Goal: Task Accomplishment & Management: Manage account settings

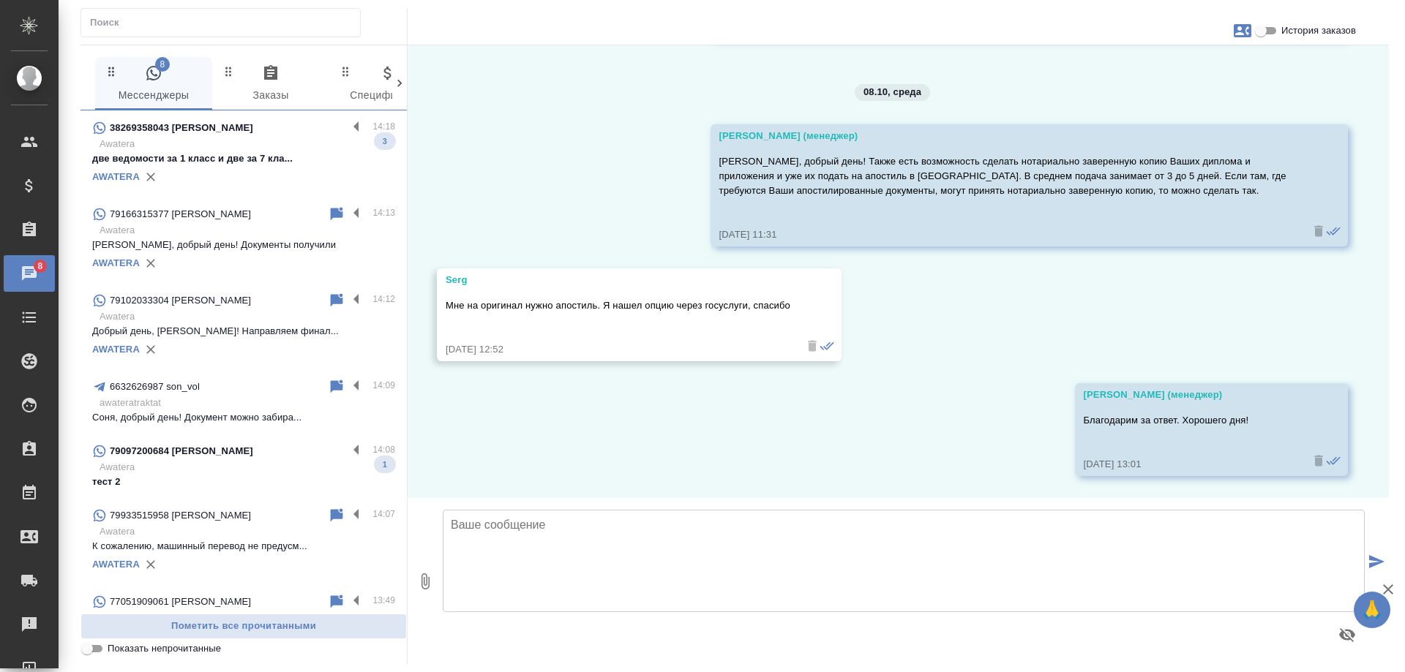
click at [233, 149] on p "Awatera" at bounding box center [248, 144] width 296 height 15
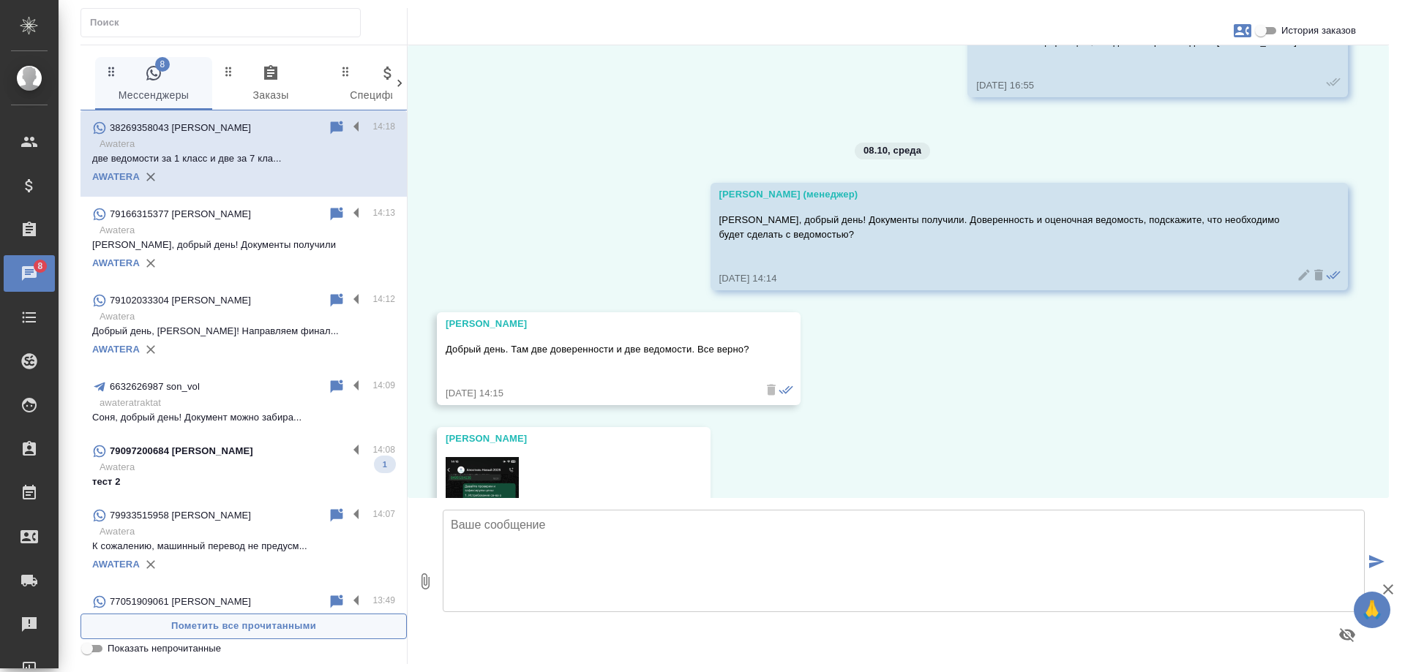
scroll to position [10895, 0]
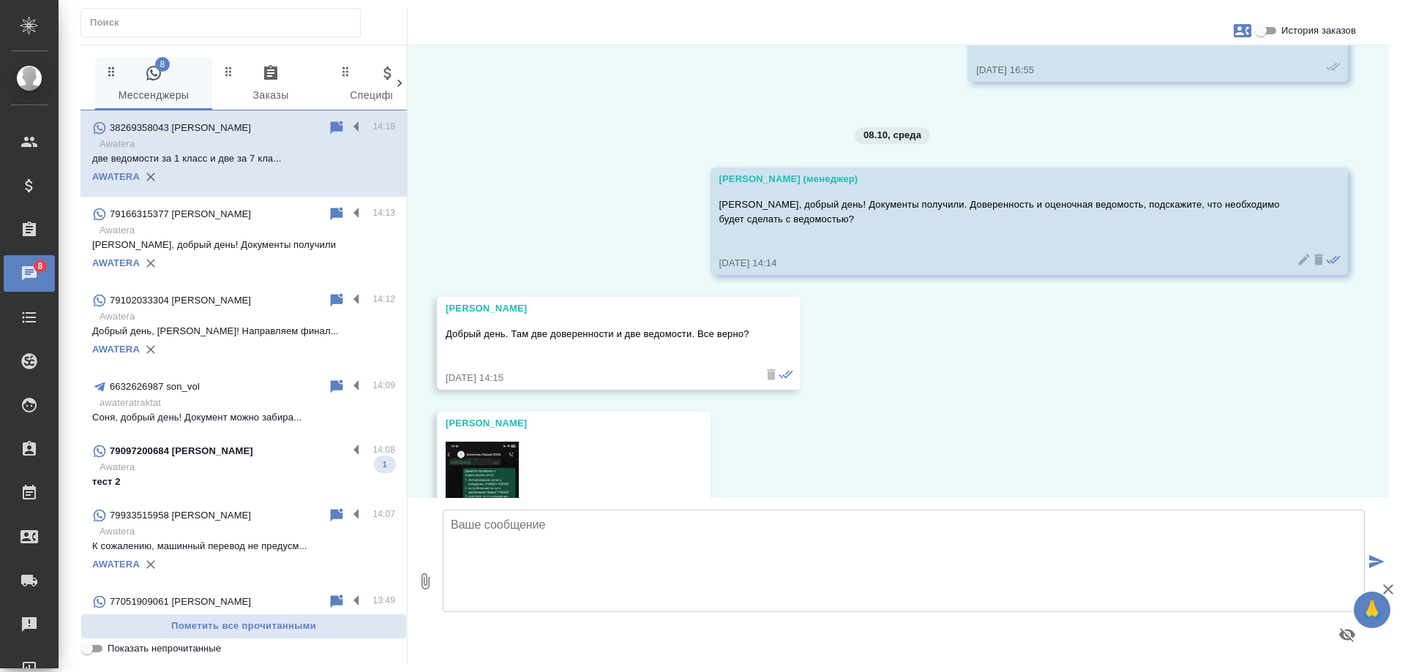
click at [104, 645] on input "Показать непрочитанные" at bounding box center [87, 649] width 53 height 18
checkbox input "true"
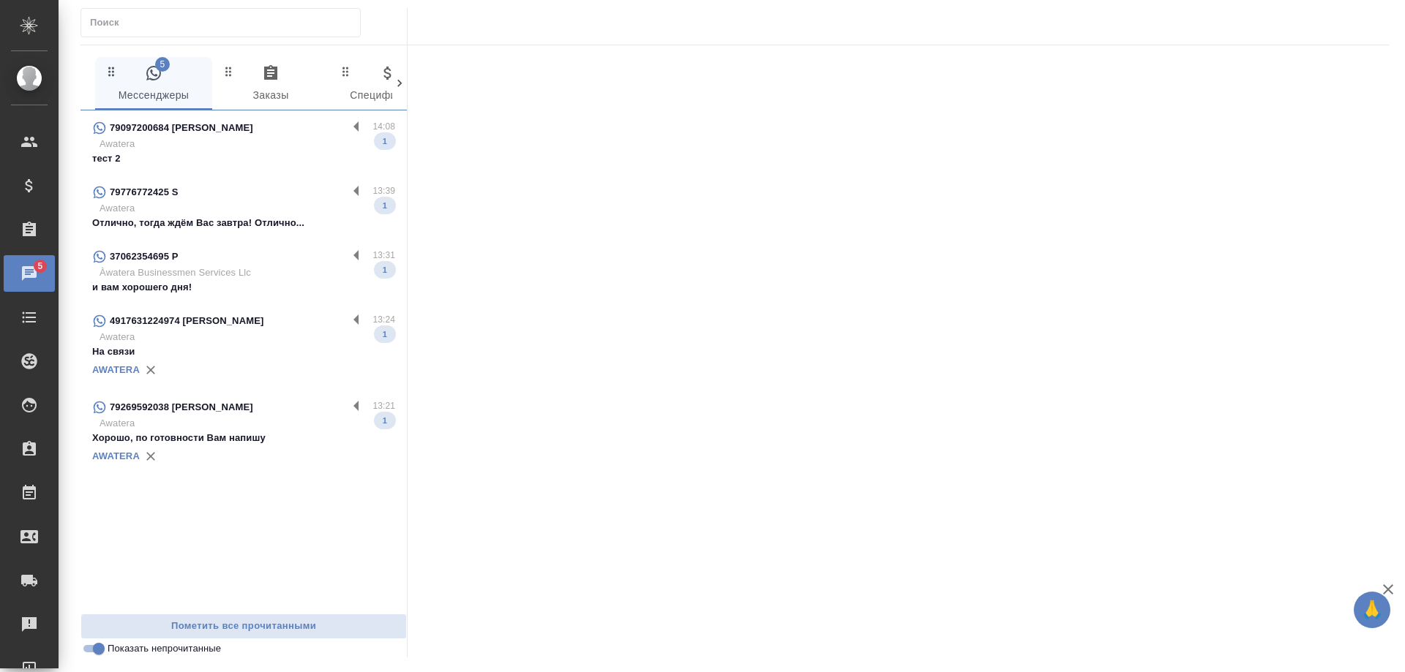
drag, startPoint x: 269, startPoint y: 127, endPoint x: 273, endPoint y: 139, distance: 13.0
click at [269, 127] on div "79097200684 Касаткина Саша" at bounding box center [219, 128] width 255 height 18
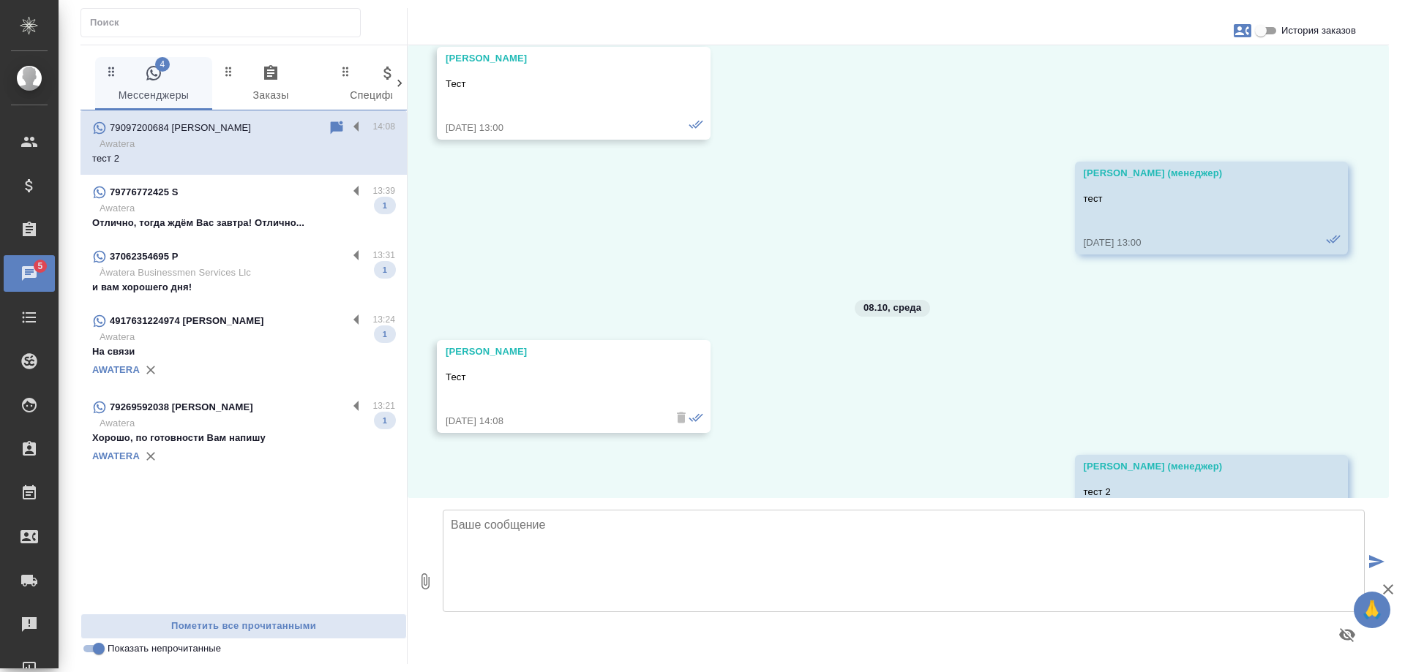
scroll to position [19970, 0]
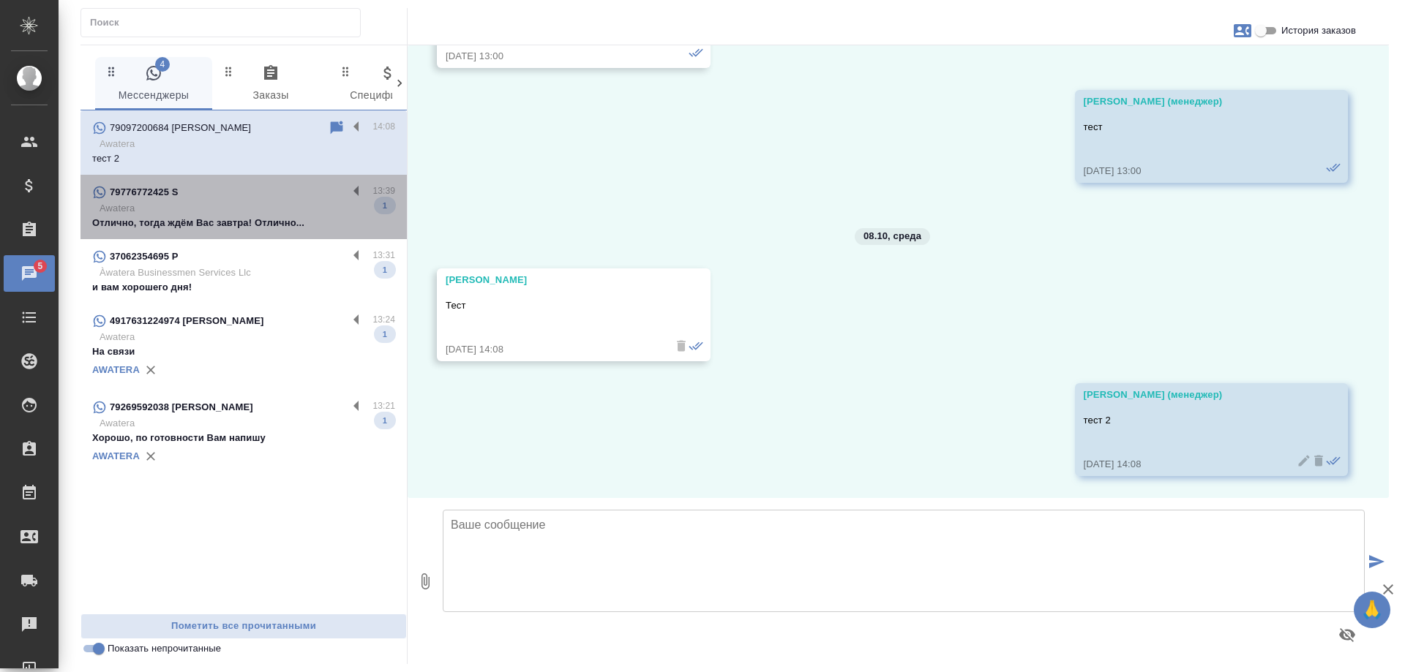
click at [258, 217] on p "Отлично, тогда ждём Вас завтра! Отлично..." at bounding box center [243, 223] width 303 height 15
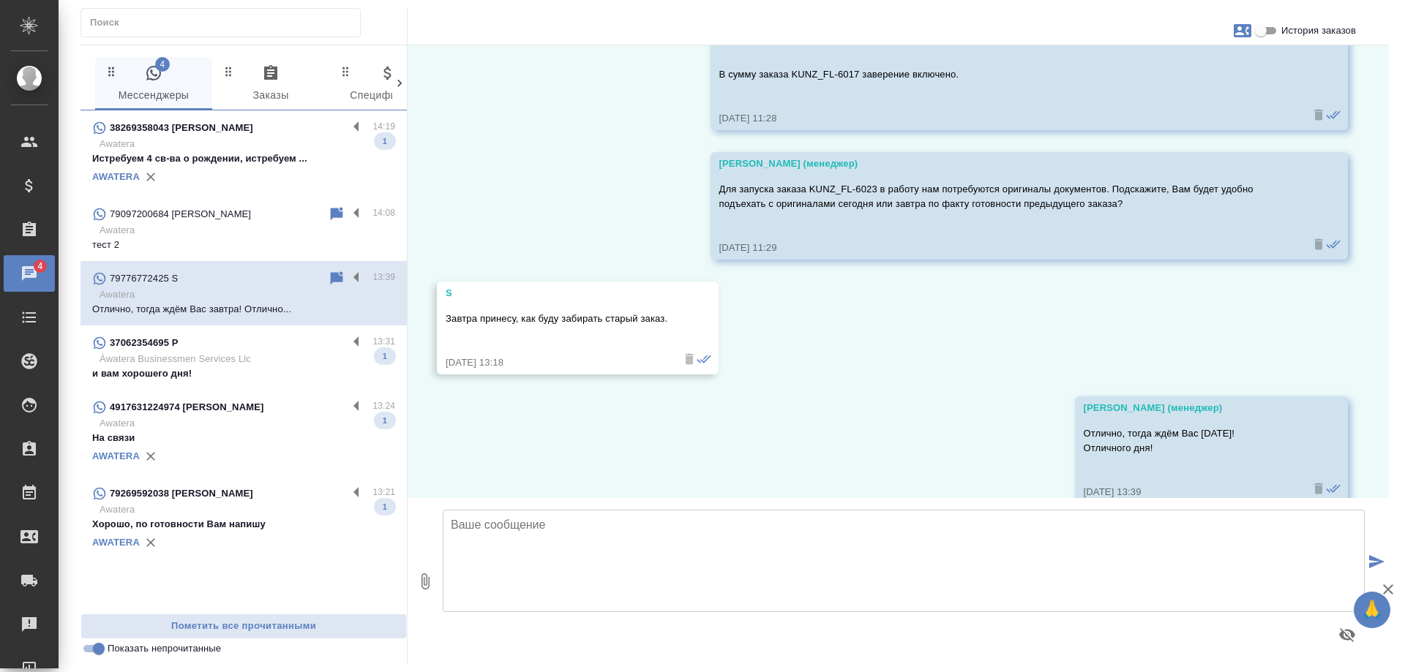
scroll to position [8713, 0]
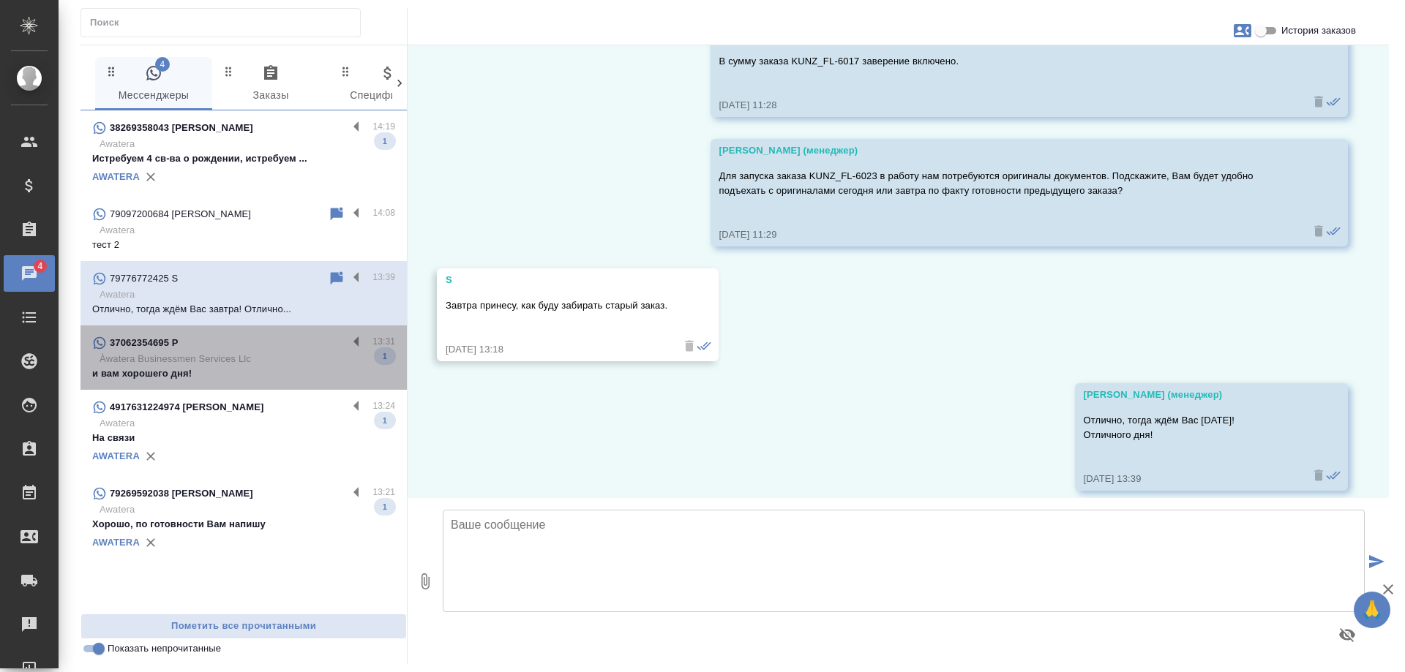
click at [299, 367] on p "и вам хорошего дня!" at bounding box center [243, 374] width 303 height 15
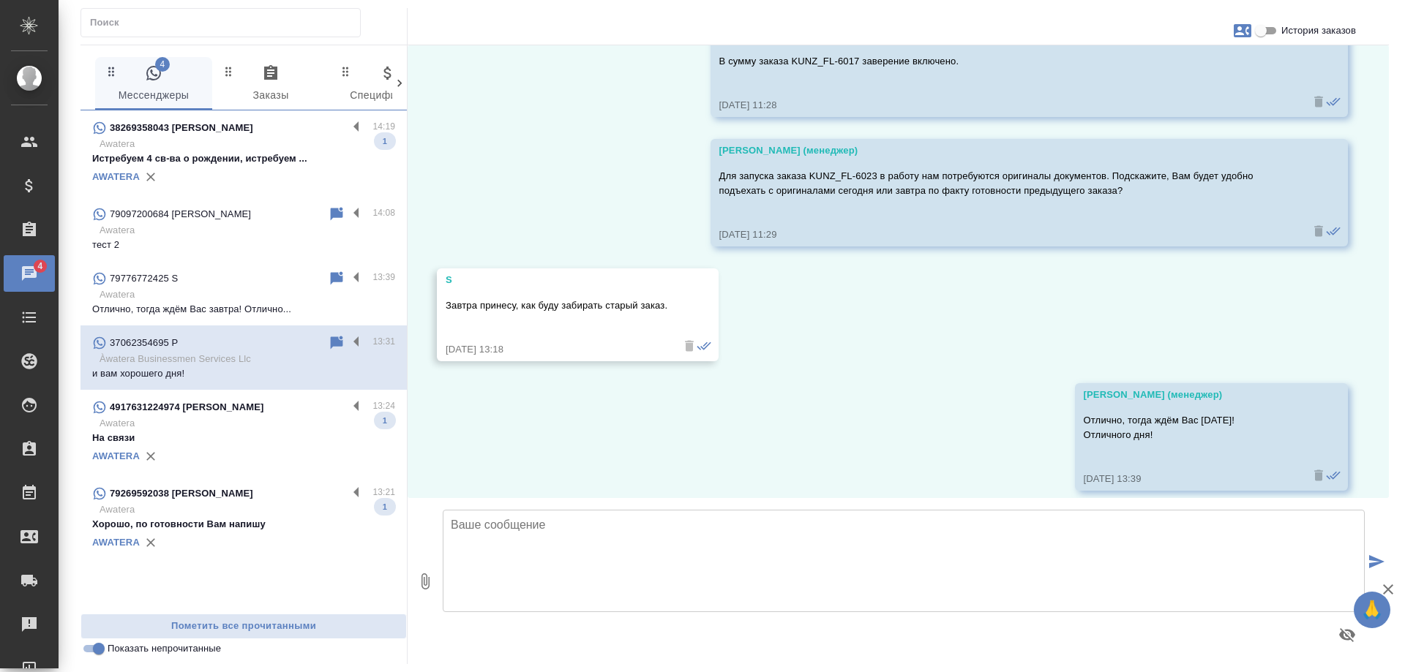
scroll to position [1402, 0]
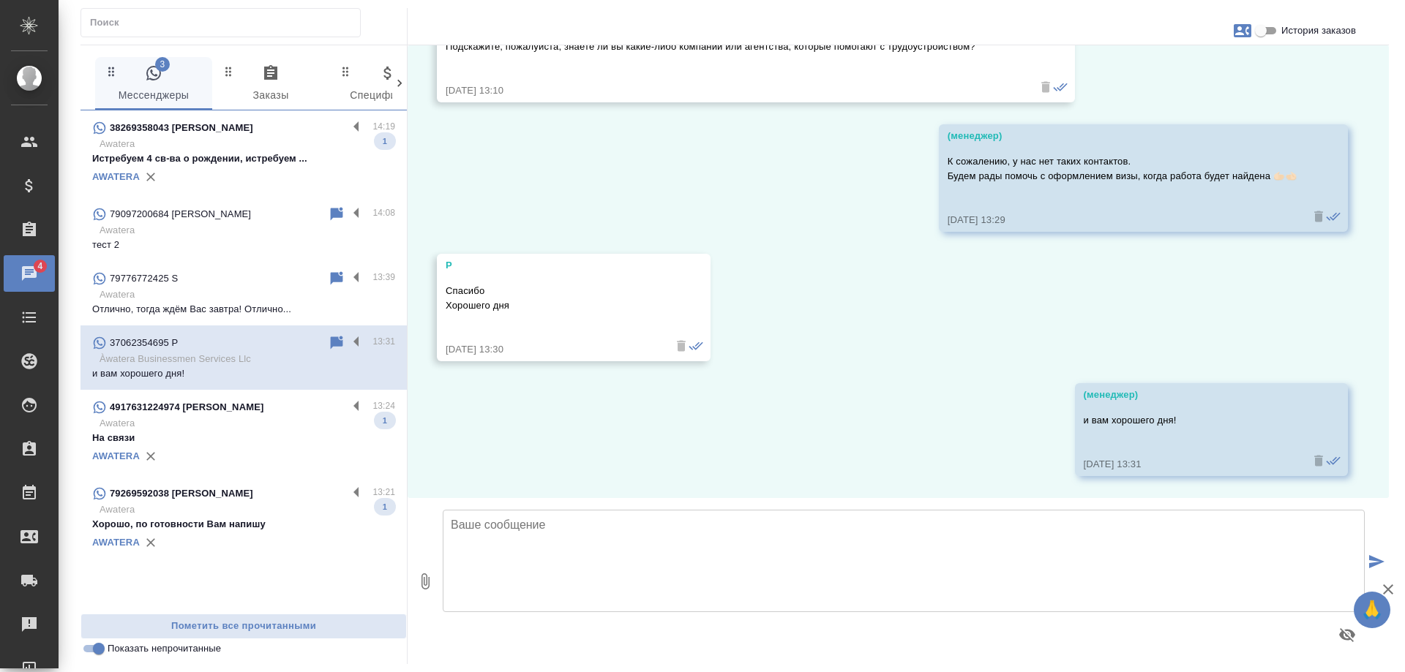
click at [1242, 29] on icon "button" at bounding box center [1243, 30] width 18 height 13
click at [1196, 100] on span "Заявка №56657" at bounding box center [1177, 102] width 72 height 15
click at [1264, 30] on div at bounding box center [702, 336] width 1405 height 672
click at [1264, 29] on input "История заказов" at bounding box center [1260, 31] width 53 height 18
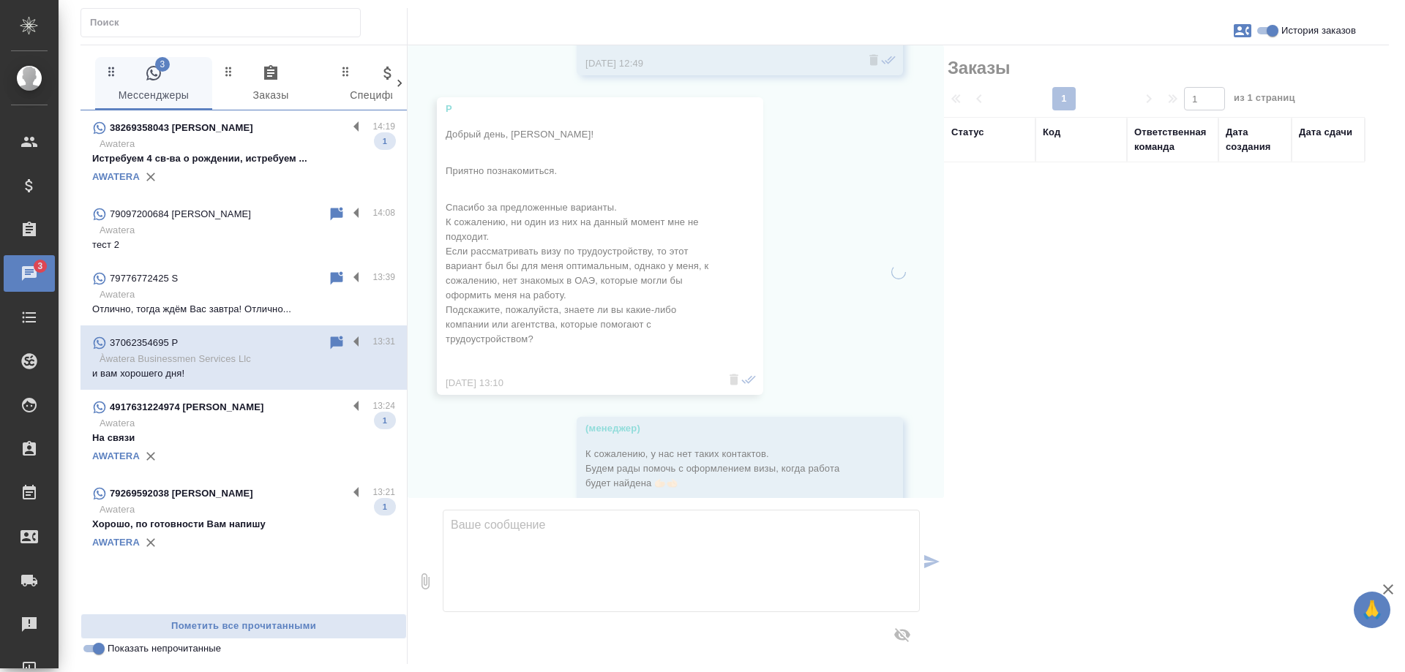
scroll to position [1665, 0]
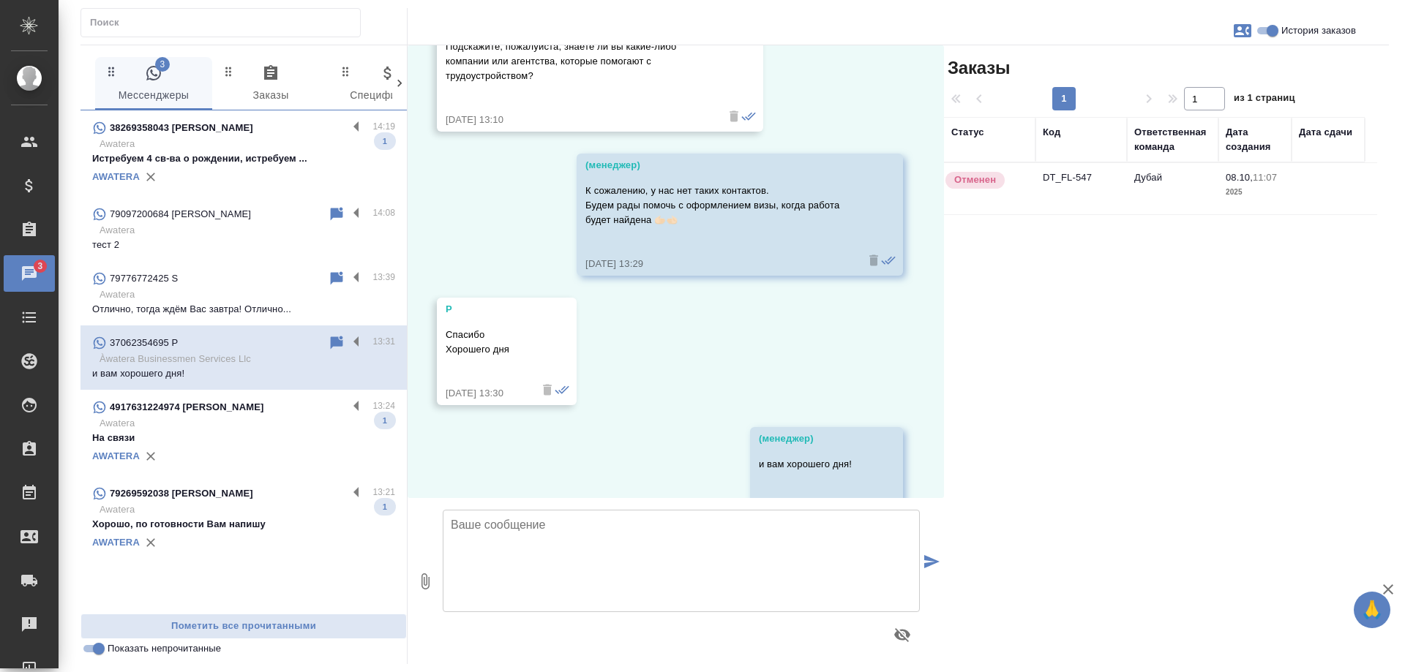
click at [1271, 31] on input "История заказов" at bounding box center [1272, 31] width 53 height 18
checkbox input "false"
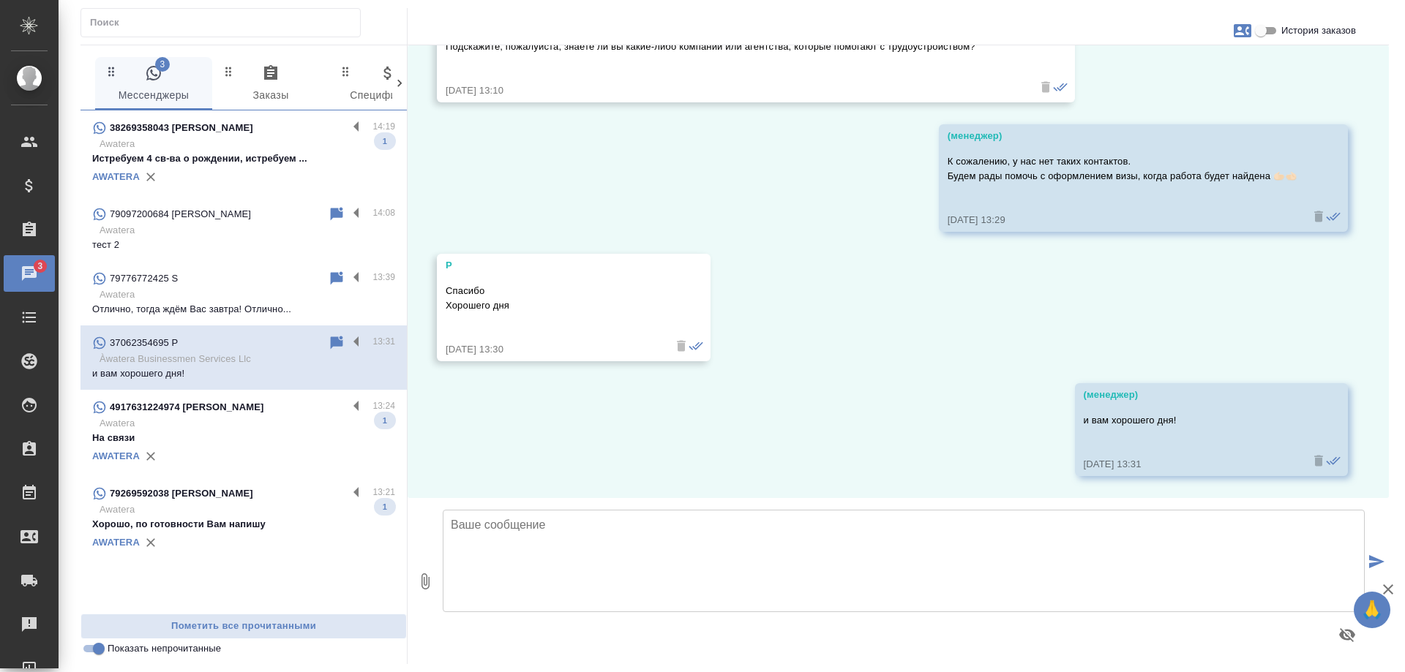
scroll to position [1402, 0]
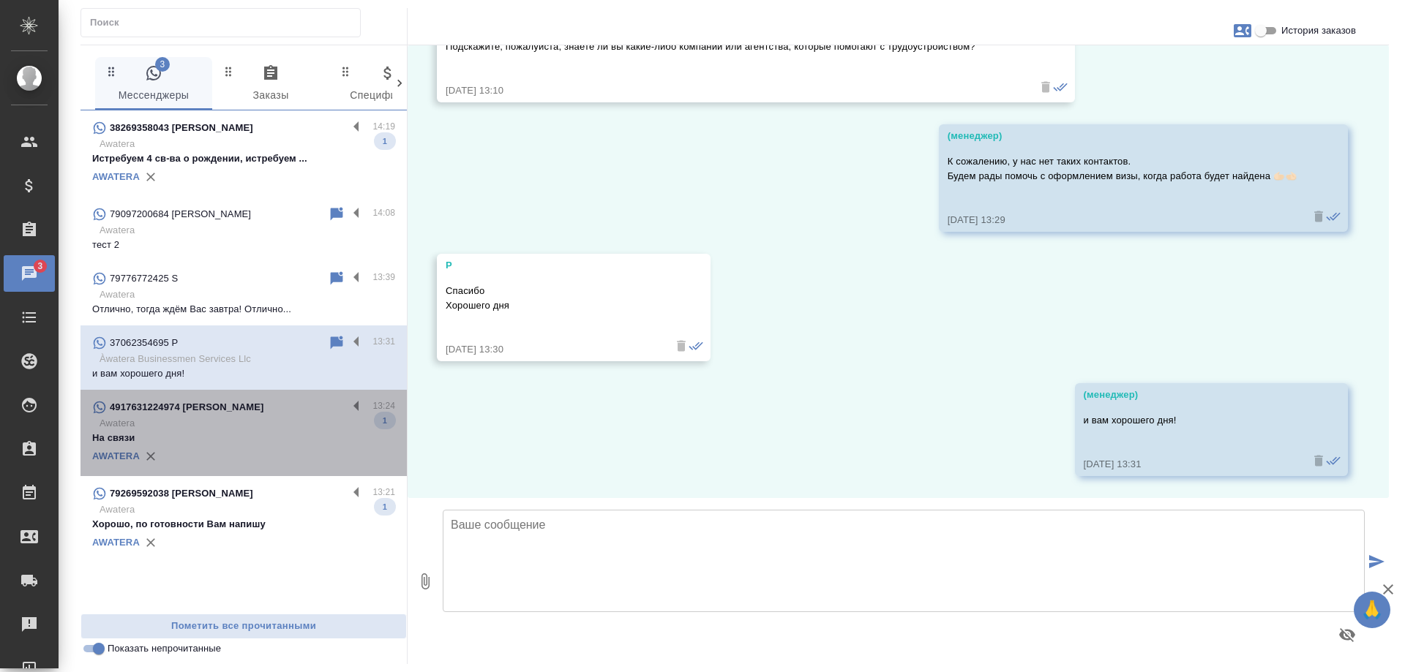
click at [226, 419] on p "Awatera" at bounding box center [248, 423] width 296 height 15
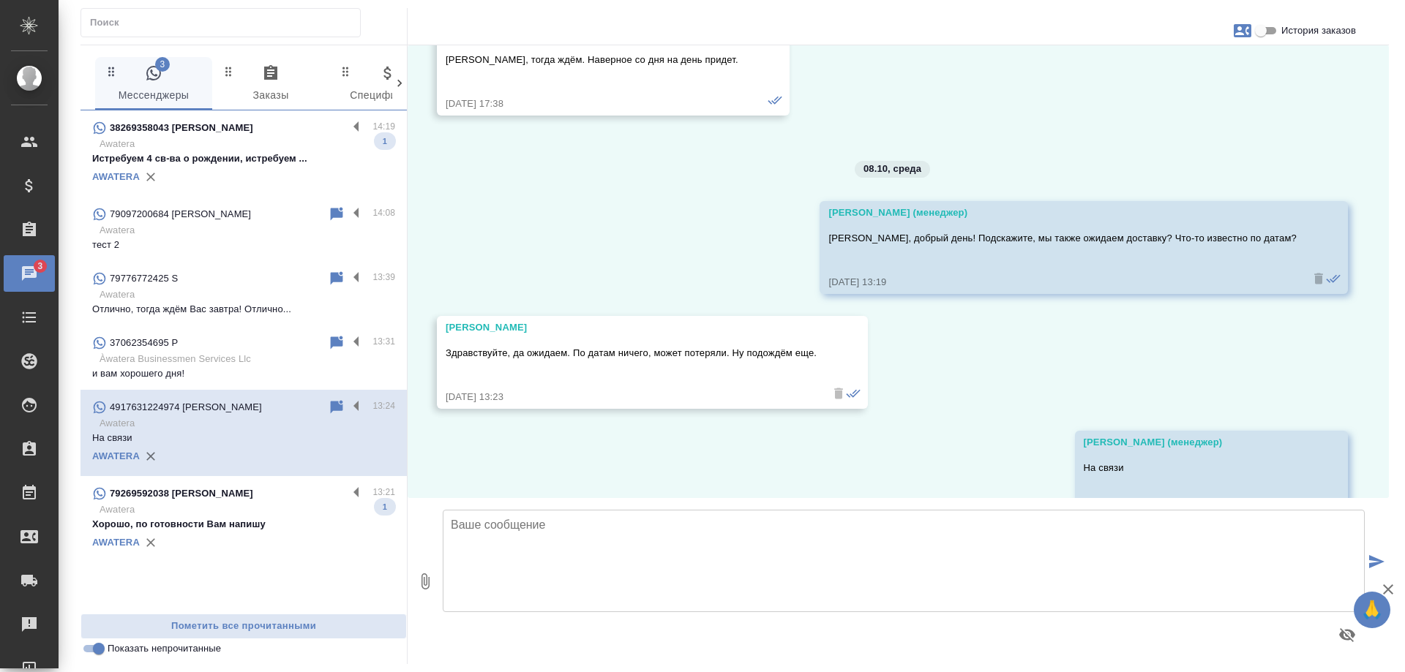
scroll to position [3315, 0]
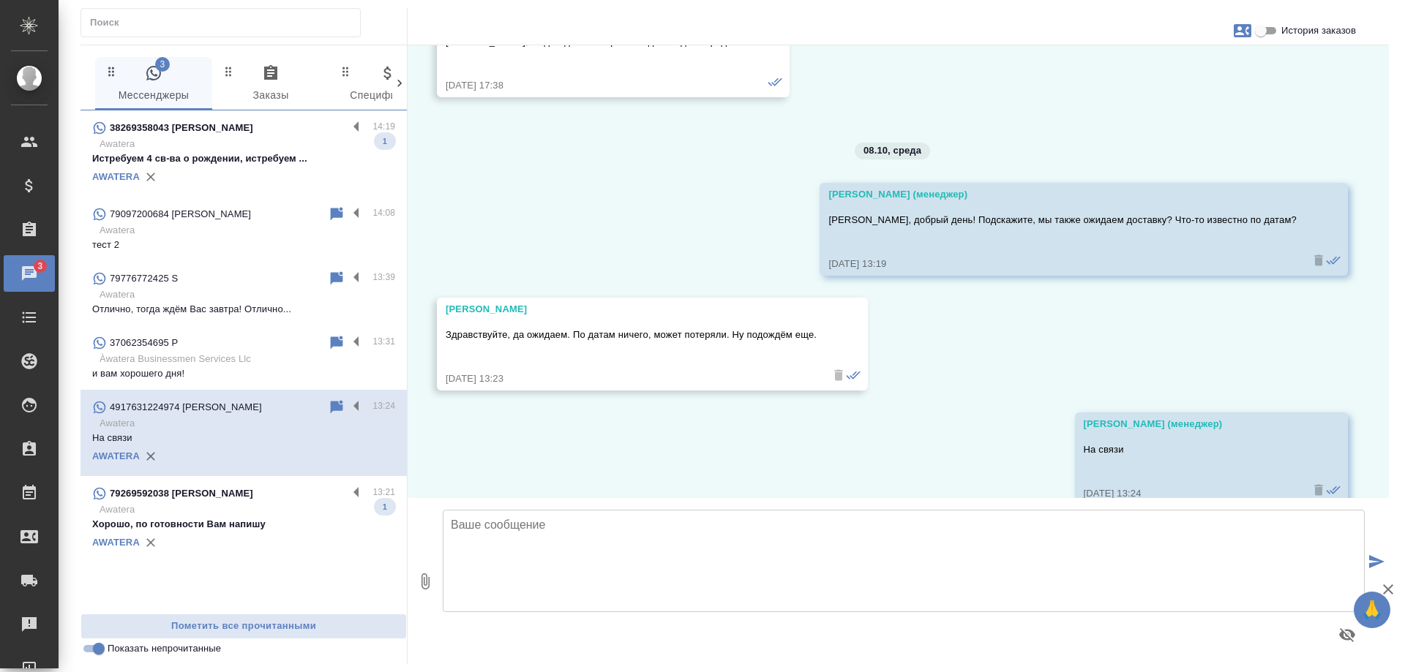
click at [269, 509] on p "Awatera" at bounding box center [248, 510] width 296 height 15
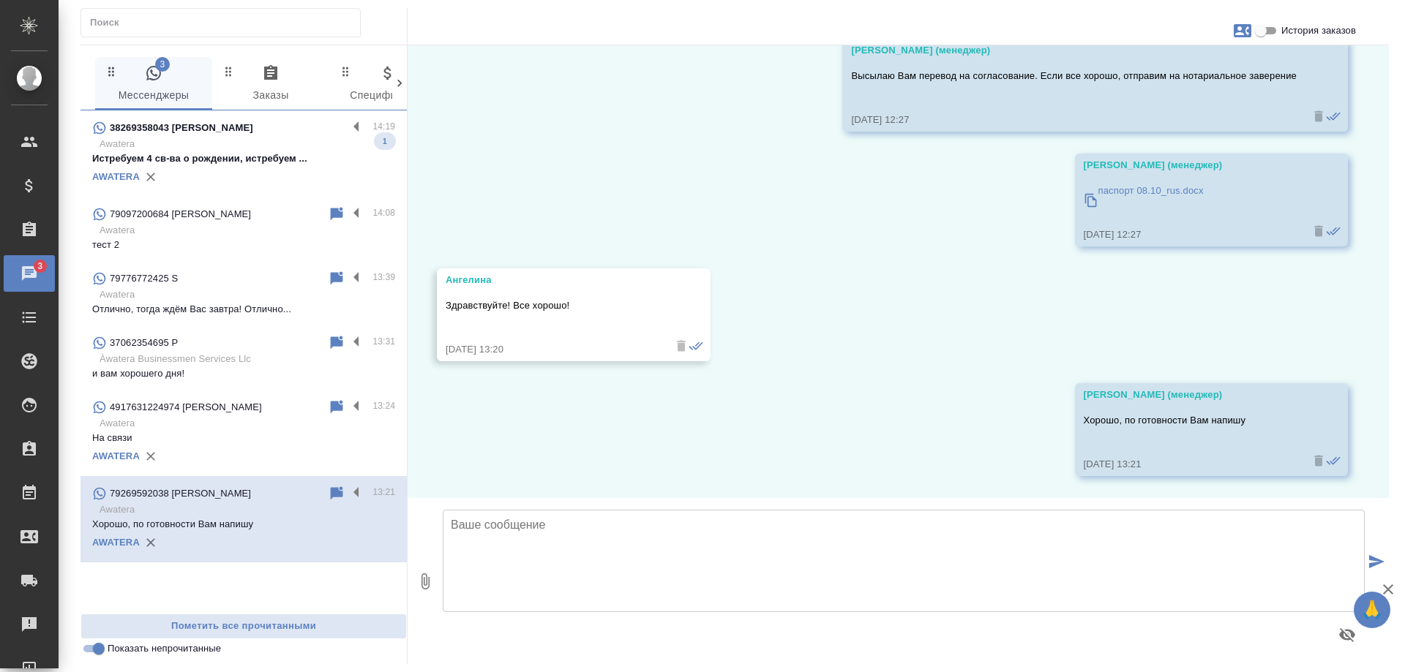
scroll to position [249, 0]
click at [250, 140] on p "Awatera" at bounding box center [248, 144] width 296 height 15
type textarea "Х"
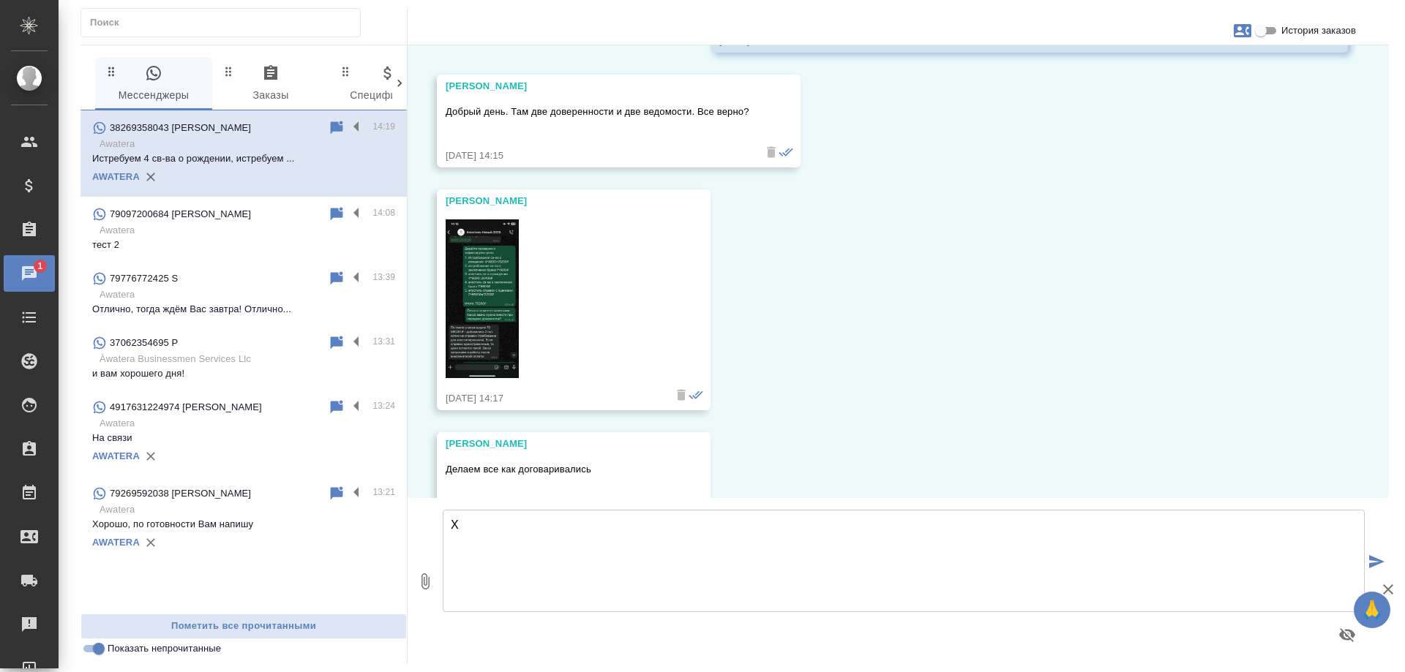
scroll to position [11203, 0]
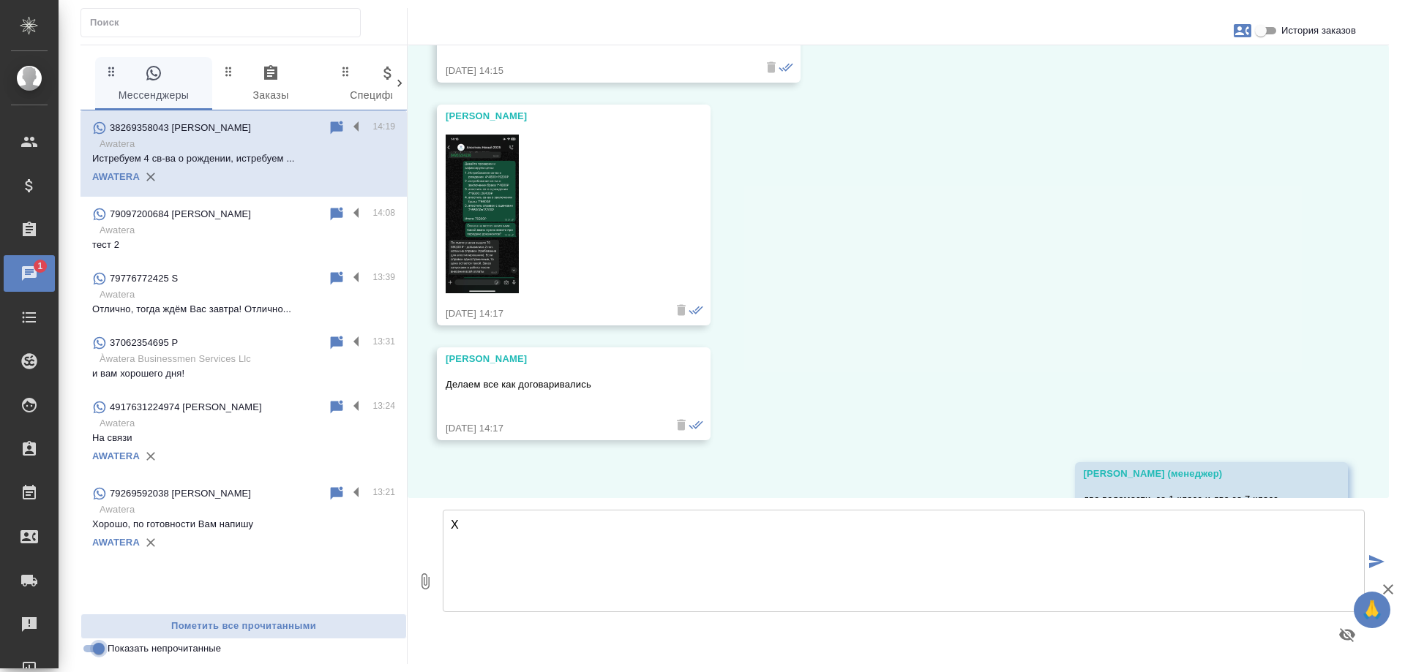
click at [97, 649] on input "Показать непрочитанные" at bounding box center [98, 649] width 53 height 18
checkbox input "false"
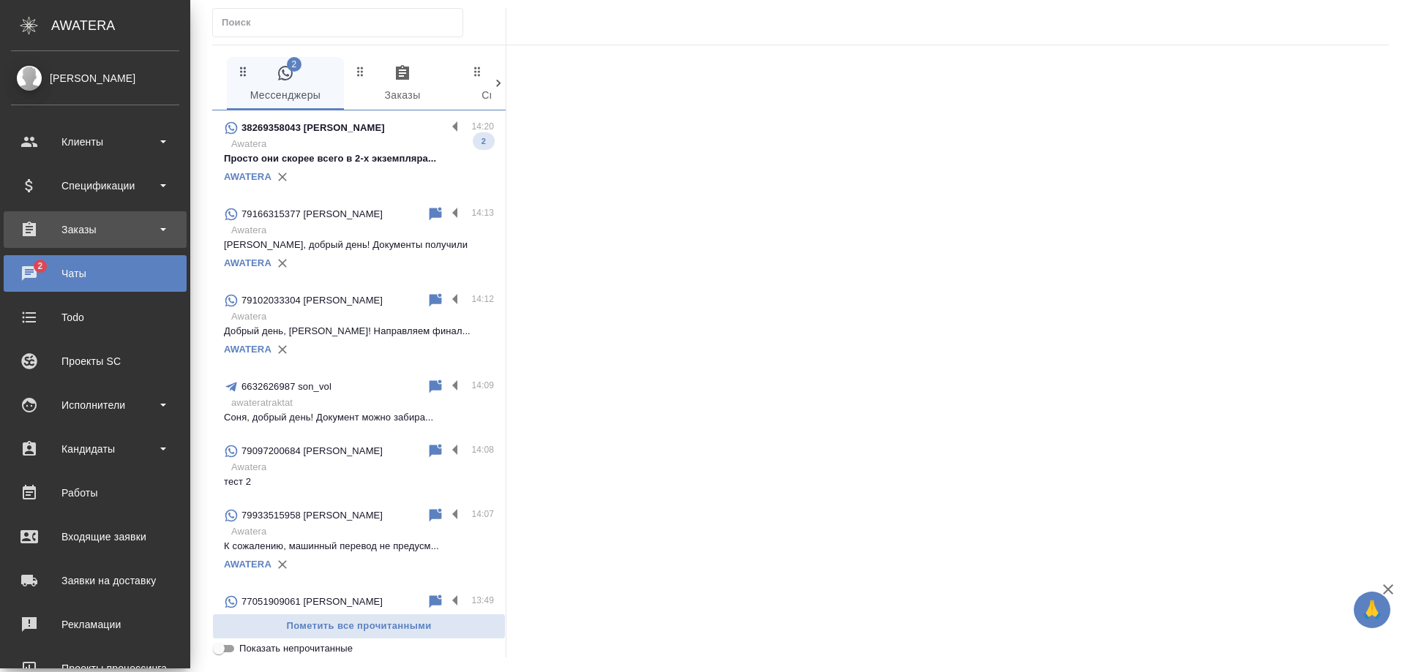
click at [105, 234] on div "Заказы" at bounding box center [95, 230] width 168 height 22
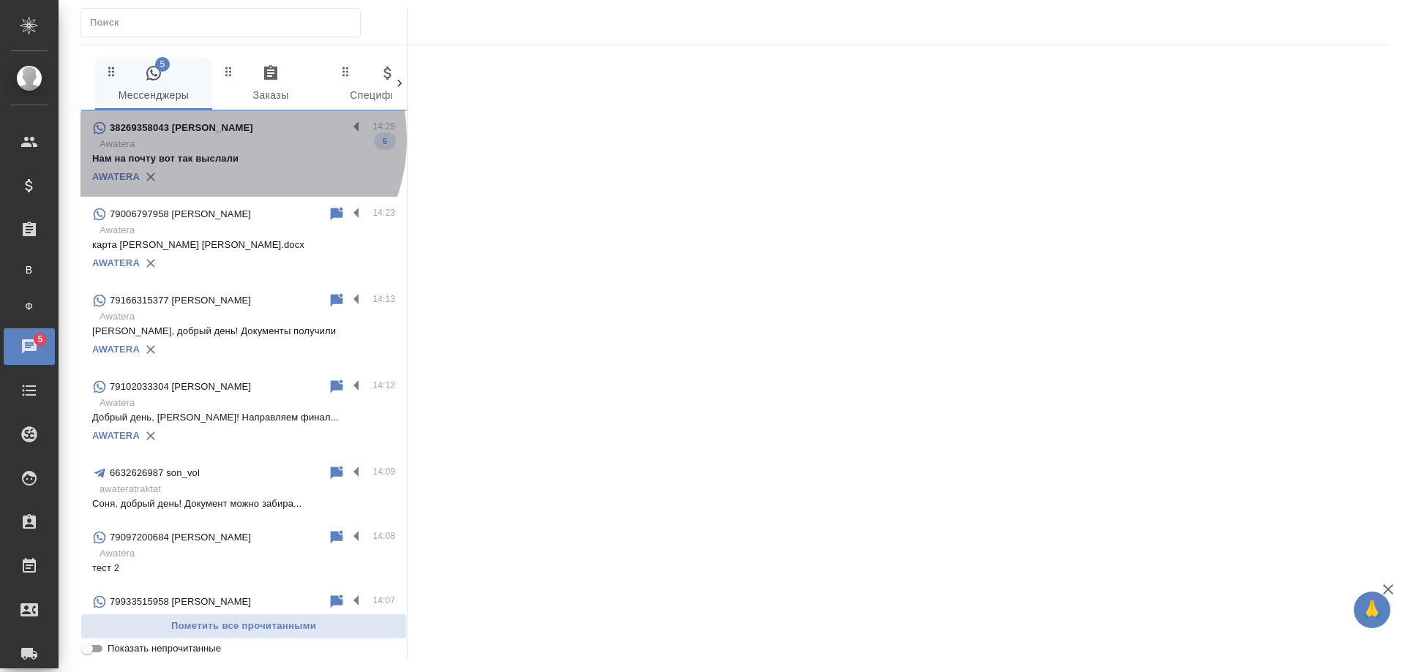
click at [230, 139] on p "Awatera" at bounding box center [248, 144] width 296 height 15
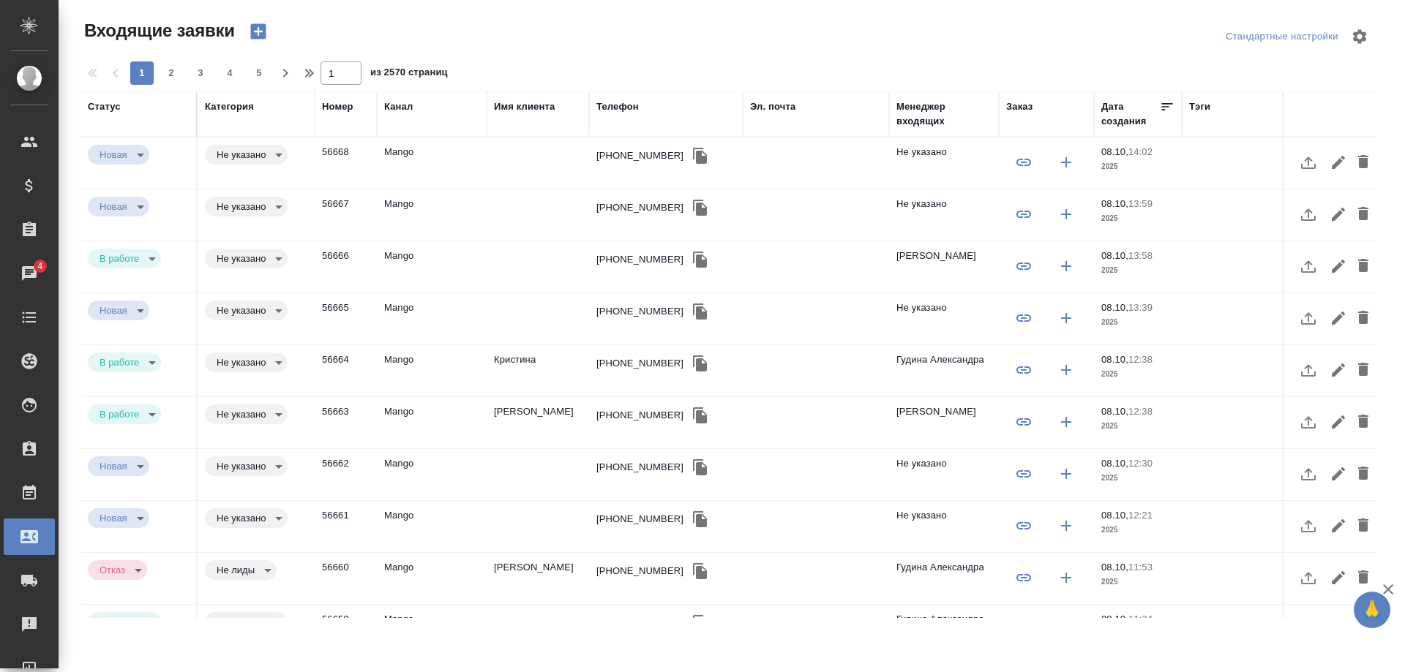
select select "RU"
drag, startPoint x: 683, startPoint y: 370, endPoint x: 45, endPoint y: 277, distance: 644.8
click at [693, 370] on icon "button" at bounding box center [700, 364] width 14 height 16
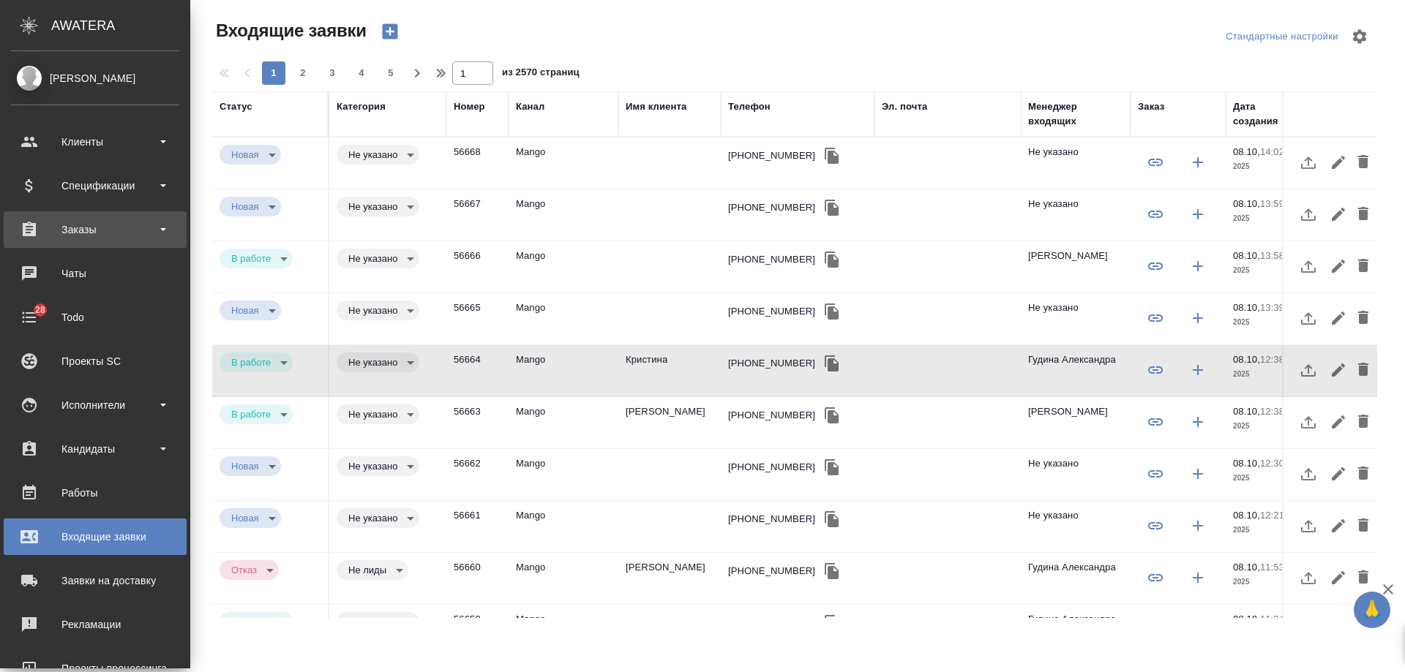
click at [83, 236] on div "Заказы" at bounding box center [95, 230] width 168 height 22
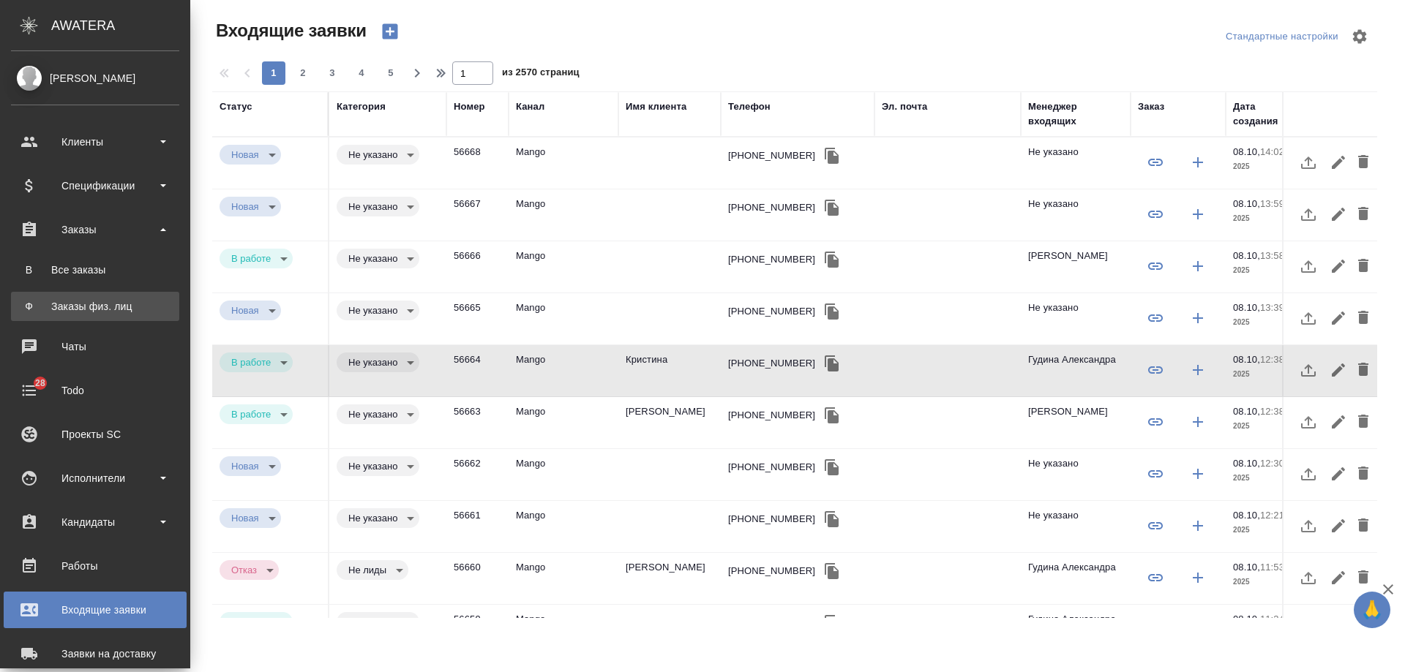
drag, startPoint x: 89, startPoint y: 303, endPoint x: 144, endPoint y: 326, distance: 60.1
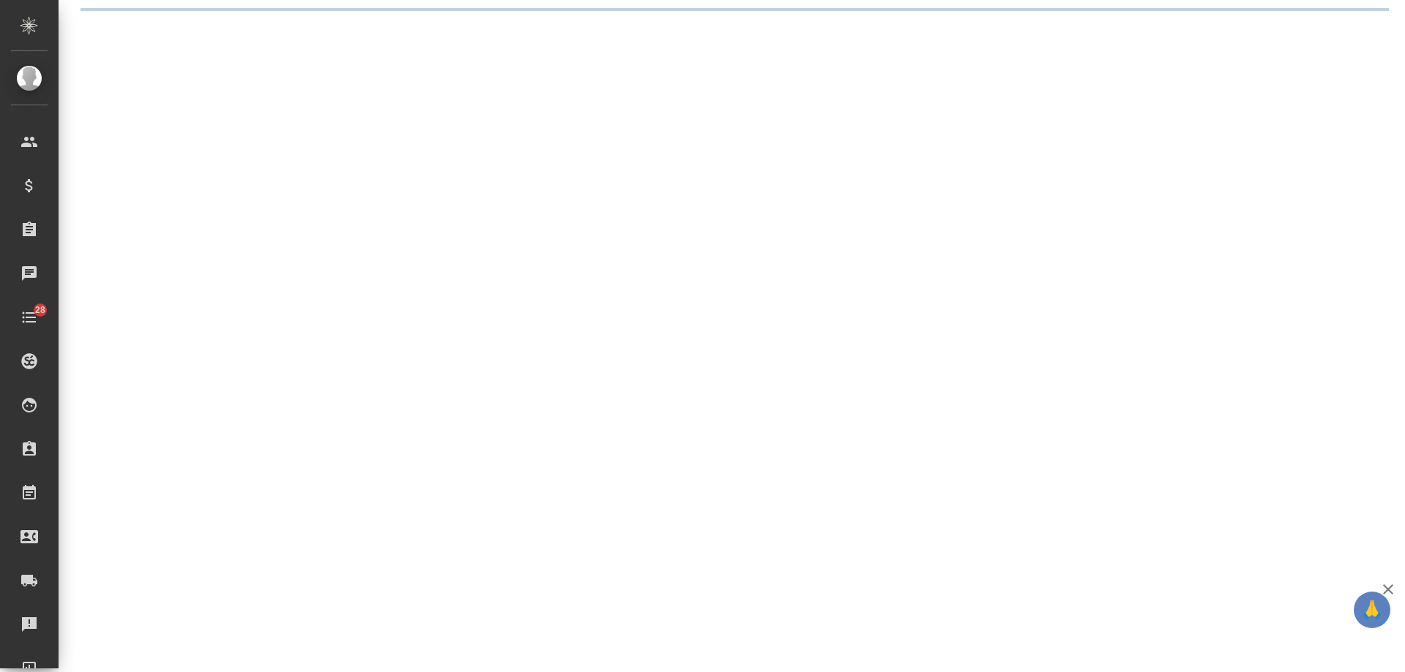
select select "RU"
select select "LT"
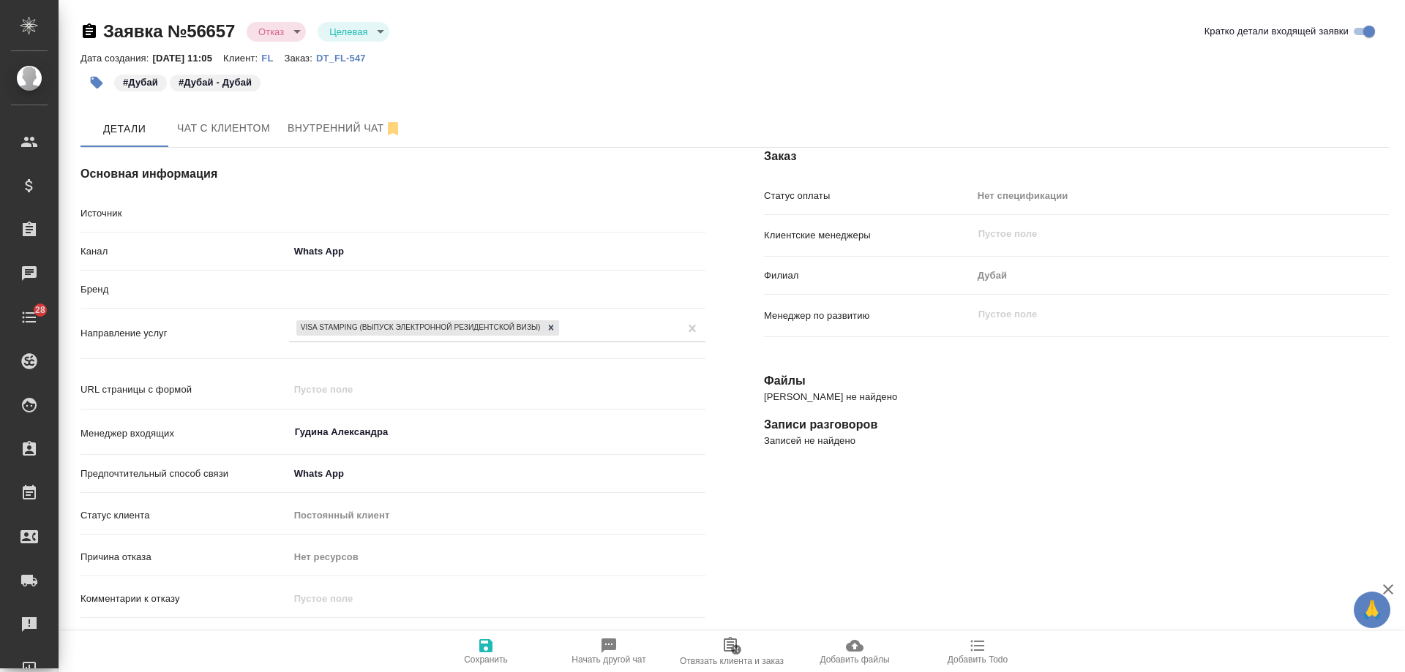
type textarea "x"
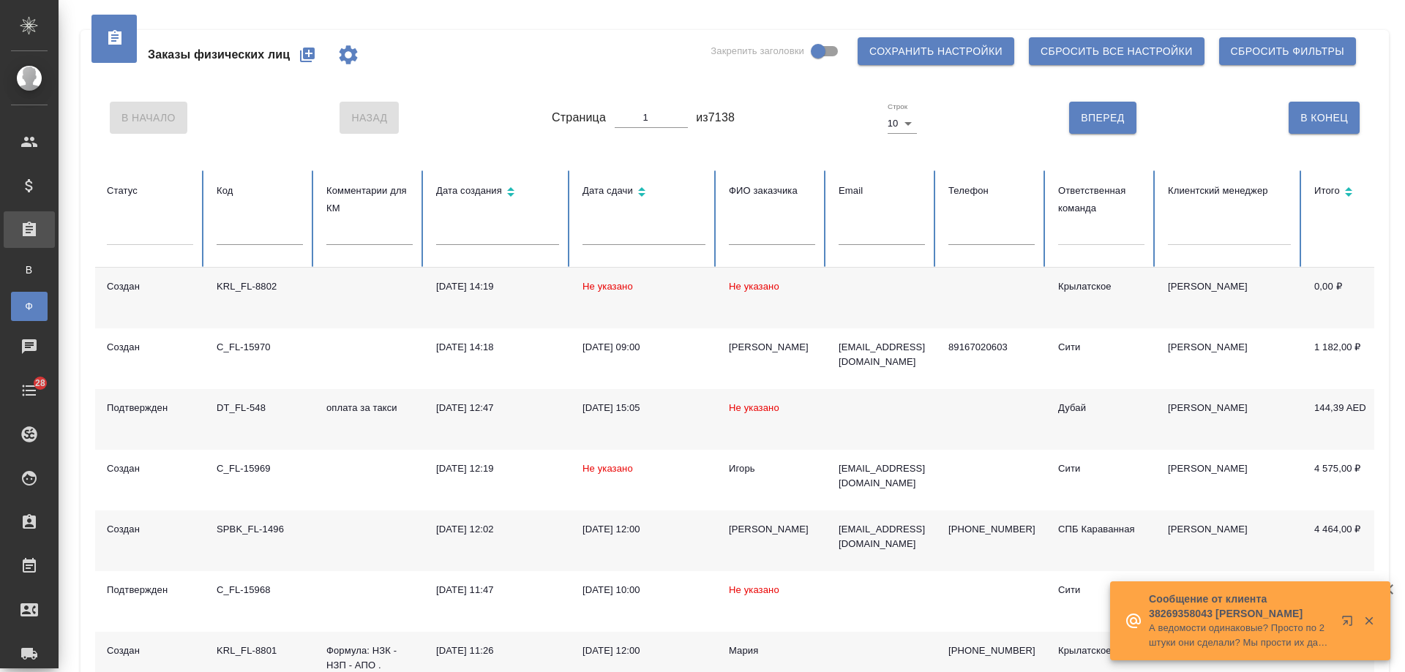
click at [994, 238] on input "text" at bounding box center [991, 235] width 86 height 20
paste input "[PHONE_NUMBER]"
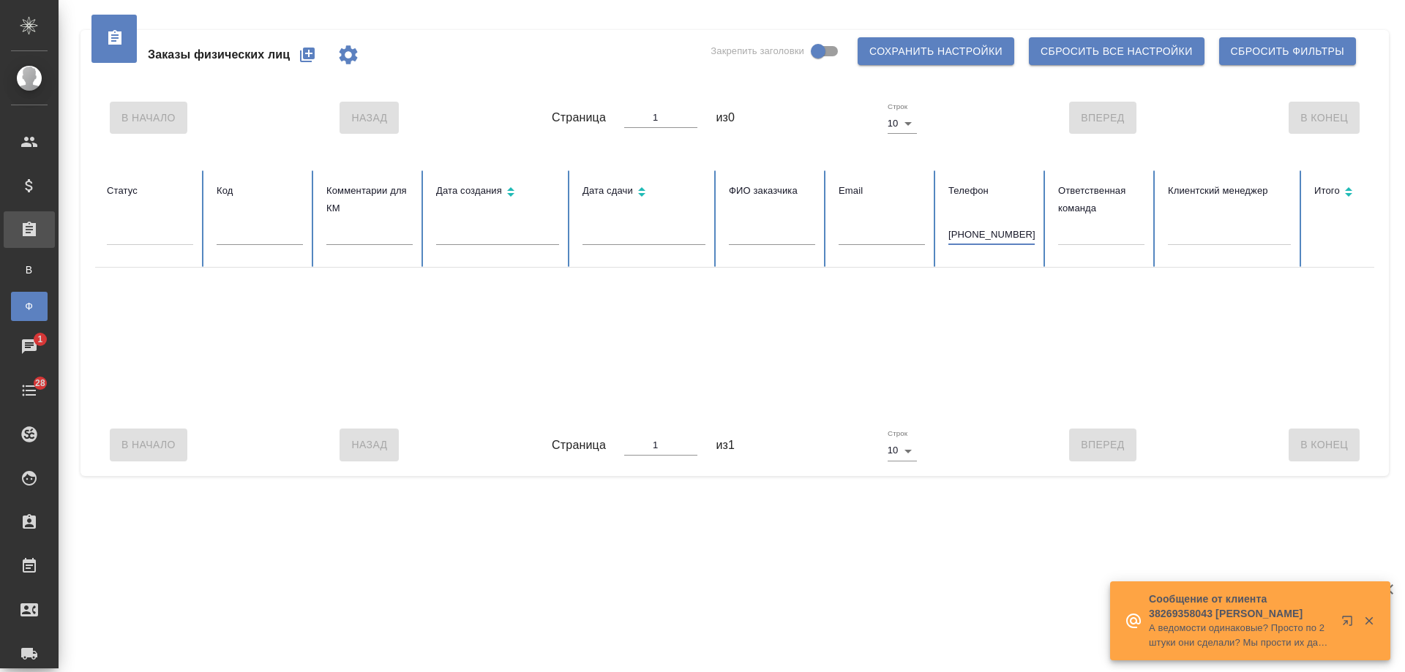
click at [956, 236] on input "[PHONE_NUMBER]" at bounding box center [991, 235] width 86 height 20
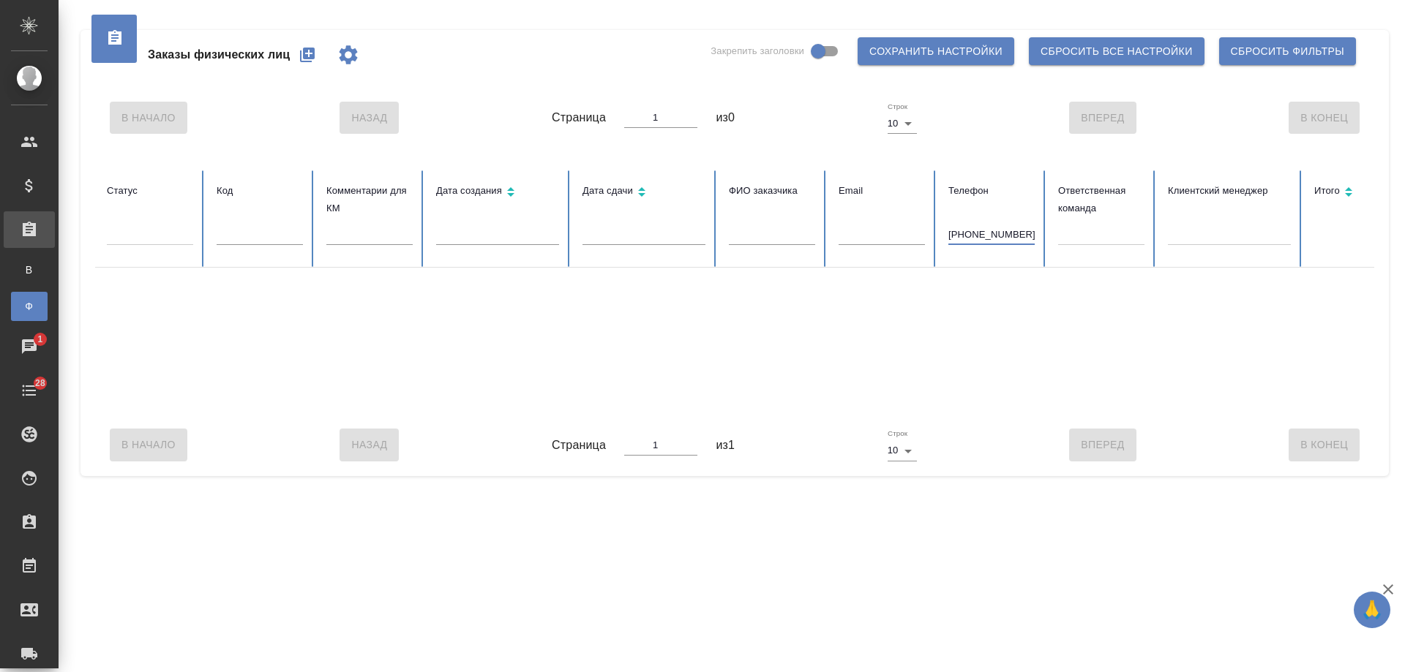
type input "9257221312"
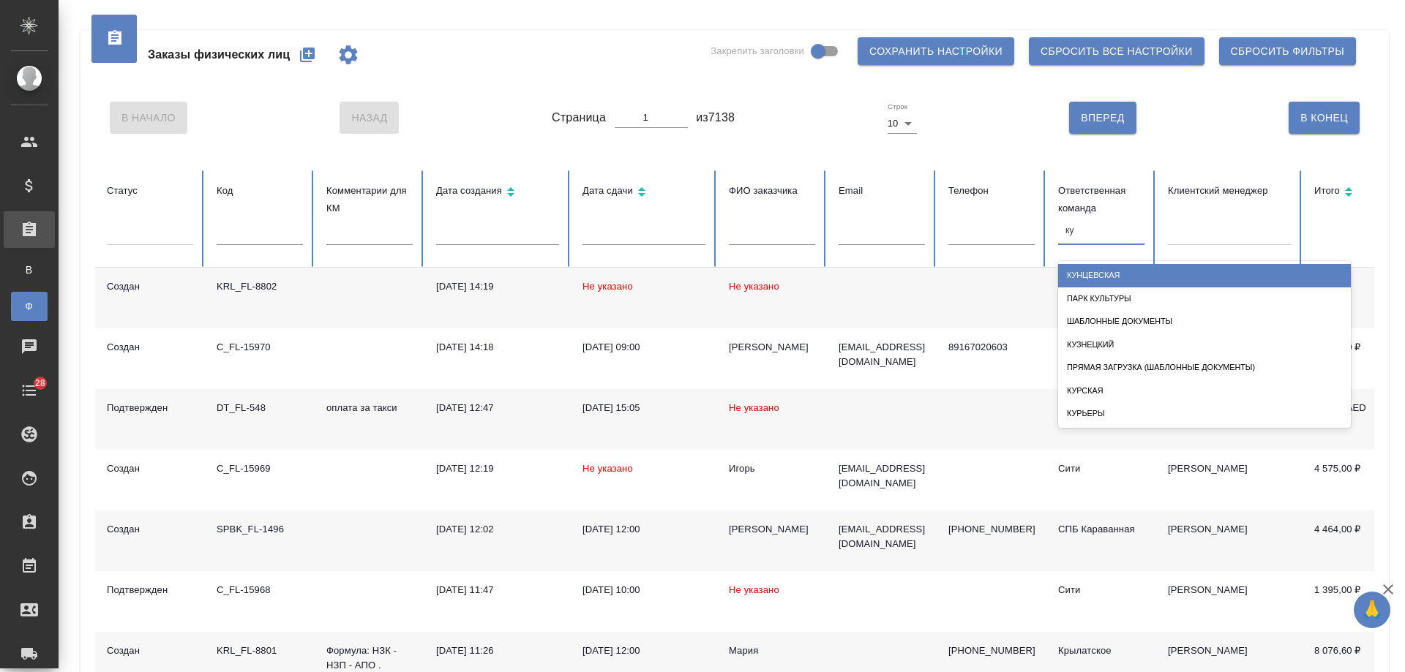
type input "кун"
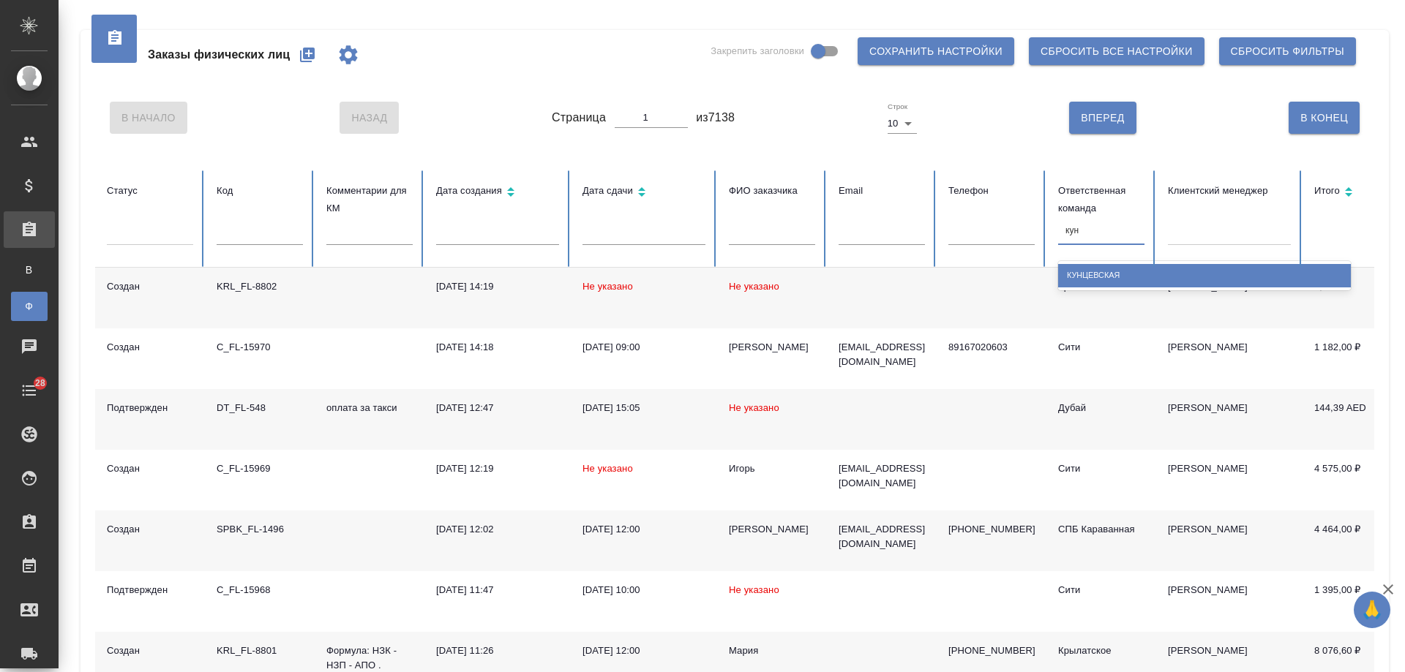
click at [1124, 283] on div "Кунцевская" at bounding box center [1204, 275] width 293 height 23
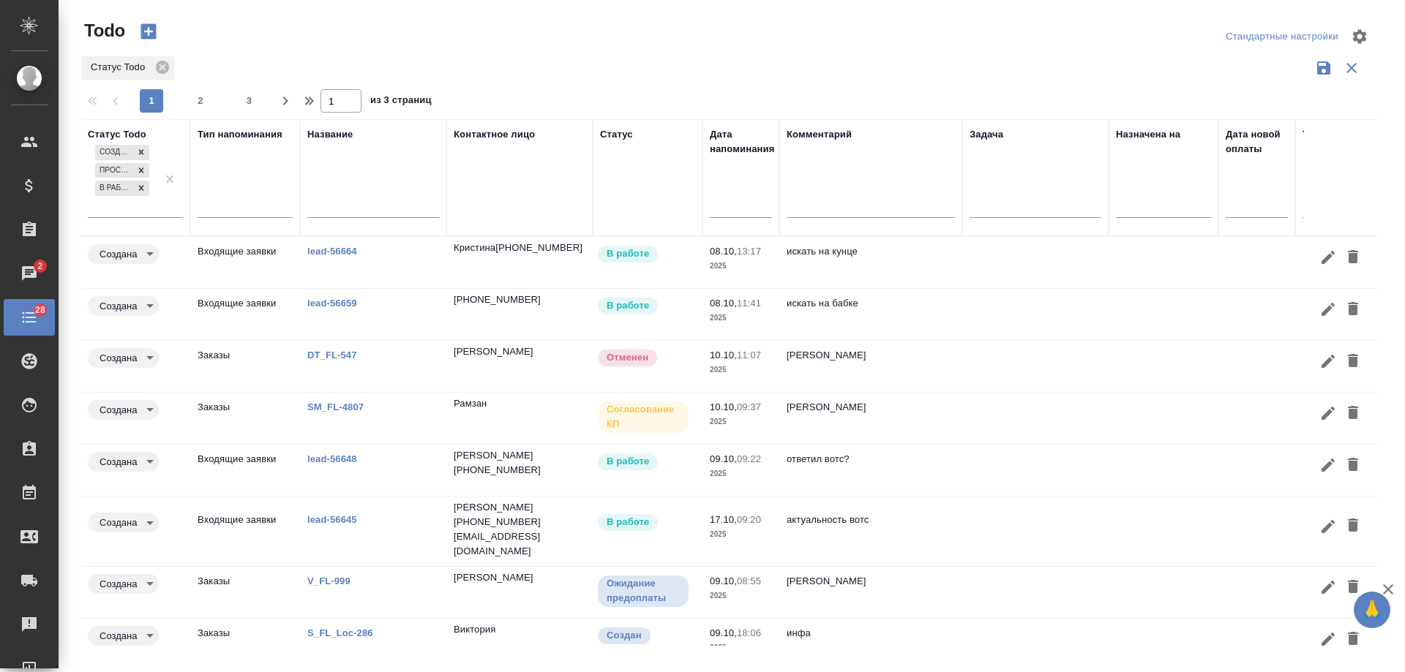
click at [983, 367] on td at bounding box center [1035, 366] width 146 height 51
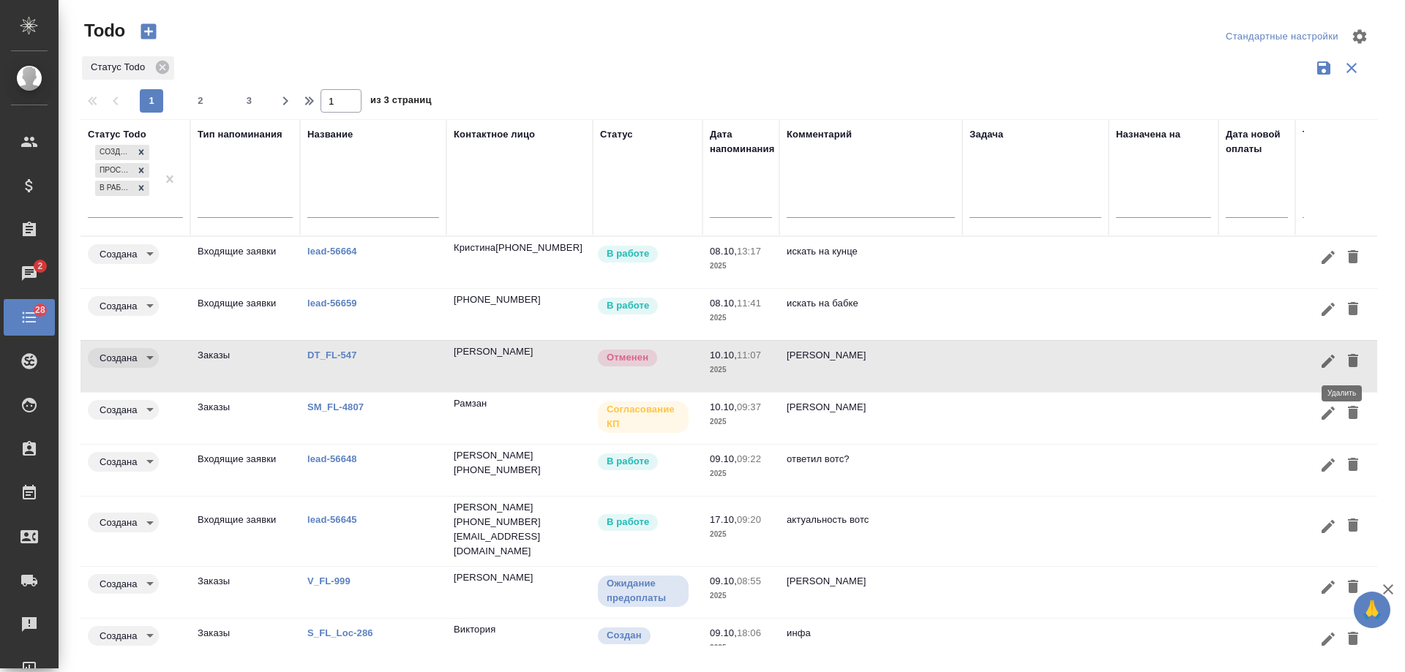
click at [1348, 361] on icon "button" at bounding box center [1353, 360] width 10 height 13
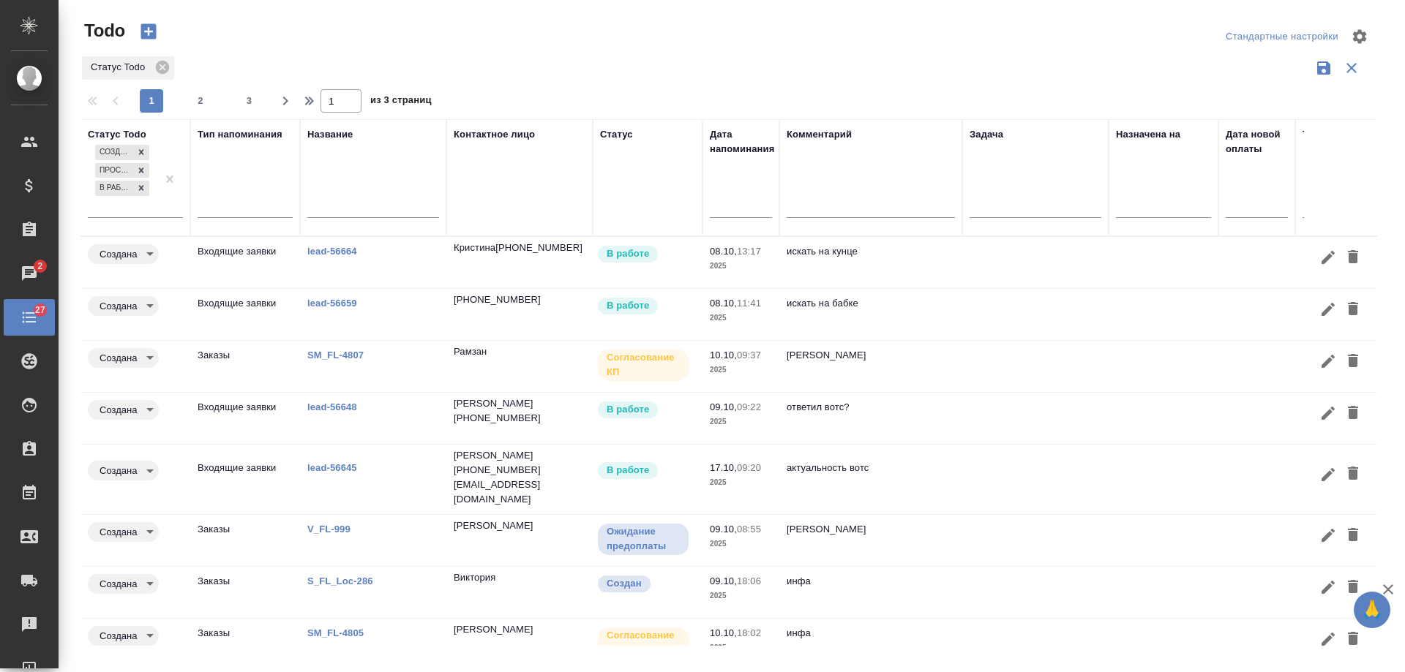
scroll to position [140, 0]
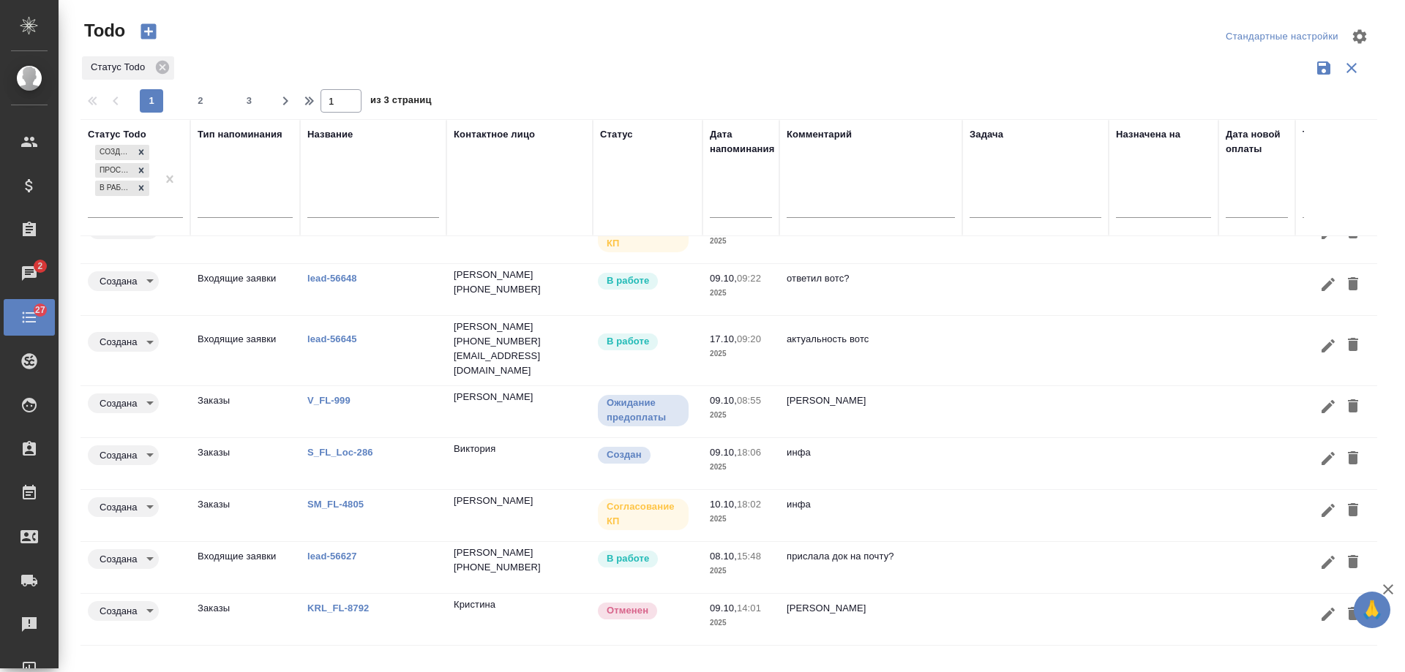
click at [348, 603] on link "KRL_FL-8792" at bounding box center [337, 608] width 61 height 11
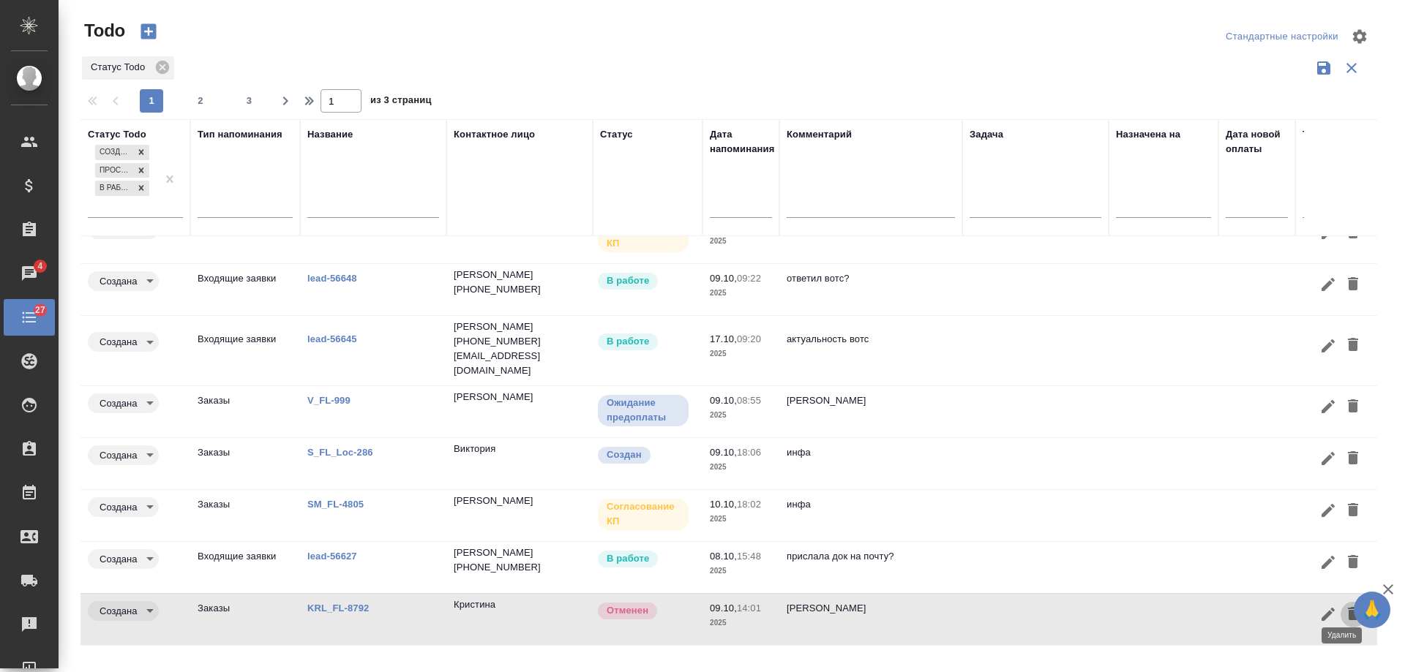
click at [1348, 607] on icon "button" at bounding box center [1353, 613] width 10 height 13
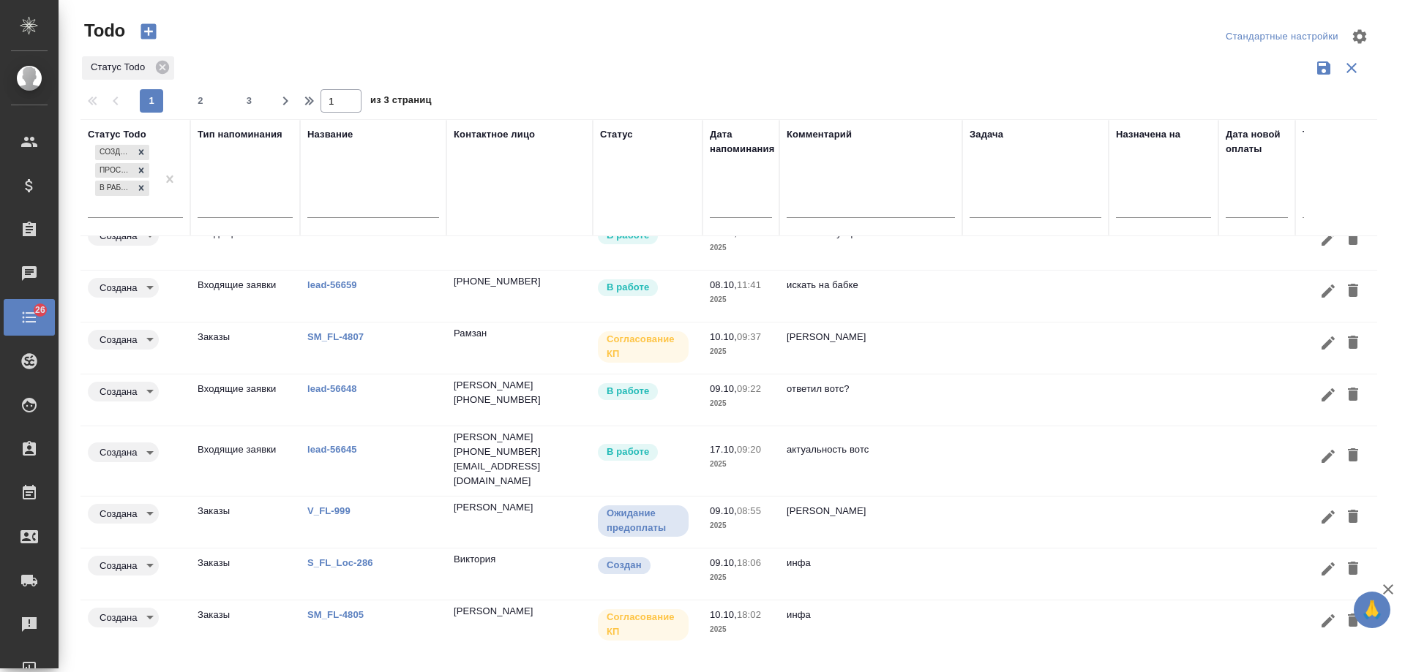
scroll to position [0, 0]
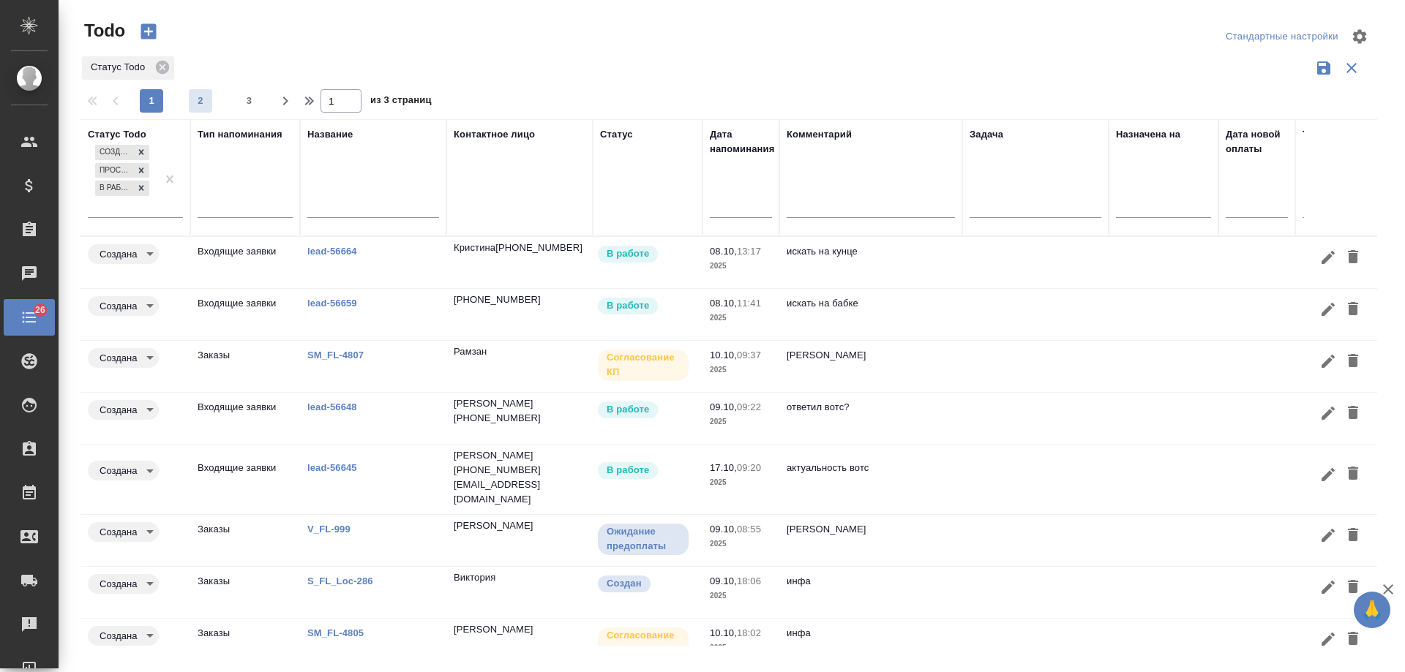
click at [204, 102] on span "2" at bounding box center [200, 101] width 23 height 15
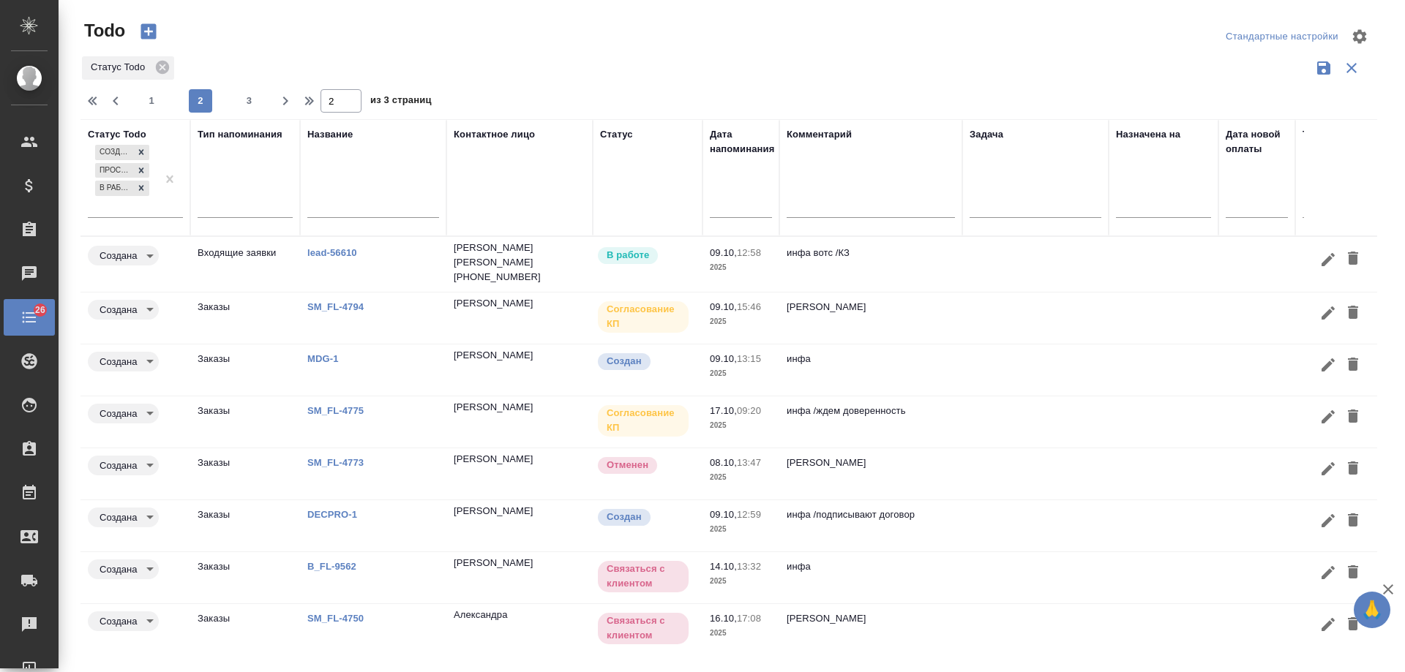
drag, startPoint x: 988, startPoint y: 467, endPoint x: 1239, endPoint y: 460, distance: 251.1
click at [989, 466] on td at bounding box center [1035, 474] width 146 height 51
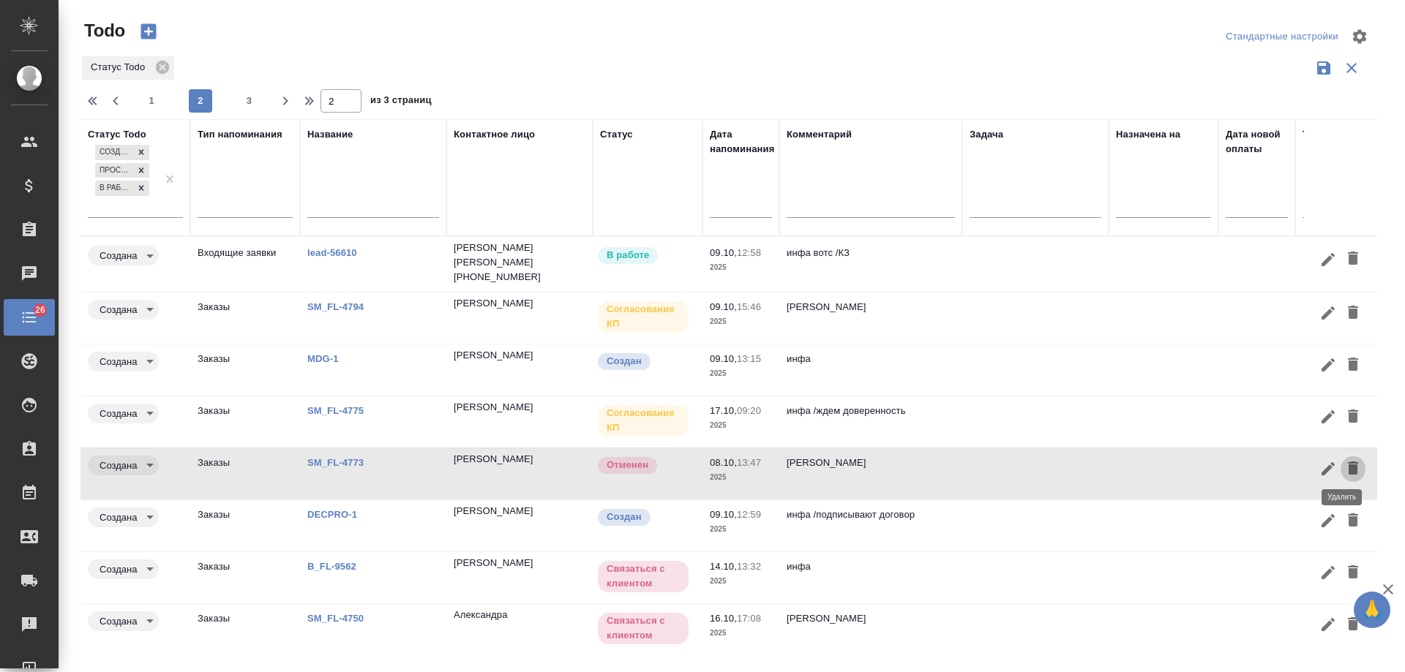
click at [1348, 463] on icon "button" at bounding box center [1353, 468] width 10 height 13
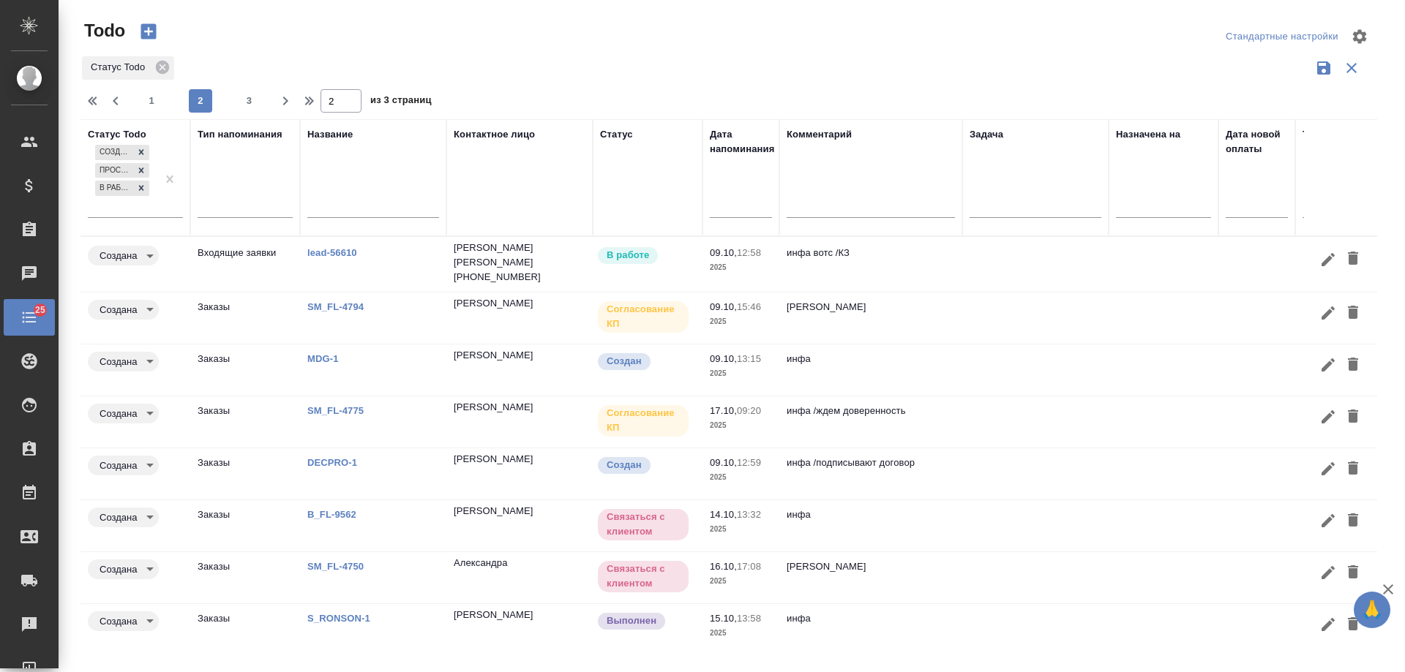
scroll to position [121, 0]
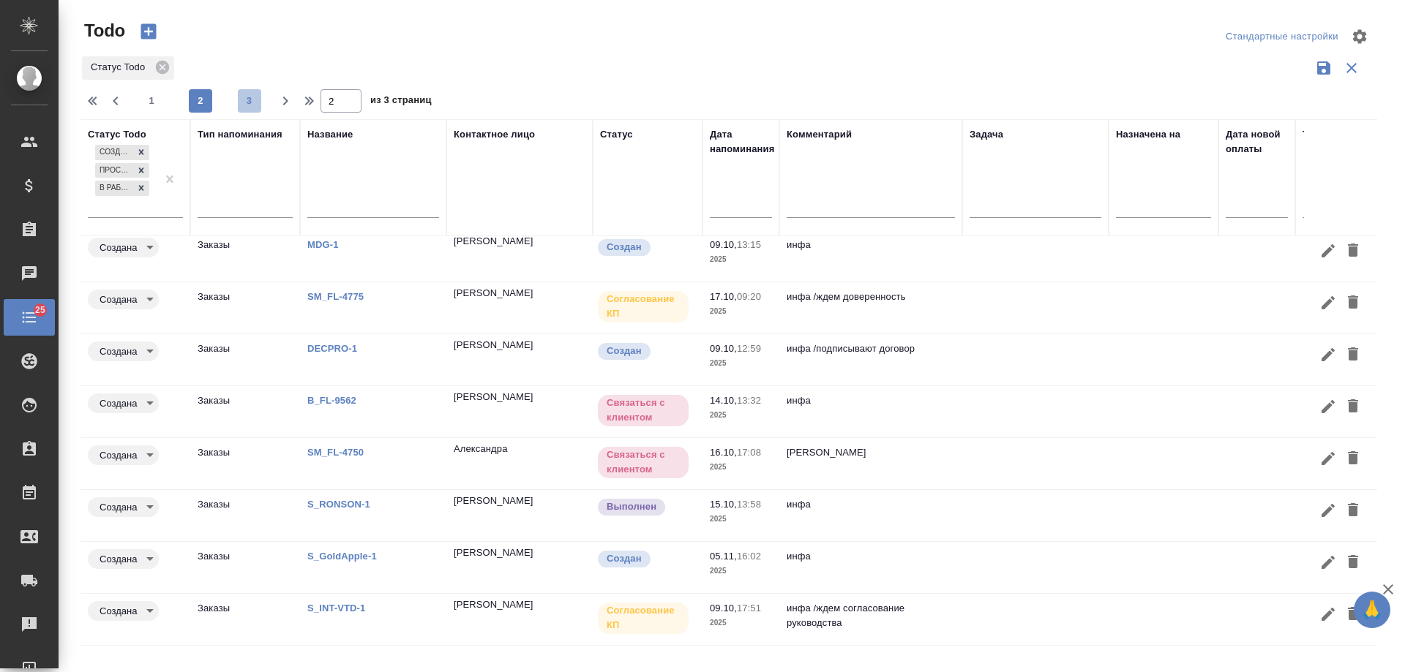
click at [248, 102] on span "3" at bounding box center [249, 101] width 23 height 15
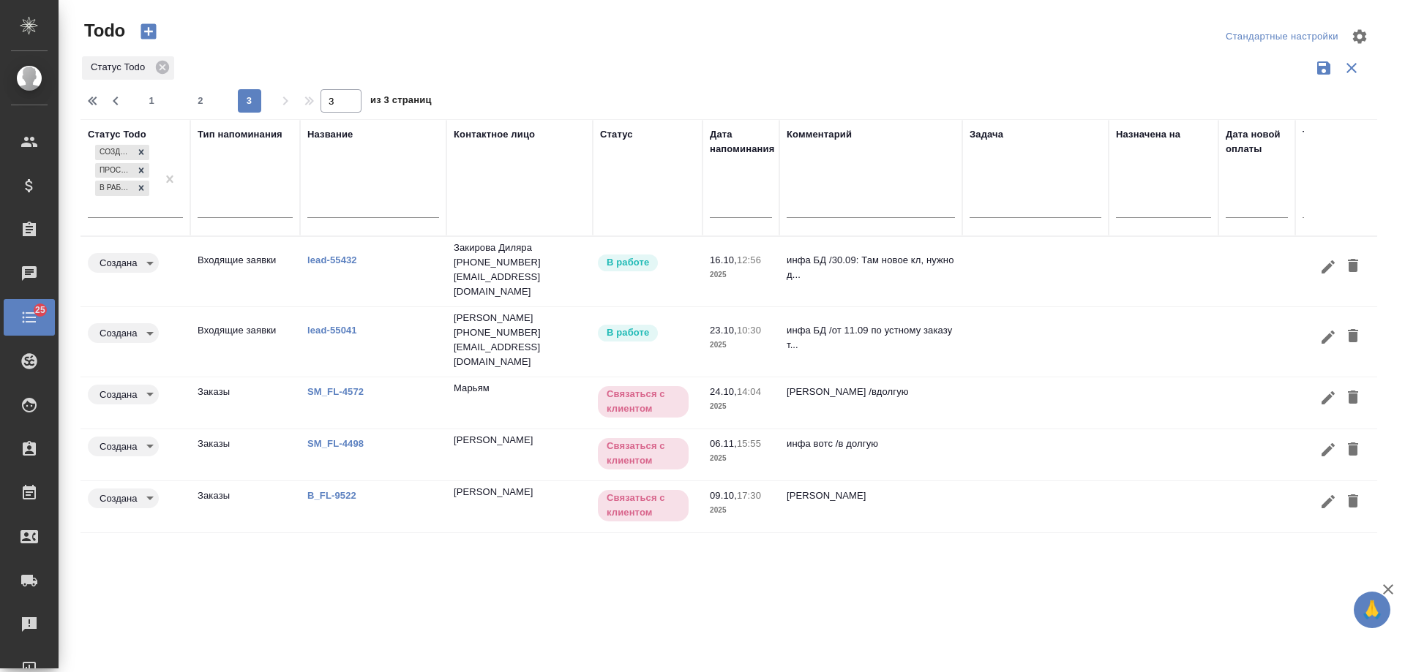
scroll to position [0, 0]
click at [149, 94] on span "1" at bounding box center [151, 101] width 23 height 15
type input "1"
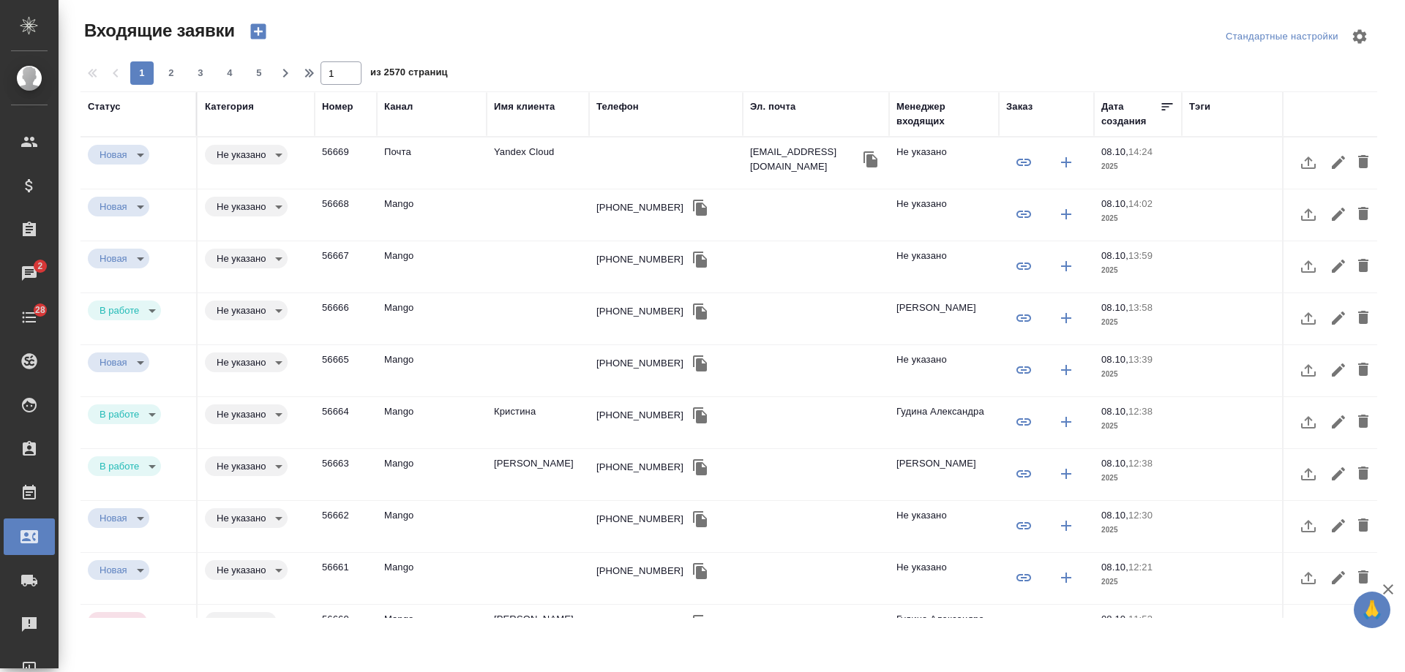
select select "RU"
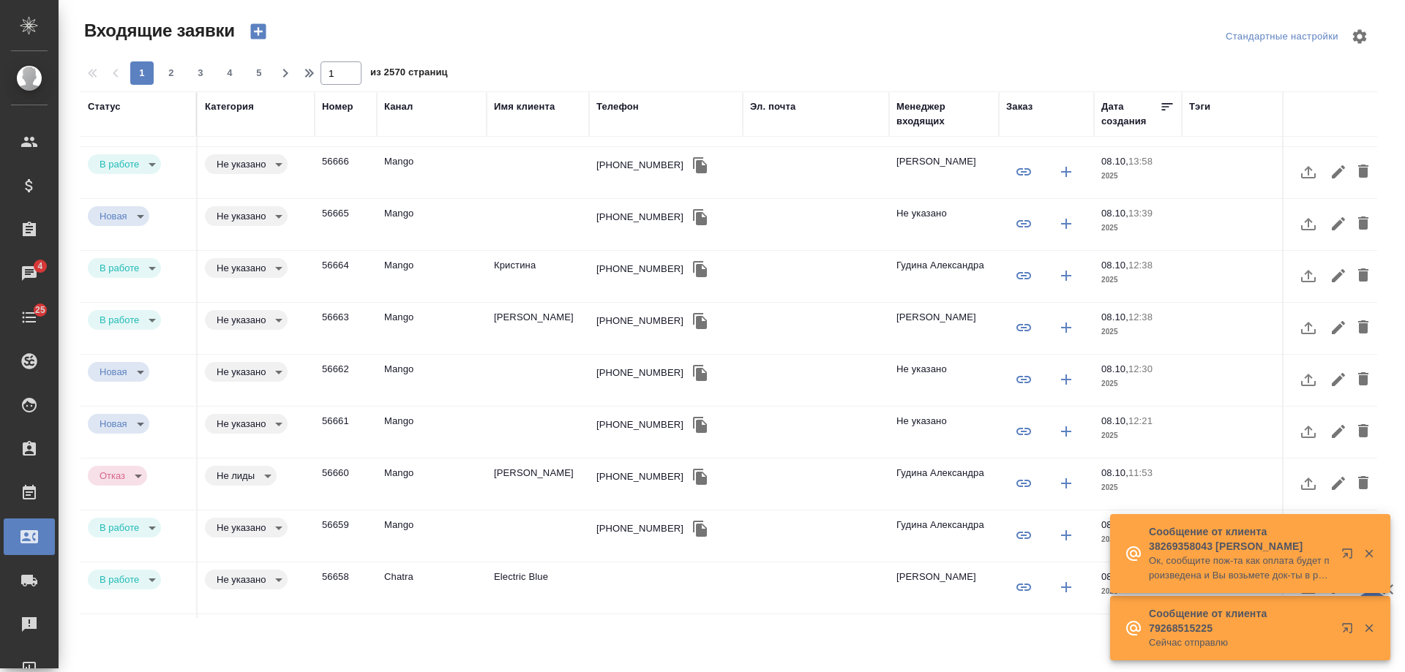
scroll to position [73, 0]
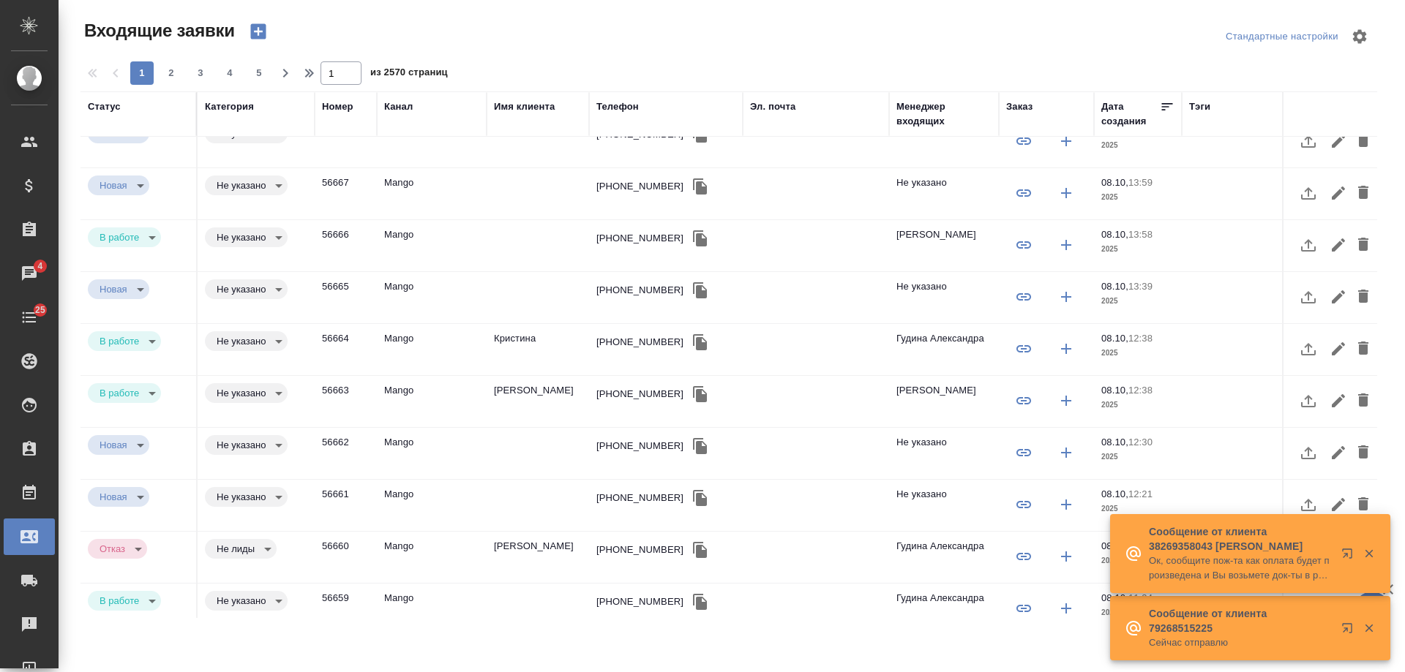
click at [613, 342] on div "[PHONE_NUMBER]" at bounding box center [639, 342] width 87 height 15
click at [613, 342] on div "+79257221312" at bounding box center [639, 342] width 87 height 15
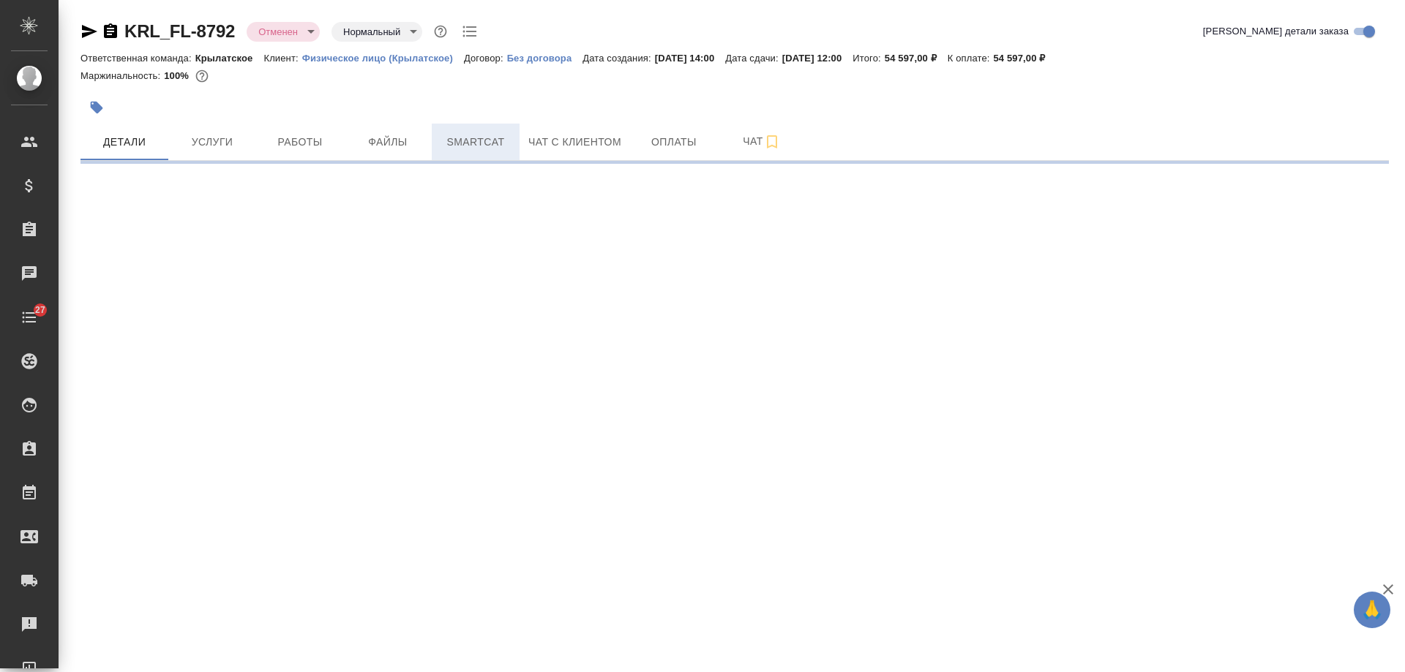
select select "RU"
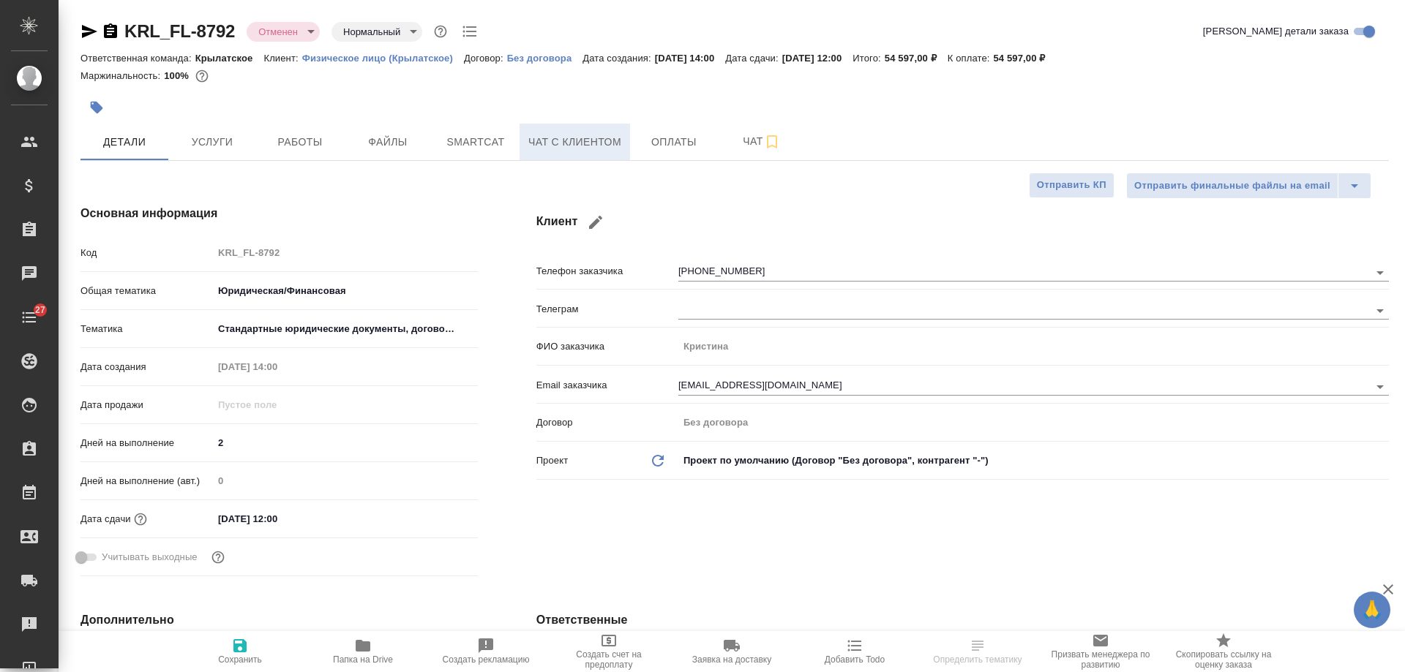
type textarea "x"
click at [591, 143] on span "Чат с клиентом" at bounding box center [574, 142] width 93 height 18
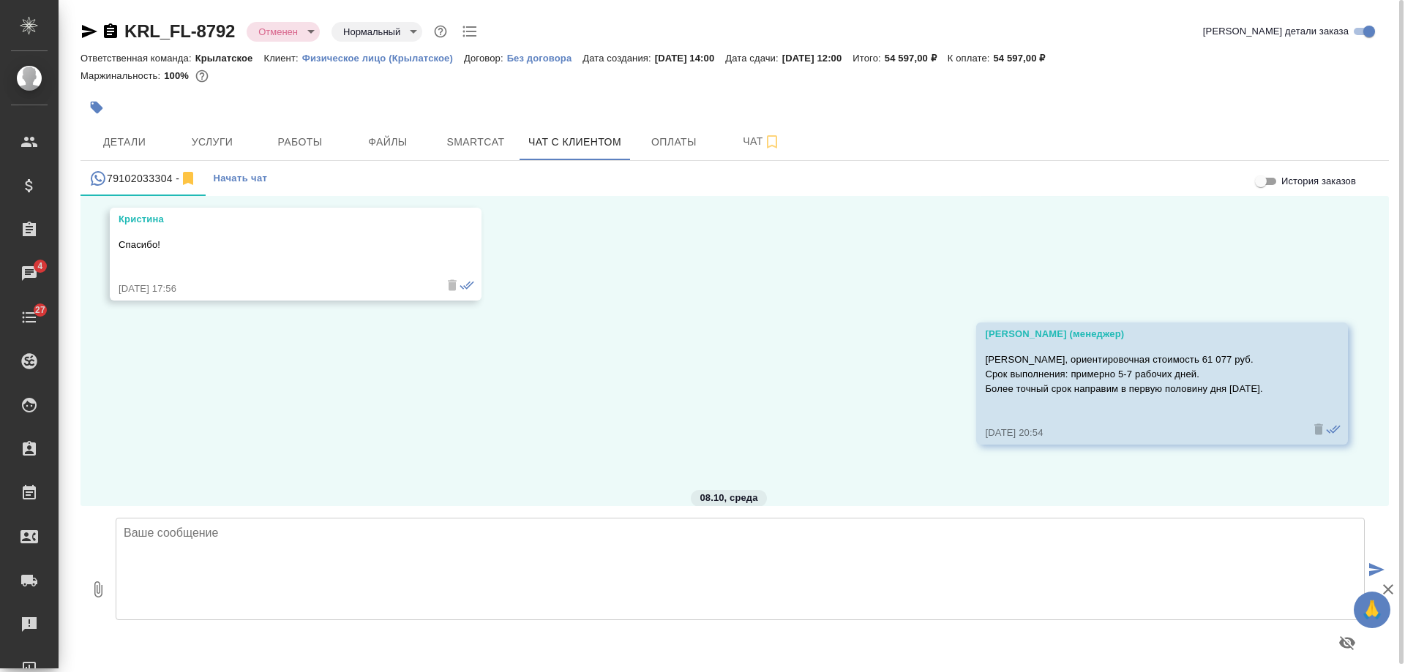
scroll to position [1308, 0]
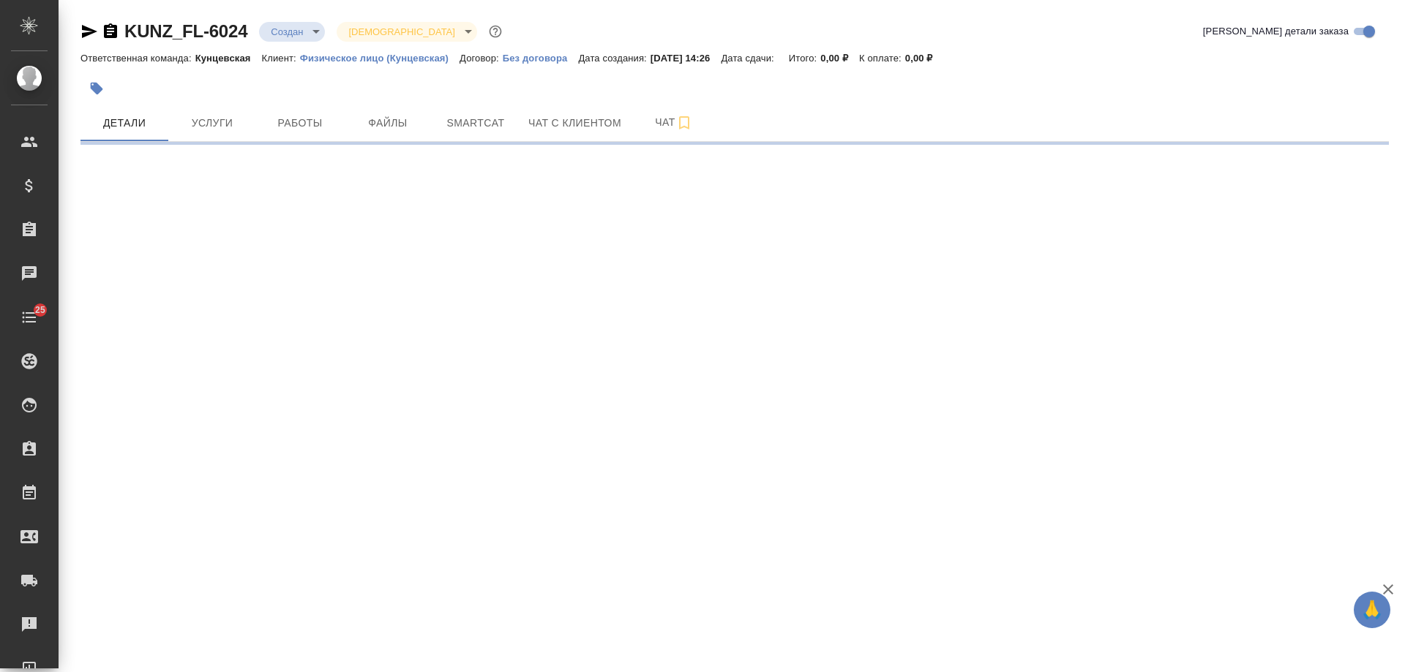
select select "RU"
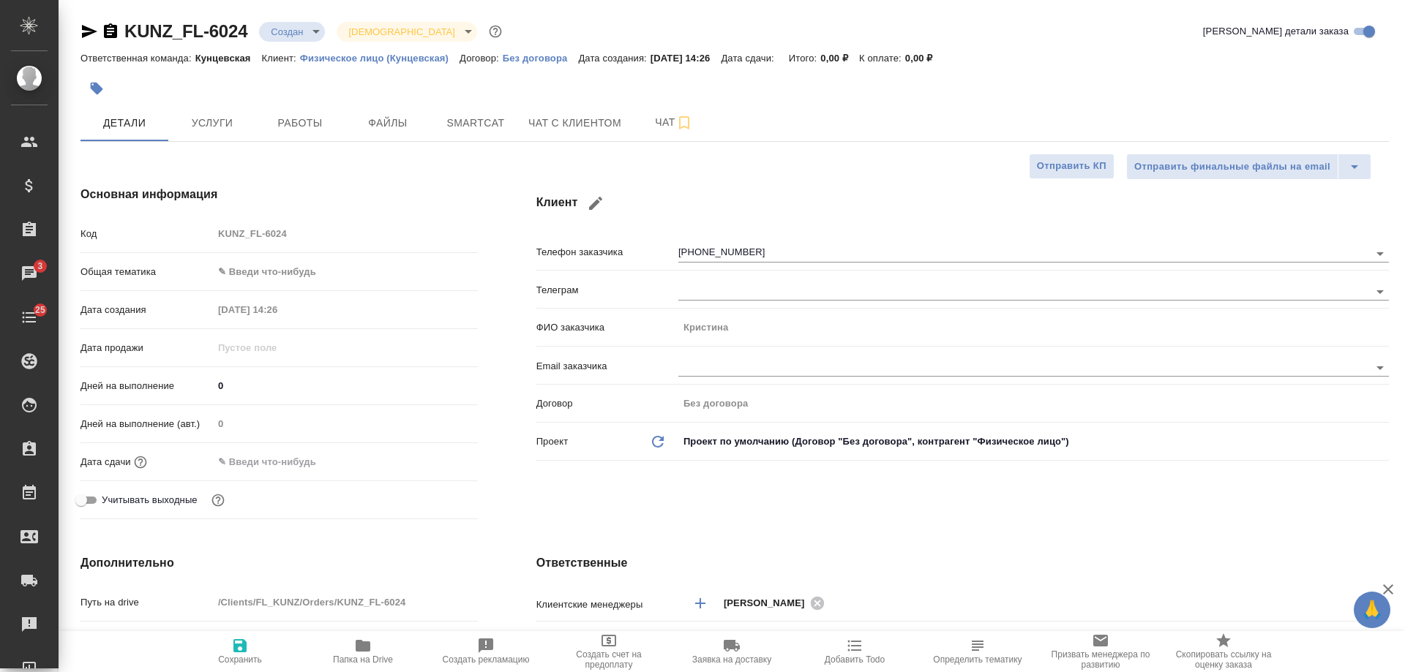
type textarea "x"
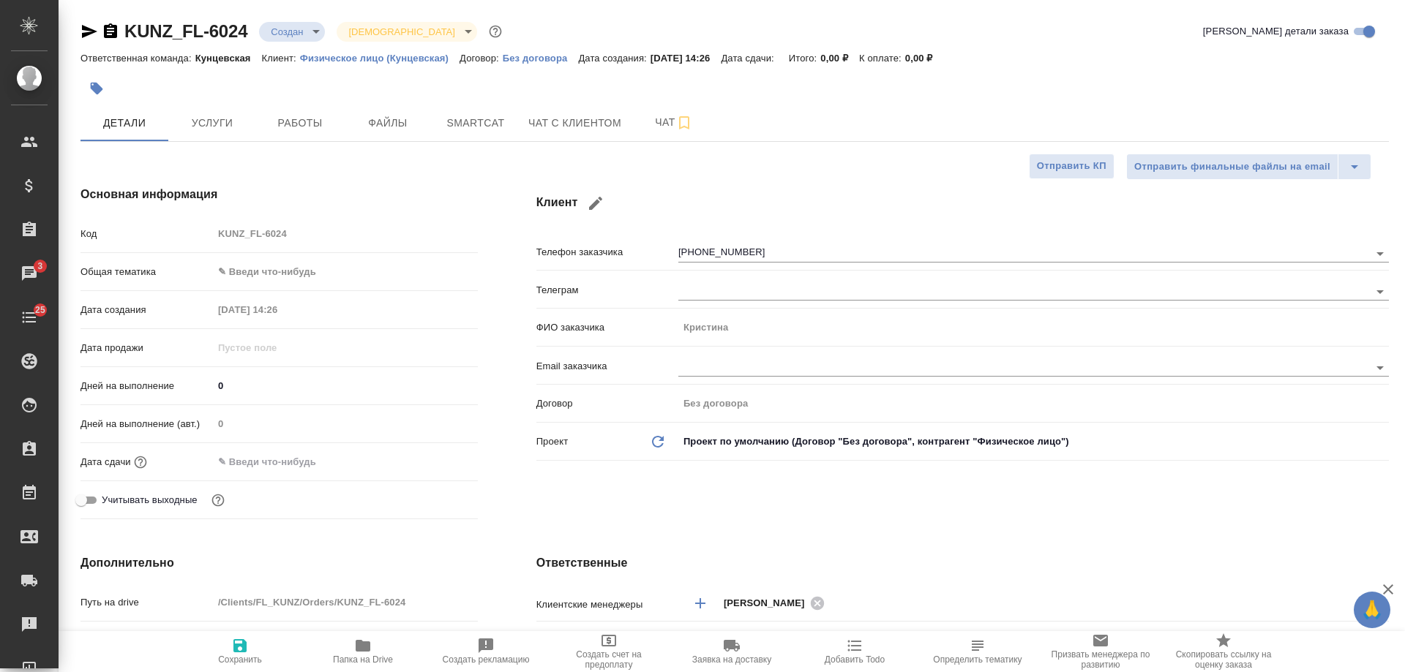
type textarea "x"
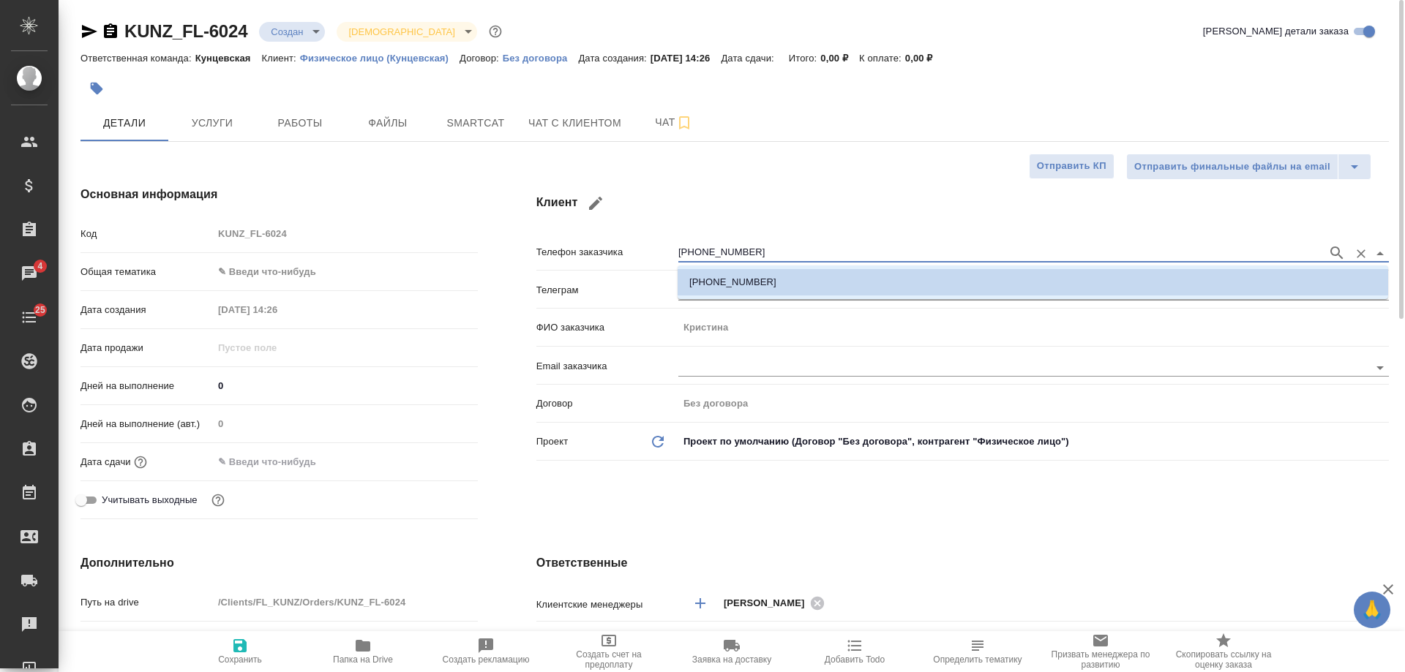
drag, startPoint x: 602, startPoint y: 252, endPoint x: 558, endPoint y: 249, distance: 44.7
click at [558, 249] on div "Телефон заказчика [PHONE_NUMBER]" at bounding box center [962, 252] width 852 height 26
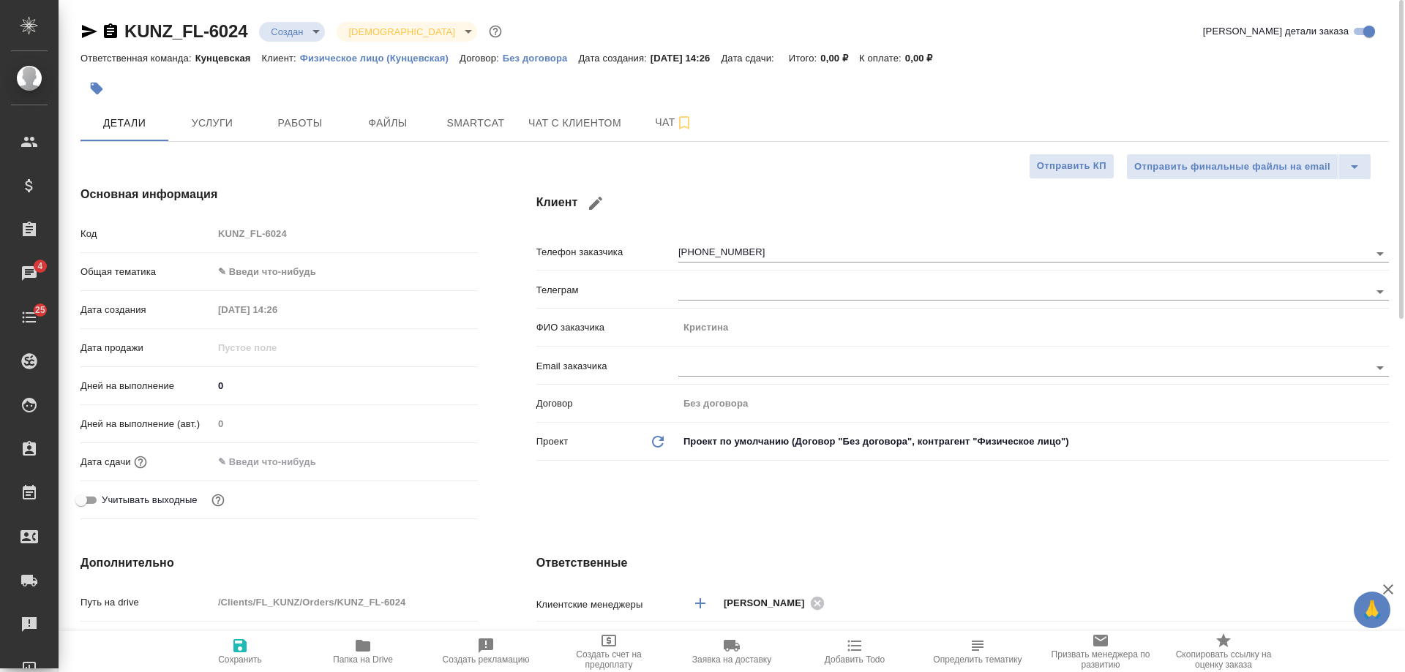
type textarea "x"
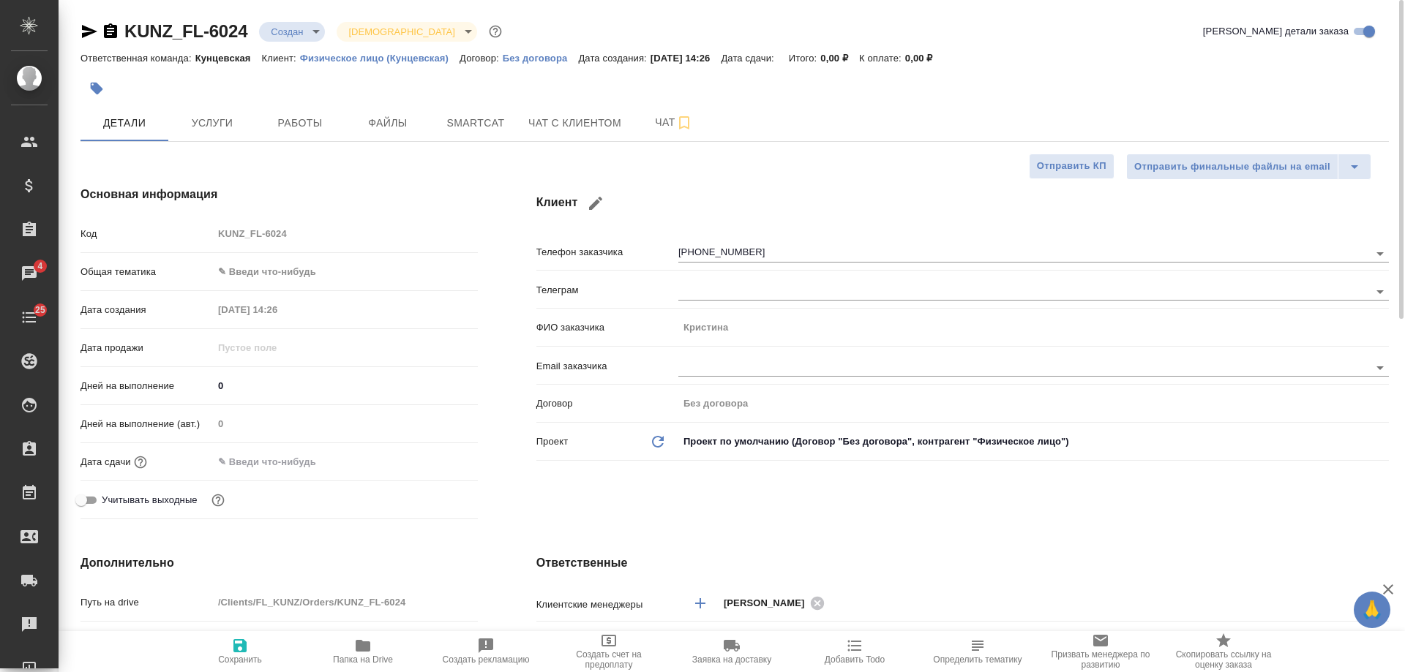
type textarea "x"
click at [110, 27] on icon "button" at bounding box center [110, 30] width 13 height 15
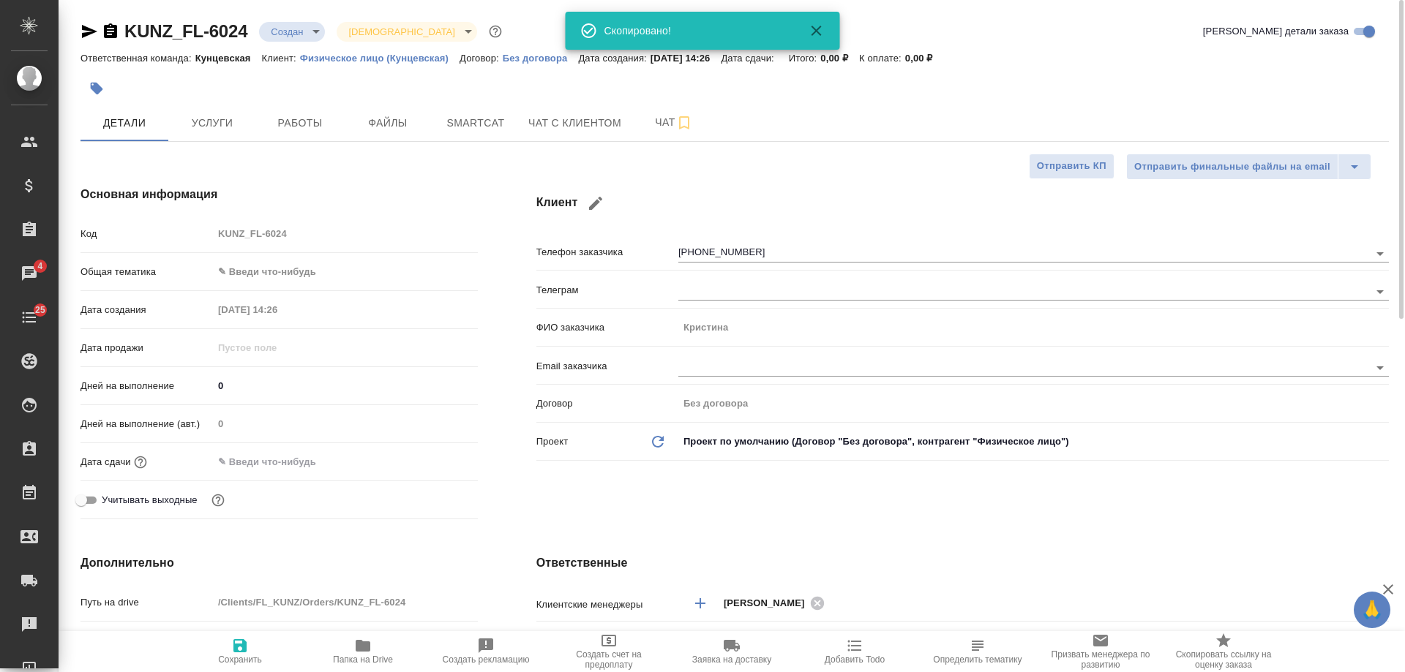
type textarea "x"
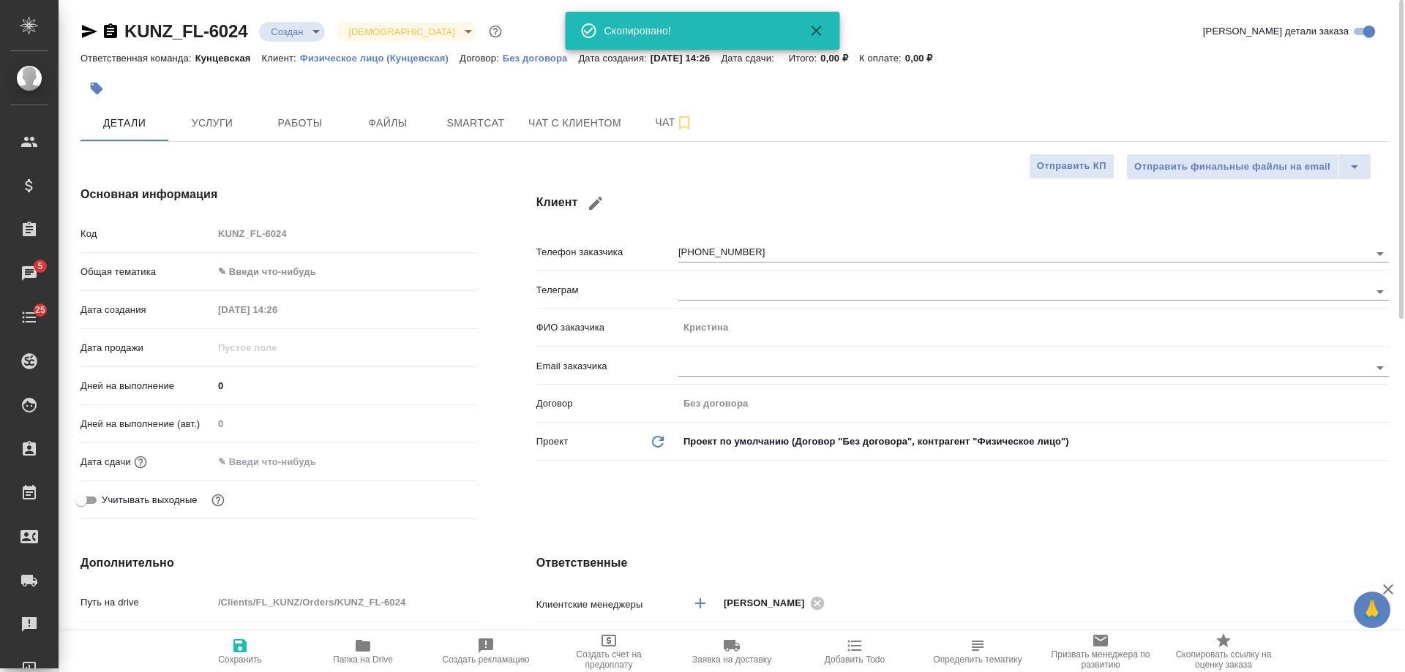
type textarea "x"
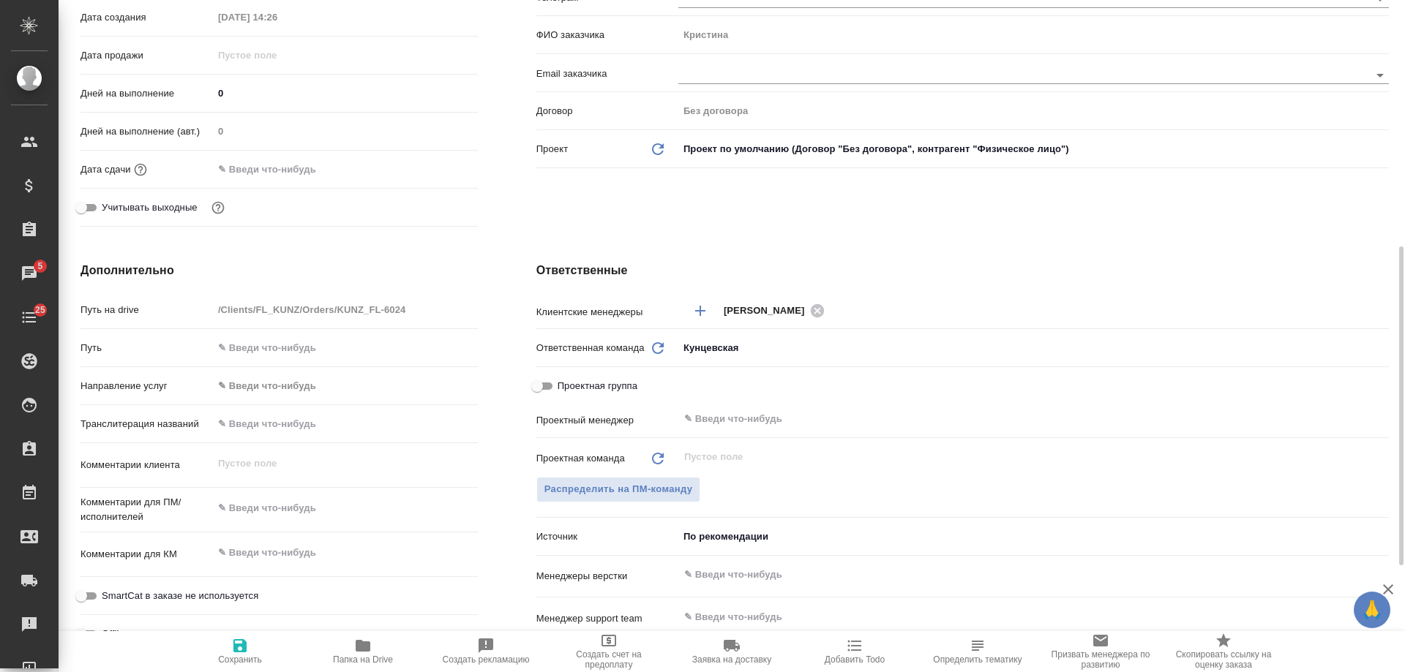
scroll to position [439, 0]
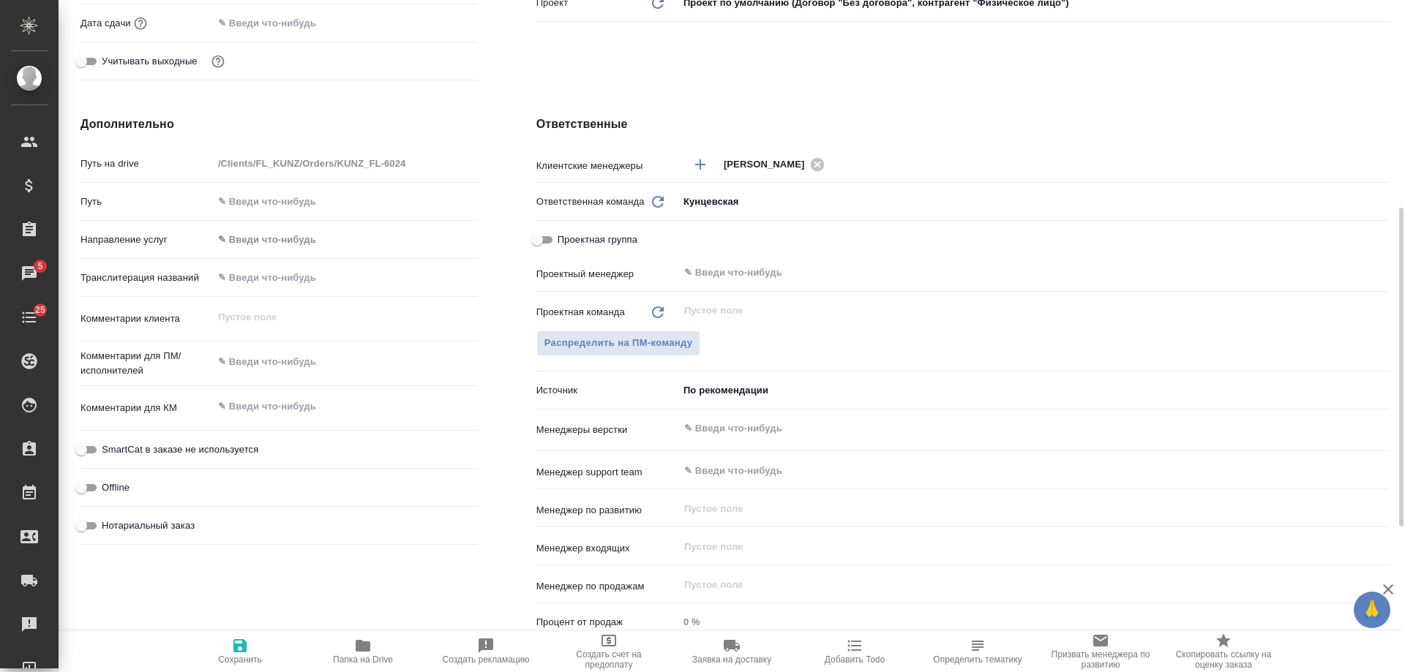
click at [743, 389] on body "🙏 .cls-1 fill:#fff; AWATERA Gudina Alexandra Клиенты Спецификации Заказы 5 Чаты…" at bounding box center [702, 336] width 1405 height 672
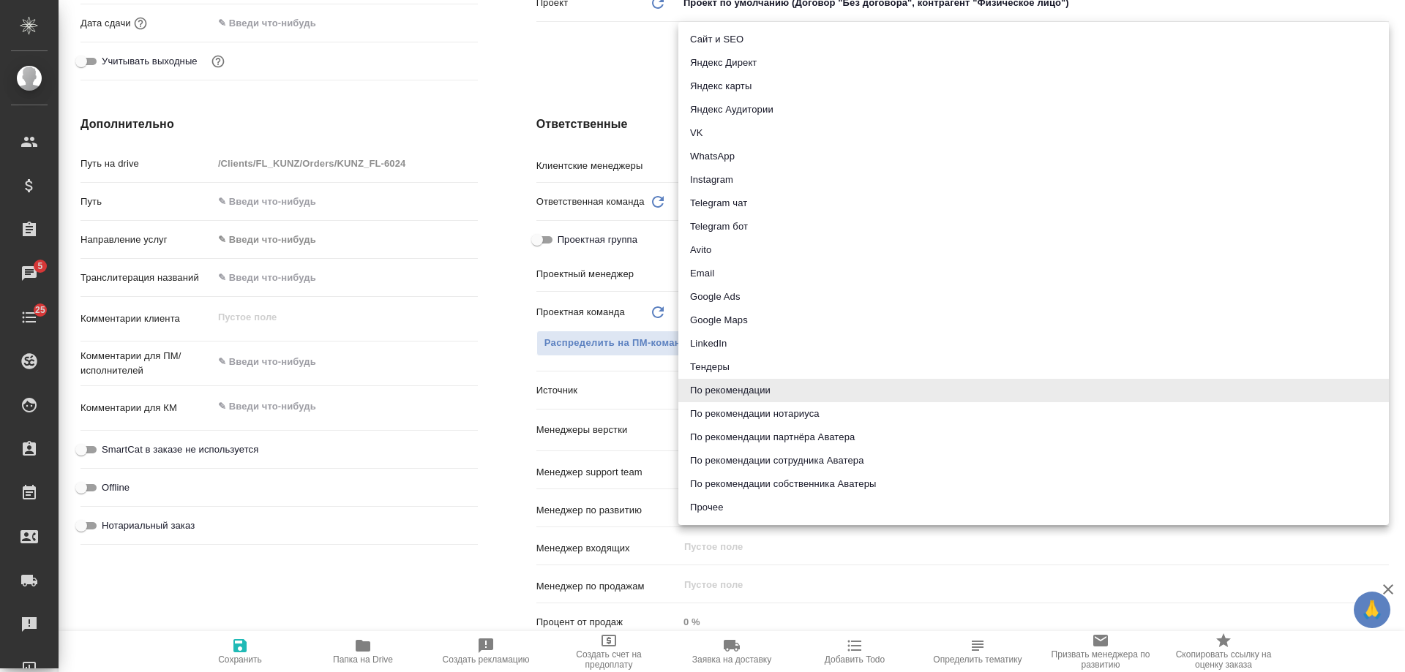
click at [756, 39] on li "Сайт и SEO" at bounding box center [1033, 39] width 711 height 23
type textarea "x"
type input "seo"
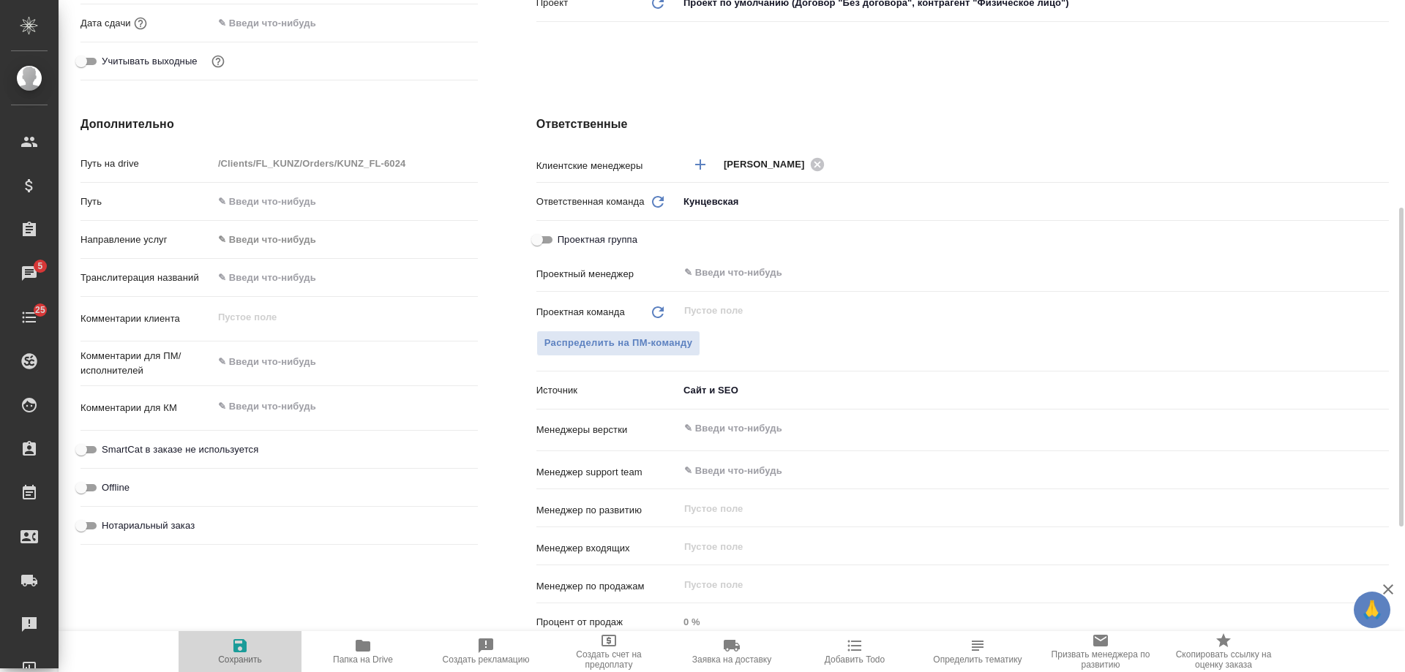
click at [252, 647] on span "Сохранить" at bounding box center [239, 651] width 105 height 28
type textarea "x"
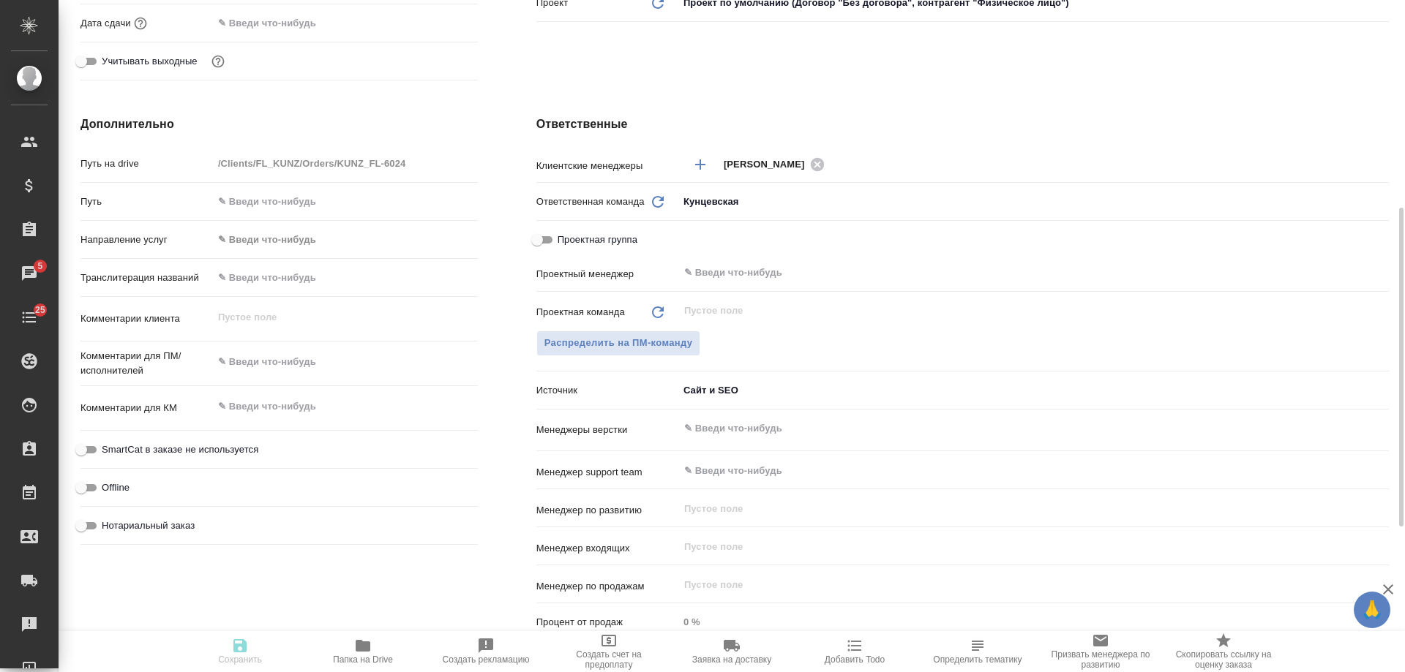
type textarea "x"
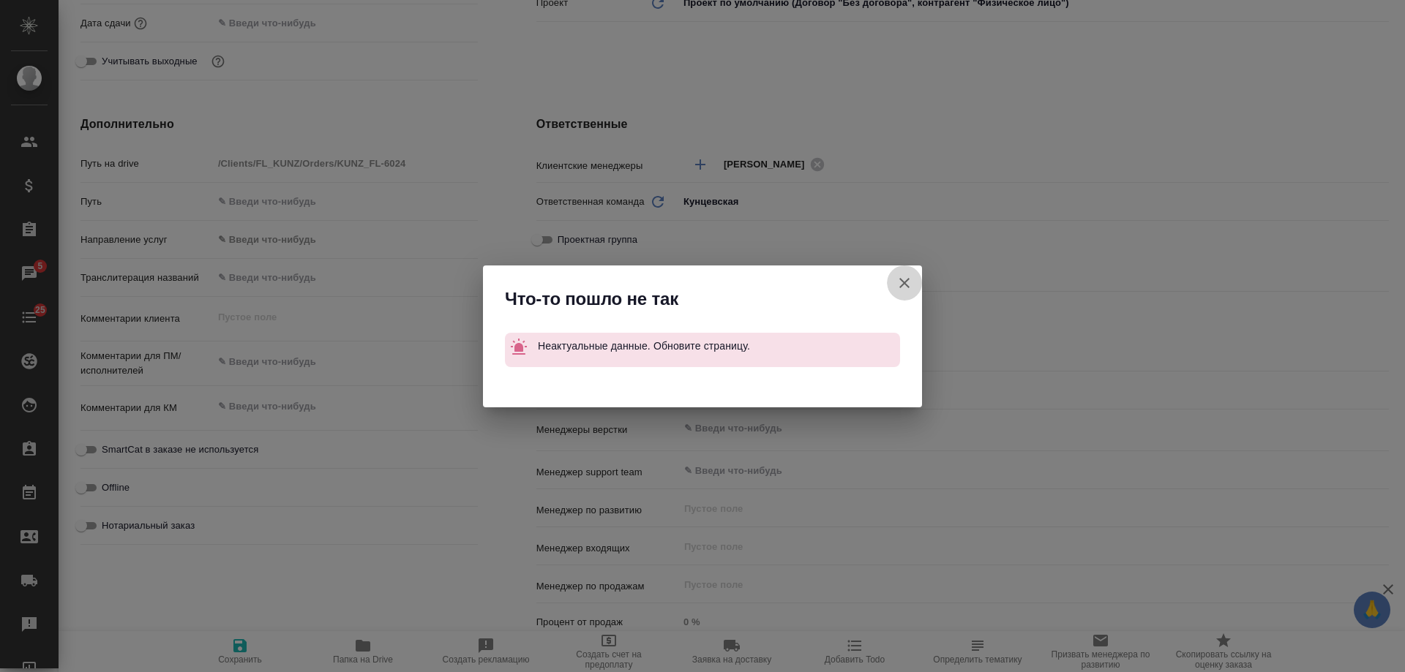
click at [905, 281] on icon "button" at bounding box center [905, 283] width 18 height 18
type textarea "x"
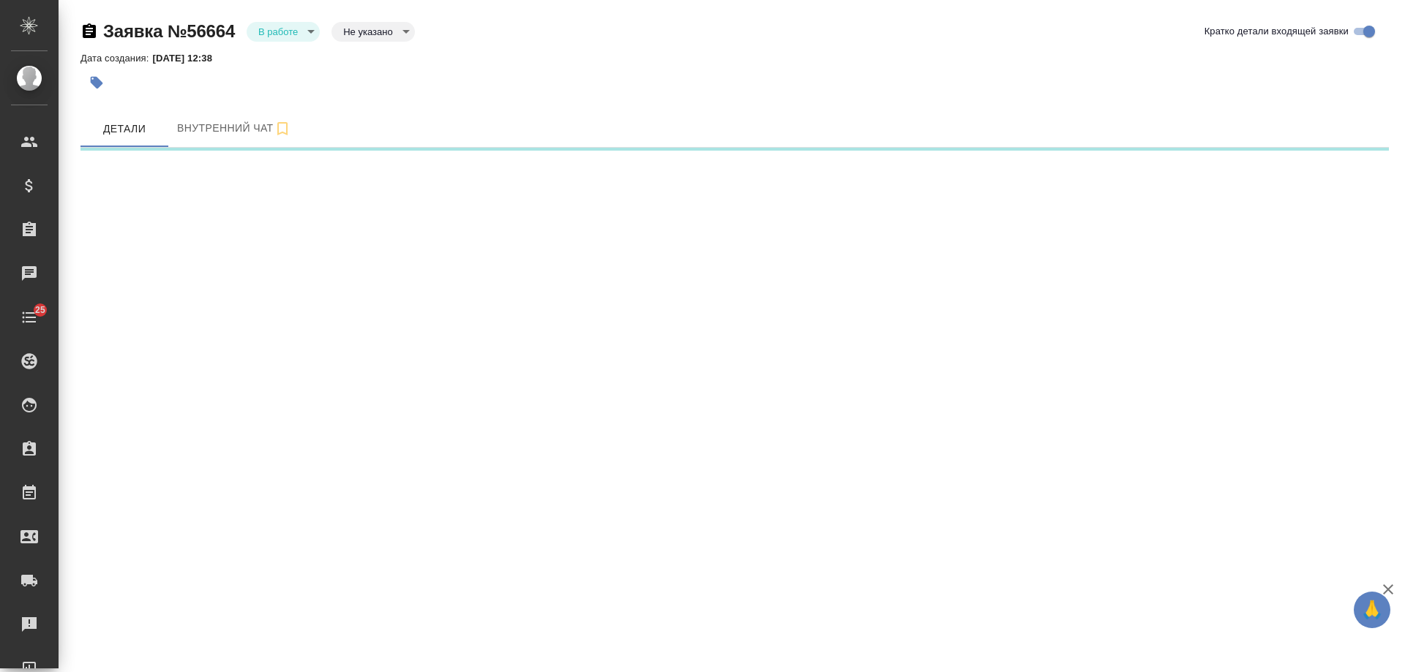
select select "RU"
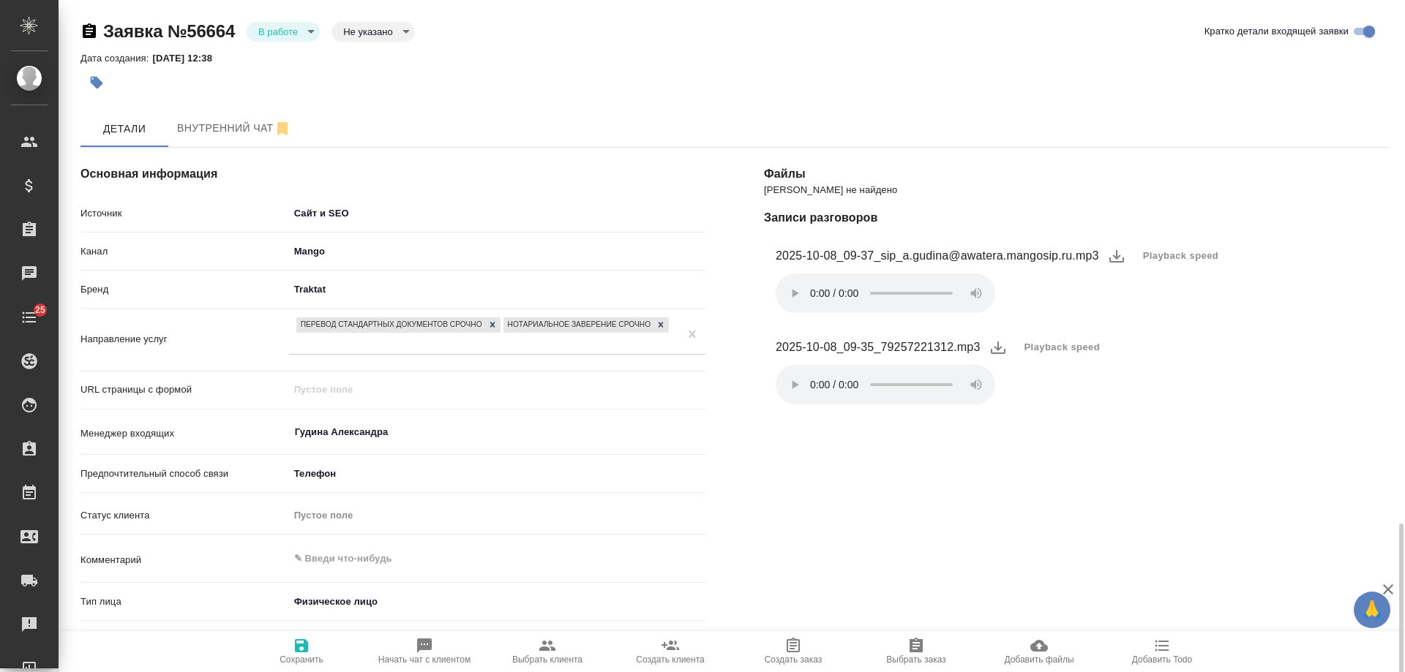
scroll to position [311, 0]
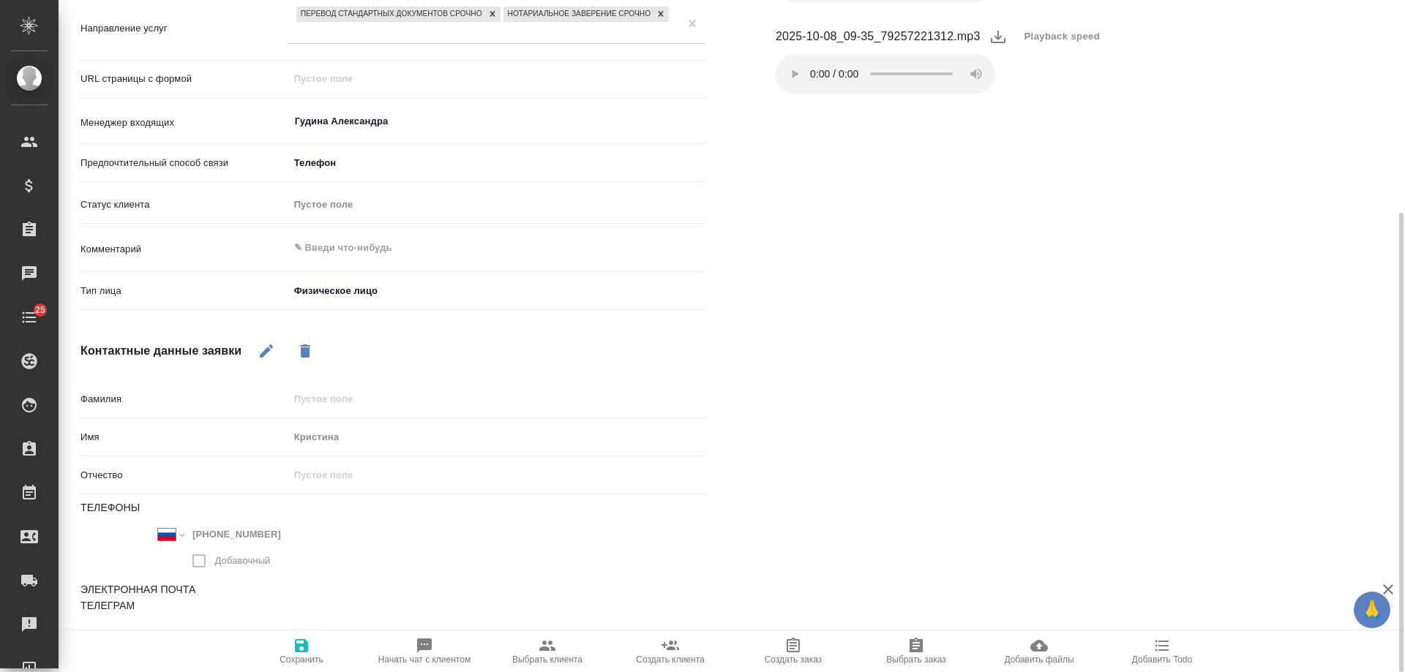
click at [267, 351] on icon "button" at bounding box center [266, 351] width 13 height 13
click at [414, 544] on icon "button" at bounding box center [411, 542] width 18 height 18
type textarea "x"
select select "RU"
drag, startPoint x: 282, startPoint y: 588, endPoint x: 131, endPoint y: 580, distance: 151.7
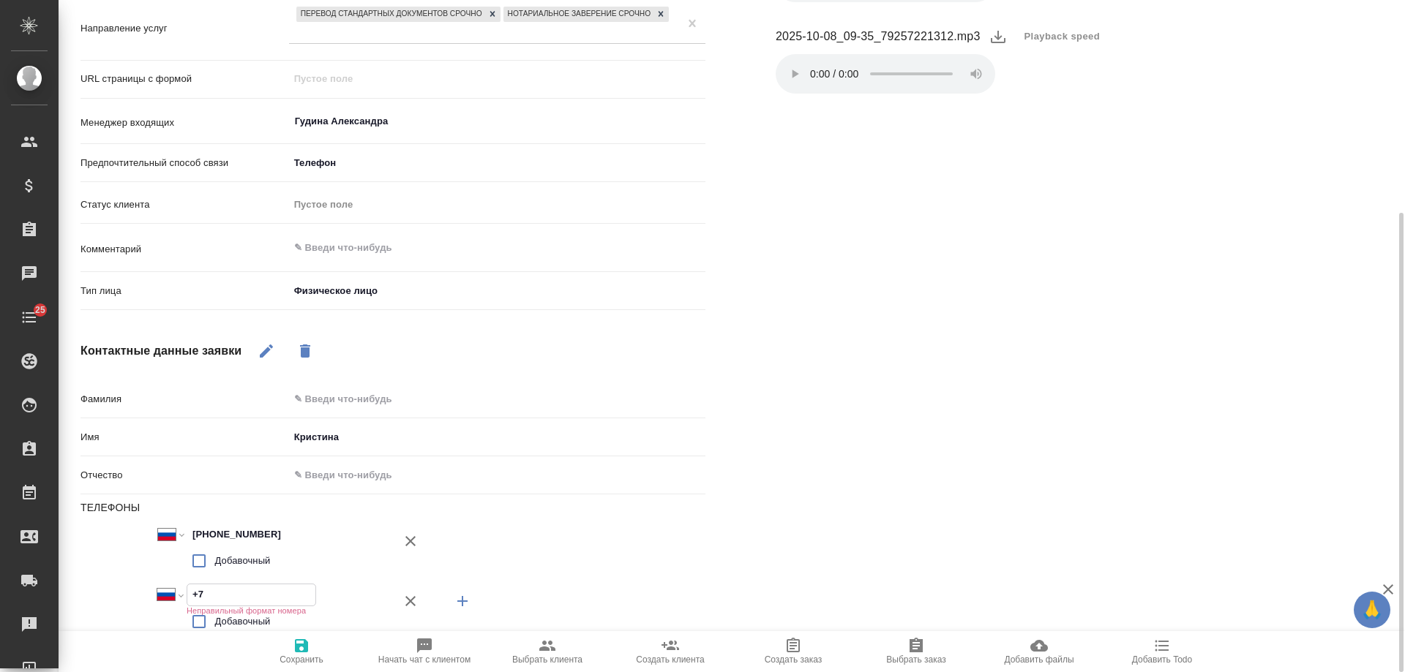
click at [131, 580] on div "Телефоны Международный Австралия Австрия Азербайджан Албания Алжир Американское…" at bounding box center [392, 572] width 625 height 143
paste input "926 851 52 25"
type textarea "x"
type input "+7 926 851 52 25"
click at [296, 641] on icon "button" at bounding box center [301, 646] width 13 height 13
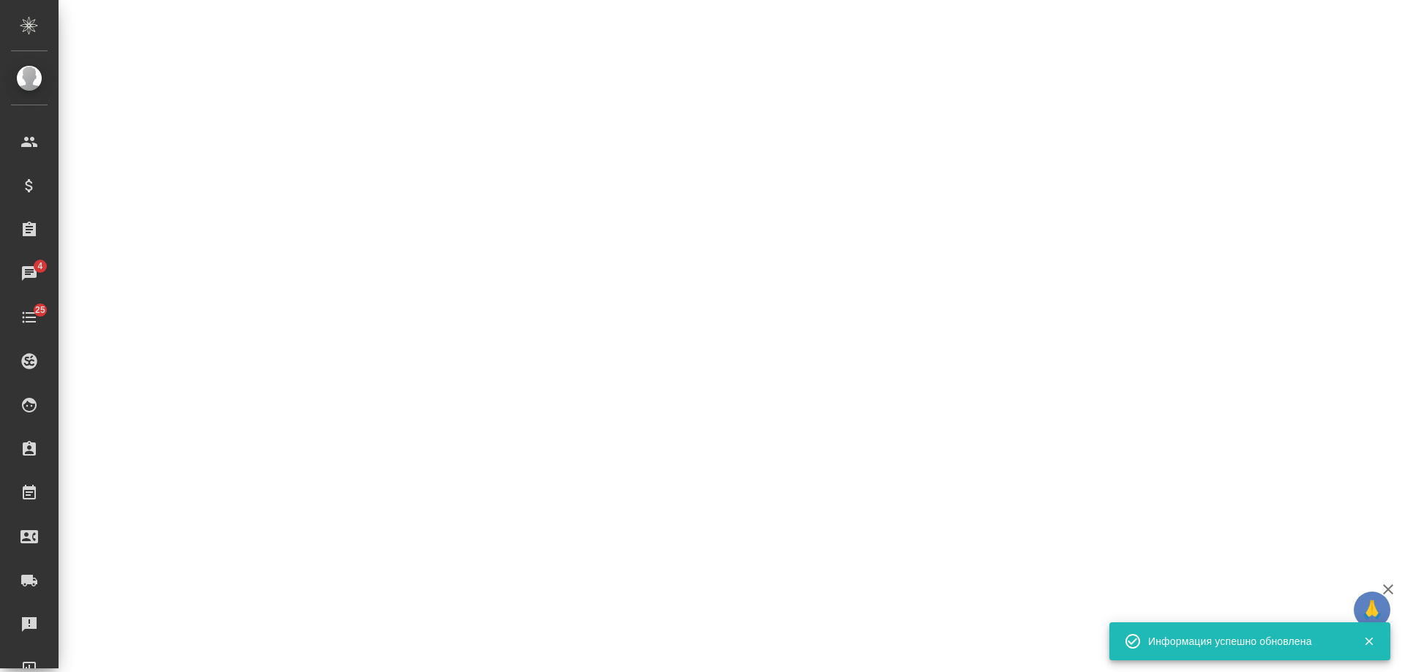
select select "RU"
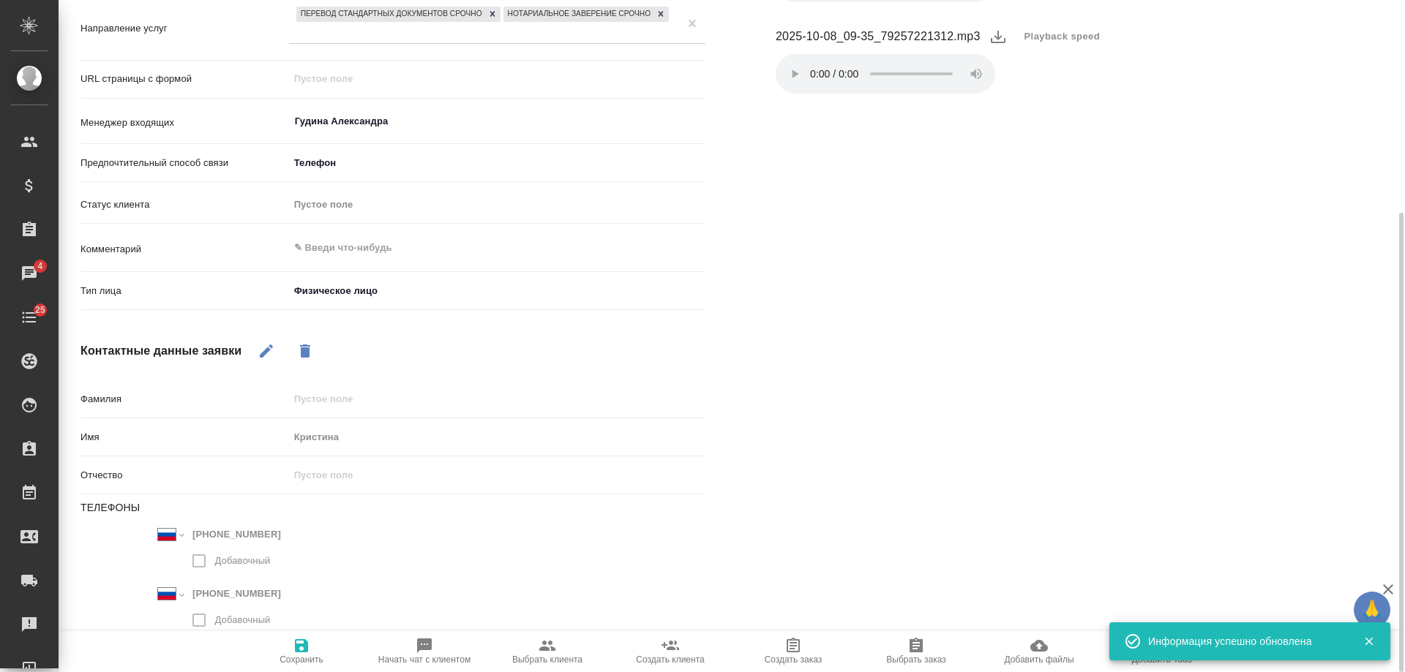
drag, startPoint x: 1367, startPoint y: 637, endPoint x: 1242, endPoint y: 647, distance: 125.5
click at [1366, 637] on icon "button" at bounding box center [1368, 641] width 13 height 13
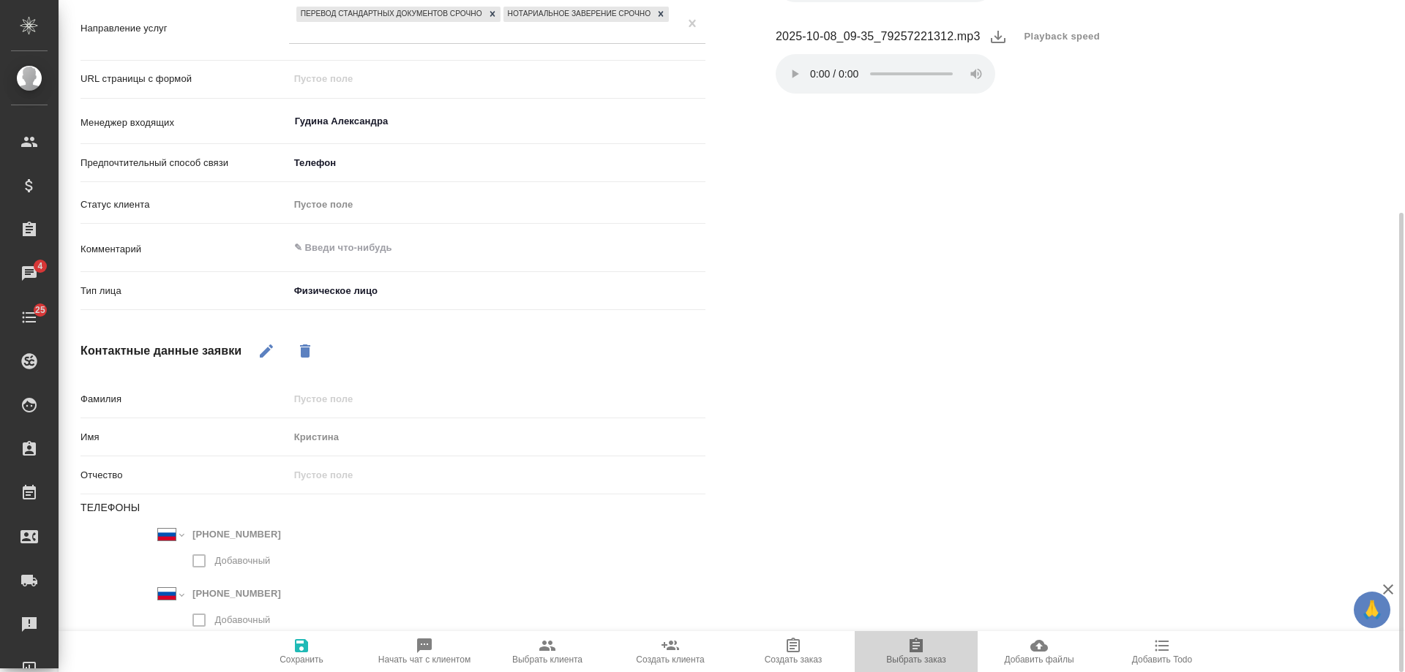
click at [922, 649] on icon "button" at bounding box center [916, 645] width 13 height 15
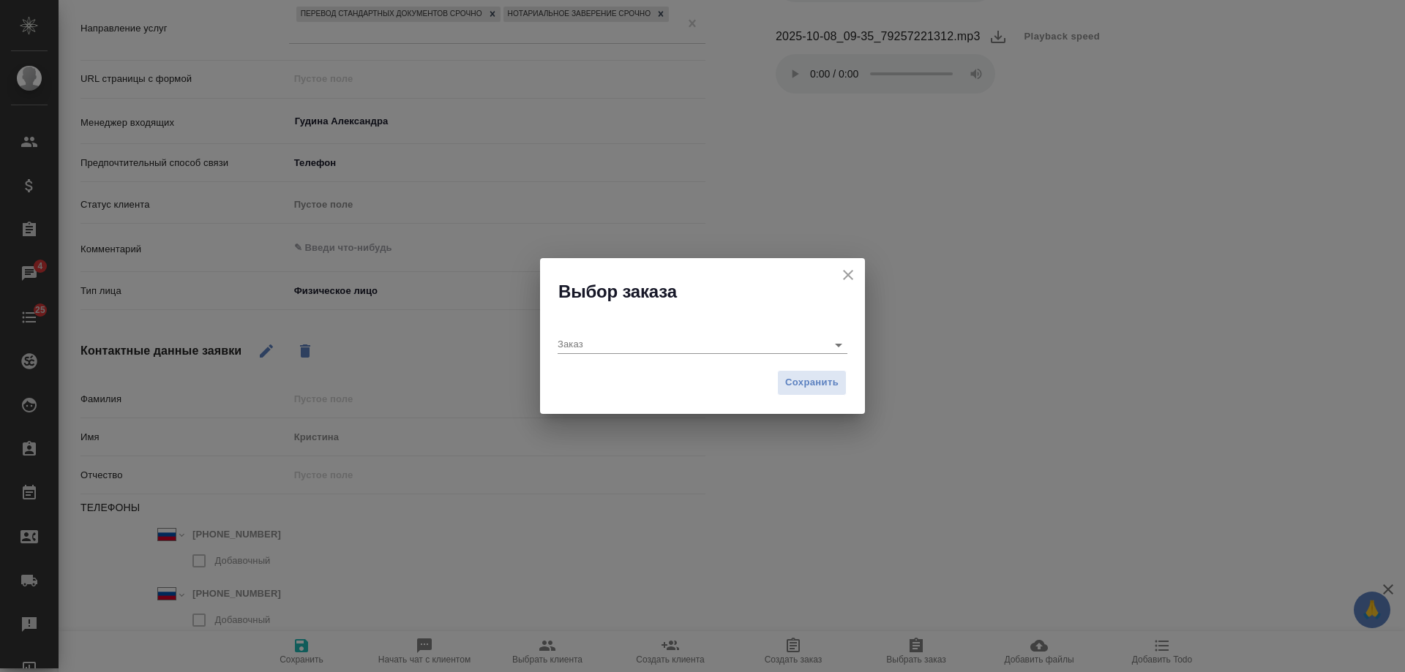
type textarea "x"
click at [635, 345] on input "Заказ" at bounding box center [668, 345] width 221 height 18
paste input "KUNZ_FL-6024"
type input "KUNZ_FL-6024"
click at [789, 340] on icon "button" at bounding box center [796, 345] width 18 height 18
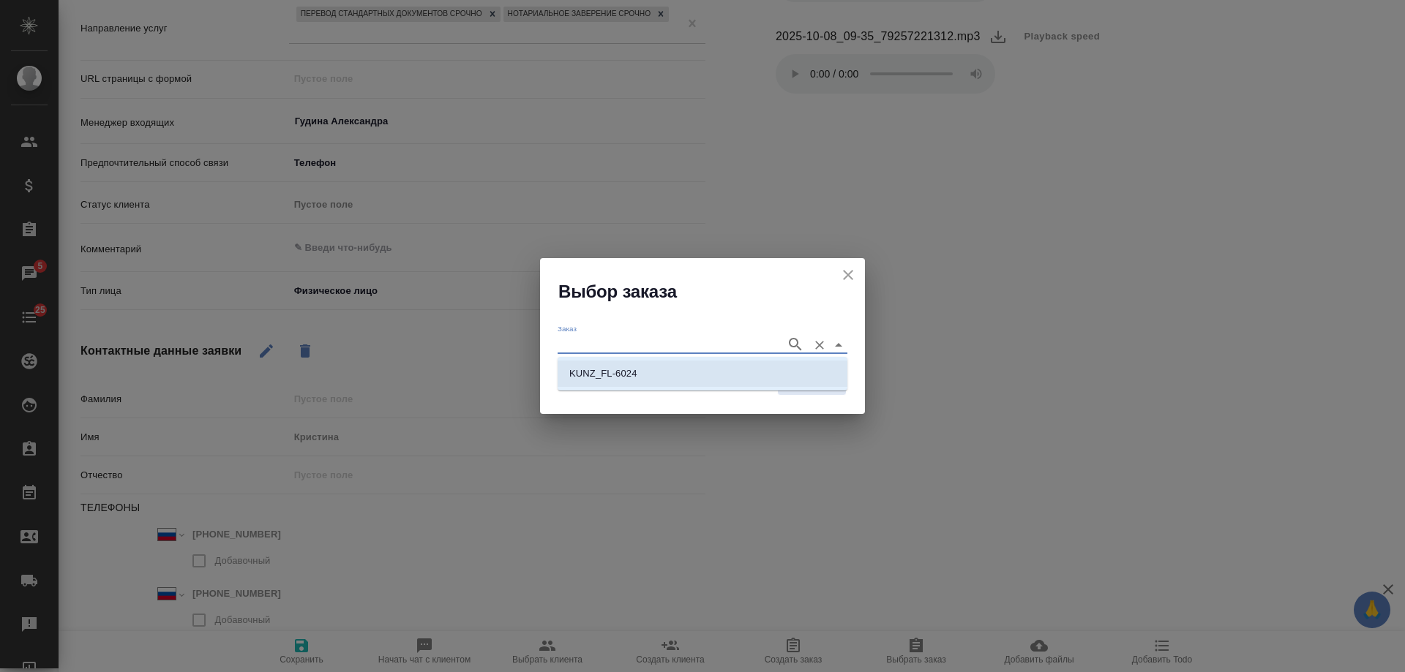
click at [629, 370] on p "KUNZ_FL-6024" at bounding box center [603, 374] width 68 height 15
type input "KUNZ_FL-6024"
click at [796, 384] on span "Сохранить" at bounding box center [811, 383] width 53 height 17
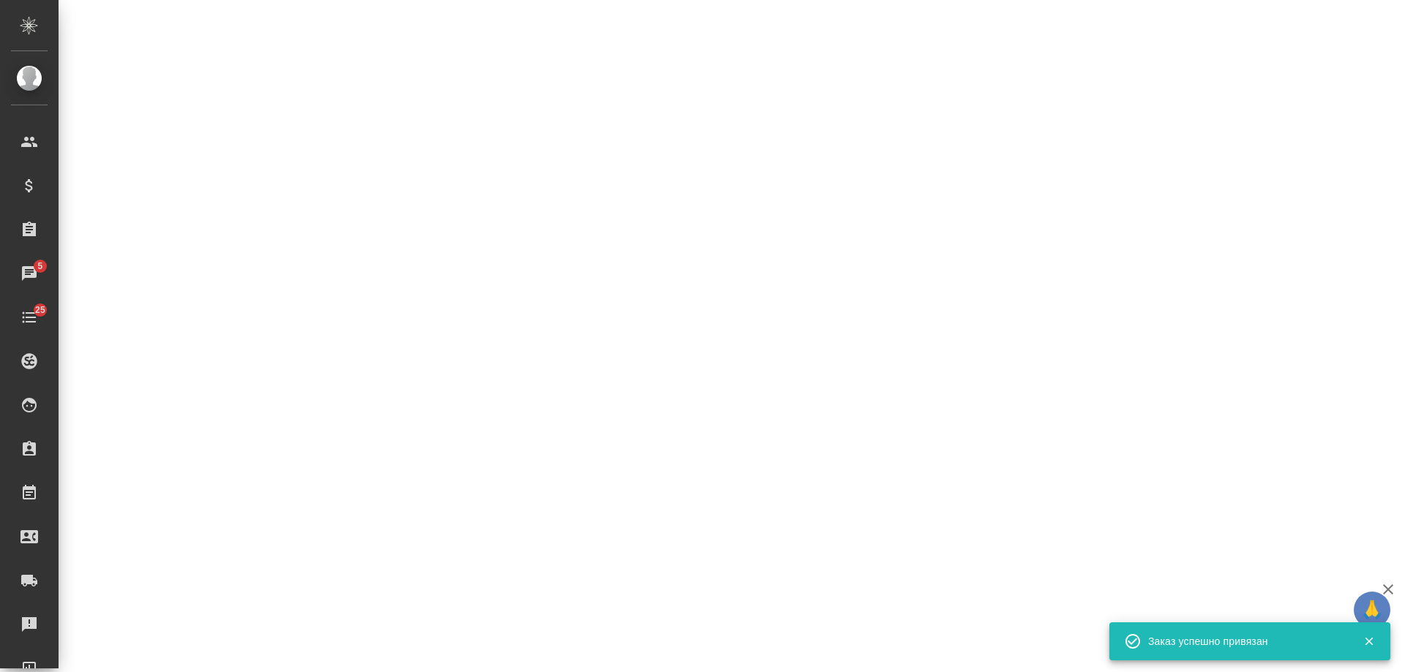
select select "RU"
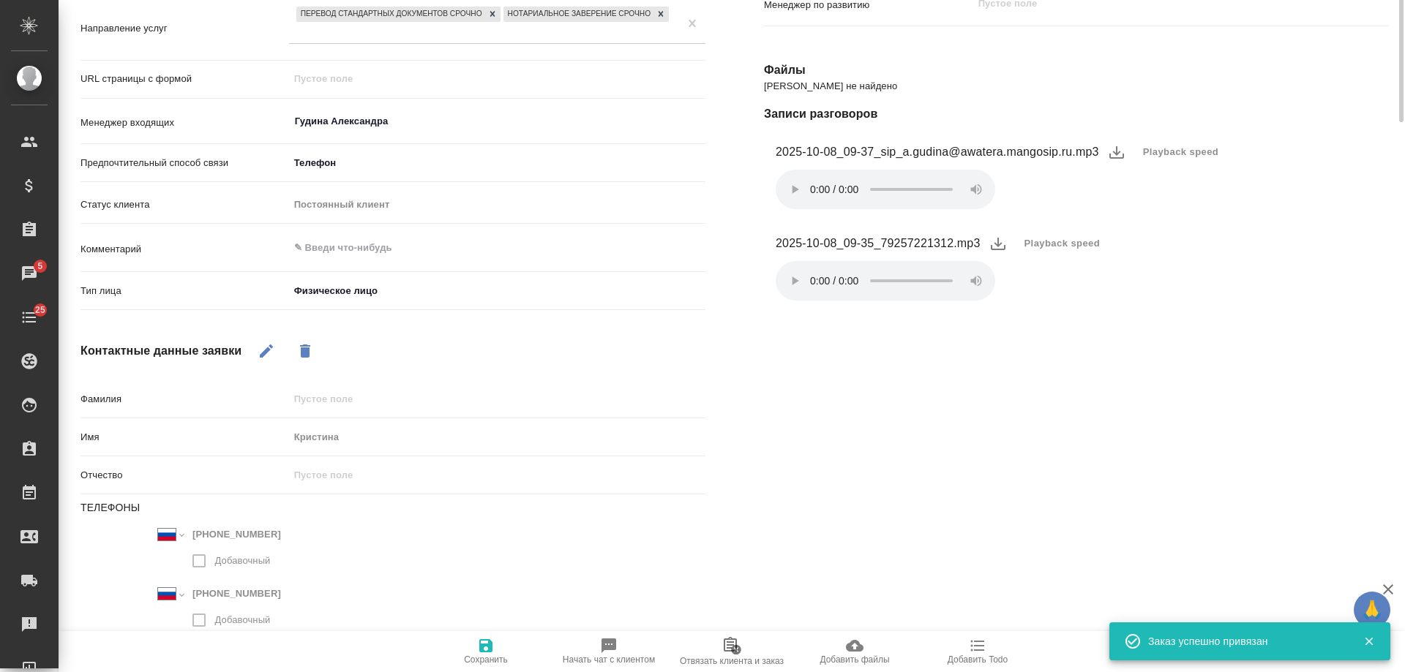
scroll to position [0, 0]
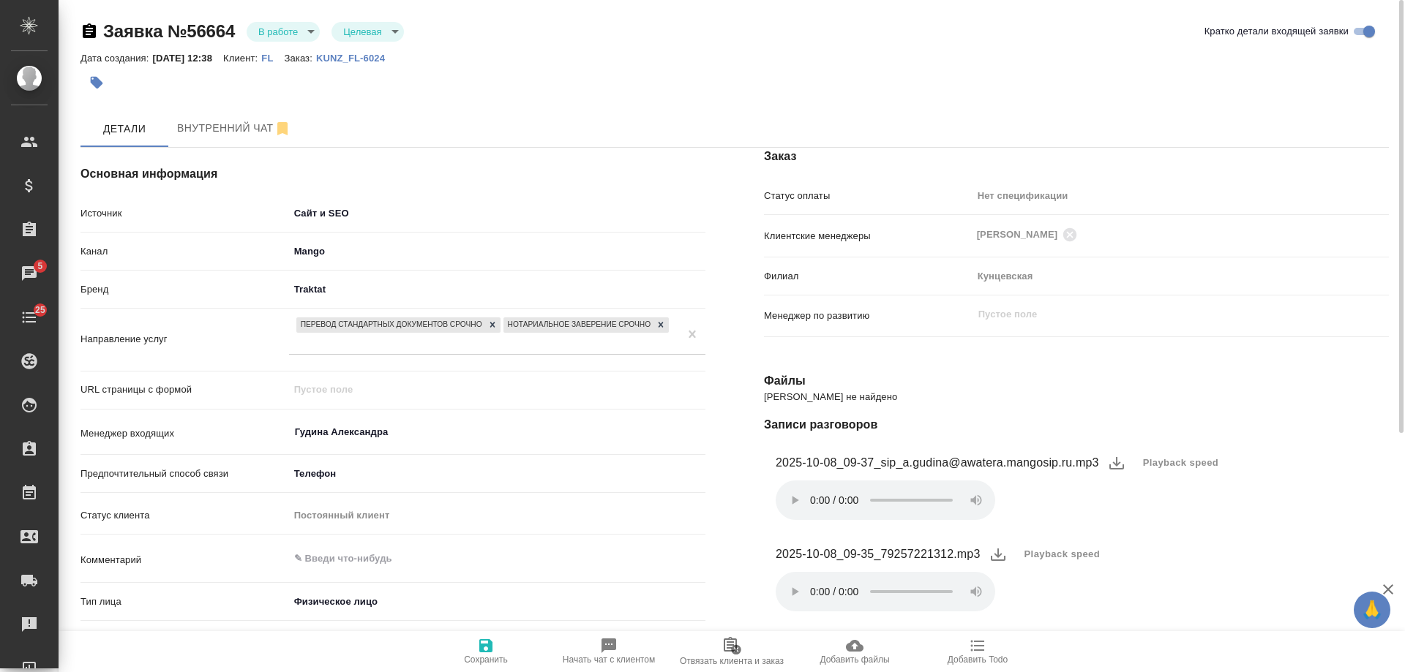
type textarea "x"
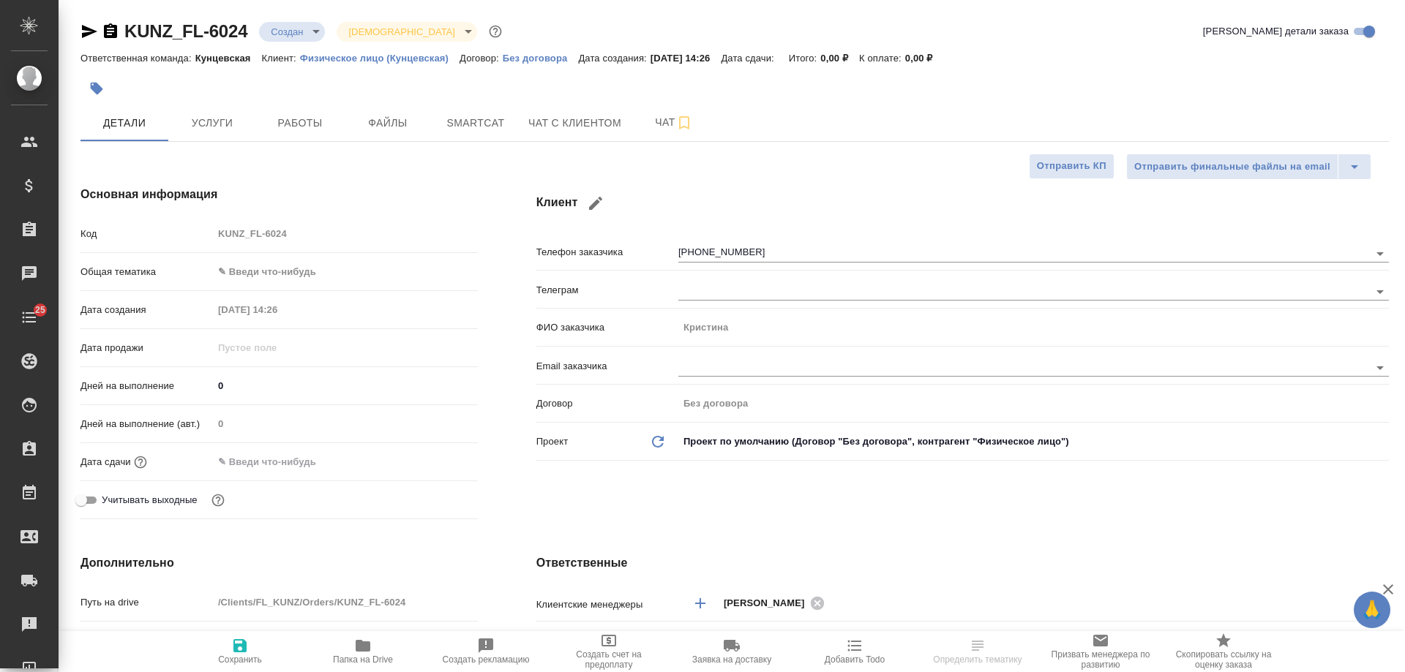
select select "RU"
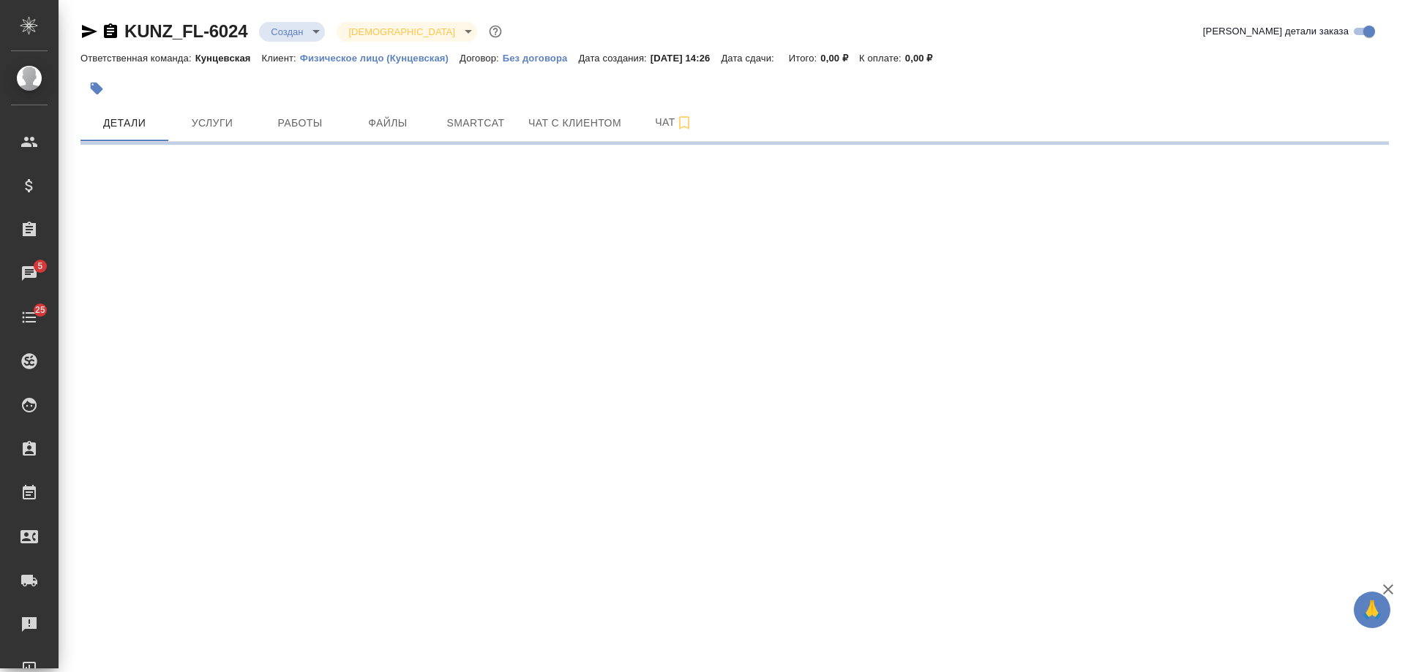
select select "RU"
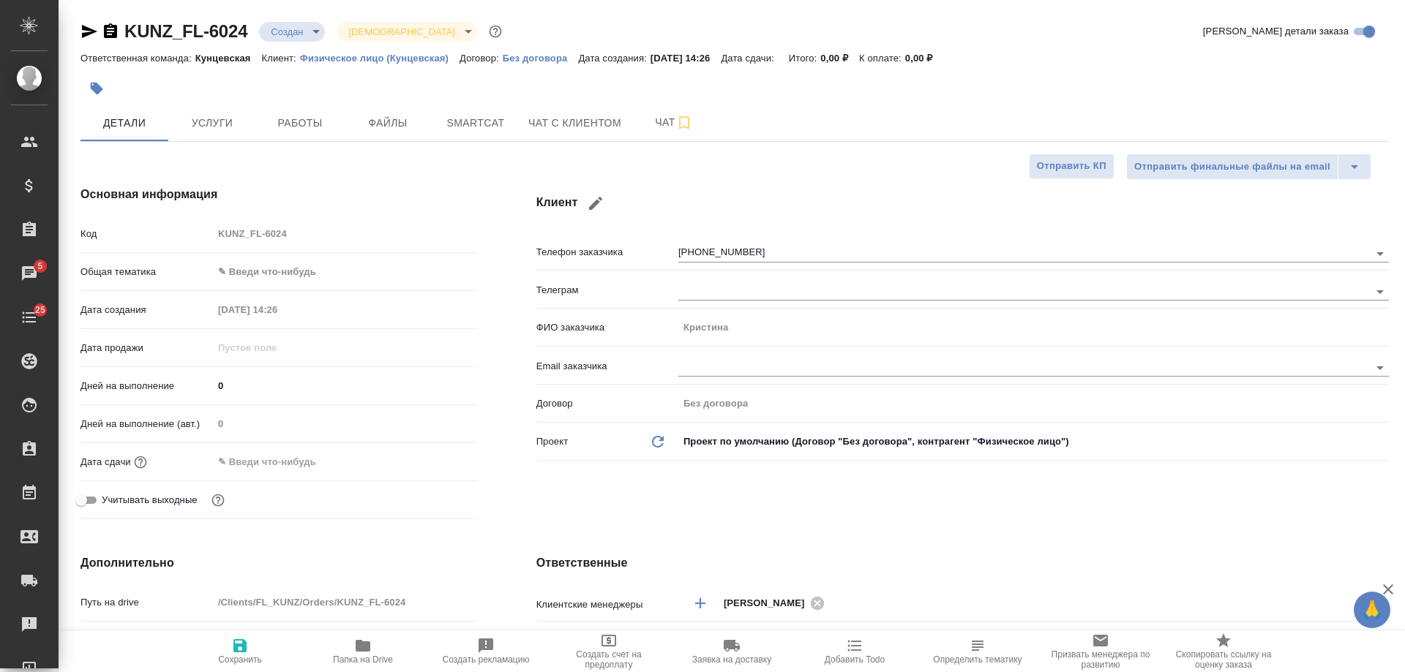
type textarea "x"
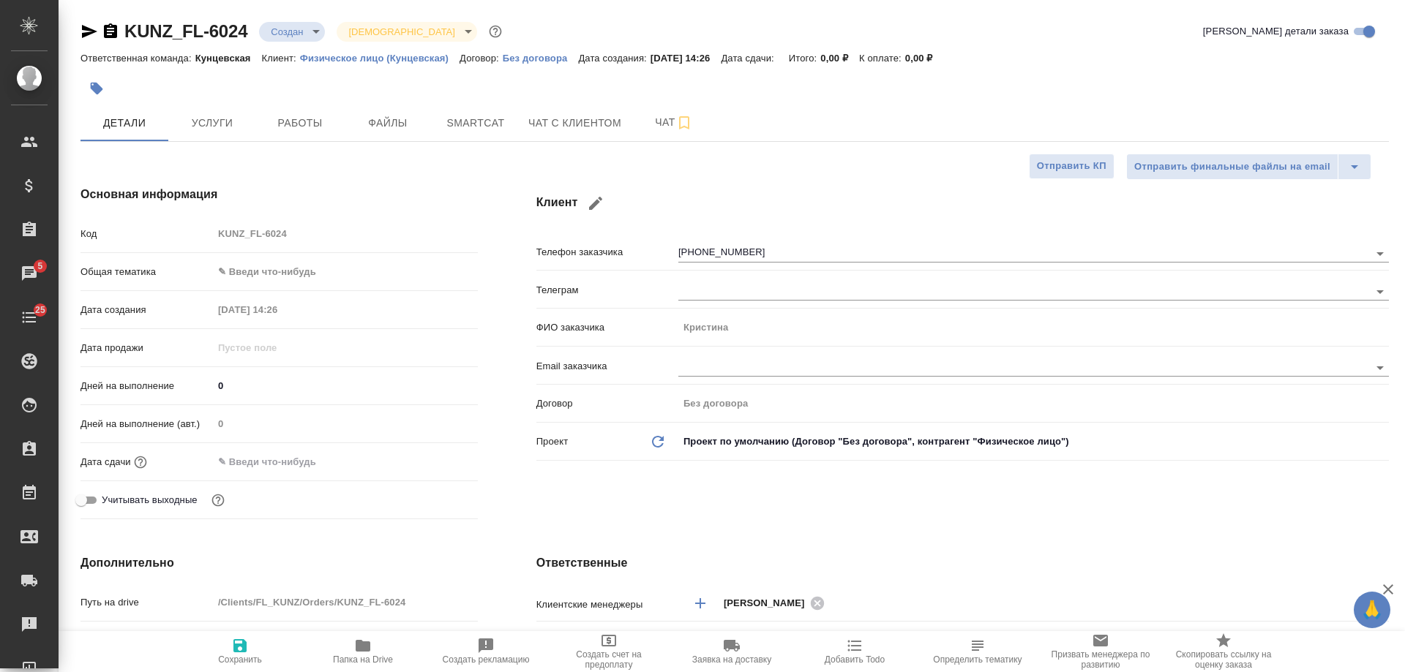
type textarea "x"
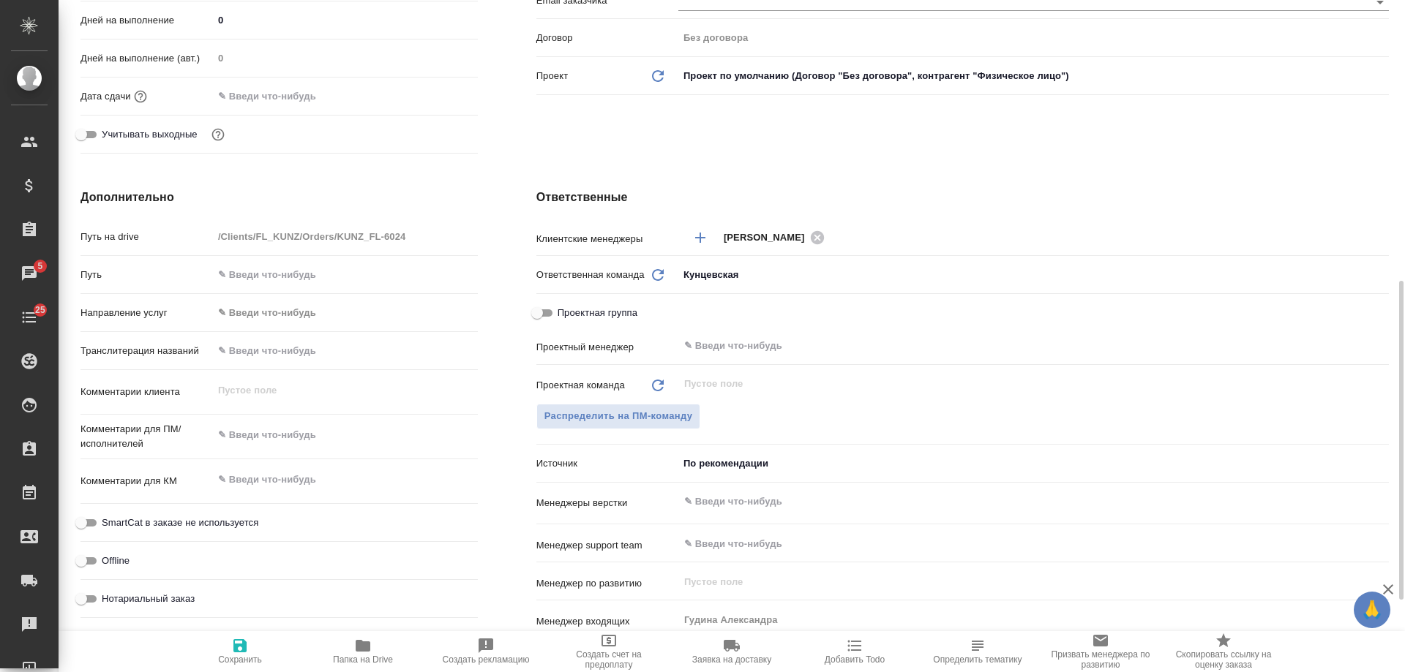
scroll to position [659, 0]
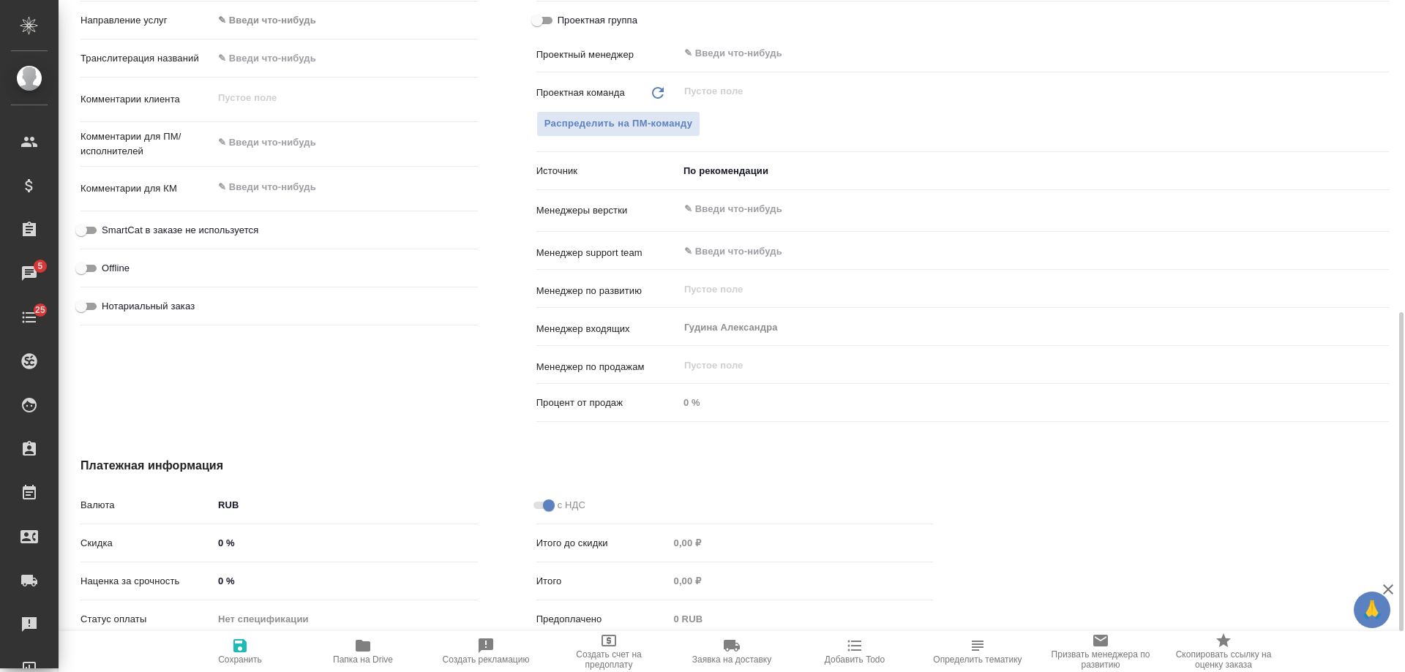
click at [844, 645] on span "Добавить Todo" at bounding box center [854, 651] width 105 height 28
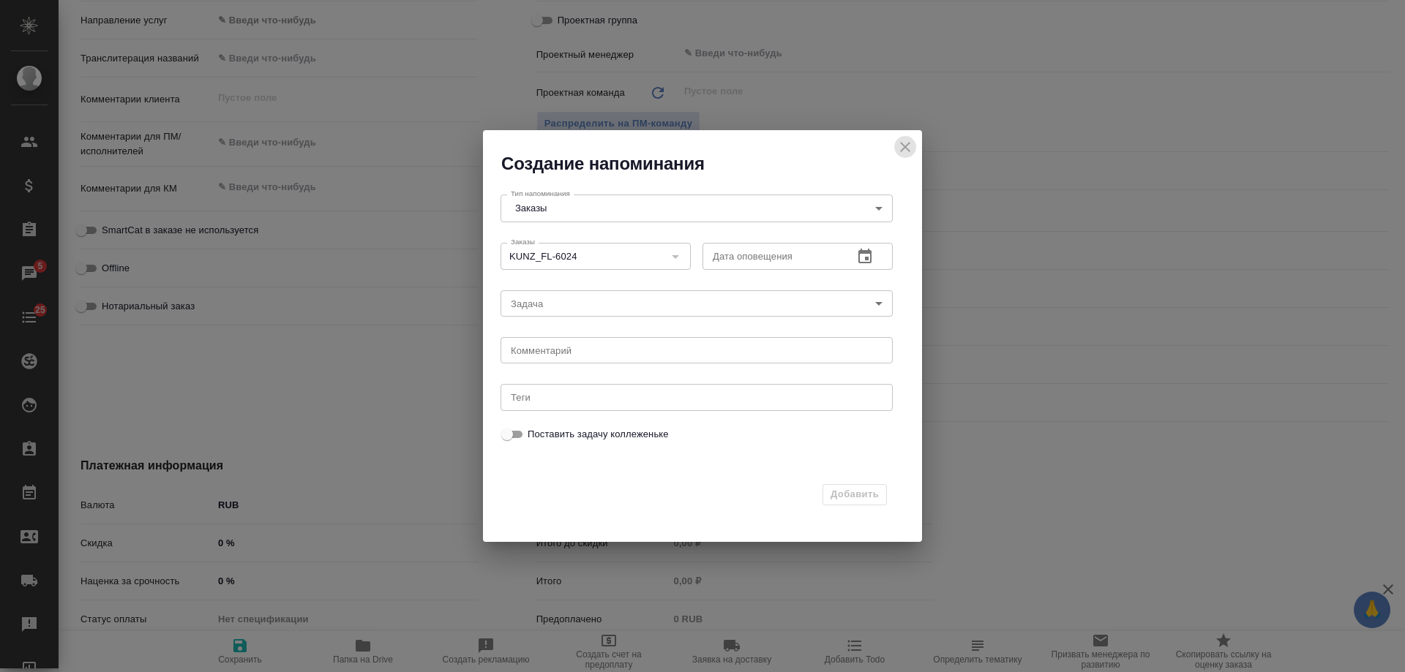
drag, startPoint x: 902, startPoint y: 149, endPoint x: 688, endPoint y: 200, distance: 220.4
click at [901, 149] on icon "close" at bounding box center [905, 147] width 18 height 18
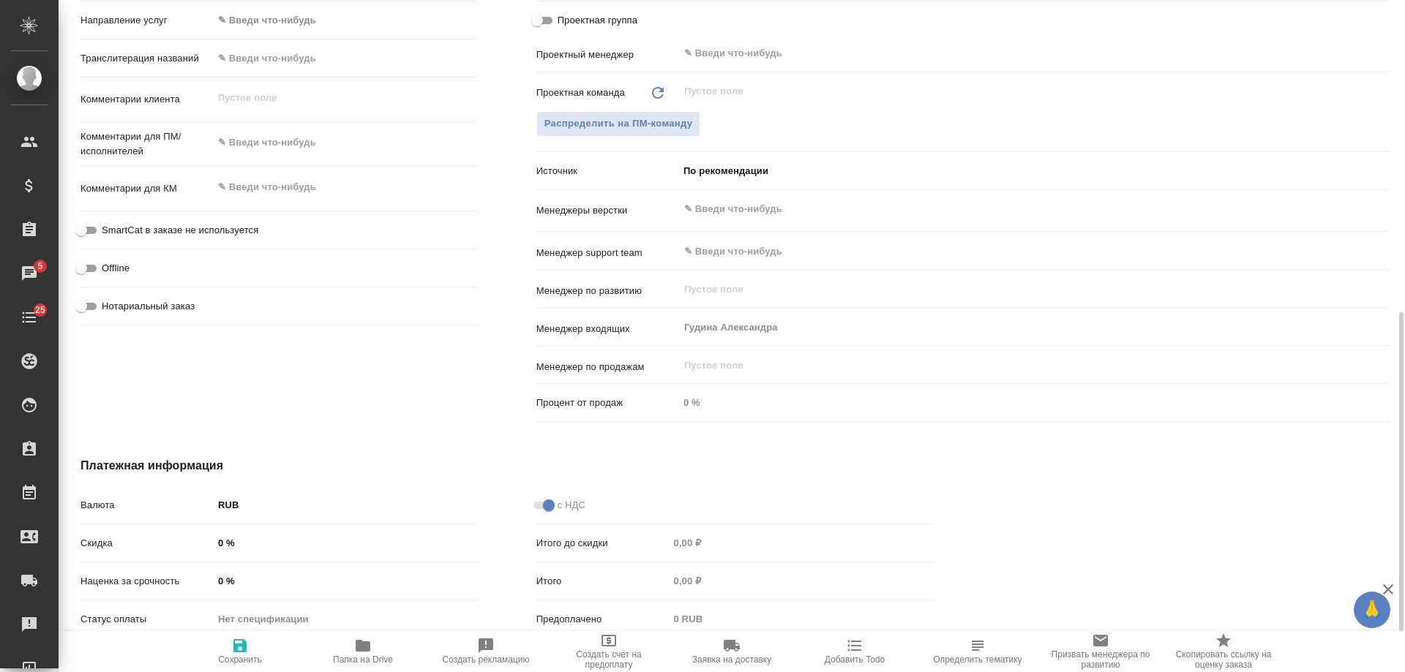
click at [741, 166] on body "🙏 .cls-1 fill:#fff; AWATERA [PERSON_NAME] Спецификации Заказы 5 Чаты 25 Todo Пр…" at bounding box center [702, 336] width 1405 height 672
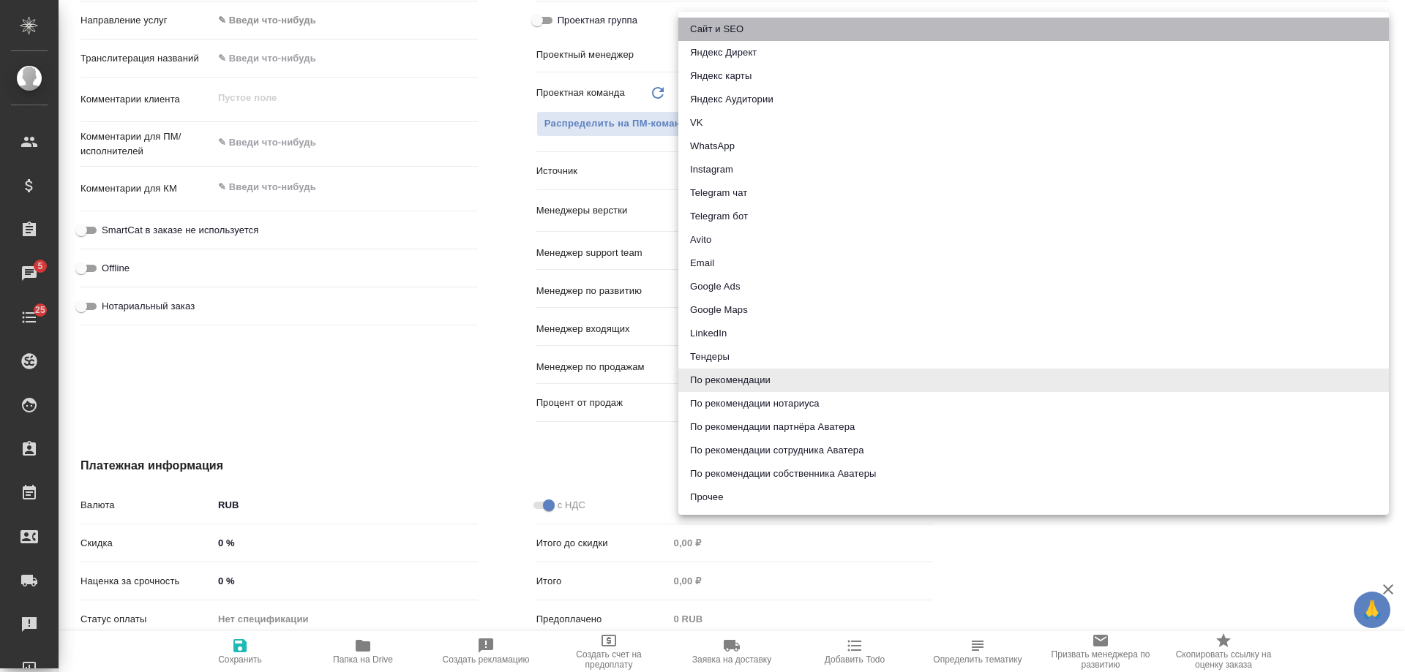
click at [753, 34] on li "Сайт и SEO" at bounding box center [1033, 29] width 711 height 23
type textarea "x"
type input "seo"
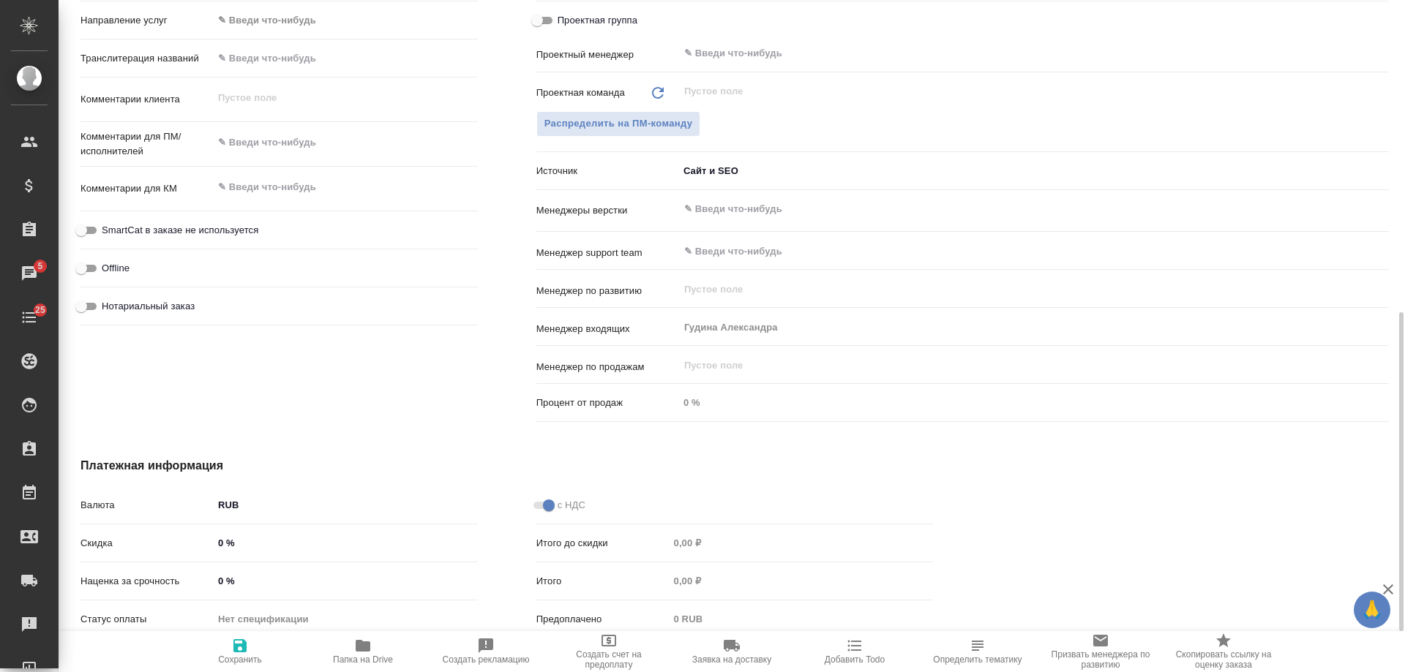
click at [241, 648] on icon "button" at bounding box center [240, 646] width 18 height 18
type textarea "x"
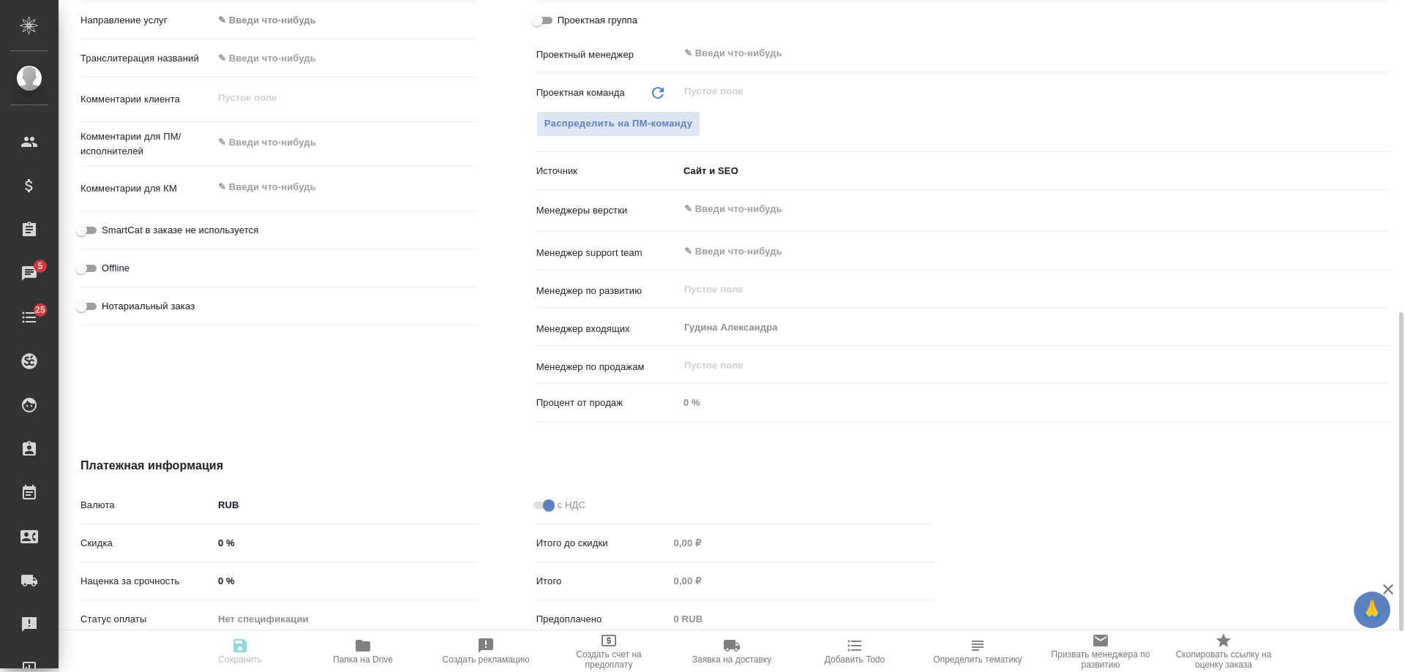
type textarea "x"
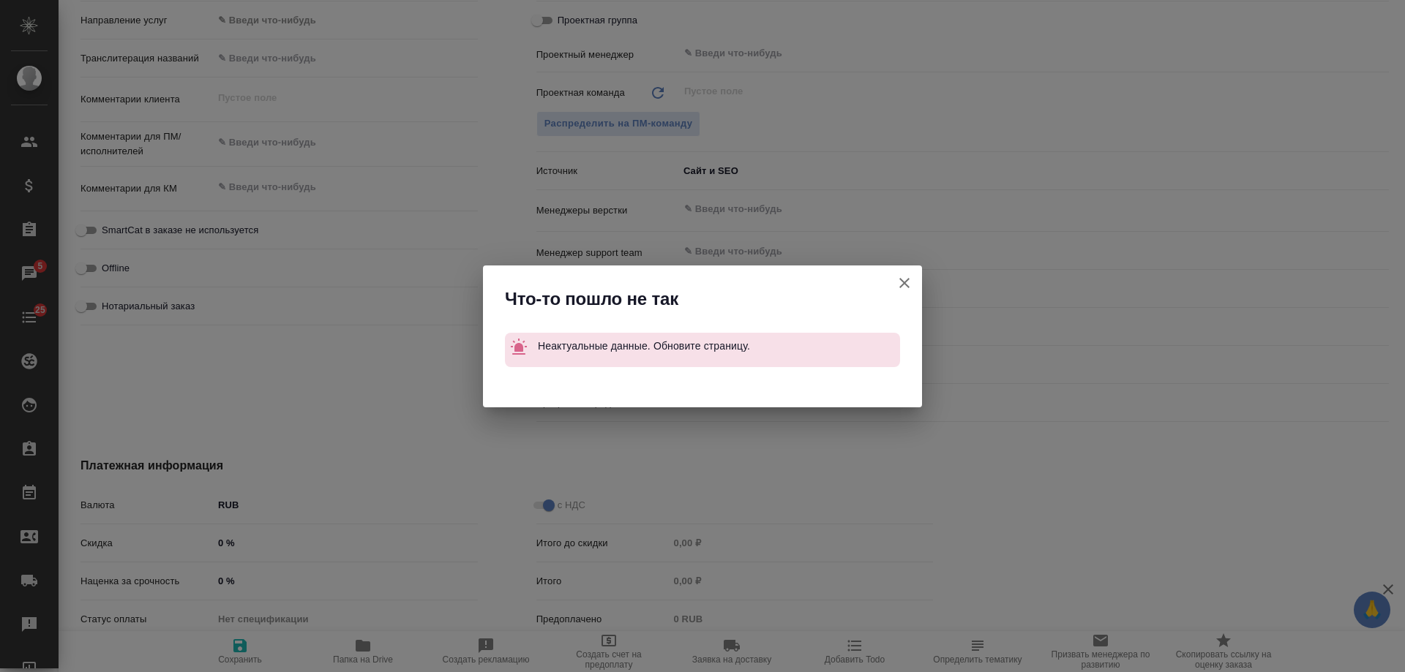
click at [904, 279] on icon "button" at bounding box center [905, 283] width 18 height 18
type textarea "x"
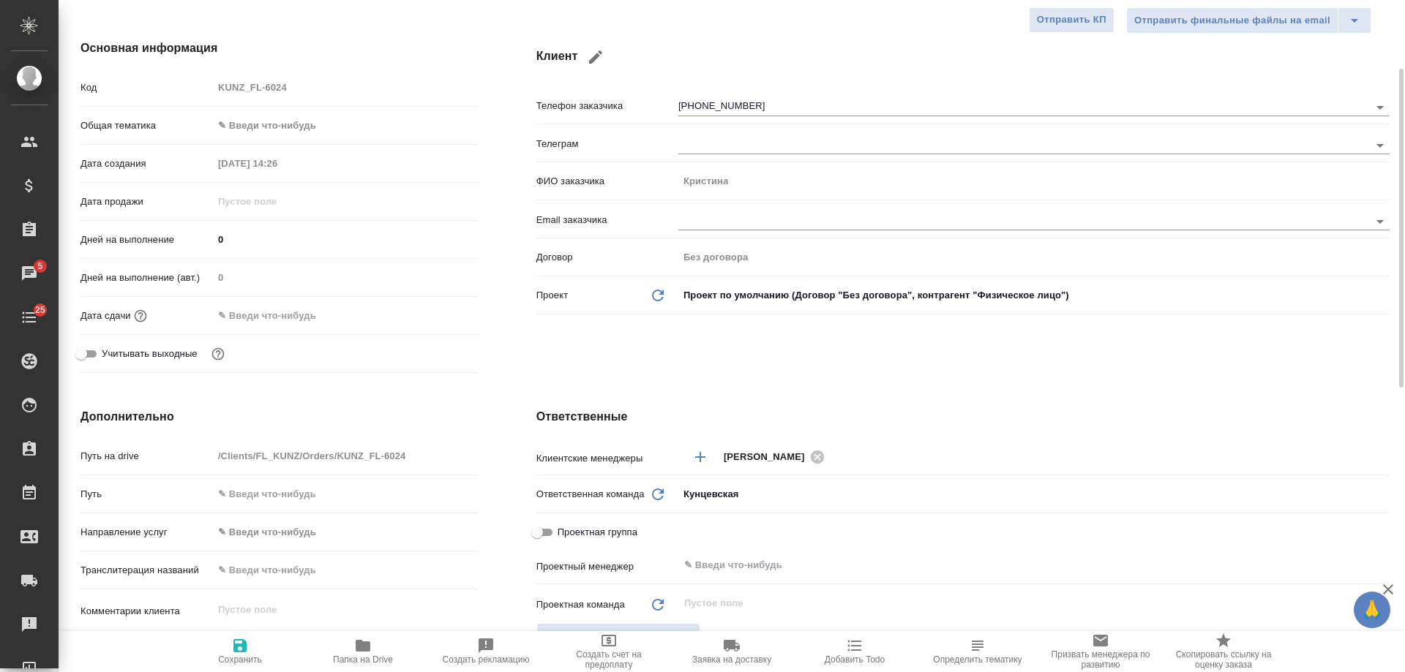
scroll to position [0, 0]
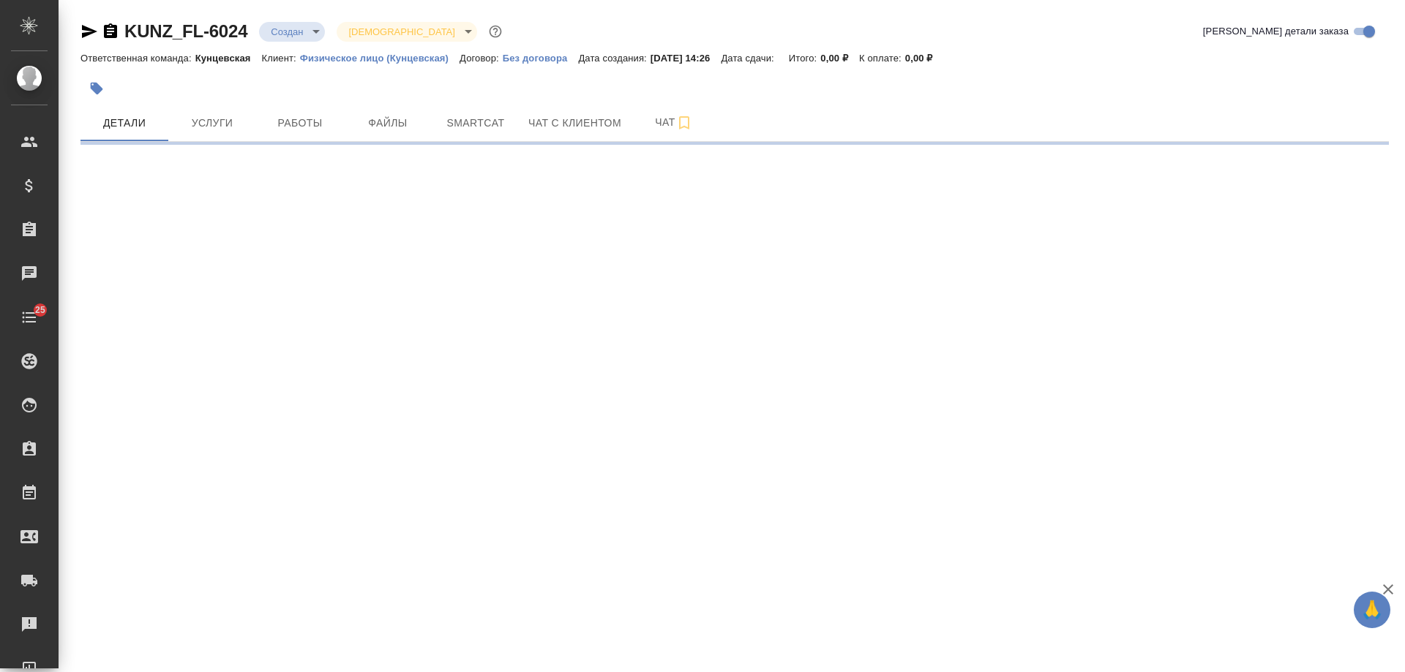
select select "RU"
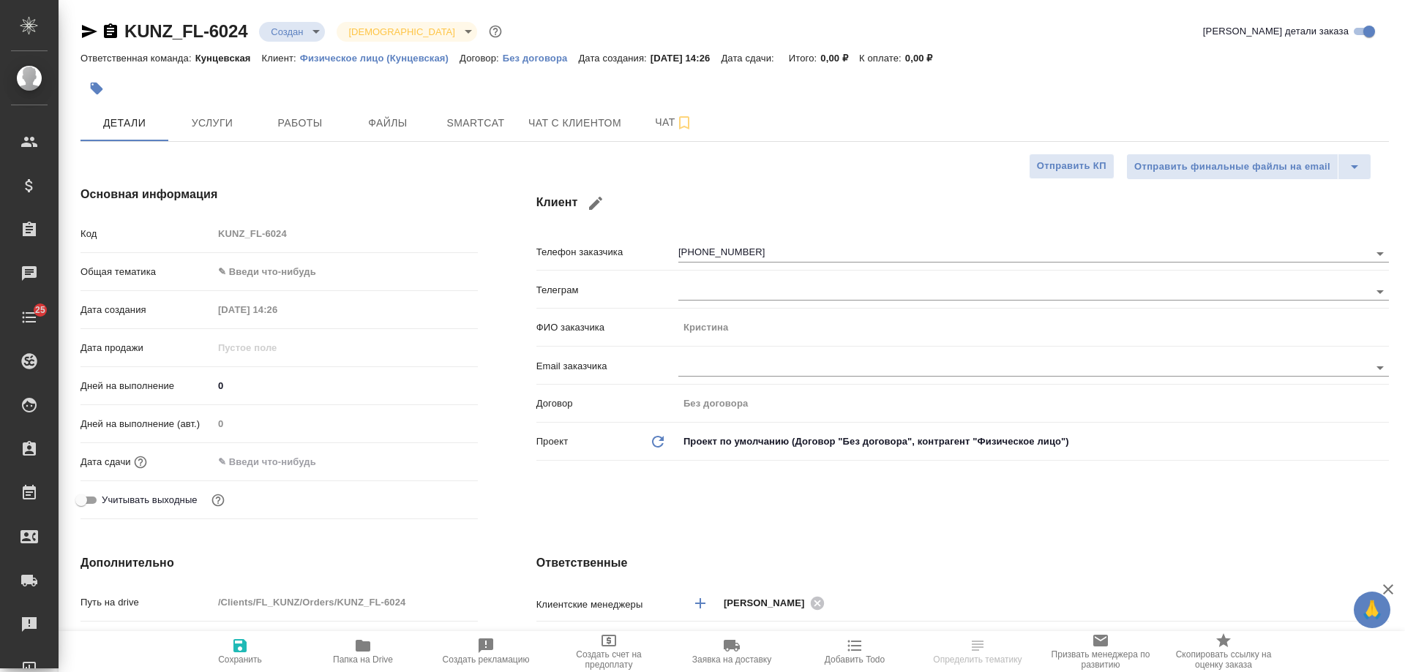
type textarea "x"
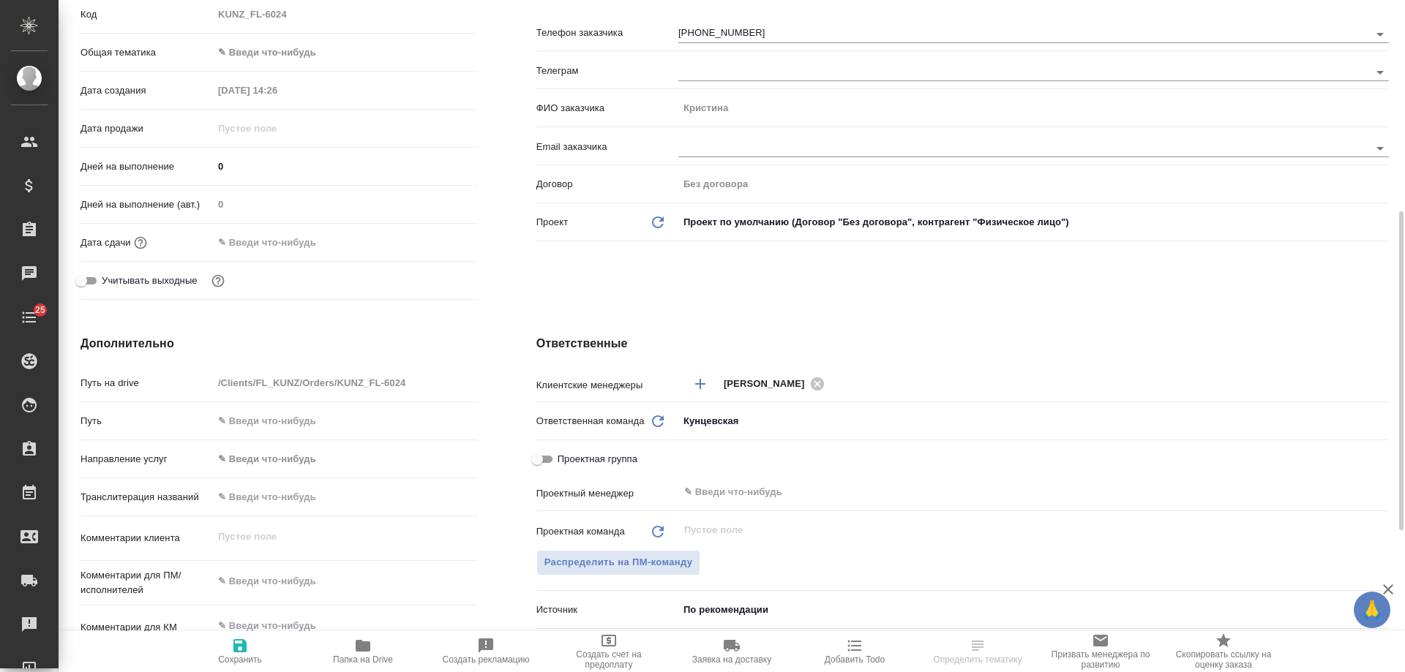
scroll to position [366, 0]
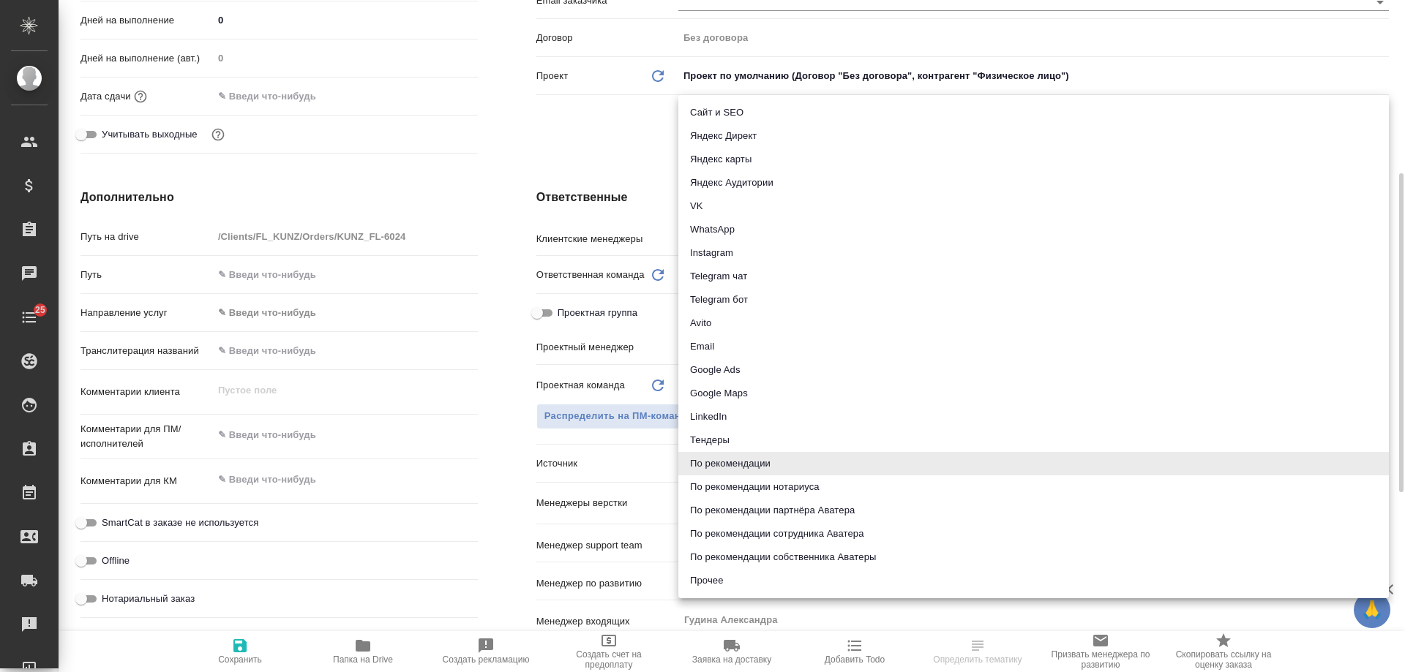
click at [739, 467] on body "🙏 .cls-1 fill:#fff; AWATERA [PERSON_NAME] Спецификации Заказы Чаты 25 Todo Прое…" at bounding box center [702, 336] width 1405 height 672
click at [762, 114] on li "Сайт и SEO" at bounding box center [1033, 112] width 711 height 23
type textarea "x"
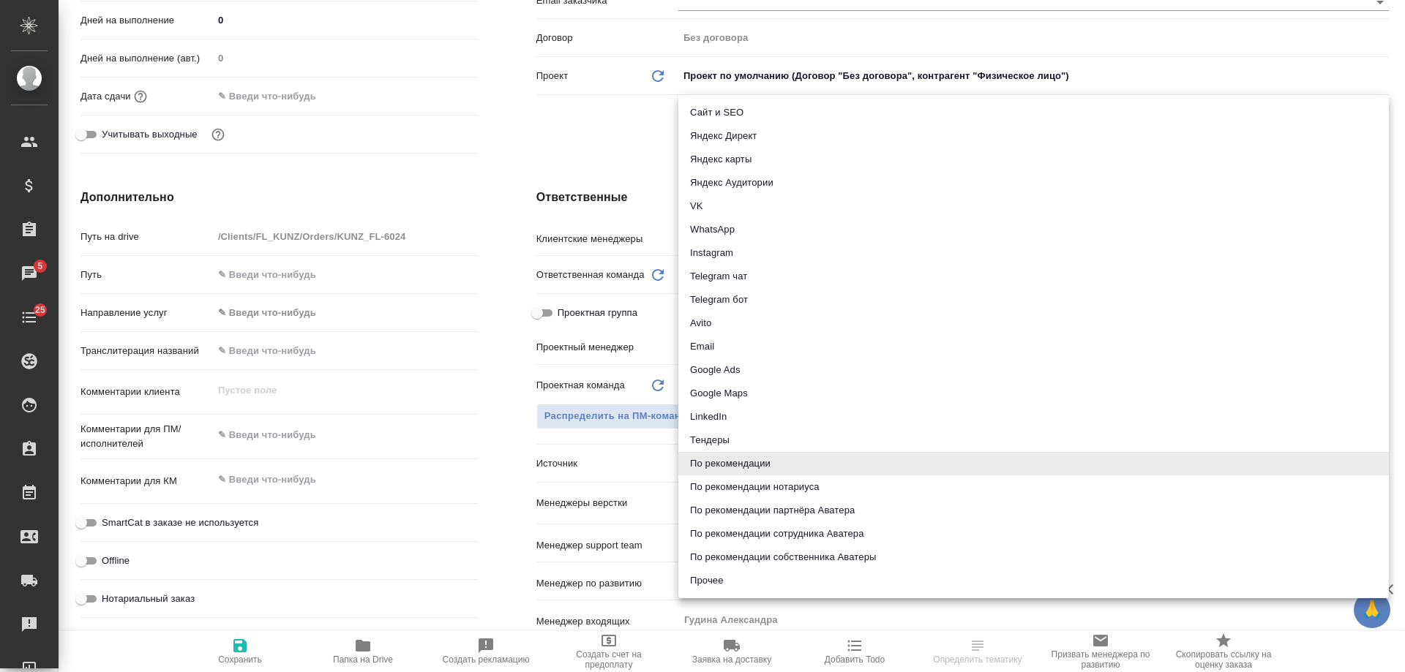
type input "seo"
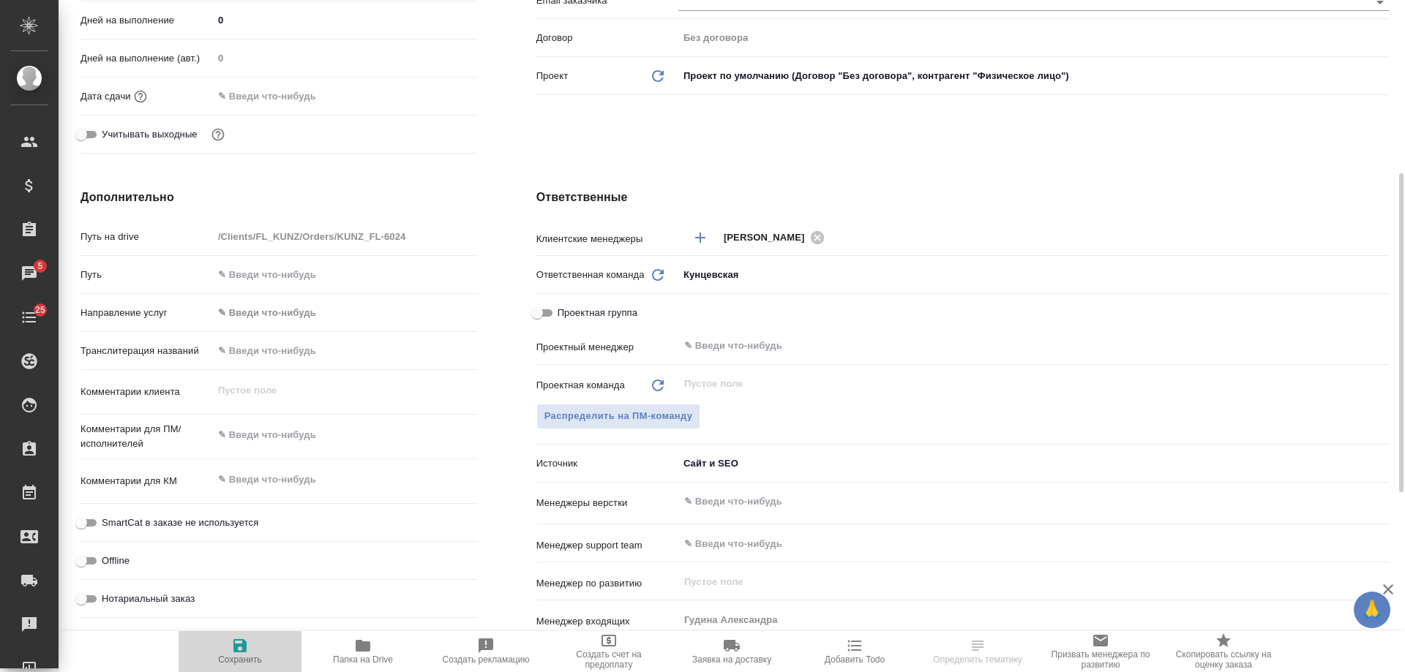
click at [252, 649] on span "Сохранить" at bounding box center [239, 651] width 105 height 28
type textarea "x"
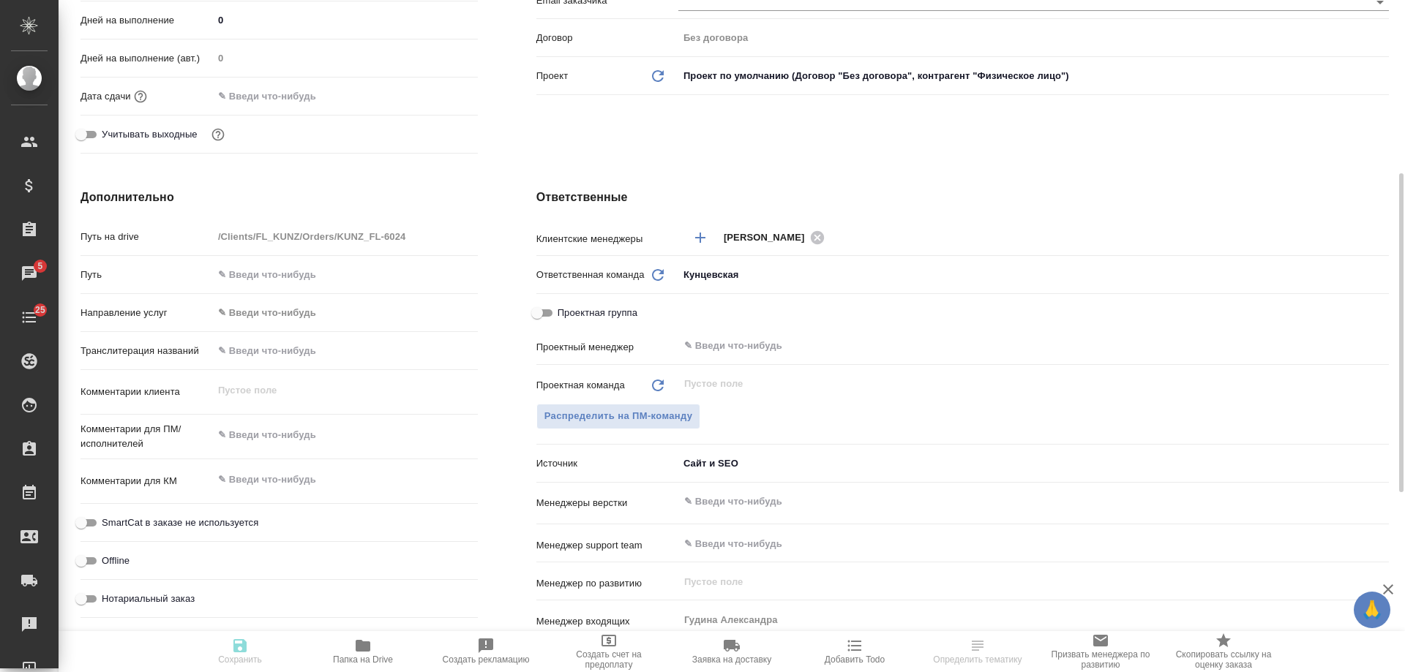
type textarea "x"
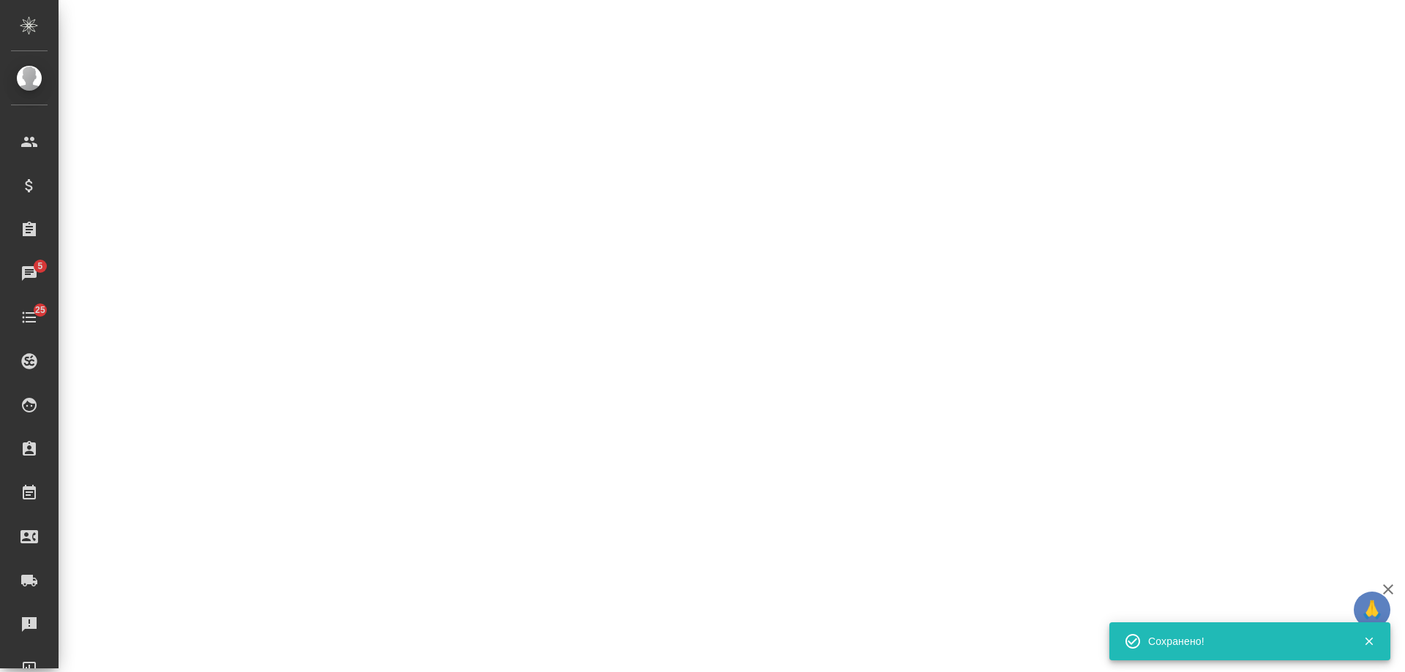
select select "RU"
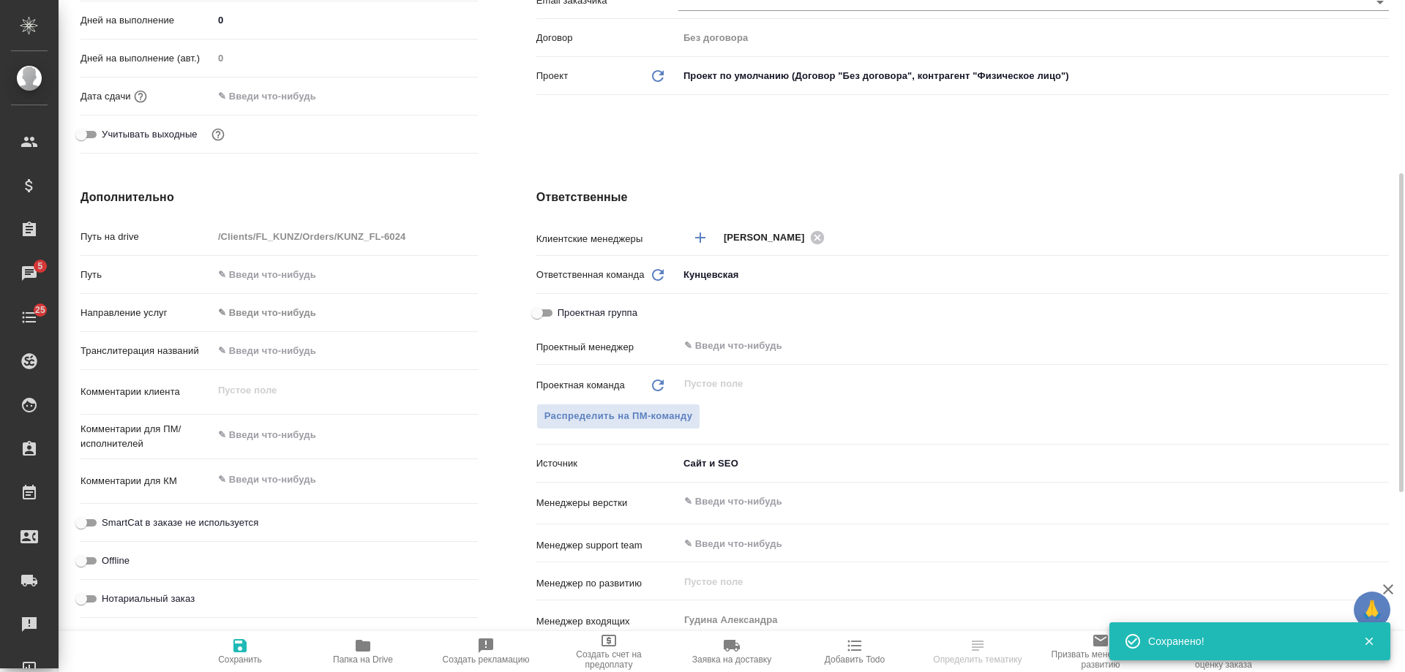
type textarea "x"
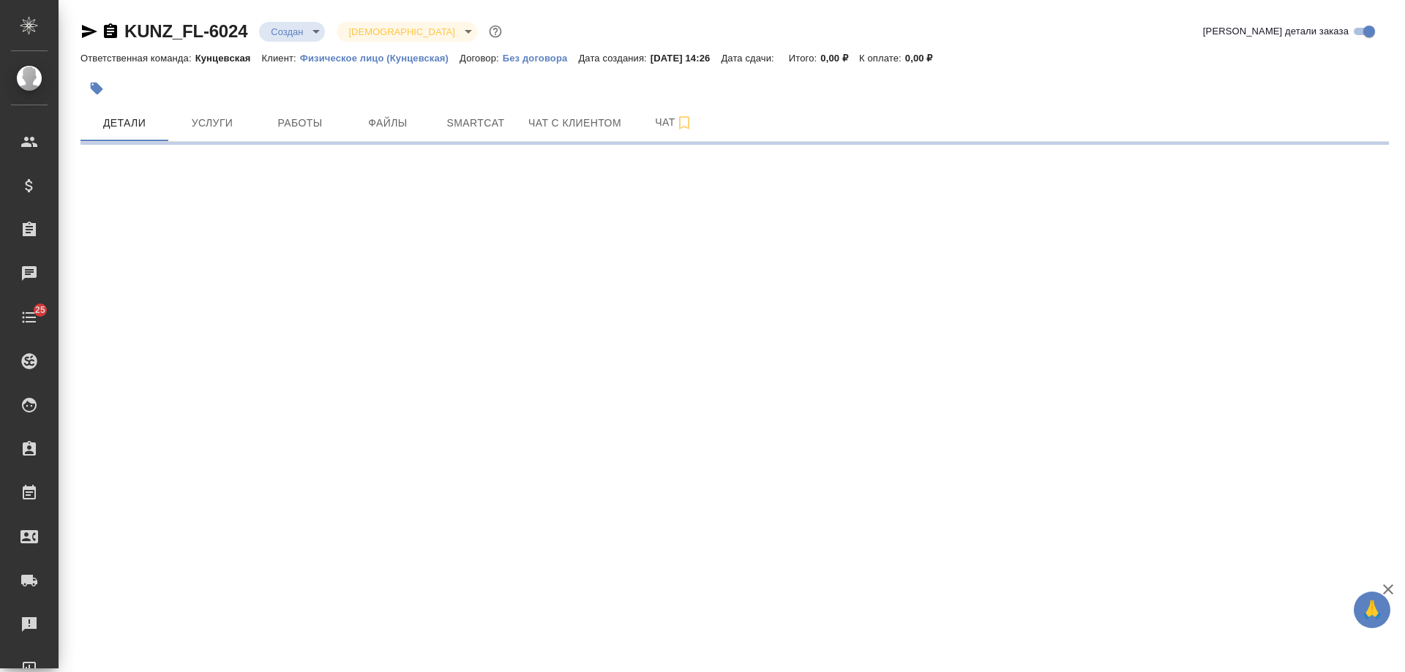
select select "RU"
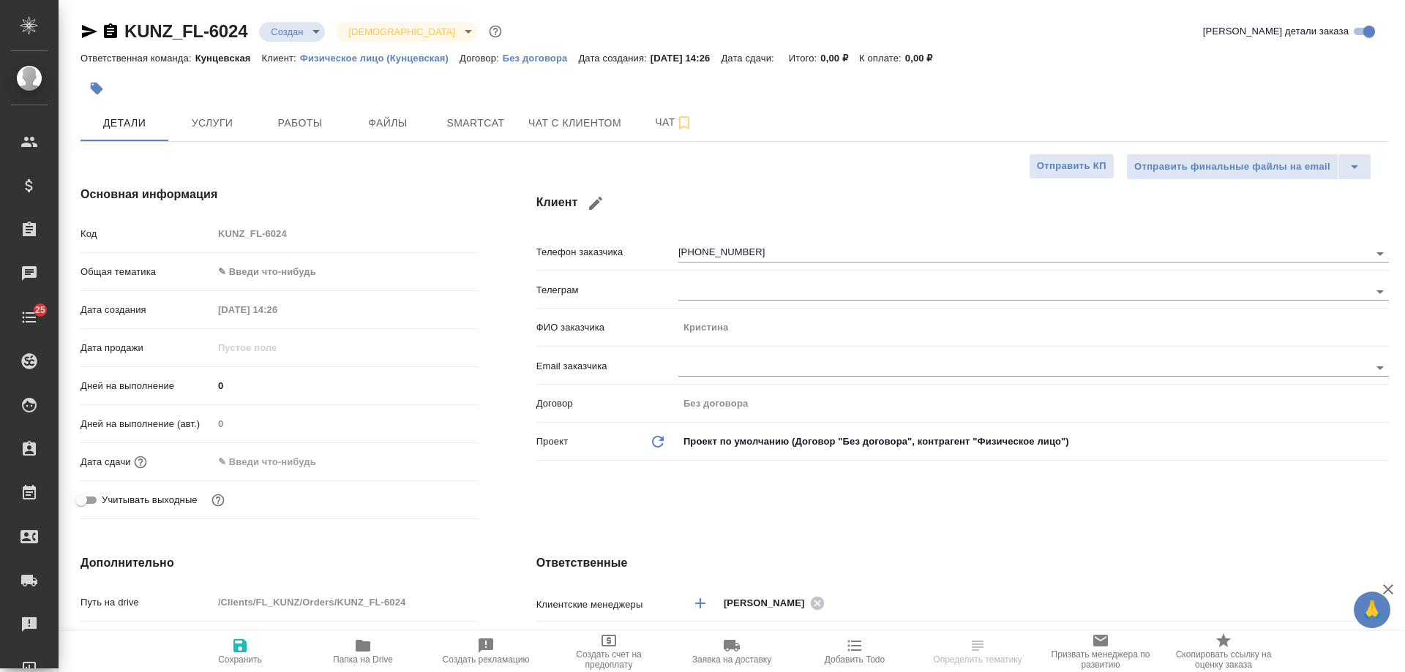
type textarea "x"
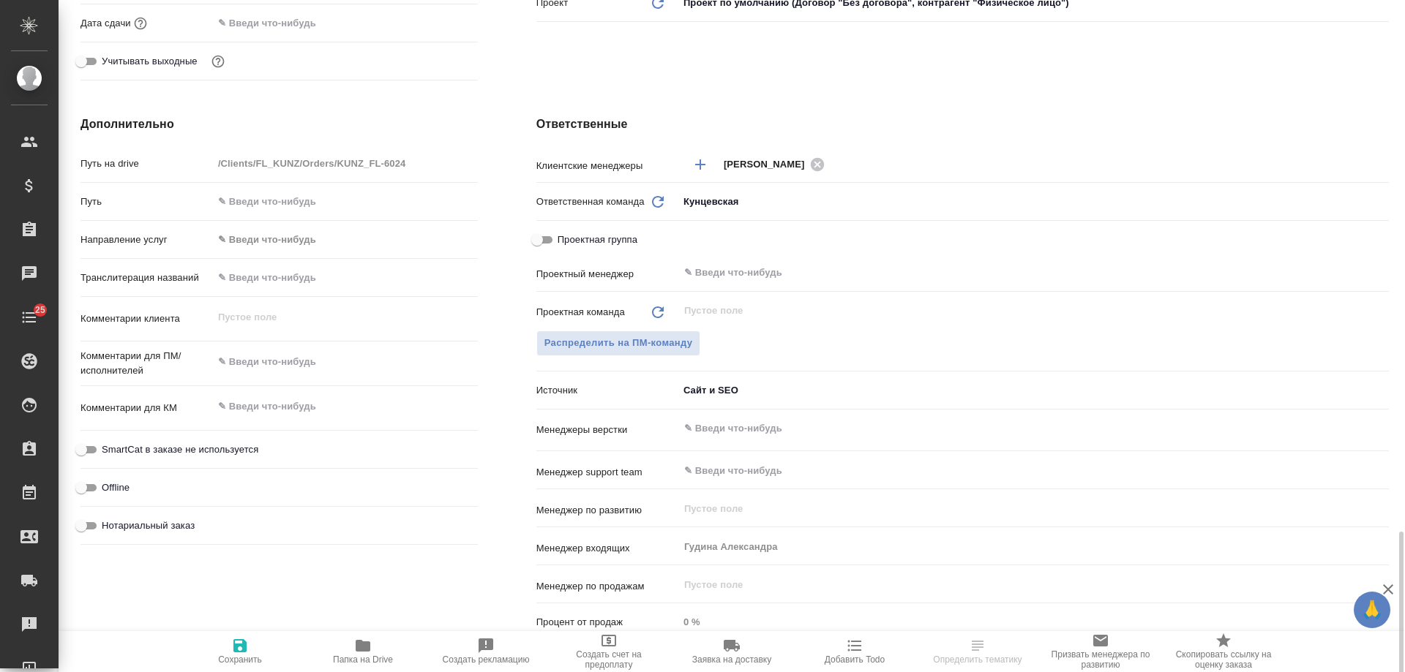
scroll to position [744, 0]
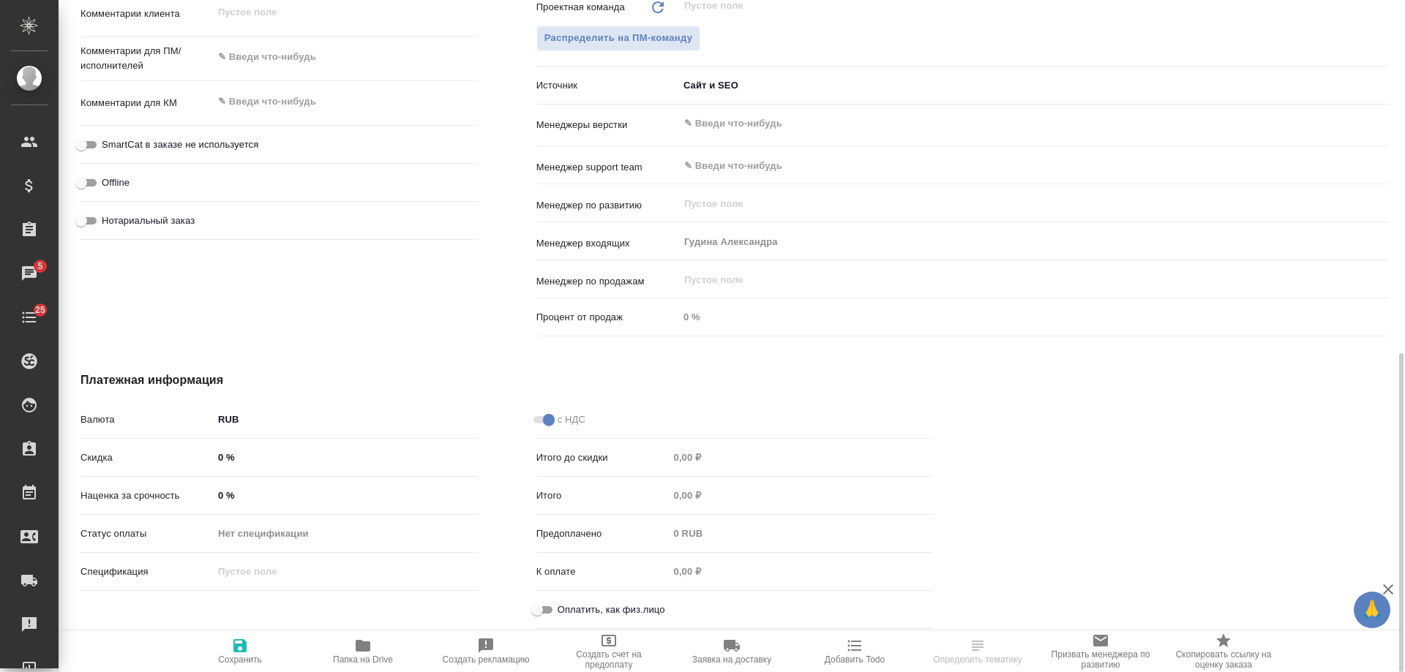
click at [850, 655] on span "Добавить Todo" at bounding box center [855, 660] width 60 height 10
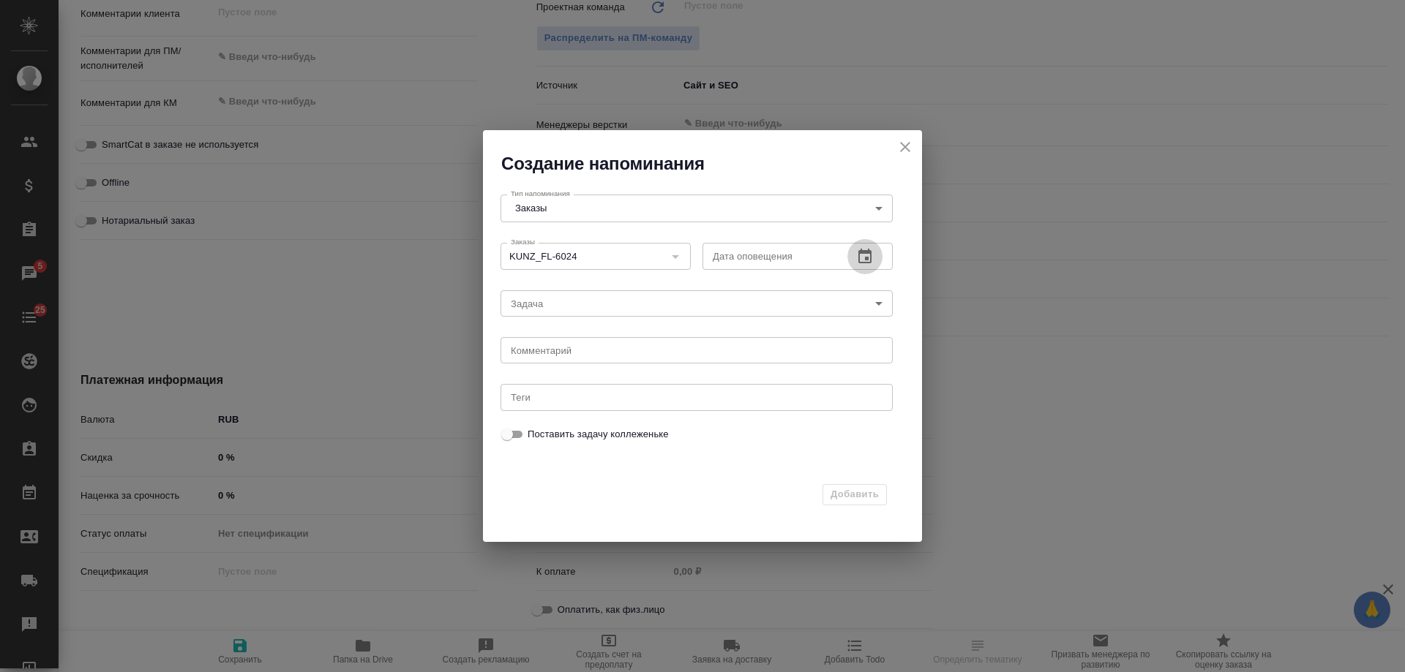
click at [869, 253] on icon "button" at bounding box center [864, 256] width 13 height 15
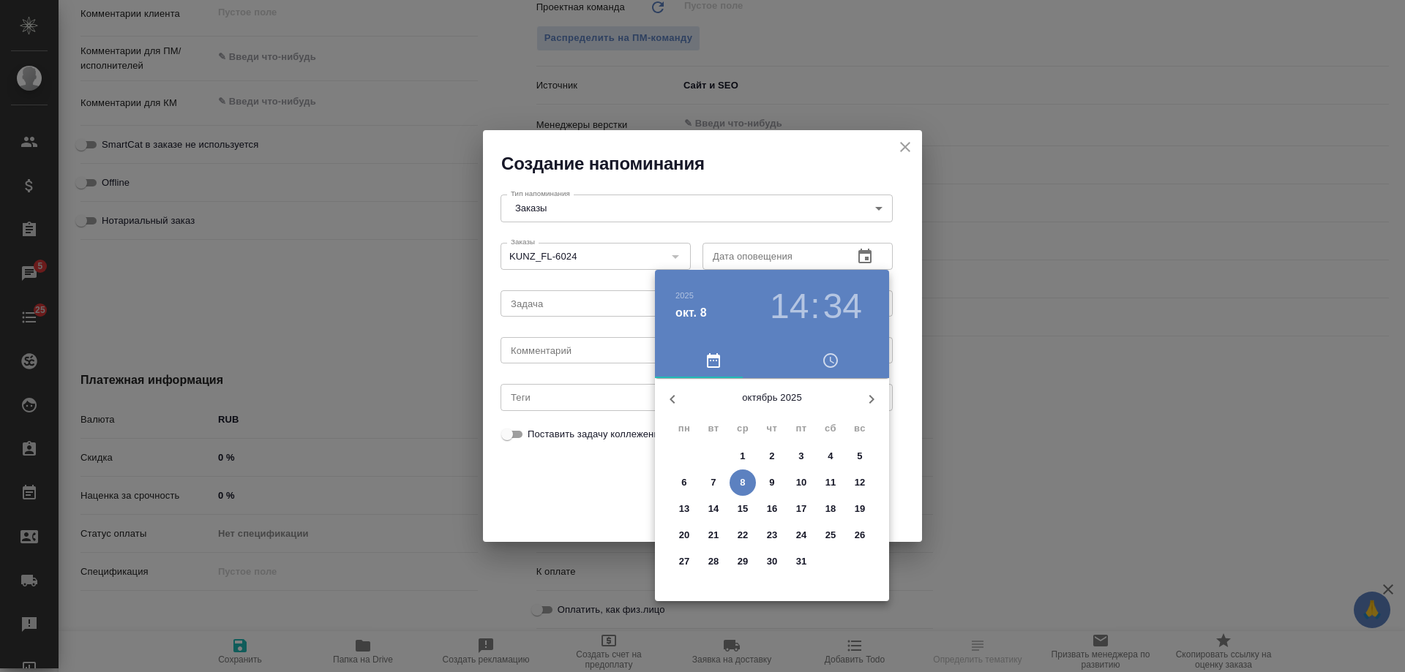
click at [765, 483] on span "9" at bounding box center [772, 483] width 26 height 15
type input "09.10.2025 14:34"
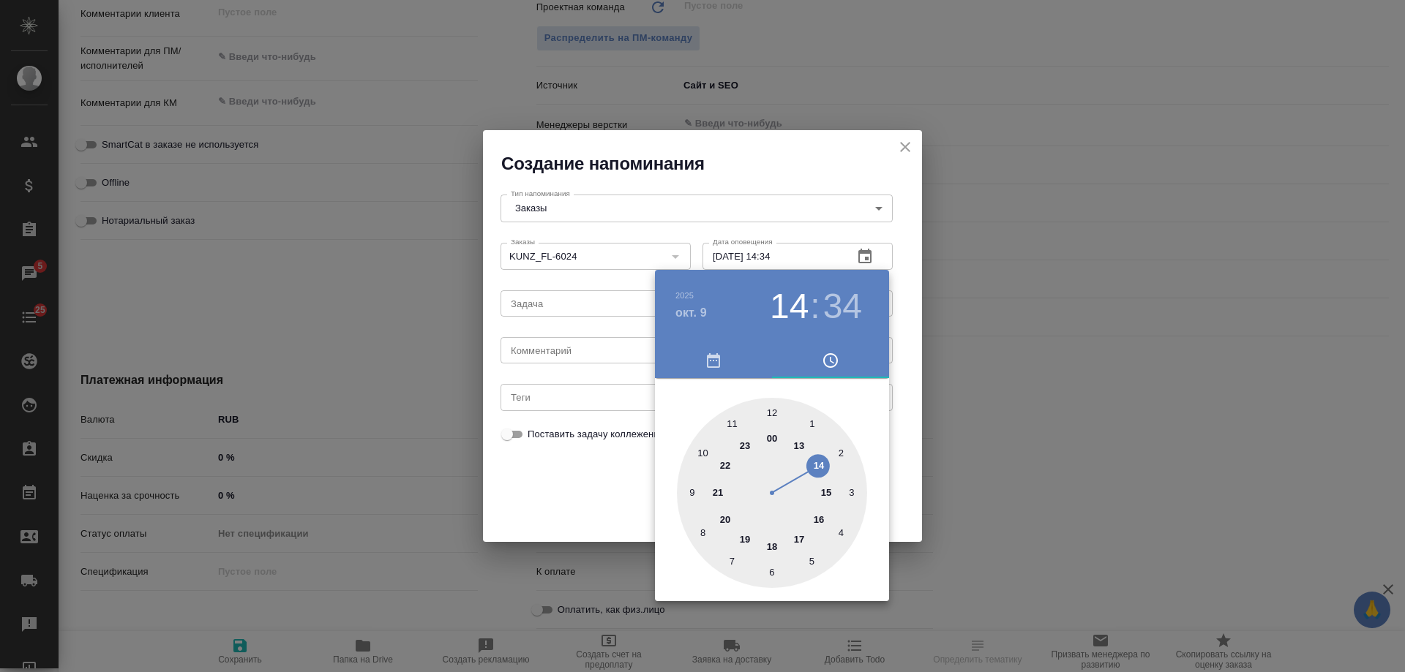
click at [597, 358] on div at bounding box center [702, 336] width 1405 height 672
click at [572, 356] on div "2025 окт. 9 14 : 34 00 1 2 3 4 5 6 7 8 9 10 11 12 13 14 15 16 17 18 19 20 21 22…" at bounding box center [702, 336] width 1405 height 672
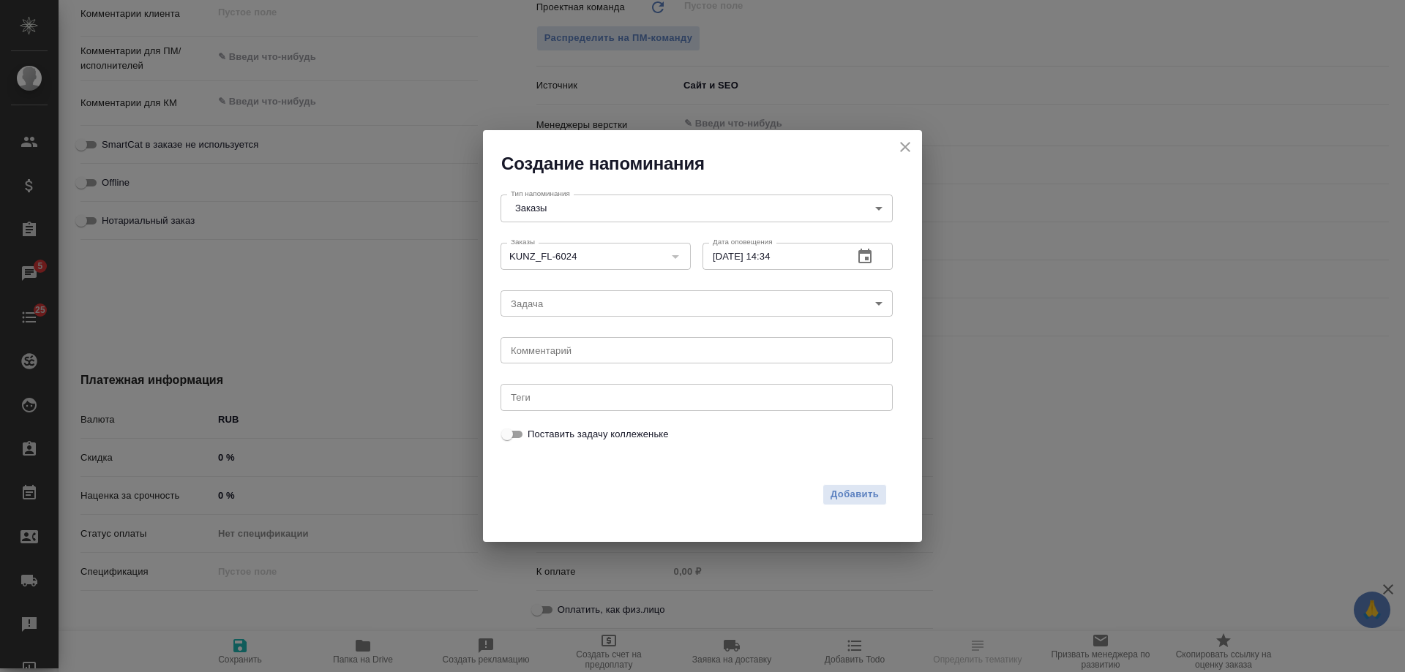
click at [564, 354] on div "2025 окт. 9 14 : 34 00 1 2 3 4 5 6 7 8 9 10 11 12 13 14 15 16 17 18 19 20 21 22…" at bounding box center [702, 336] width 1405 height 672
click at [564, 354] on textarea at bounding box center [697, 350] width 372 height 11
type textarea "инфа"
click at [861, 495] on span "Добавить" at bounding box center [855, 495] width 48 height 17
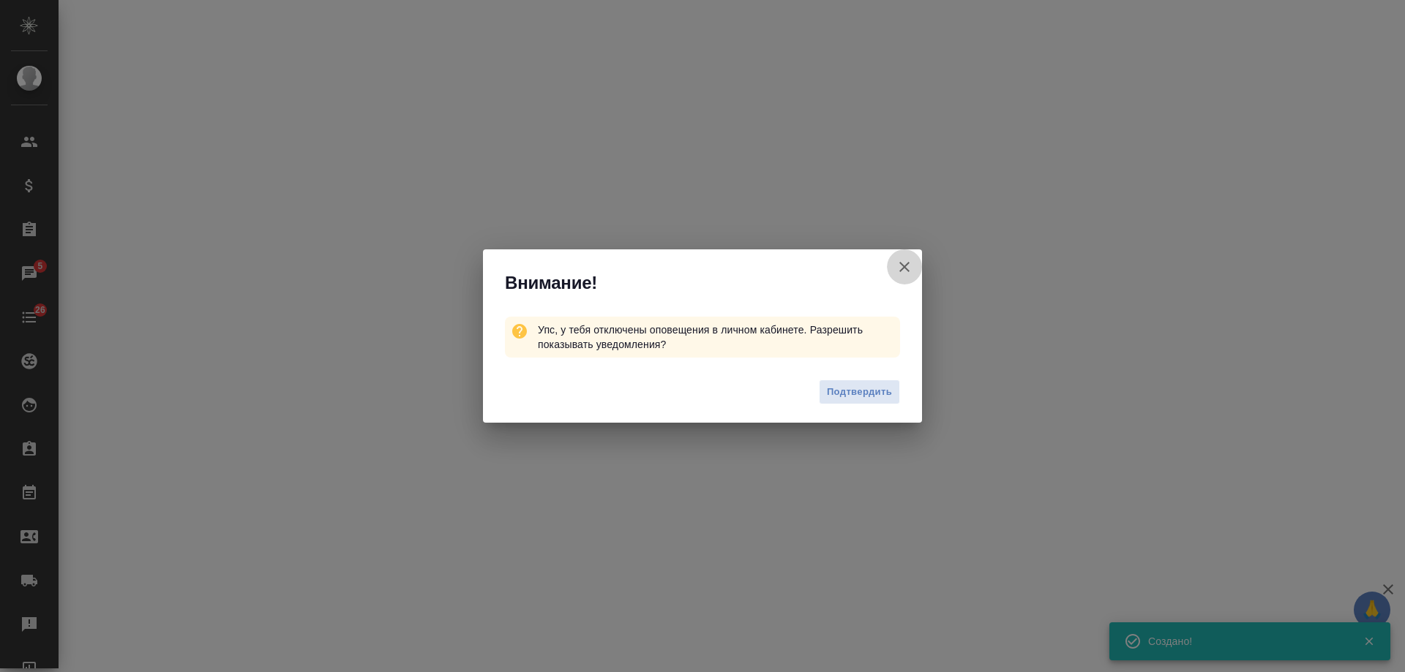
click at [908, 266] on icon "button" at bounding box center [905, 267] width 18 height 18
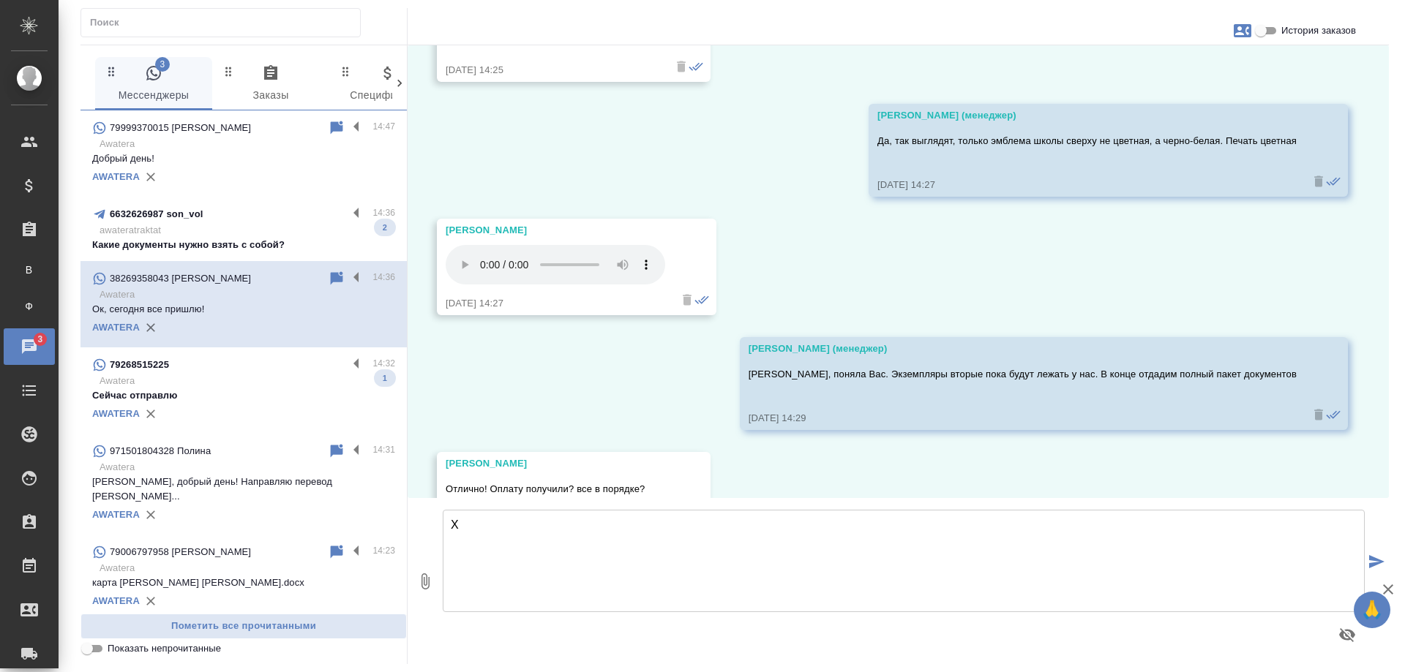
scroll to position [13254, 0]
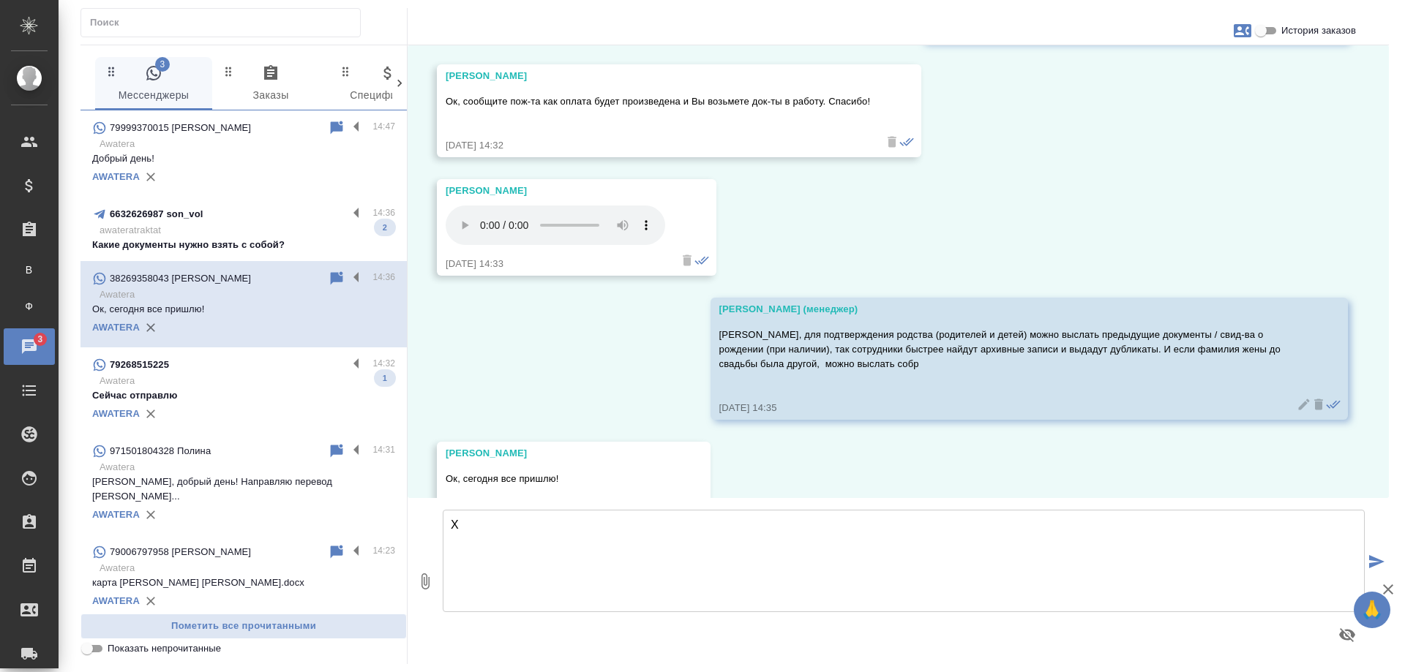
click at [255, 236] on p "awateratraktat" at bounding box center [248, 230] width 296 height 15
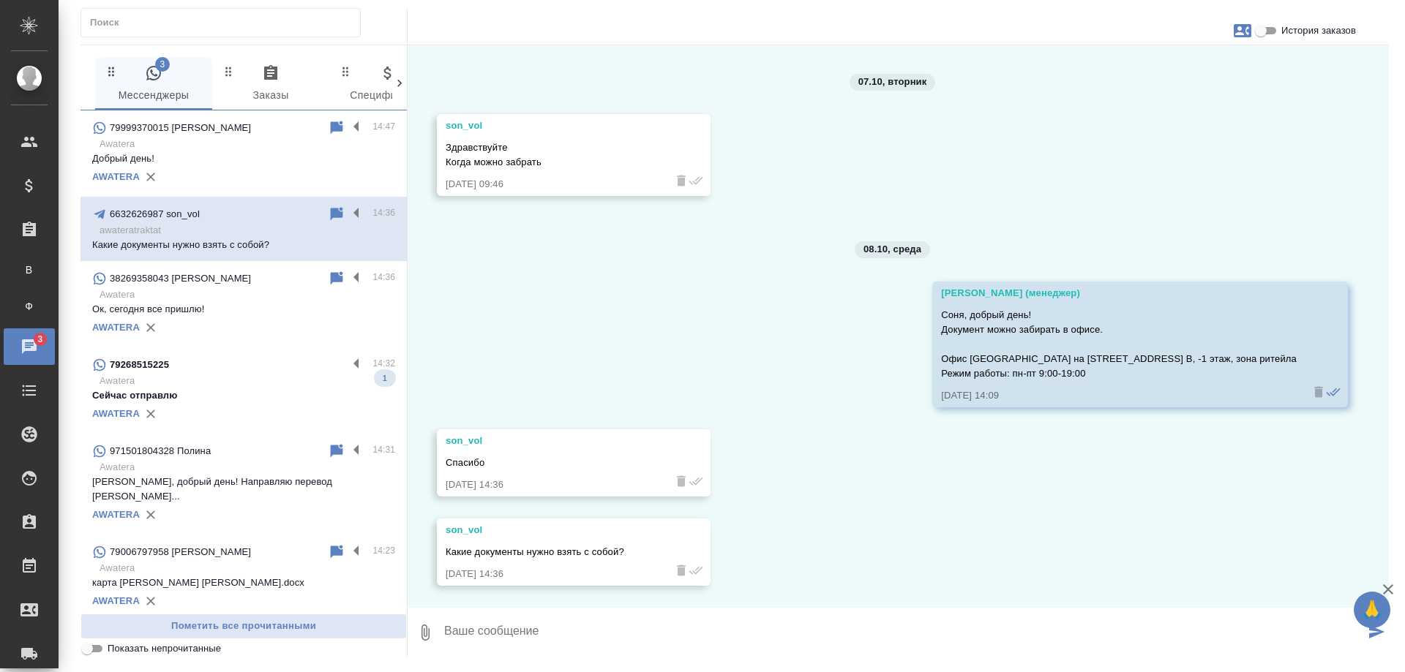
scroll to position [5576, 0]
click at [274, 381] on p "Awatera" at bounding box center [248, 381] width 296 height 15
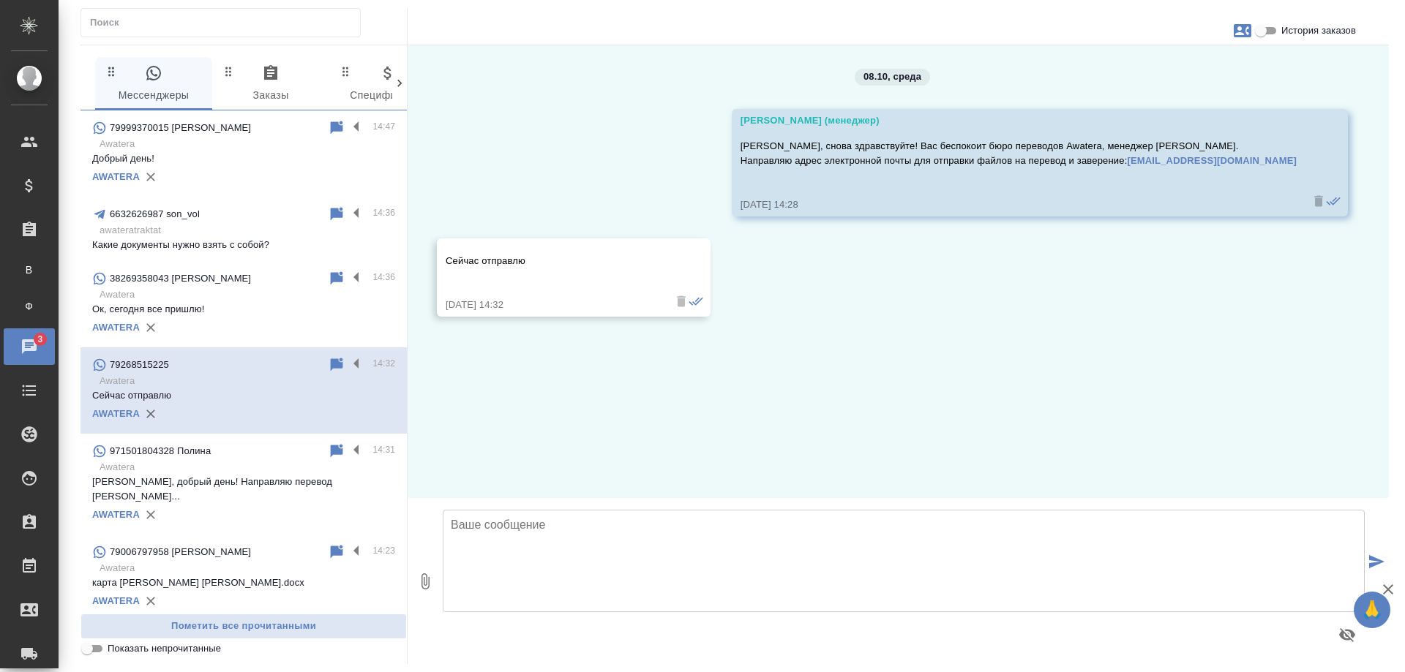
scroll to position [0, 0]
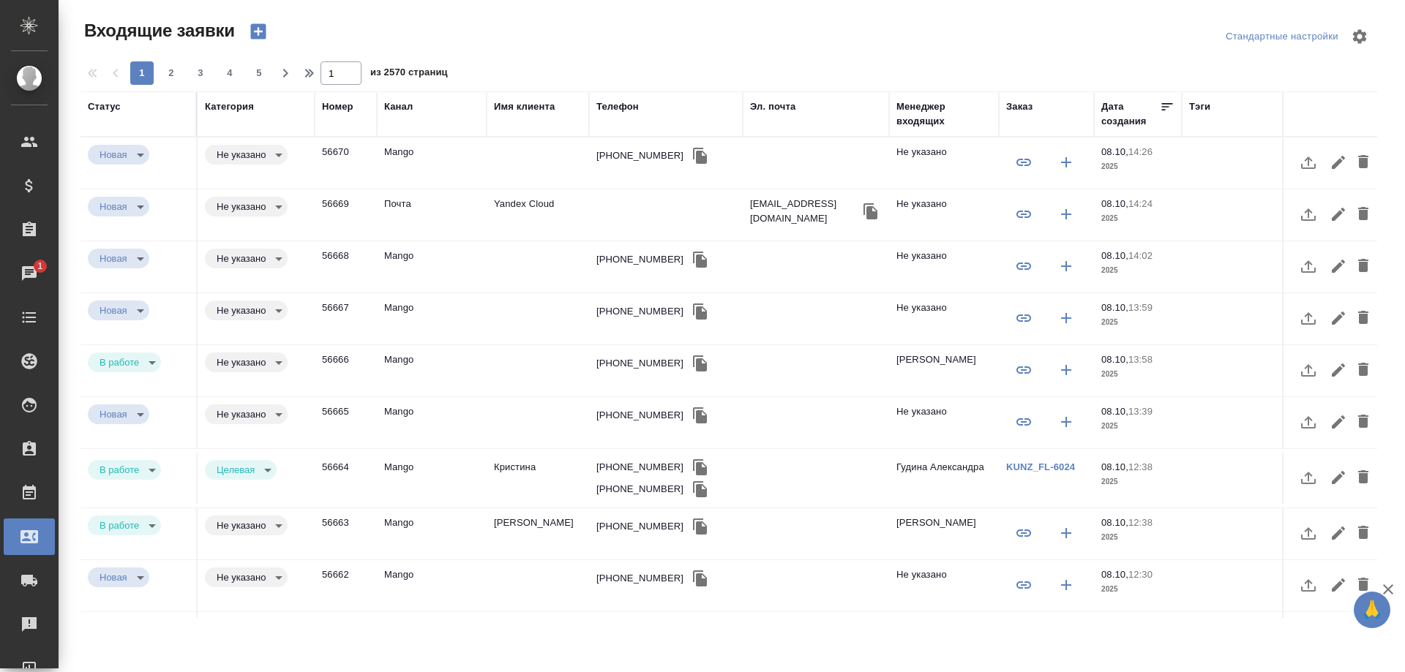
select select "RU"
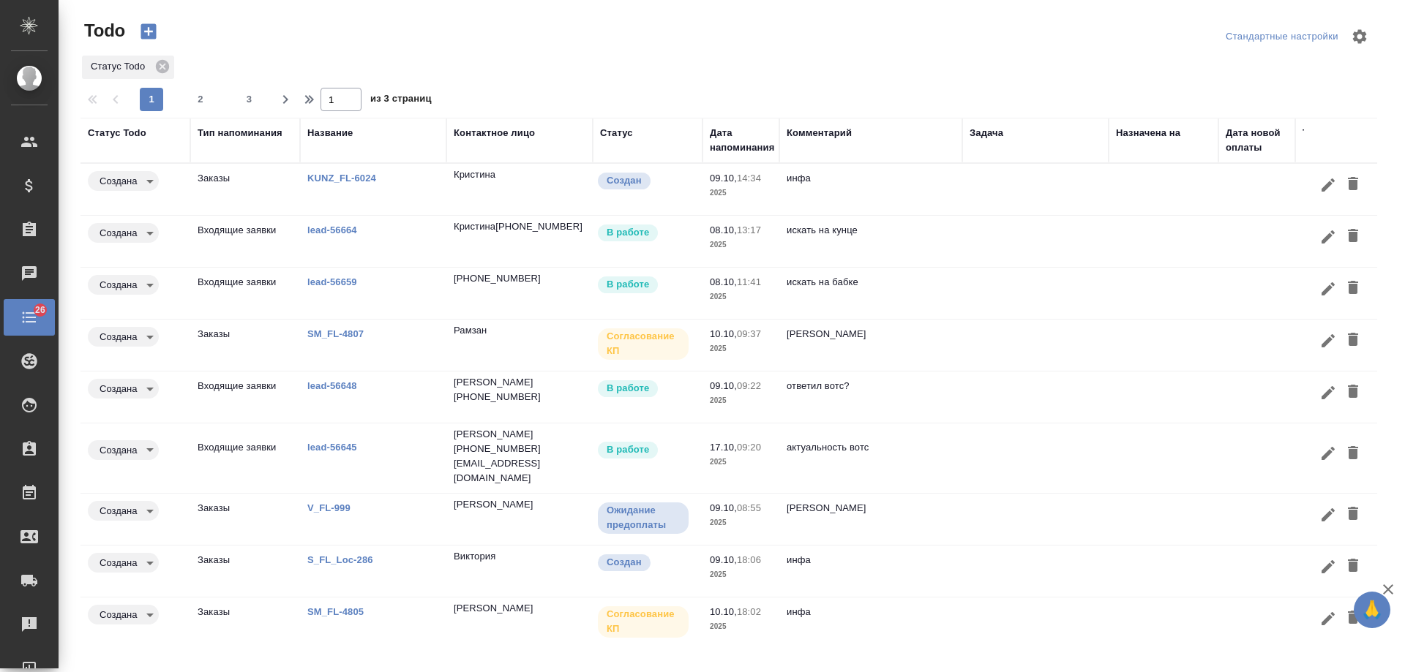
click at [973, 230] on td at bounding box center [1035, 241] width 146 height 51
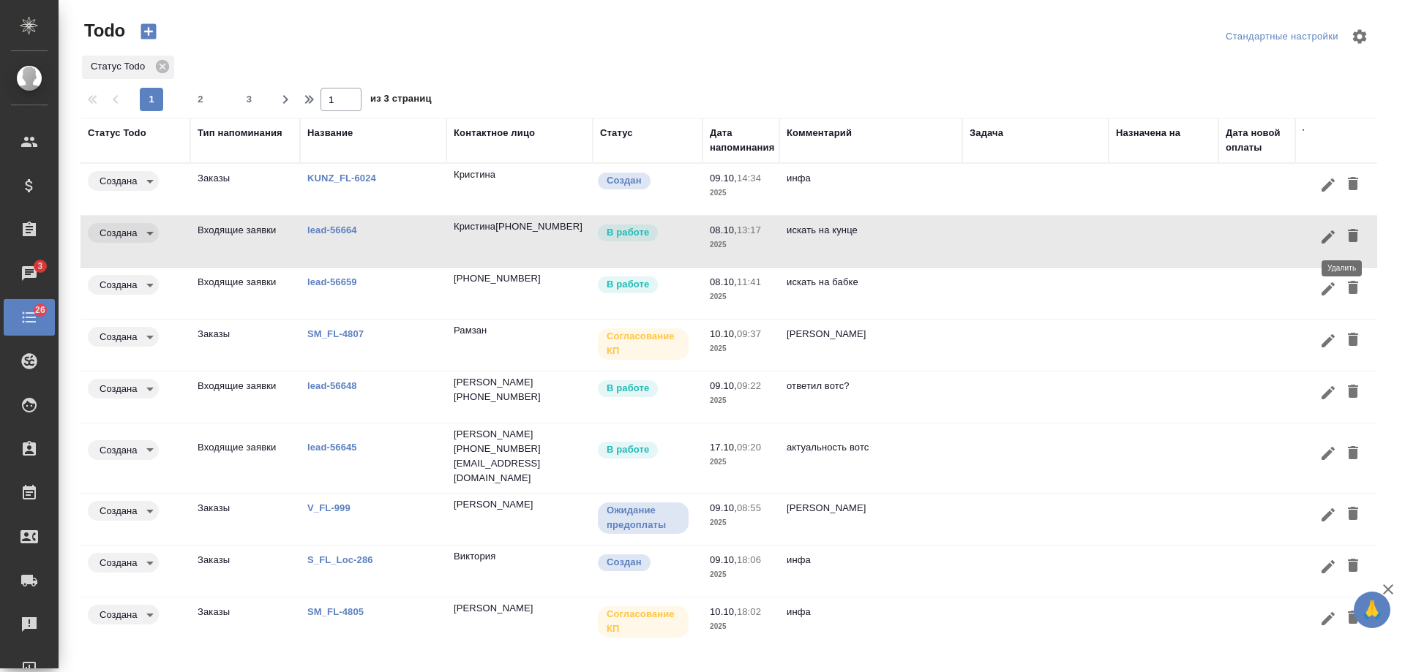
click at [1348, 236] on icon "button" at bounding box center [1353, 235] width 10 height 13
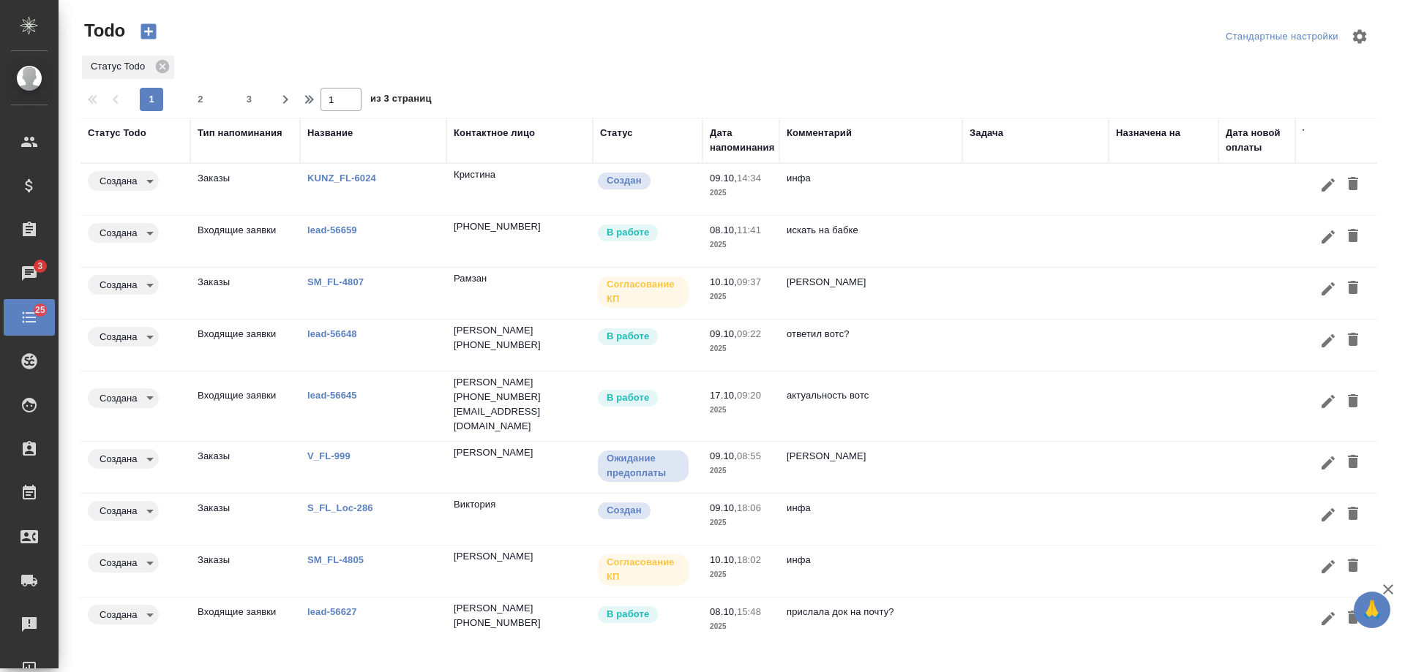
click at [337, 332] on link "lead-56648" at bounding box center [332, 334] width 50 height 11
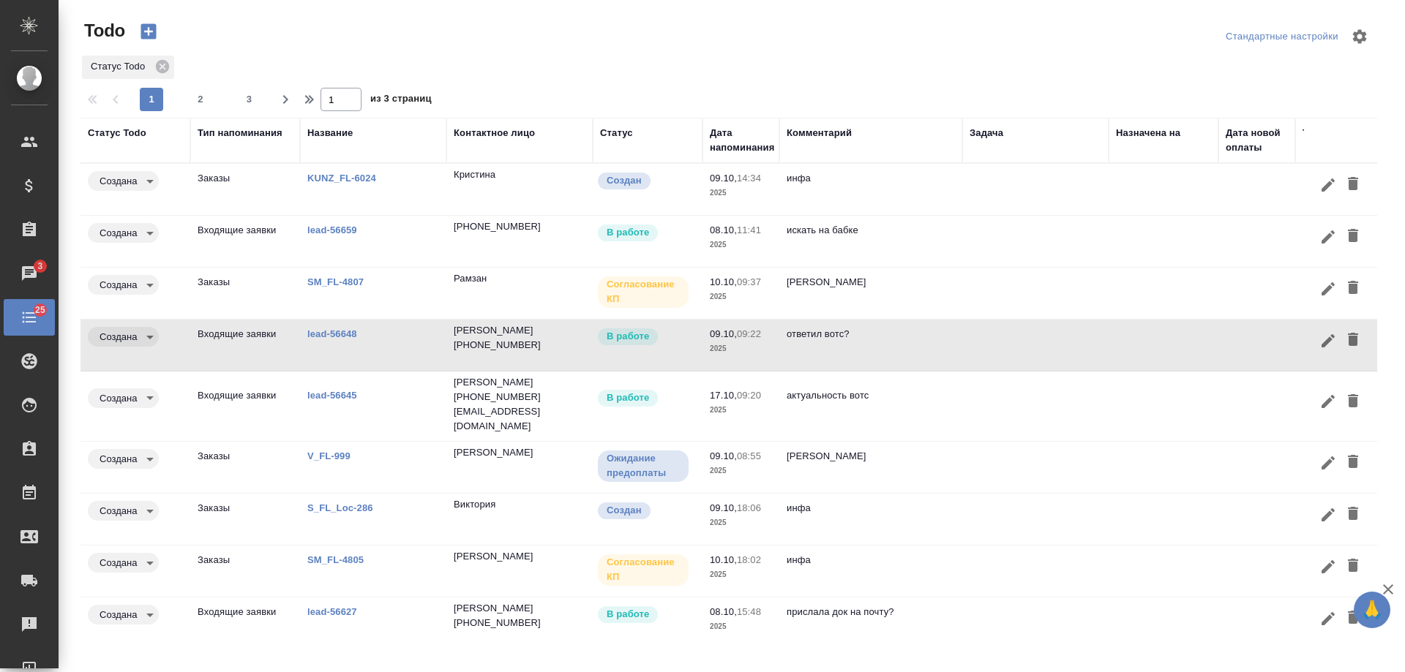
click at [720, 148] on div "Дата напоминания" at bounding box center [742, 140] width 64 height 29
select select "9"
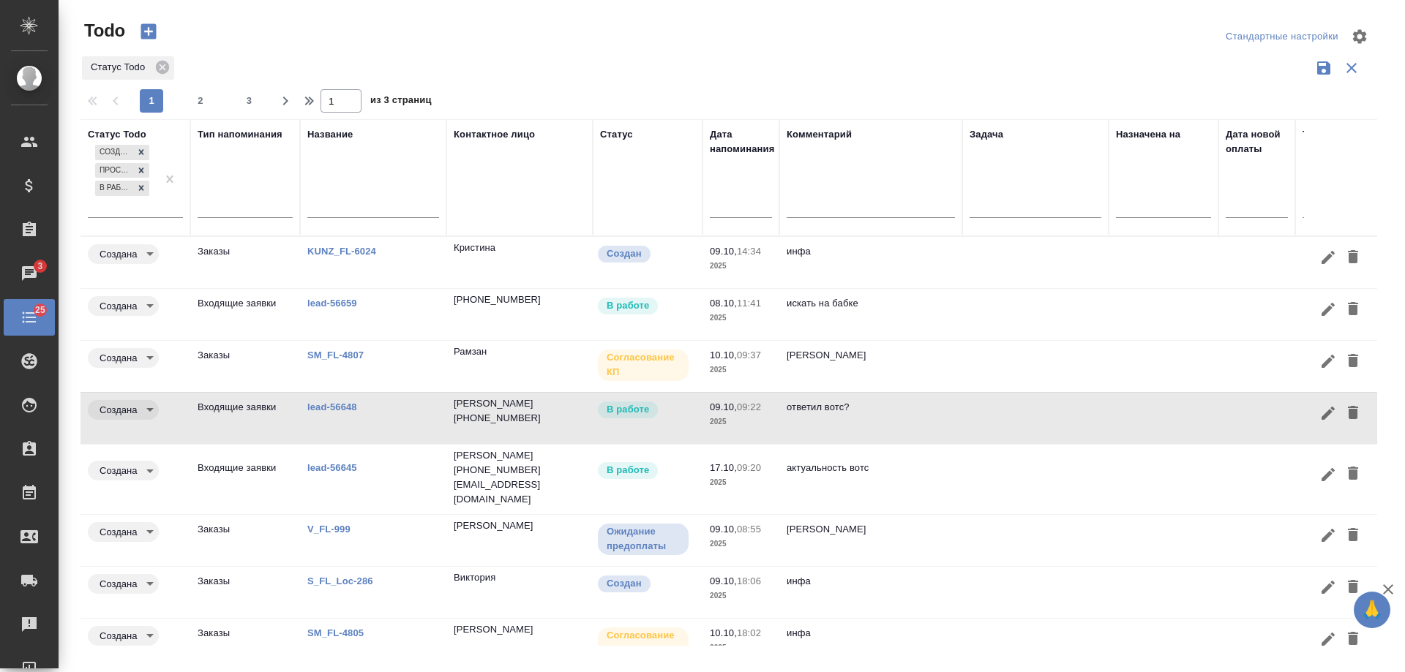
click at [731, 211] on input "text" at bounding box center [745, 205] width 53 height 20
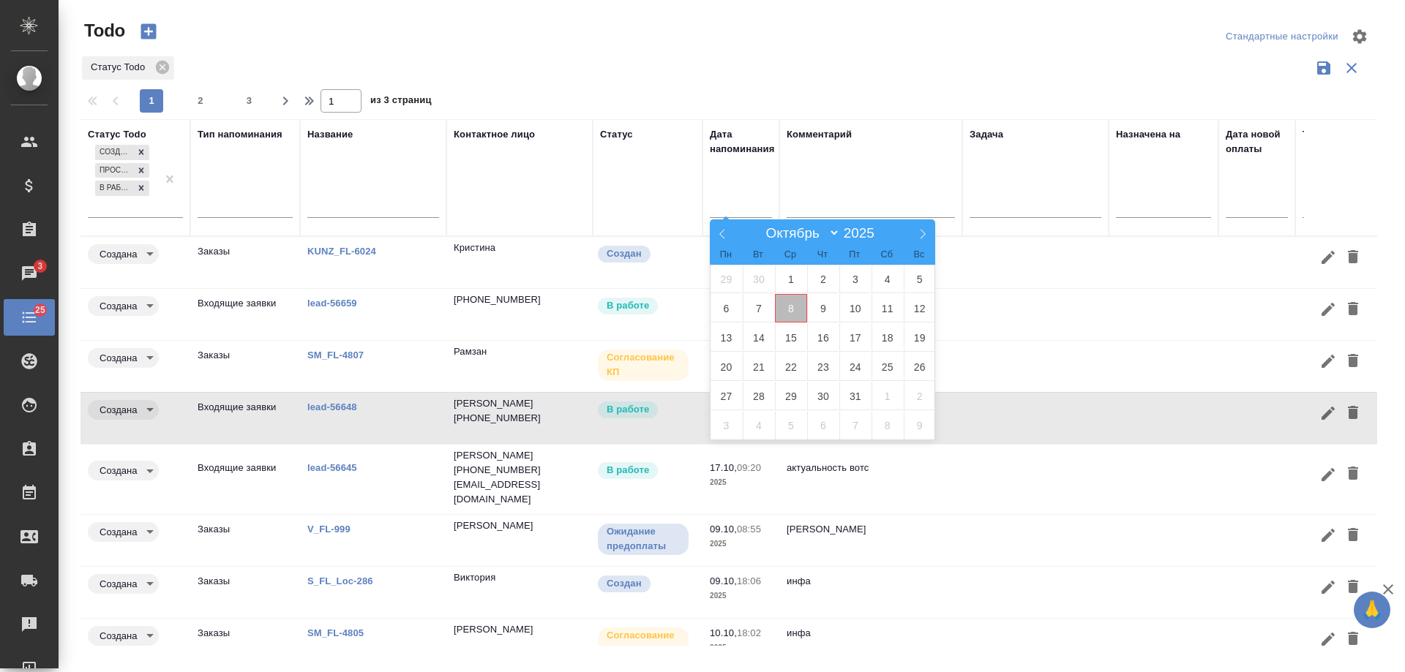
click at [799, 311] on span "8" at bounding box center [791, 308] width 32 height 29
type div "[DATE]T21:00:00.000Z"
click at [819, 312] on span "9" at bounding box center [823, 308] width 32 height 29
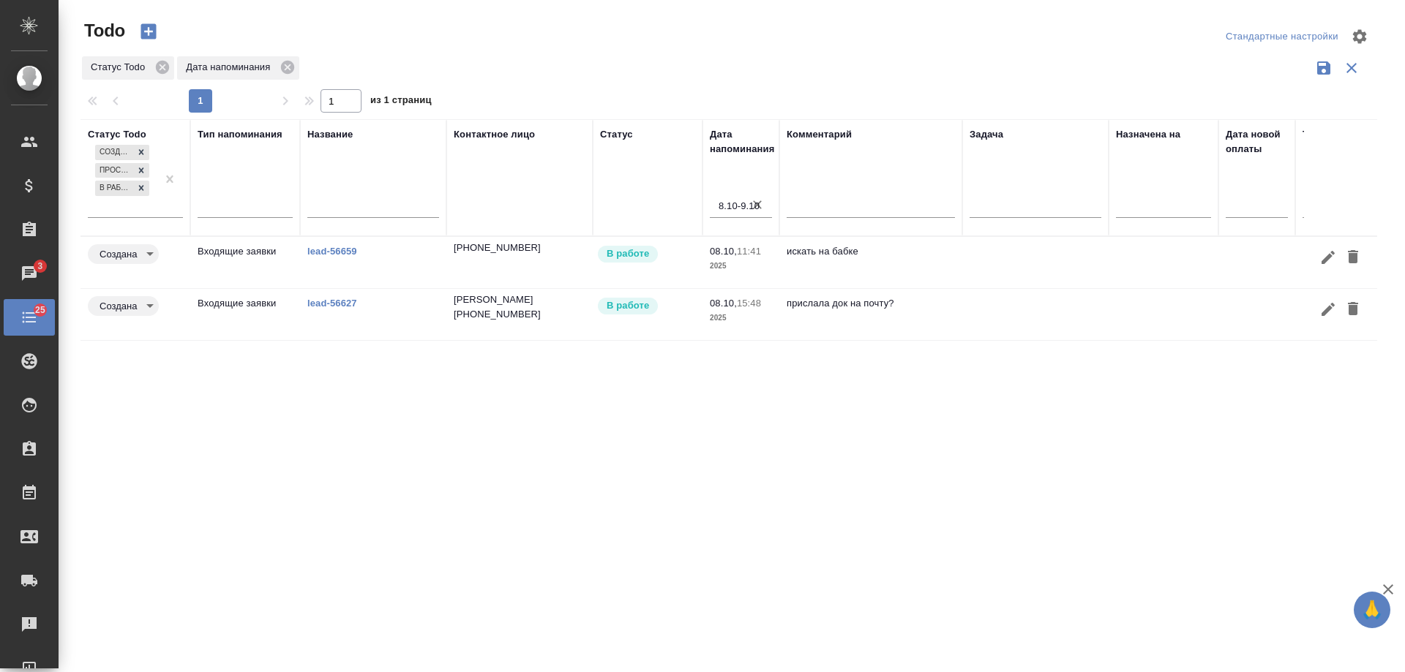
click at [345, 303] on link "lead-56627" at bounding box center [332, 303] width 50 height 11
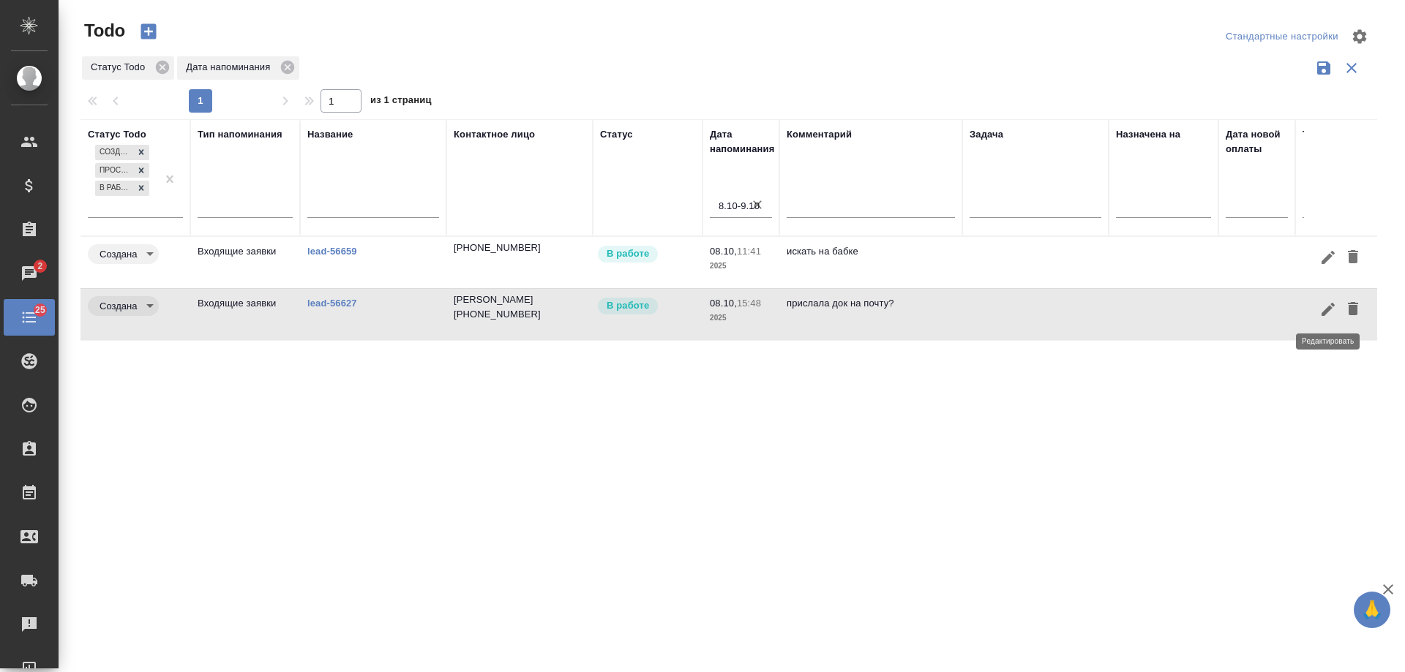
click at [1321, 311] on icon "button" at bounding box center [1328, 310] width 18 height 18
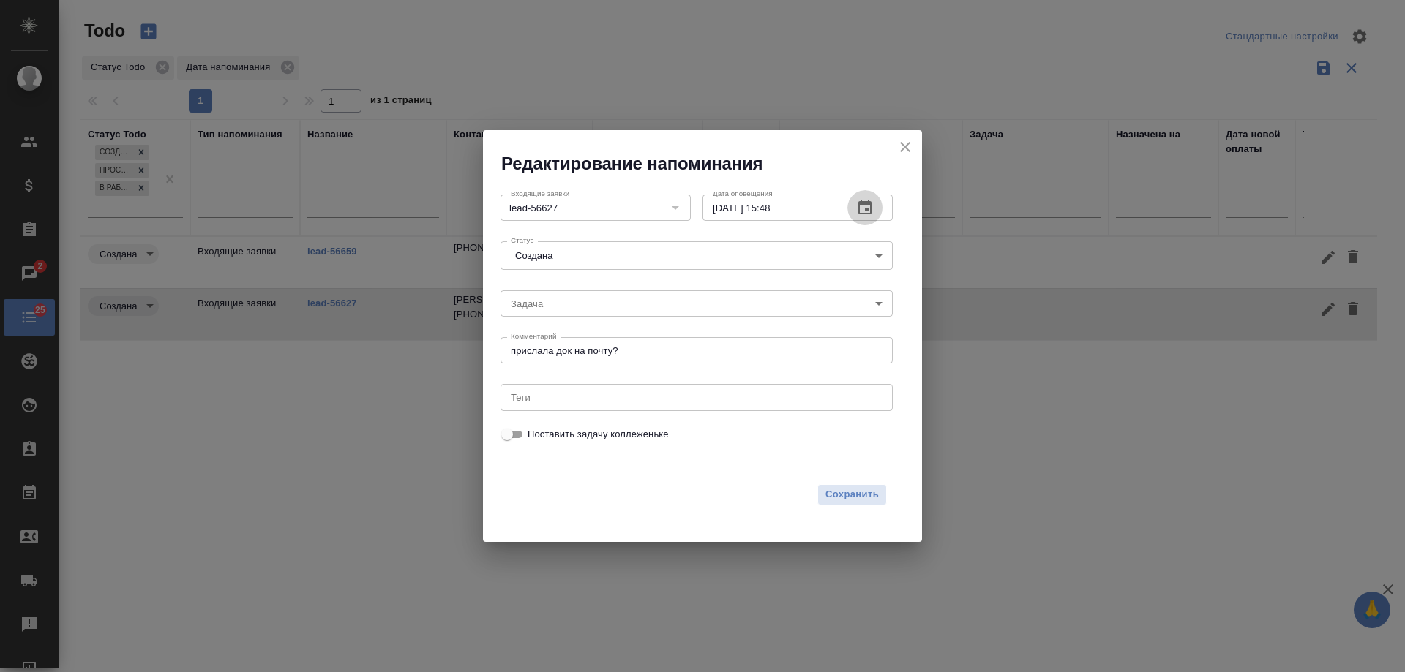
click at [865, 200] on icon "button" at bounding box center [865, 208] width 18 height 18
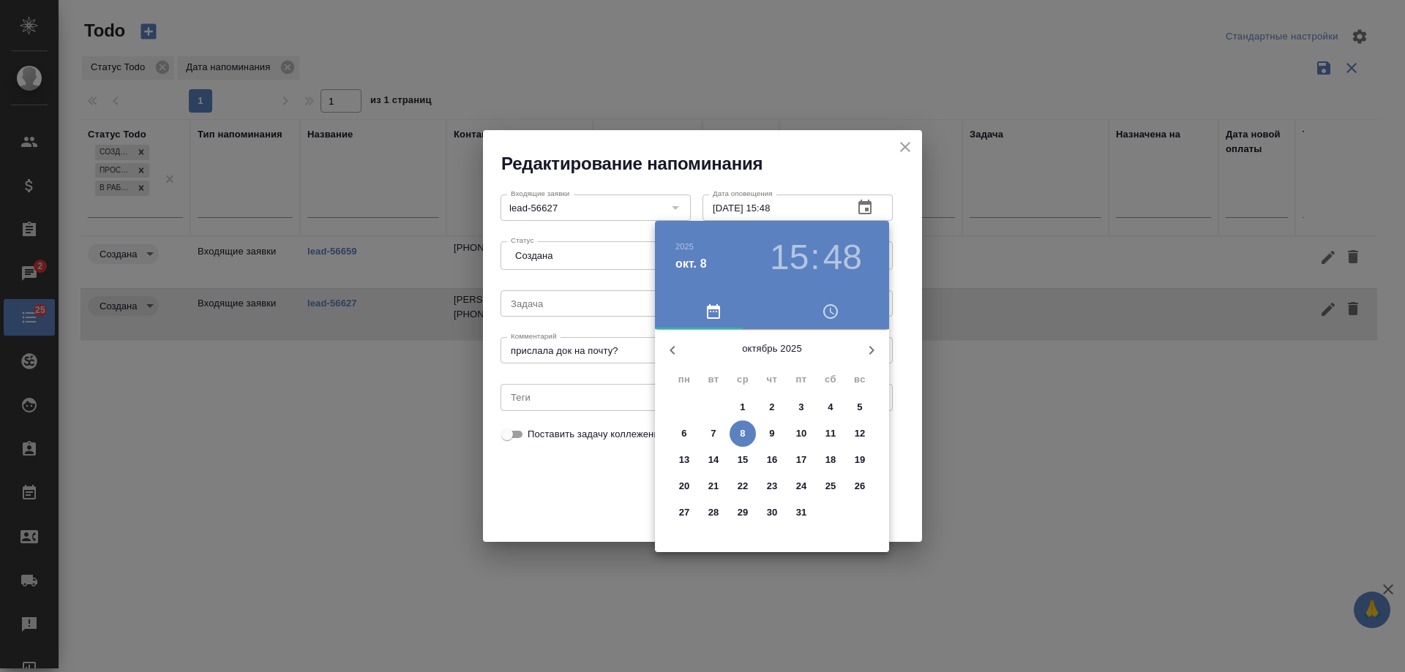
click at [809, 430] on span "10" at bounding box center [801, 434] width 26 height 15
type input "[DATE] 15:48"
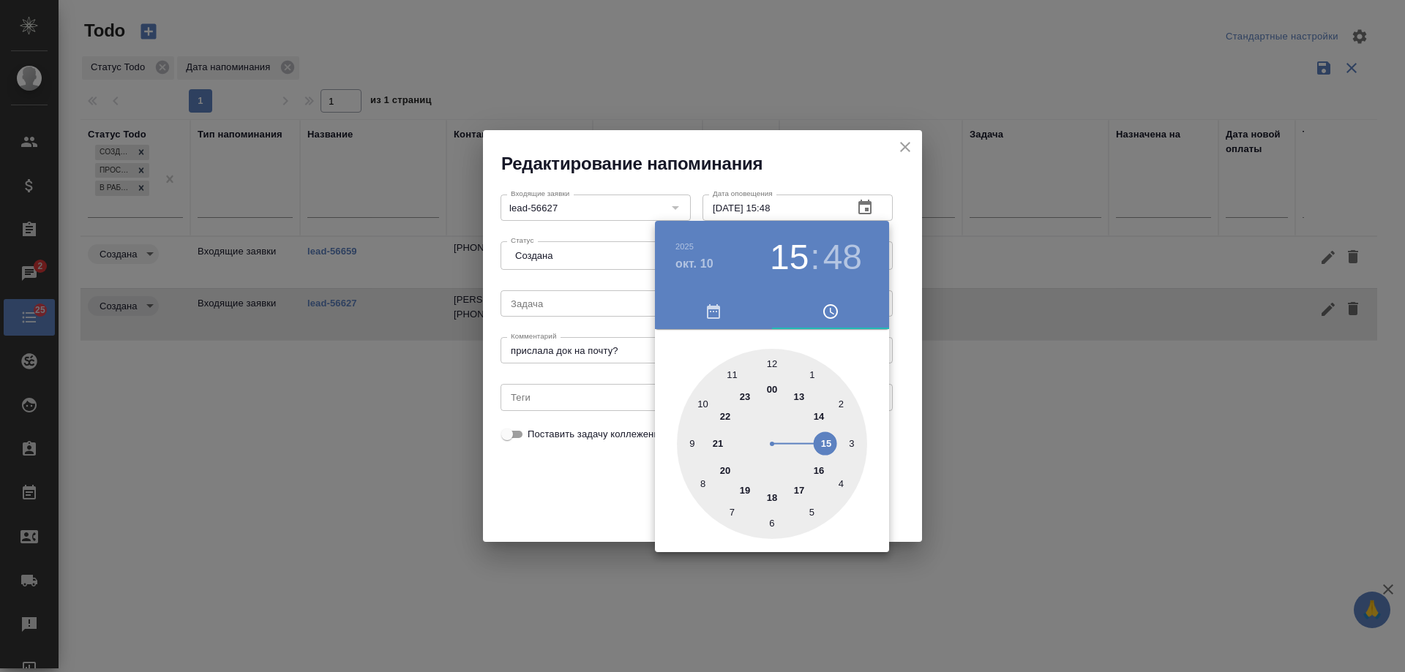
click at [560, 514] on div at bounding box center [702, 336] width 1405 height 672
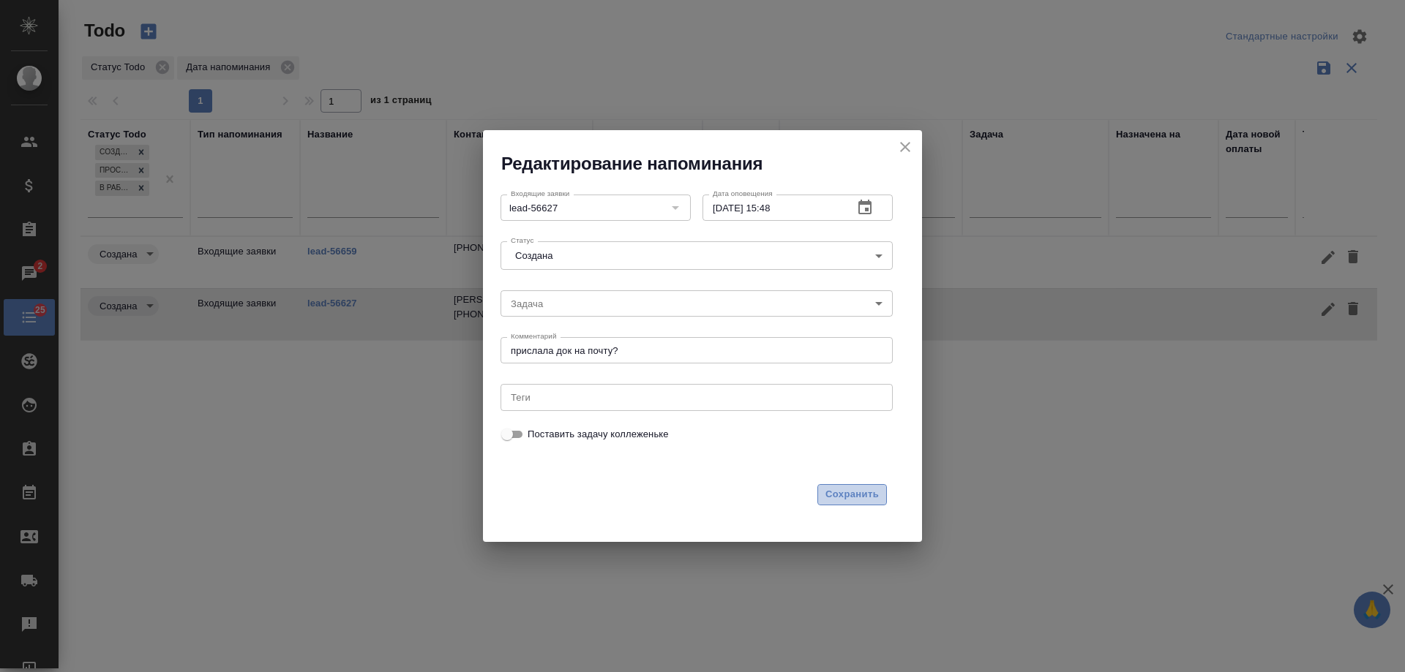
click at [868, 495] on span "Сохранить" at bounding box center [851, 495] width 53 height 17
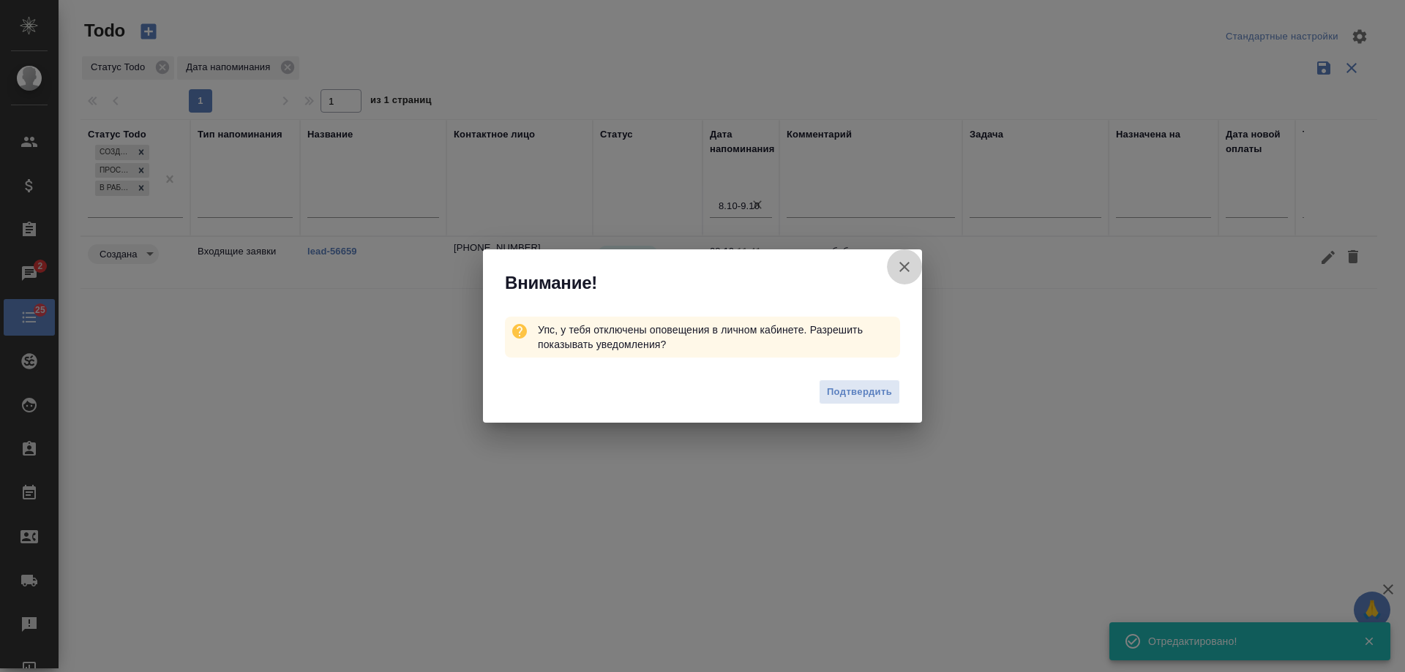
drag, startPoint x: 906, startPoint y: 265, endPoint x: 1208, endPoint y: 338, distance: 310.9
click at [905, 264] on icon "button" at bounding box center [905, 267] width 18 height 18
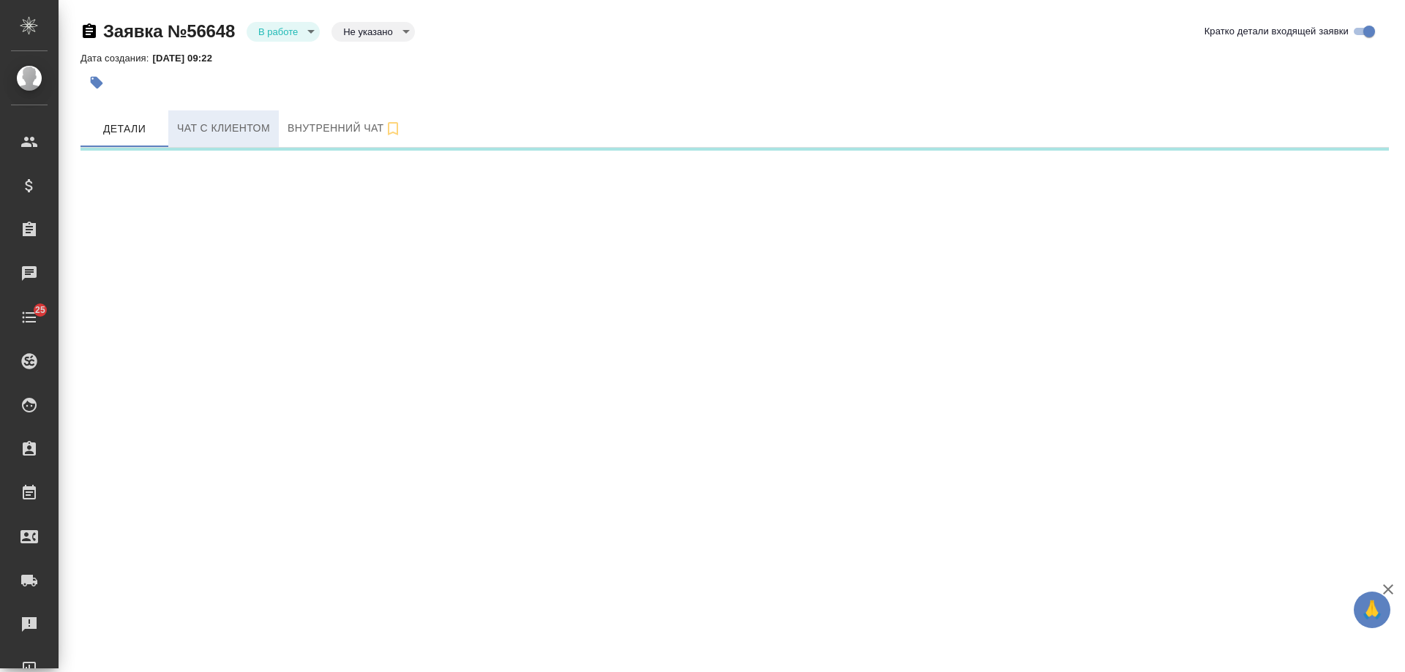
select select "RU"
select select "IN"
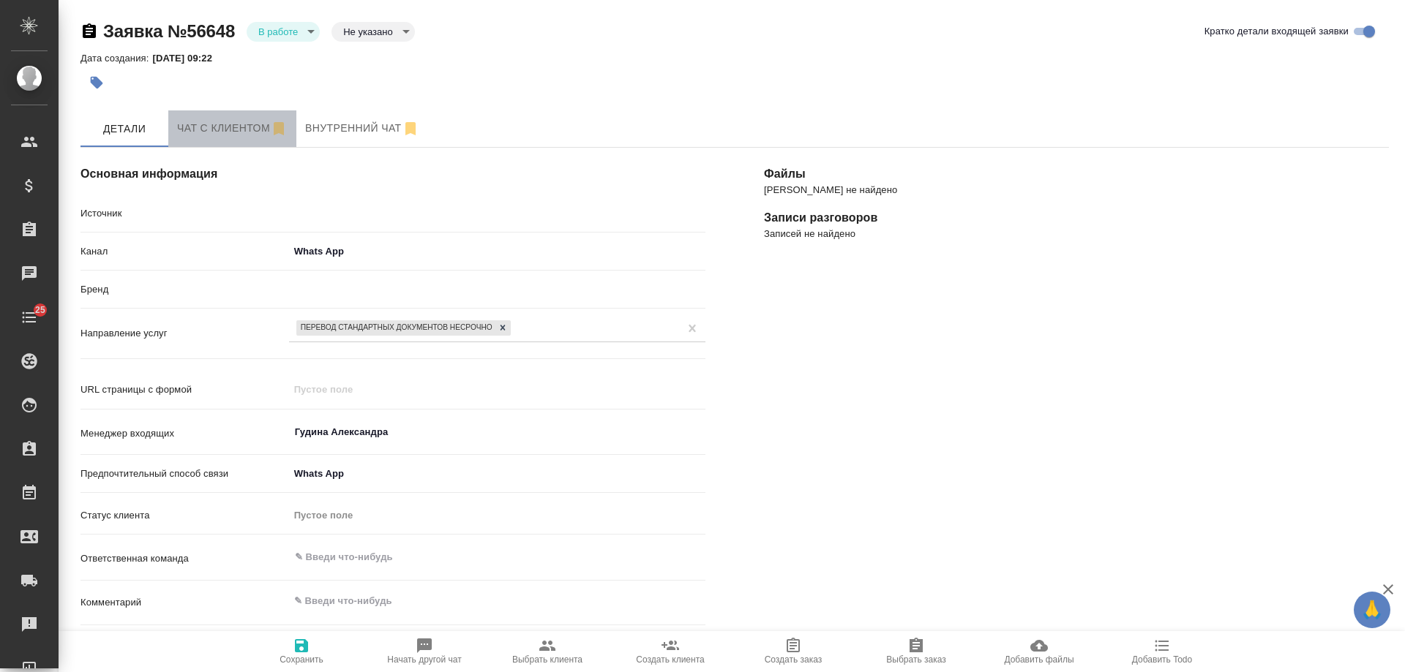
click at [216, 128] on span "Чат с клиентом" at bounding box center [232, 128] width 110 height 18
type textarea "x"
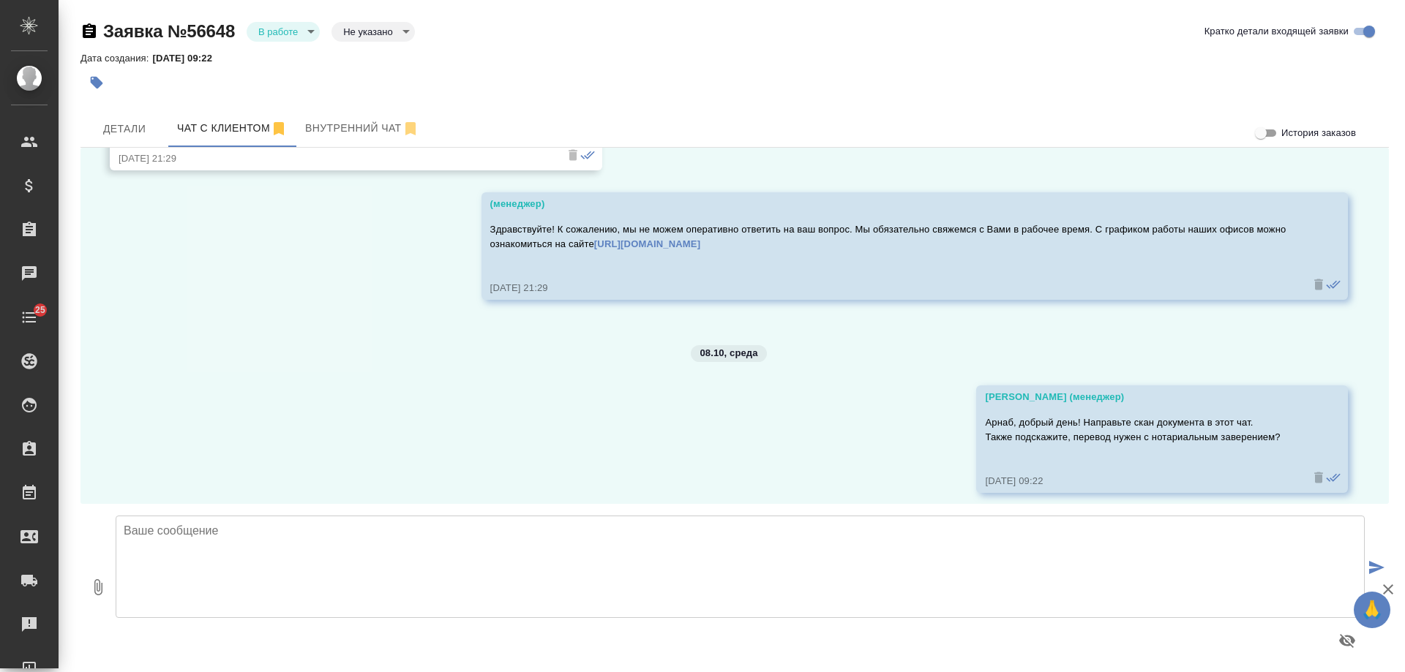
scroll to position [260, 0]
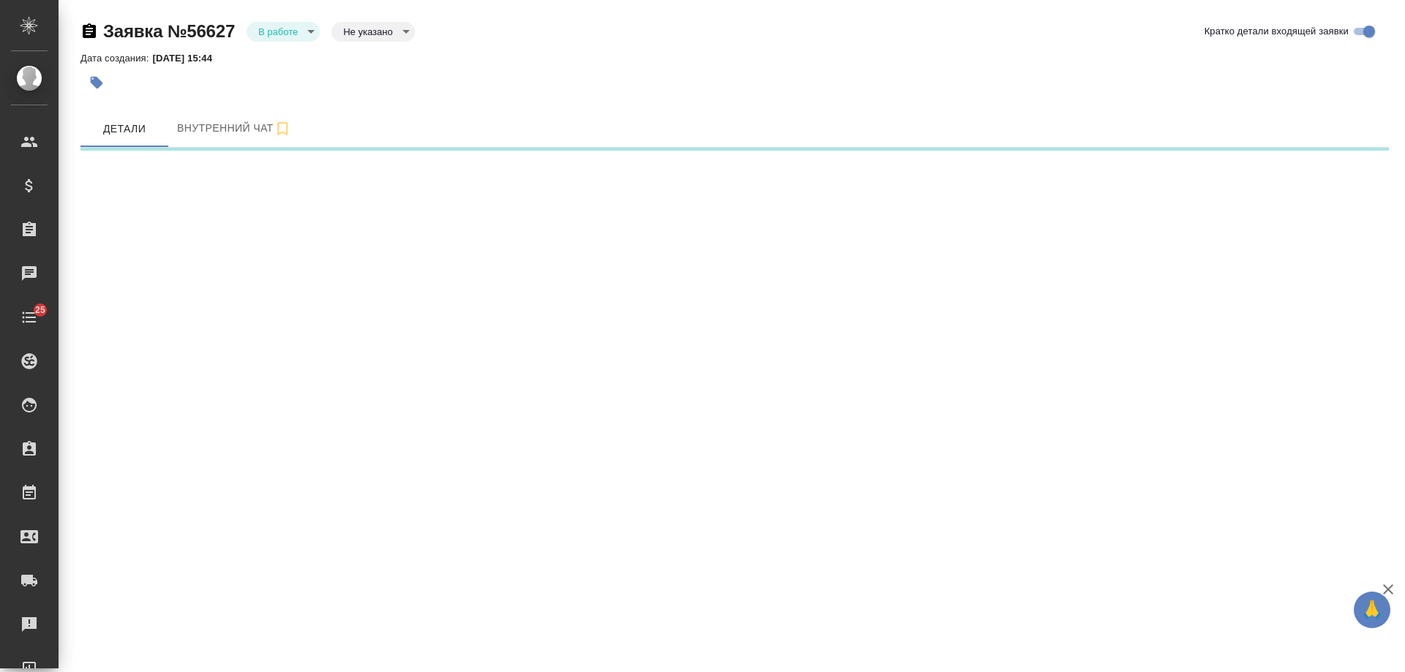
select select "RU"
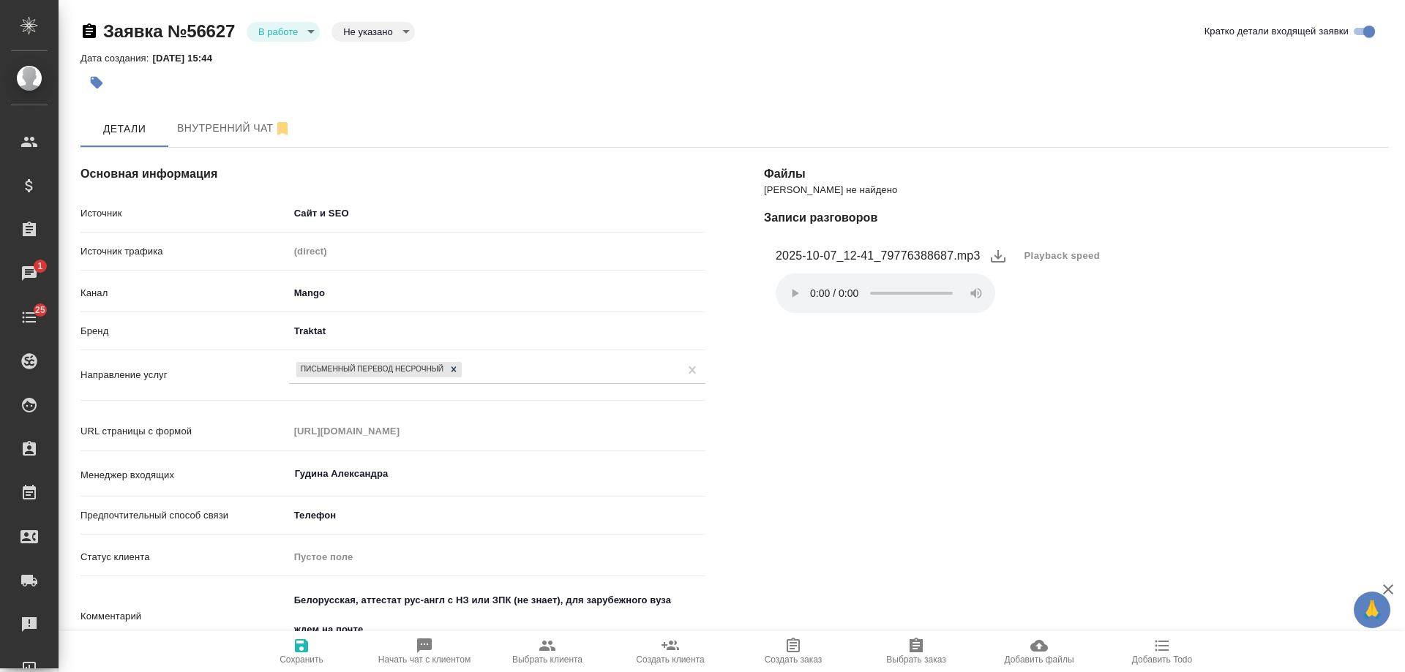
type textarea "x"
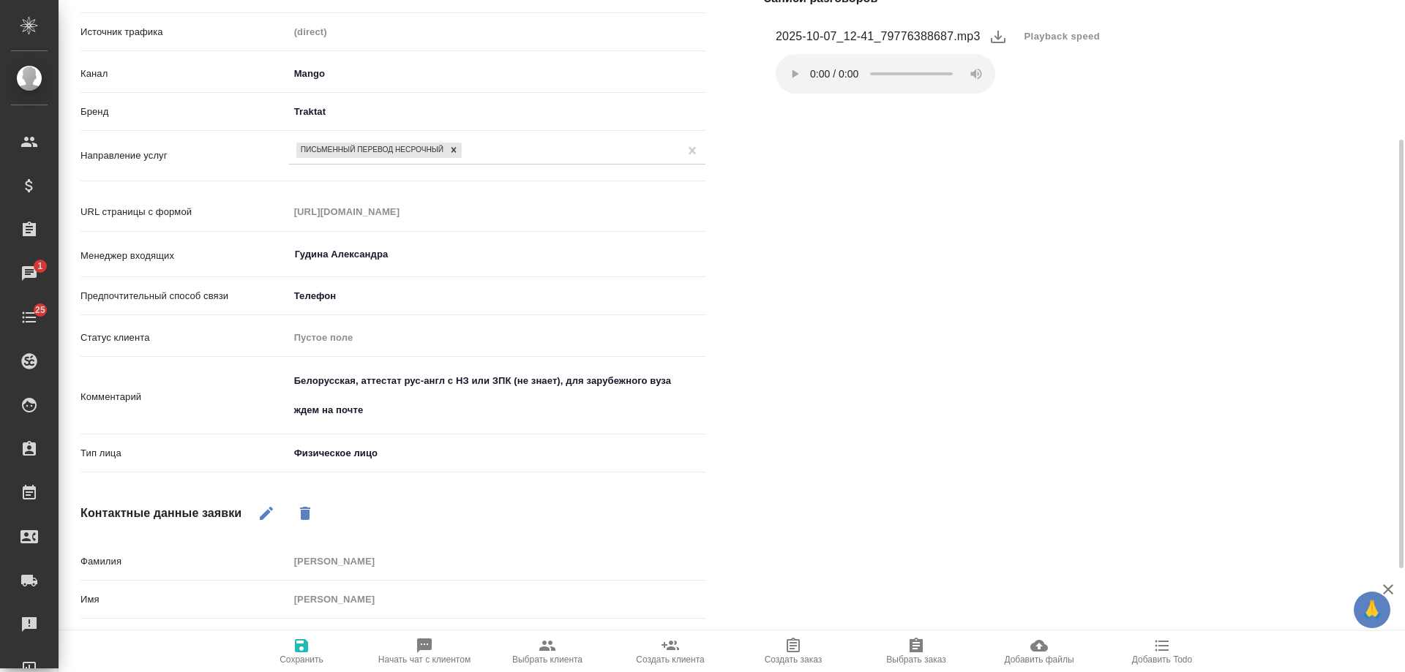
scroll to position [382, 0]
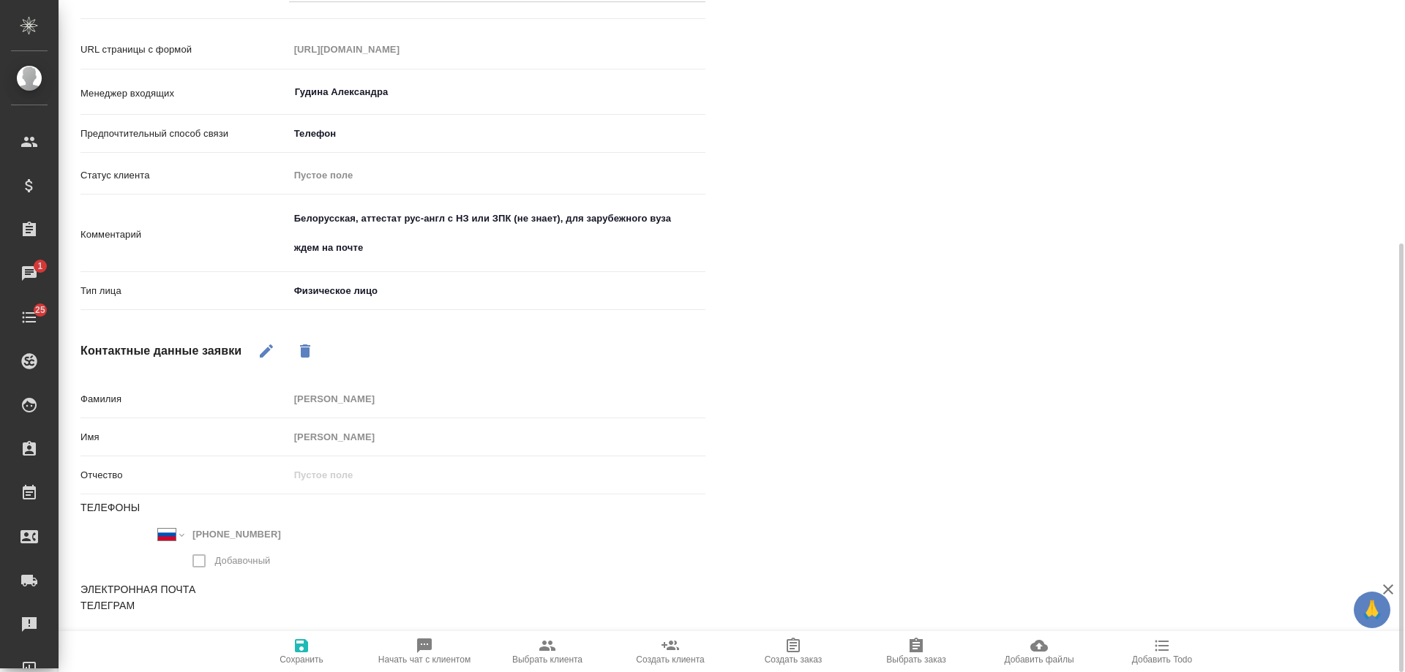
click at [266, 347] on icon "button" at bounding box center [267, 351] width 18 height 18
drag, startPoint x: 299, startPoint y: 536, endPoint x: 85, endPoint y: 529, distance: 213.8
click at [85, 529] on div "Международный [GEOGRAPHIC_DATA] [GEOGRAPHIC_DATA] [GEOGRAPHIC_DATA] [GEOGRAPHIC…" at bounding box center [236, 550] width 312 height 53
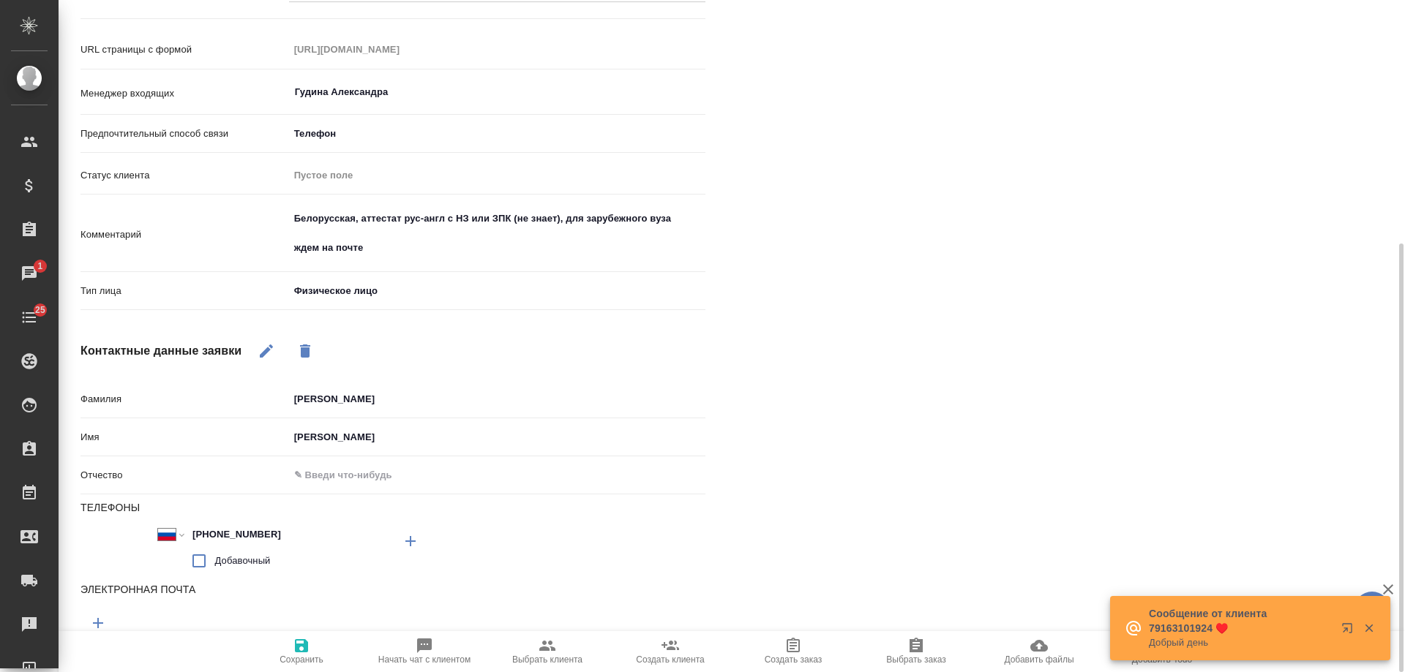
click at [866, 288] on div "[PERSON_NAME] не найдено Записи разговоров 2025-10-07_12-41_79776388687.mp3 Pla…" at bounding box center [1076, 239] width 683 height 1004
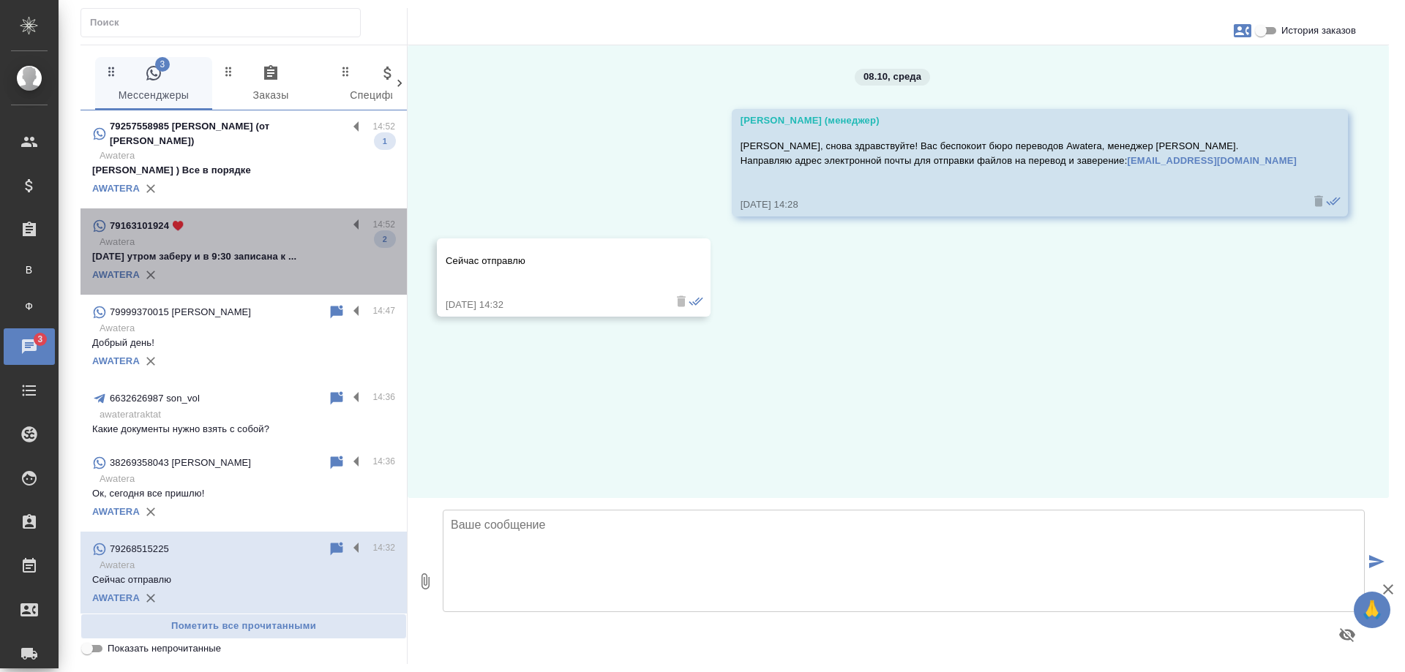
click at [275, 253] on p "Завтра утром заберу и в 9:30 записана к ..." at bounding box center [243, 257] width 303 height 15
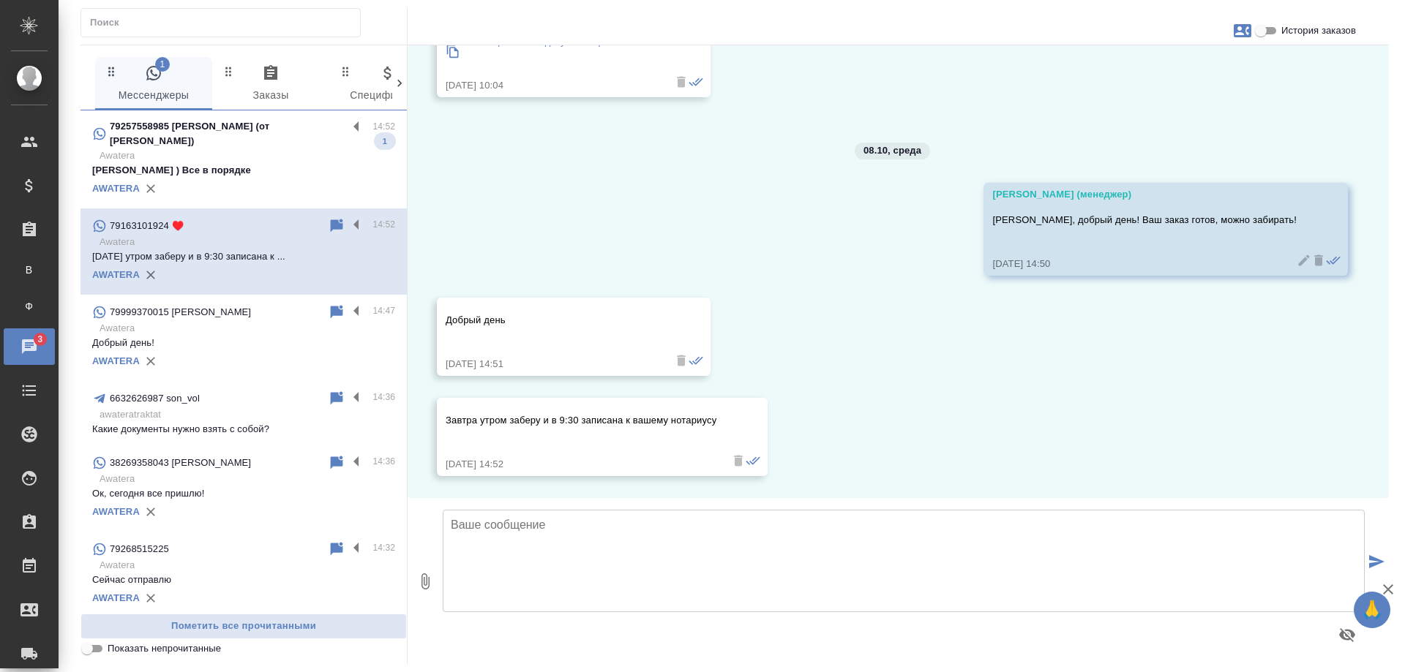
scroll to position [2347, 0]
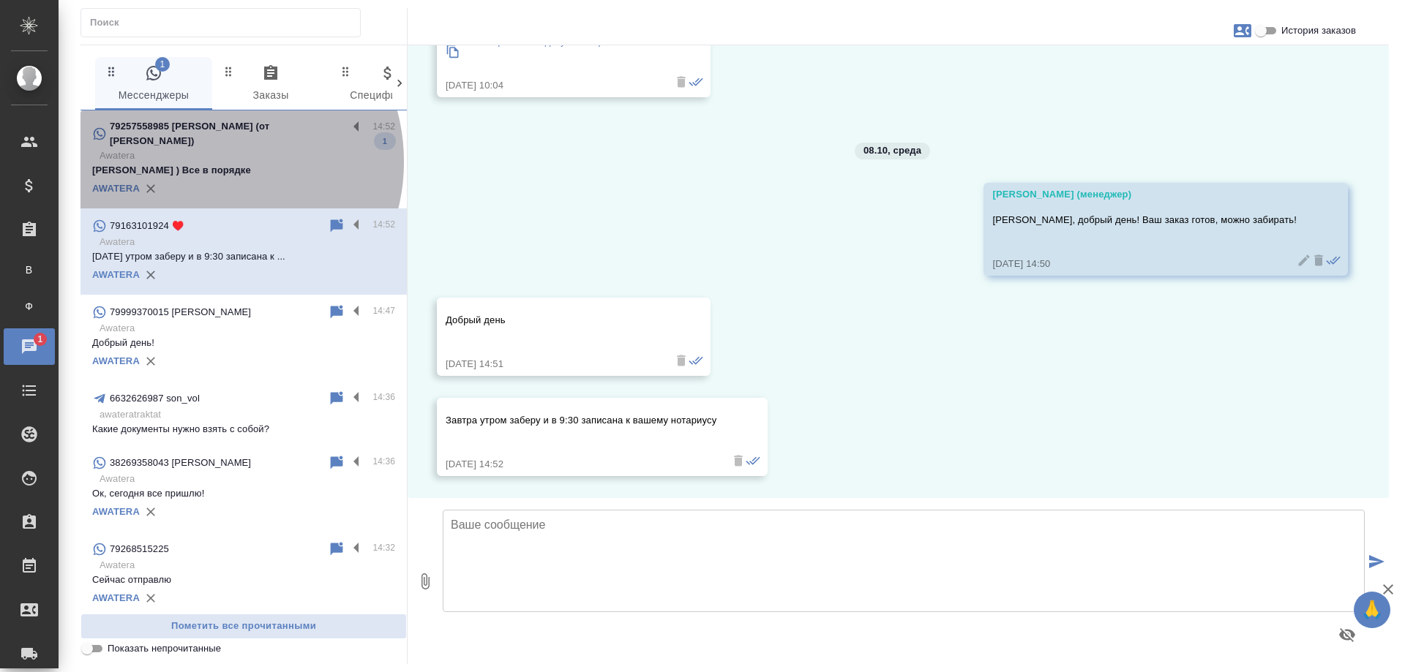
click at [207, 162] on p "Awatera" at bounding box center [248, 156] width 296 height 15
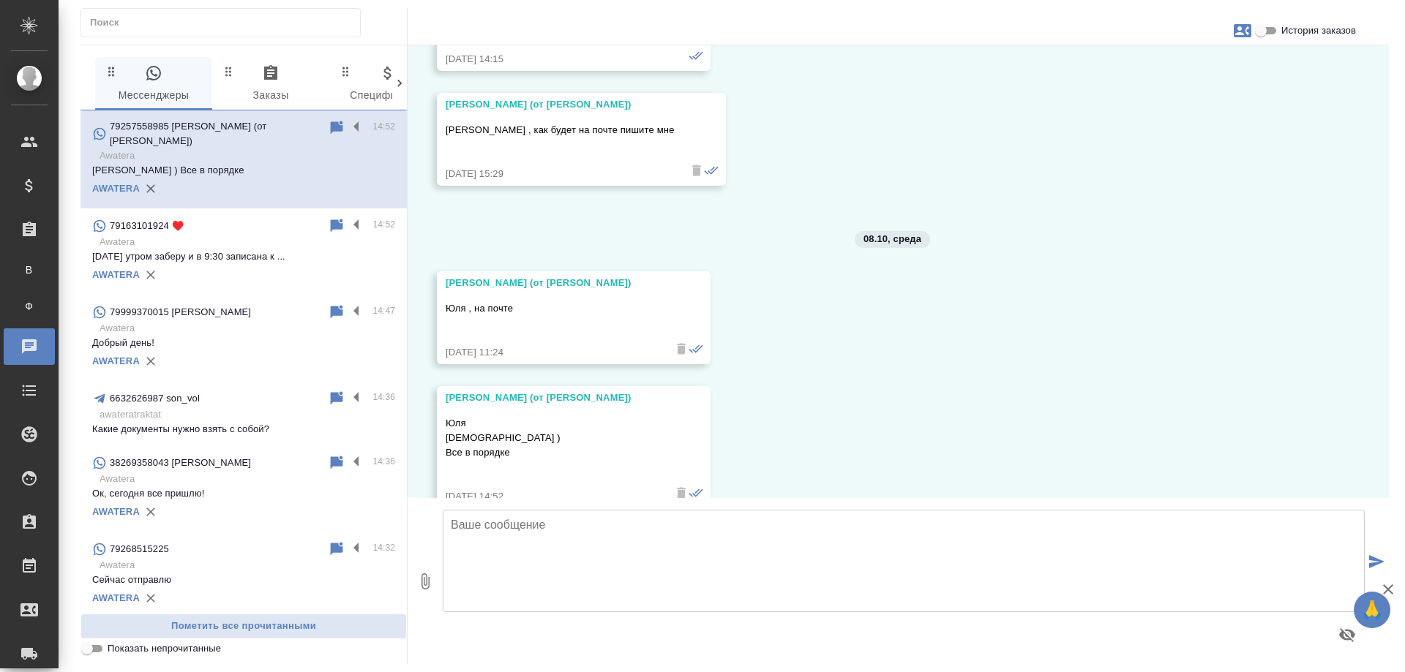
scroll to position [31298, 0]
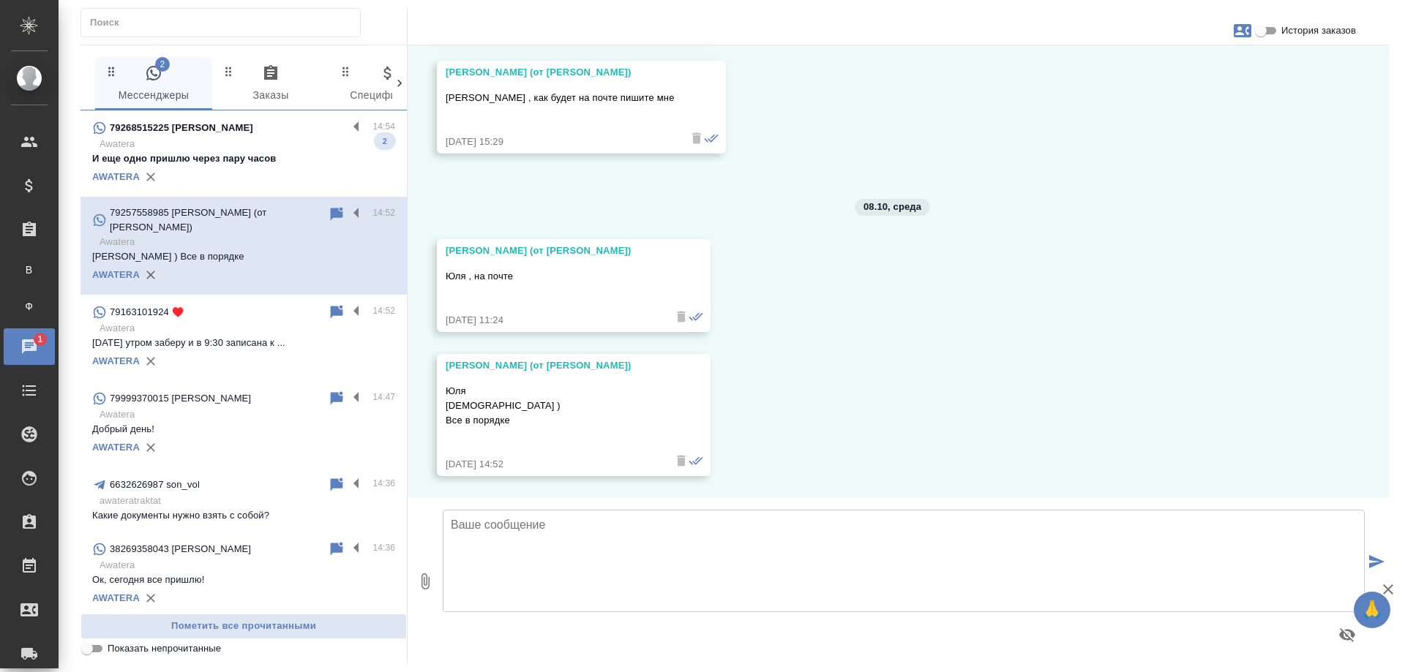
click at [280, 150] on p "Awatera" at bounding box center [248, 144] width 296 height 15
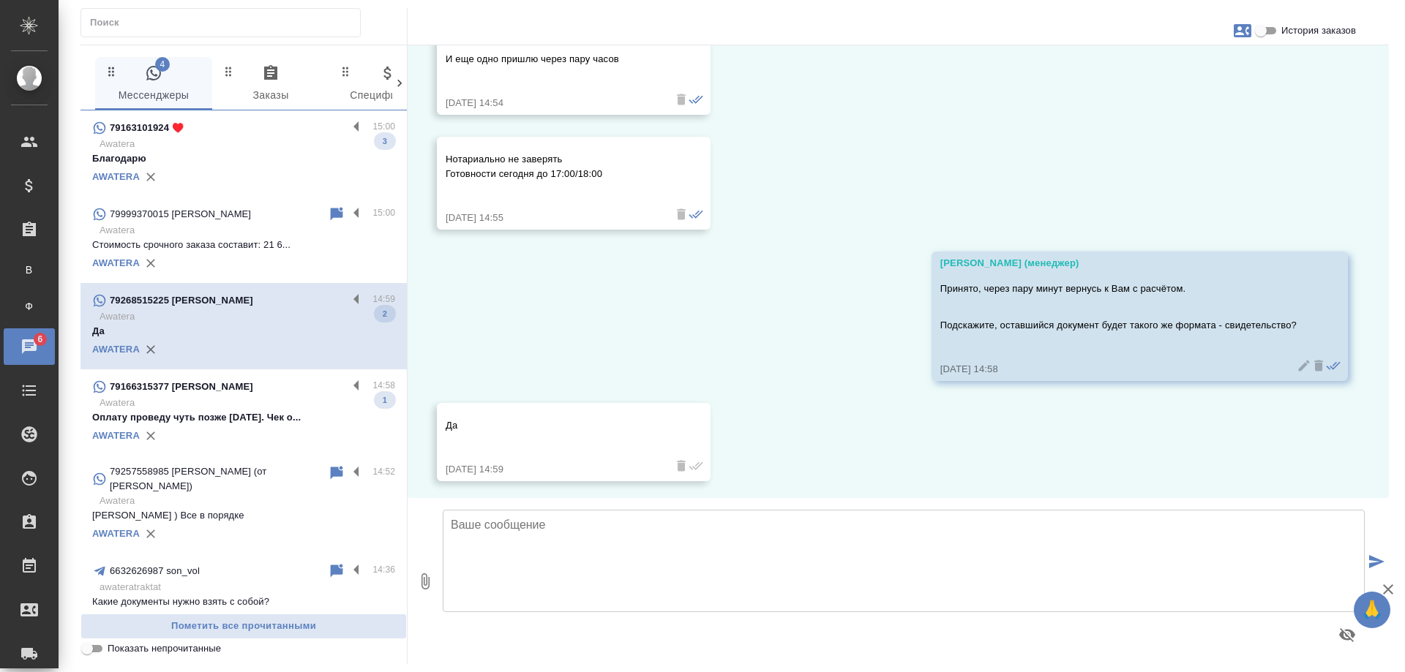
scroll to position [408, 0]
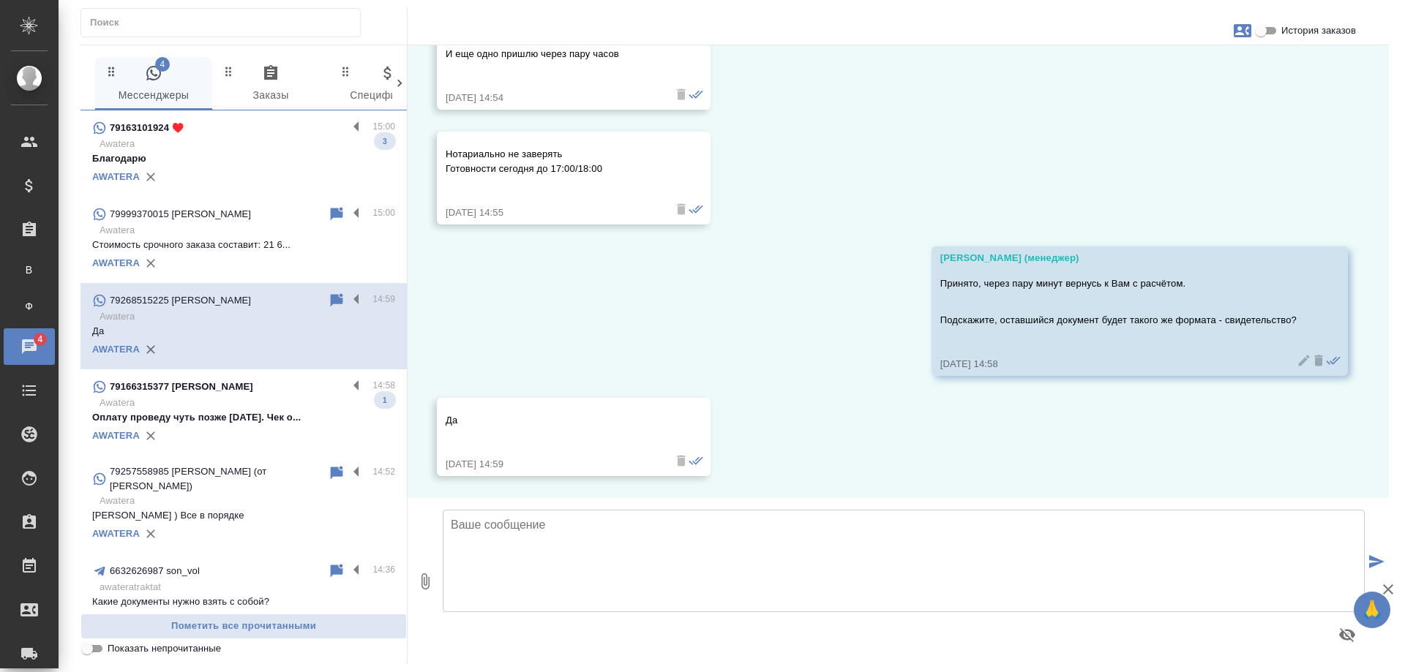
click at [254, 394] on div "79166315377 Кирилл" at bounding box center [219, 387] width 255 height 18
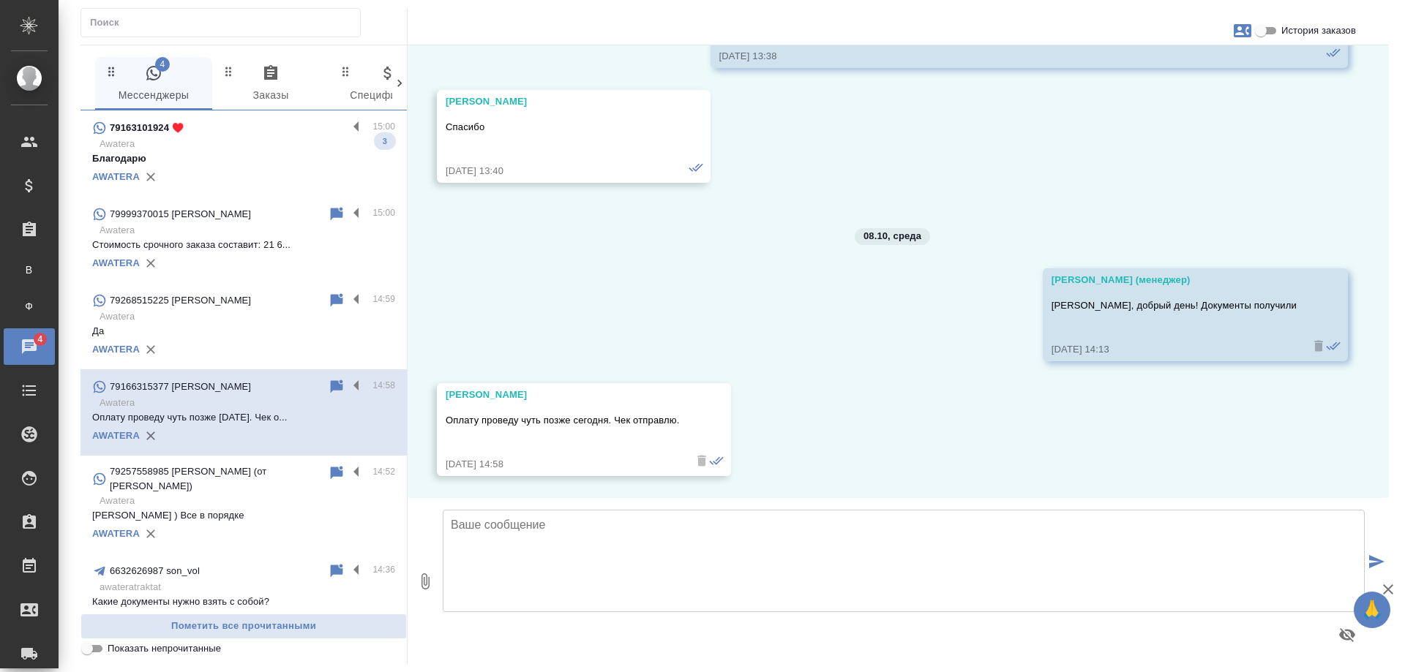
scroll to position [178, 0]
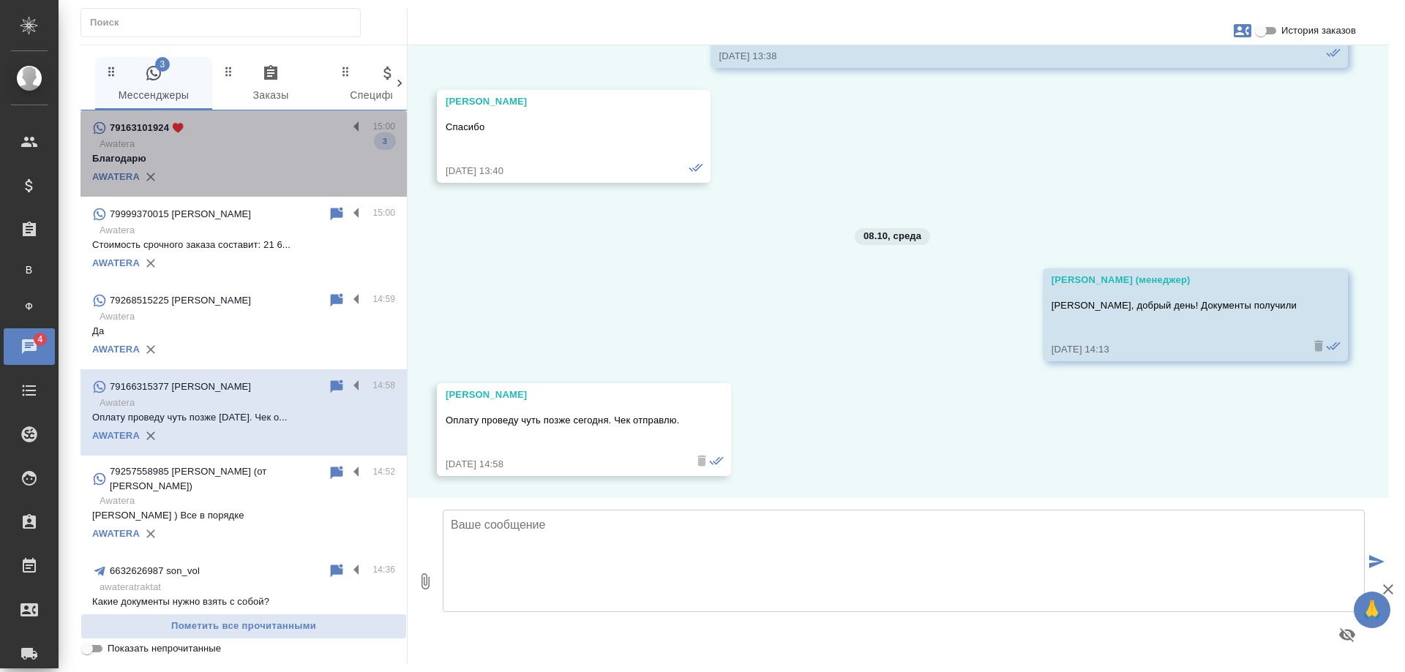
click at [250, 129] on div "79163101924 ♥️" at bounding box center [219, 128] width 255 height 18
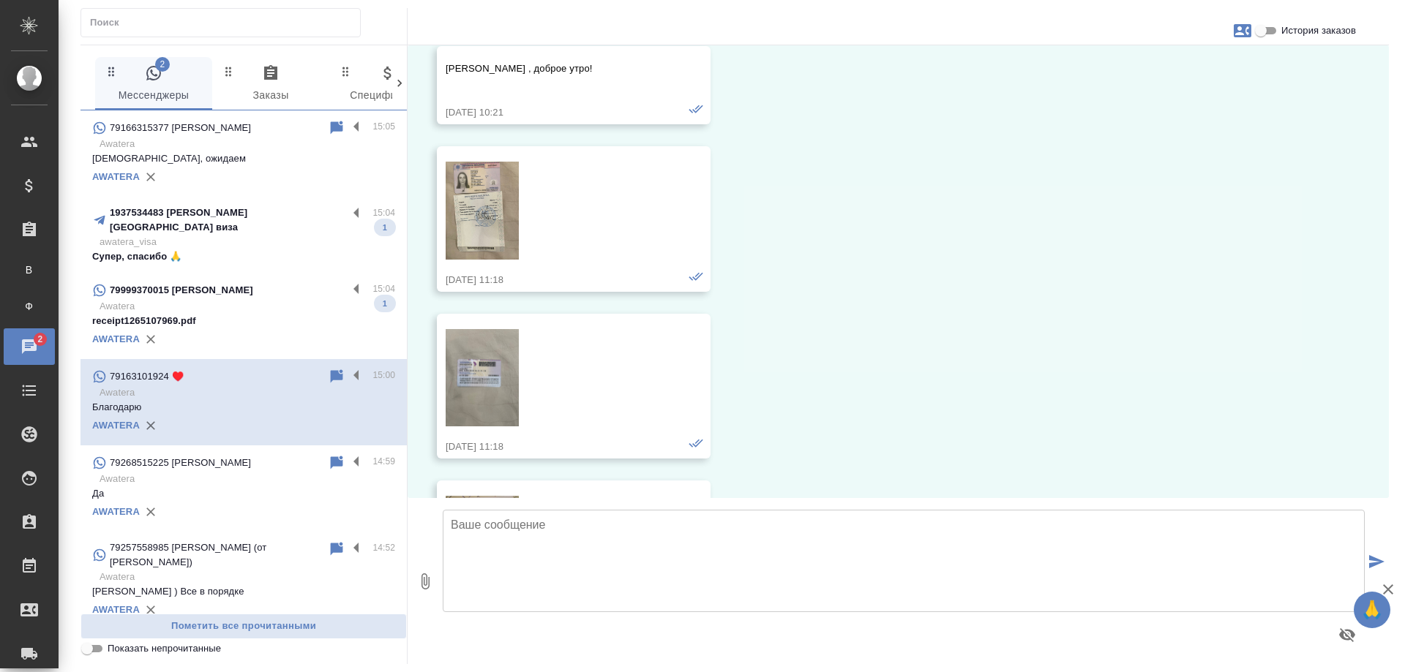
scroll to position [2459, 0]
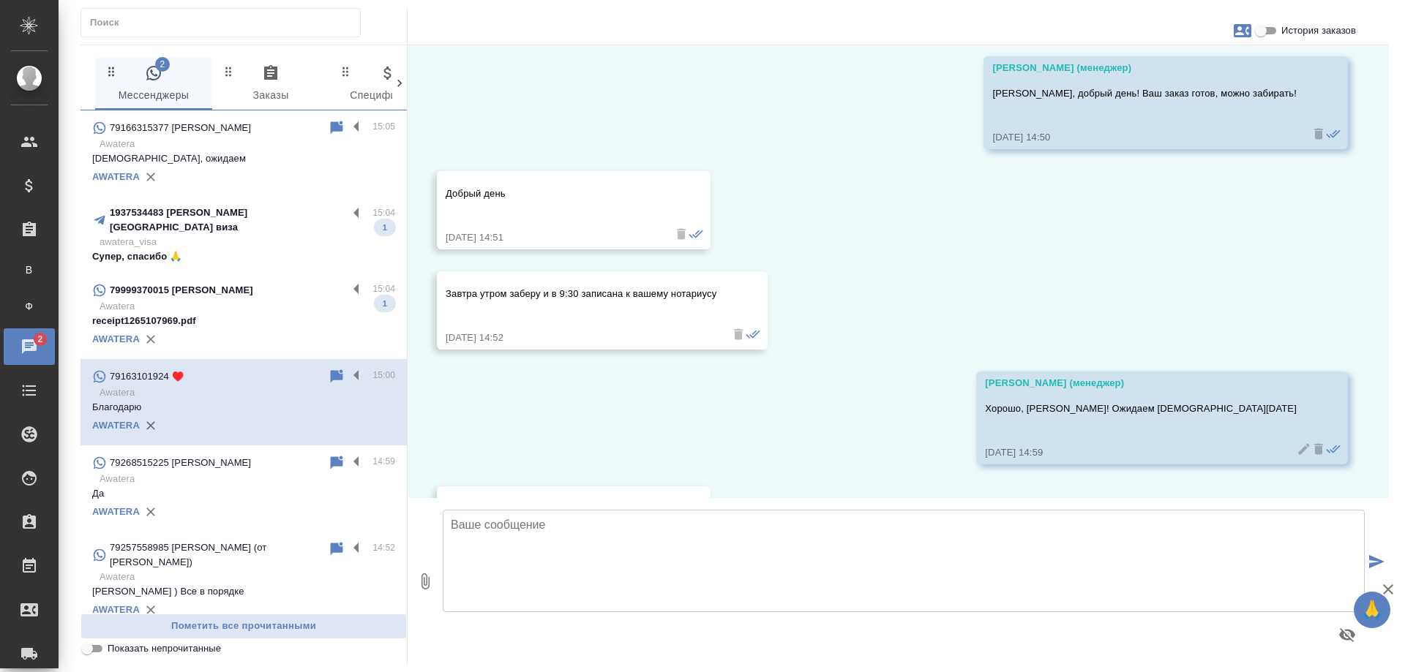
click at [279, 237] on p "awatera_visa" at bounding box center [248, 242] width 296 height 15
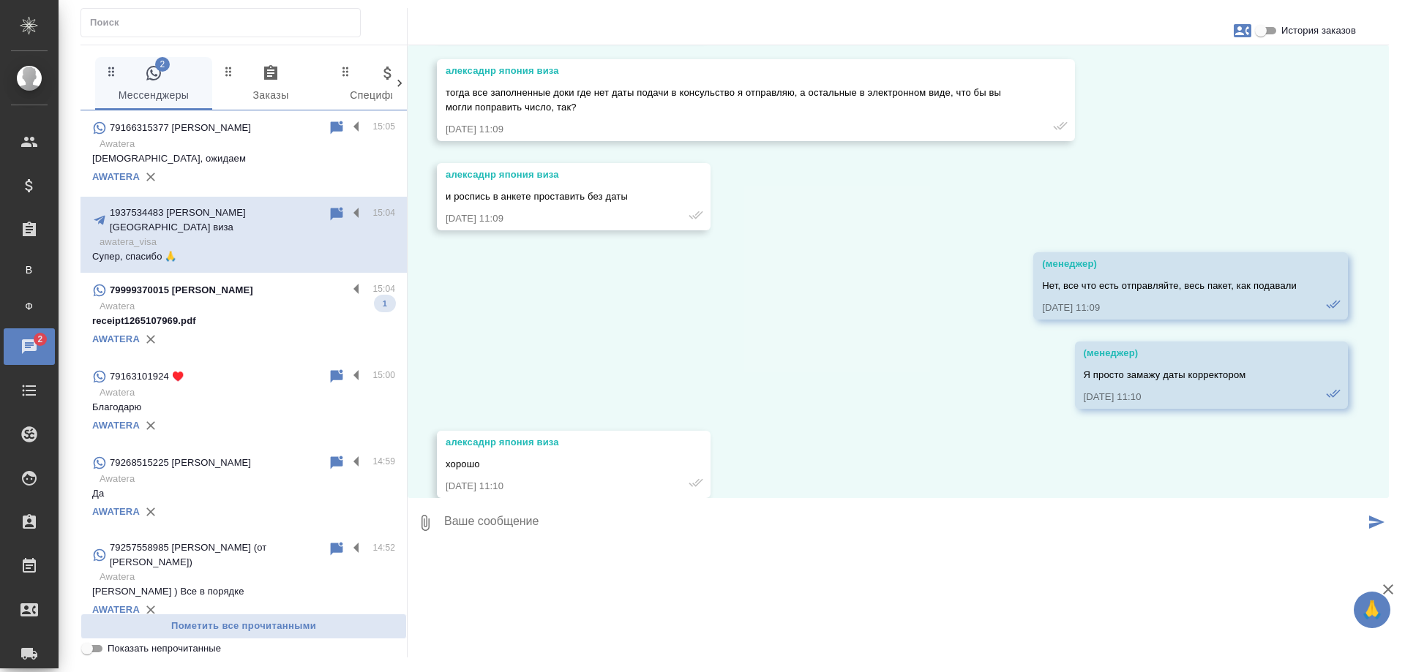
click at [258, 314] on p "receipt1265107969.pdf" at bounding box center [243, 321] width 303 height 15
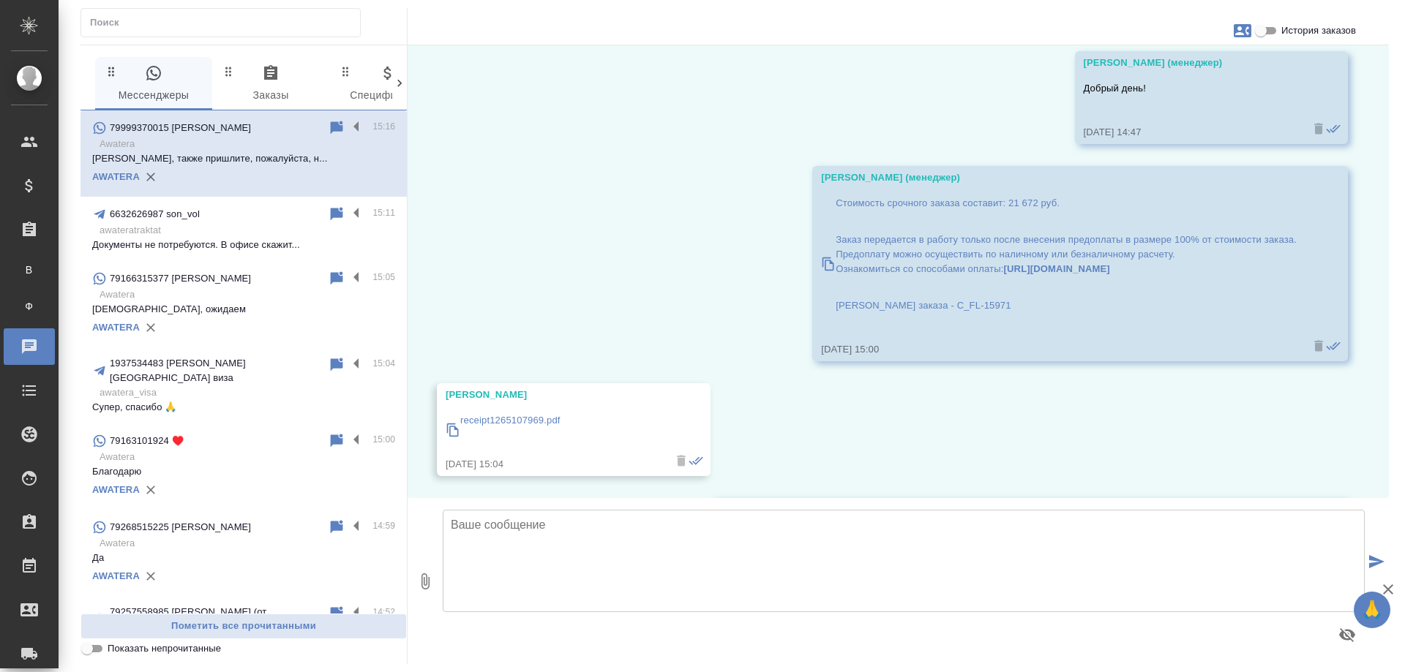
scroll to position [187, 0]
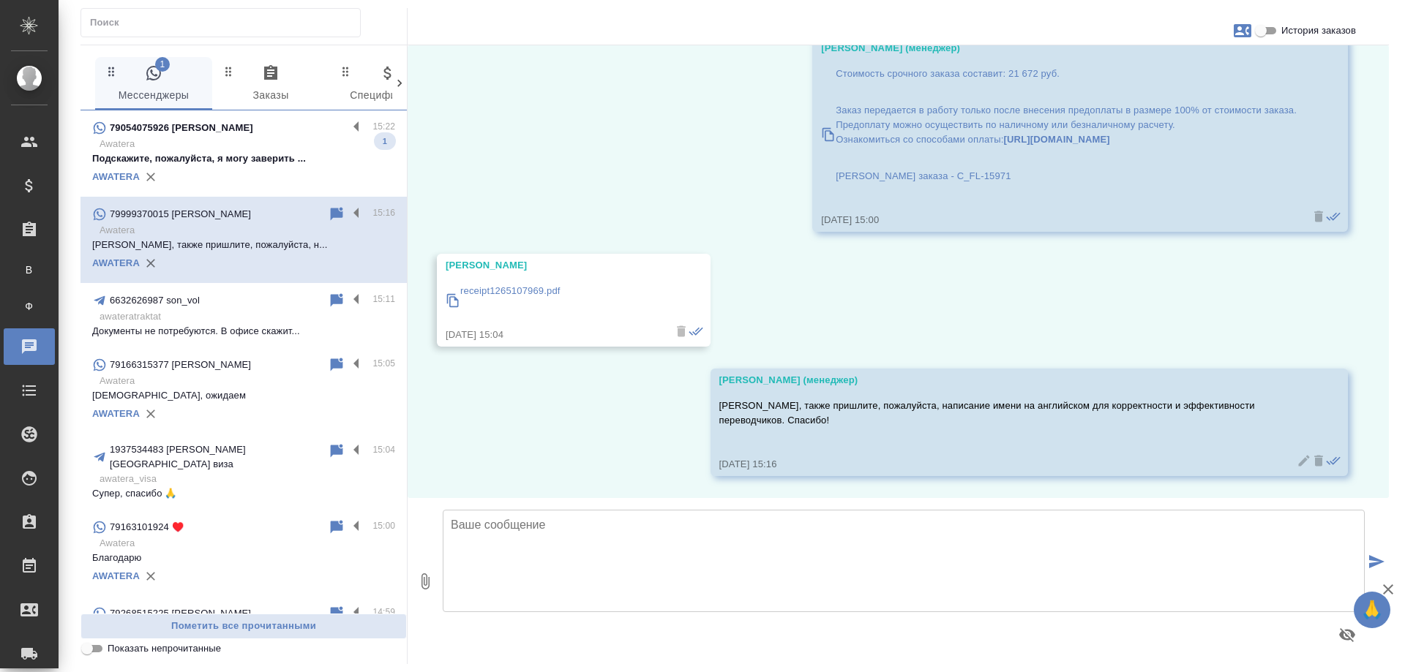
click at [200, 142] on p "Awatera" at bounding box center [248, 144] width 296 height 15
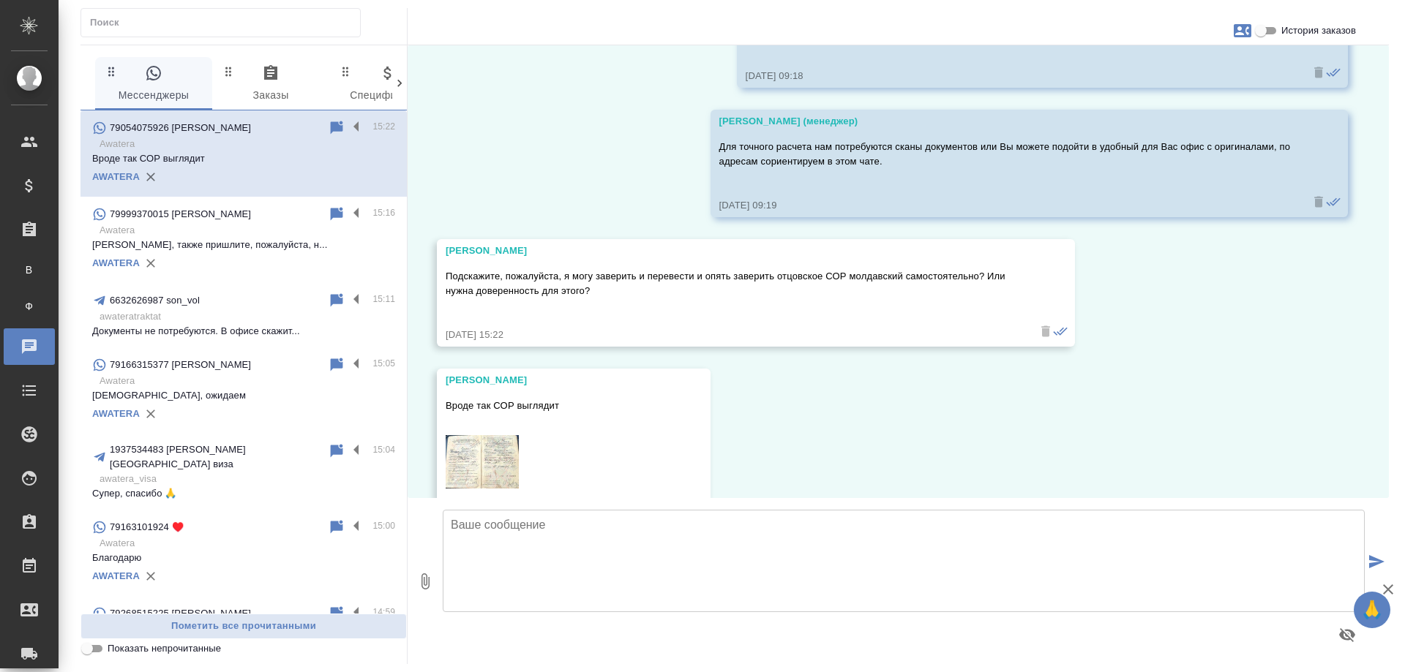
scroll to position [342, 0]
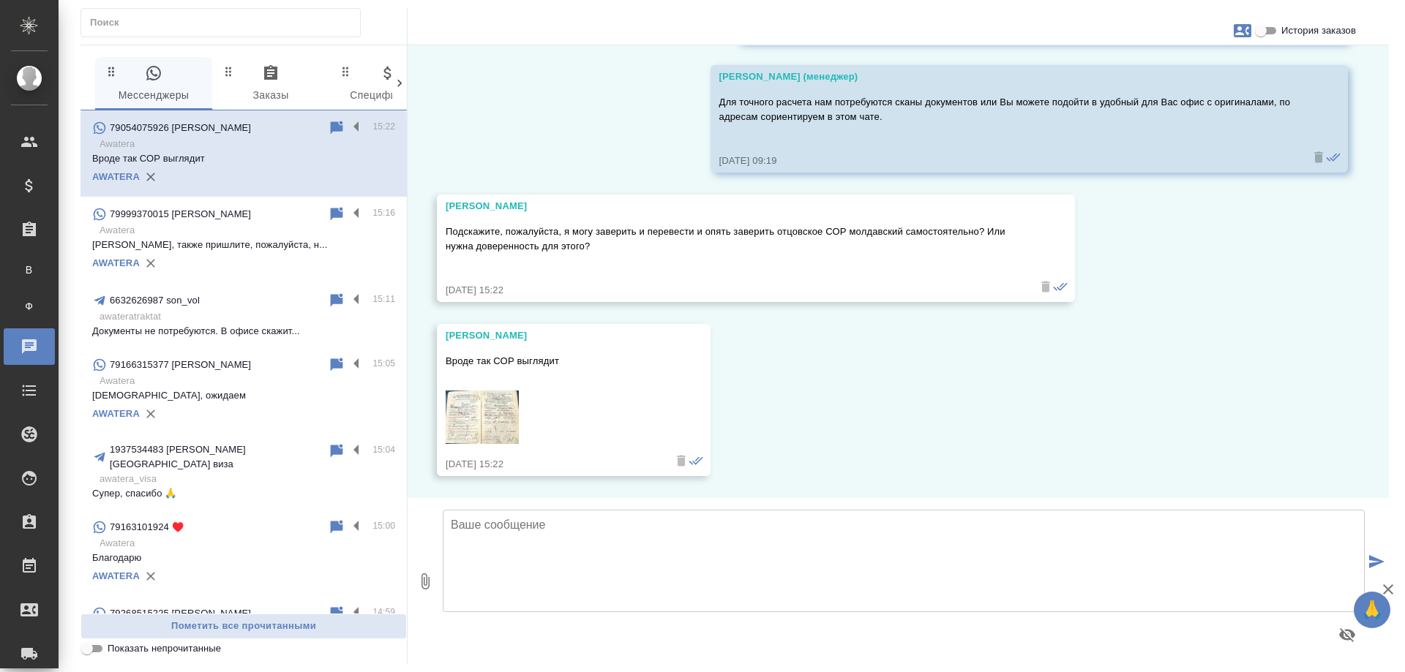
click at [494, 411] on img at bounding box center [482, 417] width 73 height 53
click at [1245, 34] on icon "button" at bounding box center [1243, 30] width 18 height 13
click at [1188, 100] on span "Заявка №56645" at bounding box center [1177, 102] width 72 height 15
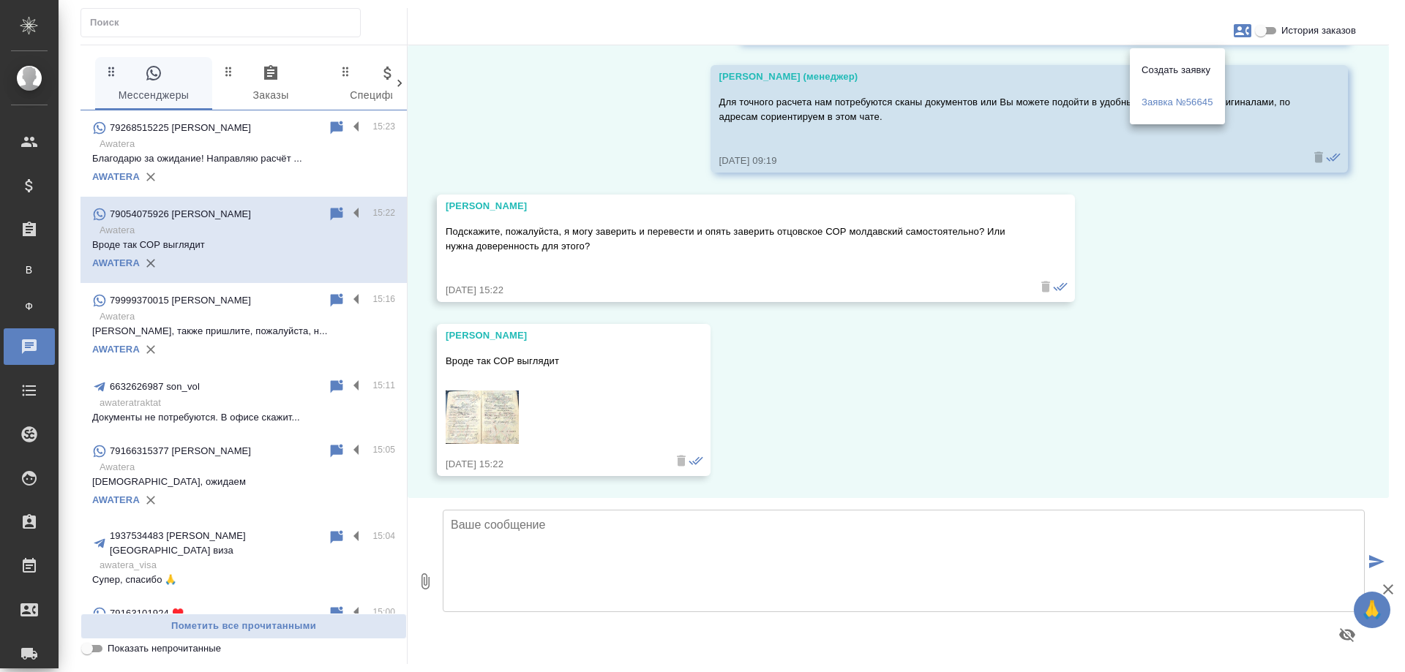
click at [1196, 355] on div at bounding box center [702, 336] width 1405 height 672
click at [616, 555] on textarea at bounding box center [904, 561] width 922 height 102
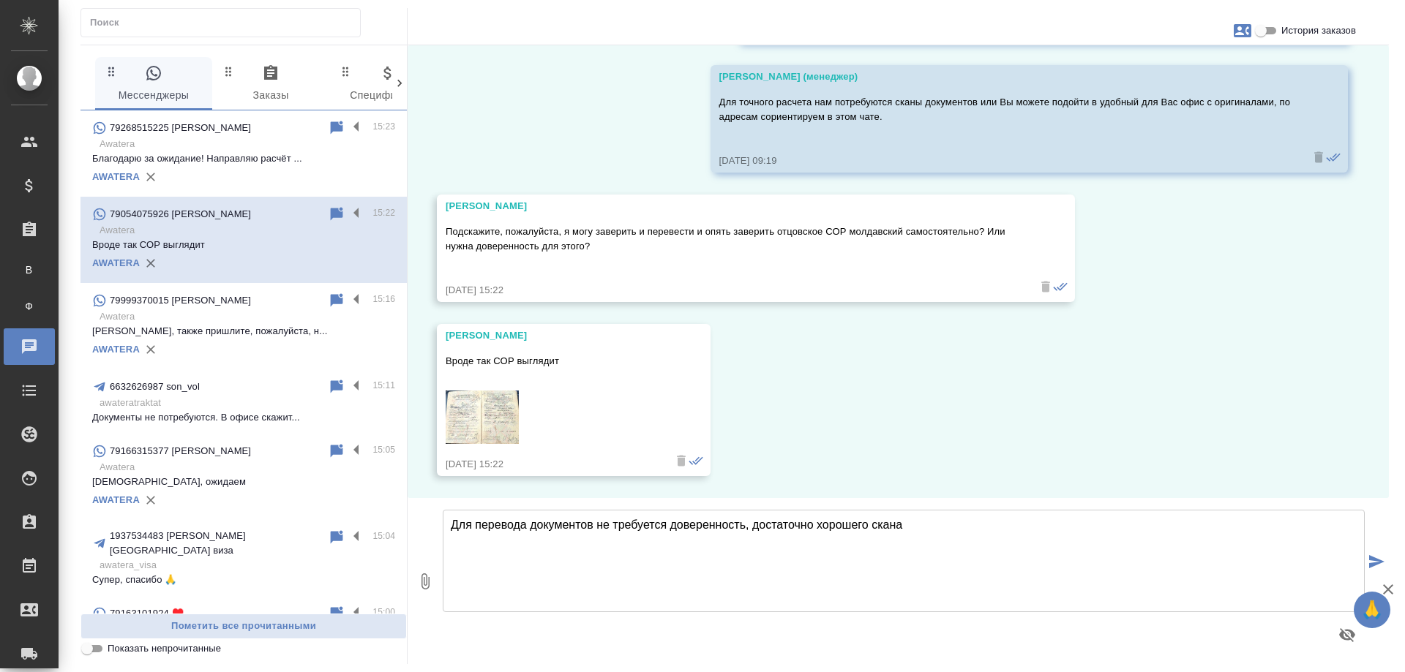
drag, startPoint x: 931, startPoint y: 531, endPoint x: 754, endPoint y: 528, distance: 177.8
click at [754, 528] on textarea "Для перевода документов не требуется доверенность, достаточно хорошего скана" at bounding box center [904, 561] width 922 height 102
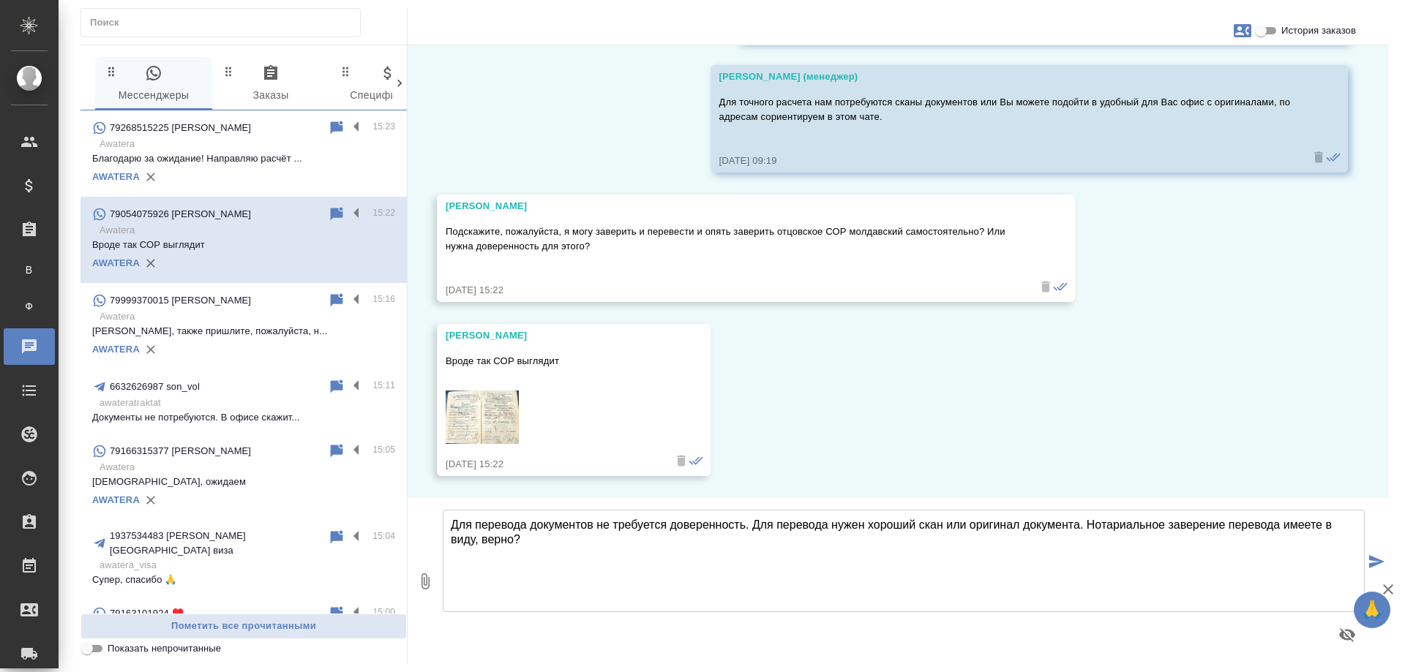
click at [1089, 525] on textarea "Для перевода документов не требуется доверенность. Для перевода нужен хороший с…" at bounding box center [904, 561] width 922 height 102
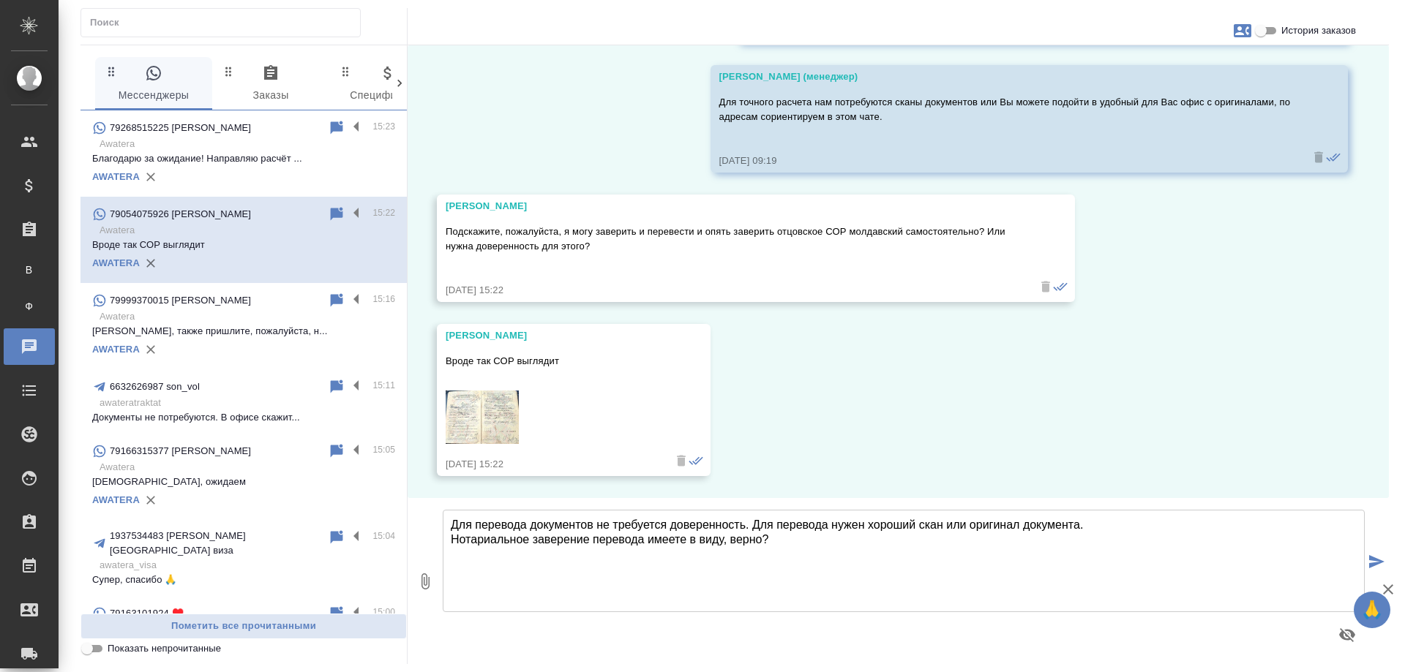
click at [825, 536] on textarea "Для перевода документов не требуется доверенность. Для перевода нужен хороший с…" at bounding box center [904, 561] width 922 height 102
click at [1111, 525] on textarea "Для перевода документов не требуется доверенность. Для перевода нужен хороший с…" at bounding box center [904, 561] width 922 height 102
click at [795, 541] on textarea "Для перевода документов не требуется доверенность. Для перевода нужен хороший с…" at bounding box center [904, 561] width 922 height 102
type textarea "Для перевода документов не требуется доверенность. Для перевода нужен хороший с…"
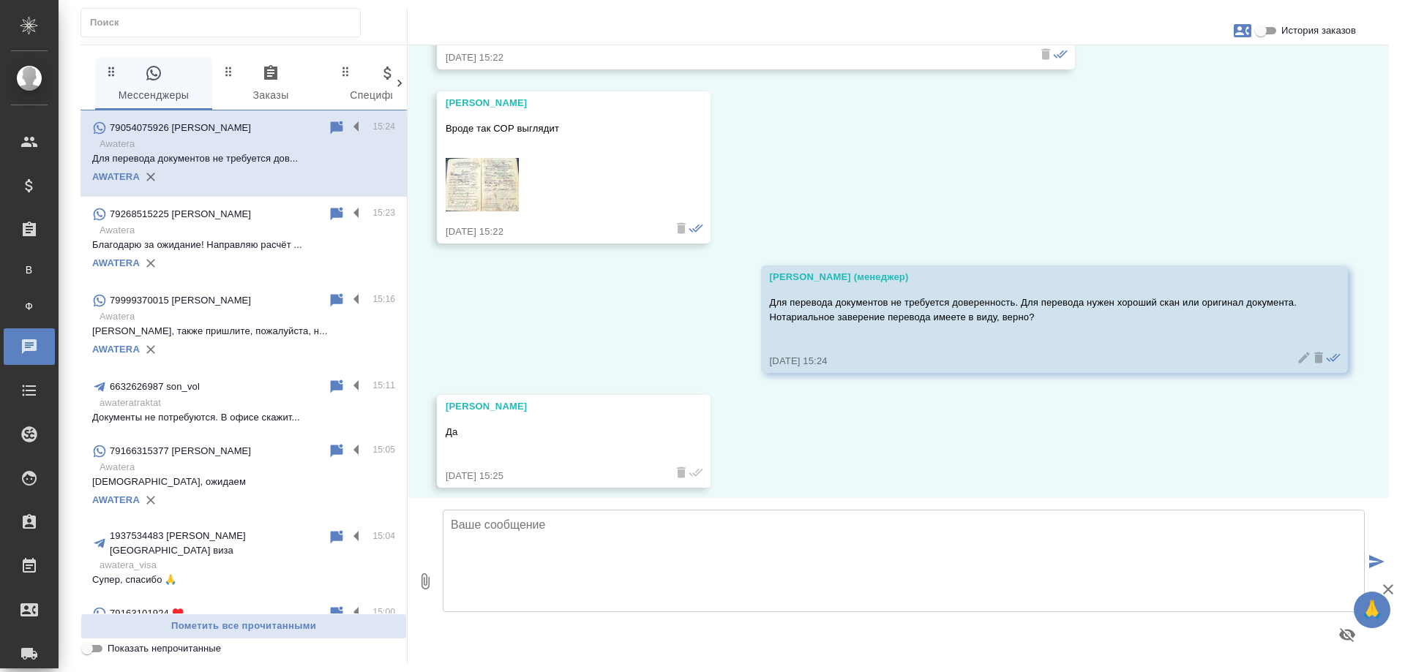
scroll to position [586, 0]
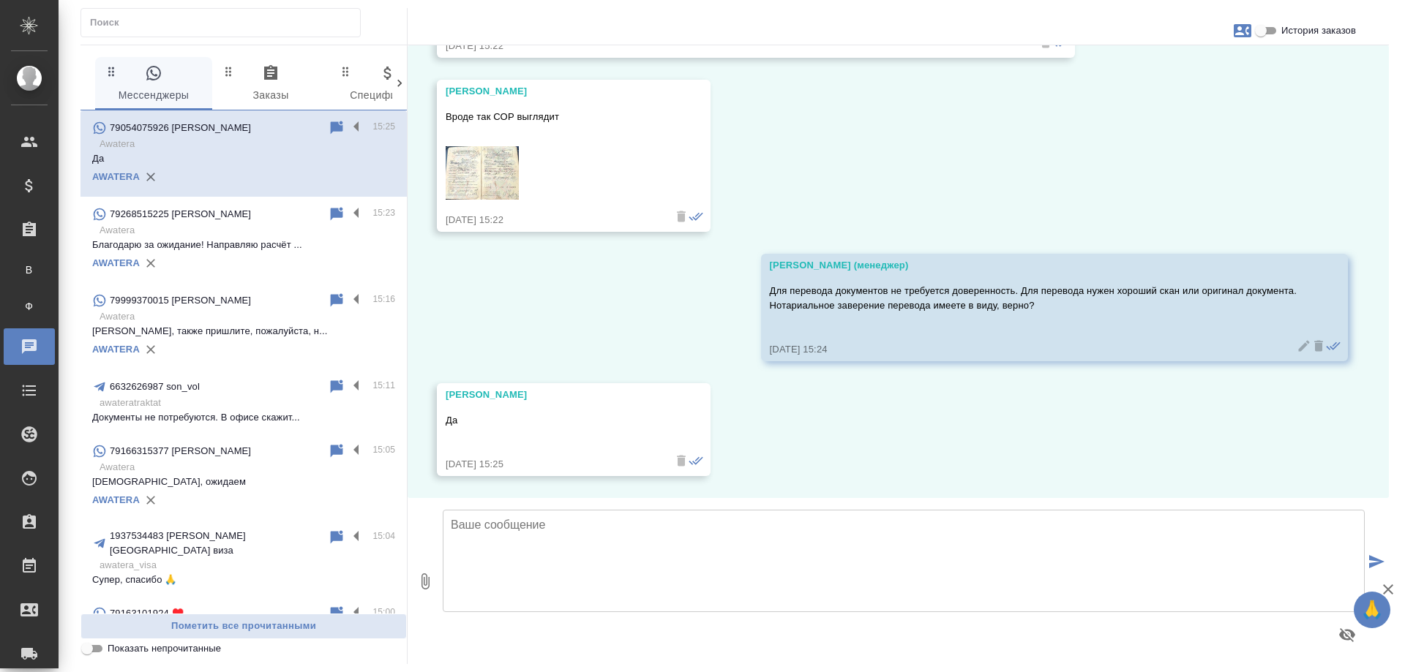
click at [502, 162] on img at bounding box center [482, 172] width 73 height 53
click at [585, 540] on textarea at bounding box center [904, 561] width 922 height 102
type textarea "Д"
type textarea "Мы выполняем перевод и нотариальное заверение"
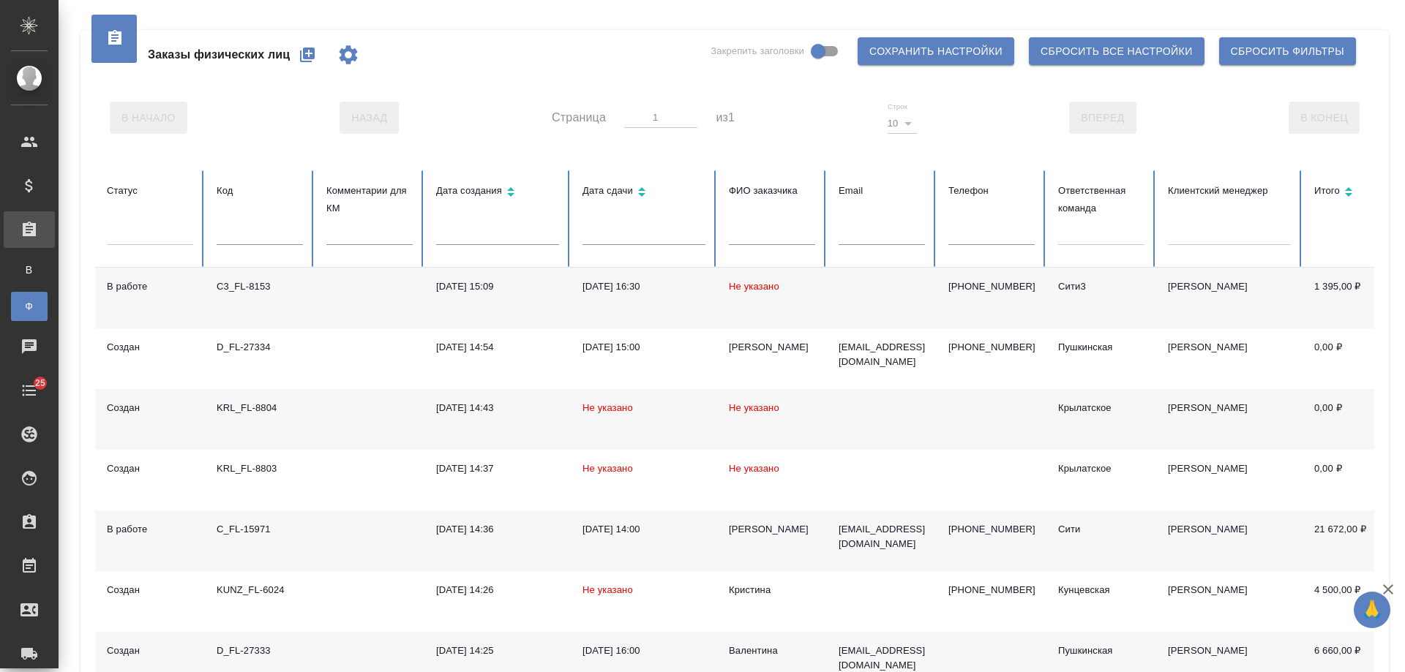
click at [983, 238] on input "text" at bounding box center [991, 235] width 86 height 20
paste input "79154491029"
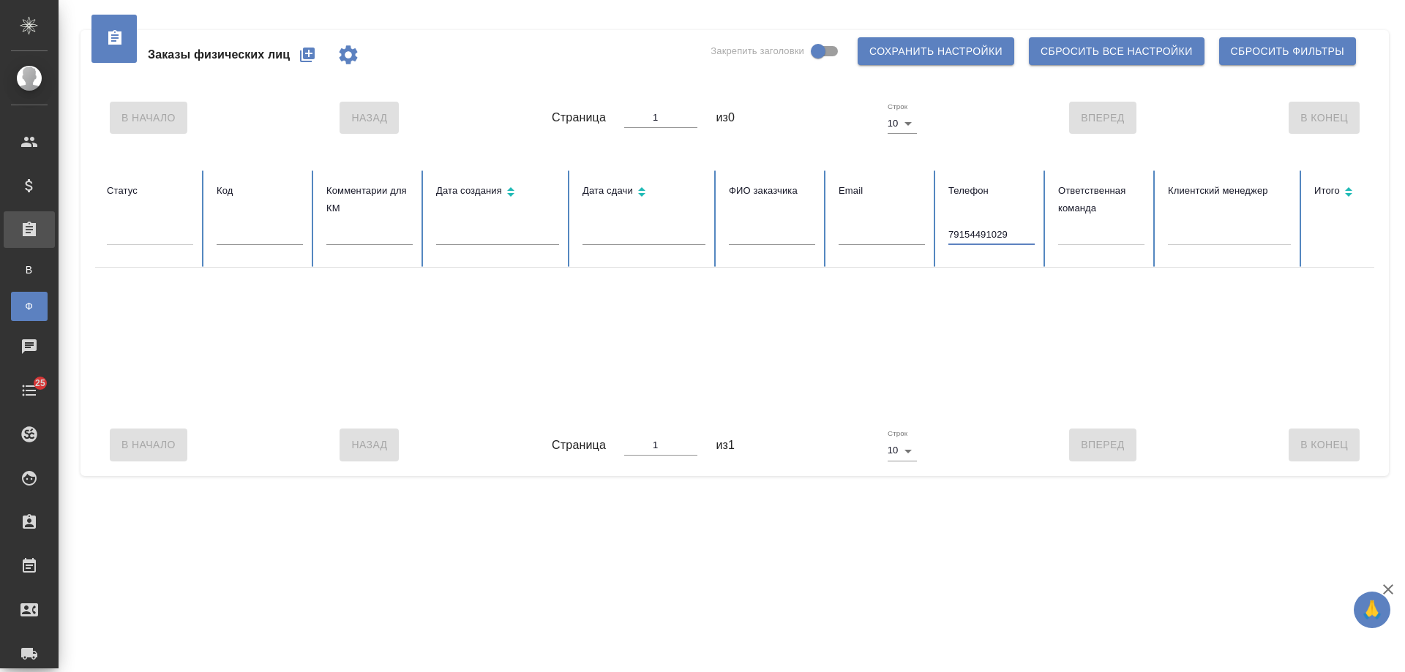
click at [954, 234] on input "79154491029" at bounding box center [991, 235] width 86 height 20
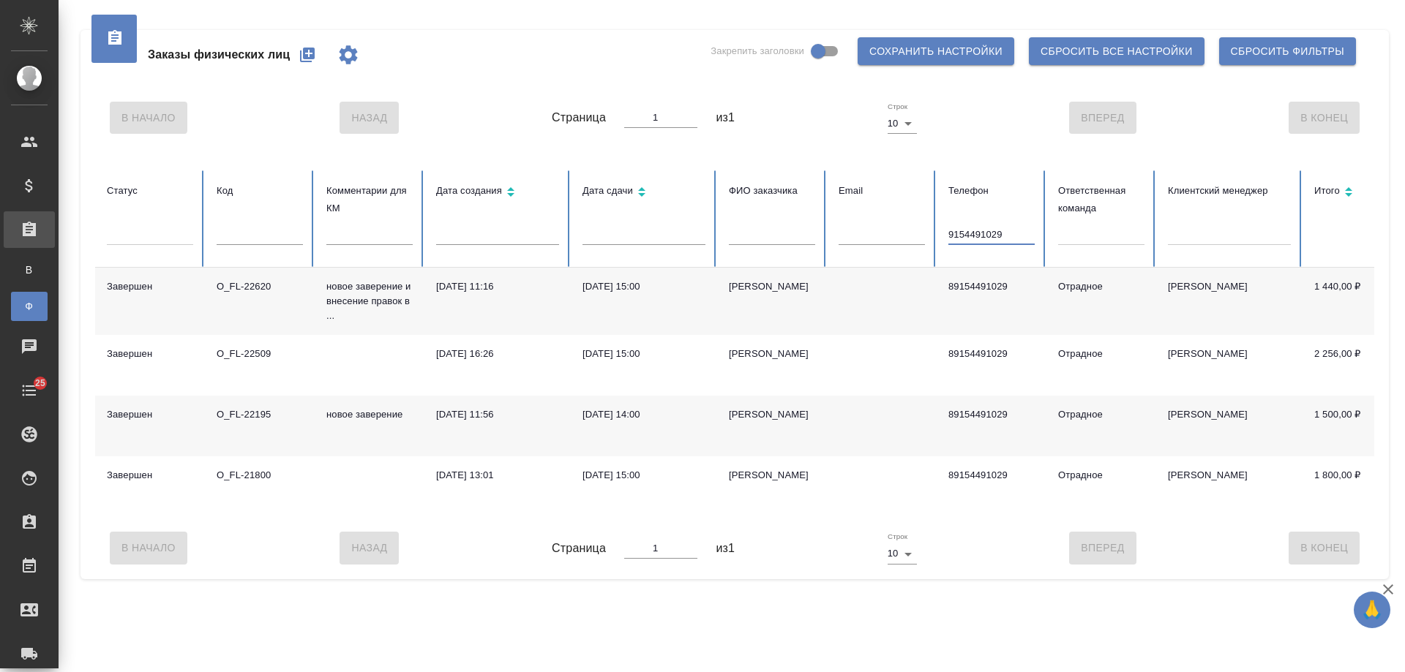
type input "9154491029"
click at [621, 290] on div "25.03.2025, 15:00" at bounding box center [643, 287] width 123 height 15
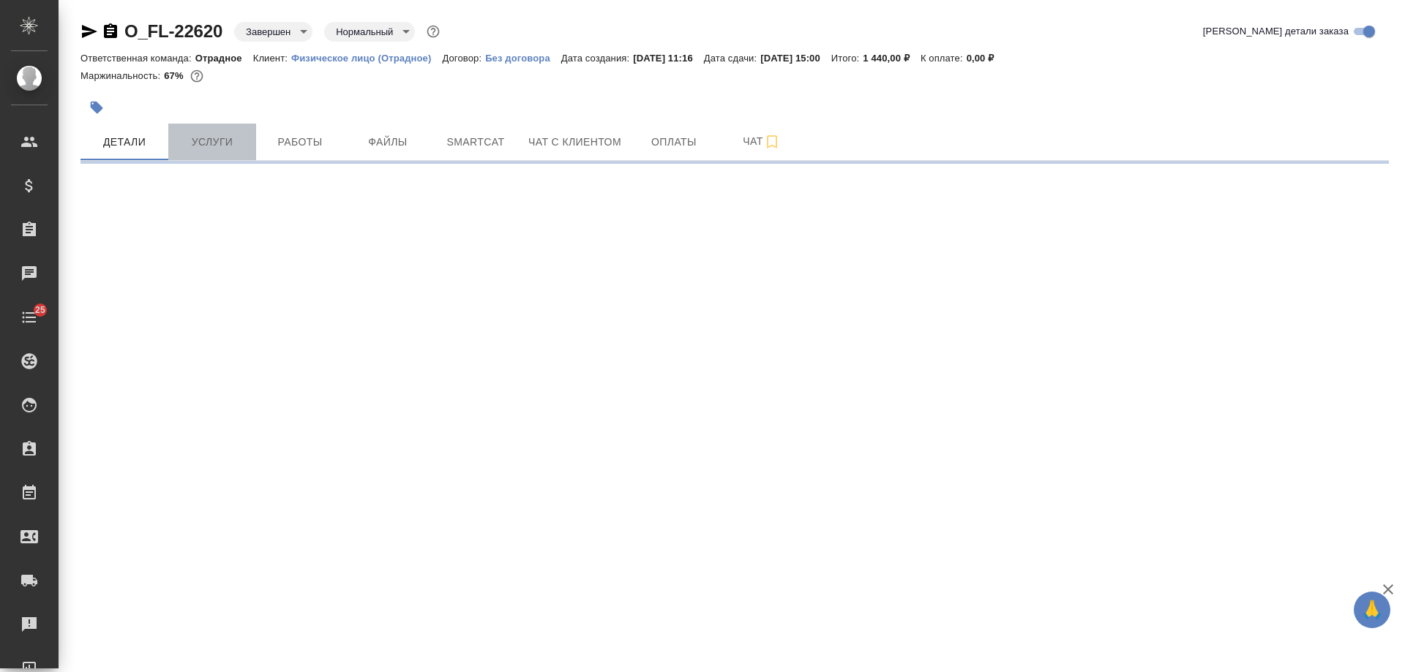
click at [228, 146] on span "Услуги" at bounding box center [212, 142] width 70 height 18
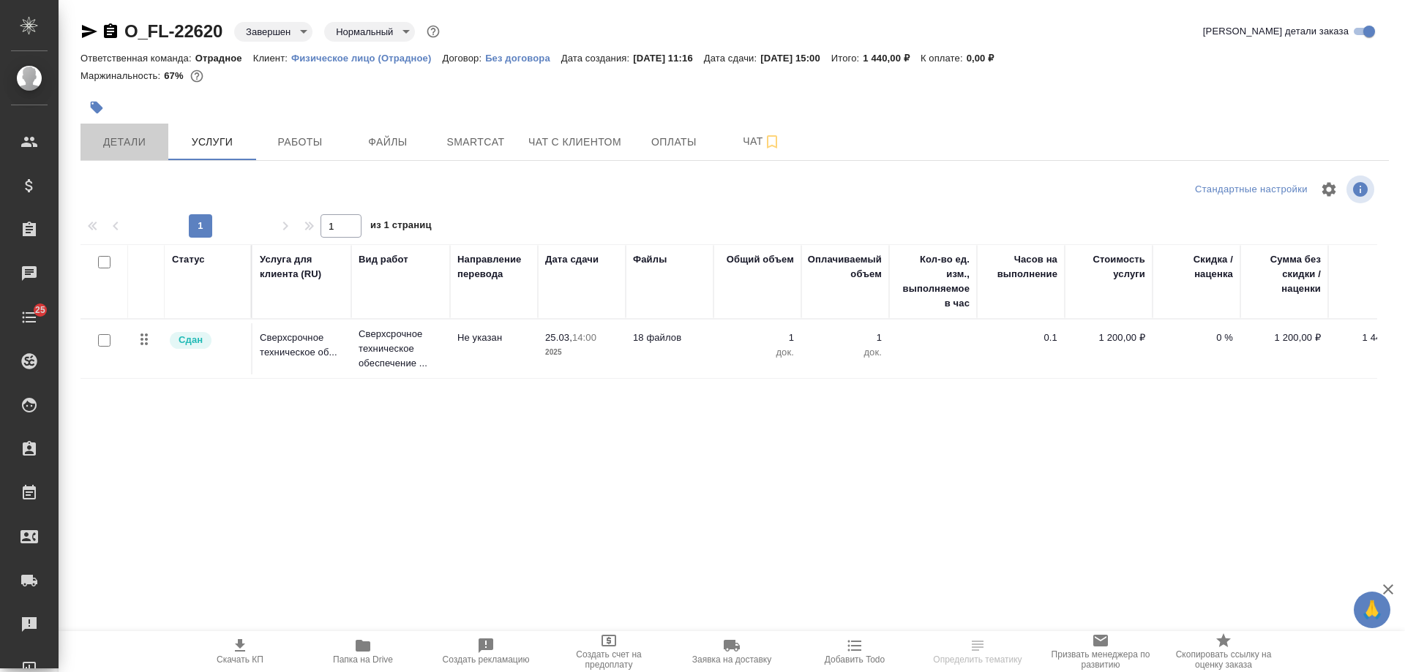
click at [131, 147] on span "Детали" at bounding box center [124, 142] width 70 height 18
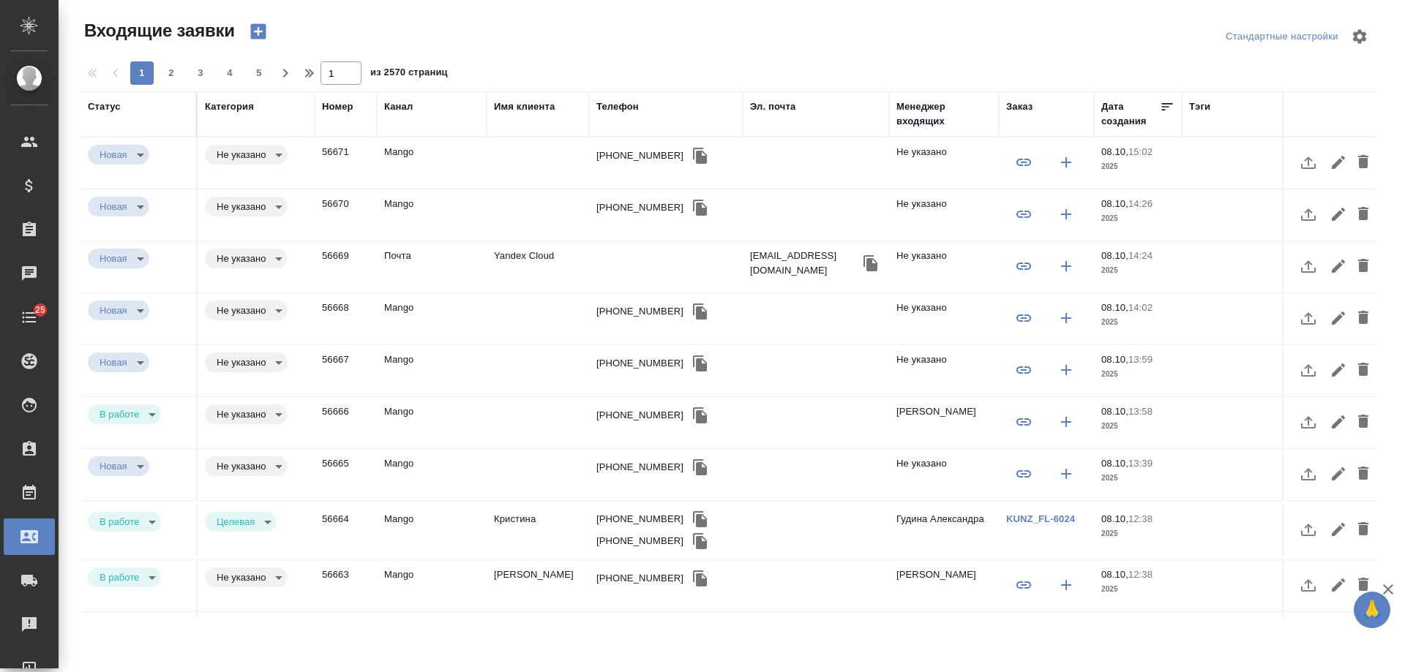
select select "RU"
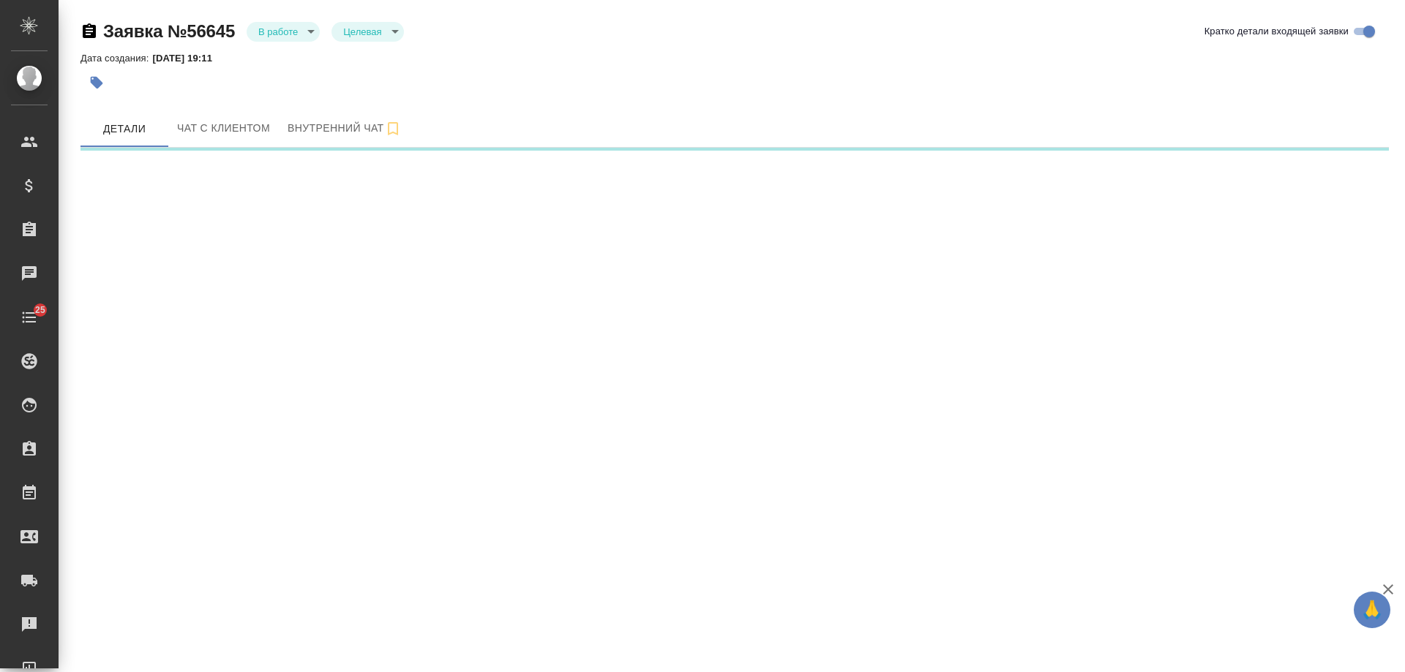
select select "RU"
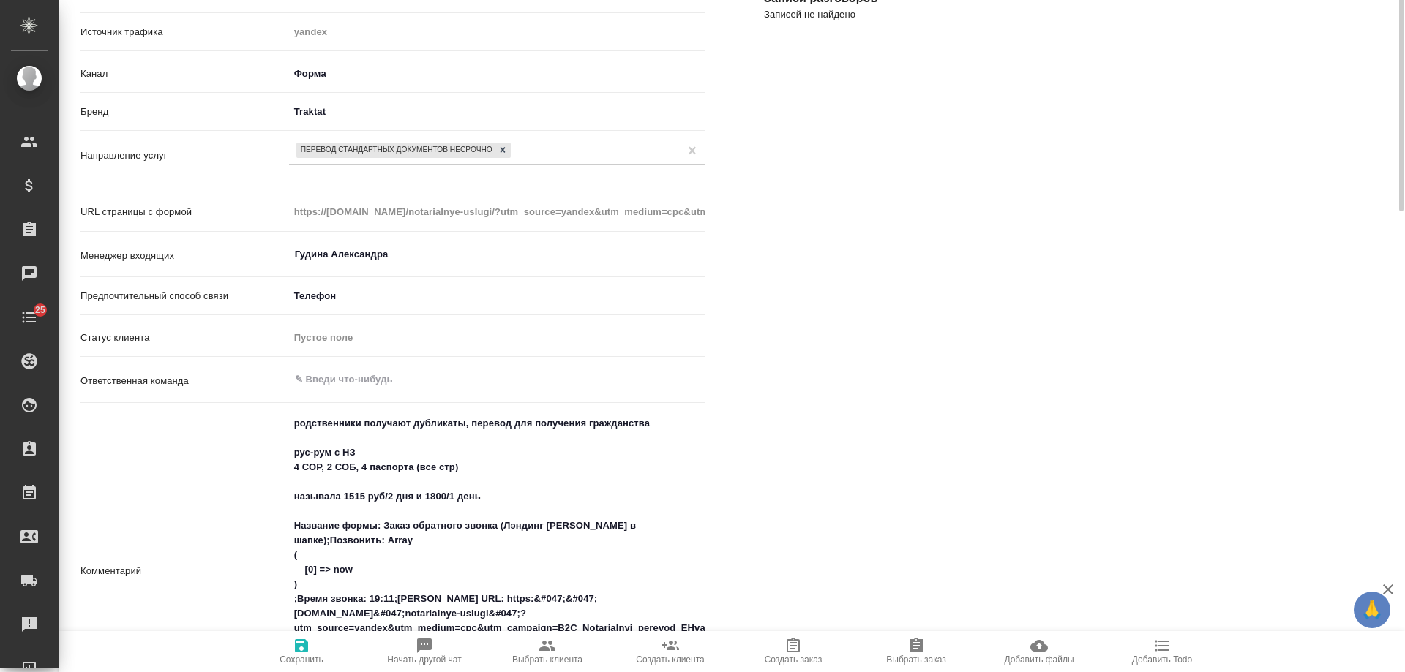
scroll to position [293, 0]
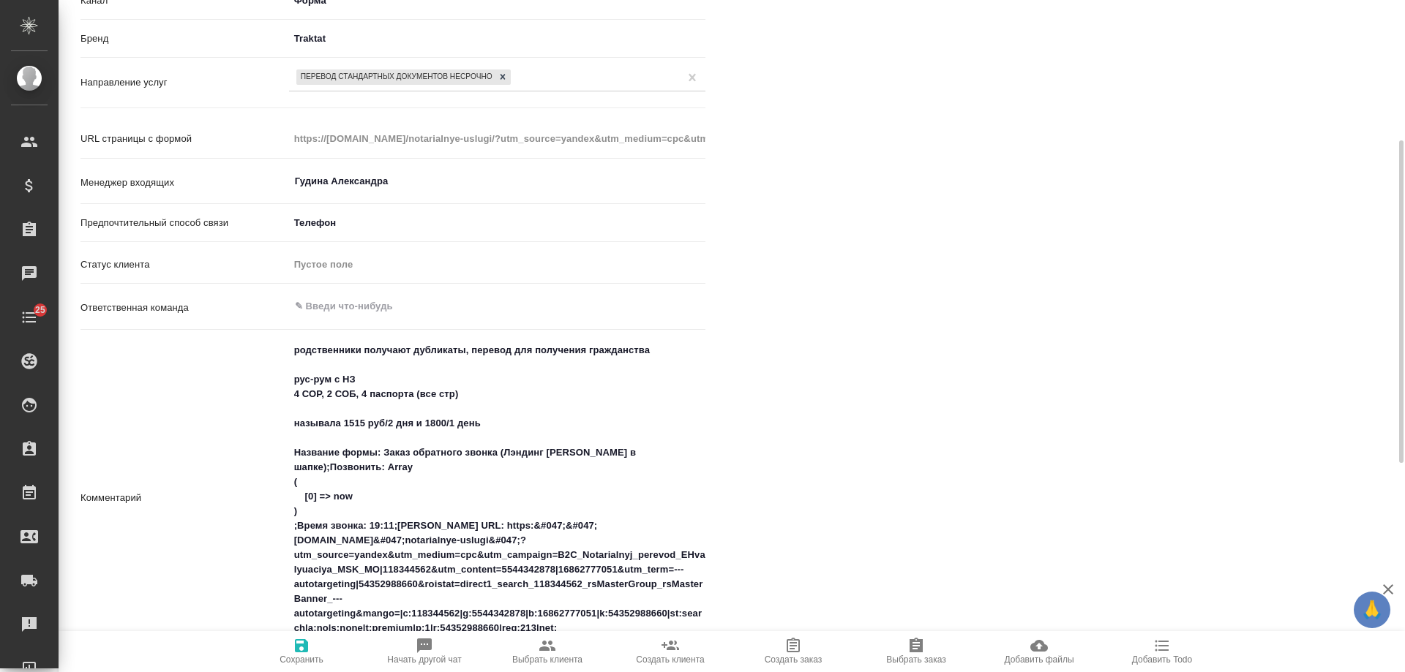
type textarea "x"
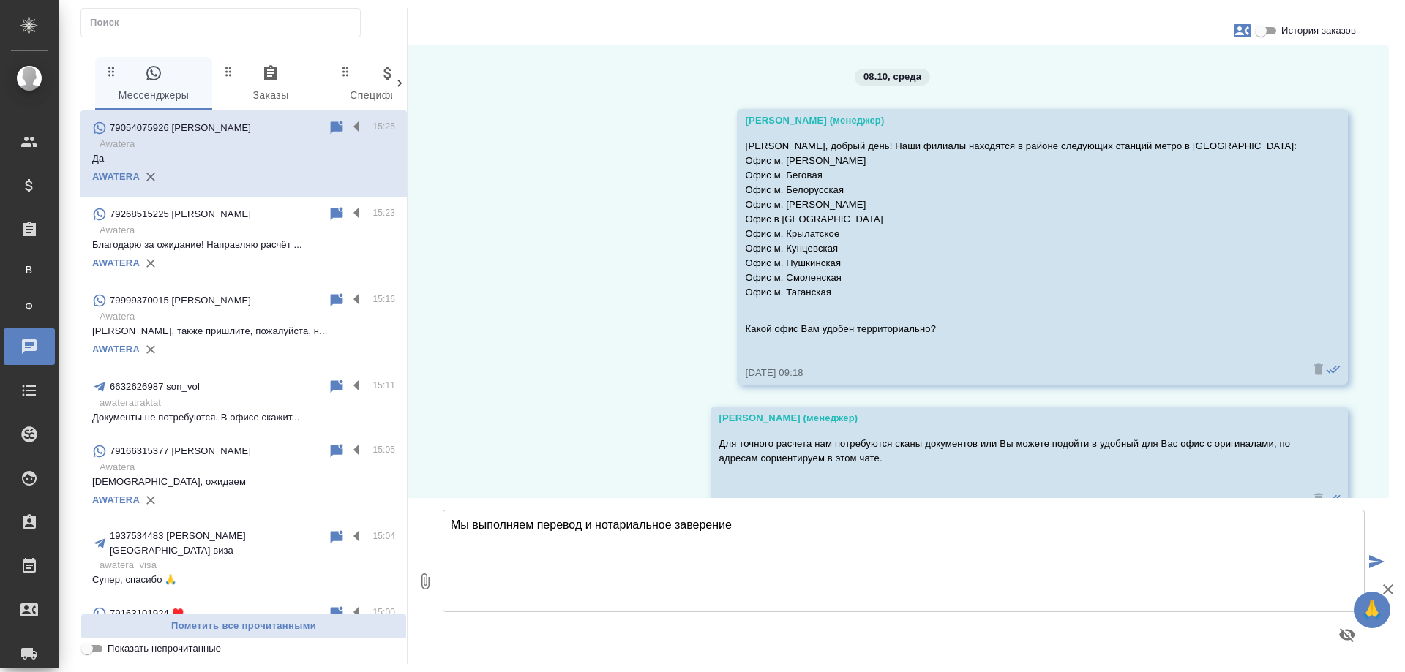
scroll to position [586, 0]
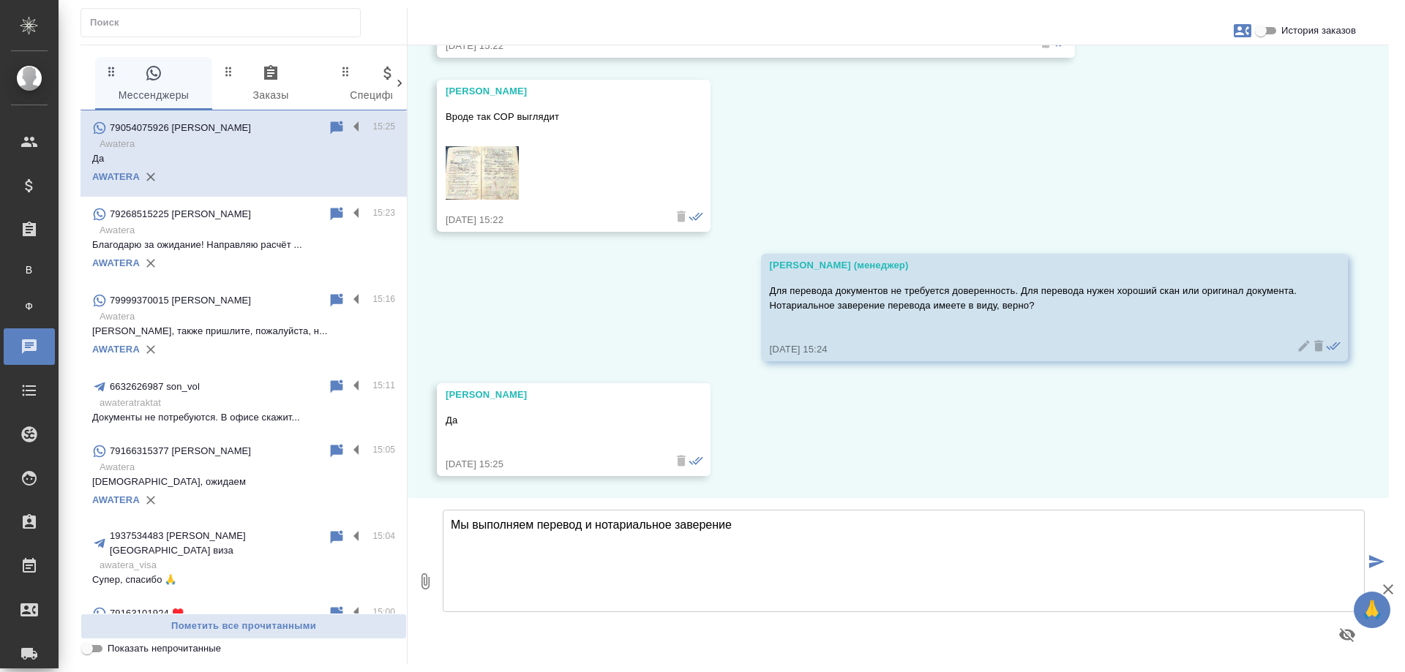
click at [588, 538] on textarea "Мы выполняем перевод и нотариальное заверение" at bounding box center [904, 561] width 922 height 102
drag, startPoint x: 858, startPoint y: 533, endPoint x: 419, endPoint y: 569, distance: 440.4
click at [419, 569] on div "0 Мы выполняем перевод с нотариальным заверением, для оценки Мы выполняем перев…" at bounding box center [898, 581] width 981 height 166
type textarea "Д"
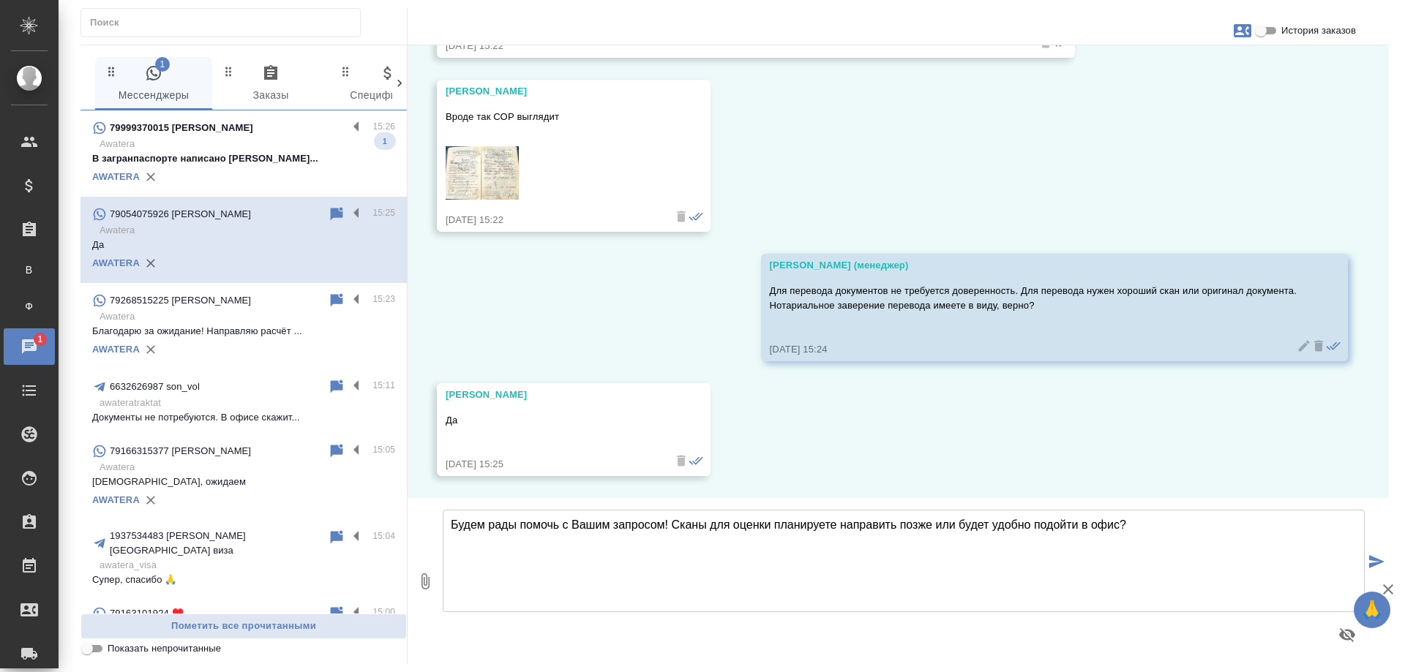
click at [1196, 512] on textarea "Будем рады помочь с Вашим запросом! Сканы для оценки планируете направить позже…" at bounding box center [904, 561] width 922 height 102
click at [1185, 532] on textarea "Будем рады помочь с Вашим запросом! Сканы для оценки планируете направить позже…" at bounding box center [904, 561] width 922 height 102
type textarea "Будем рады помочь с Вашим запросом! Сканы для оценки планируете направить позже…"
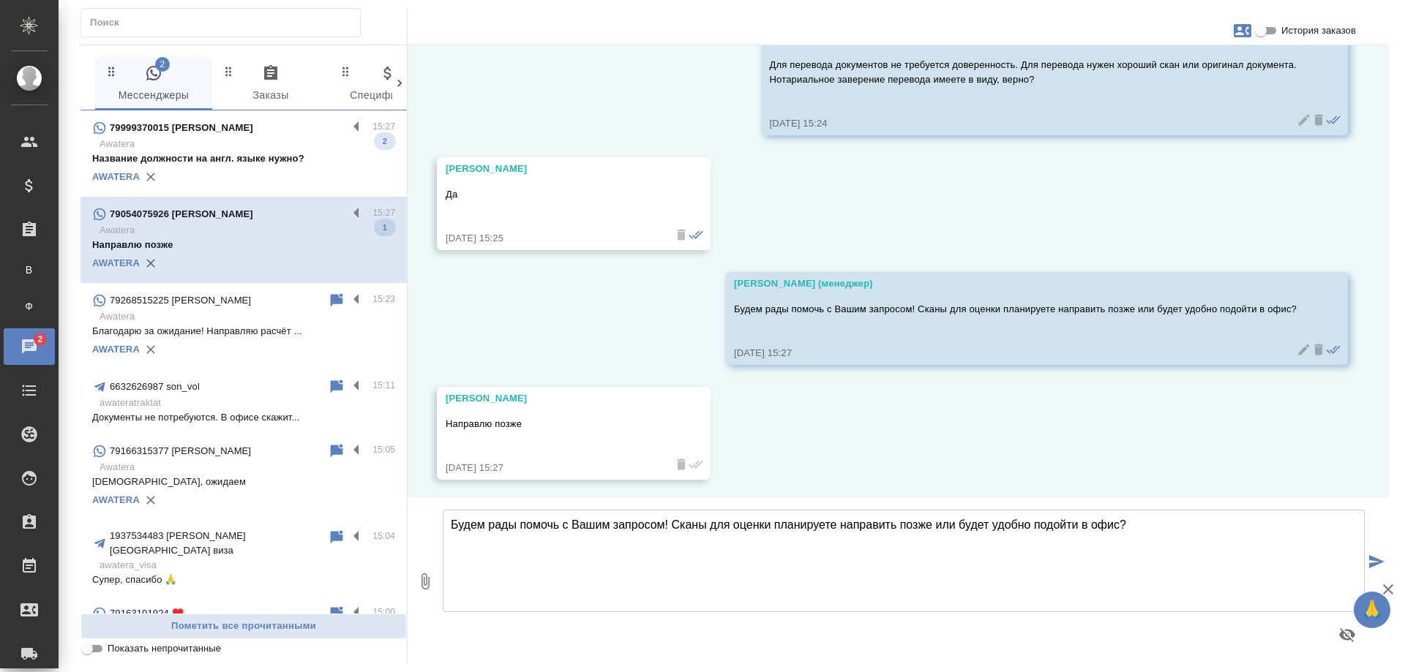
scroll to position [816, 0]
click at [613, 530] on textarea "Будем рады помочь с Вашим запросом! Сканы для оценки планируете направить позже…" at bounding box center [904, 561] width 922 height 102
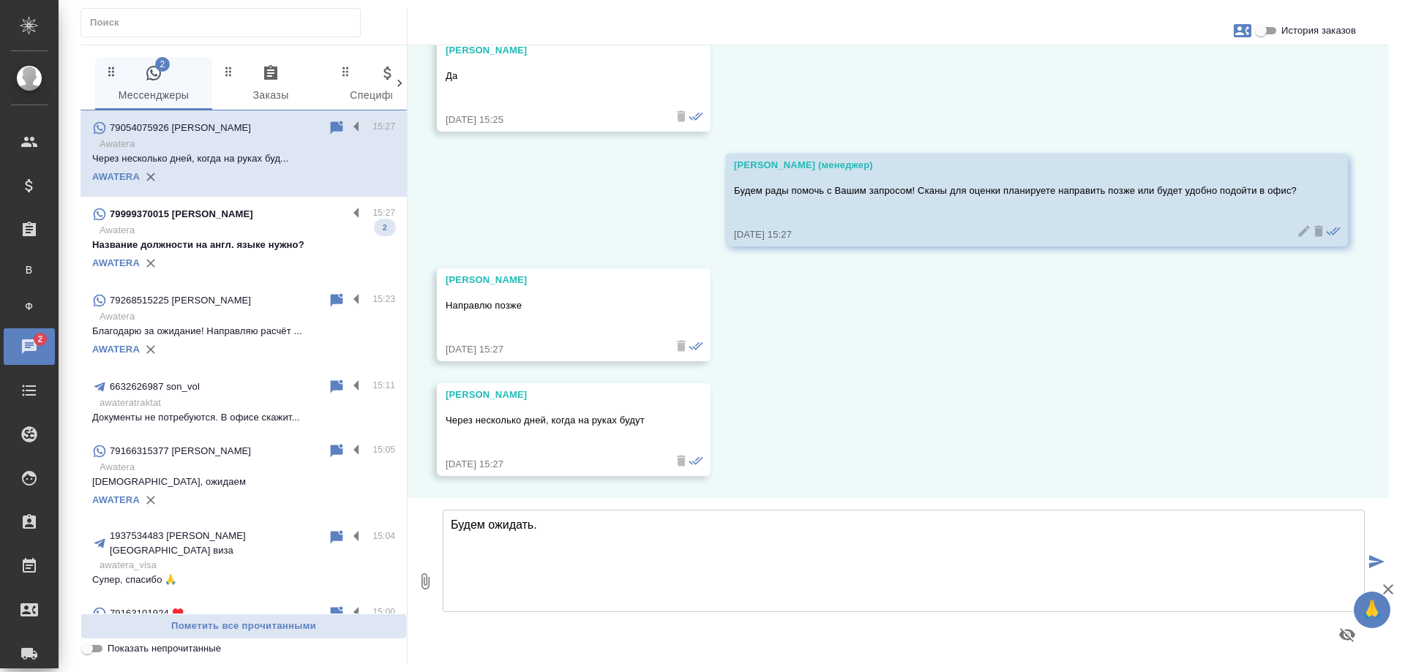
drag, startPoint x: 613, startPoint y: 530, endPoint x: 397, endPoint y: 531, distance: 215.9
click at [396, 532] on div "2 Мессенджеры 0 Заказы 0 Спецификации 0 Клиенты 0 Входящие 0 Тендеры 0 Исполнит…" at bounding box center [734, 355] width 1308 height 620
type textarea "Хорошо, ожидаем."
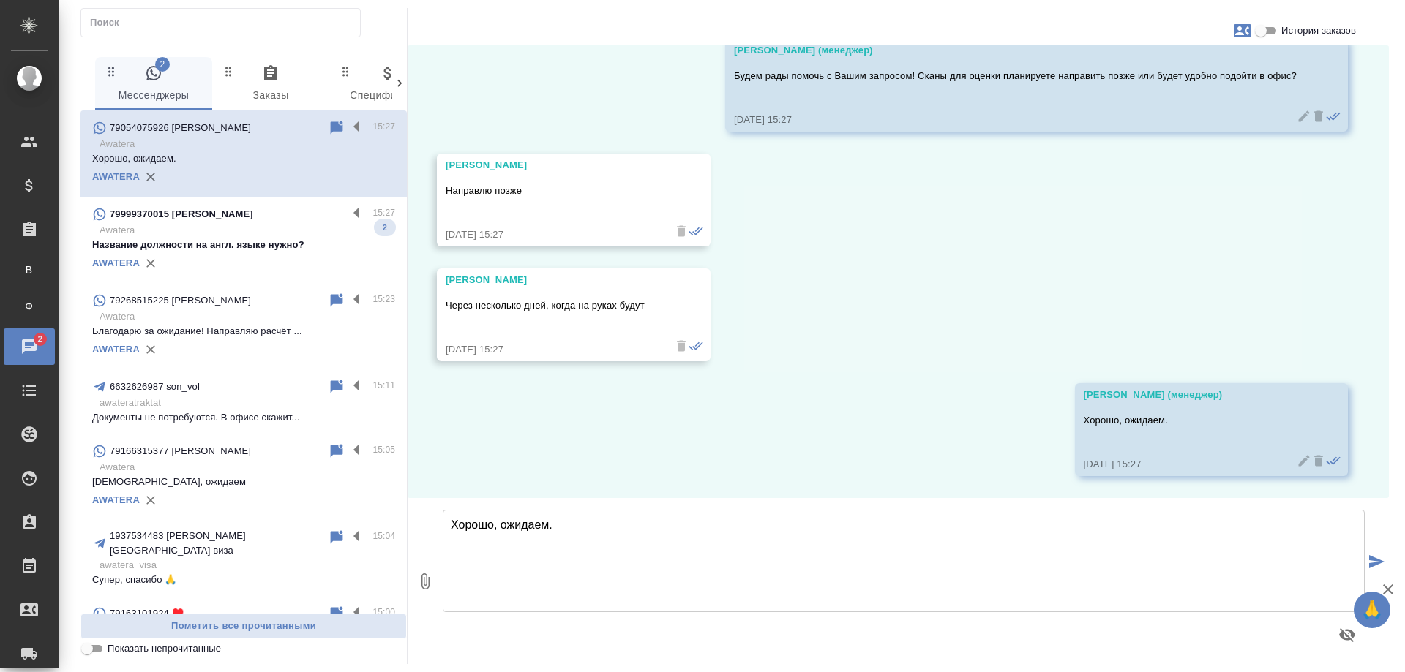
click at [255, 239] on p "Название должности на англ. языке нужно?" at bounding box center [243, 245] width 303 height 15
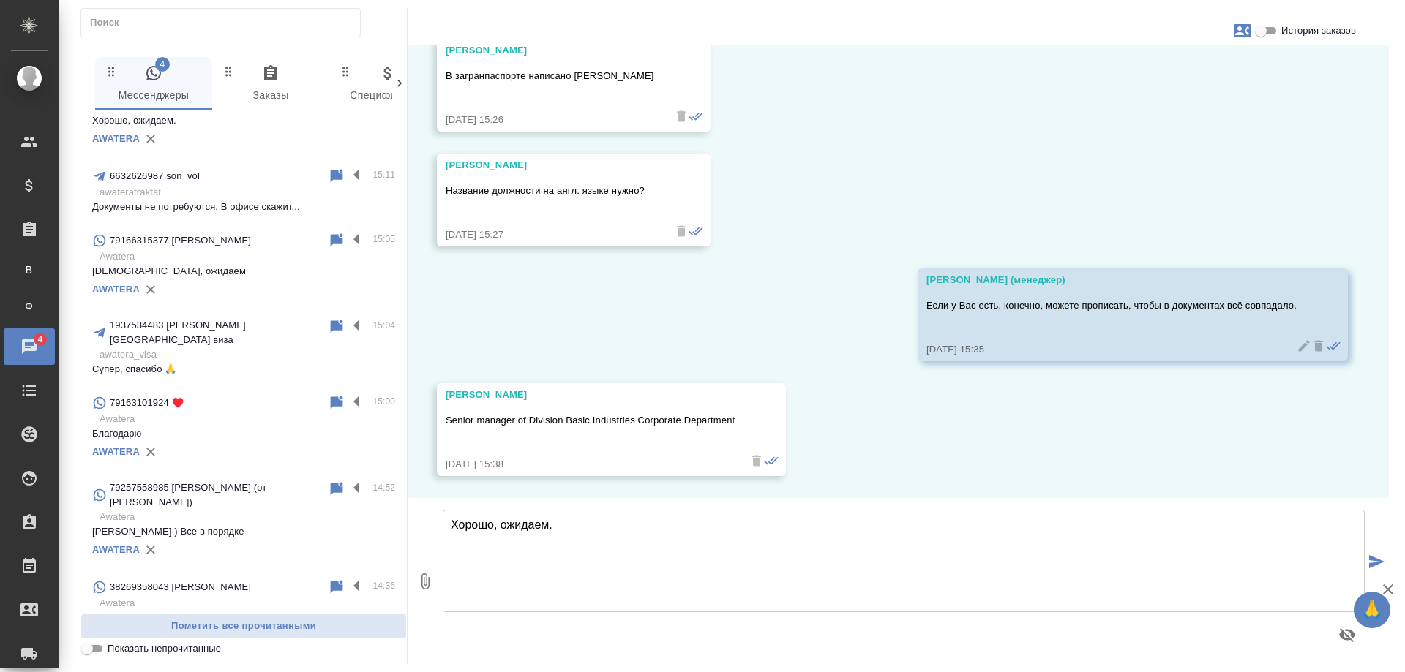
scroll to position [439, 0]
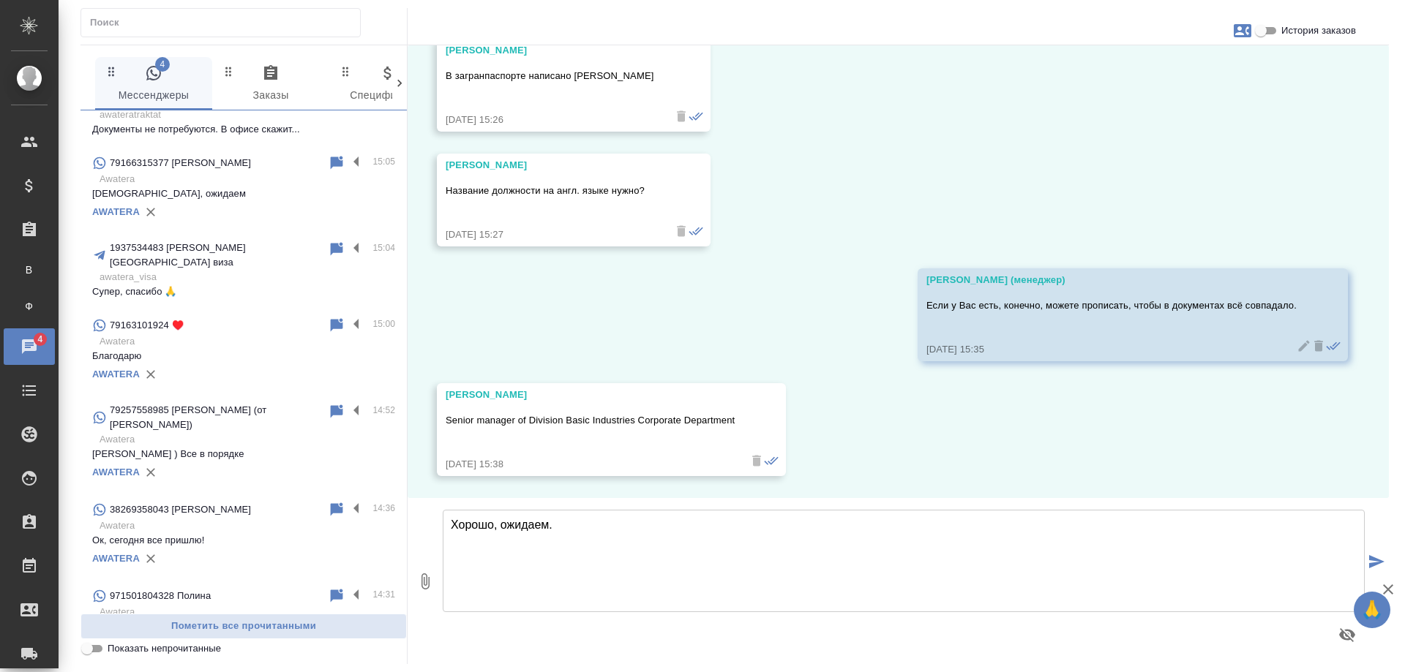
click at [233, 317] on div "79163101924 ♥️" at bounding box center [210, 326] width 236 height 18
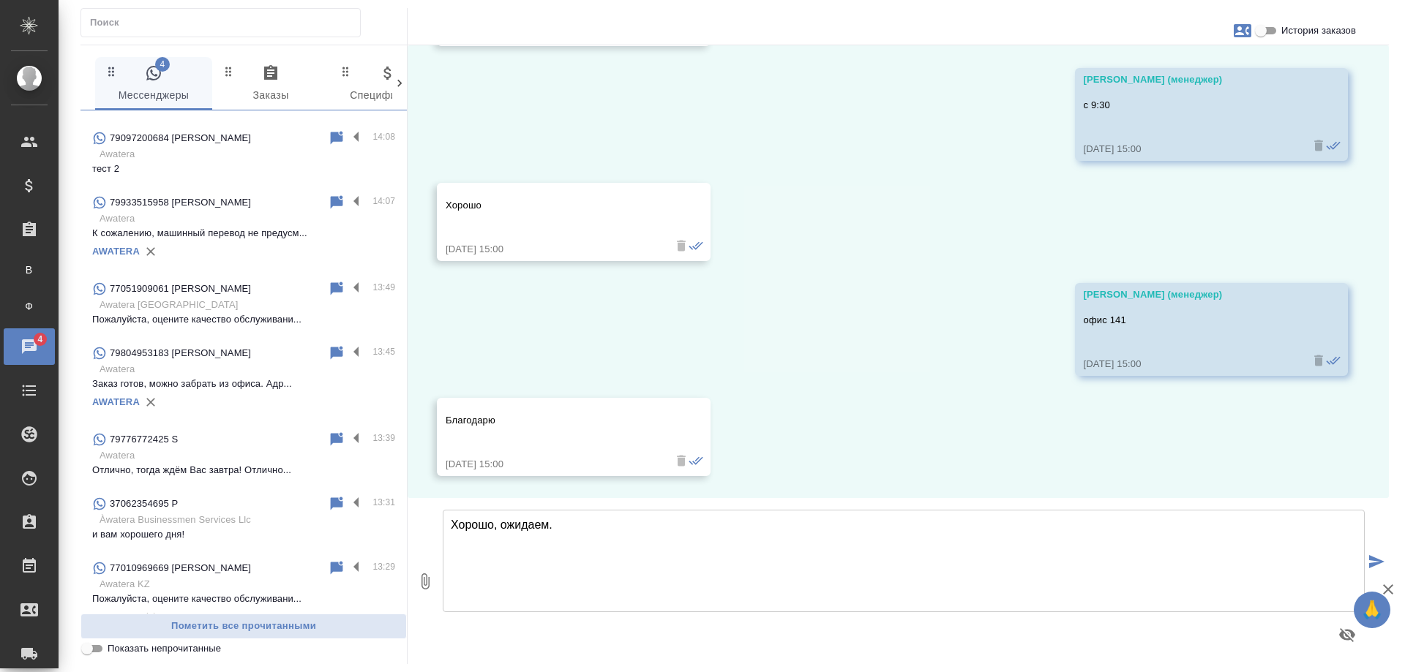
scroll to position [1244, 0]
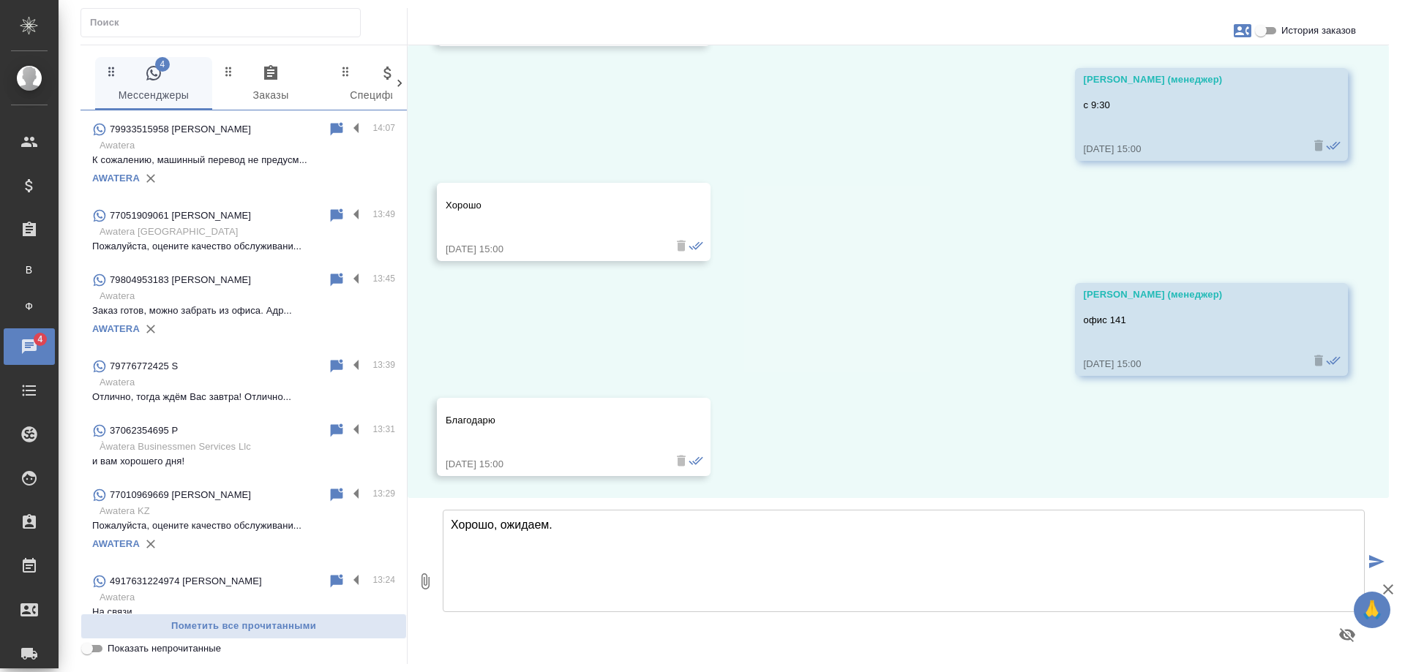
click at [269, 454] on p "и вам хорошего дня!" at bounding box center [243, 461] width 303 height 15
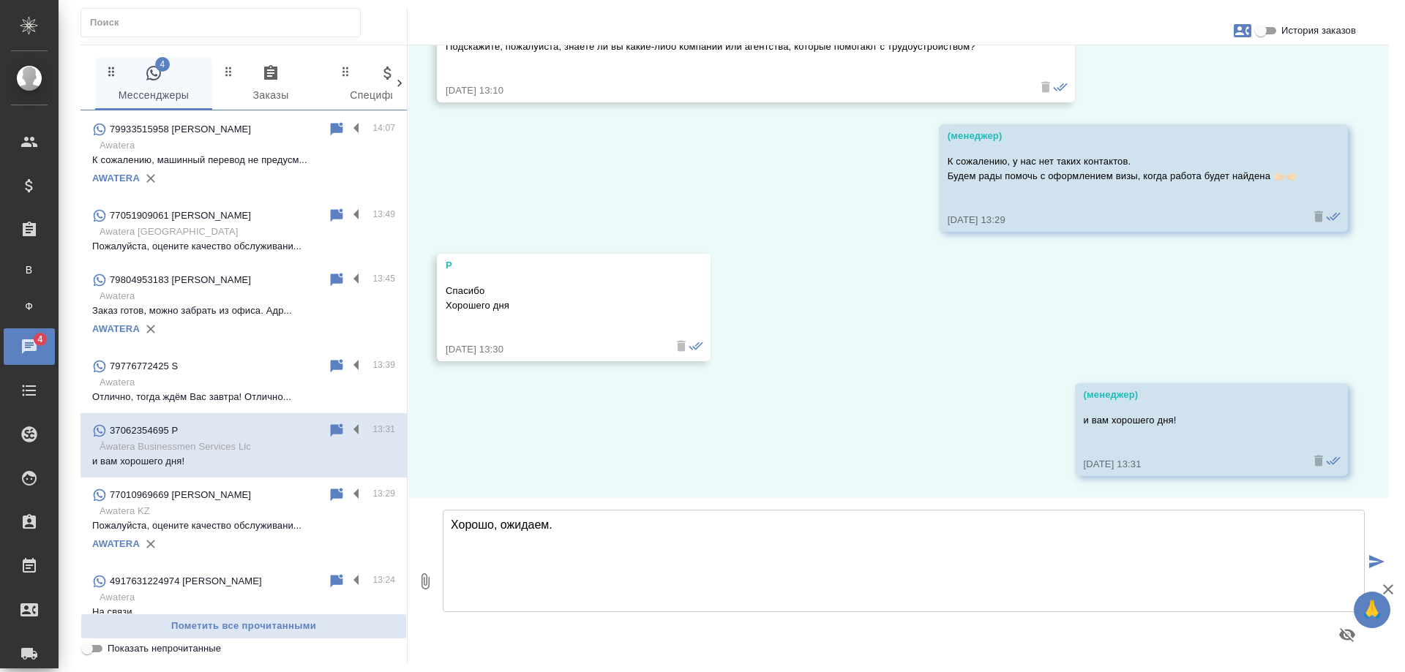
scroll to position [1402, 0]
click at [1259, 34] on input "История заказов" at bounding box center [1260, 31] width 53 height 18
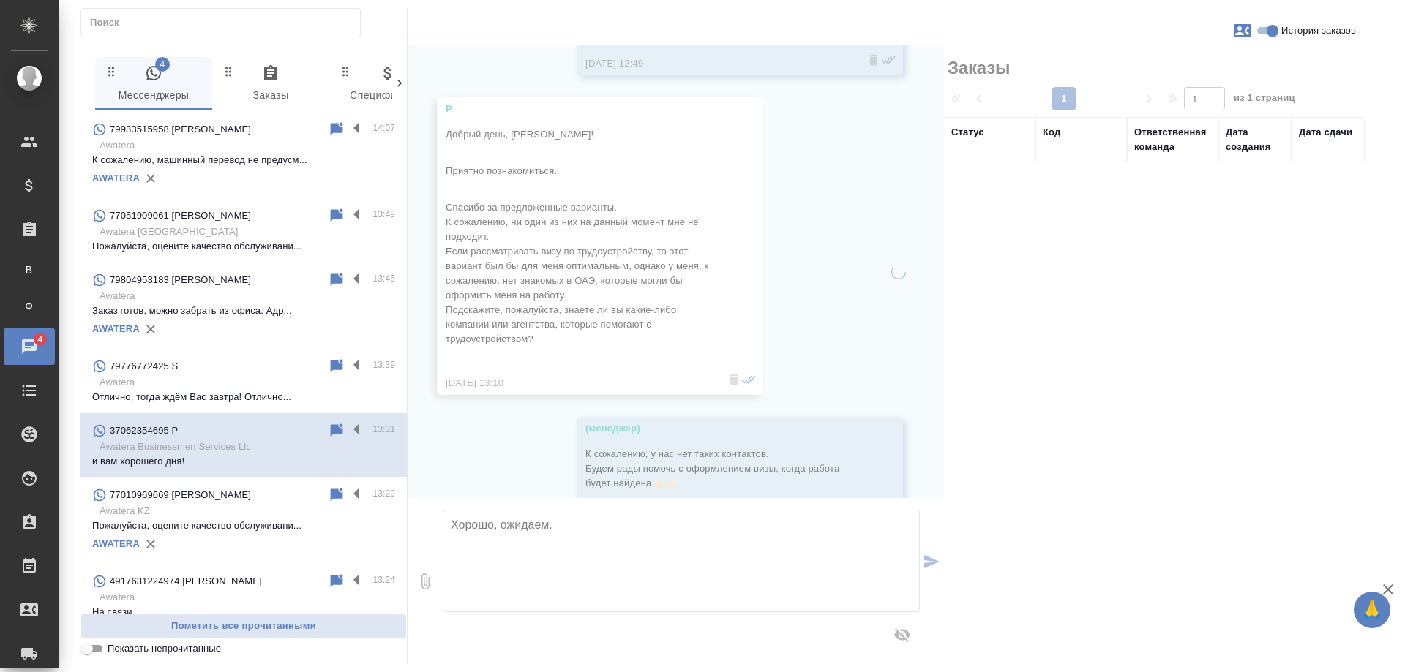
scroll to position [1665, 0]
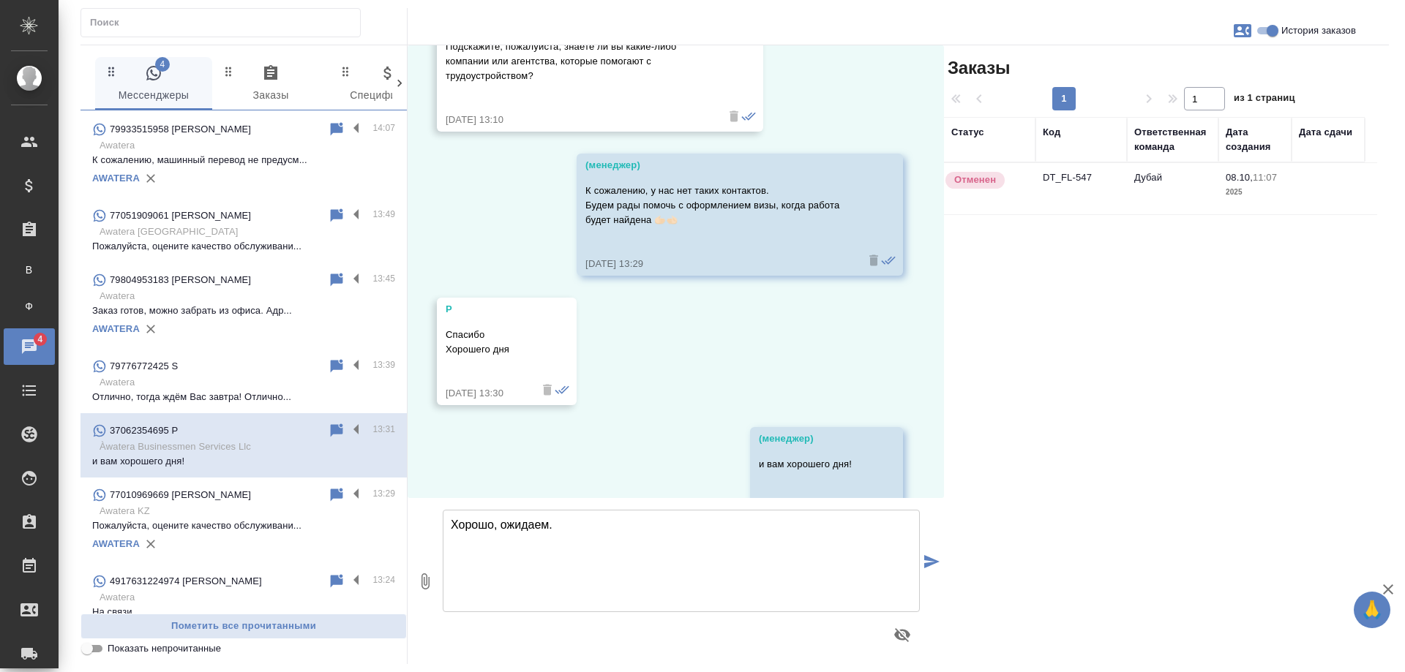
click at [1085, 182] on td "DT_FL-547" at bounding box center [1080, 188] width 91 height 51
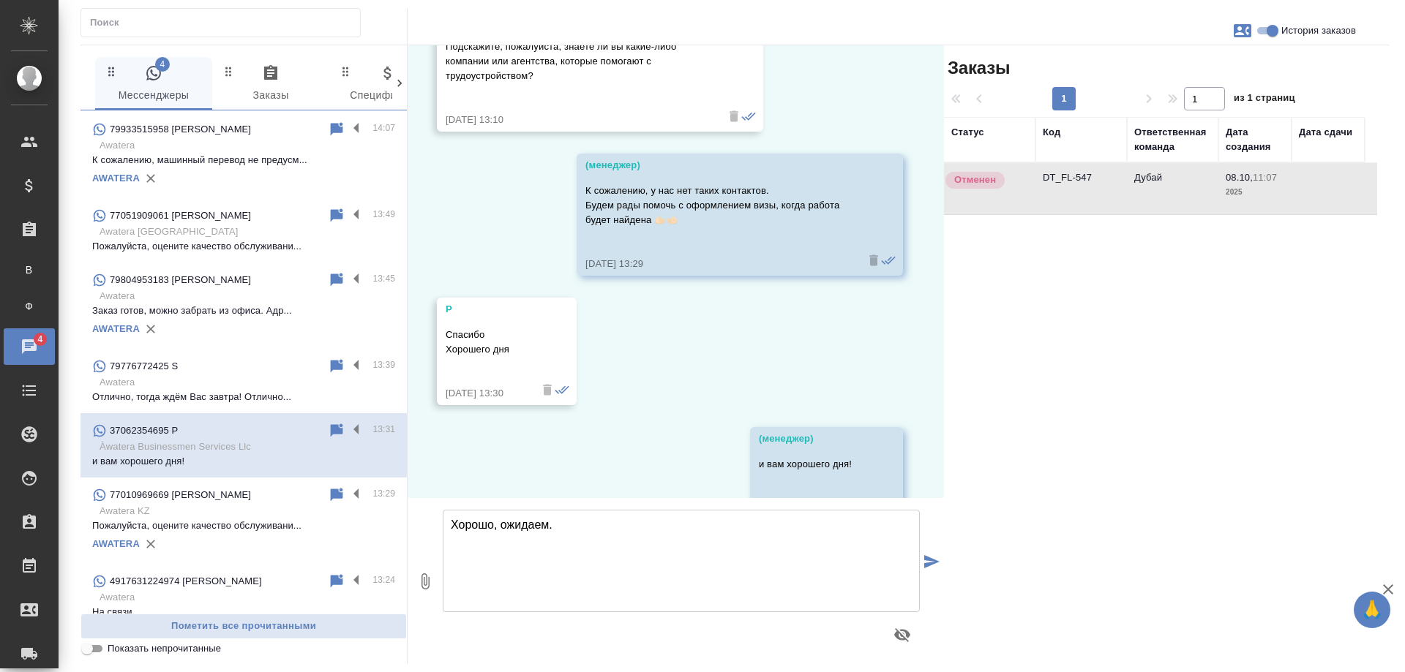
click at [1085, 182] on td "DT_FL-547" at bounding box center [1080, 188] width 91 height 51
click at [1268, 29] on input "История заказов" at bounding box center [1272, 31] width 53 height 18
checkbox input "false"
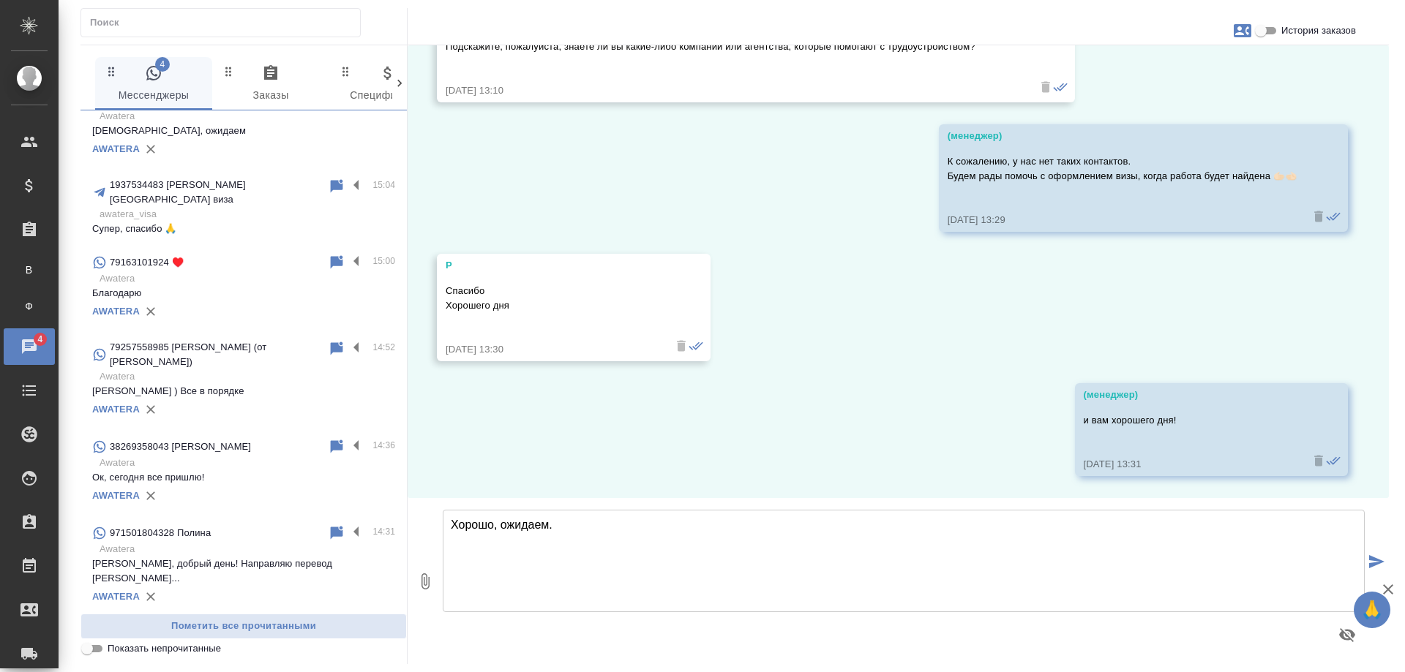
scroll to position [0, 0]
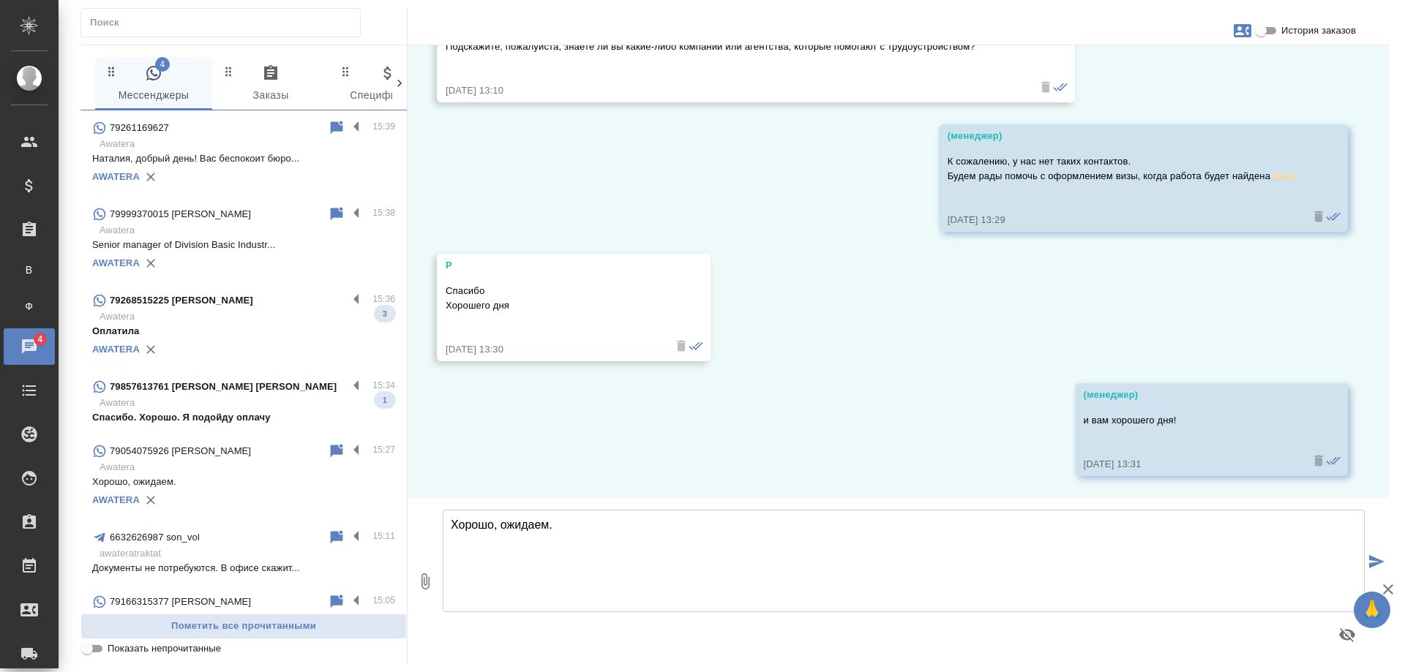
click at [250, 318] on p "Awatera" at bounding box center [248, 317] width 296 height 15
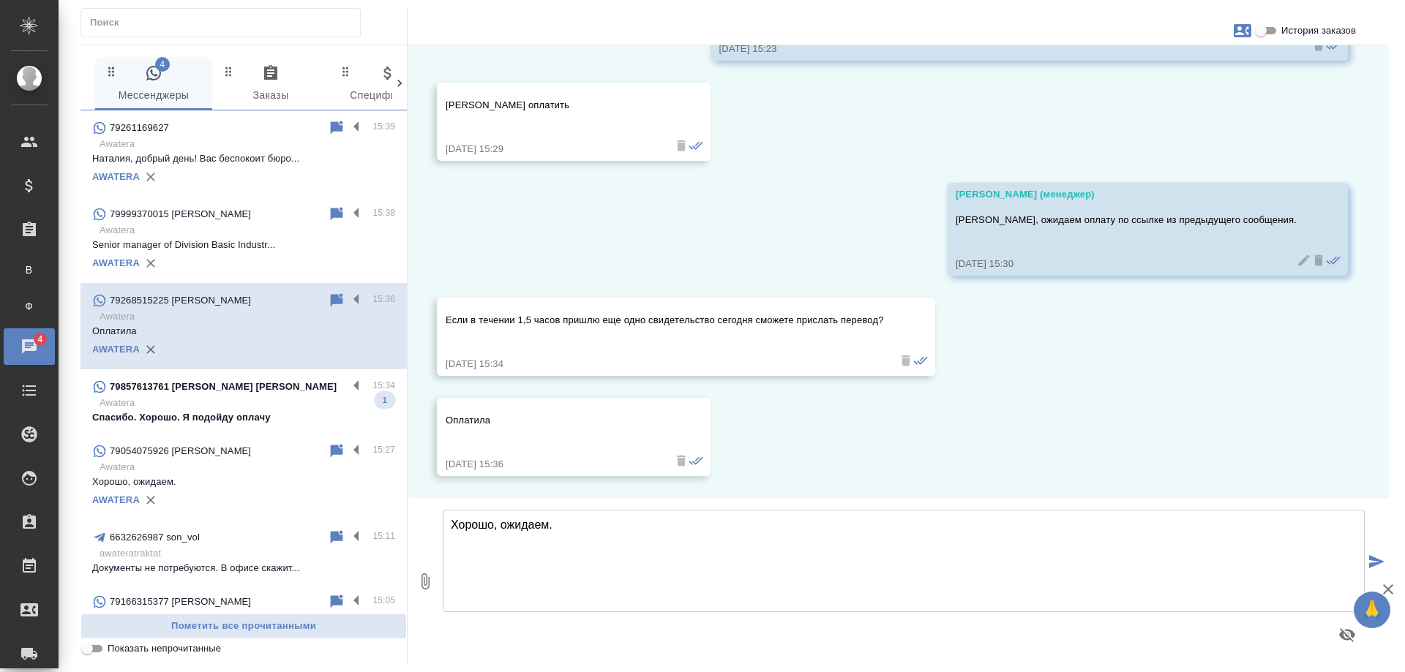
scroll to position [1114, 0]
click at [260, 383] on div "79857613761 Frolovsky Igor" at bounding box center [219, 387] width 255 height 18
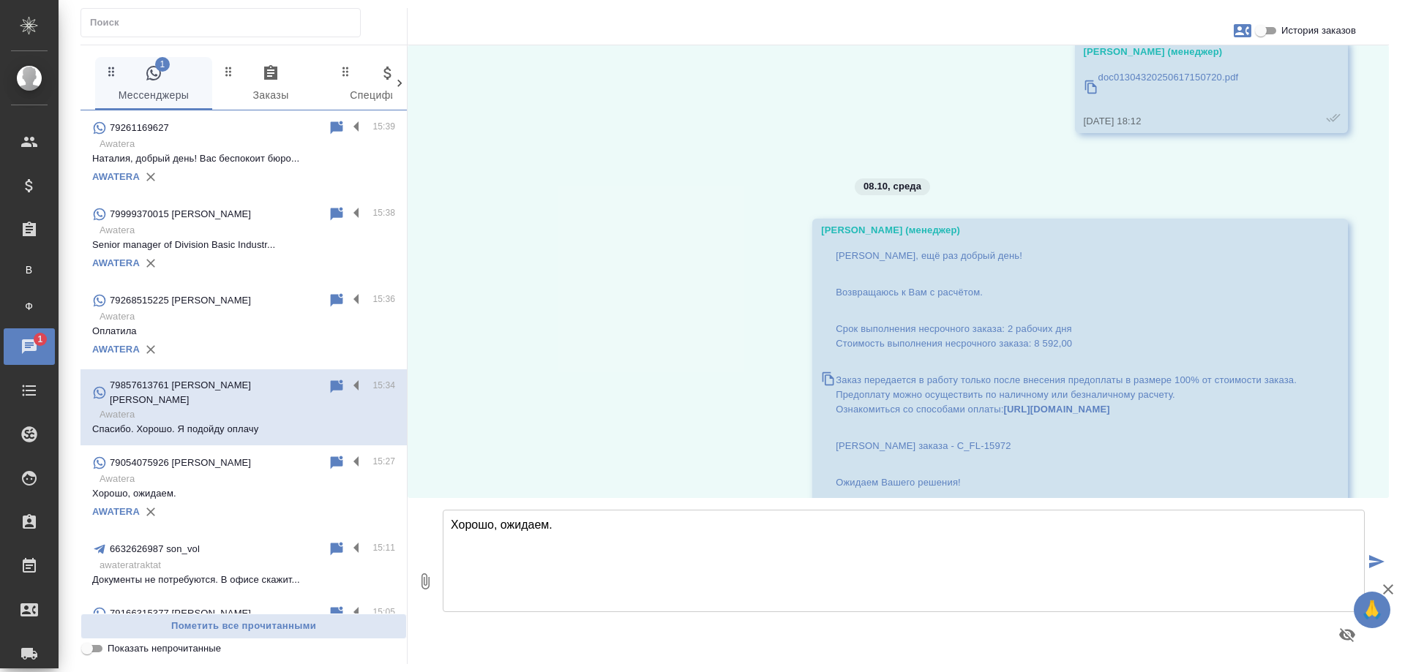
scroll to position [7158, 0]
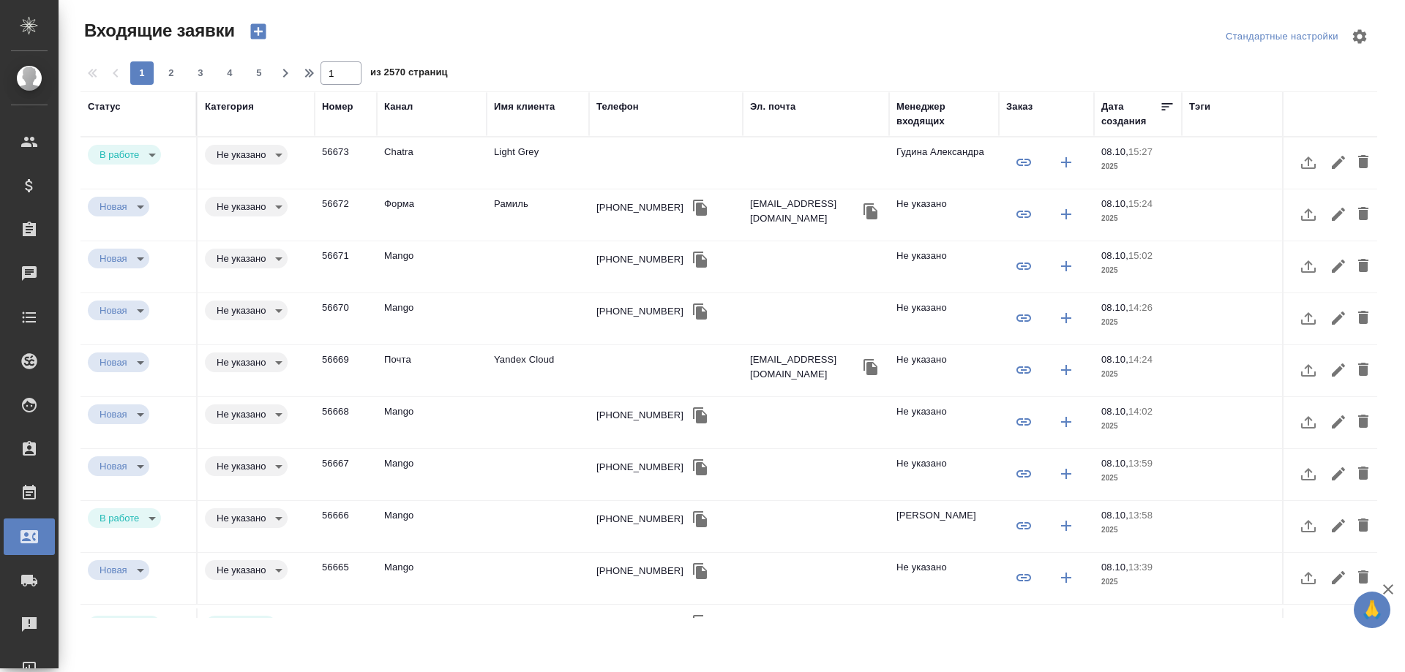
select select "RU"
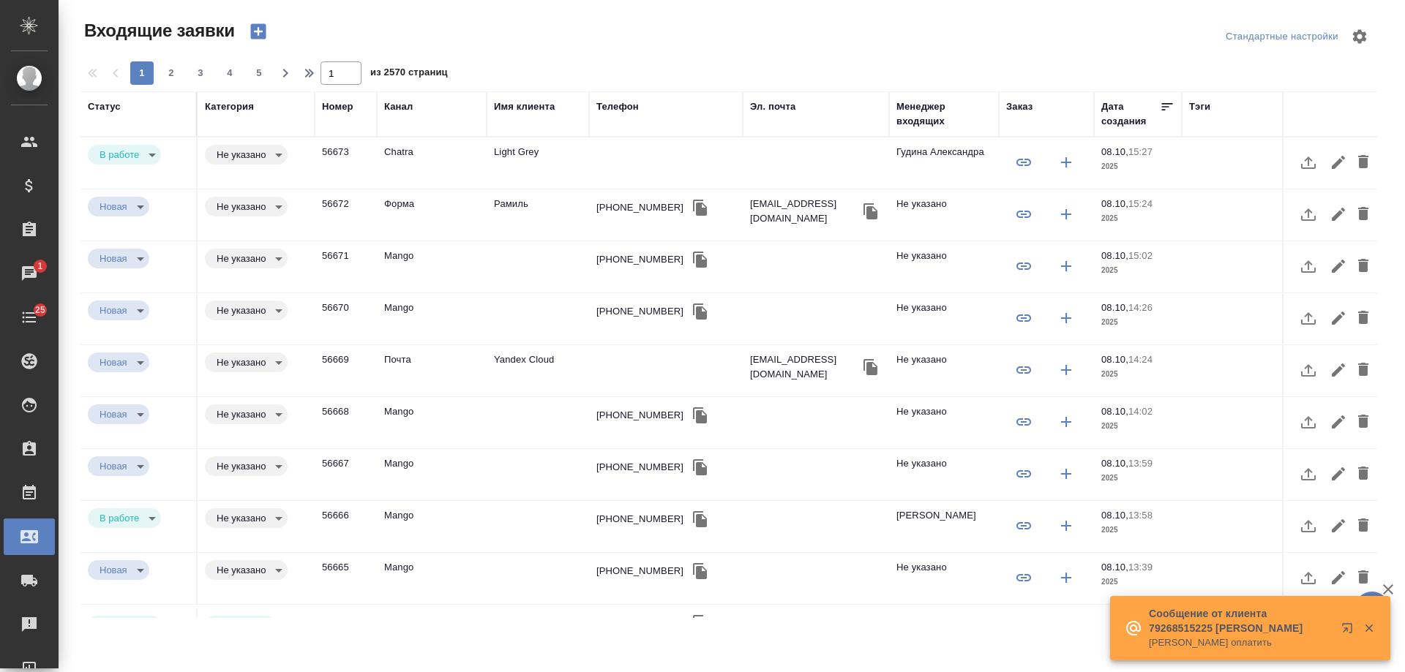
select select "RU"
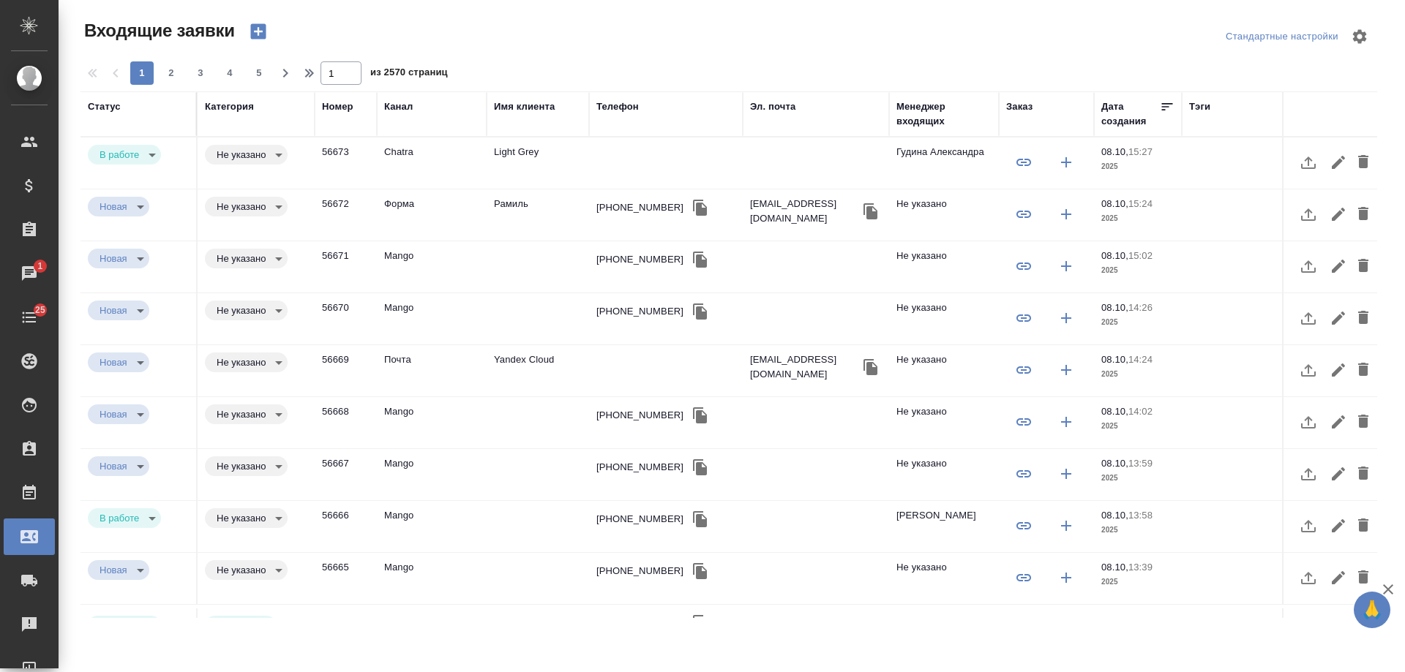
click at [578, 200] on td "Рамиль" at bounding box center [538, 215] width 102 height 51
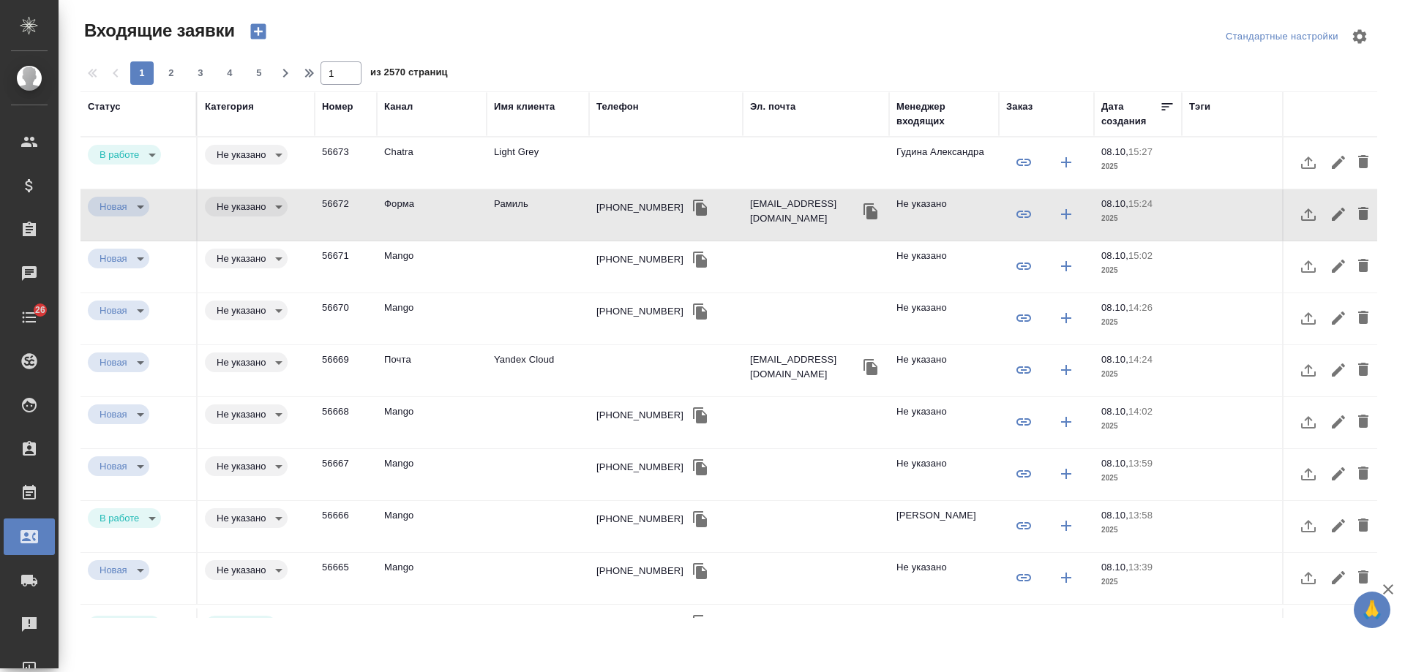
click at [533, 146] on td "Light Grey" at bounding box center [538, 163] width 102 height 51
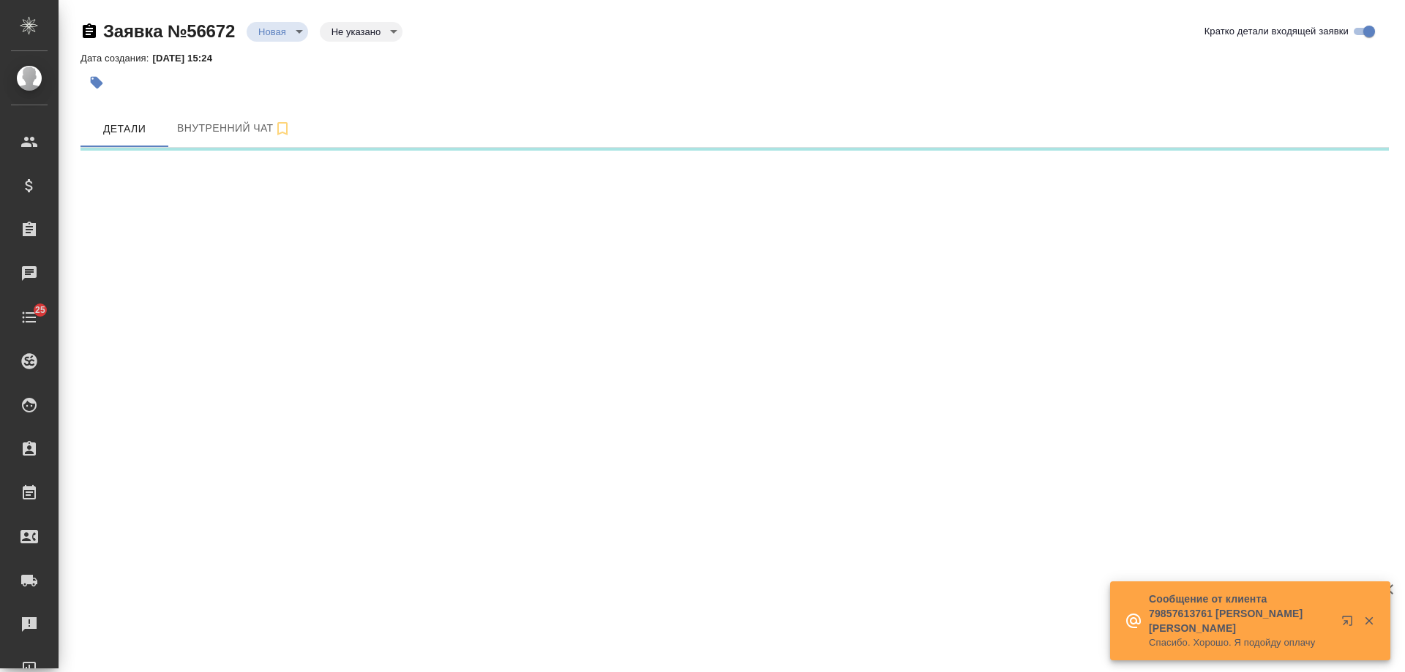
select select "RU"
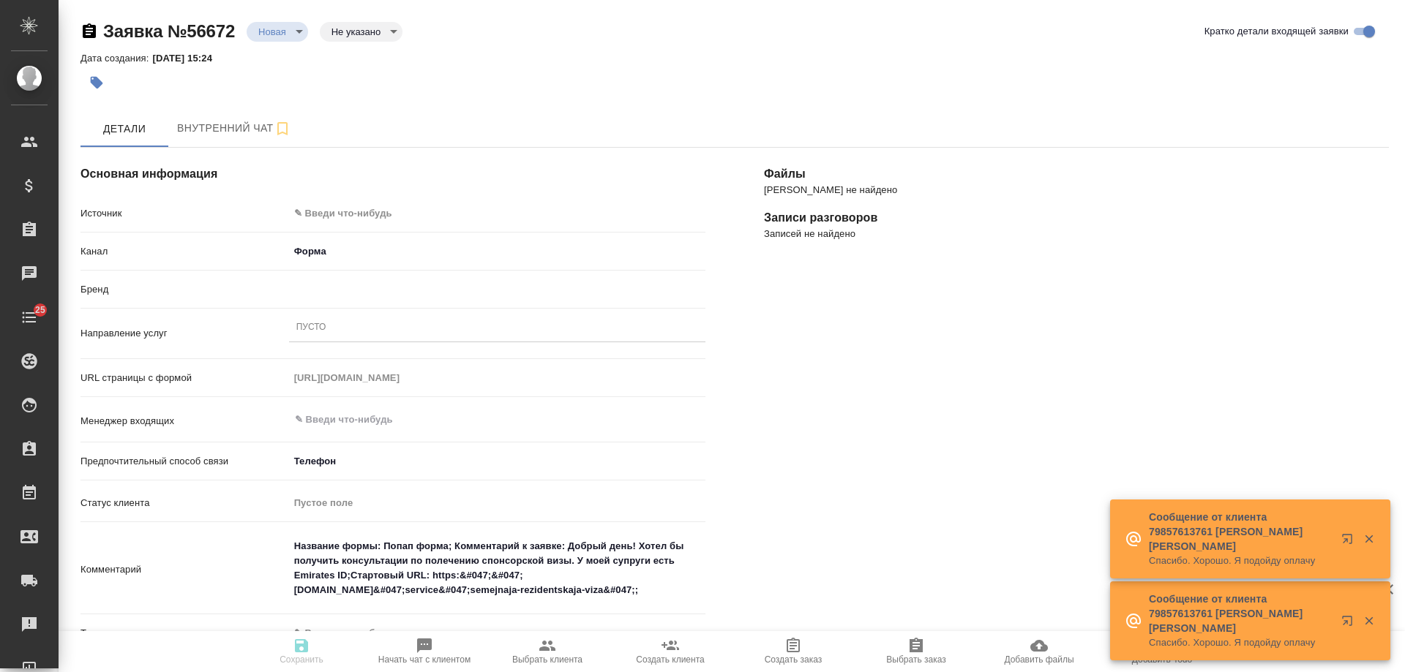
type textarea "x"
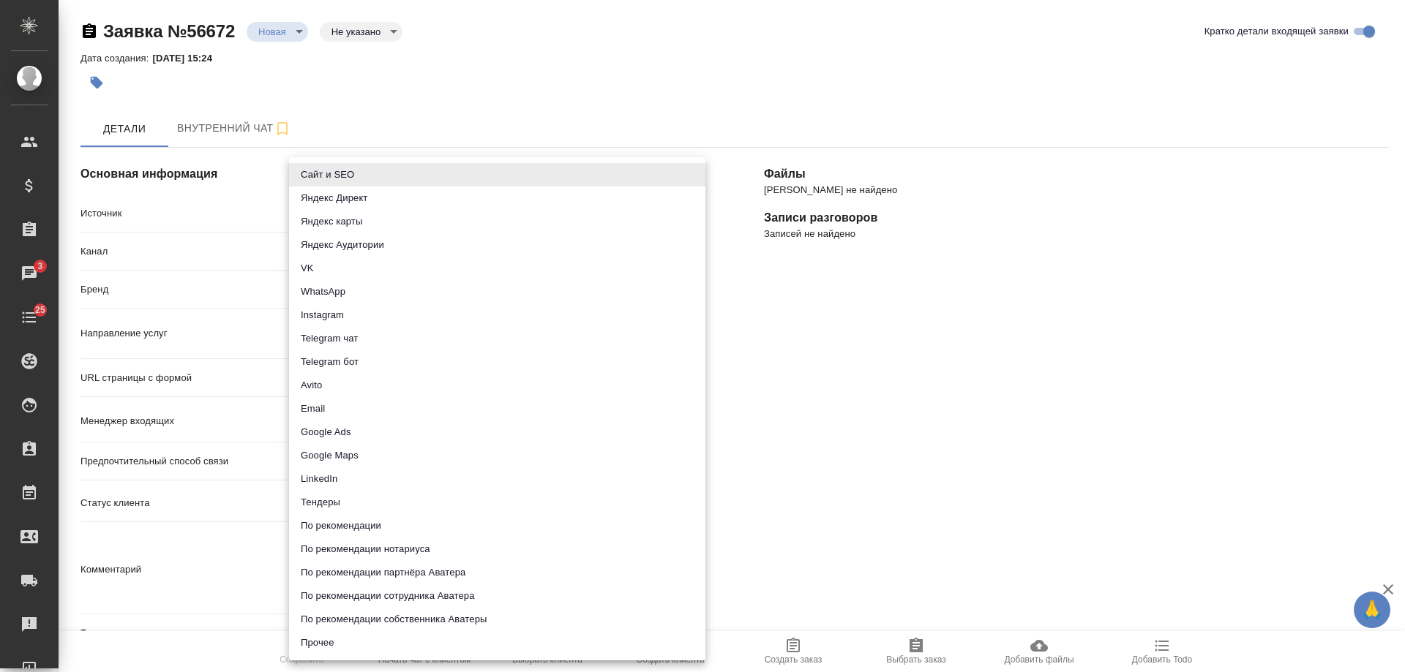
click at [410, 211] on body "🙏 .cls-1 fill:#fff; AWATERA [PERSON_NAME] Спецификации Заказы 3 Чаты 25 Todo Пр…" at bounding box center [702, 336] width 1405 height 672
click at [375, 176] on li "Сайт и SEO" at bounding box center [497, 174] width 416 height 23
type input "seo"
type textarea "x"
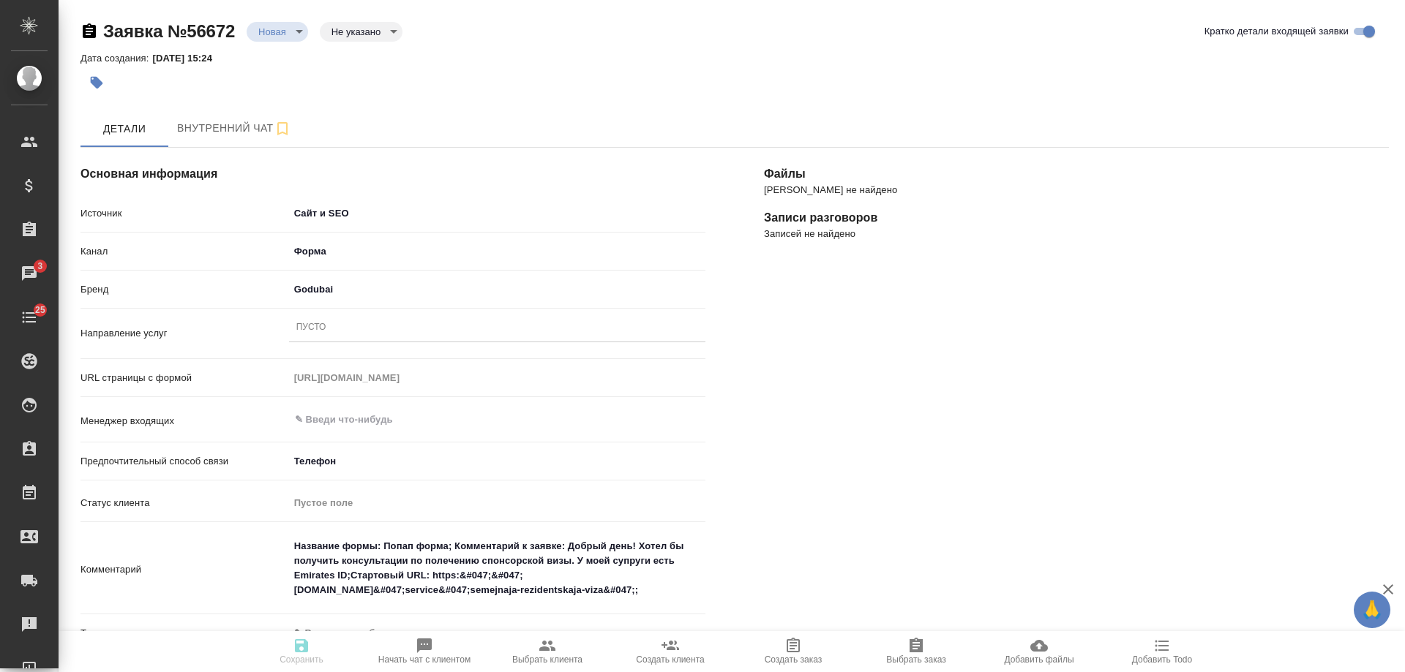
click at [331, 330] on div "Пусто" at bounding box center [497, 328] width 416 height 21
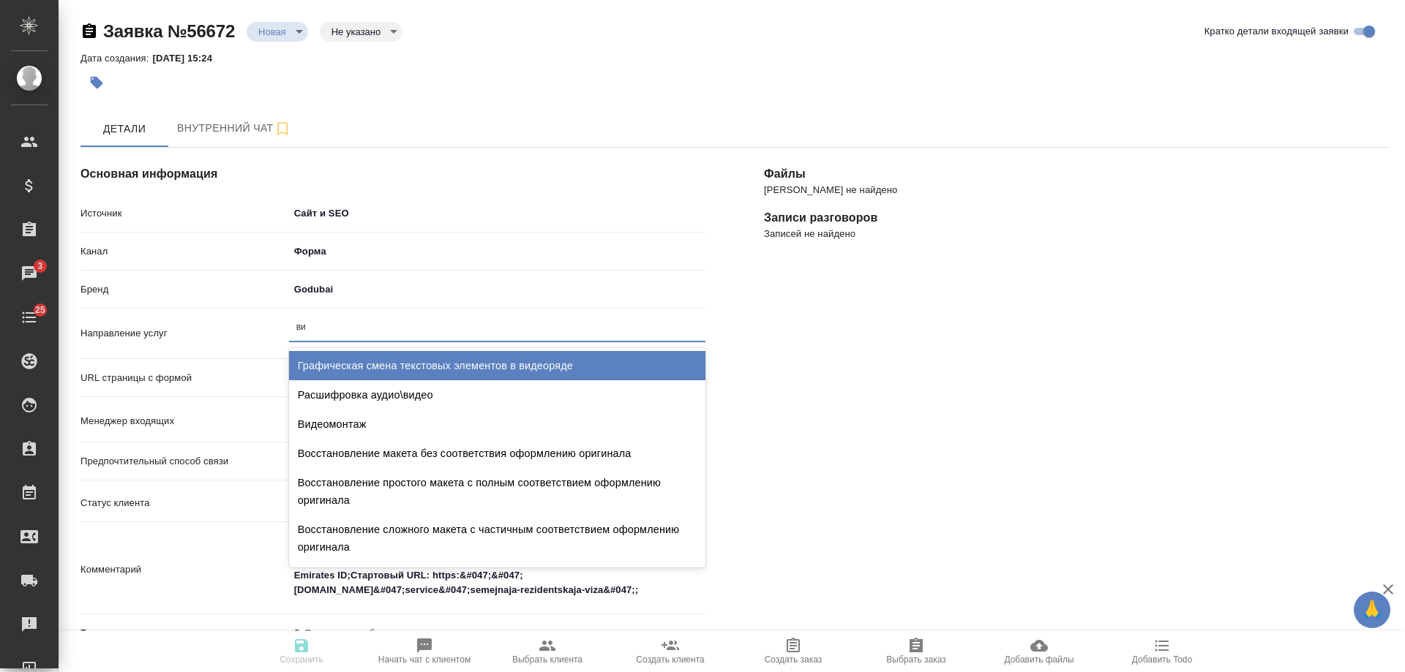
type input "виз"
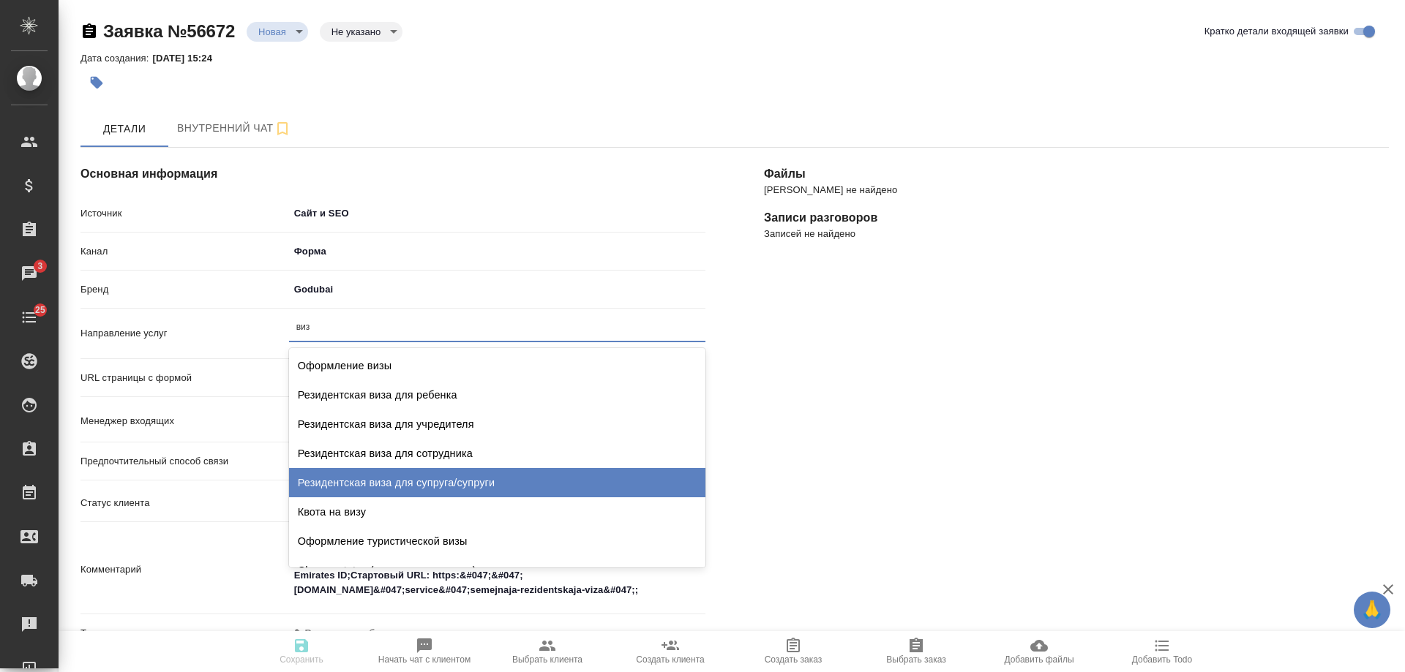
click at [524, 484] on div "Резидентская виза для супруга/супруги" at bounding box center [497, 482] width 416 height 29
type textarea "x"
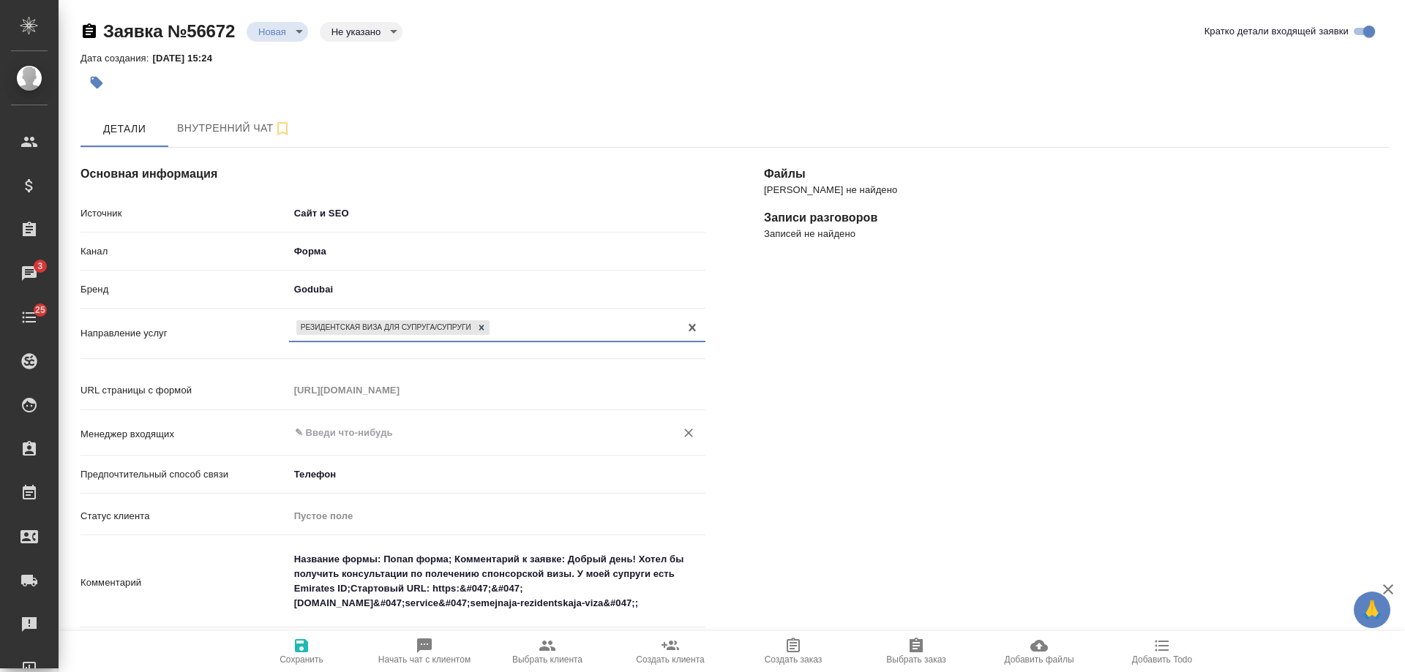
click at [402, 431] on input "text" at bounding box center [472, 433] width 359 height 18
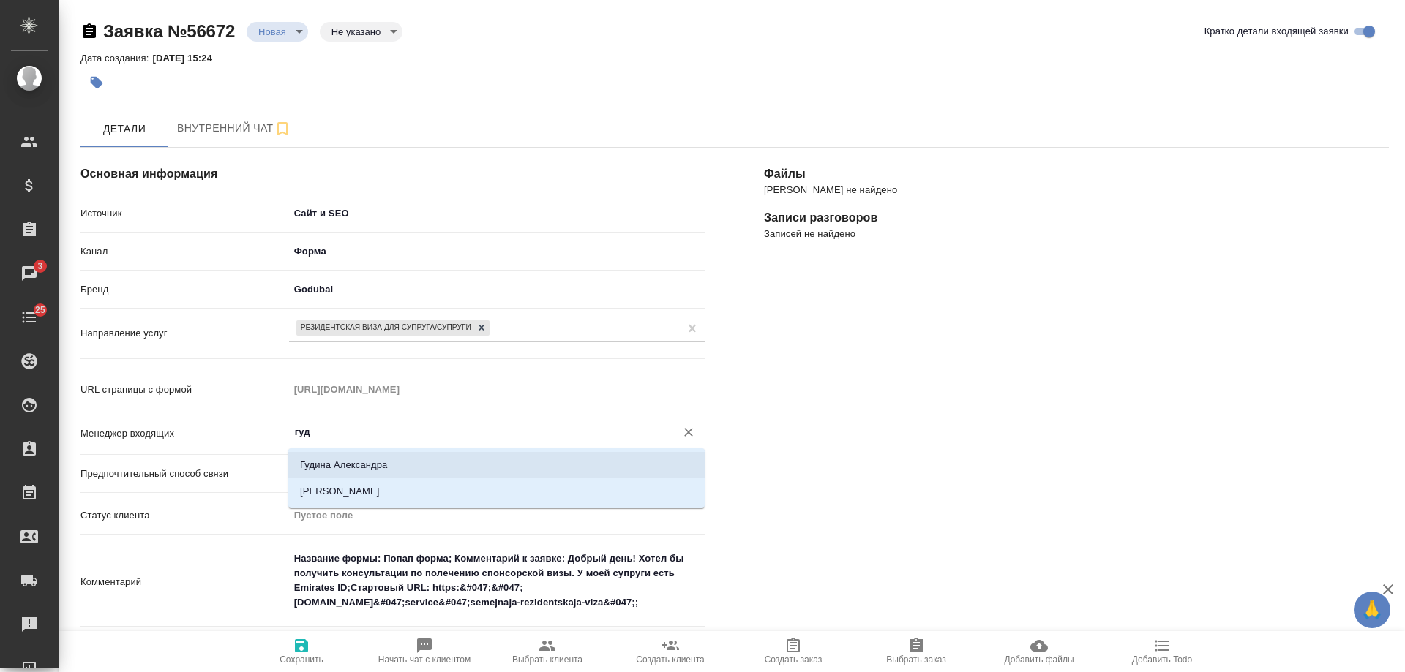
click at [381, 467] on li "Гудина Александра" at bounding box center [496, 465] width 416 height 26
type input "Гудина Александра"
type textarea "x"
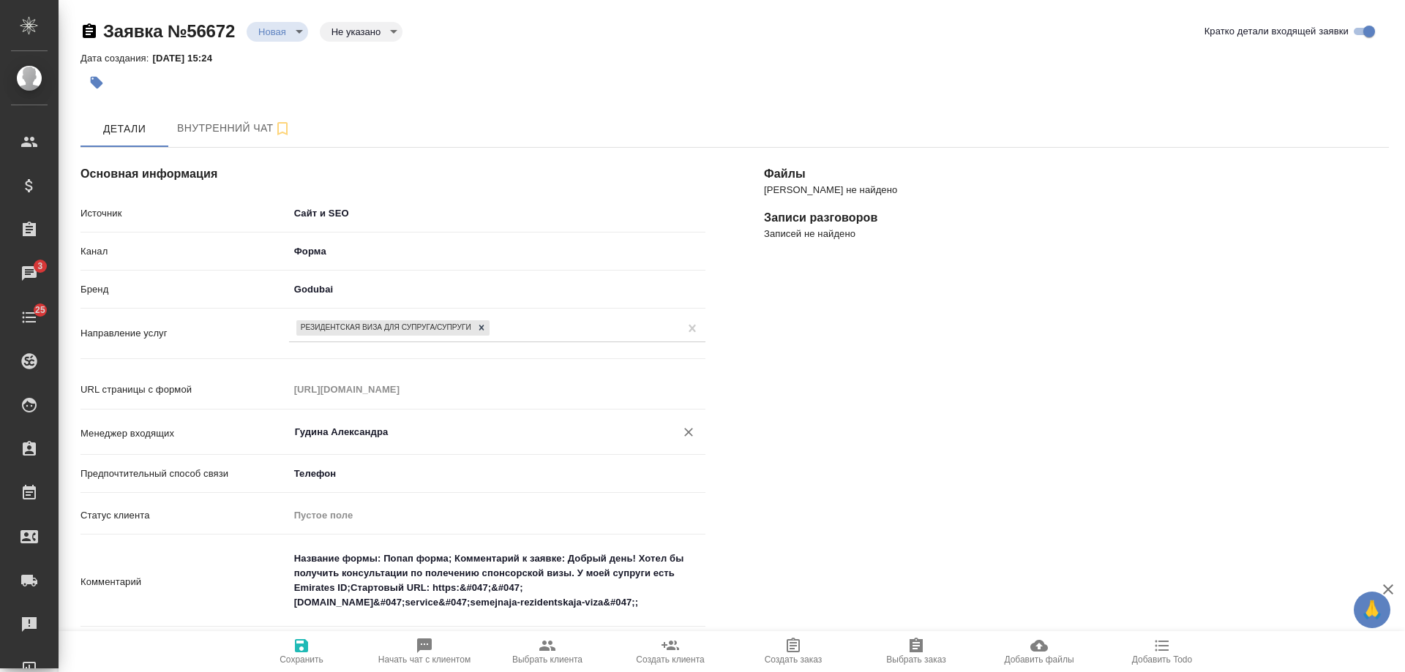
scroll to position [366, 0]
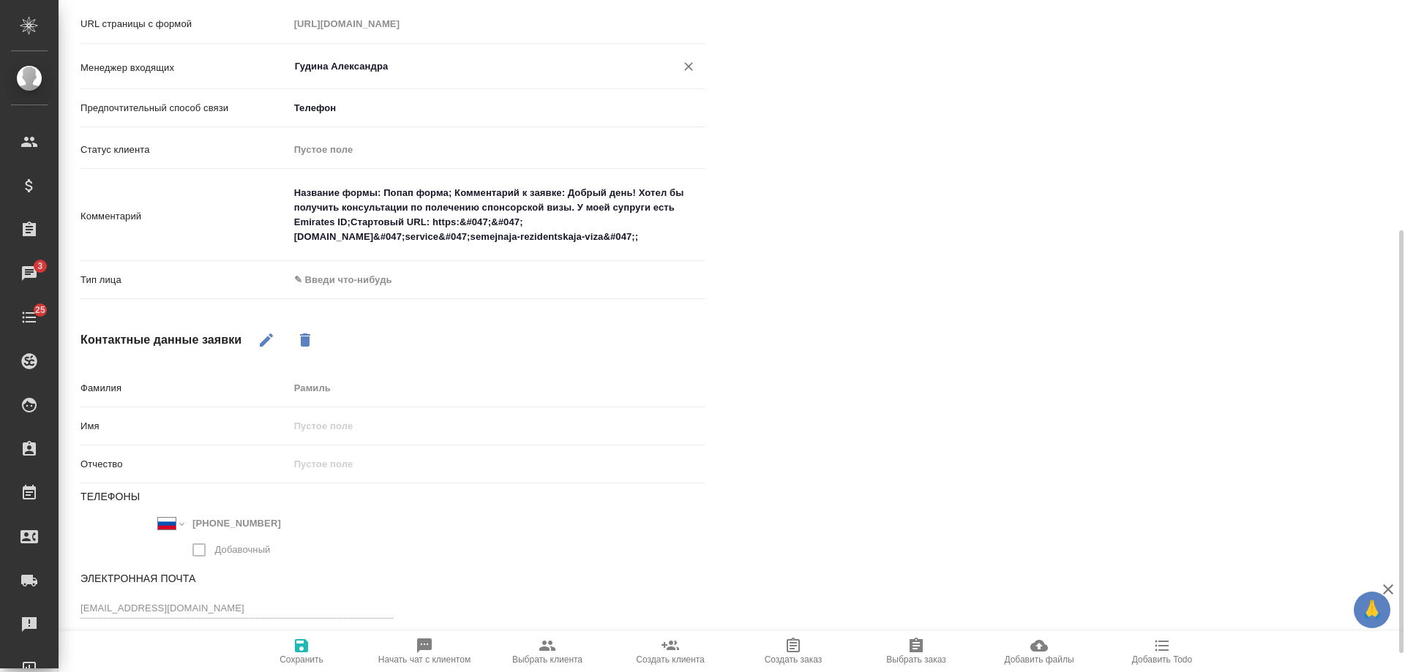
type input "Гудина Александра"
click at [354, 293] on div "Тип лица ✎ Введи что-нибудь" at bounding box center [392, 280] width 625 height 26
click at [345, 285] on body "🙏 .cls-1 fill:#fff; AWATERA [PERSON_NAME] Спецификации Заказы 3 Чаты 25 Todo Пр…" at bounding box center [702, 336] width 1405 height 672
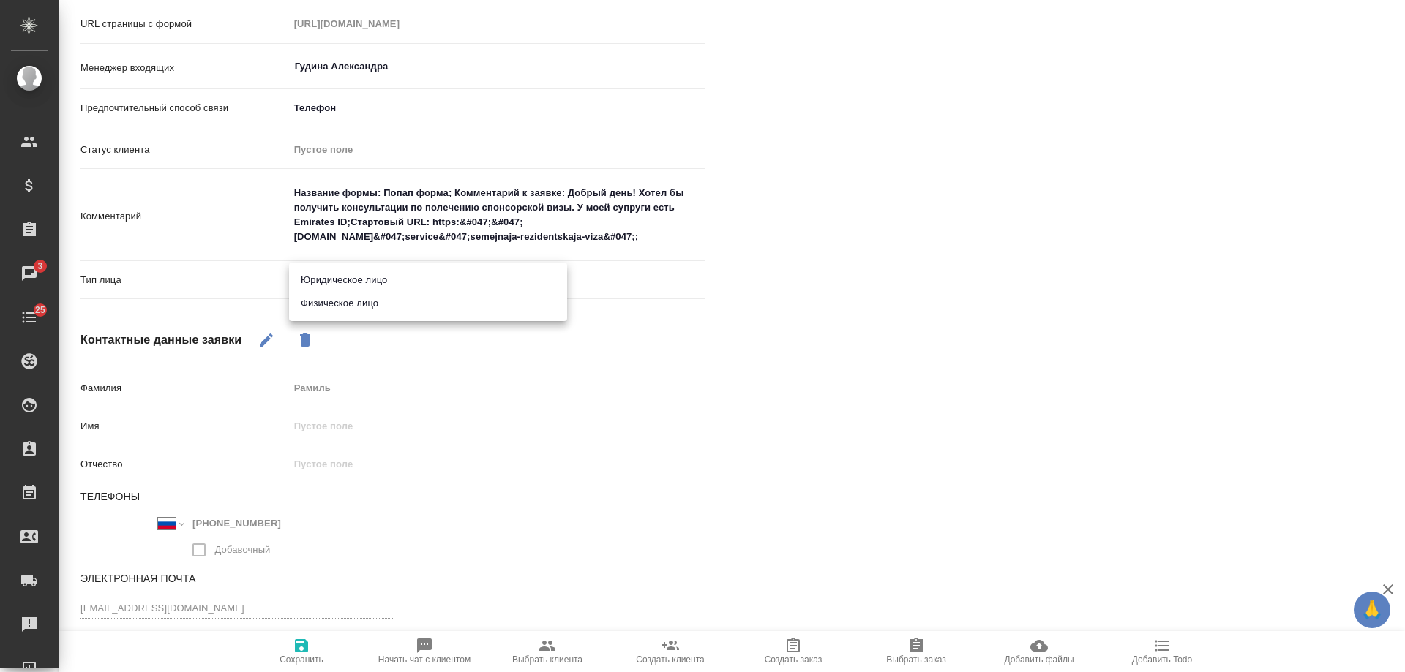
click at [350, 307] on li "Физическое лицо" at bounding box center [428, 303] width 278 height 23
type textarea "x"
type input "private"
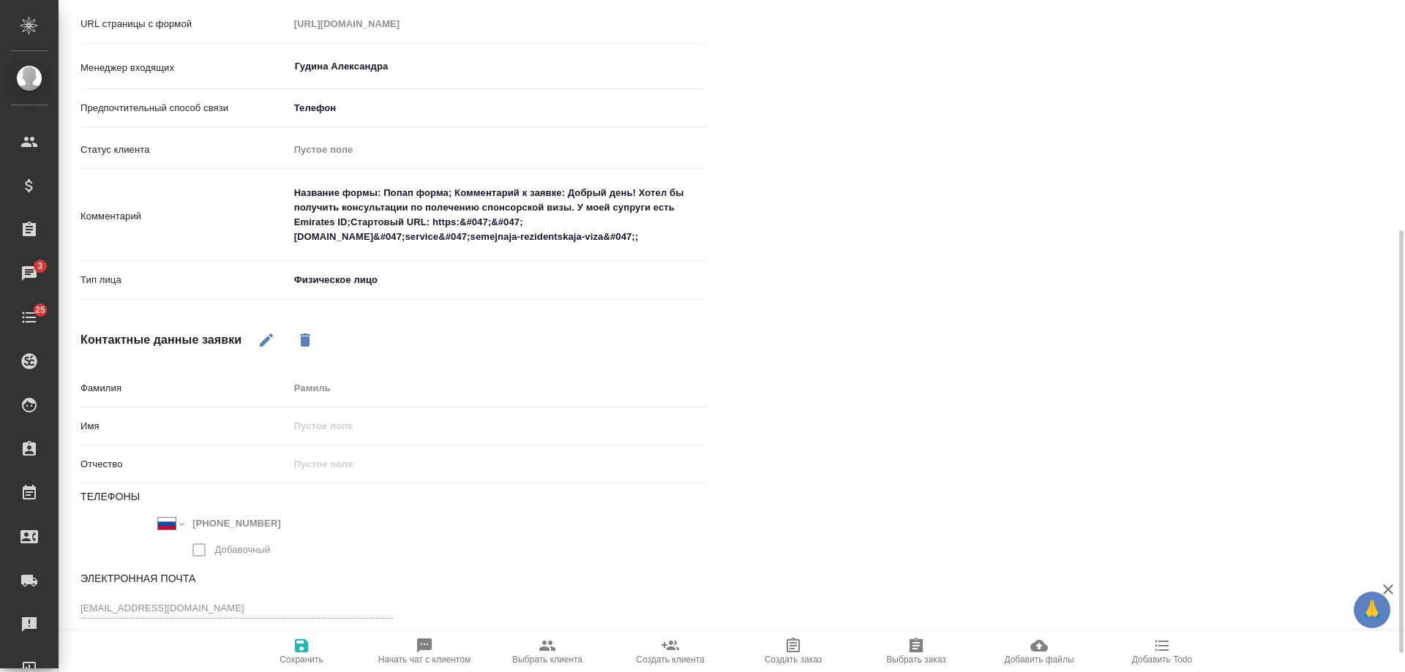
click at [307, 650] on icon "button" at bounding box center [301, 646] width 13 height 13
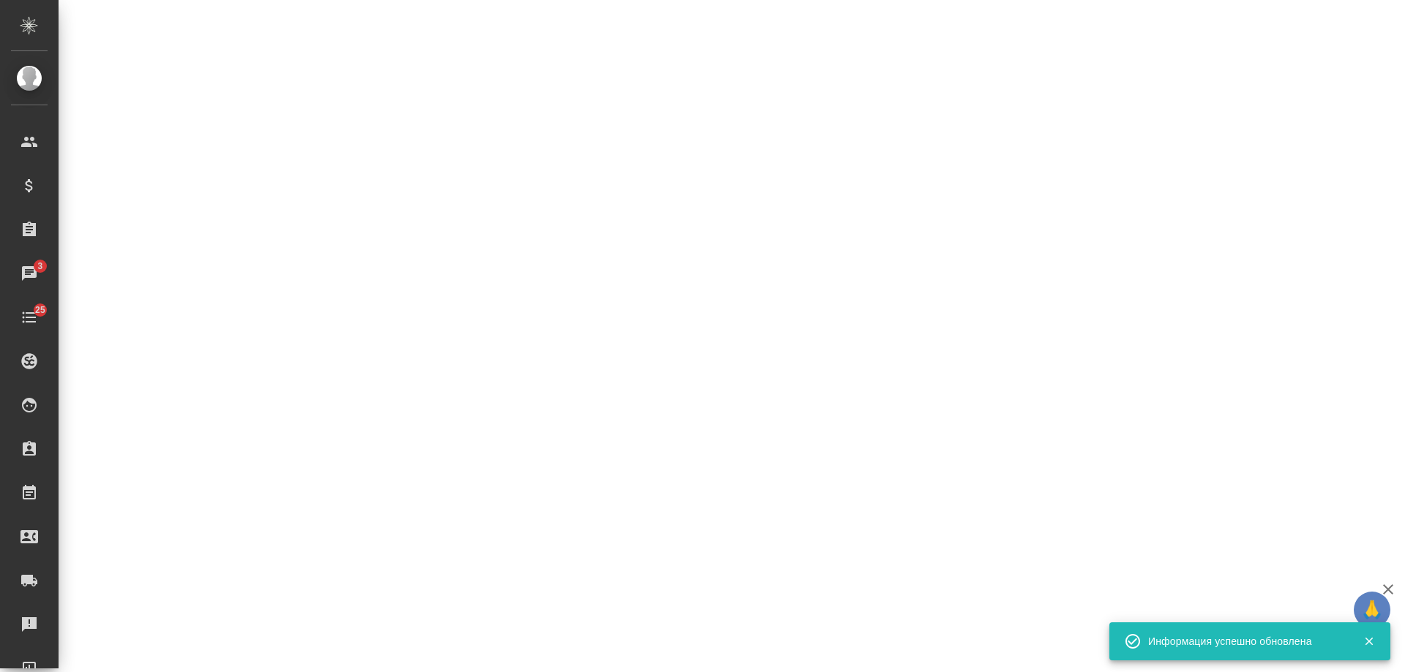
select select "RU"
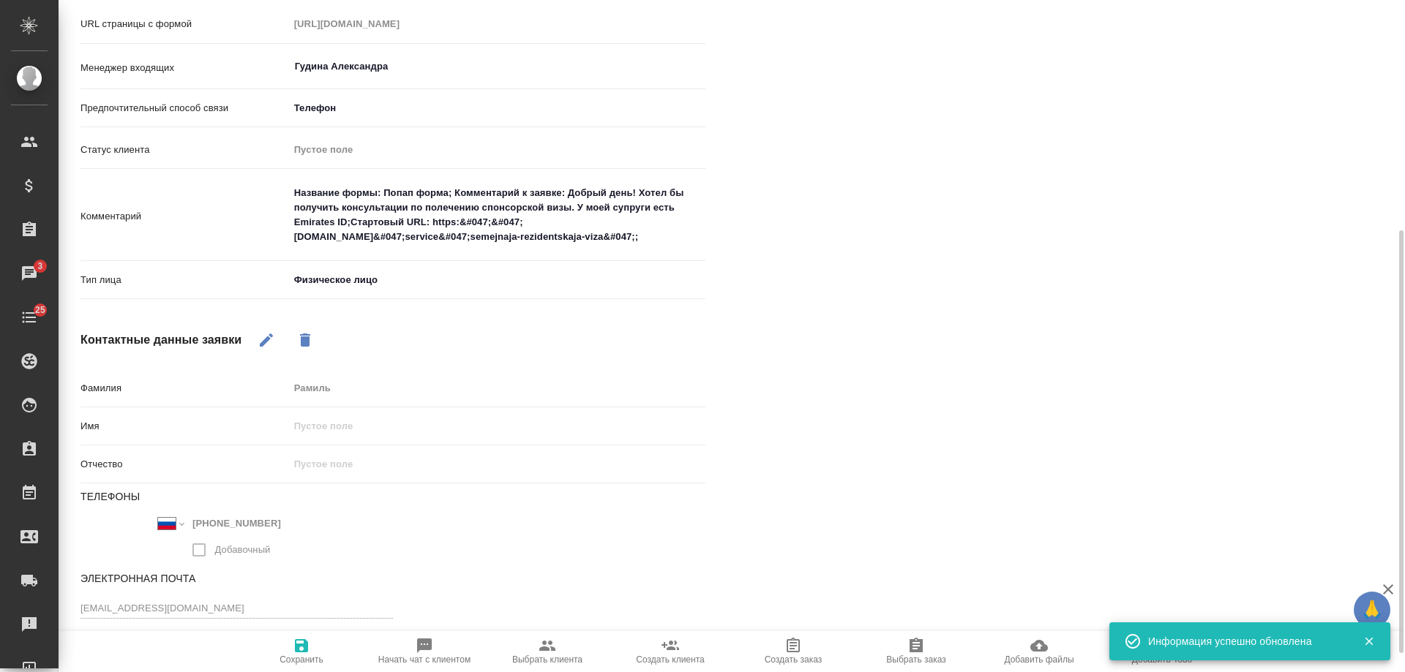
type textarea "x"
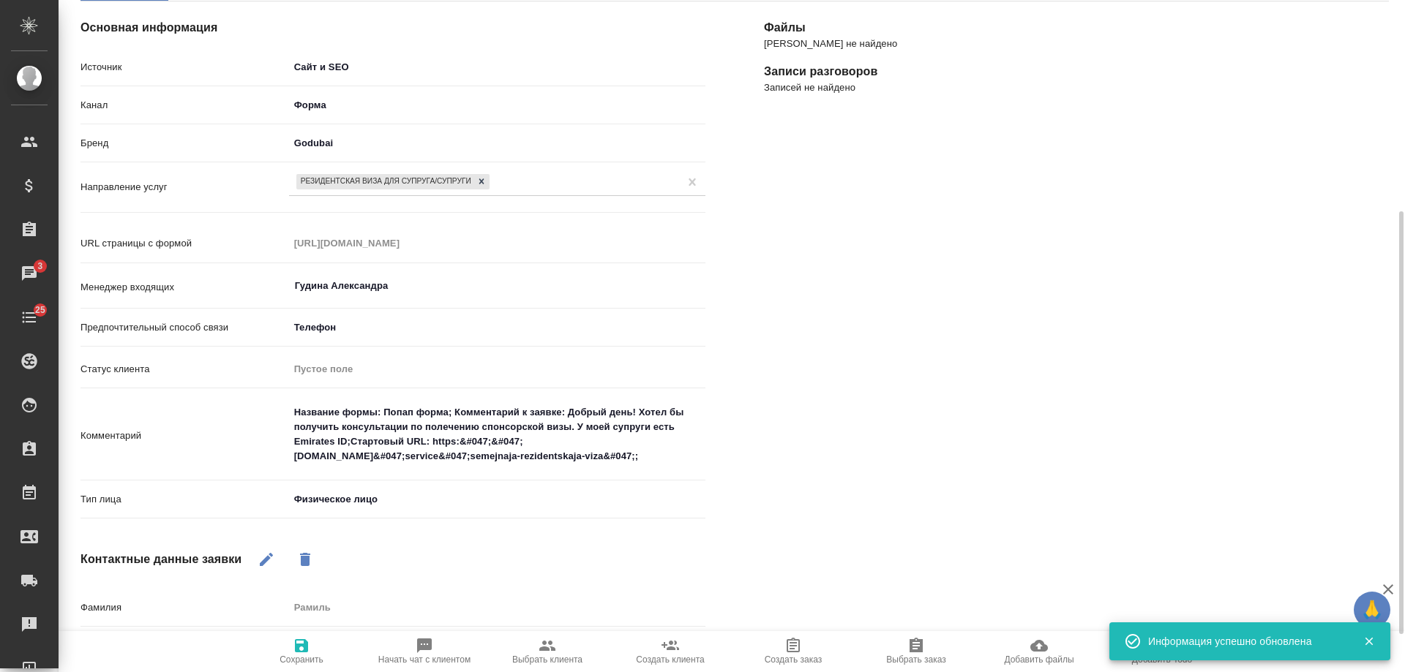
scroll to position [0, 0]
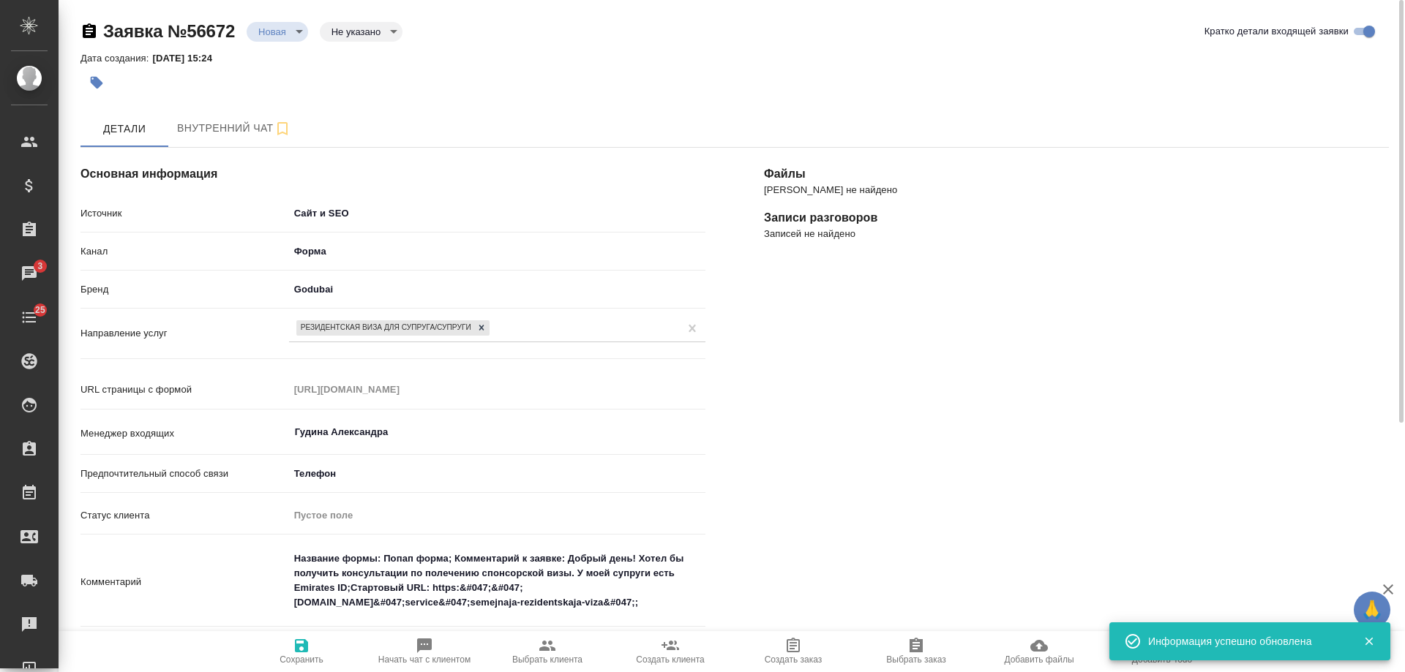
click at [101, 78] on icon "button" at bounding box center [96, 82] width 15 height 15
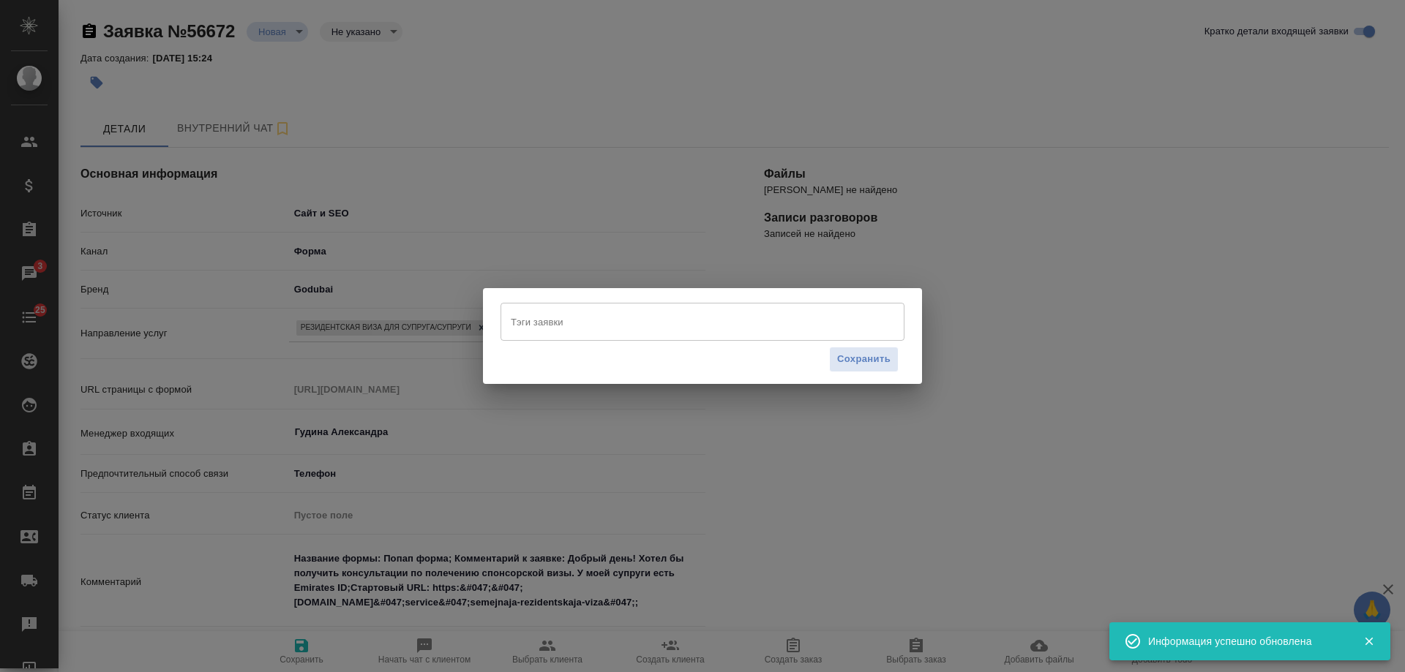
click at [558, 328] on input "Тэги заявки" at bounding box center [688, 322] width 363 height 25
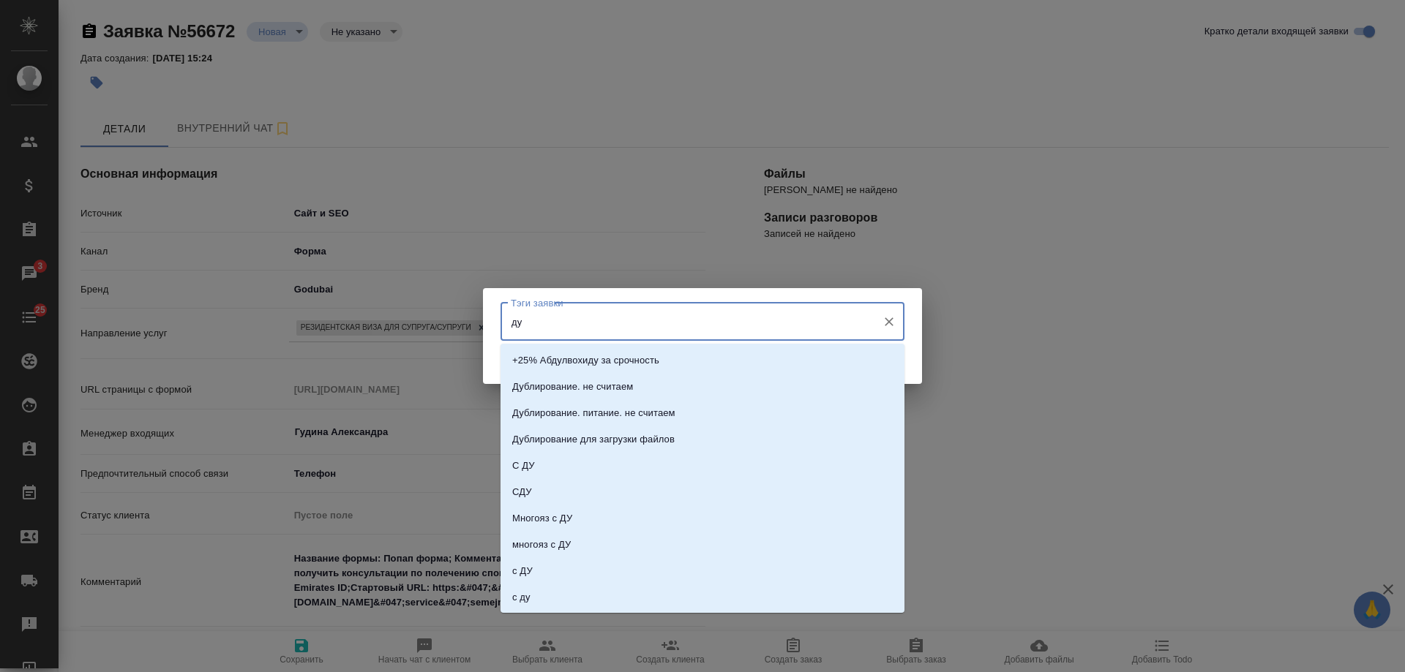
type input "дуб"
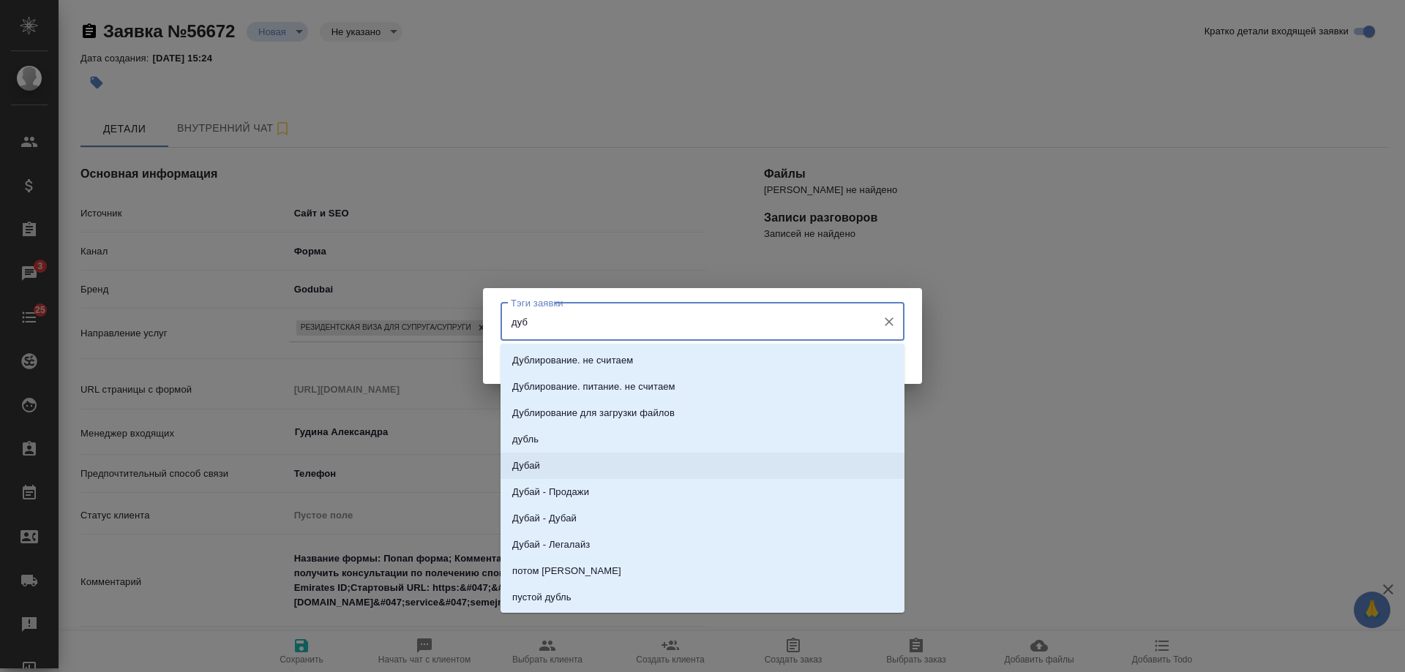
click at [553, 467] on li "Дубай" at bounding box center [703, 466] width 404 height 26
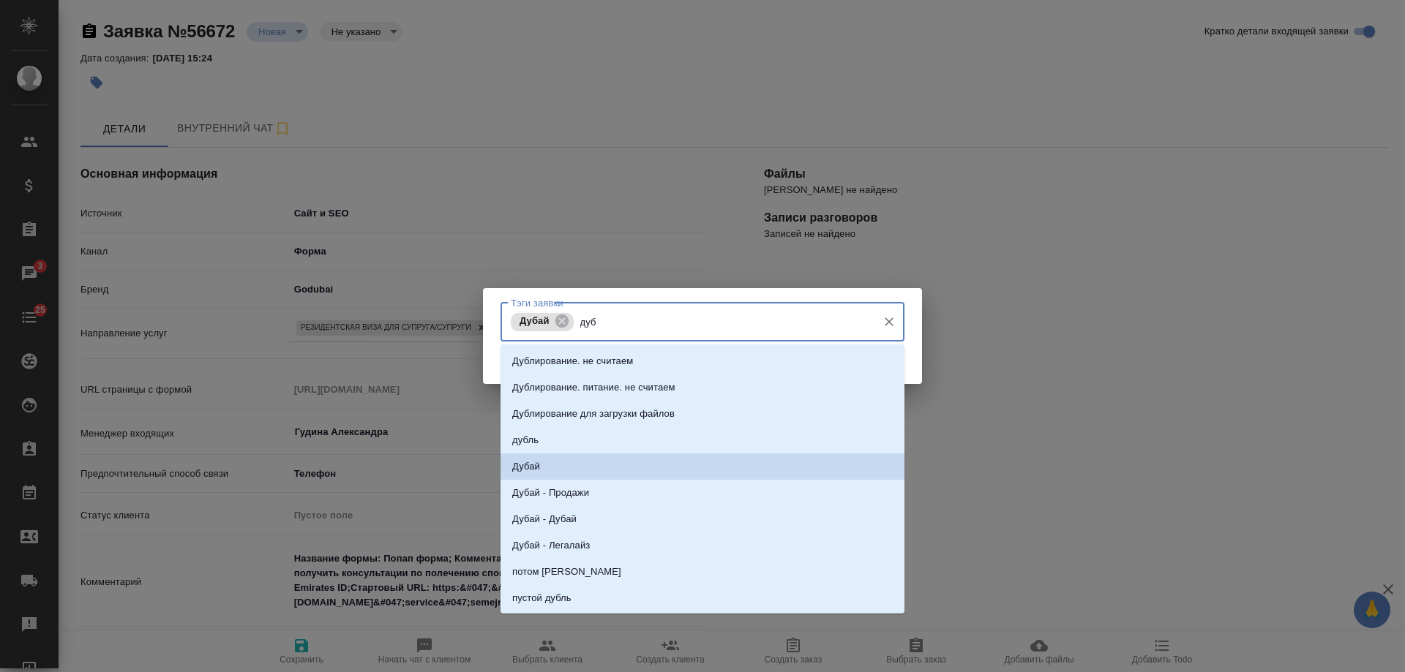
type input "дуба"
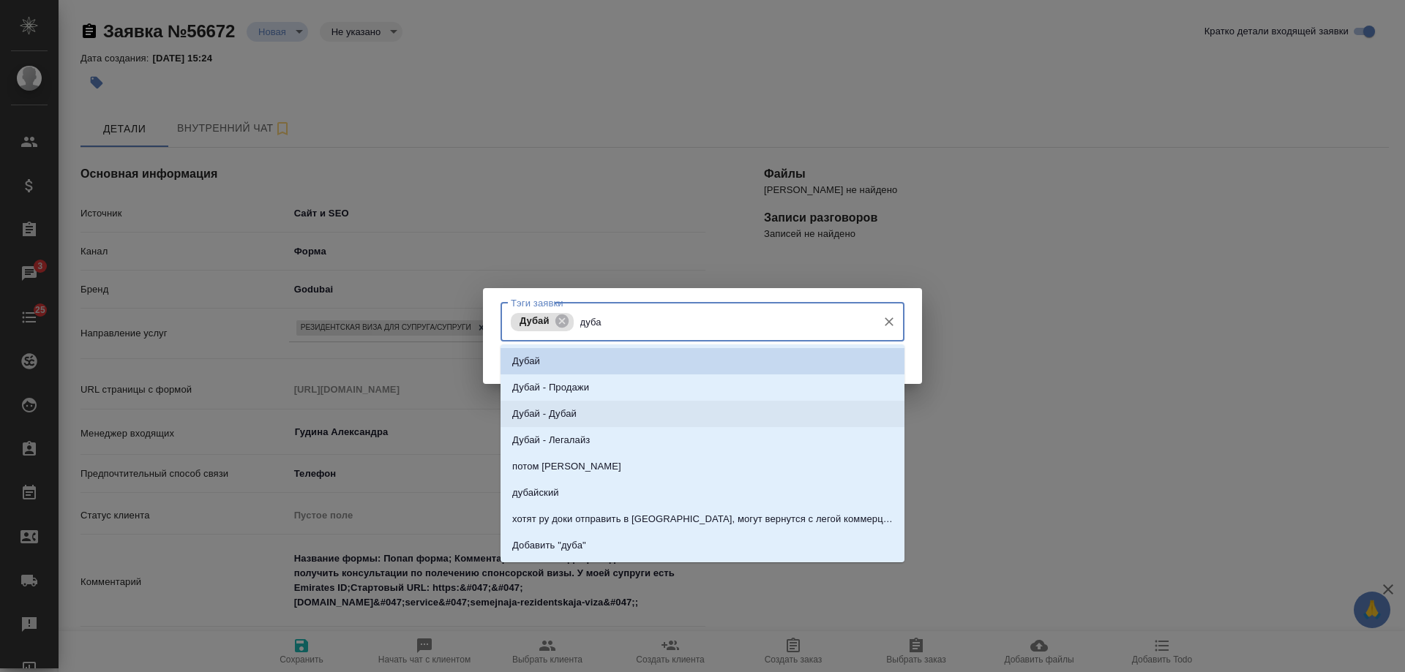
drag, startPoint x: 571, startPoint y: 406, endPoint x: 594, endPoint y: 397, distance: 25.0
click at [571, 406] on li "Дубай - Дубай" at bounding box center [703, 414] width 404 height 26
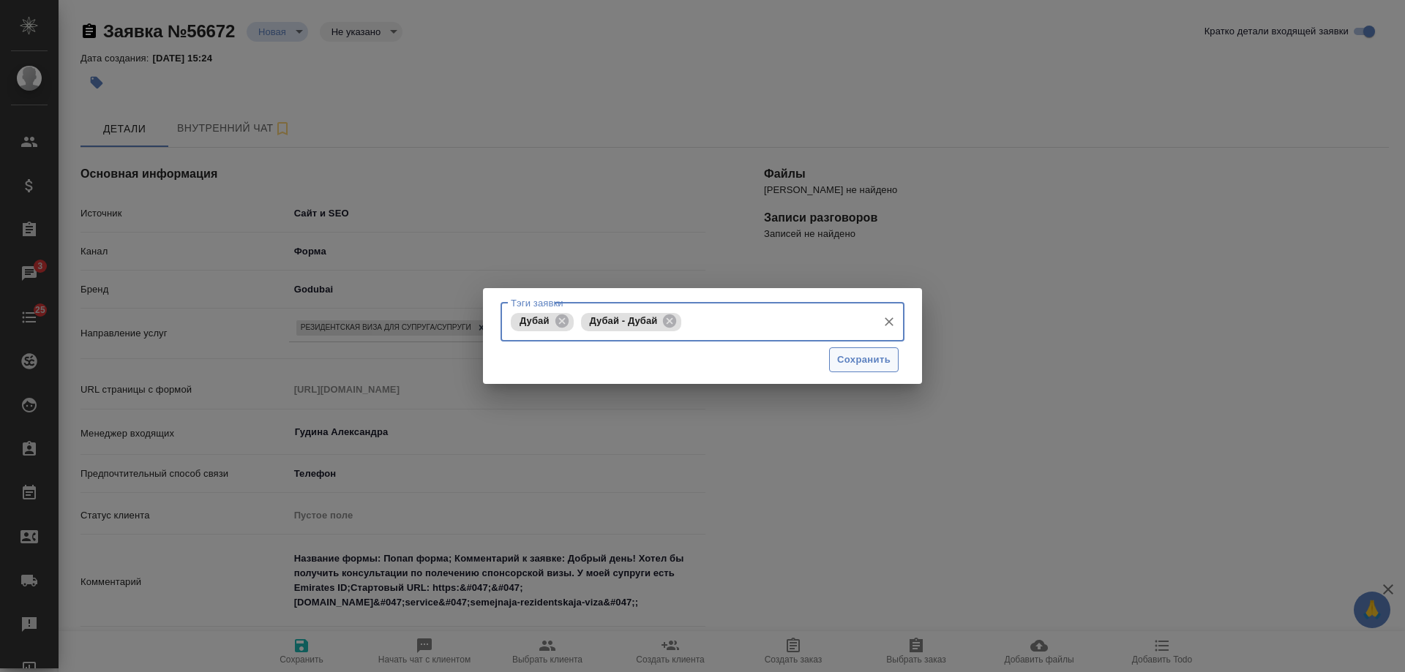
click at [852, 360] on span "Сохранить" at bounding box center [863, 360] width 53 height 17
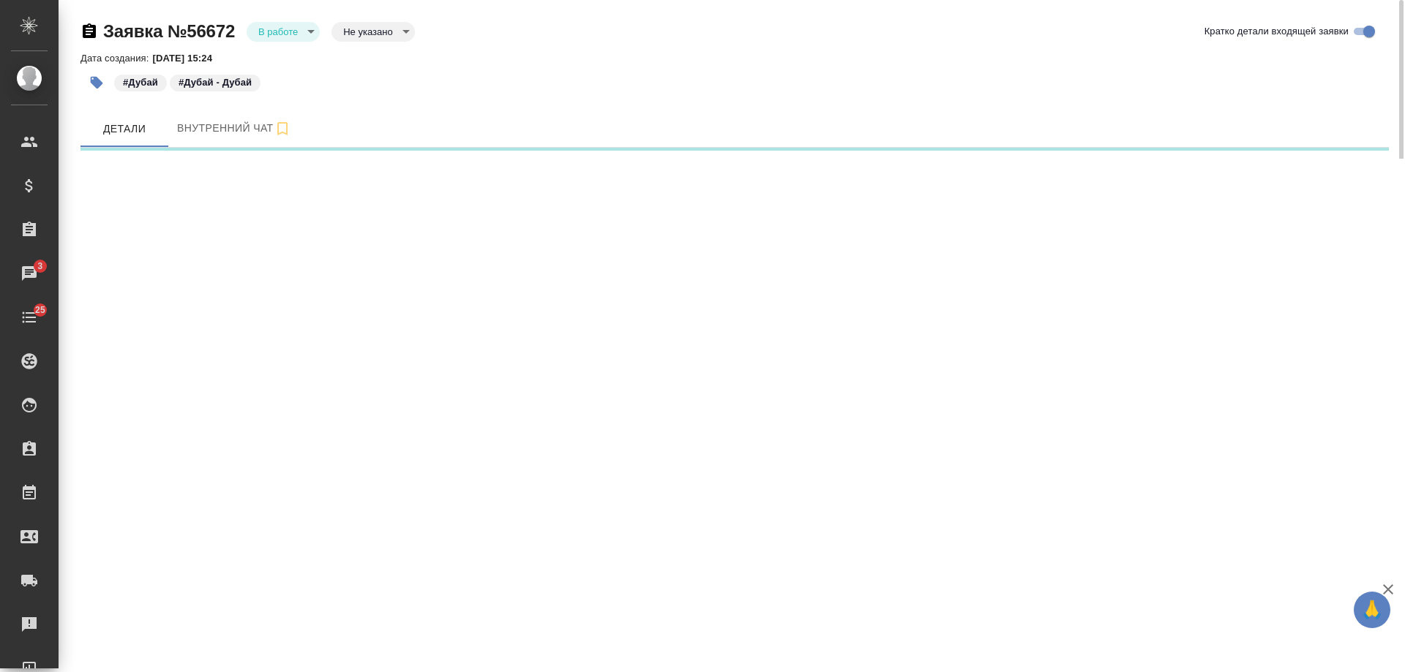
select select "RU"
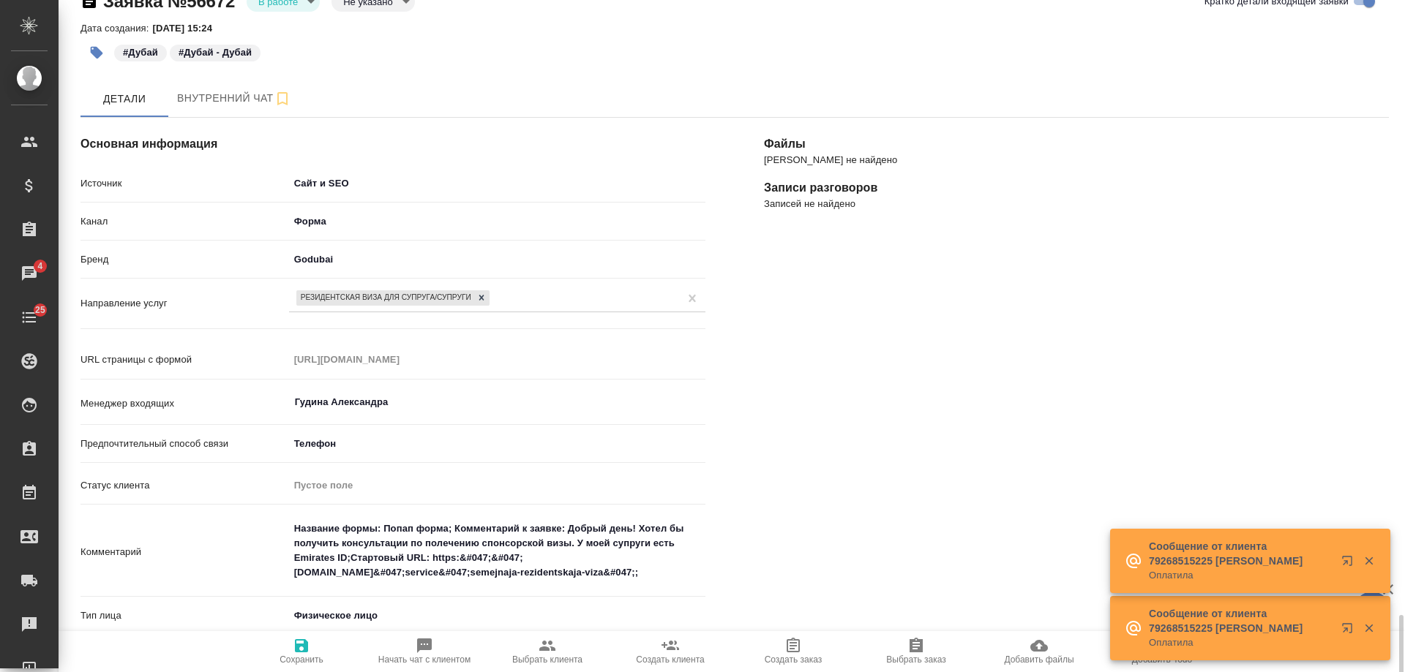
scroll to position [396, 0]
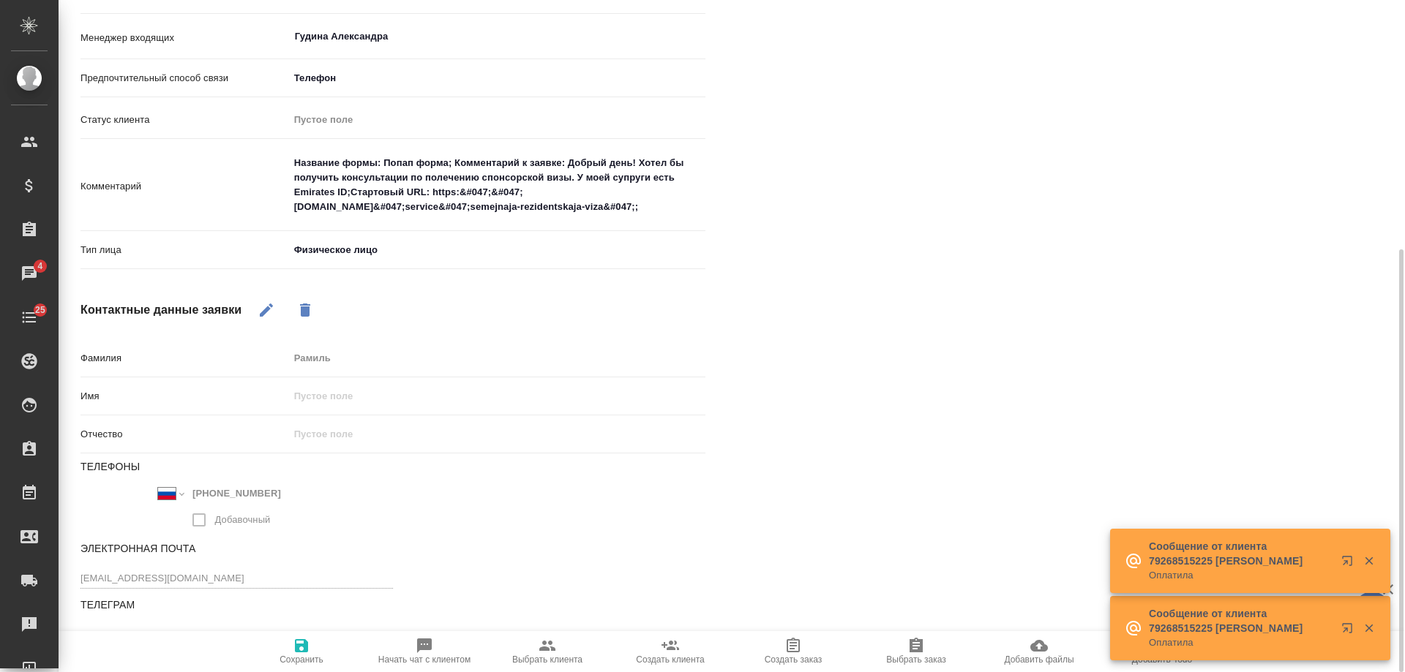
click at [549, 647] on icon "button" at bounding box center [548, 646] width 18 height 18
type textarea "x"
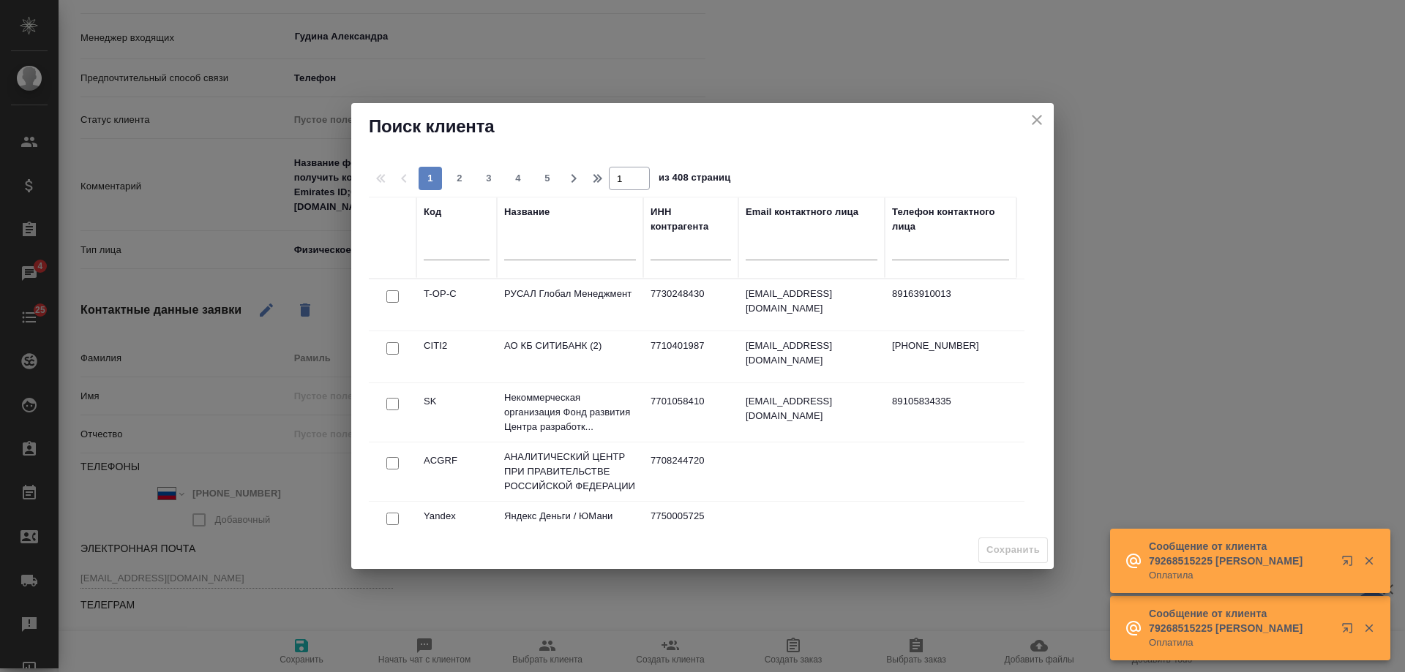
click at [555, 254] on input "text" at bounding box center [570, 250] width 132 height 18
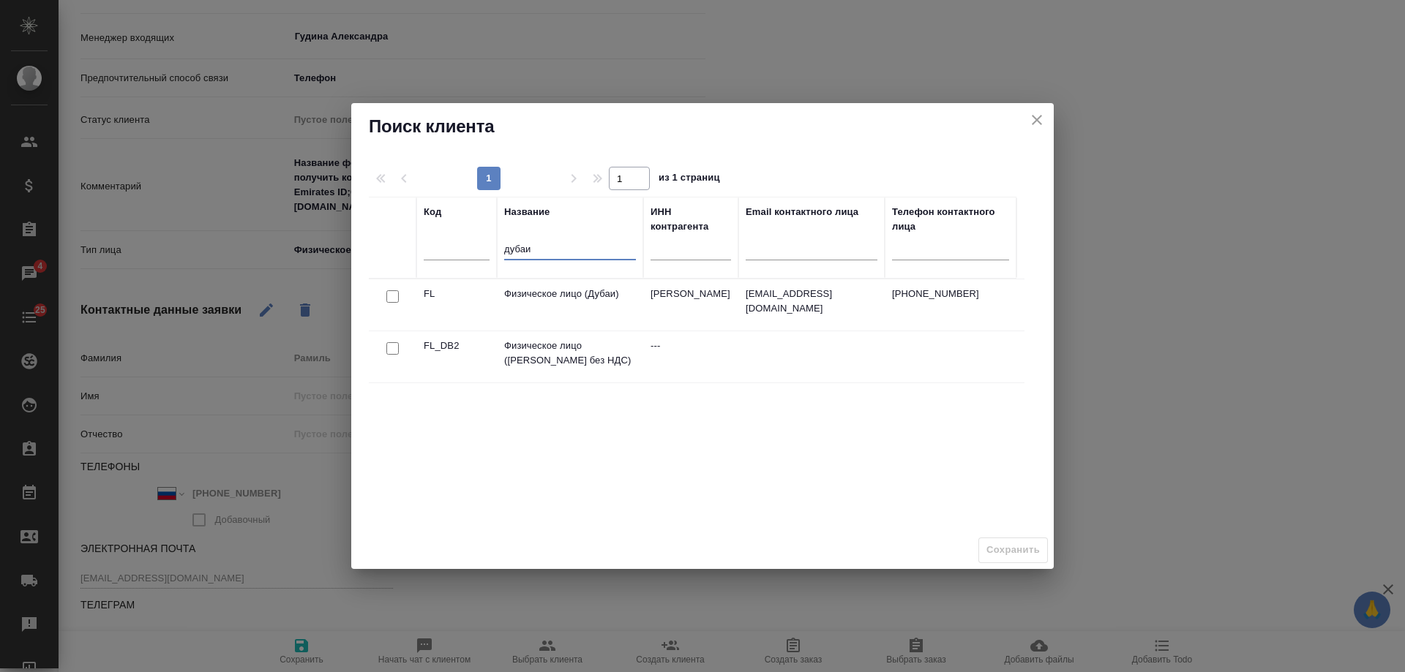
type input "дубаи"
click at [391, 302] on input "checkbox" at bounding box center [392, 296] width 12 height 12
checkbox input "true"
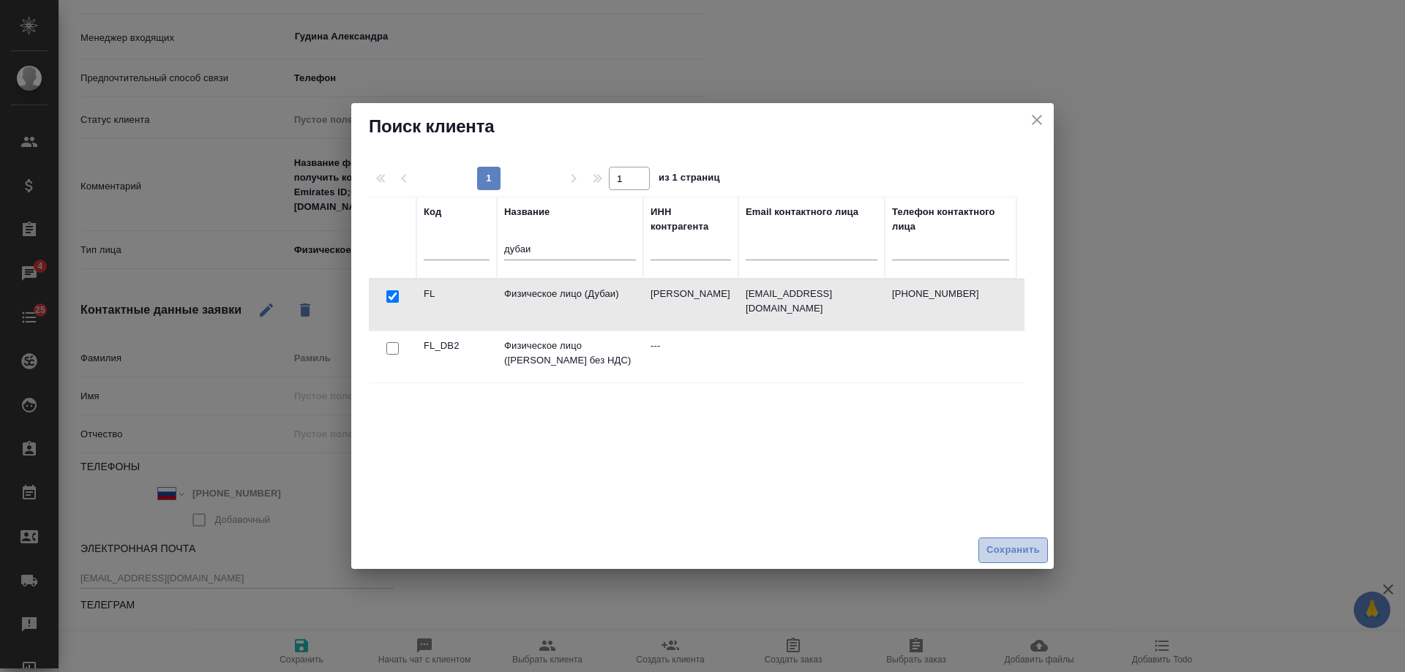
click at [1019, 550] on span "Сохранить" at bounding box center [1012, 550] width 53 height 17
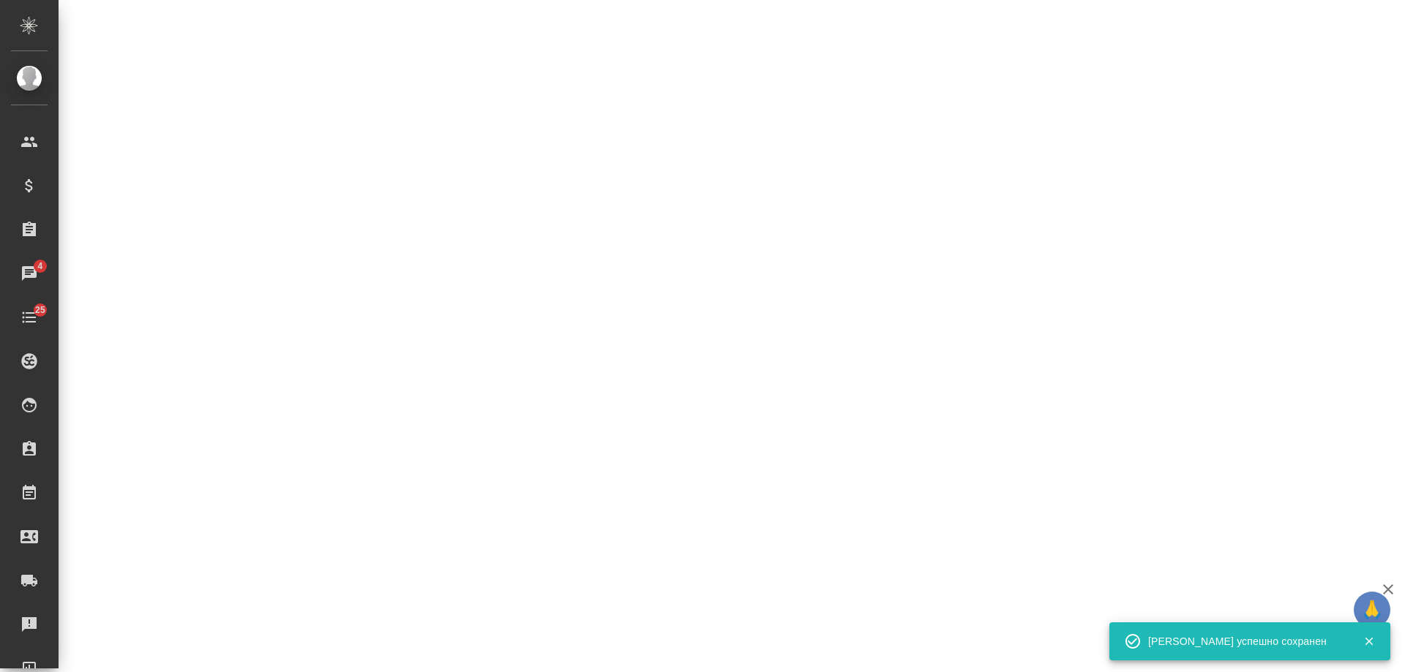
select select "RU"
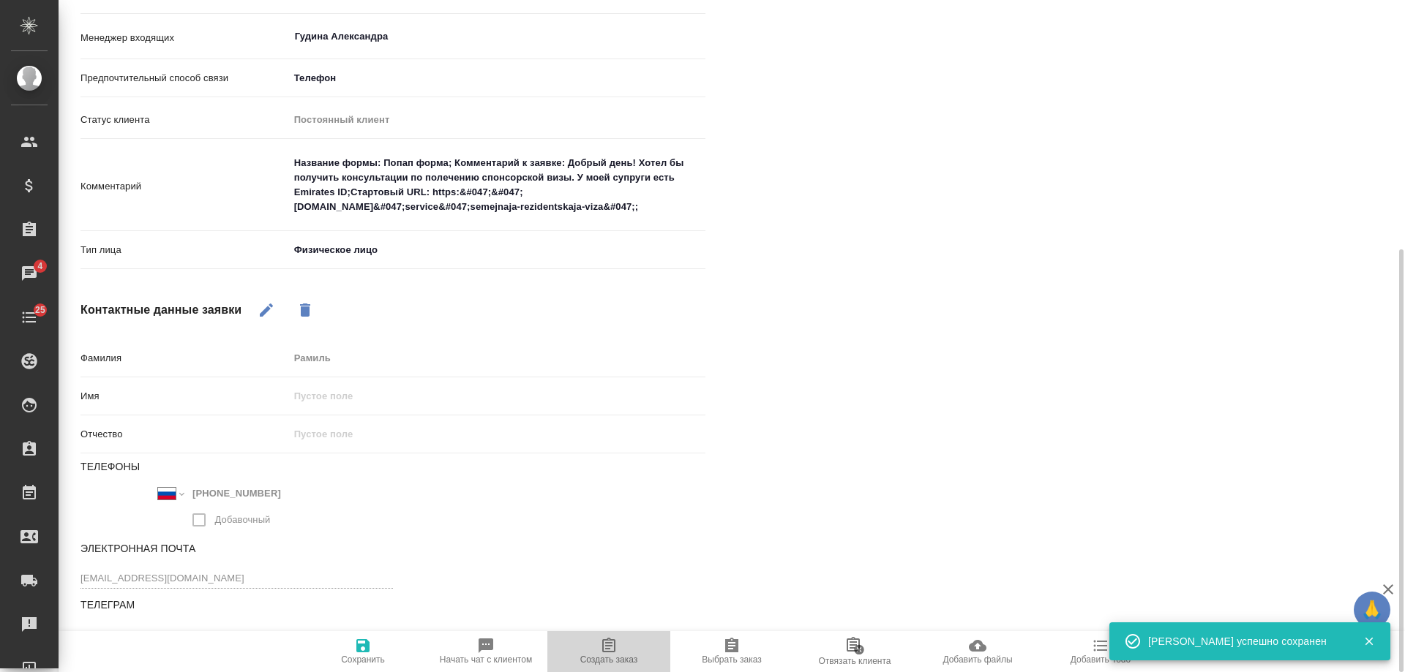
click at [615, 641] on icon "button" at bounding box center [608, 645] width 13 height 15
type textarea "x"
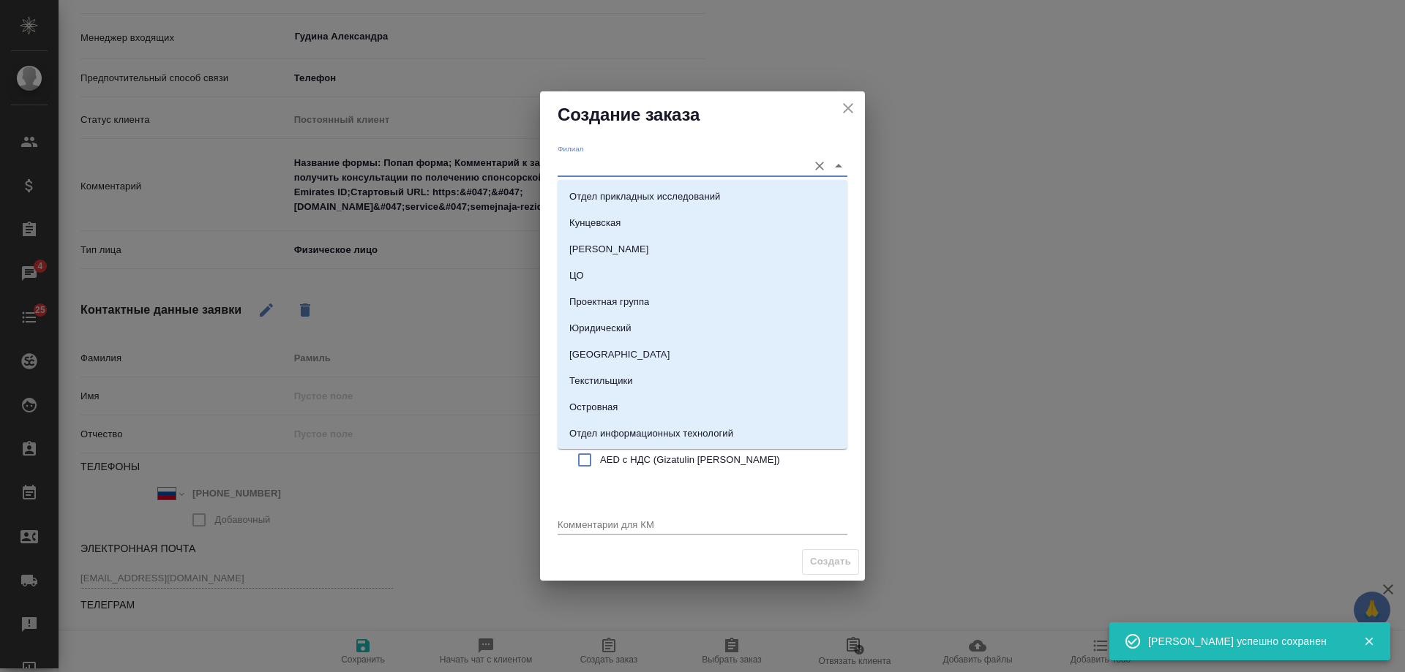
click at [643, 160] on input "Филиал" at bounding box center [679, 166] width 243 height 20
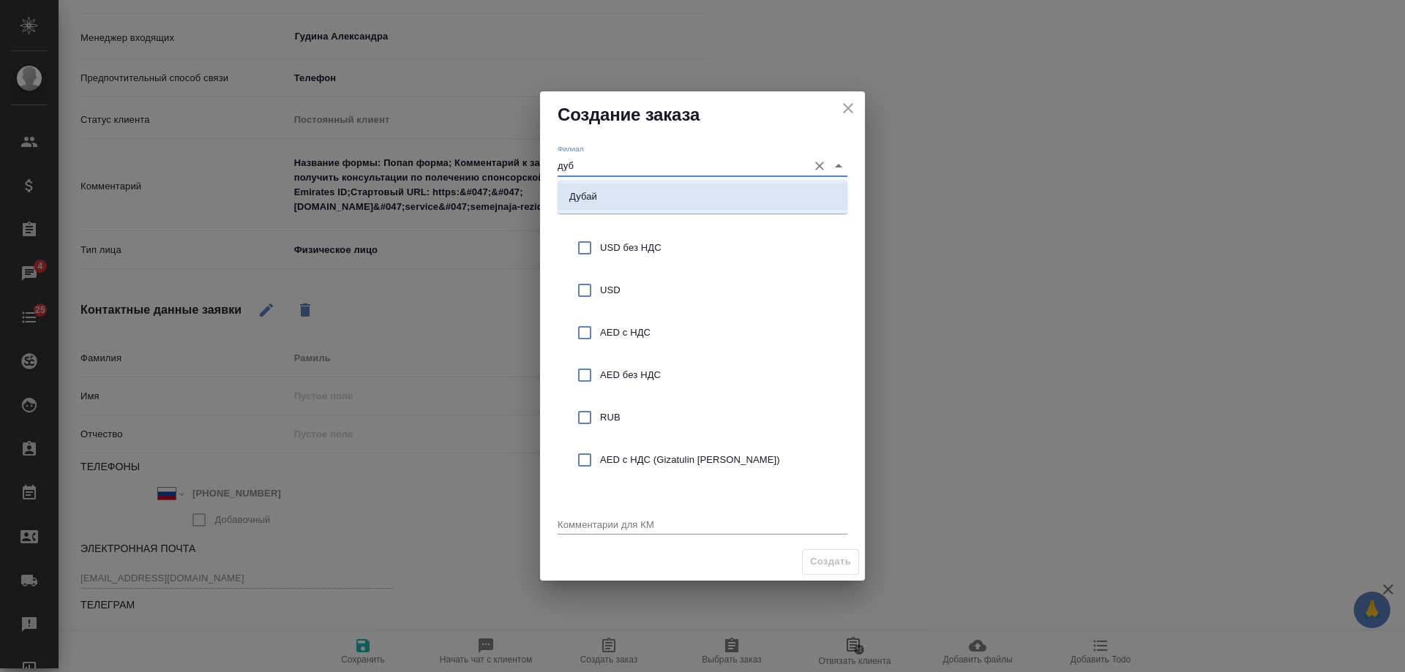
click at [684, 202] on li "Дубай" at bounding box center [703, 197] width 290 height 26
type input "Дубай"
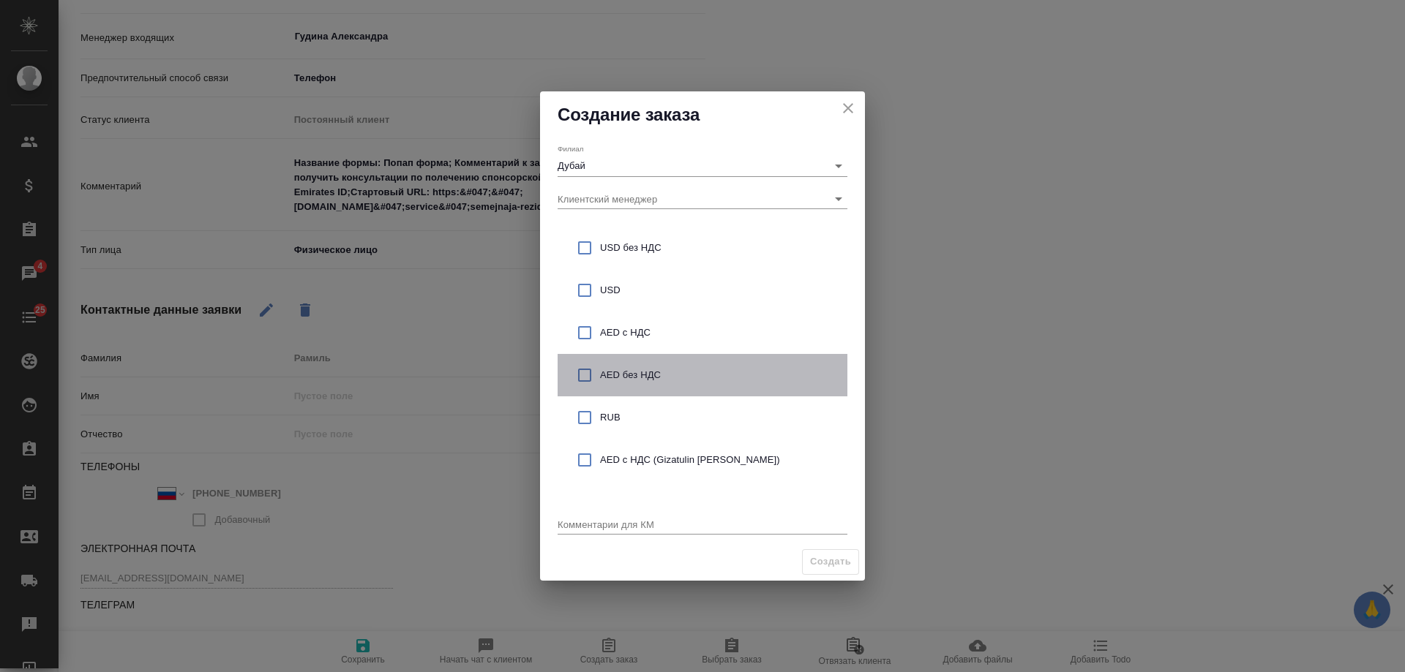
click at [648, 375] on span "AED без НДС" at bounding box center [718, 375] width 236 height 15
checkbox input "true"
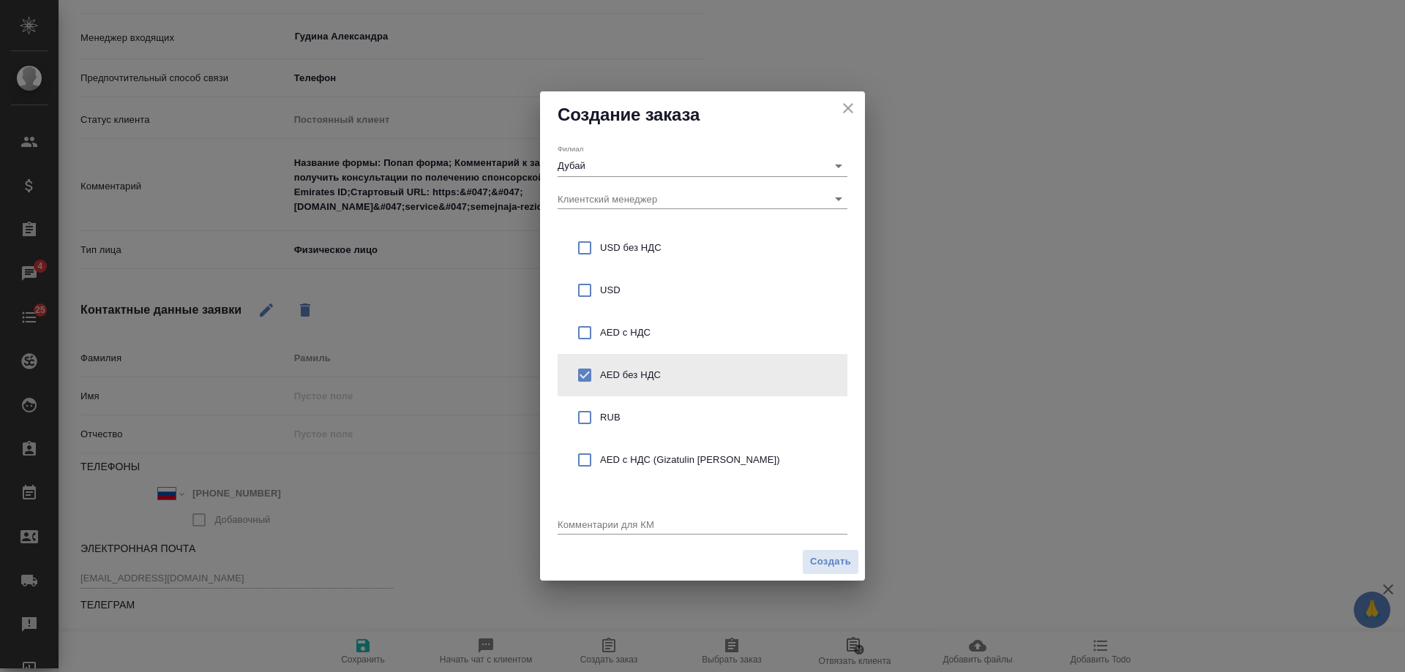
click at [618, 533] on div "x" at bounding box center [703, 526] width 290 height 18
type textarea "от КВ:"
type textarea "x"
paste textarea "спонсорской визы. У моей супруги есть Emirates ID"
click at [590, 527] on textarea "от КВ: спонсорской визы. У моей супруги есть Emirates ID" at bounding box center [703, 524] width 290 height 11
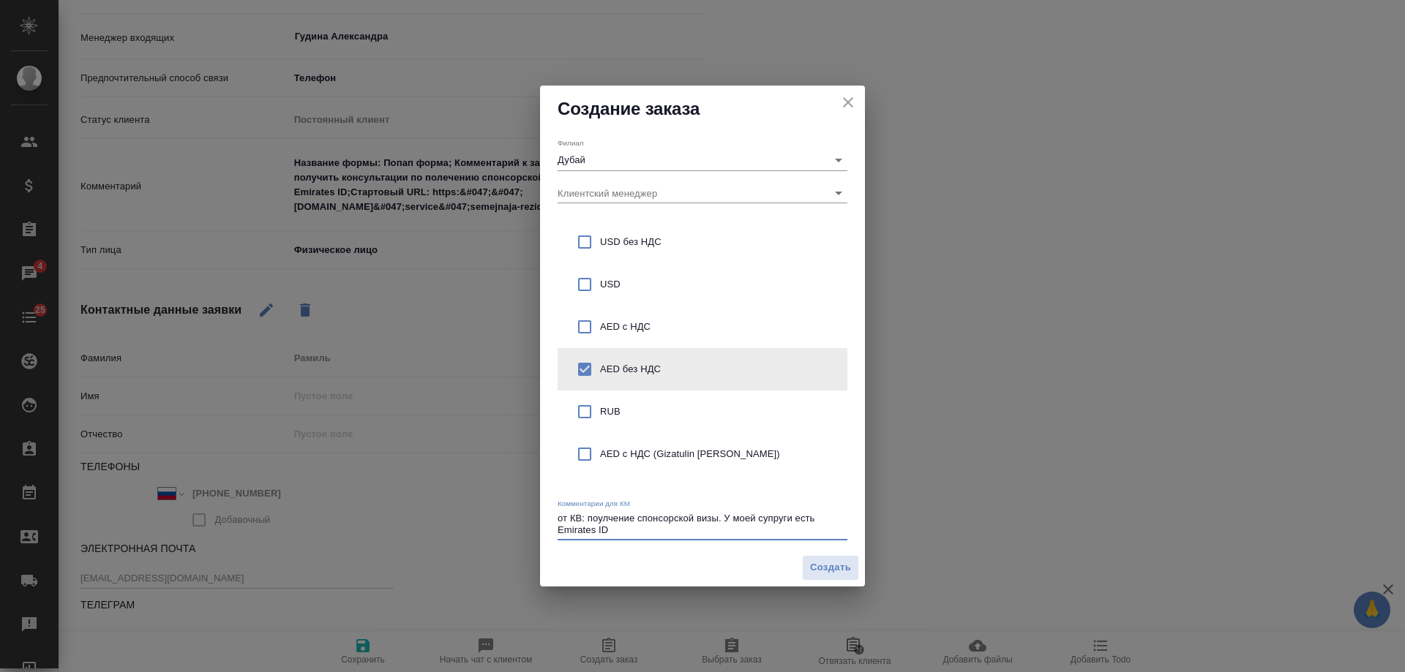
click at [599, 519] on textarea "от КВ: поулчение спонсорской визы. У моей супруги есть Emirates ID" at bounding box center [703, 524] width 290 height 23
click at [597, 519] on textarea "от КВ: поулчение спонсорской визы. У моей супруги есть Emirates ID" at bounding box center [703, 524] width 290 height 23
drag, startPoint x: 599, startPoint y: 521, endPoint x: 607, endPoint y: 521, distance: 8.8
click at [607, 521] on textarea "от КВ: поулчение спонсорской визы. У моей супруги есть Emirates ID" at bounding box center [703, 524] width 290 height 23
drag, startPoint x: 717, startPoint y: 519, endPoint x: 758, endPoint y: 519, distance: 41.0
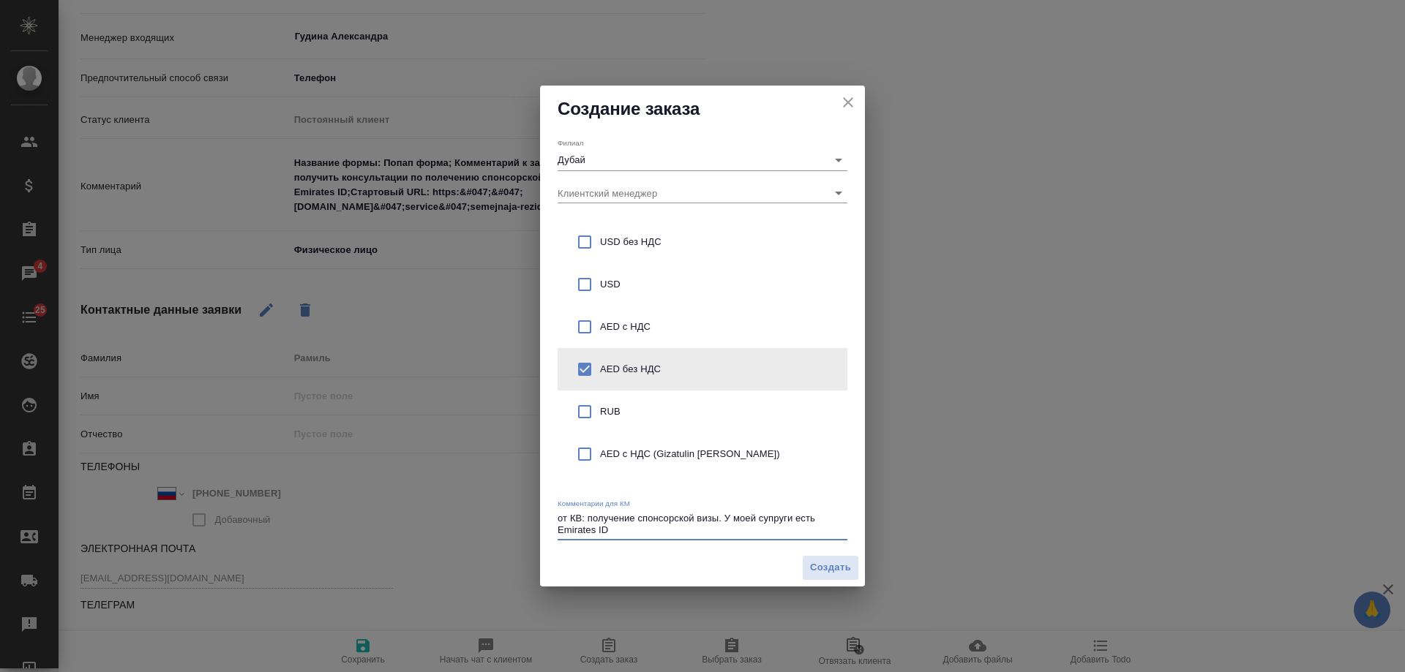
click at [758, 519] on textarea "от КВ: получение спонсорской визы. У моей супруги есть Emirates ID" at bounding box center [703, 524] width 290 height 23
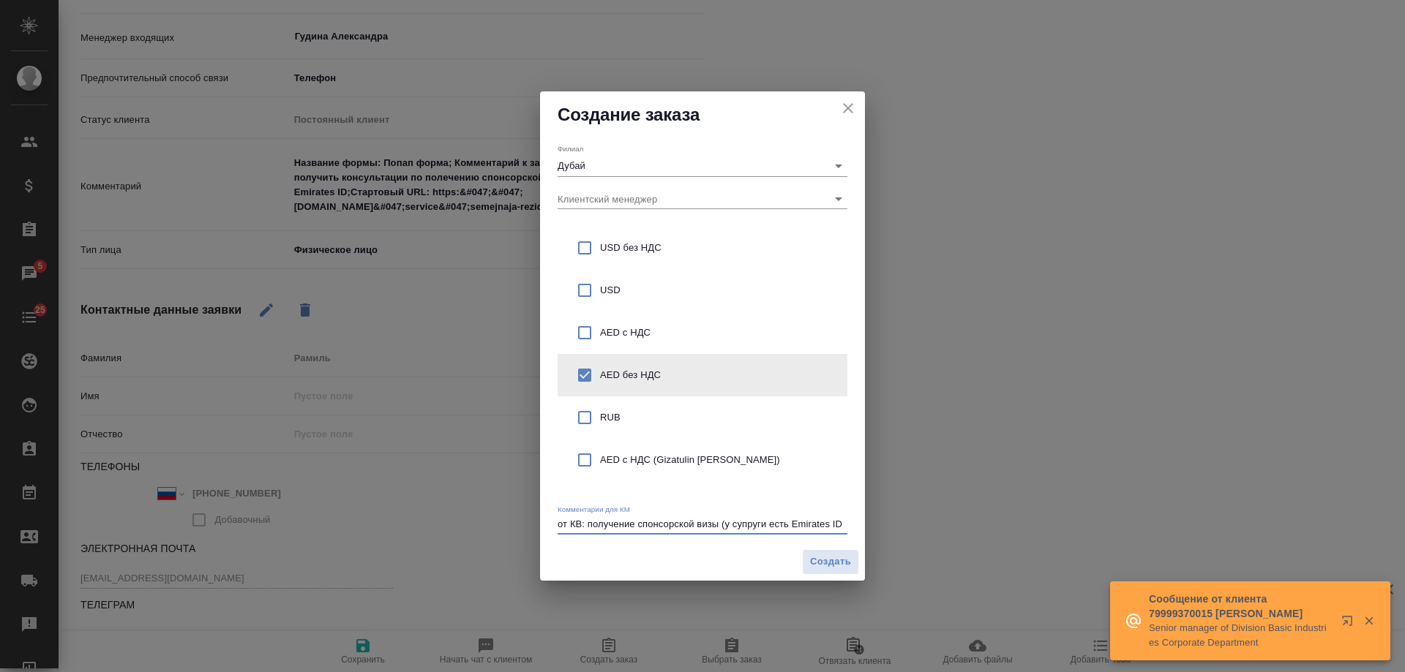
click at [843, 522] on textarea "от КВ: получение спонсорской визы (у супруги есть Emirates ID" at bounding box center [703, 524] width 290 height 11
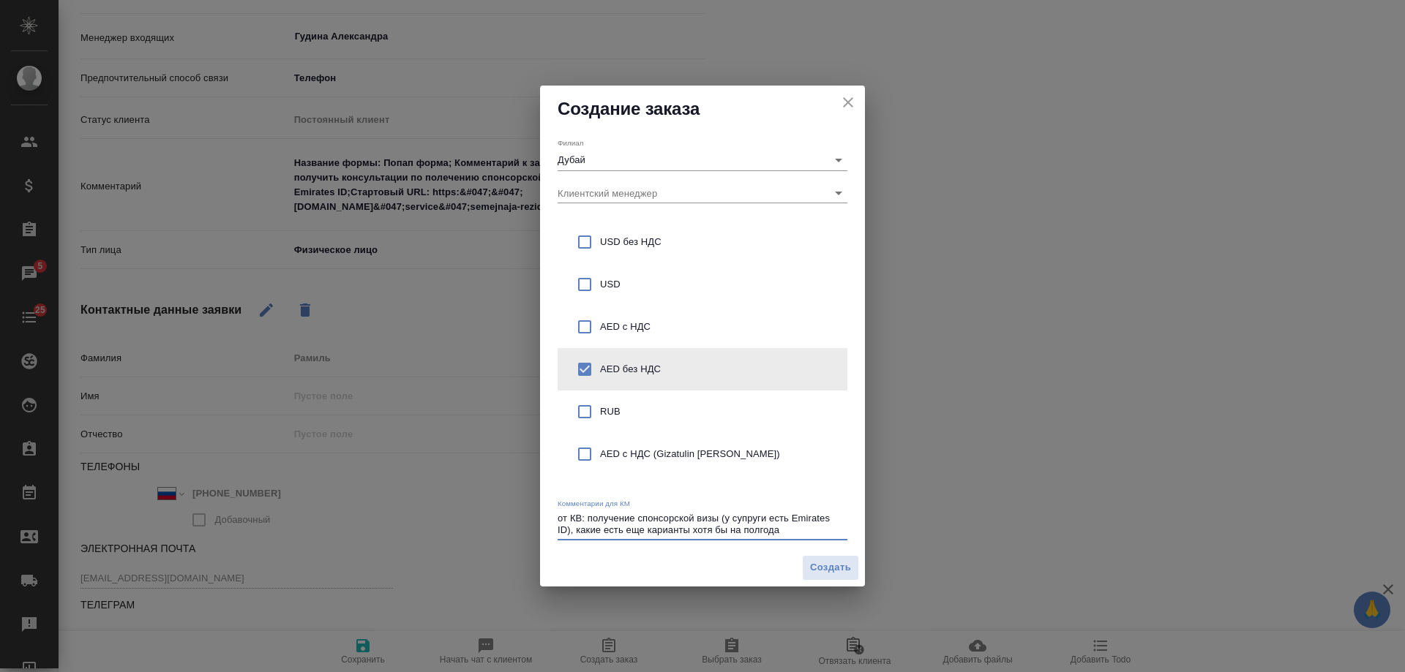
click at [649, 528] on textarea "от КВ: получение спонсорской визы (у супруги есть Emirates ID), какие есть еще …" at bounding box center [703, 524] width 290 height 23
type textarea "от КВ: получение спонсорской визы (у супруги есть Emirates ID), какие есть еще …"
click at [840, 567] on span "Создать" at bounding box center [830, 568] width 41 height 17
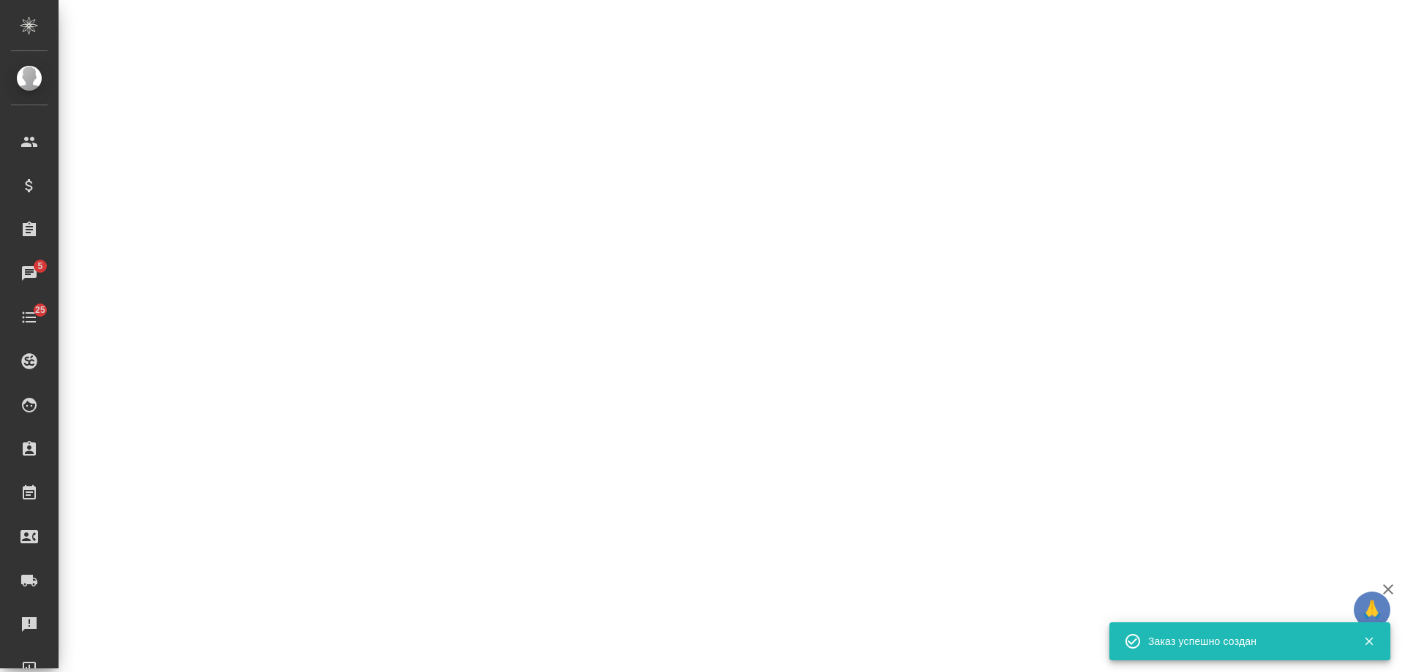
select select "RU"
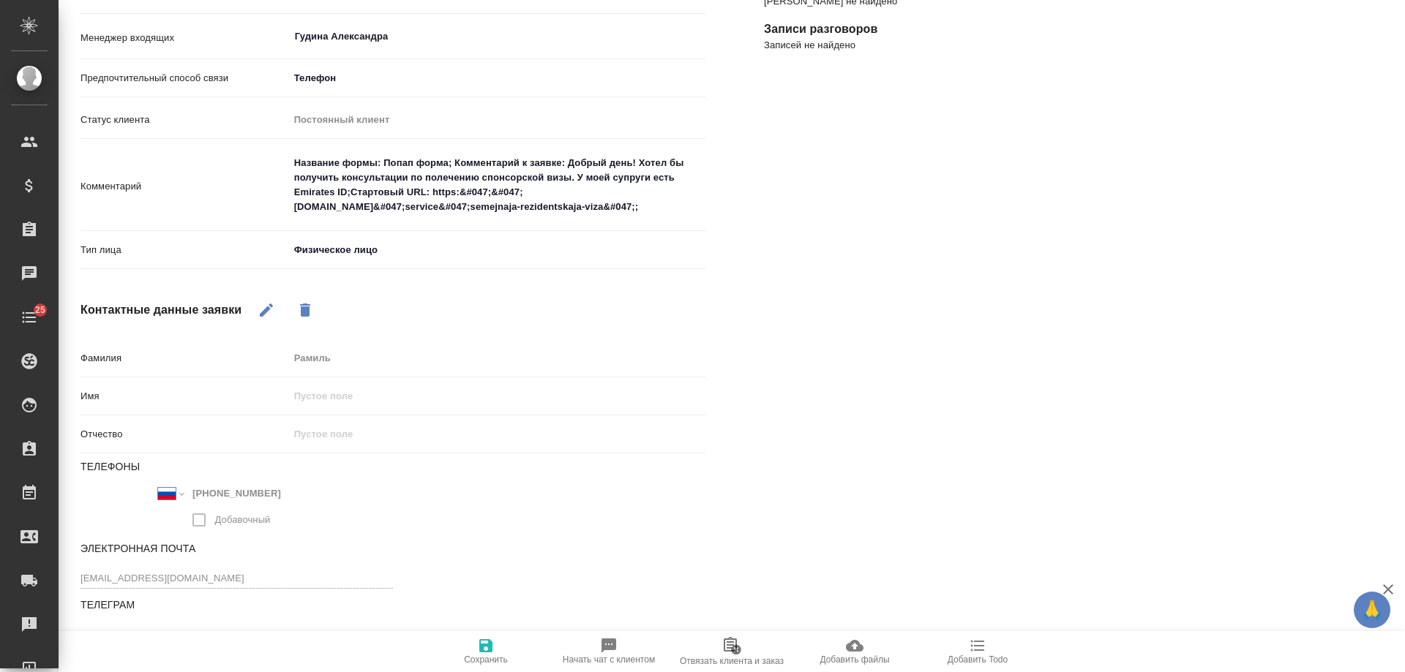
type textarea "x"
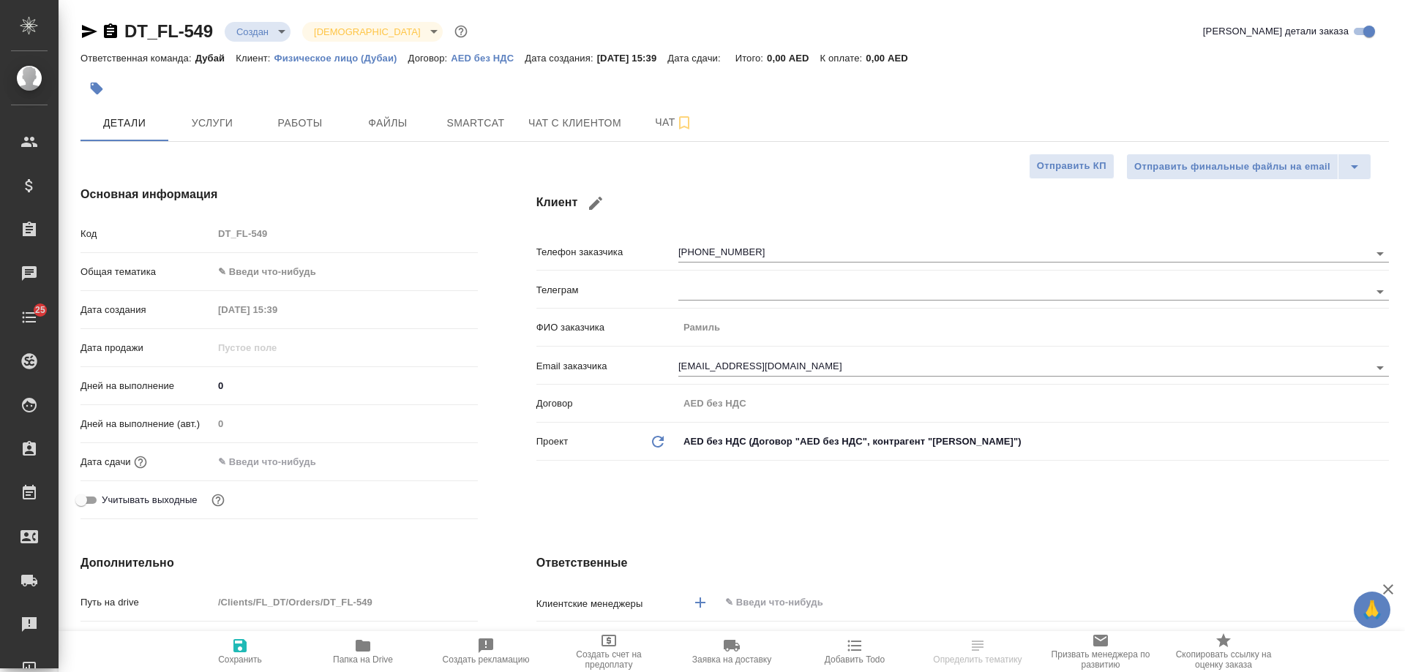
select select "RU"
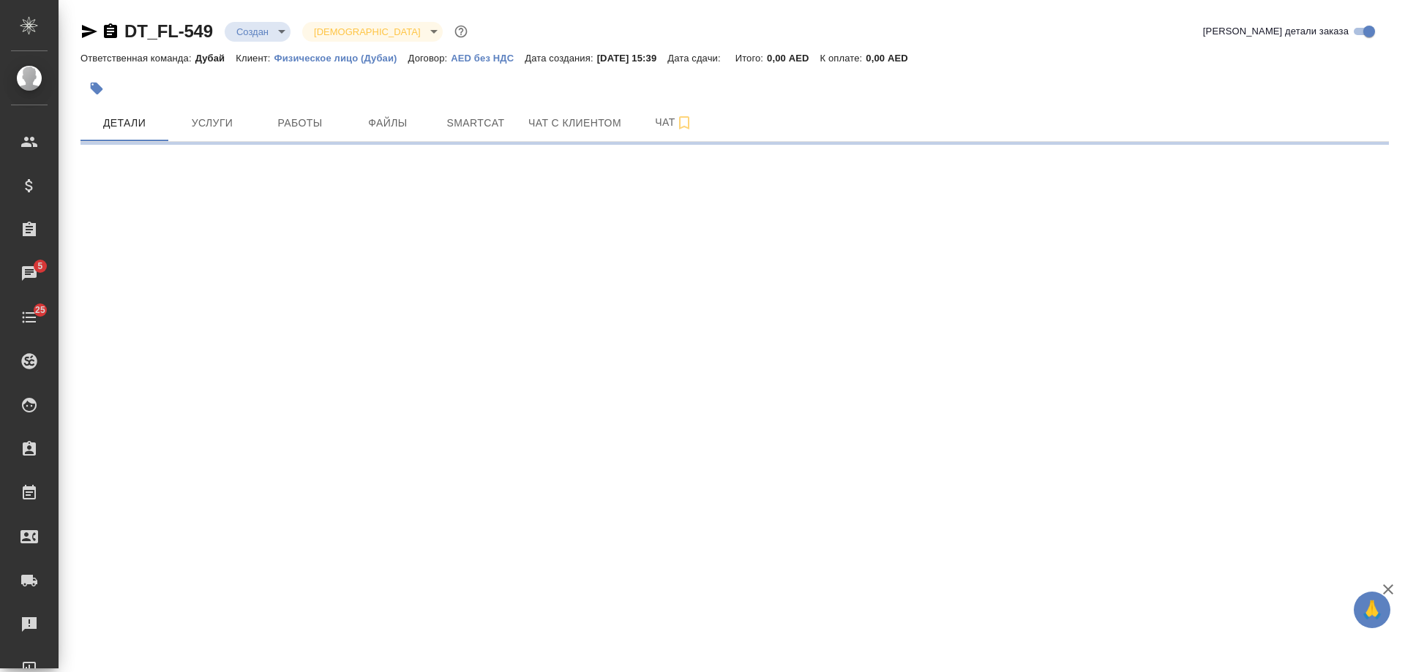
select select "RU"
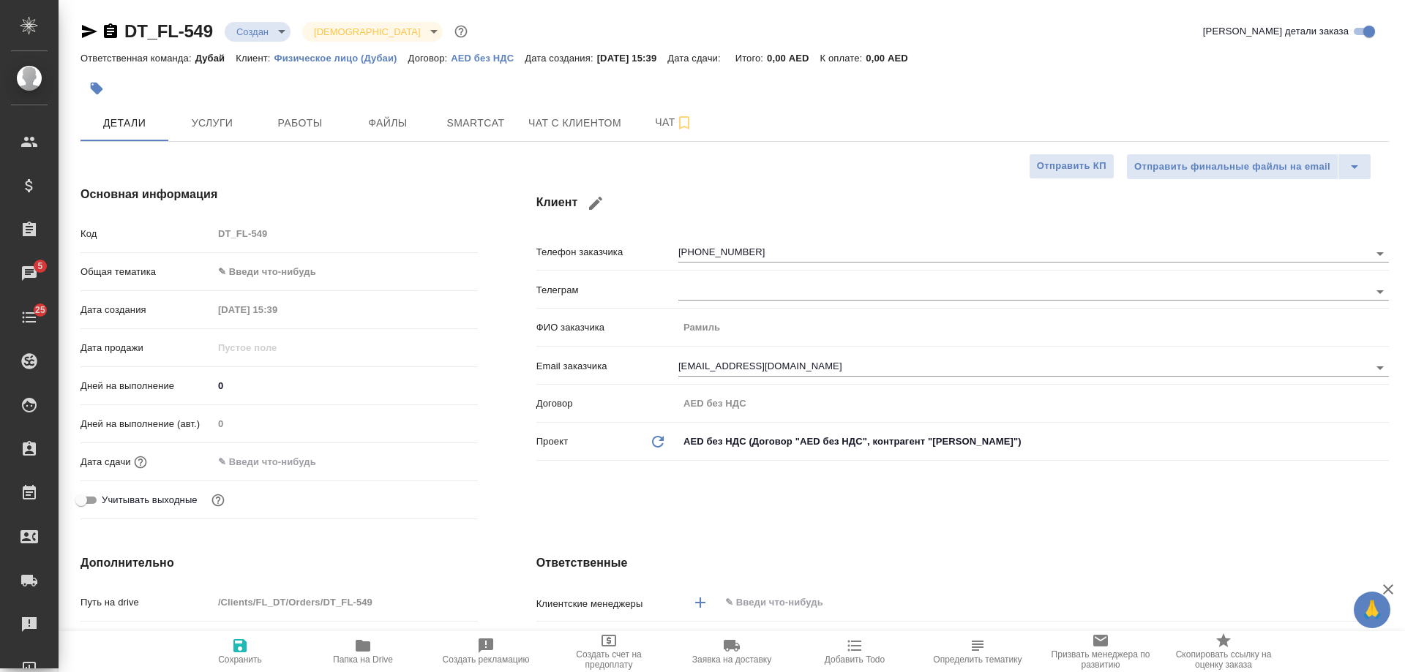
type textarea "x"
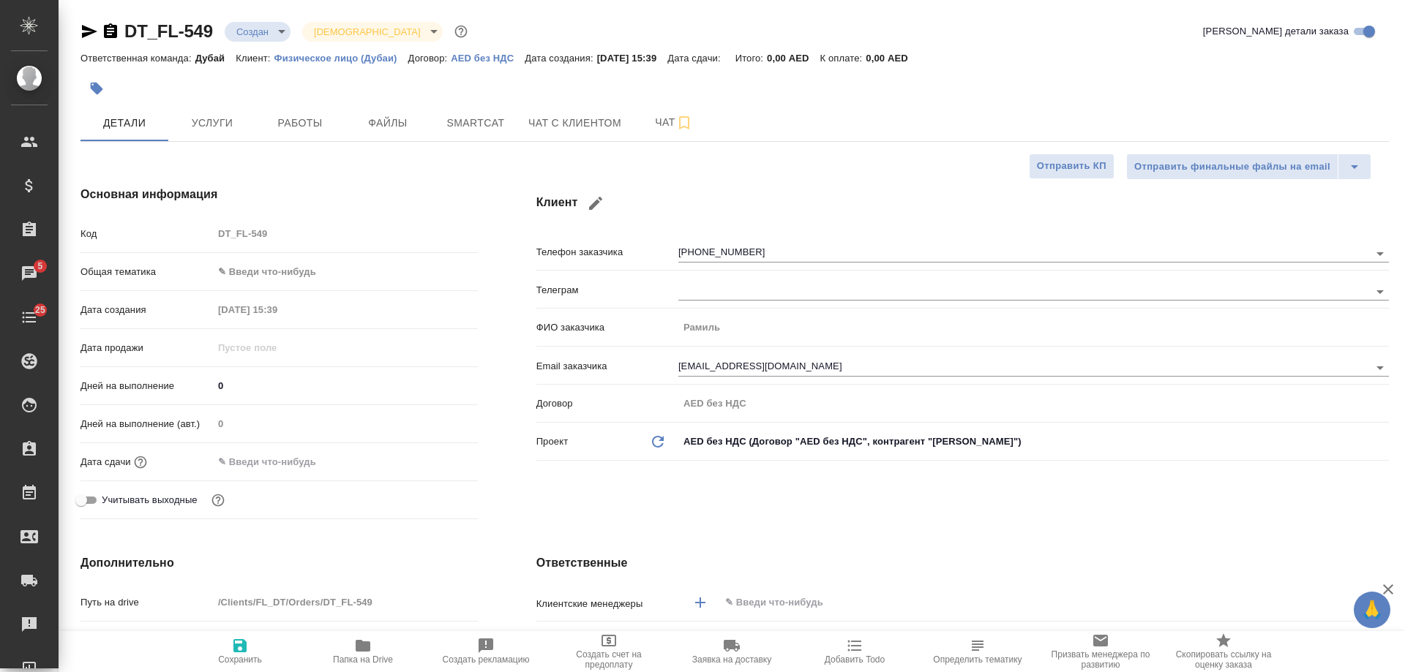
type textarea "x"
click at [591, 127] on span "Чат с клиентом" at bounding box center [574, 123] width 93 height 18
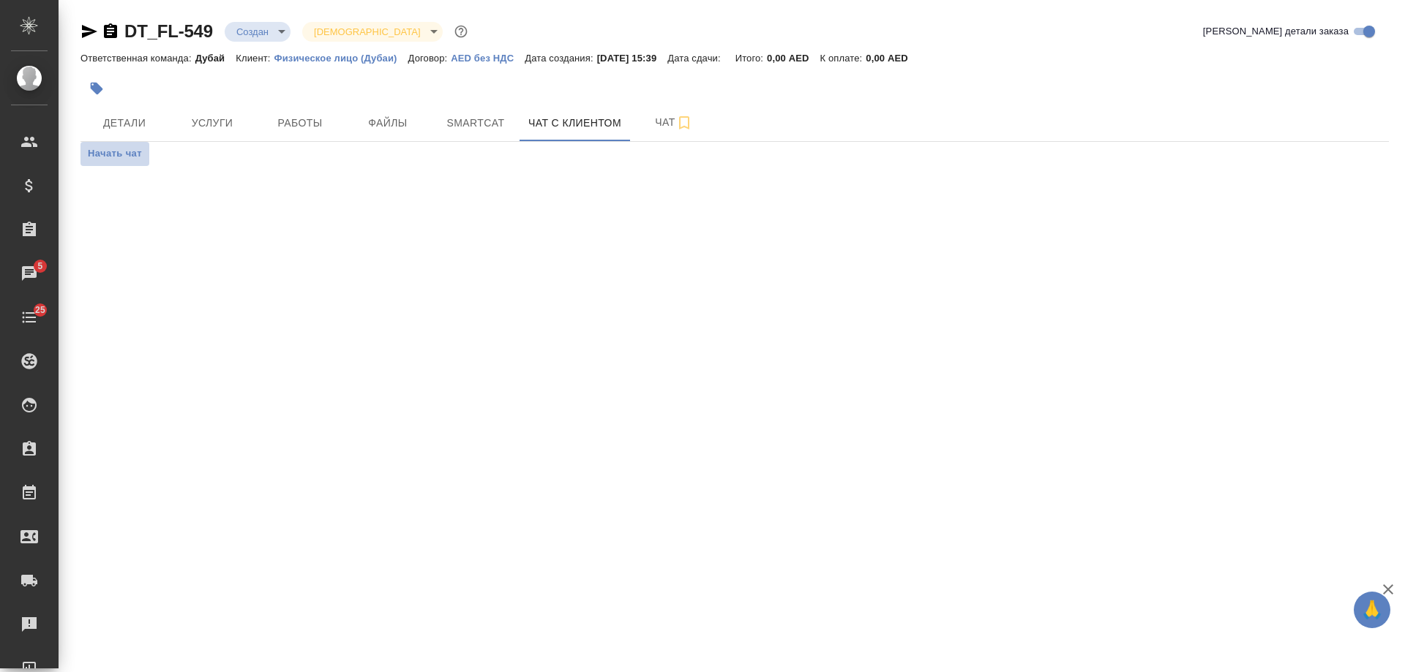
click at [128, 156] on span "Начать чат" at bounding box center [115, 154] width 54 height 17
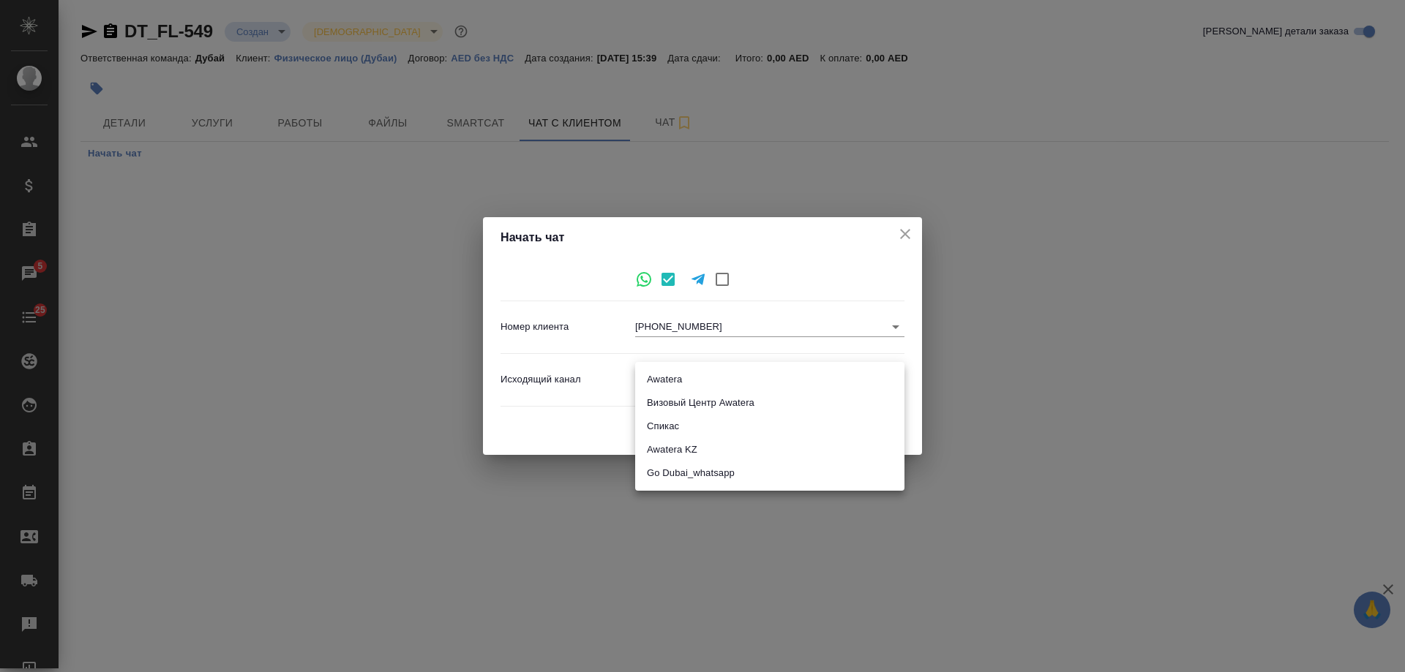
click at [696, 381] on body "🙏 .cls-1 fill:#fff; AWATERA Gudina Alexandra Клиенты Спецификации Заказы 5 Чаты…" at bounding box center [702, 336] width 1405 height 672
click at [691, 377] on li "Awatera" at bounding box center [769, 379] width 269 height 23
type input "2"
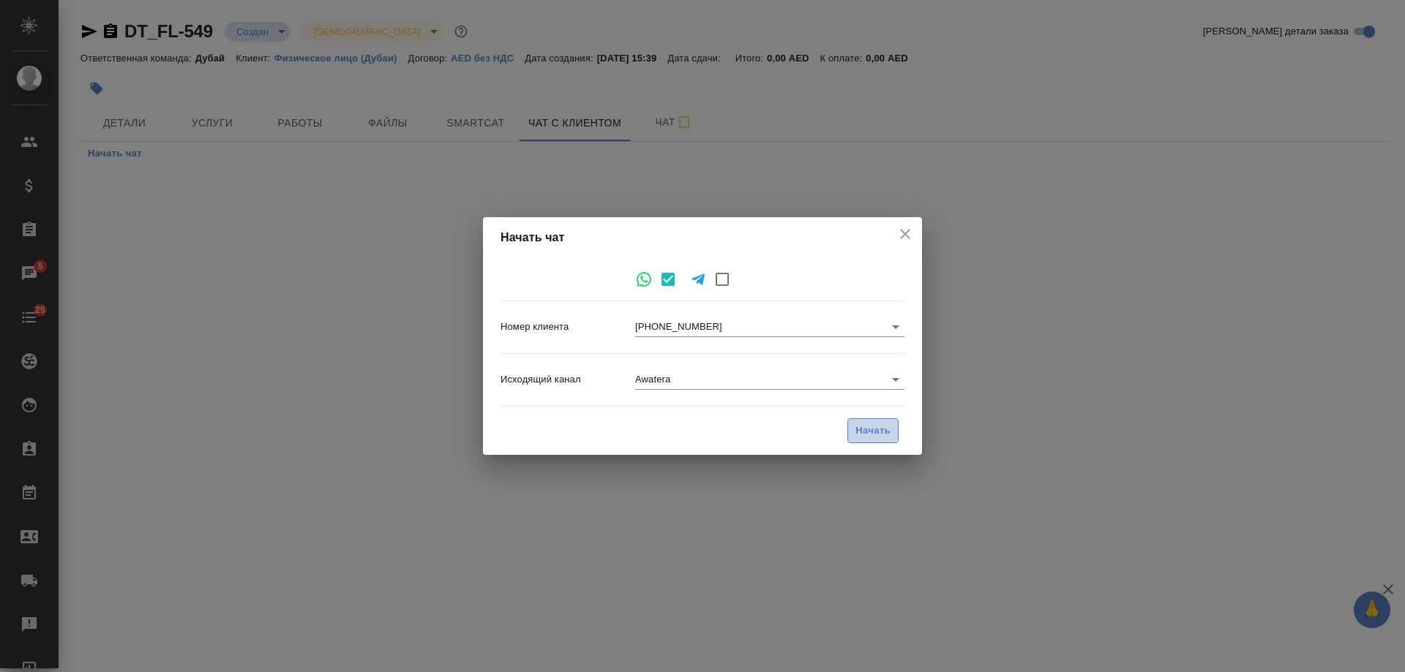
click at [879, 430] on span "Начать" at bounding box center [872, 431] width 35 height 17
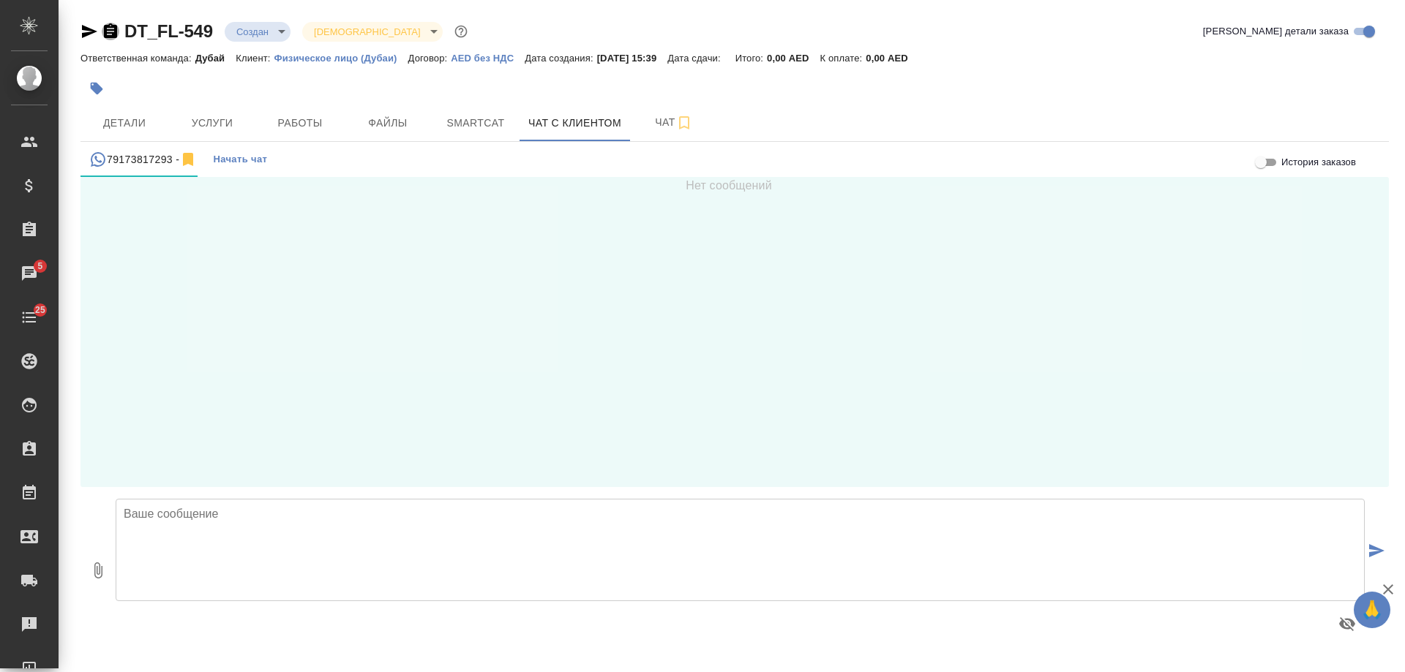
drag, startPoint x: 110, startPoint y: 29, endPoint x: 327, endPoint y: 9, distance: 218.3
click at [118, 27] on icon "button" at bounding box center [111, 32] width 18 height 18
click at [128, 129] on span "Детали" at bounding box center [124, 123] width 70 height 18
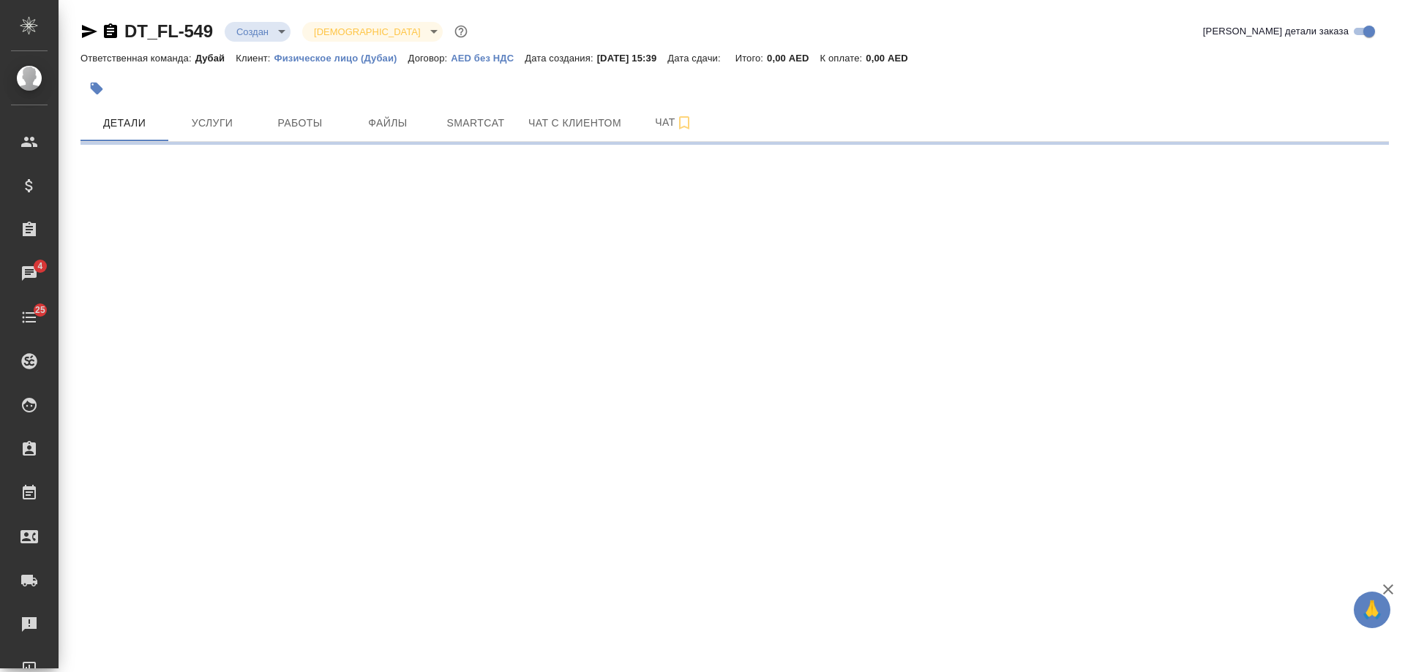
select select "RU"
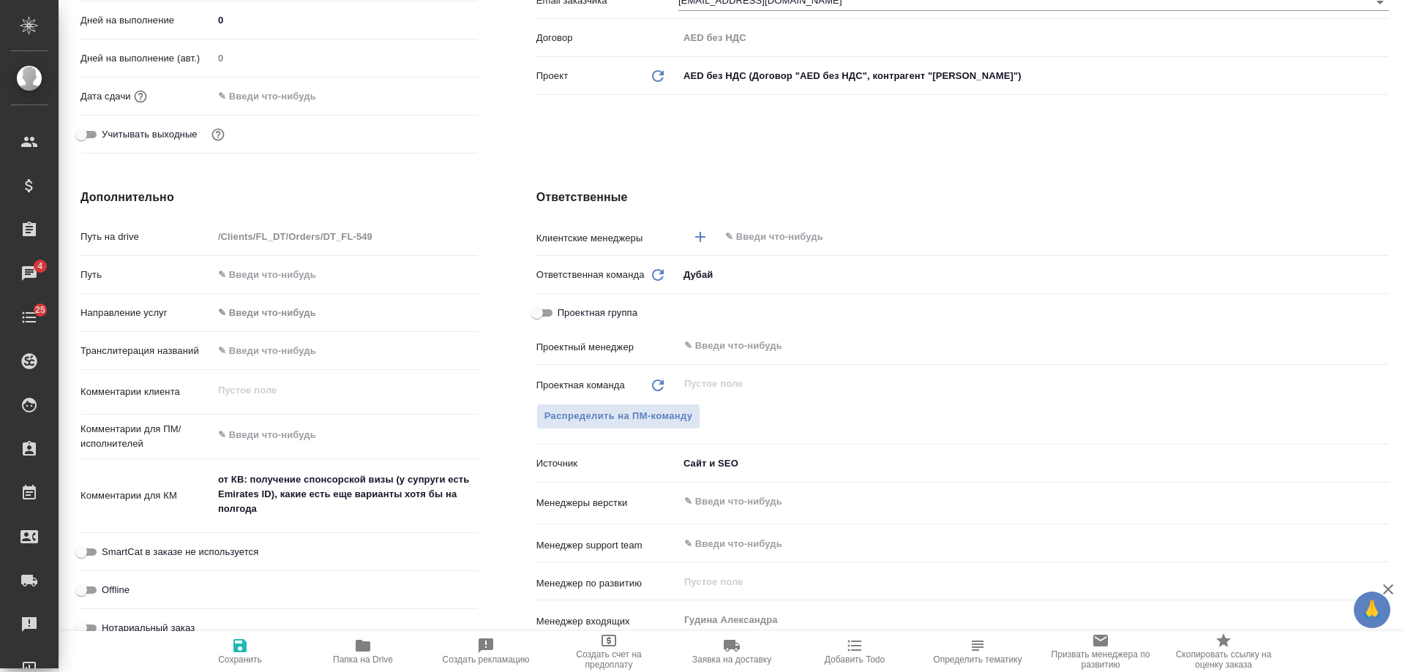
scroll to position [512, 0]
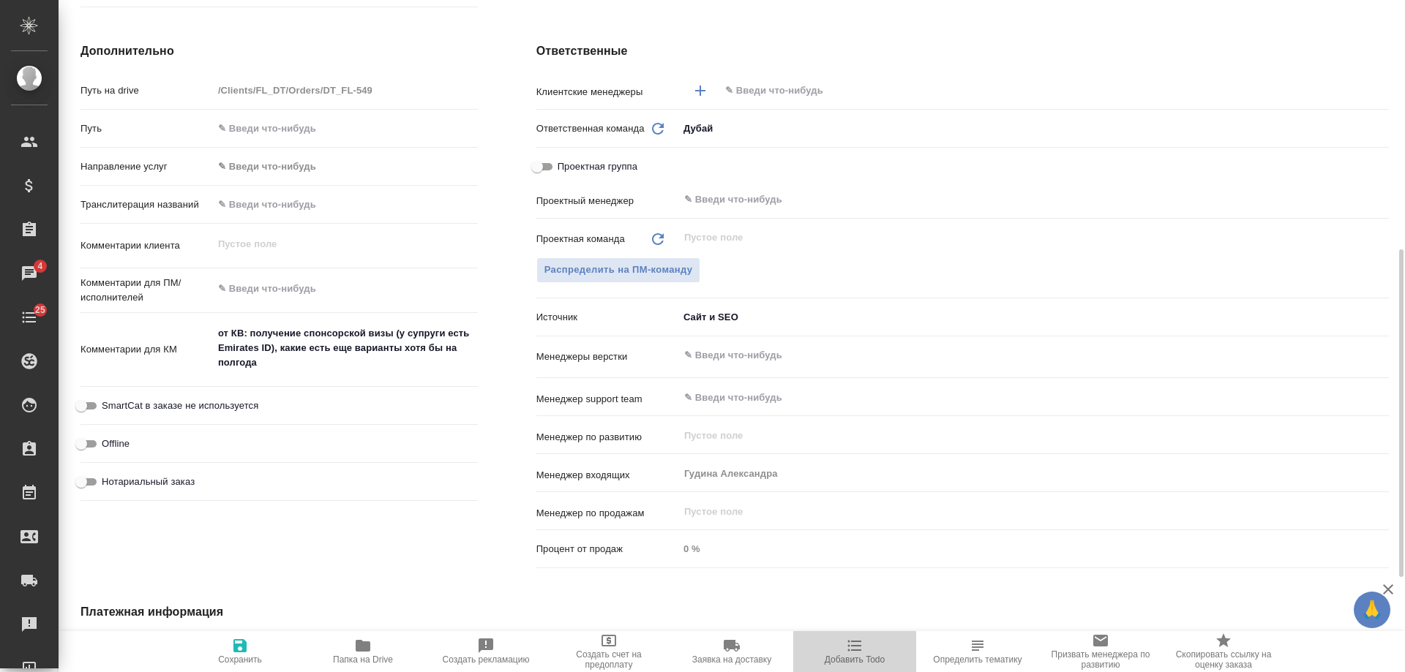
click at [854, 648] on icon "button" at bounding box center [855, 646] width 18 height 18
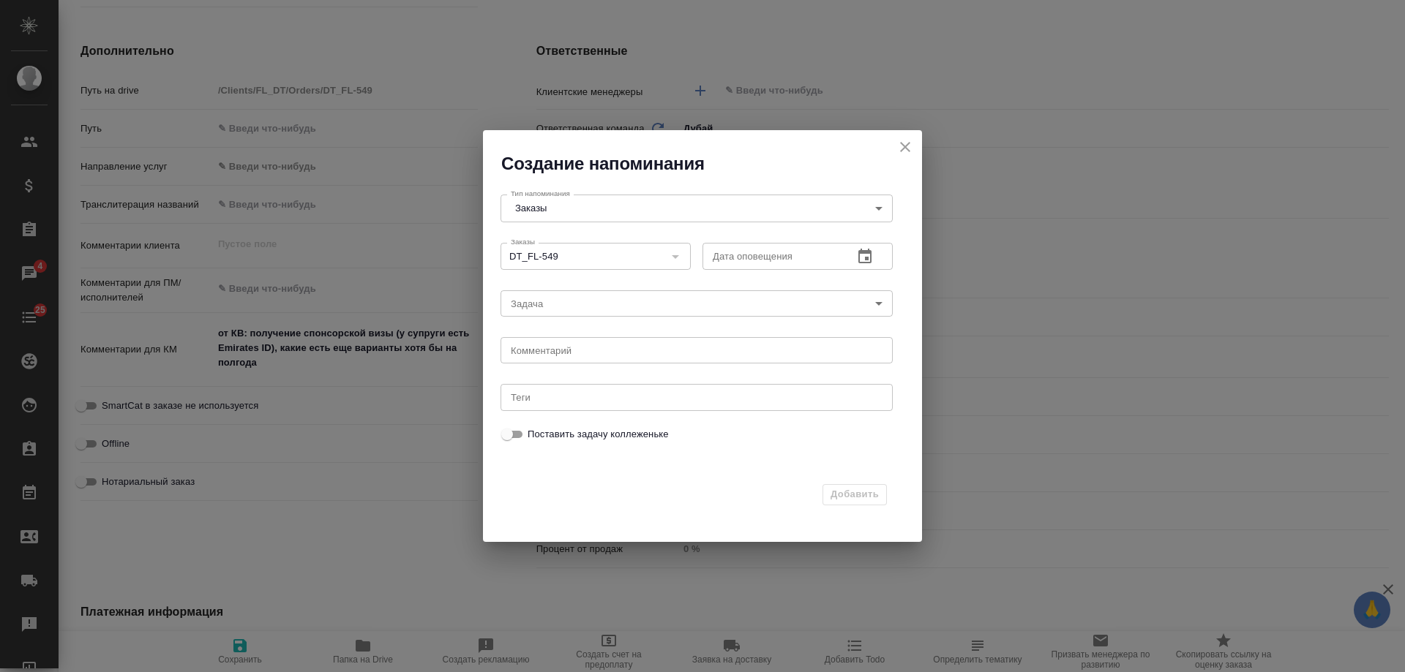
click at [859, 249] on icon "button" at bounding box center [865, 257] width 18 height 18
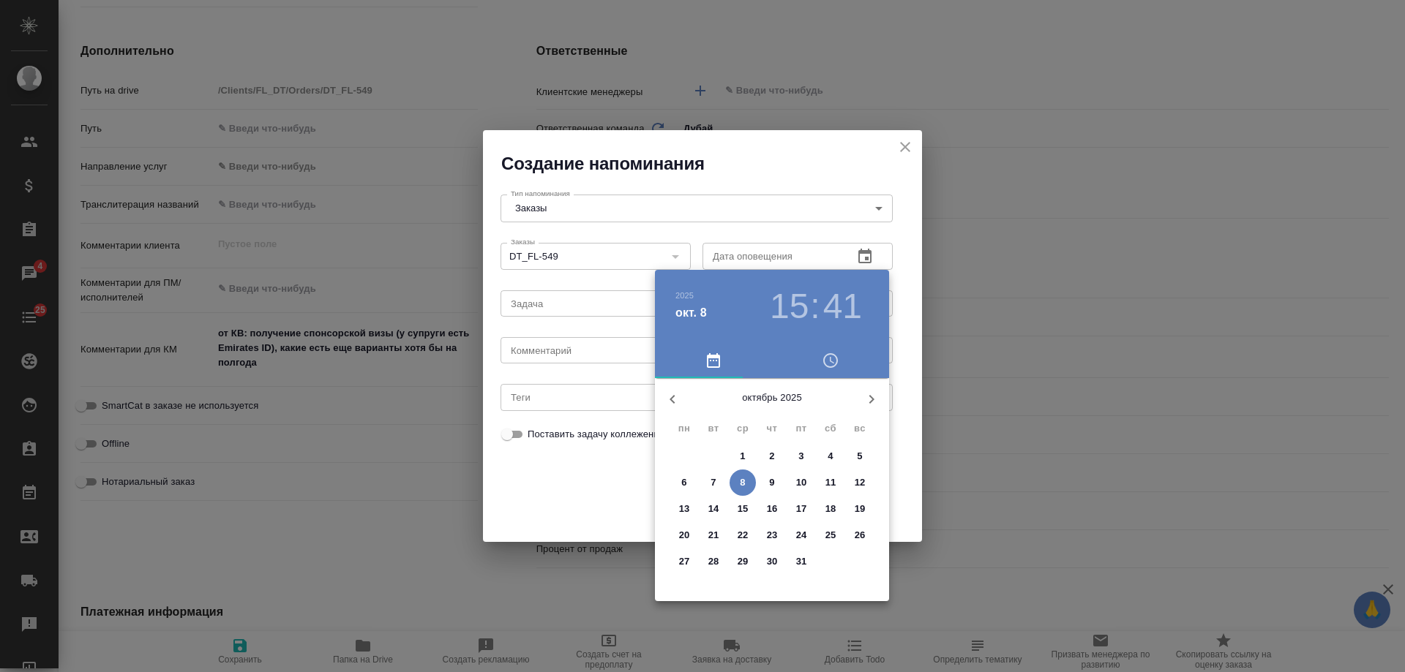
click at [770, 484] on p "9" at bounding box center [771, 483] width 5 height 15
type input "09.10.2025 15:41"
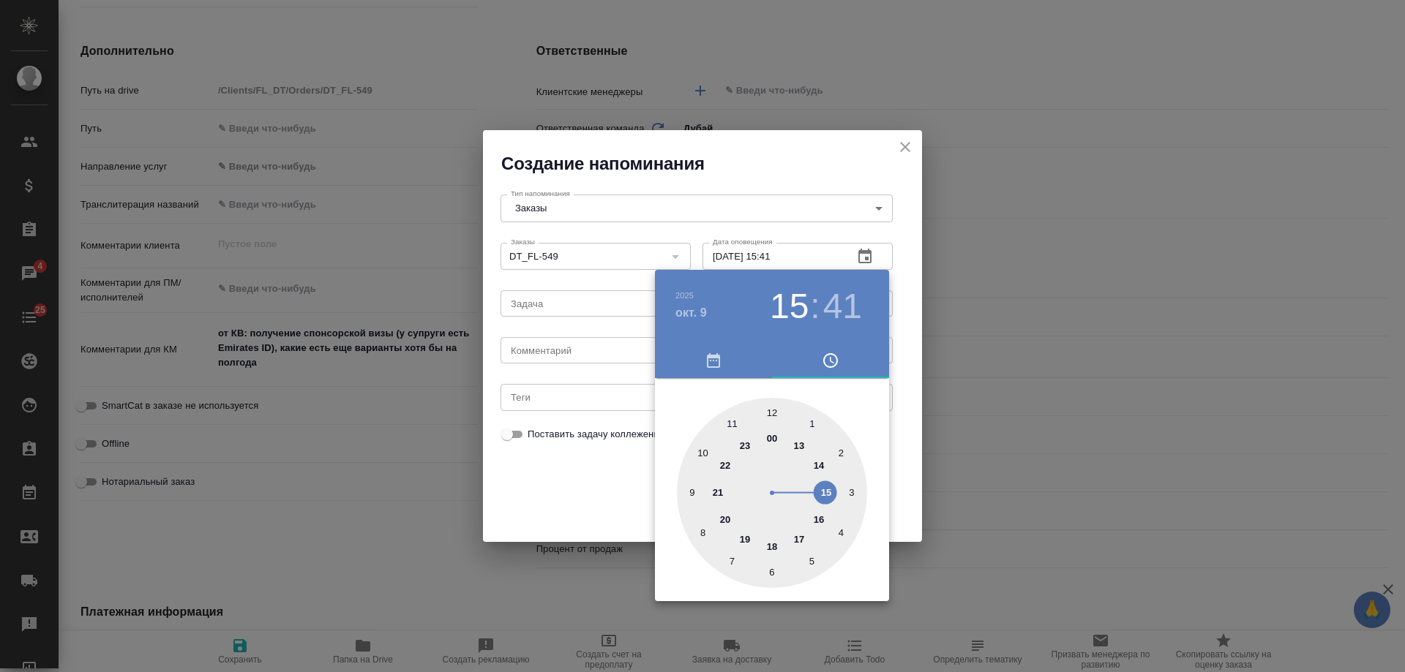
click at [604, 361] on div at bounding box center [702, 336] width 1405 height 672
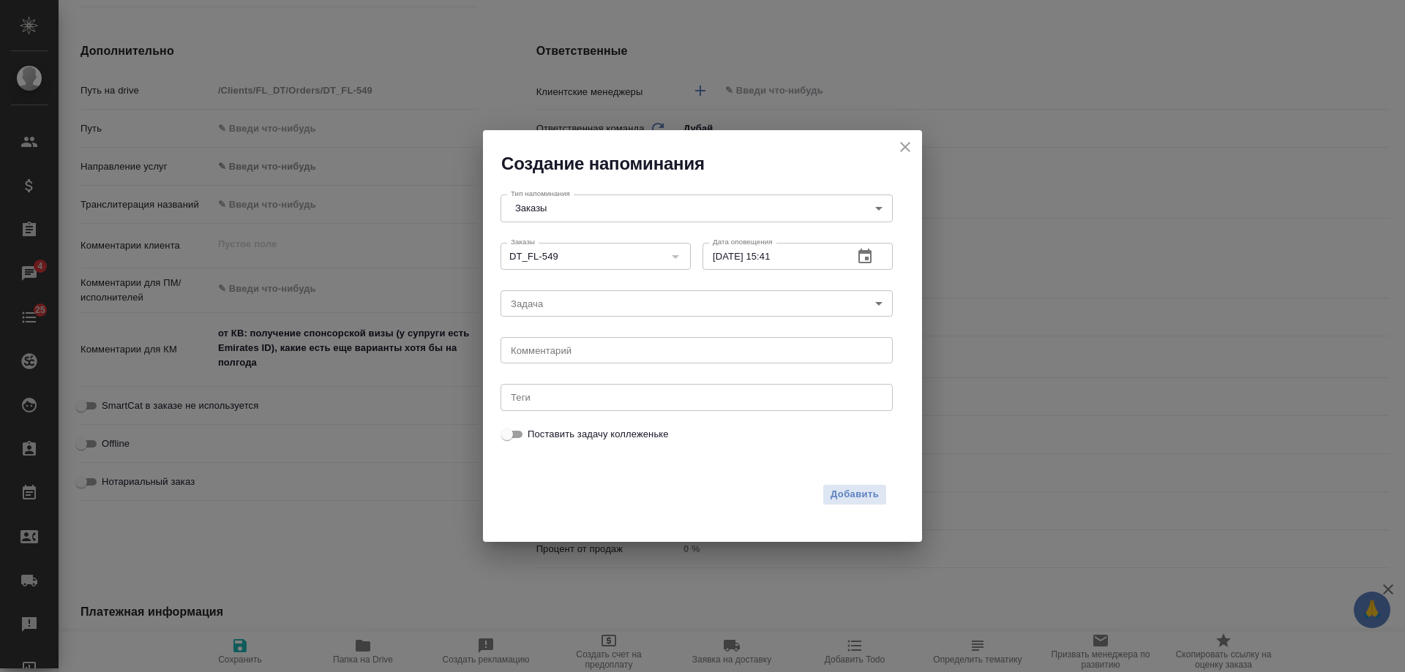
click at [587, 350] on div "2025 окт. 9 15 : 41 00 1 2 3 4 5 6 7 8 9 10 11 12 13 14 15 16 17 18 19 20 21 22…" at bounding box center [702, 336] width 1405 height 672
click at [575, 351] on div "2025 окт. 9 15 : 41 00 1 2 3 4 5 6 7 8 9 10 11 12 13 14 15 16 17 18 19 20 21 22…" at bounding box center [702, 336] width 1405 height 672
click at [571, 356] on textarea at bounding box center [697, 350] width 372 height 11
click at [569, 356] on div "x Комментарий" at bounding box center [697, 350] width 392 height 26
type textarea "инфа вотс"
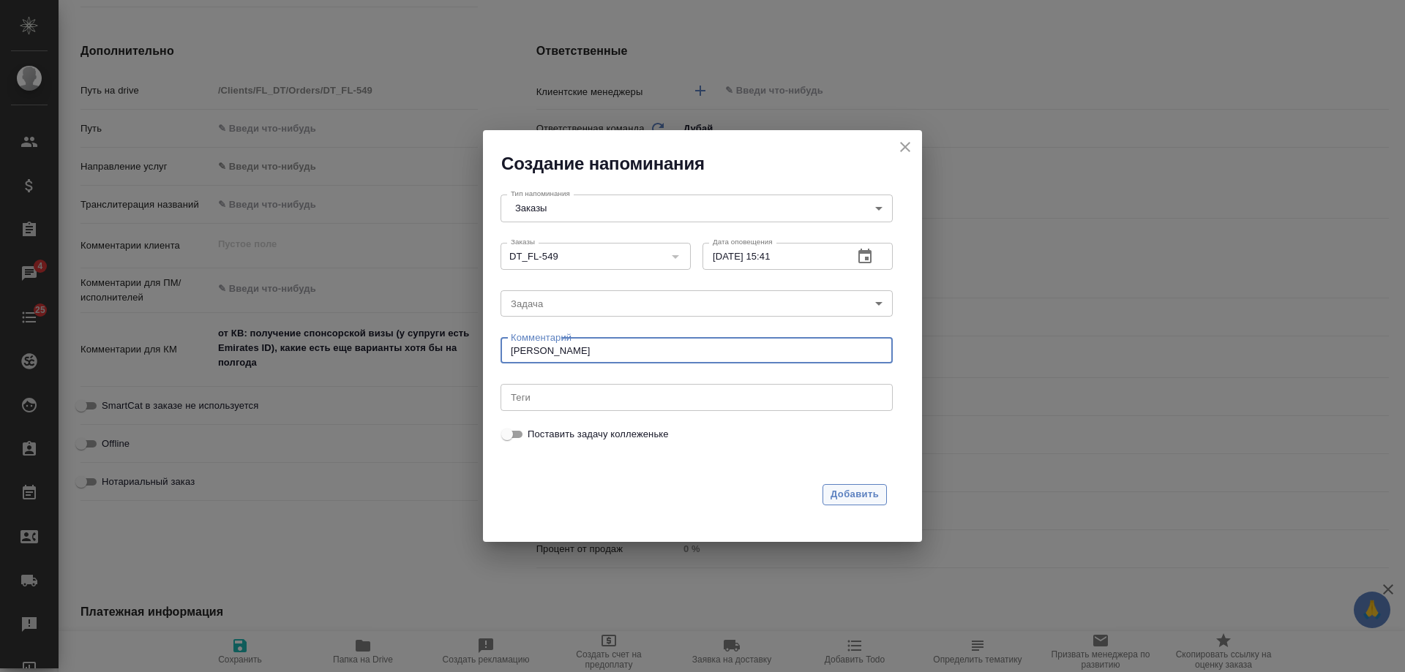
click at [859, 487] on span "Добавить" at bounding box center [855, 495] width 48 height 17
type textarea "x"
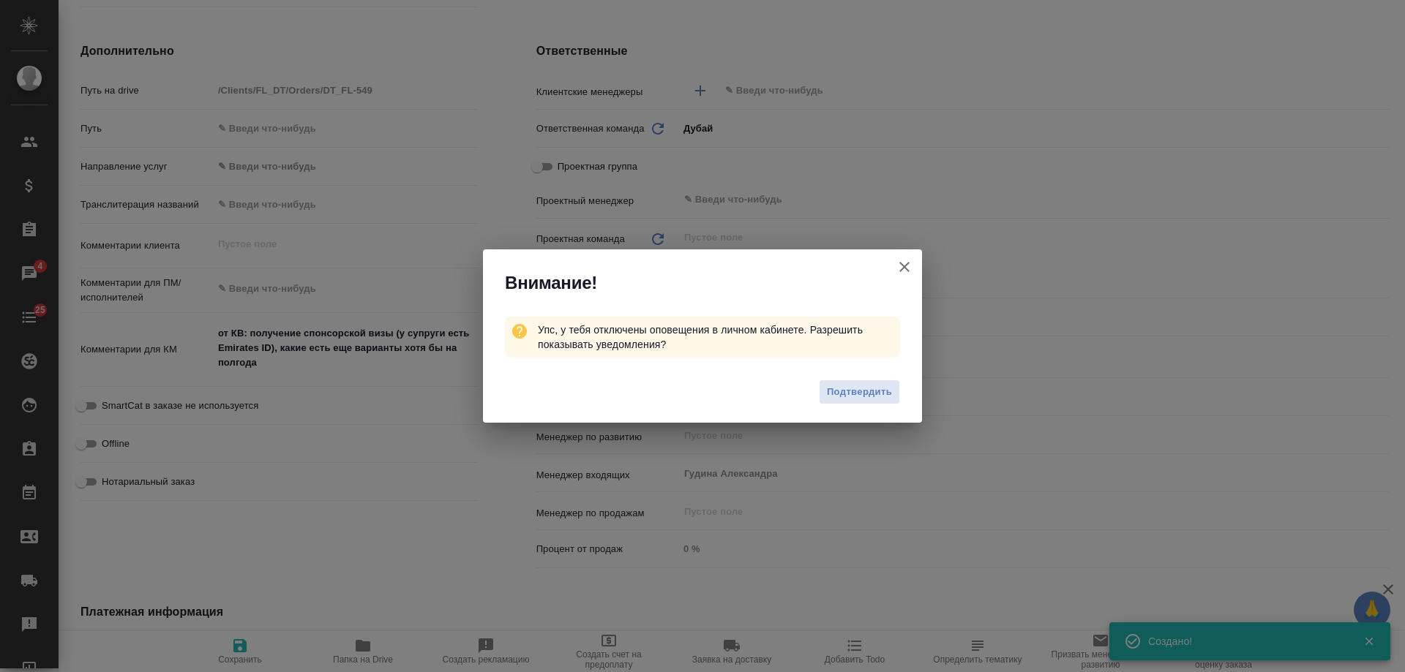
type textarea "x"
click at [909, 271] on icon "button" at bounding box center [904, 267] width 10 height 10
type textarea "x"
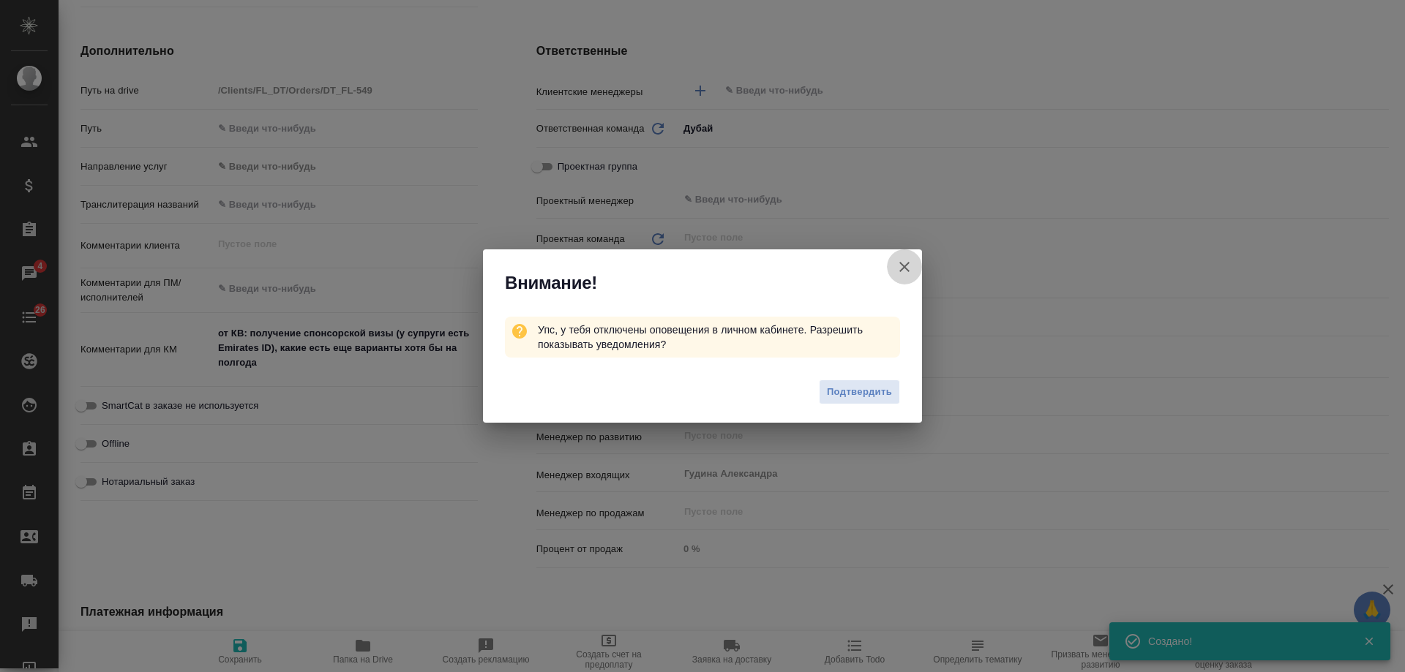
type textarea "x"
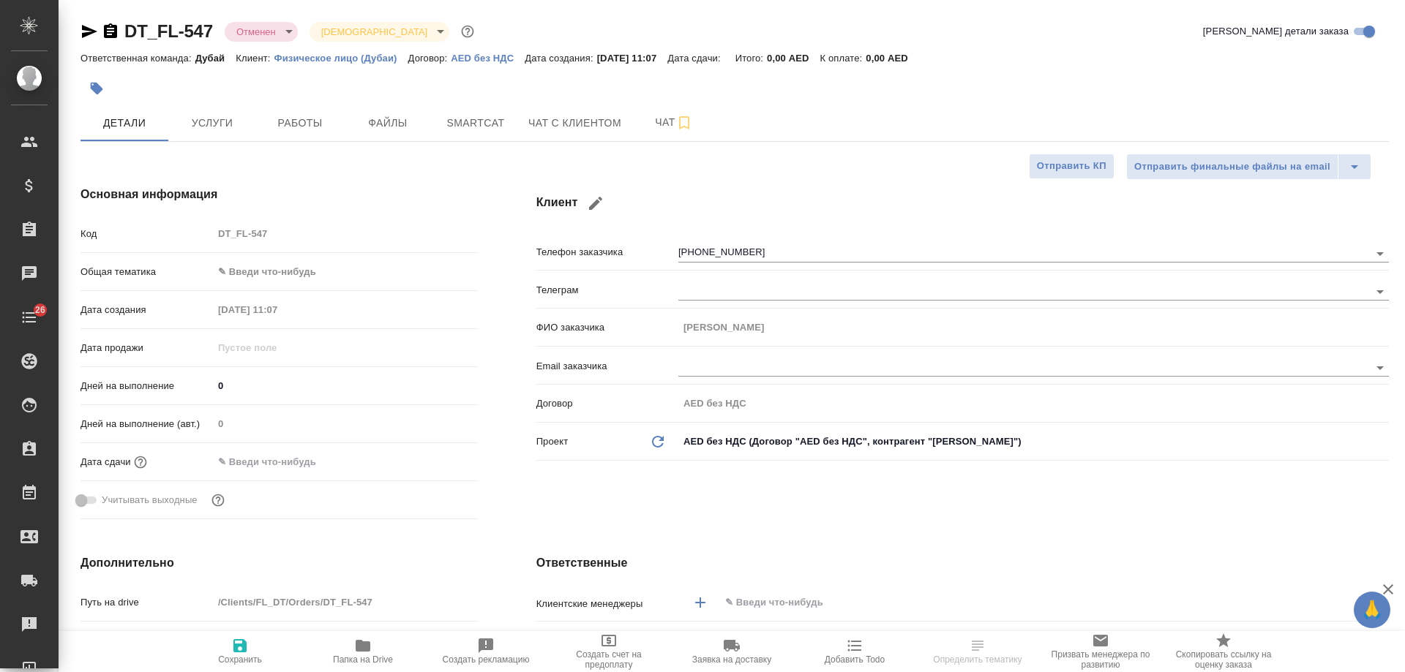
select select "RU"
click at [582, 120] on span "Чат с клиентом" at bounding box center [574, 123] width 93 height 18
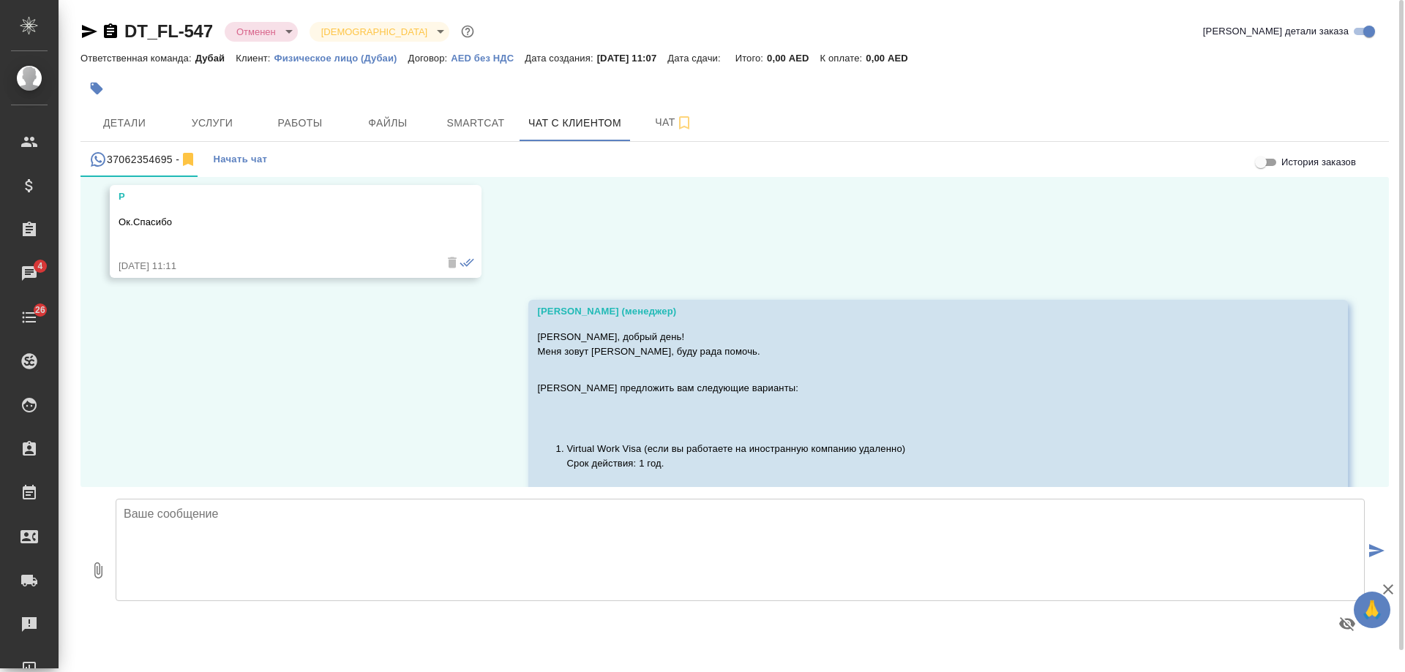
scroll to position [271, 0]
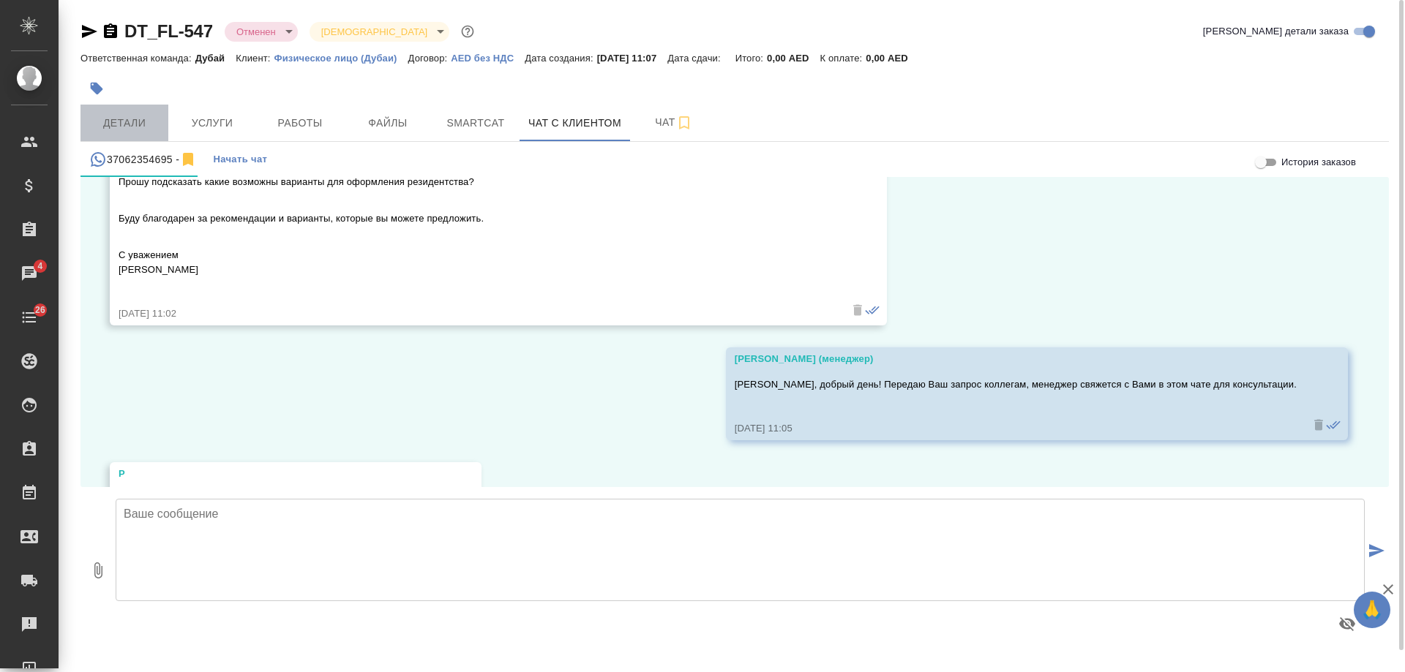
click at [121, 127] on span "Детали" at bounding box center [124, 123] width 70 height 18
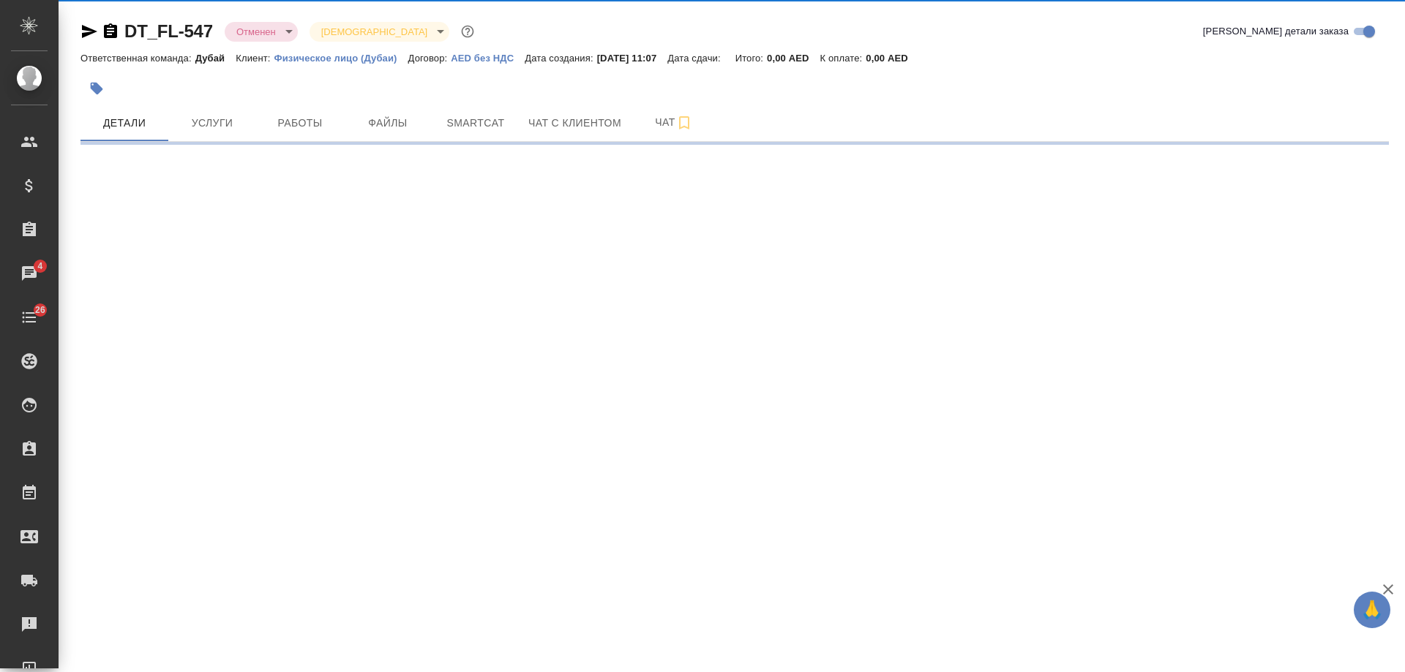
select select "RU"
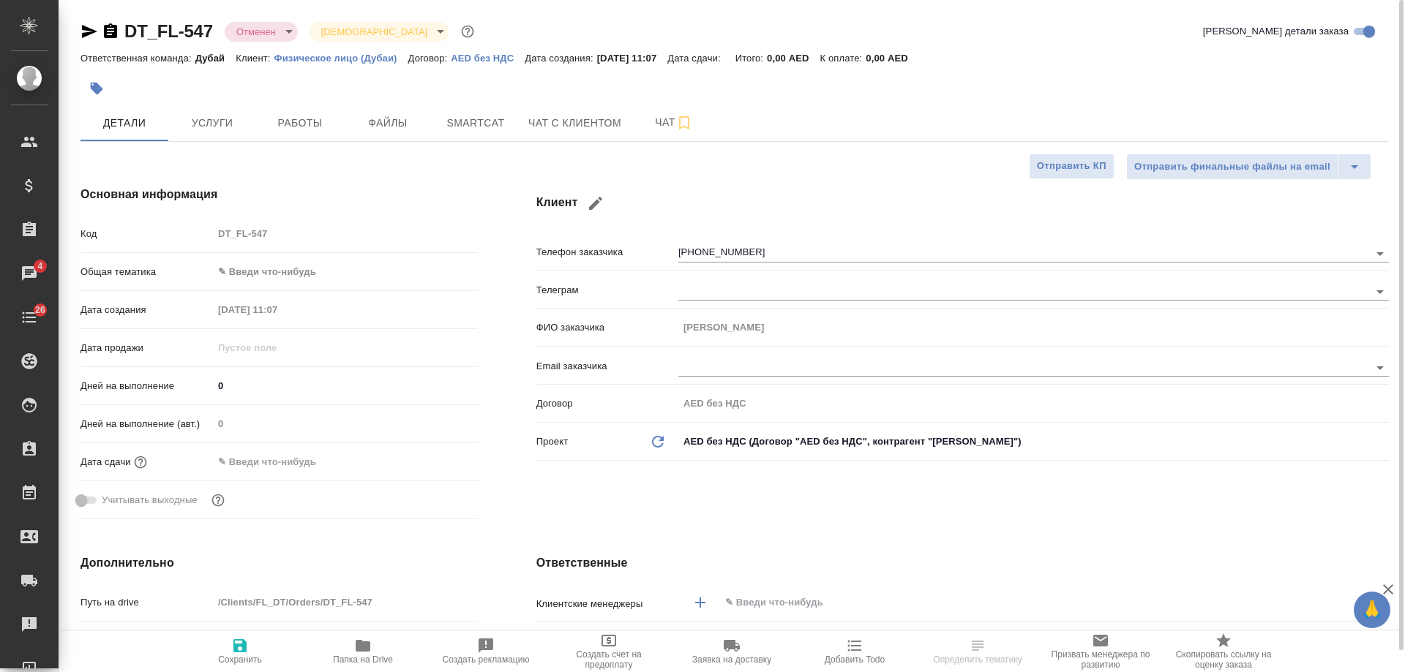
type textarea "x"
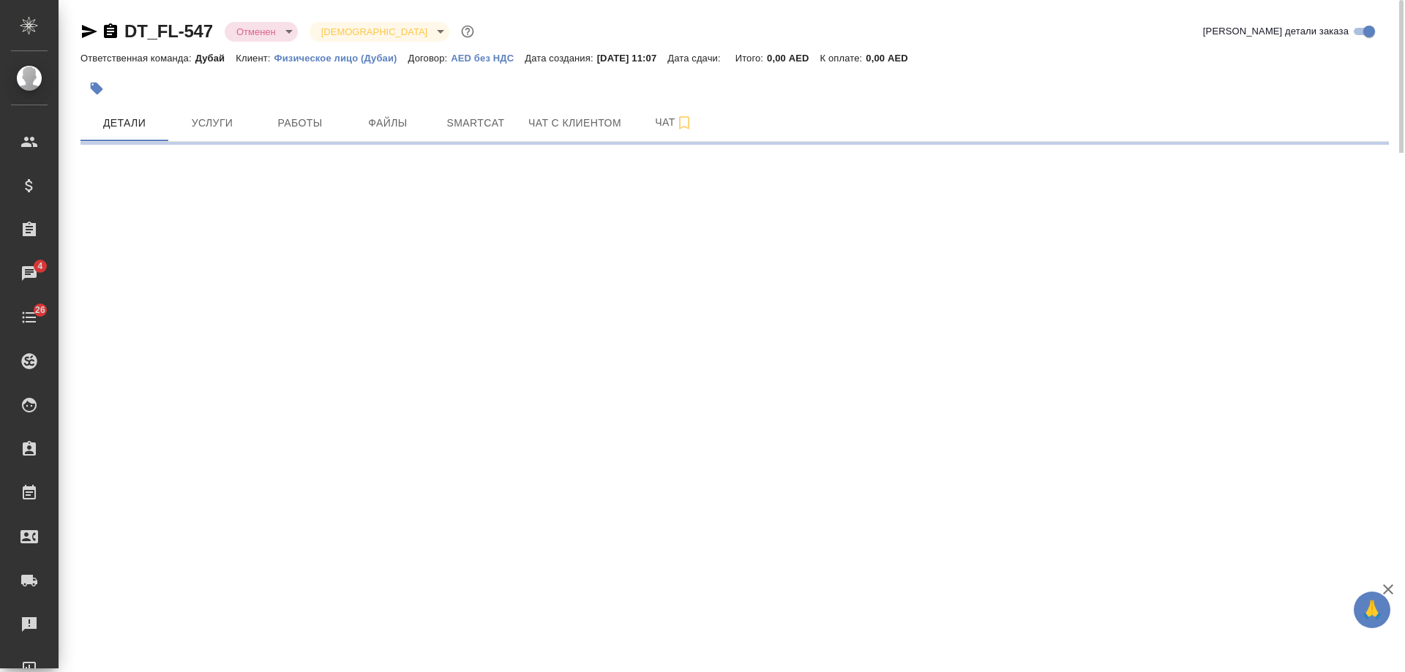
select select "RU"
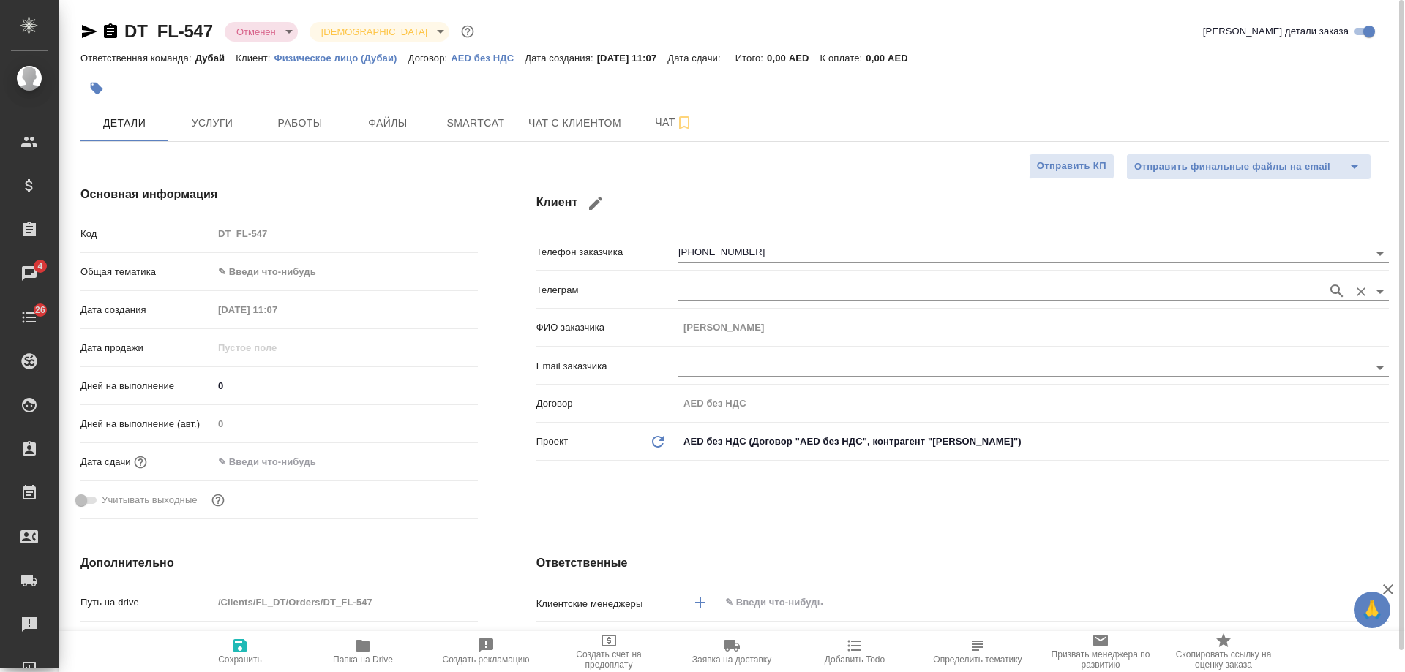
type textarea "x"
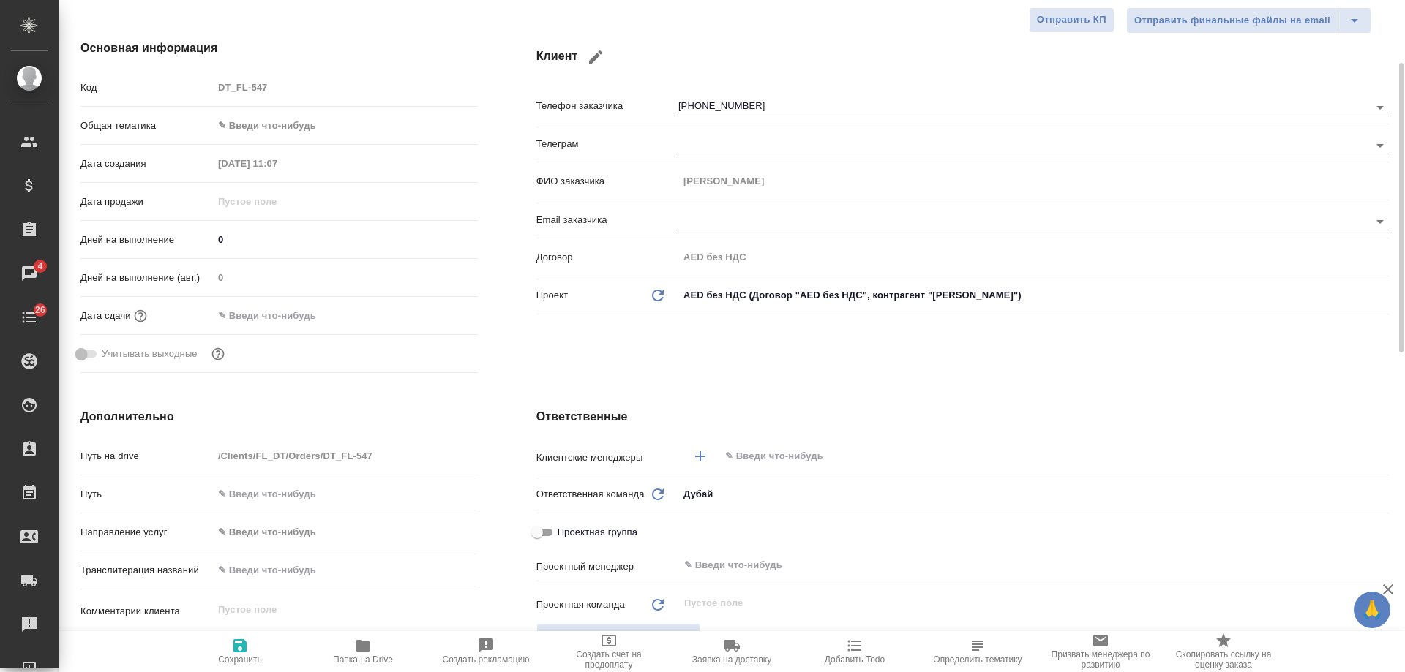
click at [763, 456] on input "text" at bounding box center [1030, 457] width 612 height 18
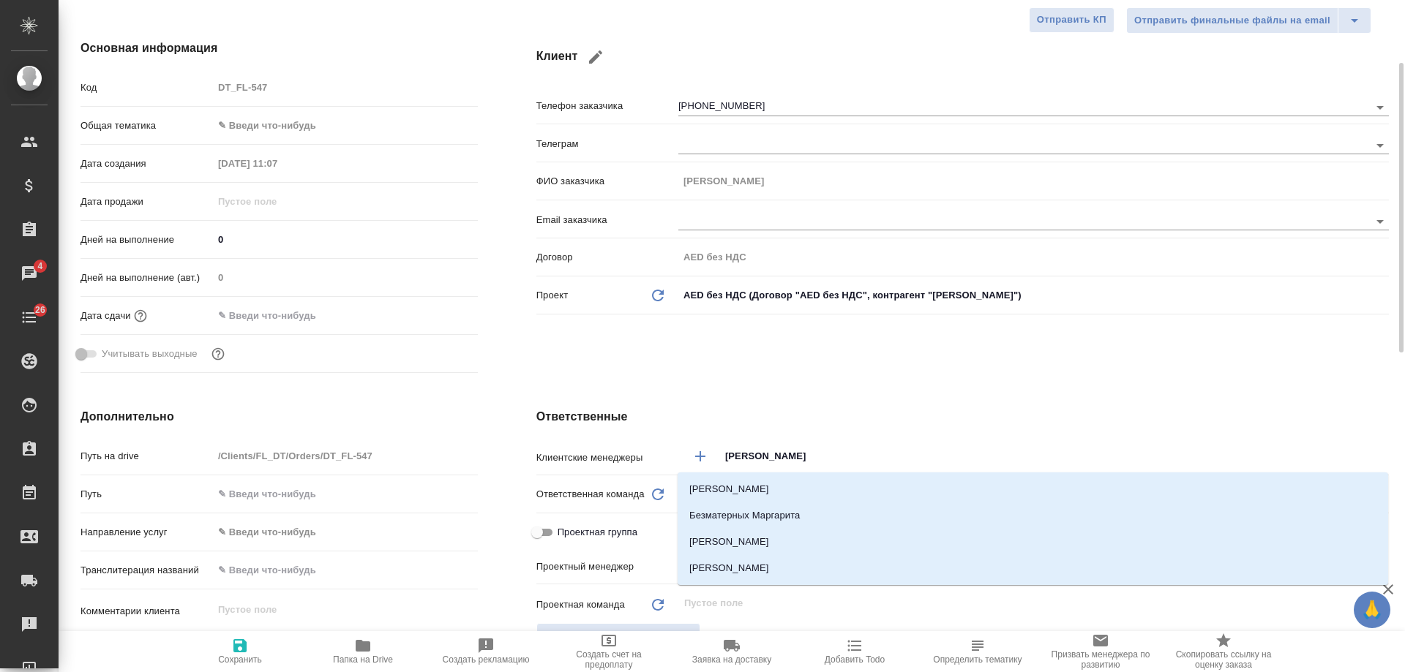
type input "[PERSON_NAME]"
click at [762, 536] on li "[PERSON_NAME]" at bounding box center [1033, 542] width 711 height 26
type textarea "x"
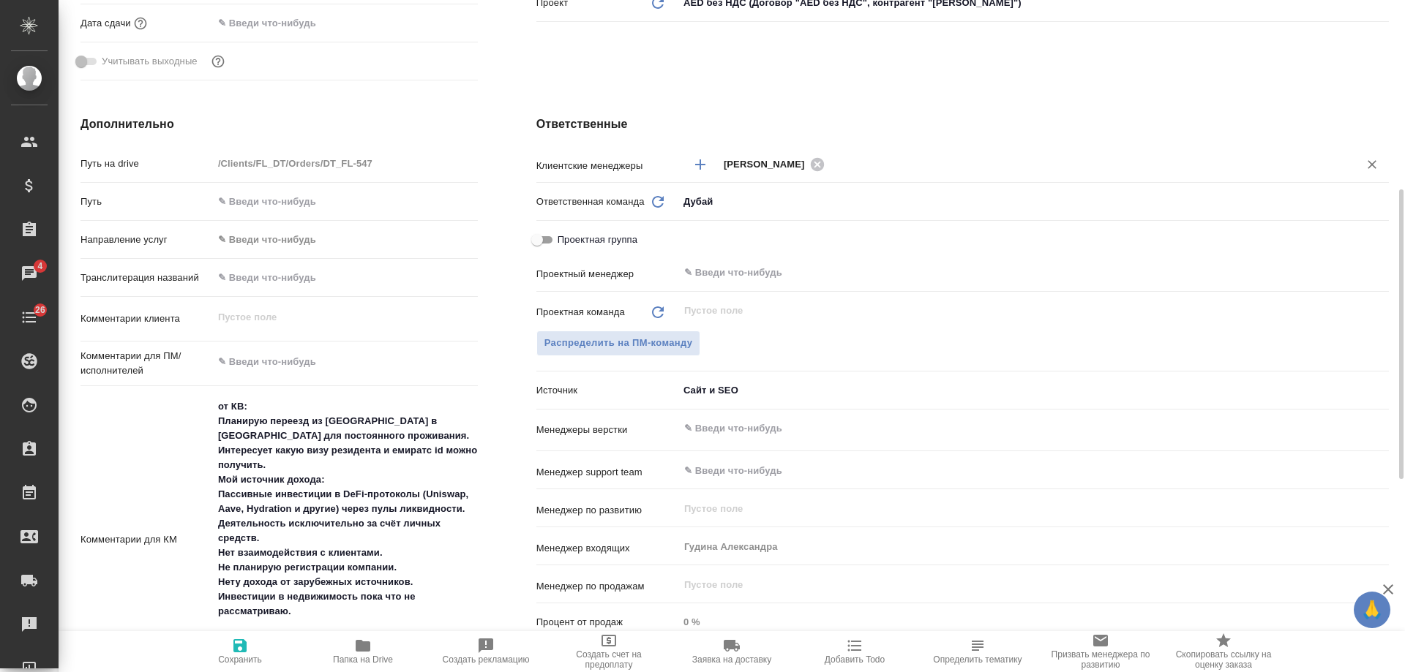
scroll to position [512, 0]
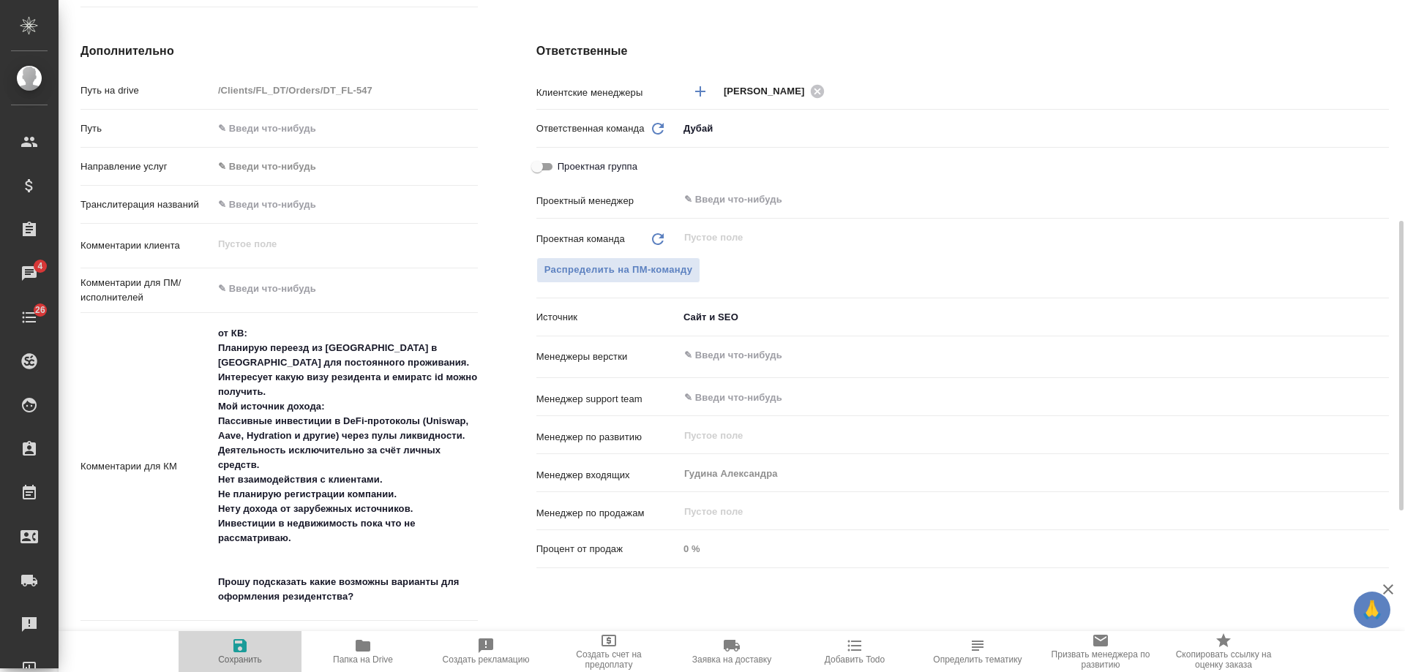
click at [258, 656] on span "Сохранить" at bounding box center [240, 660] width 44 height 10
type textarea "x"
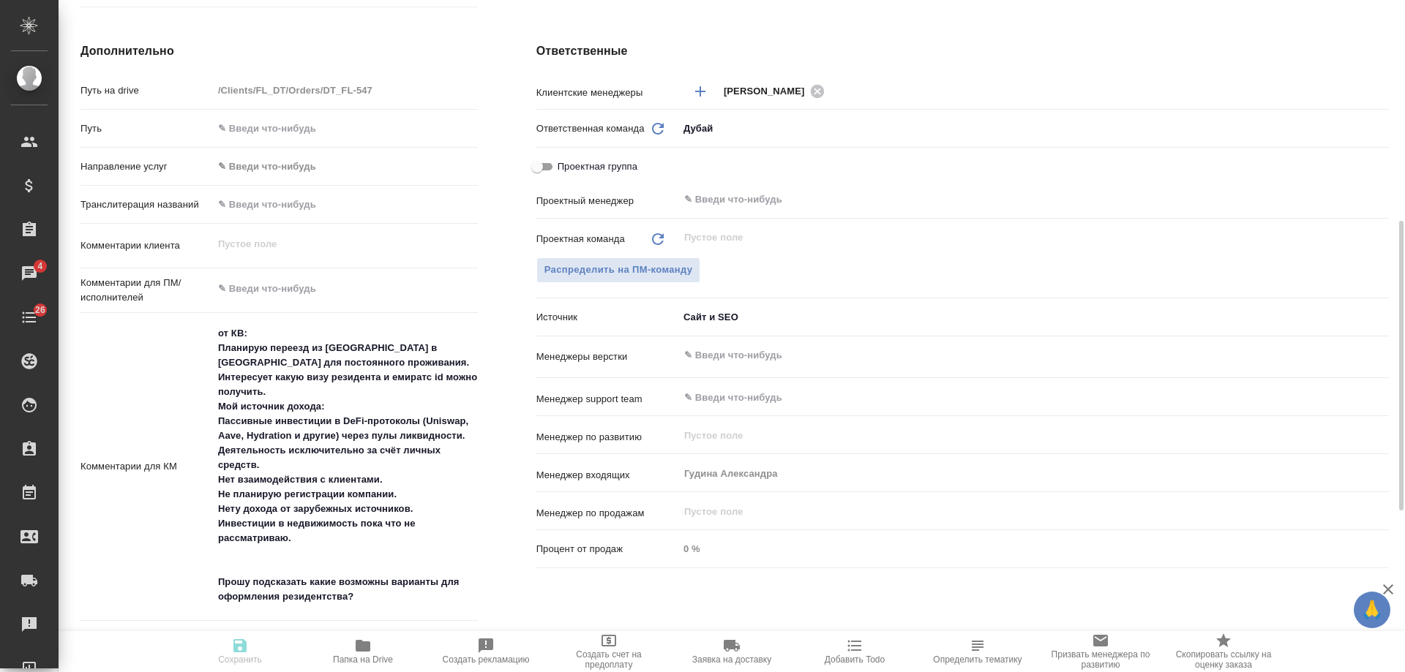
type textarea "x"
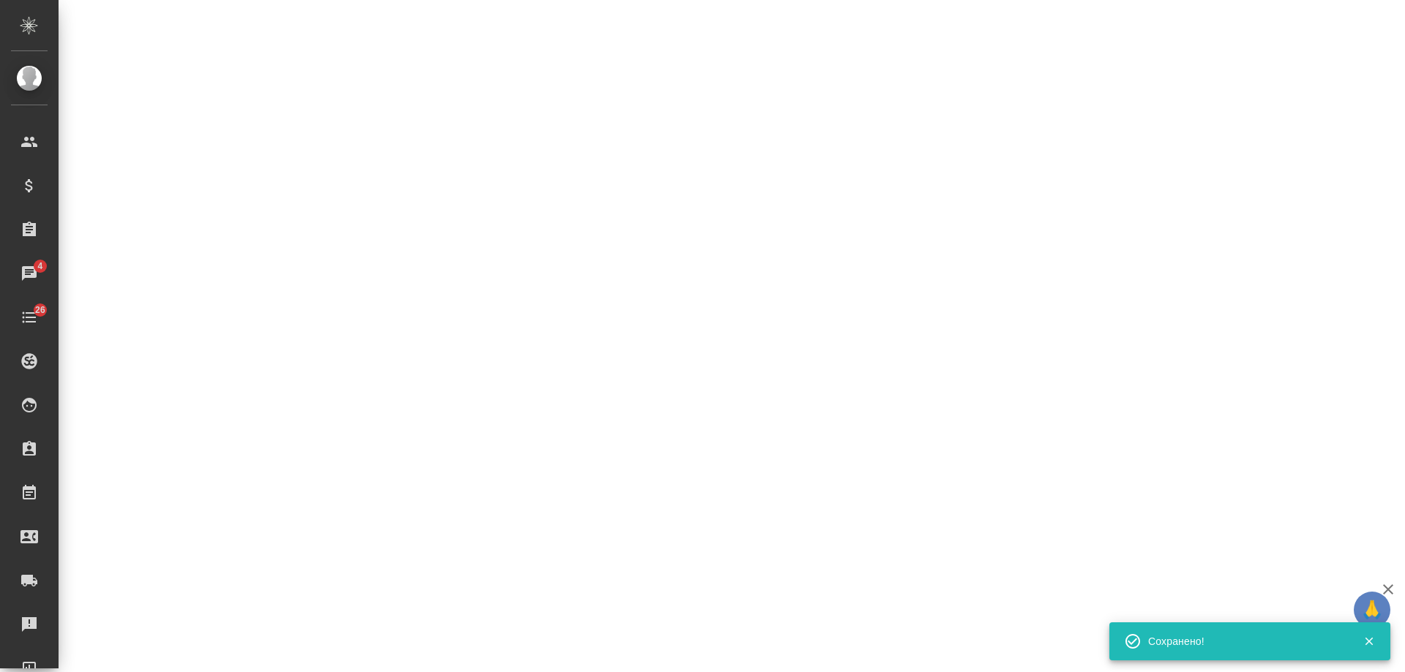
select select "RU"
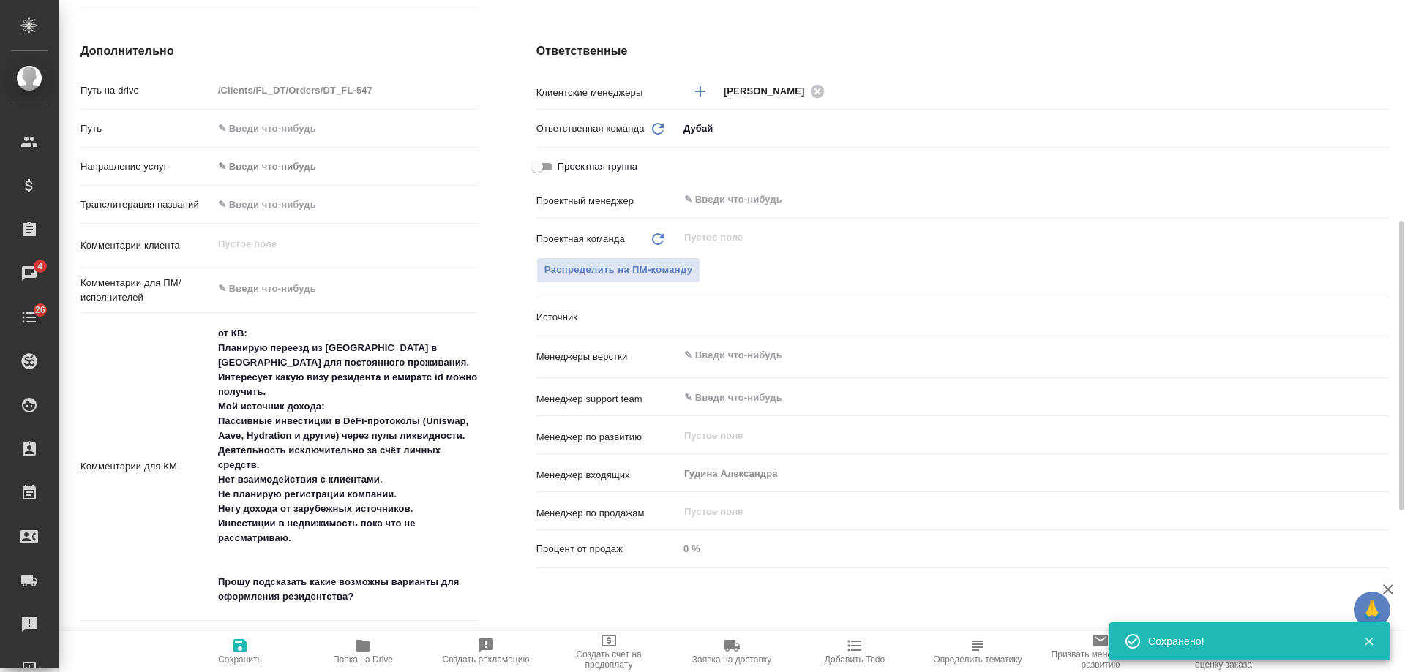
type textarea "x"
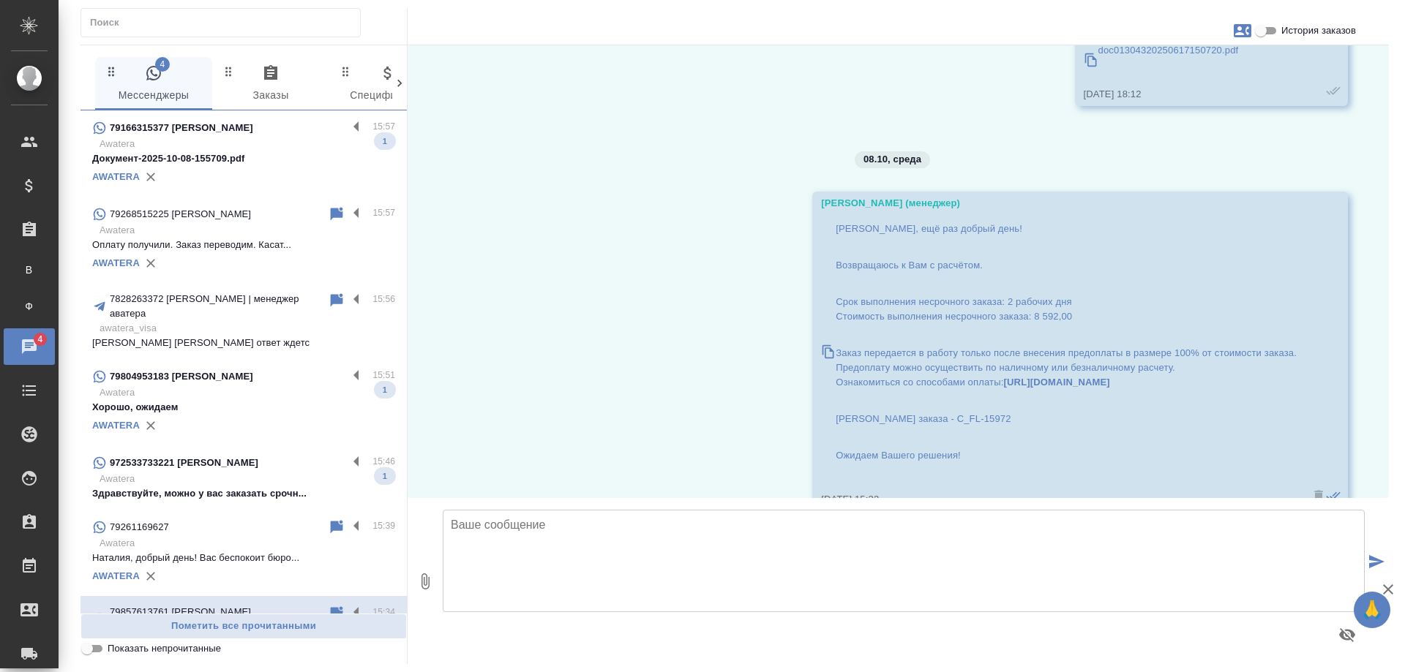
click at [236, 154] on p "Документ-2025-10-08-155709.pdf" at bounding box center [243, 158] width 303 height 15
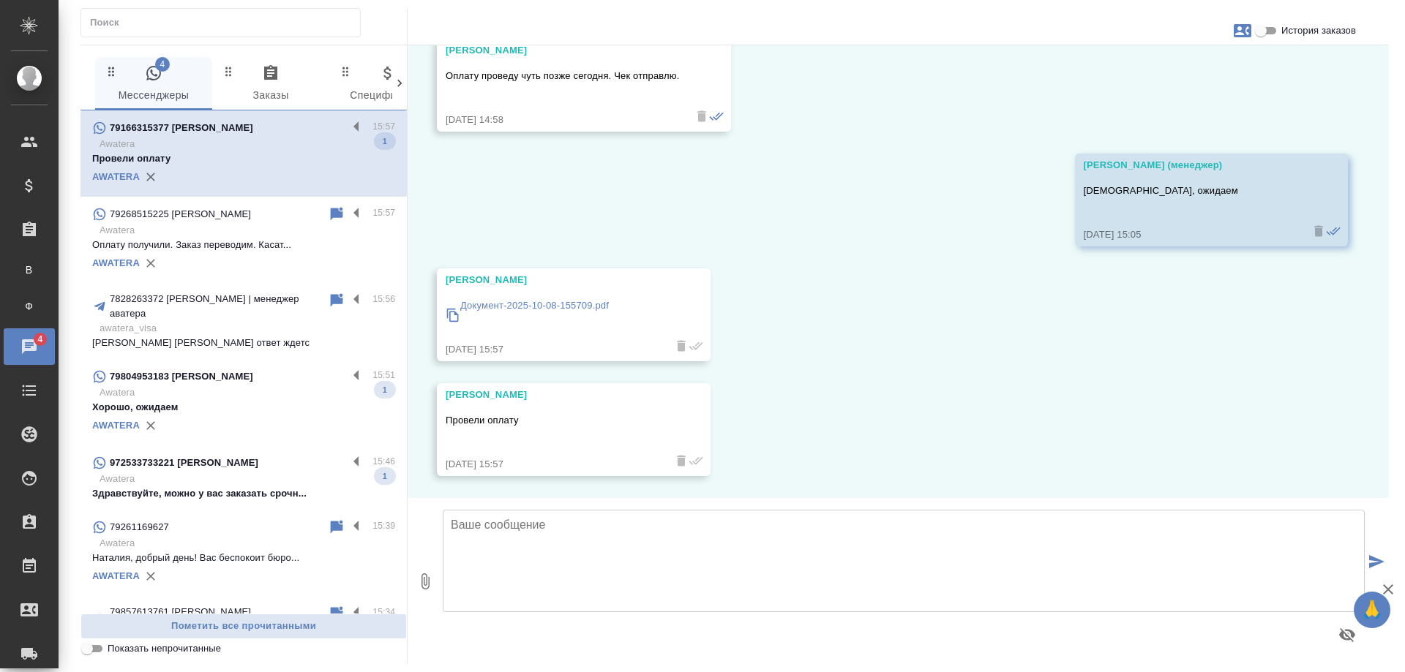
scroll to position [522, 0]
click at [234, 386] on p "Awatera" at bounding box center [248, 393] width 296 height 15
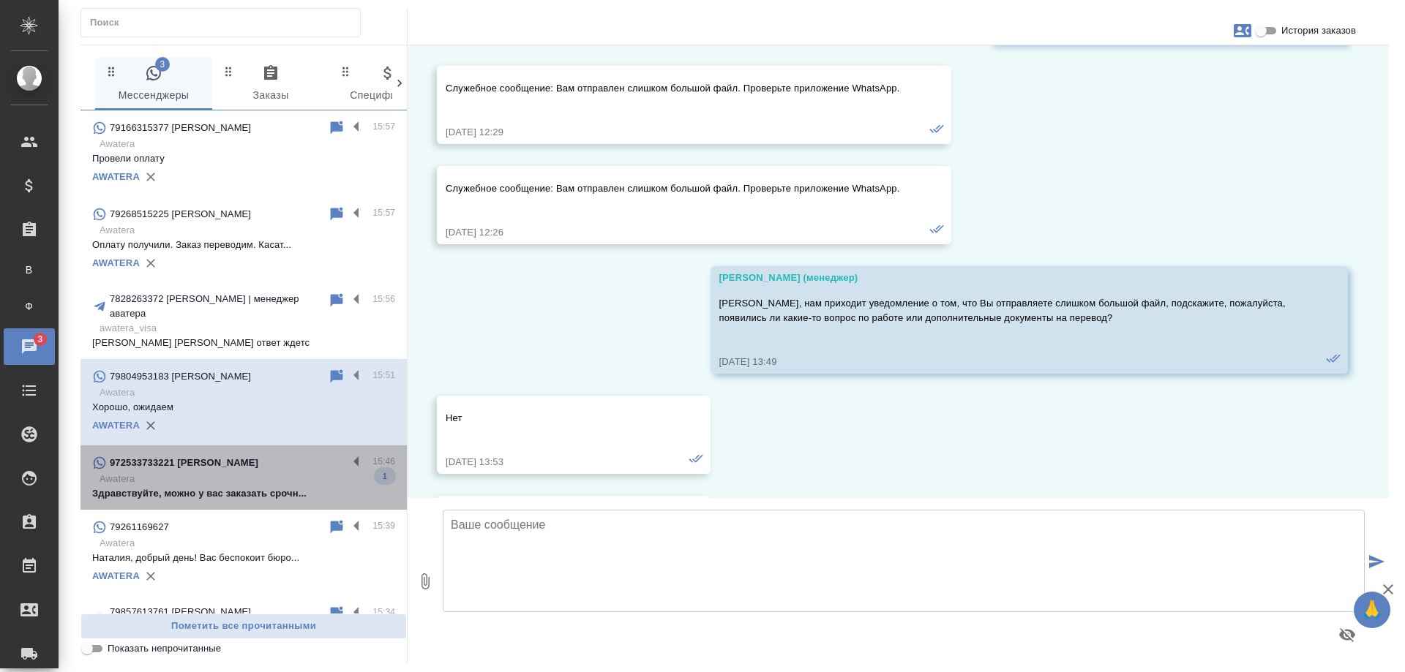
scroll to position [7957, 0]
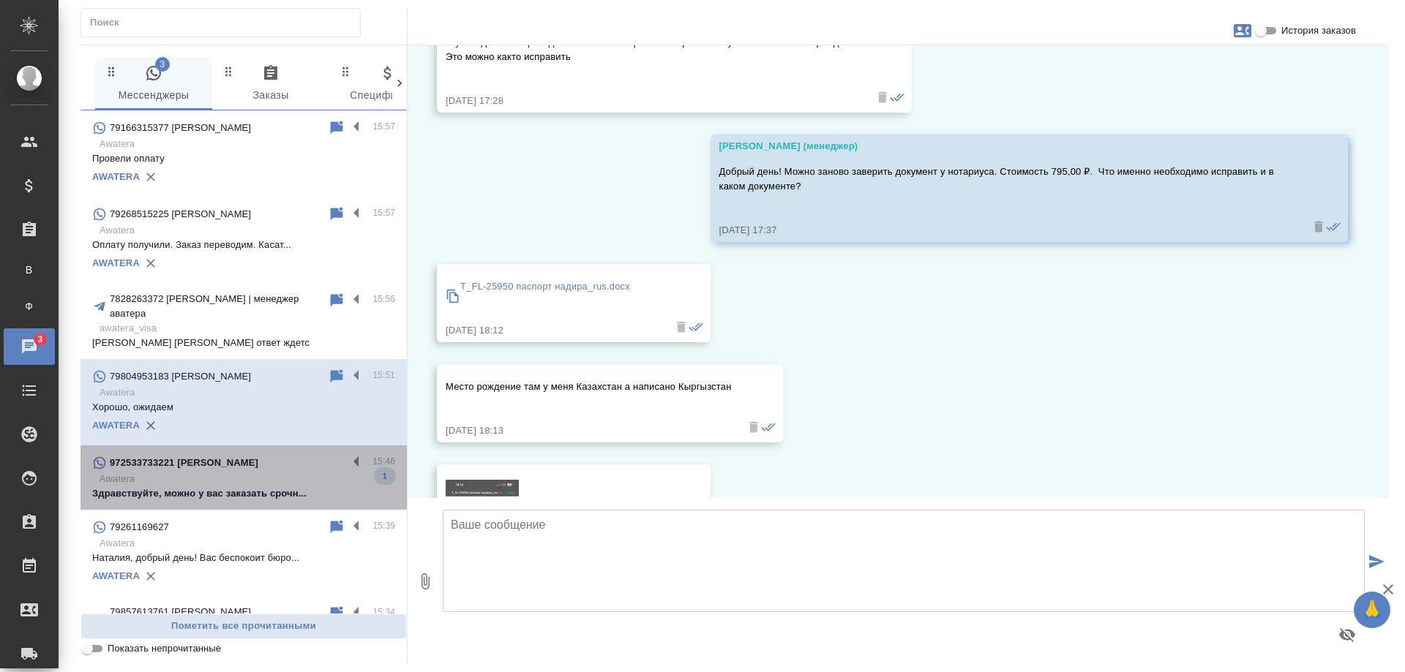
click at [250, 472] on p "Awatera" at bounding box center [248, 479] width 296 height 15
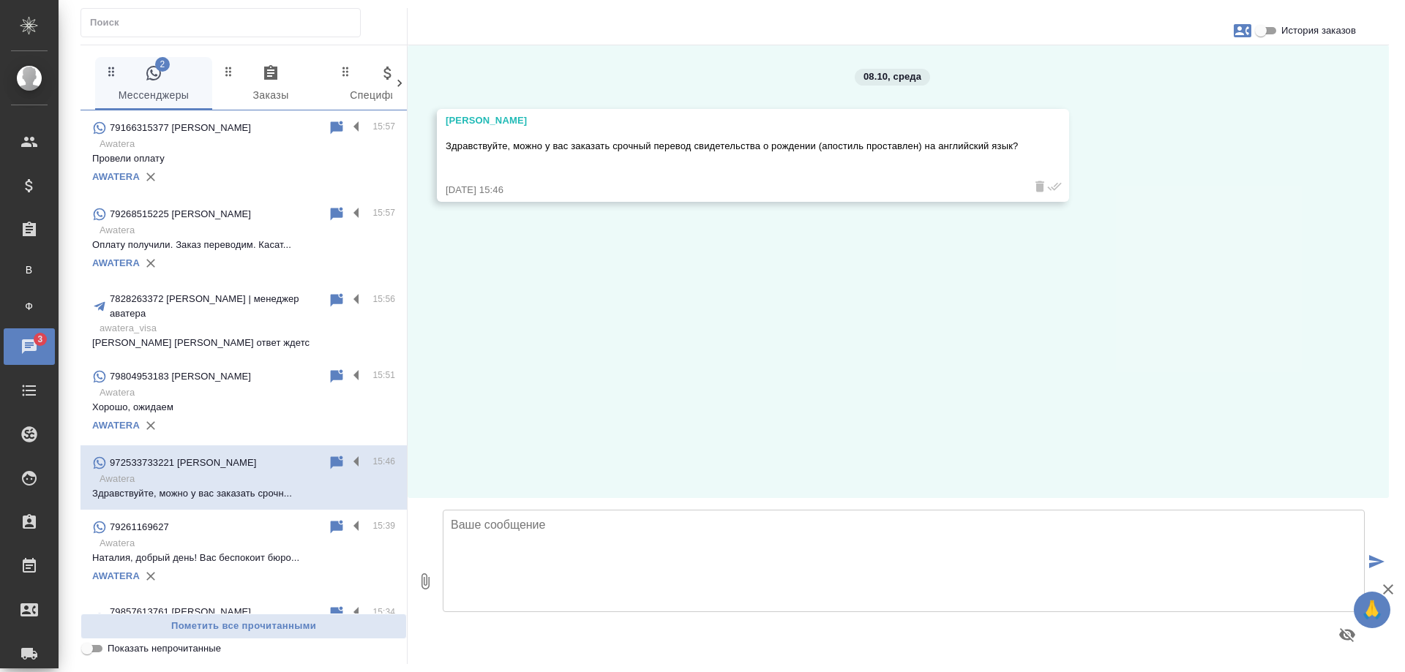
scroll to position [0, 0]
click at [1241, 35] on icon "button" at bounding box center [1243, 30] width 18 height 13
click at [1185, 61] on div "Создать заявку" at bounding box center [1179, 70] width 92 height 32
select select "IL"
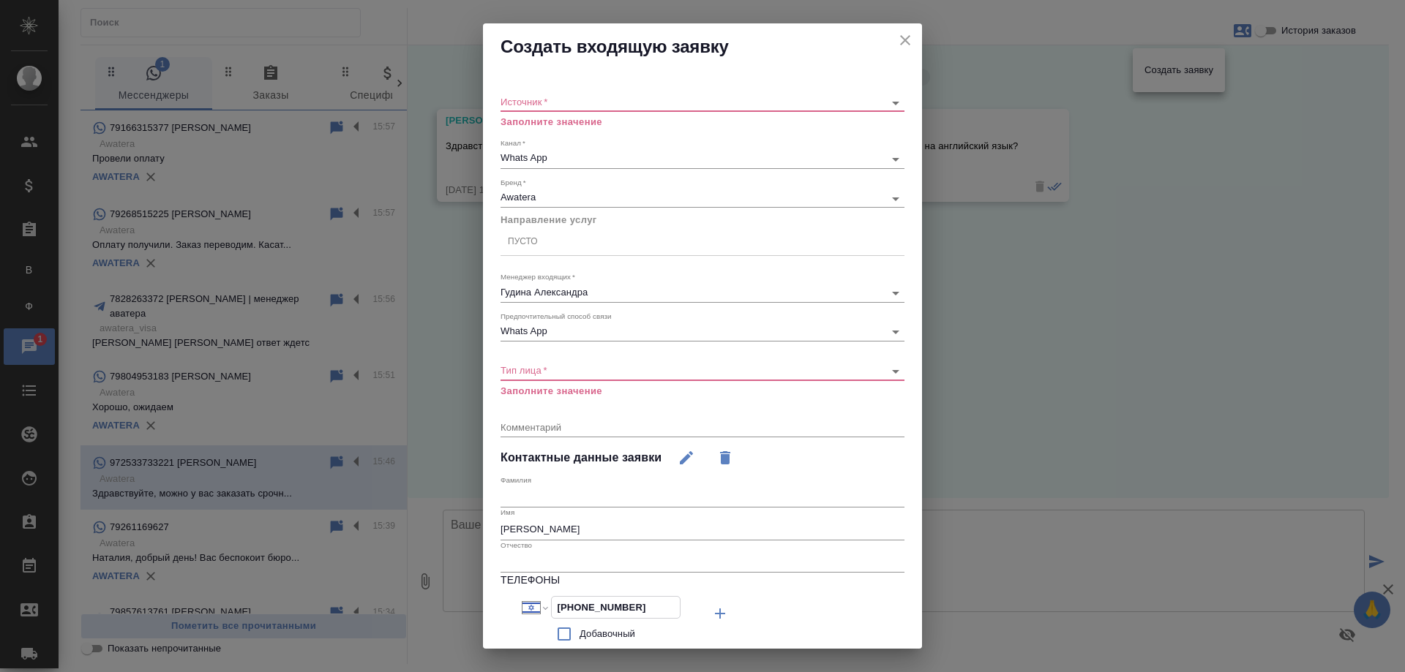
drag, startPoint x: 651, startPoint y: 599, endPoint x: 495, endPoint y: 596, distance: 155.2
click at [495, 596] on div "Источник   * ​ Заполните значение Канал   * Whats App 66ac940615179ecd4145cc10 …" at bounding box center [702, 419] width 439 height 698
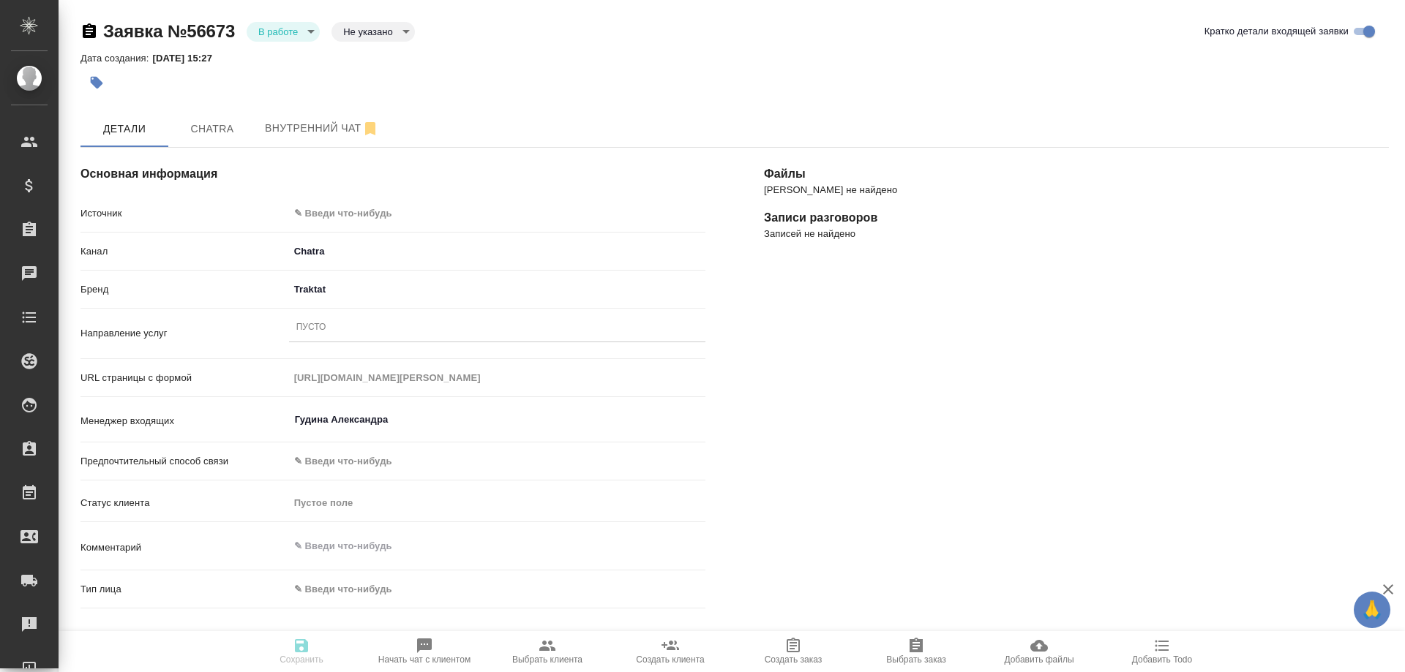
select select "RU"
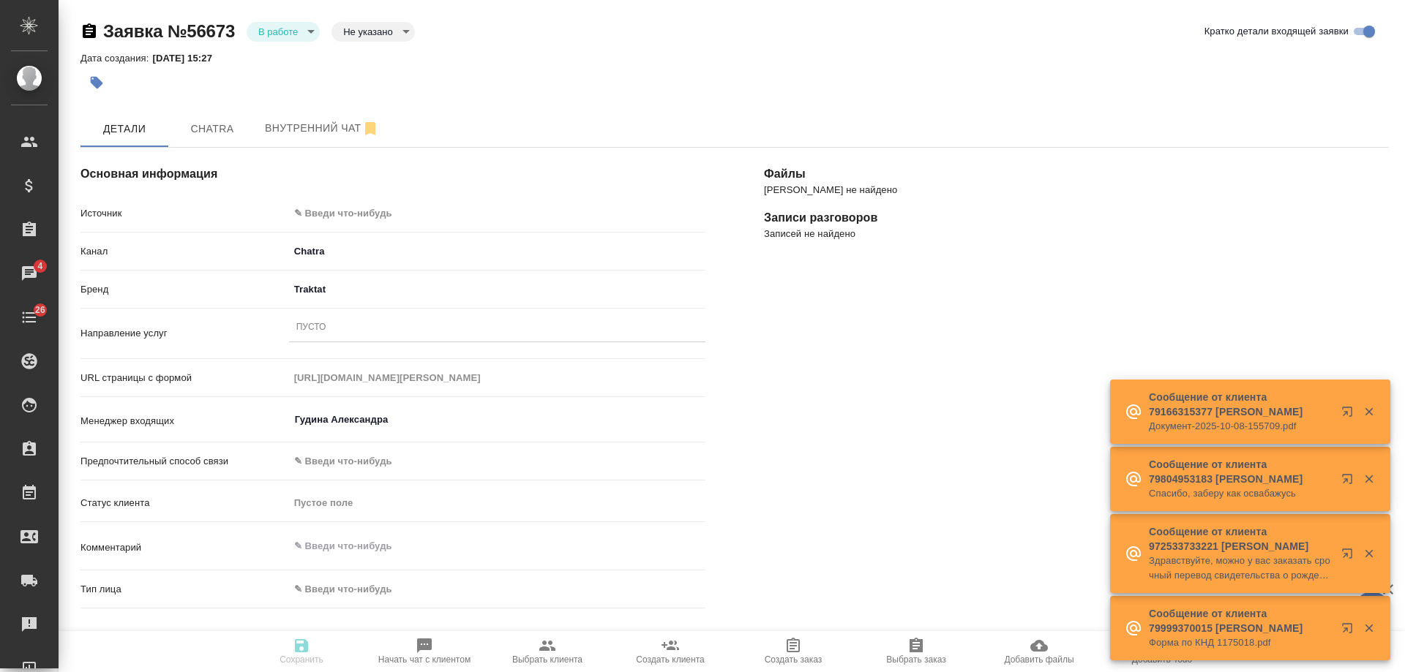
click at [348, 214] on body "🙏 .cls-1 fill:#fff; AWATERA Gudina Alexandra Клиенты Спецификации Заказы 4 Чаты…" at bounding box center [702, 336] width 1405 height 672
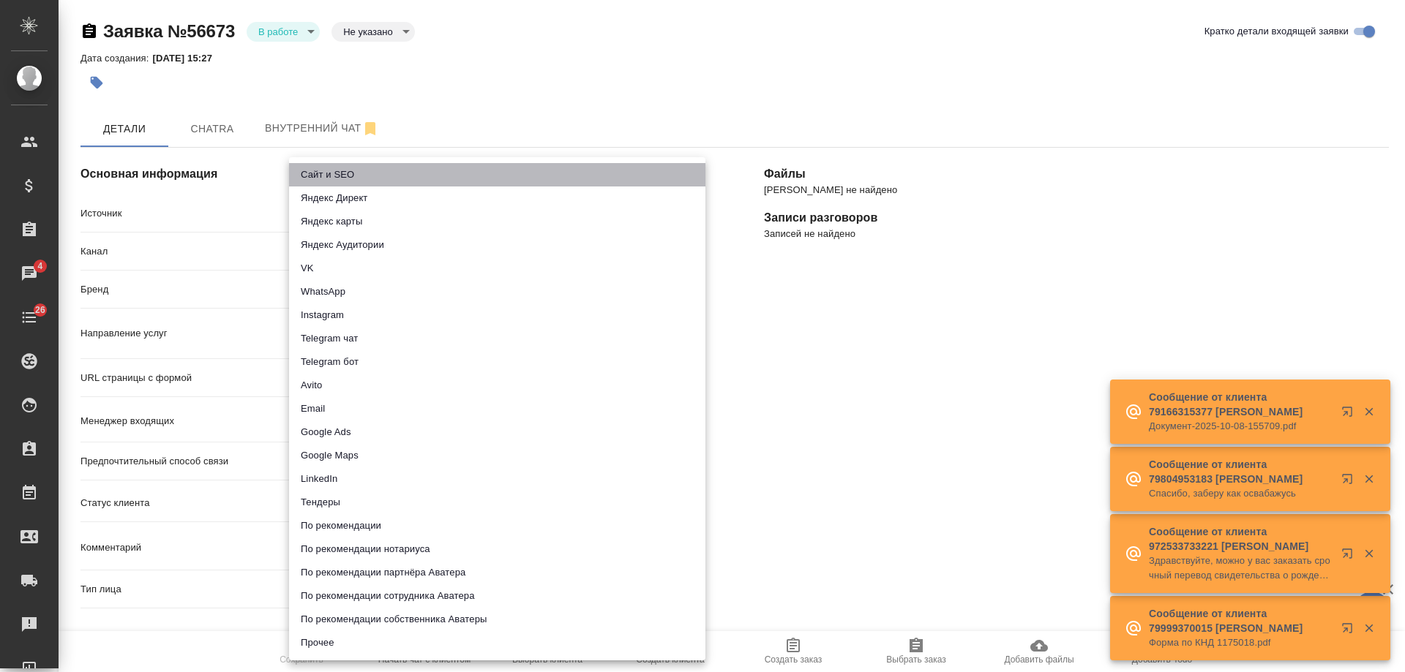
click at [346, 183] on li "Сайт и SEO" at bounding box center [497, 174] width 416 height 23
type input "seo"
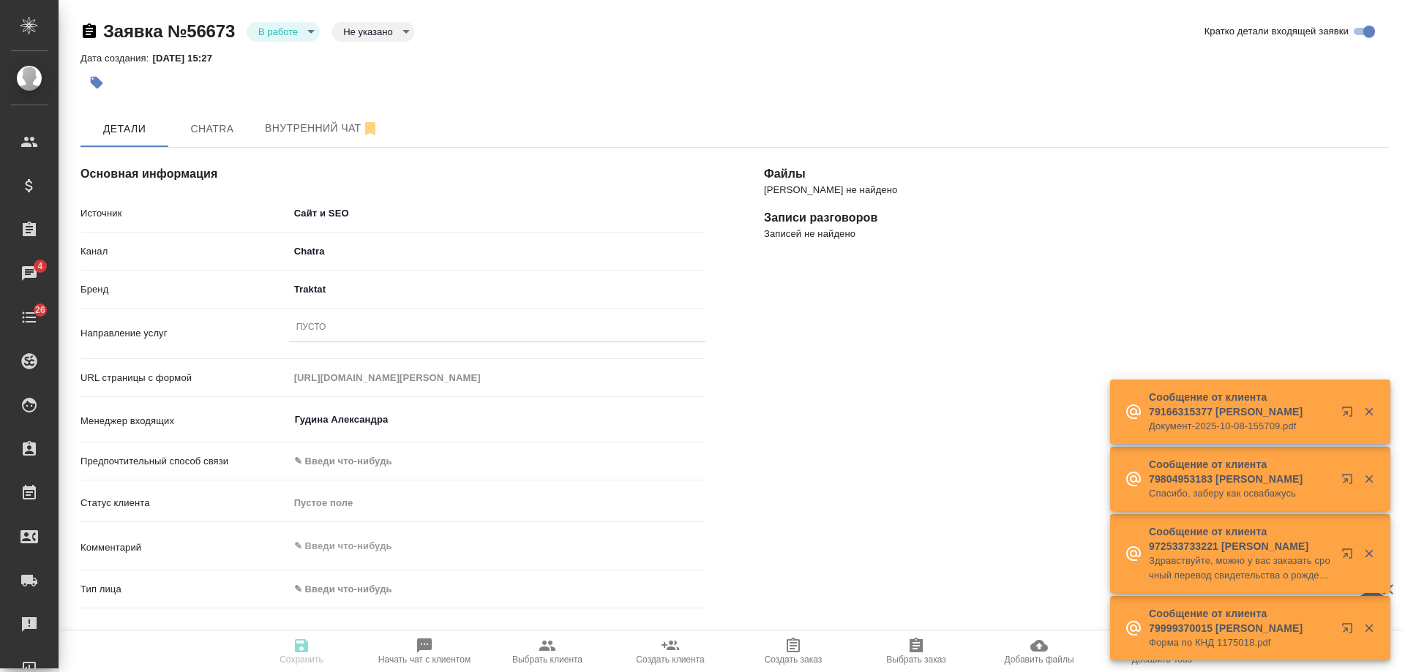
click at [334, 329] on div "Пусто" at bounding box center [497, 328] width 416 height 21
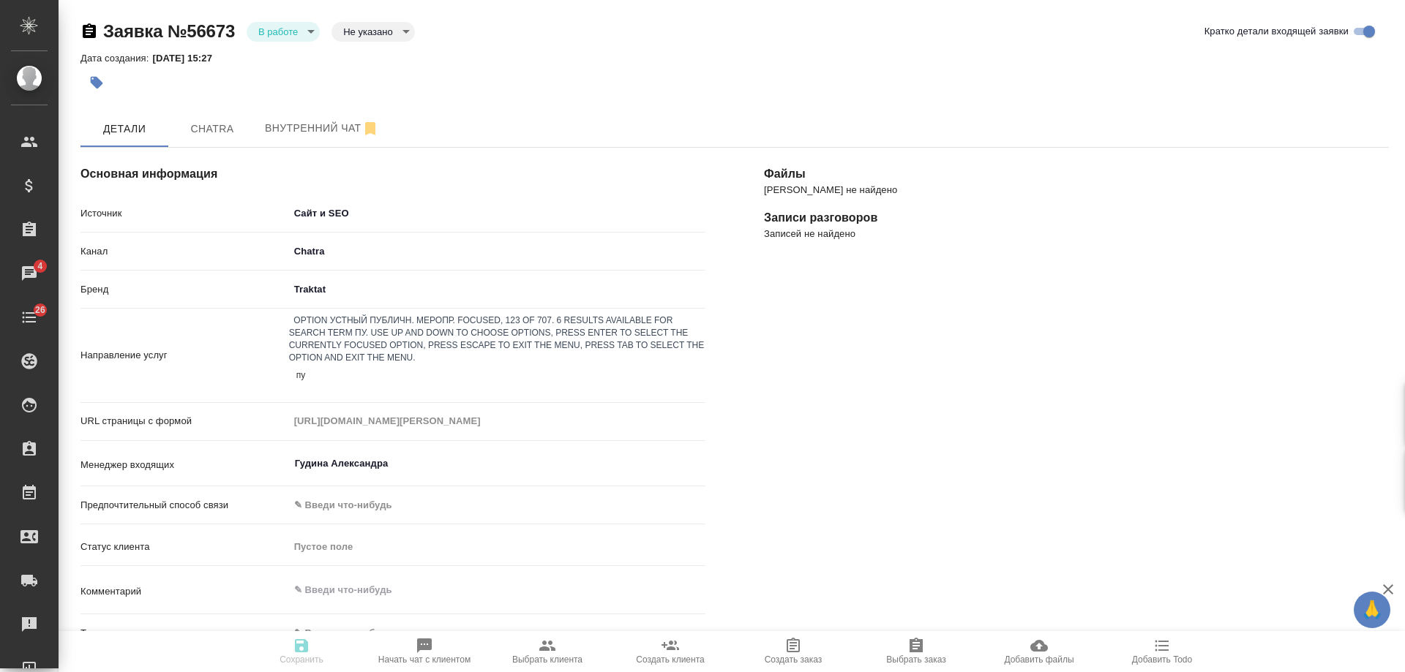
type input "пус"
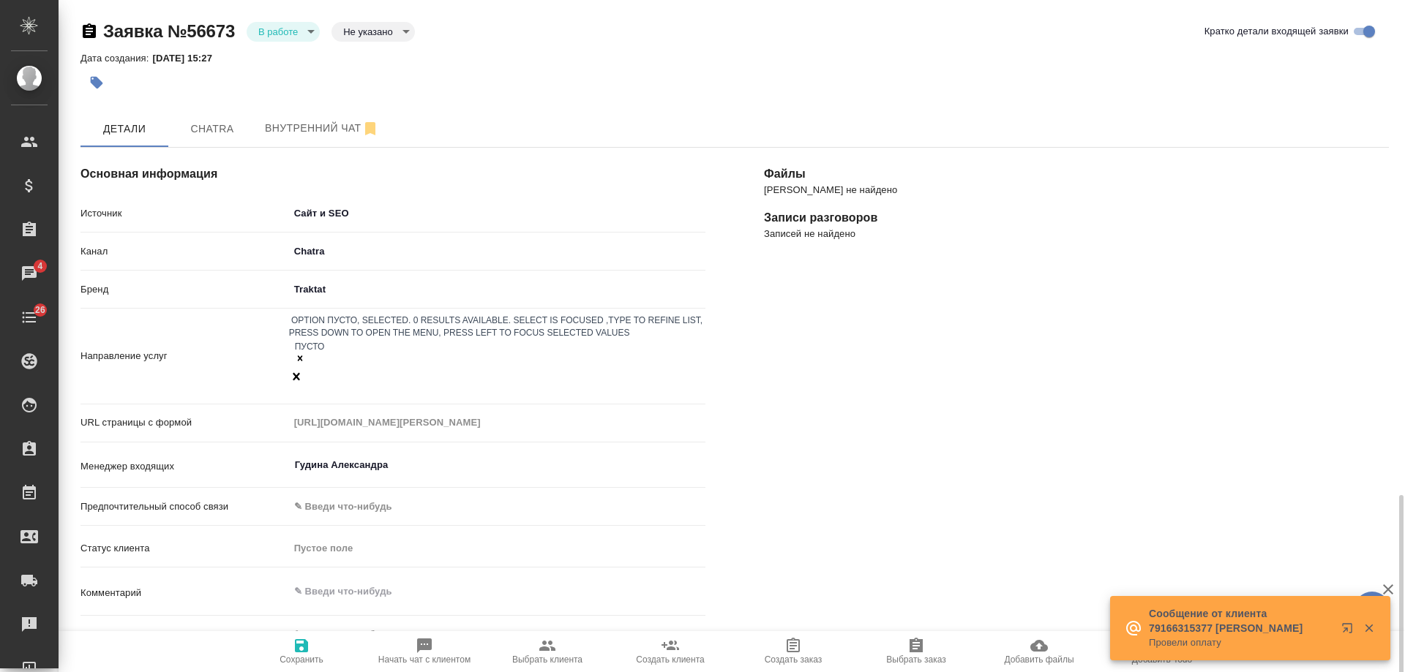
scroll to position [299, 0]
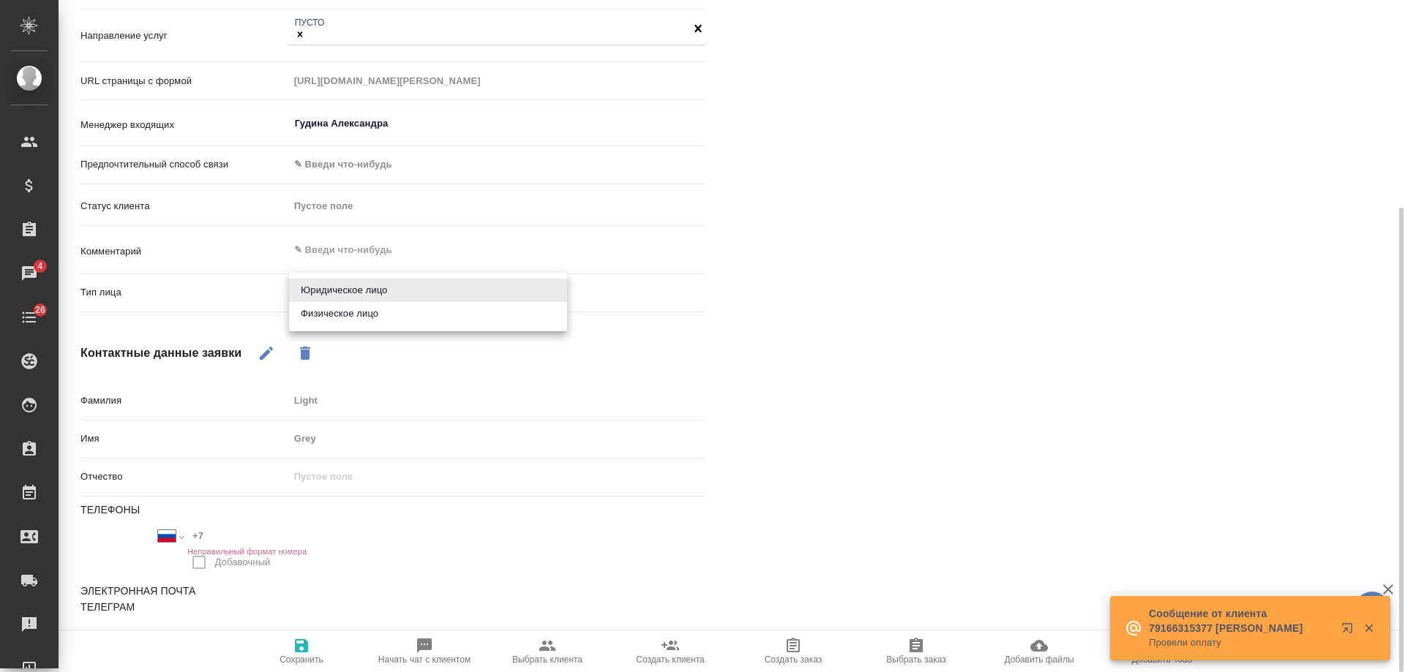
click at [339, 292] on body "🙏 .cls-1 fill:#fff; AWATERA Gudina Alexandra Клиенты Спецификации Заказы 4 Чаты…" at bounding box center [702, 336] width 1405 height 672
click at [331, 316] on li "Физическое лицо" at bounding box center [428, 313] width 278 height 23
type input "private"
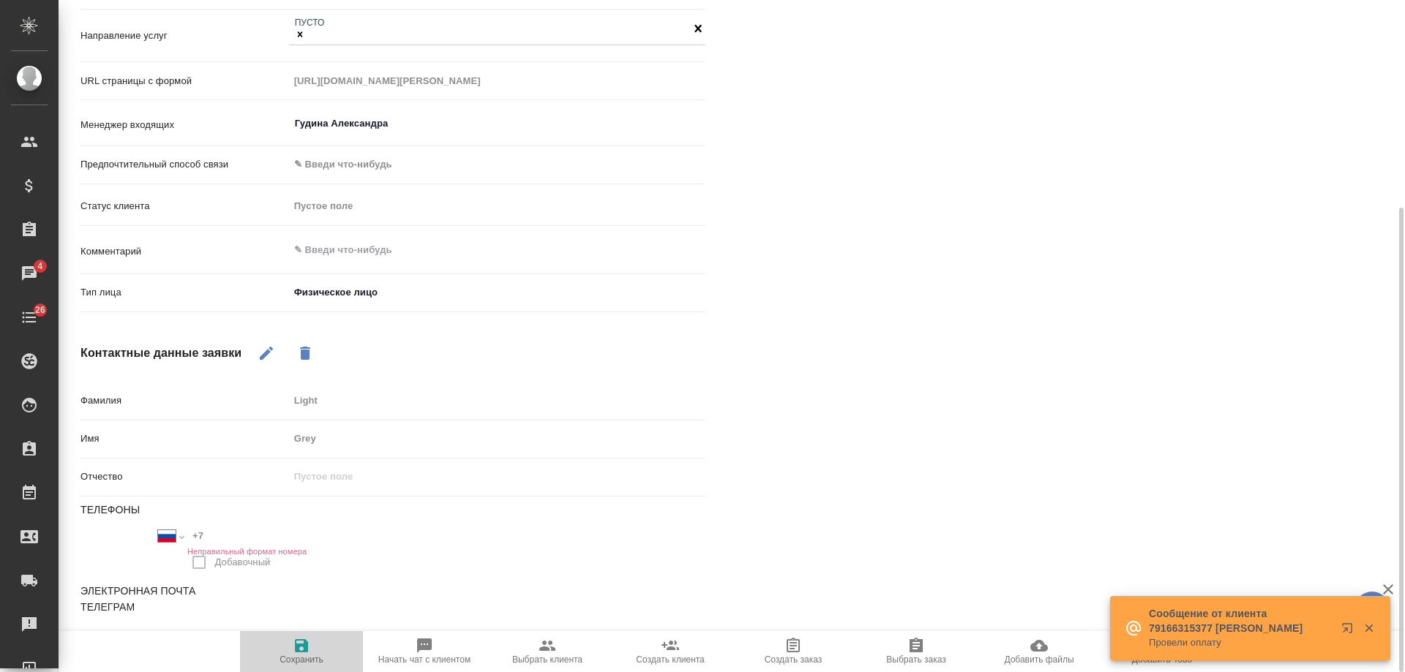
click at [301, 645] on icon "button" at bounding box center [301, 646] width 13 height 13
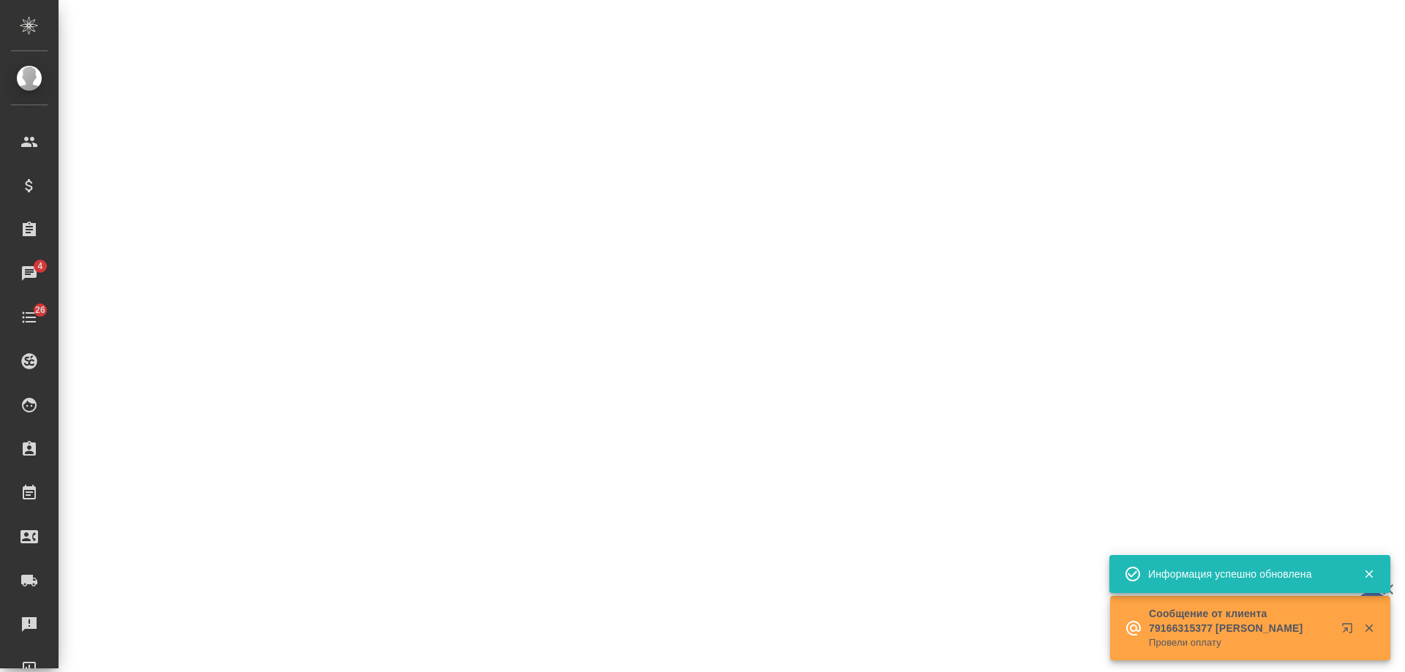
select select "RU"
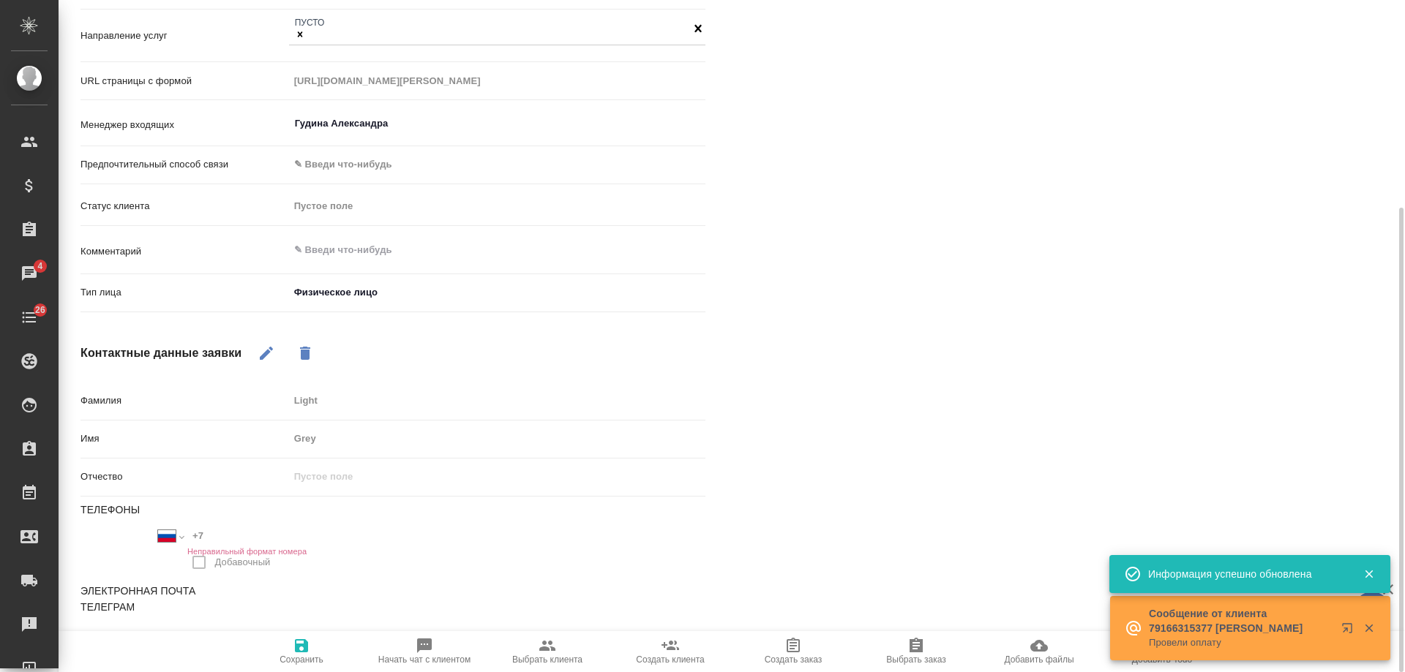
type textarea "x"
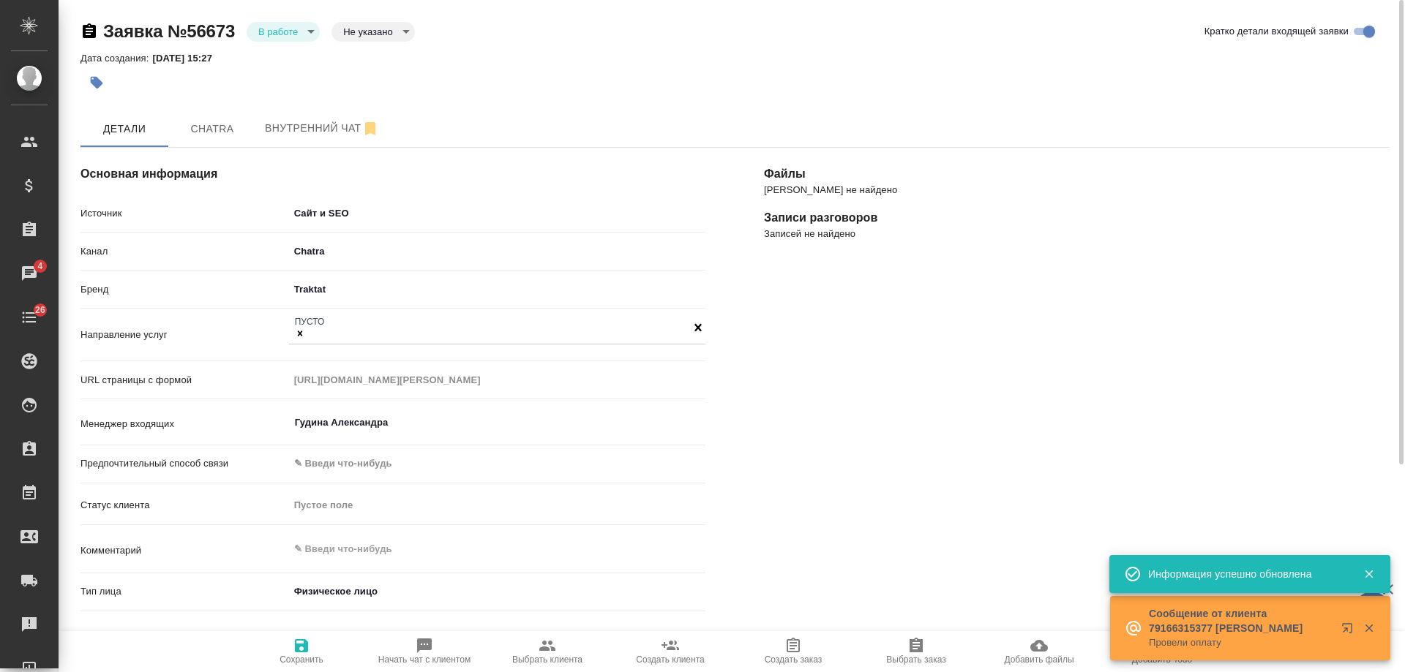
click at [274, 26] on body "🙏 .cls-1 fill:#fff; AWATERA Gudina Alexandra Клиенты Спецификации Заказы 4 Чаты…" at bounding box center [702, 336] width 1405 height 672
click at [268, 64] on li "Отказ" at bounding box center [283, 56] width 73 height 25
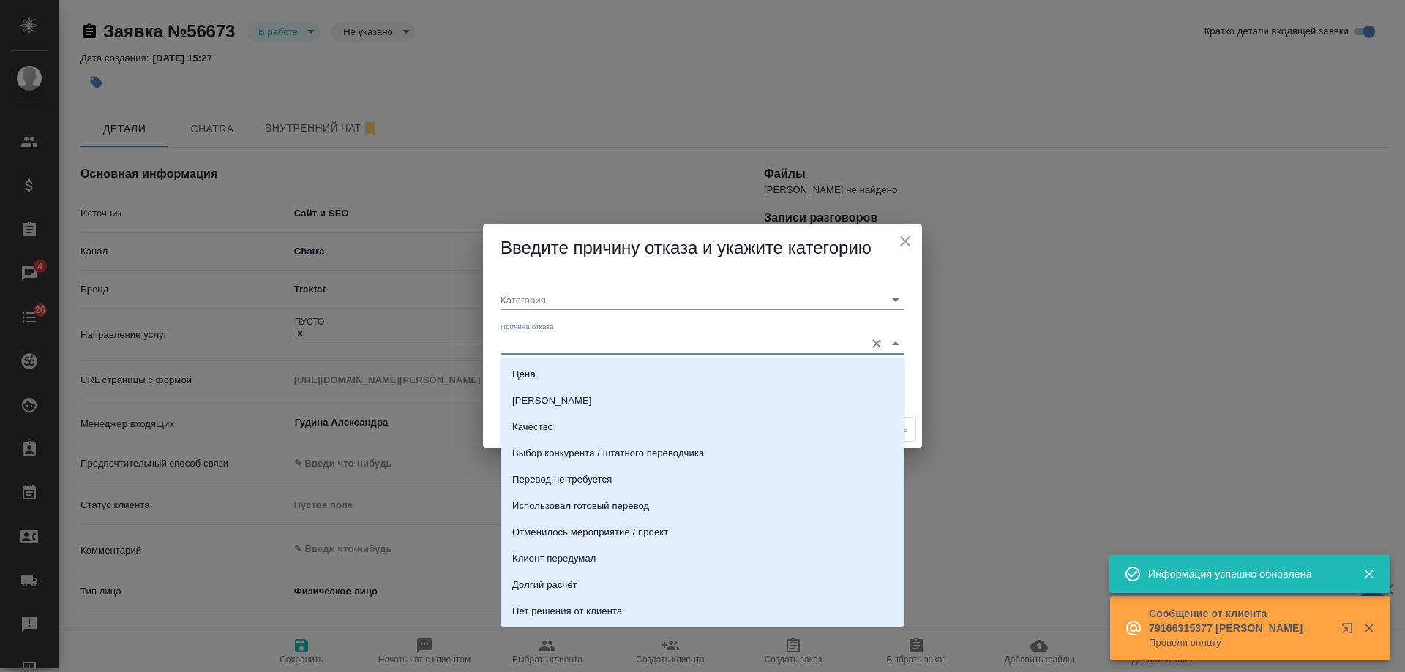
click at [561, 347] on input "Причина отказа" at bounding box center [679, 344] width 357 height 20
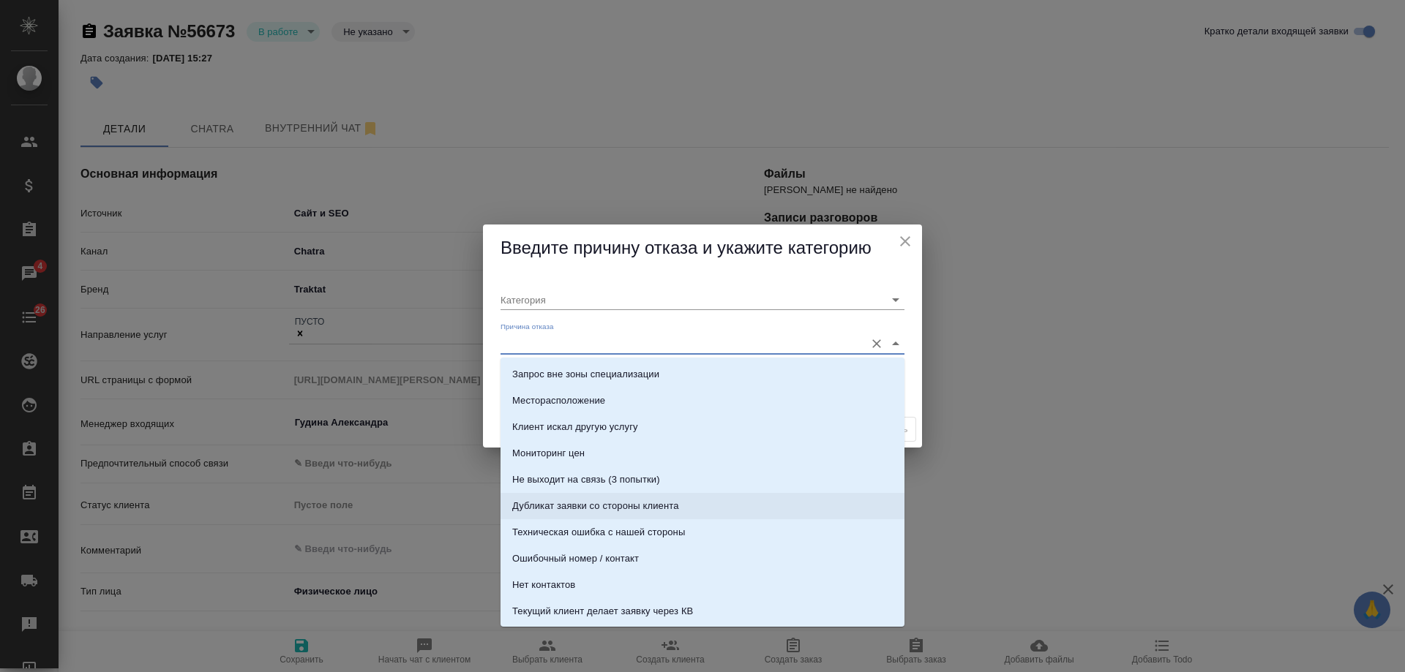
scroll to position [293, 0]
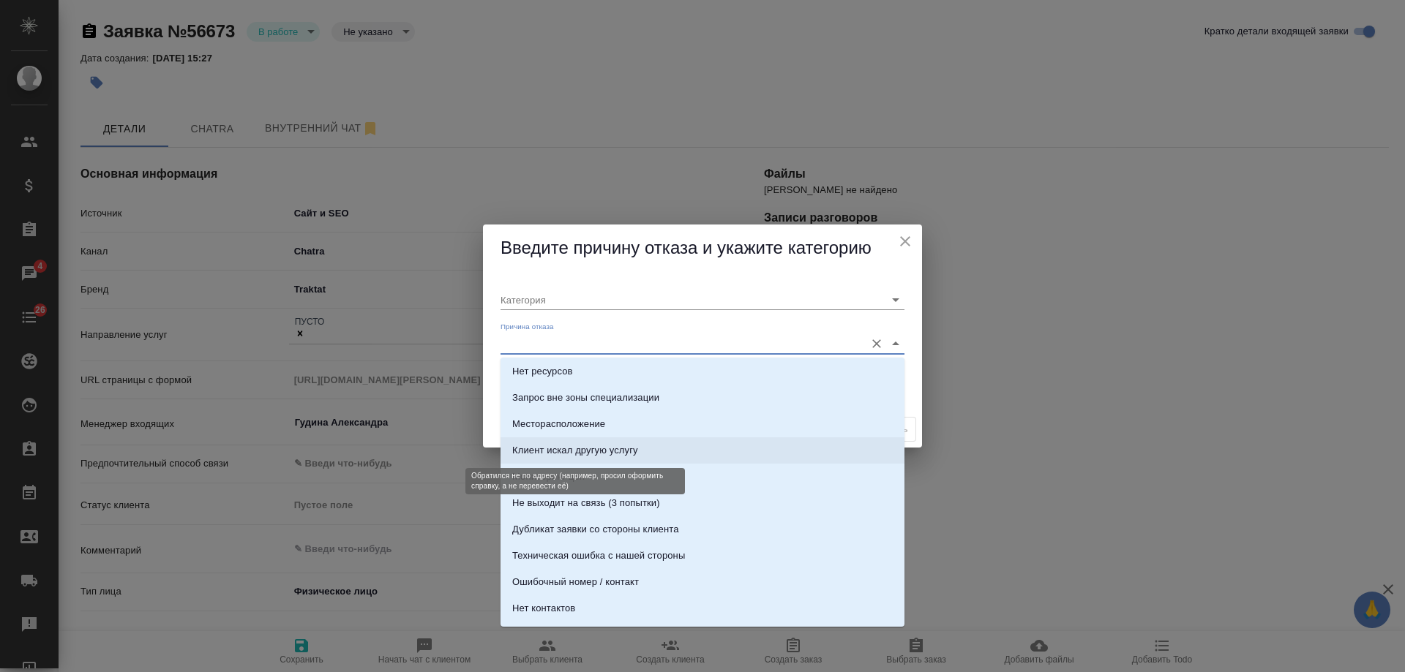
click at [588, 453] on div "Клиент искал другую услугу" at bounding box center [575, 450] width 126 height 15
type input "Не целевая"
type input "Клиент искал другую услугу"
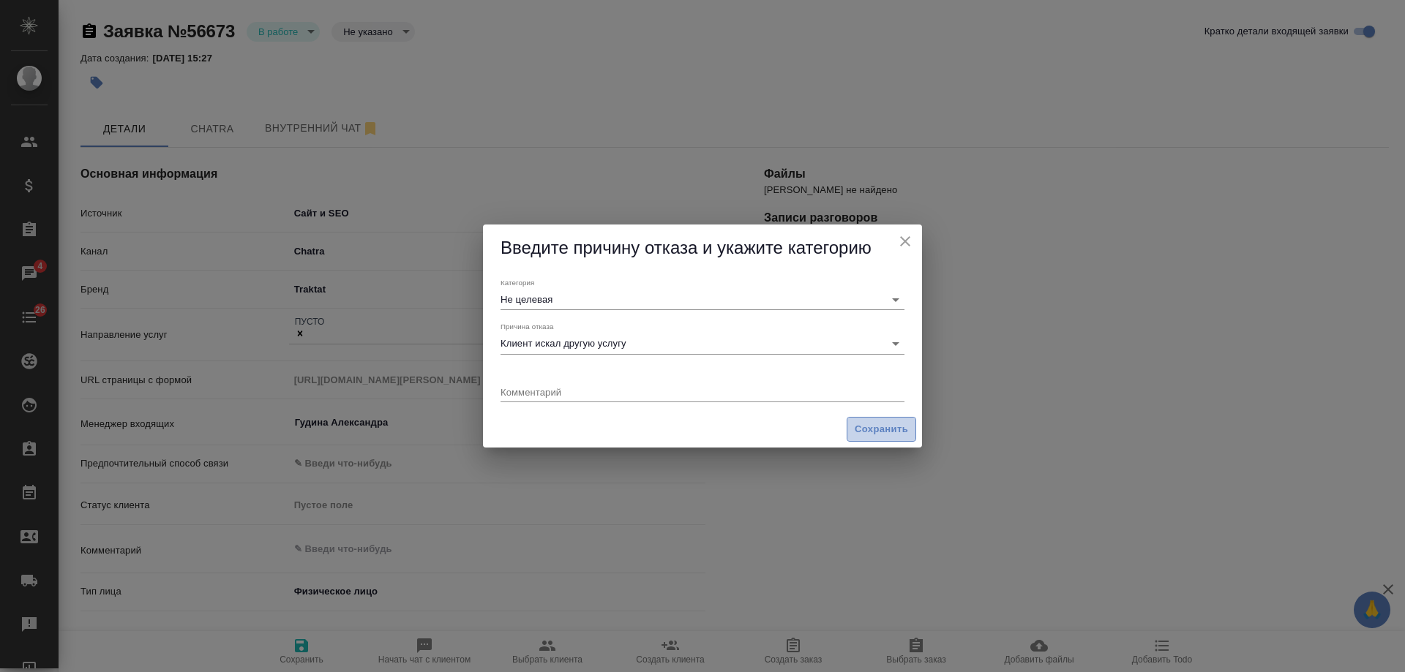
click at [883, 426] on span "Сохранить" at bounding box center [881, 429] width 53 height 17
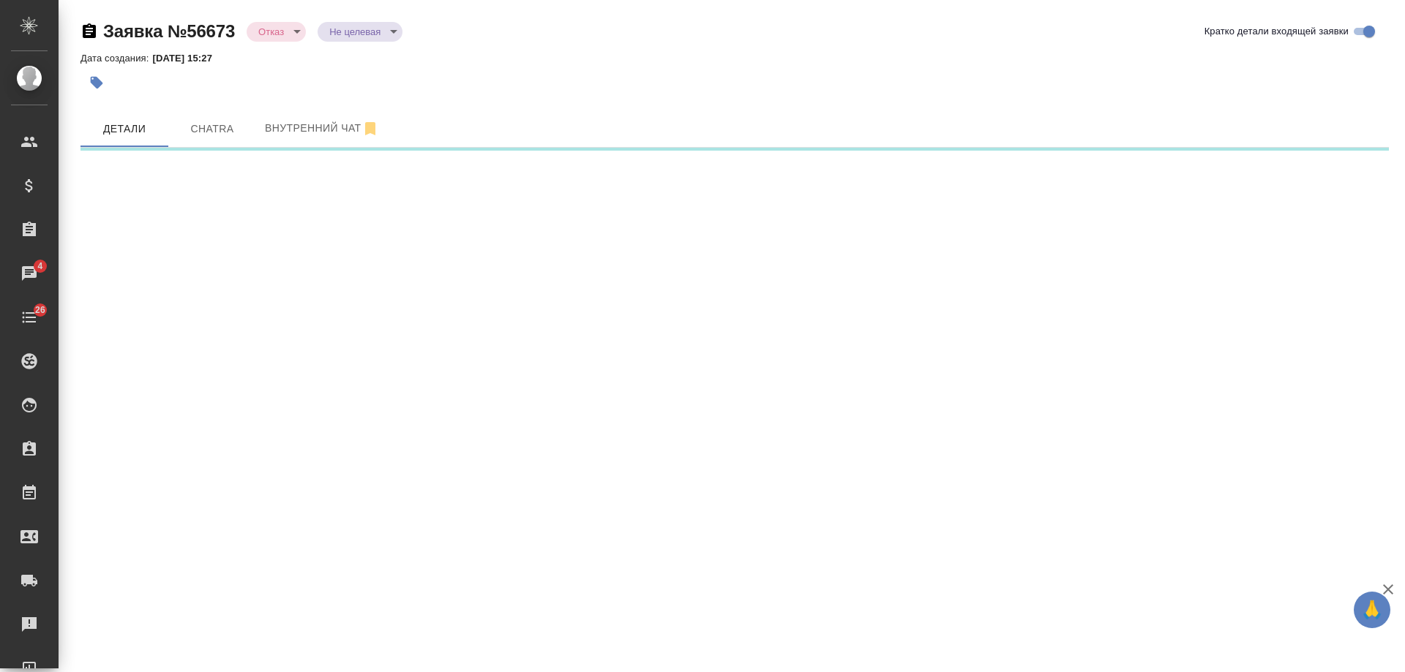
select select "RU"
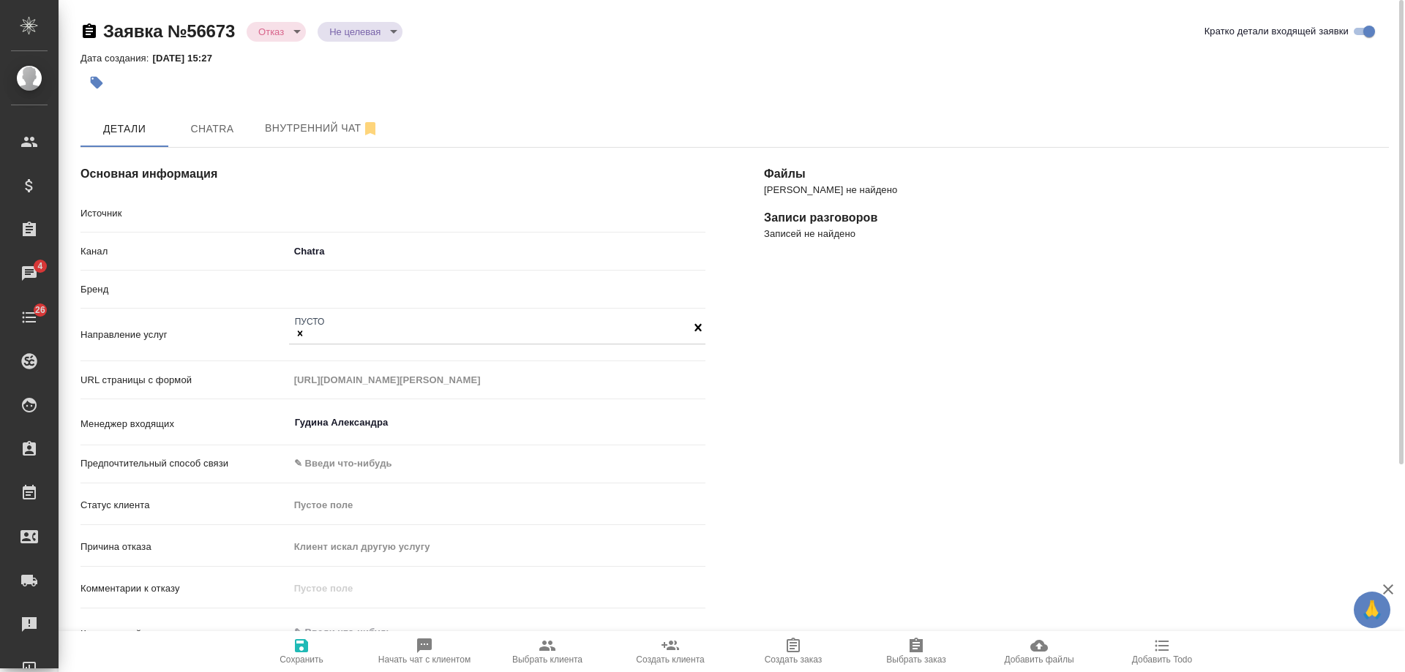
type textarea "x"
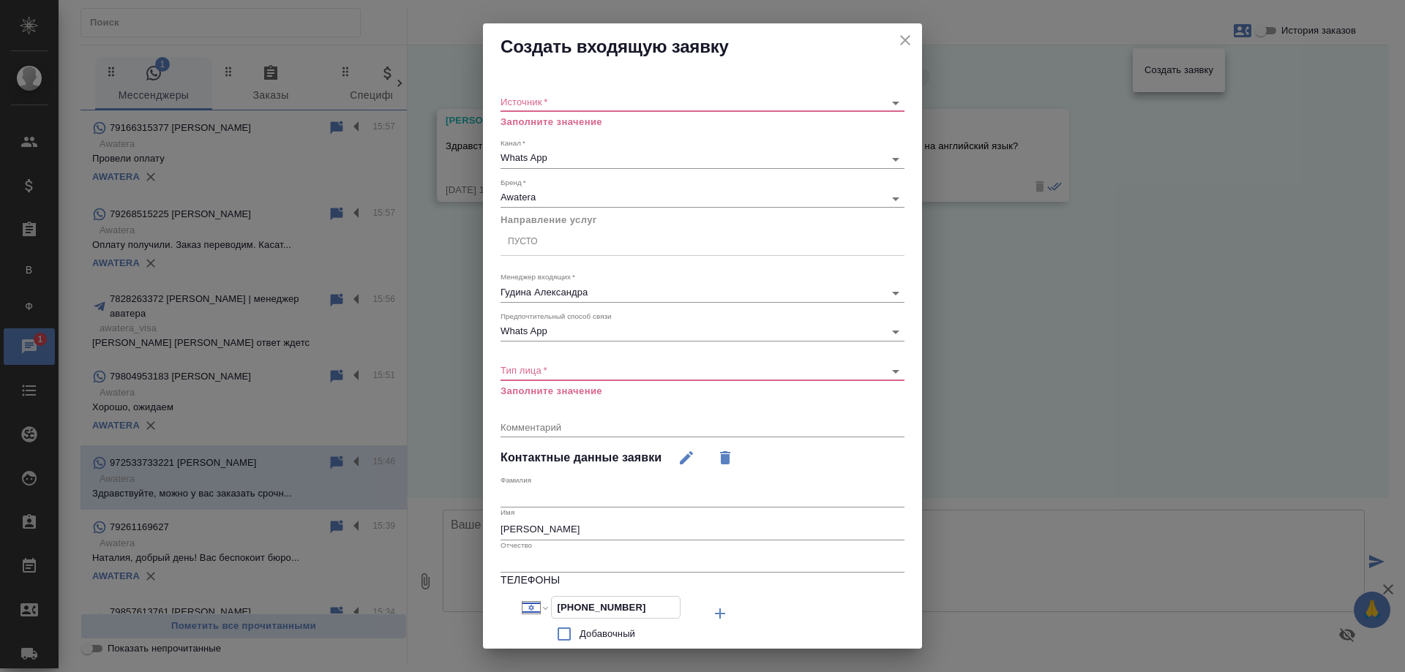
select select "IL"
click at [896, 34] on icon "close" at bounding box center [905, 40] width 18 height 18
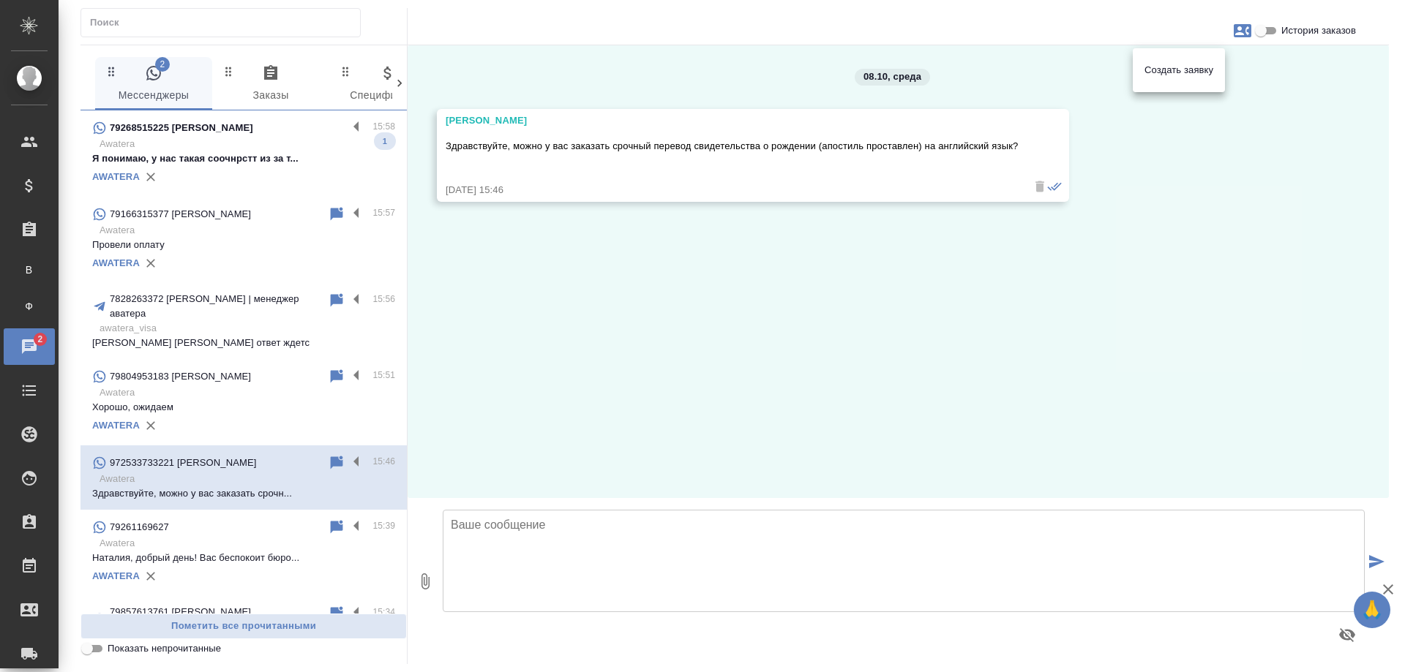
click at [327, 445] on div at bounding box center [702, 336] width 1405 height 672
click at [719, 342] on div "08.10, [DATE] [PERSON_NAME] Здравствуйте, можно у вас заказать срочный перевод …" at bounding box center [898, 271] width 981 height 453
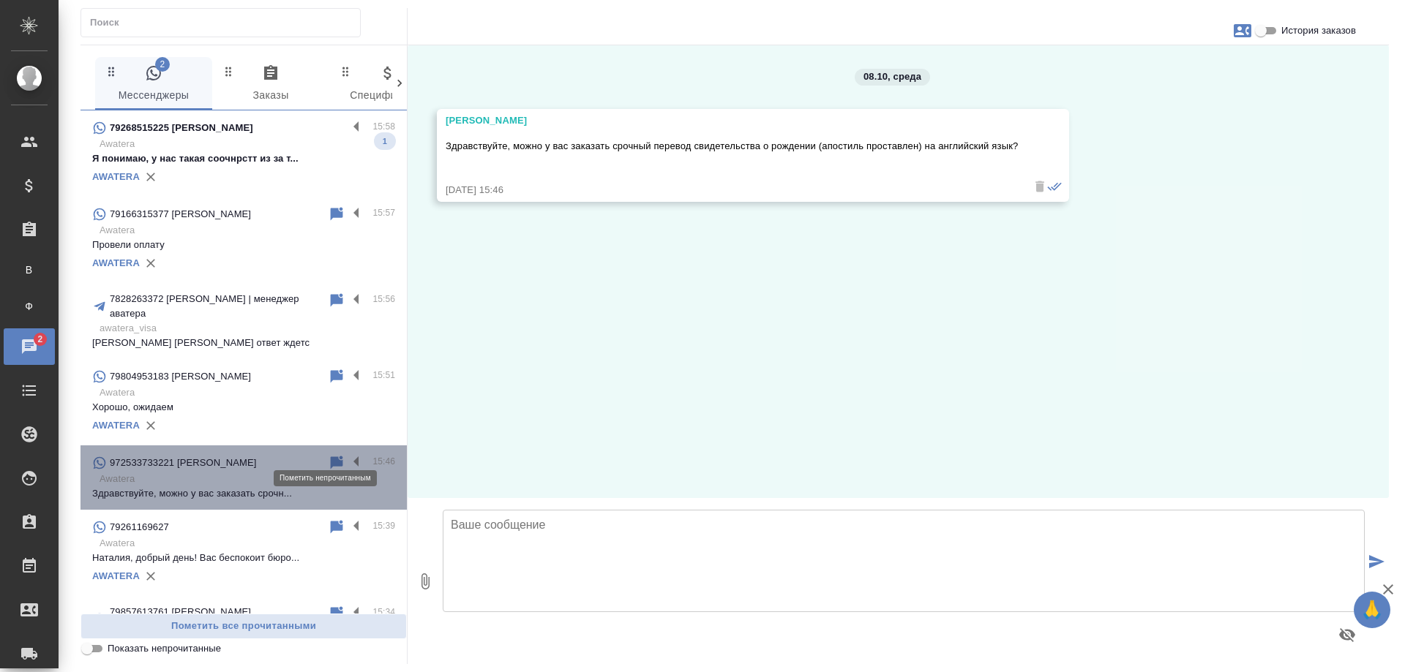
click at [331, 456] on icon at bounding box center [337, 462] width 12 height 13
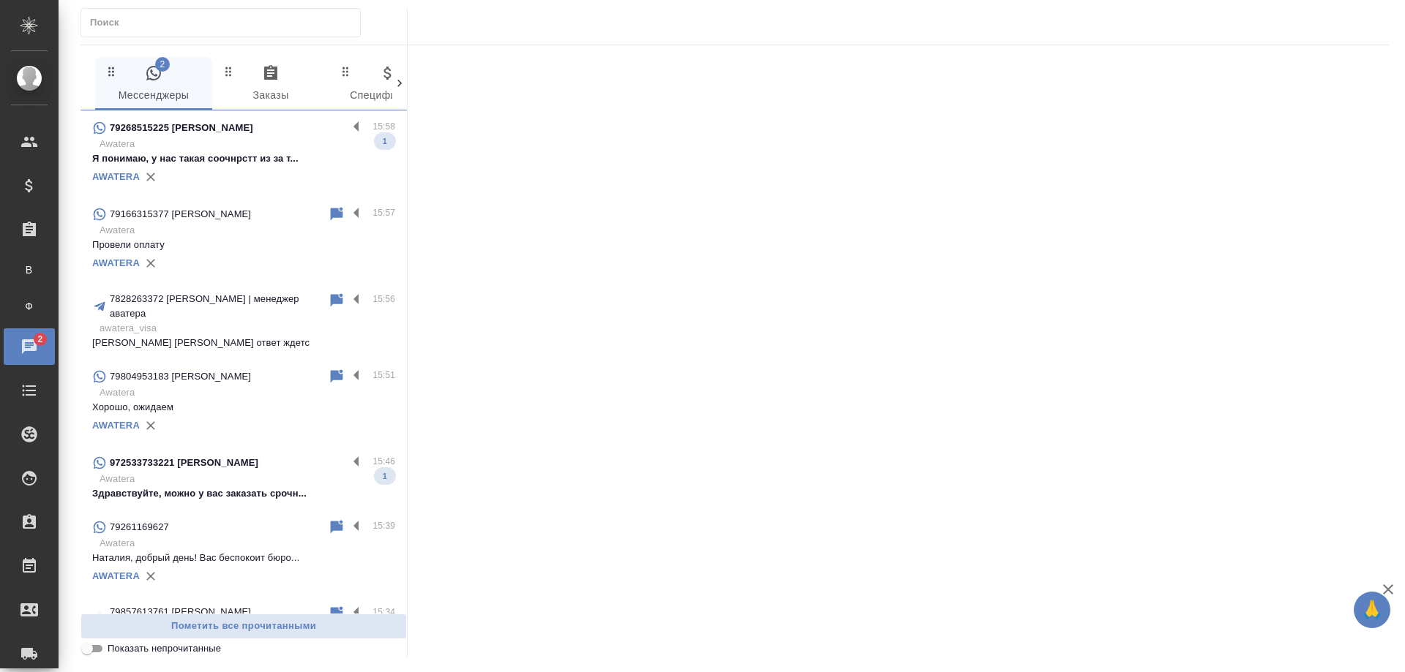
click at [239, 148] on p "Awatera" at bounding box center [248, 144] width 296 height 15
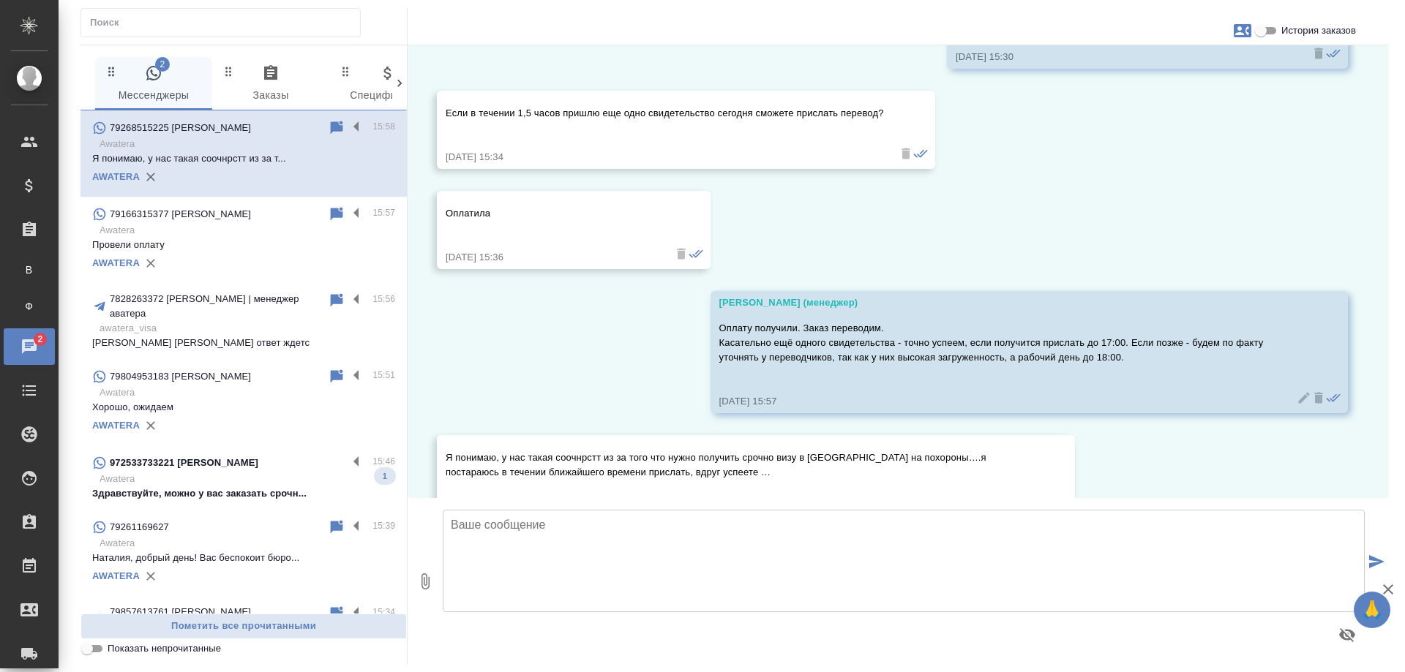
scroll to position [1373, 0]
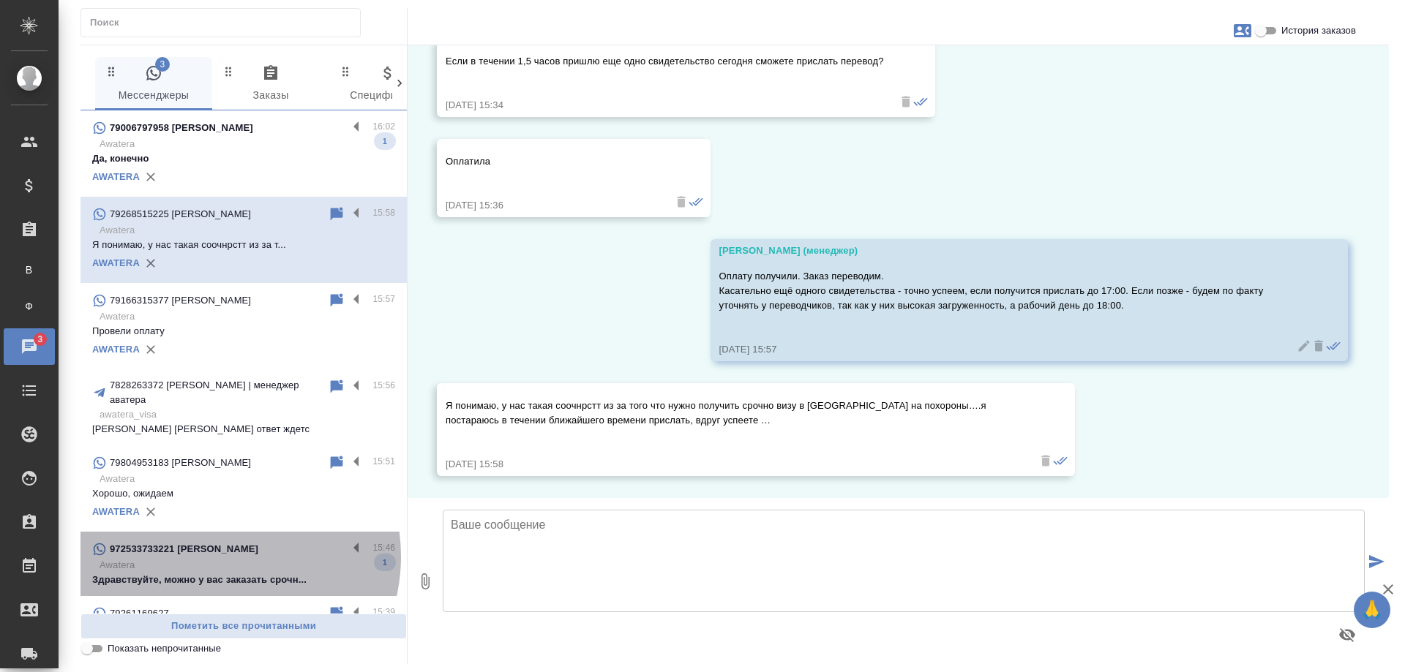
click at [217, 545] on div "972533733221 [PERSON_NAME]" at bounding box center [219, 550] width 255 height 18
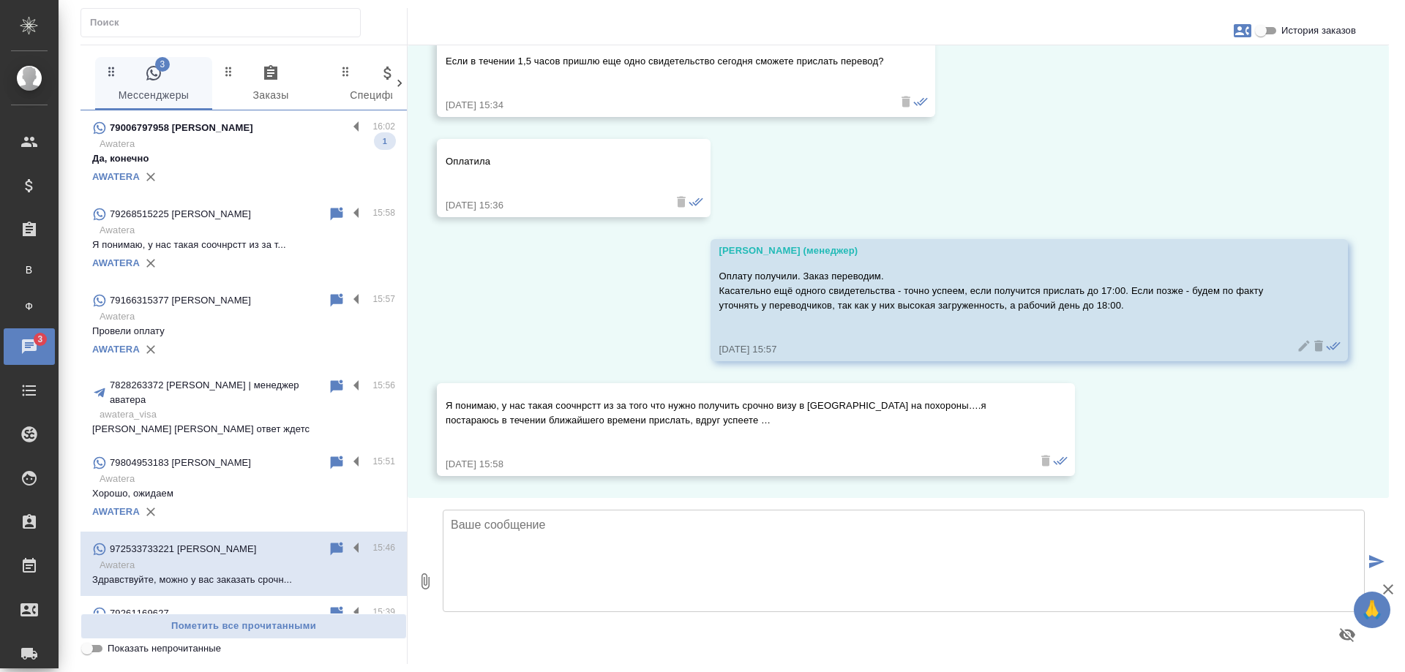
scroll to position [0, 0]
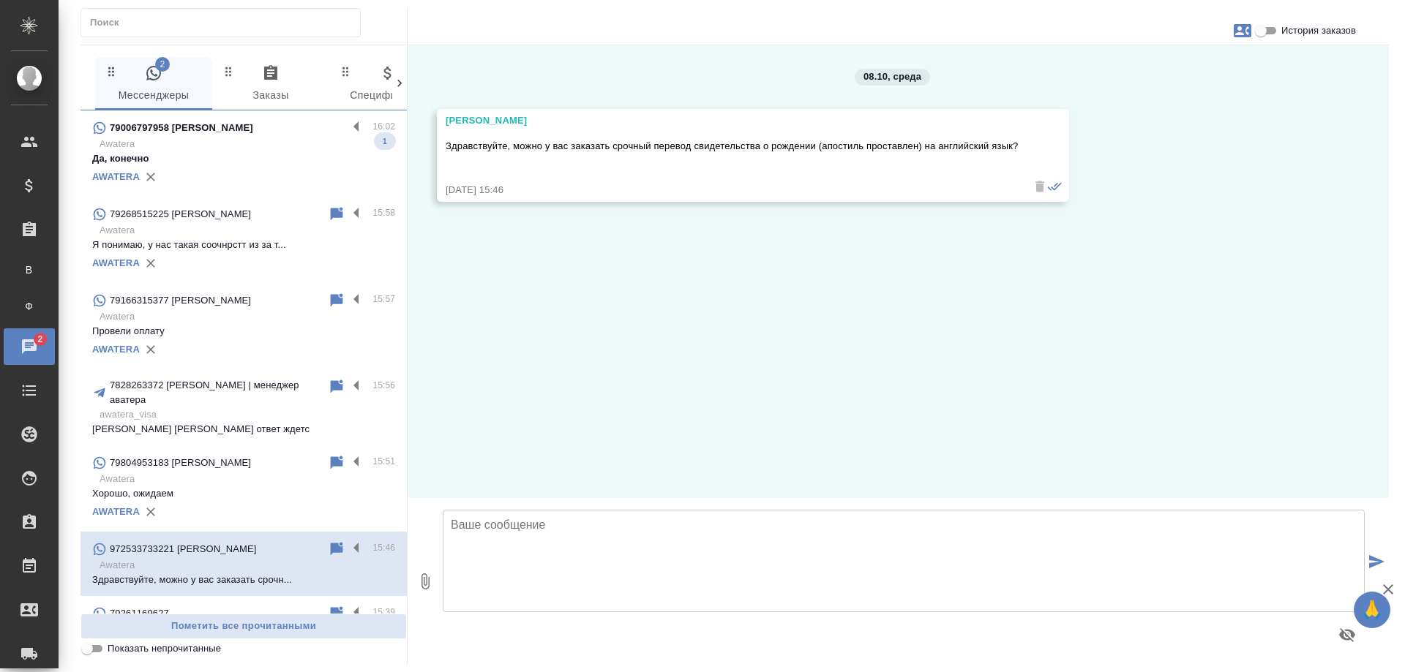
click at [769, 569] on textarea at bounding box center [904, 561] width 922 height 102
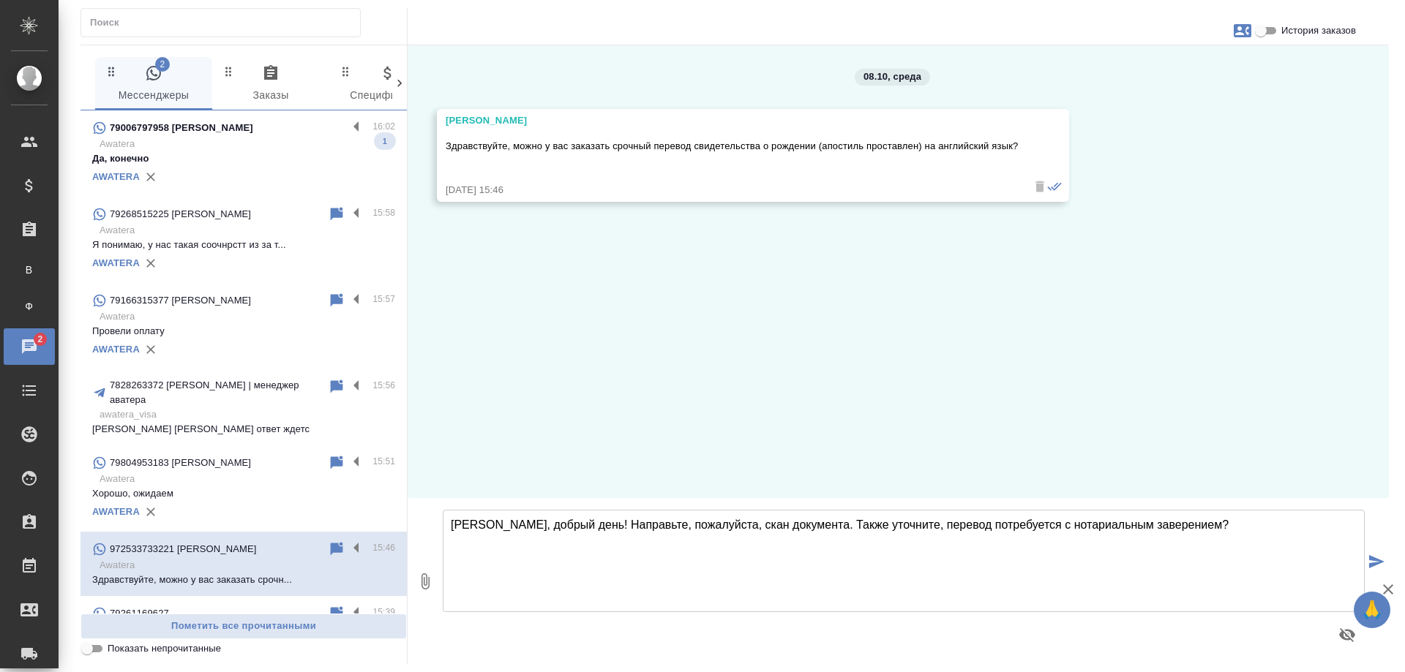
type textarea "[PERSON_NAME], добрый день! Направьте, пожалуйста, скан документа. Также уточни…"
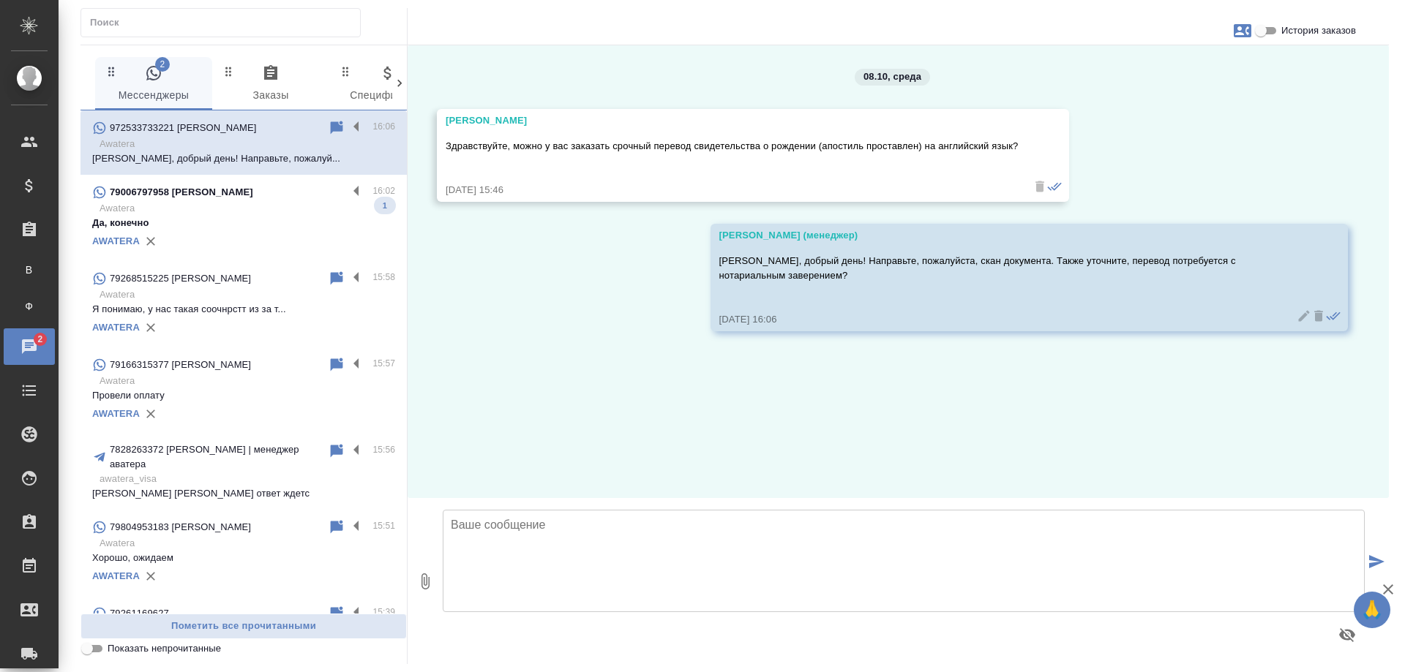
click at [1248, 28] on icon "button" at bounding box center [1243, 31] width 18 height 18
click at [1191, 70] on span "Создать заявку" at bounding box center [1178, 70] width 69 height 15
select select "IL"
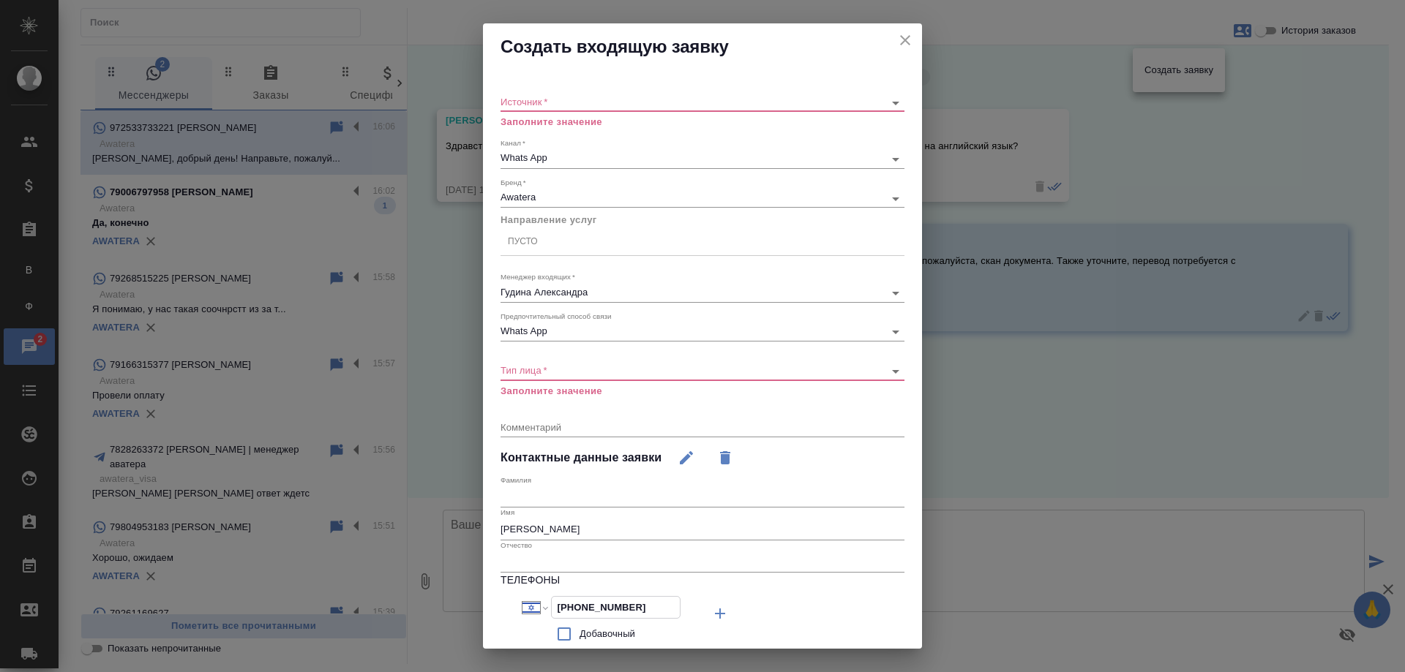
drag, startPoint x: 649, startPoint y: 602, endPoint x: 358, endPoint y: 580, distance: 292.1
click at [358, 580] on div "Создать входящую заявку Источник   * ​ Заполните значение Канал   * Whats App 6…" at bounding box center [702, 336] width 1405 height 672
drag, startPoint x: 593, startPoint y: 533, endPoint x: 417, endPoint y: 514, distance: 176.6
click at [417, 514] on div "Создать входящую заявку Источник   * ​ Заполните значение Канал   * Whats App 6…" at bounding box center [702, 336] width 1405 height 672
click at [896, 46] on icon "close" at bounding box center [905, 40] width 18 height 18
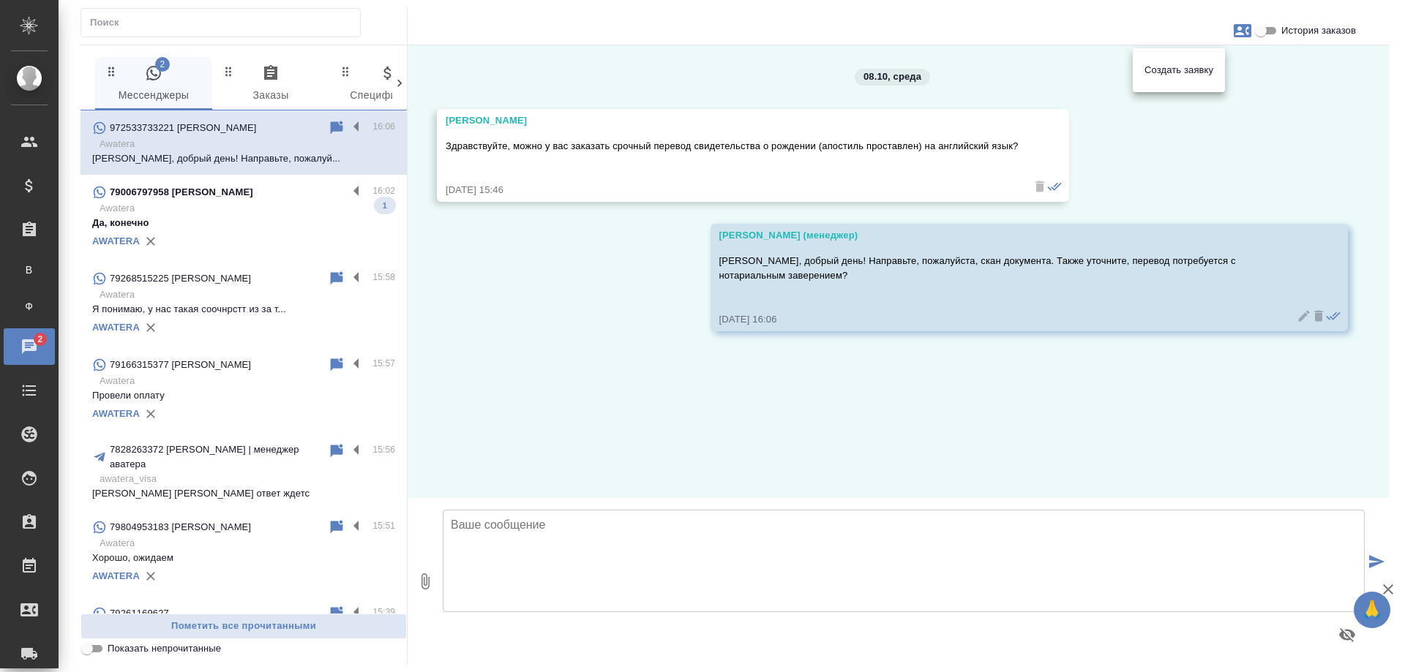
click at [289, 220] on div at bounding box center [702, 336] width 1405 height 672
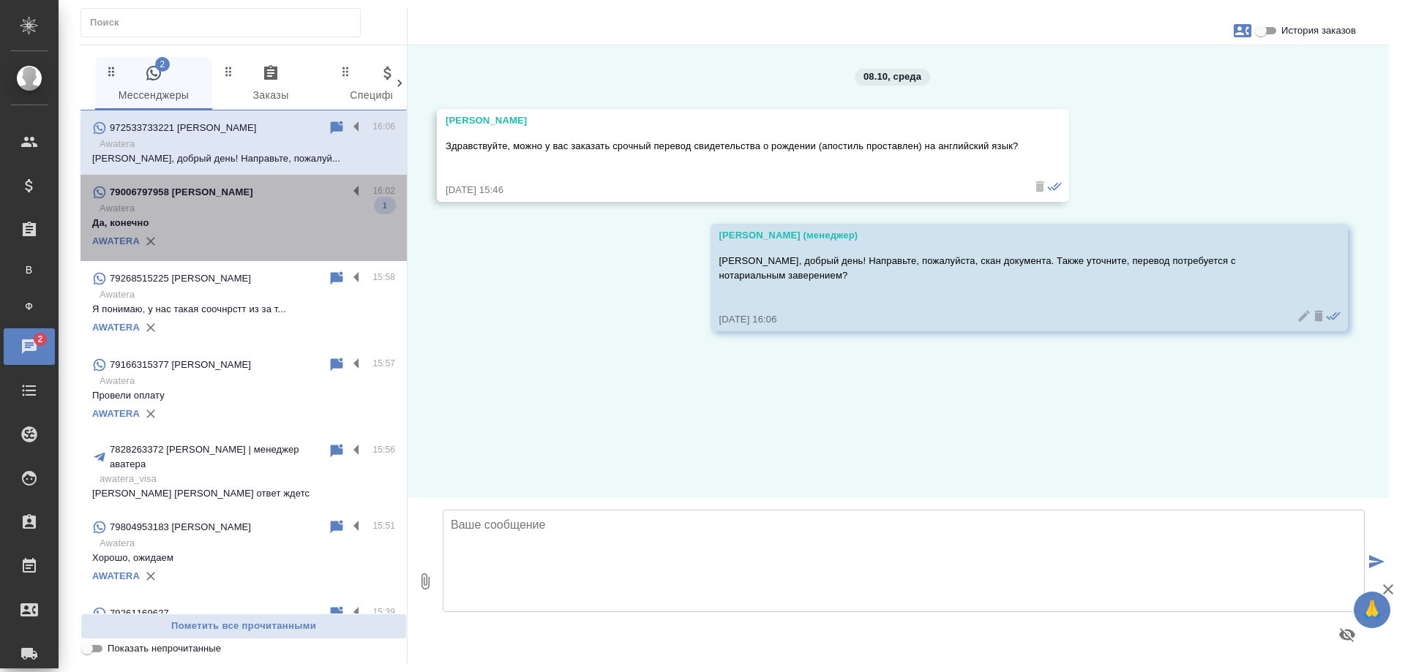
click at [262, 207] on p "Awatera" at bounding box center [248, 208] width 296 height 15
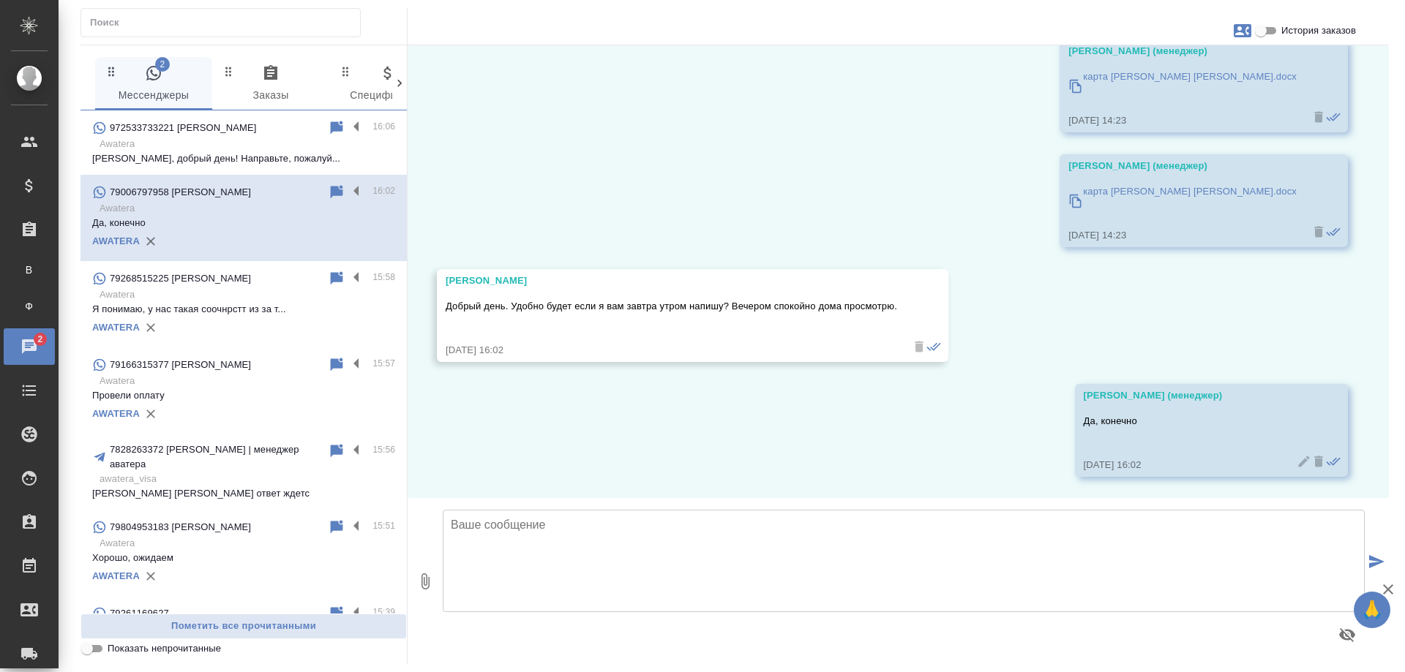
scroll to position [559, 0]
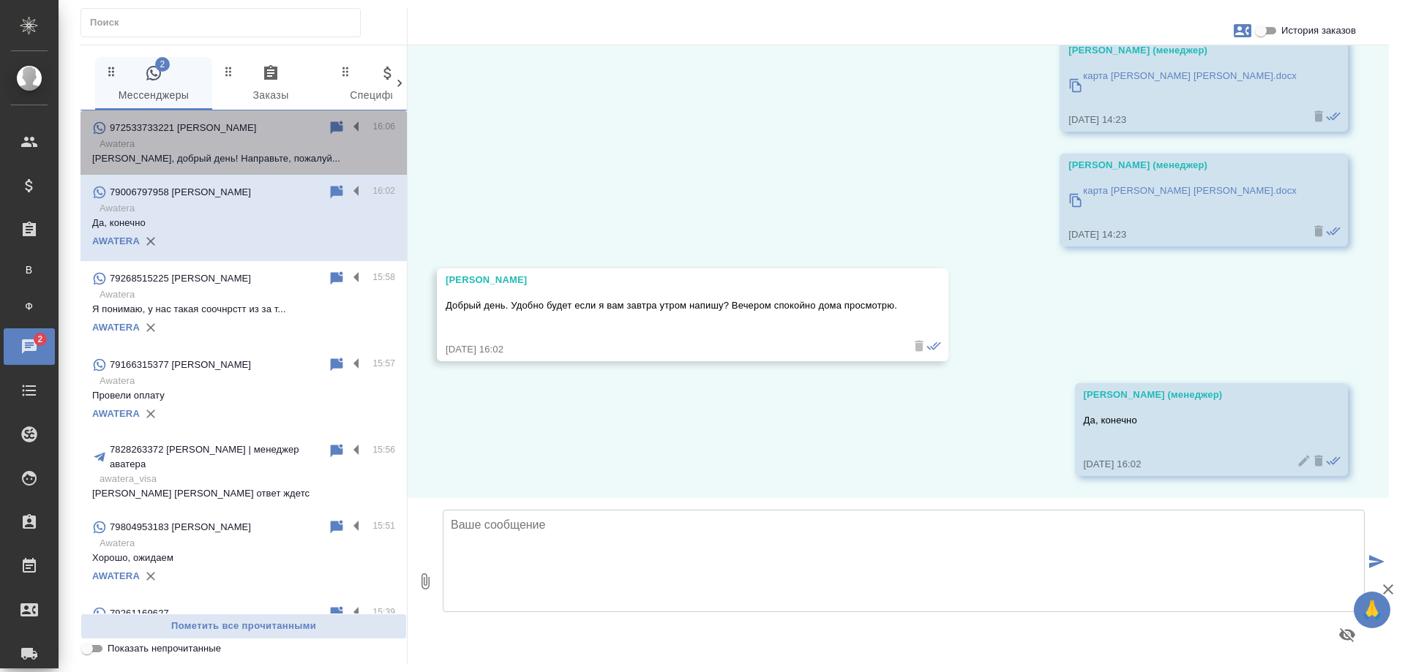
click at [258, 153] on p "Алексей, добрый день! Направьте, пожалуй..." at bounding box center [243, 158] width 303 height 15
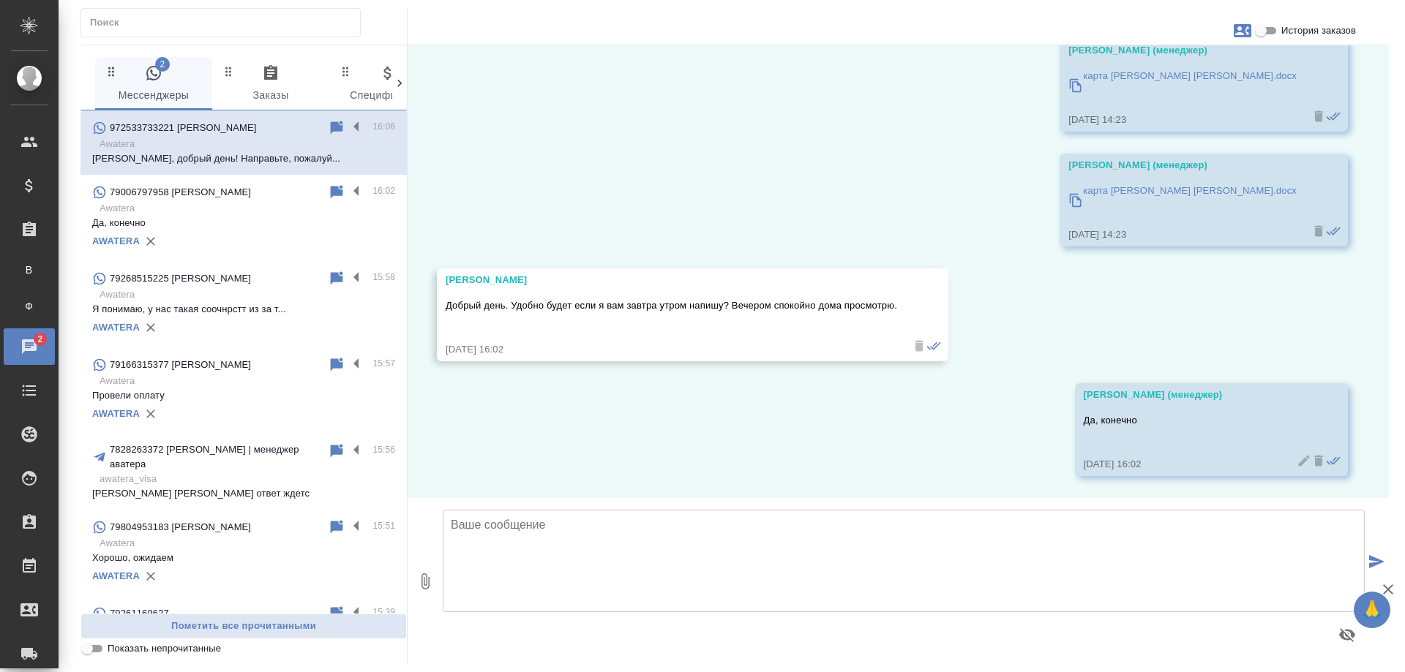
scroll to position [0, 0]
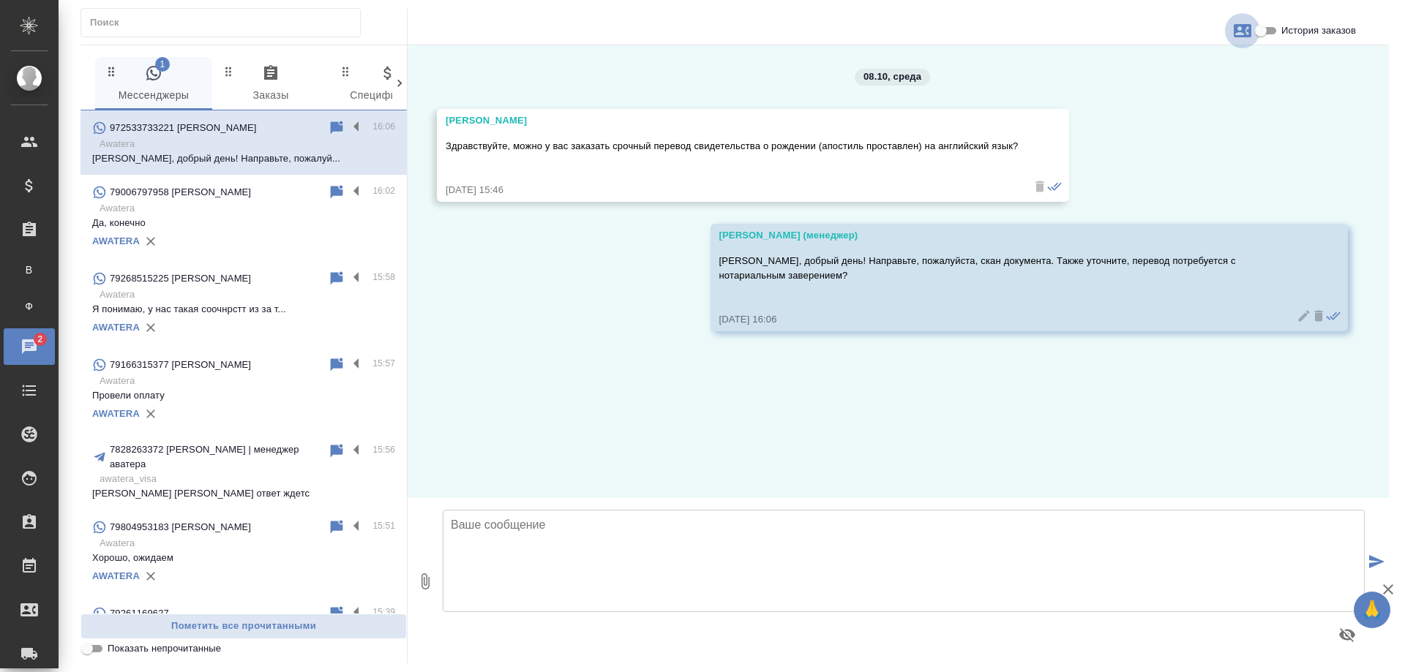
click at [1243, 29] on icon "button" at bounding box center [1243, 30] width 18 height 13
click at [1170, 62] on div "Создать заявку" at bounding box center [1179, 70] width 92 height 32
select select "IL"
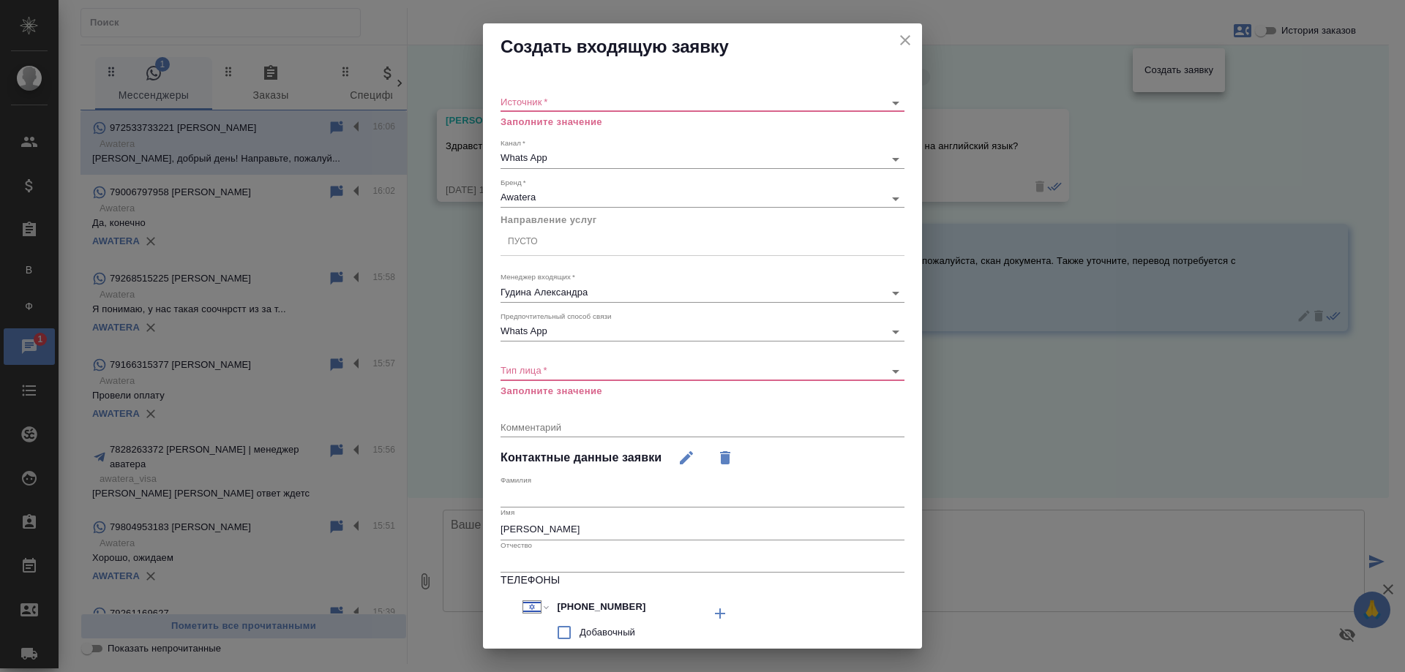
click at [547, 100] on body "🙏 .cls-1 fill:#fff; AWATERA Gudina Alexandra Клиенты Спецификации Заказы В Все …" at bounding box center [702, 336] width 1405 height 672
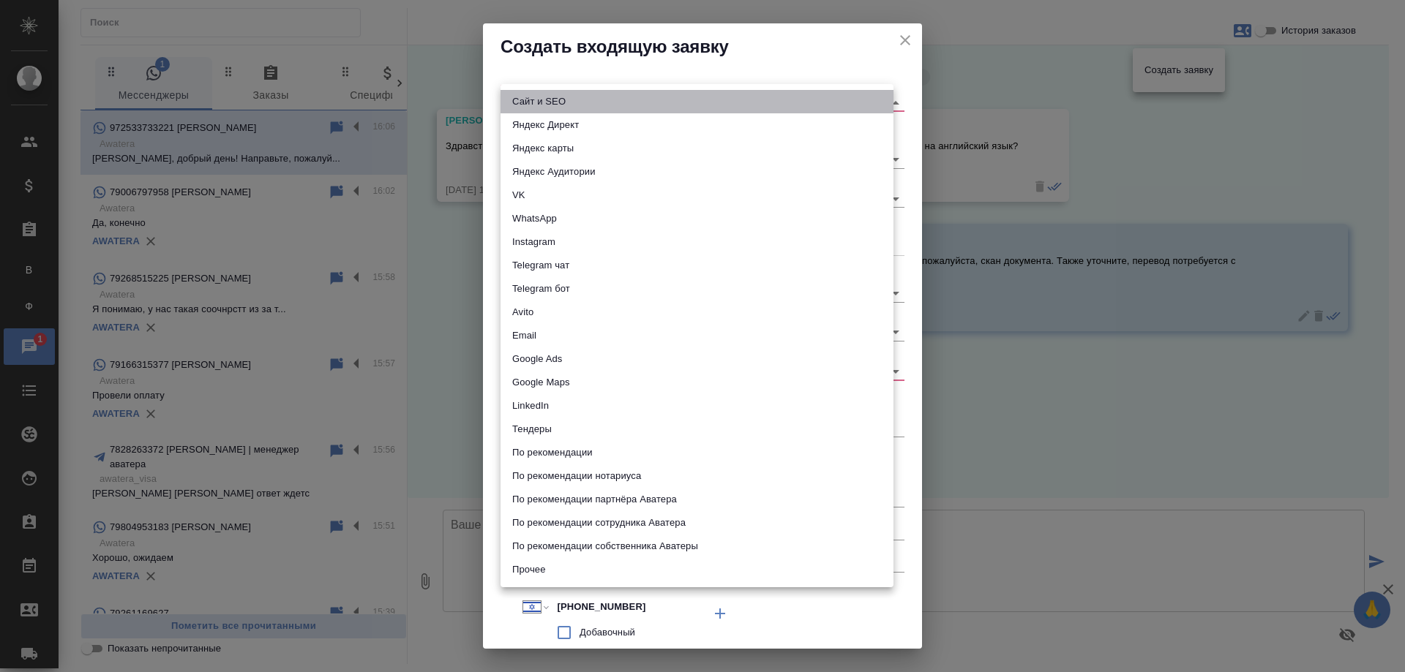
click at [547, 102] on li "Сайт и SEO" at bounding box center [697, 101] width 393 height 23
type input "seo"
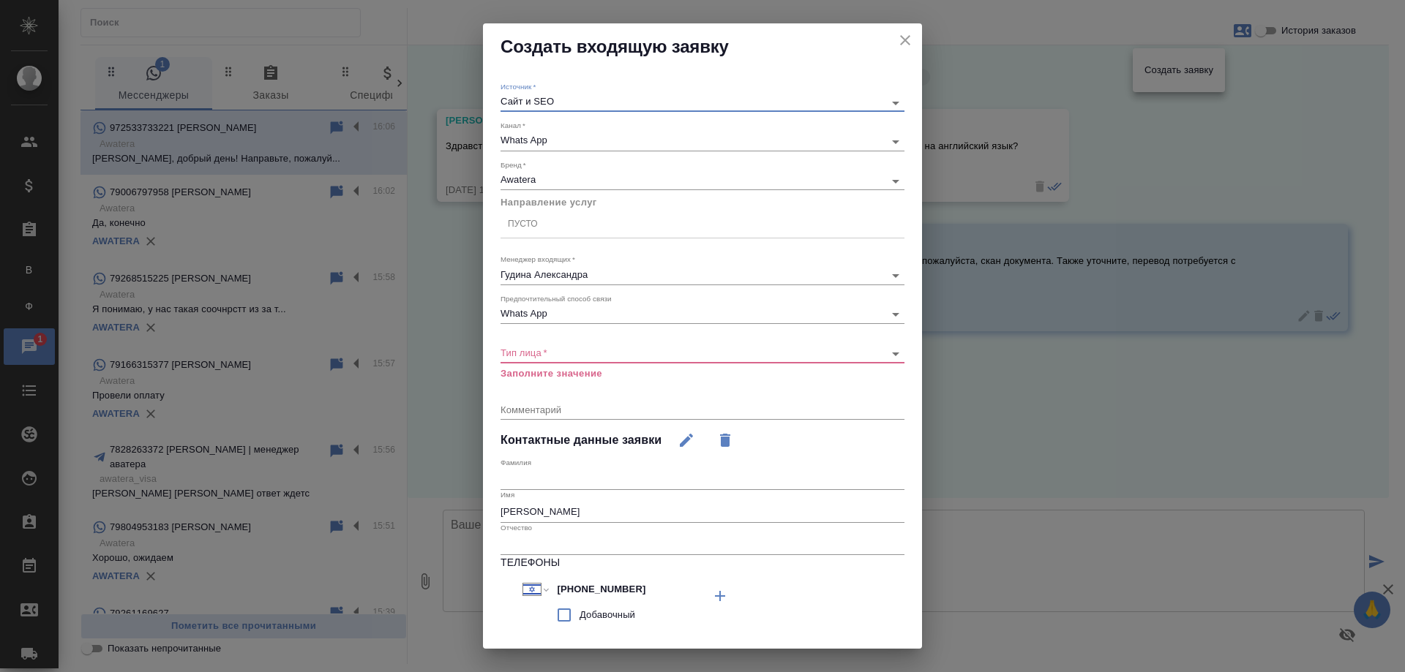
click at [558, 223] on div "Пусто" at bounding box center [703, 224] width 404 height 21
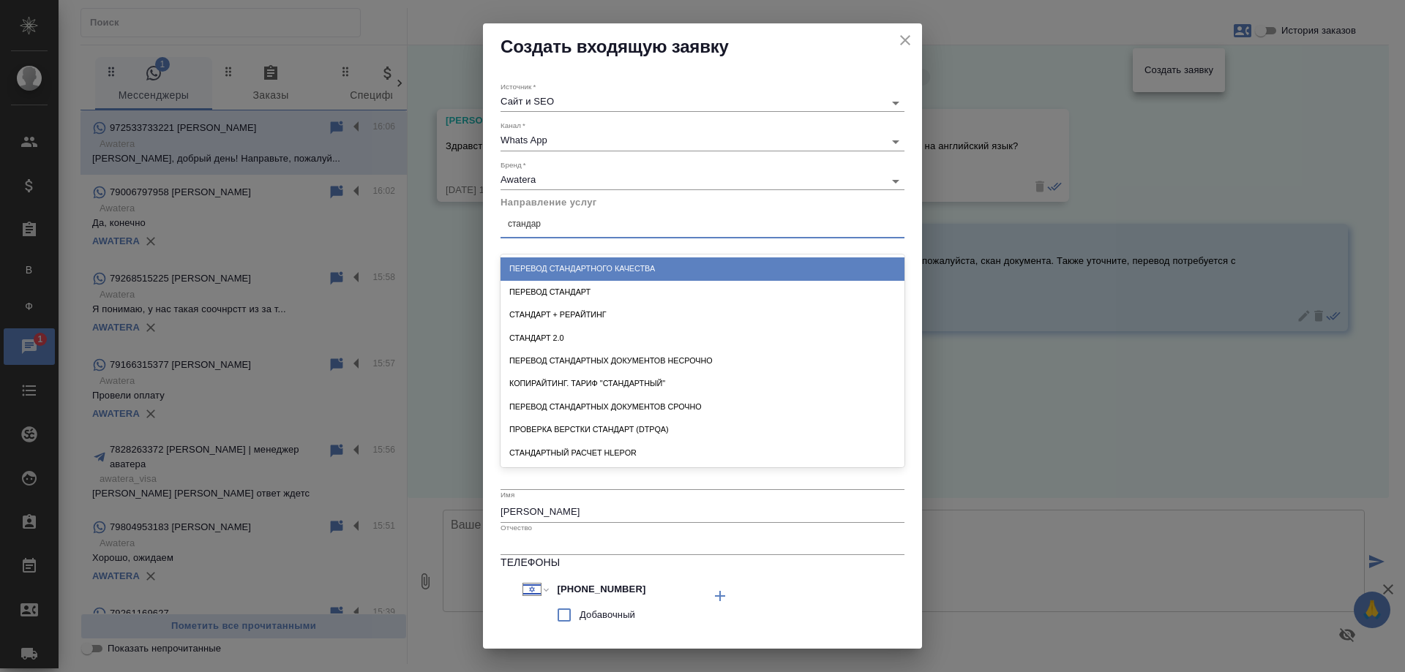
type input "стандарт"
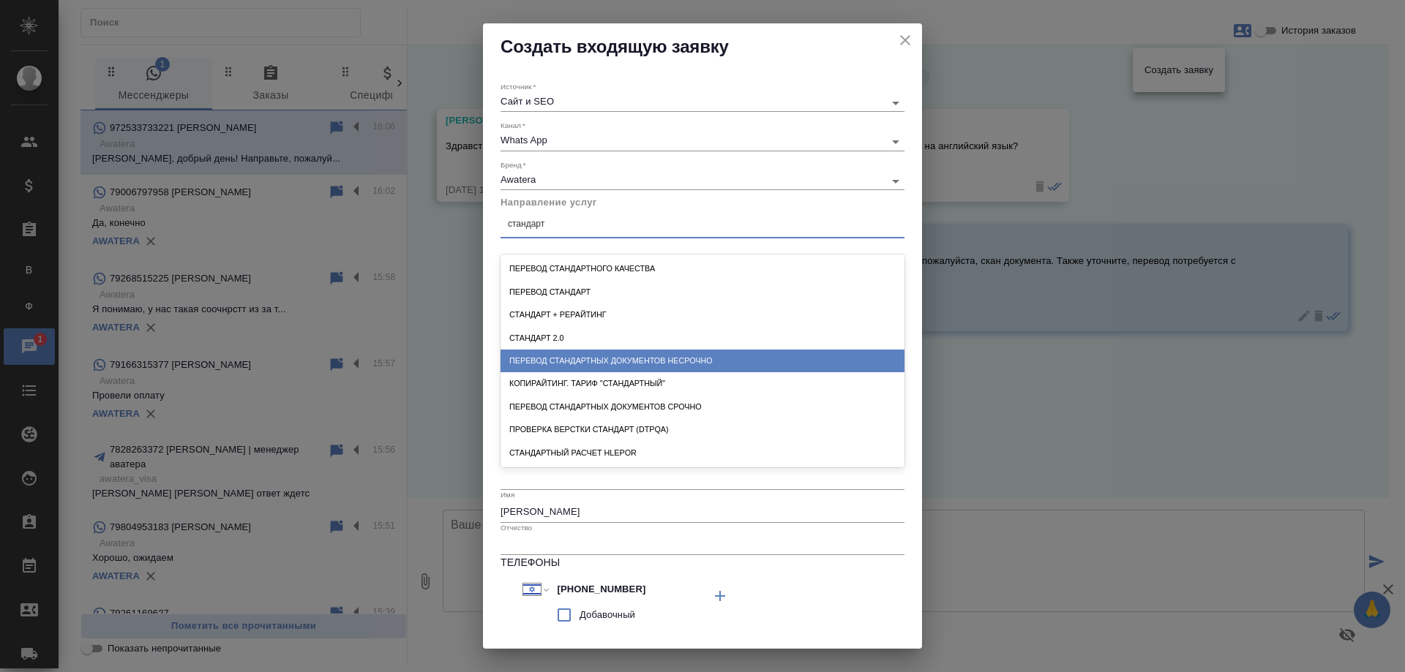
click at [615, 369] on div "Перевод стандартных документов несрочно" at bounding box center [703, 361] width 404 height 23
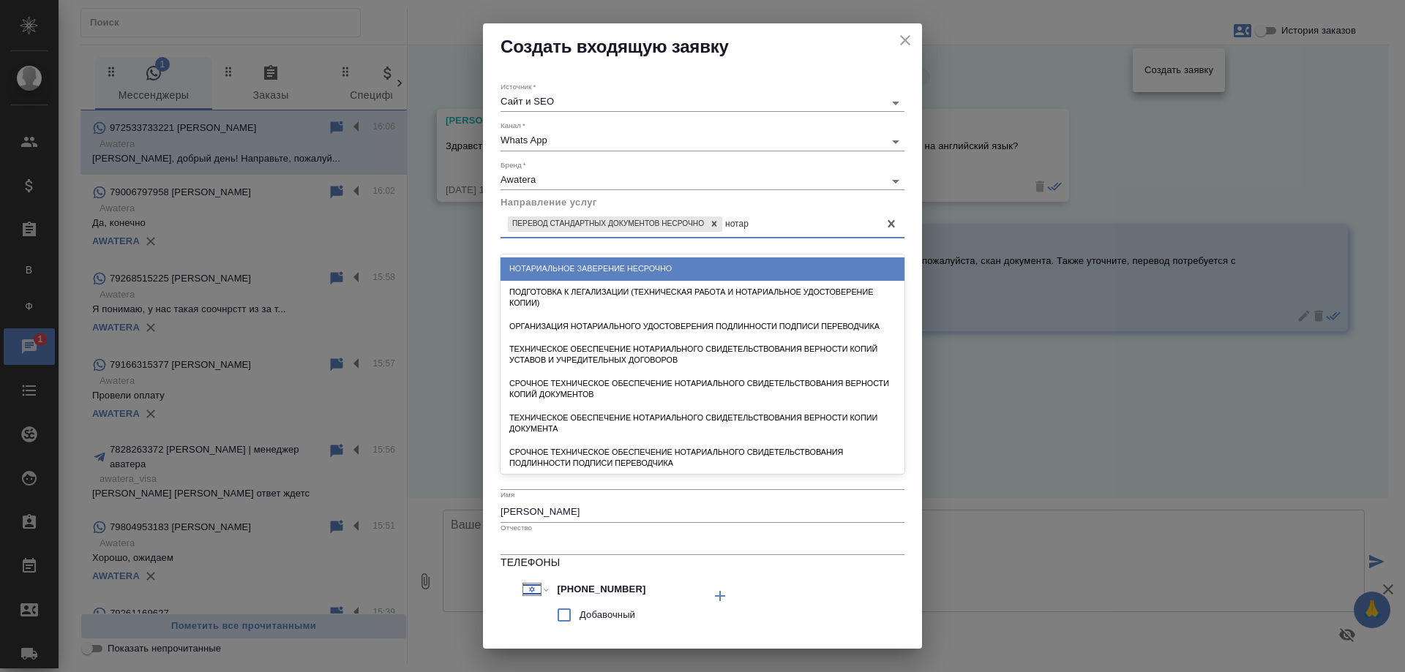
type input "нотари"
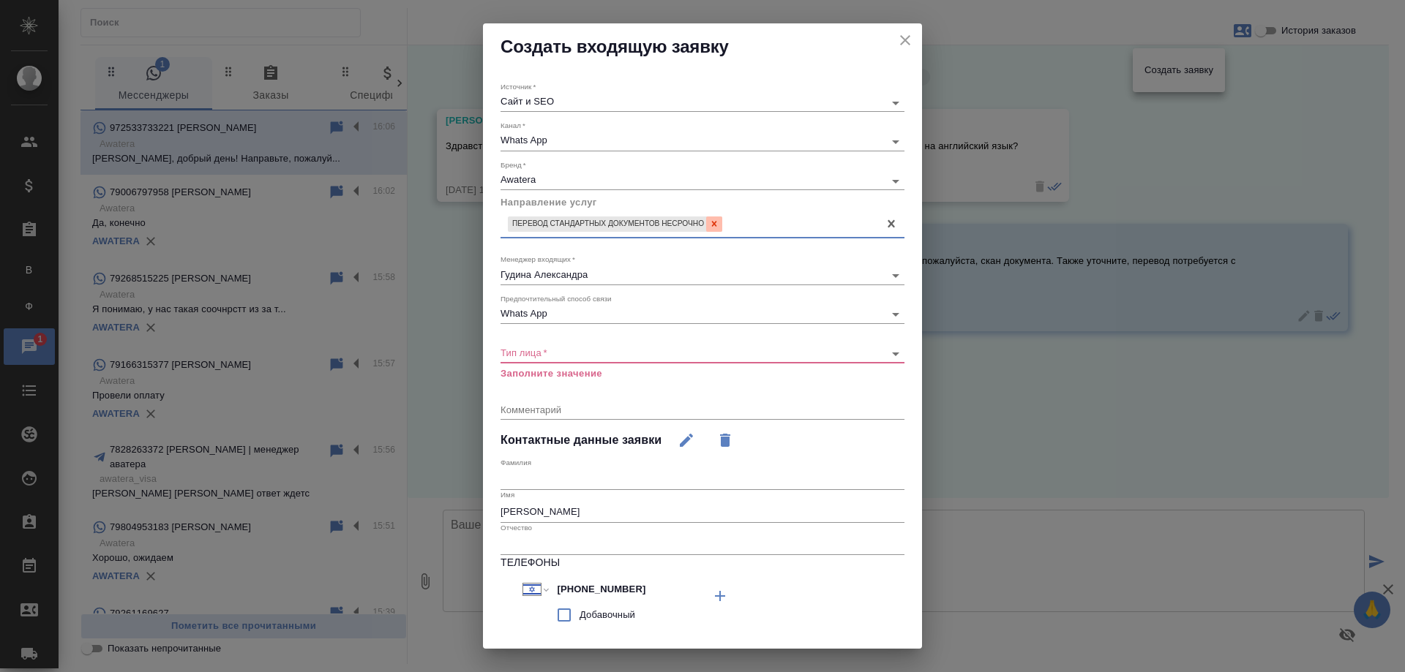
drag, startPoint x: 765, startPoint y: 228, endPoint x: 708, endPoint y: 228, distance: 57.1
click at [708, 228] on div "Перевод стандартных документов несрочно" at bounding box center [690, 224] width 378 height 21
click at [708, 228] on div at bounding box center [714, 224] width 16 height 15
click at [707, 220] on div "Пусто" at bounding box center [703, 224] width 404 height 21
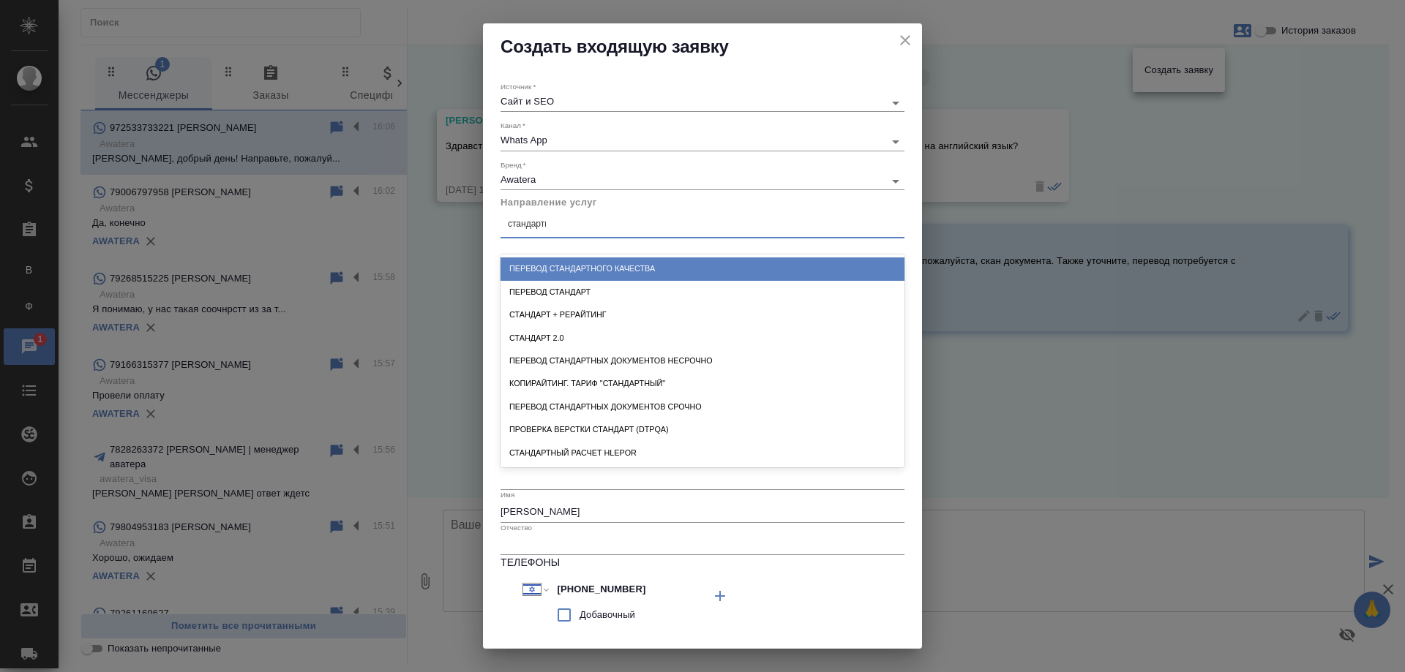
type input "стандартны"
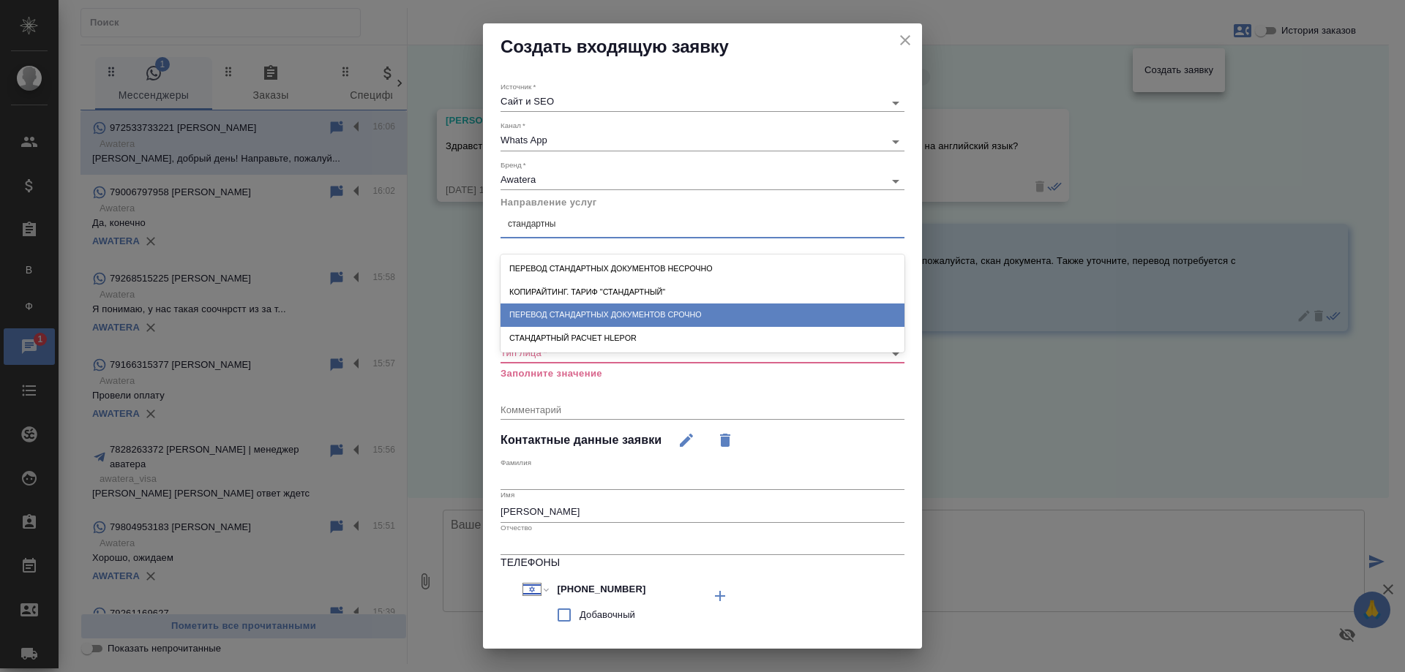
click at [682, 308] on div "Перевод стандартных документов срочно" at bounding box center [703, 315] width 404 height 23
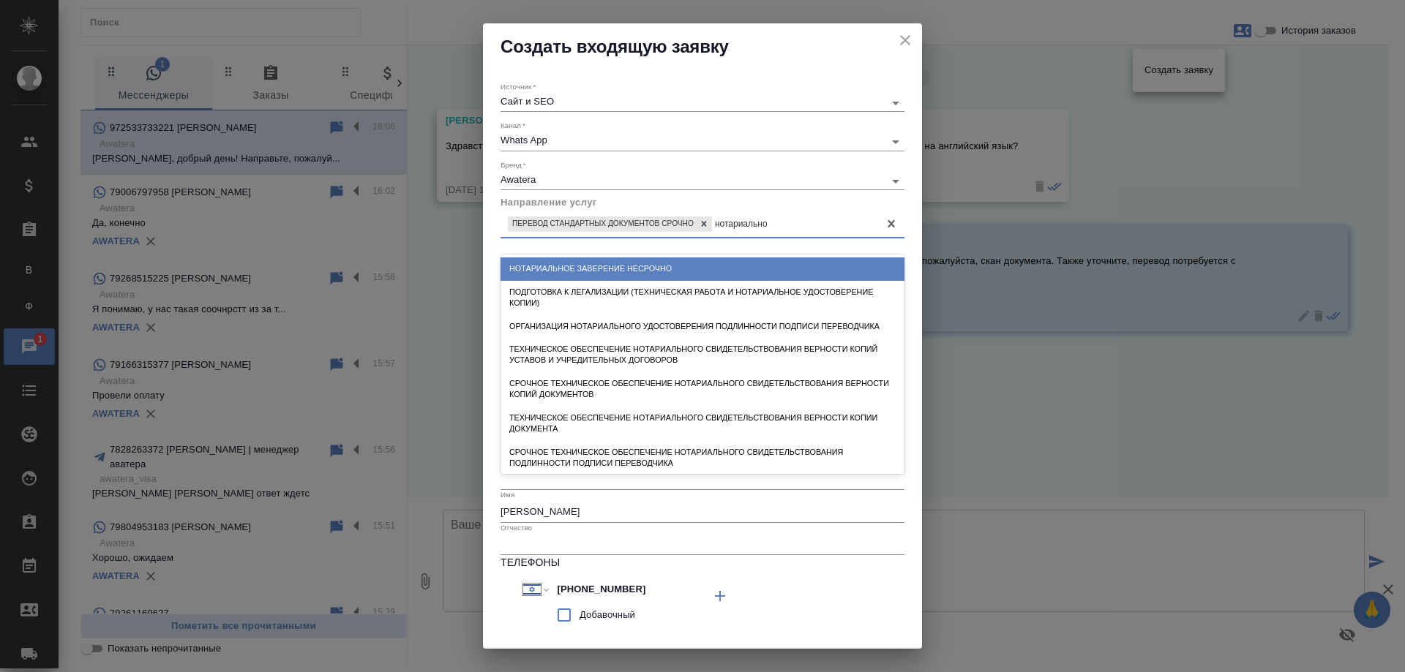
type input "нотариальное"
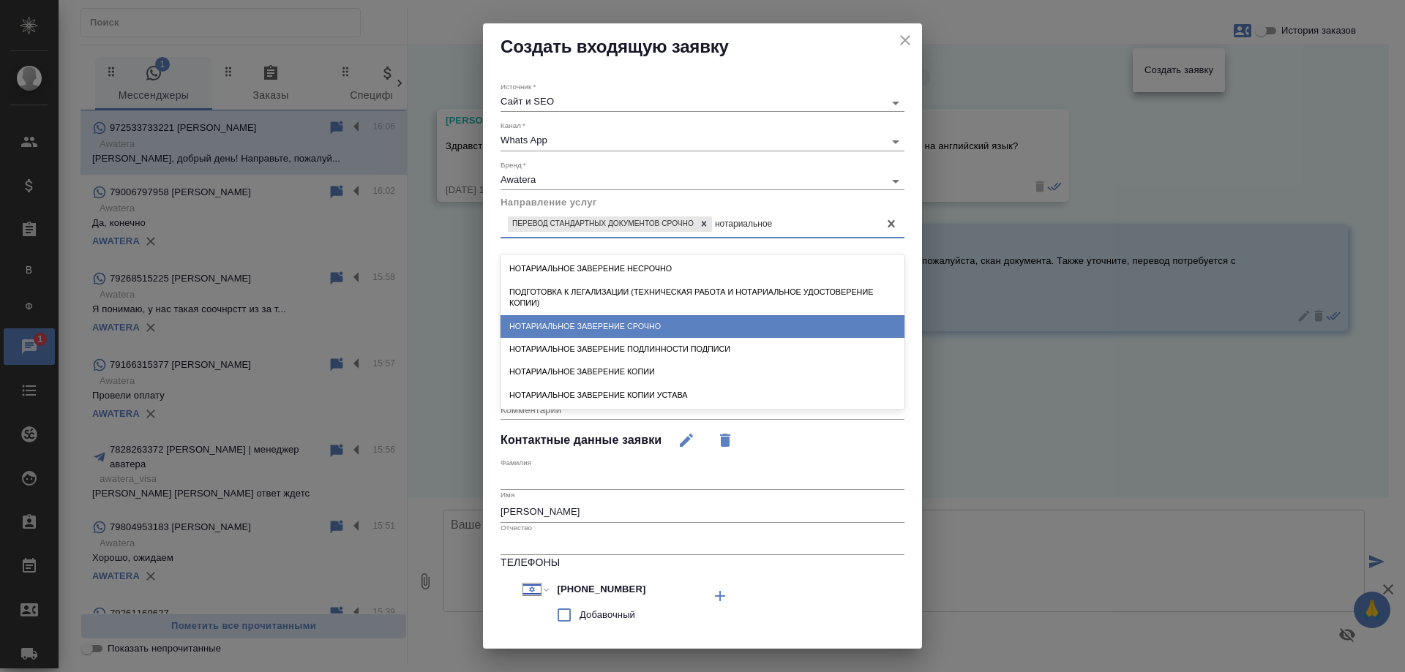
click at [677, 328] on div "Нотариальное заверение срочно" at bounding box center [703, 326] width 404 height 23
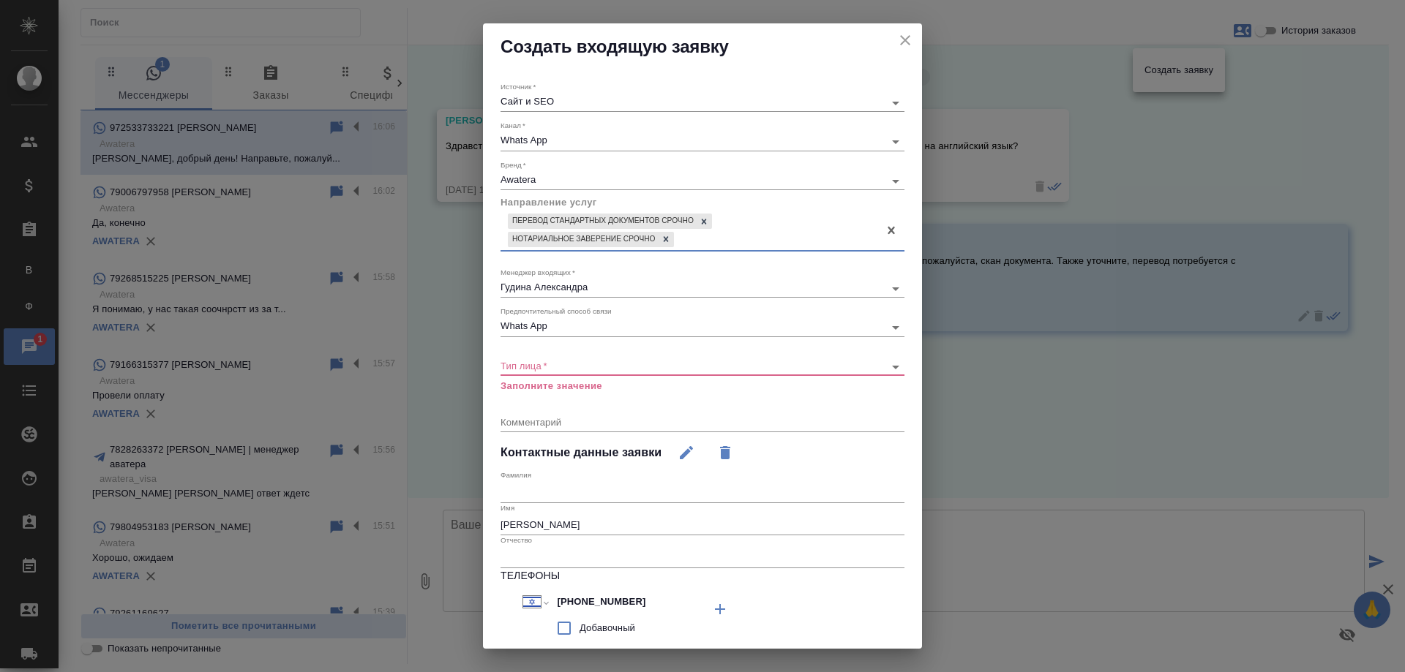
click at [569, 365] on body "🙏 .cls-1 fill:#fff; AWATERA Gudina Alexandra Клиенты Спецификации Заказы В Все …" at bounding box center [702, 336] width 1405 height 672
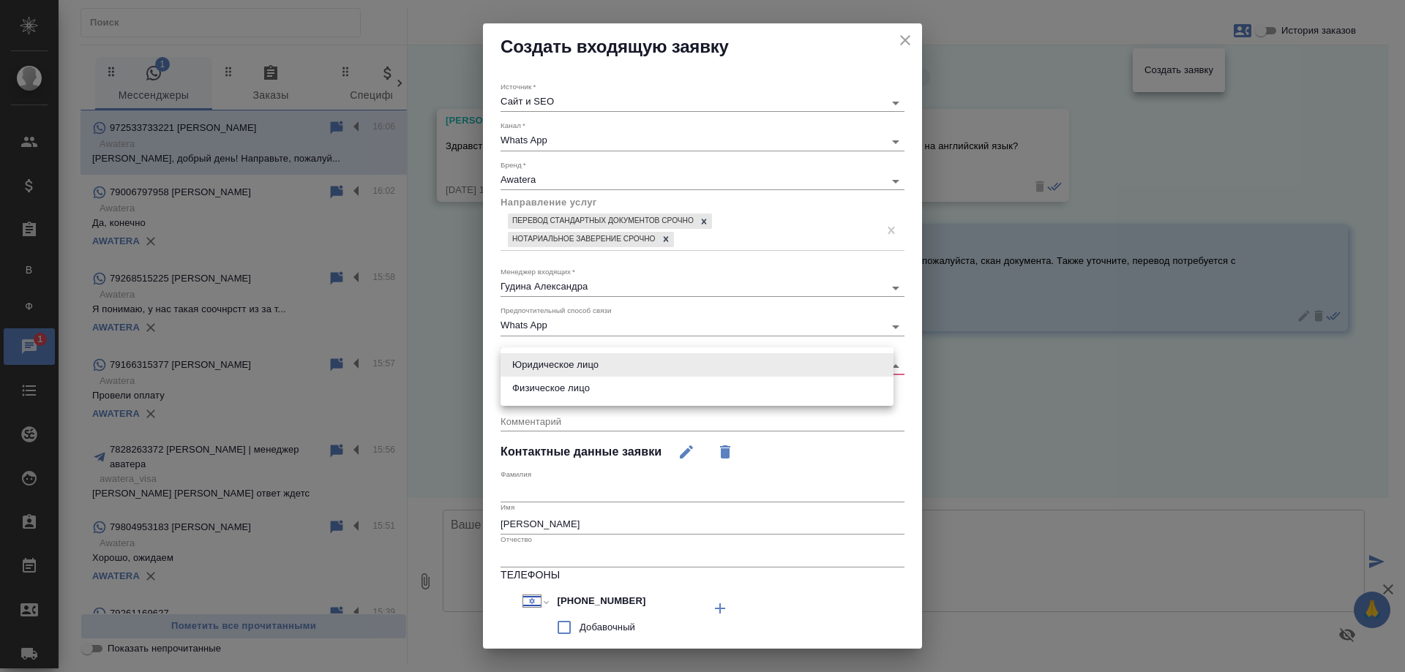
click at [564, 386] on li "Физическое лицо" at bounding box center [697, 388] width 393 height 23
type input "private"
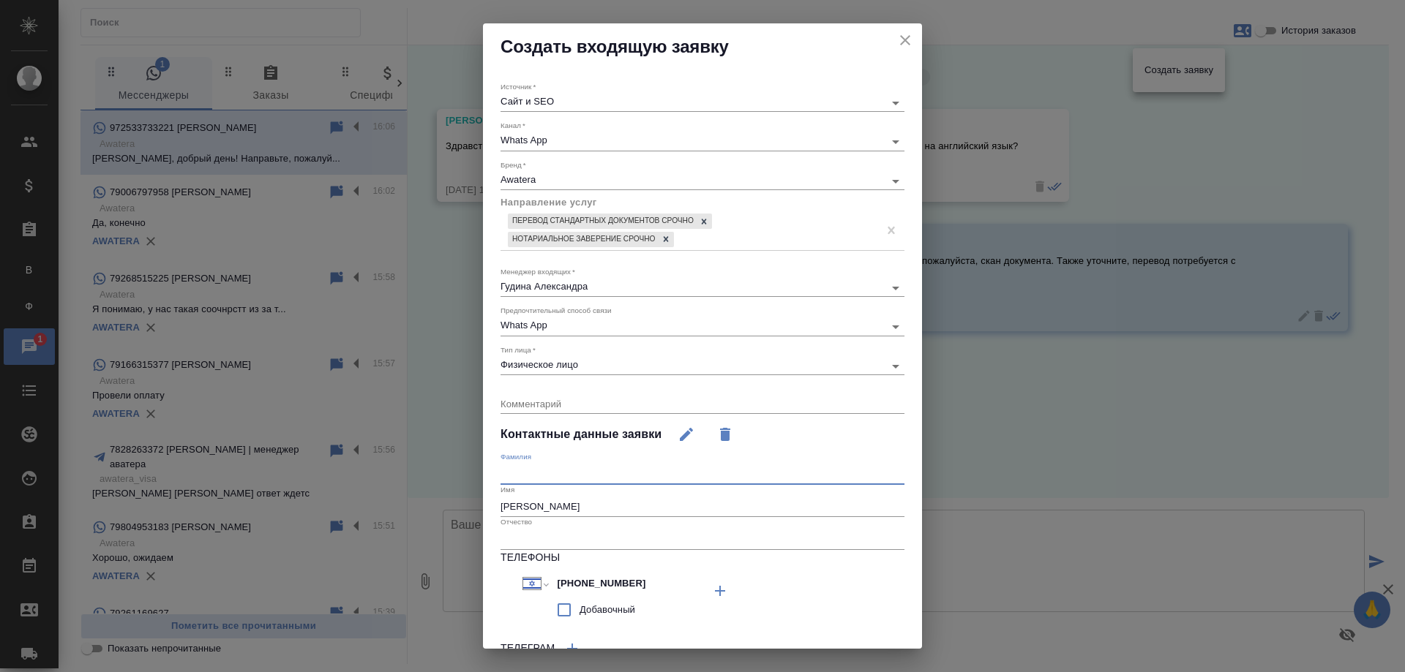
click at [610, 468] on input "text" at bounding box center [703, 474] width 404 height 20
click at [520, 471] on input "Послелов" at bounding box center [703, 474] width 404 height 20
type input "Поспелов"
drag, startPoint x: 623, startPoint y: 508, endPoint x: 422, endPoint y: 519, distance: 201.5
click at [422, 519] on div "Создать входящую заявку Источник   * Сайт и SEO seo Канал   * Whats App 66ac940…" at bounding box center [702, 336] width 1405 height 672
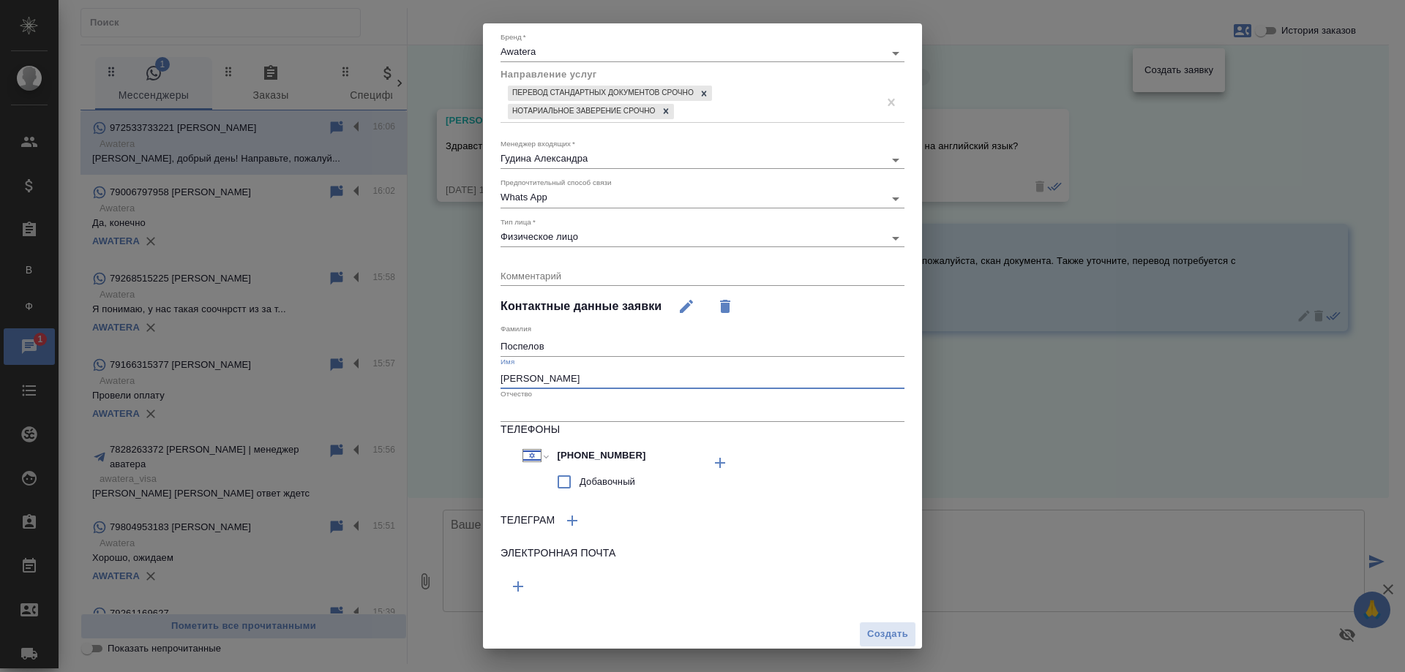
scroll to position [132, 0]
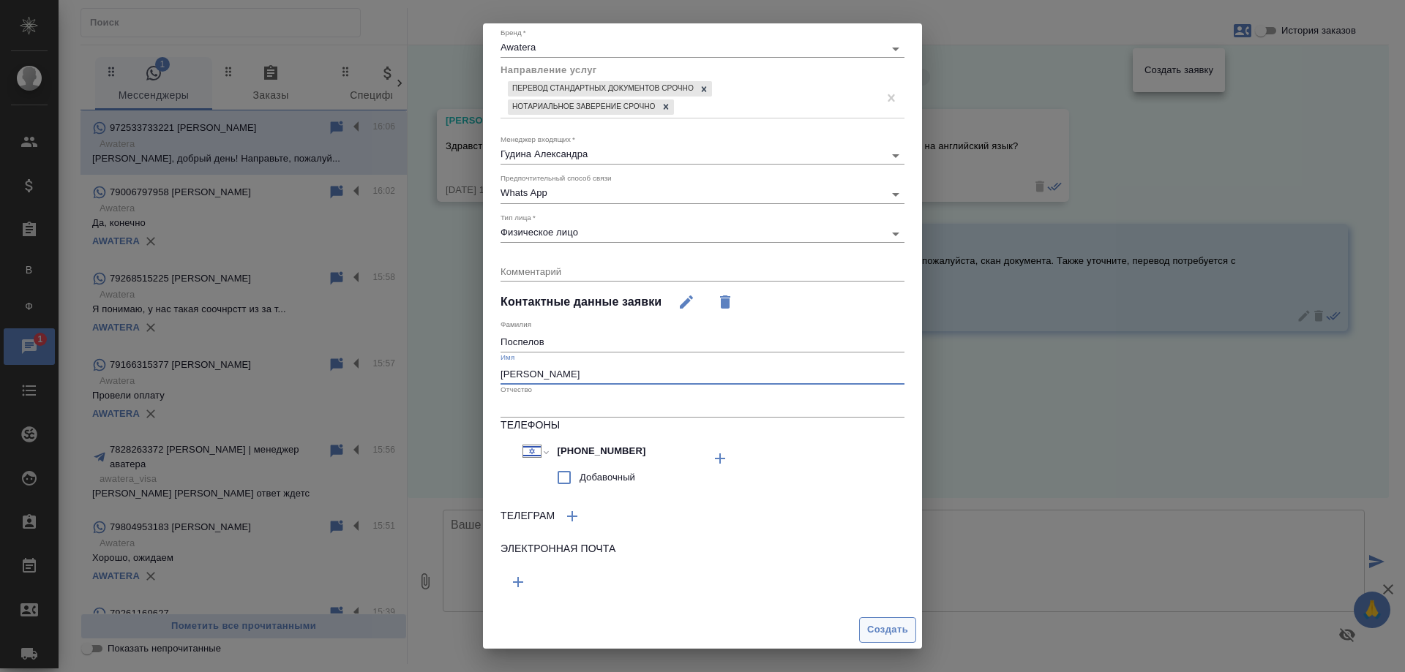
type input "Алексей"
click at [873, 636] on span "Создать" at bounding box center [887, 630] width 41 height 17
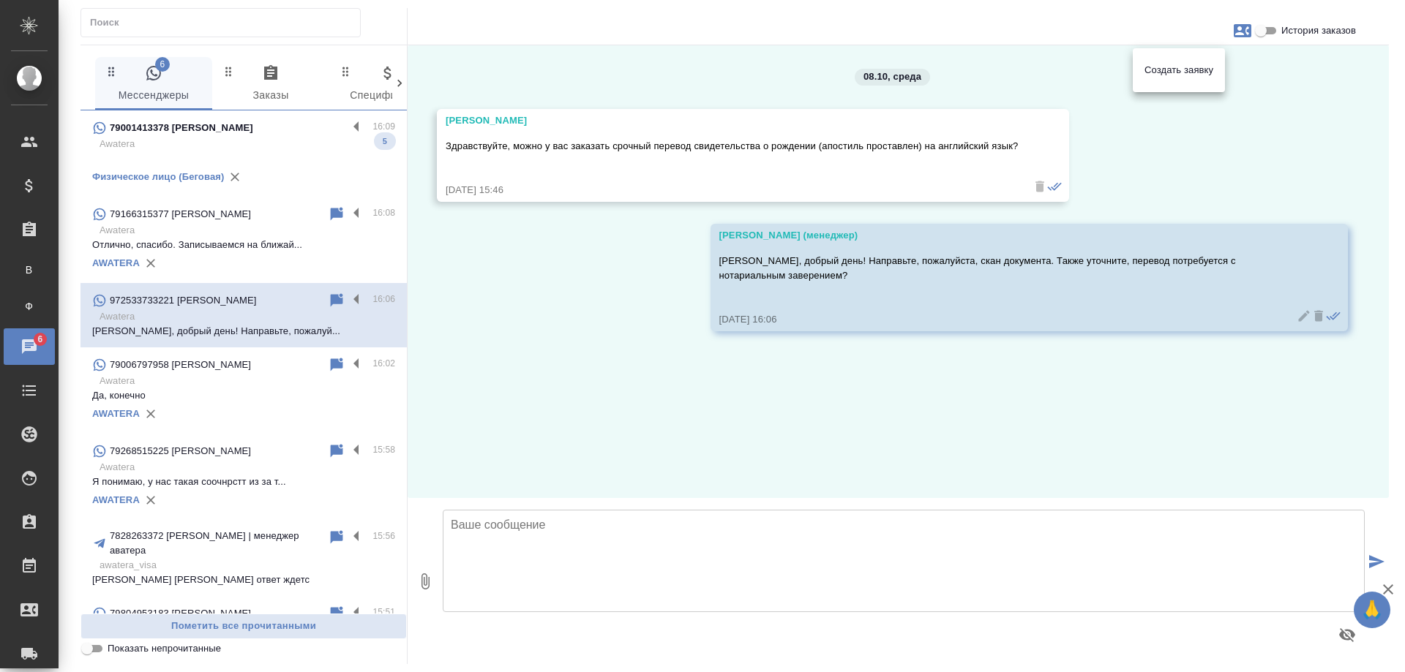
click at [577, 353] on div at bounding box center [702, 336] width 1405 height 672
click at [260, 132] on div "79001413378 Ali" at bounding box center [219, 128] width 255 height 18
type textarea "Д"
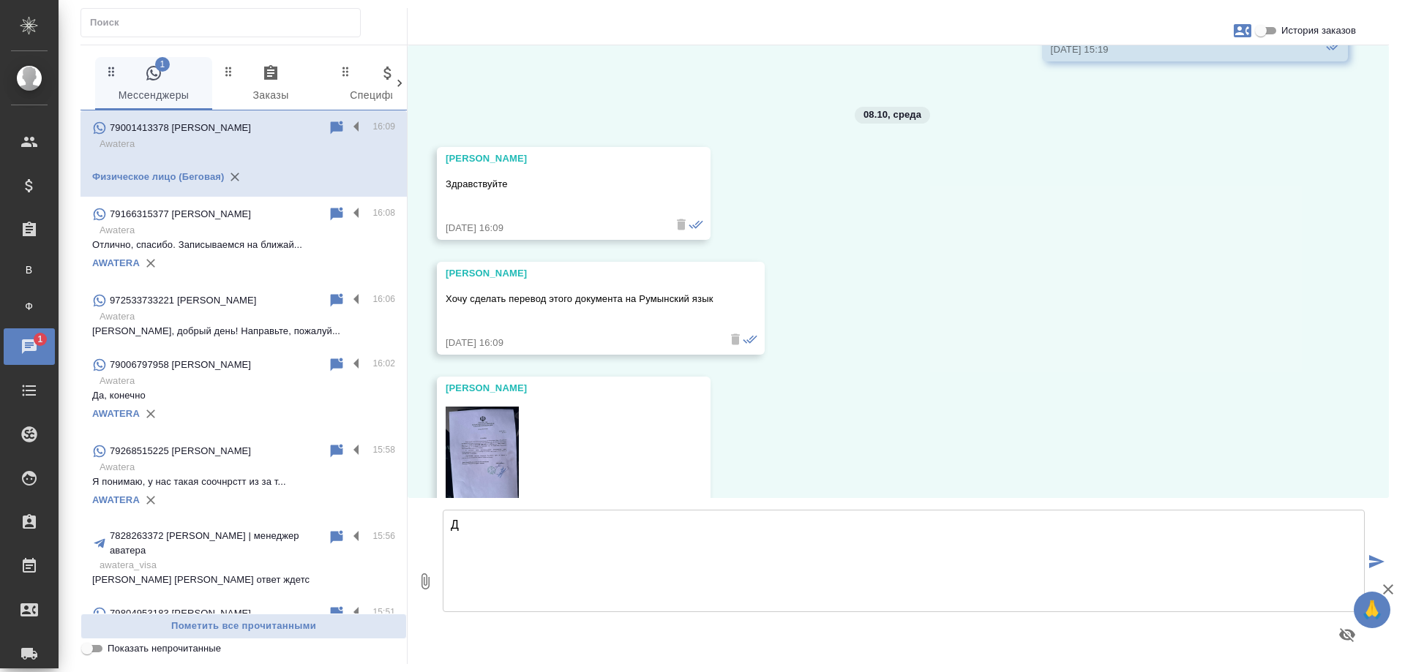
scroll to position [84481, 0]
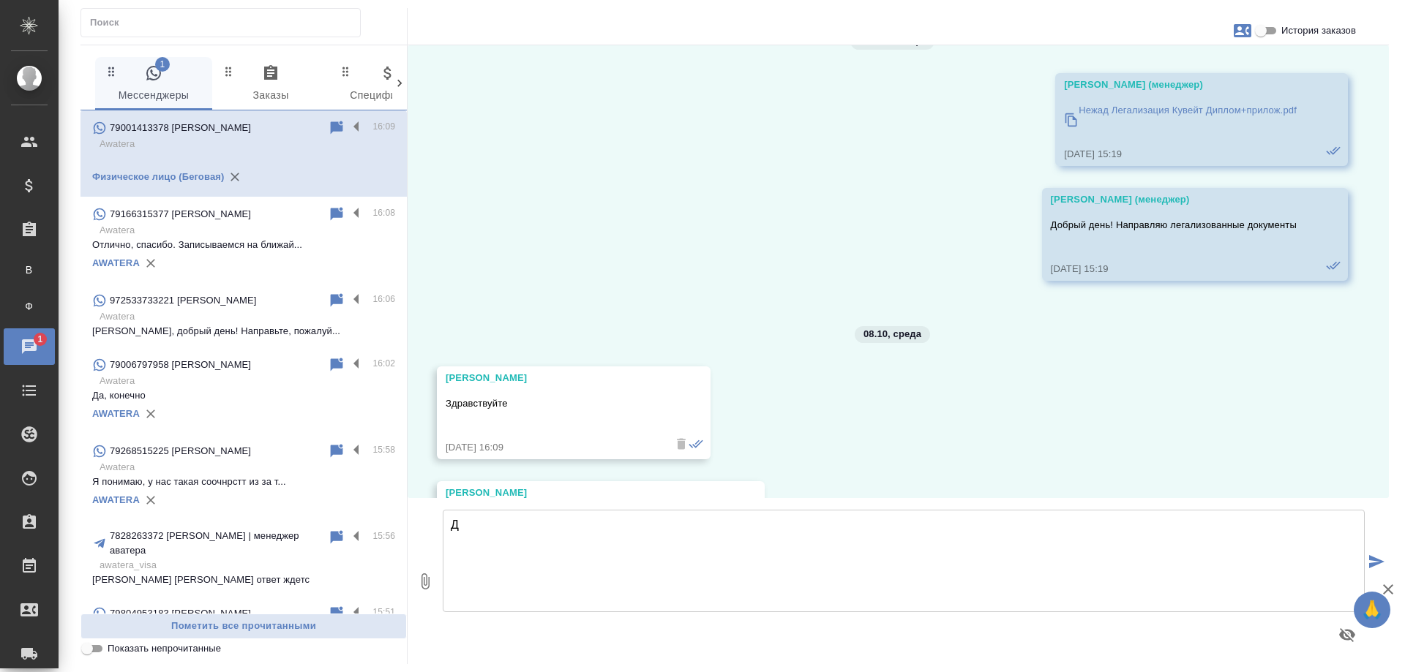
click at [97, 648] on input "Показать непрочитанные" at bounding box center [87, 649] width 53 height 18
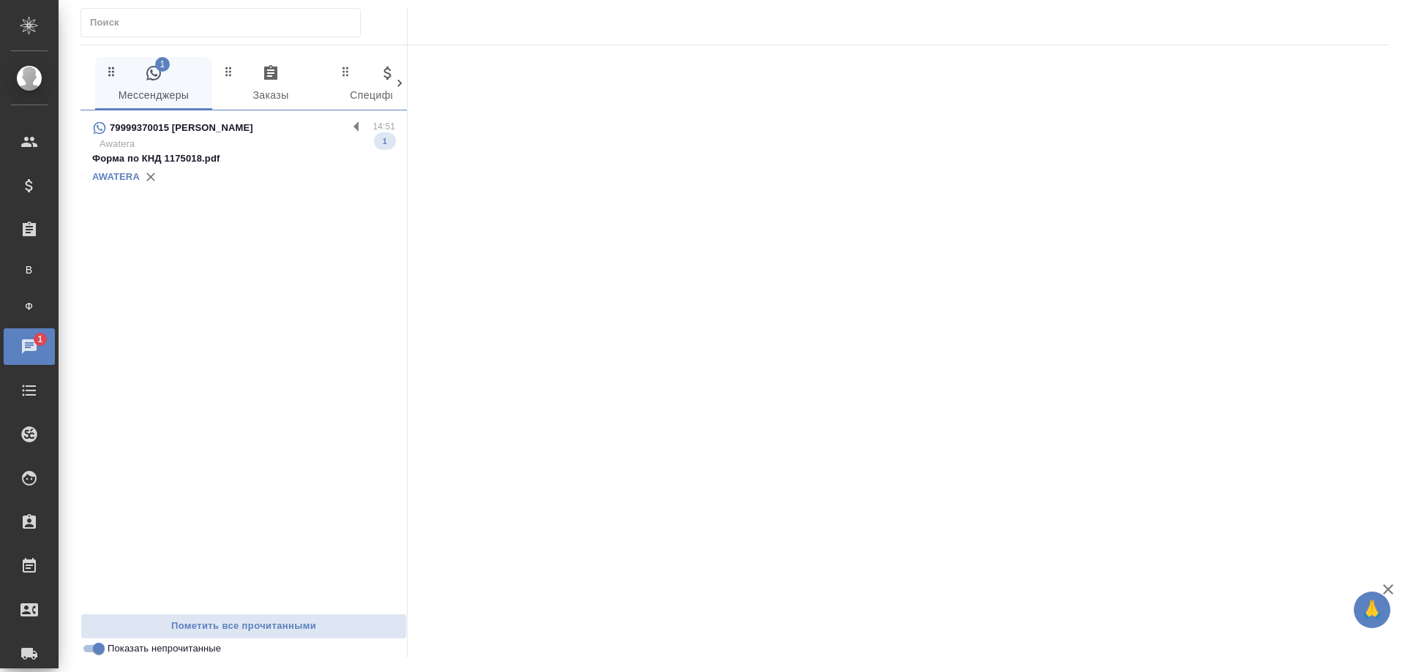
scroll to position [0, 0]
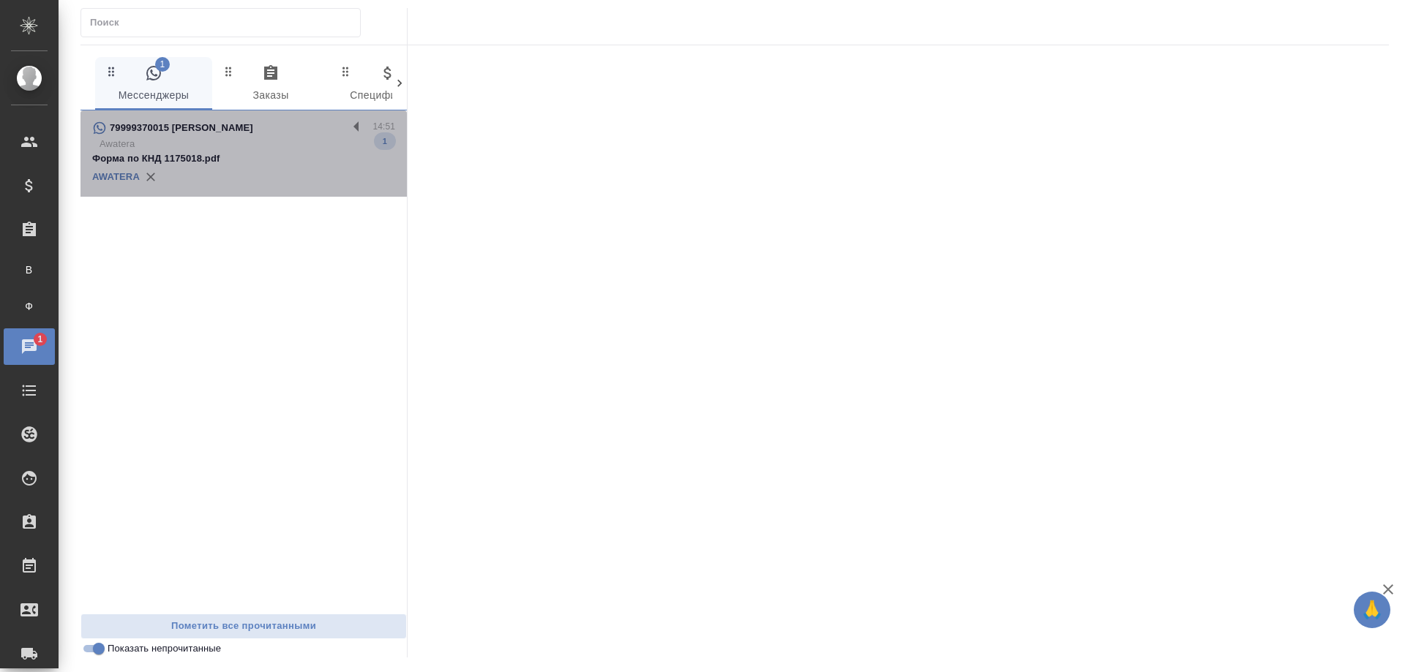
click at [289, 150] on p "Awatera" at bounding box center [248, 144] width 296 height 15
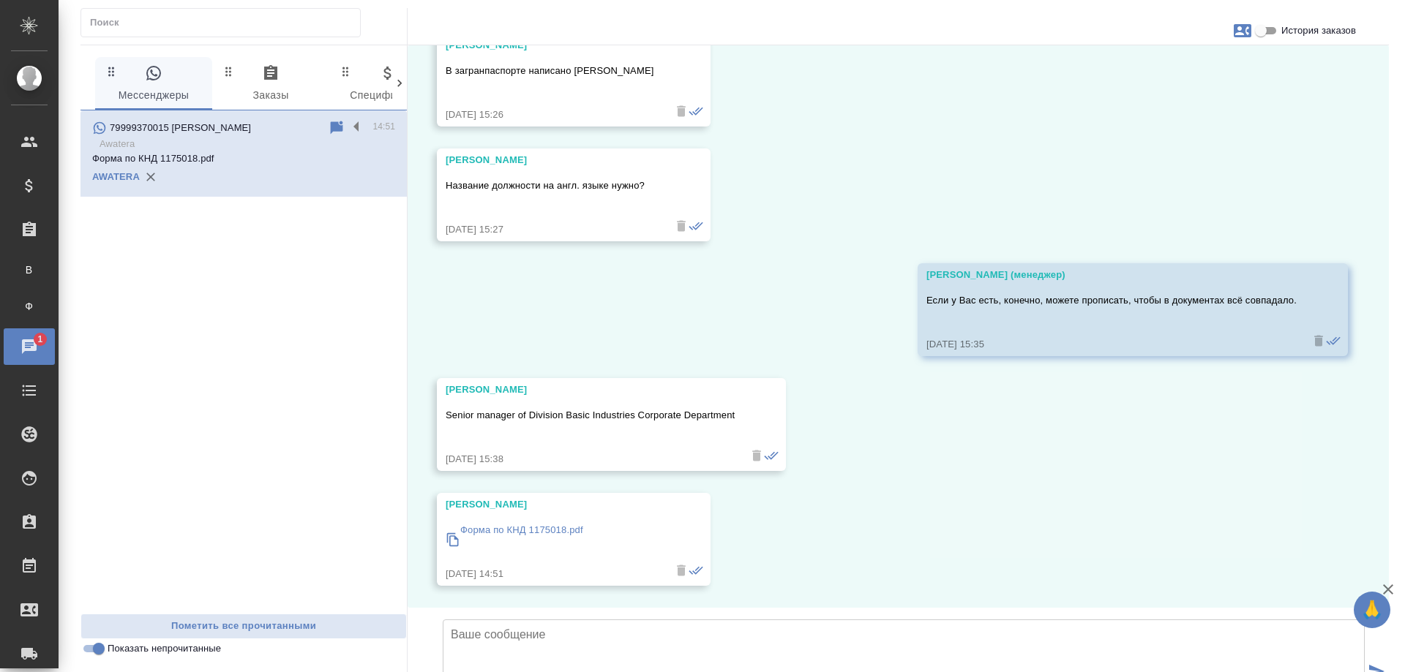
scroll to position [762, 0]
click at [95, 648] on input "Показать непрочитанные" at bounding box center [98, 649] width 53 height 18
checkbox input "false"
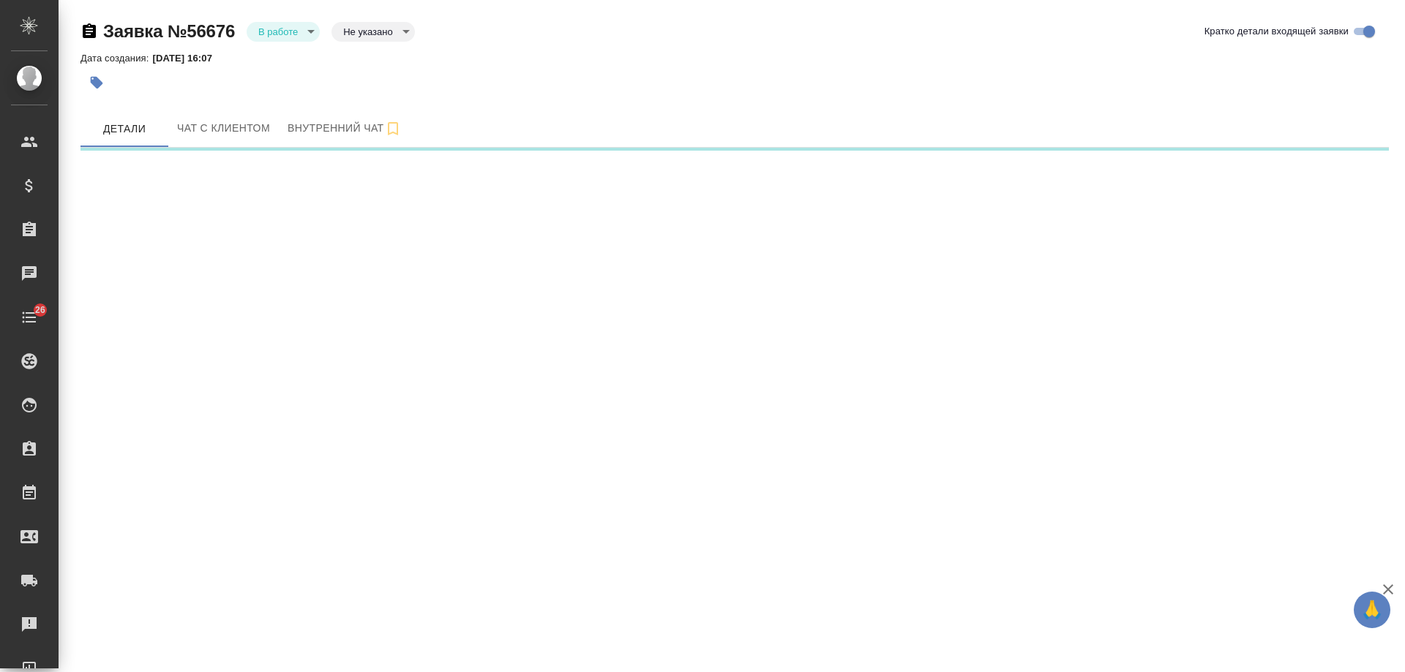
select select "RU"
select select "IL"
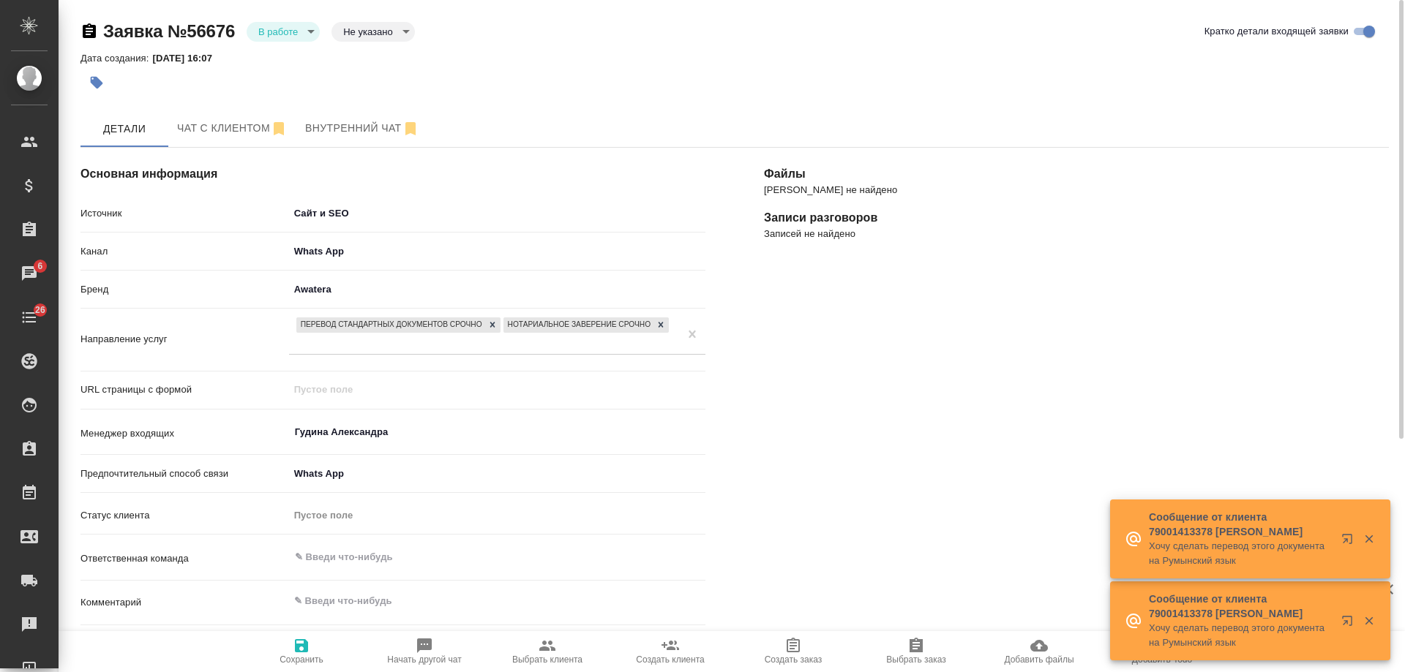
click at [1136, 290] on div "[PERSON_NAME] не найдено Записи разговоров Записей не найдено" at bounding box center [1076, 572] width 683 height 907
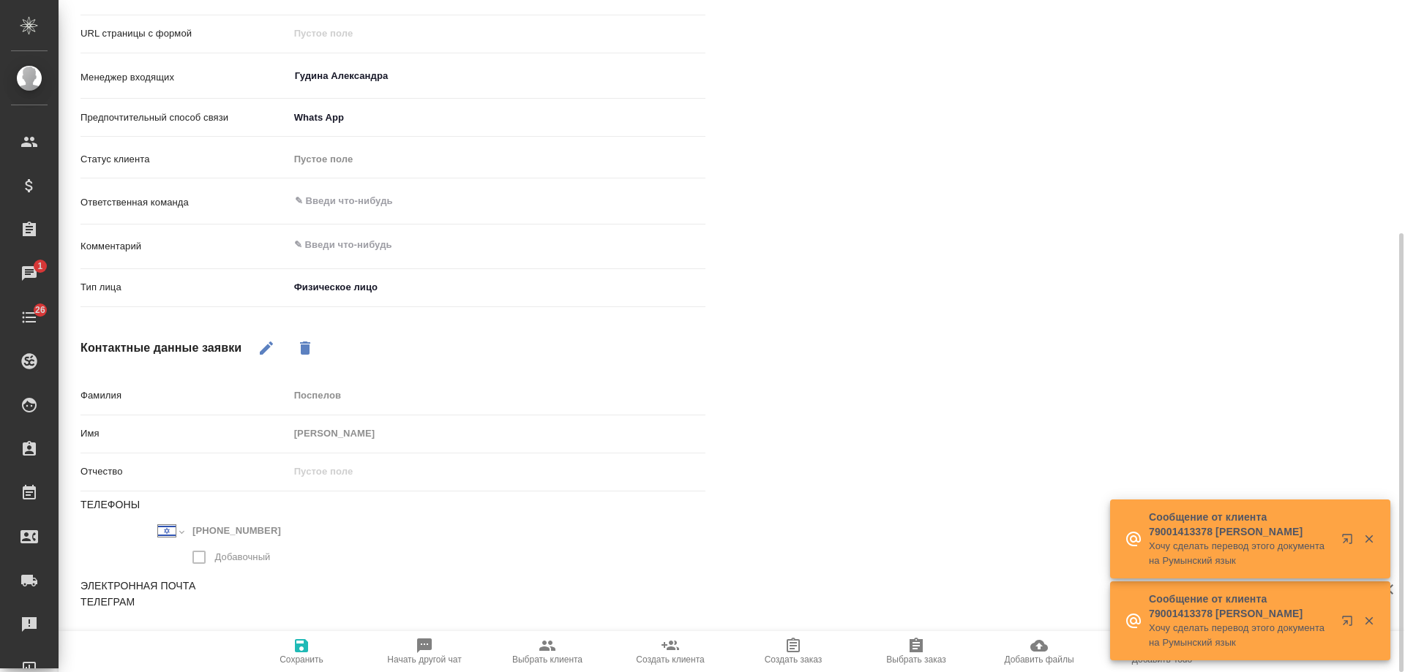
type textarea "x"
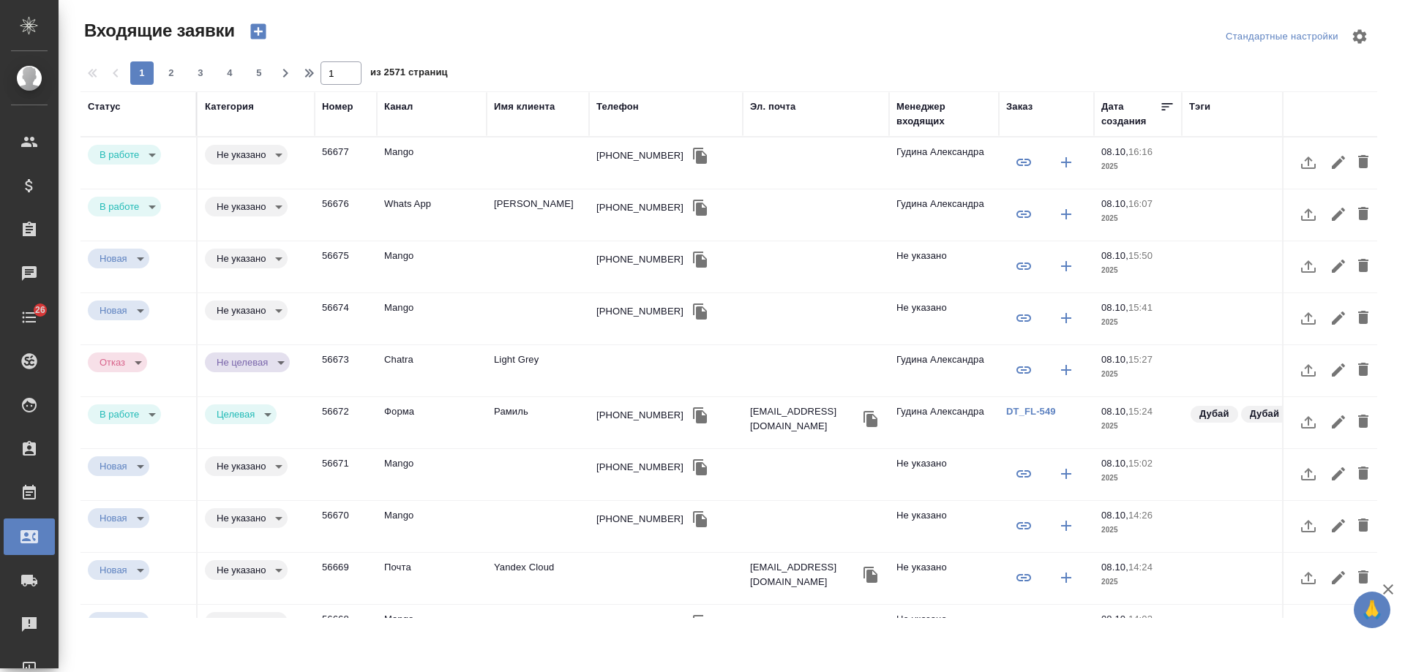
select select "RU"
click at [626, 155] on div "+79647199434" at bounding box center [639, 156] width 87 height 15
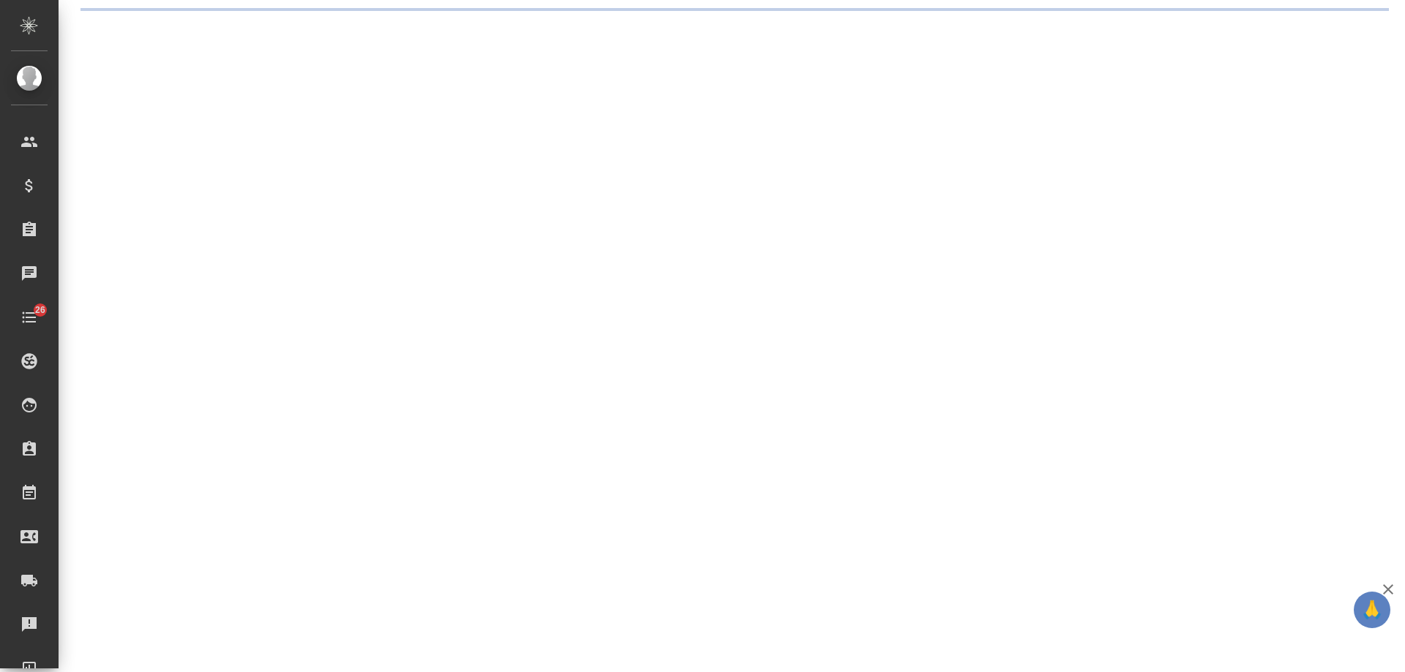
select select "RU"
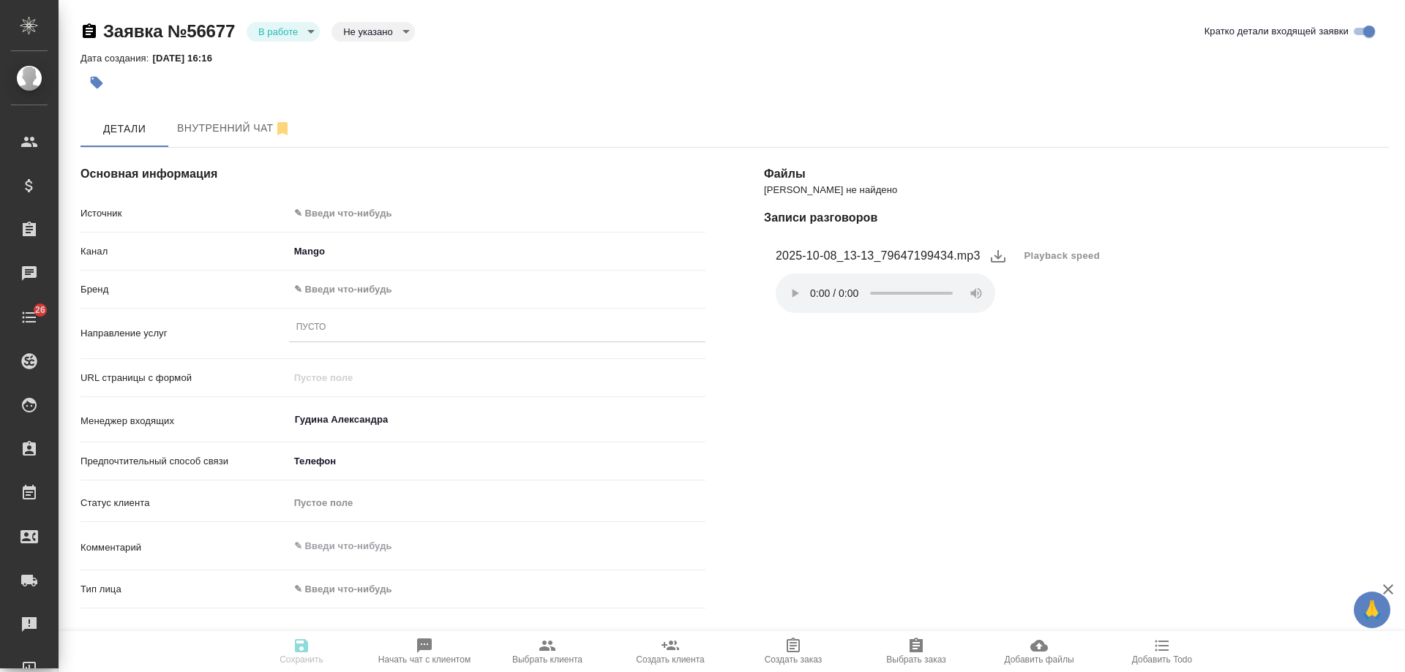
type textarea "x"
click at [357, 214] on body "🙏 .cls-1 fill:#fff; AWATERA Gudina Alexandra Клиенты Спецификации Заказы Чаты 2…" at bounding box center [702, 336] width 1405 height 672
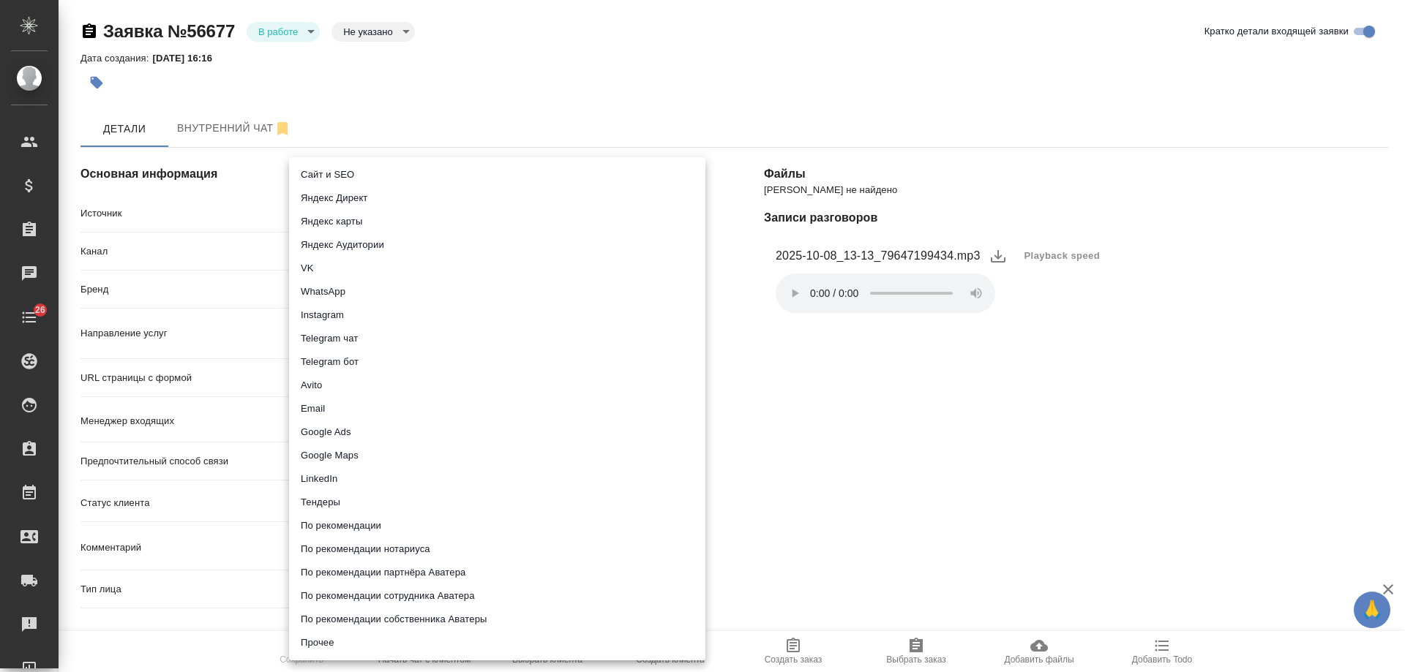
click at [350, 173] on li "Сайт и SEO" at bounding box center [497, 174] width 416 height 23
type input "seo"
type textarea "x"
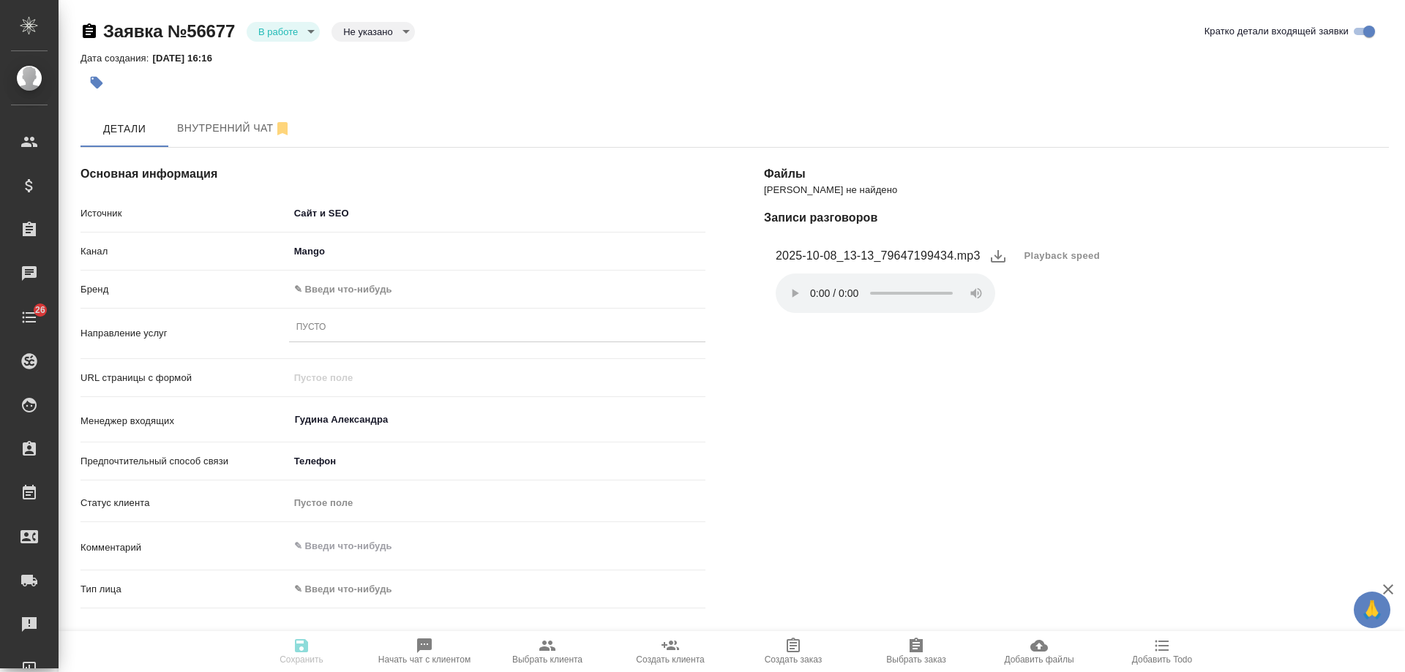
click at [331, 293] on body "🙏 .cls-1 fill:#fff; AWATERA Gudina Alexandra Клиенты Спецификации Заказы 0 Чаты…" at bounding box center [702, 336] width 1405 height 672
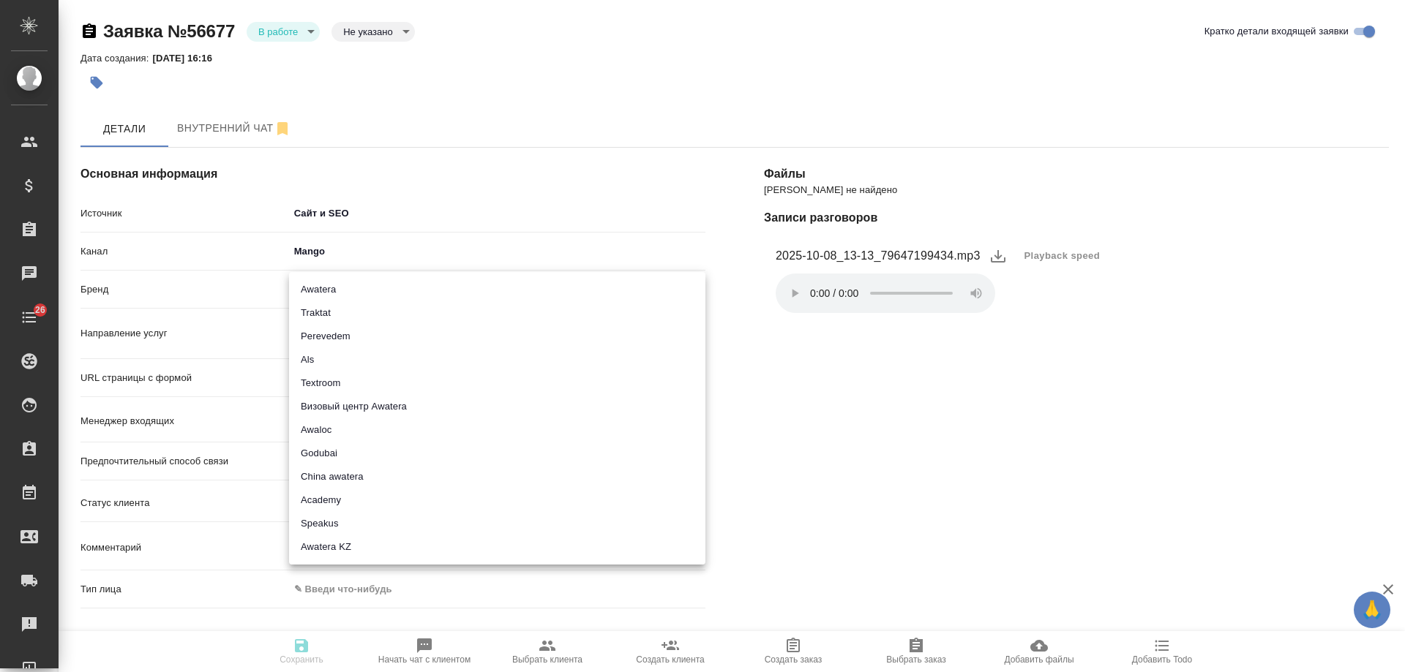
click at [337, 291] on li "Awatera" at bounding box center [497, 289] width 416 height 23
type input "awatera"
type textarea "x"
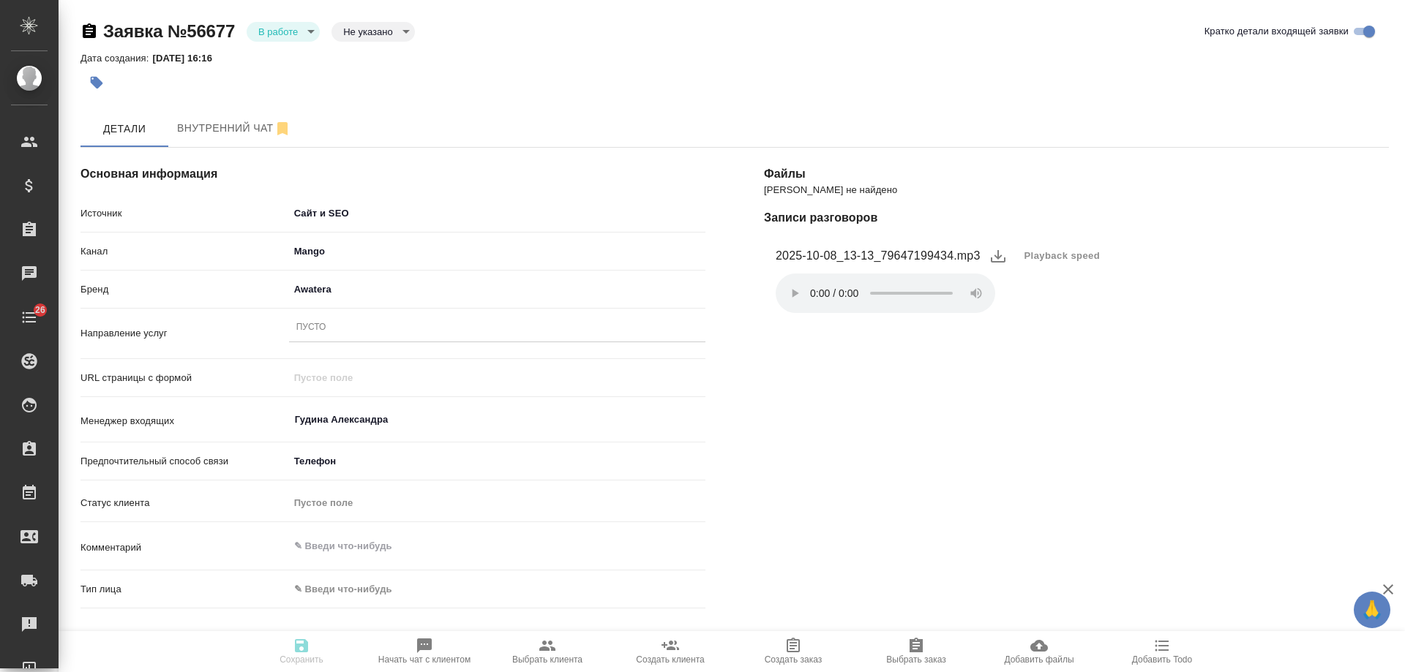
click at [345, 331] on div "Пусто" at bounding box center [497, 328] width 416 height 21
click at [305, 323] on input "стнадартн" at bounding box center [317, 327] width 43 height 10
click at [310, 331] on input "стадартн" at bounding box center [315, 327] width 38 height 10
type input "стандартн"
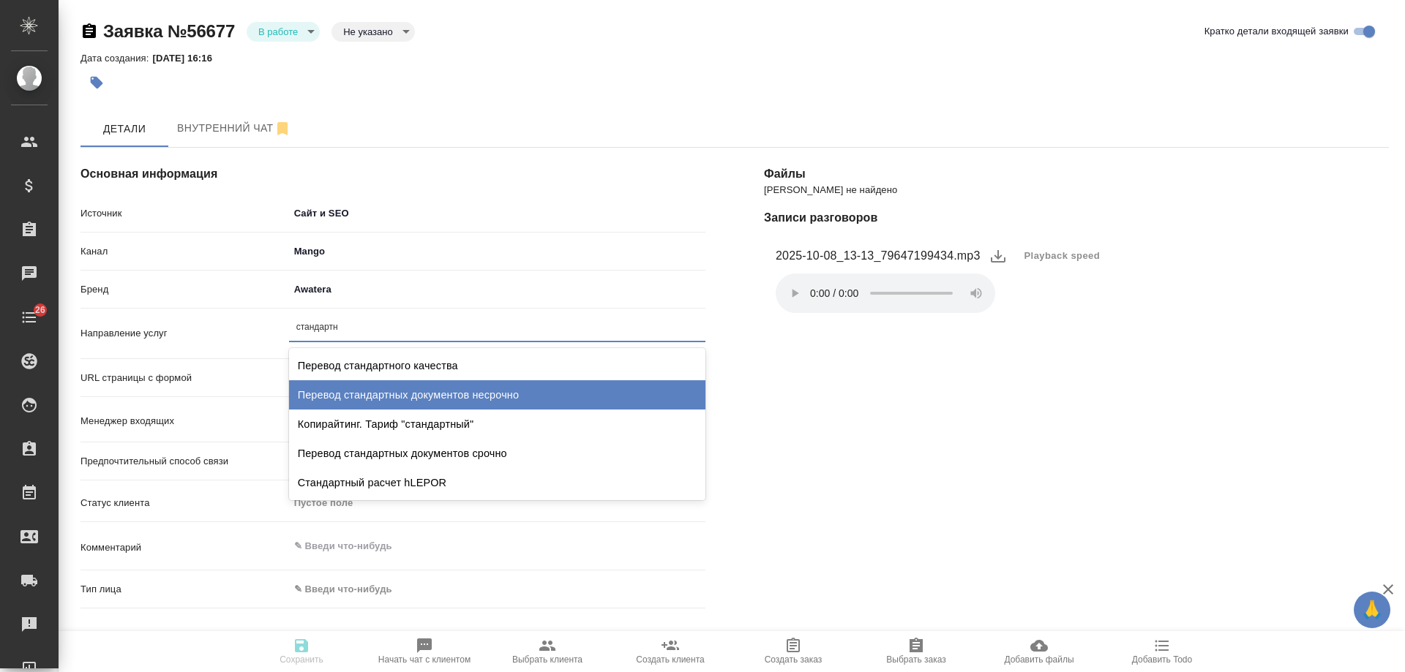
drag, startPoint x: 459, startPoint y: 394, endPoint x: 501, endPoint y: 336, distance: 71.9
click at [460, 394] on div "Перевод стандартных документов несрочно" at bounding box center [497, 394] width 416 height 29
type textarea "x"
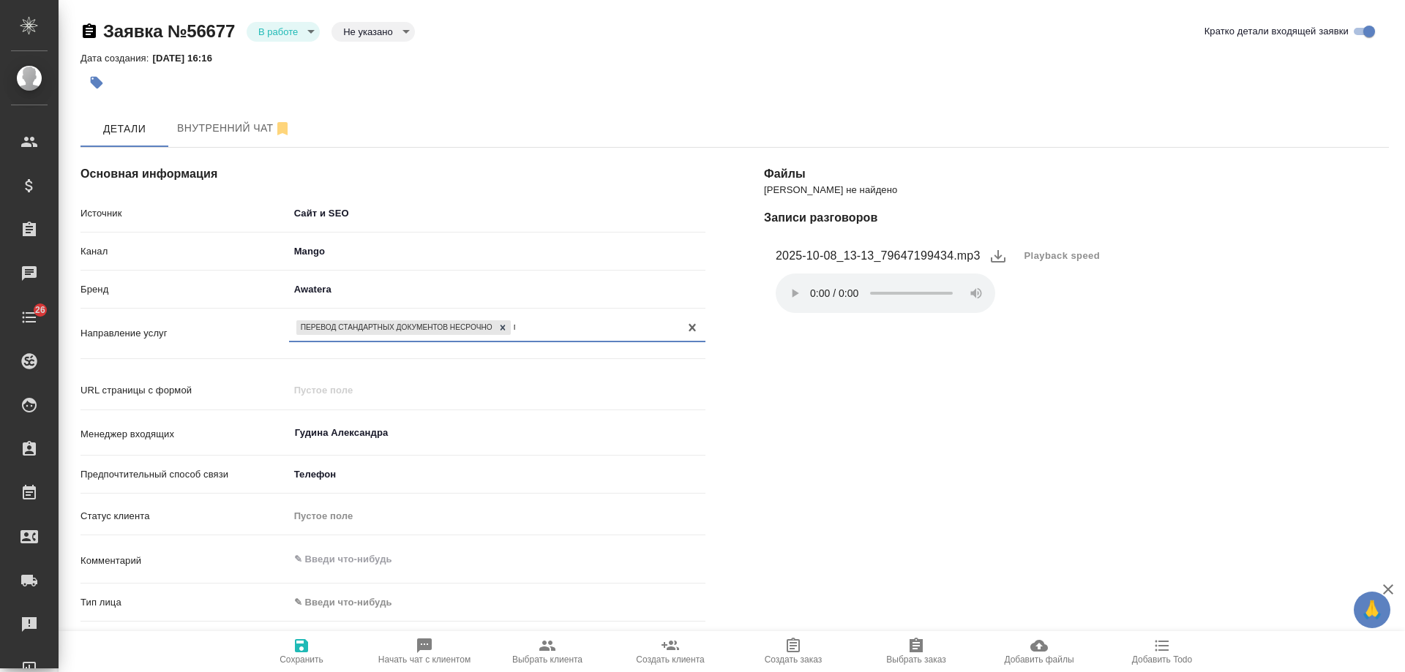
type input "пи"
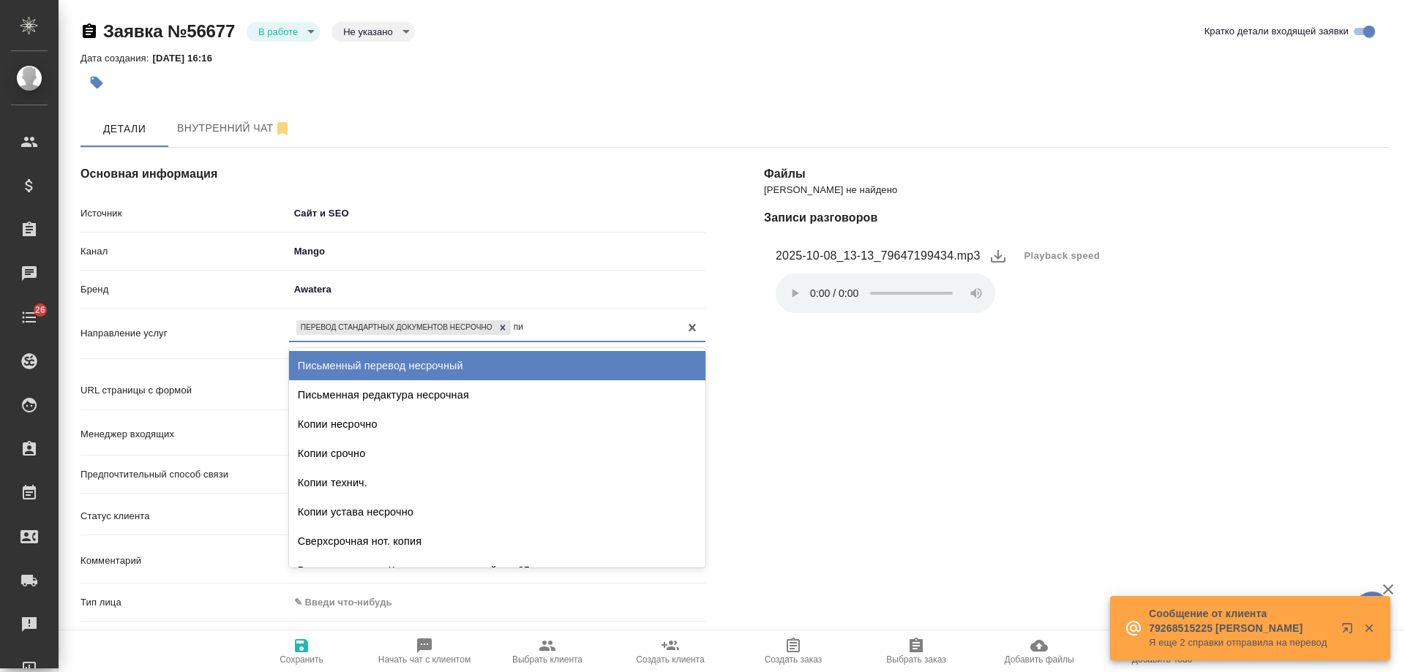
click at [536, 373] on div "Письменный перевод несрочный" at bounding box center [497, 365] width 416 height 29
type textarea "x"
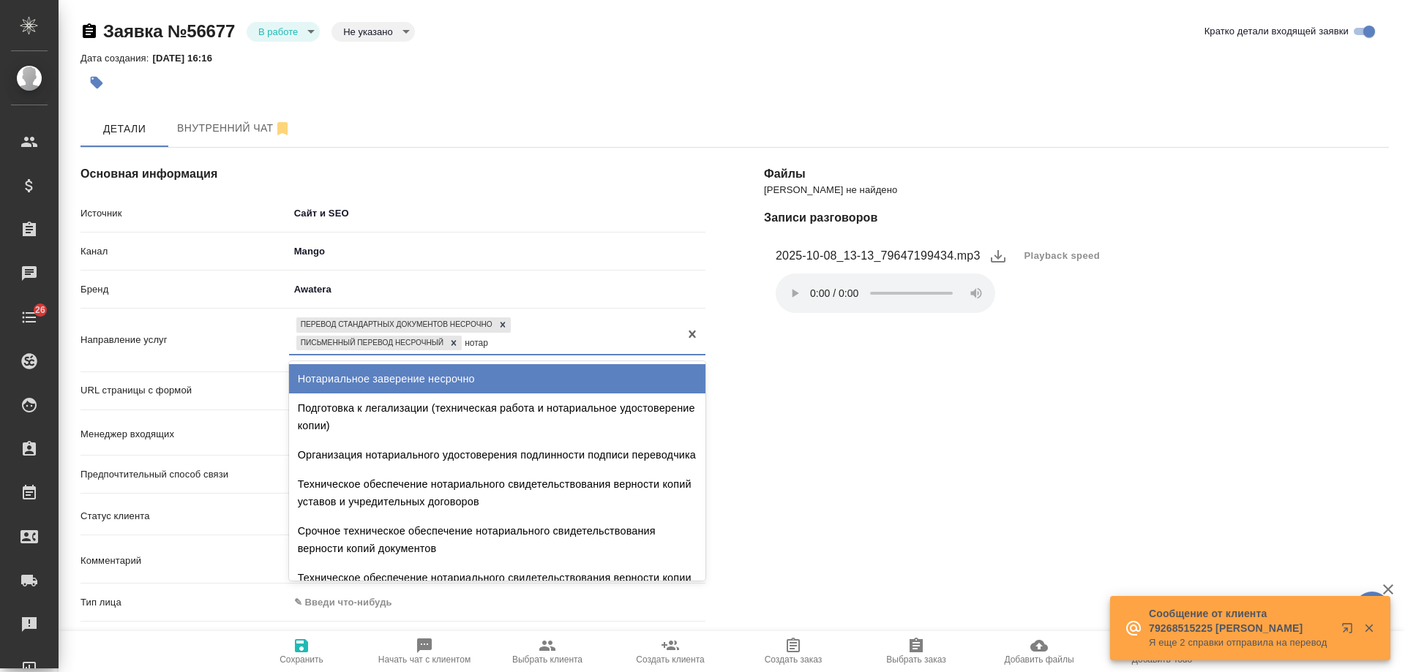
type input "нотари"
click at [501, 374] on div "Нотариальное заверение несрочно" at bounding box center [497, 378] width 416 height 29
type textarea "x"
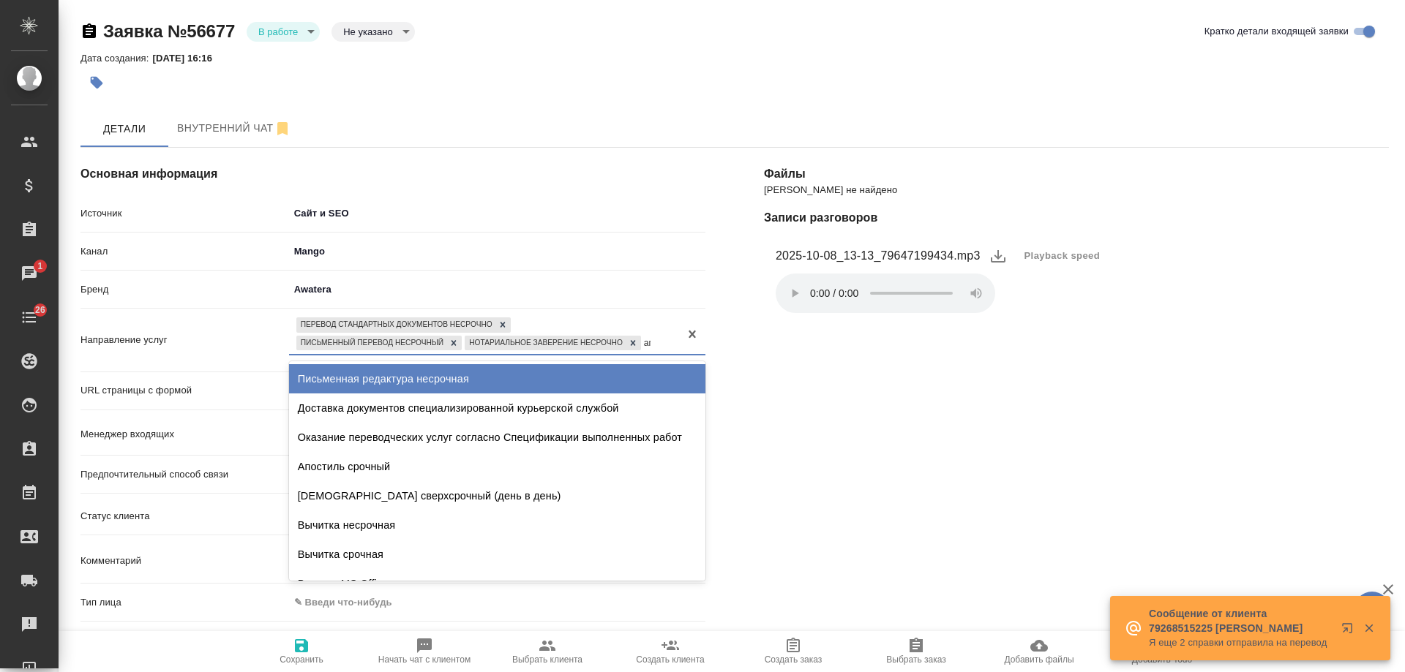
type input "апо"
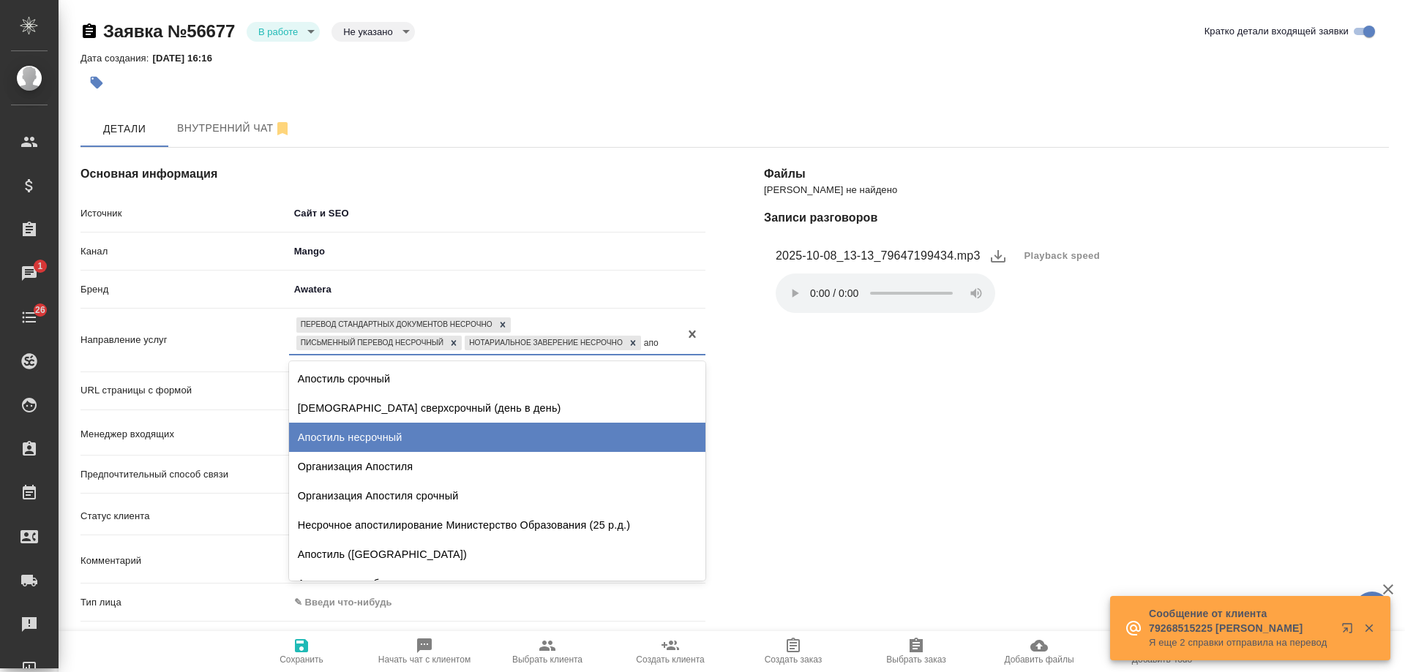
click at [415, 427] on div "Апостиль несрочный" at bounding box center [497, 437] width 416 height 29
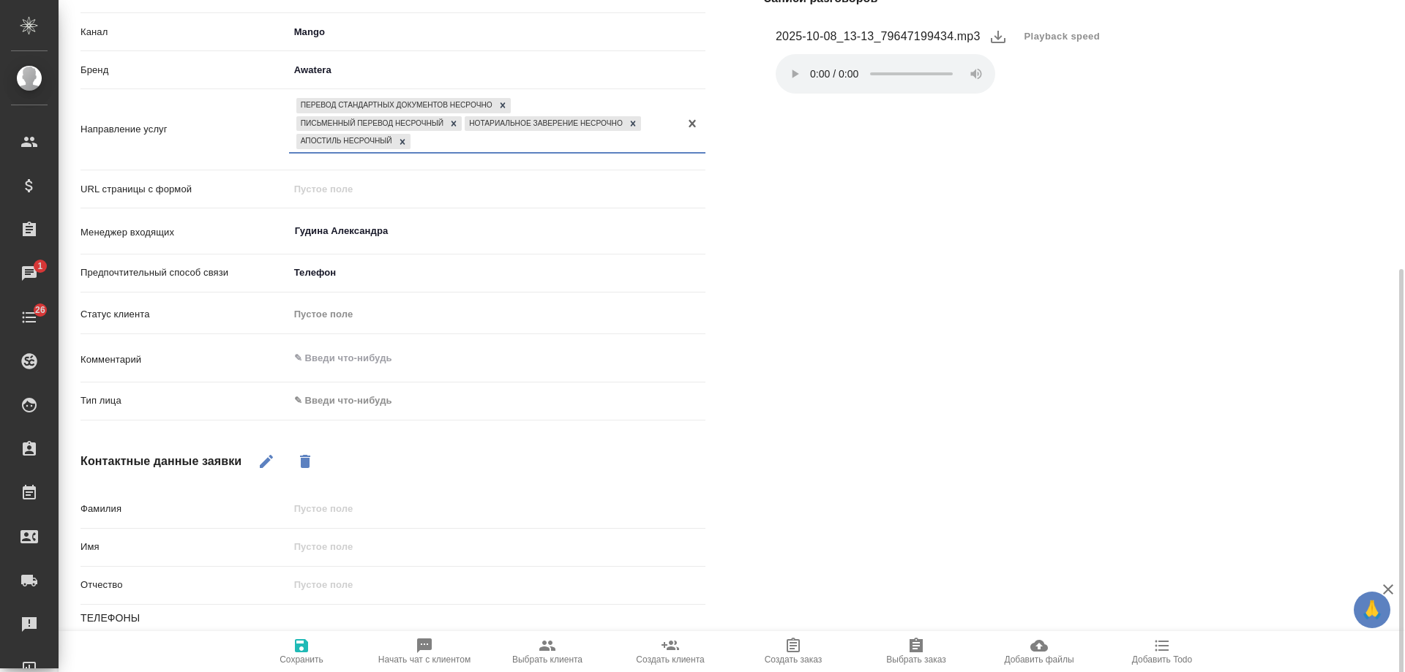
scroll to position [293, 0]
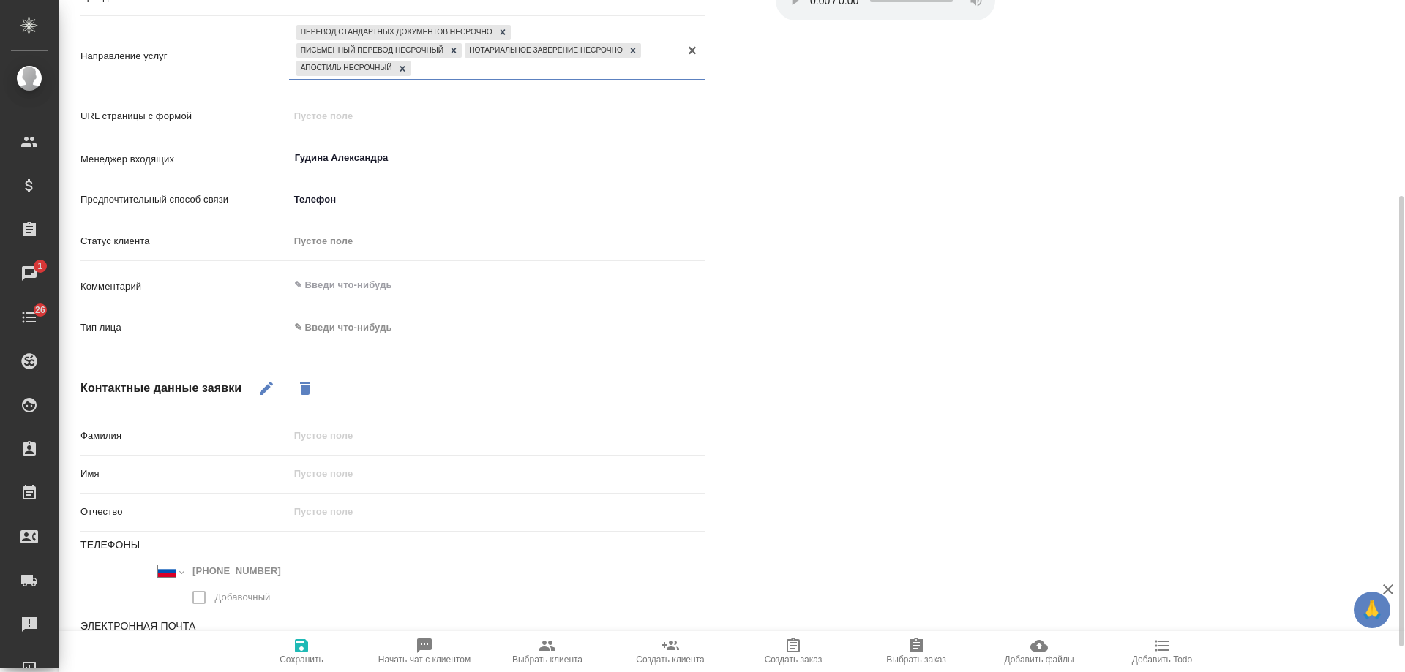
click at [389, 333] on body "🙏 .cls-1 fill:#fff; AWATERA Gudina Alexandra Клиенты Спецификации Заказы 1 Чаты…" at bounding box center [702, 336] width 1405 height 672
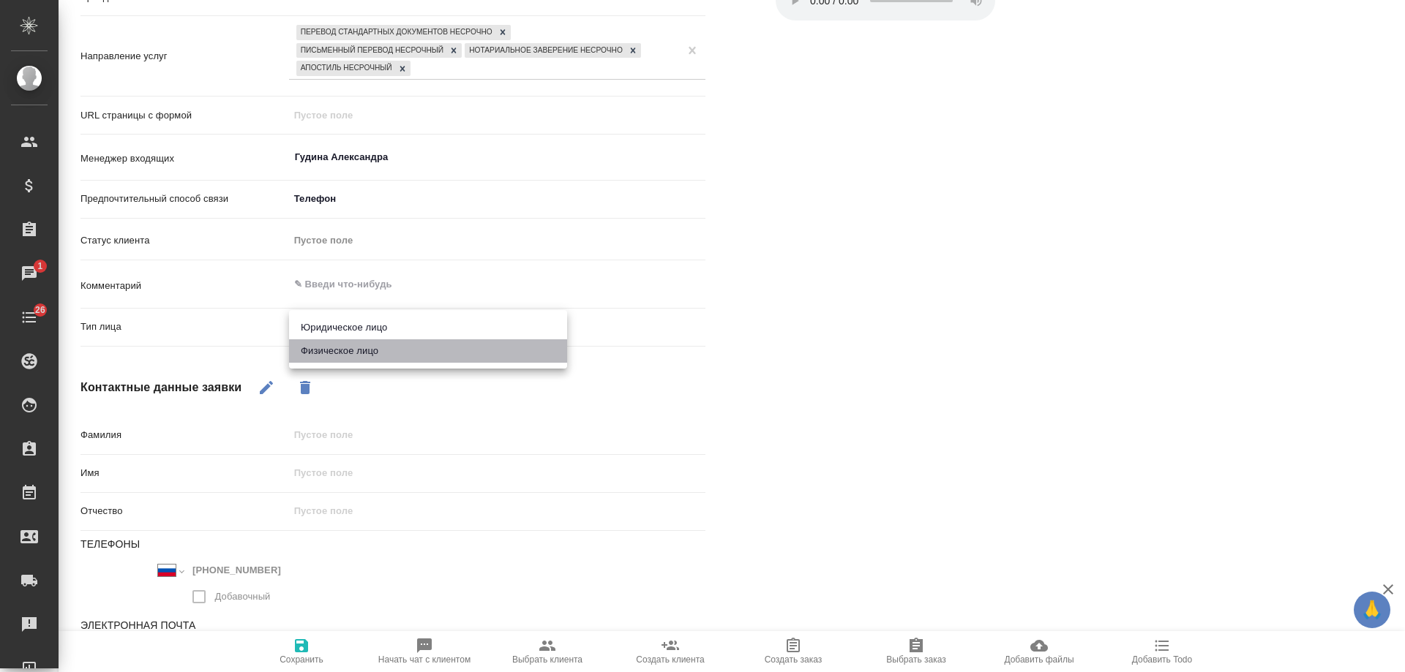
click at [383, 352] on li "Физическое лицо" at bounding box center [428, 351] width 278 height 23
type textarea "x"
type input "private"
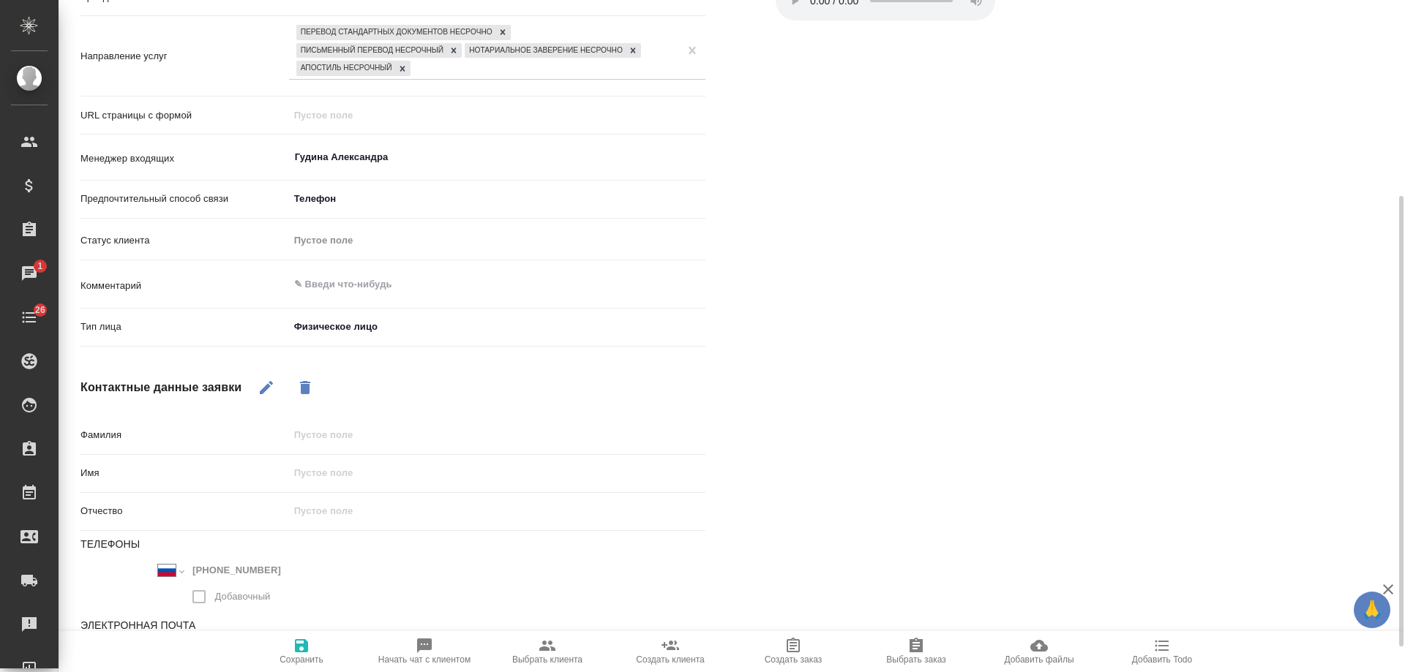
click at [269, 387] on icon "button" at bounding box center [266, 387] width 13 height 13
drag, startPoint x: 354, startPoint y: 473, endPoint x: 337, endPoint y: 473, distance: 17.6
click at [354, 473] on input "text" at bounding box center [497, 472] width 416 height 21
type textarea "x"
type input "М"
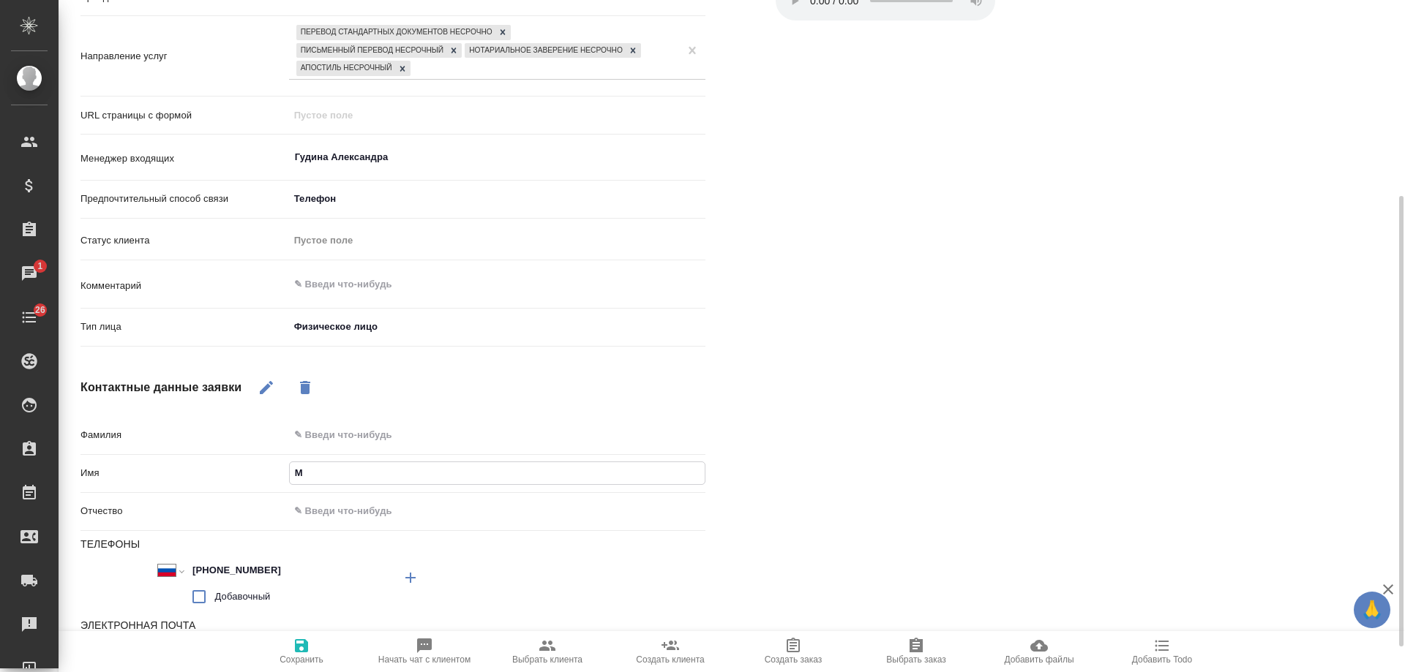
type textarea "x"
type input "Ма"
type textarea "x"
type input "Мари"
type textarea "x"
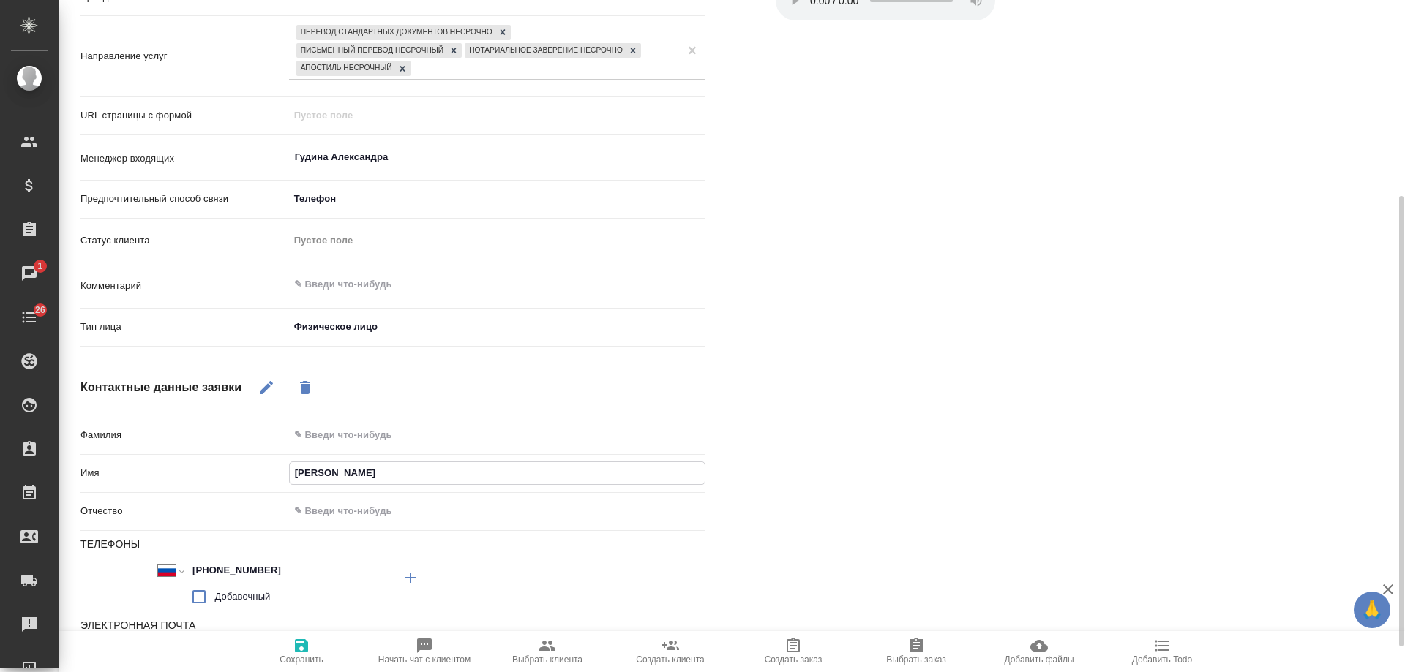
type input "Мария"
type textarea "x"
type input "Мария"
click at [307, 655] on span "Сохранить" at bounding box center [302, 660] width 44 height 10
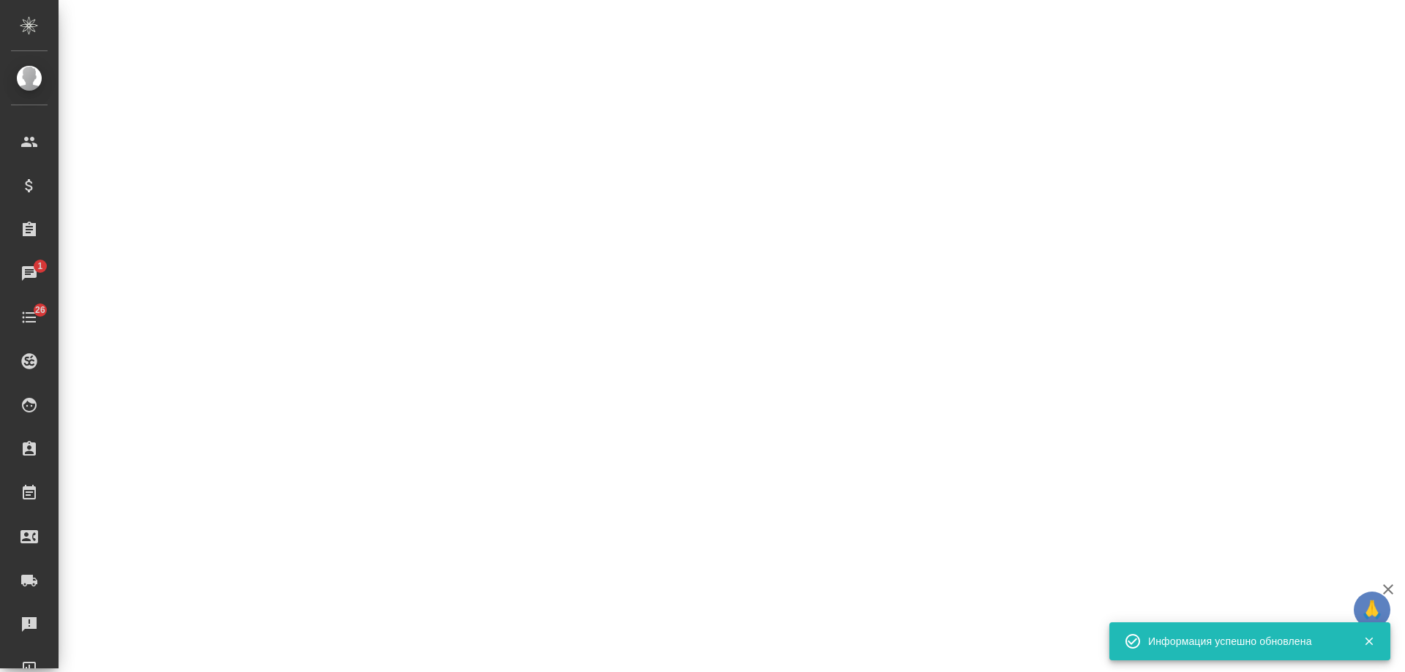
select select "RU"
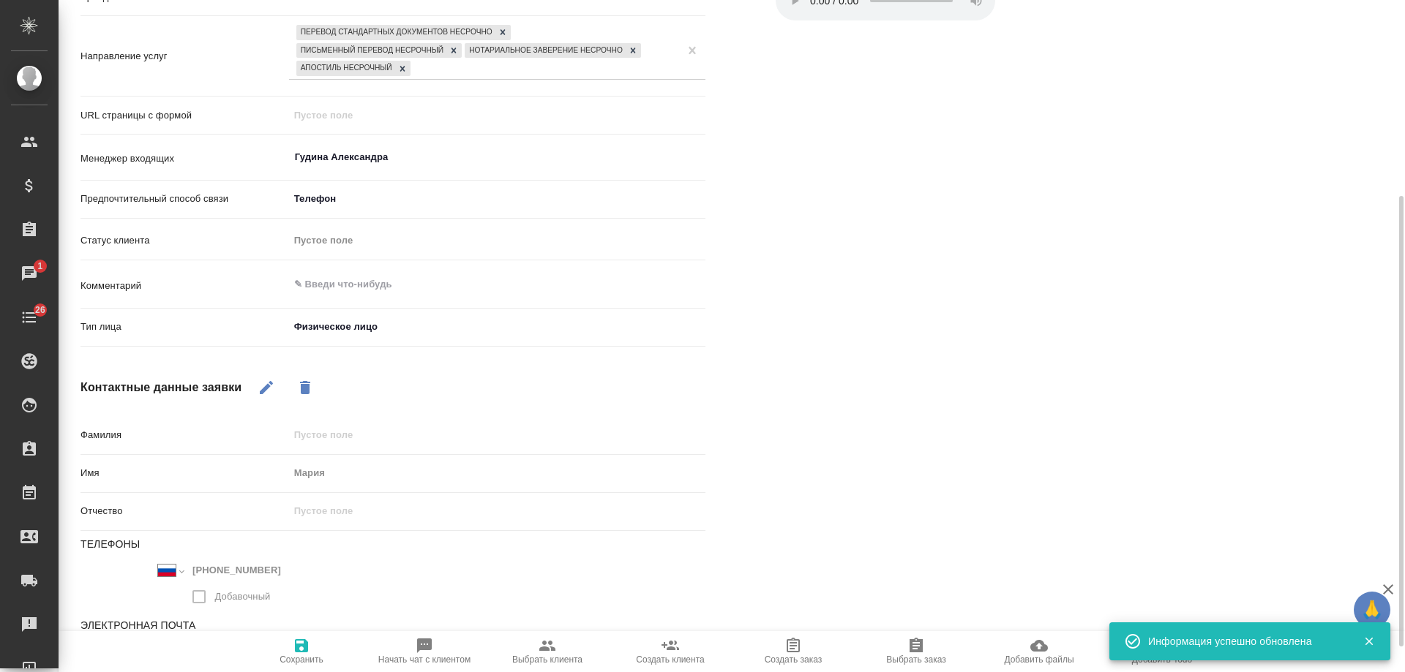
type textarea "x"
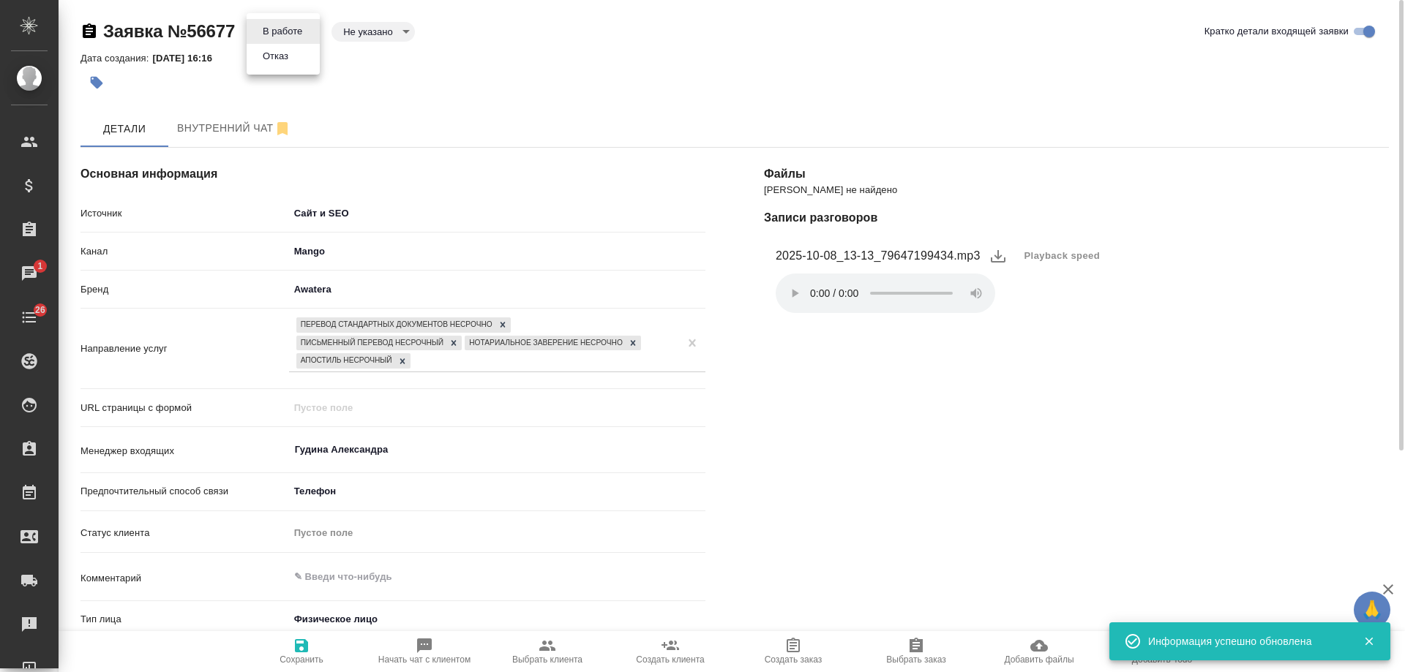
click at [296, 29] on body "🙏 .cls-1 fill:#fff; AWATERA Gudina Alexandra Клиенты Спецификации Заказы 1 Чаты…" at bounding box center [702, 336] width 1405 height 672
click at [293, 57] on button "Отказ" at bounding box center [275, 56] width 34 height 16
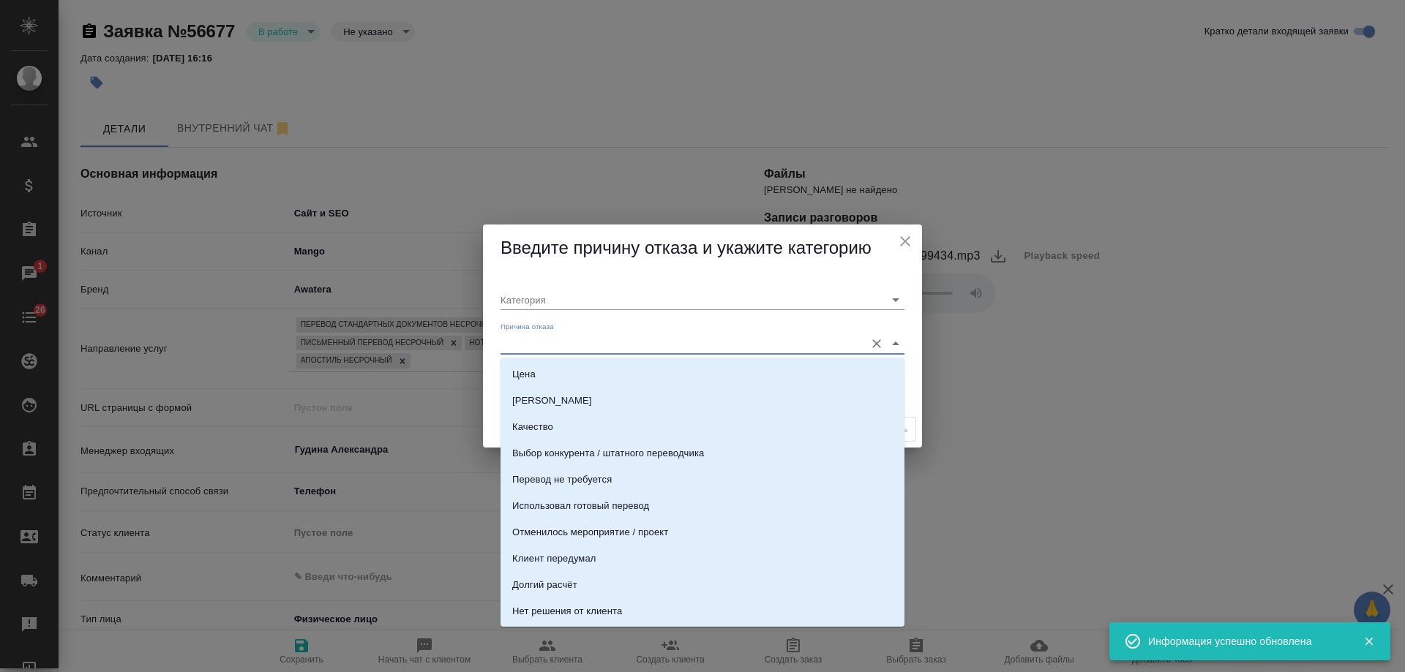
click at [552, 340] on input "Причина отказа" at bounding box center [679, 344] width 357 height 20
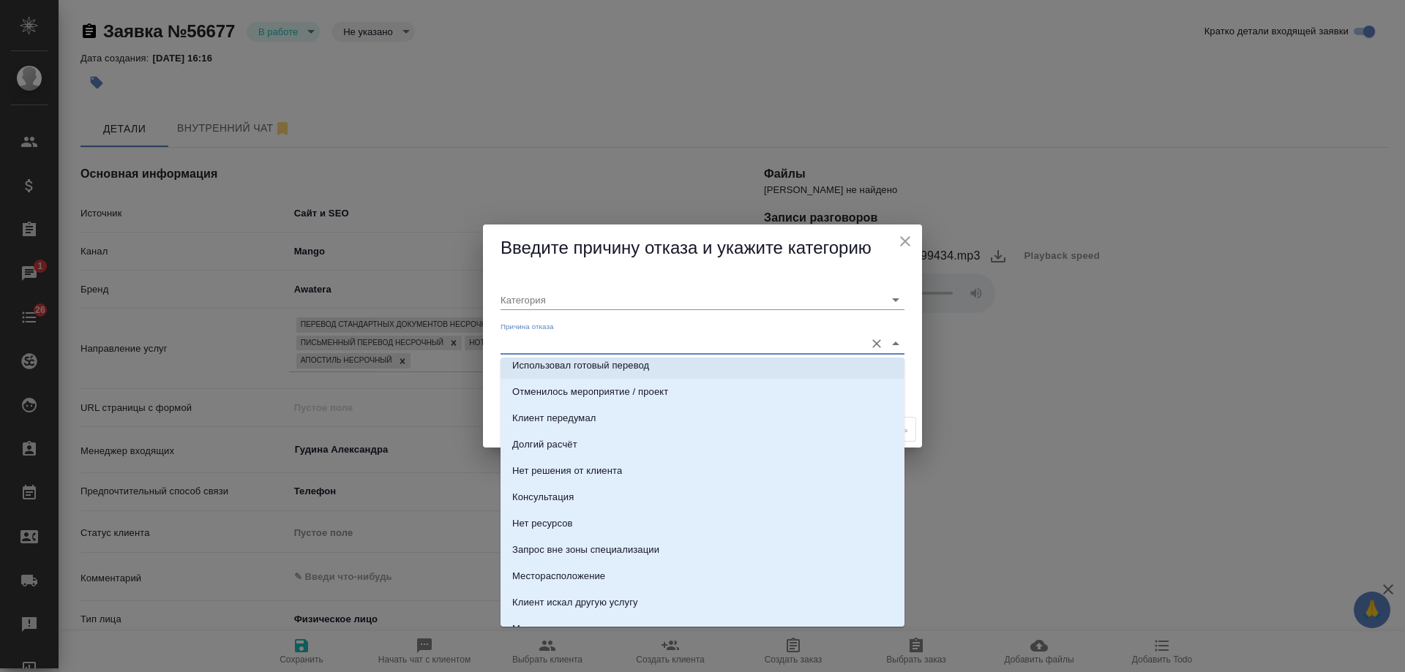
scroll to position [146, 0]
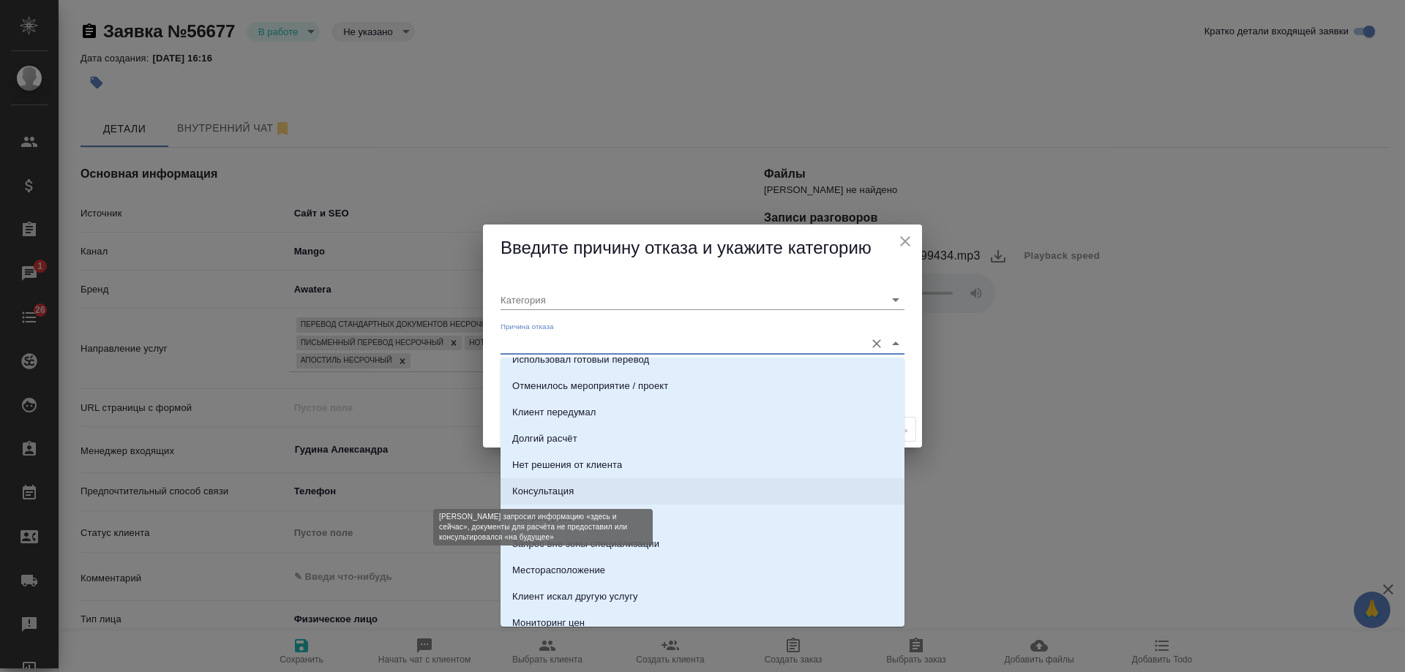
click at [547, 489] on div "Консультация" at bounding box center [542, 491] width 61 height 15
type input "Целевая"
type input "Консультация"
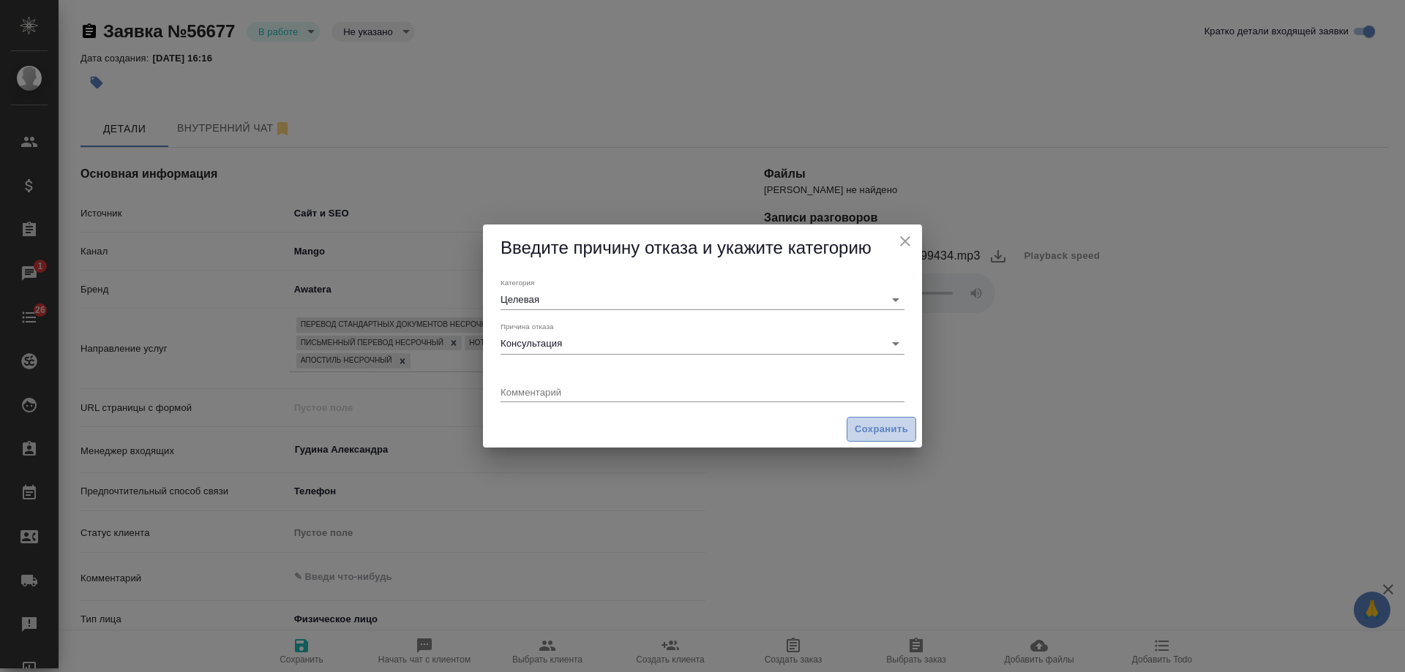
click at [885, 428] on span "Сохранить" at bounding box center [881, 429] width 53 height 17
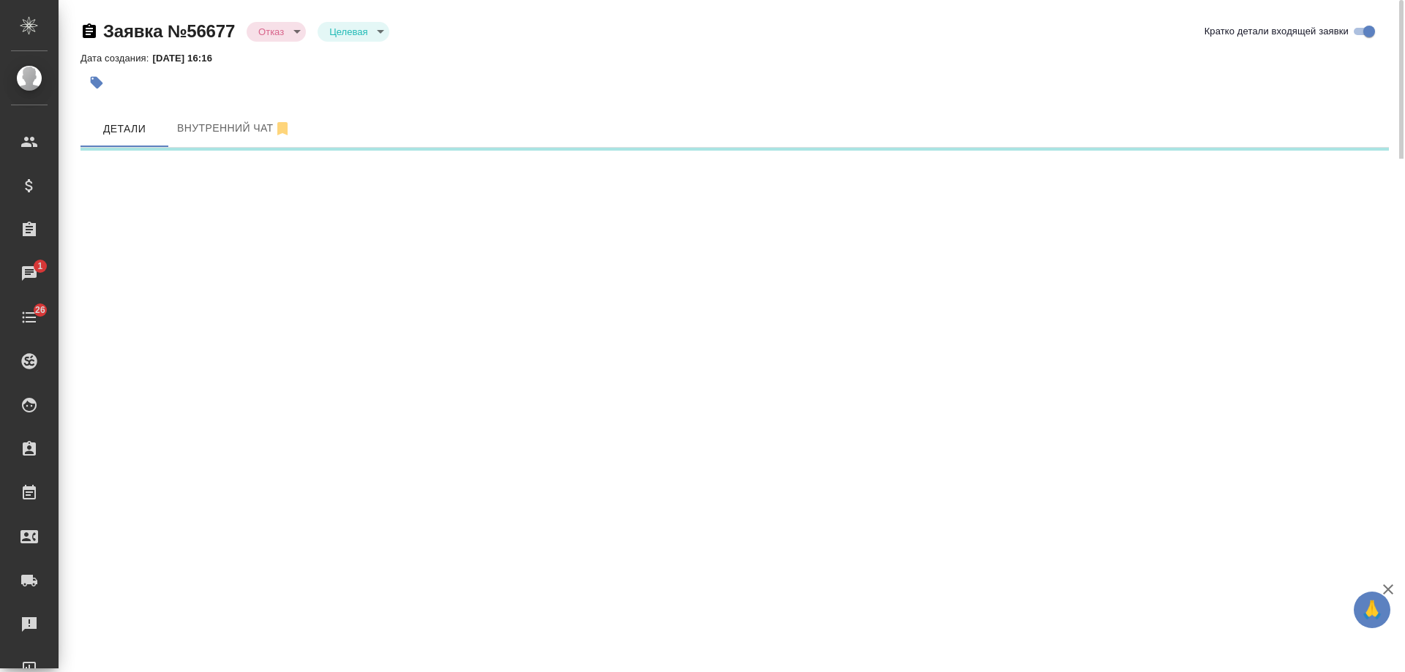
select select "RU"
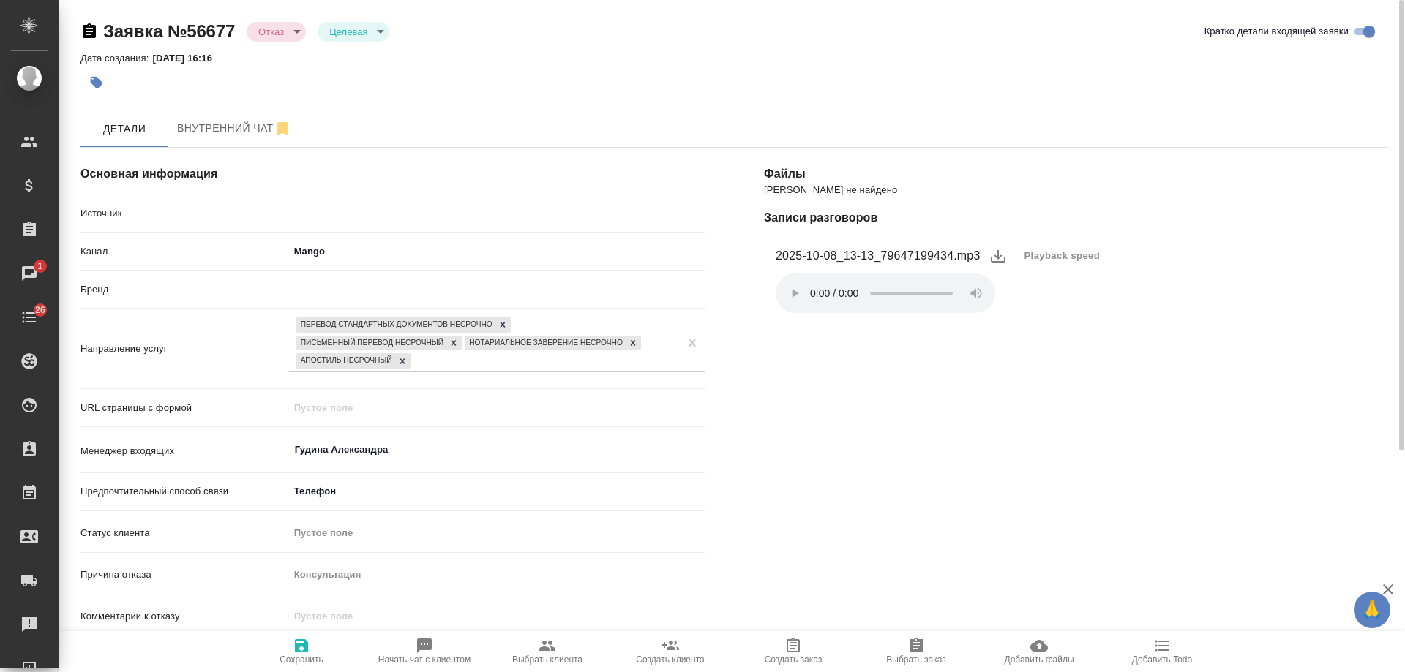
type textarea "x"
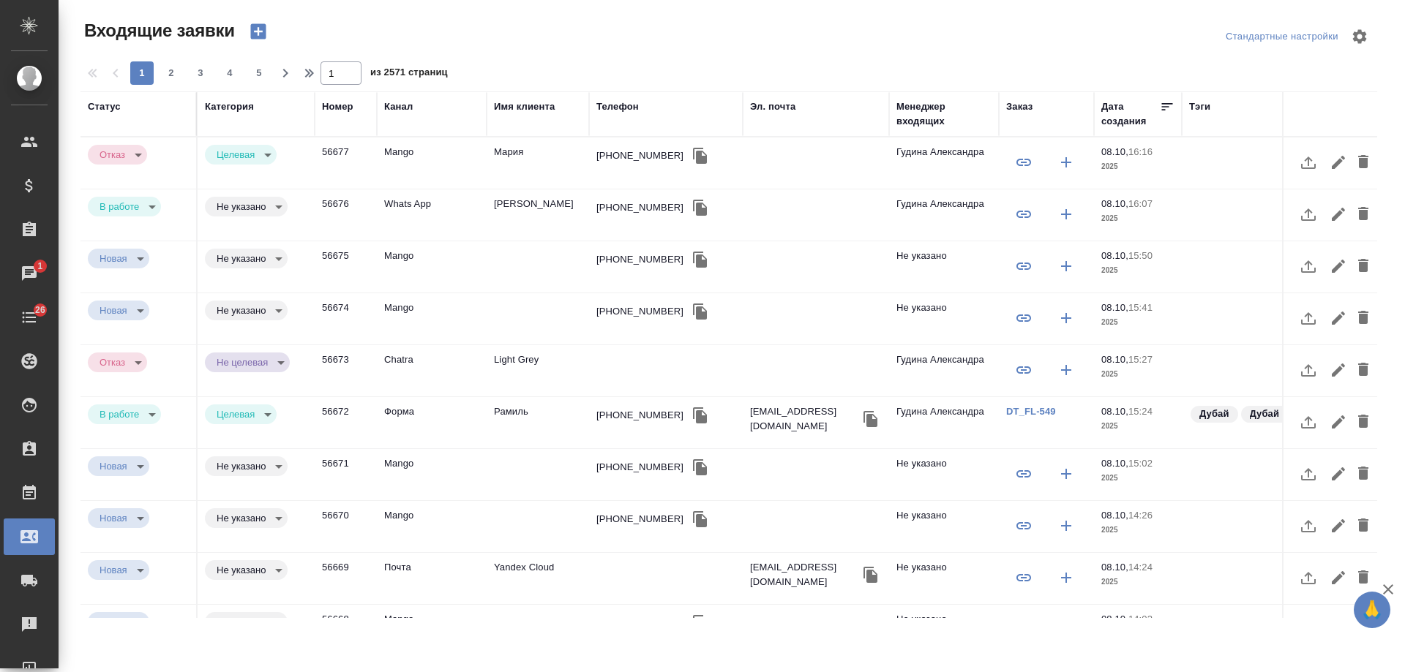
select select "RU"
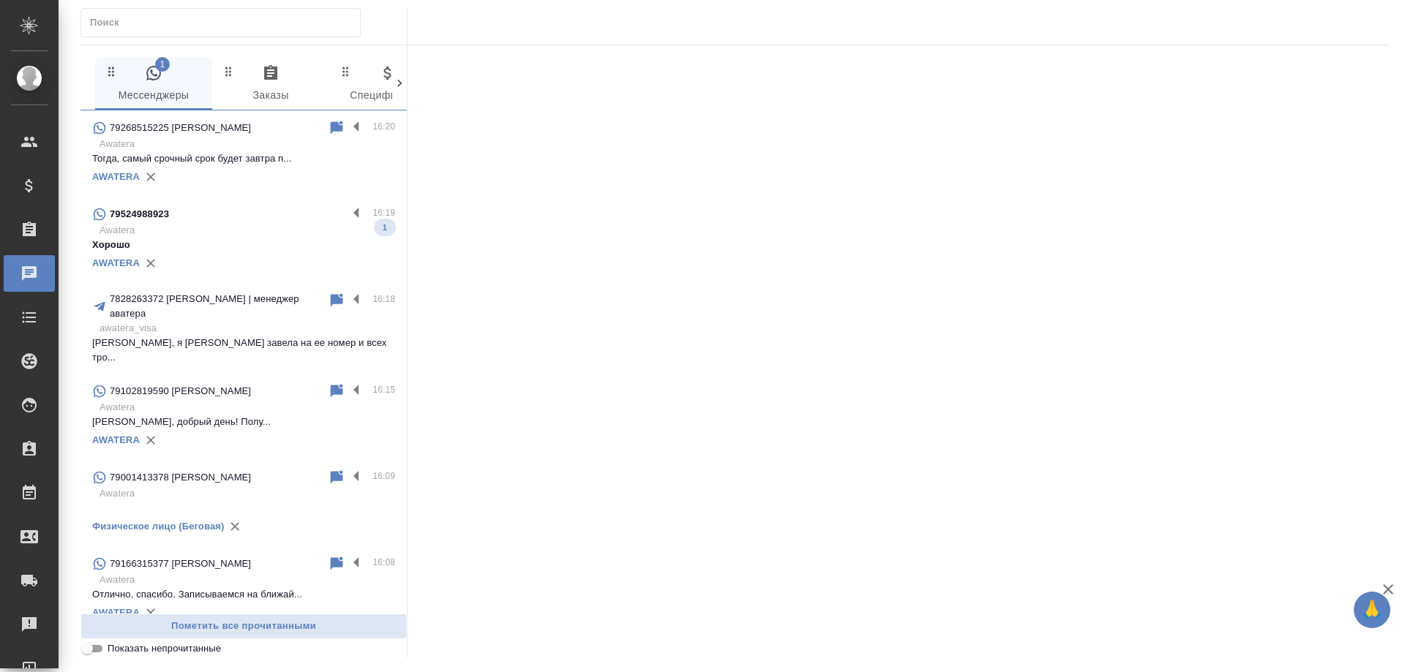
click at [292, 231] on p "Awatera" at bounding box center [248, 230] width 296 height 15
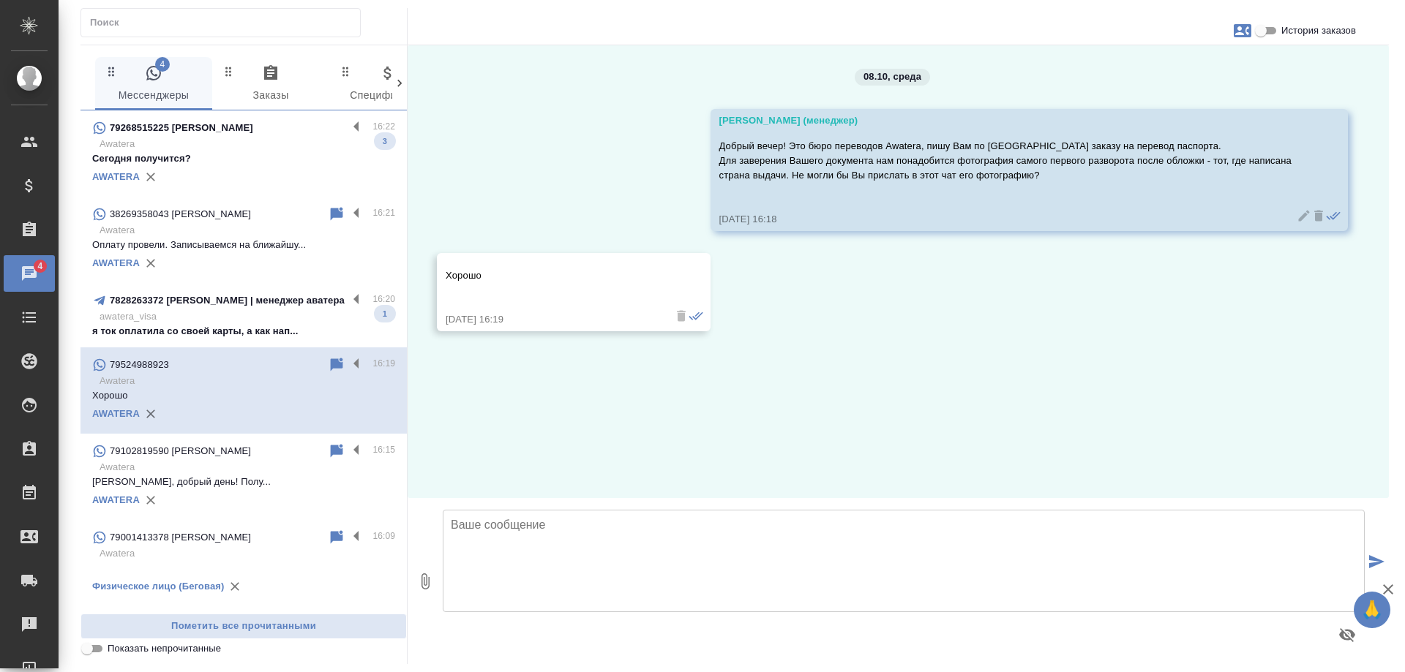
click at [238, 143] on p "Awatera" at bounding box center [248, 144] width 296 height 15
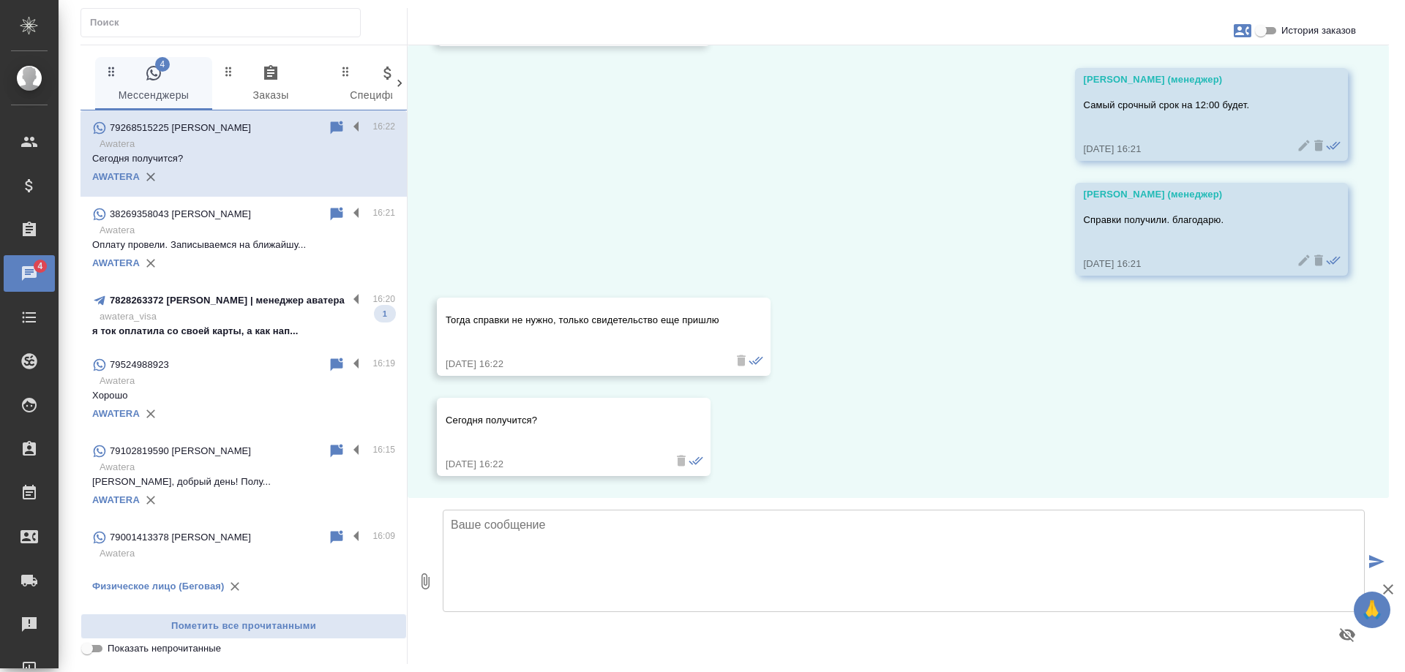
scroll to position [2764, 0]
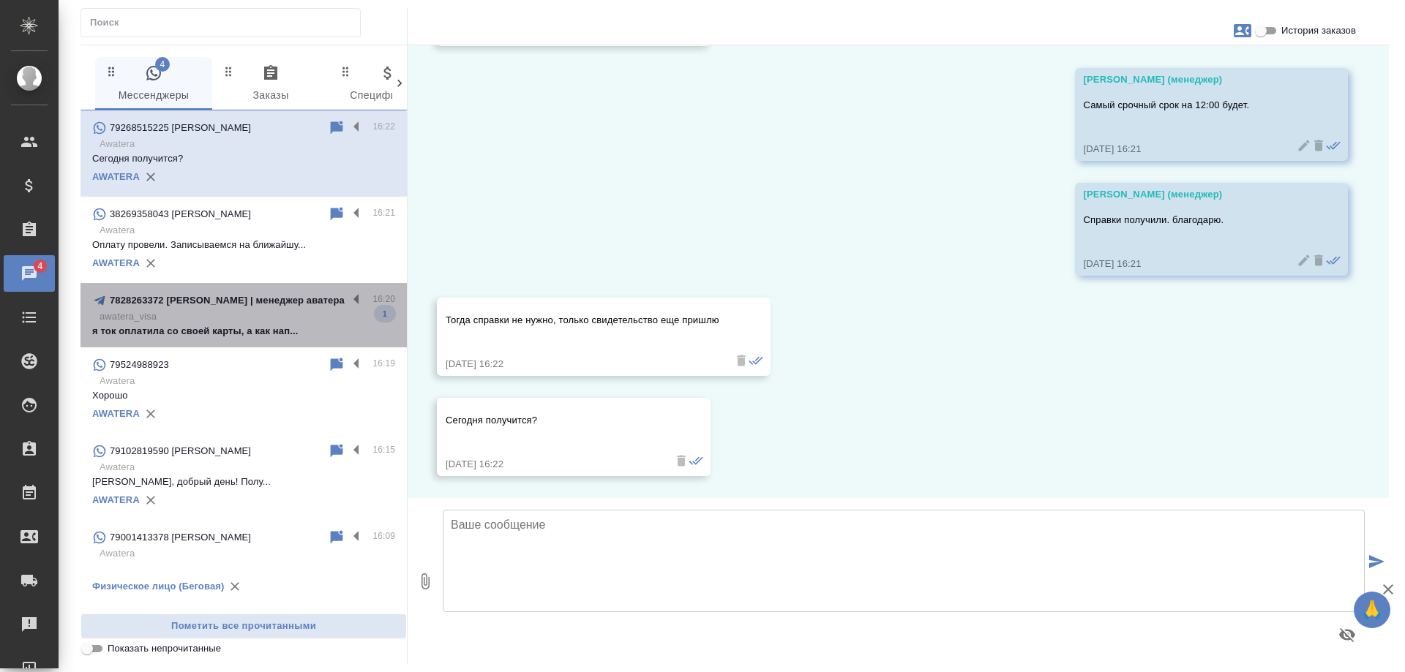
click at [258, 315] on p "awatera_visa" at bounding box center [248, 317] width 296 height 15
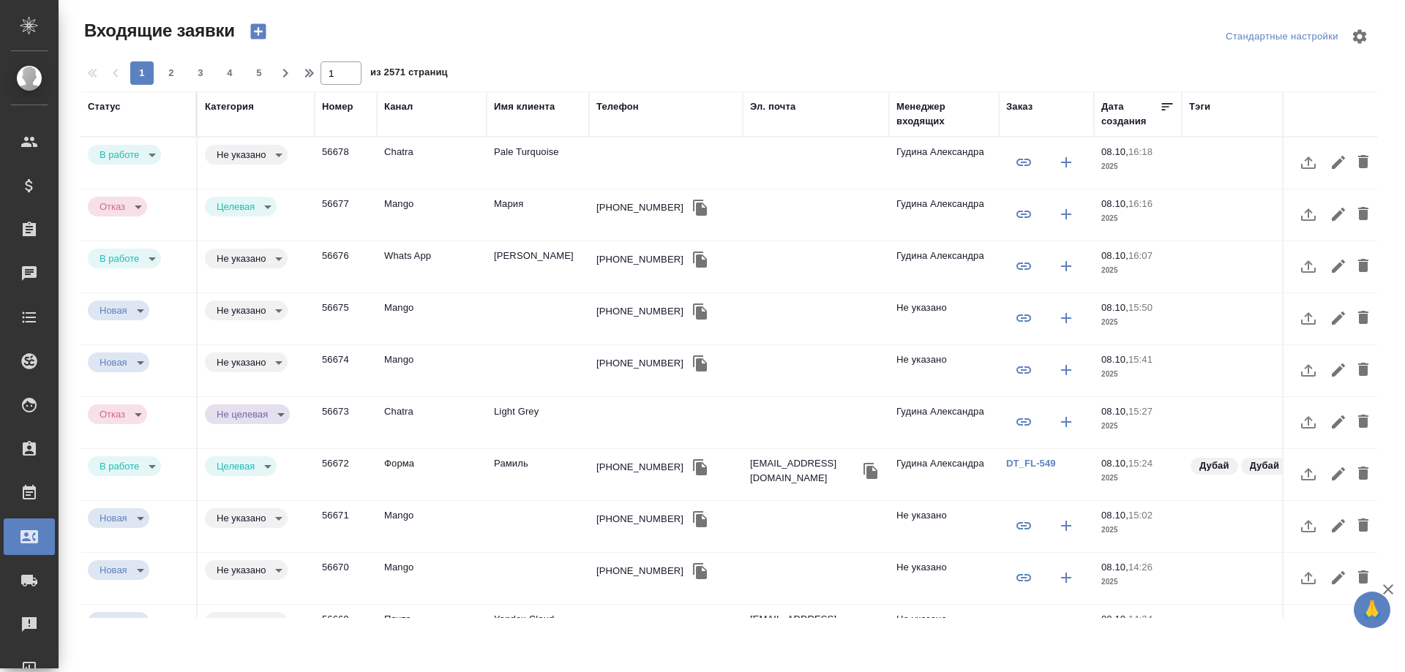
select select "RU"
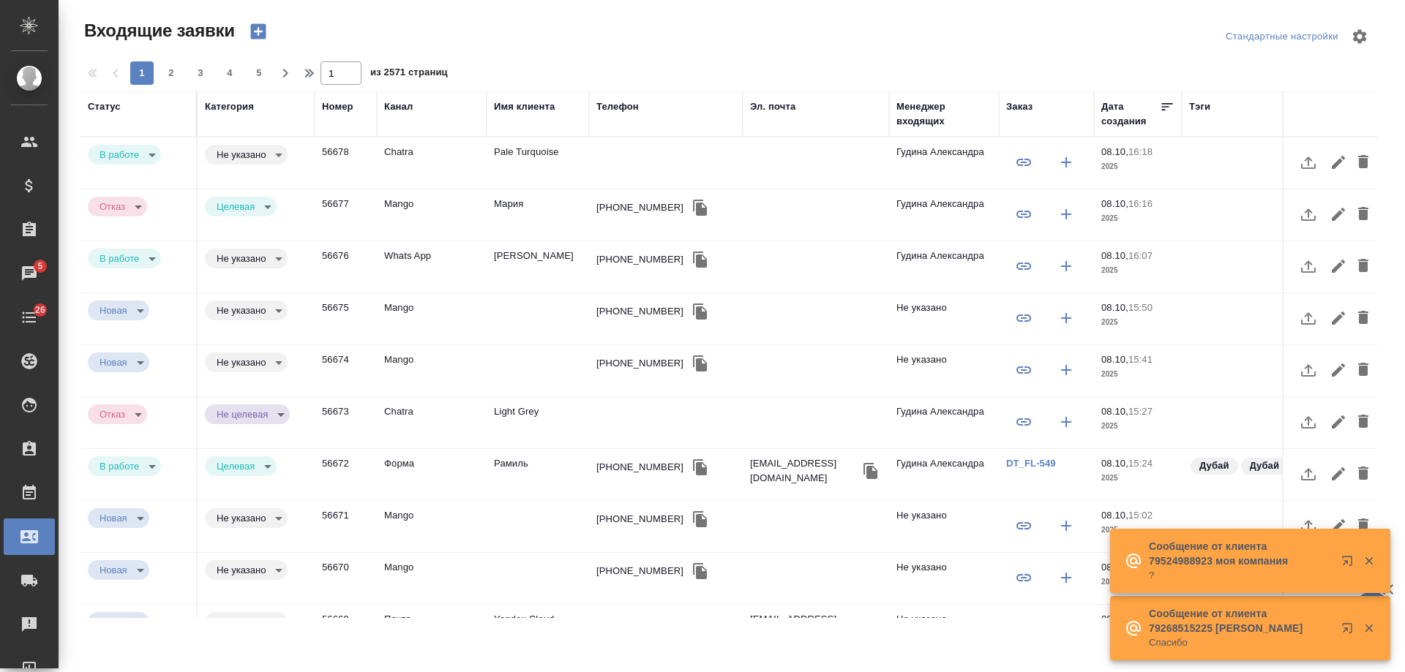
click at [538, 154] on td "Pale Turquoise" at bounding box center [538, 163] width 102 height 51
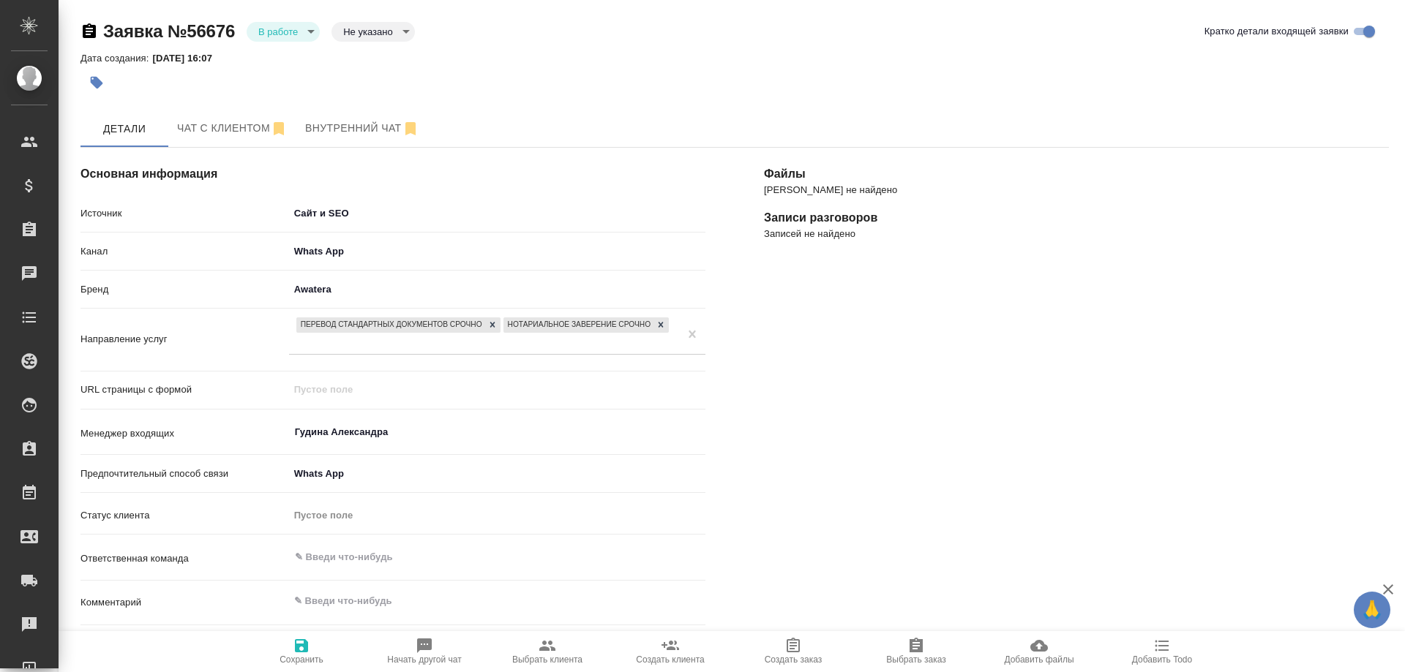
select select "IL"
select select "RU"
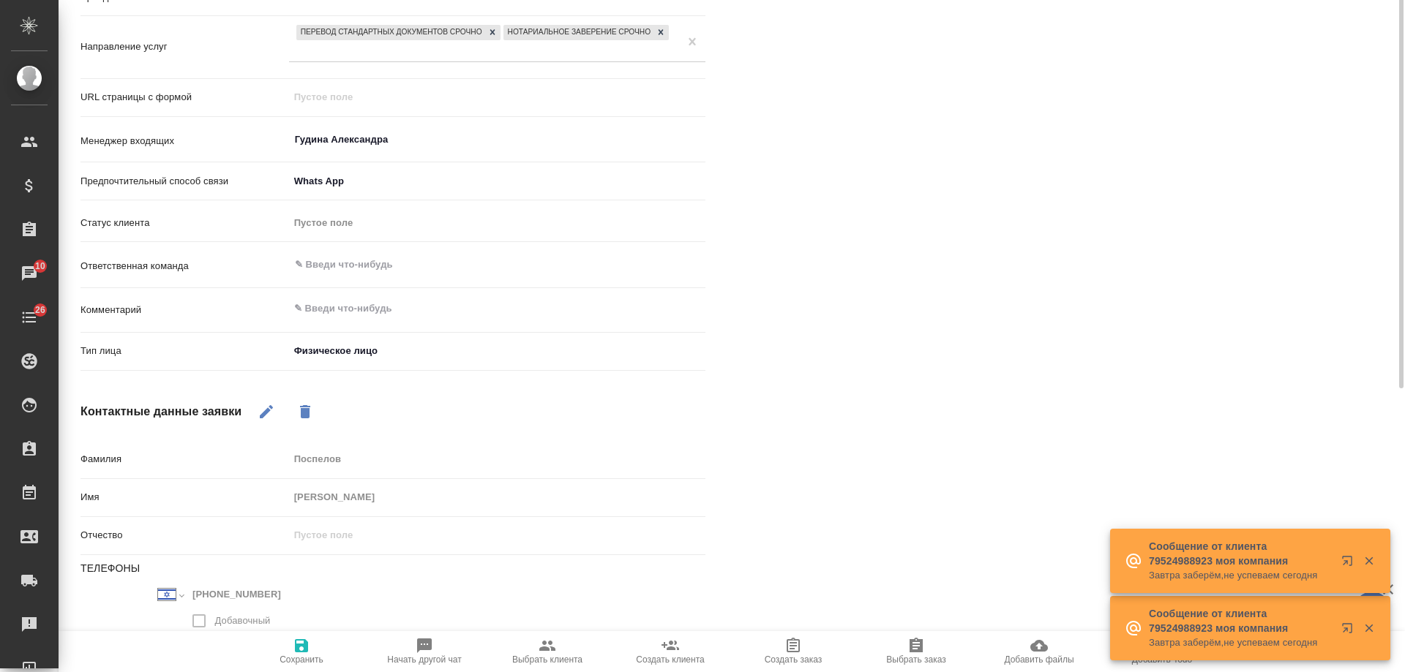
scroll to position [73, 0]
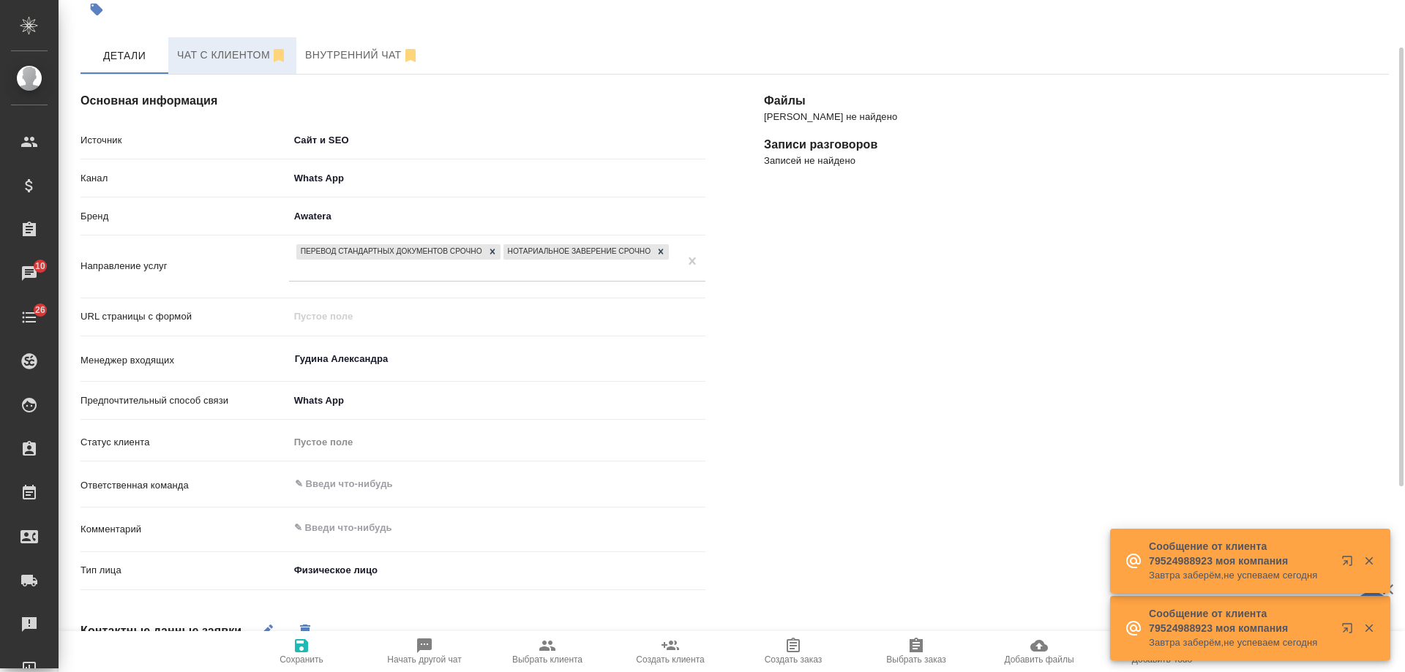
click at [231, 50] on span "Чат с клиентом" at bounding box center [232, 55] width 110 height 18
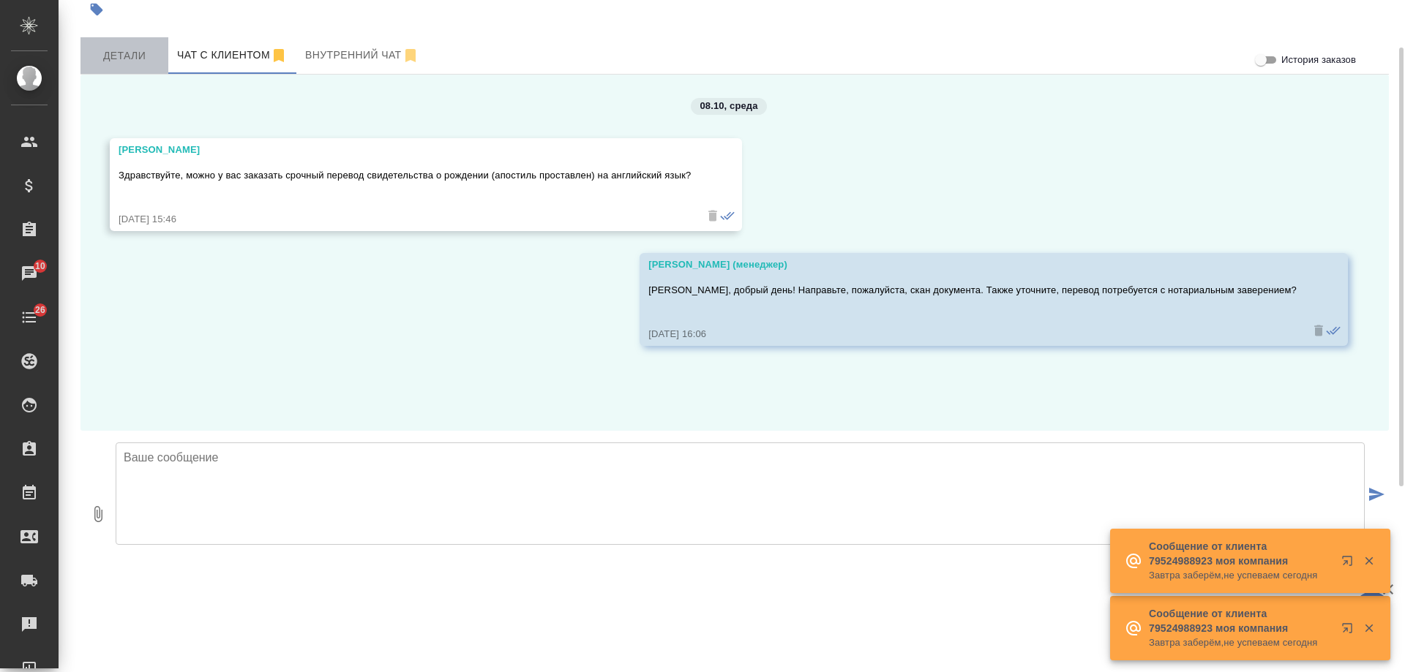
click at [129, 50] on span "Детали" at bounding box center [124, 56] width 70 height 18
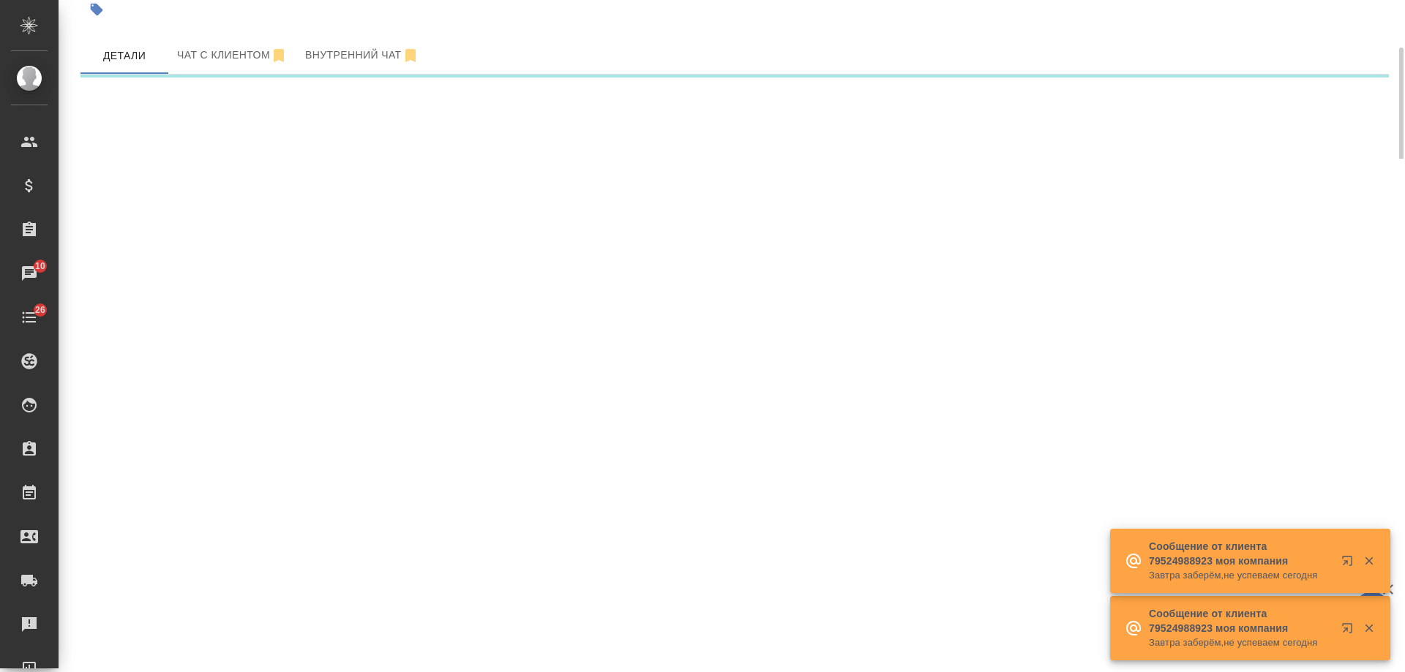
select select "RU"
select select "IL"
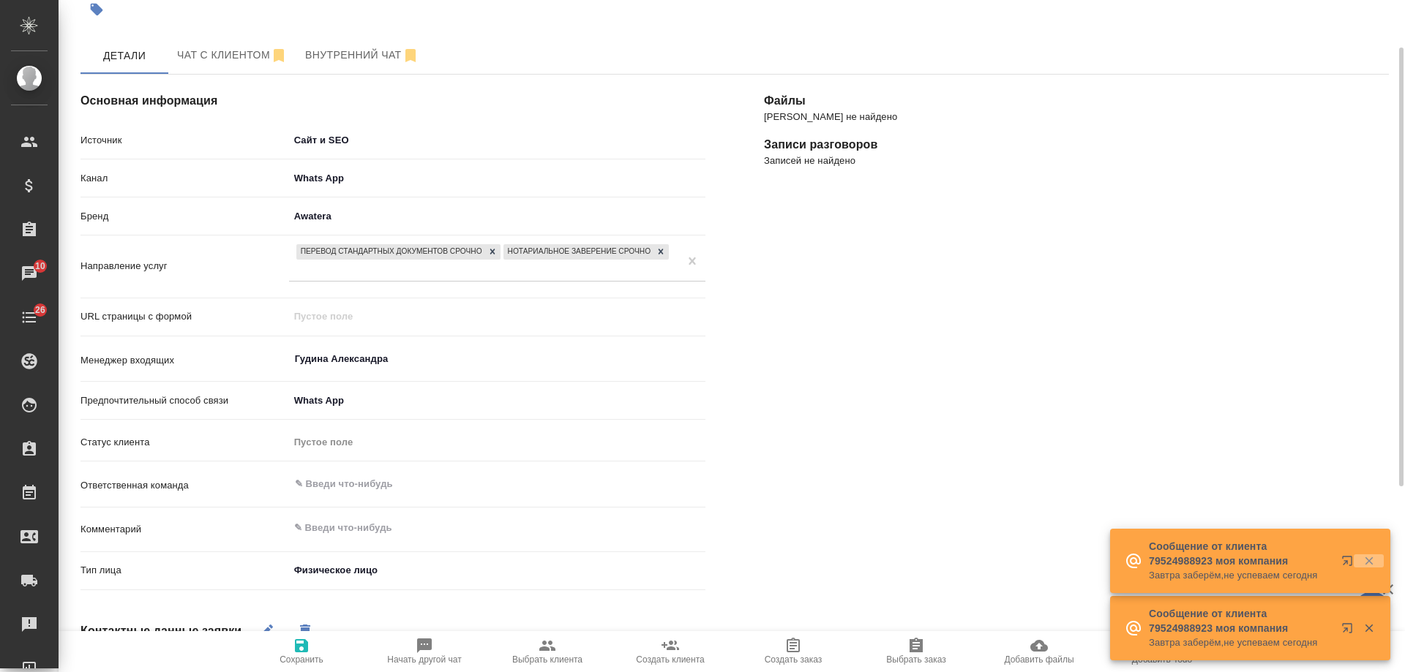
click at [1369, 559] on icon "button" at bounding box center [1368, 561] width 13 height 13
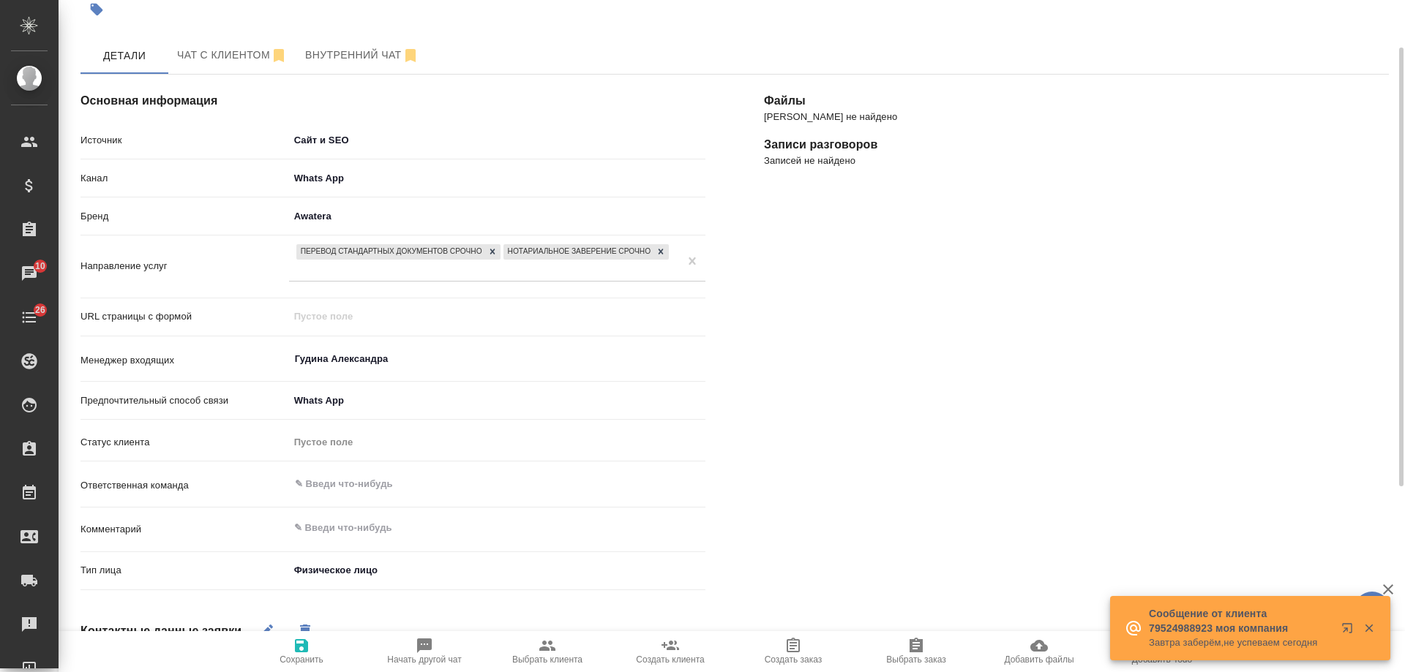
click at [1371, 628] on icon "button" at bounding box center [1369, 629] width 8 height 8
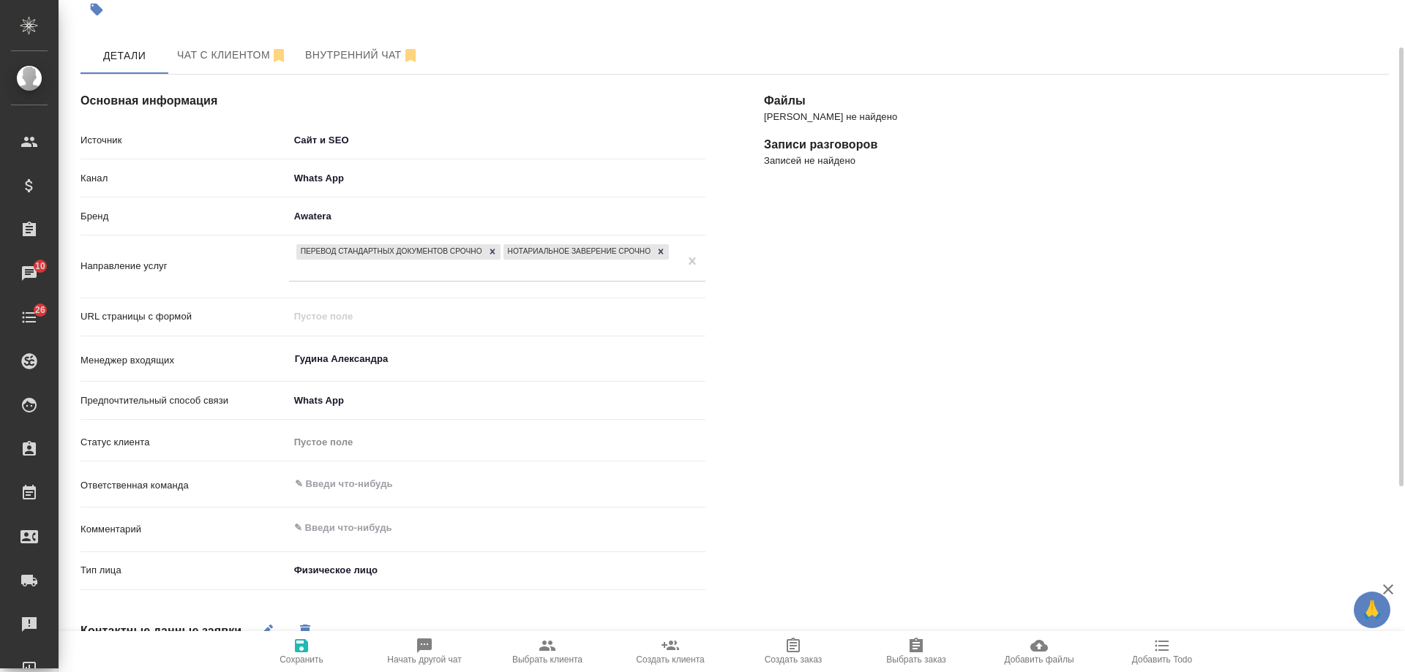
click at [1184, 645] on span "Добавить Todo" at bounding box center [1161, 651] width 105 height 28
type textarea "x"
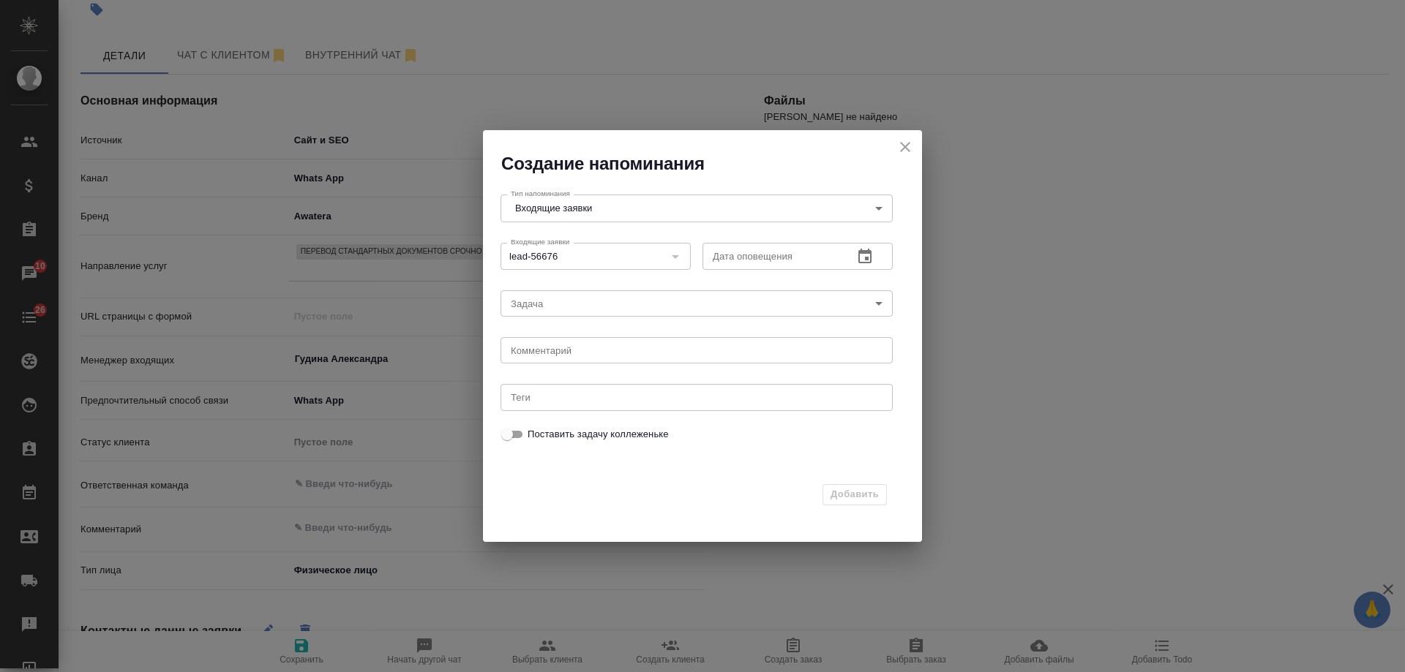
click at [873, 263] on icon "button" at bounding box center [865, 257] width 18 height 18
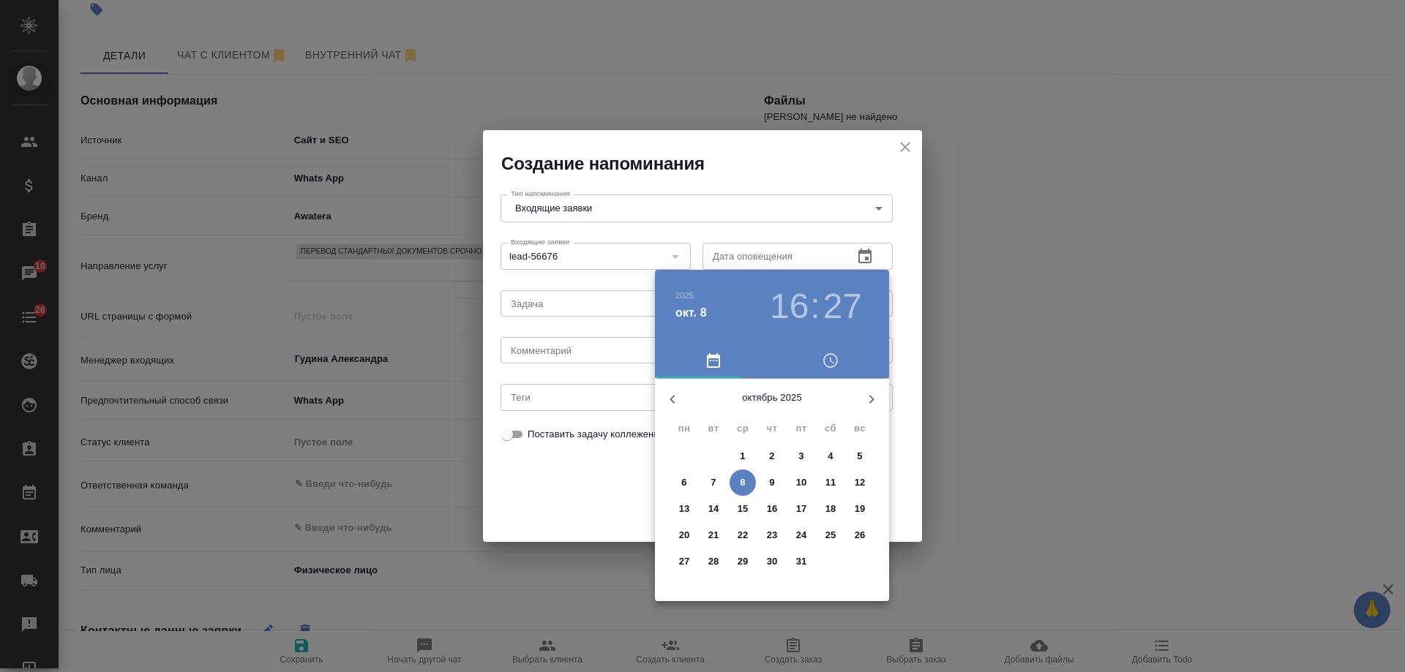
click at [769, 482] on p "9" at bounding box center [771, 483] width 5 height 15
type input "09.10.2025 16:27"
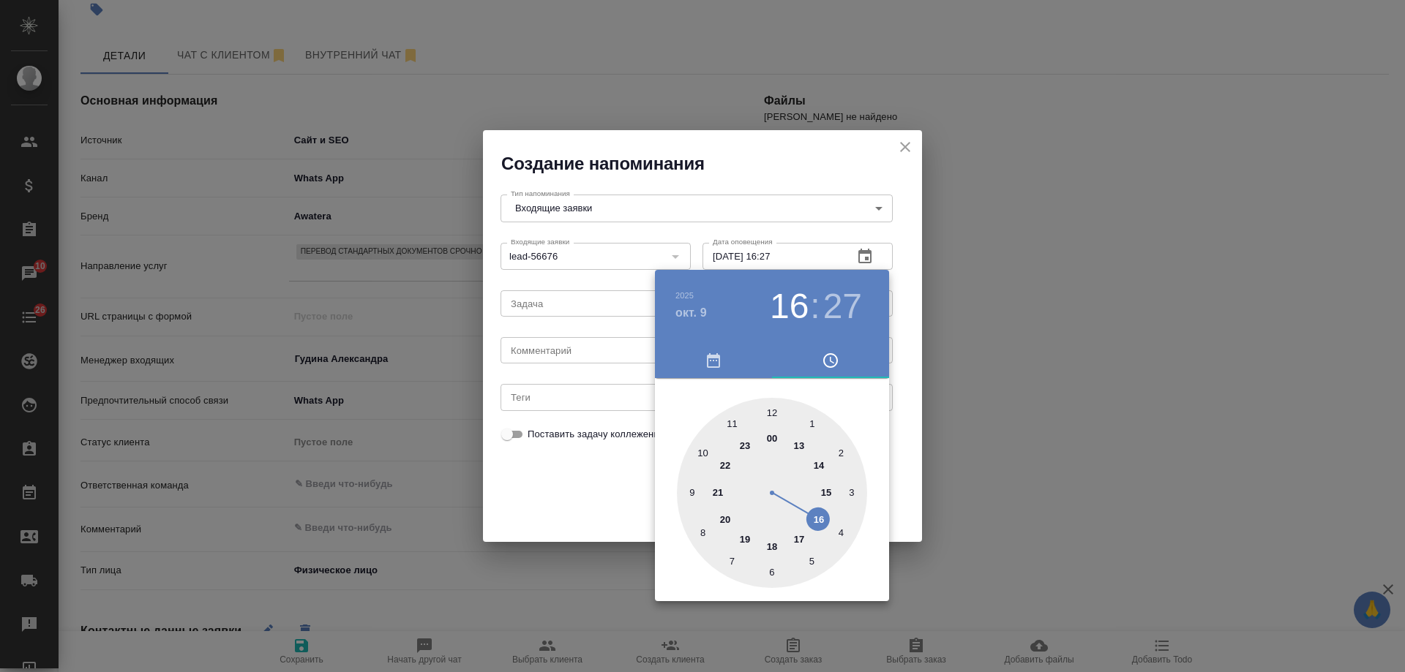
drag, startPoint x: 551, startPoint y: 341, endPoint x: 544, endPoint y: 348, distance: 9.8
click at [549, 344] on div at bounding box center [702, 336] width 1405 height 672
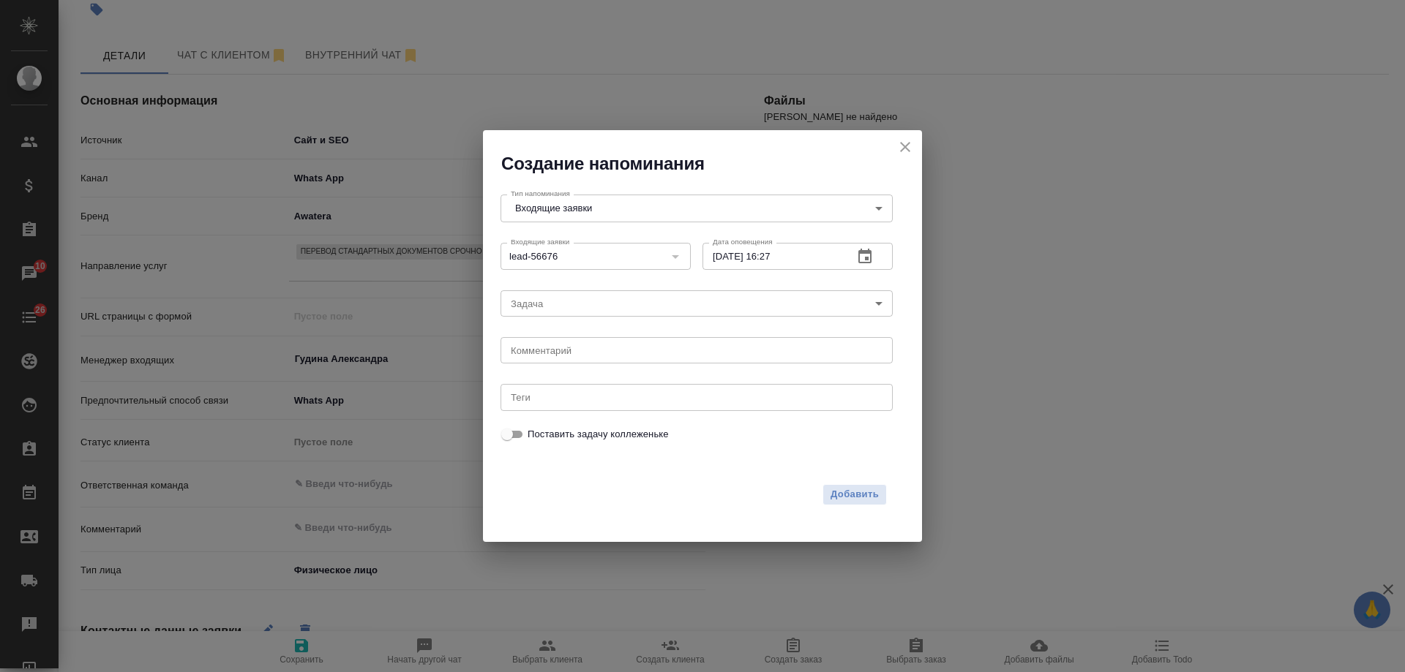
click at [544, 348] on div "2025 окт. 9 16 : 27 00 1 2 3 4 5 6 7 8 9 10 11 12 13 14 15 16 17 18 19 20 21 22…" at bounding box center [702, 336] width 1405 height 672
click at [542, 348] on div "2025 окт. 9 16 : 27 00 1 2 3 4 5 6 7 8 9 10 11 12 13 14 15 16 17 18 19 20 21 22…" at bounding box center [702, 336] width 1405 height 672
click at [541, 350] on textarea at bounding box center [697, 350] width 372 height 11
type textarea "ответил вотс?"
click at [864, 498] on span "Добавить" at bounding box center [855, 495] width 48 height 17
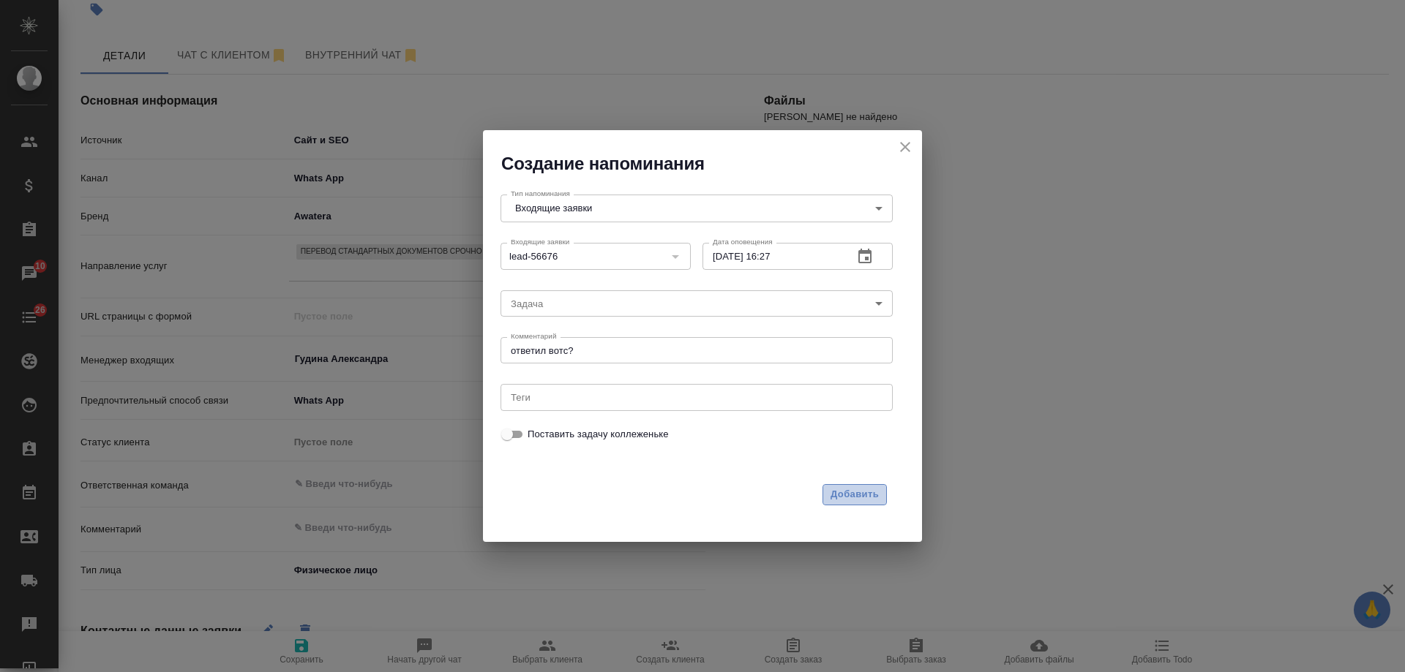
type textarea "x"
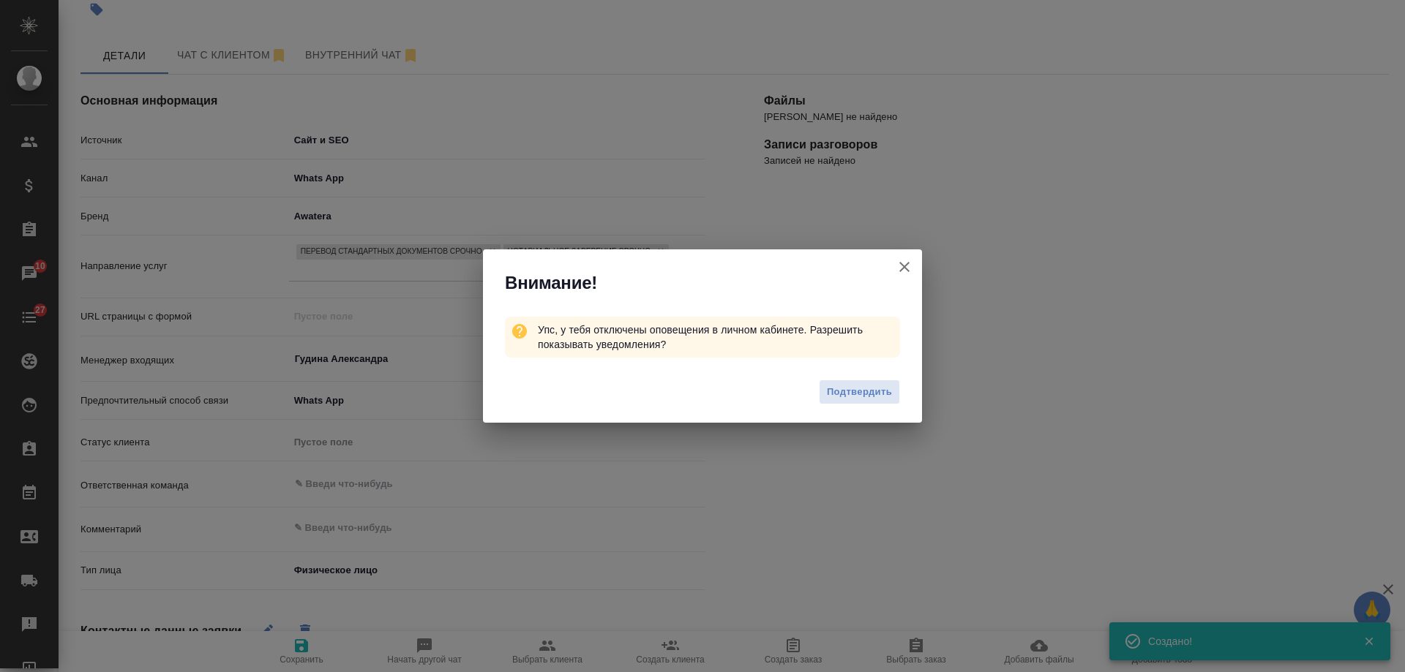
click at [907, 268] on icon "button" at bounding box center [905, 267] width 18 height 18
type textarea "x"
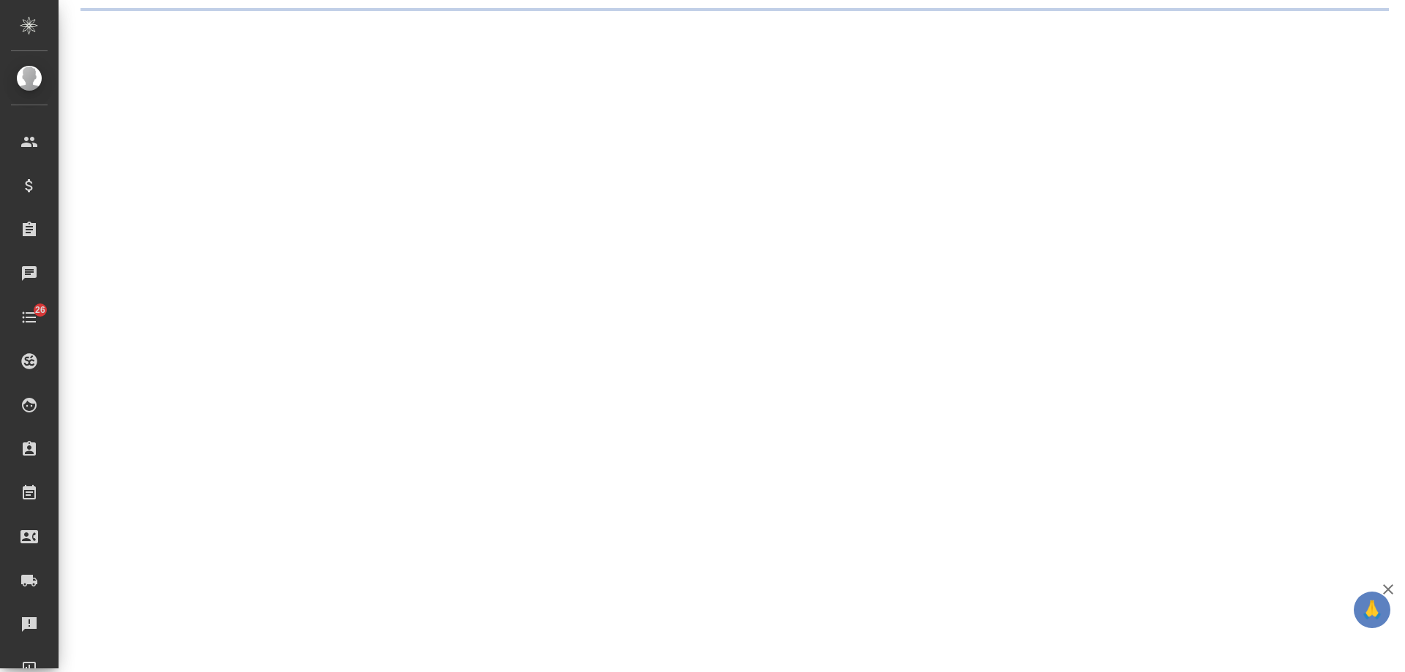
select select "RU"
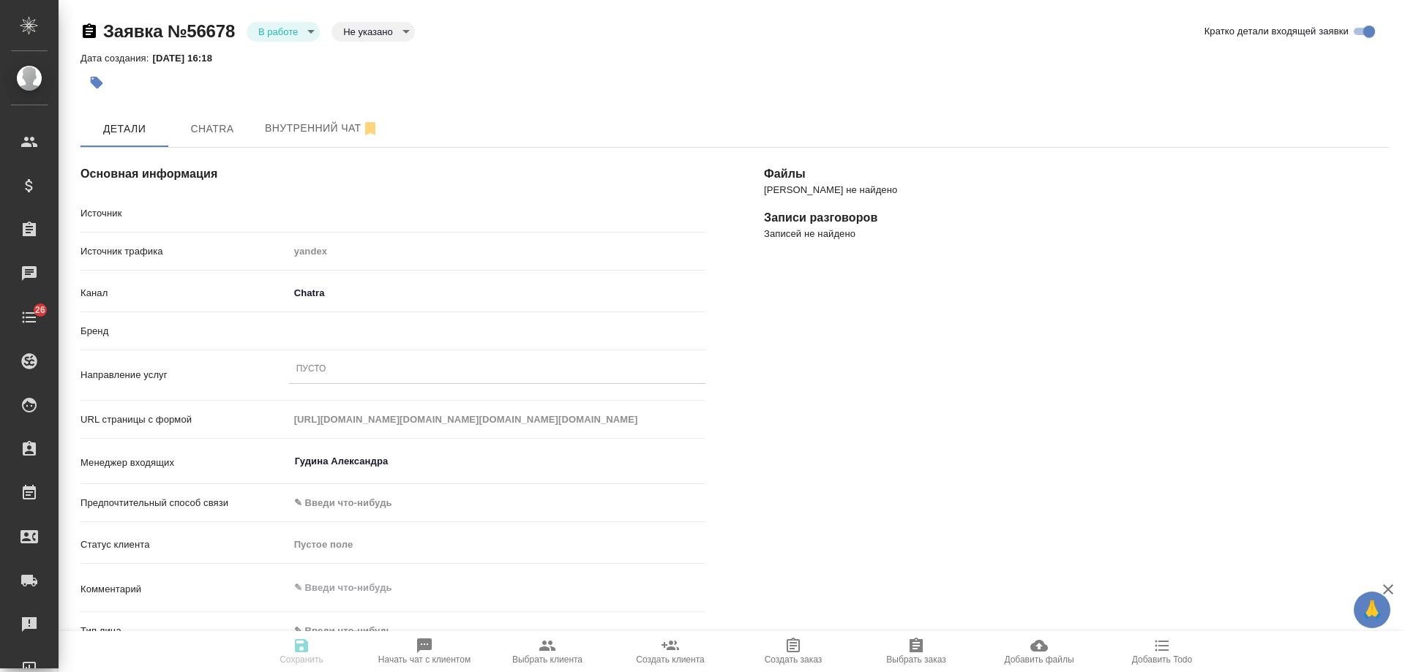
type textarea "x"
click at [358, 372] on div "Пусто" at bounding box center [497, 369] width 416 height 21
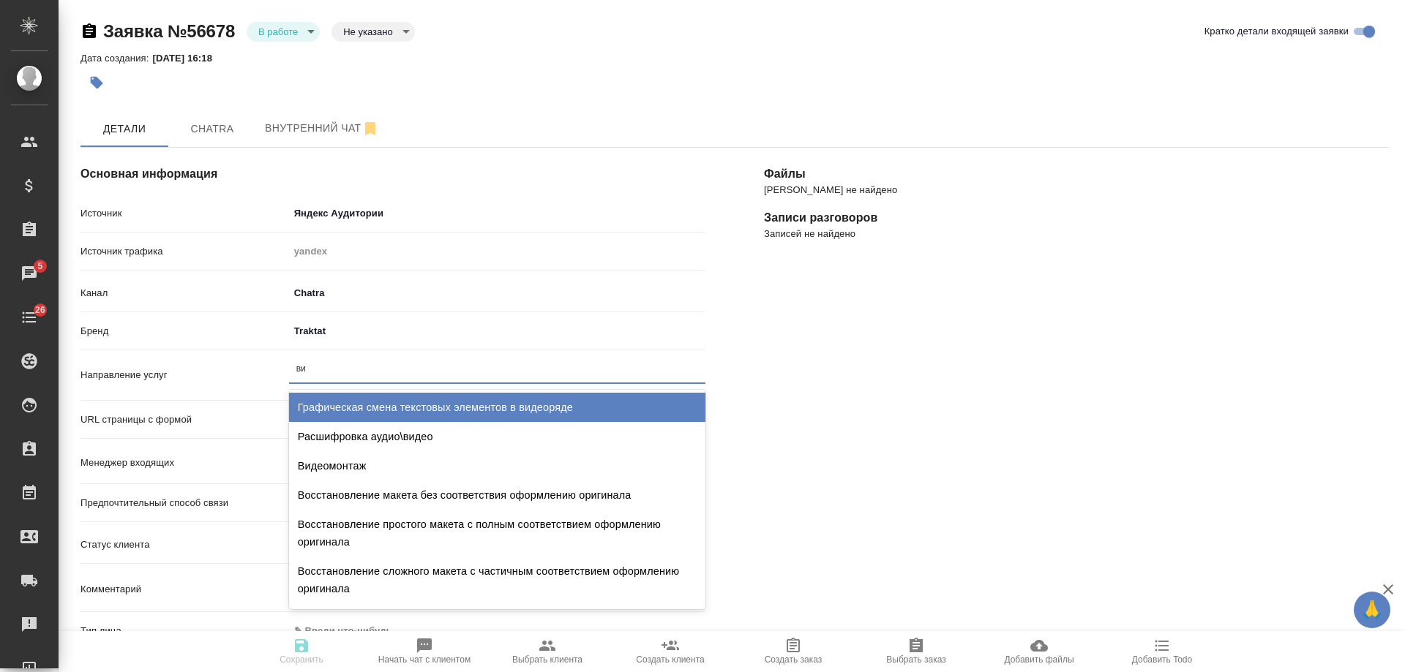
type input "виз"
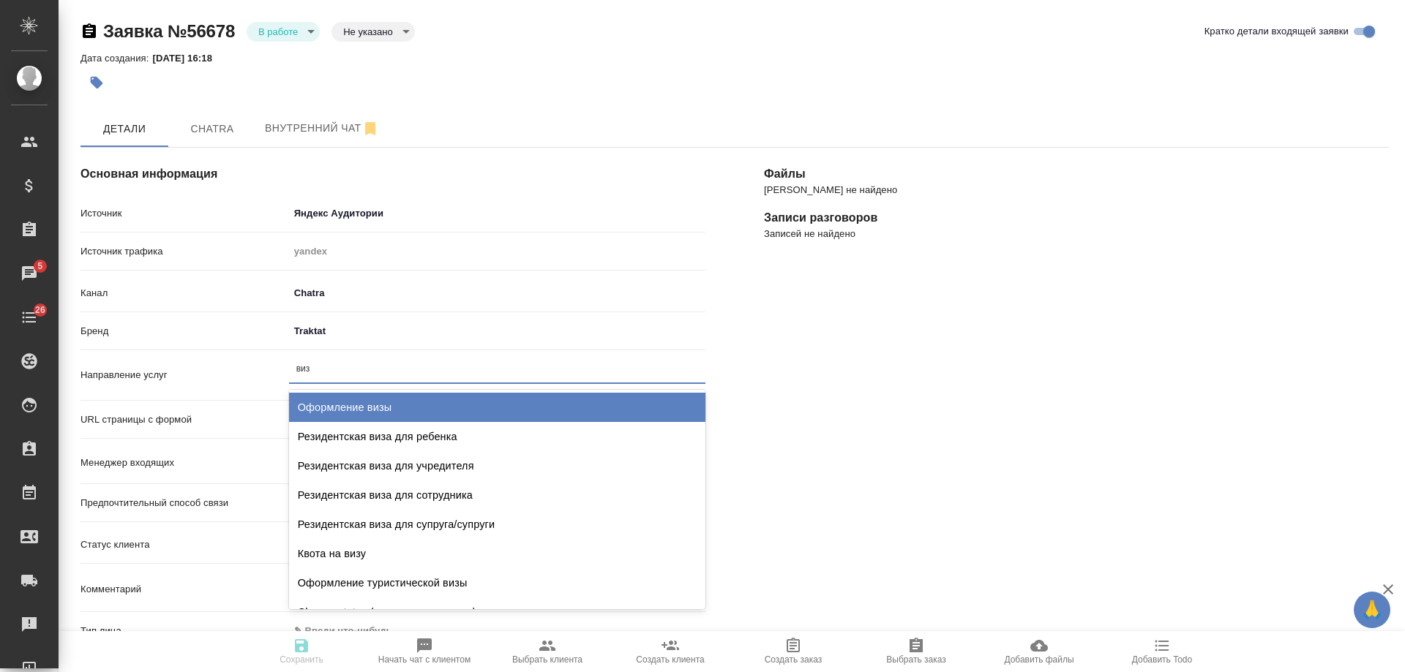
click at [378, 408] on div "Оформление визы" at bounding box center [497, 407] width 416 height 29
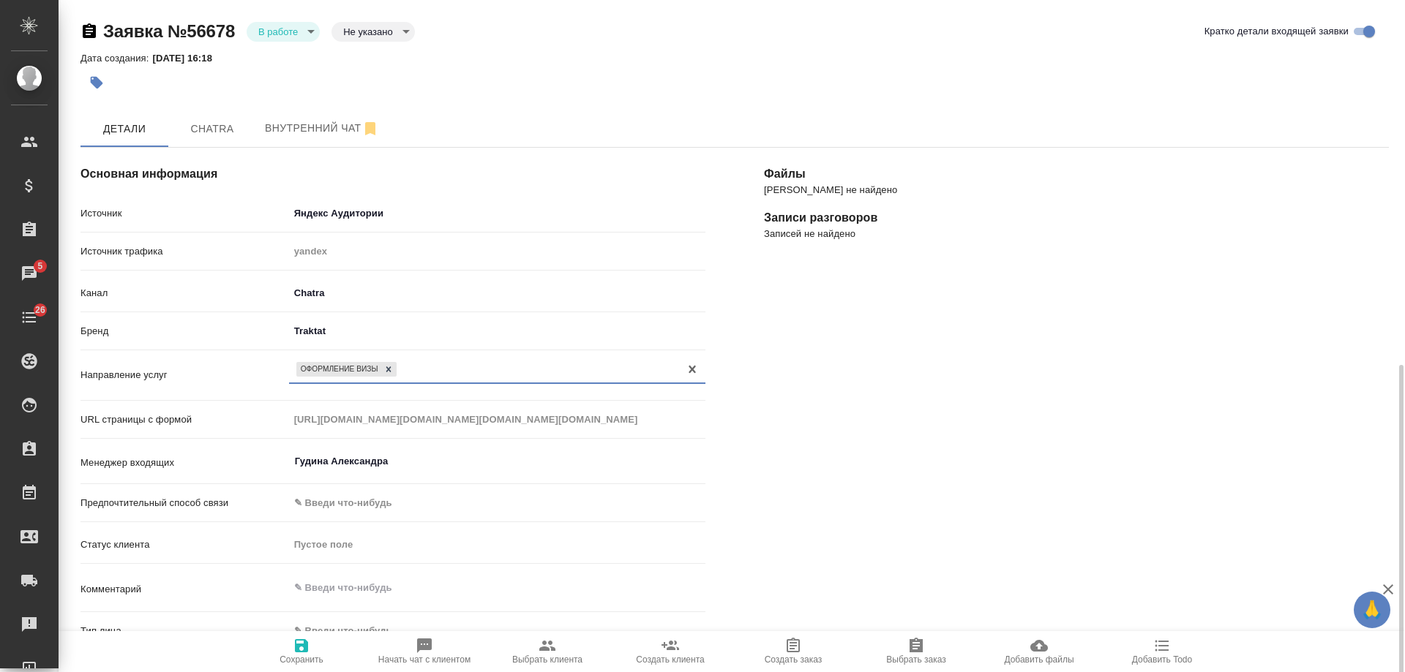
scroll to position [293, 0]
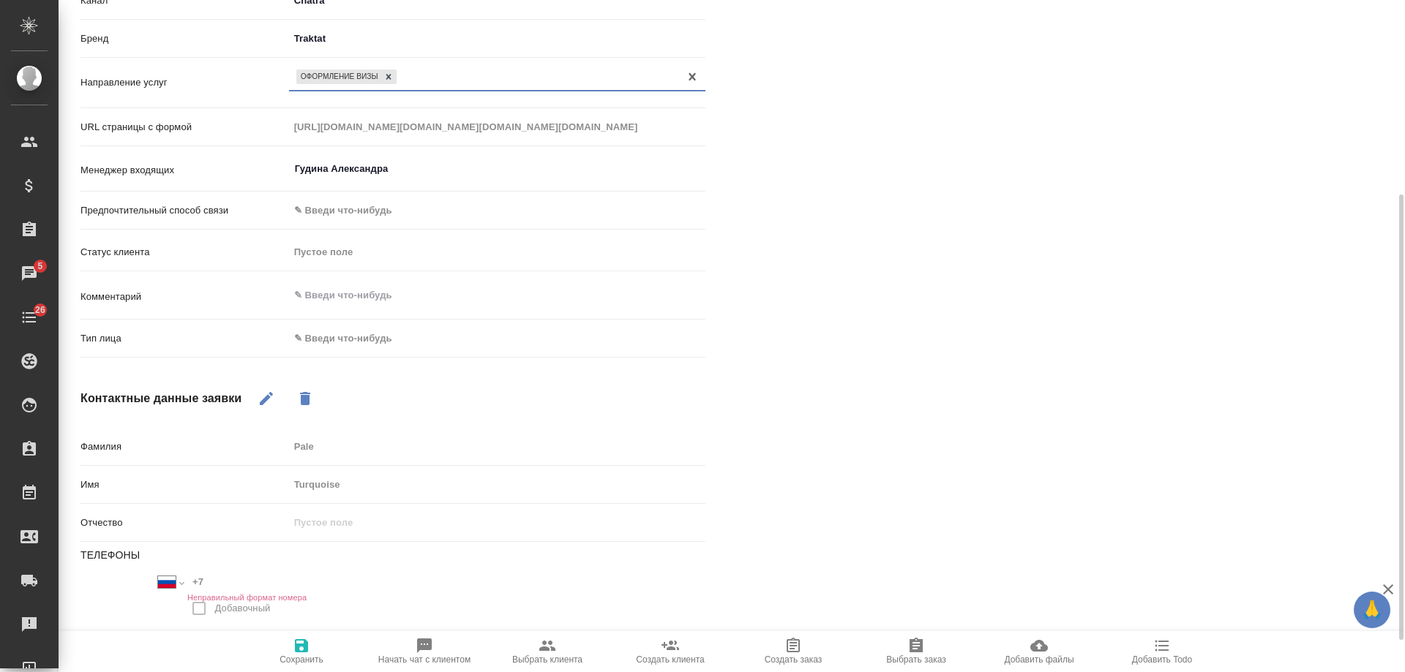
click at [350, 343] on body "🙏 .cls-1 fill:#fff; AWATERA [PERSON_NAME] Спецификации Заказы 5 Чаты 26 Todo Пр…" at bounding box center [702, 336] width 1405 height 672
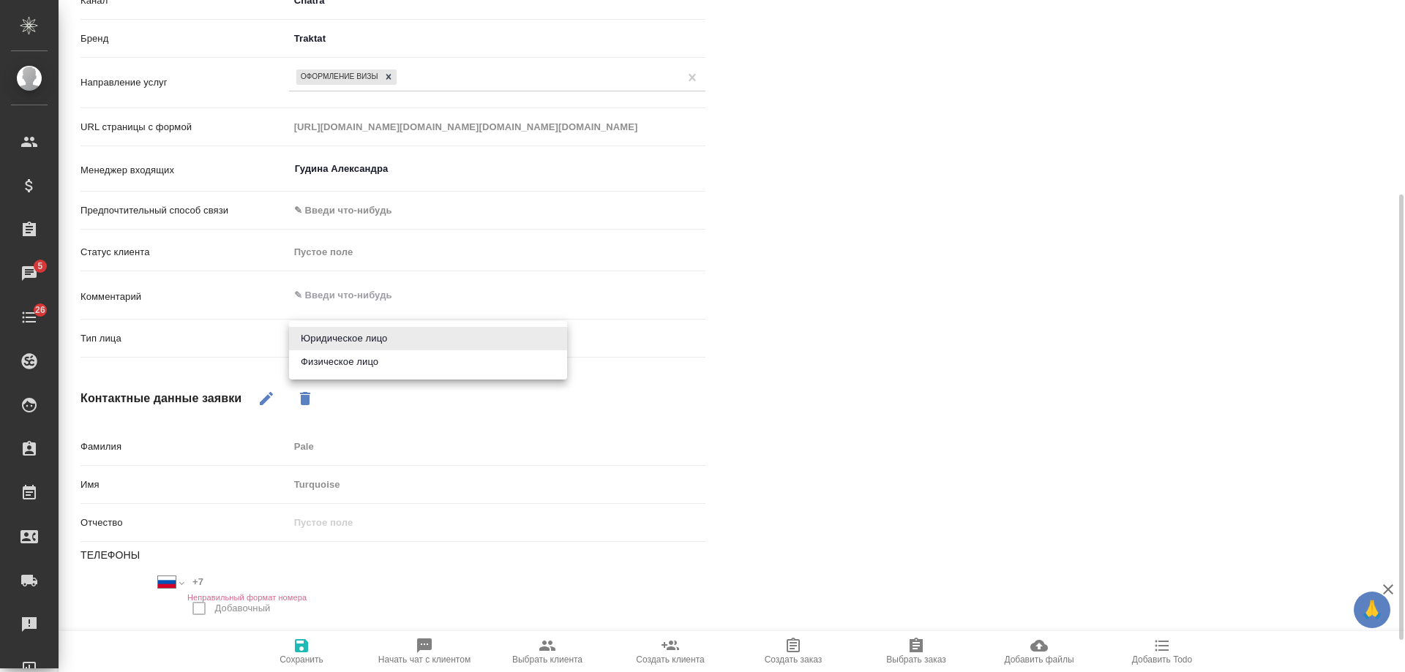
click at [350, 364] on li "Физическое лицо" at bounding box center [428, 361] width 278 height 23
type textarea "x"
type input "private"
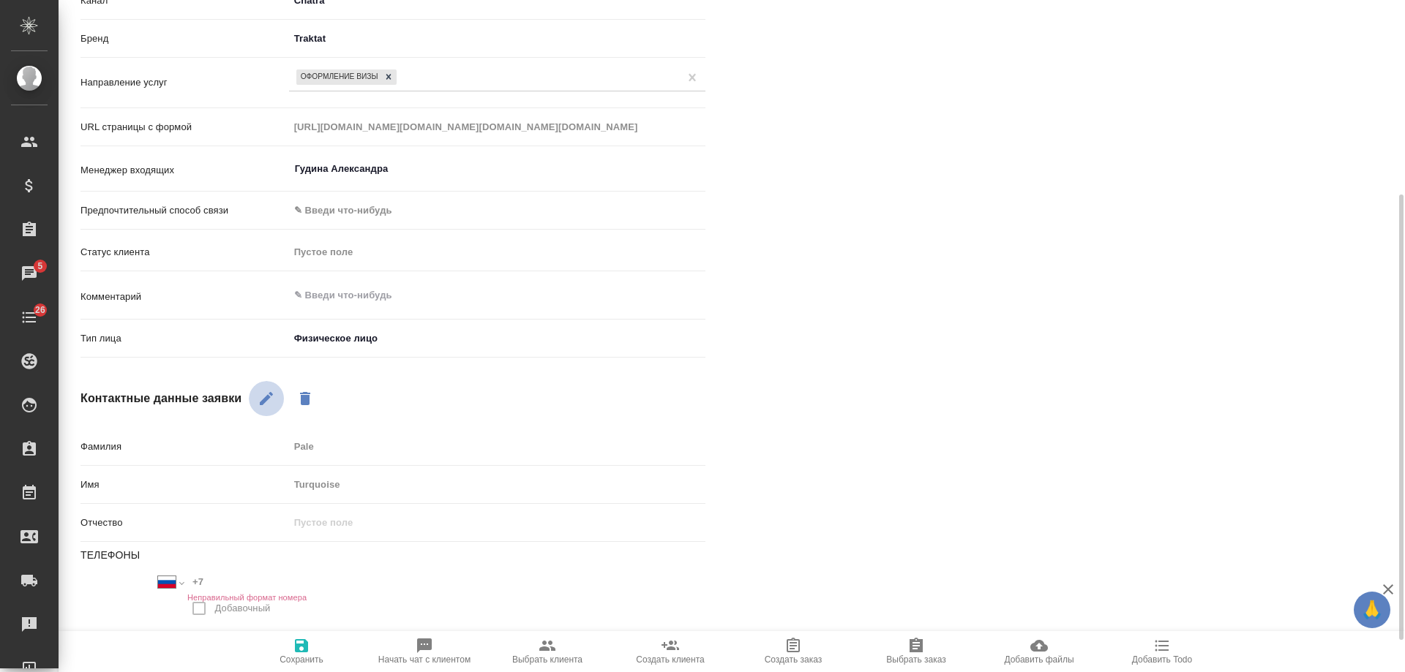
click at [267, 397] on icon "button" at bounding box center [266, 398] width 13 height 13
drag, startPoint x: 198, startPoint y: 572, endPoint x: 443, endPoint y: 512, distance: 251.7
click at [168, 568] on div "Телефоны Международный Австралия Австрия Азербайджан Албания Алжир Американское…" at bounding box center [392, 589] width 625 height 83
paste input "95 09 847 770"
type textarea "x"
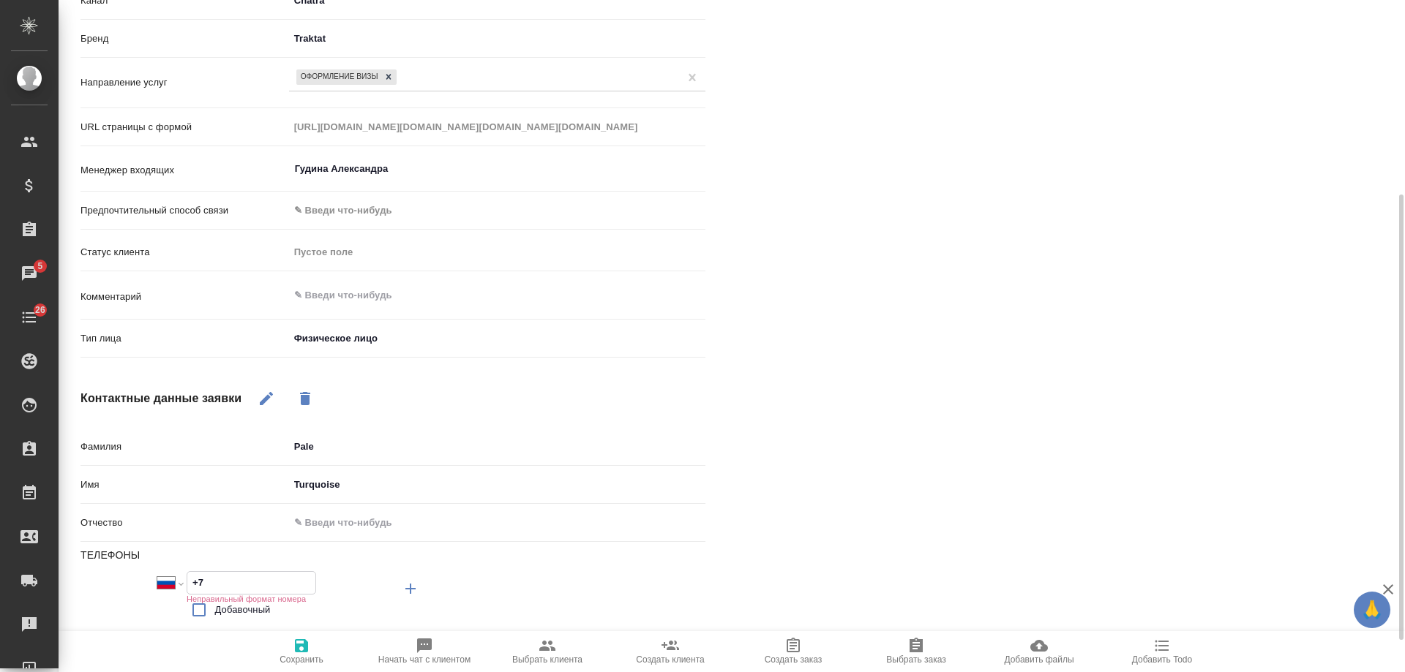
select select "MM"
type input "+95 09 847 770"
drag, startPoint x: 438, startPoint y: 494, endPoint x: 158, endPoint y: 476, distance: 280.8
click at [158, 476] on div "Имя Turquoise" at bounding box center [392, 485] width 625 height 26
type input "Н"
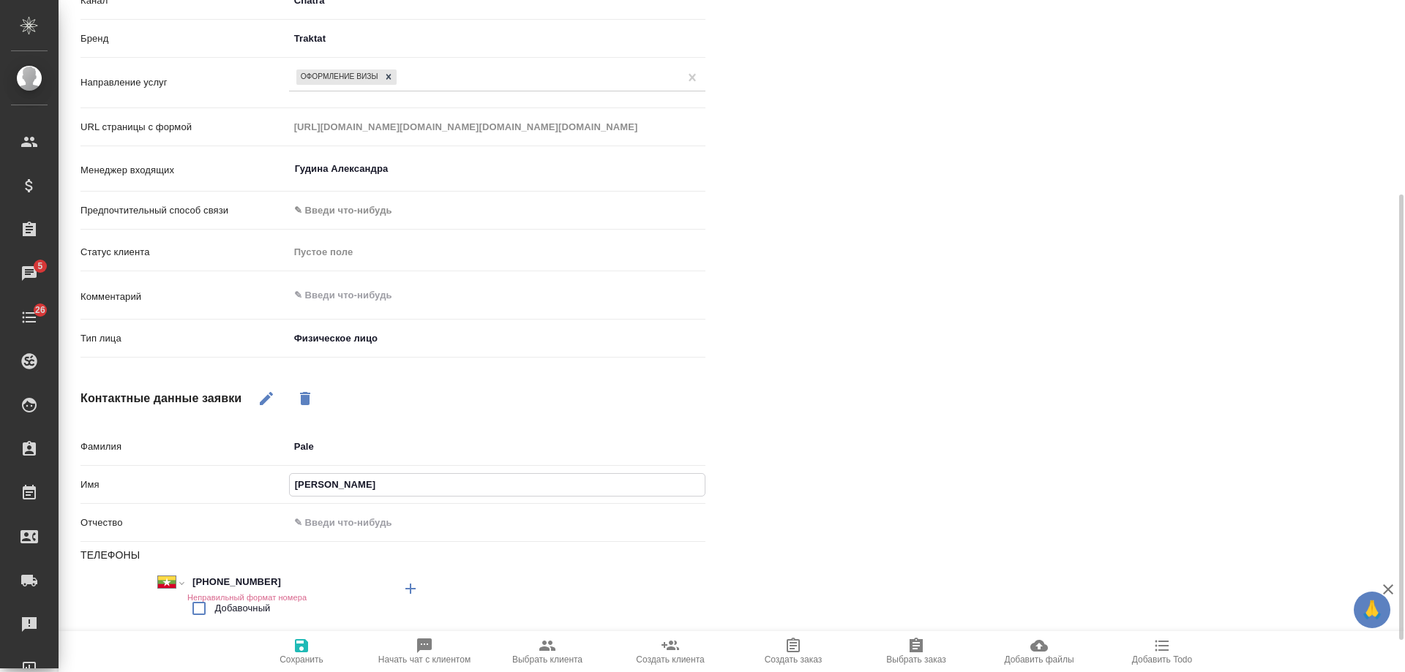
type textarea "x"
type input "На"
type textarea "x"
type input "Нат"
type textarea "x"
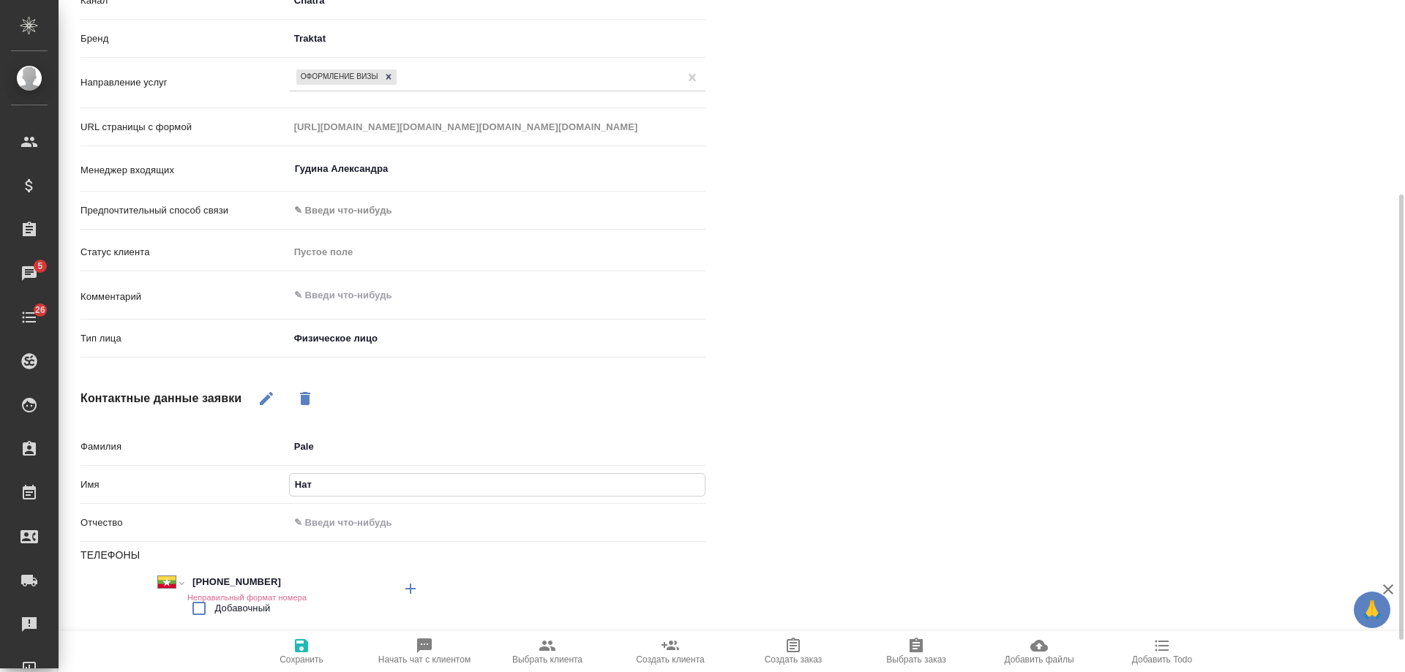
type input "Ната"
type textarea "x"
type input "Натал"
type textarea "x"
type input "Наталь"
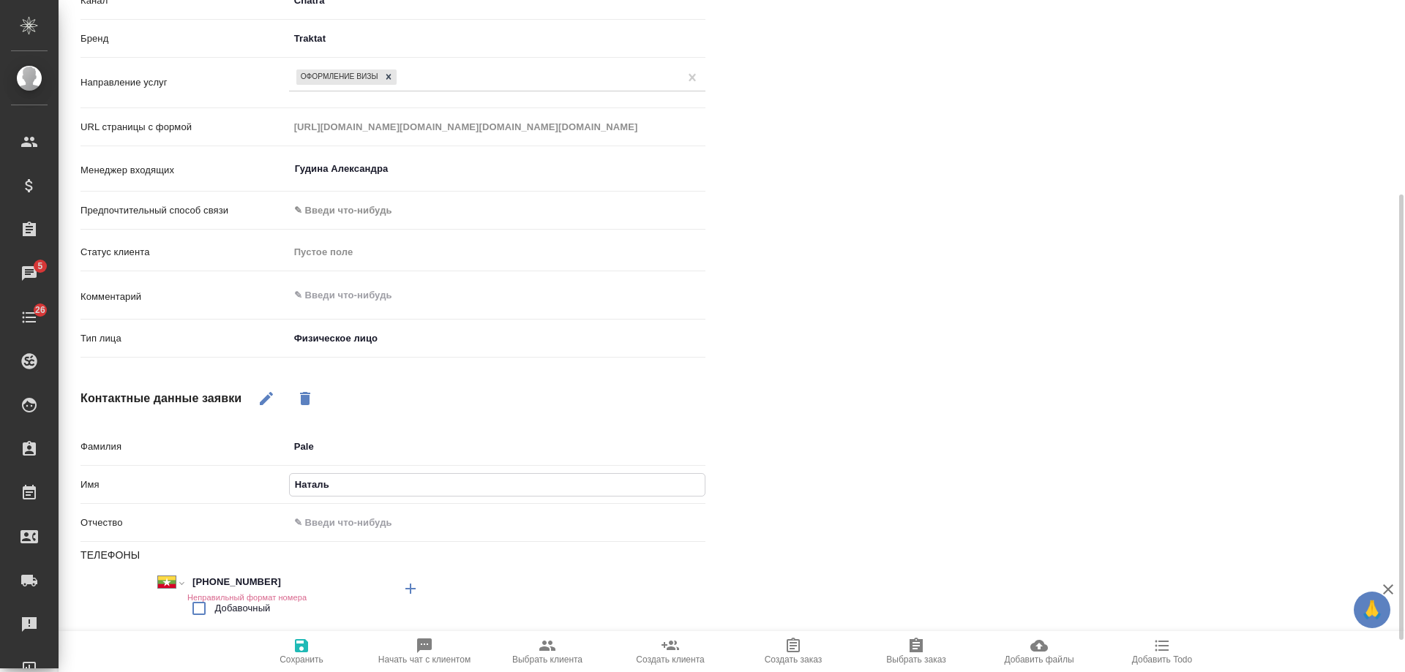
type textarea "x"
type input "Наталья"
click at [198, 582] on input "+95 09 847 770" at bounding box center [251, 582] width 128 height 21
type textarea "x"
select select "RU"
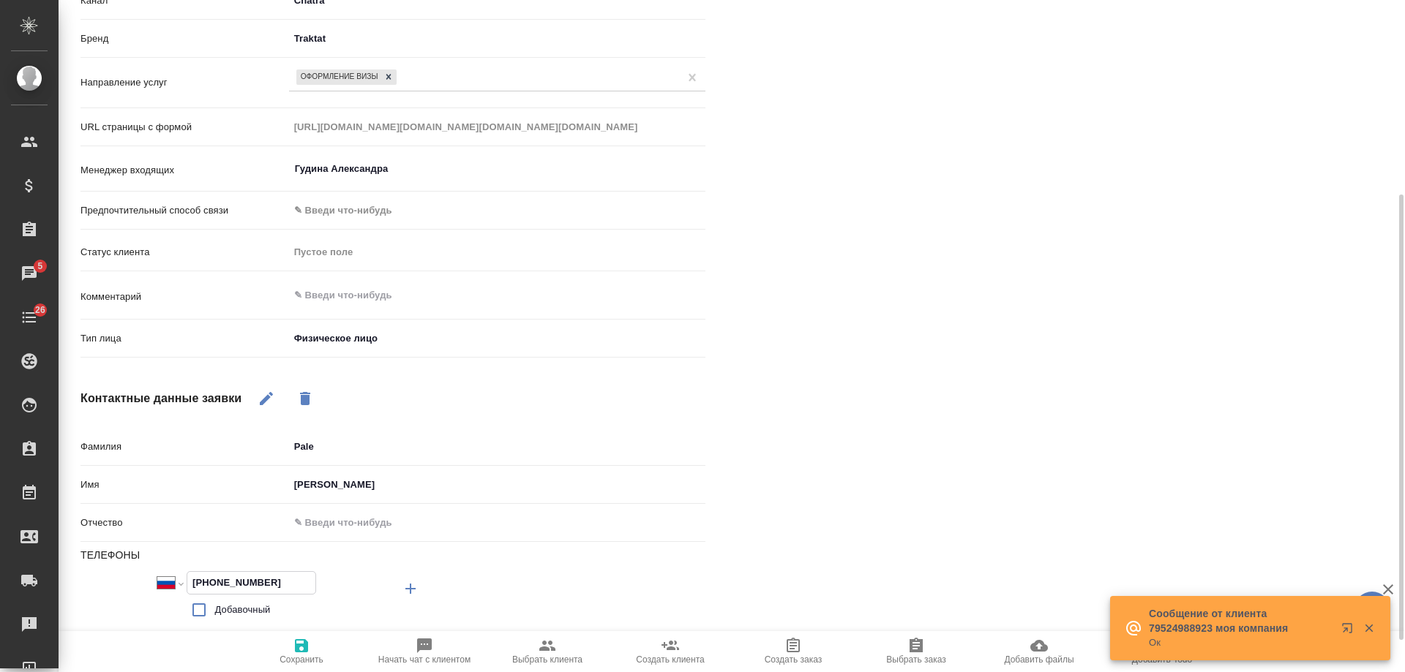
type input "+7 950 984 77 70"
drag, startPoint x: 240, startPoint y: 451, endPoint x: 179, endPoint y: 451, distance: 61.5
click at [179, 451] on div "Фамилия Pale" at bounding box center [392, 447] width 625 height 26
type textarea "x"
click at [306, 651] on icon "button" at bounding box center [301, 646] width 13 height 13
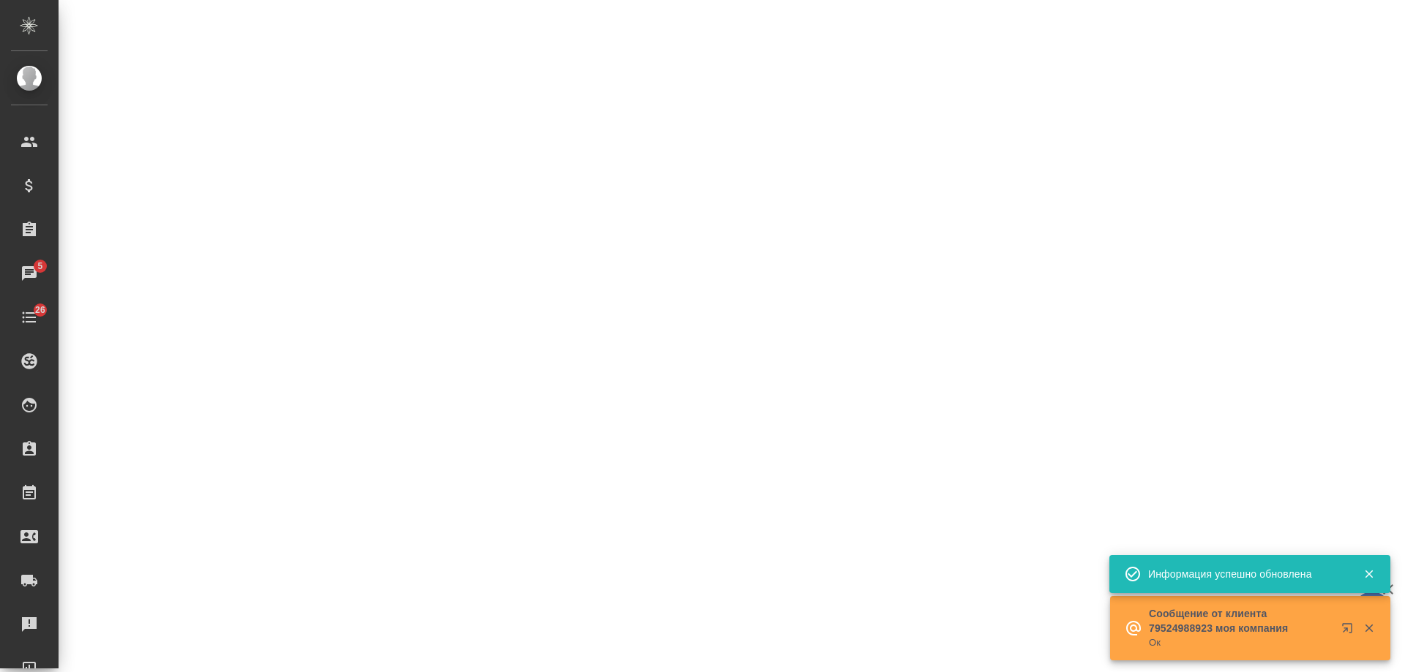
select select "RU"
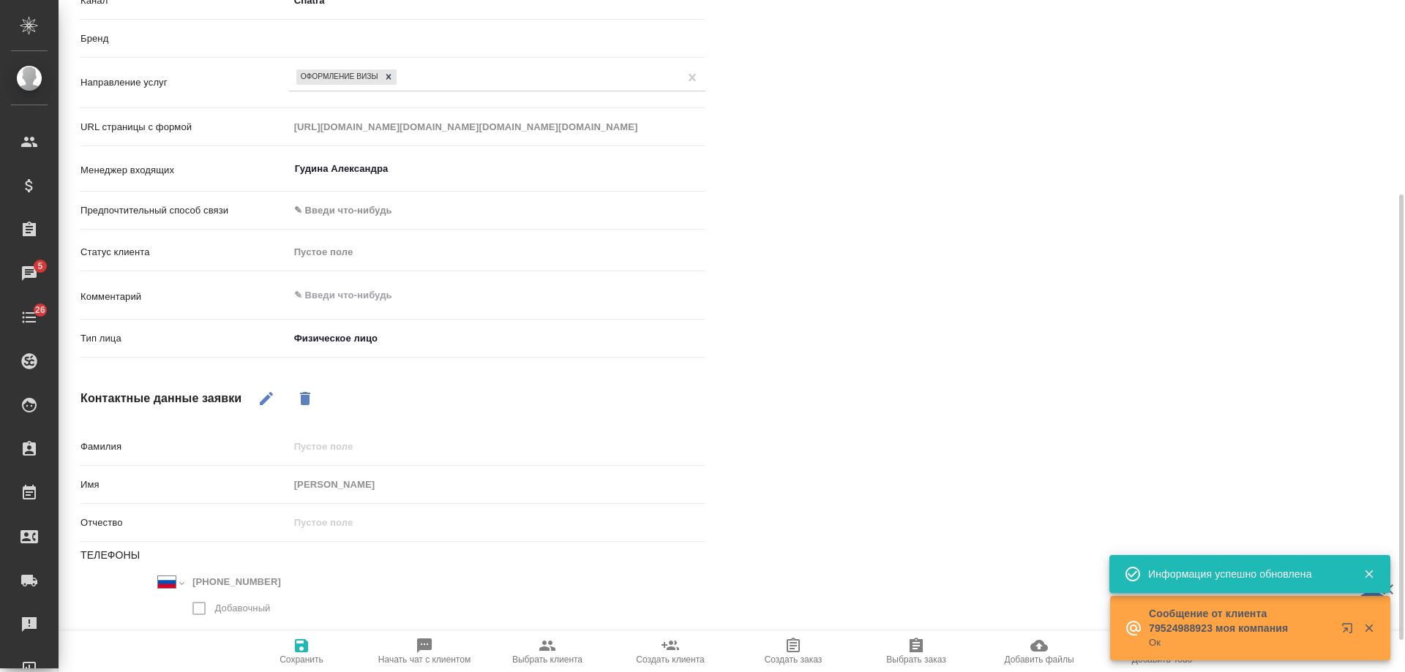
type textarea "x"
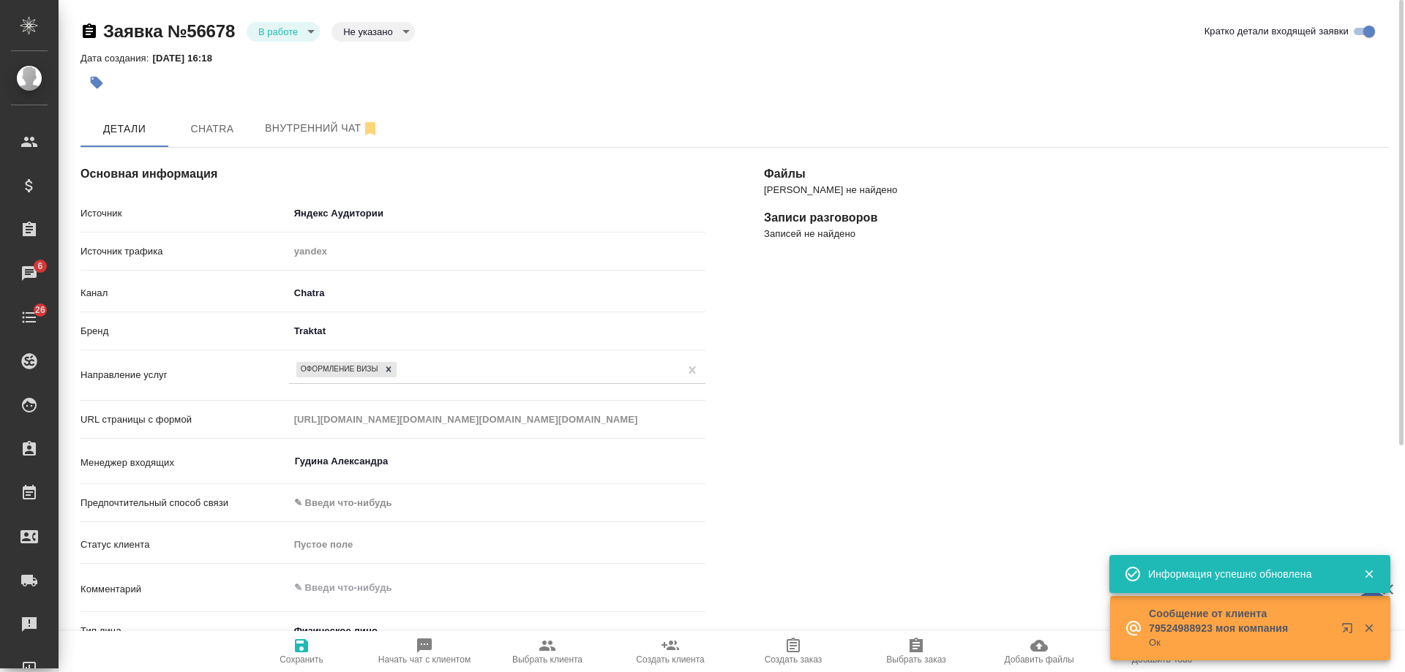
click at [306, 334] on body "🙏 .cls-1 fill:#fff; AWATERA Gudina Alexandra Клиенты Спецификации Заказы 6 Чаты…" at bounding box center [702, 336] width 1405 height 672
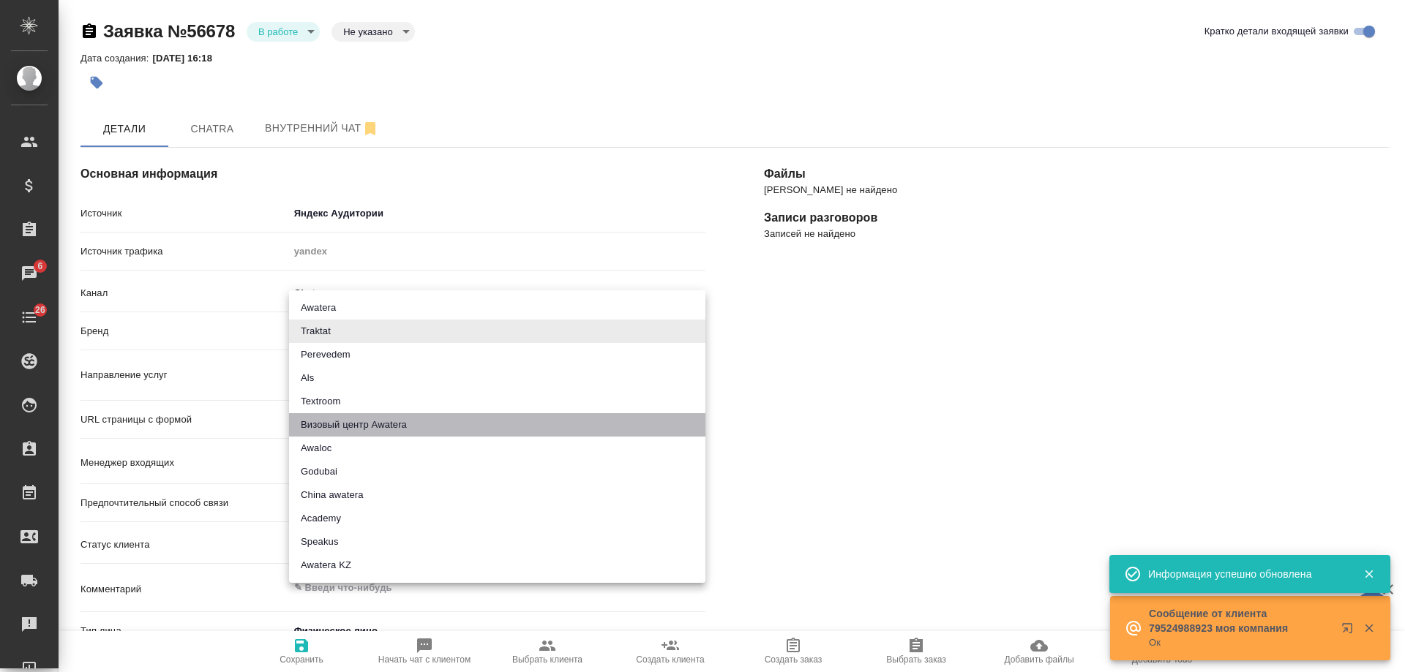
click at [375, 428] on li "Визовый центр Awatera" at bounding box center [497, 424] width 416 height 23
type input "visaCenterAwatera"
type textarea "x"
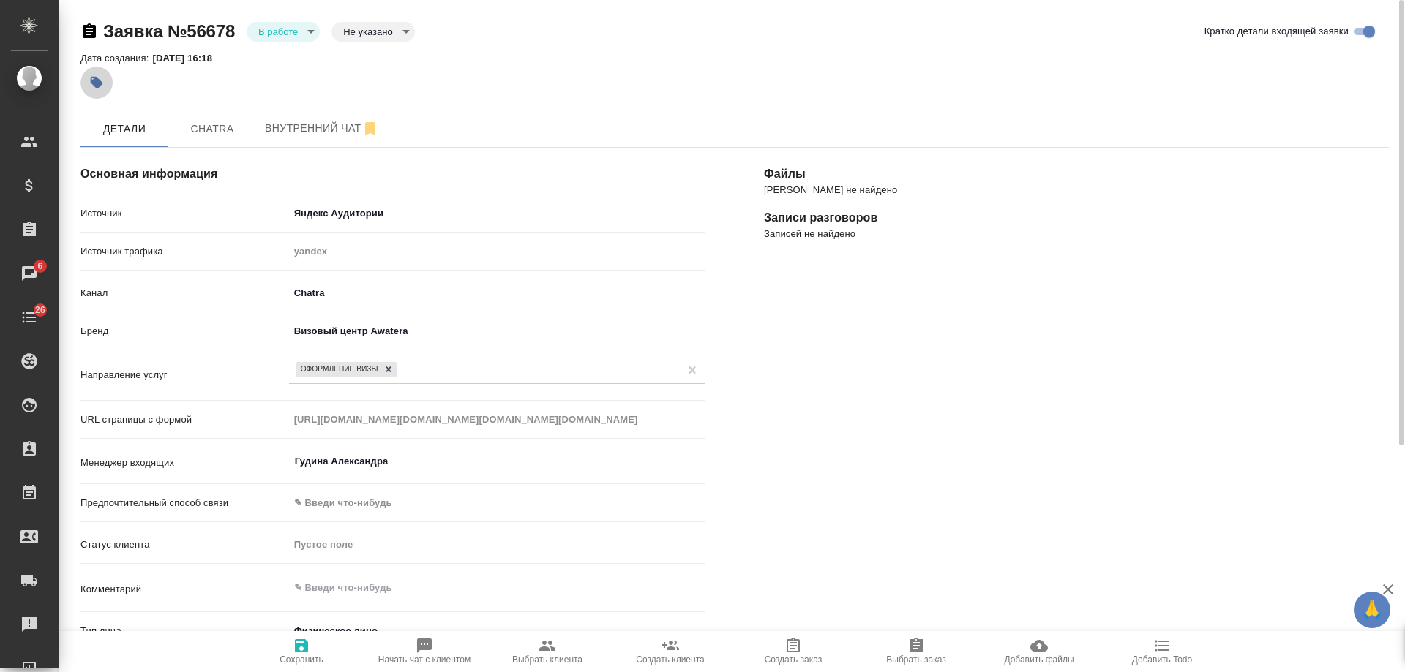
click at [100, 82] on icon "button" at bounding box center [97, 83] width 12 height 12
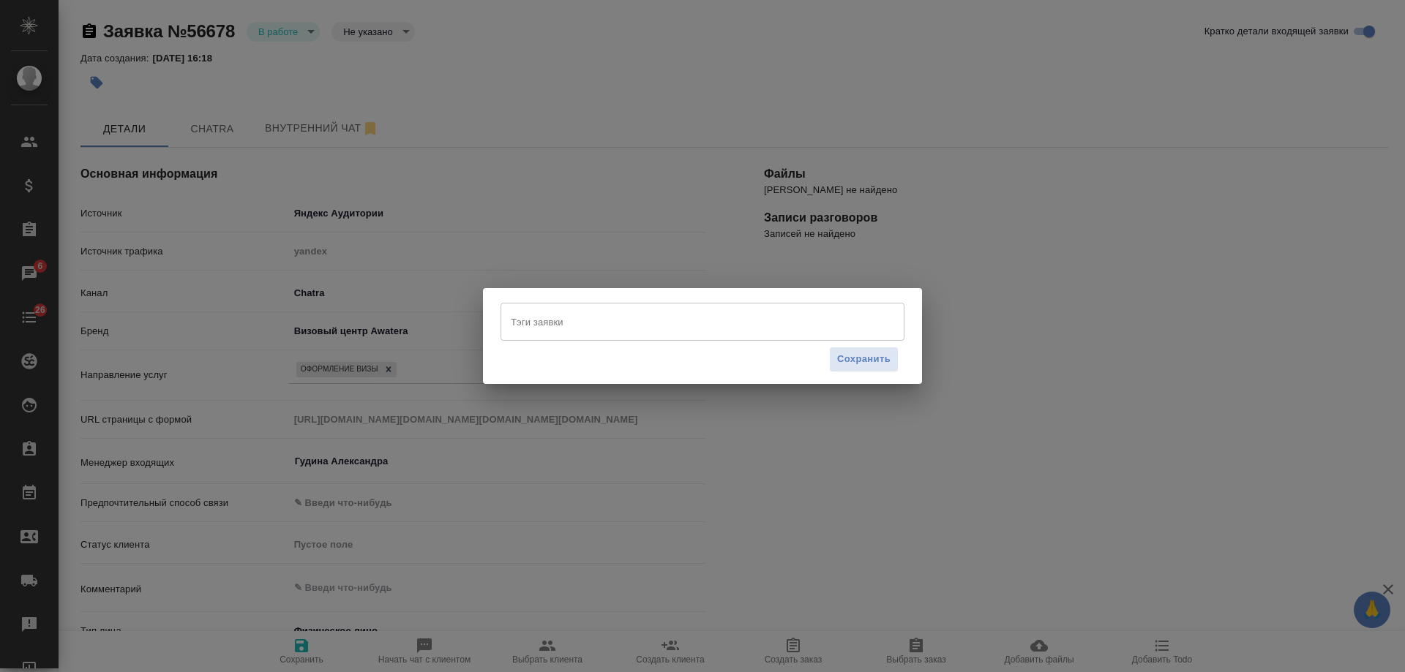
click at [621, 323] on input "Тэги заявки" at bounding box center [688, 322] width 363 height 25
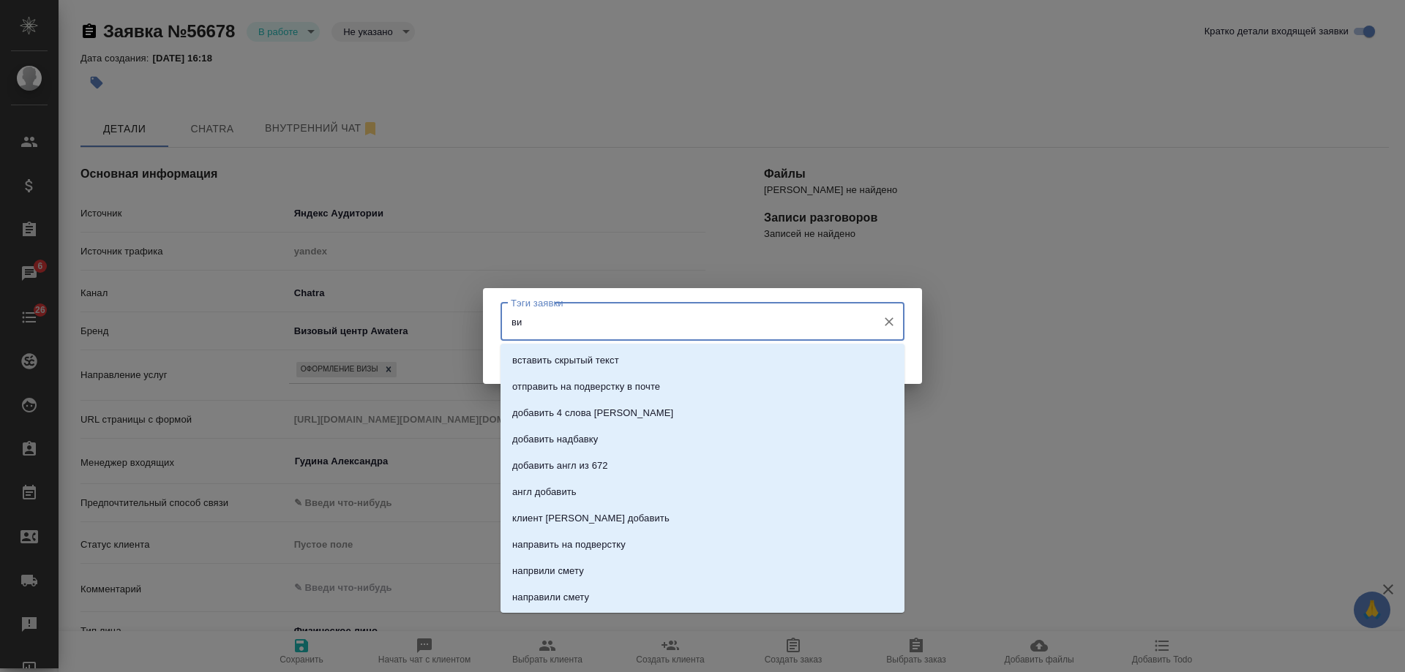
type input "виз"
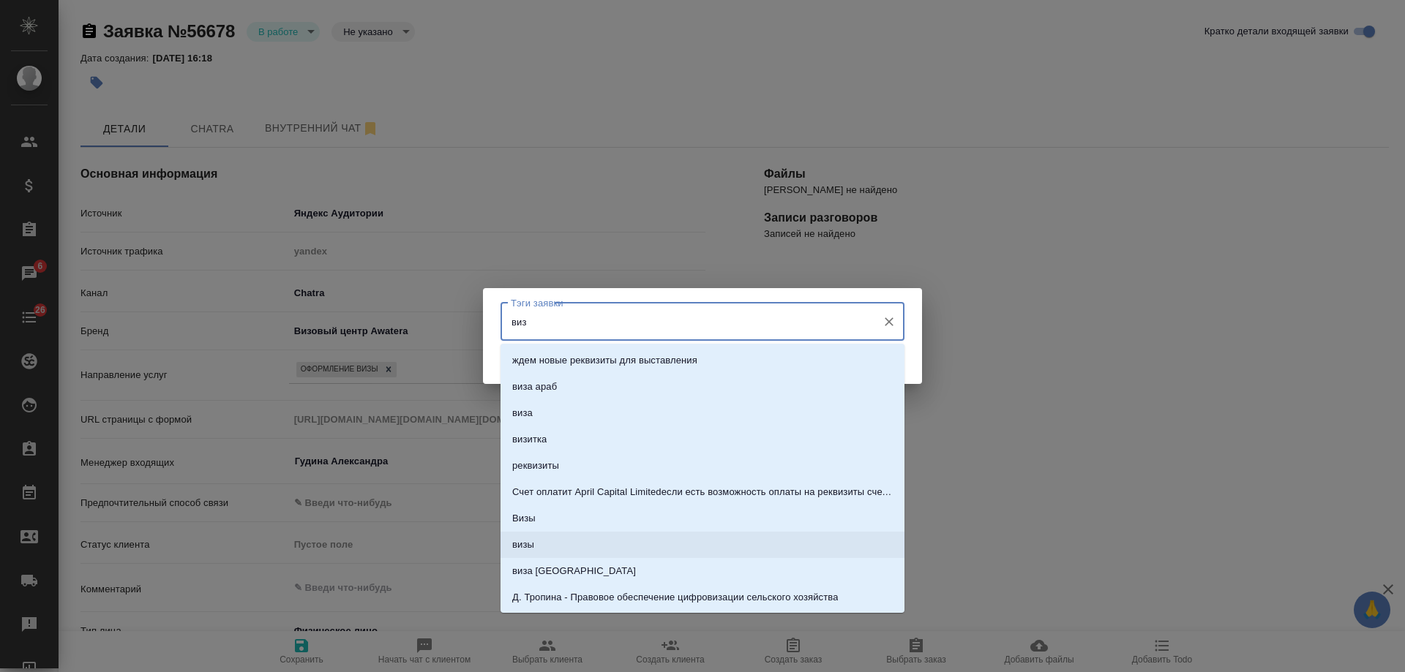
click at [563, 540] on li "визы" at bounding box center [703, 545] width 404 height 26
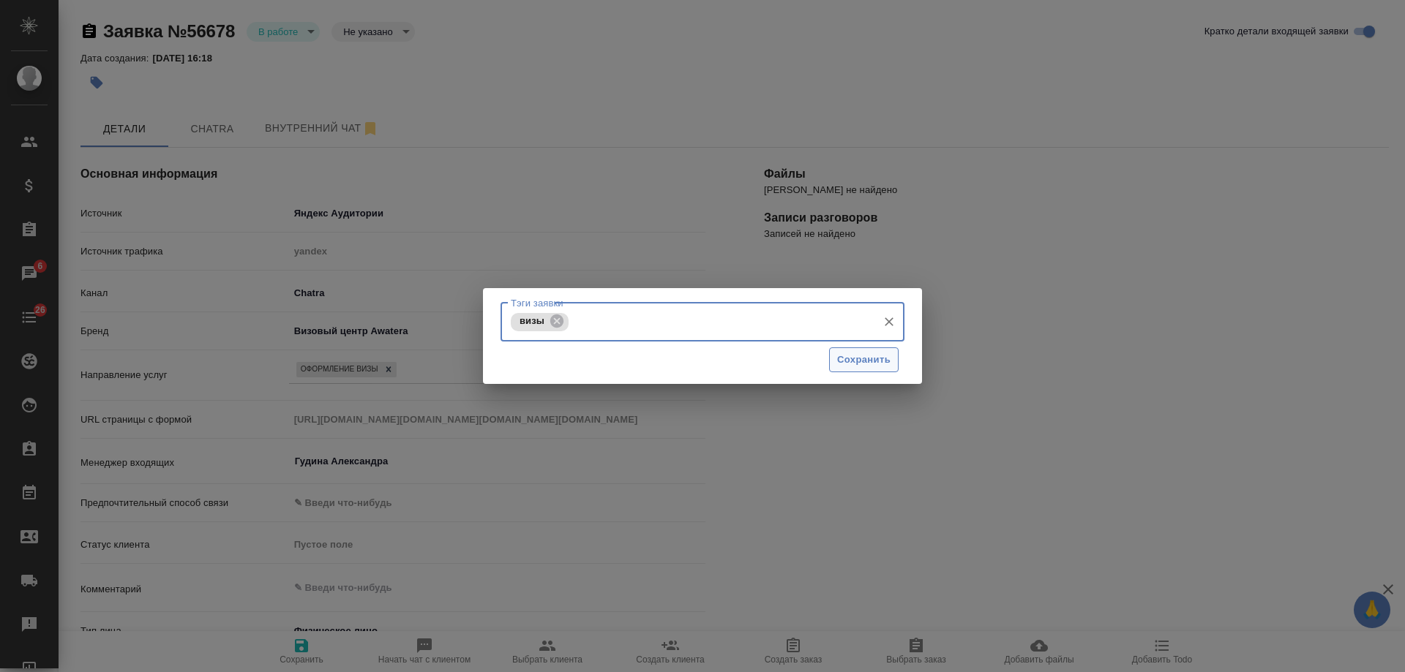
click at [841, 364] on span "Сохранить" at bounding box center [863, 360] width 53 height 17
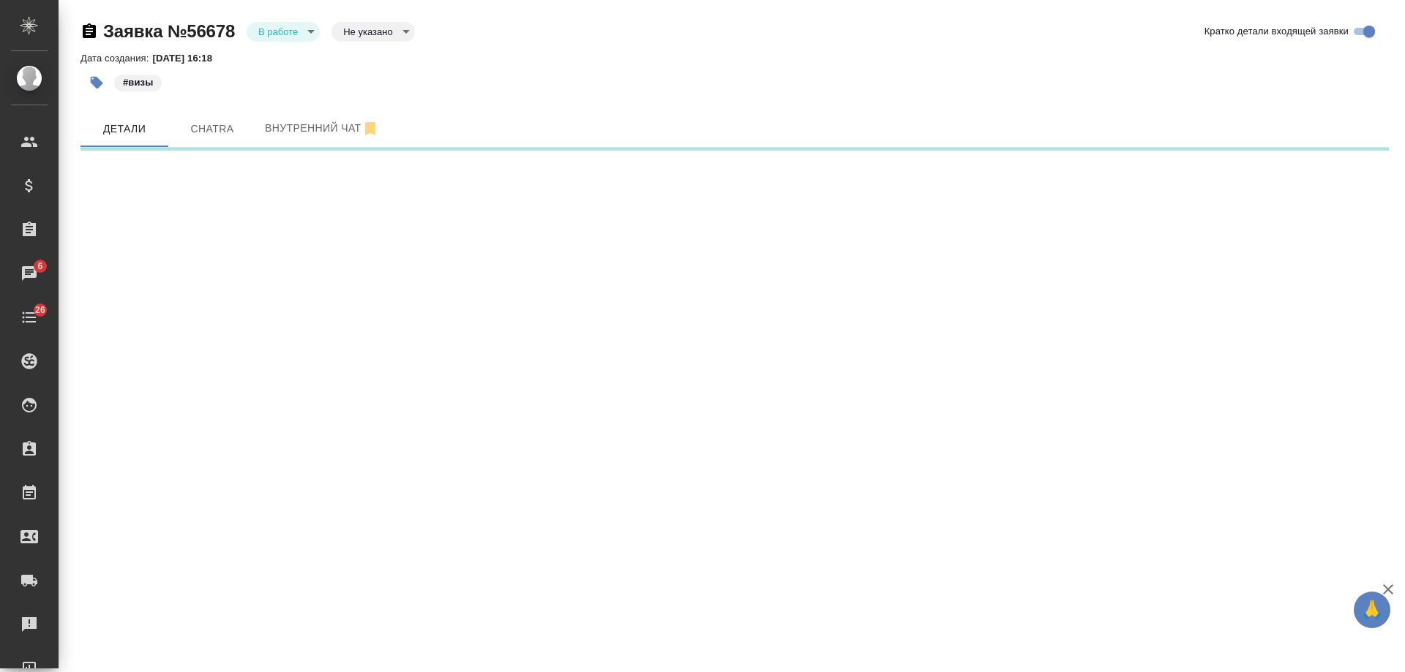
select select "RU"
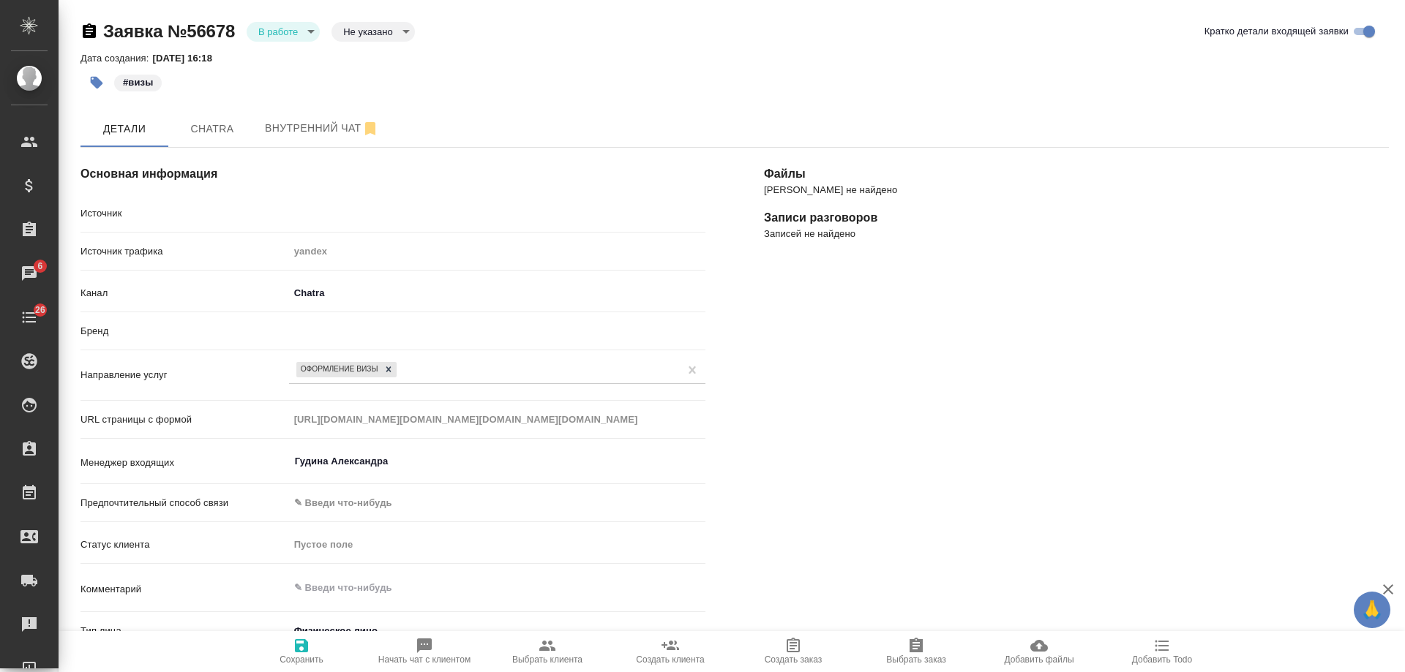
type textarea "x"
click at [315, 323] on body "🙏 .cls-1 fill:#fff; AWATERA Gudina Alexandra Клиенты Спецификации Заказы 7 Чаты…" at bounding box center [702, 336] width 1405 height 672
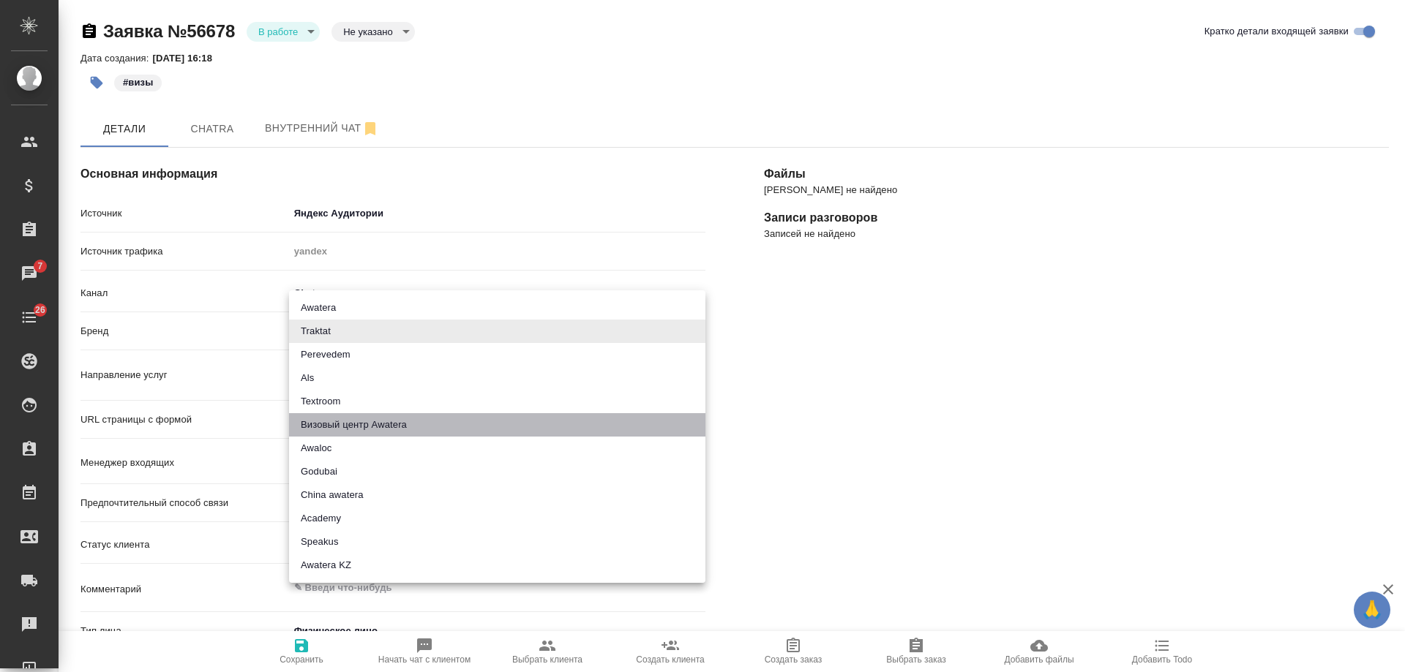
click at [379, 430] on li "Визовый центр Awatera" at bounding box center [497, 424] width 416 height 23
type input "visaCenterAwatera"
type textarea "x"
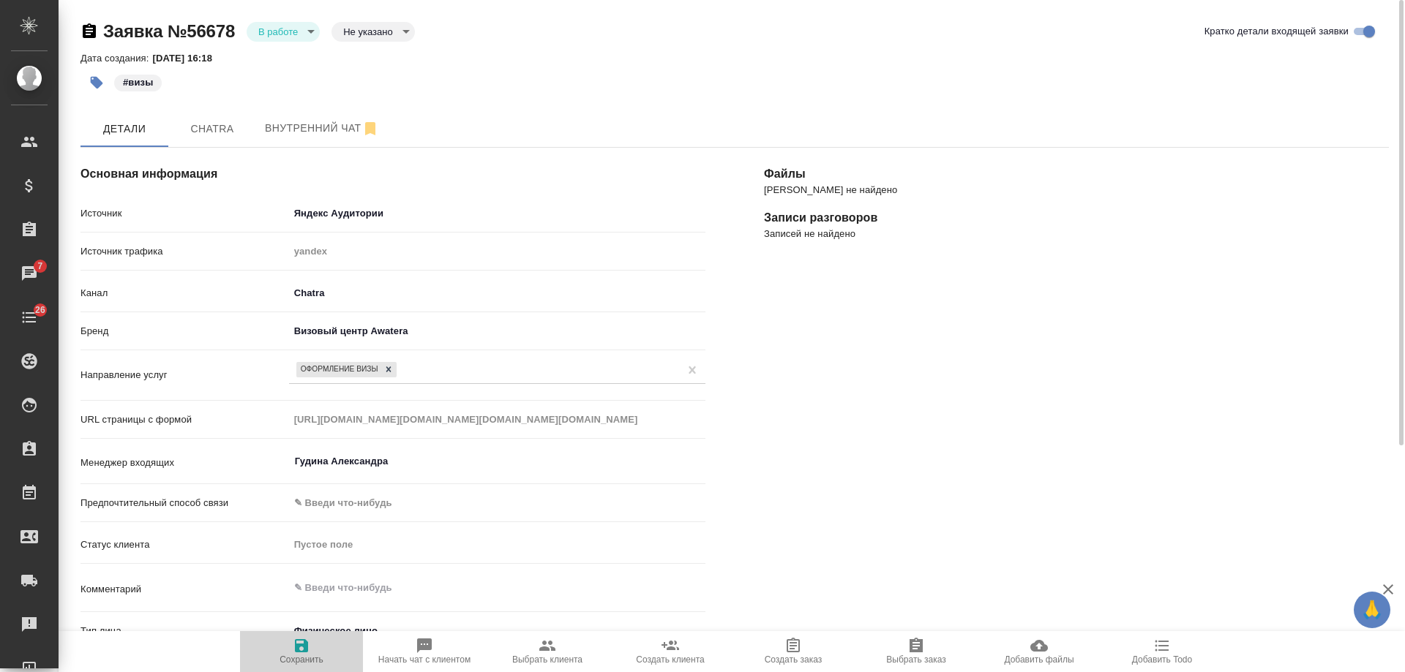
click at [305, 640] on icon "button" at bounding box center [301, 646] width 13 height 13
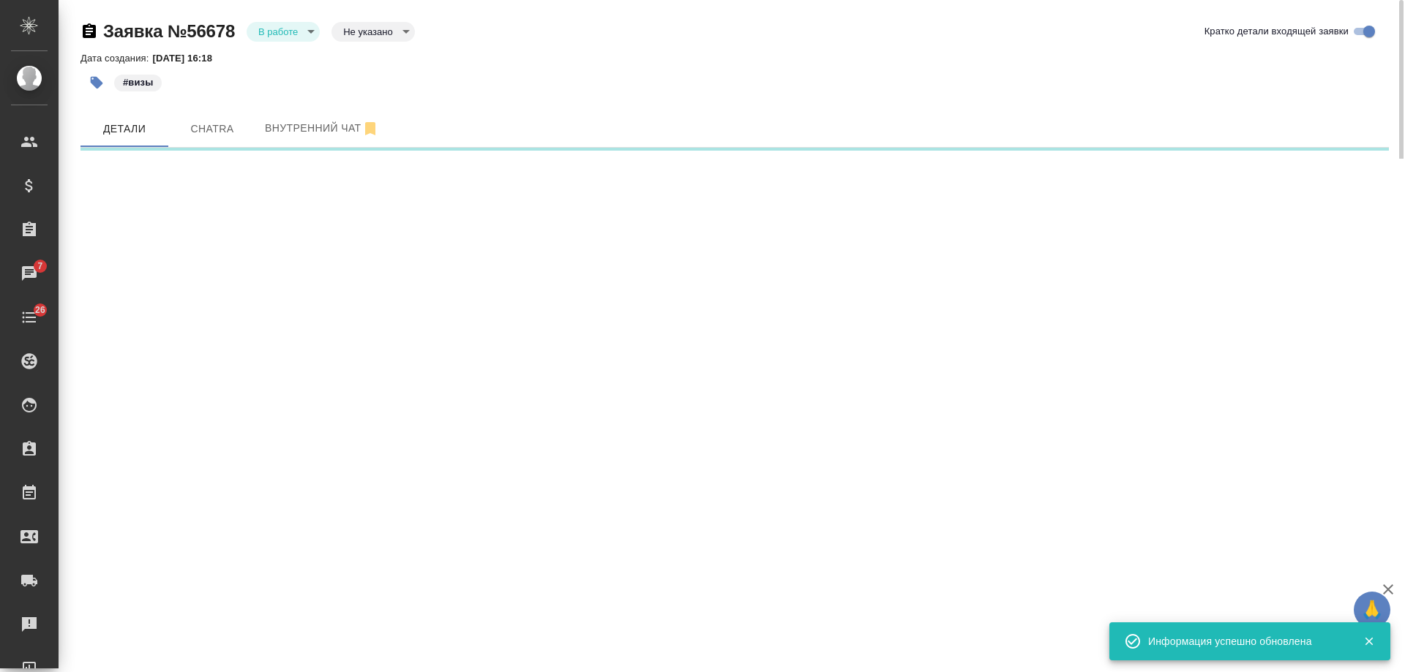
select select "RU"
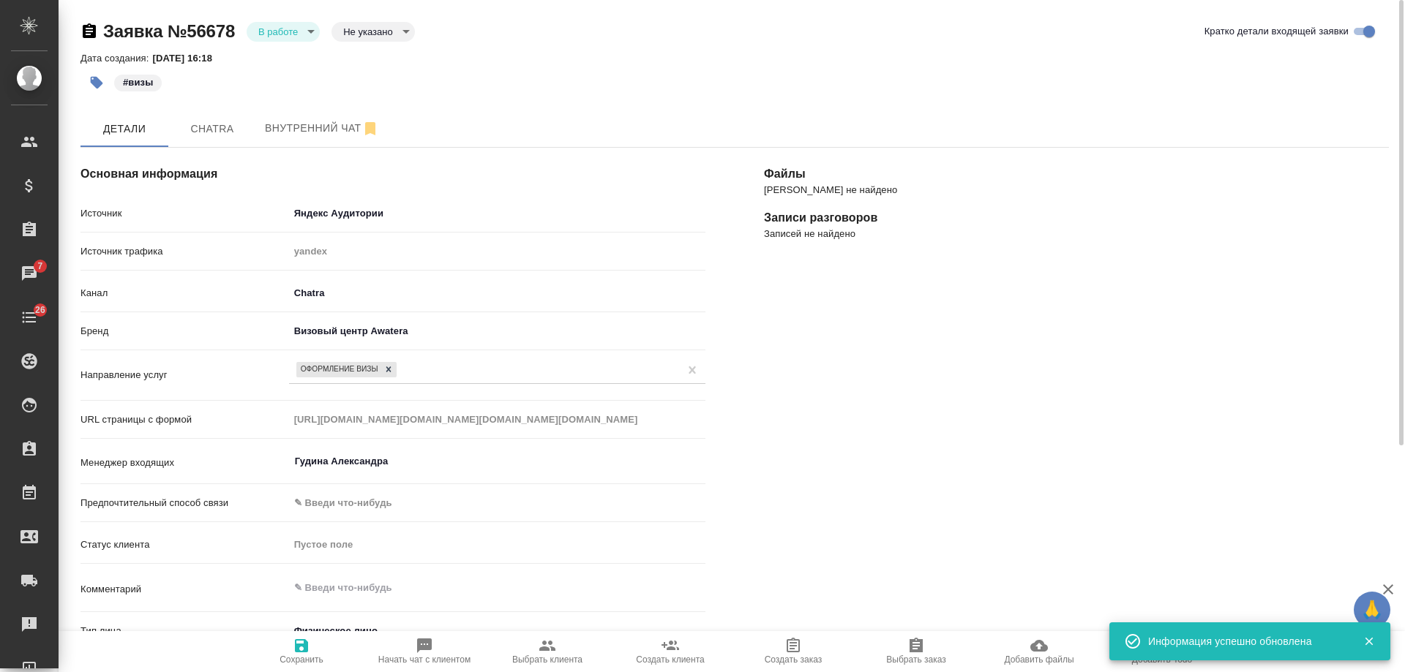
click at [546, 653] on icon "button" at bounding box center [548, 646] width 18 height 18
type textarea "x"
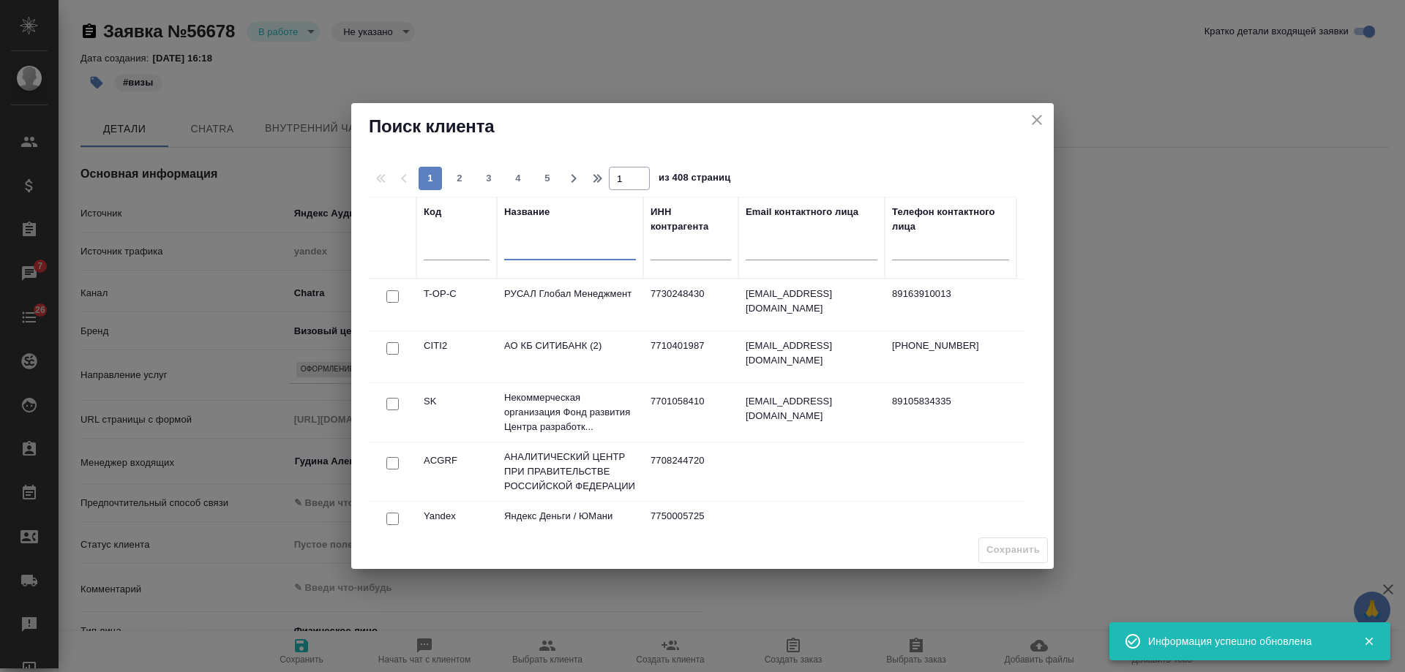
click at [546, 248] on input "text" at bounding box center [570, 250] width 132 height 18
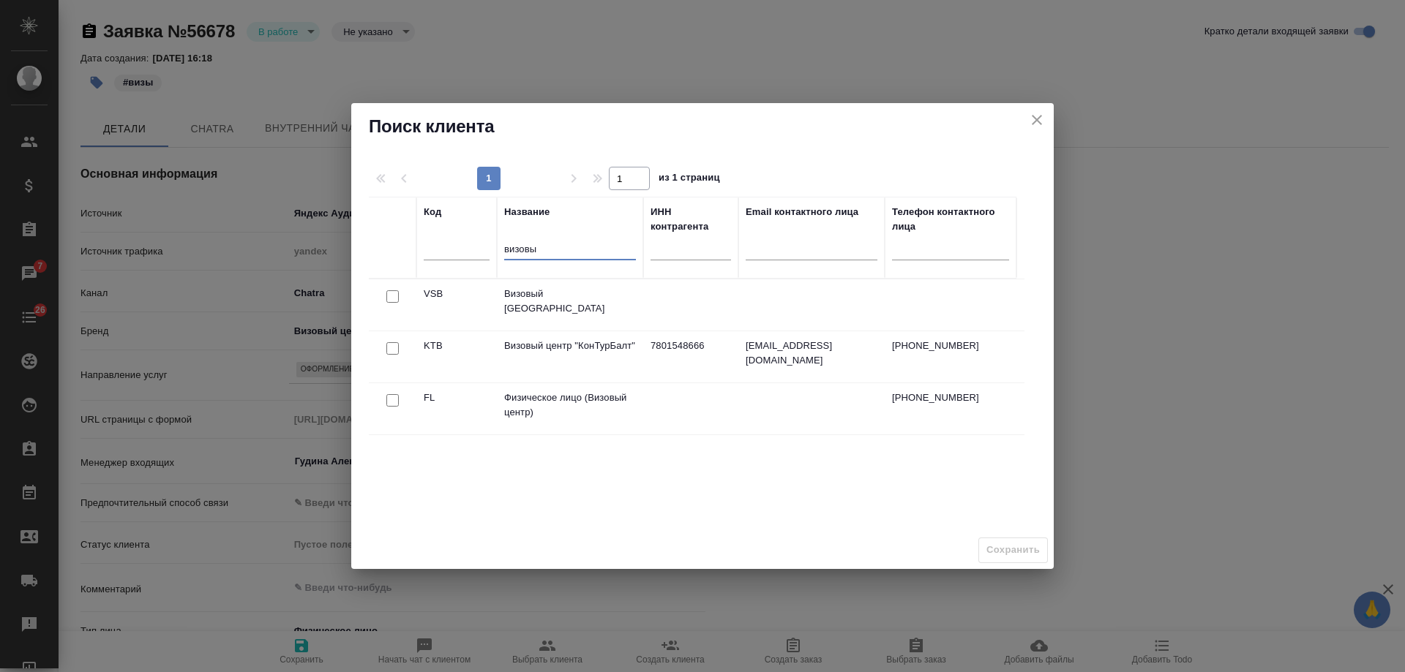
type input "визовы"
click at [393, 400] on input "checkbox" at bounding box center [392, 400] width 12 height 12
checkbox input "true"
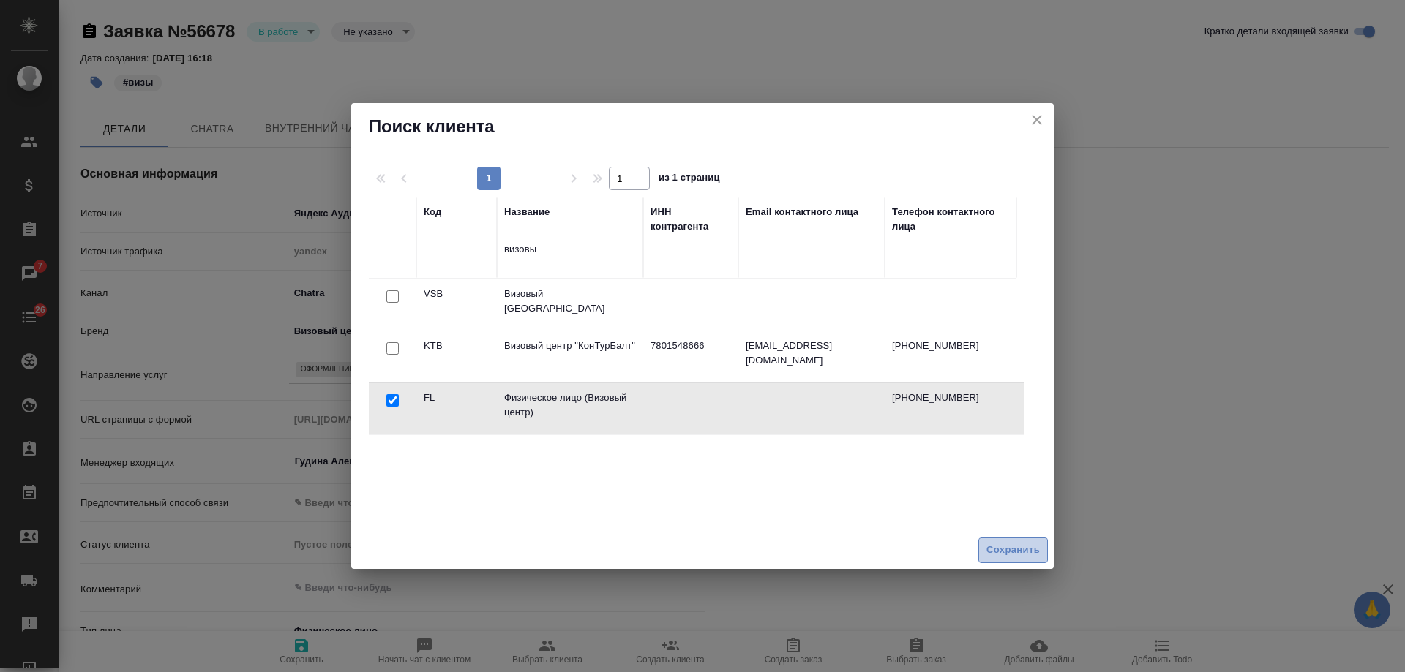
click at [1025, 548] on span "Сохранить" at bounding box center [1012, 550] width 53 height 17
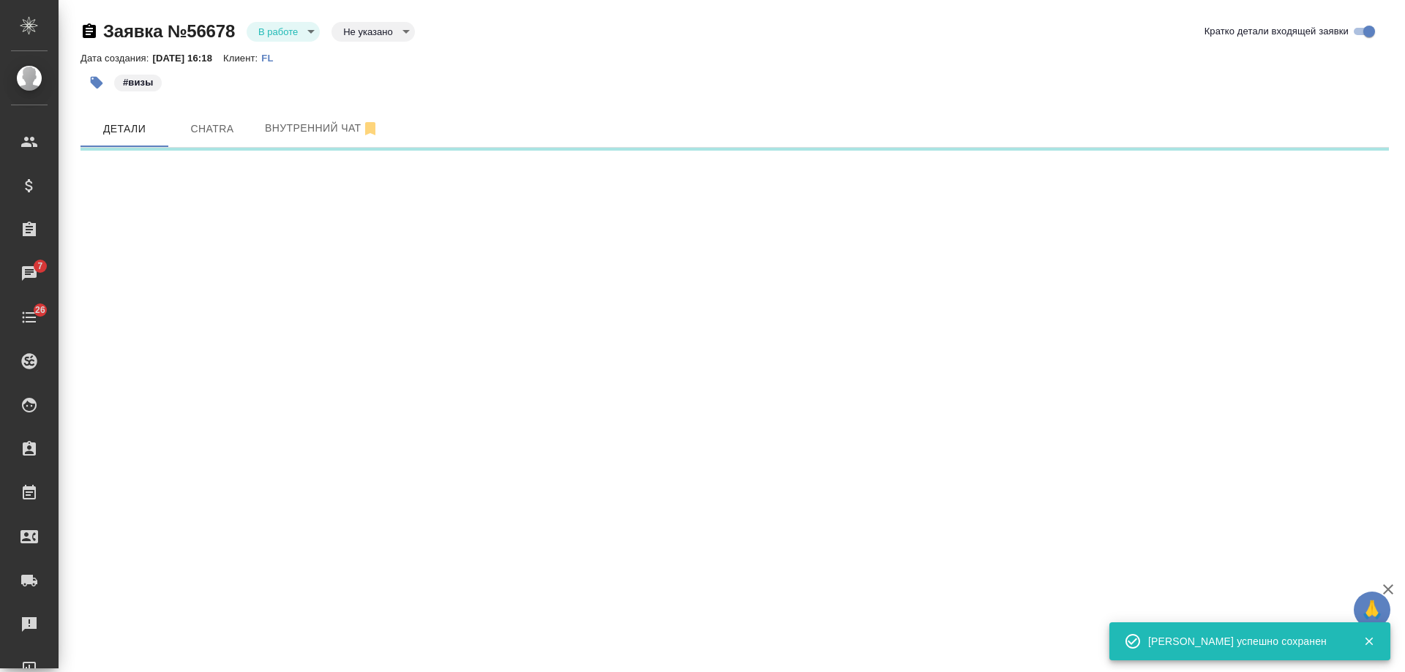
select select "RU"
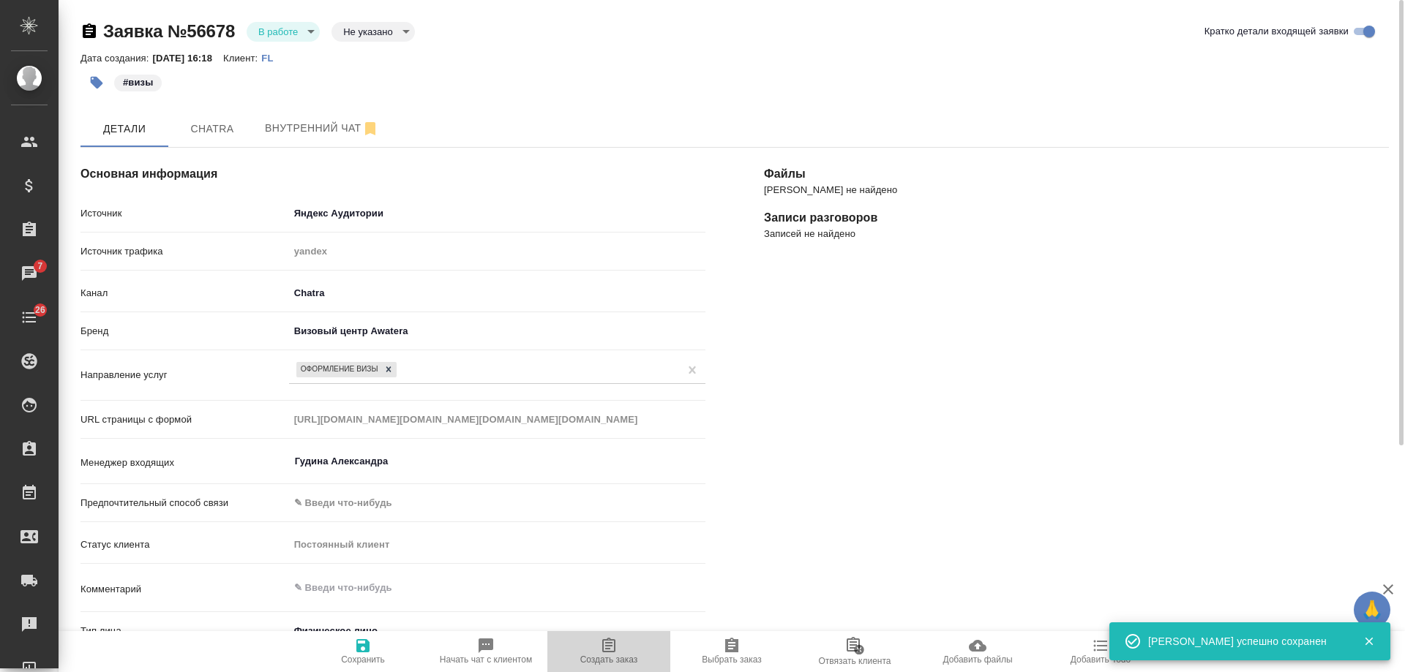
click at [612, 651] on icon "button" at bounding box center [609, 646] width 18 height 18
type textarea "x"
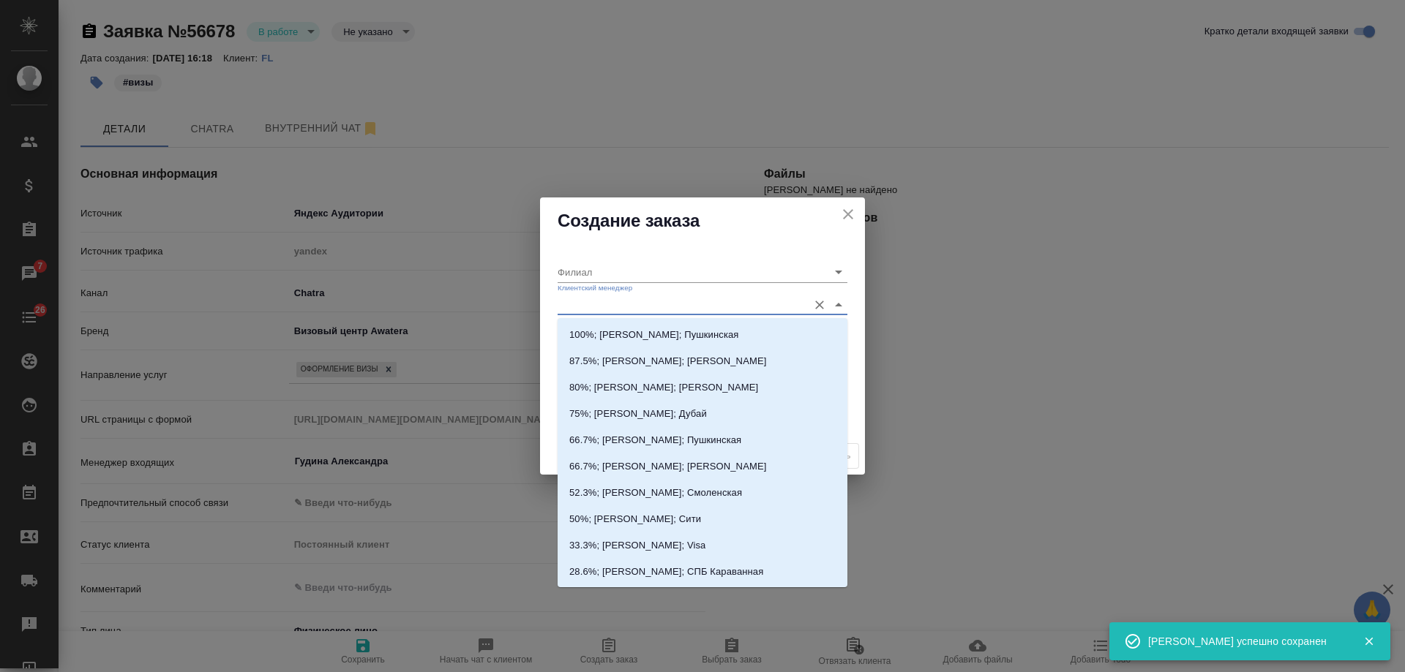
click at [674, 304] on input "Клиентский менеджер" at bounding box center [679, 305] width 243 height 20
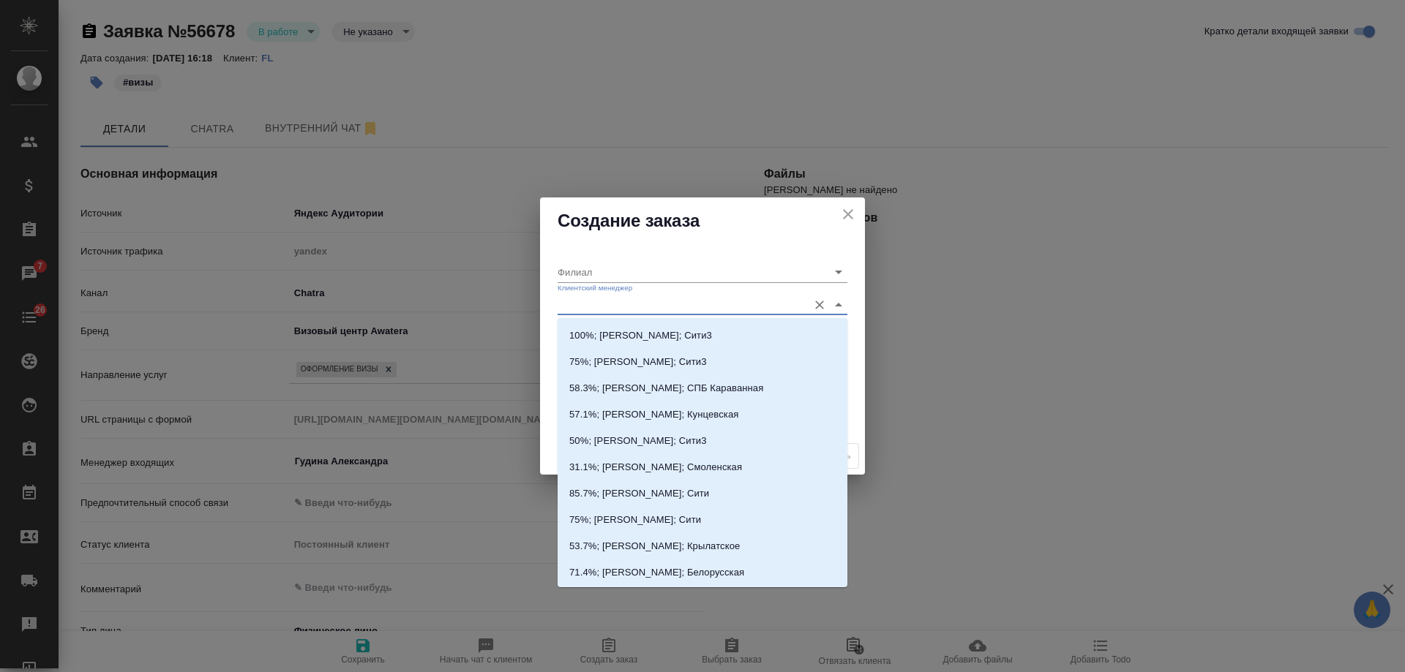
scroll to position [1684, 0]
click at [645, 273] on input "Филиал" at bounding box center [679, 272] width 243 height 20
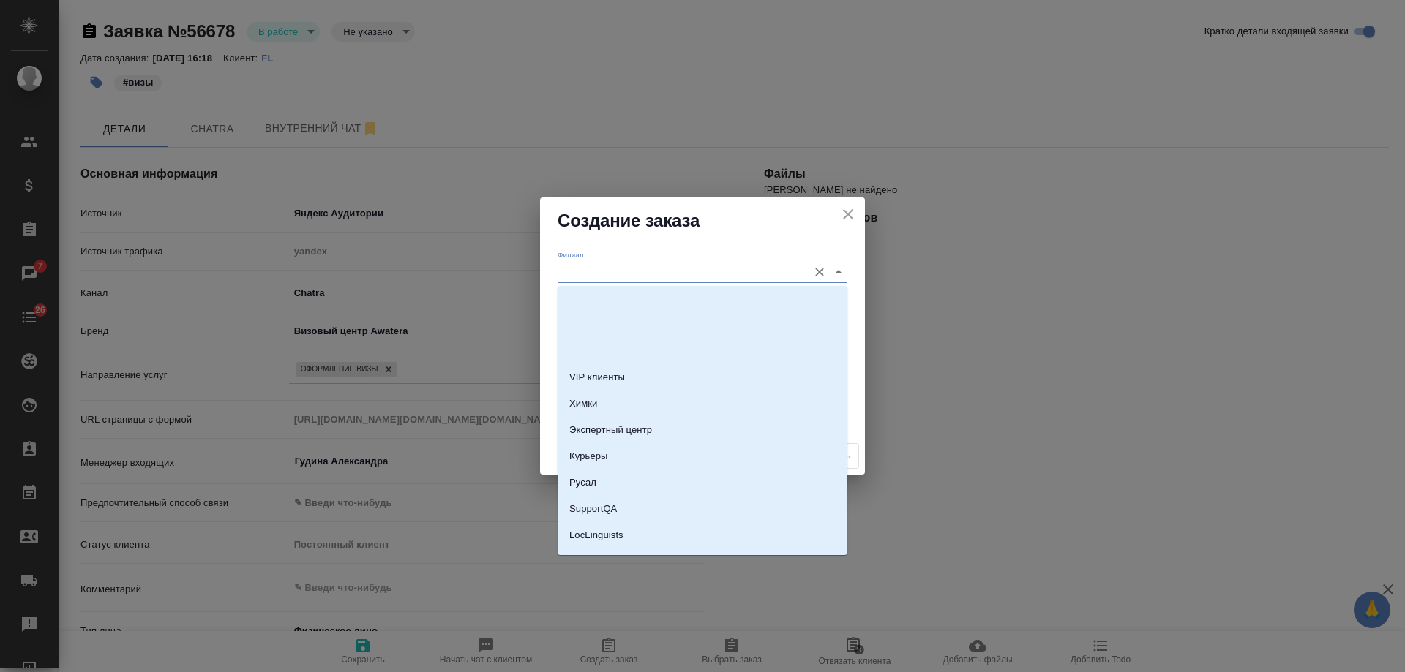
scroll to position [2580, 0]
click at [657, 487] on li "Visa" at bounding box center [703, 489] width 290 height 26
type input "Visa"
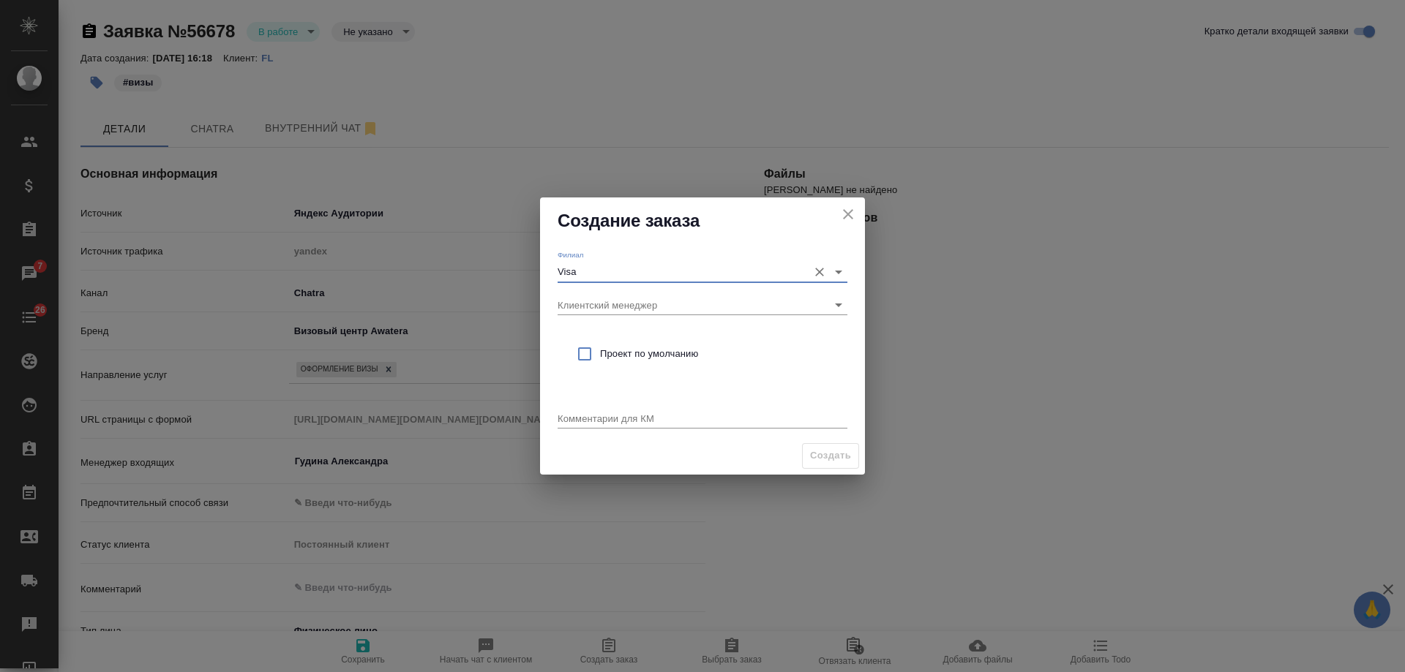
click at [637, 357] on span "Проект по умолчанию" at bounding box center [718, 354] width 236 height 15
checkbox input "true"
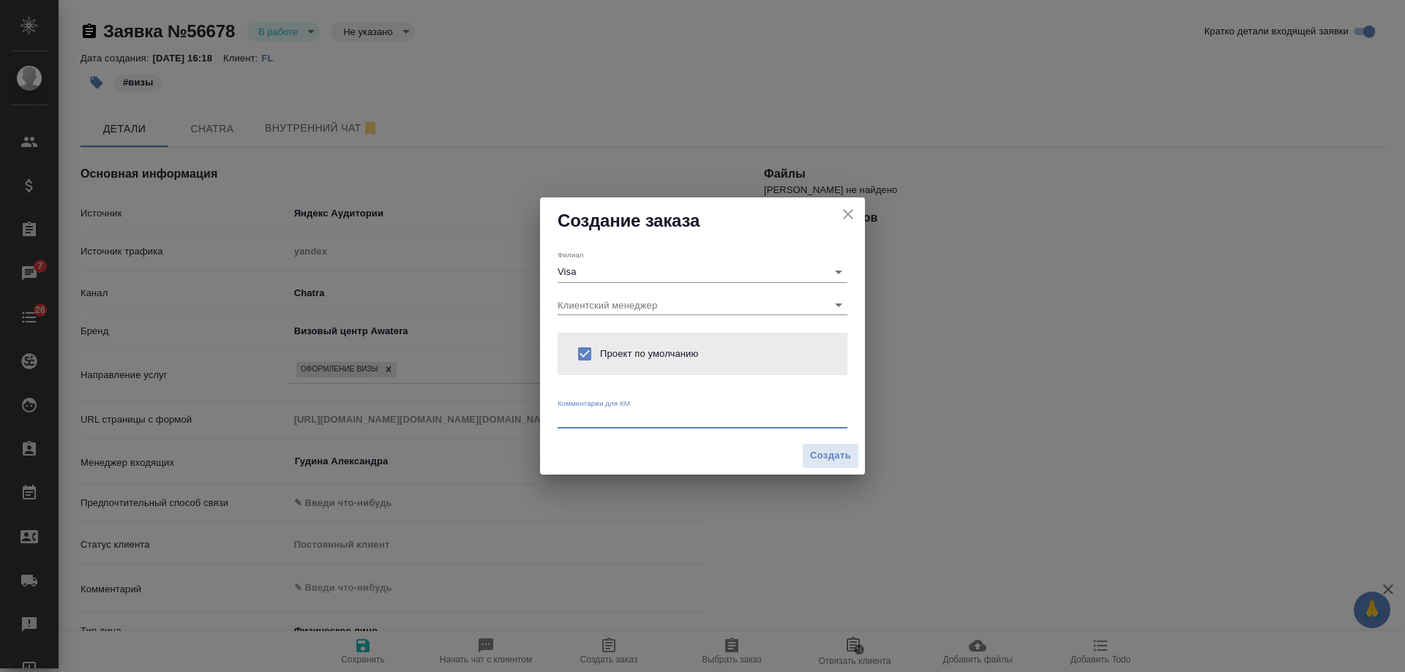
click at [643, 418] on textarea at bounding box center [703, 418] width 290 height 11
click at [659, 423] on textarea "от КВ: виза в Южную корею" at bounding box center [703, 418] width 290 height 11
type textarea "от КВ: виза в Южную Корею"
click at [834, 456] on span "Создать" at bounding box center [830, 456] width 41 height 17
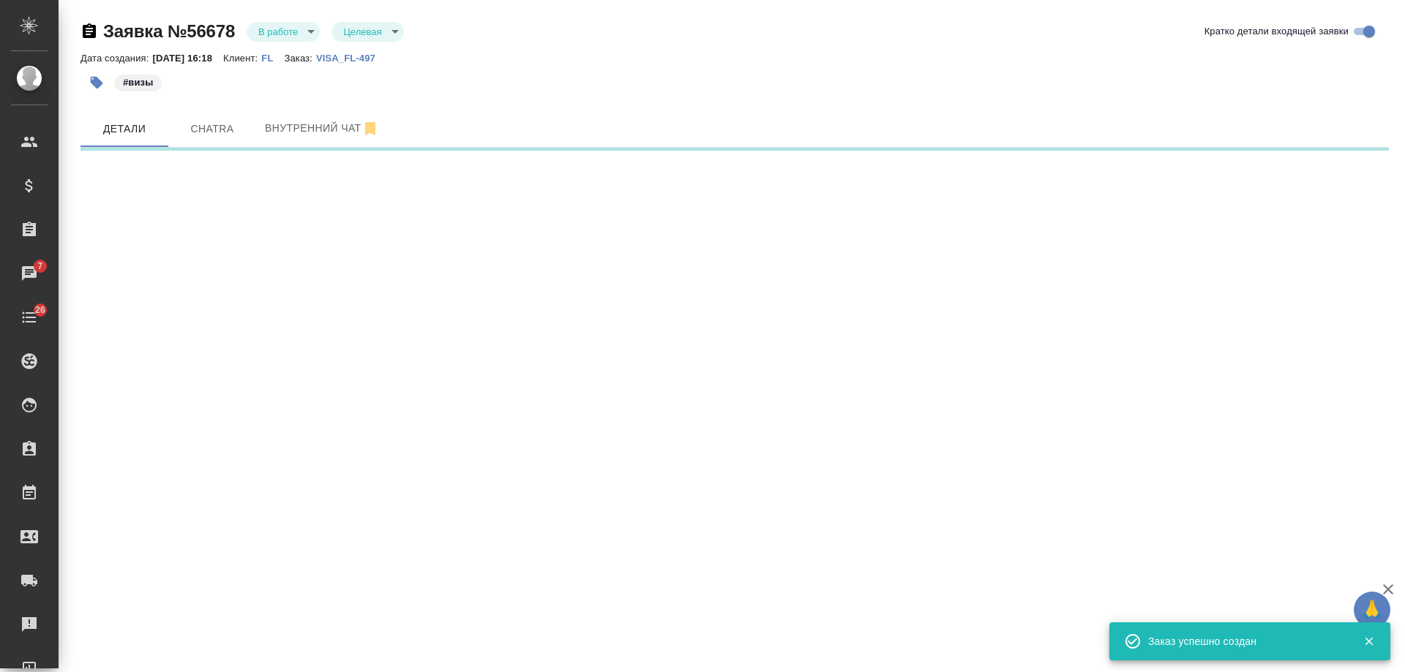
select select "RU"
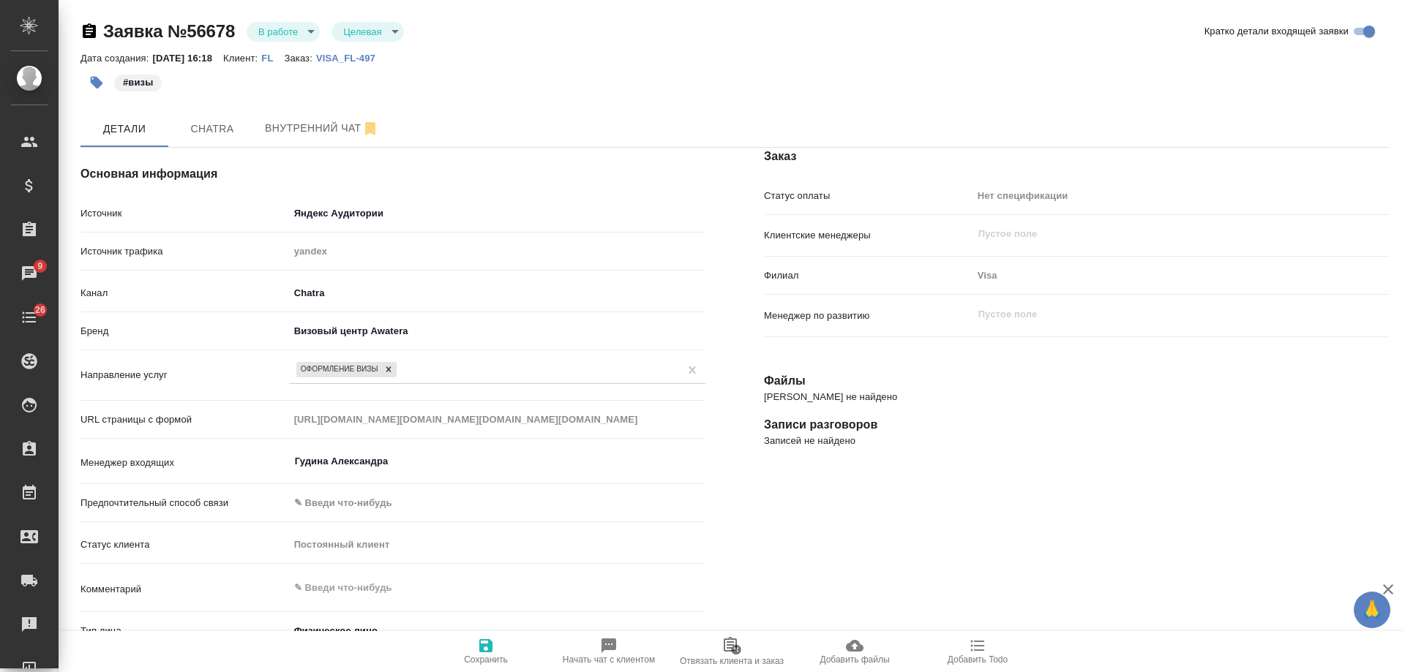
type textarea "x"
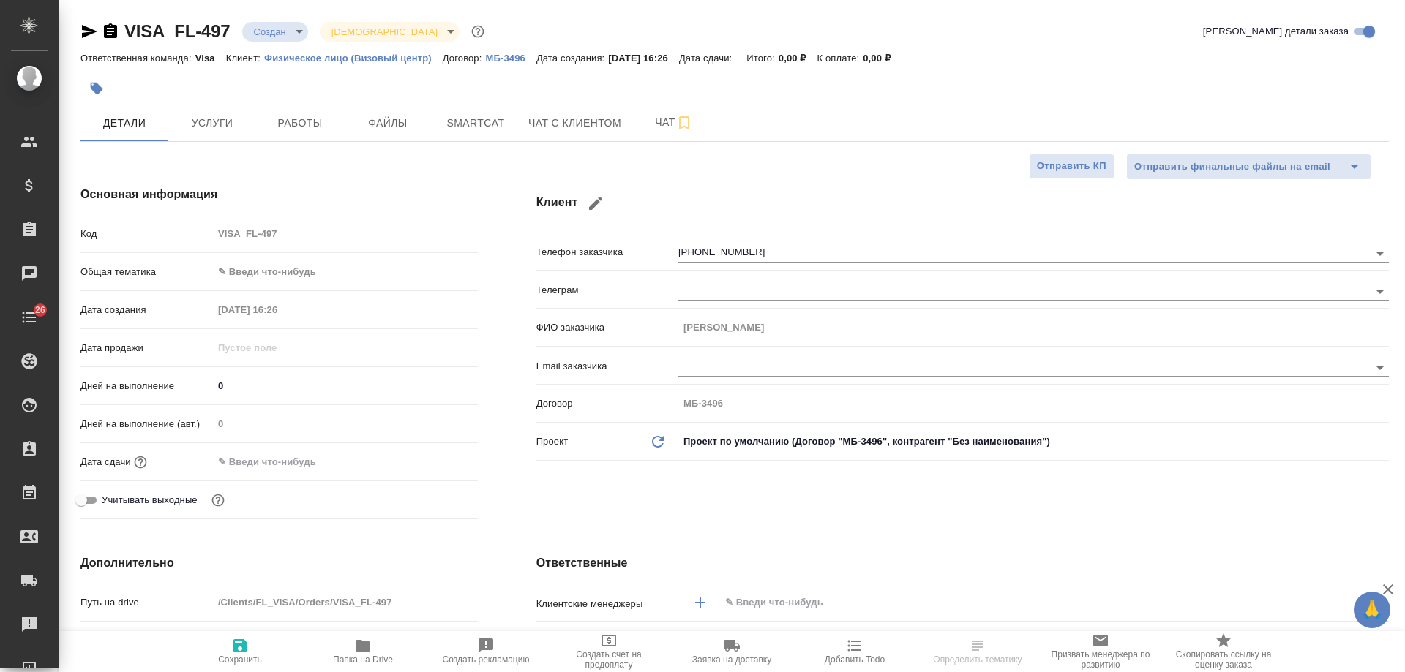
select select "RU"
drag, startPoint x: 84, startPoint y: 33, endPoint x: 197, endPoint y: 7, distance: 115.6
click at [86, 31] on icon "button" at bounding box center [89, 32] width 18 height 18
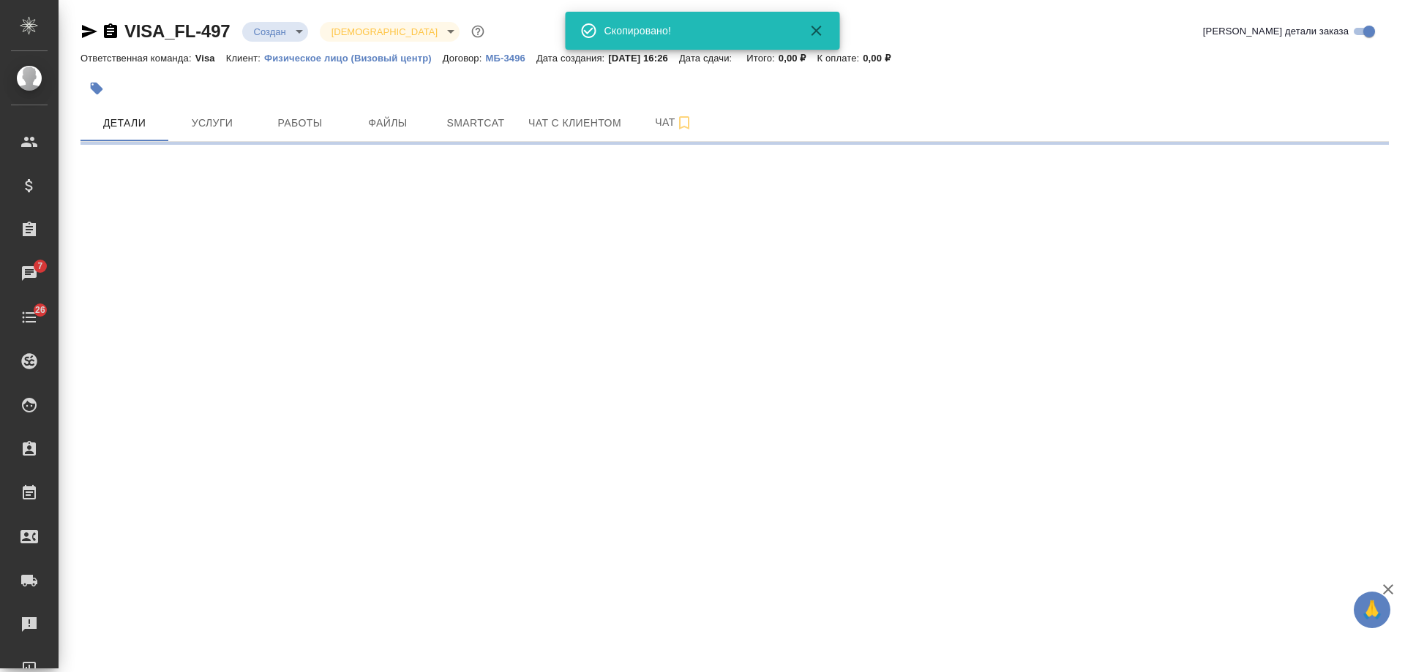
select select "RU"
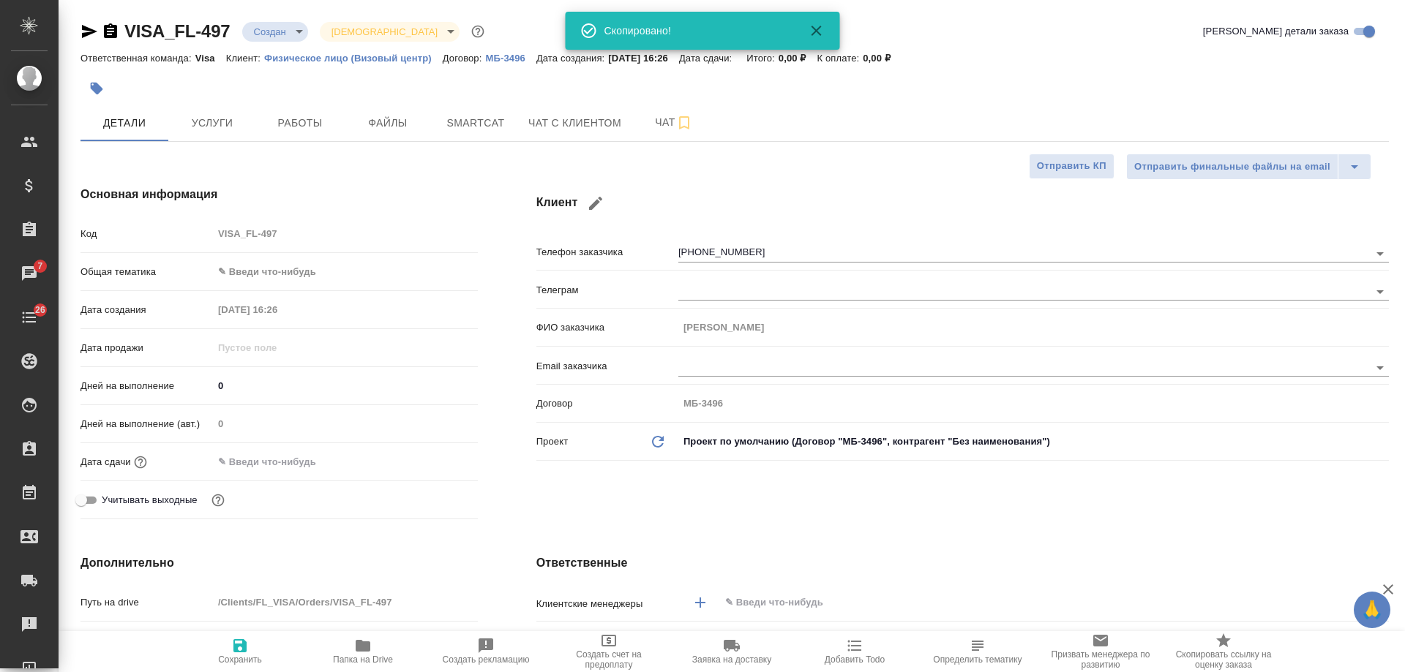
type textarea "x"
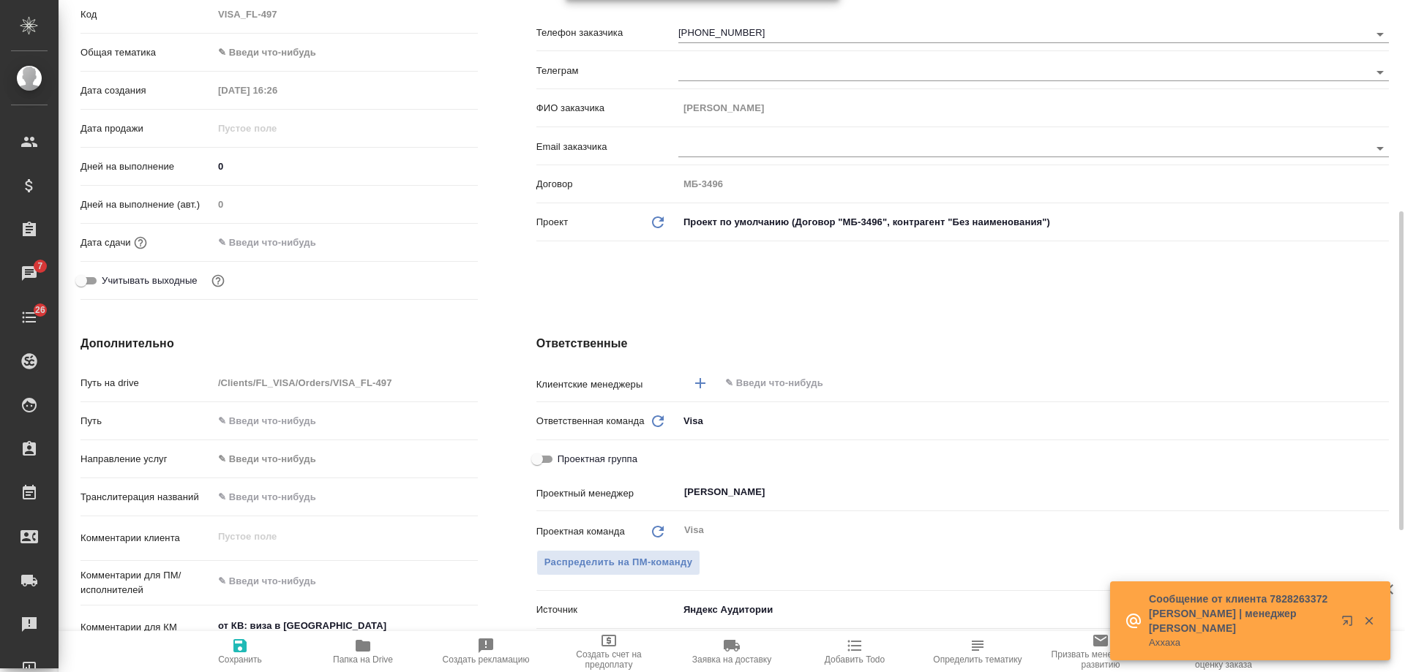
scroll to position [293, 0]
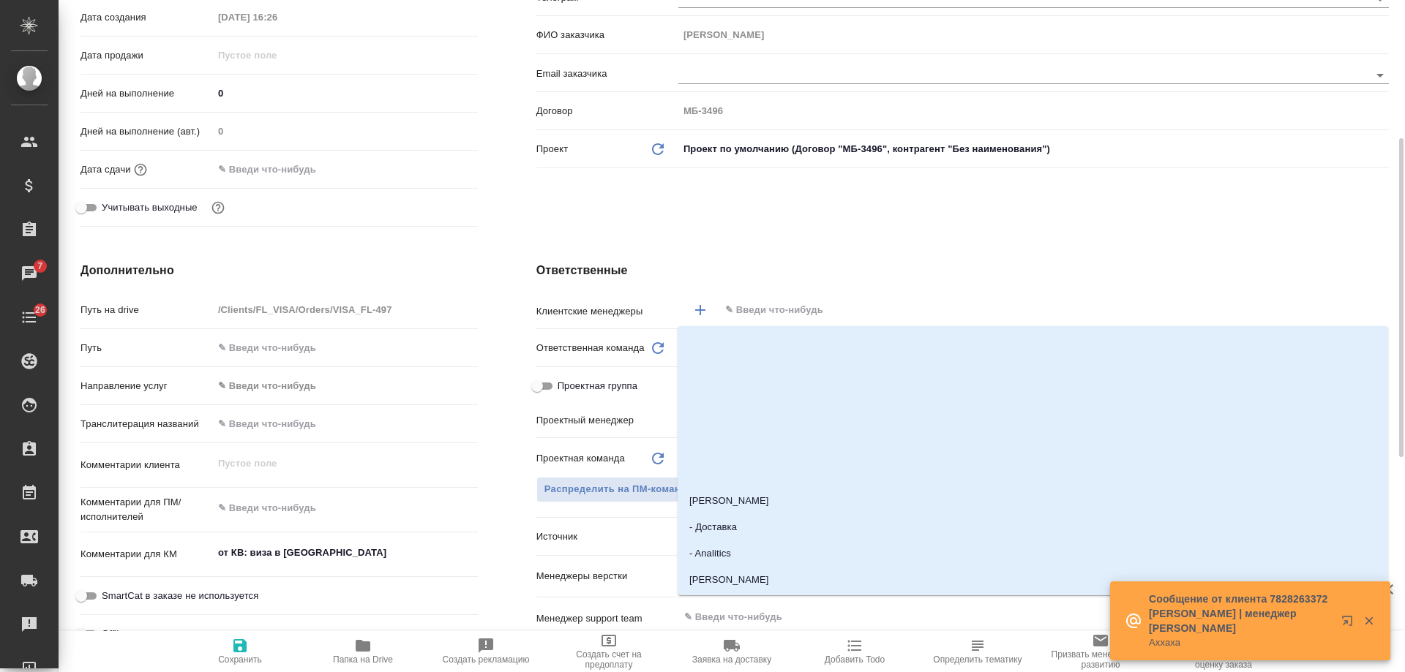
click at [801, 305] on input "text" at bounding box center [1030, 310] width 612 height 18
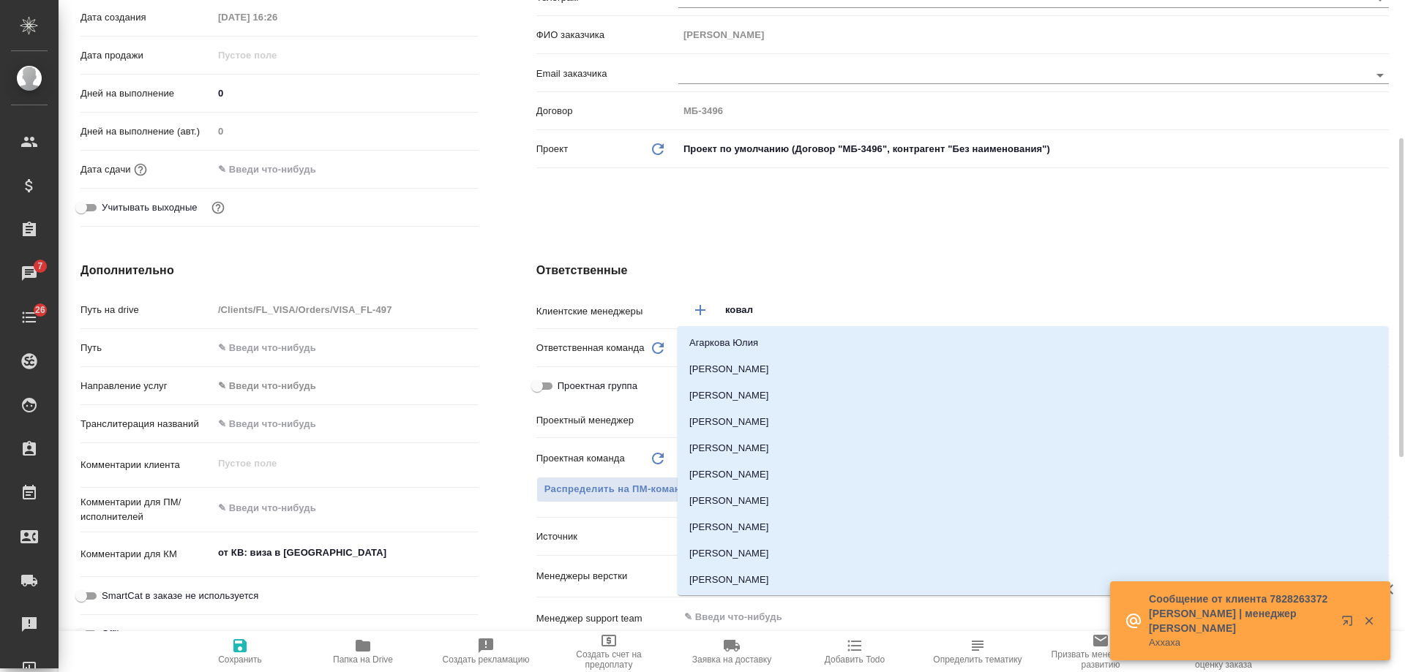
type input "ковале"
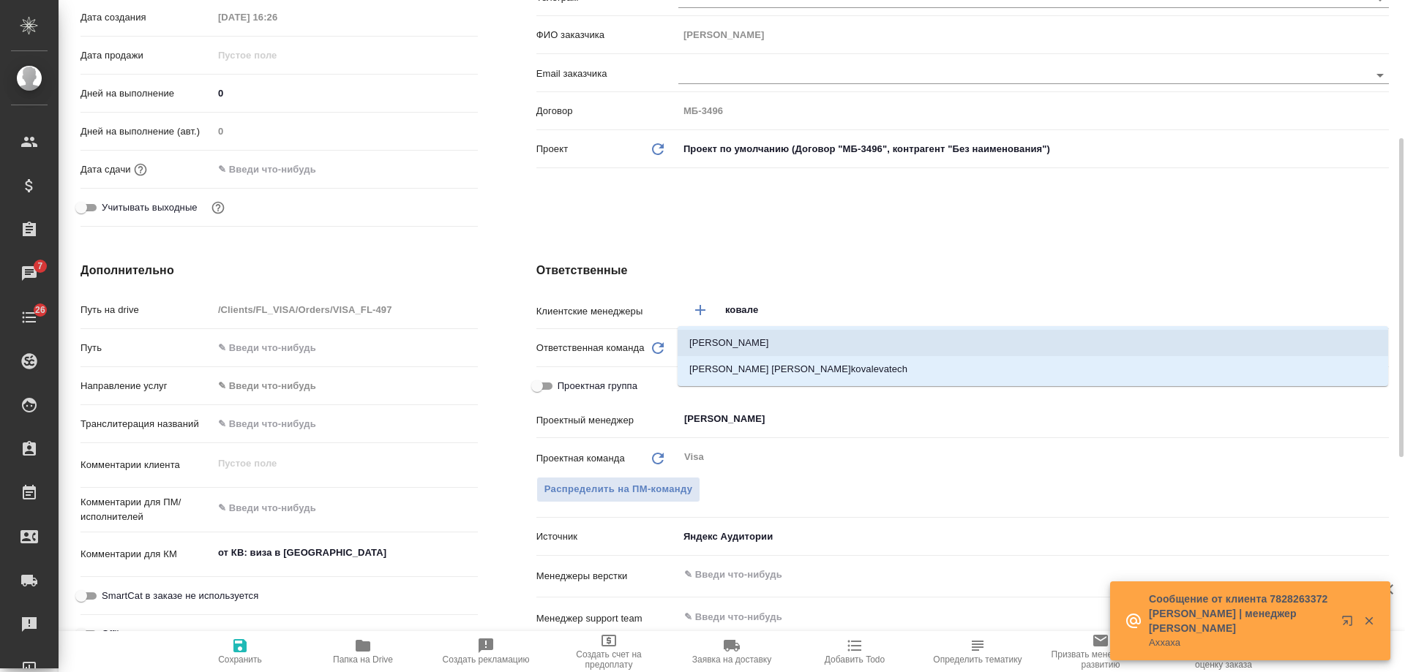
drag, startPoint x: 795, startPoint y: 331, endPoint x: 749, endPoint y: 364, distance: 56.2
click at [797, 331] on li "Ковалева Екатерина" at bounding box center [1033, 343] width 711 height 26
type textarea "x"
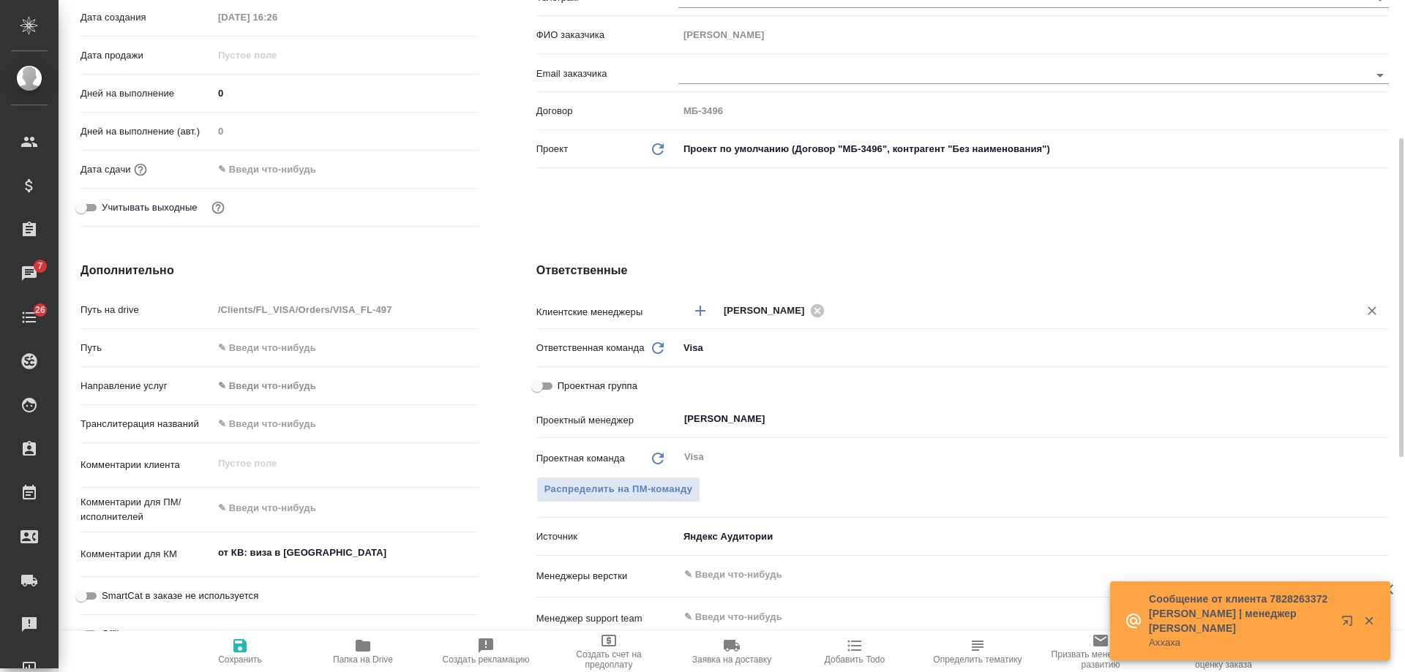
click at [230, 653] on span "Сохранить" at bounding box center [239, 651] width 105 height 28
type textarea "x"
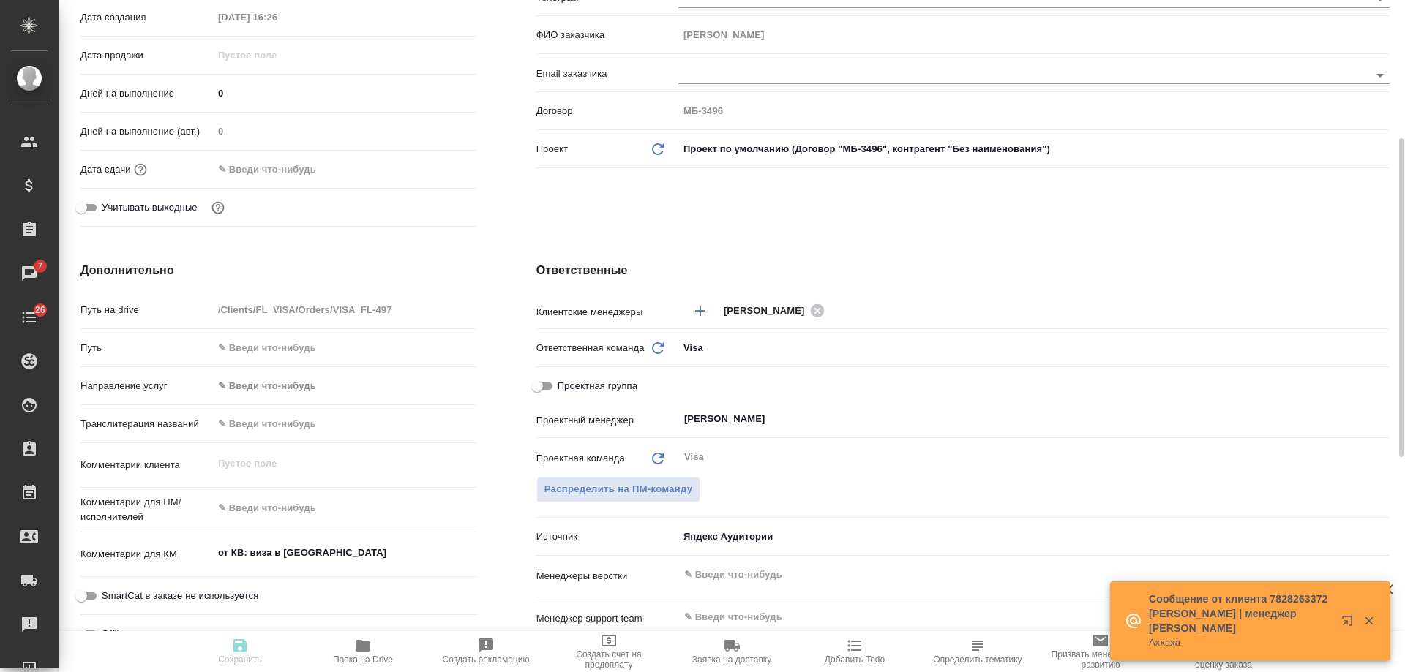
type textarea "x"
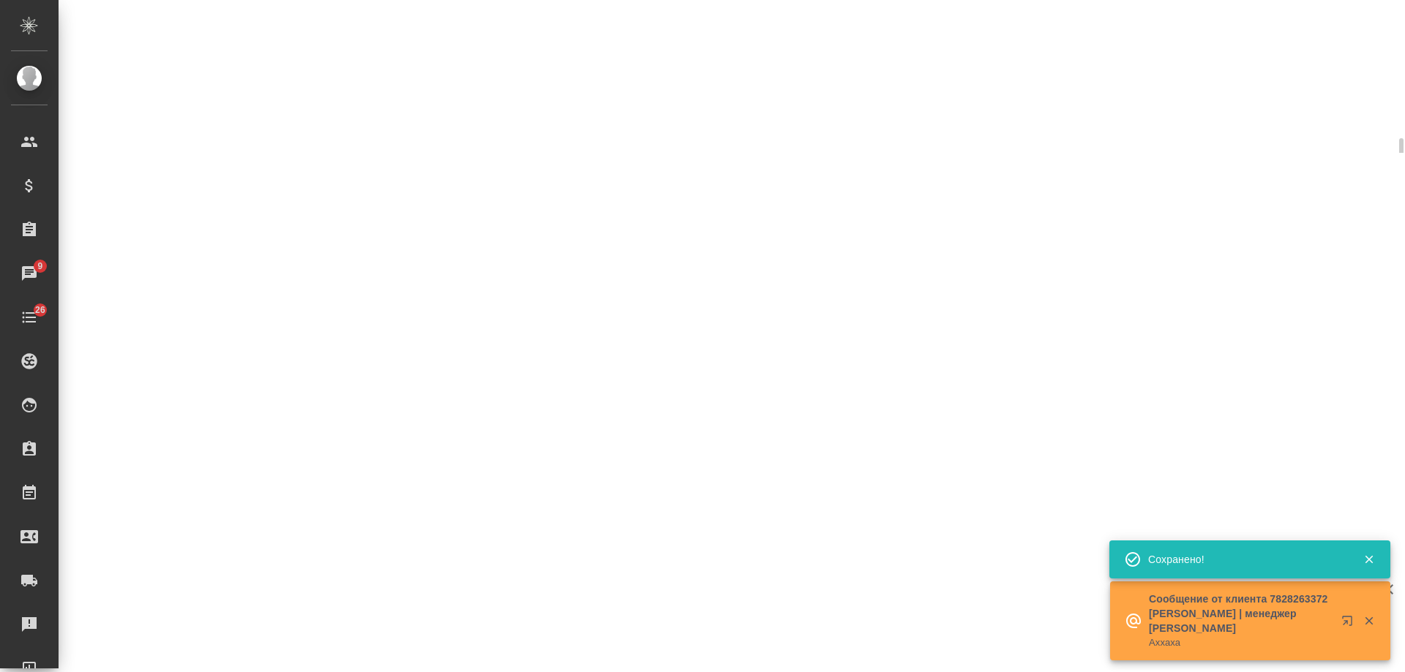
select select "RU"
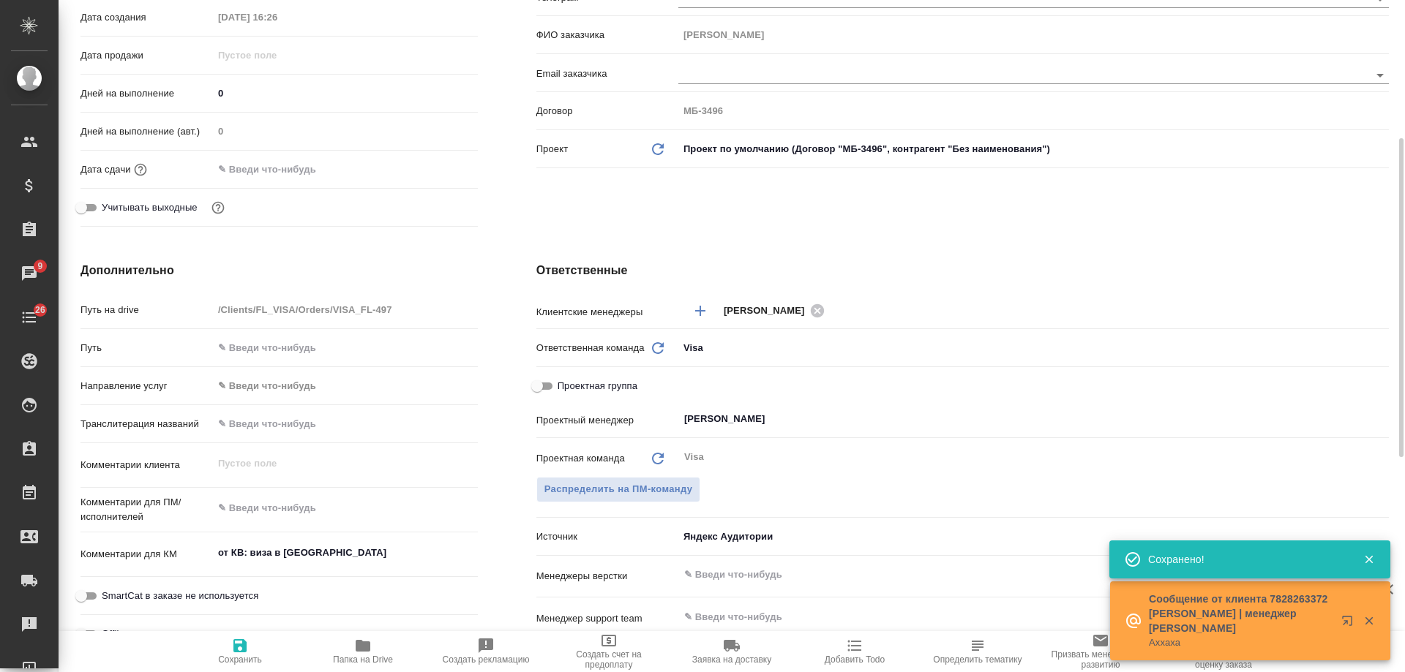
type textarea "x"
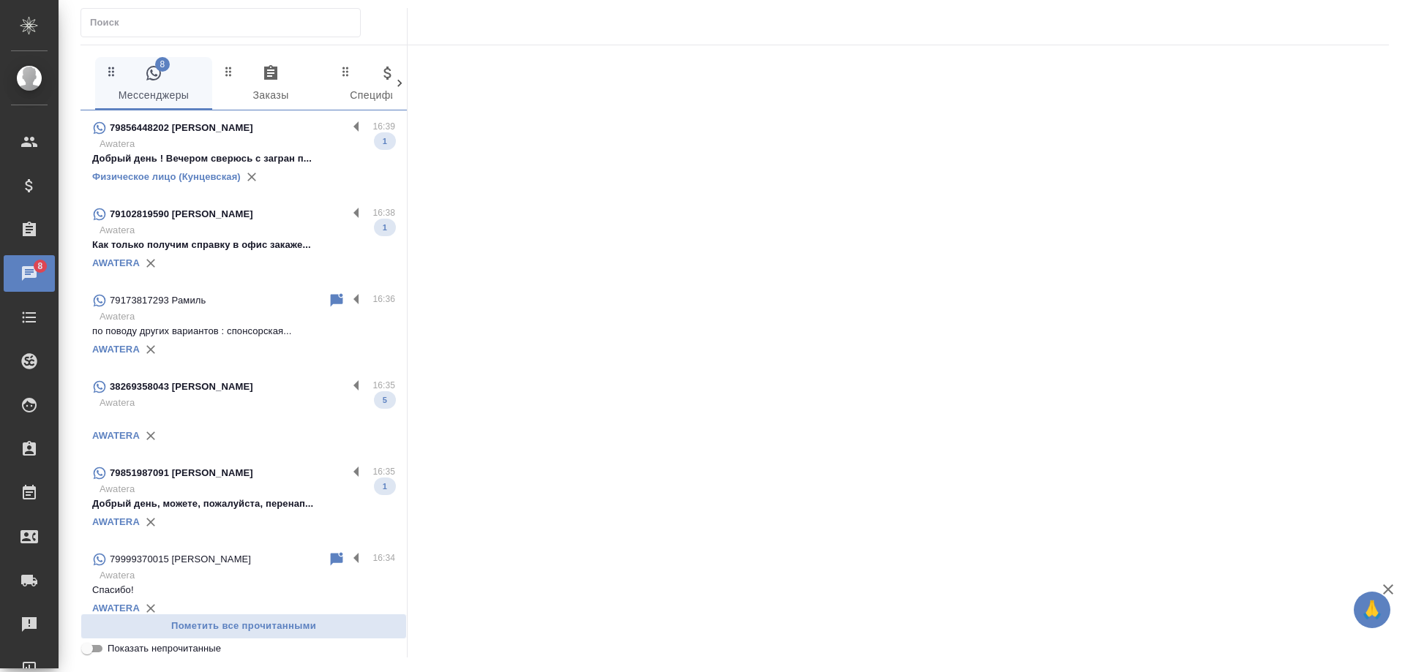
click at [252, 484] on p "Awatera" at bounding box center [248, 489] width 296 height 15
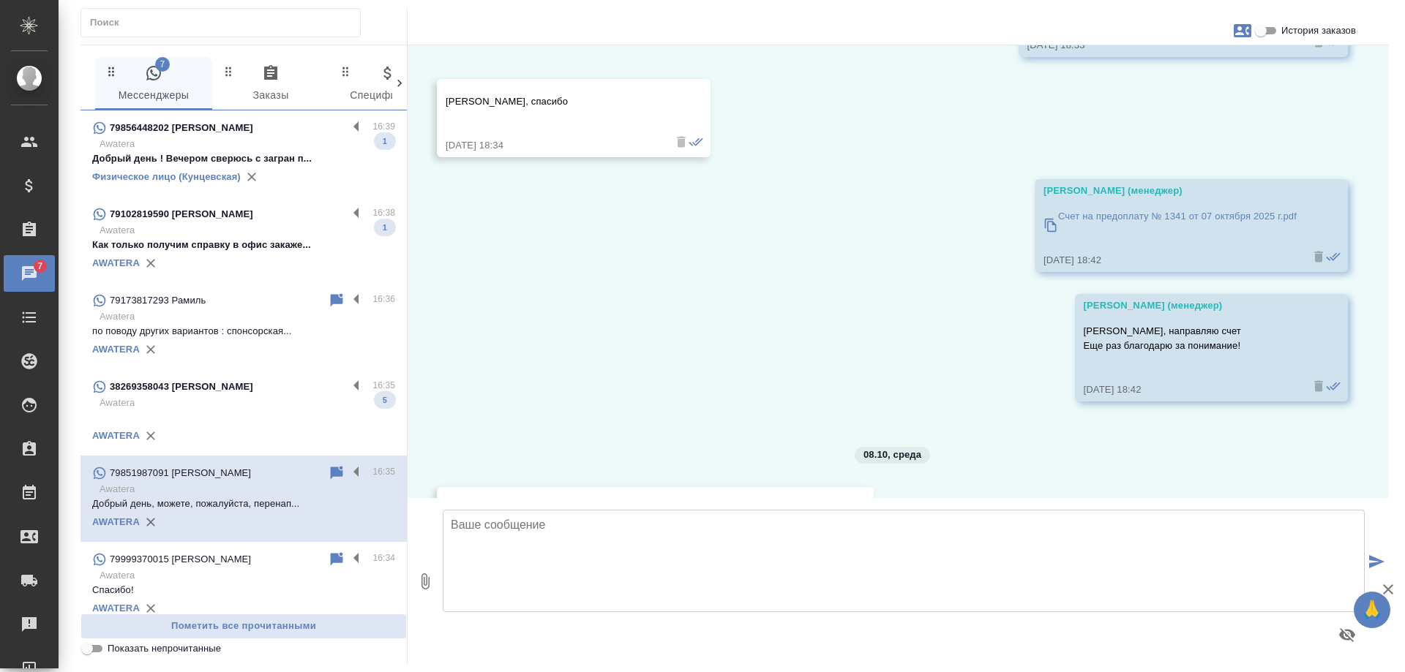
scroll to position [11195, 0]
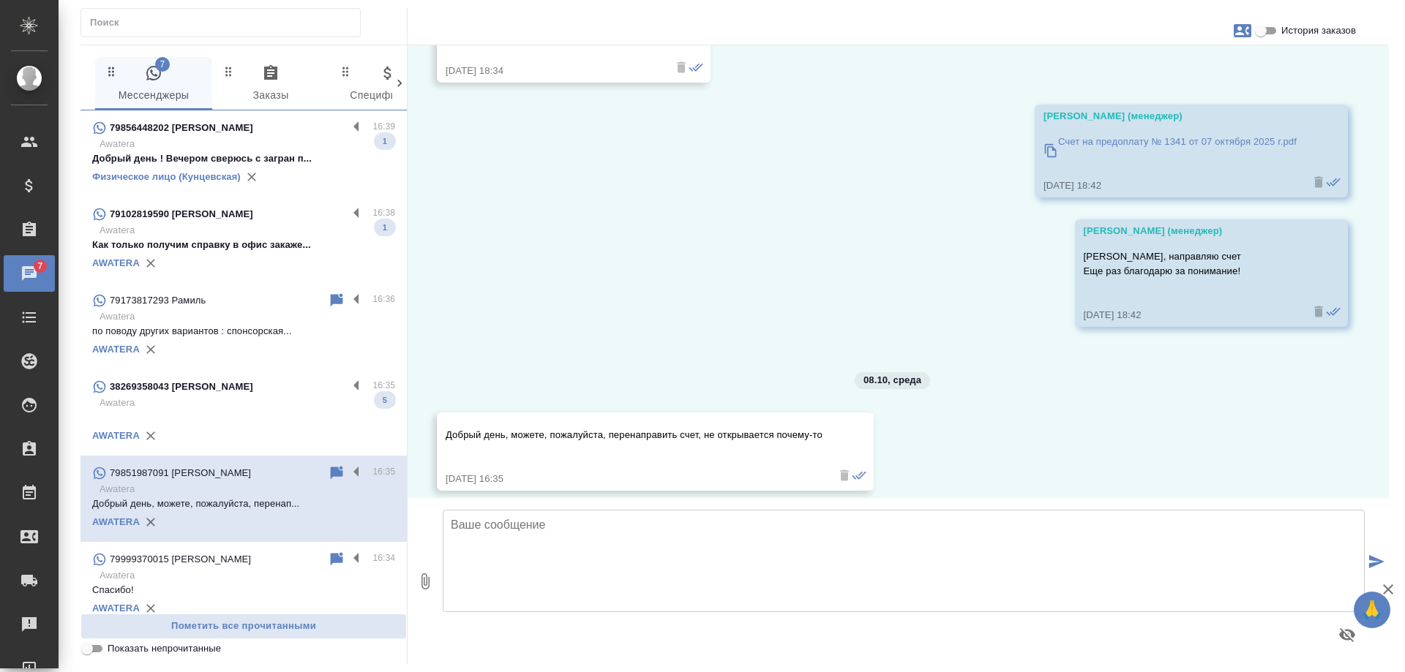
click at [248, 407] on p "Awatera" at bounding box center [248, 403] width 296 height 15
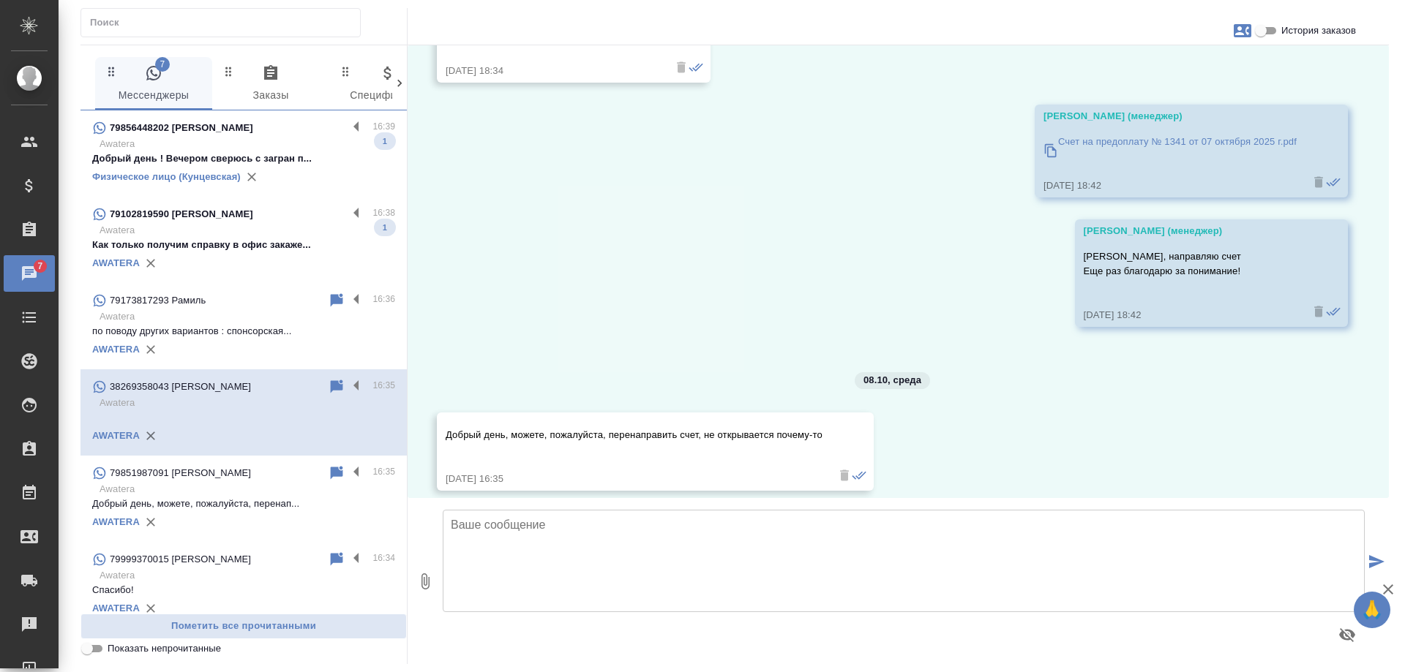
type textarea "Х"
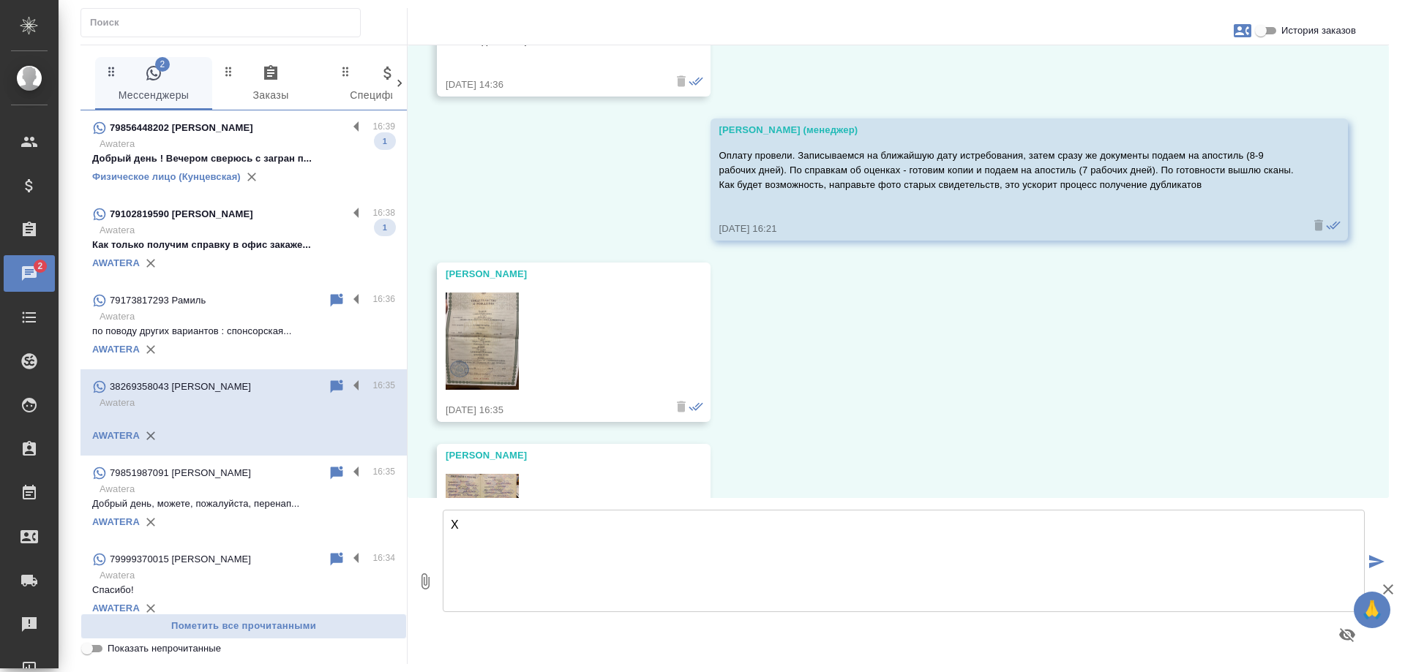
scroll to position [13577, 0]
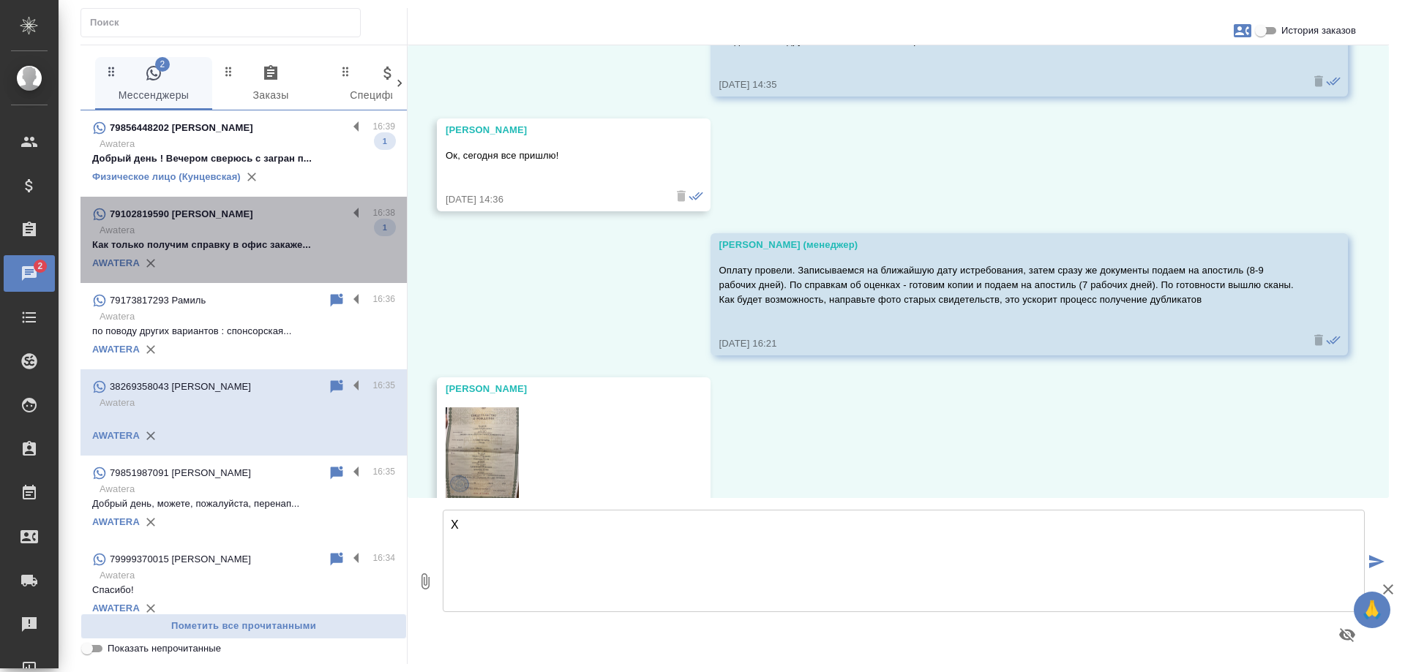
click at [253, 221] on p "79102819590 [PERSON_NAME]" at bounding box center [181, 214] width 143 height 15
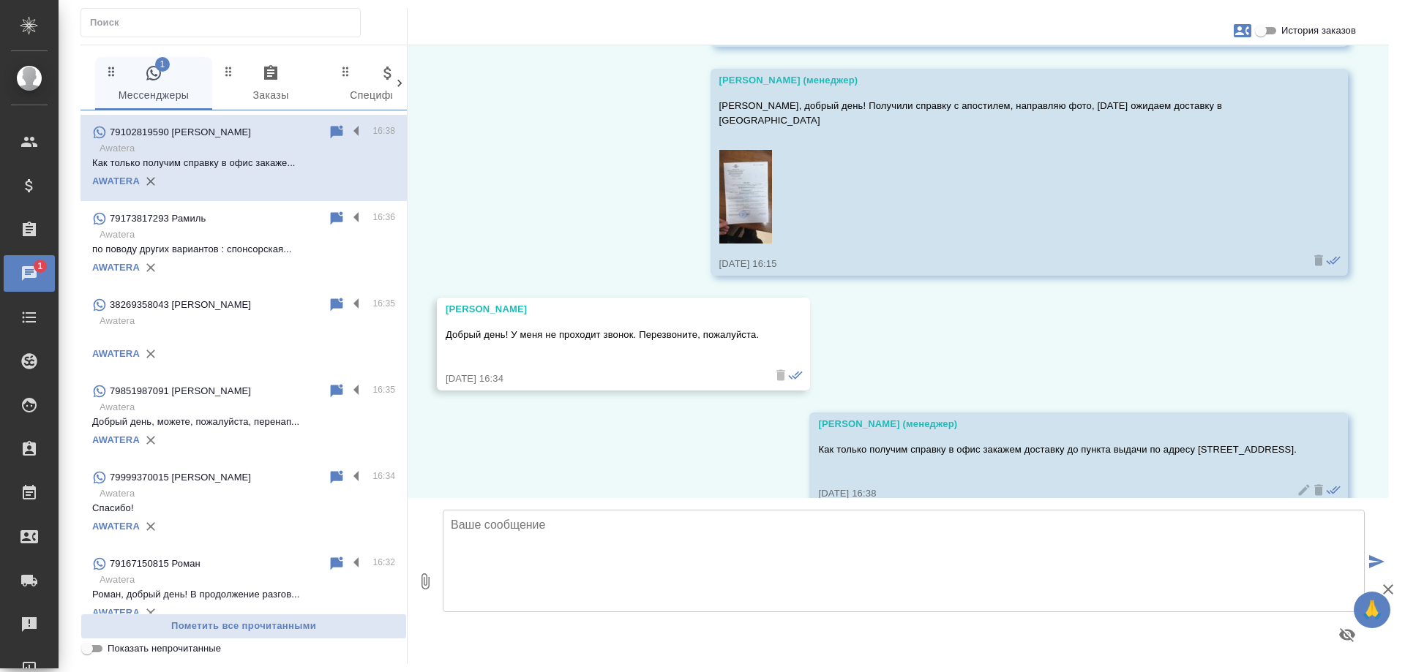
scroll to position [0, 0]
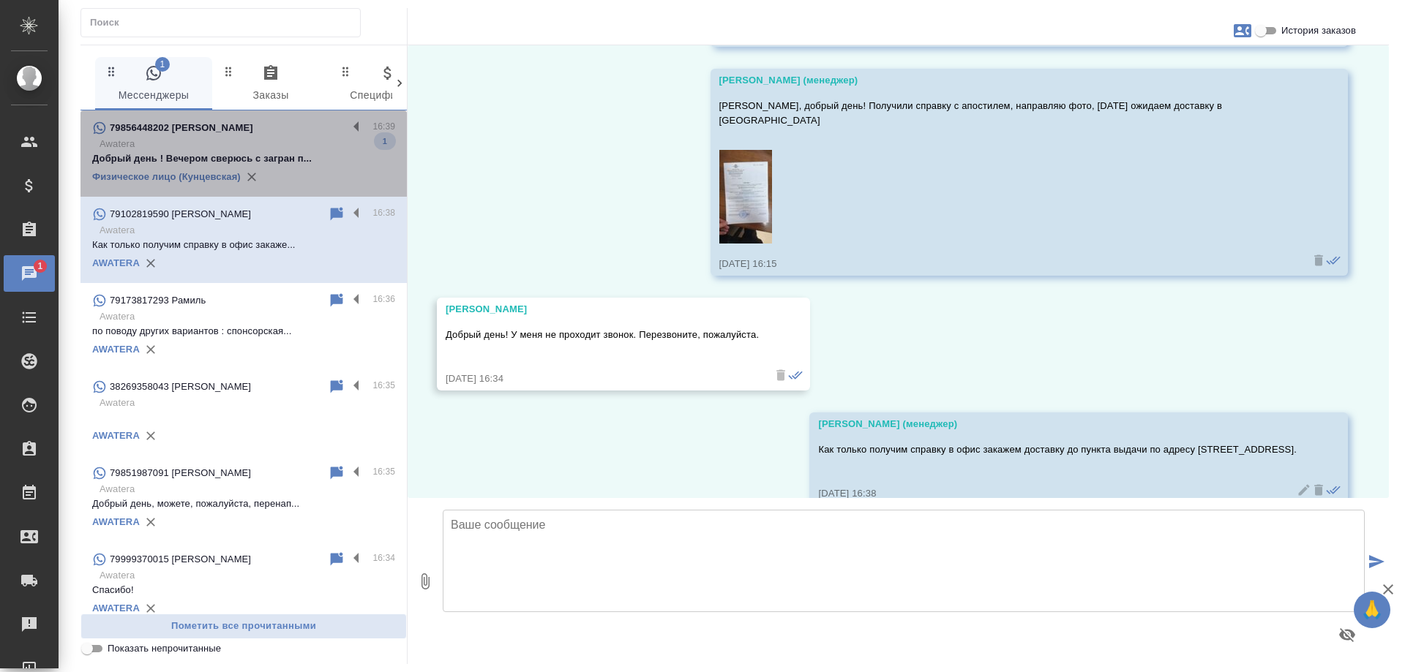
click at [294, 142] on p "Awatera" at bounding box center [248, 144] width 296 height 15
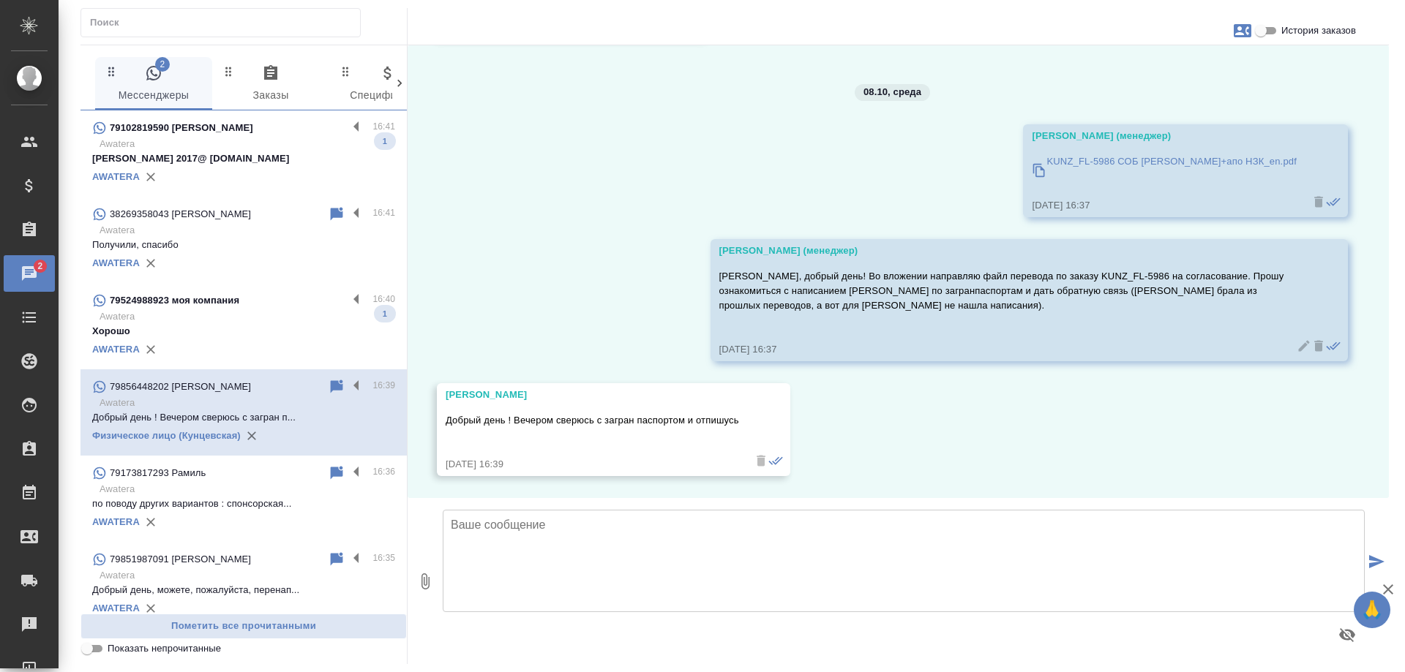
click at [220, 308] on div "79524988923 моя компания" at bounding box center [219, 301] width 255 height 18
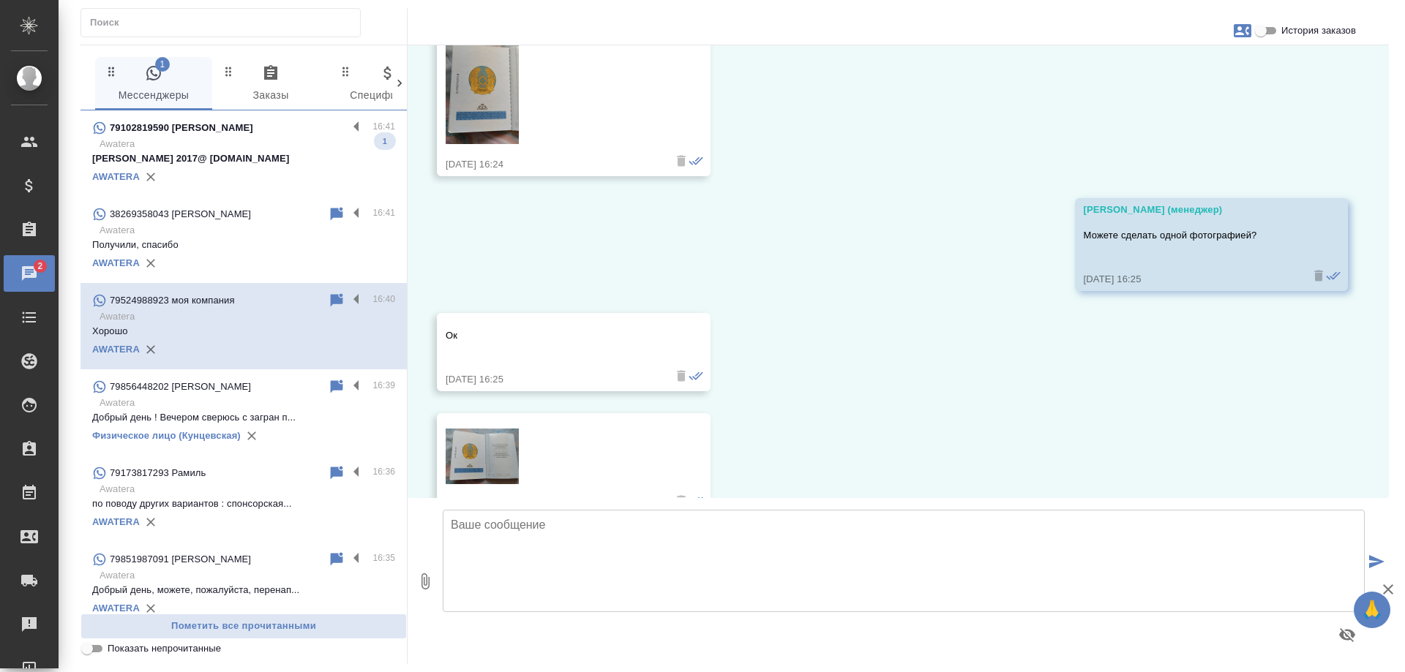
scroll to position [936, 0]
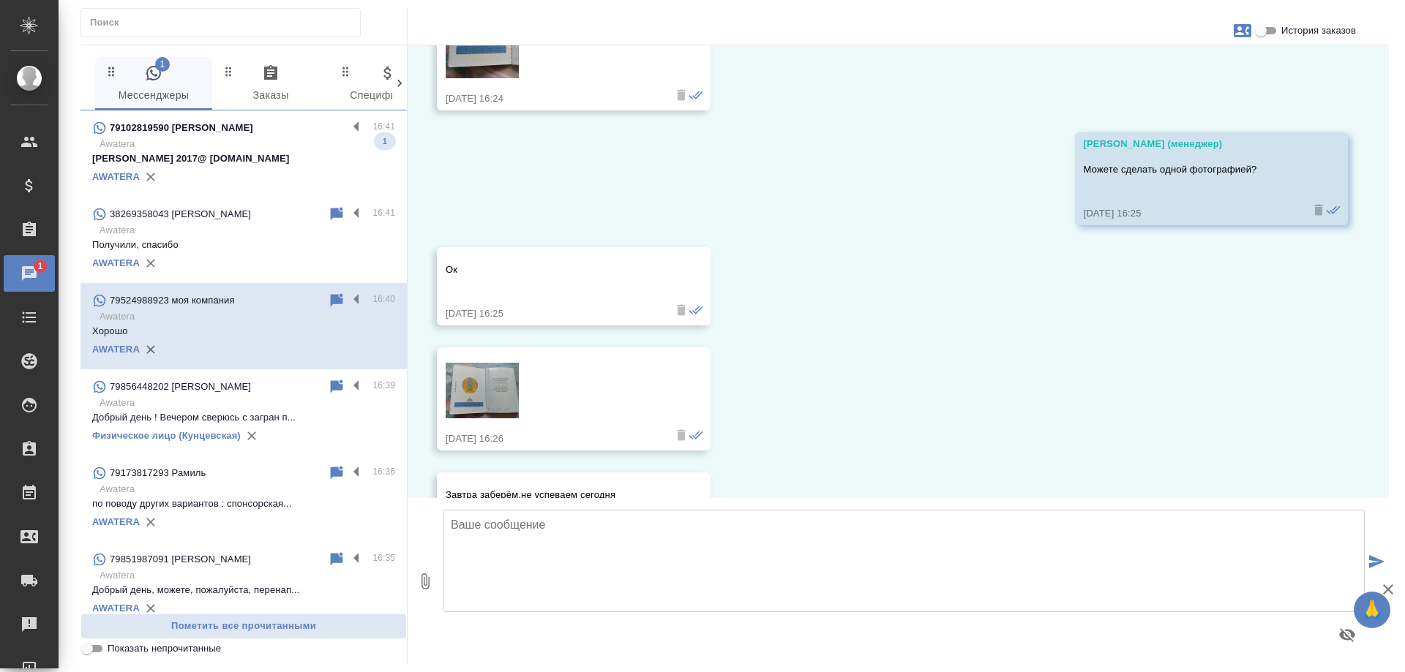
click at [196, 140] on p "Awatera" at bounding box center [248, 144] width 296 height 15
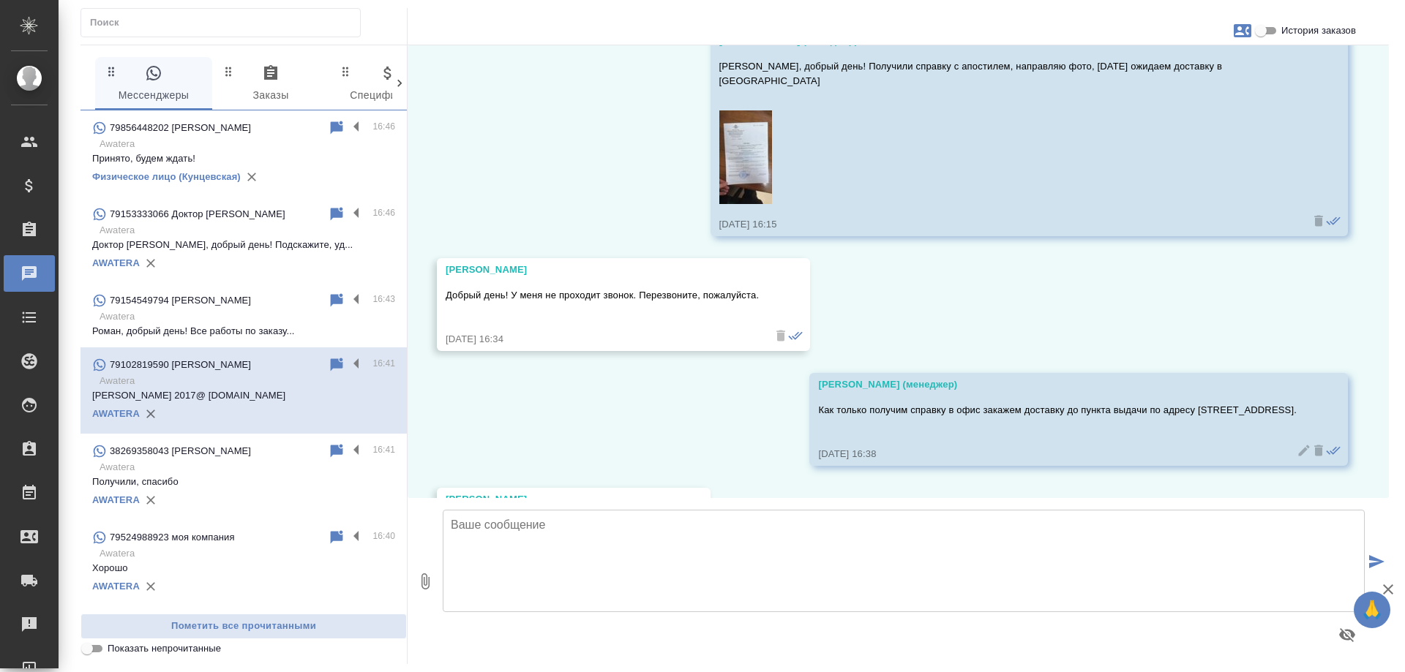
scroll to position [4016, 0]
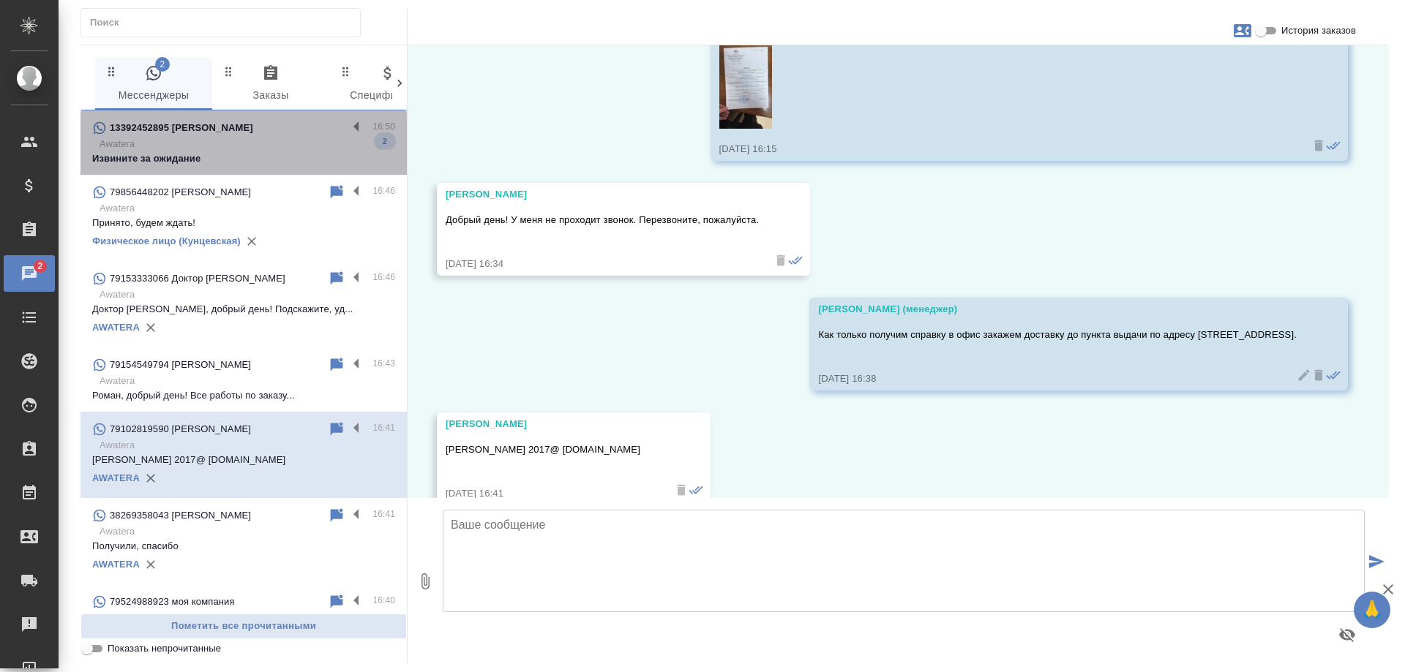
click at [250, 140] on p "Awatera" at bounding box center [248, 144] width 296 height 15
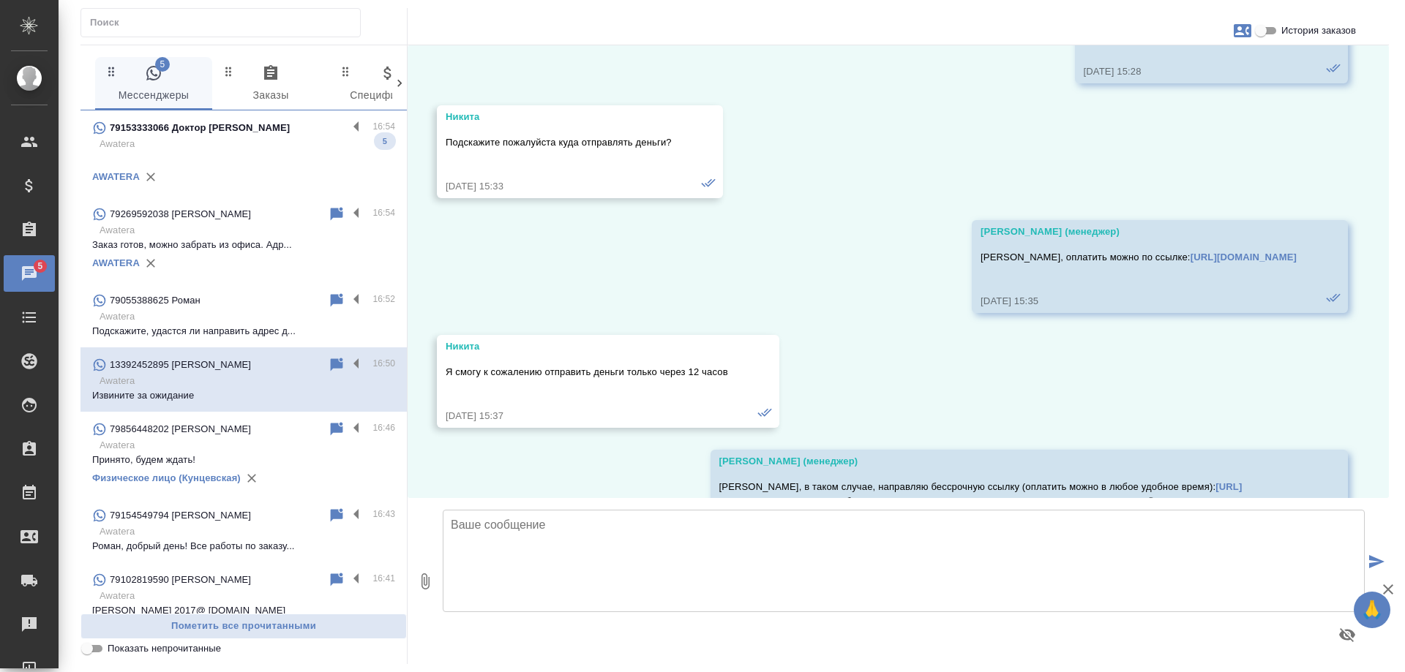
scroll to position [7424, 0]
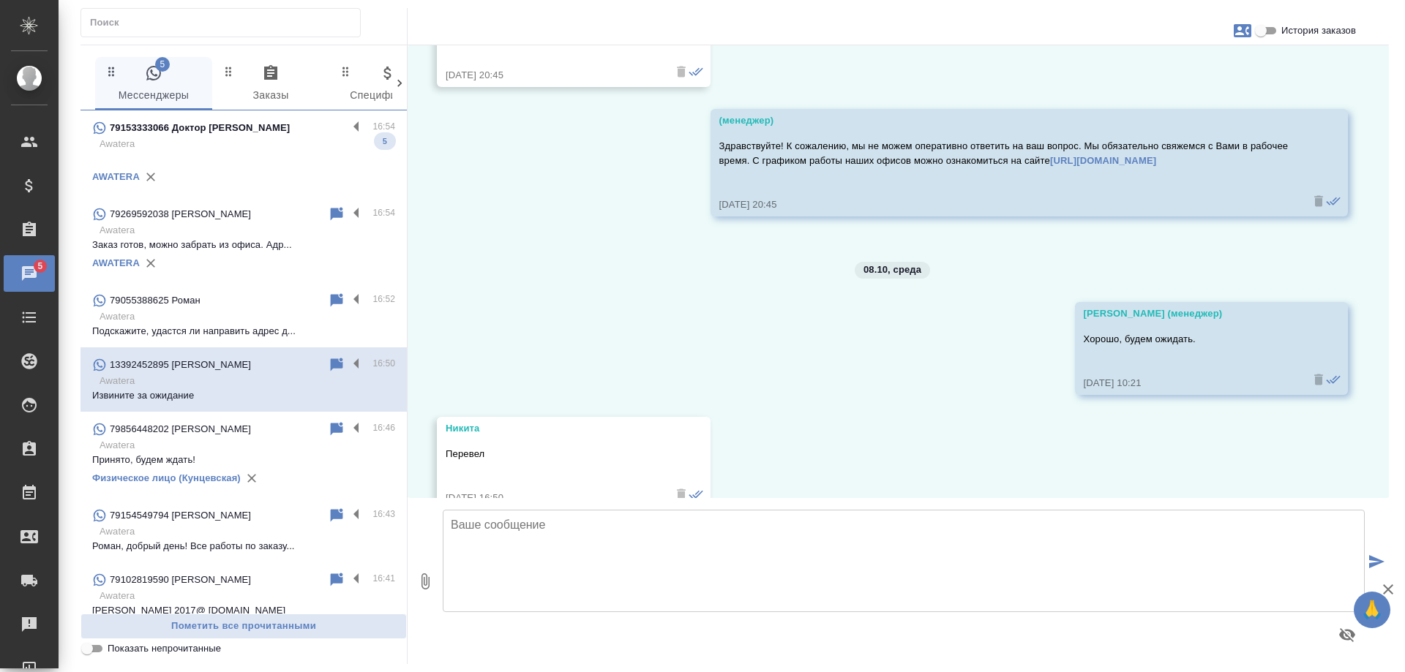
click at [222, 140] on p "Awatera" at bounding box center [248, 144] width 296 height 15
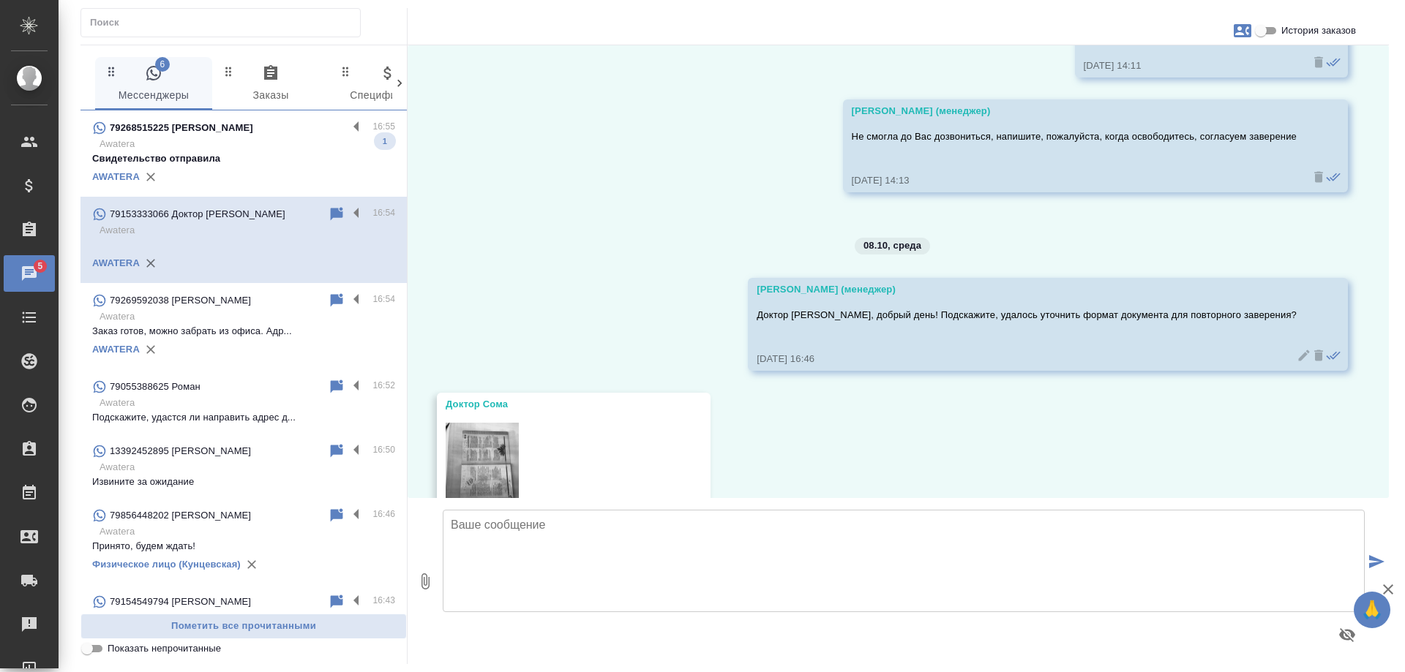
scroll to position [2072, 0]
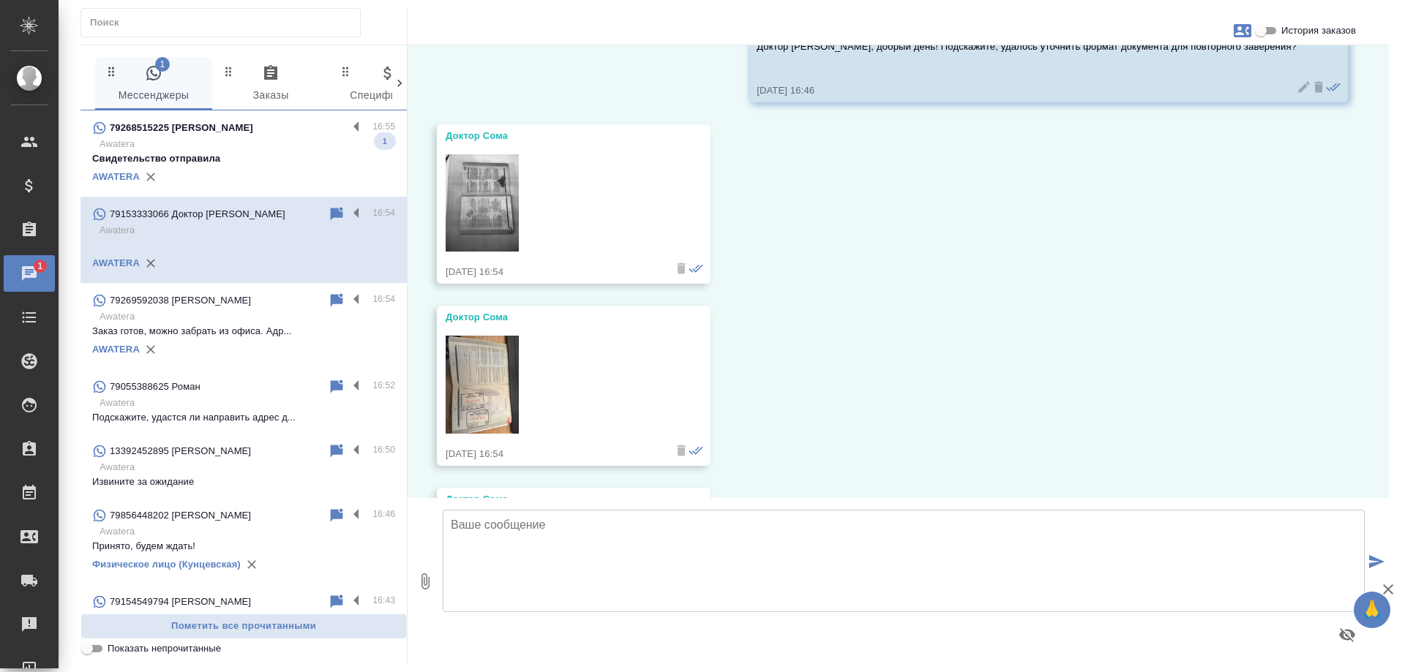
click at [248, 146] on p "Awatera" at bounding box center [248, 144] width 296 height 15
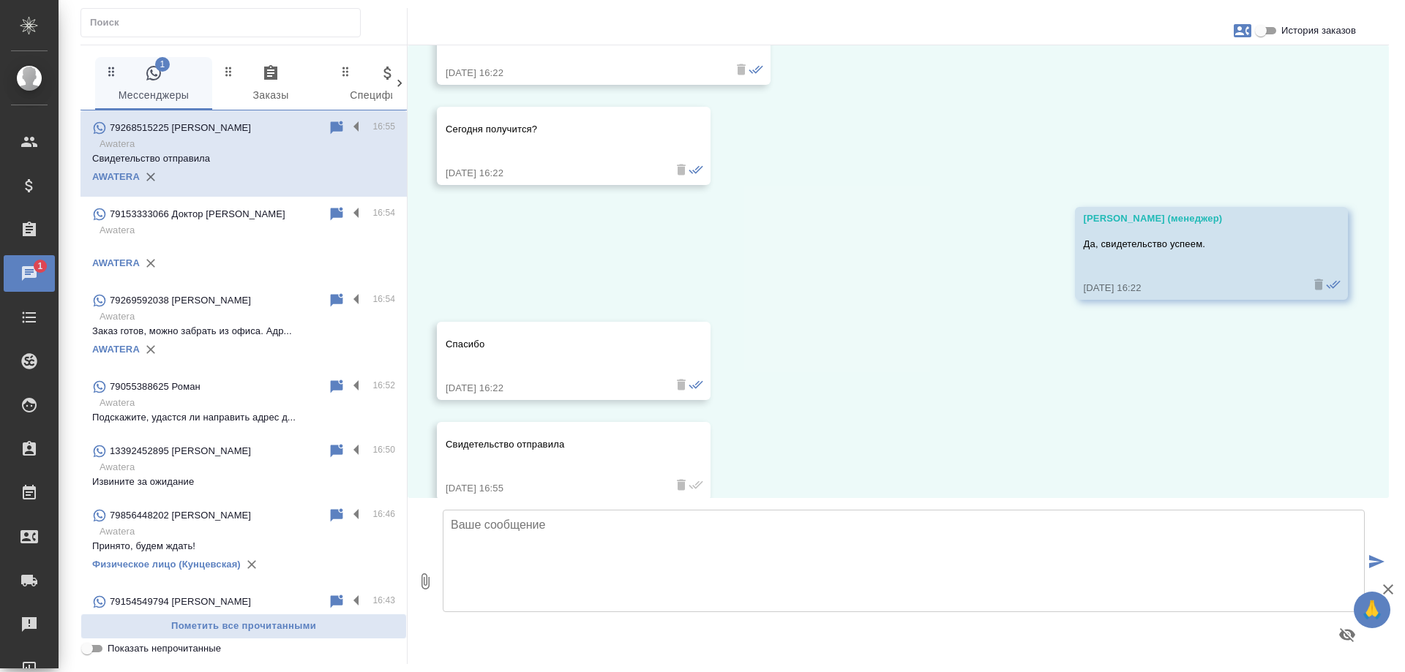
scroll to position [3079, 0]
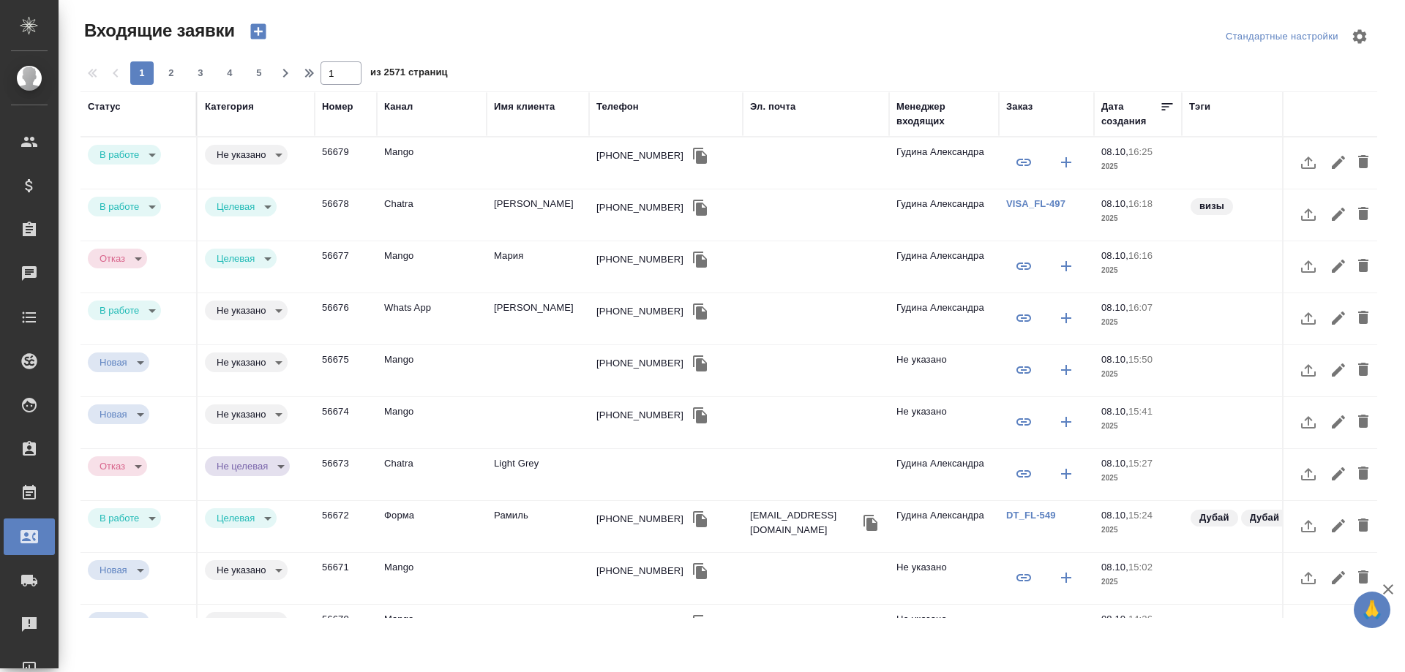
select select "RU"
click at [615, 154] on div "[PHONE_NUMBER]" at bounding box center [639, 156] width 87 height 15
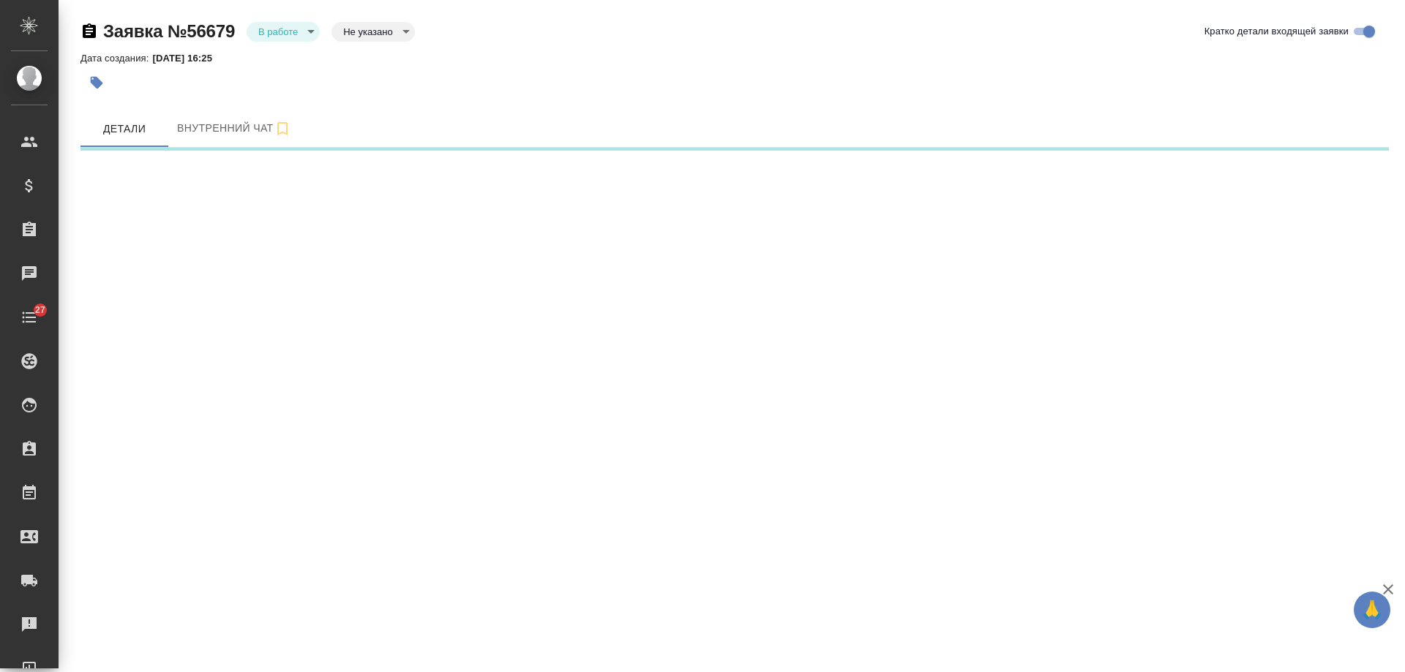
select select "RU"
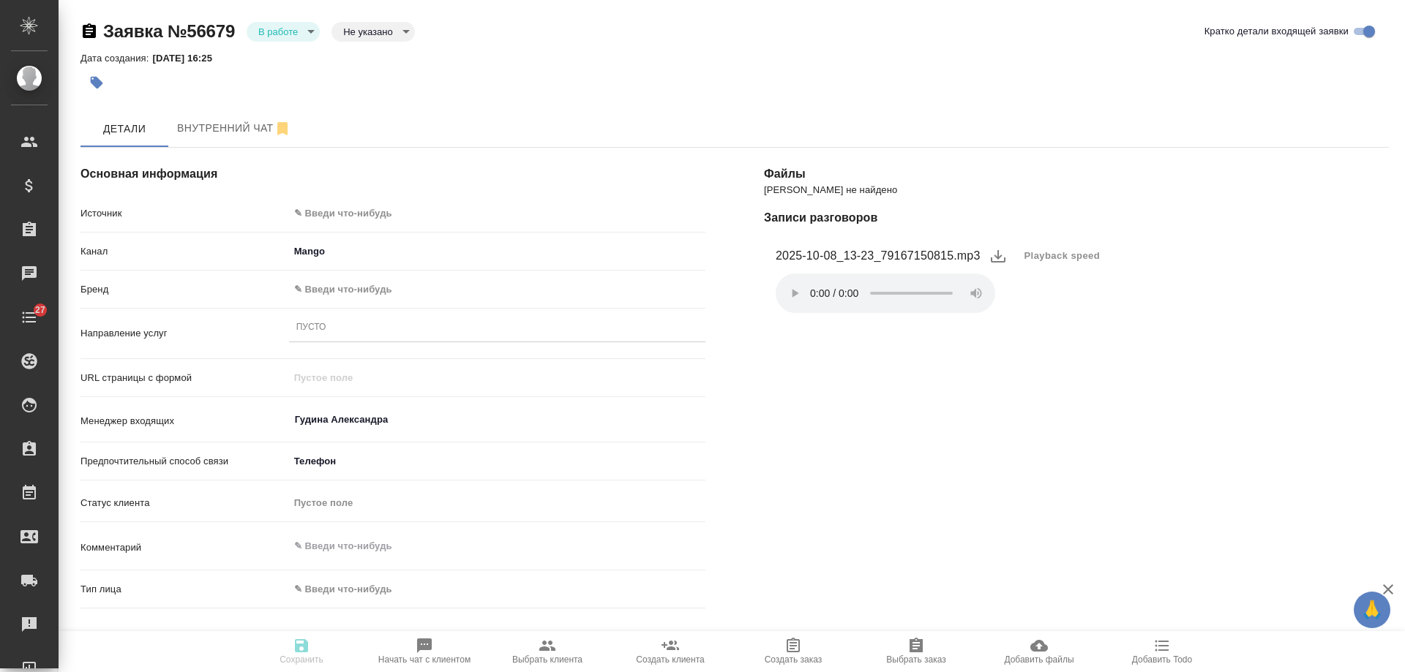
type textarea "x"
click at [392, 211] on body "🙏 .cls-1 fill:#fff; AWATERA [PERSON_NAME] Спецификации Заказы Чаты 27 Todo Прое…" at bounding box center [702, 336] width 1405 height 672
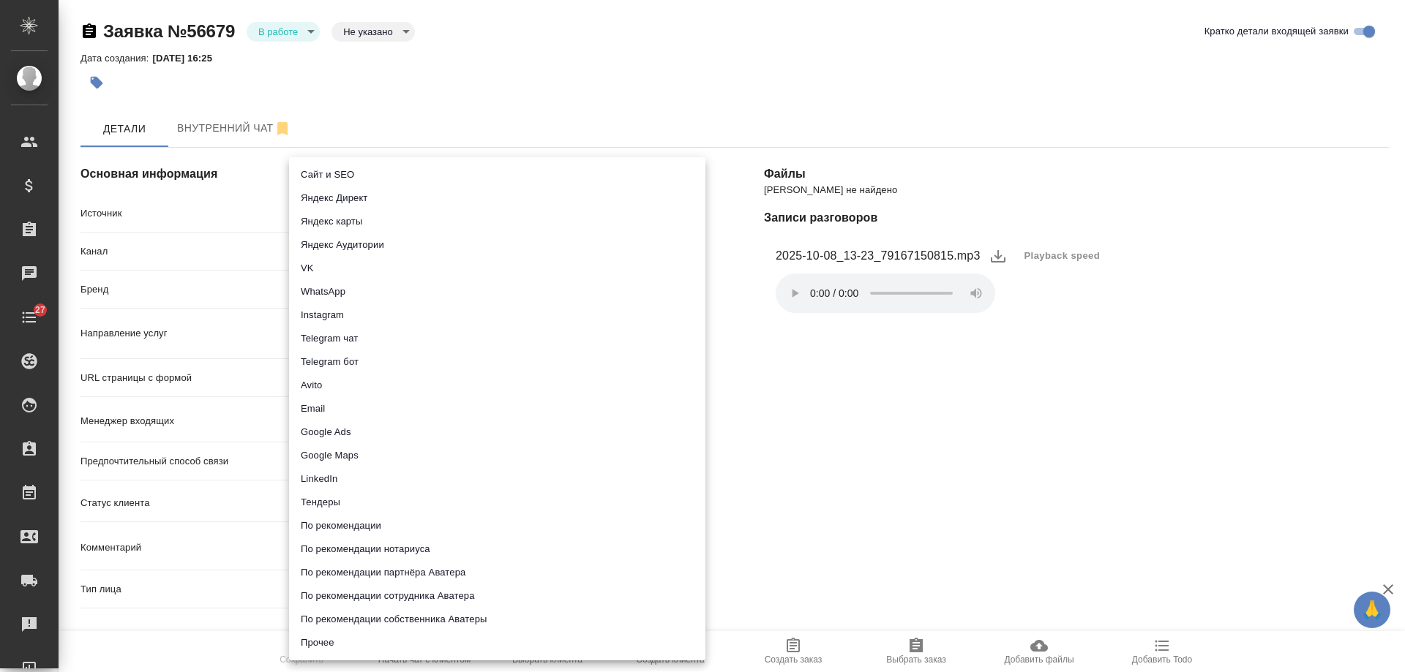
click at [359, 179] on li "Сайт и SEO" at bounding box center [497, 174] width 416 height 23
type input "seo"
type textarea "x"
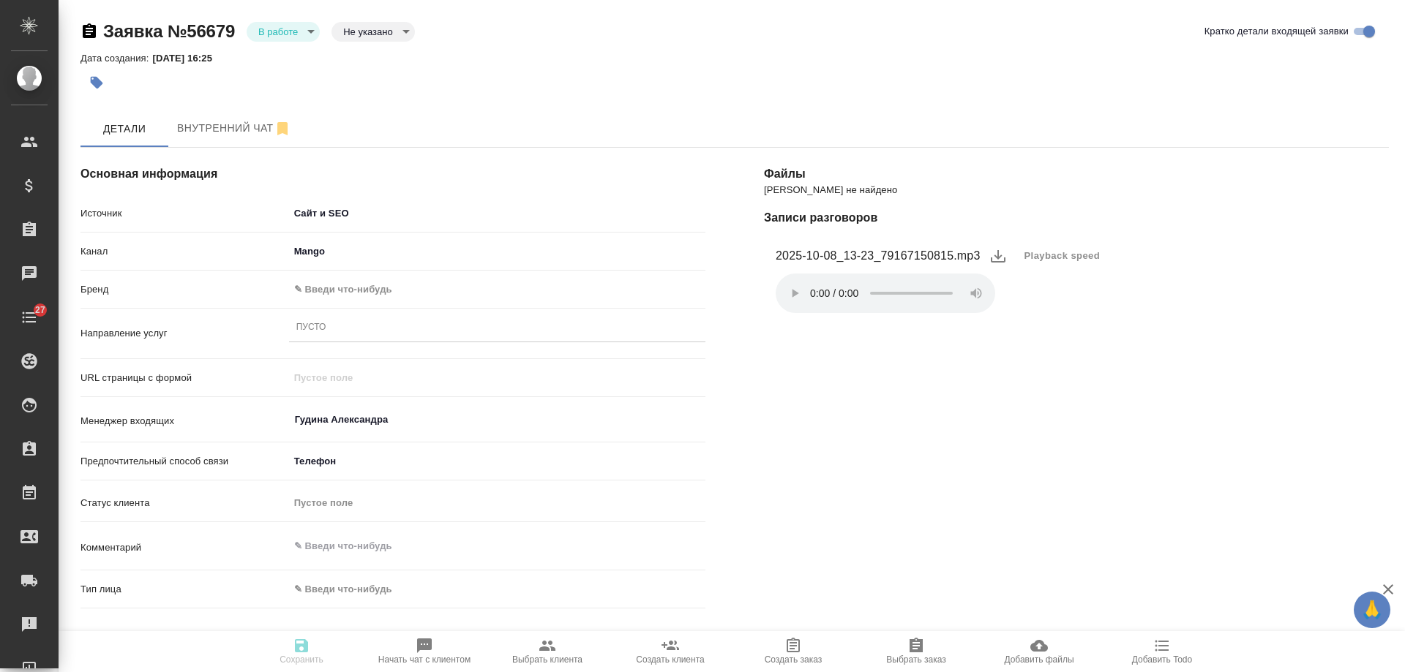
click at [325, 295] on body "🙏 .cls-1 fill:#fff; AWATERA [PERSON_NAME] Спецификации Заказы 0 Чаты 27 Todo Пр…" at bounding box center [702, 336] width 1405 height 672
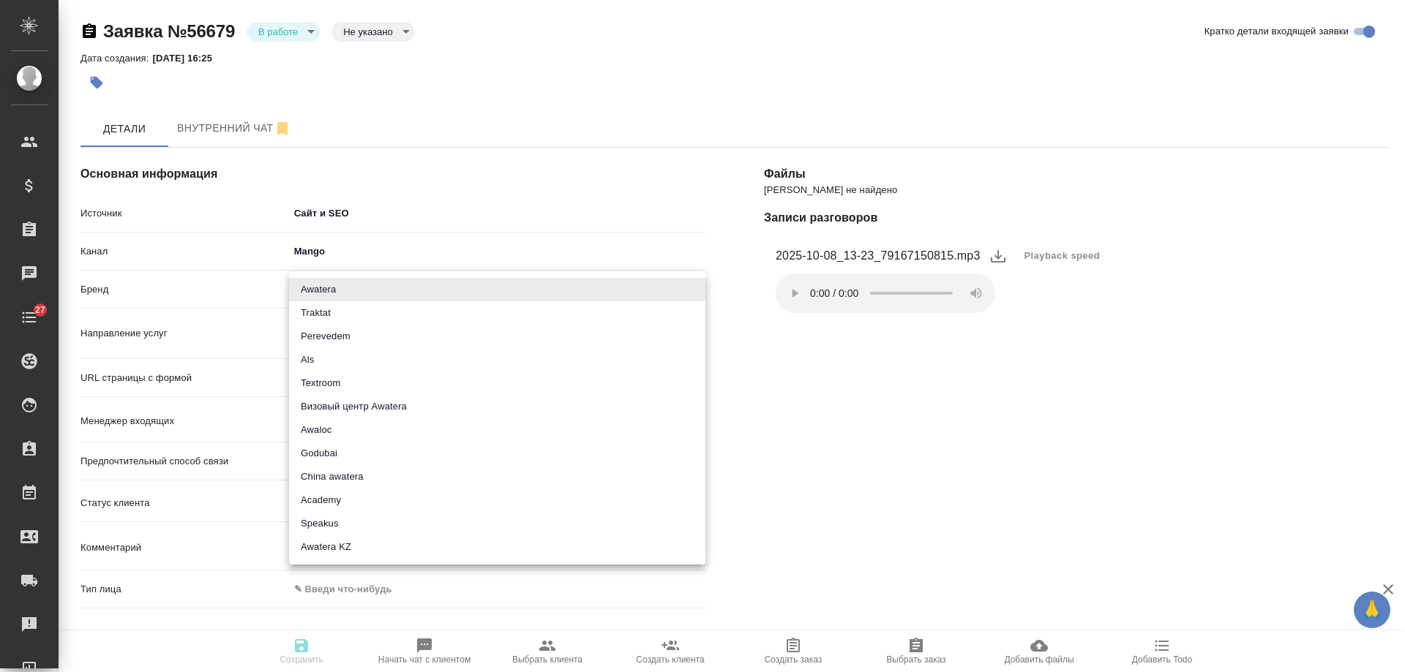
click at [343, 310] on li "Traktat" at bounding box center [497, 312] width 416 height 23
type input "traktat"
type textarea "x"
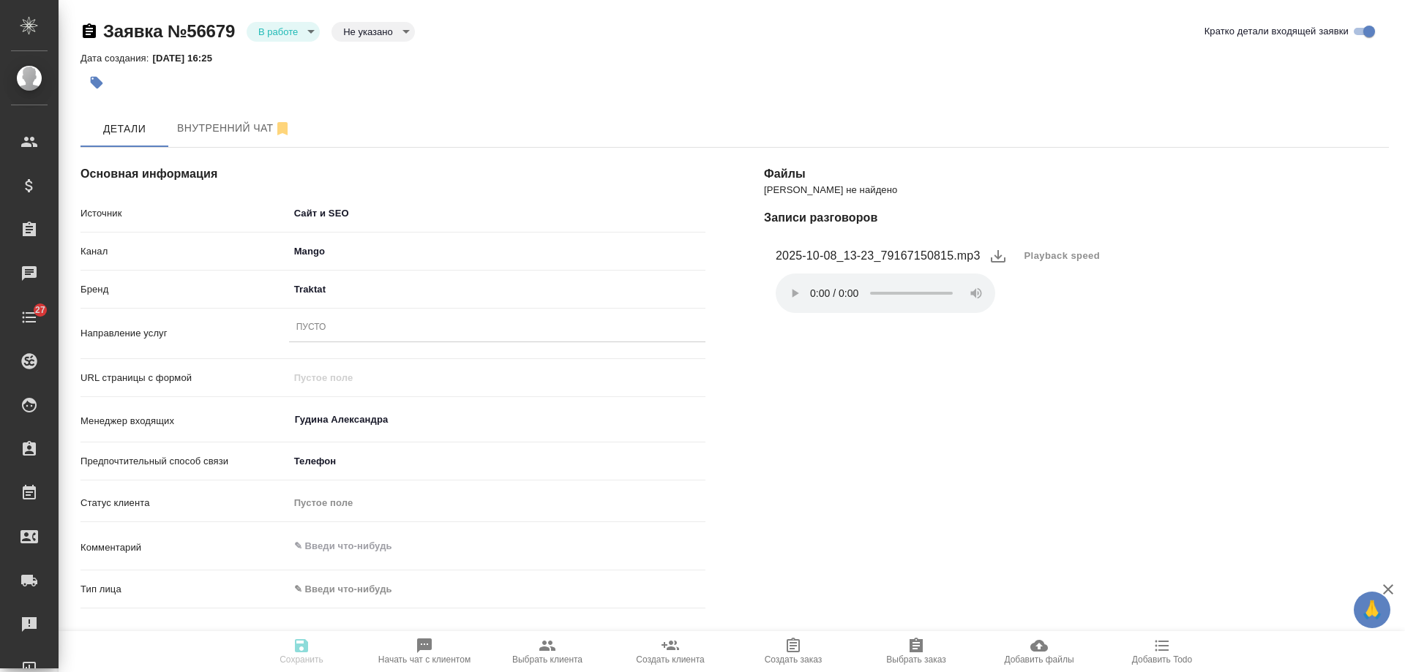
click at [345, 329] on div "Пусто" at bounding box center [497, 328] width 416 height 21
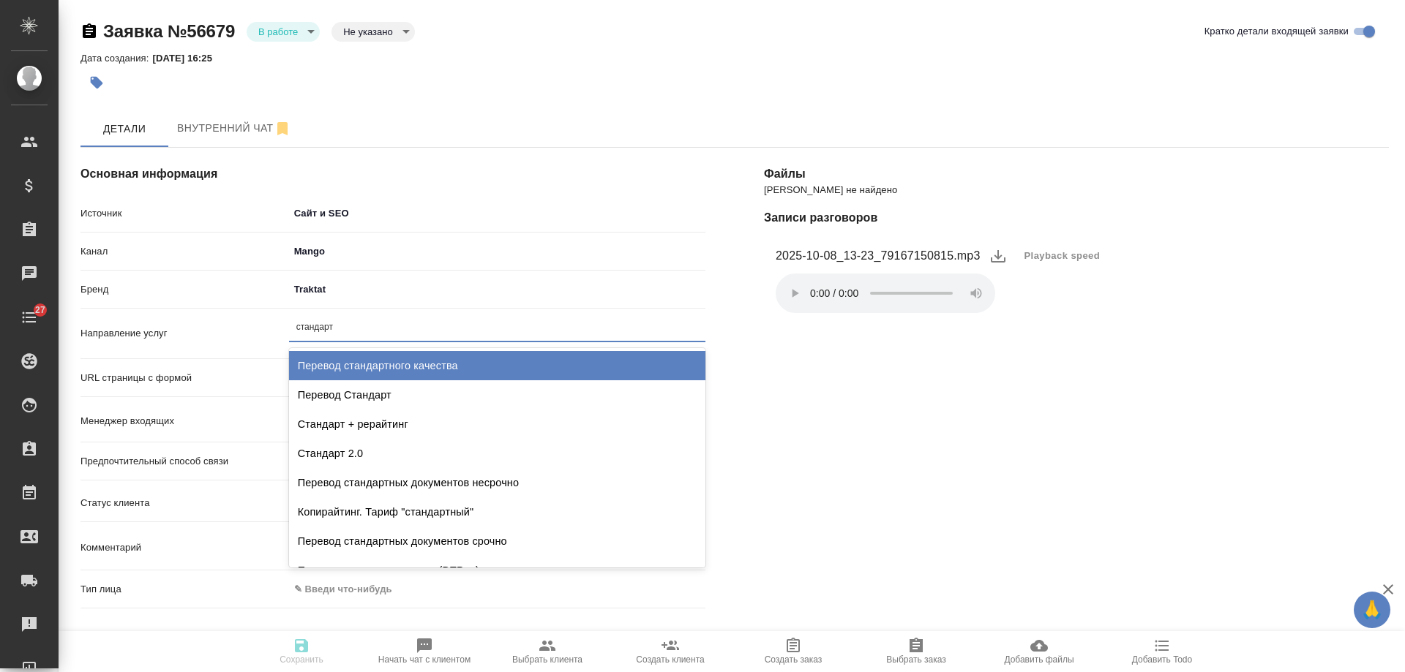
type input "стандартн"
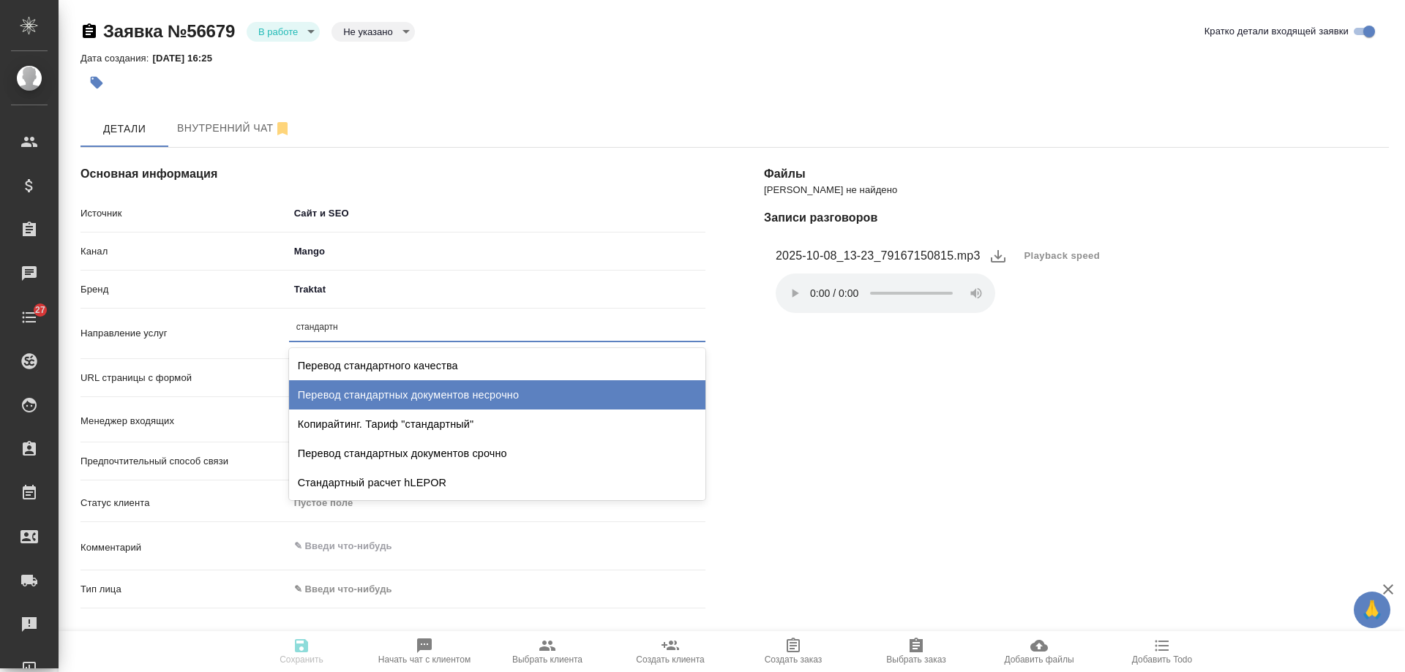
click at [409, 394] on div "Перевод стандартных документов несрочно" at bounding box center [497, 394] width 416 height 29
type textarea "x"
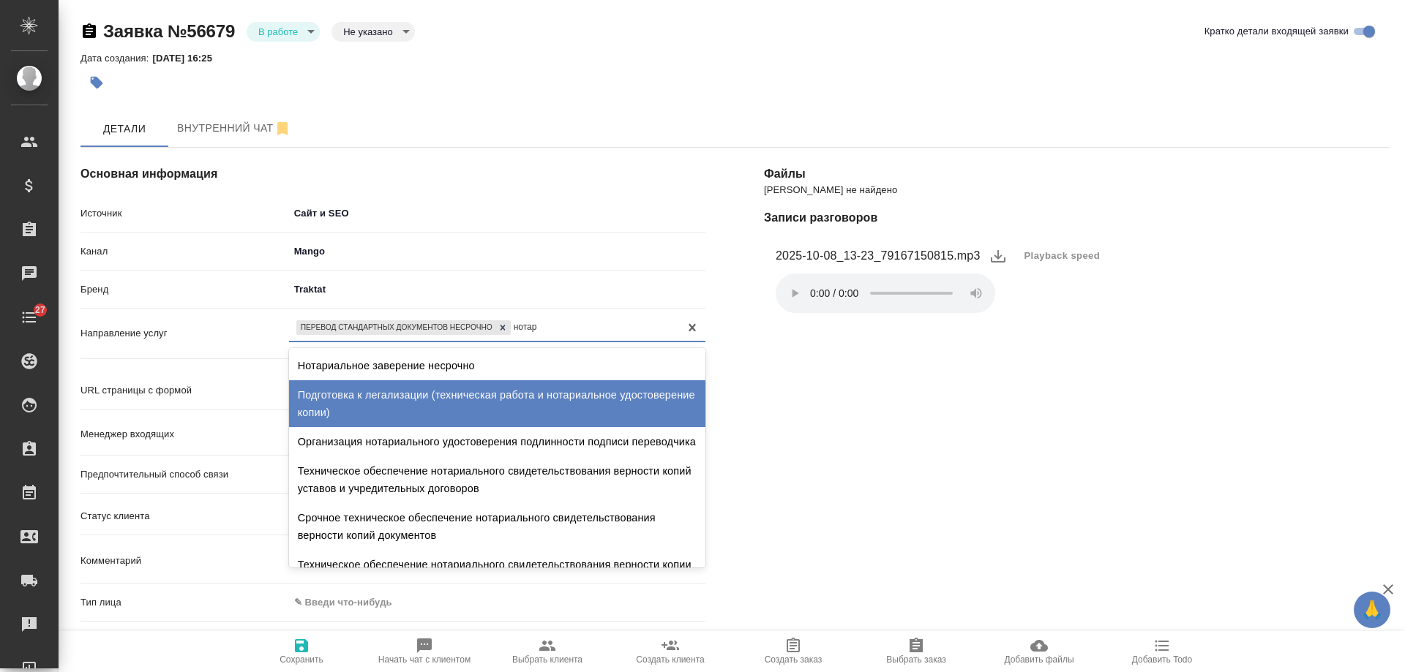
type input "нотари"
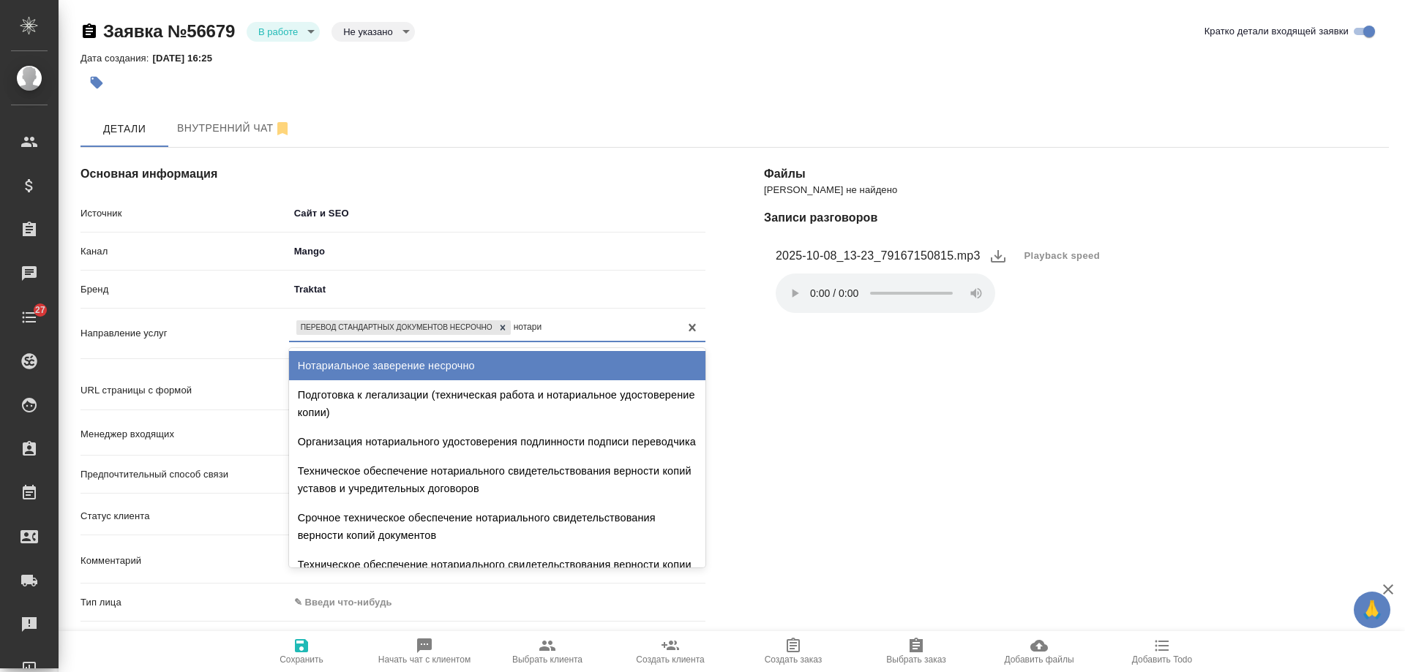
click at [410, 372] on div "Нотариальное заверение несрочно" at bounding box center [497, 365] width 416 height 29
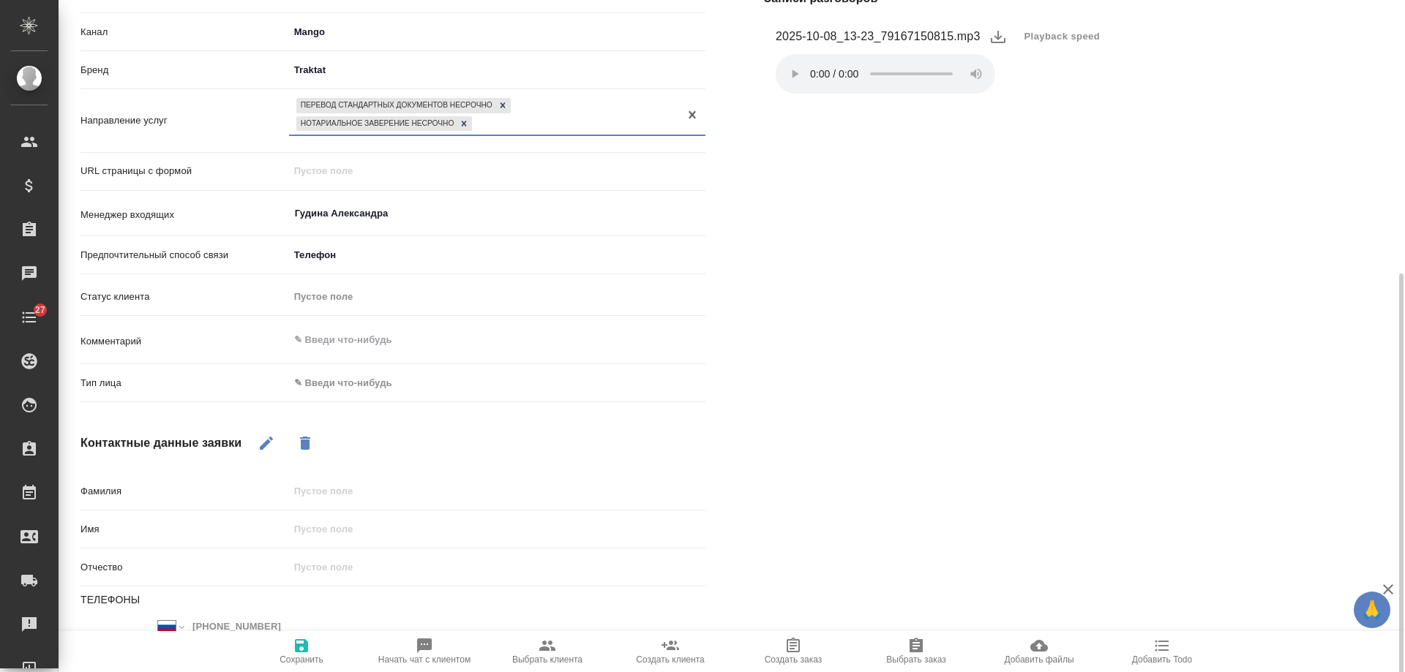
scroll to position [293, 0]
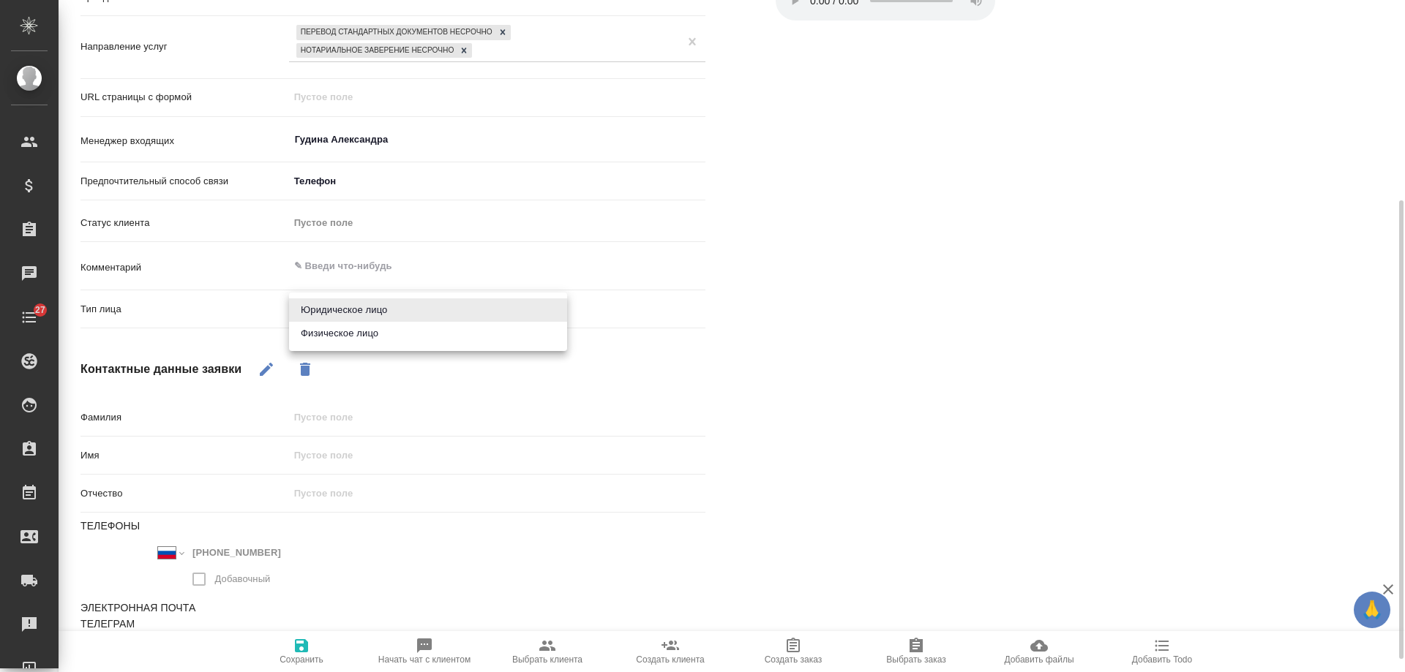
click at [359, 310] on body "🙏 .cls-1 fill:#fff; AWATERA Gudina Alexandra Клиенты Спецификации Заказы 0 Чаты…" at bounding box center [702, 336] width 1405 height 672
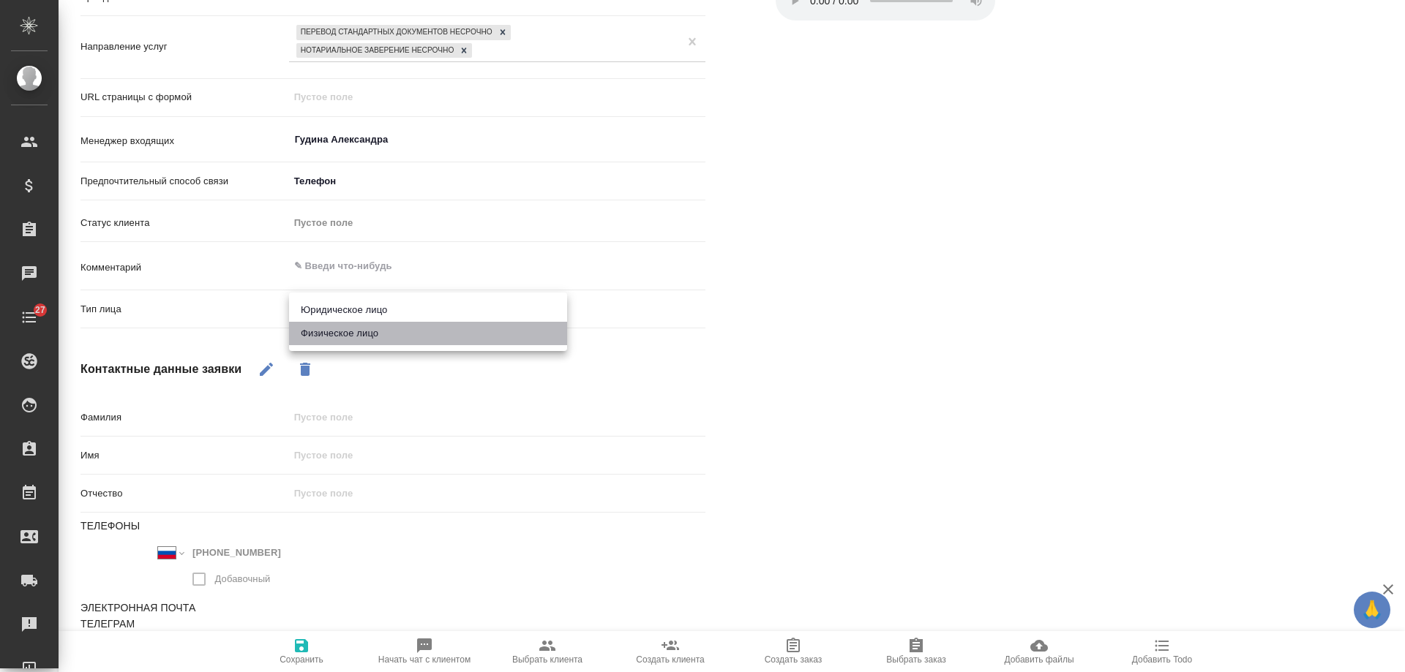
click at [351, 336] on li "Физическое лицо" at bounding box center [428, 333] width 278 height 23
type textarea "x"
type input "private"
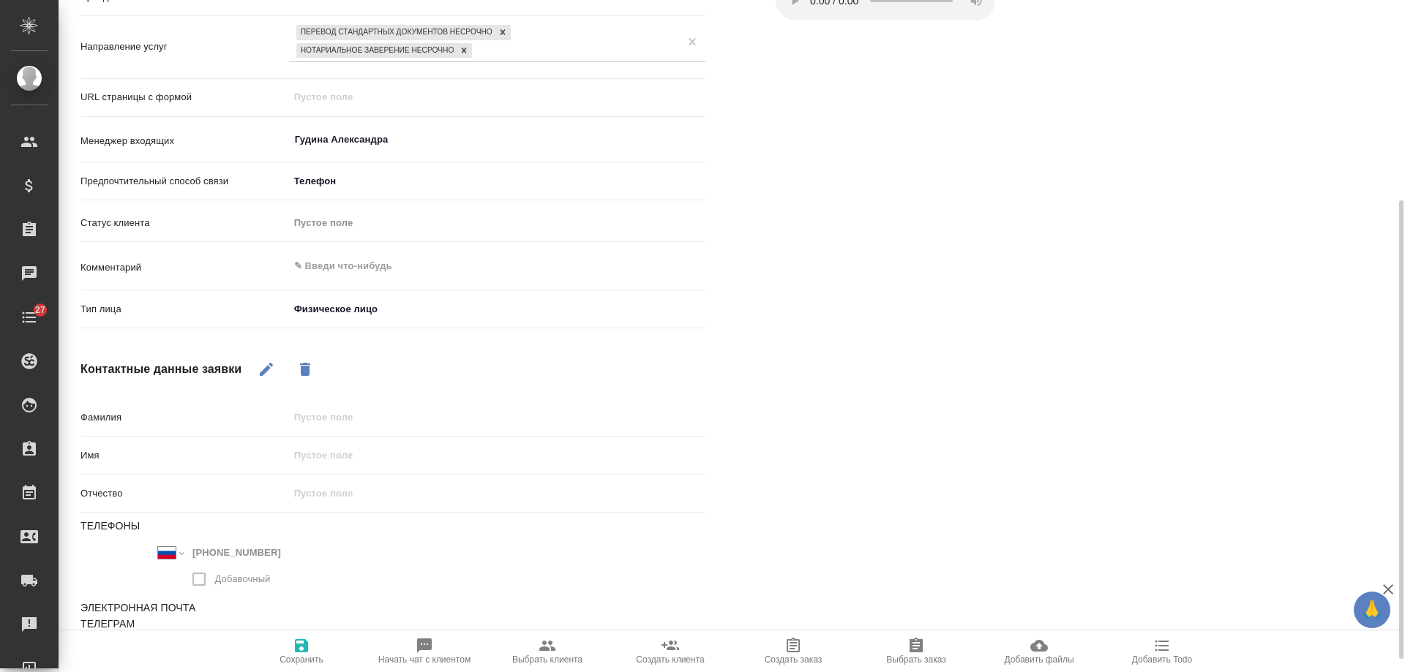
click at [266, 365] on icon "button" at bounding box center [267, 370] width 18 height 18
click at [321, 455] on input "text" at bounding box center [497, 455] width 416 height 21
type input "Р"
type textarea "x"
type input "Ро"
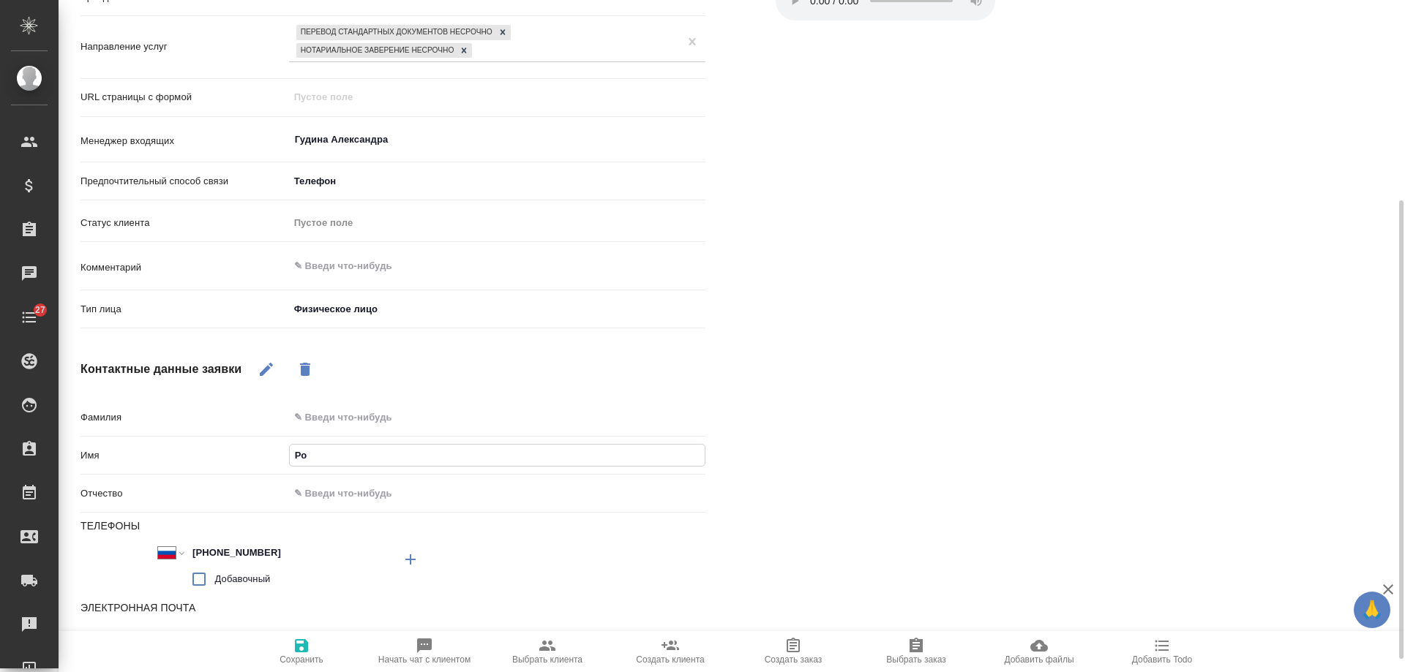
type textarea "x"
type input "Рома"
type textarea "x"
type input "Роман"
click at [296, 656] on span "Сохранить" at bounding box center [302, 660] width 44 height 10
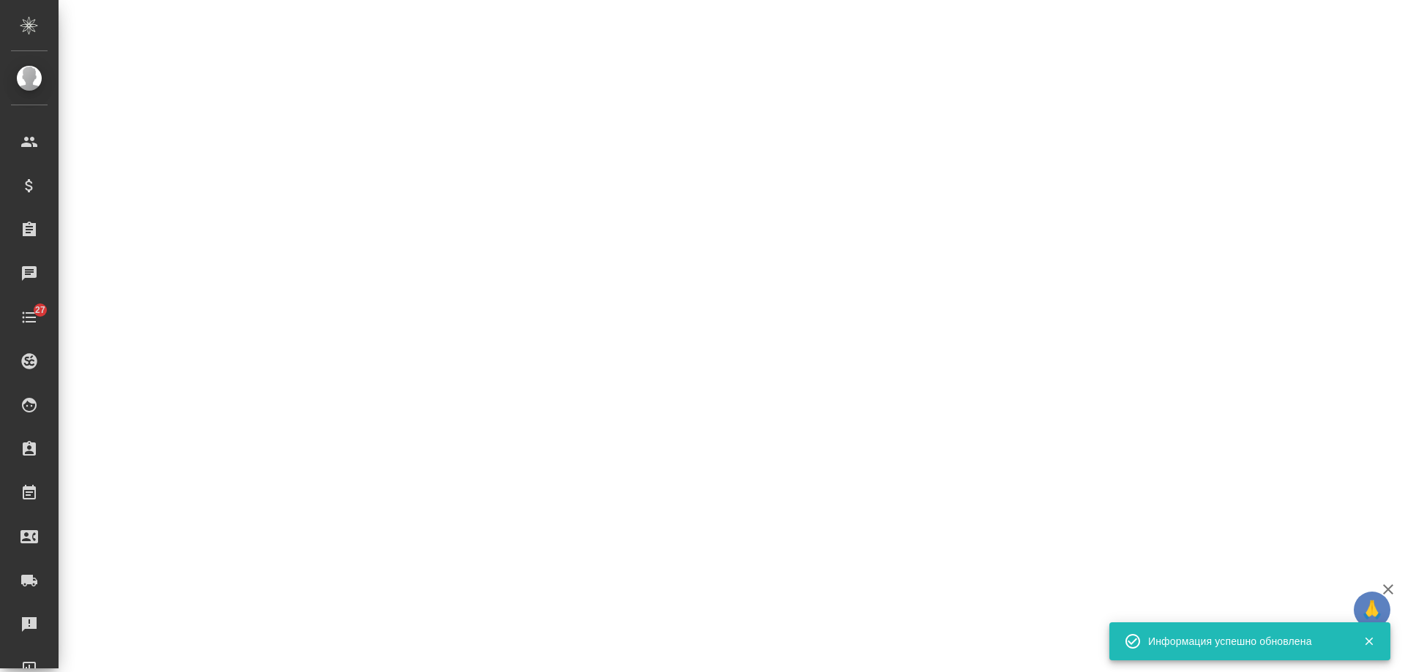
select select "RU"
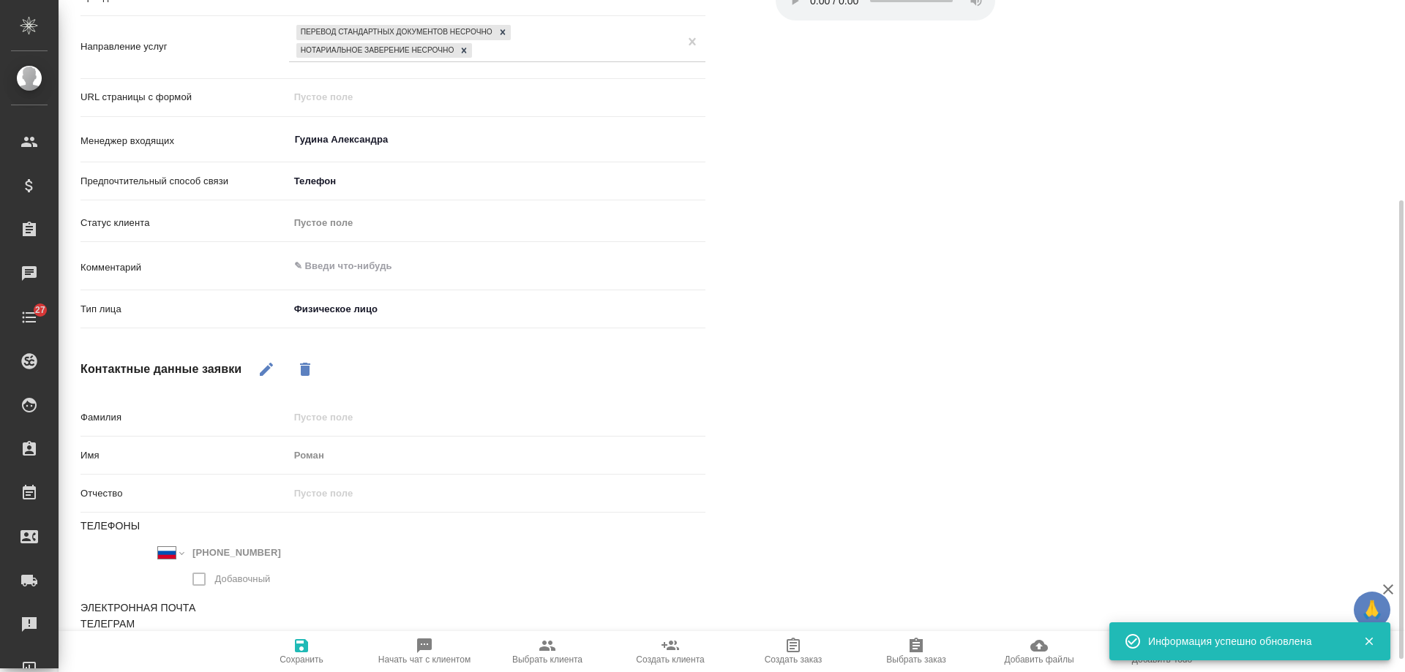
click at [429, 652] on icon "button" at bounding box center [425, 646] width 18 height 18
type textarea "x"
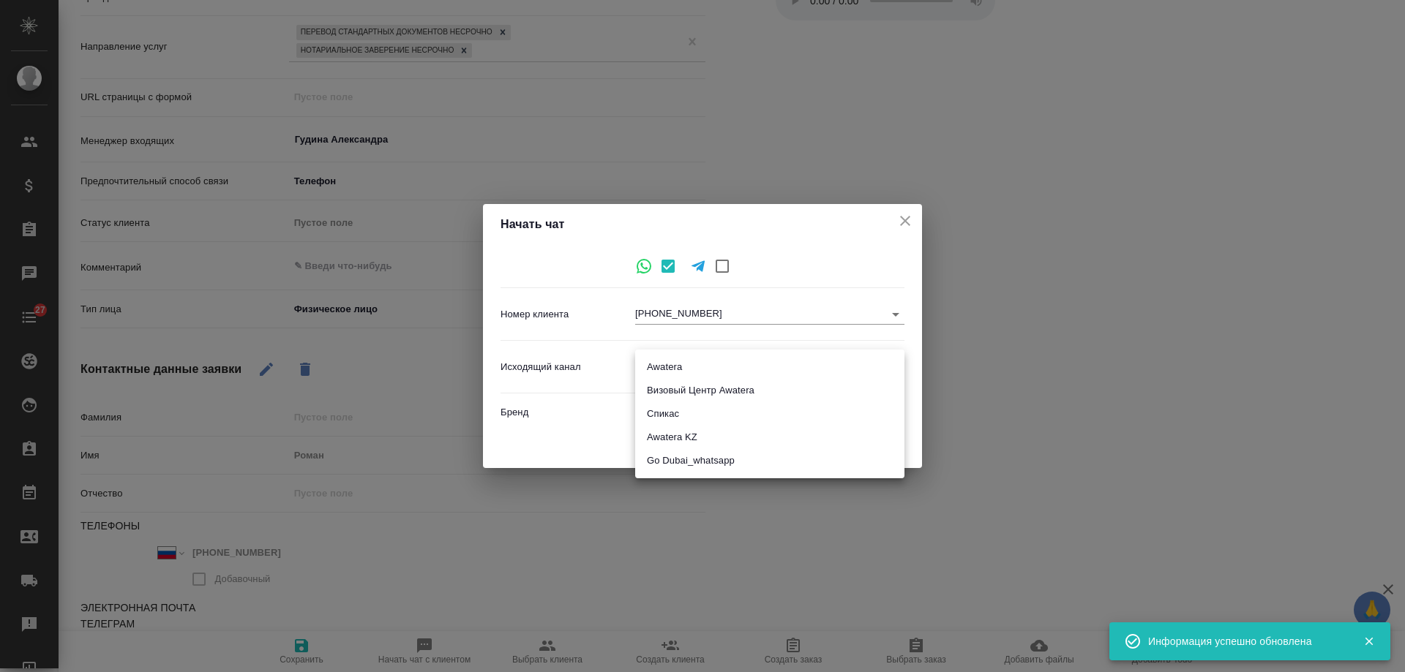
click at [674, 367] on body "🙏 .cls-1 fill:#fff; AWATERA Gudina Alexandra Клиенты Спецификации Заказы 0 Чаты…" at bounding box center [702, 336] width 1405 height 672
click at [674, 371] on li "Awatera" at bounding box center [769, 367] width 269 height 23
type input "2"
click at [866, 449] on span "Начать" at bounding box center [872, 443] width 35 height 17
type textarea "x"
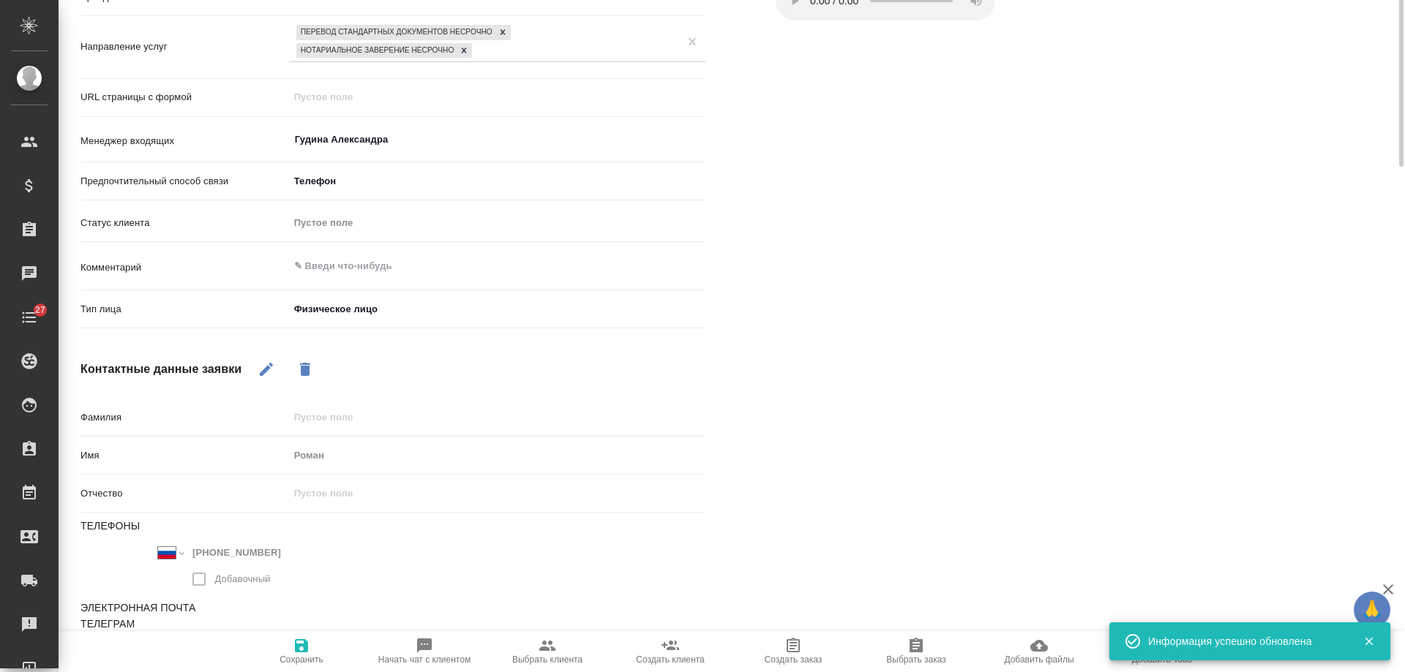
scroll to position [0, 0]
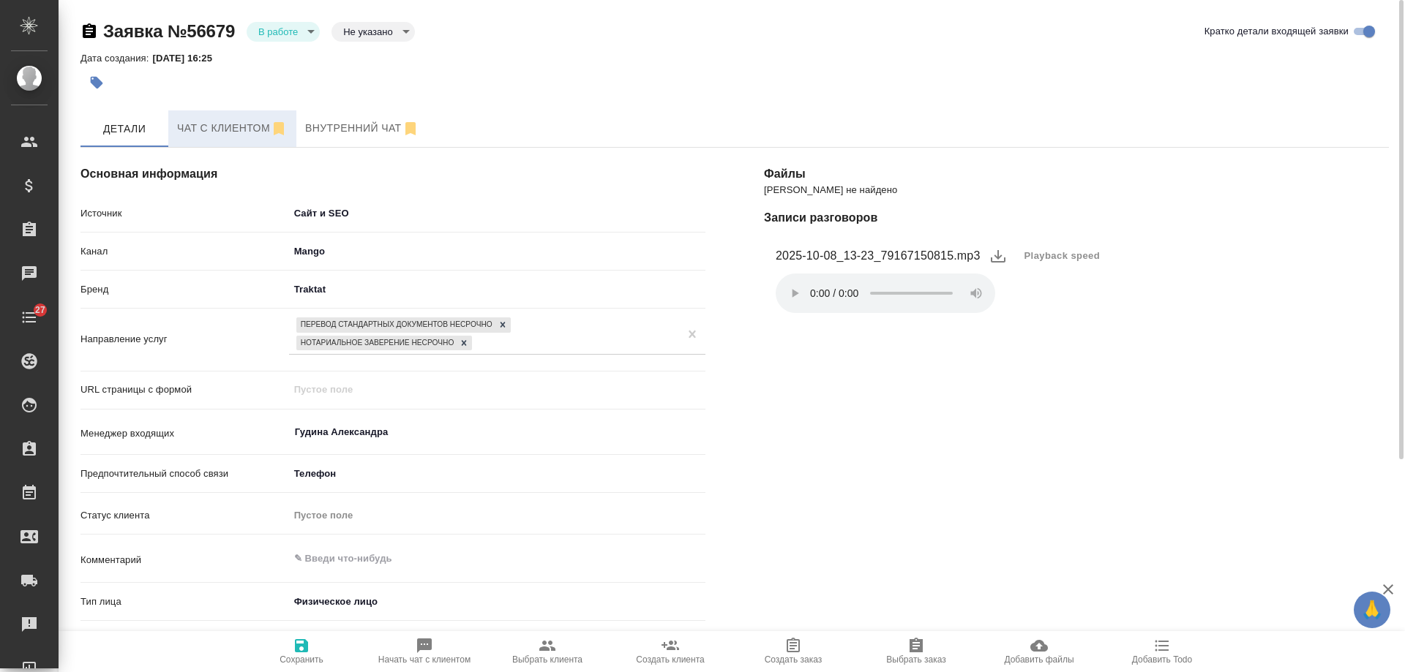
click at [230, 132] on span "Чат с клиентом" at bounding box center [232, 128] width 110 height 18
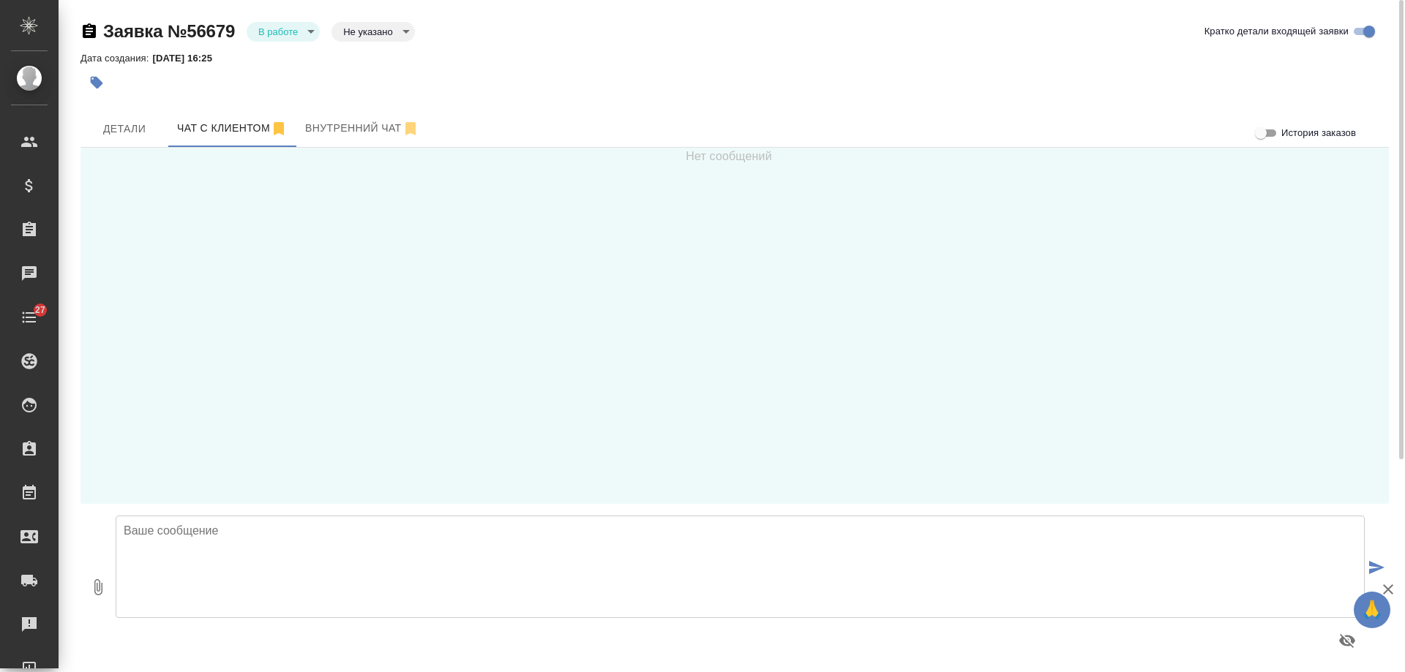
drag, startPoint x: 340, startPoint y: 597, endPoint x: 330, endPoint y: 586, distance: 14.5
click at [335, 593] on textarea at bounding box center [740, 567] width 1249 height 102
type textarea "Роман, добрый день! В продолжение разговора направьте сканы Ваших документов дл…"
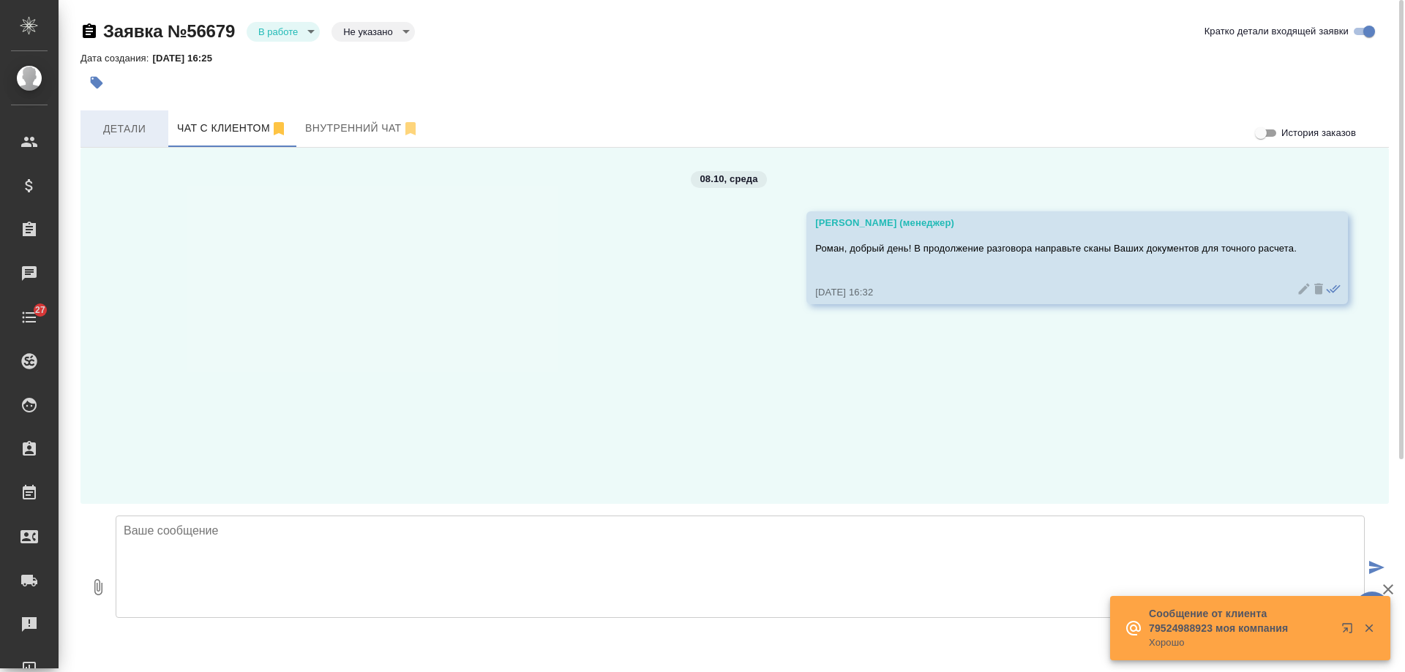
click at [126, 128] on span "Детали" at bounding box center [124, 129] width 70 height 18
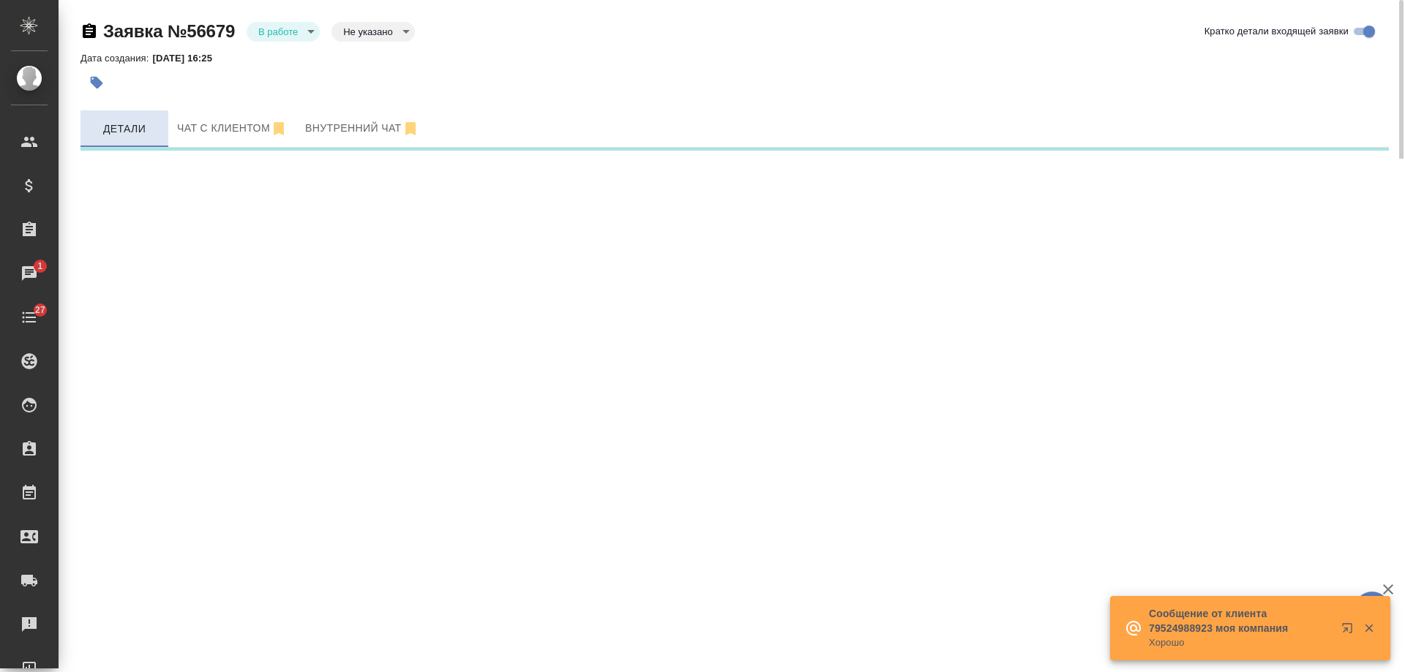
select select "RU"
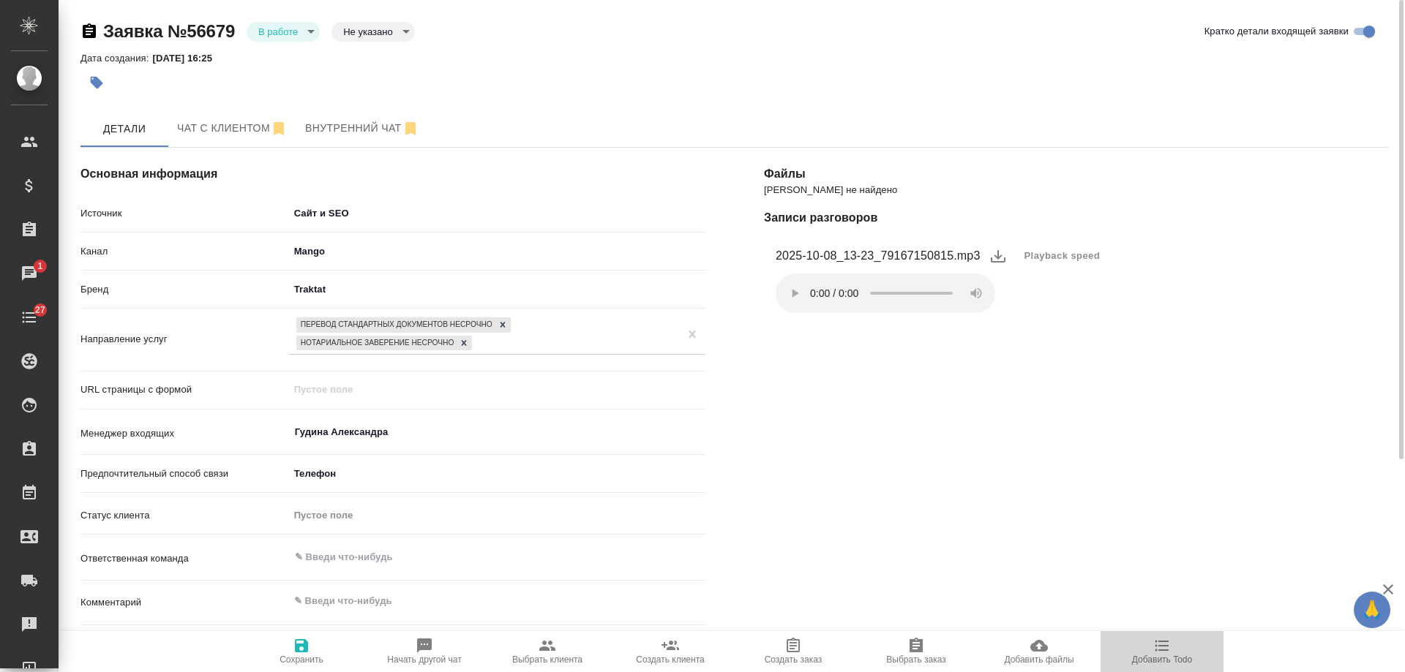
click at [1163, 645] on icon "button" at bounding box center [1162, 646] width 14 height 11
type textarea "x"
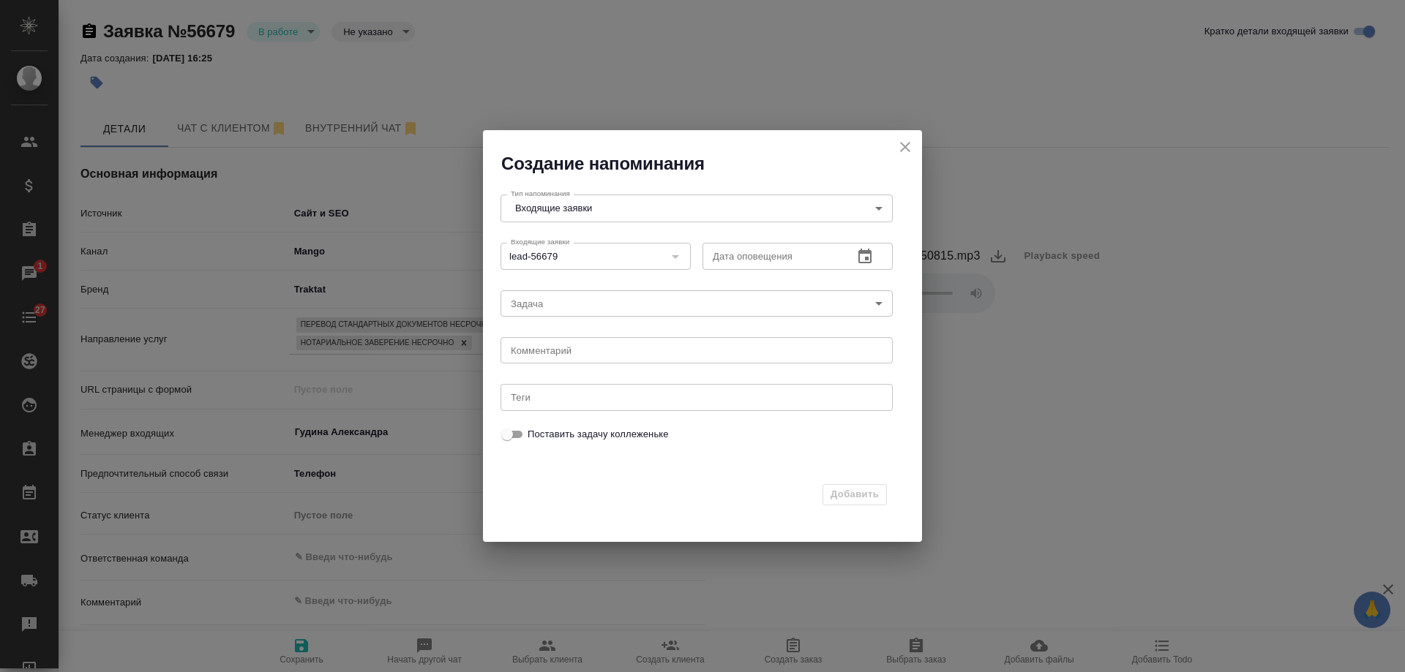
click at [874, 261] on button "button" at bounding box center [864, 256] width 35 height 35
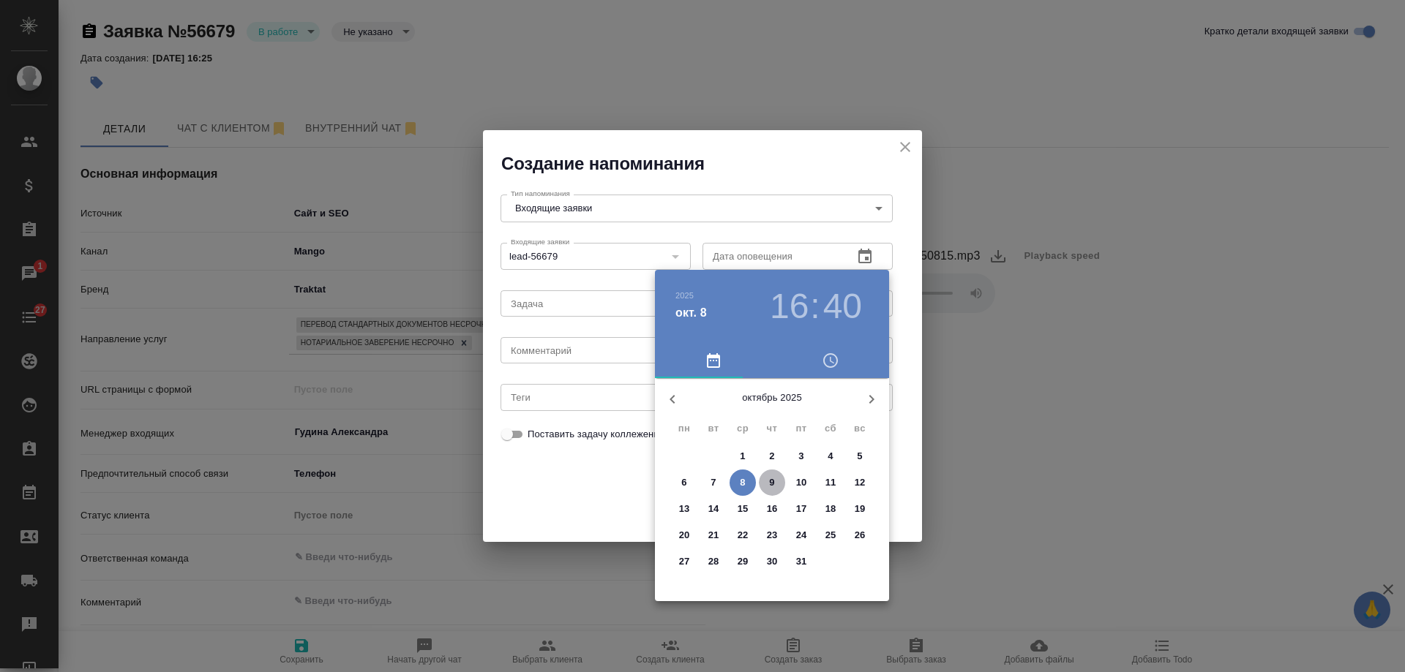
click at [776, 484] on span "9" at bounding box center [772, 483] width 26 height 15
type input "09.10.2025 16:40"
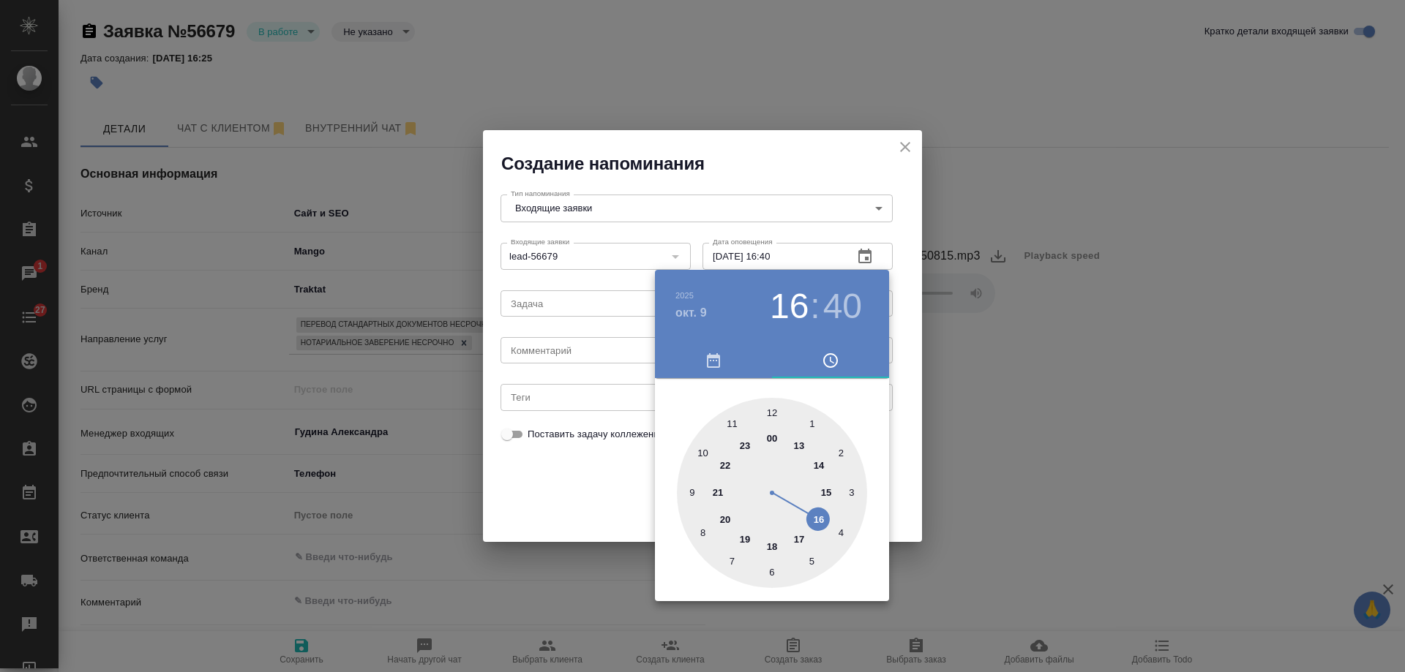
click at [582, 356] on div at bounding box center [702, 336] width 1405 height 672
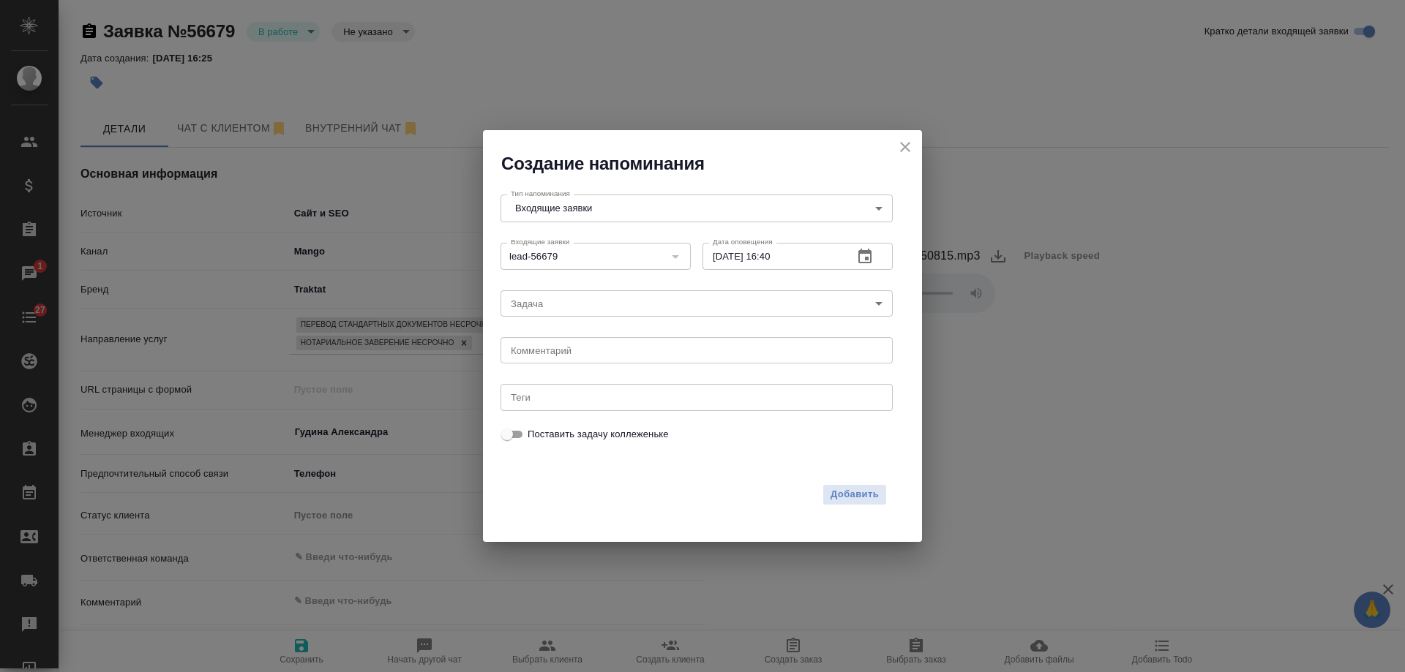
click at [582, 355] on div "2025 окт. 9 16 : 40 00 1 2 3 4 5 6 7 8 9 10 11 12 13 14 15 16 17 18 19 20 21 22…" at bounding box center [702, 336] width 1405 height 672
click at [580, 354] on textarea at bounding box center [697, 350] width 372 height 11
type textarea "акт в вотс"
click at [863, 496] on span "Добавить" at bounding box center [855, 495] width 48 height 17
type textarea "x"
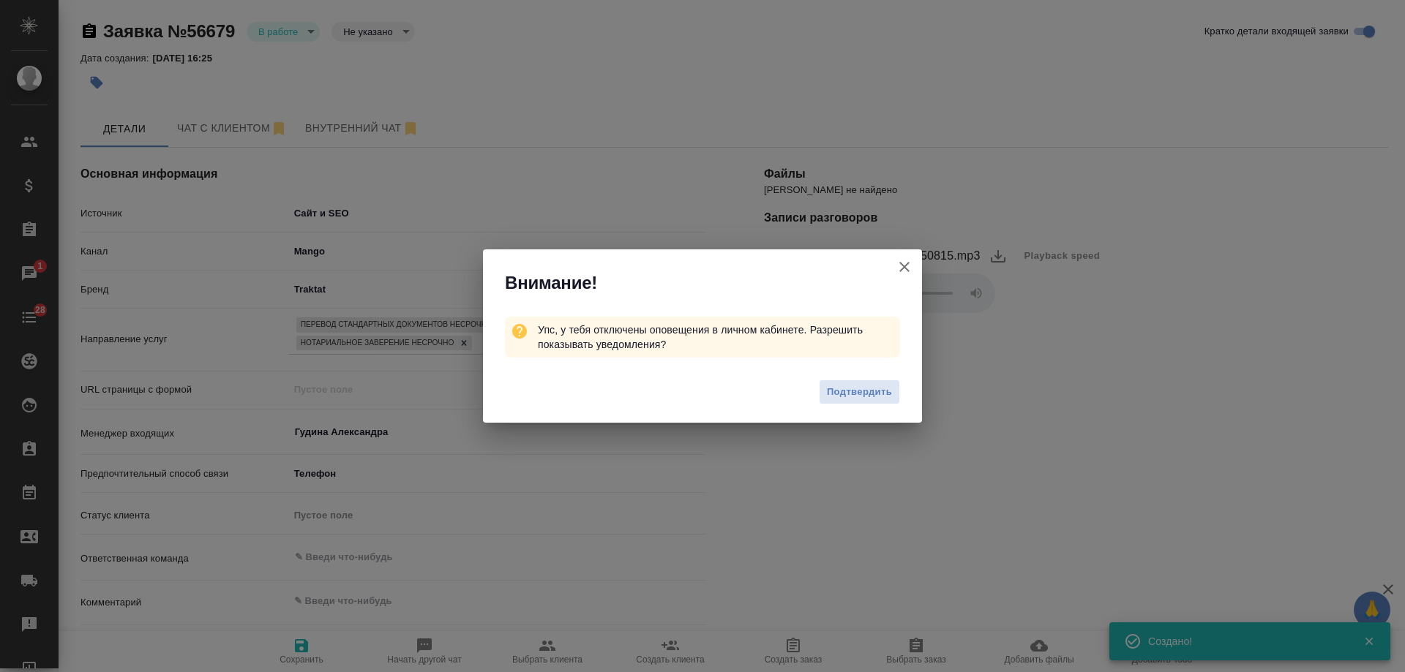
click at [906, 269] on icon "button" at bounding box center [904, 267] width 10 height 10
type textarea "x"
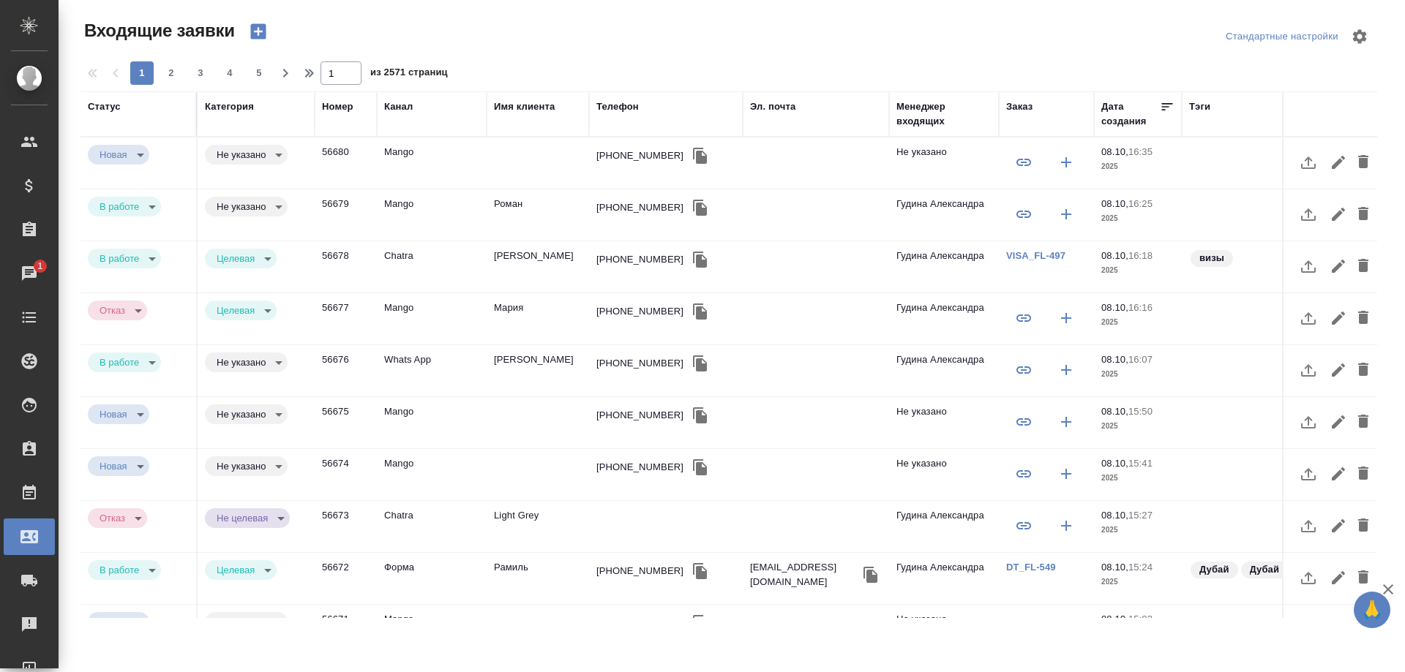
select select "RU"
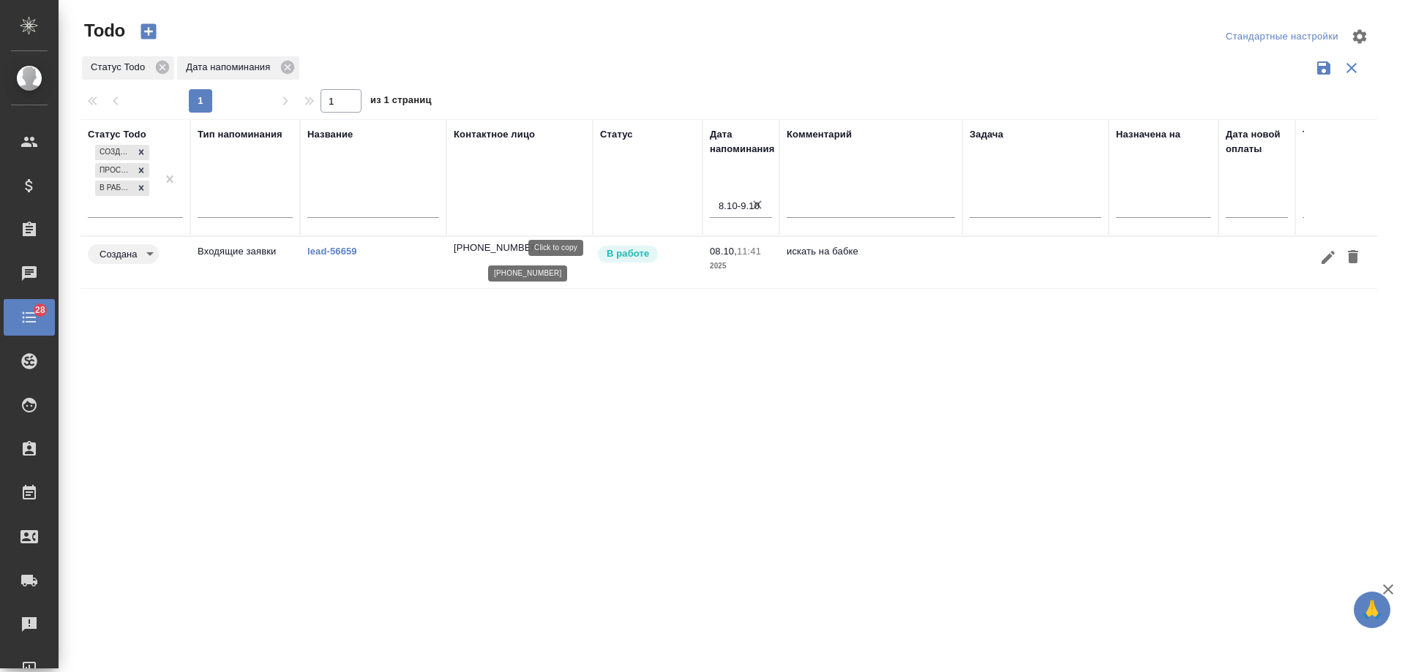
click at [518, 249] on p "[PHONE_NUMBER]" at bounding box center [497, 248] width 87 height 15
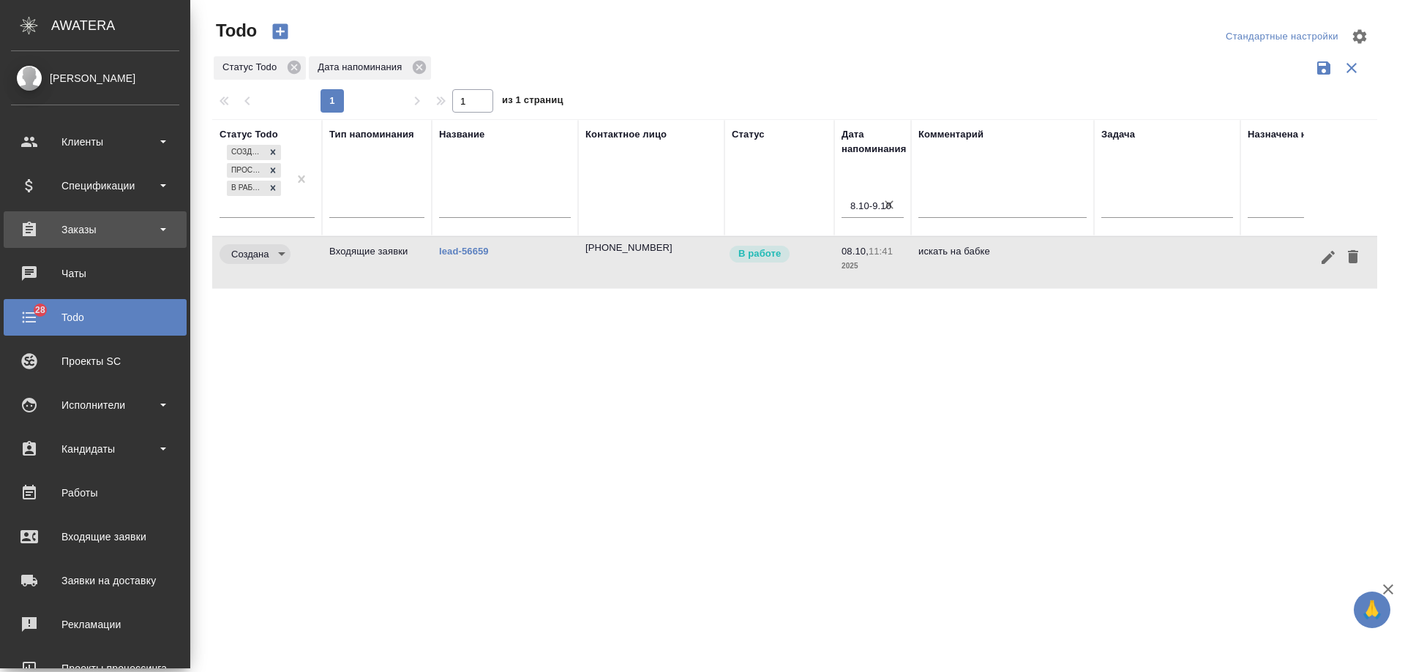
click at [100, 230] on div "Заказы" at bounding box center [95, 230] width 168 height 22
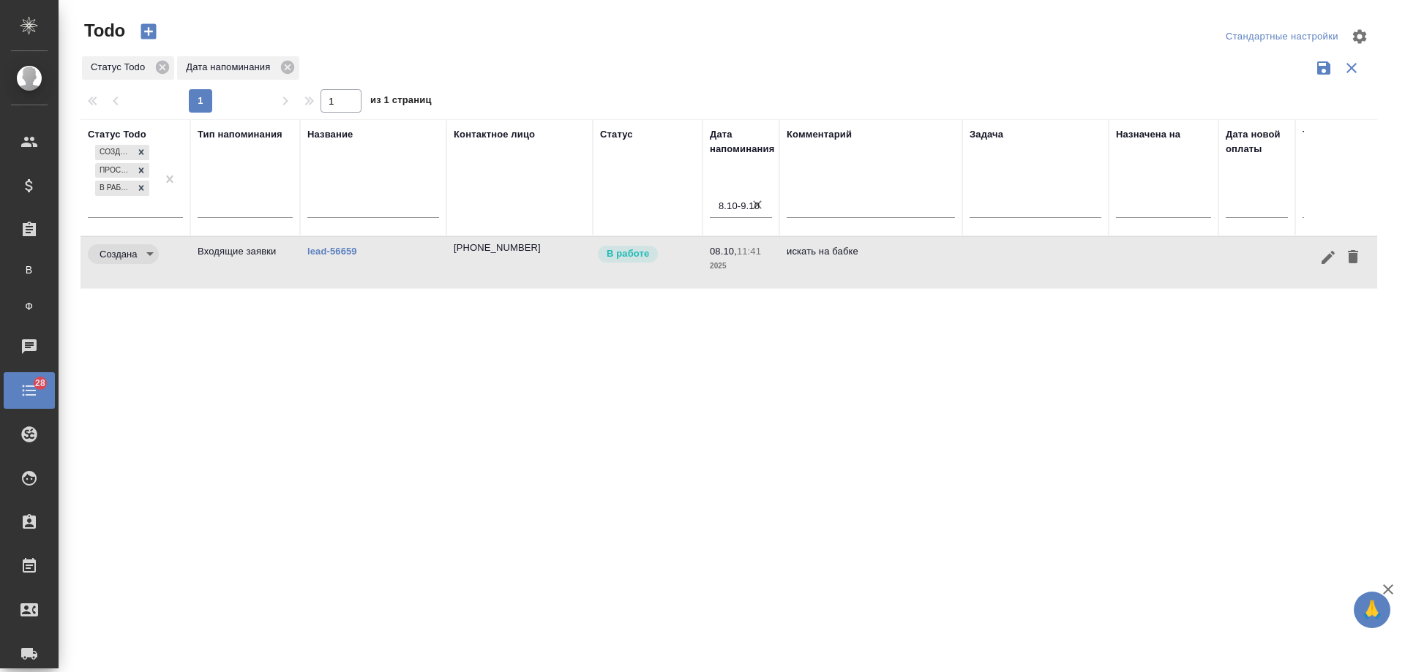
click at [343, 254] on link "lead-56659" at bounding box center [332, 251] width 50 height 11
click at [1351, 259] on icon "button" at bounding box center [1353, 256] width 10 height 13
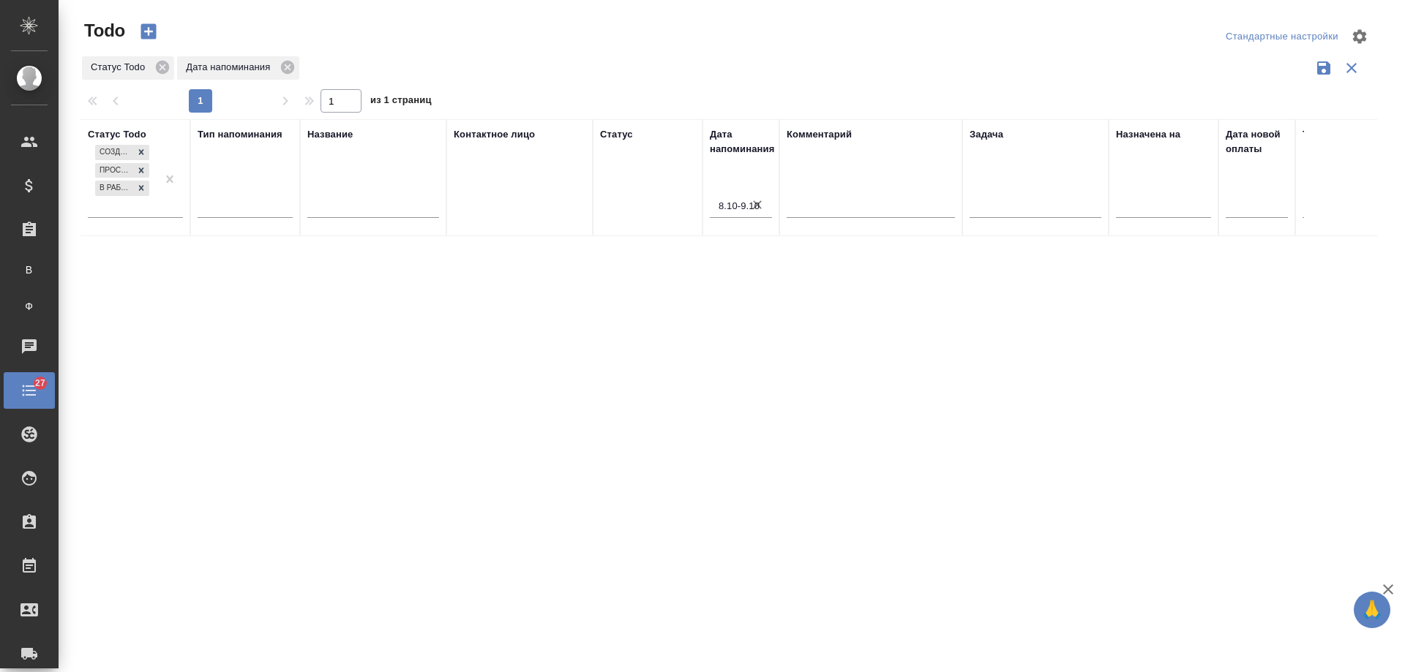
drag, startPoint x: 759, startPoint y: 202, endPoint x: 651, endPoint y: 84, distance: 160.0
click at [759, 203] on icon "button" at bounding box center [757, 205] width 15 height 15
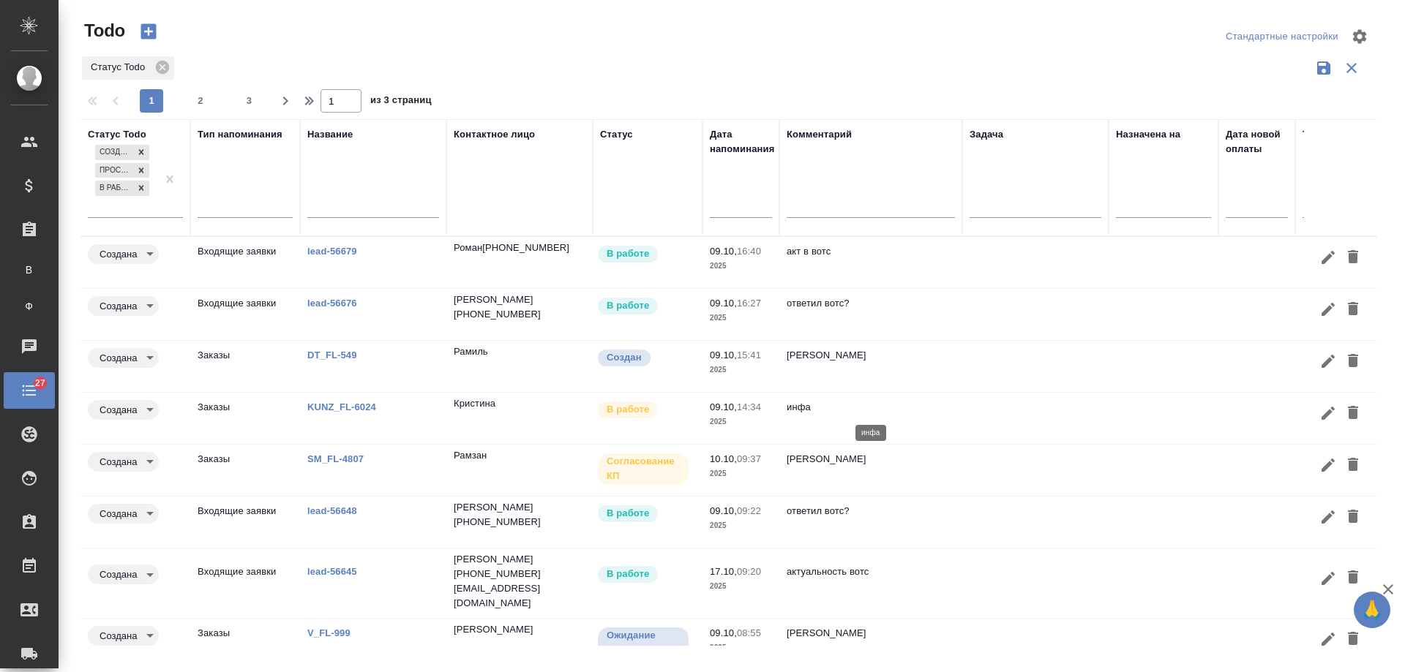
click at [885, 407] on p "инфа" at bounding box center [871, 407] width 168 height 15
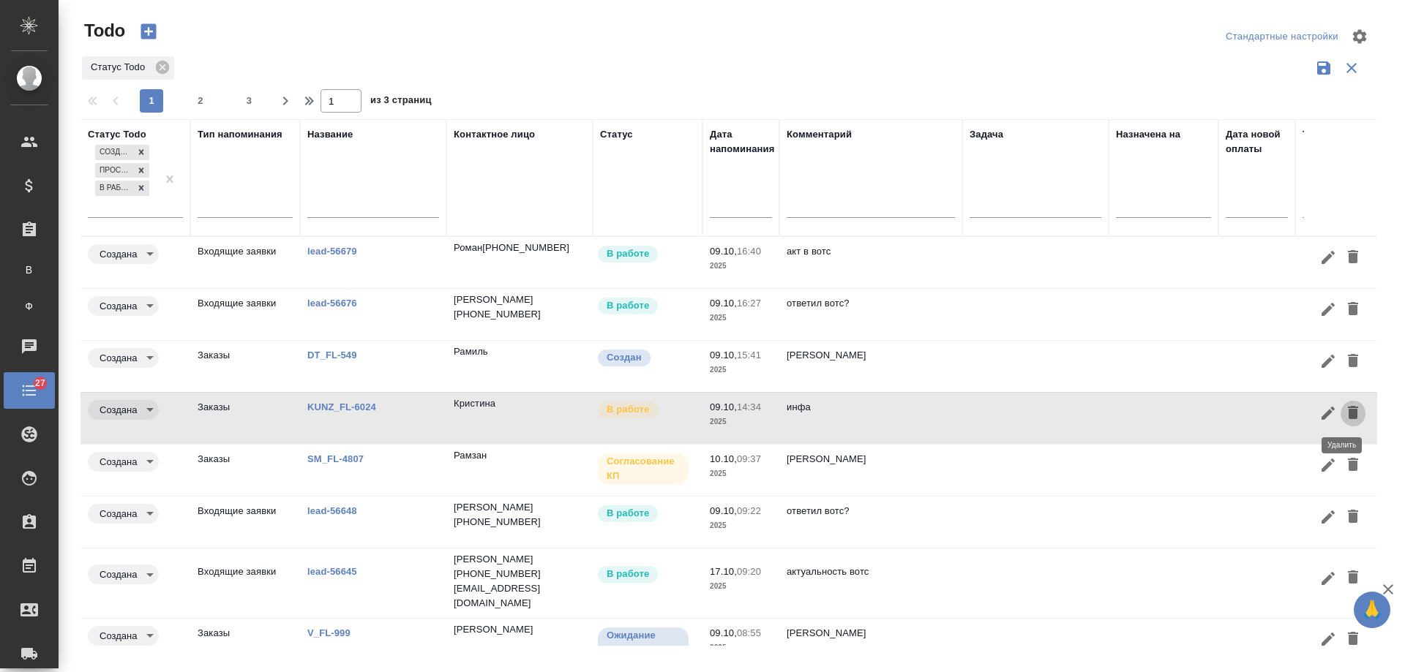
click at [1348, 416] on icon "button" at bounding box center [1353, 412] width 10 height 13
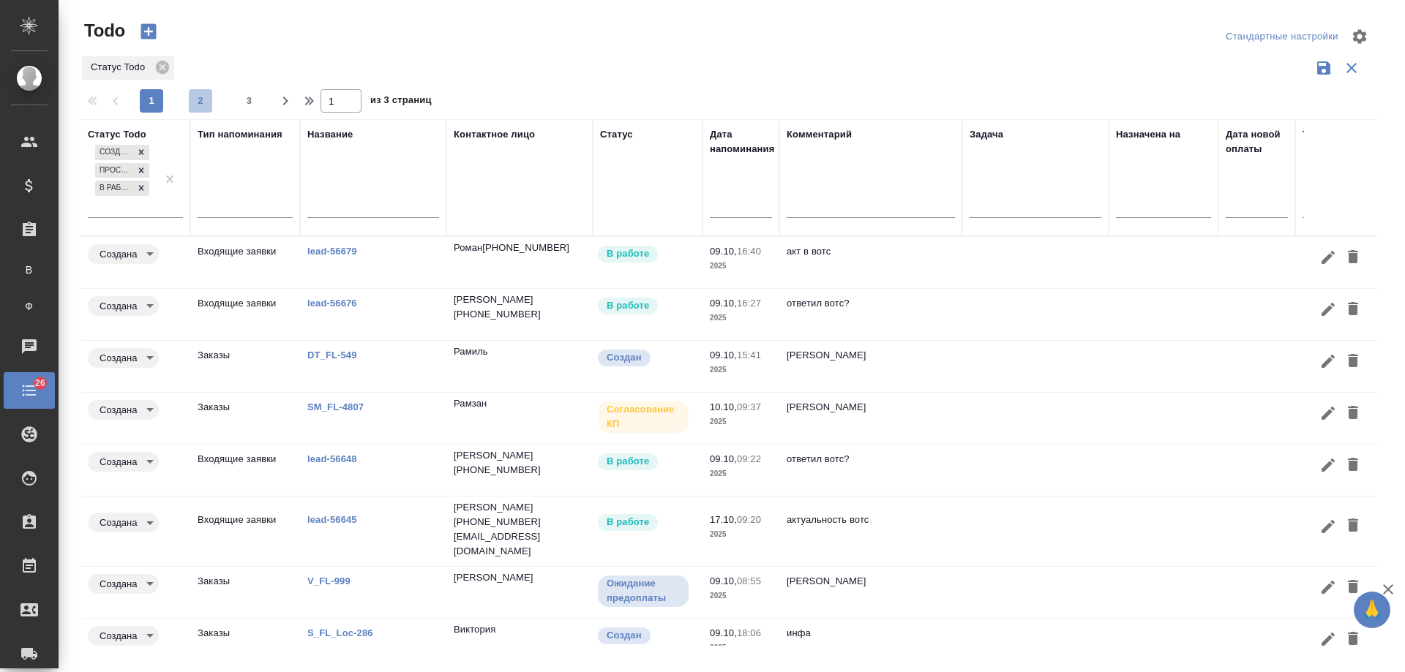
click at [203, 108] on button "2" at bounding box center [200, 100] width 23 height 23
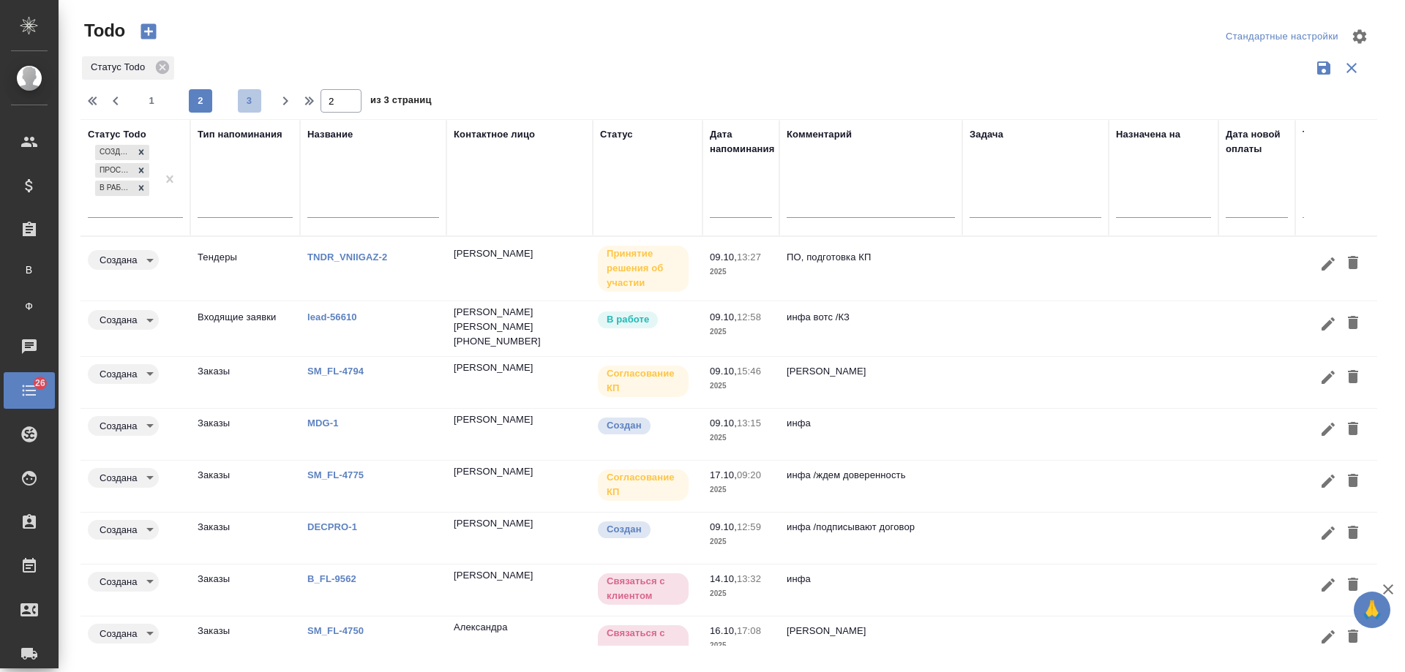
click at [252, 103] on span "3" at bounding box center [249, 101] width 23 height 15
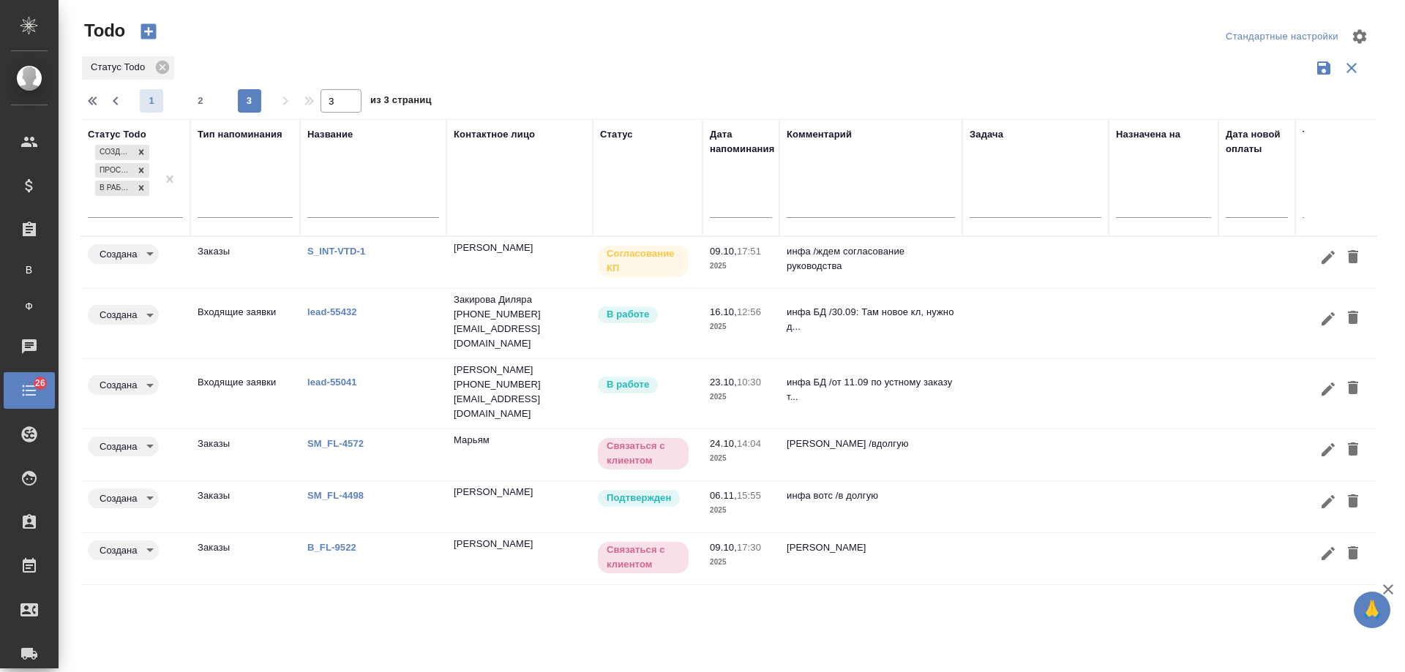
click at [155, 102] on span "1" at bounding box center [151, 101] width 23 height 15
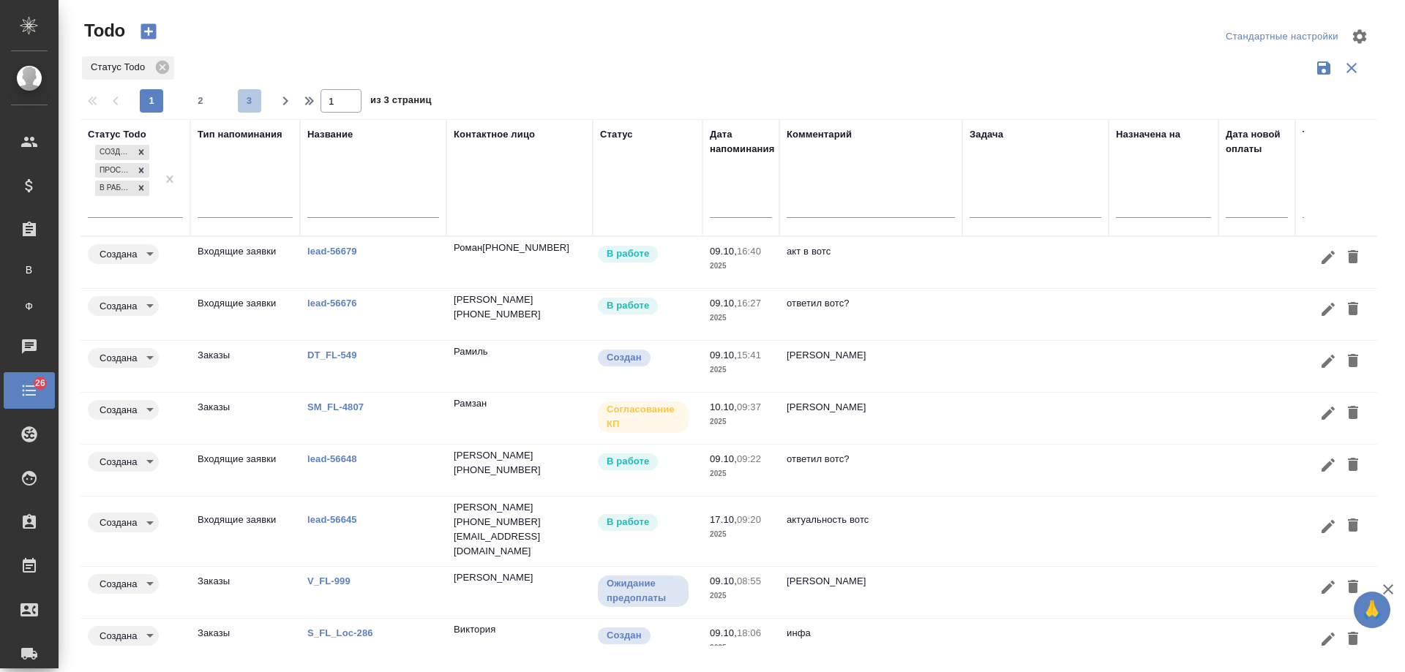
click at [250, 100] on span "3" at bounding box center [249, 101] width 23 height 15
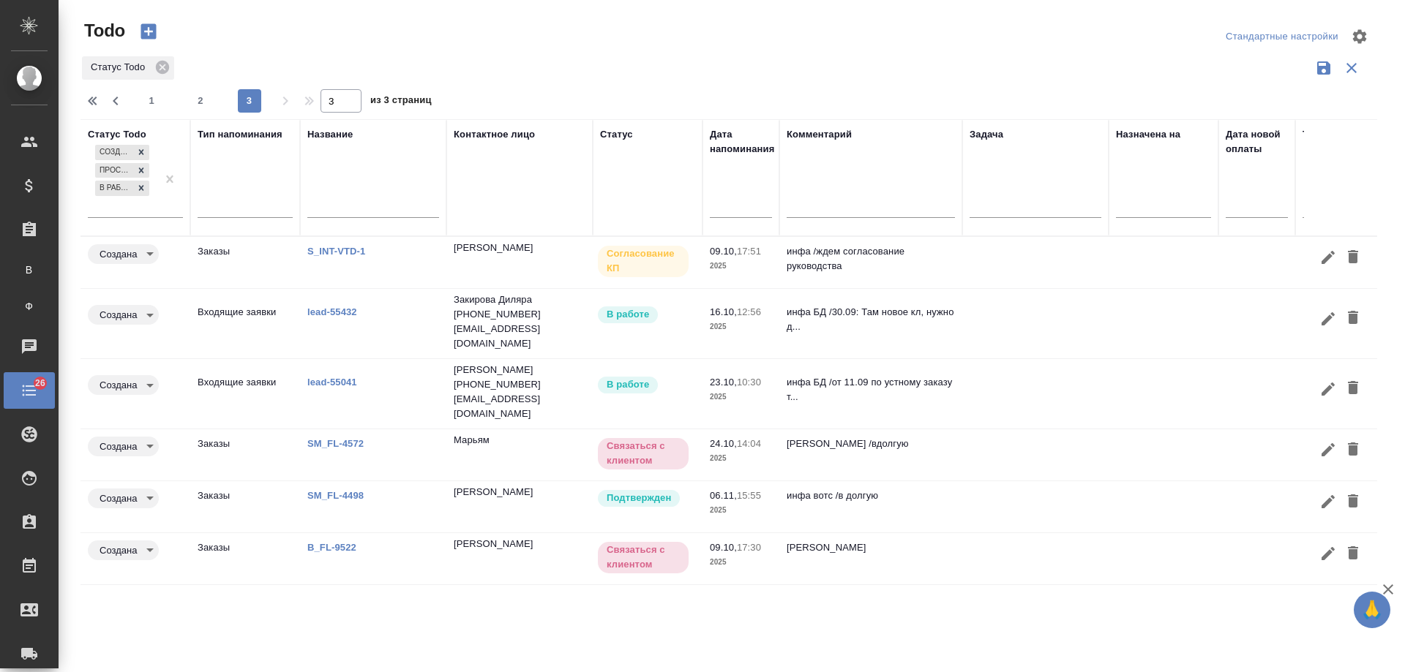
click at [340, 490] on link "SM_FL-4498" at bounding box center [335, 495] width 56 height 11
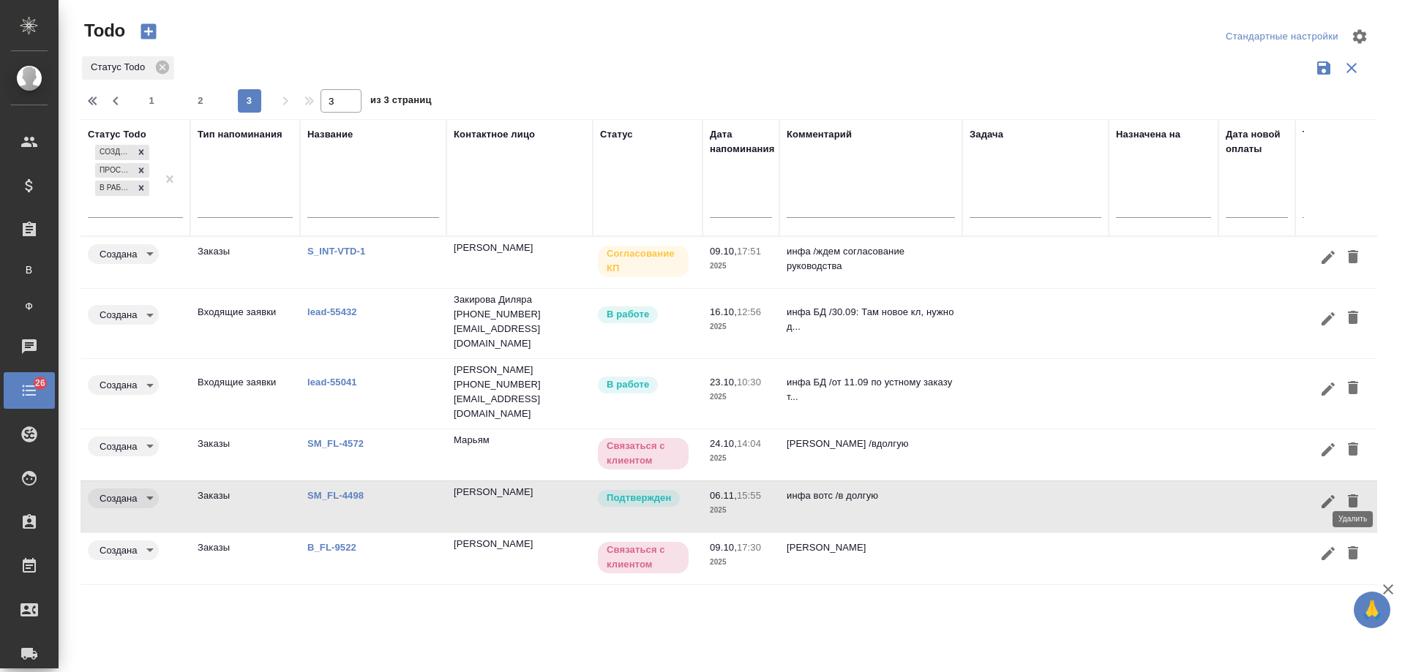
click at [1355, 495] on icon "button" at bounding box center [1353, 501] width 10 height 13
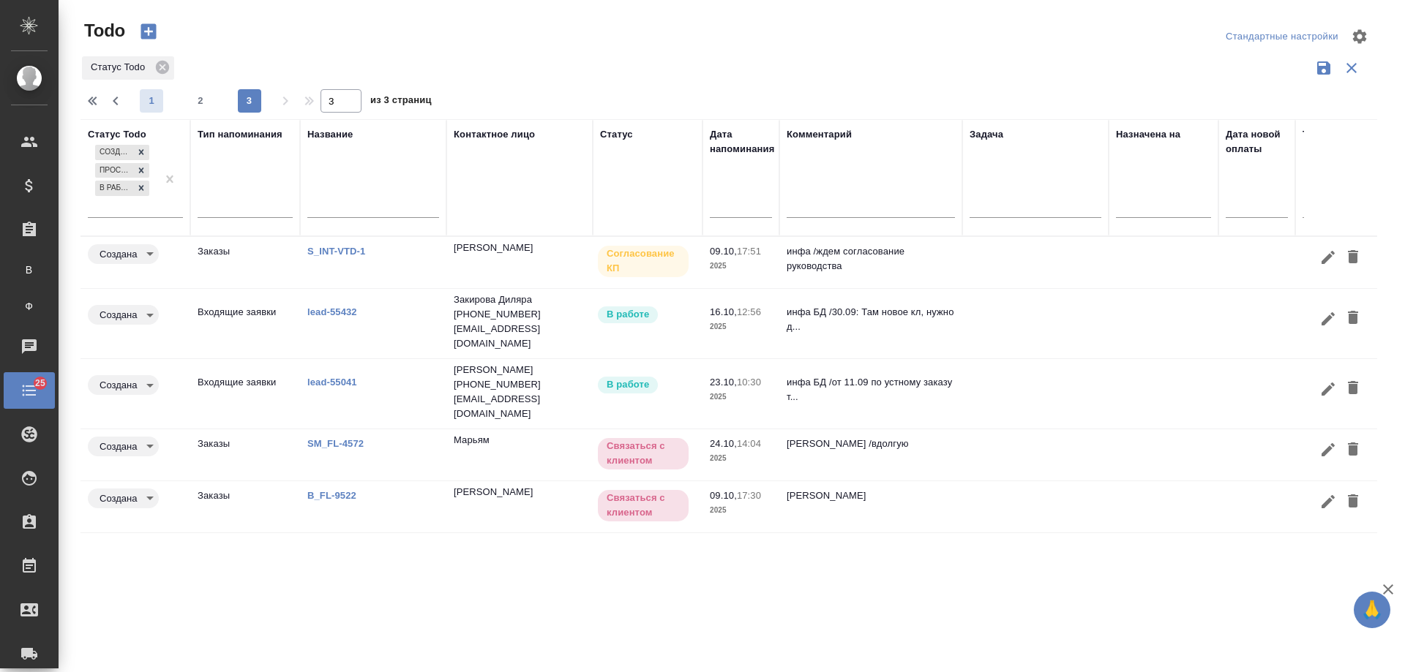
click at [151, 106] on span "1" at bounding box center [151, 101] width 23 height 15
type input "1"
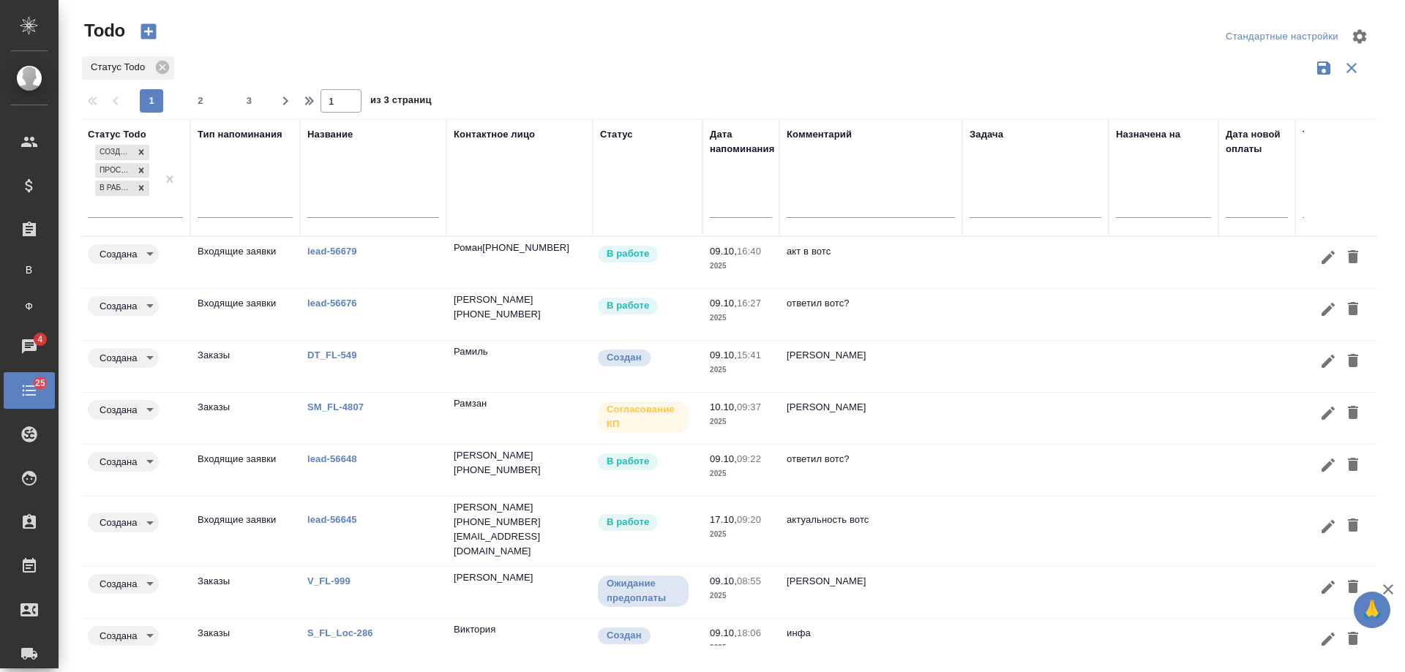
click at [346, 355] on link "DT_FL-549" at bounding box center [332, 355] width 50 height 11
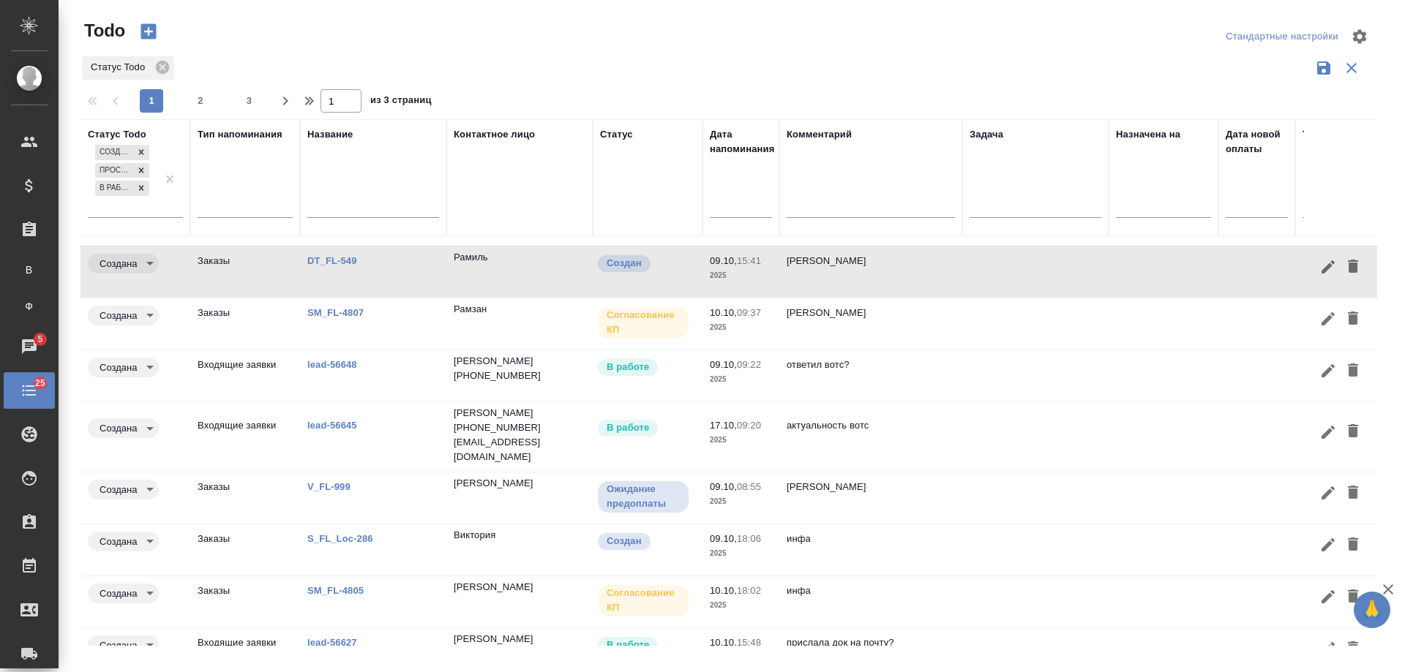
scroll to position [140, 0]
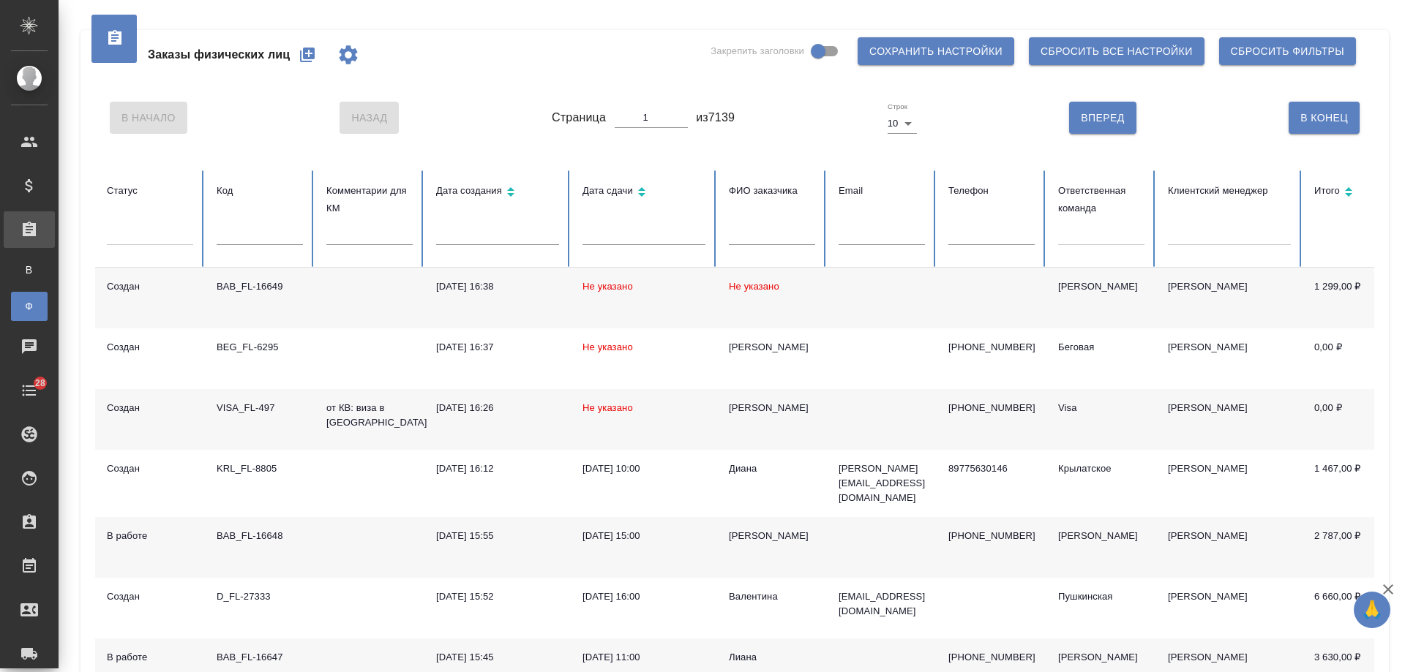
click at [959, 233] on input "text" at bounding box center [991, 235] width 86 height 20
paste input "[PHONE_NUMBER]"
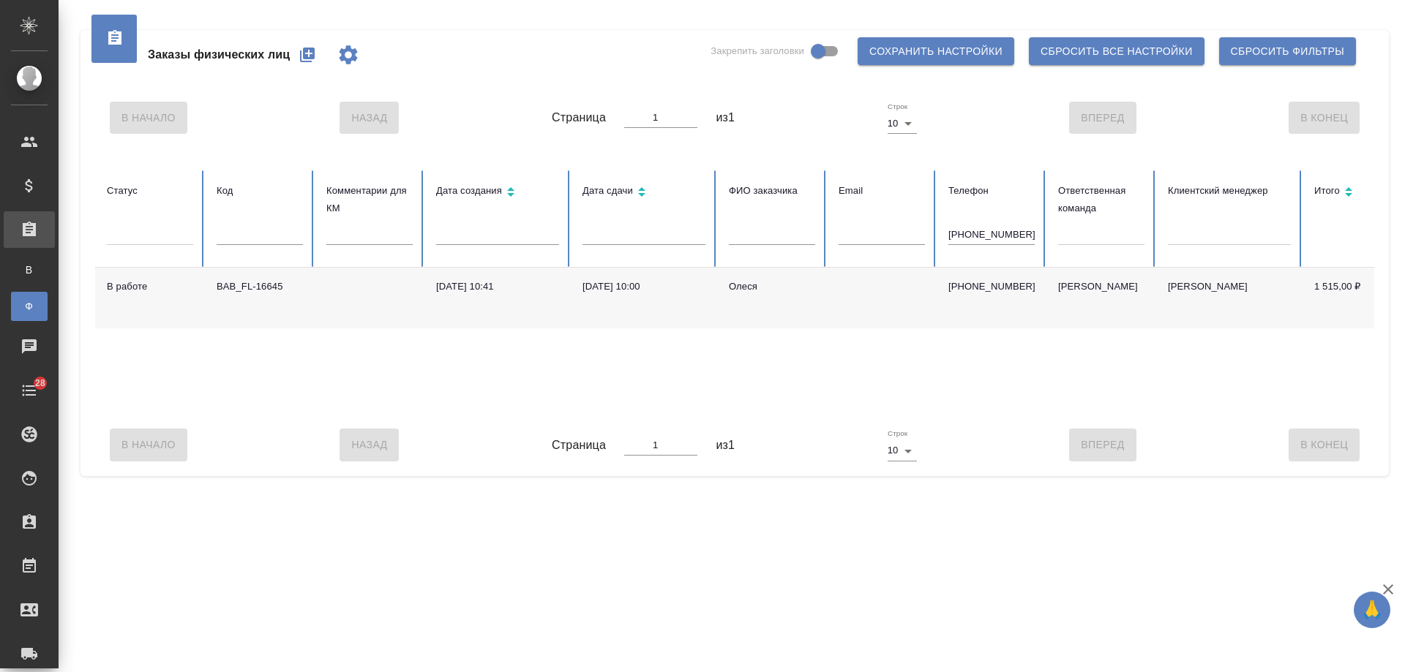
click at [651, 285] on div "[DATE] 10:00" at bounding box center [643, 287] width 123 height 15
click at [959, 231] on input "[PHONE_NUMBER]" at bounding box center [991, 235] width 86 height 20
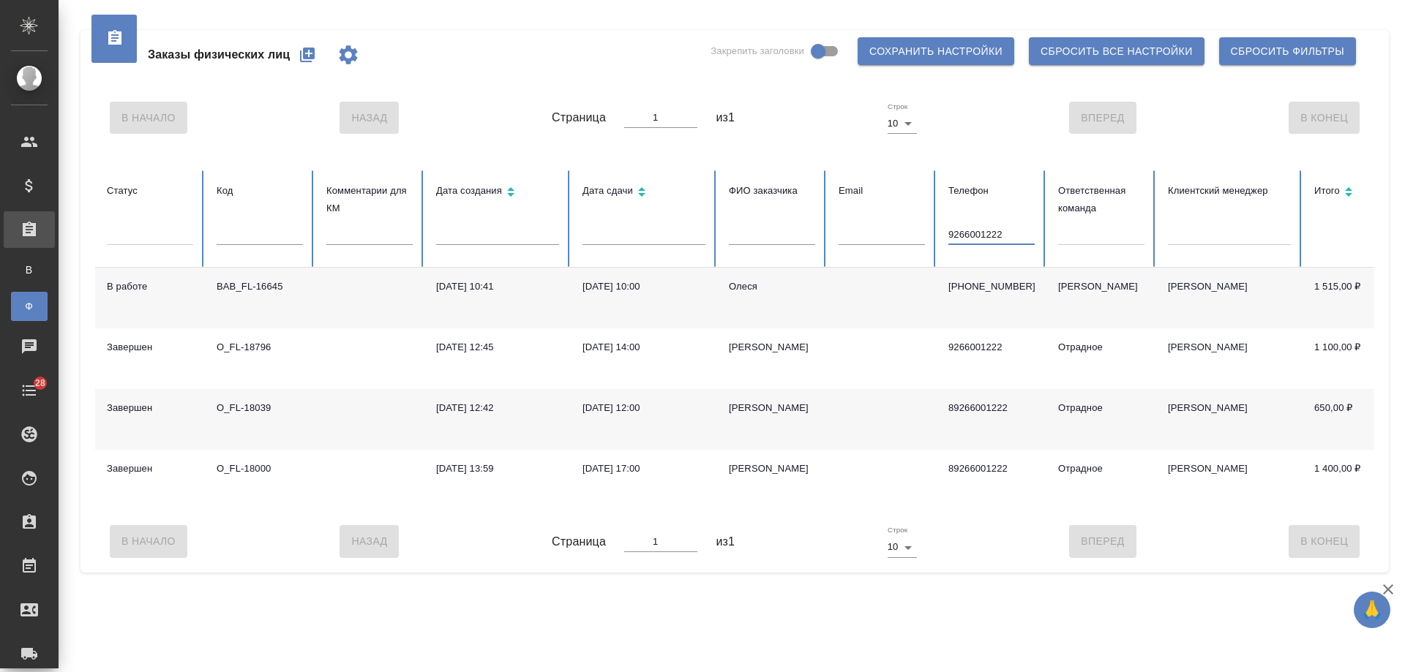
type input "9266001222"
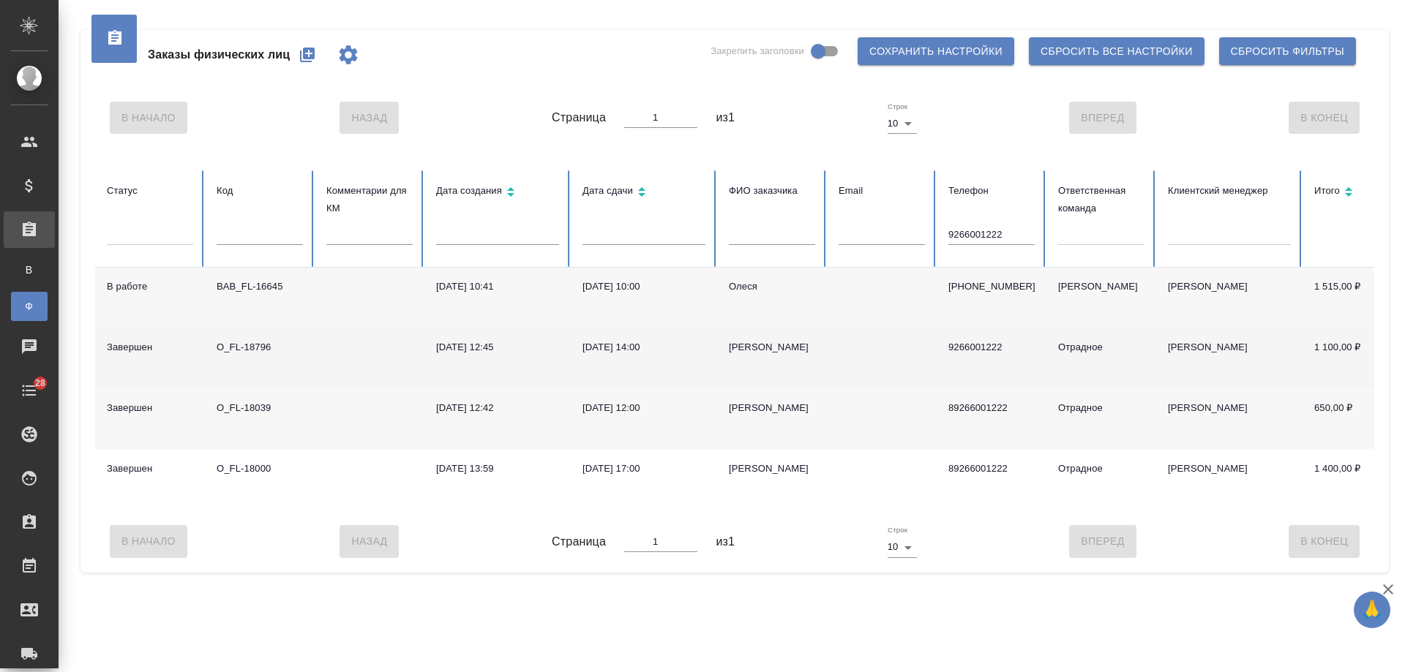
click at [629, 350] on div "[DATE] 14:00" at bounding box center [643, 347] width 123 height 15
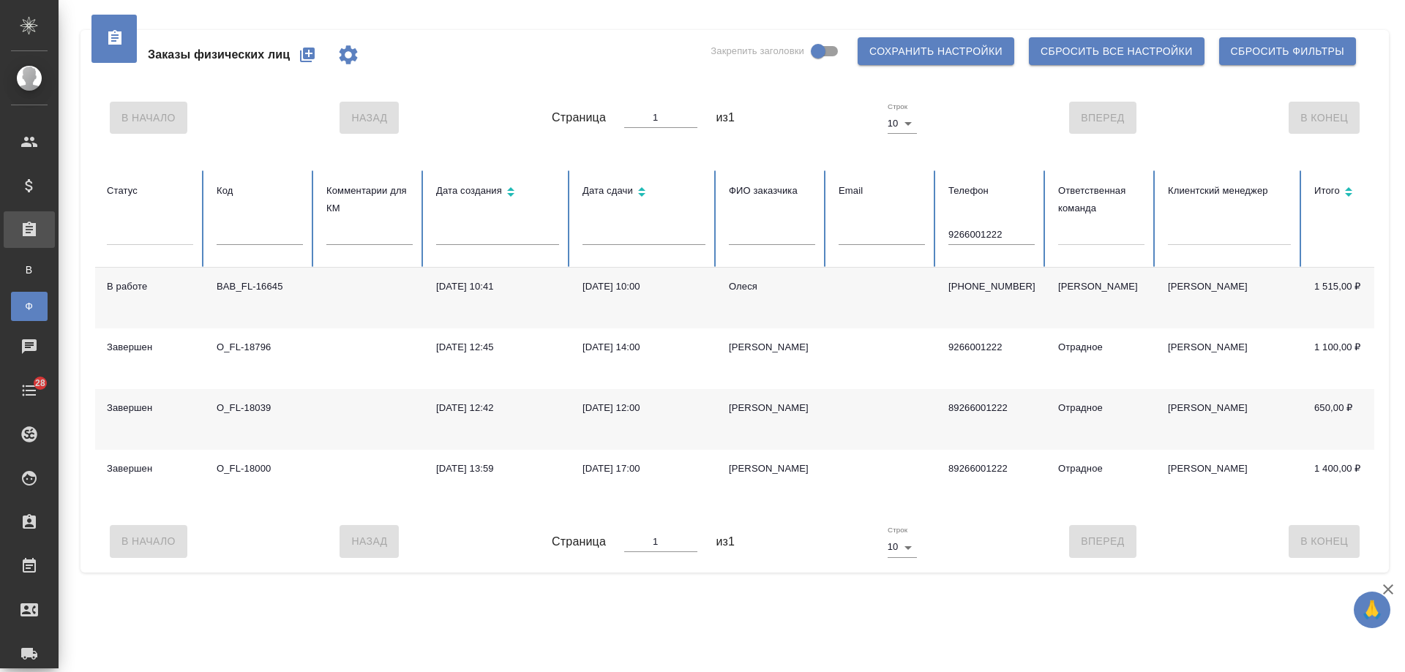
click at [469, 411] on div "[DATE] 12:42" at bounding box center [497, 408] width 123 height 15
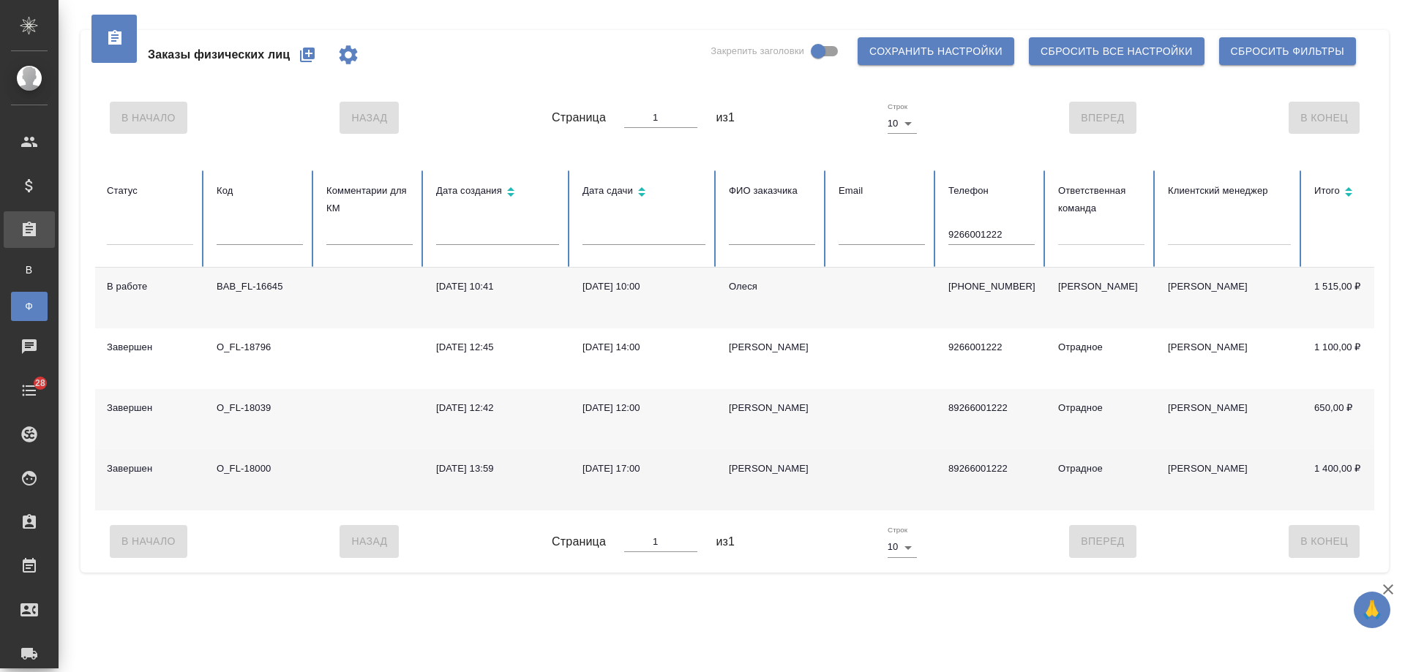
click at [517, 460] on td "[DATE] 13:59" at bounding box center [497, 480] width 146 height 61
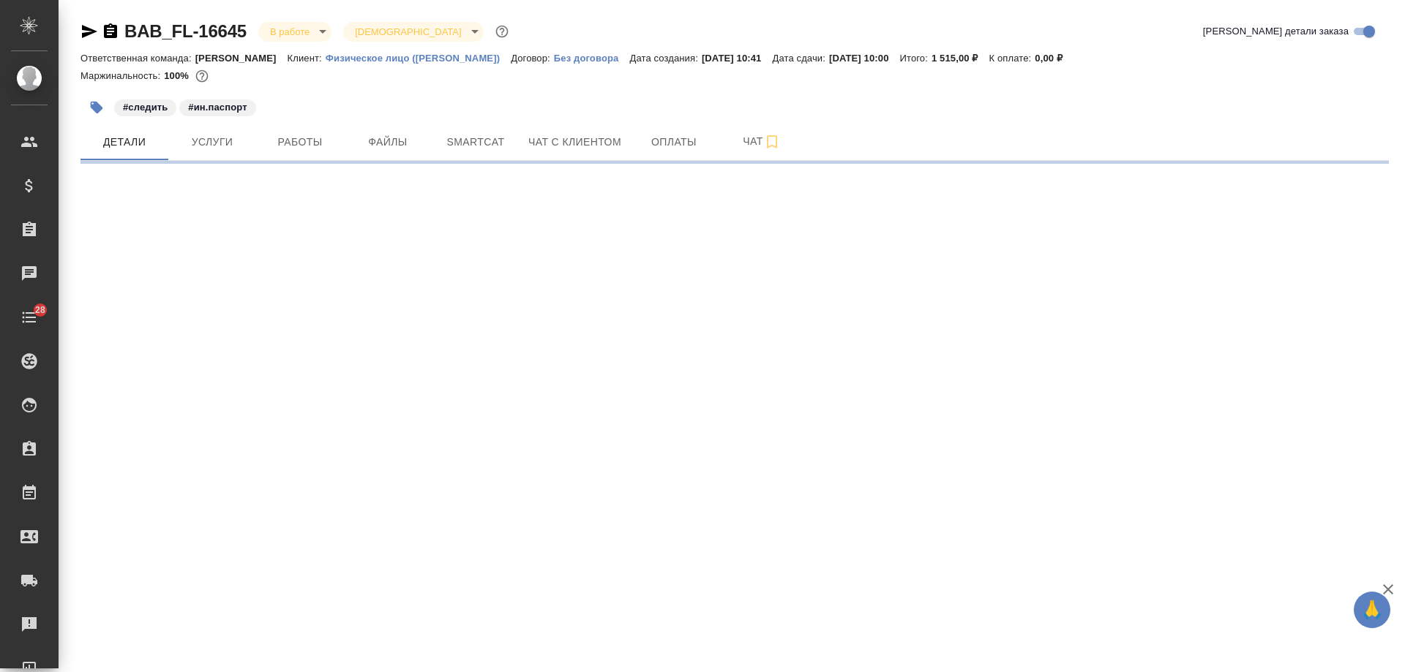
select select "RU"
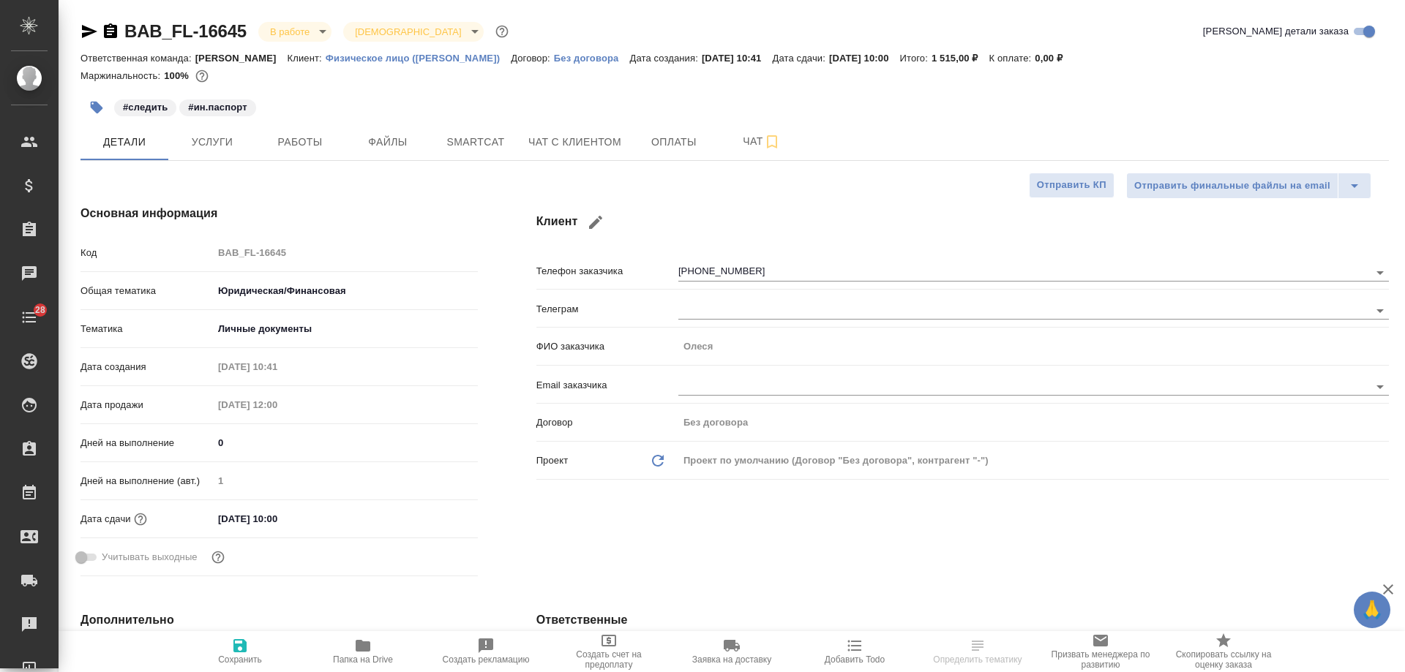
type textarea "x"
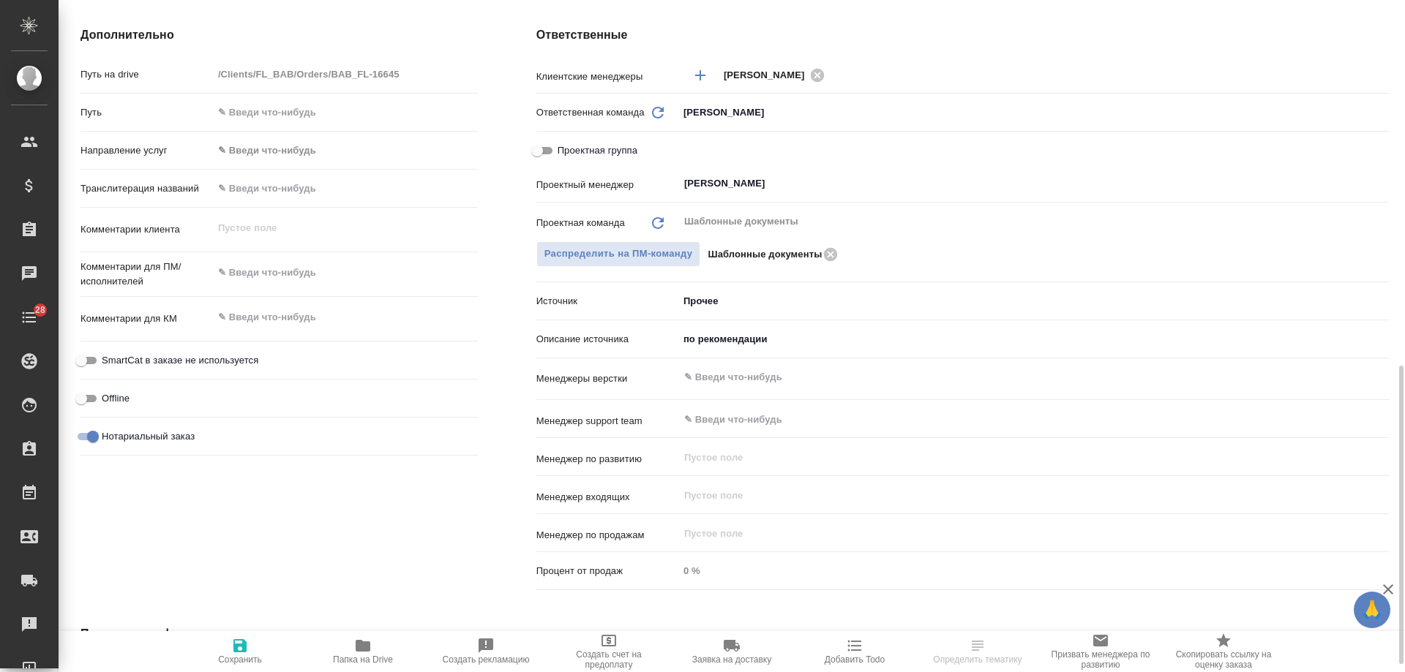
scroll to position [659, 0]
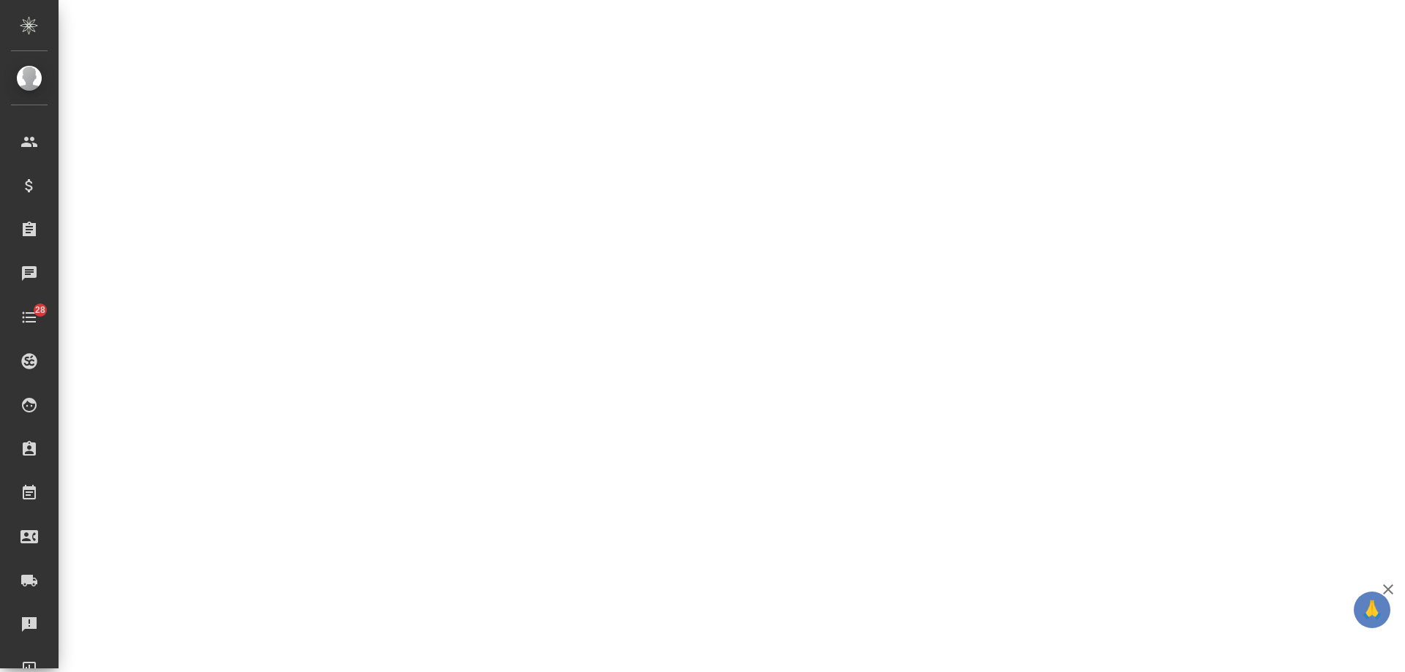
select select "RU"
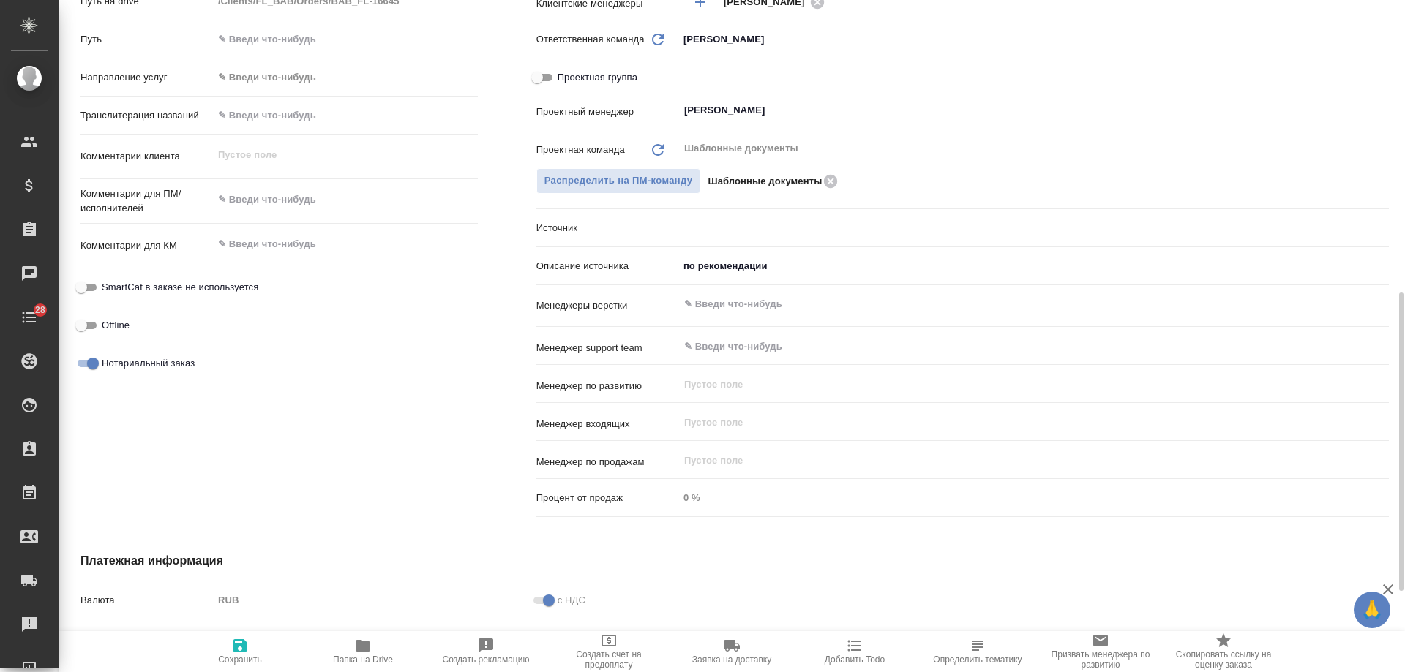
type textarea "x"
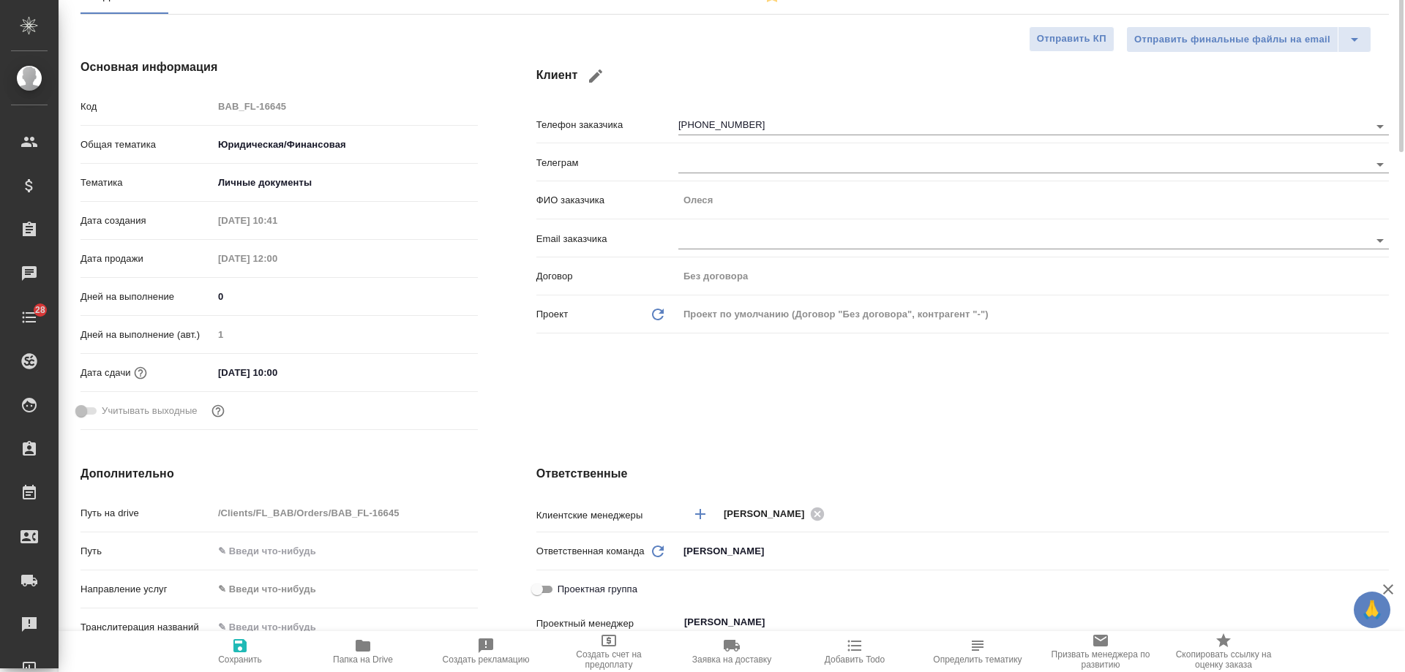
scroll to position [0, 0]
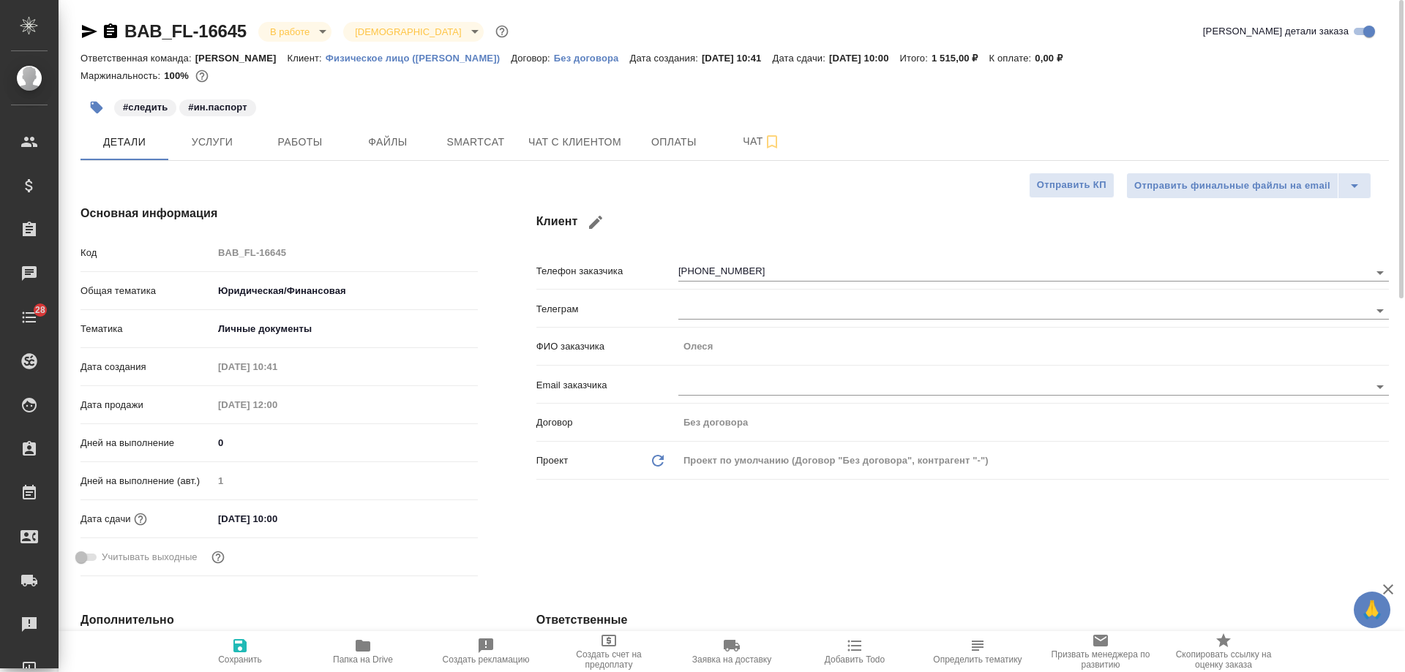
click at [91, 34] on icon "button" at bounding box center [89, 31] width 15 height 13
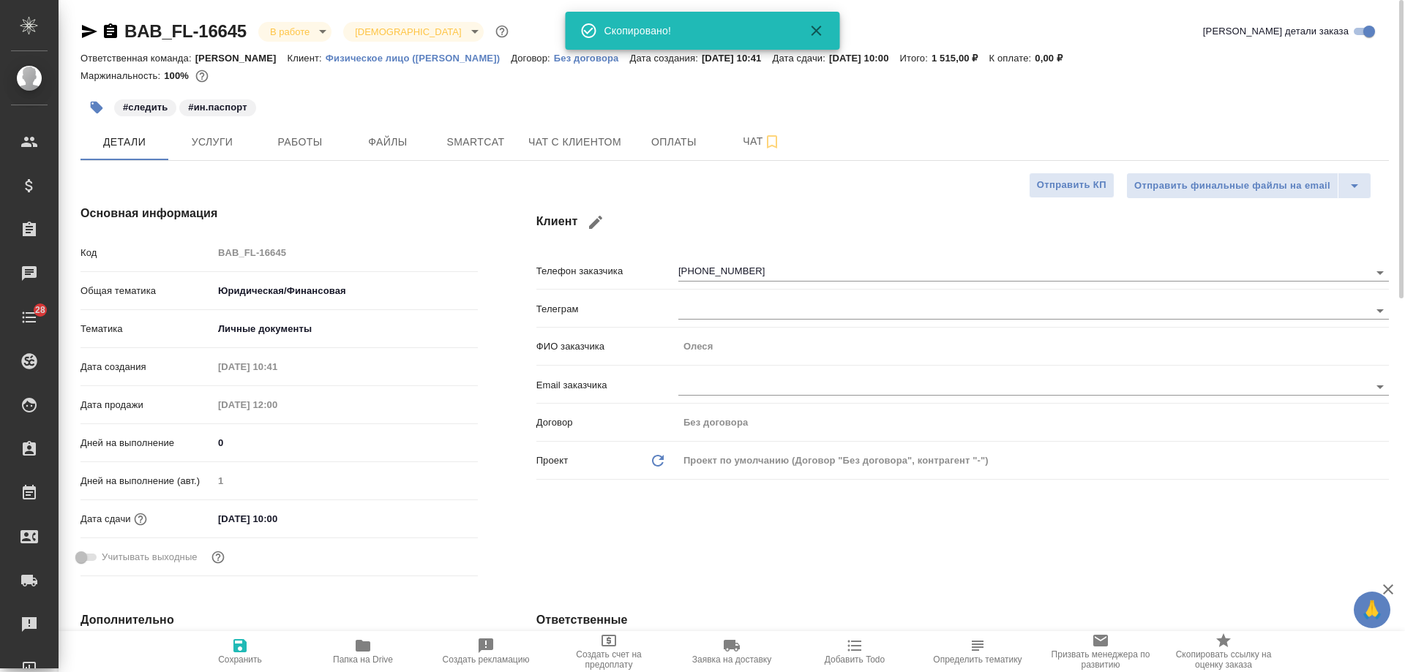
type textarea "x"
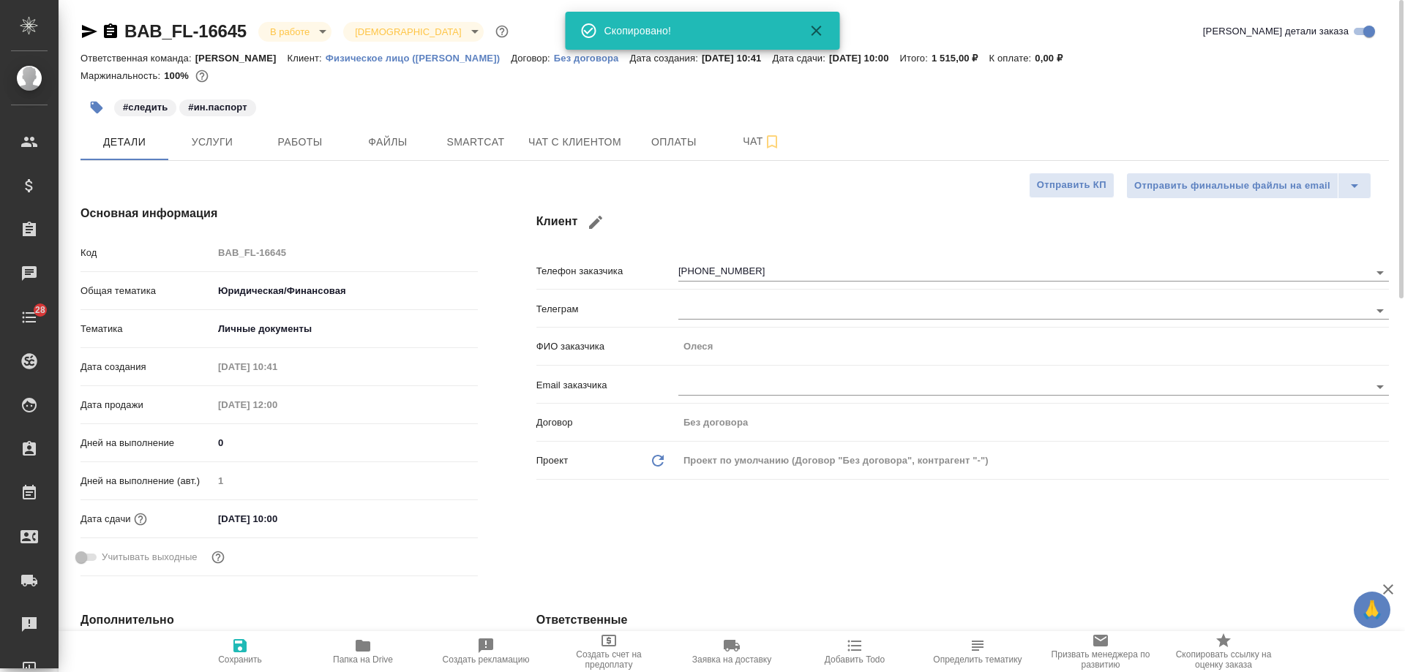
type textarea "x"
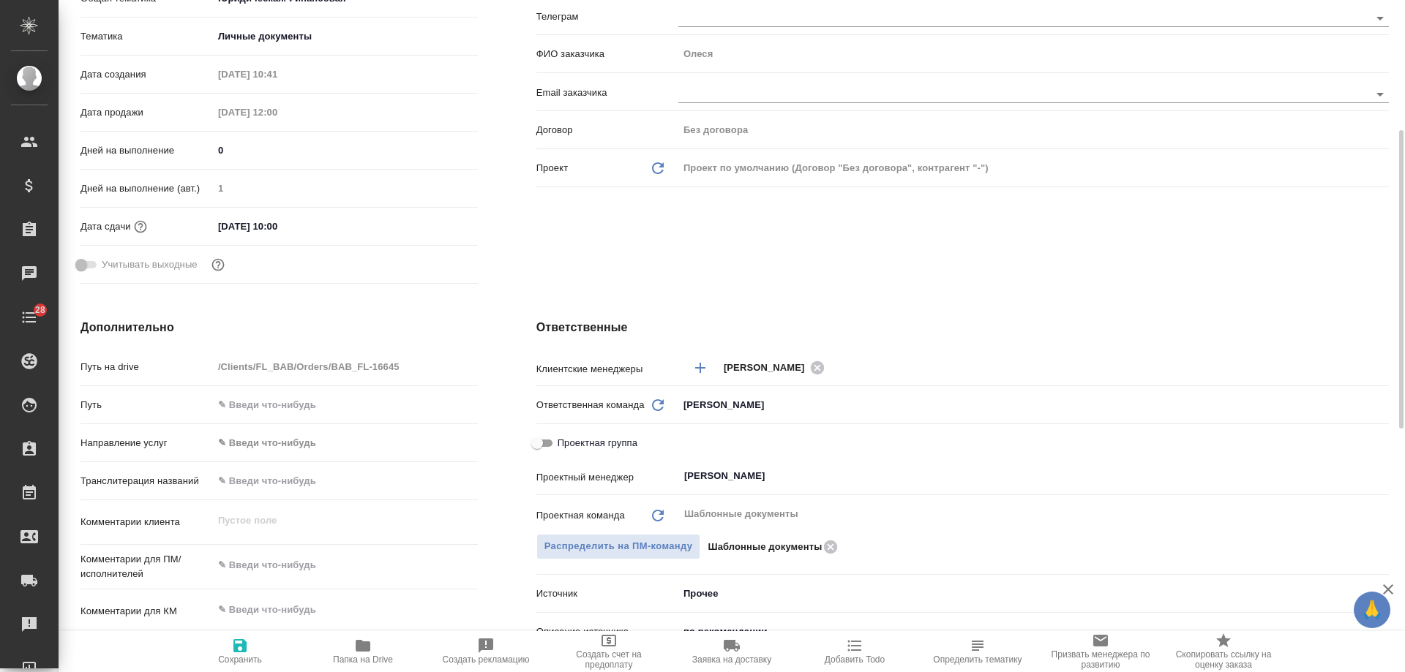
scroll to position [439, 0]
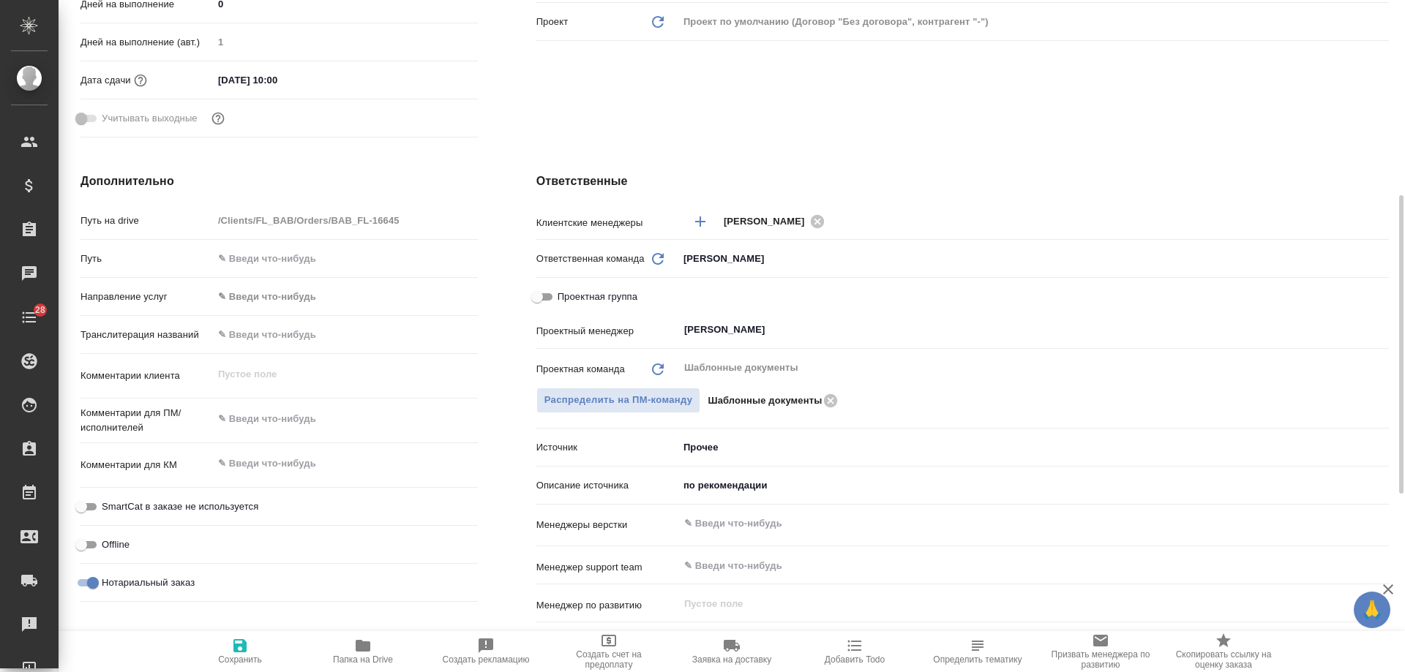
type textarea "x"
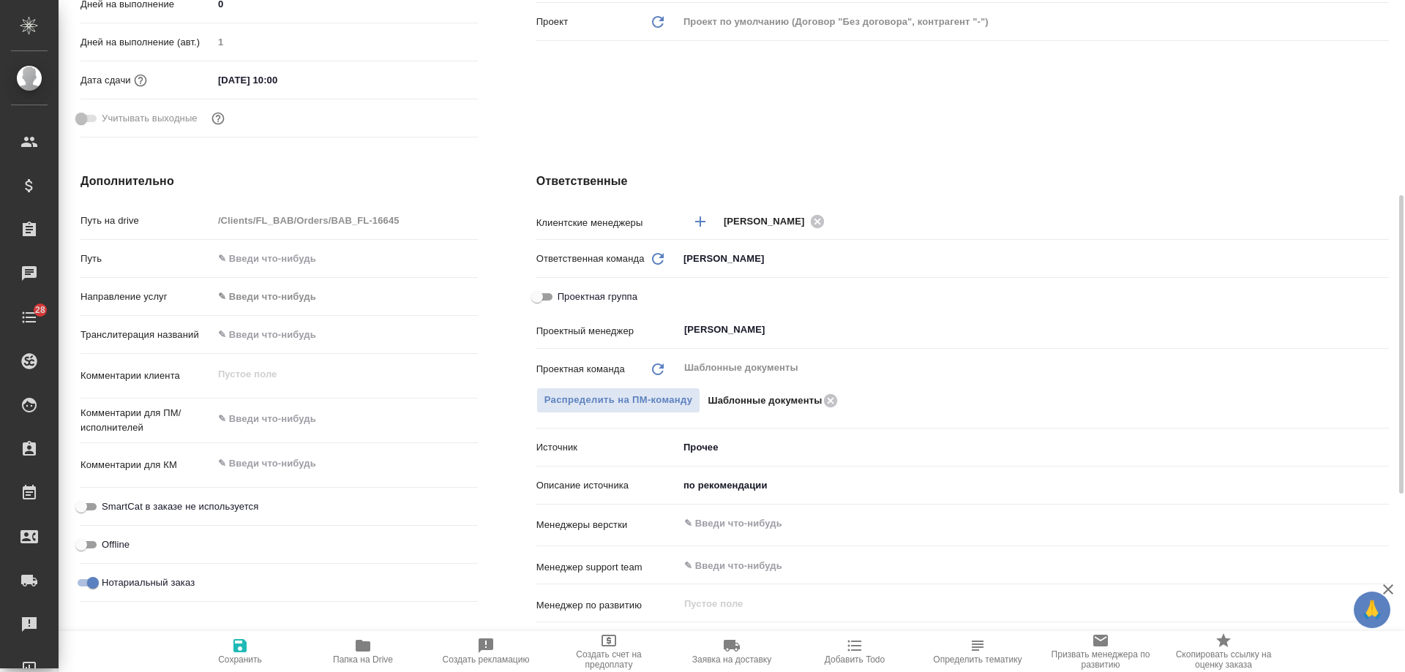
type textarea "x"
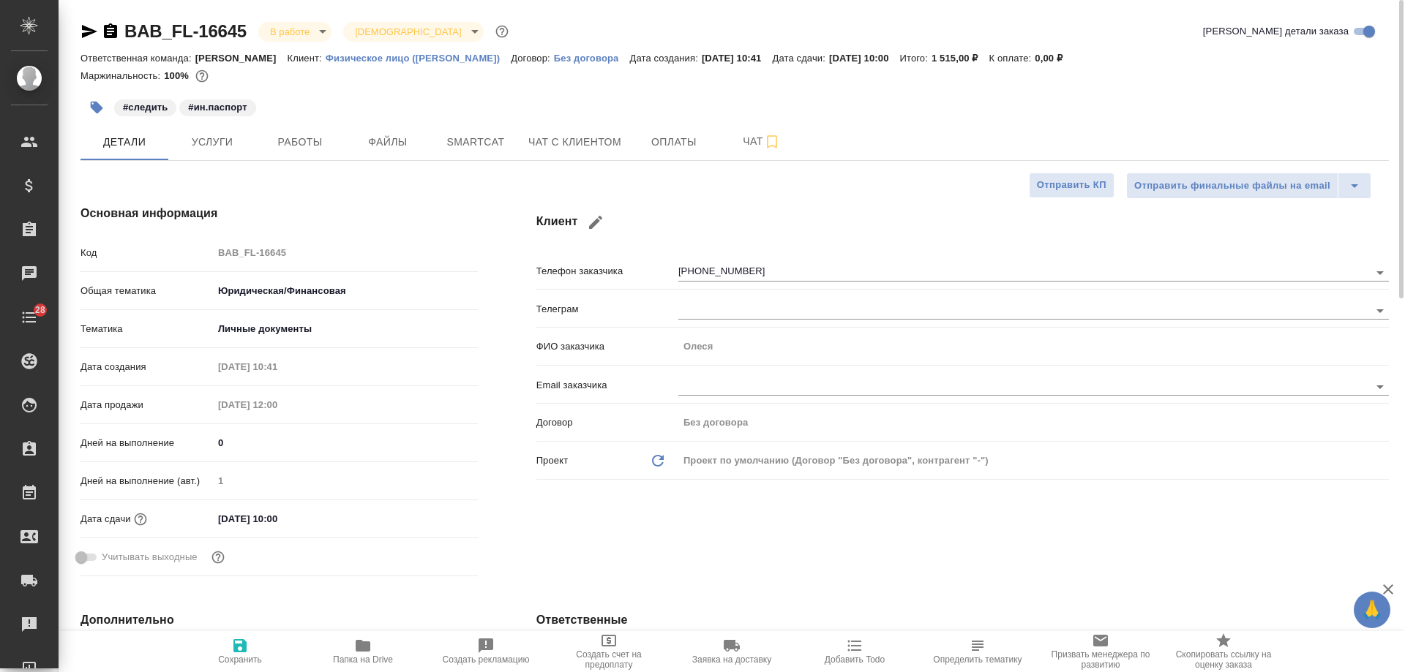
type textarea "x"
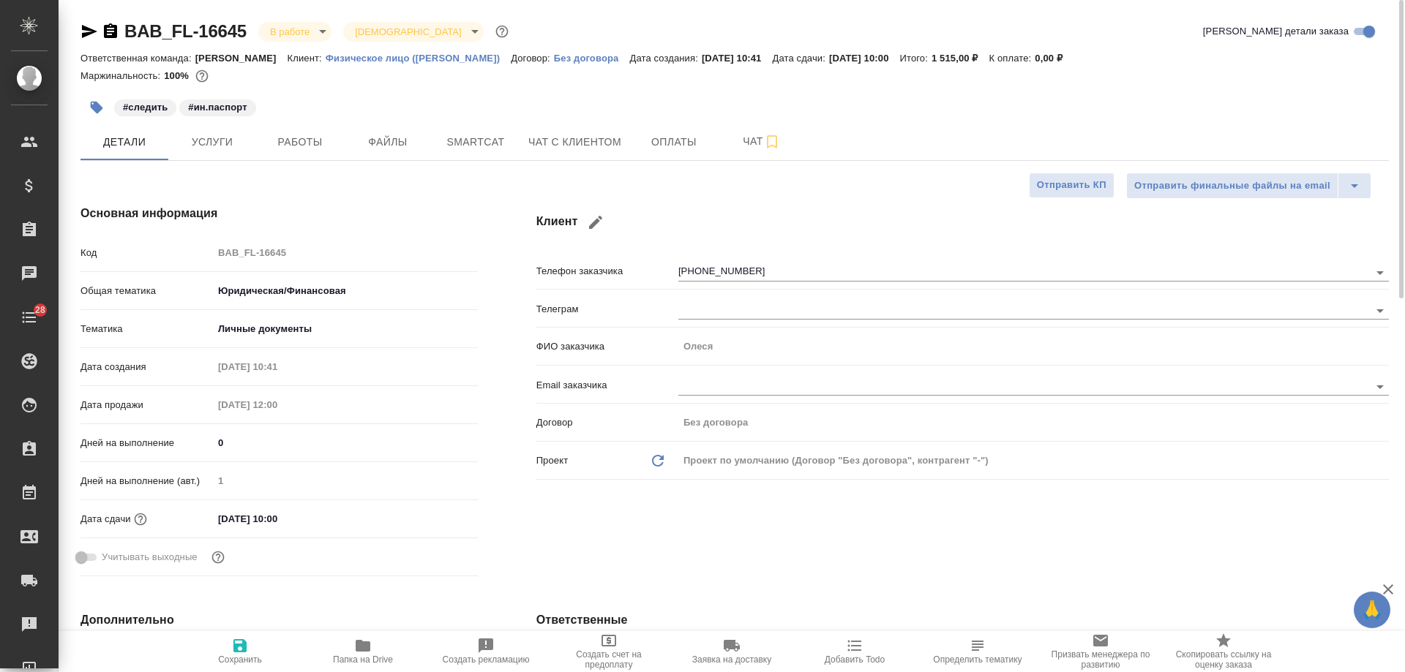
type textarea "x"
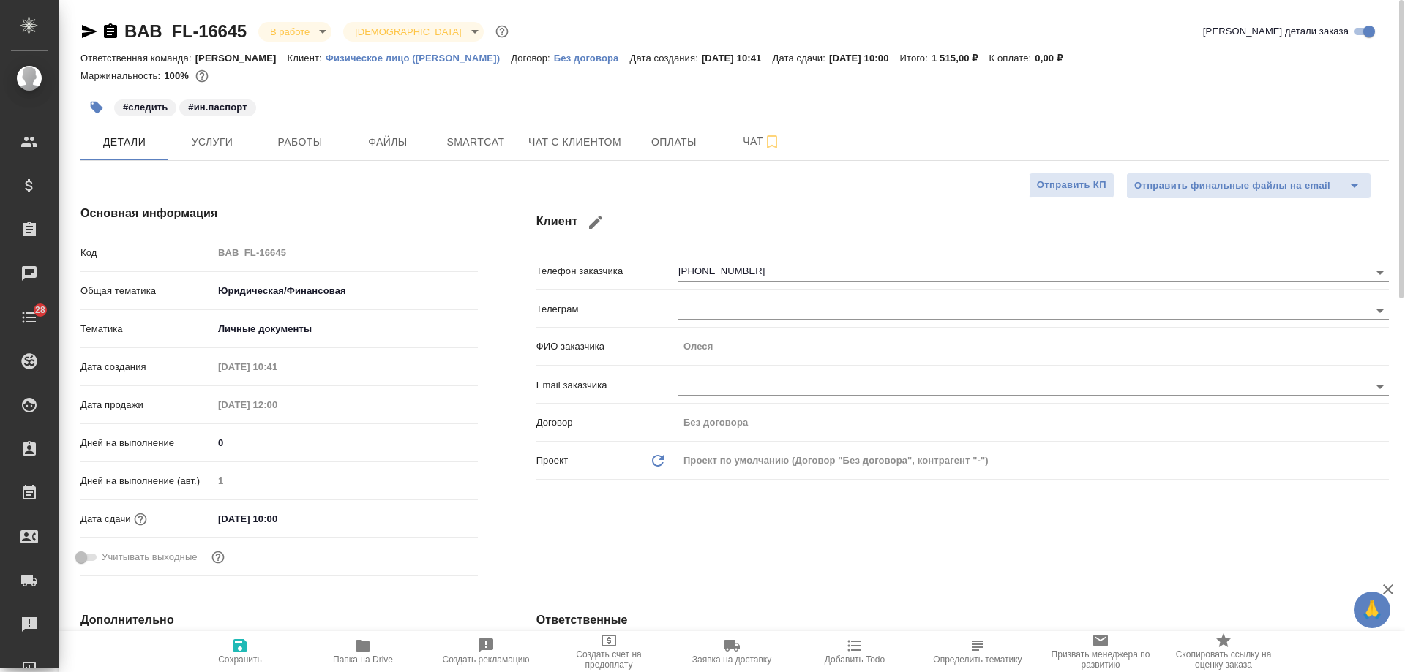
type textarea "x"
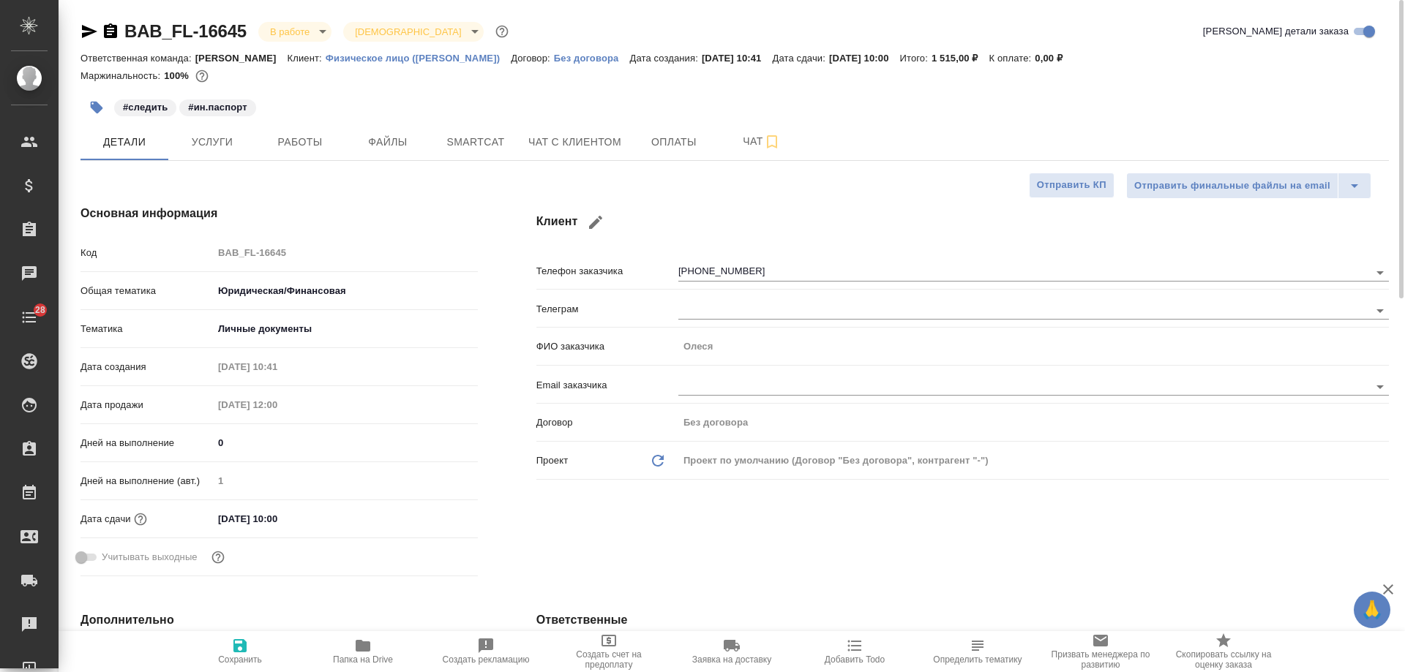
type textarea "x"
click at [211, 146] on span "Услуги" at bounding box center [212, 142] width 70 height 18
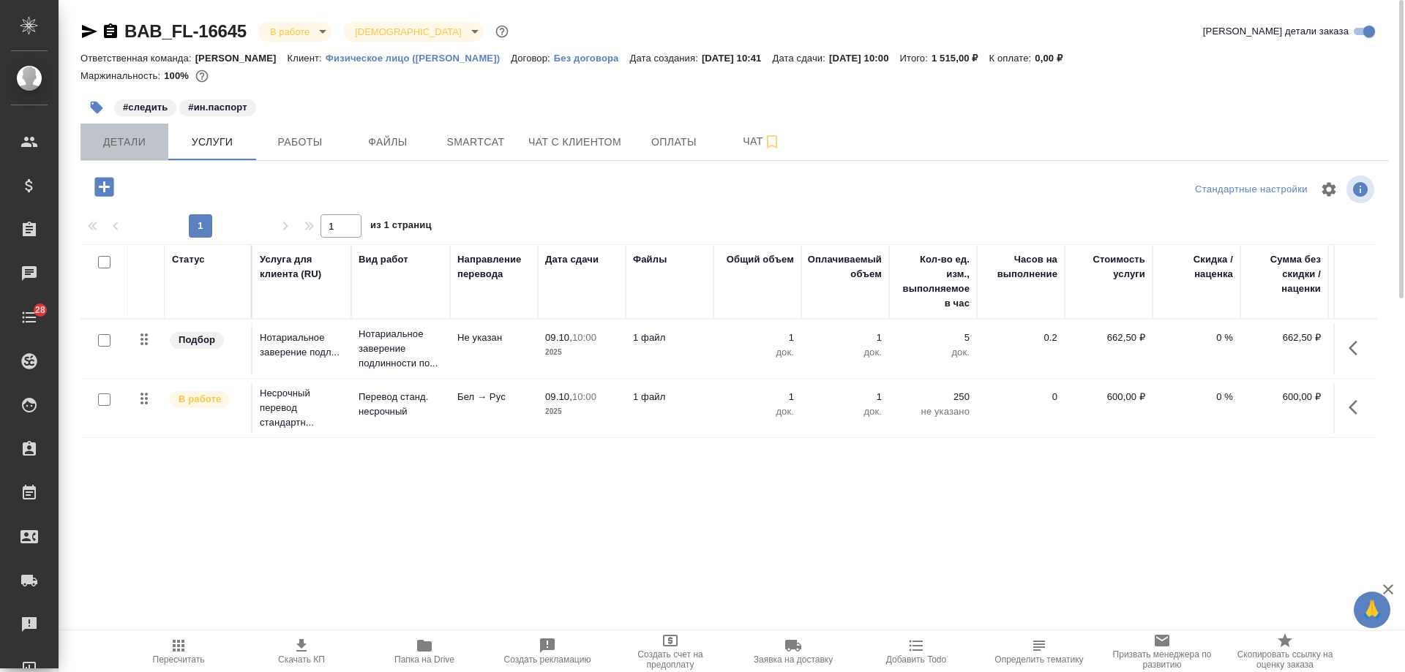
click at [119, 151] on button "Детали" at bounding box center [124, 142] width 88 height 37
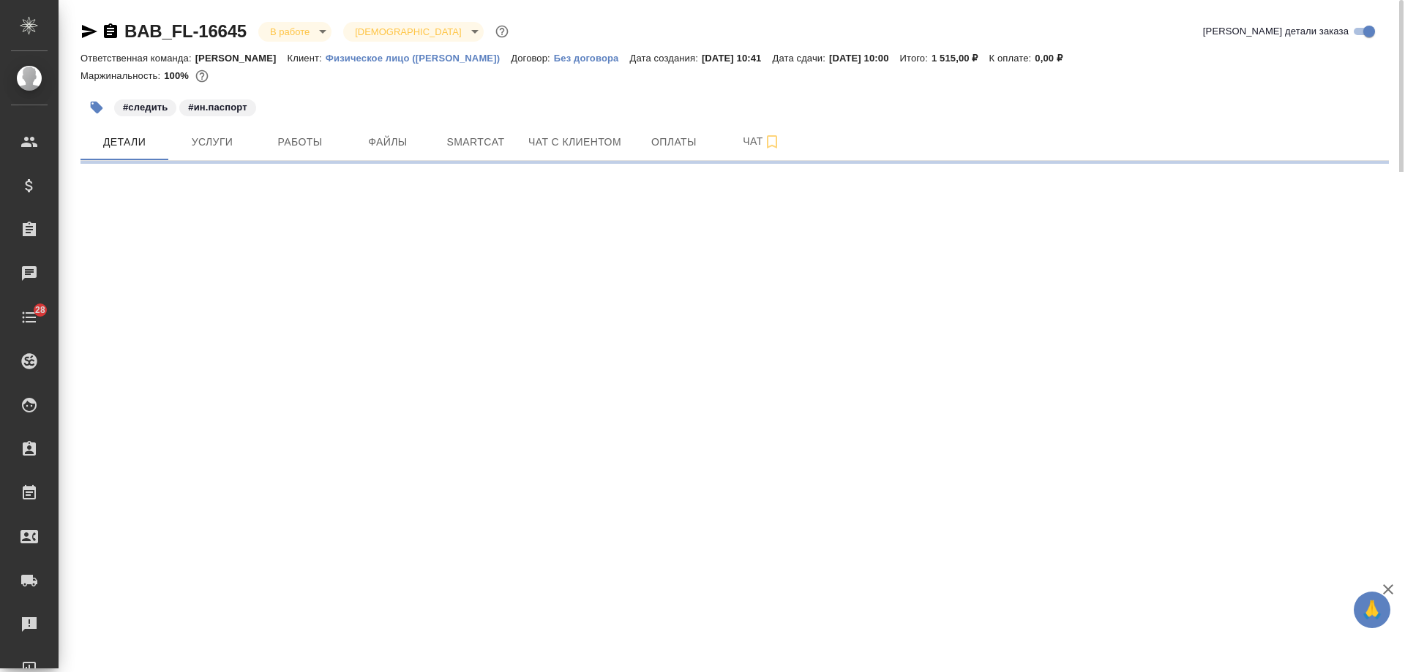
select select "RU"
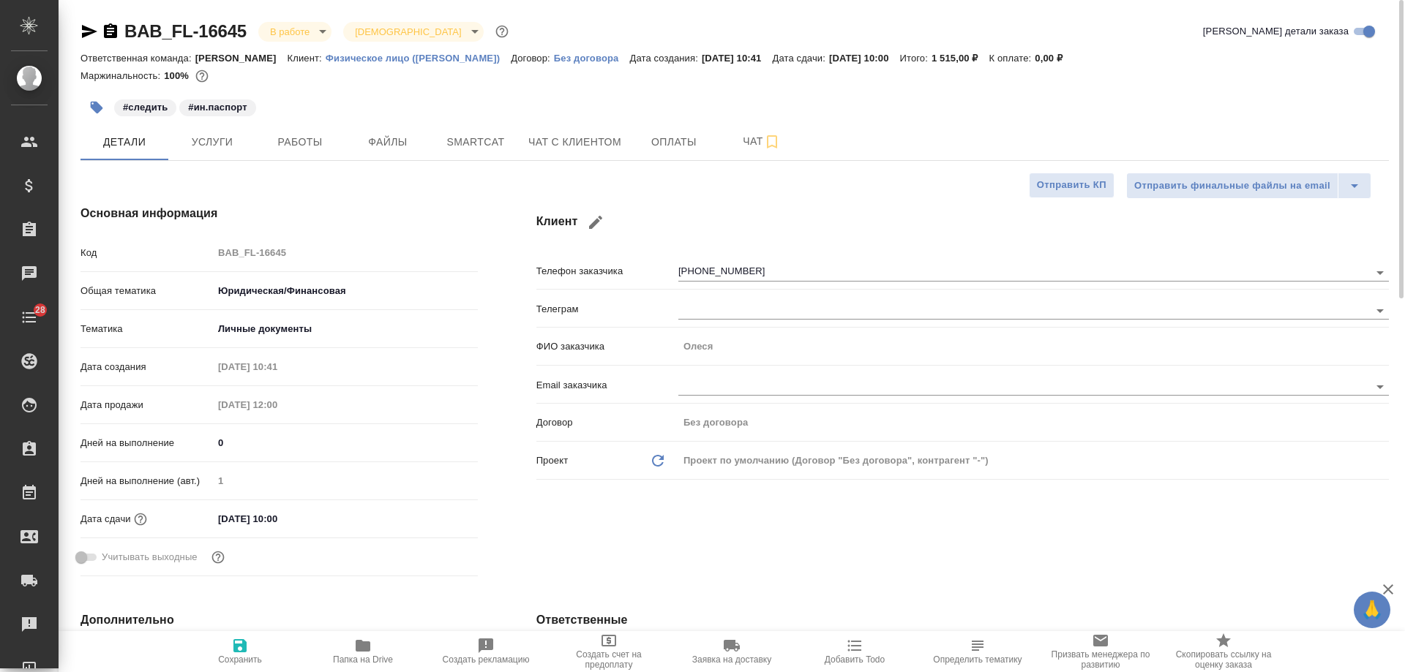
type textarea "x"
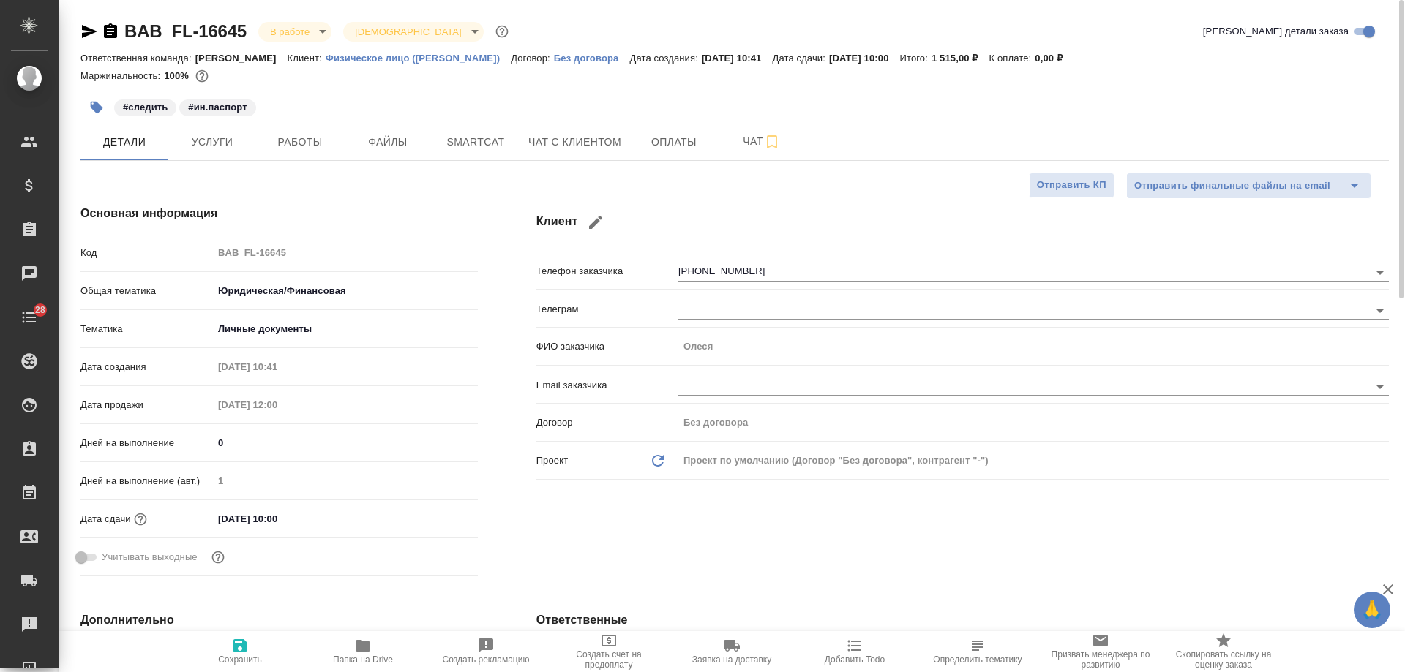
type textarea "x"
click at [112, 31] on icon "button" at bounding box center [111, 32] width 18 height 18
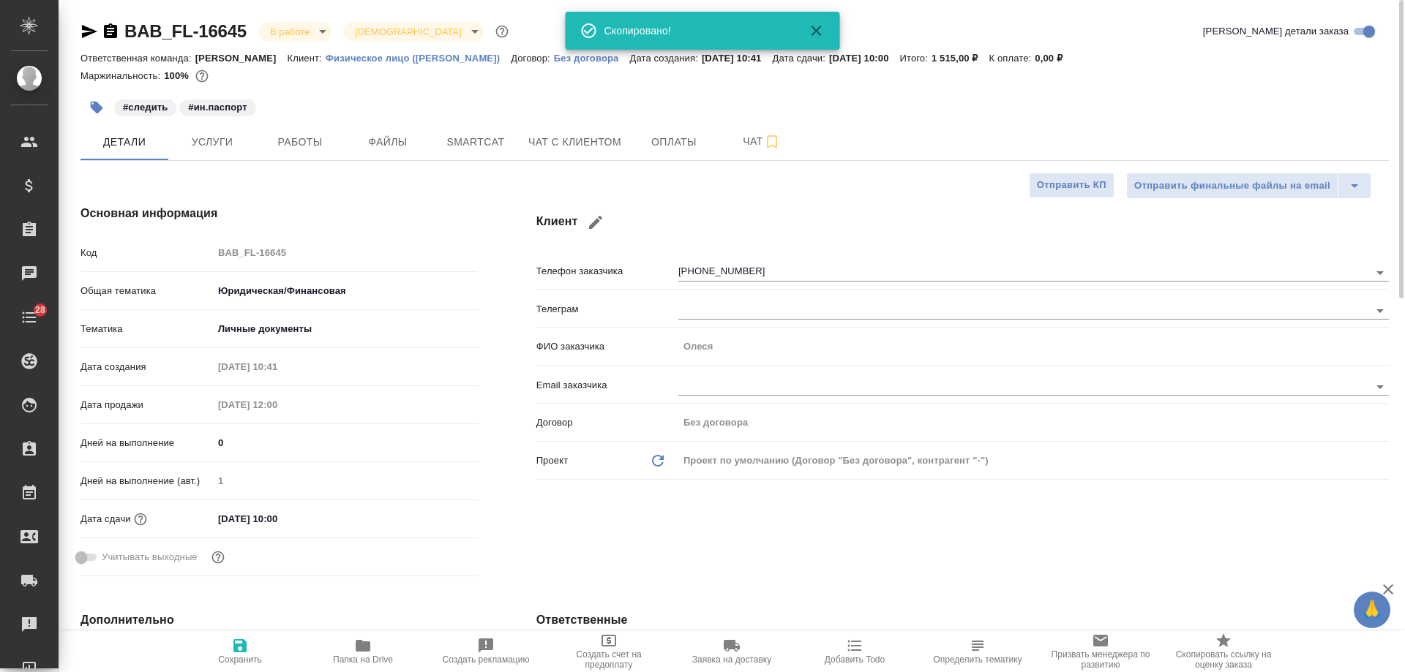
type textarea "x"
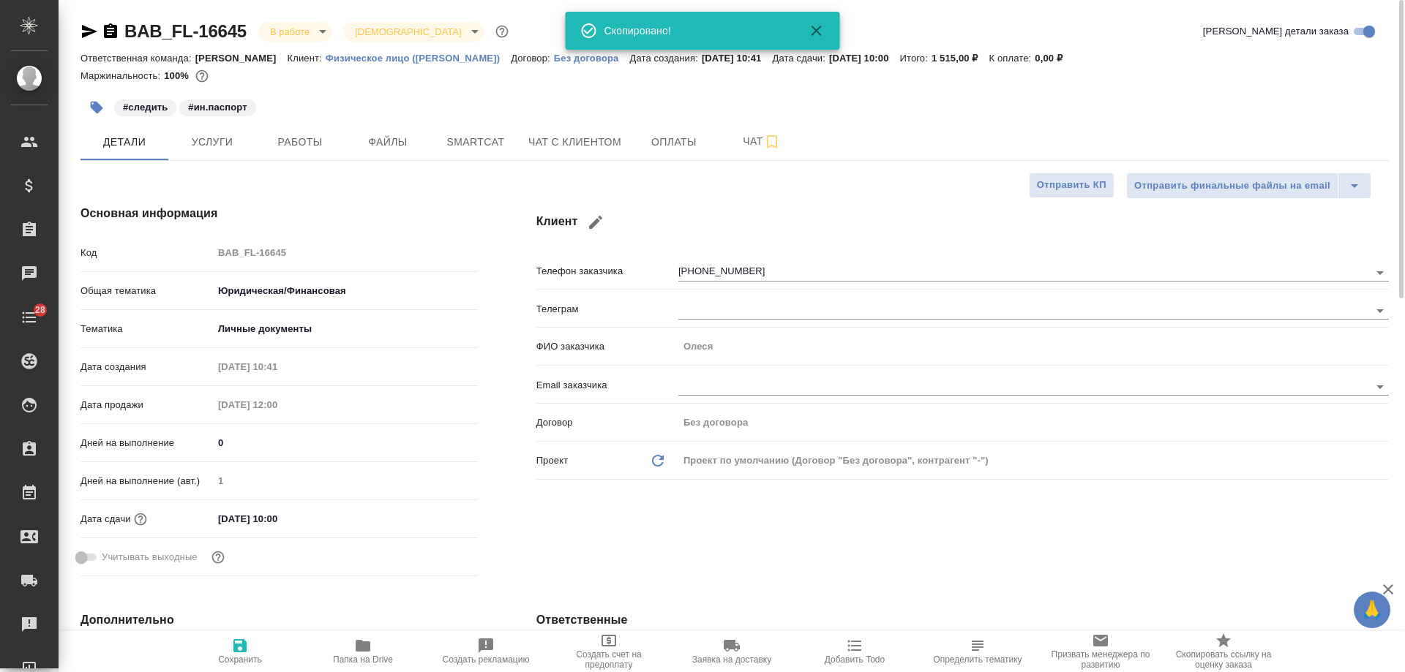
type textarea "x"
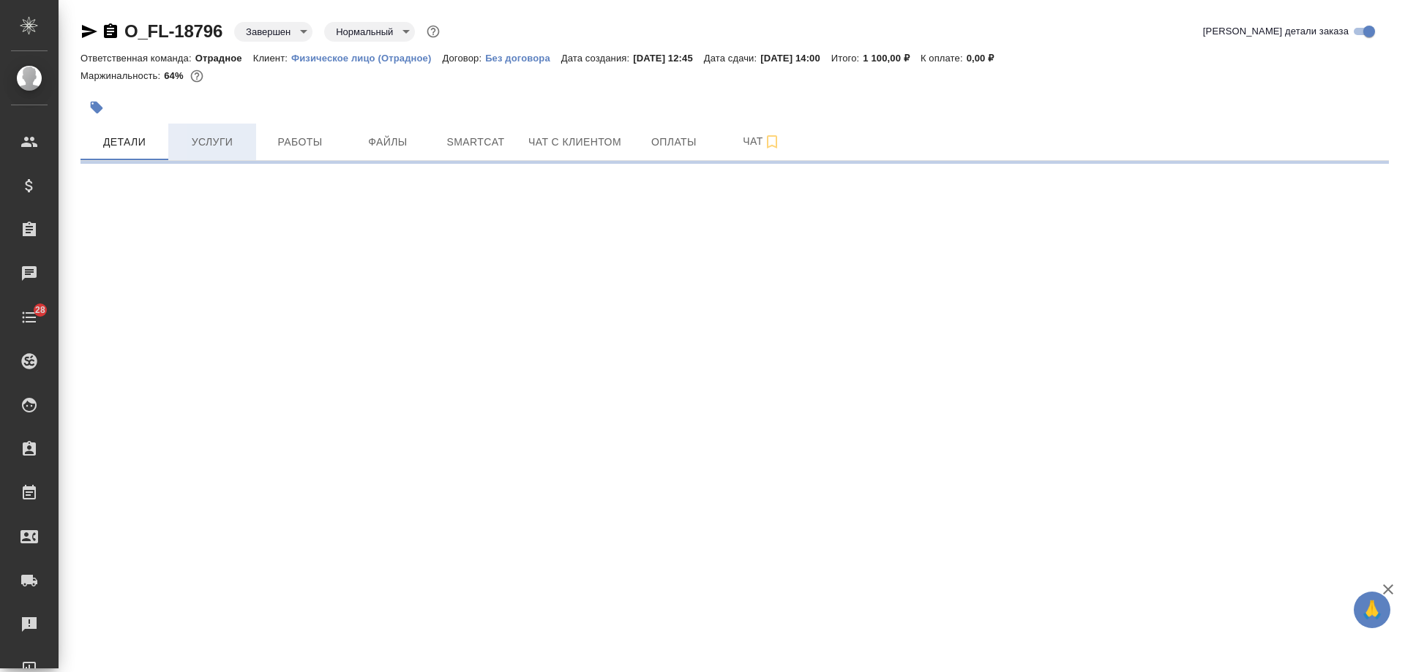
click at [218, 149] on span "Услуги" at bounding box center [212, 142] width 70 height 18
click at [227, 141] on span "Услуги" at bounding box center [212, 142] width 70 height 18
select select "RU"
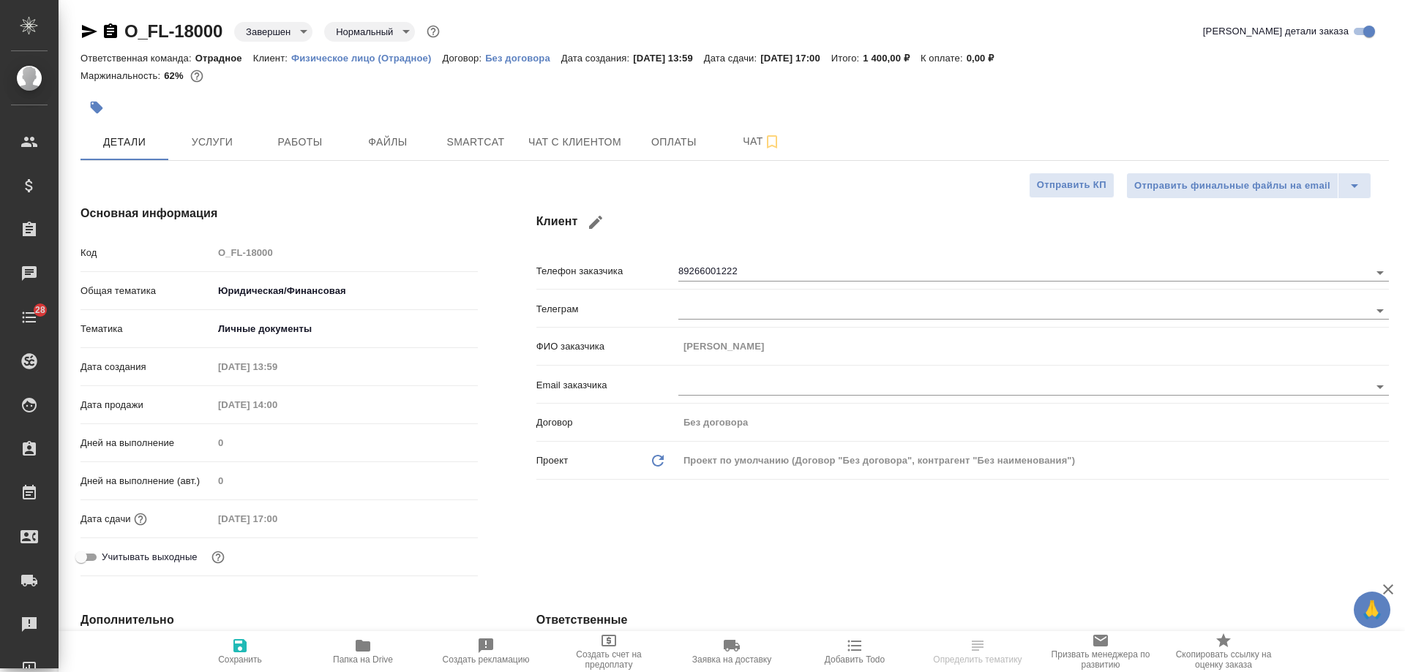
type textarea "x"
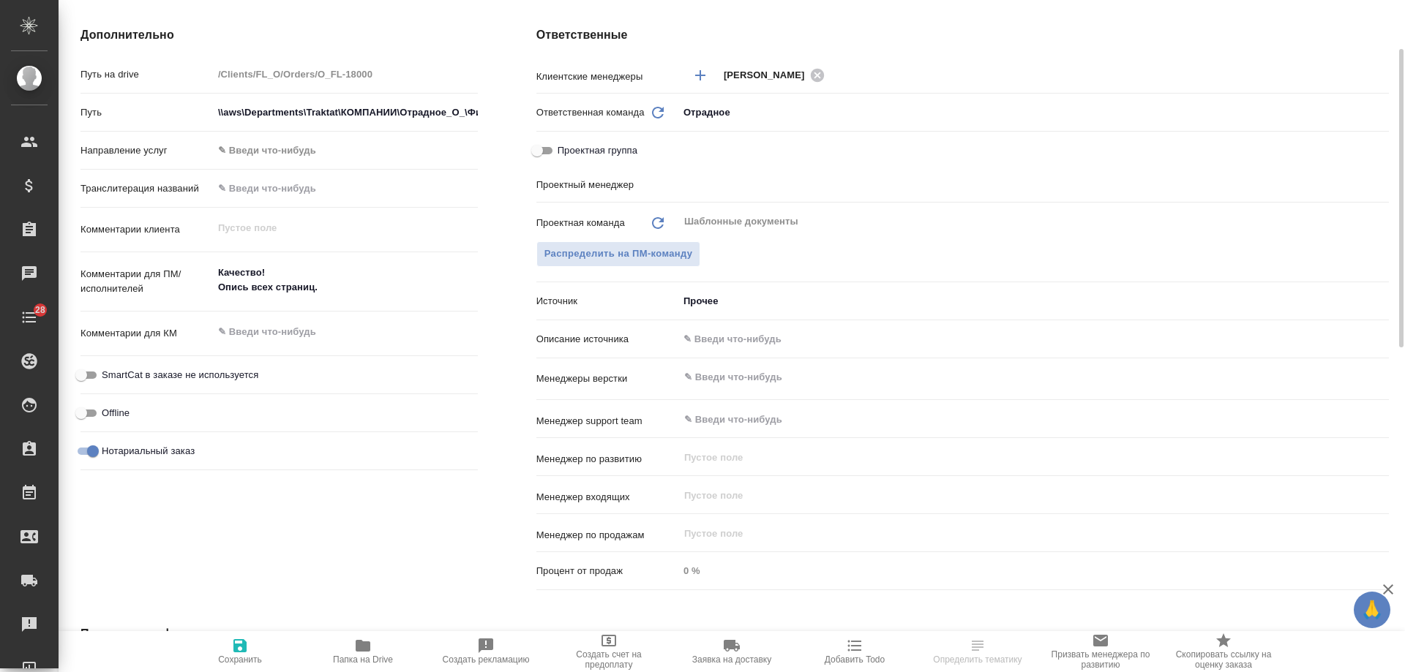
scroll to position [659, 0]
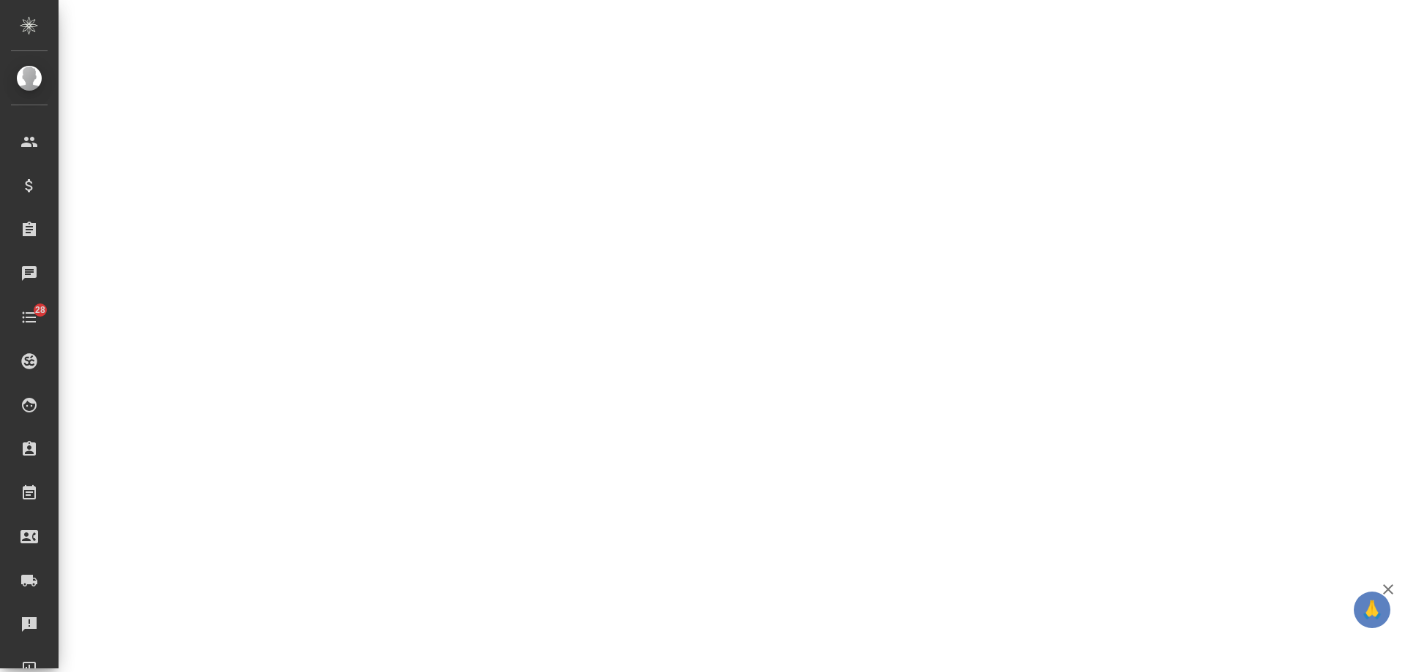
select select "RU"
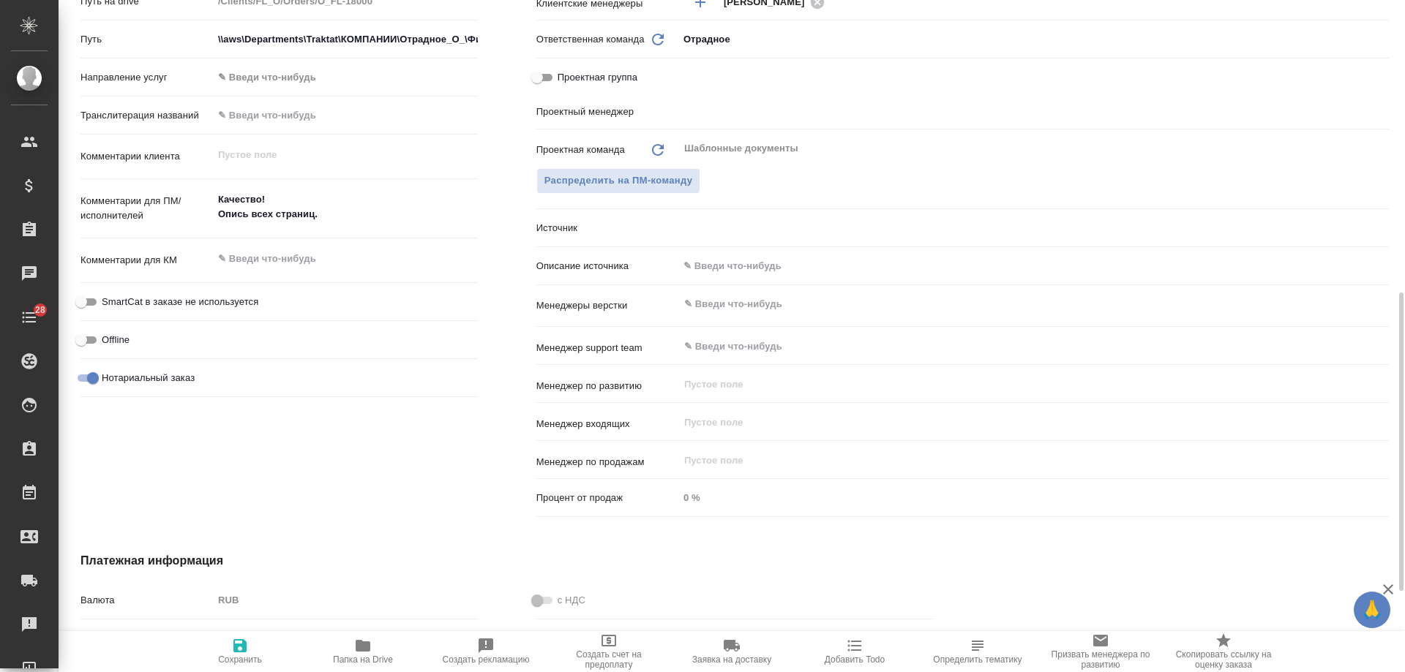
type textarea "x"
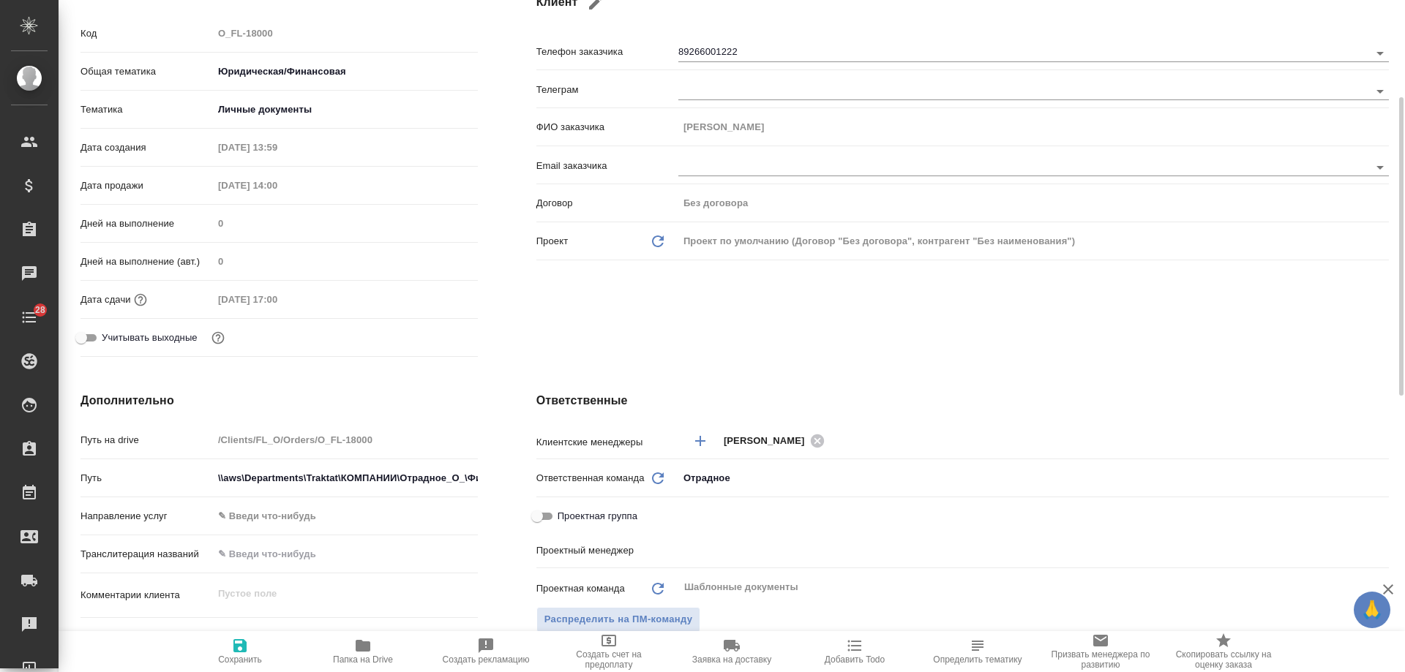
scroll to position [0, 0]
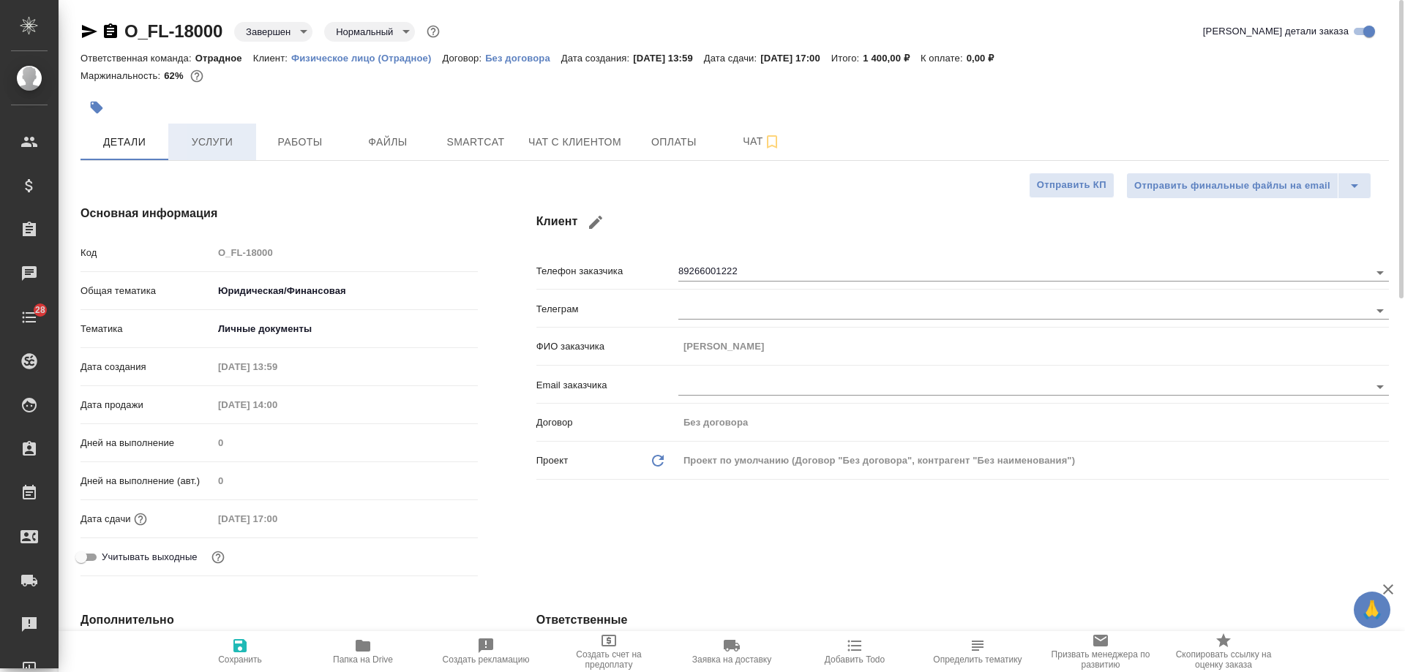
click at [228, 139] on span "Услуги" at bounding box center [212, 142] width 70 height 18
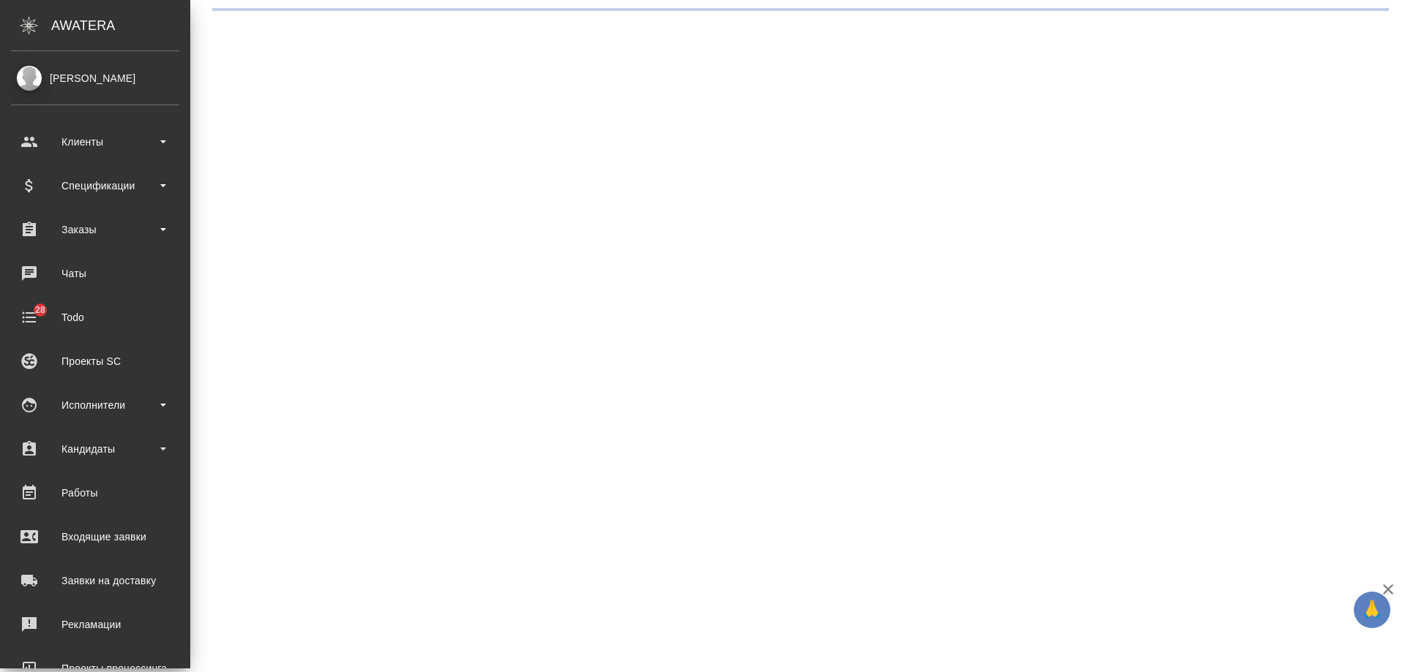
select select "RU"
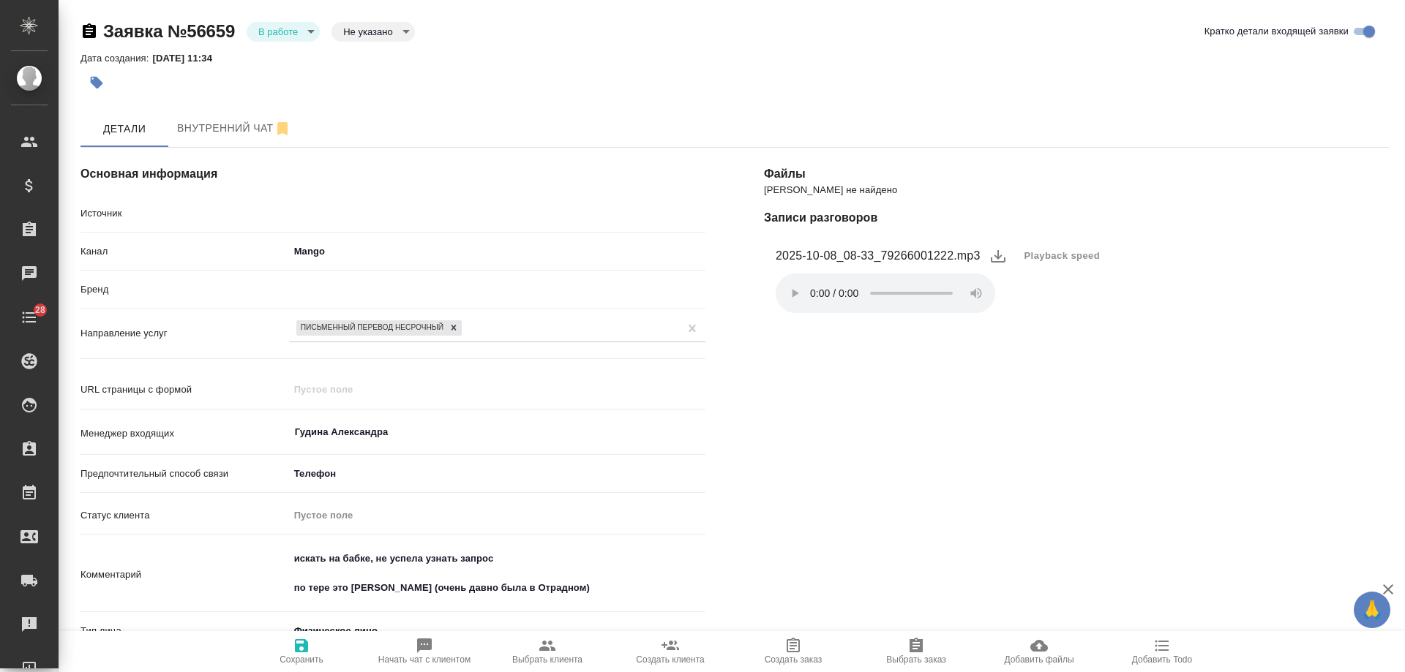
type textarea "x"
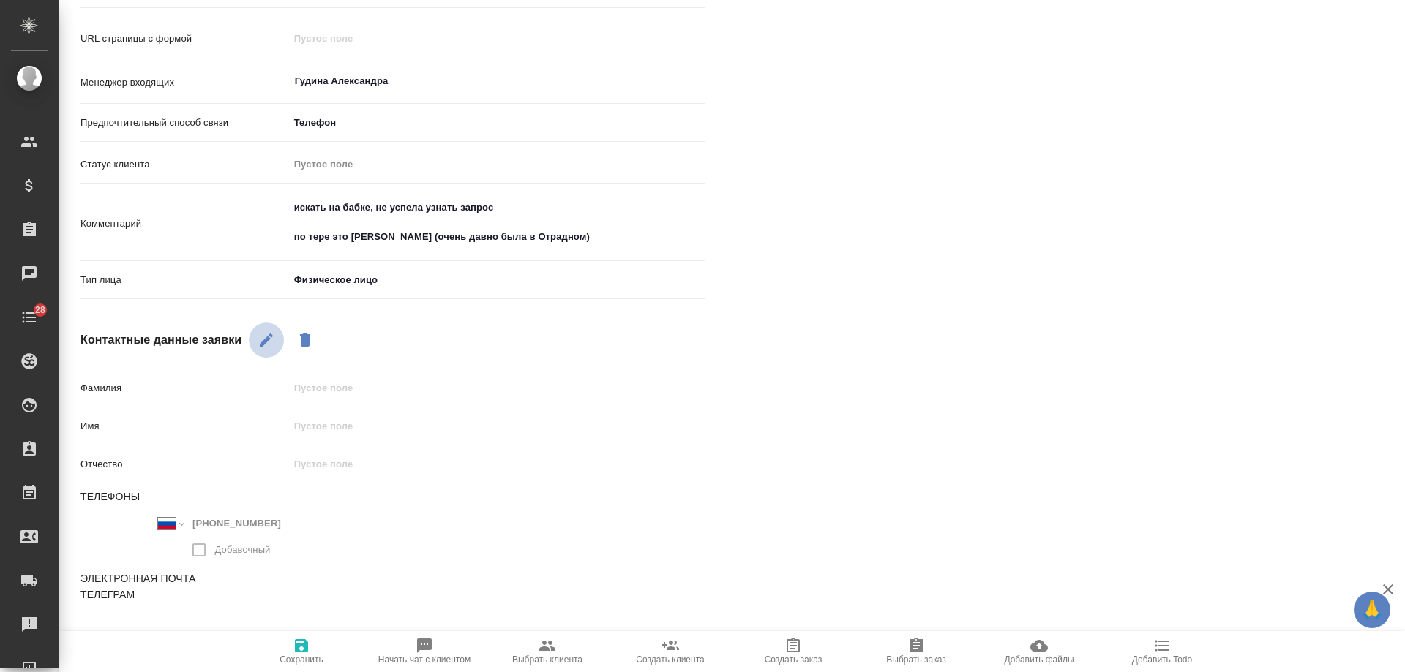
click at [260, 335] on icon "button" at bounding box center [267, 340] width 18 height 18
click at [368, 426] on input "text" at bounding box center [497, 426] width 416 height 21
type input "О"
type textarea "x"
type input "Ол"
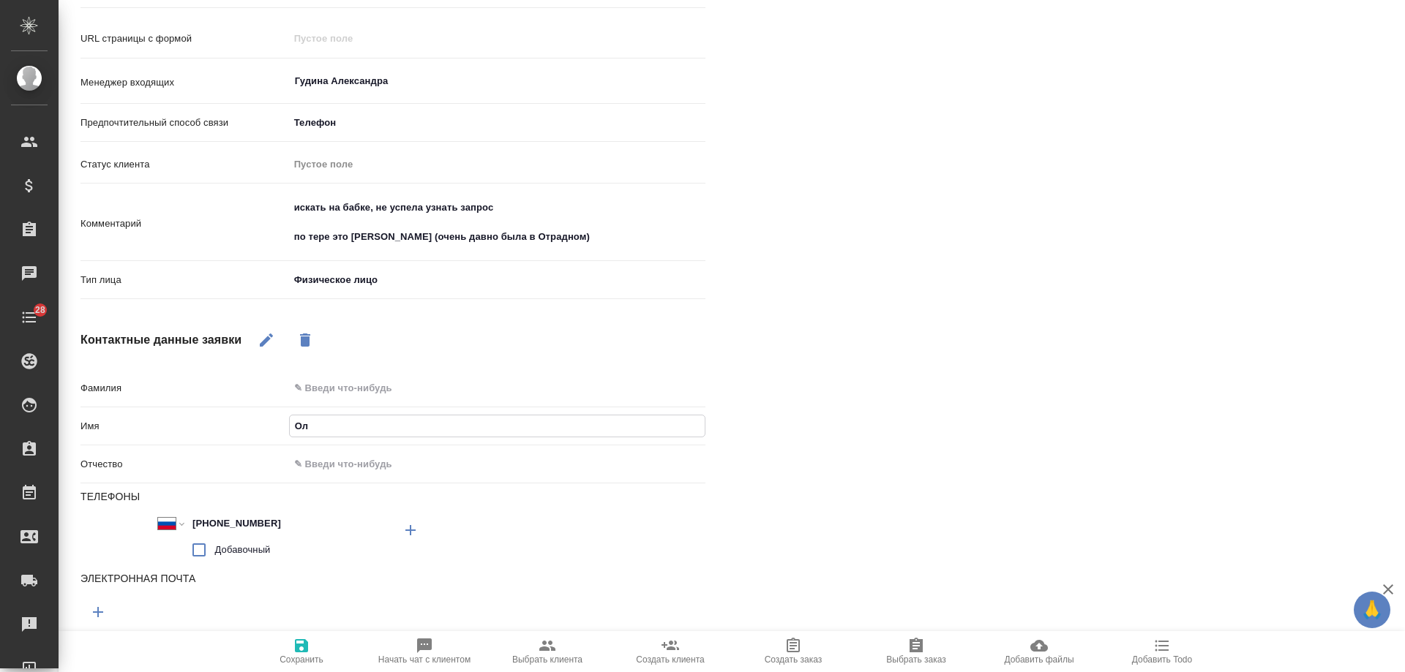
type textarea "x"
type input "Оле"
type textarea "x"
type input "Олеся"
type textarea "x"
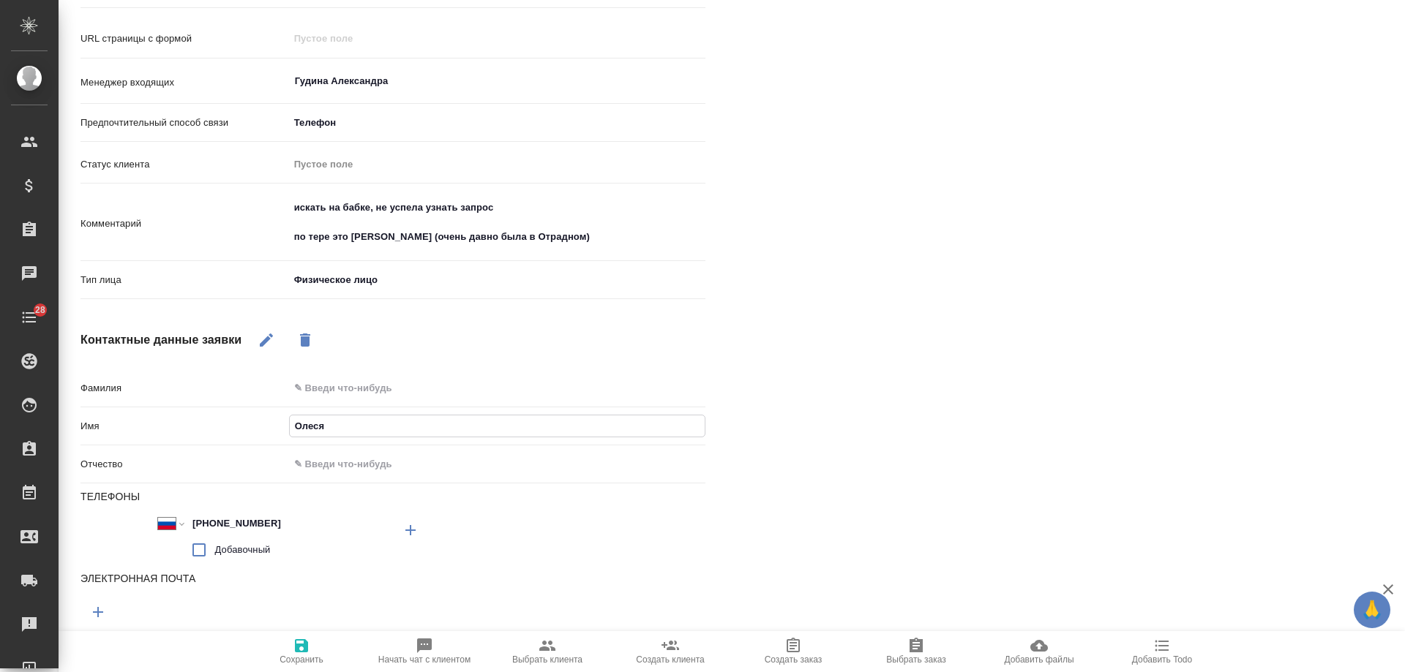
type input "Олеся"
click at [297, 648] on icon "button" at bounding box center [301, 646] width 13 height 13
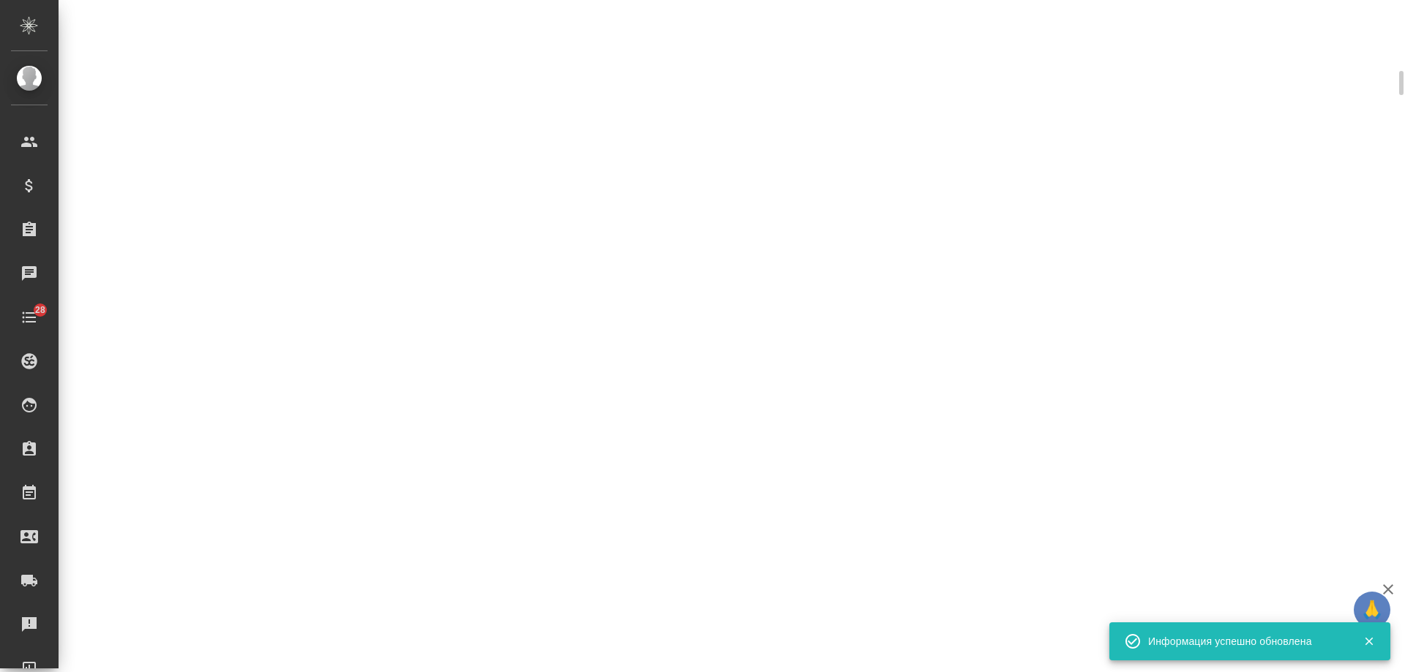
scroll to position [366, 0]
select select "RU"
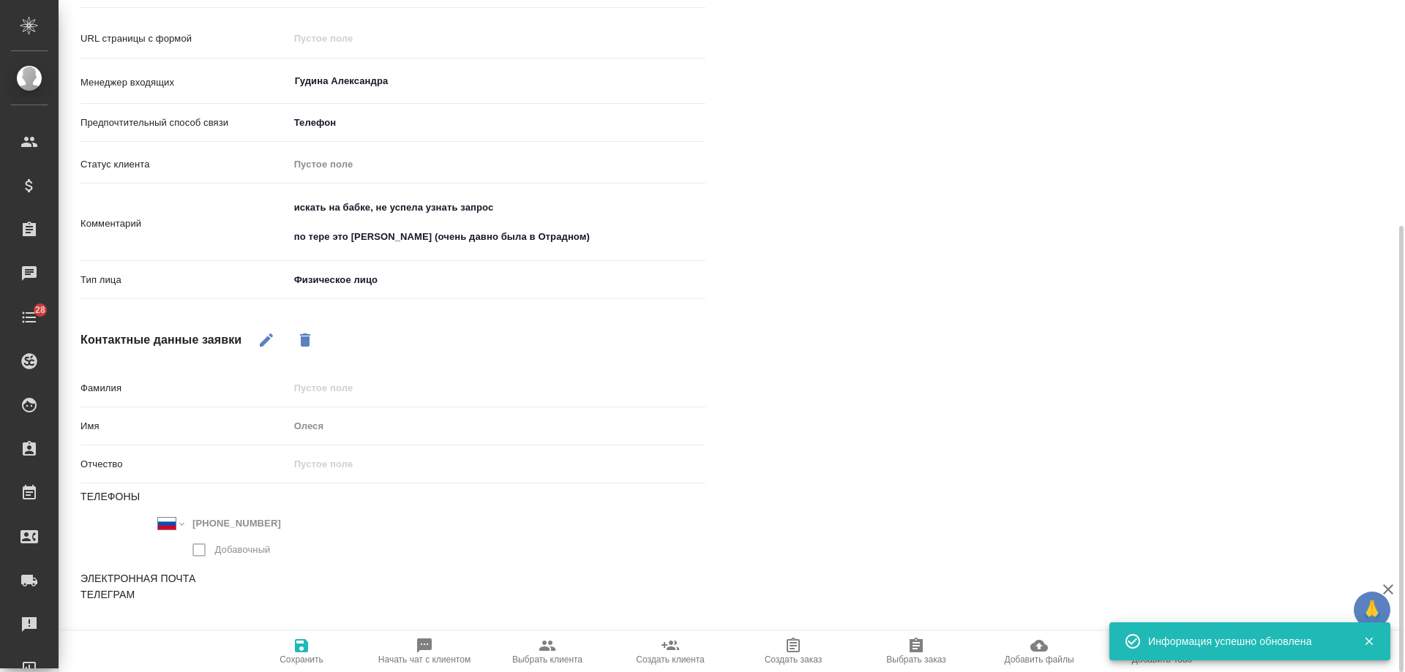
scroll to position [351, 0]
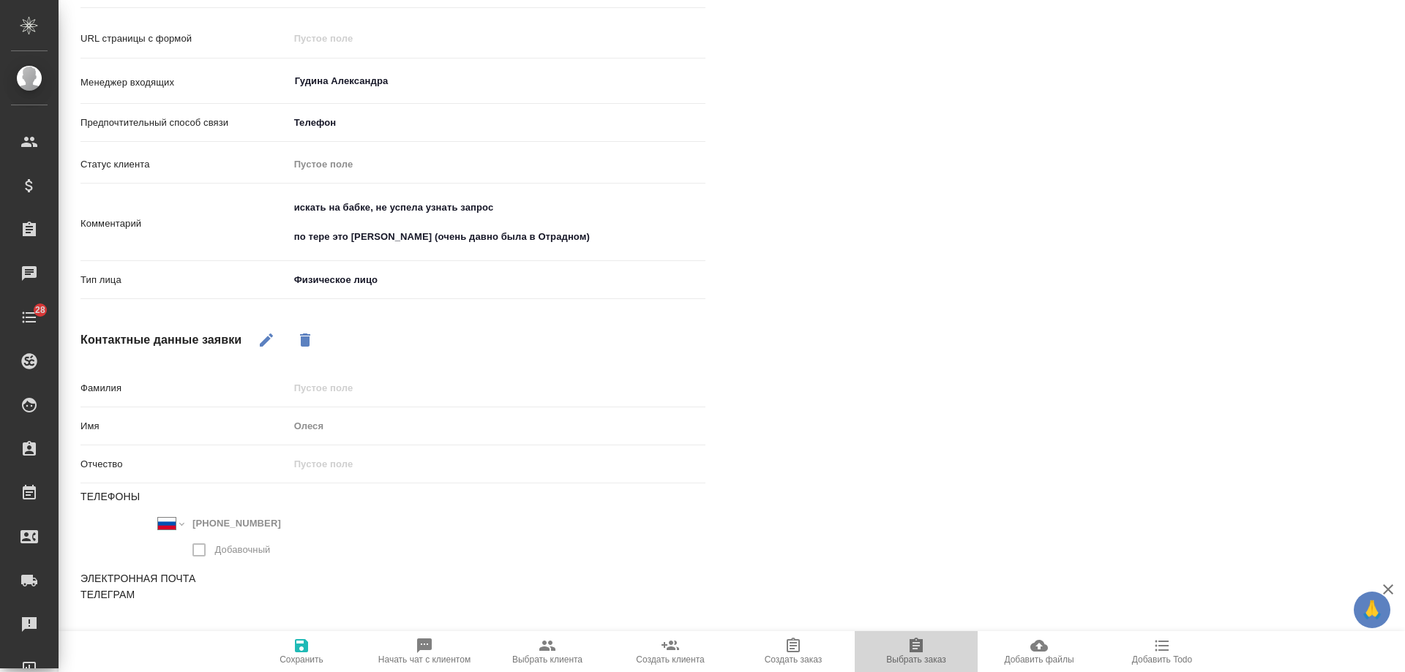
click at [920, 648] on icon "button" at bounding box center [916, 645] width 13 height 15
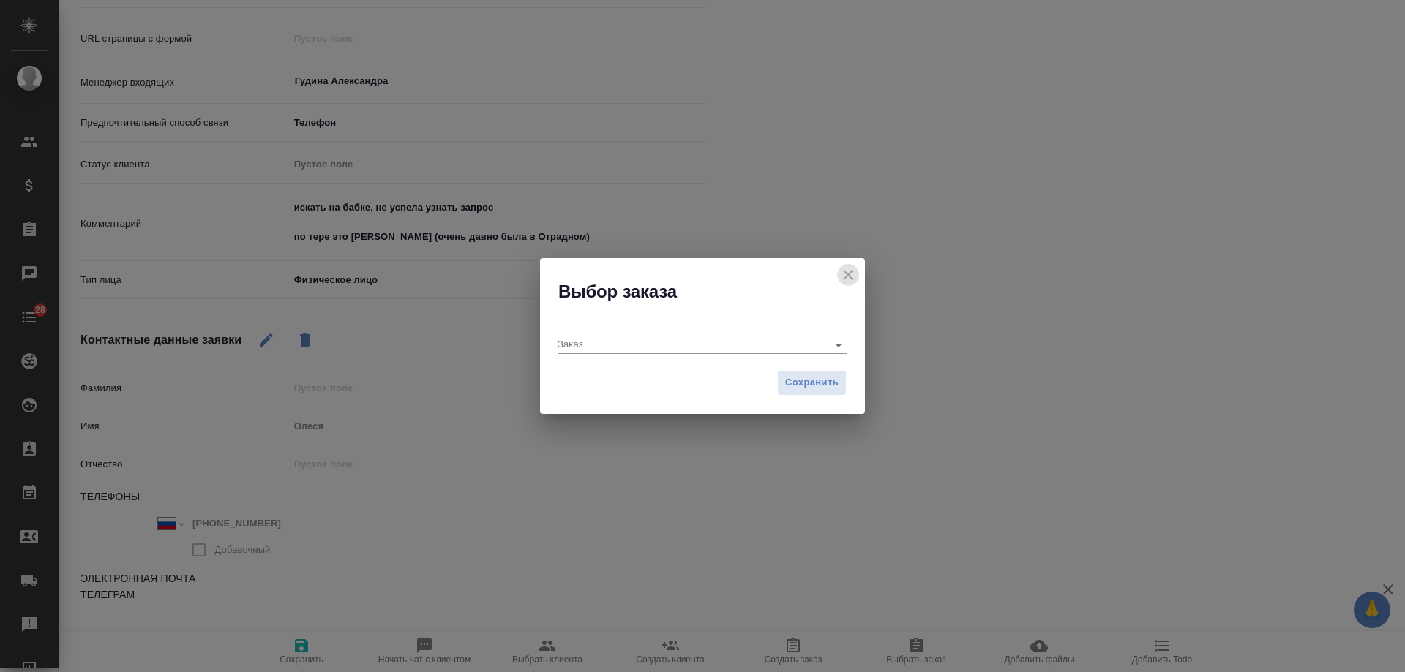
click at [850, 273] on icon "close" at bounding box center [848, 275] width 10 height 10
type textarea "x"
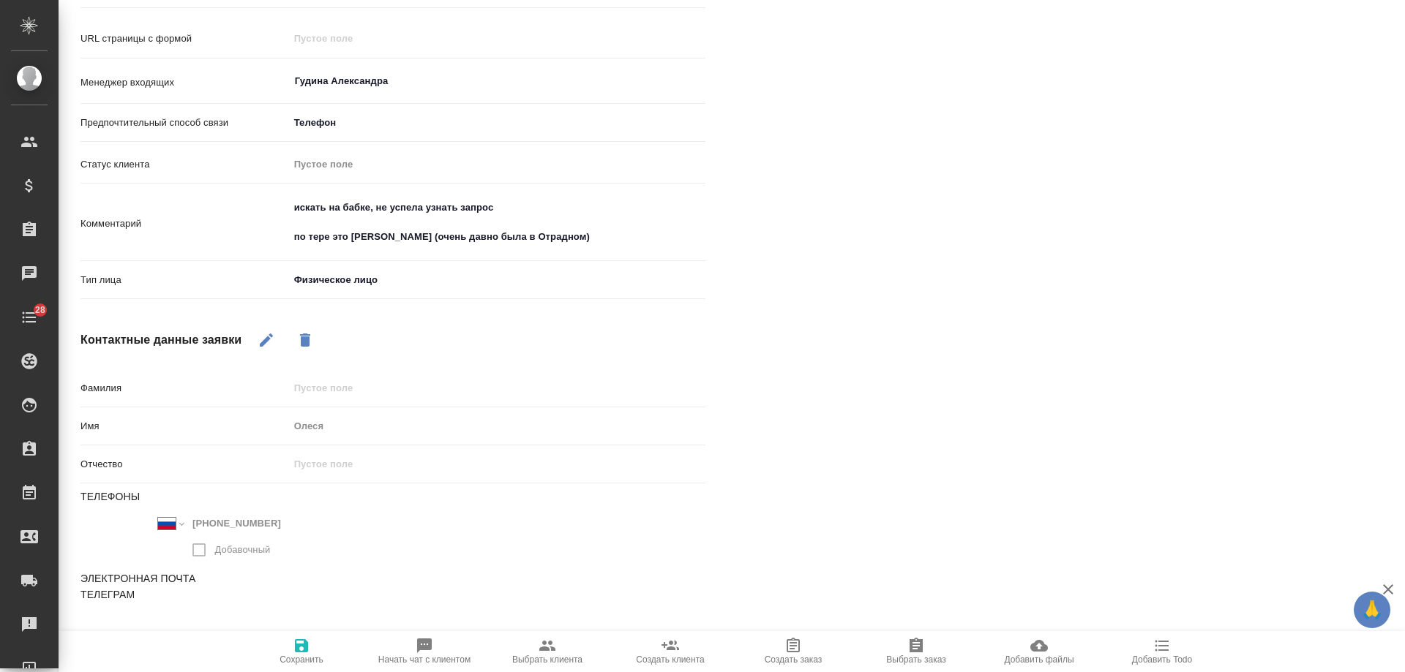
scroll to position [0, 0]
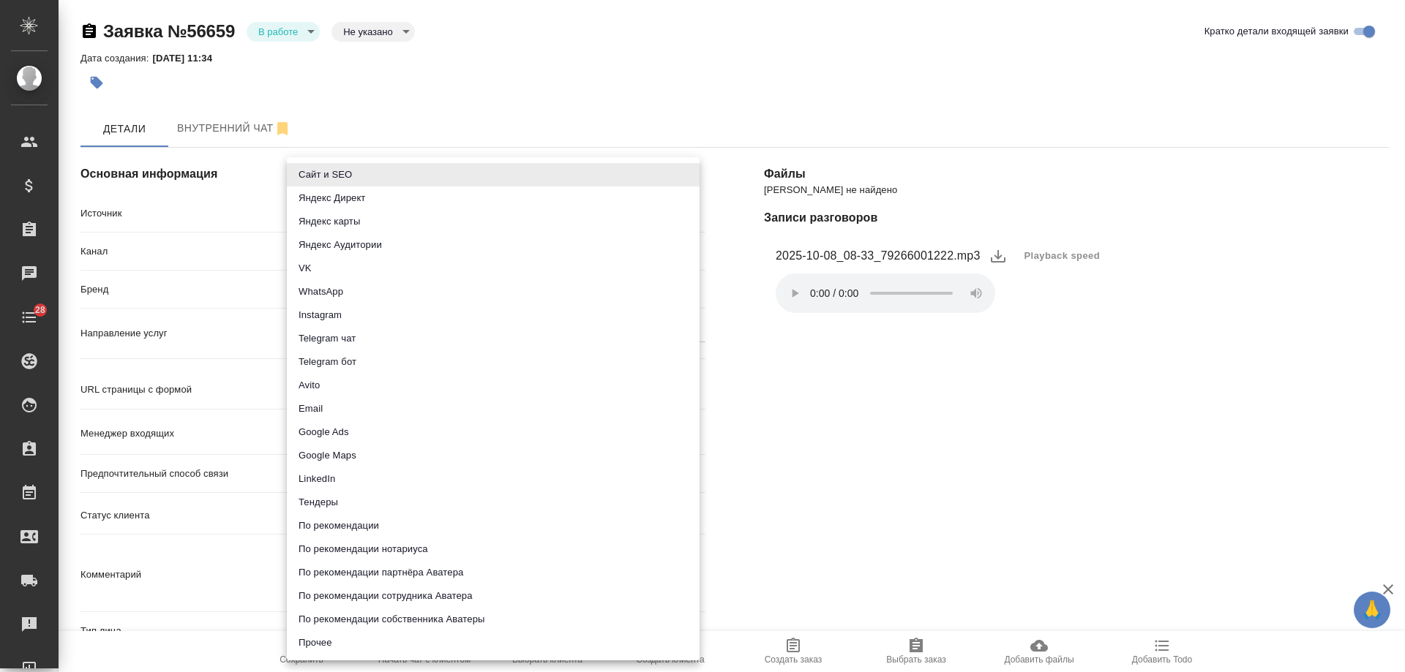
click at [346, 211] on body "🙏 .cls-1 fill:#fff; AWATERA Gudina Alexandra Клиенты Спецификации Заказы 0 Чаты…" at bounding box center [702, 336] width 1405 height 672
click at [353, 522] on li "По рекомендации" at bounding box center [493, 525] width 413 height 23
type input "recommendation"
type textarea "x"
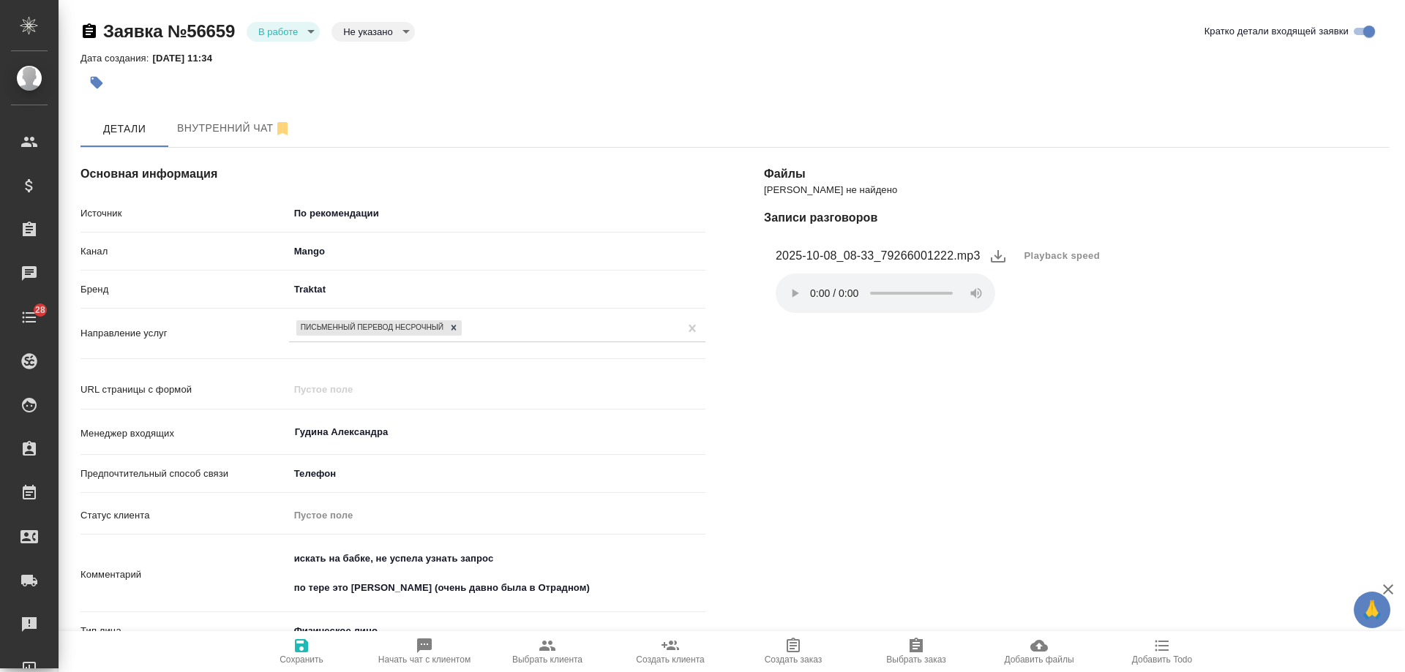
click at [301, 645] on icon "button" at bounding box center [301, 646] width 13 height 13
select select "RU"
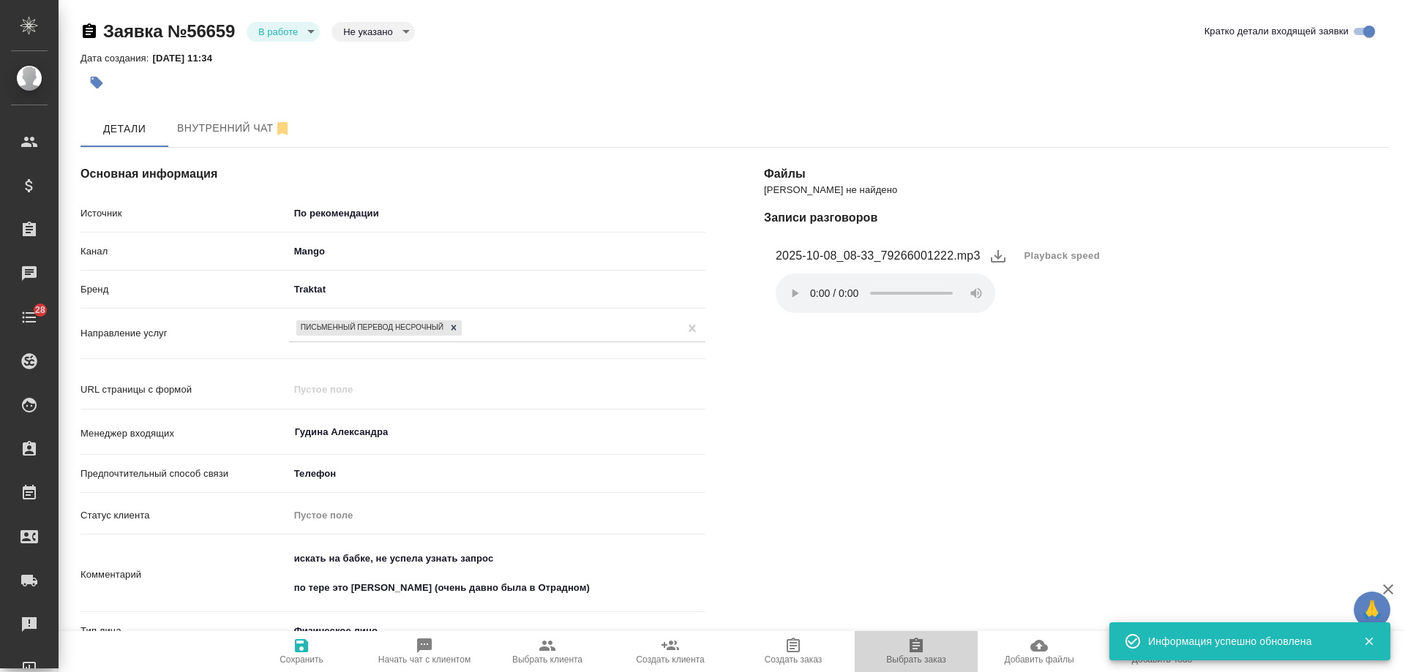
click at [918, 649] on icon "button" at bounding box center [916, 645] width 13 height 15
type textarea "x"
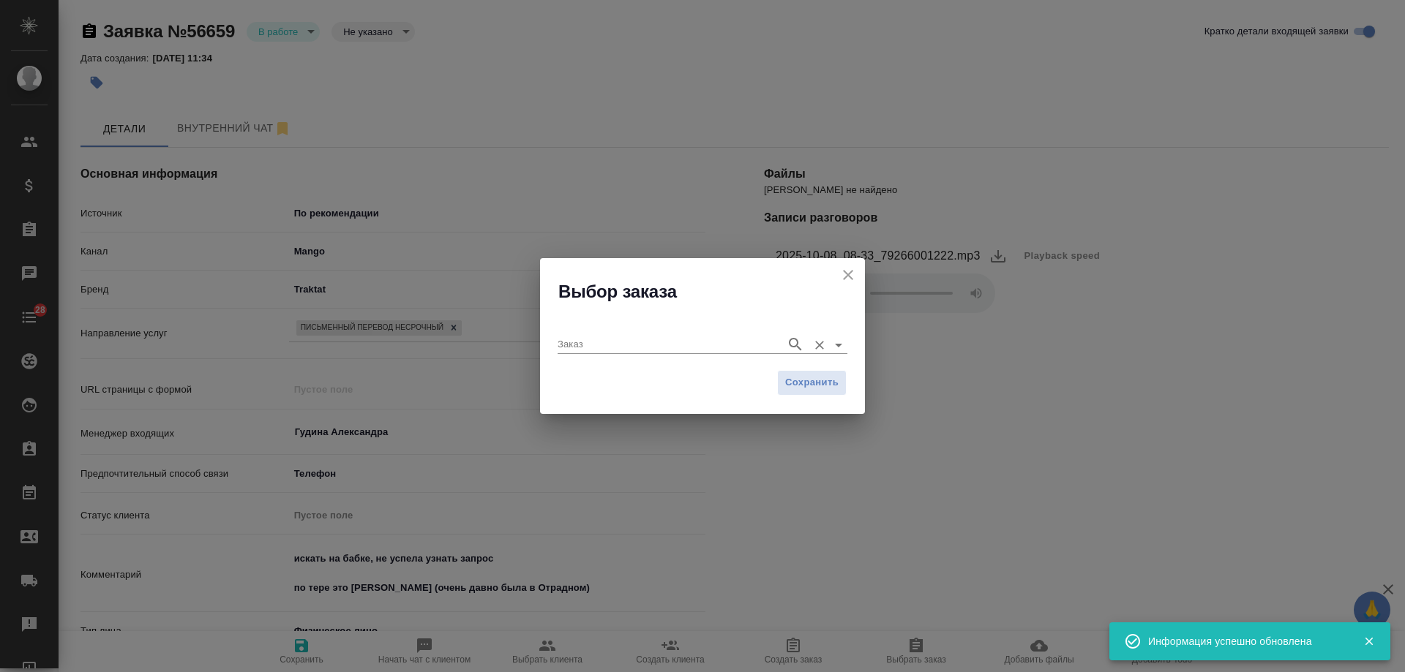
click at [588, 331] on div "Заказ" at bounding box center [703, 339] width 290 height 30
paste input "BAB_FL-16645"
type input "BAB_FL-16645"
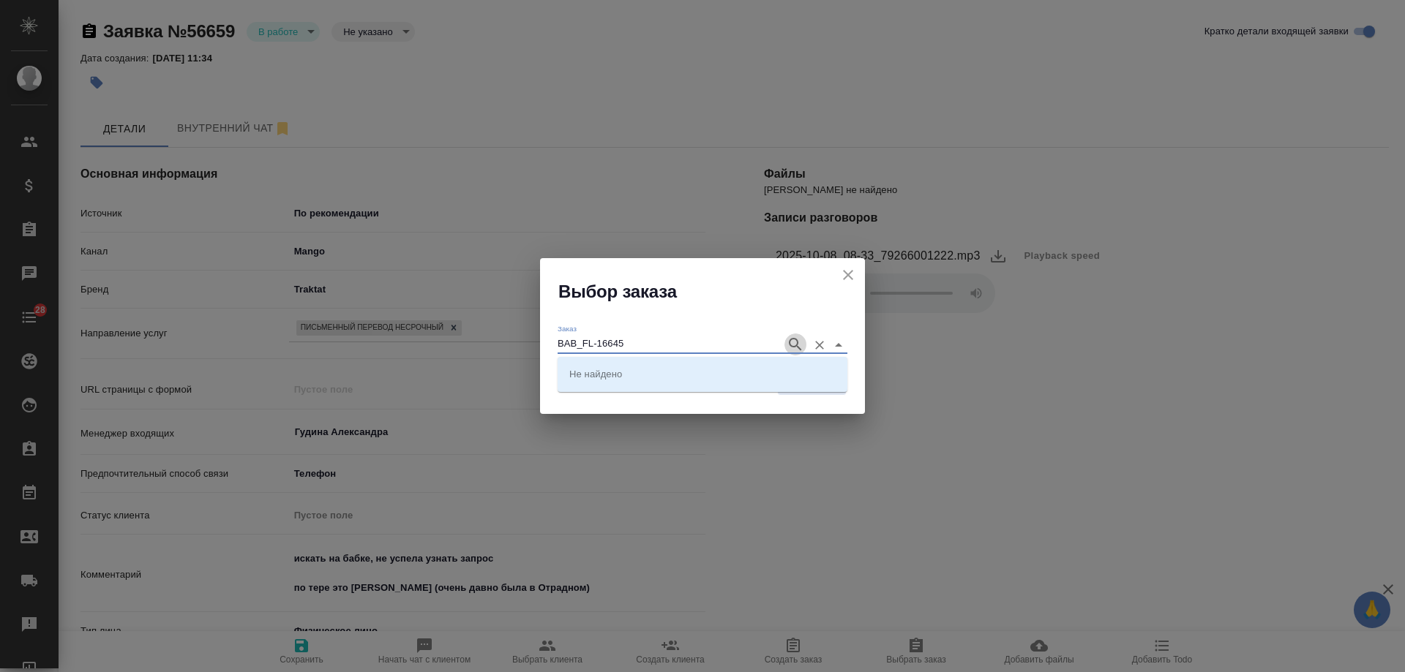
click at [792, 347] on icon "button" at bounding box center [795, 344] width 12 height 12
click at [664, 378] on li "BAB_FL-16645" at bounding box center [703, 374] width 290 height 26
type input "BAB_FL-16645"
click at [800, 386] on span "Сохранить" at bounding box center [811, 383] width 53 height 17
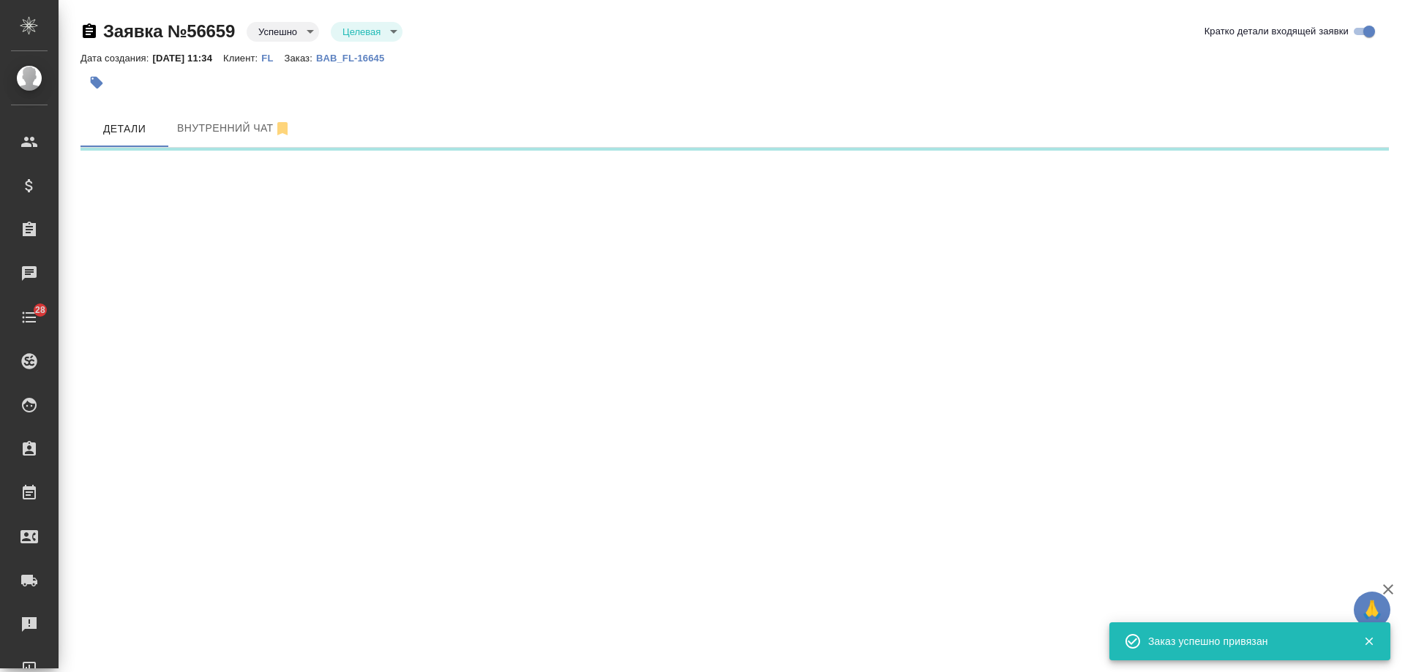
select select "RU"
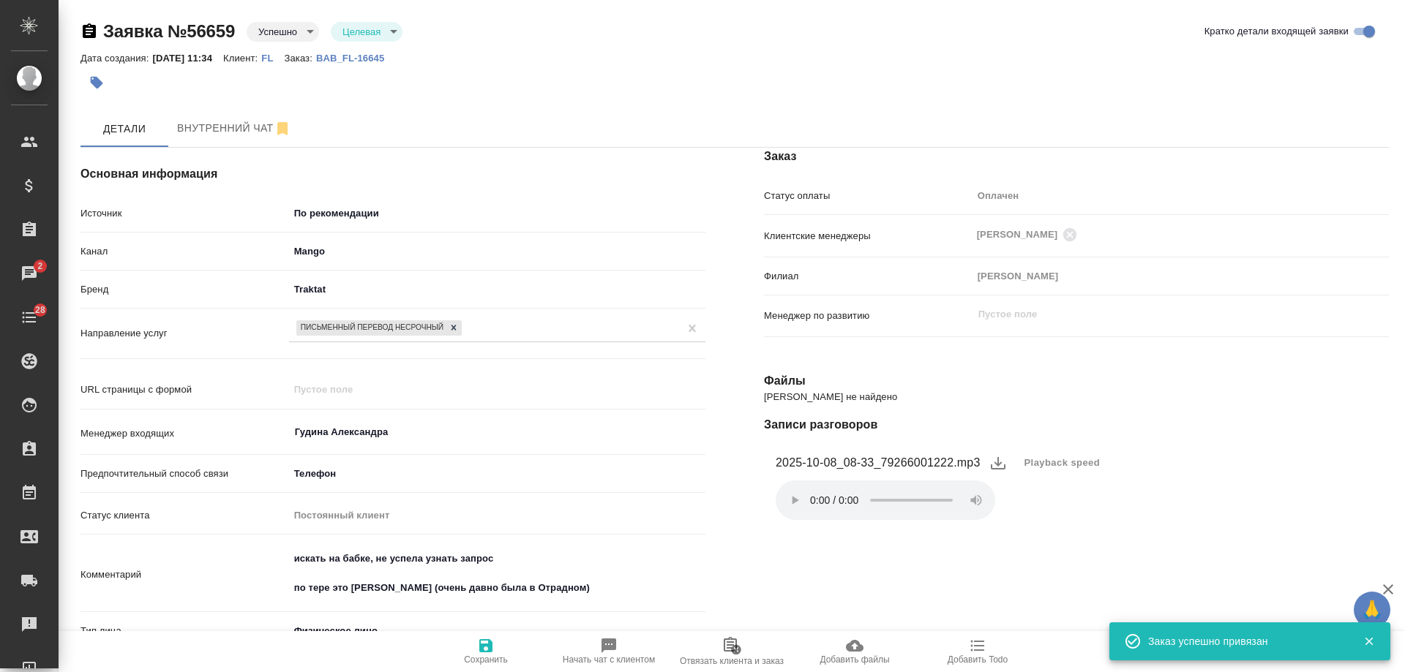
type textarea "x"
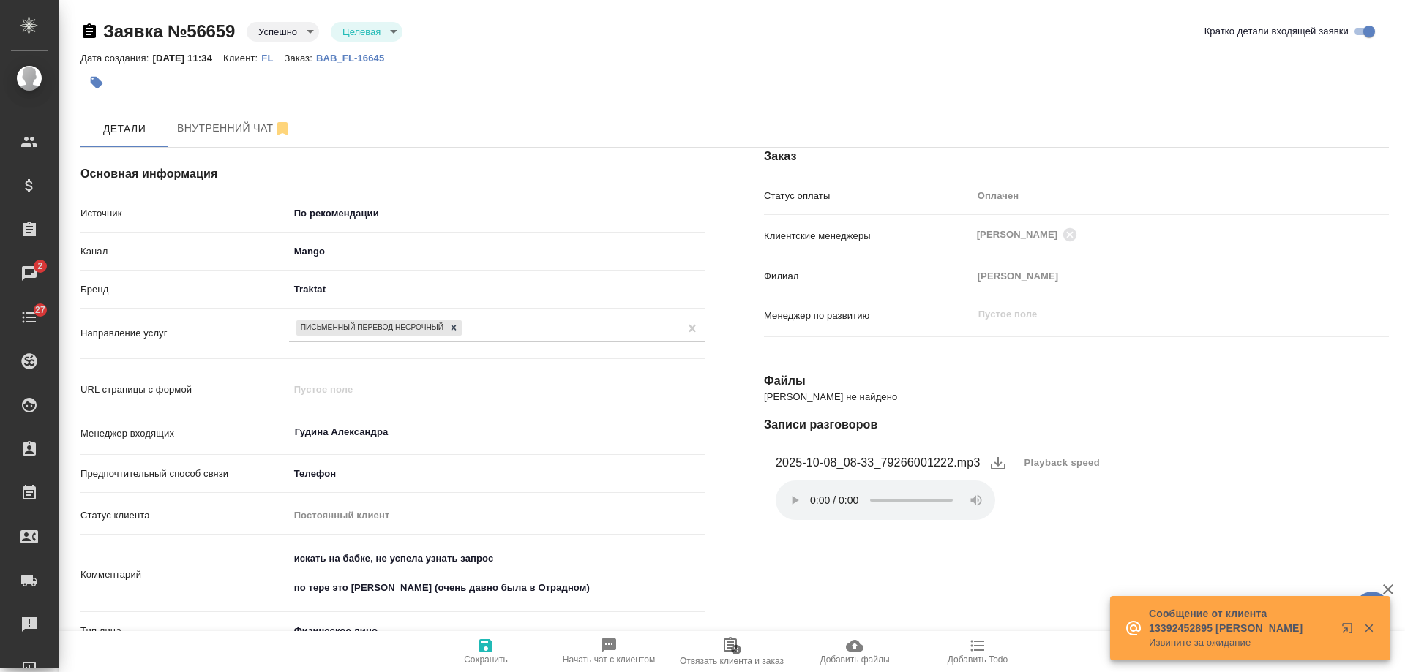
click at [97, 83] on icon "button" at bounding box center [97, 83] width 12 height 12
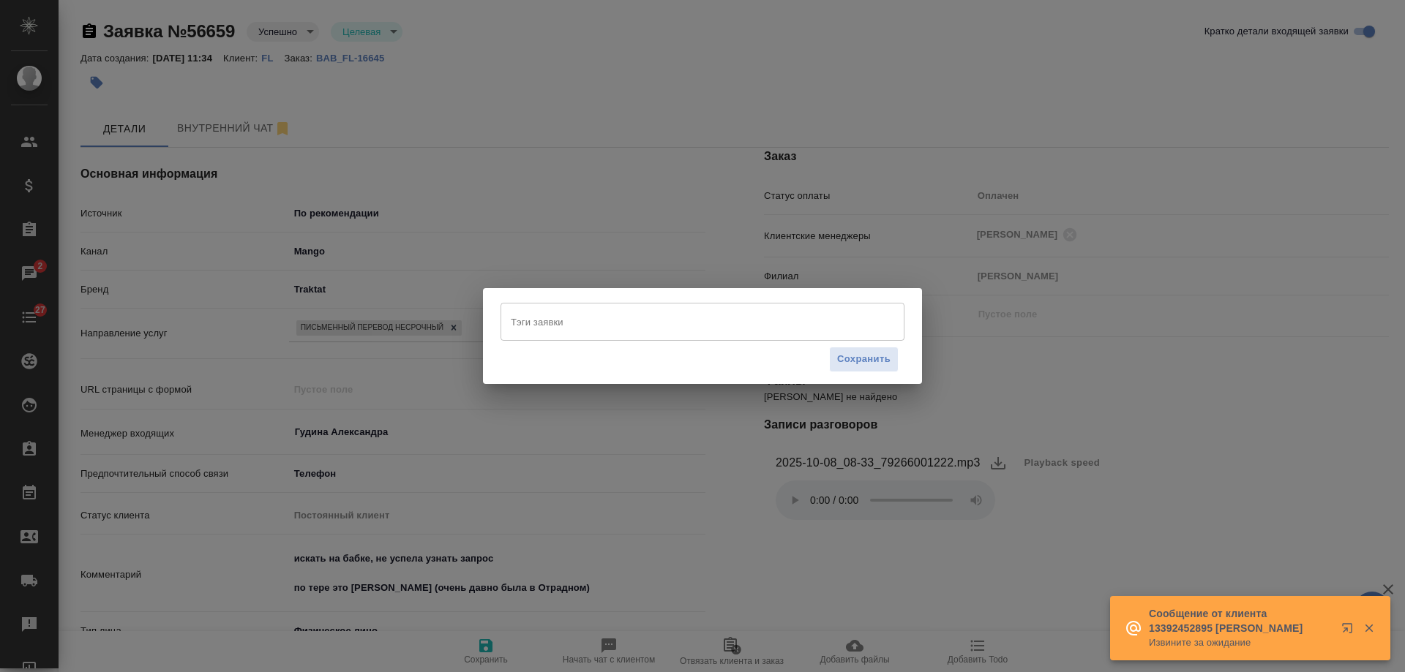
click at [593, 325] on input "Тэги заявки" at bounding box center [688, 322] width 363 height 25
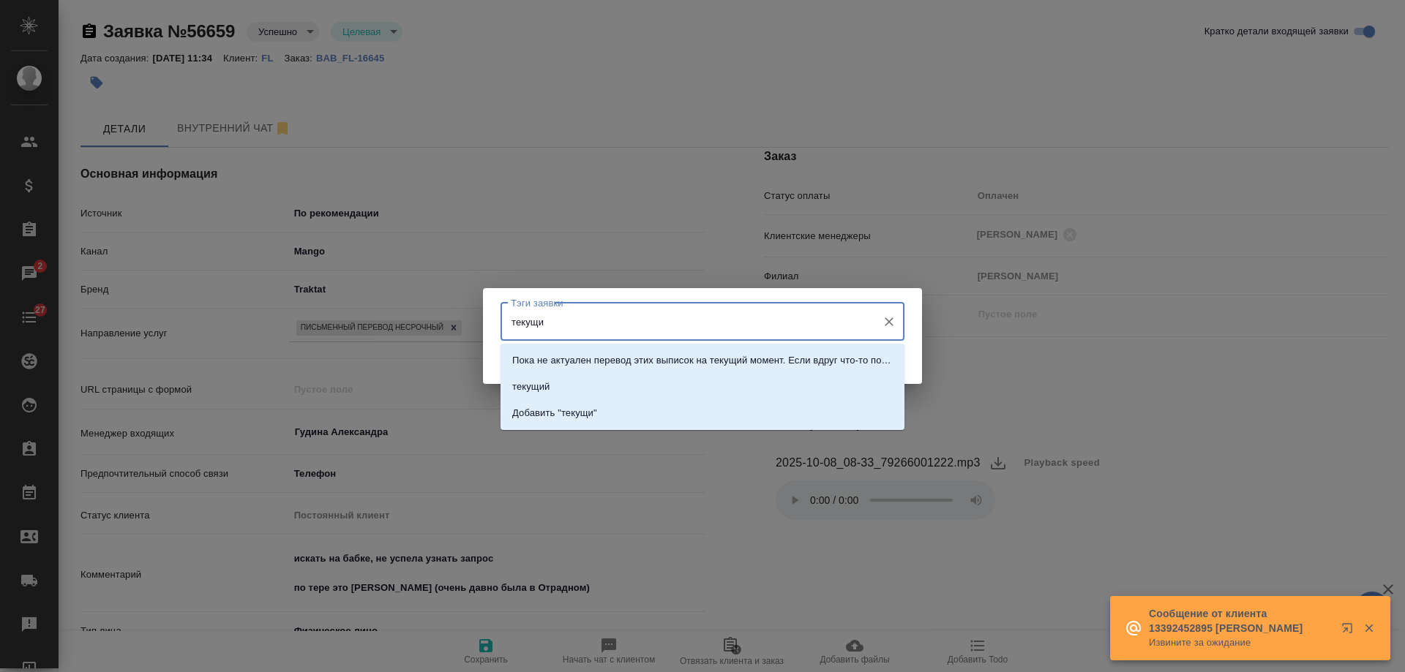
type input "текущий"
click at [584, 380] on li "текущий" at bounding box center [703, 387] width 404 height 26
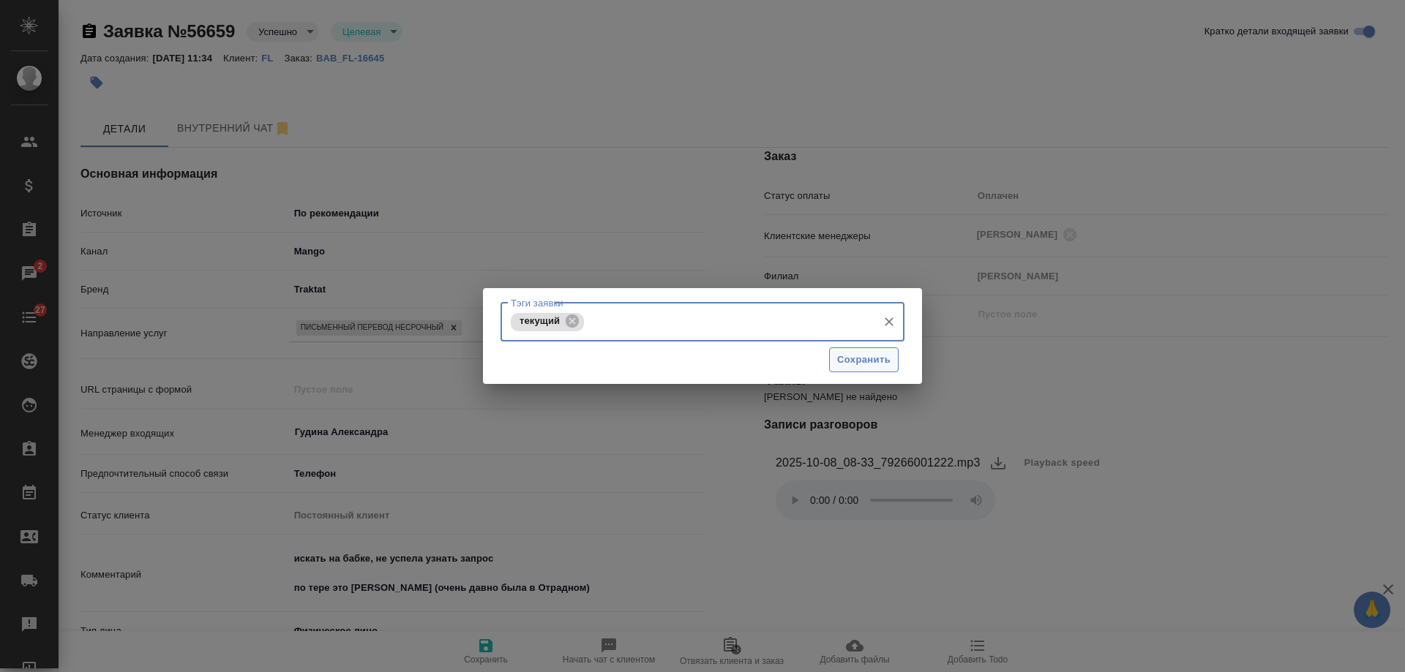
click at [863, 361] on span "Сохранить" at bounding box center [863, 360] width 53 height 17
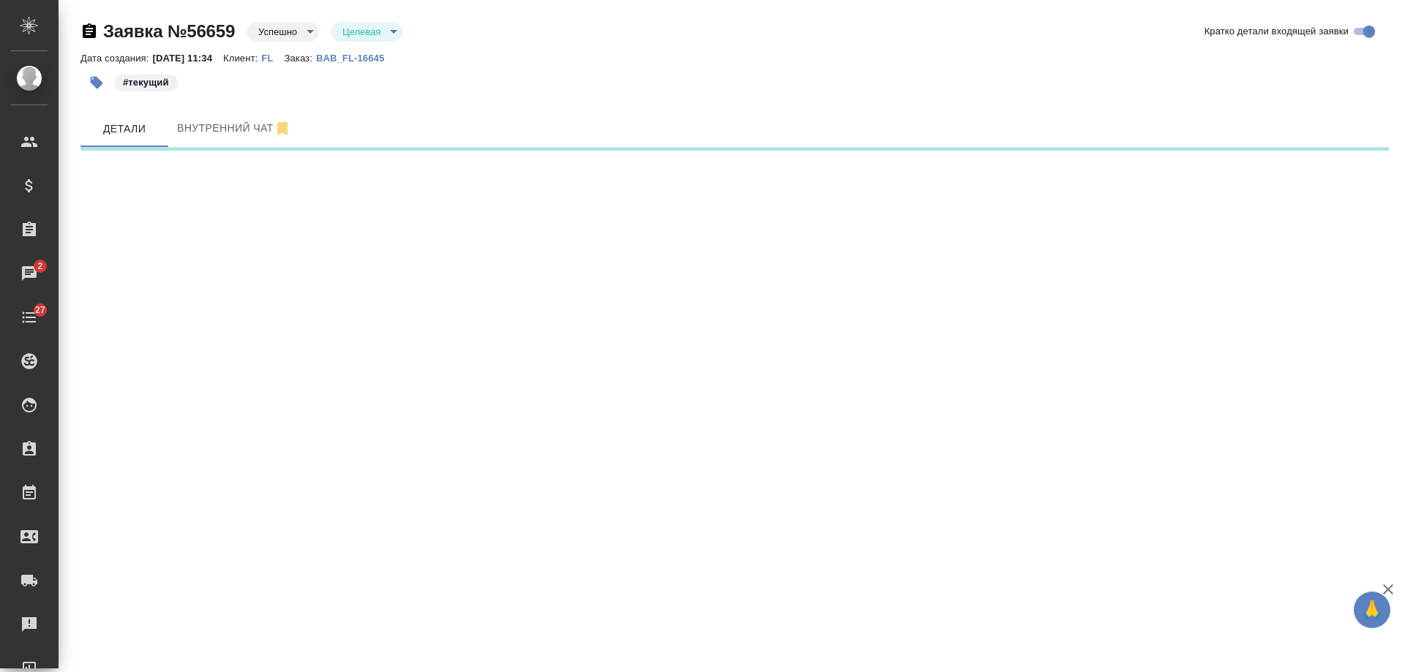
select select "RU"
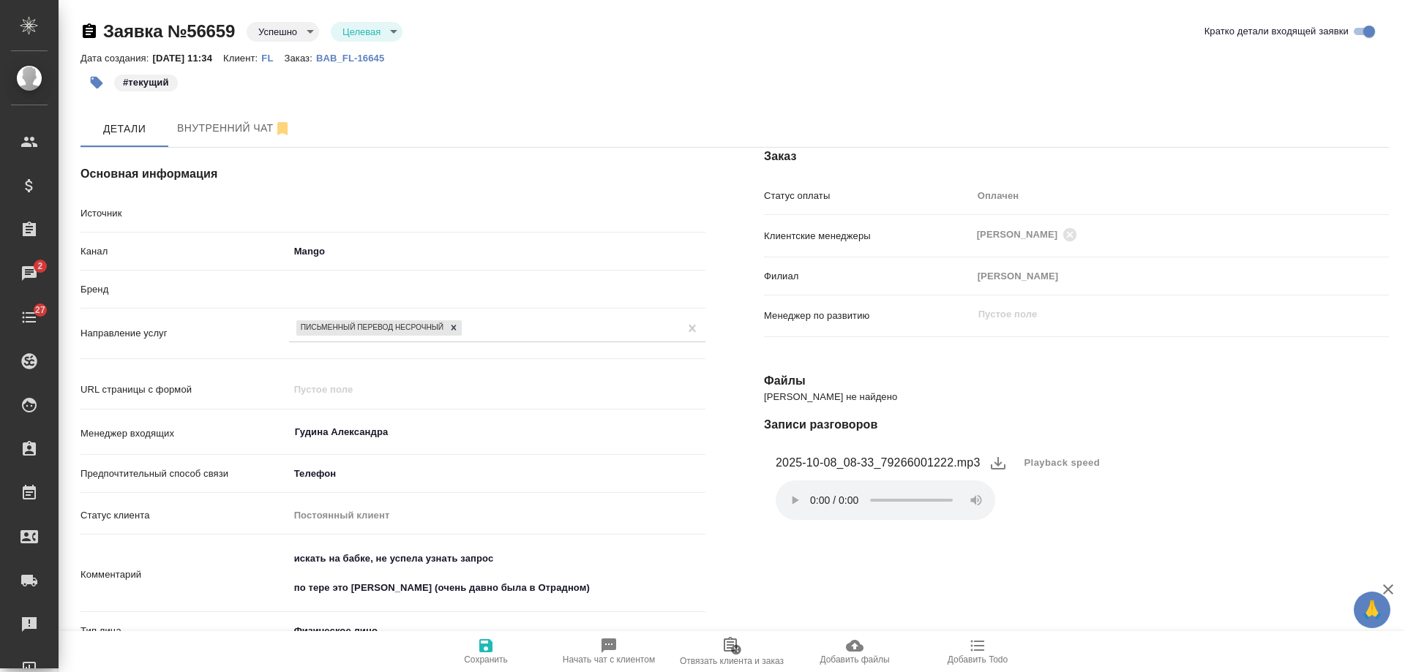
type textarea "x"
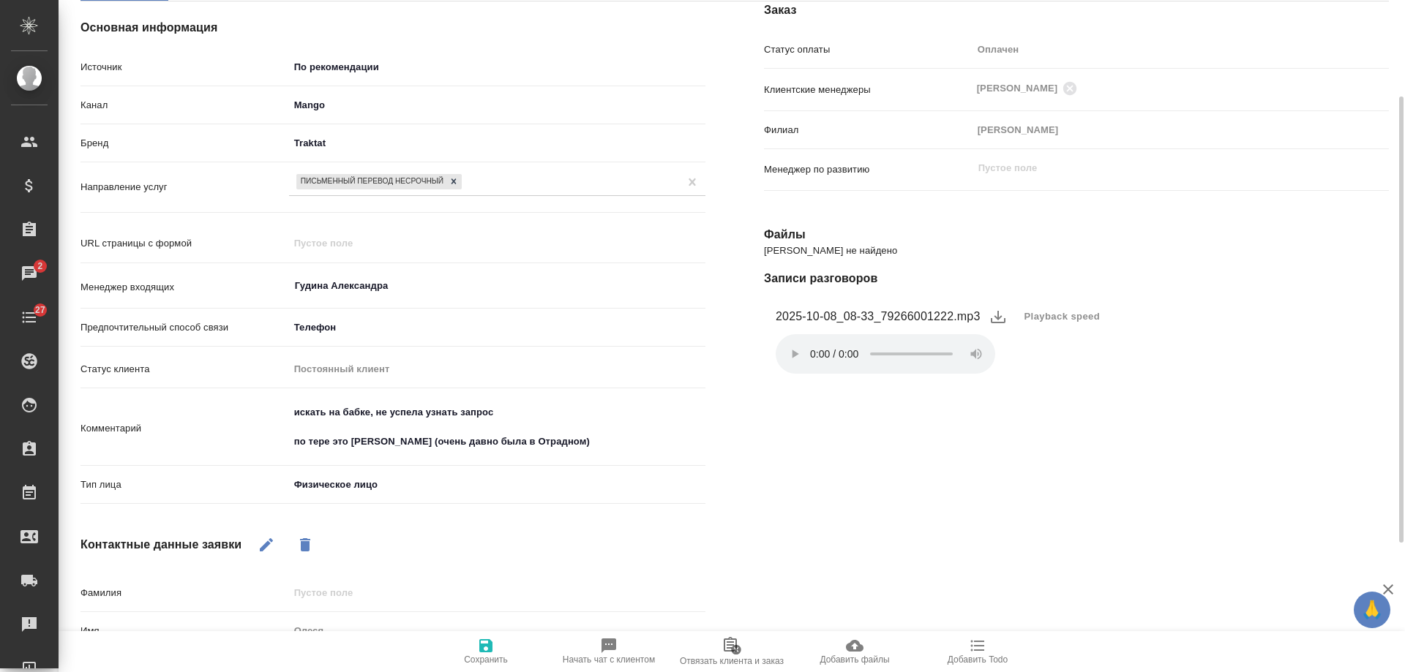
scroll to position [220, 0]
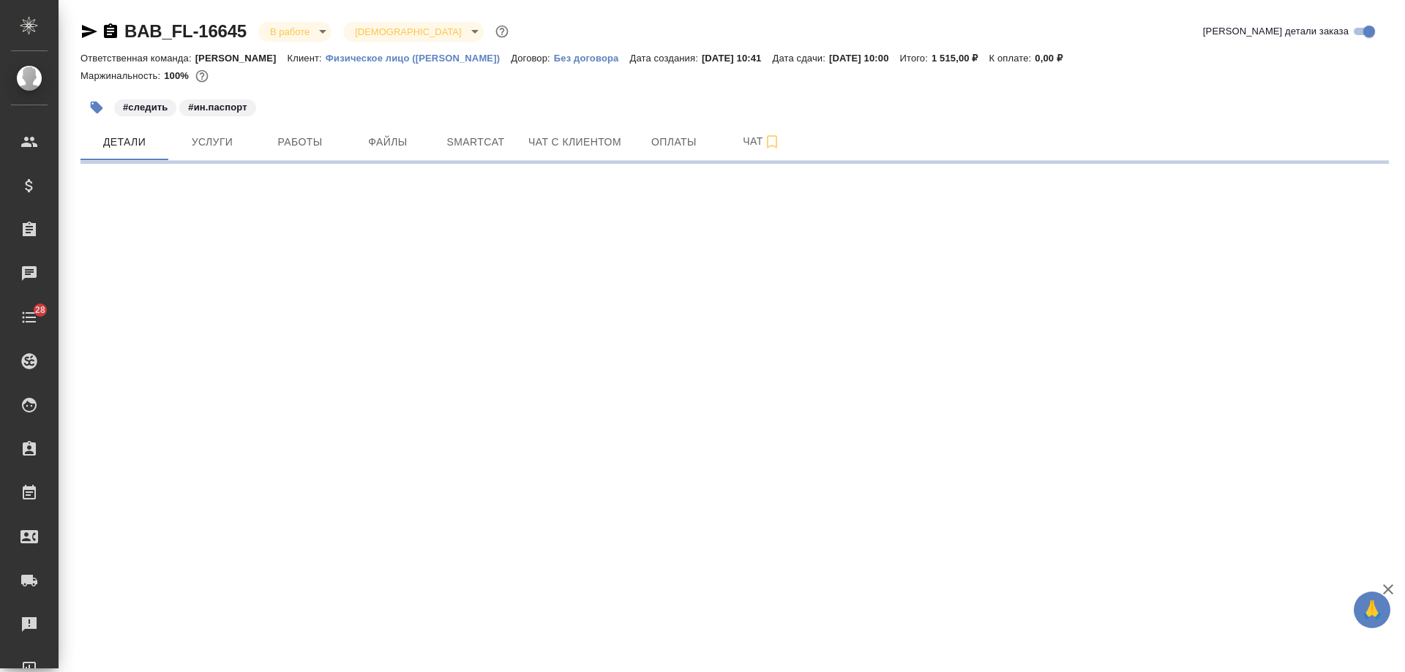
select select "RU"
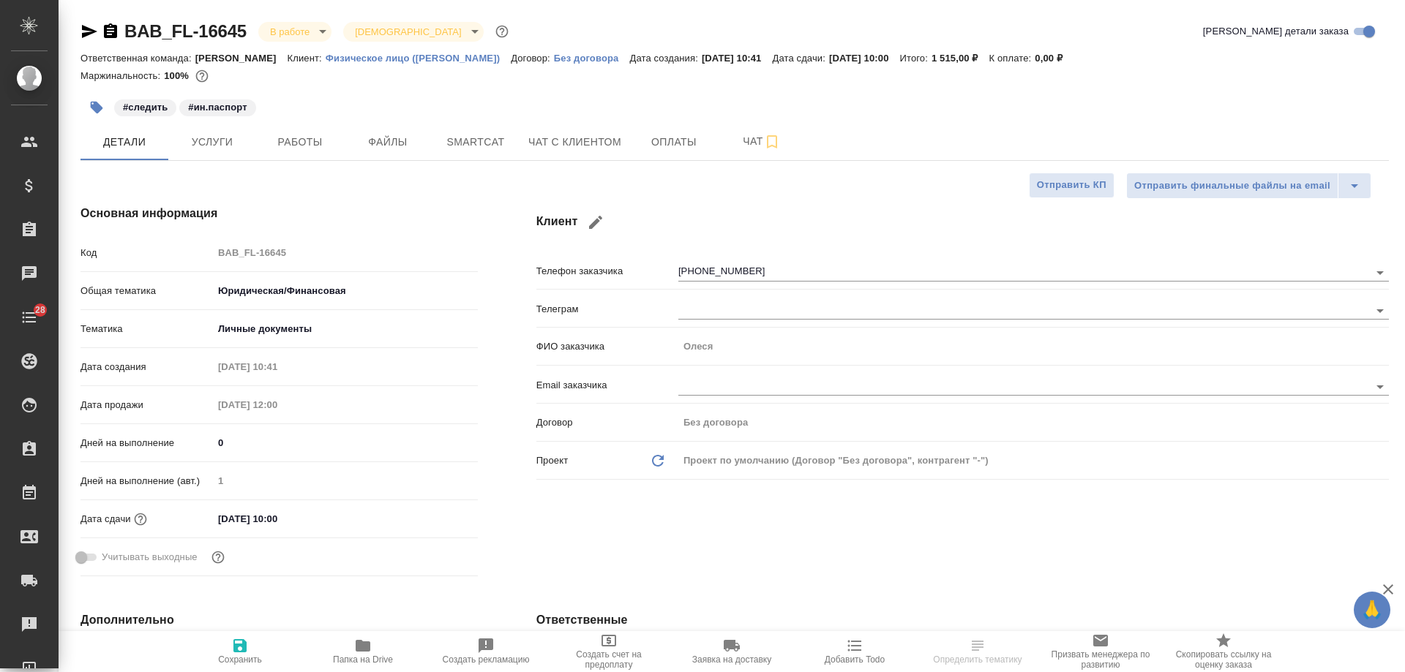
type textarea "x"
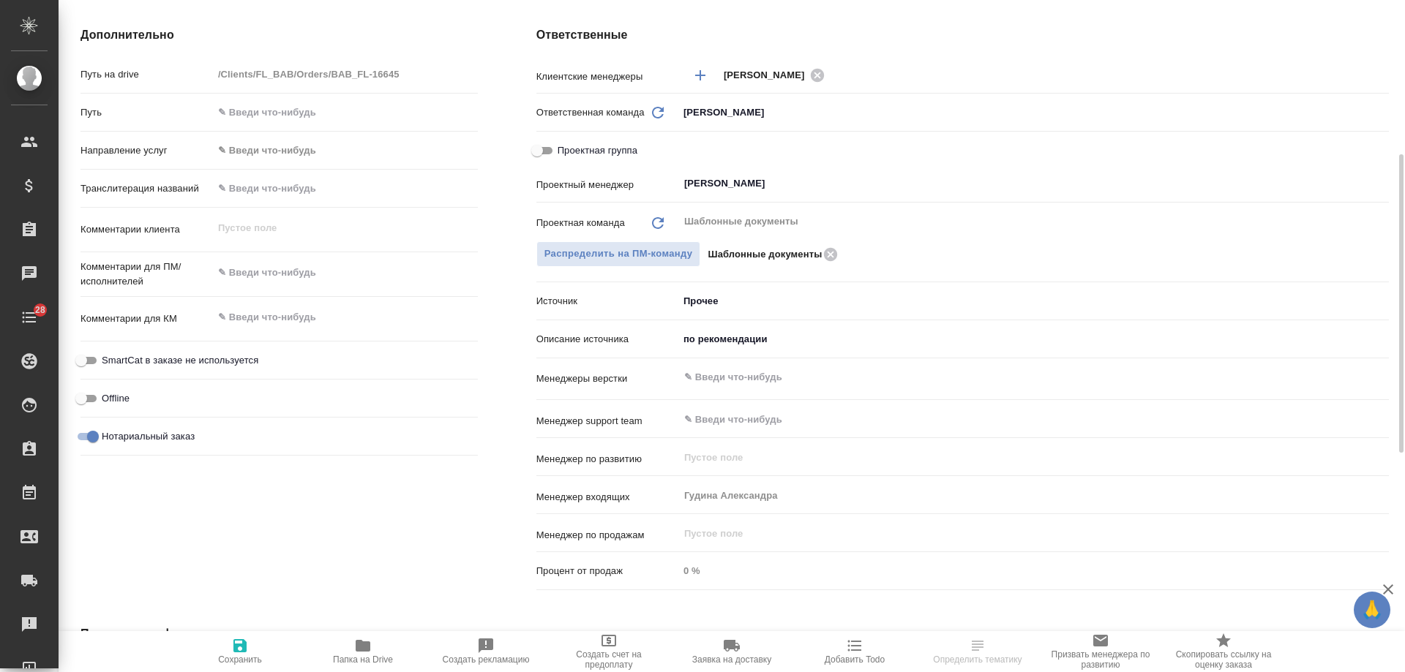
scroll to position [73, 0]
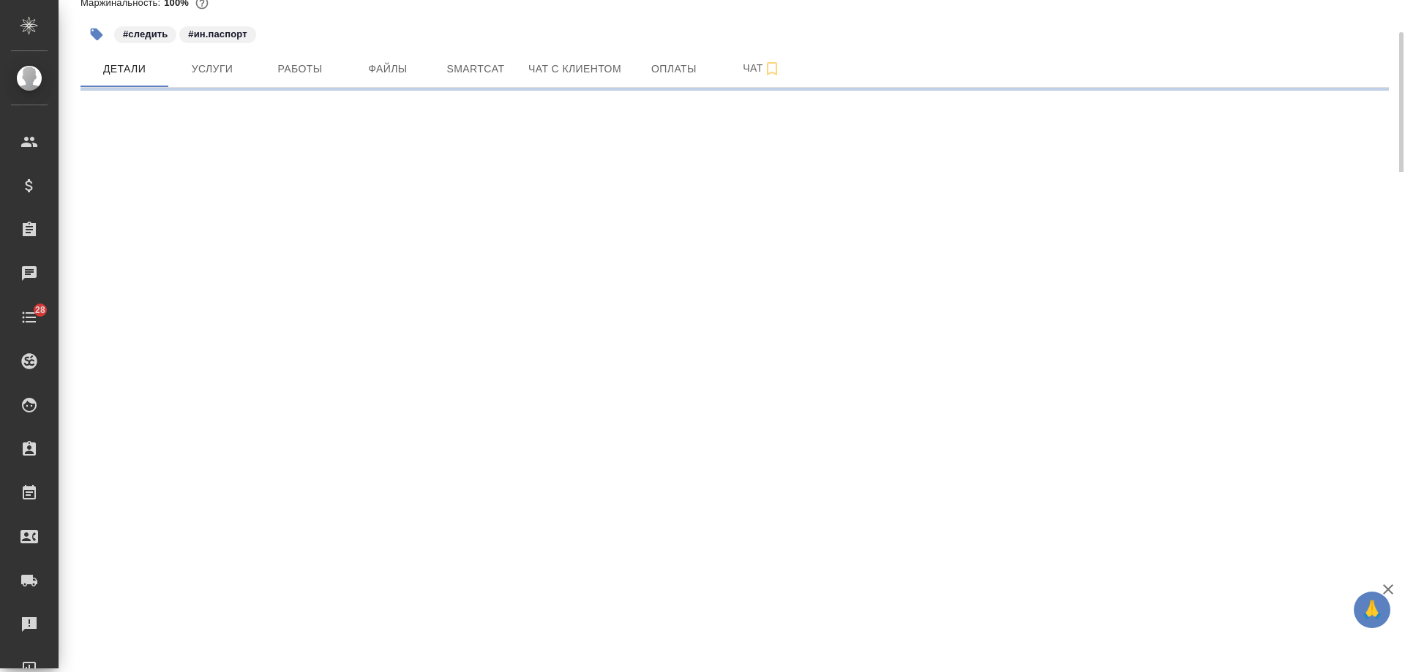
select select "RU"
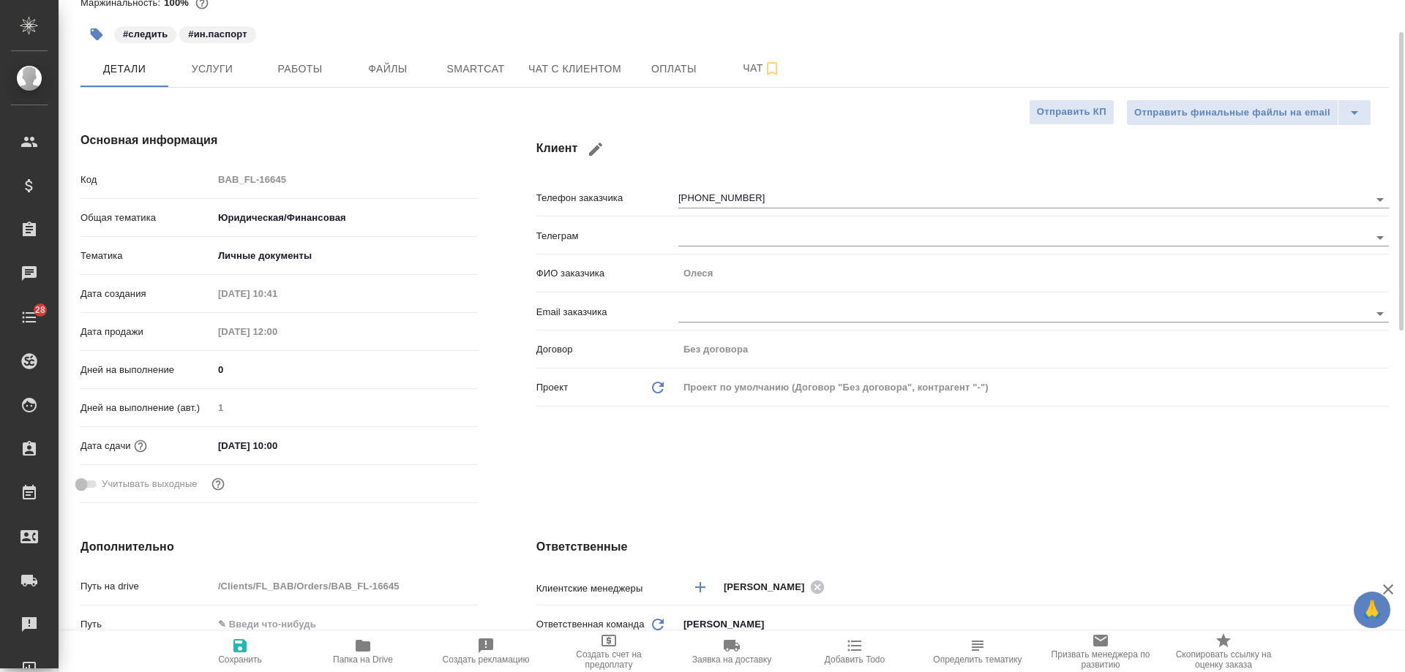
type textarea "x"
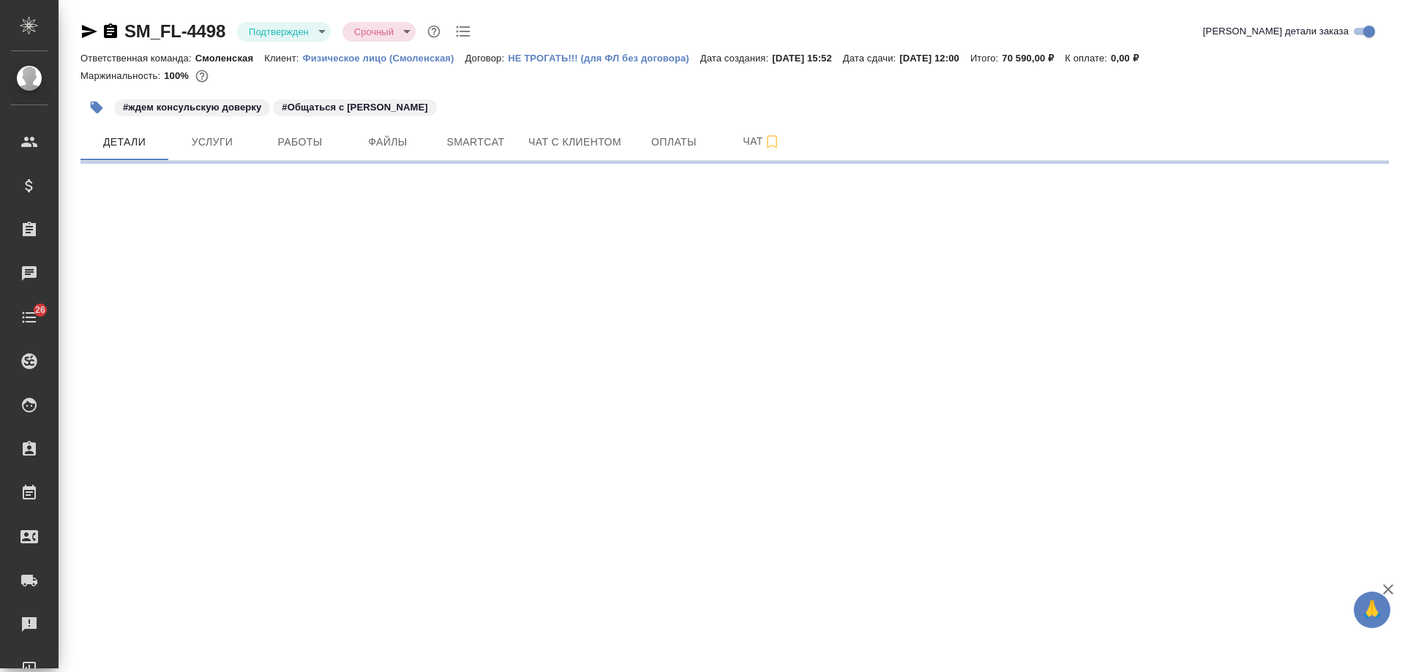
select select "RU"
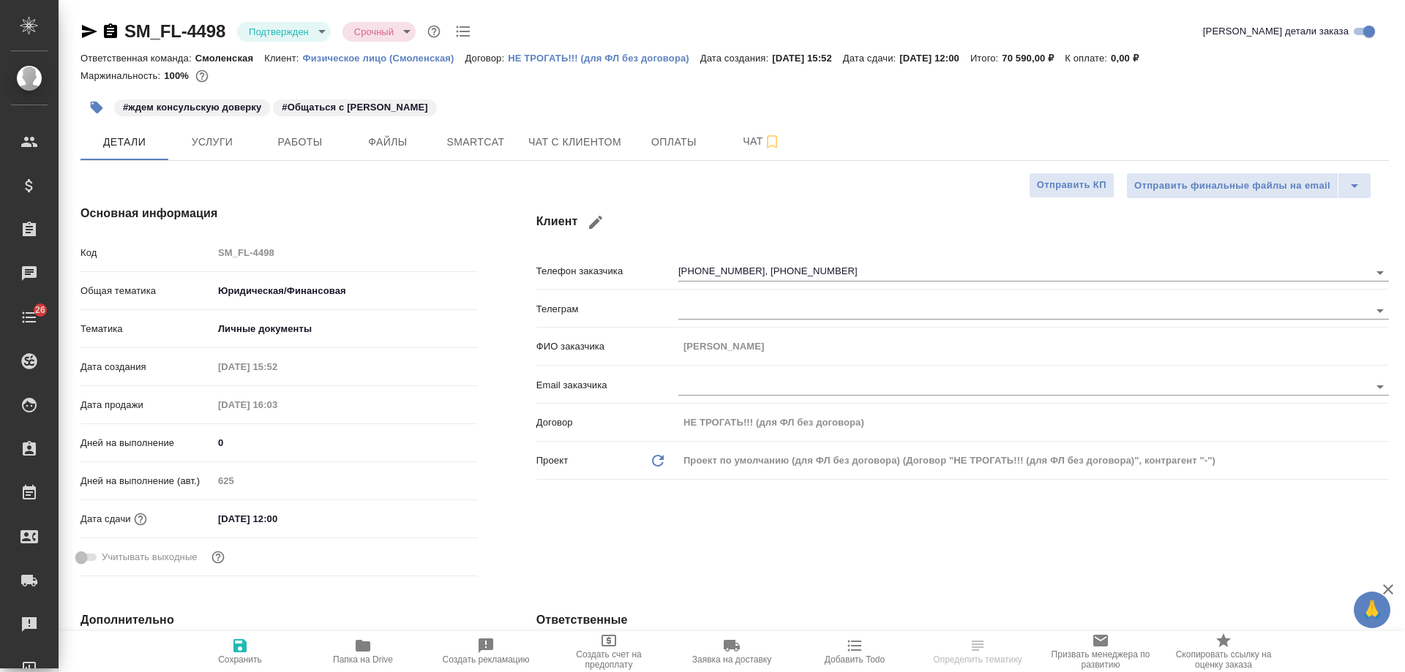
type textarea "x"
click at [588, 135] on span "Чат с клиентом" at bounding box center [574, 142] width 93 height 18
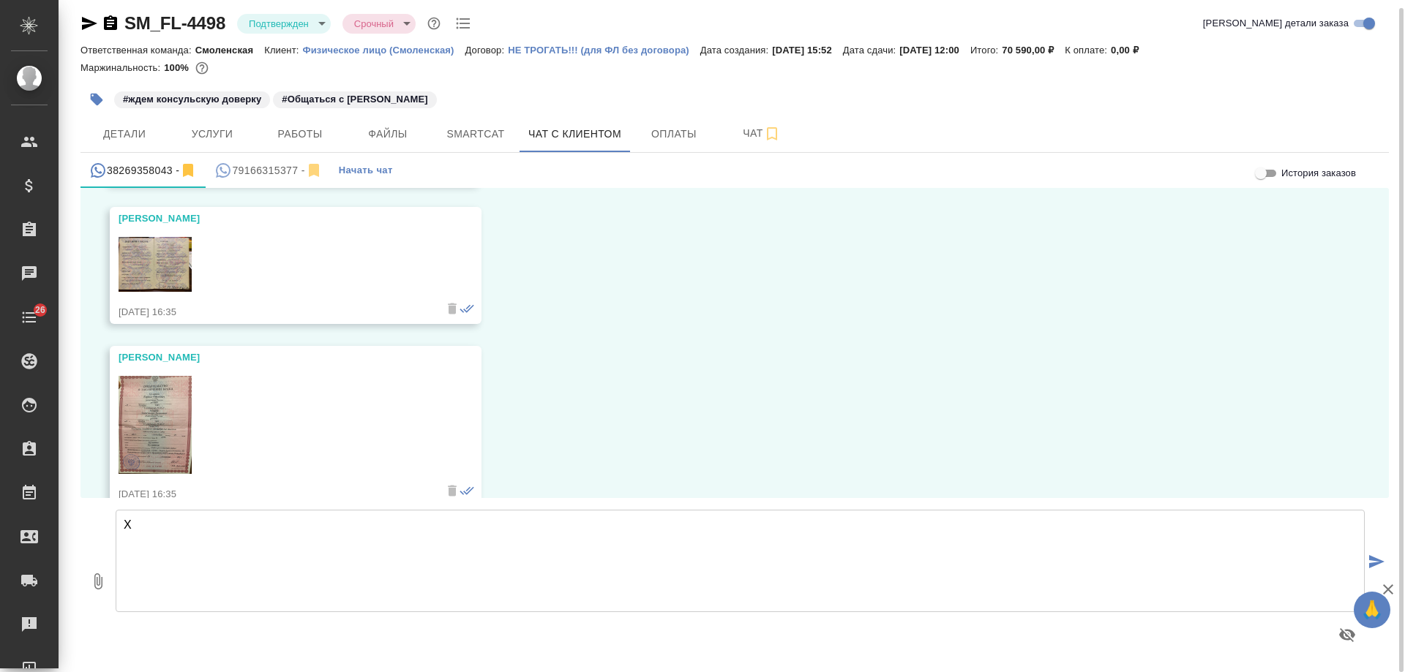
scroll to position [14127, 0]
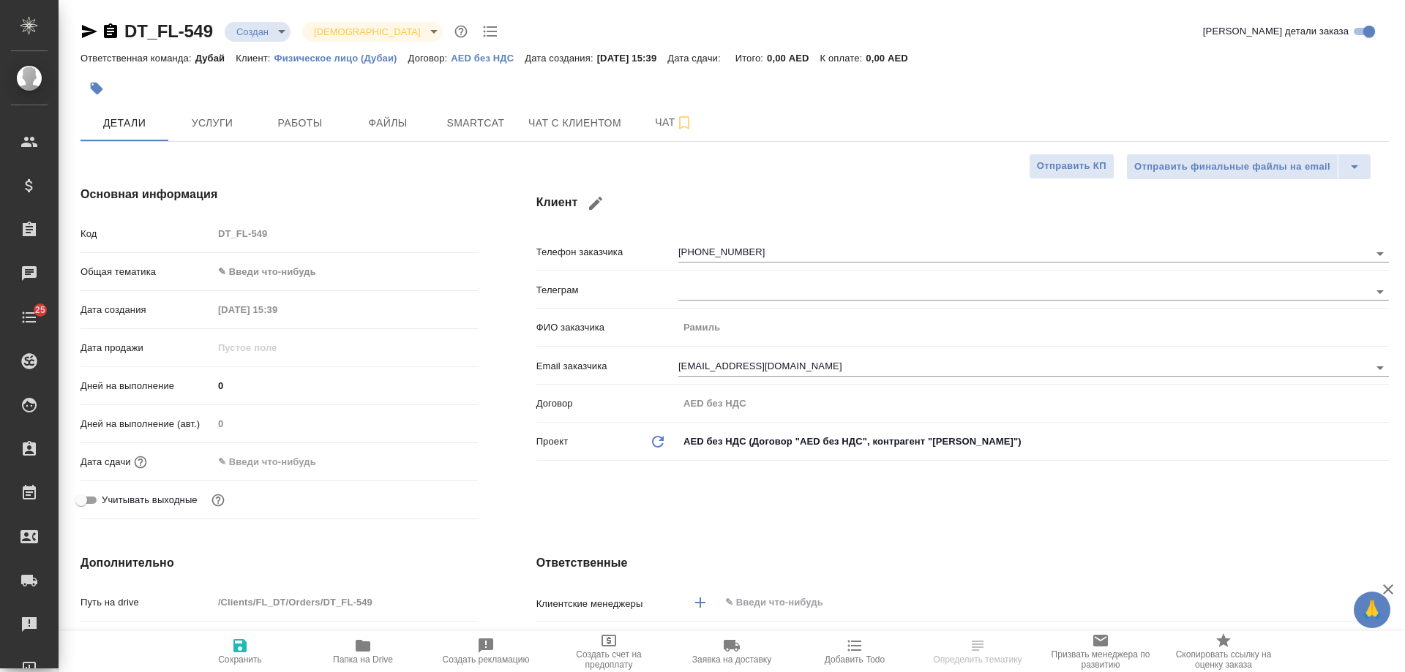
select select "RU"
click at [566, 124] on span "Чат с клиентом" at bounding box center [574, 123] width 93 height 18
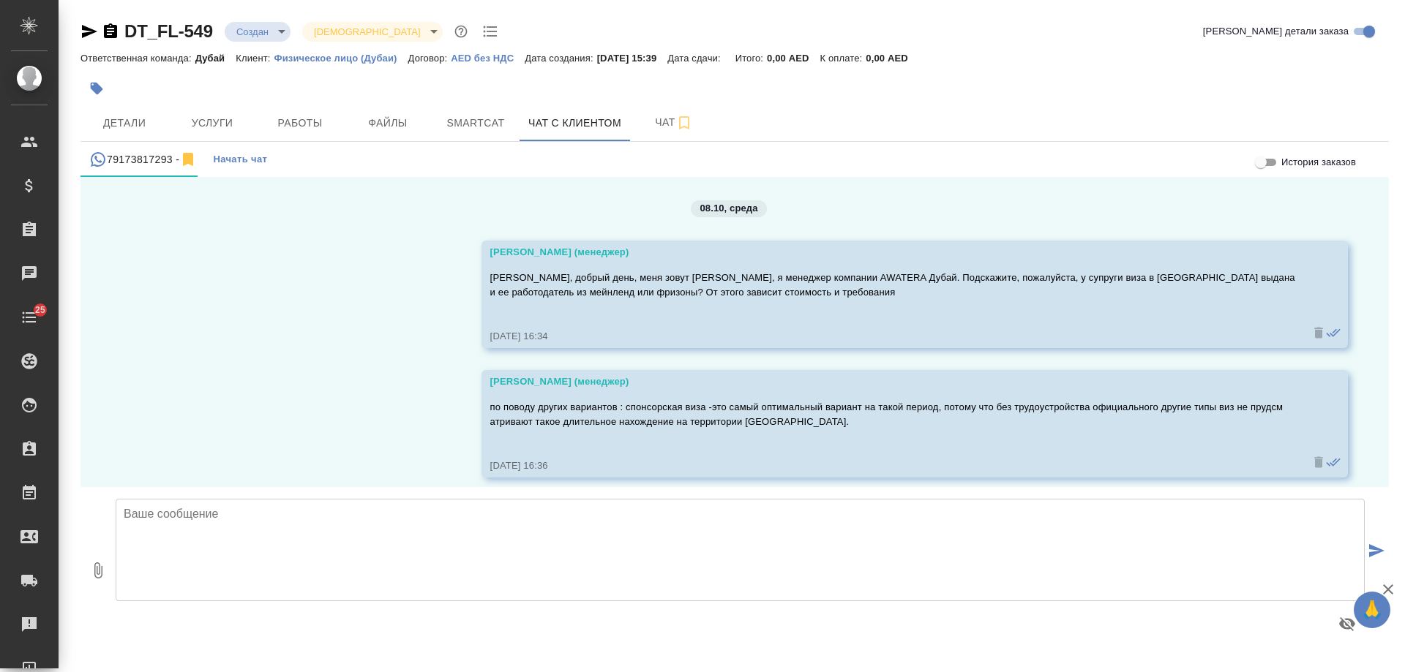
scroll to position [12, 0]
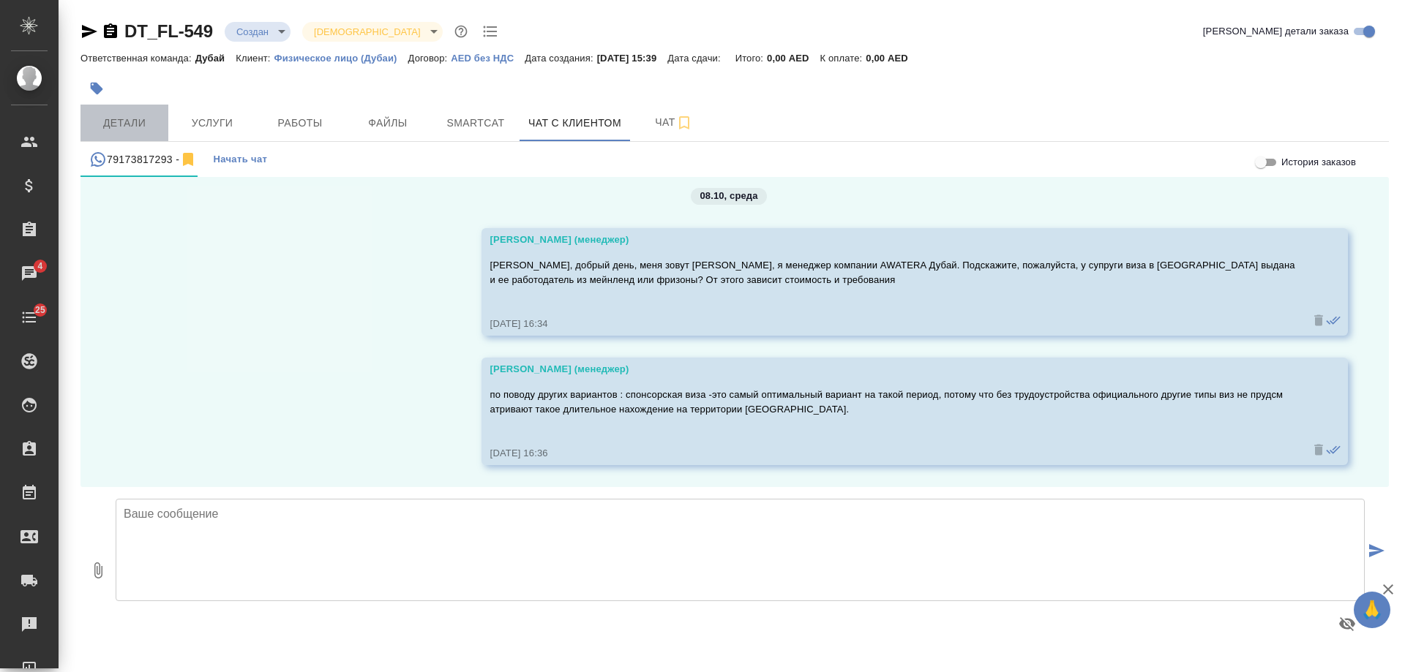
click at [135, 129] on span "Детали" at bounding box center [124, 123] width 70 height 18
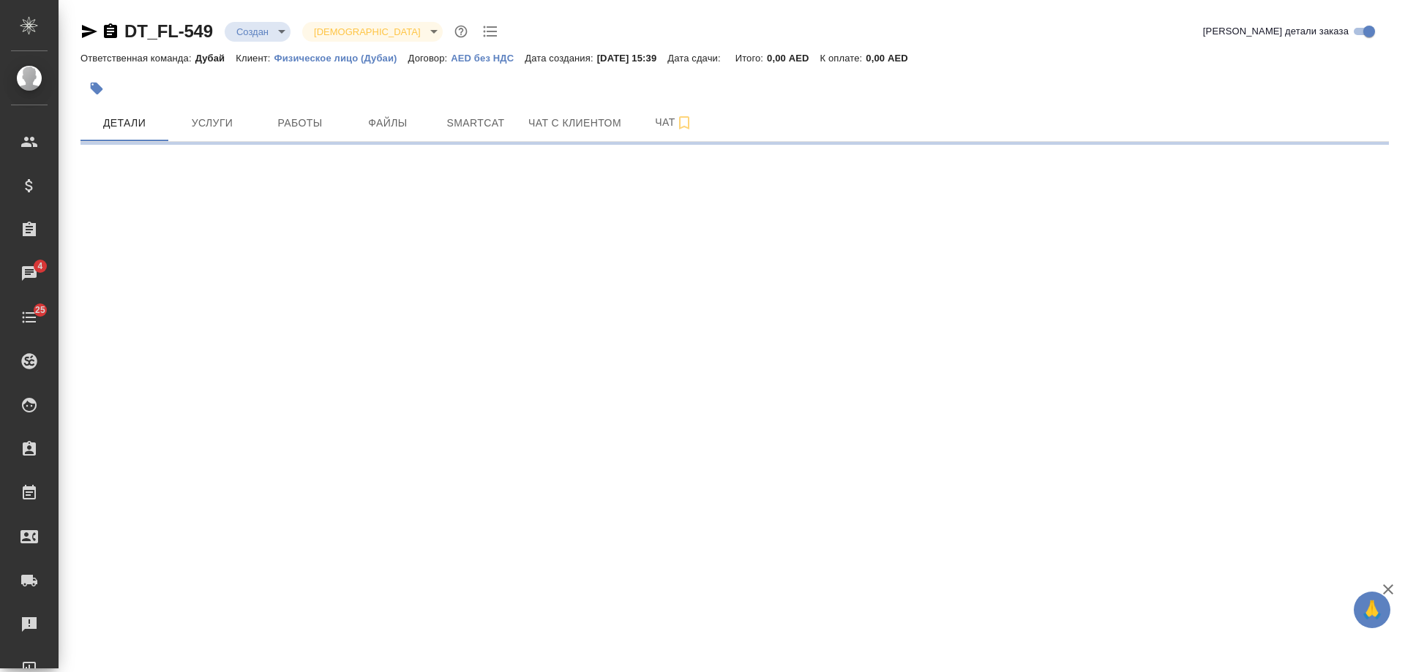
select select "RU"
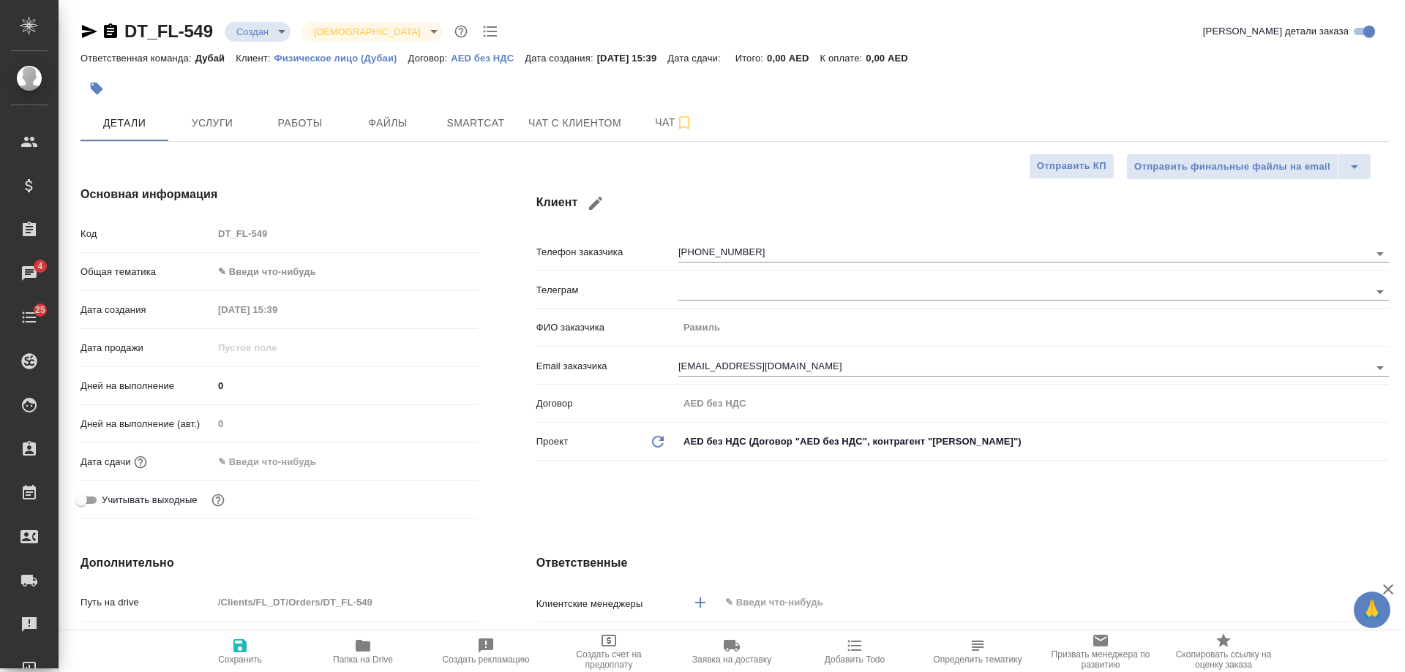
type textarea "x"
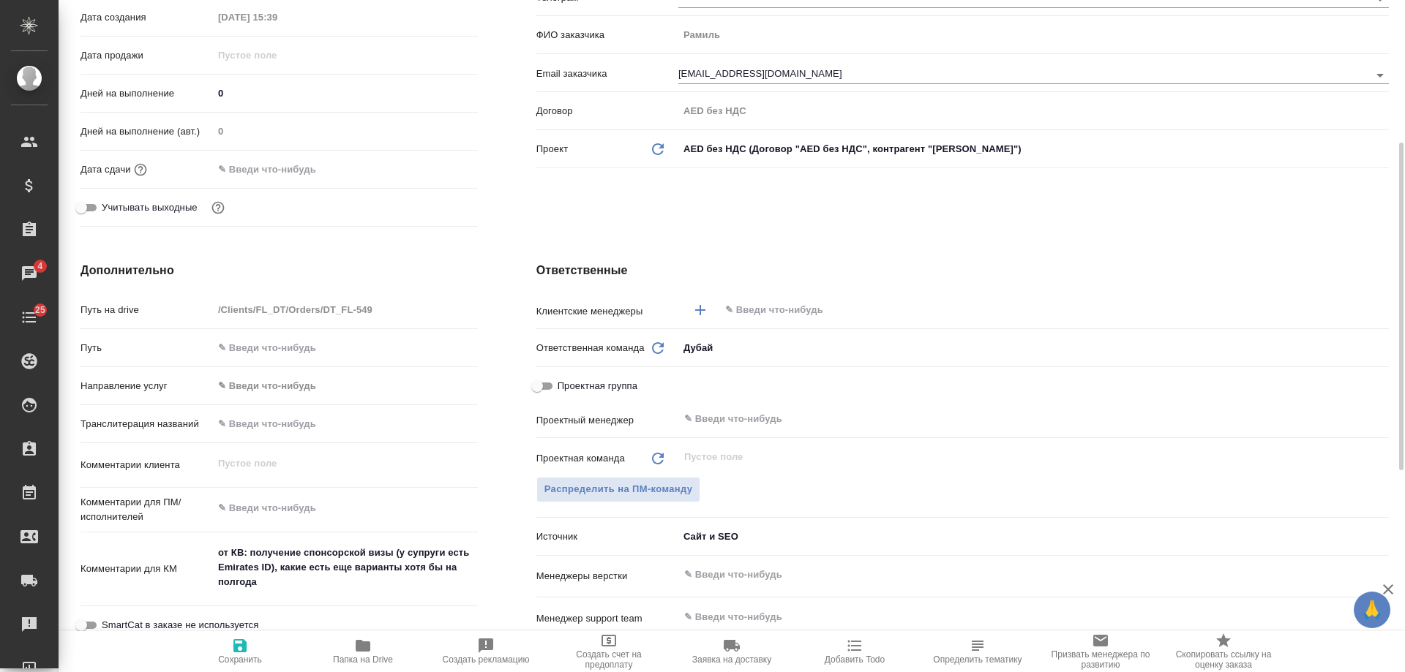
click at [792, 315] on input "text" at bounding box center [1030, 310] width 612 height 18
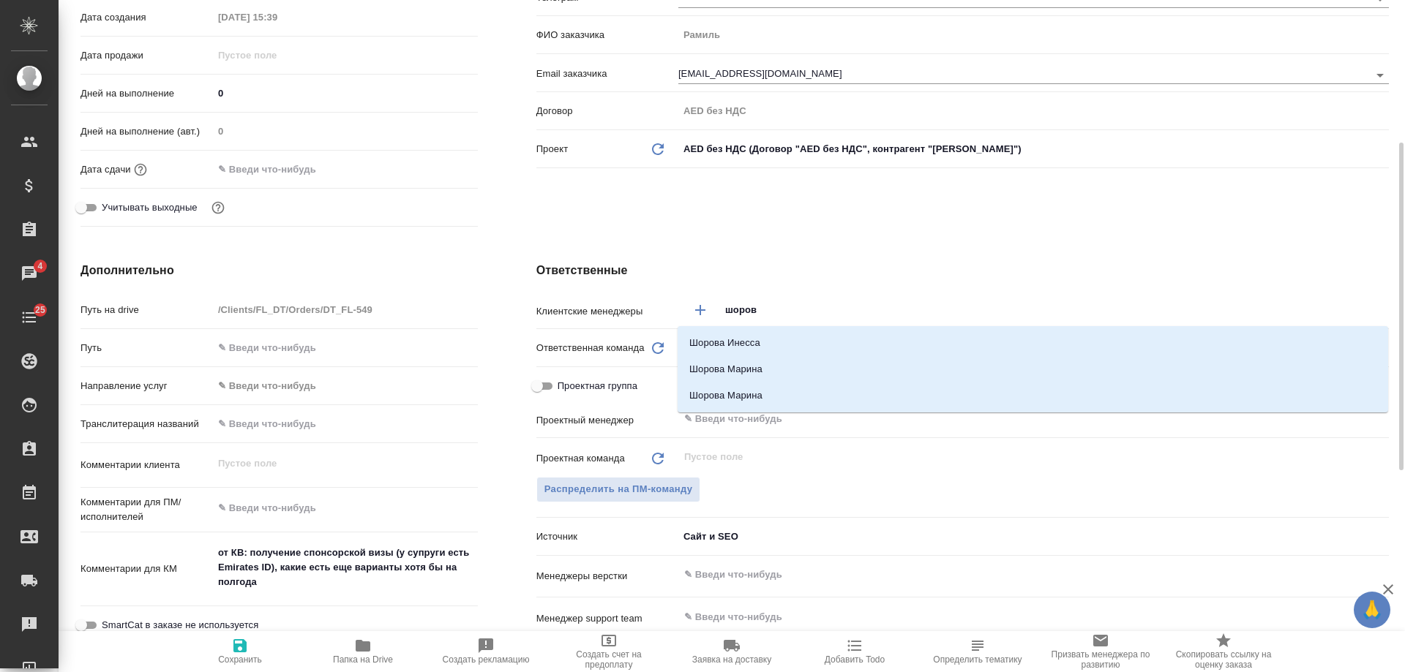
type input "[PERSON_NAME]"
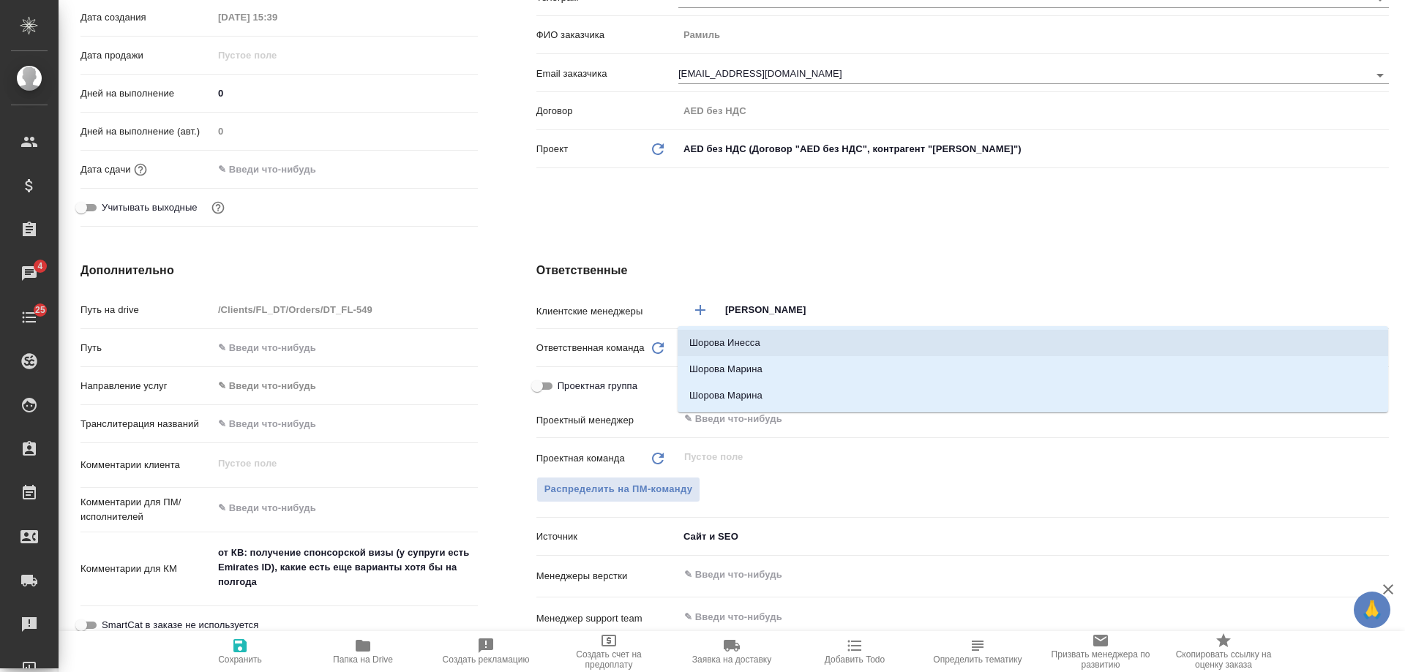
click at [790, 340] on li "Шорова Инесса" at bounding box center [1033, 343] width 711 height 26
type textarea "x"
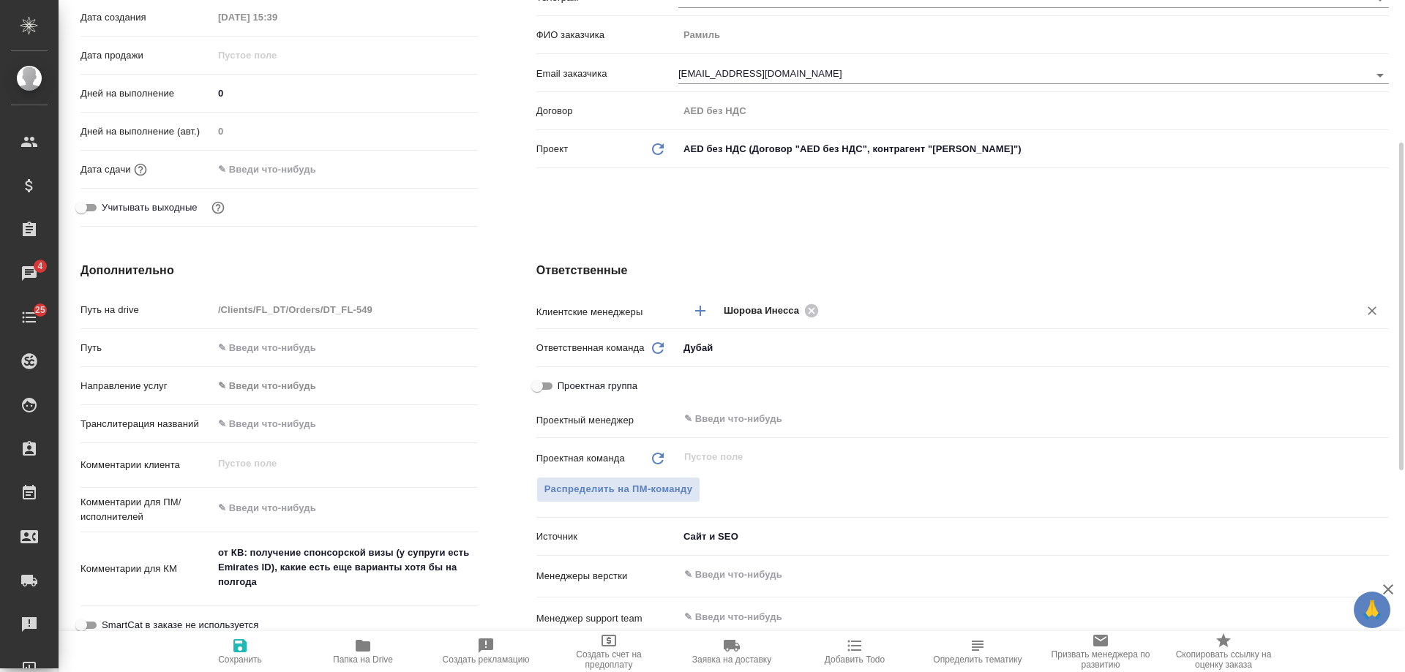
click at [247, 653] on icon "button" at bounding box center [240, 646] width 18 height 18
type textarea "x"
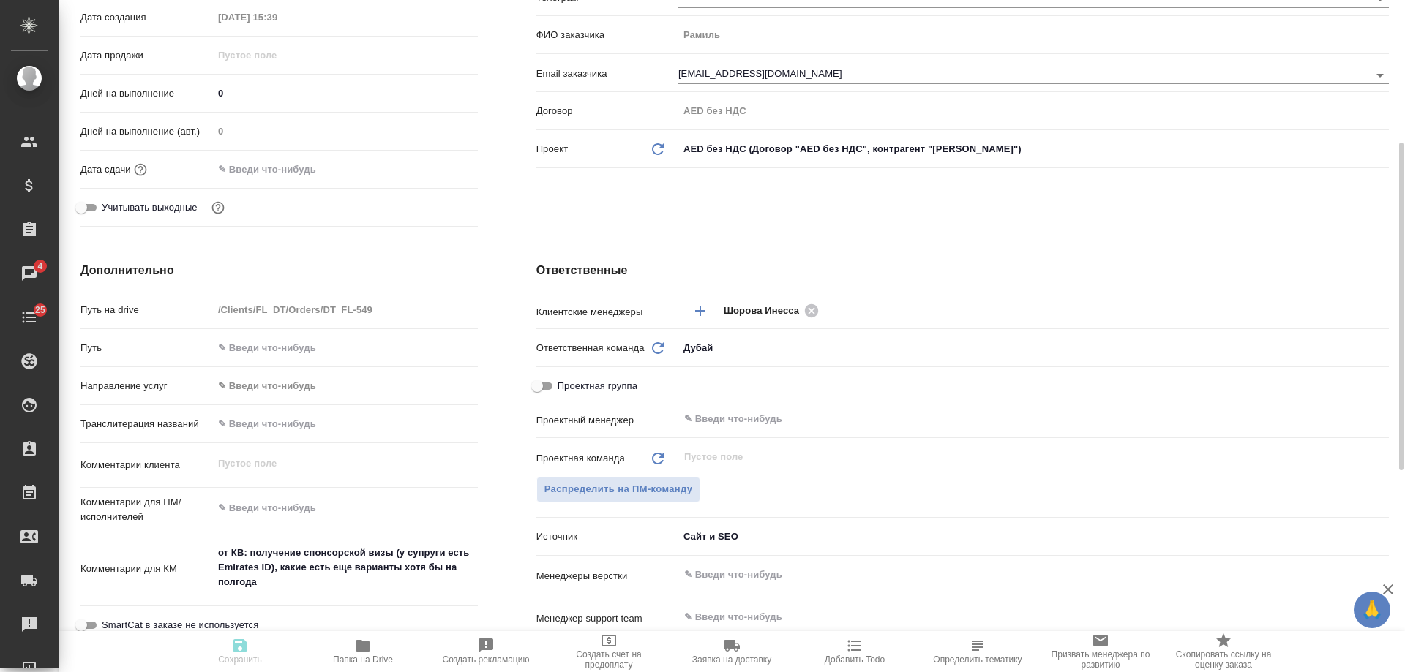
type textarea "x"
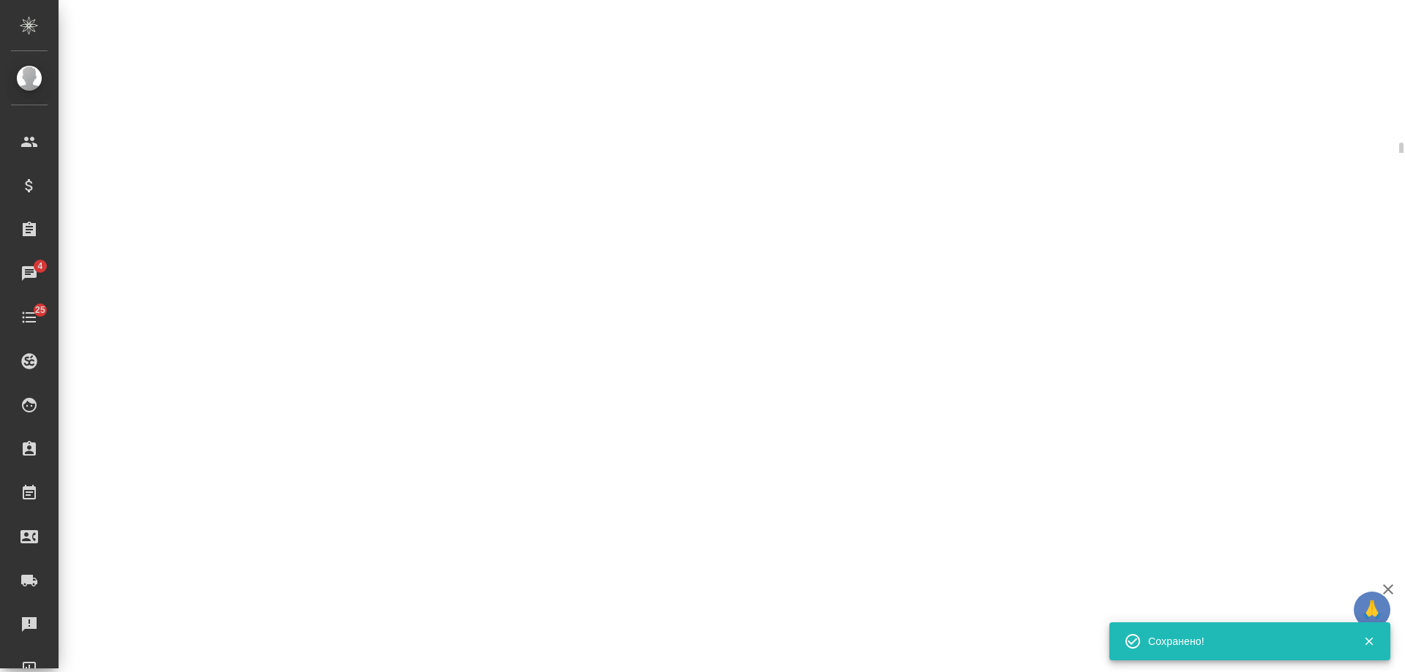
select select "RU"
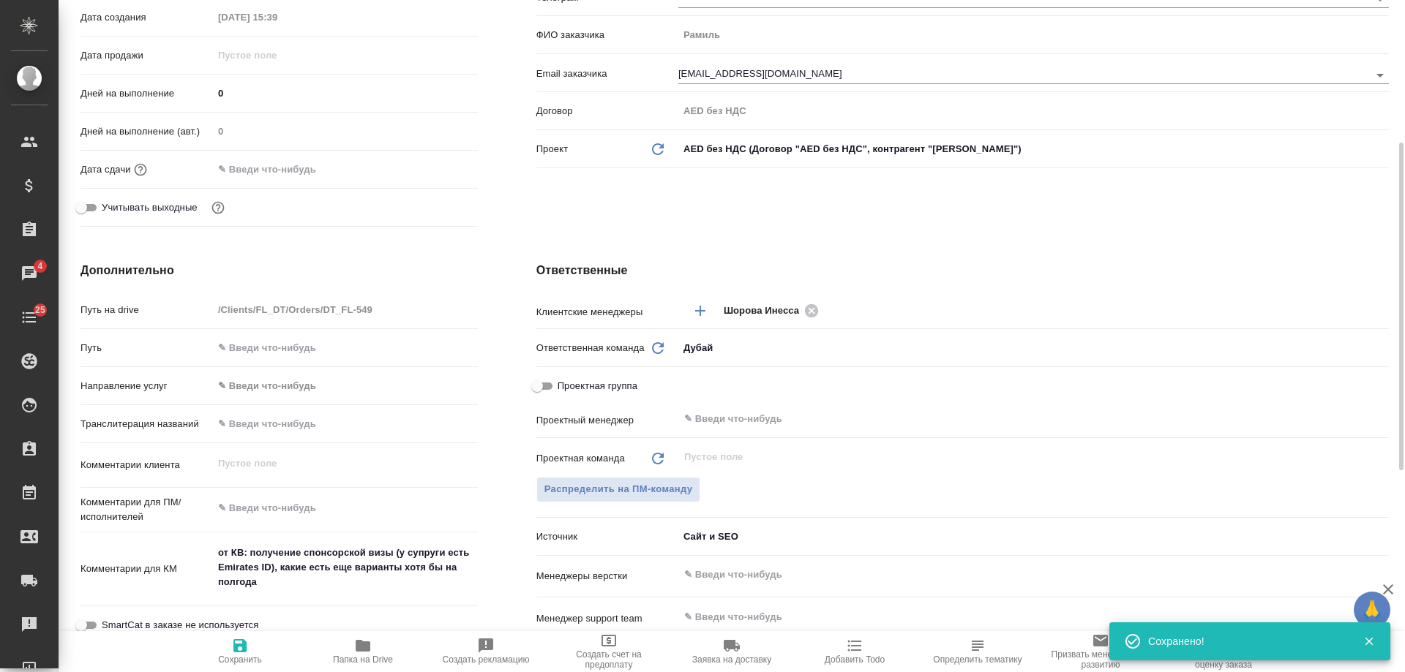
type textarea "x"
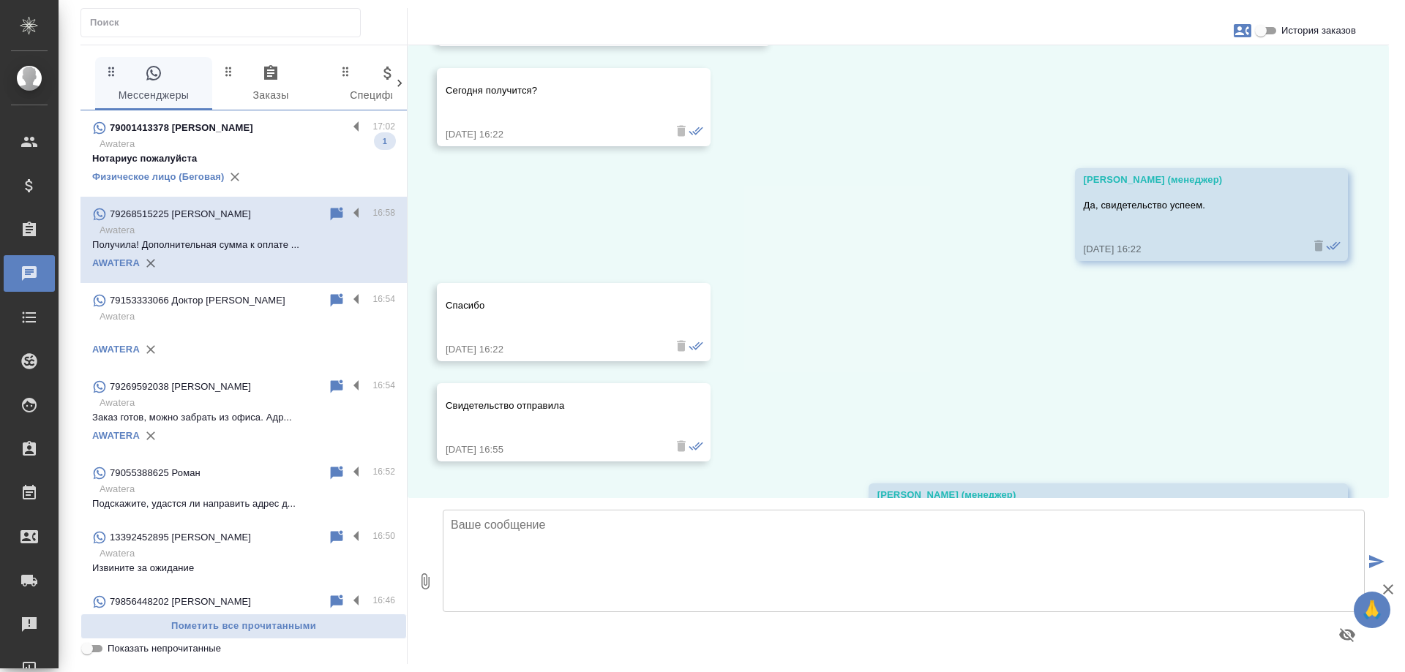
scroll to position [3238, 0]
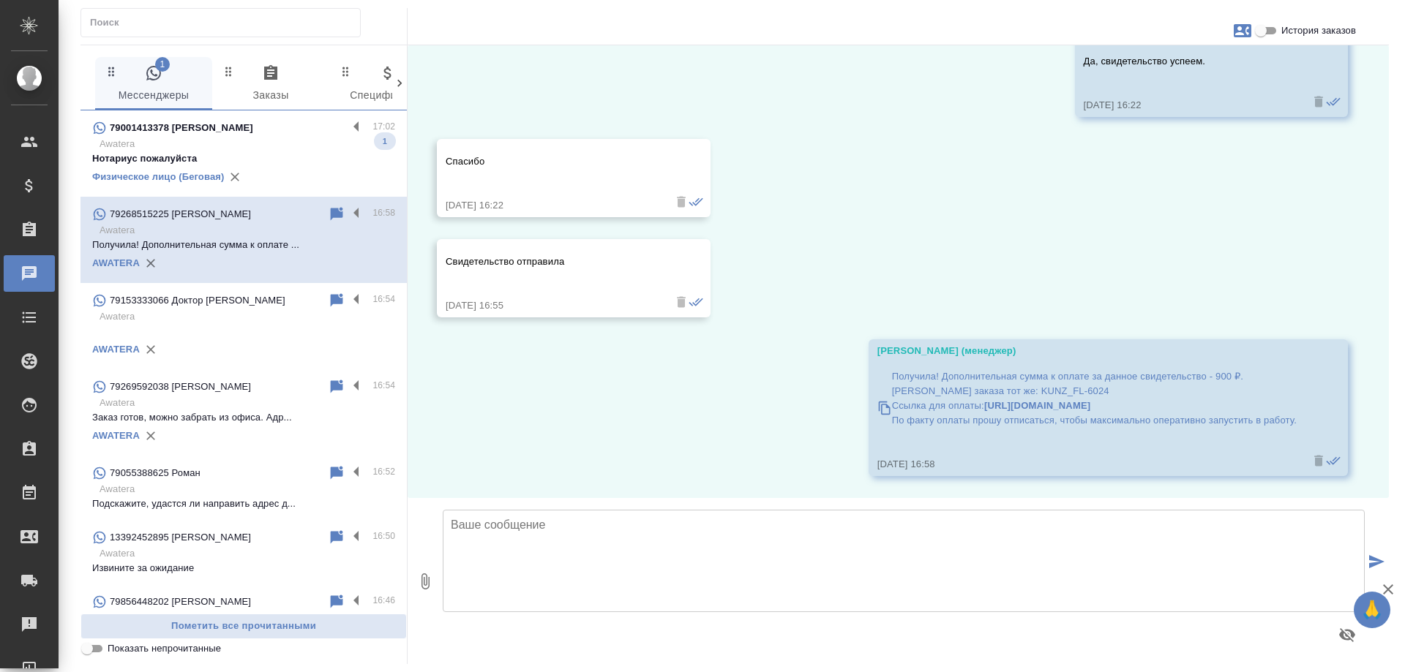
click at [311, 139] on p "Awatera" at bounding box center [248, 144] width 296 height 15
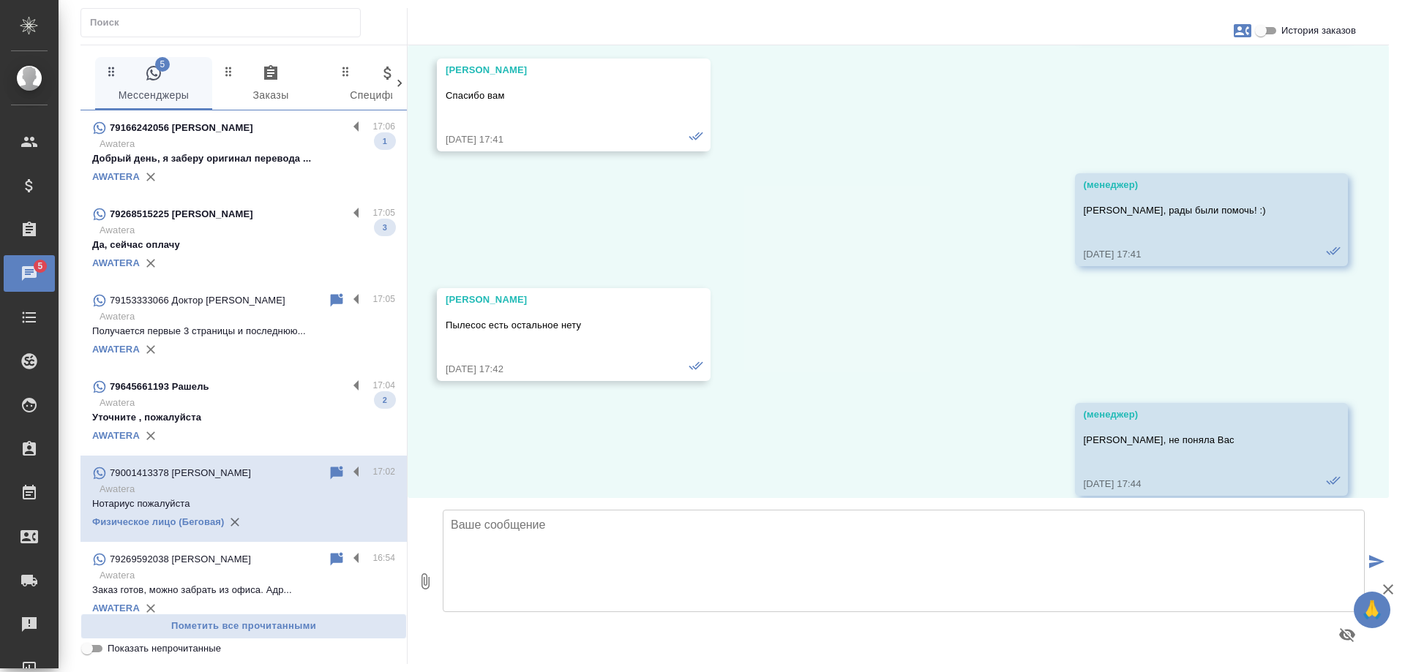
click at [265, 402] on p "Awatera" at bounding box center [248, 403] width 296 height 15
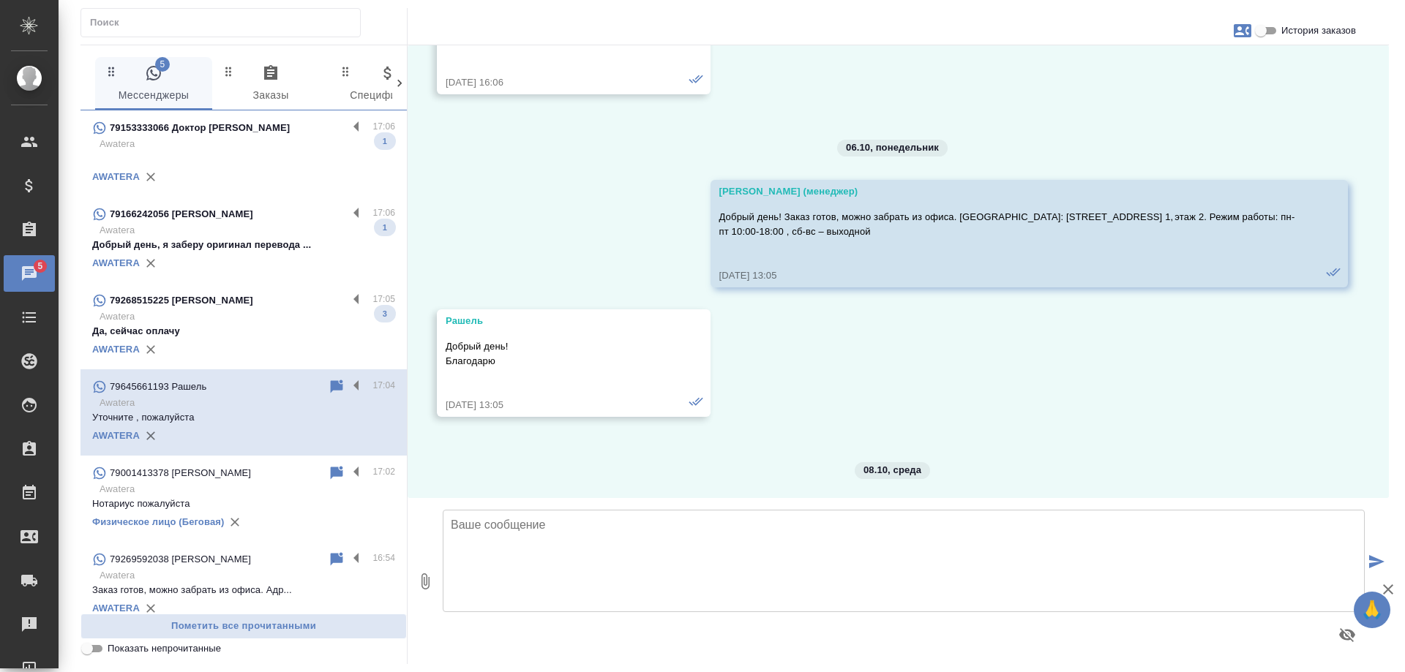
scroll to position [6989, 0]
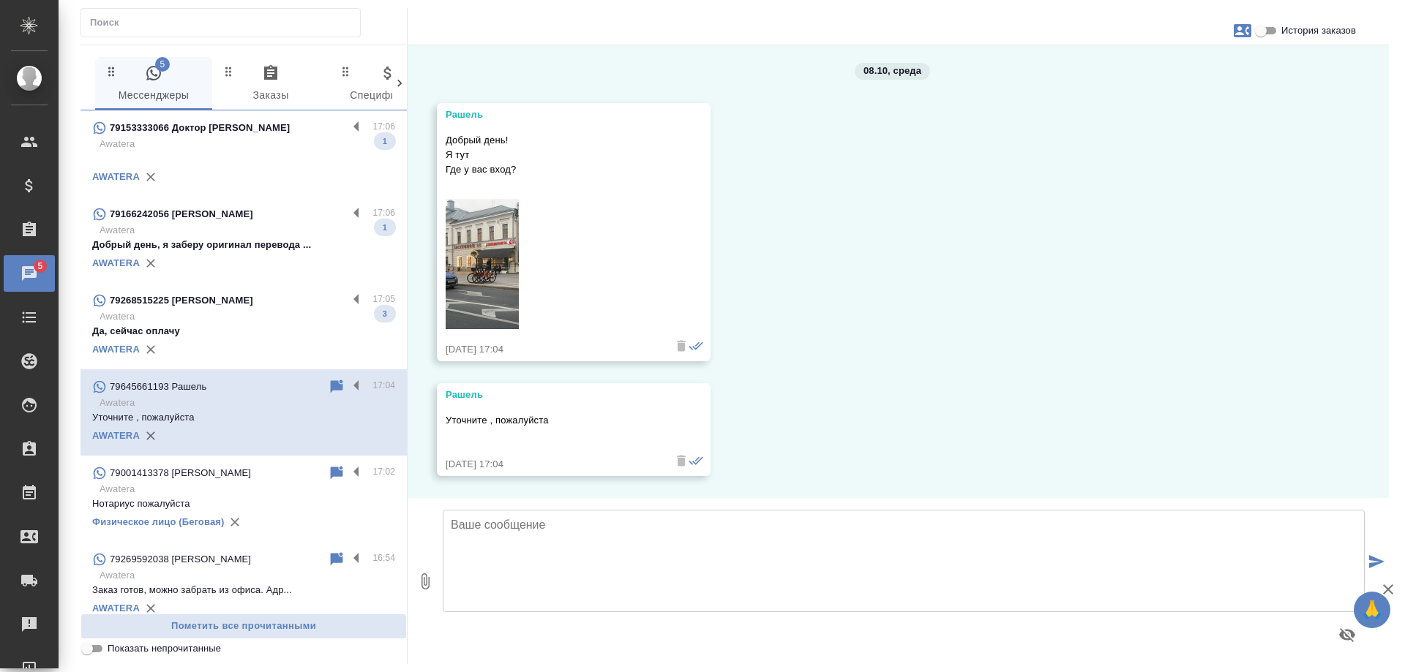
click at [492, 277] on img at bounding box center [482, 264] width 73 height 130
click at [263, 311] on p "Awatera" at bounding box center [248, 317] width 296 height 15
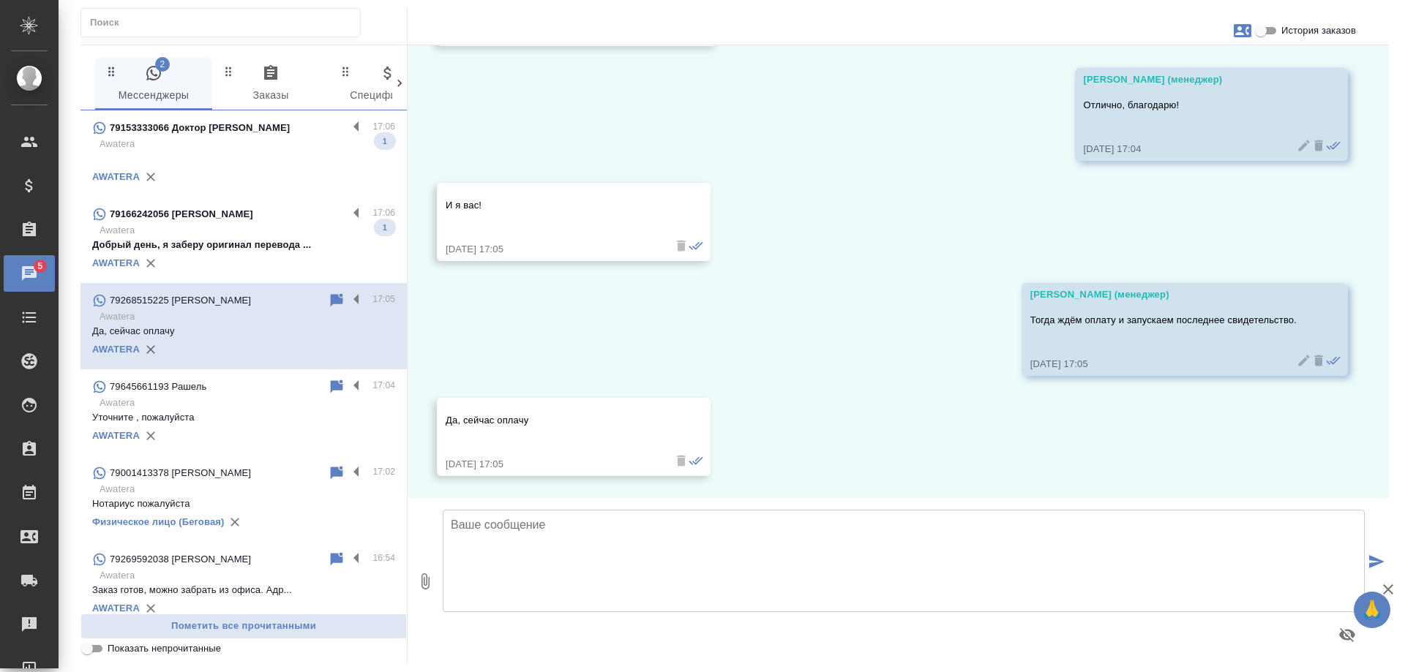
scroll to position [3898, 0]
click at [222, 211] on div "79166242056 [PERSON_NAME]" at bounding box center [219, 215] width 255 height 18
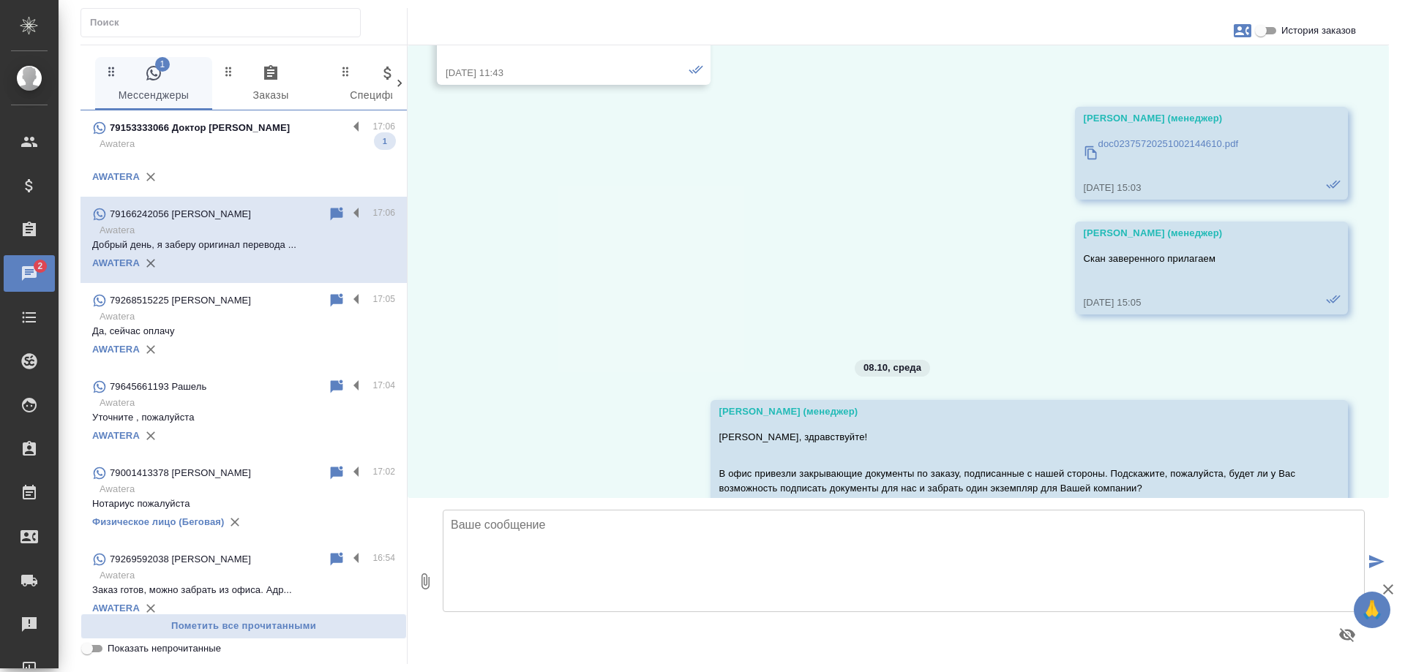
scroll to position [11528, 0]
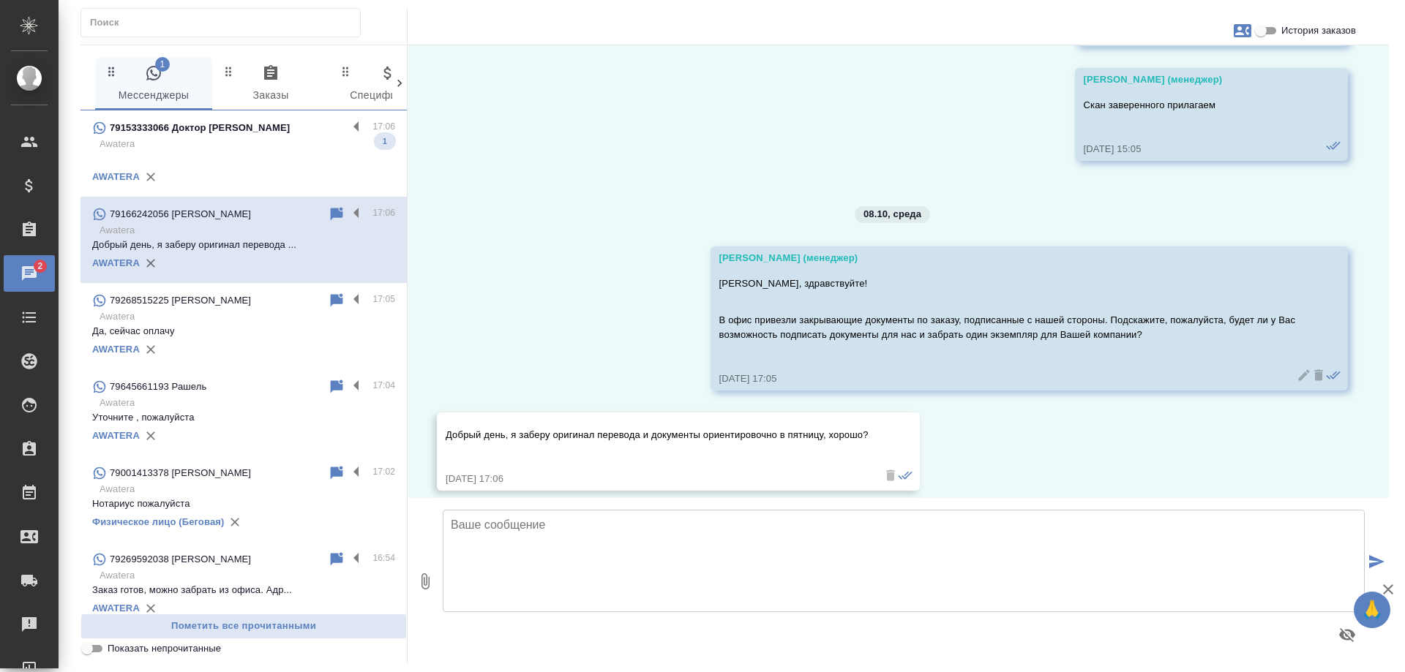
click at [284, 150] on p "Awatera" at bounding box center [248, 144] width 296 height 15
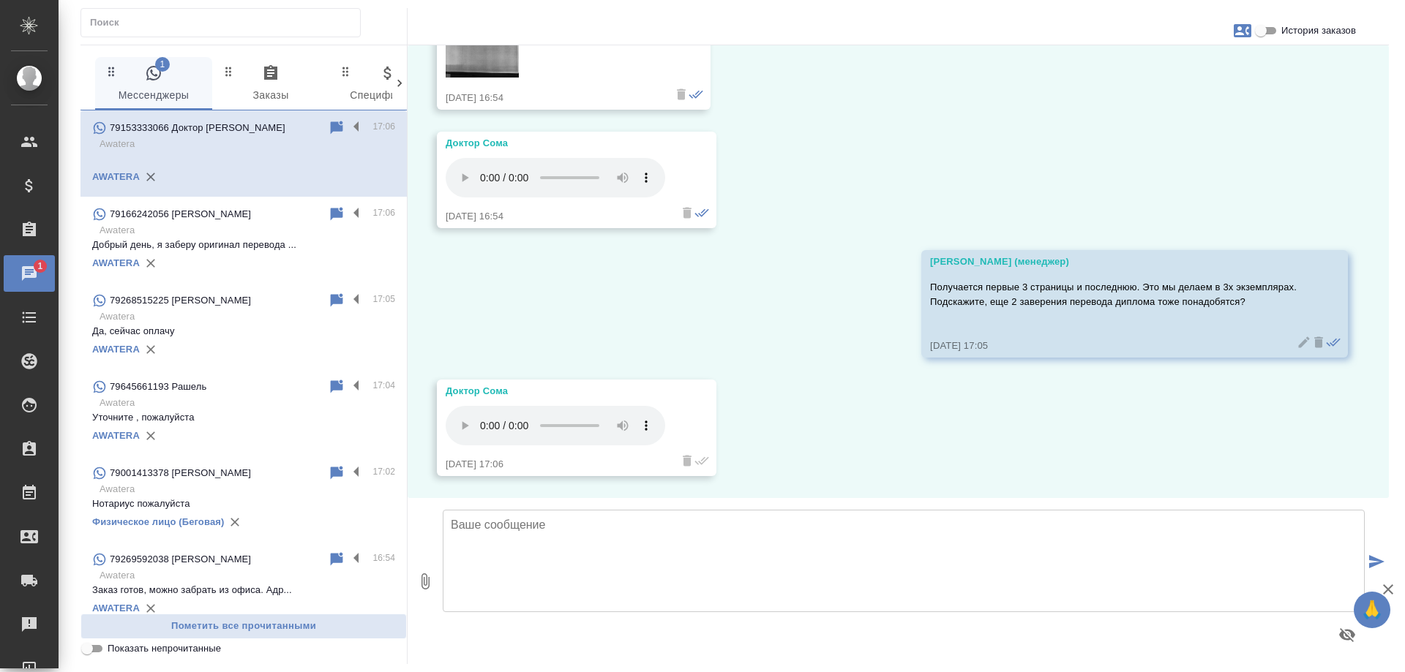
scroll to position [1850, 0]
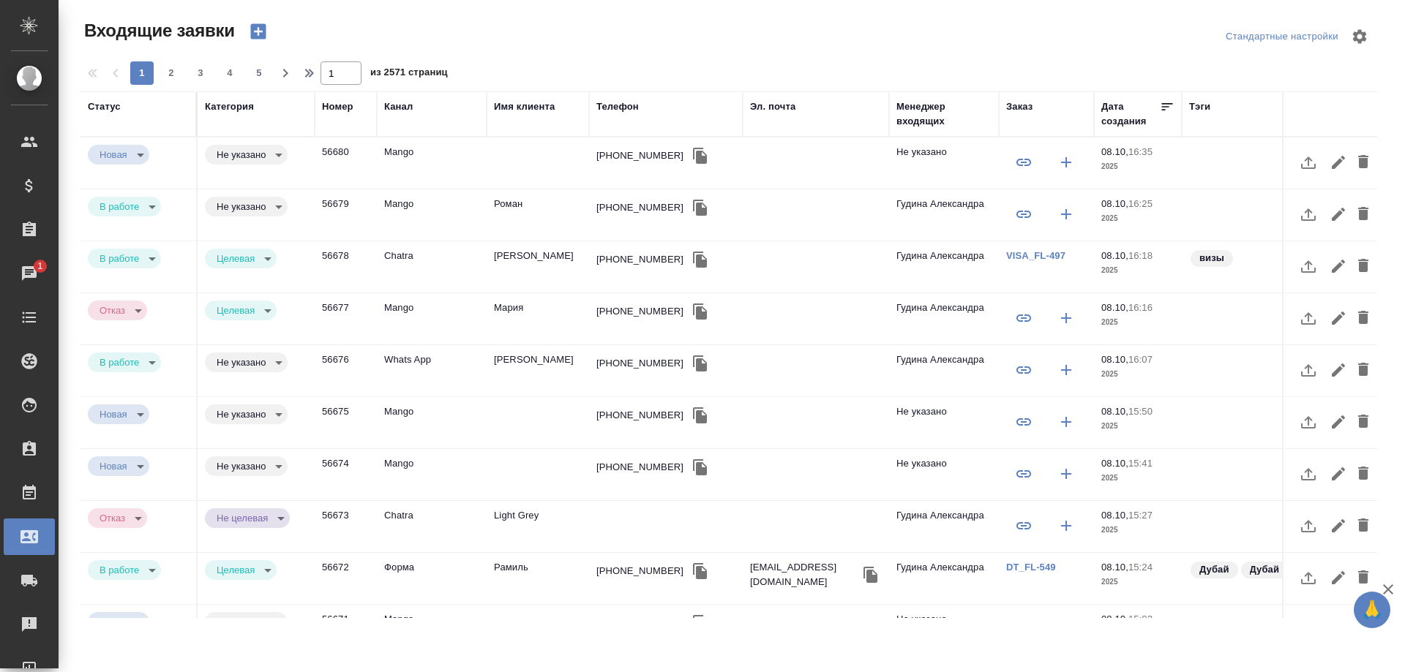
select select "RU"
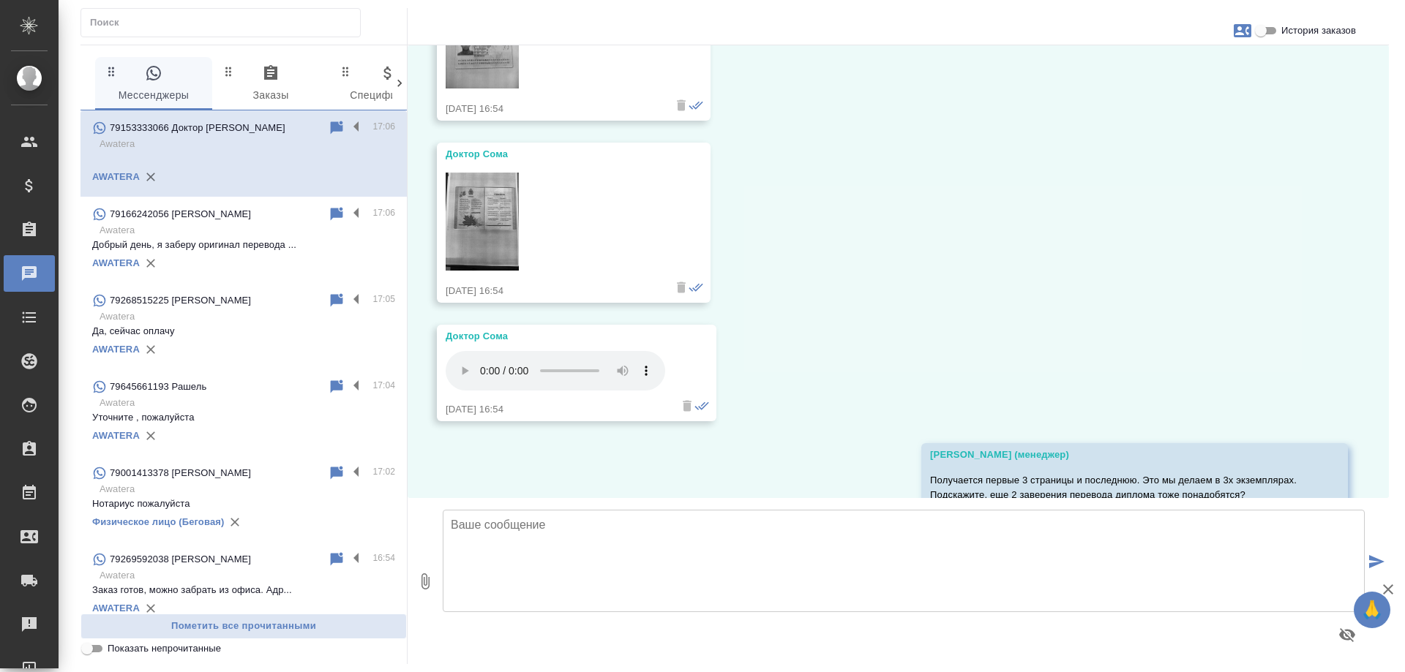
scroll to position [2614, 0]
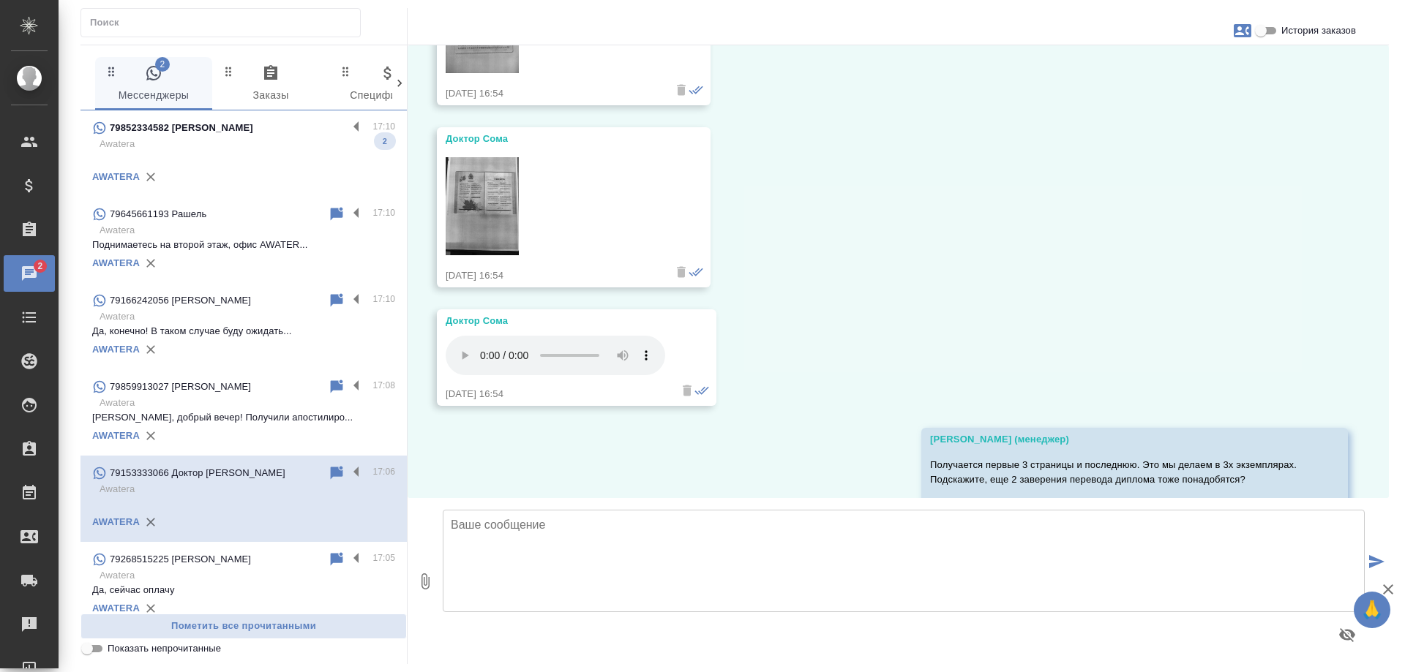
click at [283, 144] on p "Awatera" at bounding box center [248, 144] width 296 height 15
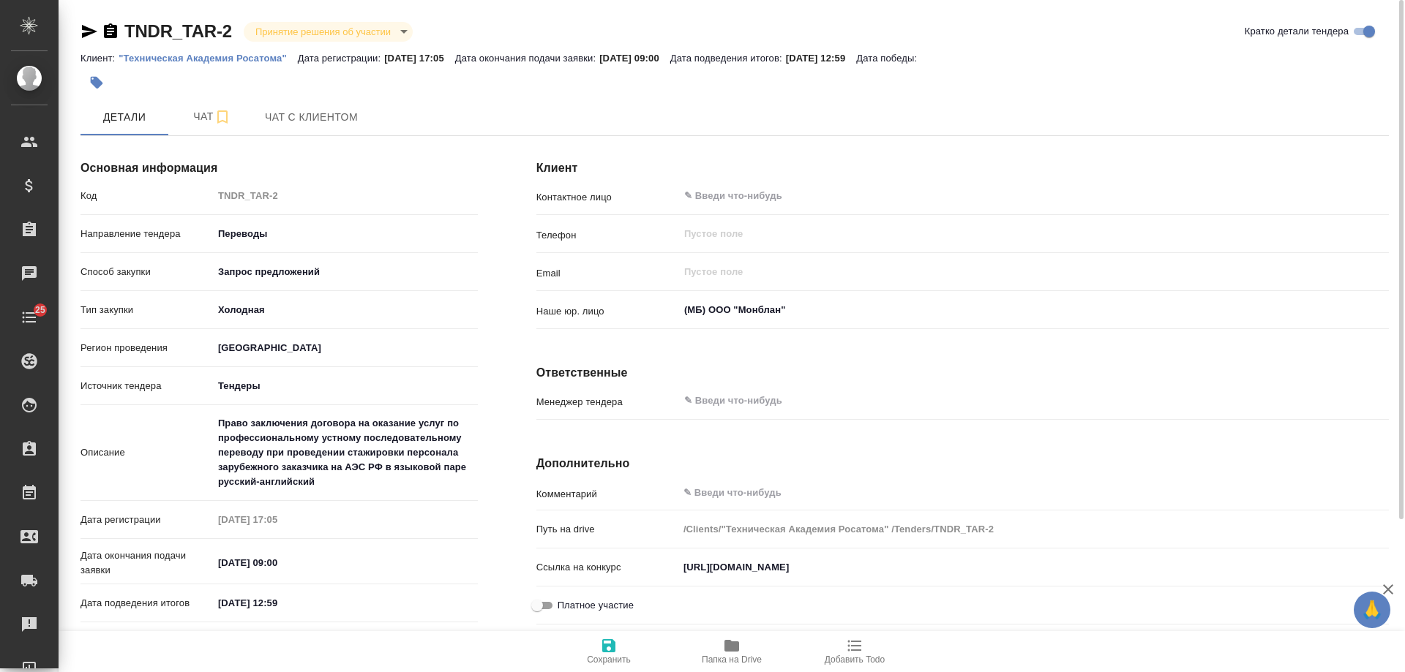
click at [199, 59] on p ""Техническая Академия Росатома"" at bounding box center [208, 58] width 179 height 11
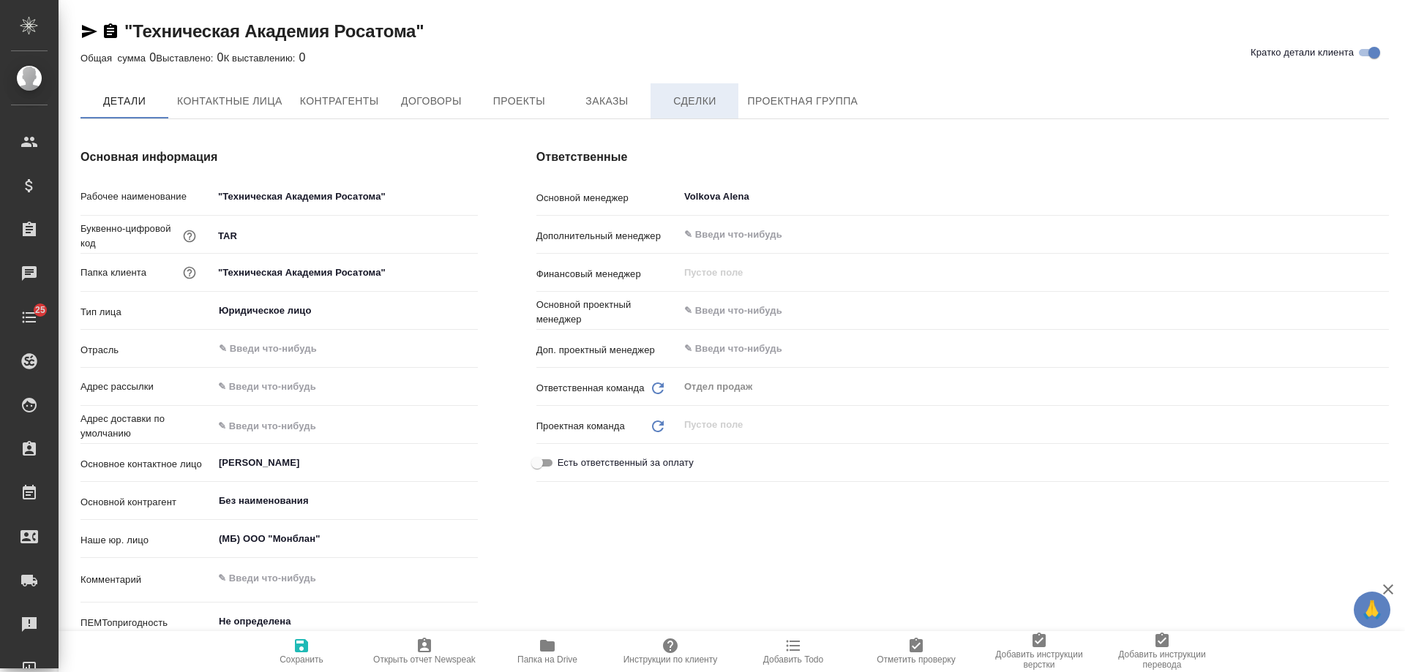
type textarea "x"
click at [691, 103] on span "Сделки" at bounding box center [694, 102] width 70 height 18
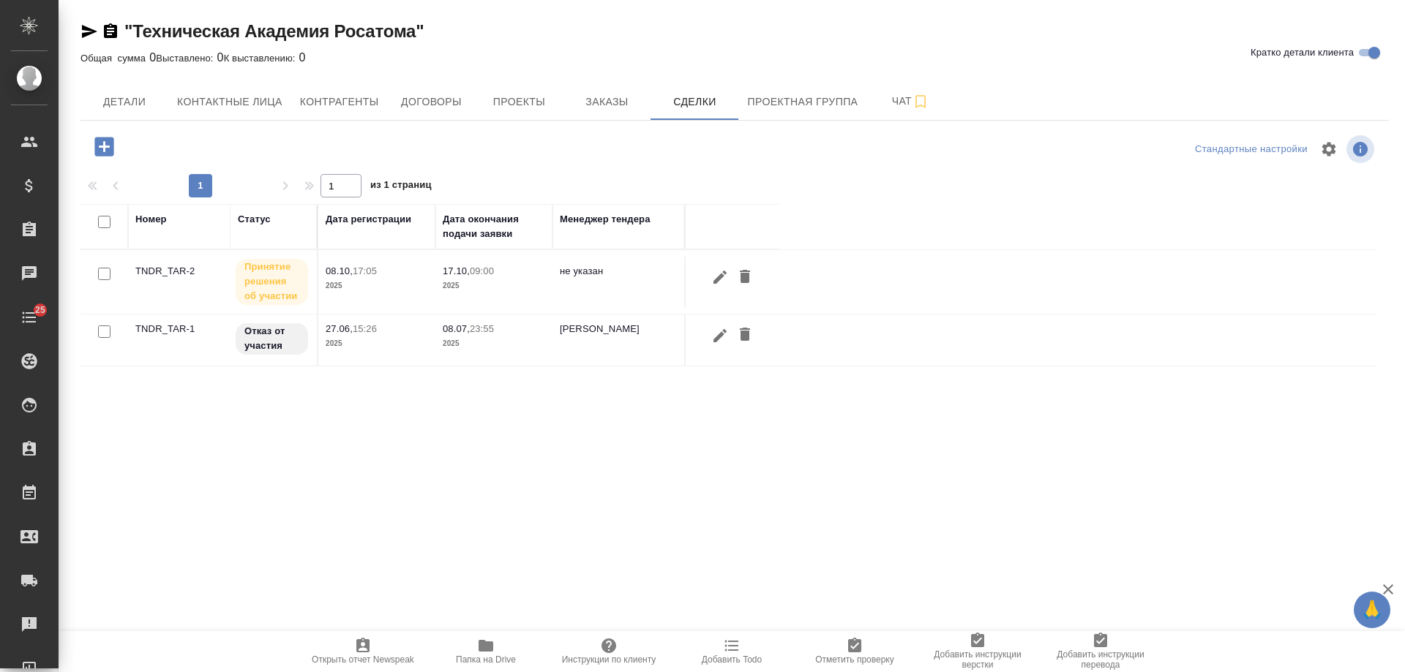
click at [682, 427] on div "Номер Статус Дата регистрации Дата окончания подачи заявки Менеджер тендера TND…" at bounding box center [728, 361] width 1297 height 315
click at [608, 331] on td "[PERSON_NAME]" at bounding box center [618, 340] width 132 height 51
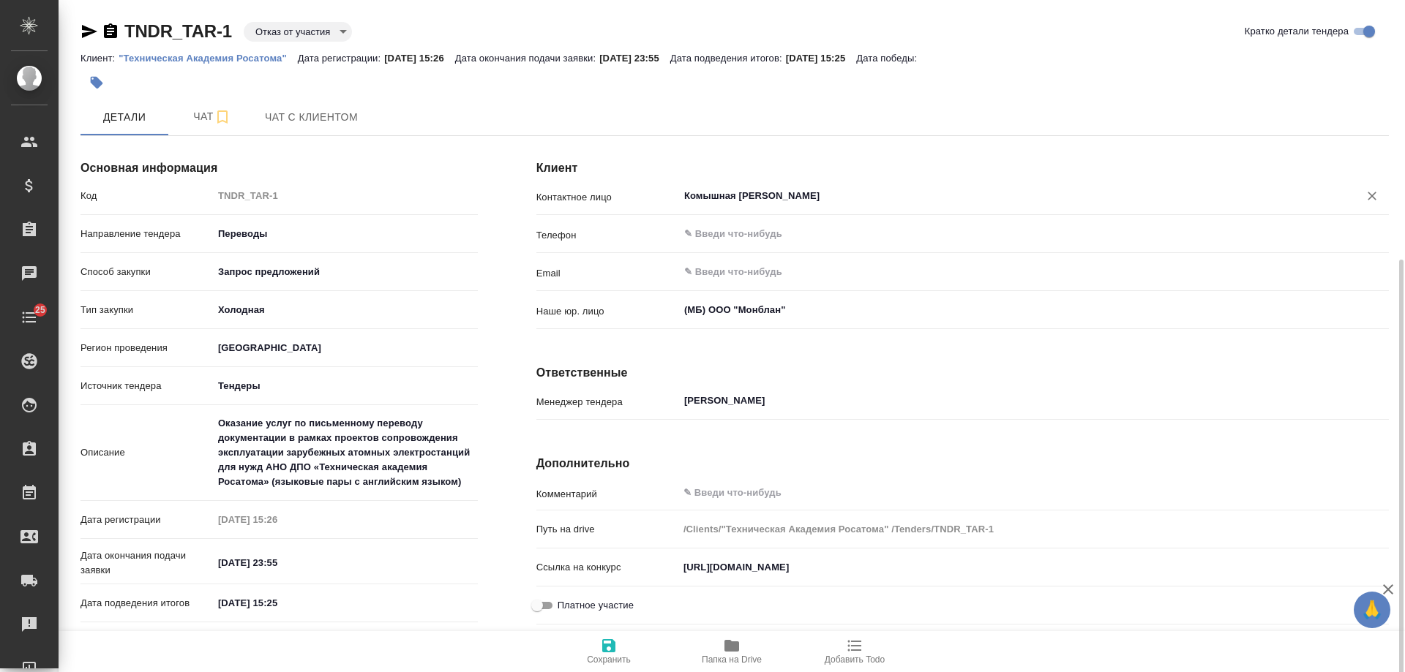
scroll to position [197, 0]
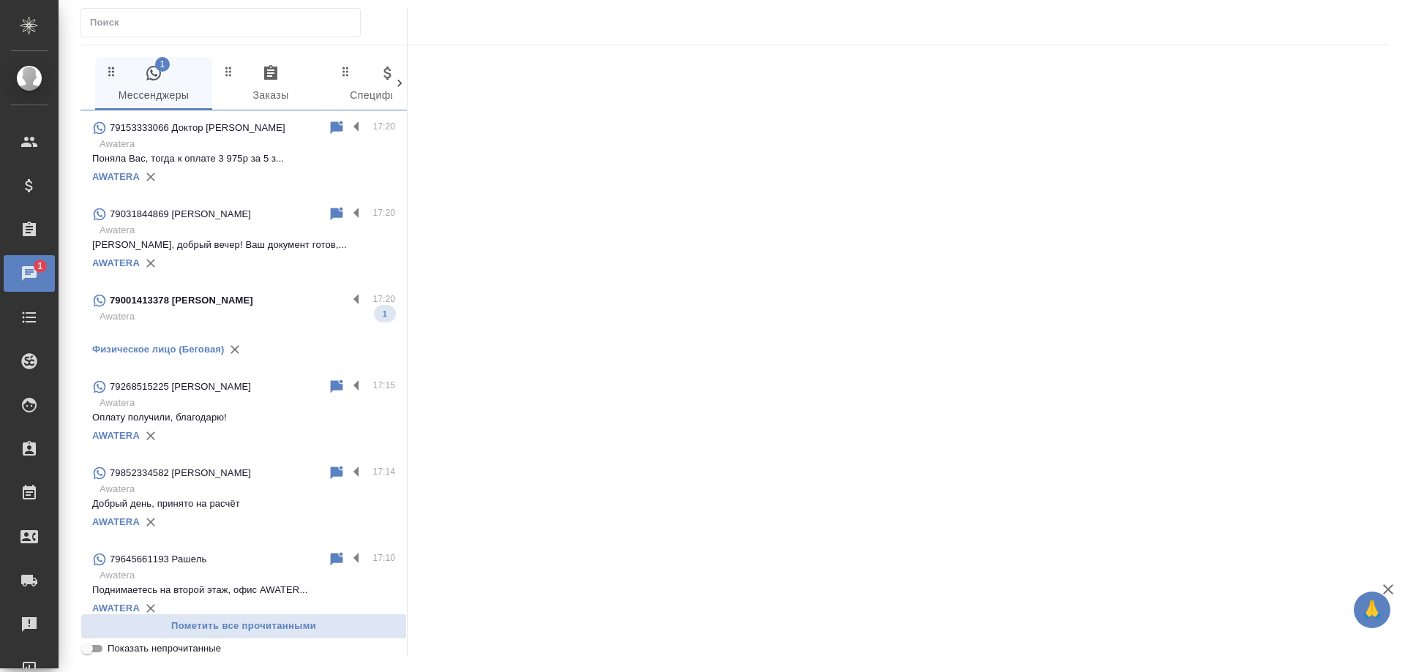
click at [244, 310] on div "79001413378 Ali" at bounding box center [219, 301] width 255 height 18
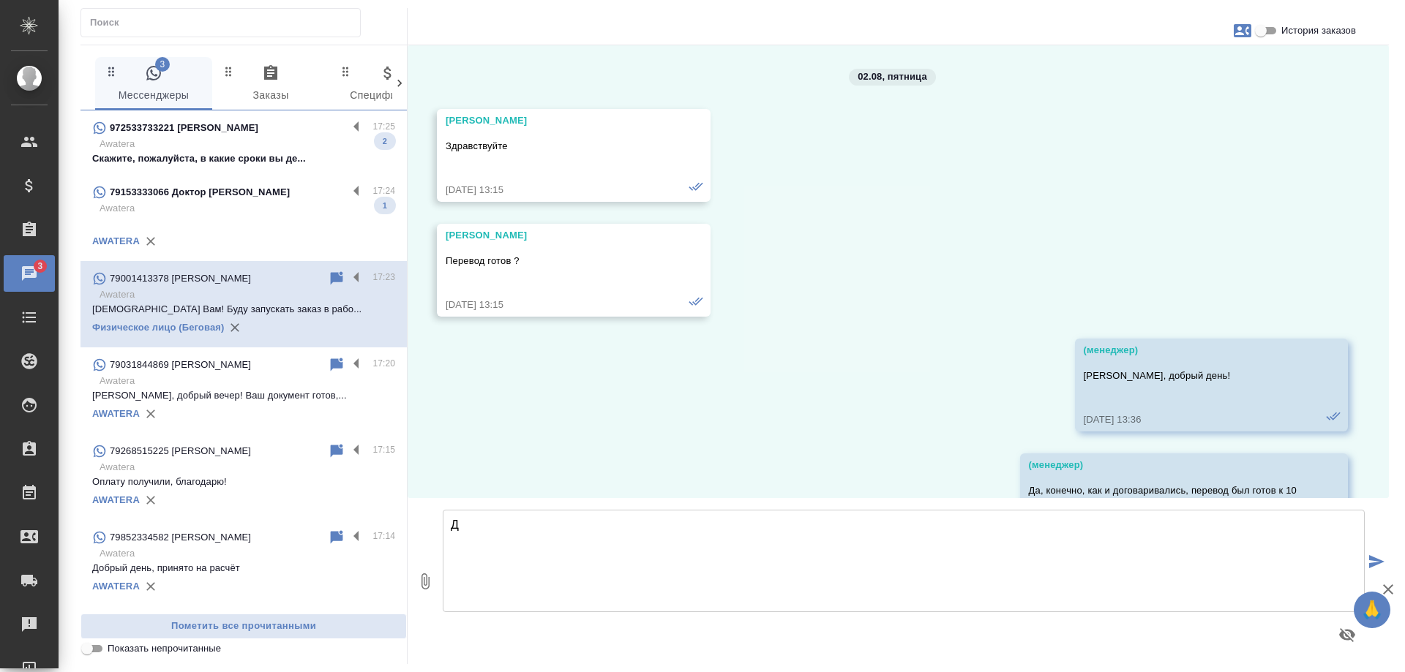
click at [280, 142] on p "Awatera" at bounding box center [248, 144] width 296 height 15
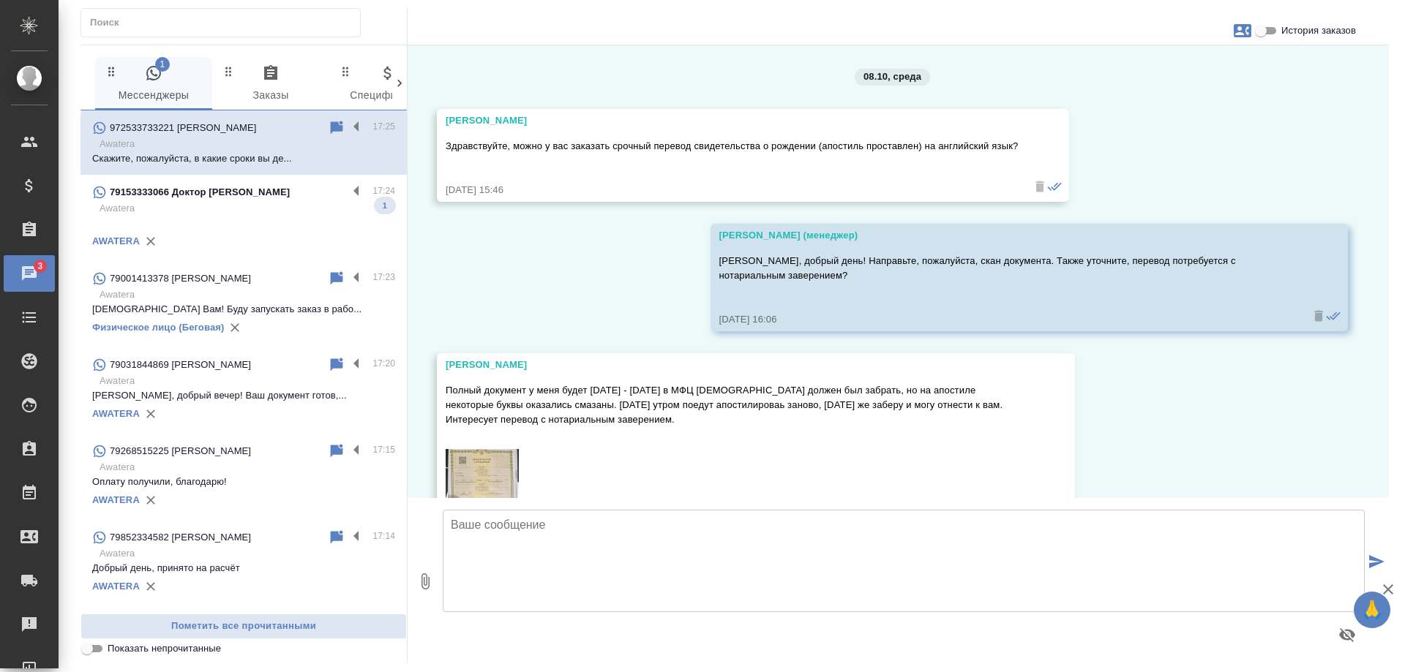
scroll to position [143, 0]
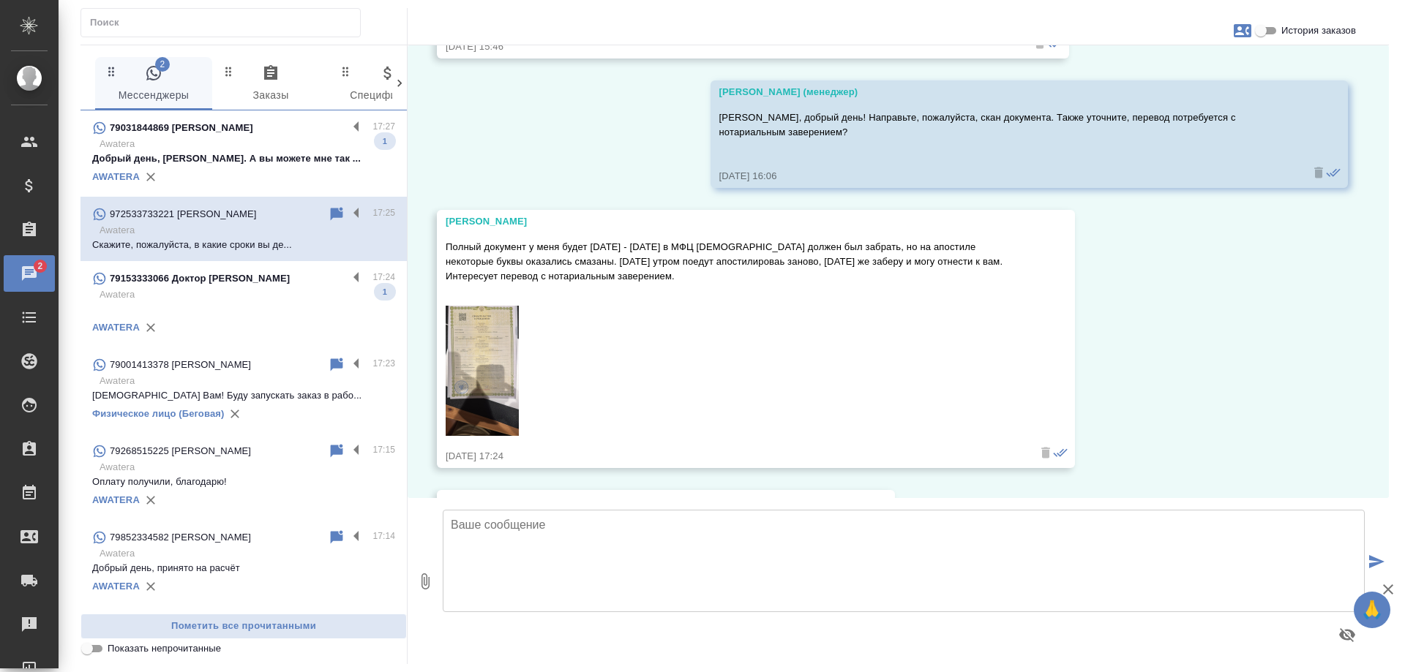
click at [1243, 33] on icon "button" at bounding box center [1243, 30] width 18 height 13
click at [1181, 100] on span "Заявка №56676" at bounding box center [1177, 102] width 72 height 15
click at [1132, 313] on div at bounding box center [702, 336] width 1405 height 672
click at [476, 366] on img at bounding box center [482, 371] width 73 height 130
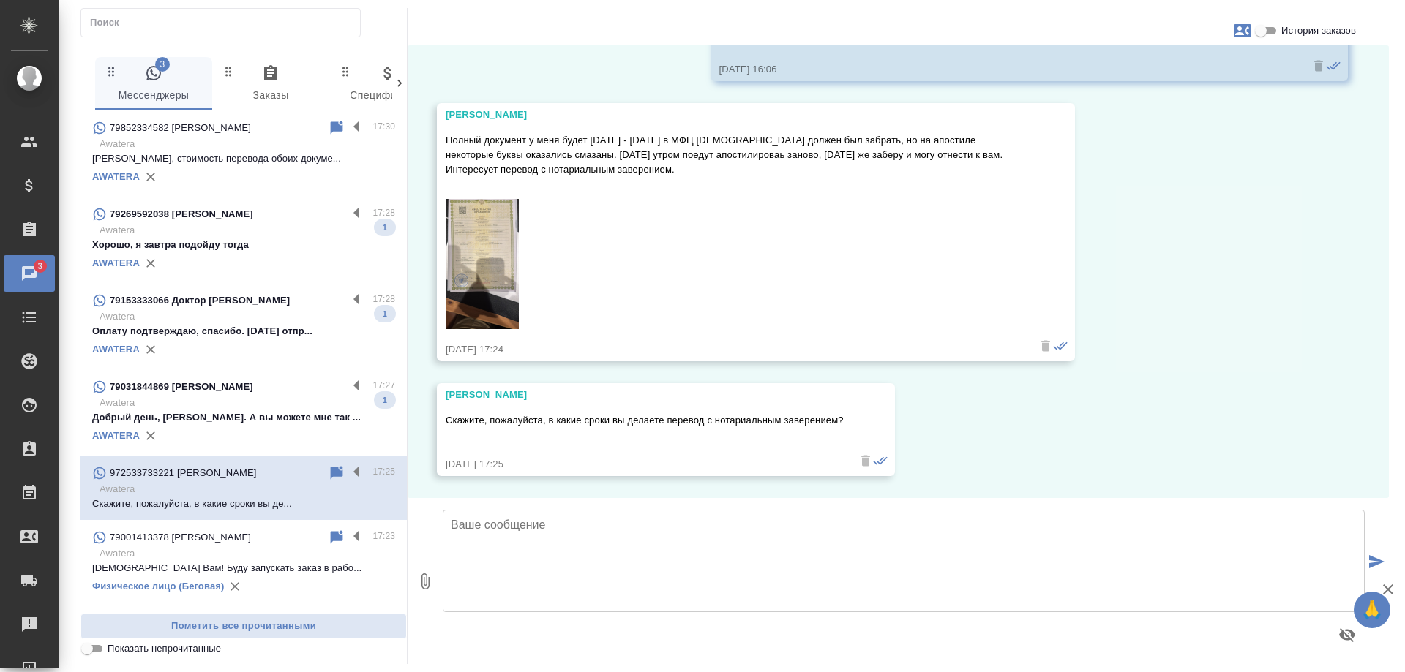
scroll to position [265, 0]
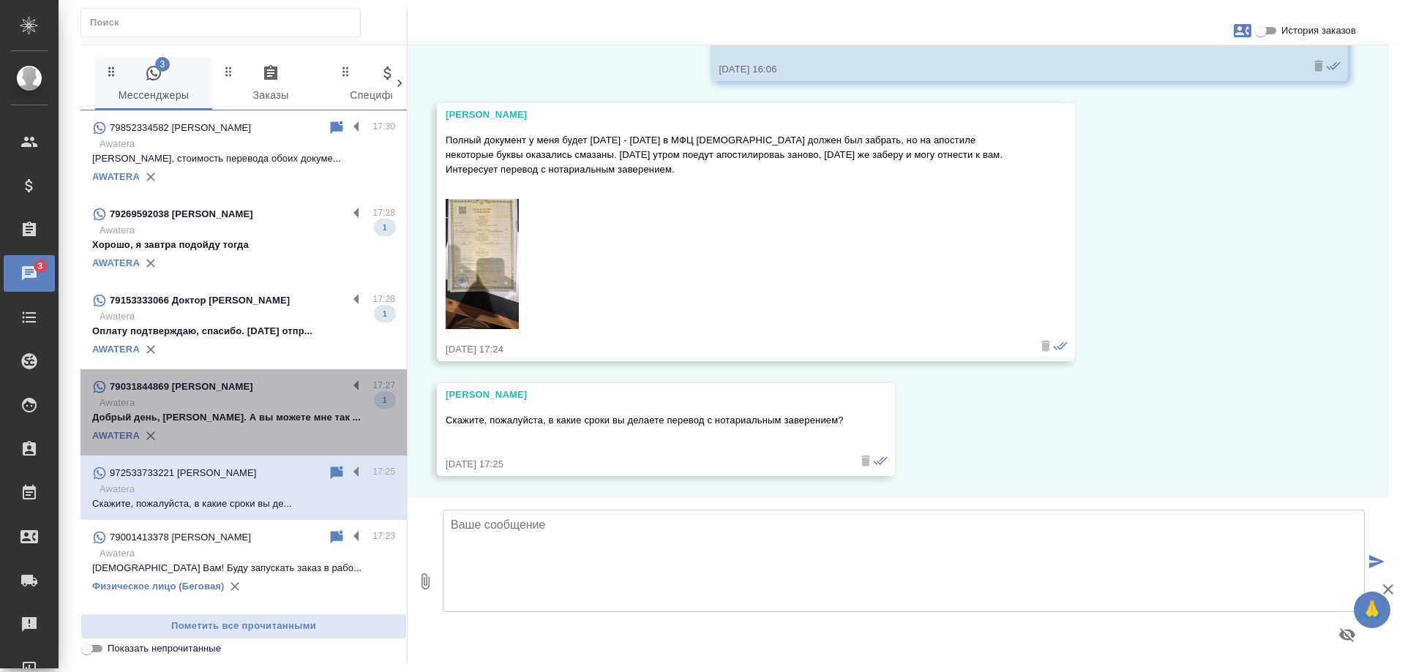
click at [279, 410] on p "Добрый день, Мария. А вы можете мне так ..." at bounding box center [243, 417] width 303 height 15
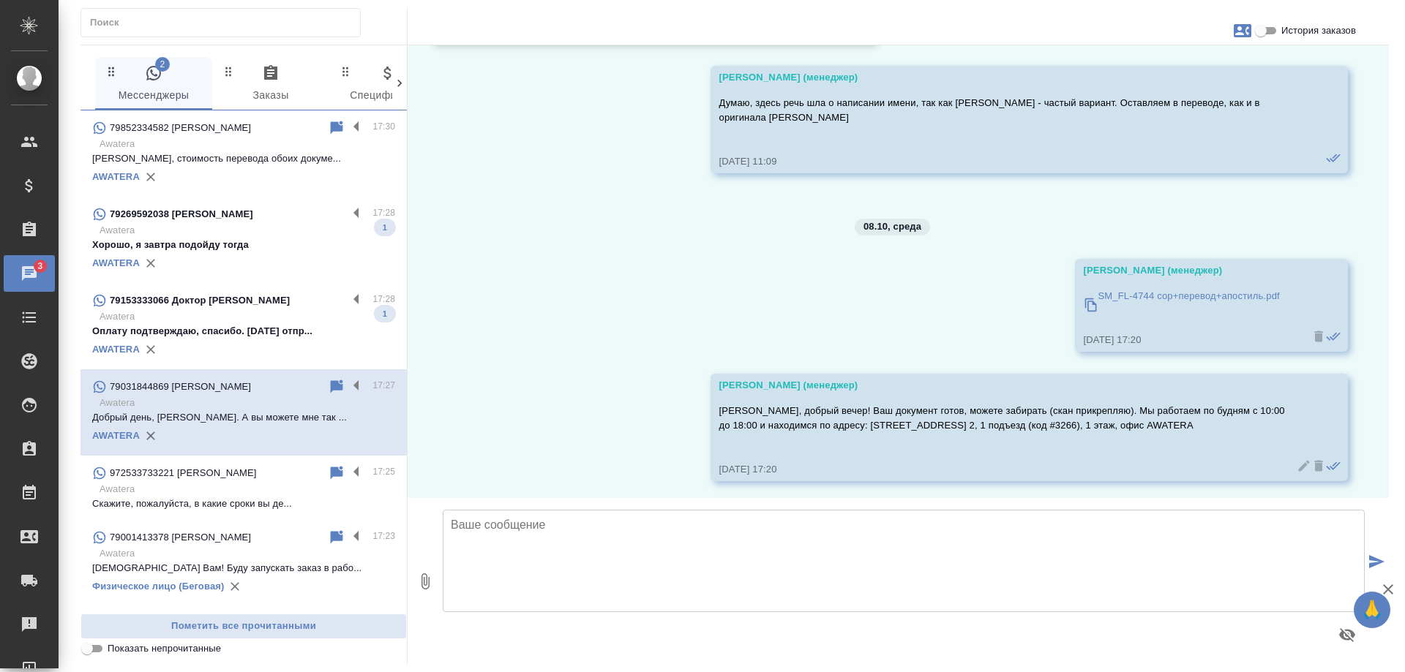
scroll to position [6962, 0]
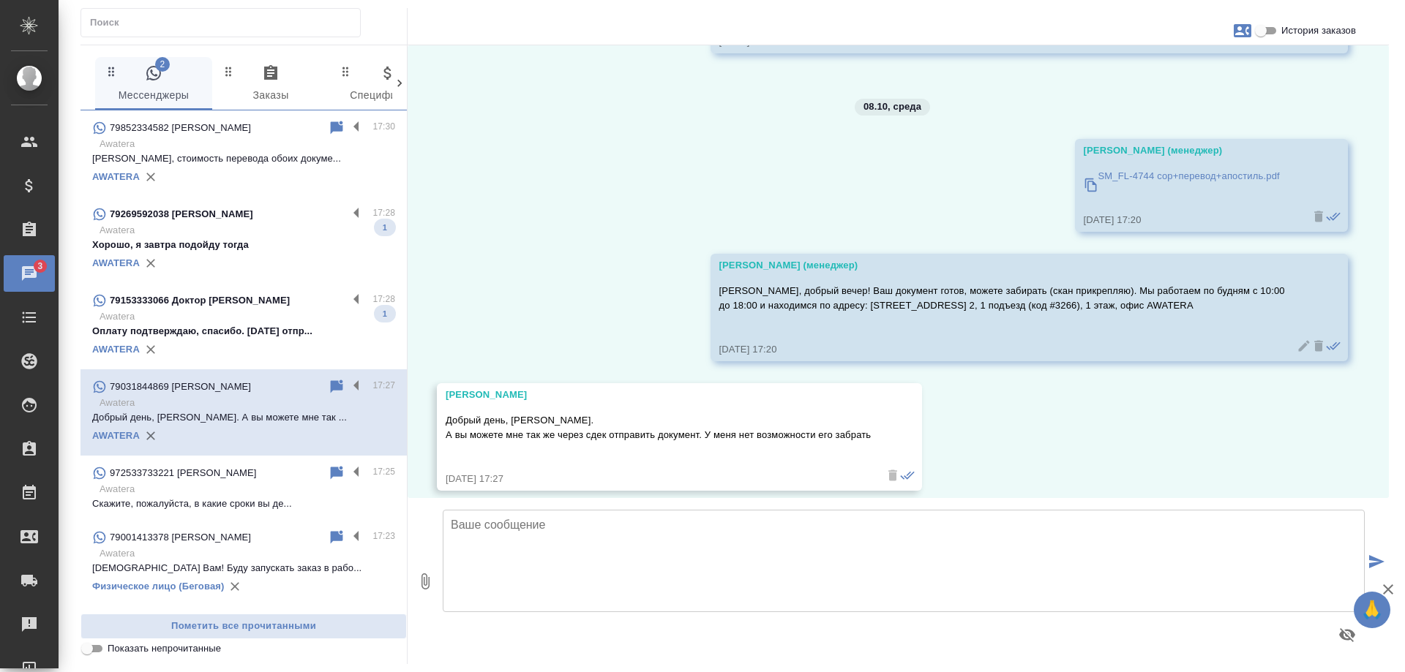
click at [183, 309] on div "79153333066 Доктор Сома" at bounding box center [219, 301] width 255 height 18
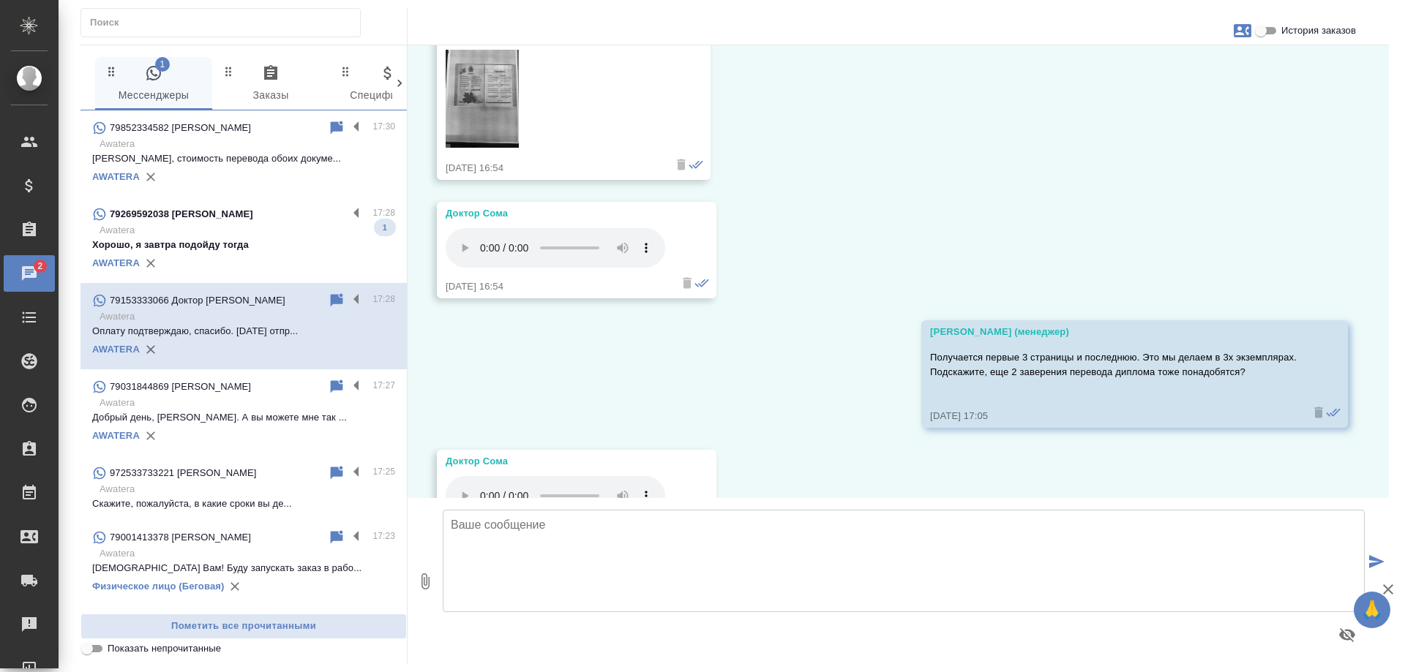
scroll to position [2789, 0]
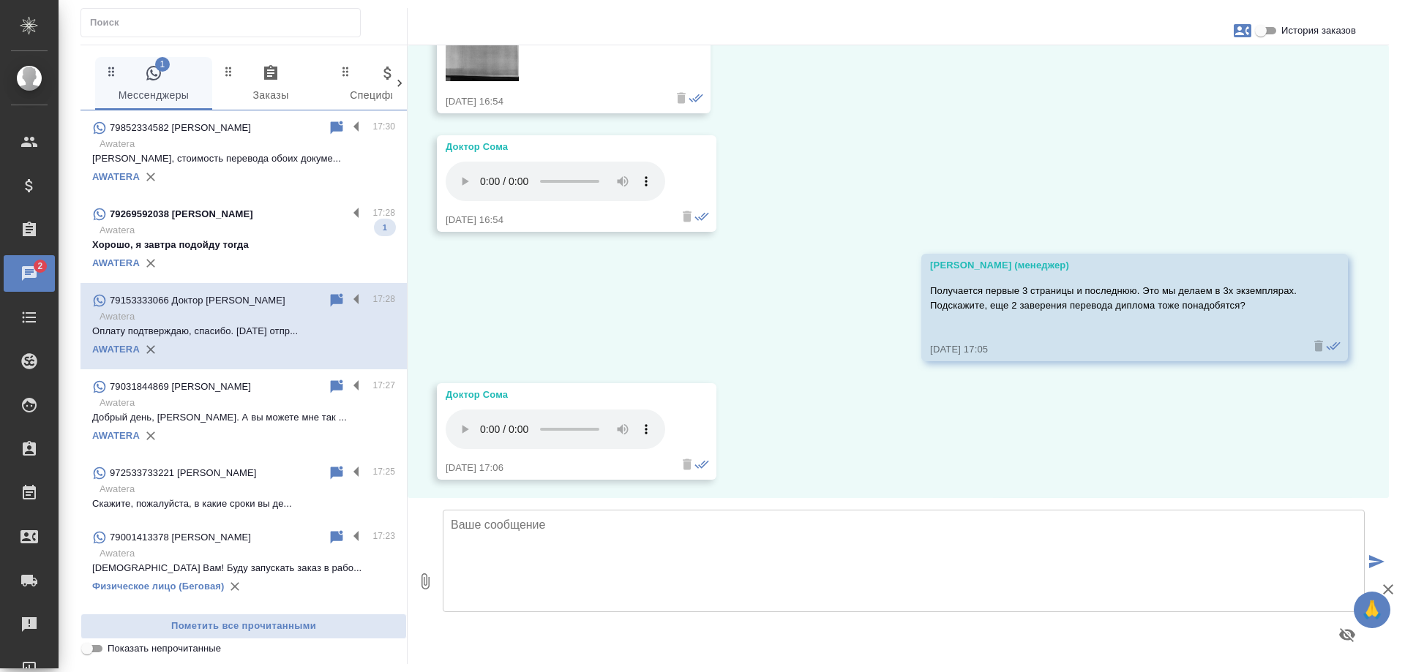
click at [252, 236] on p "Awatera" at bounding box center [248, 230] width 296 height 15
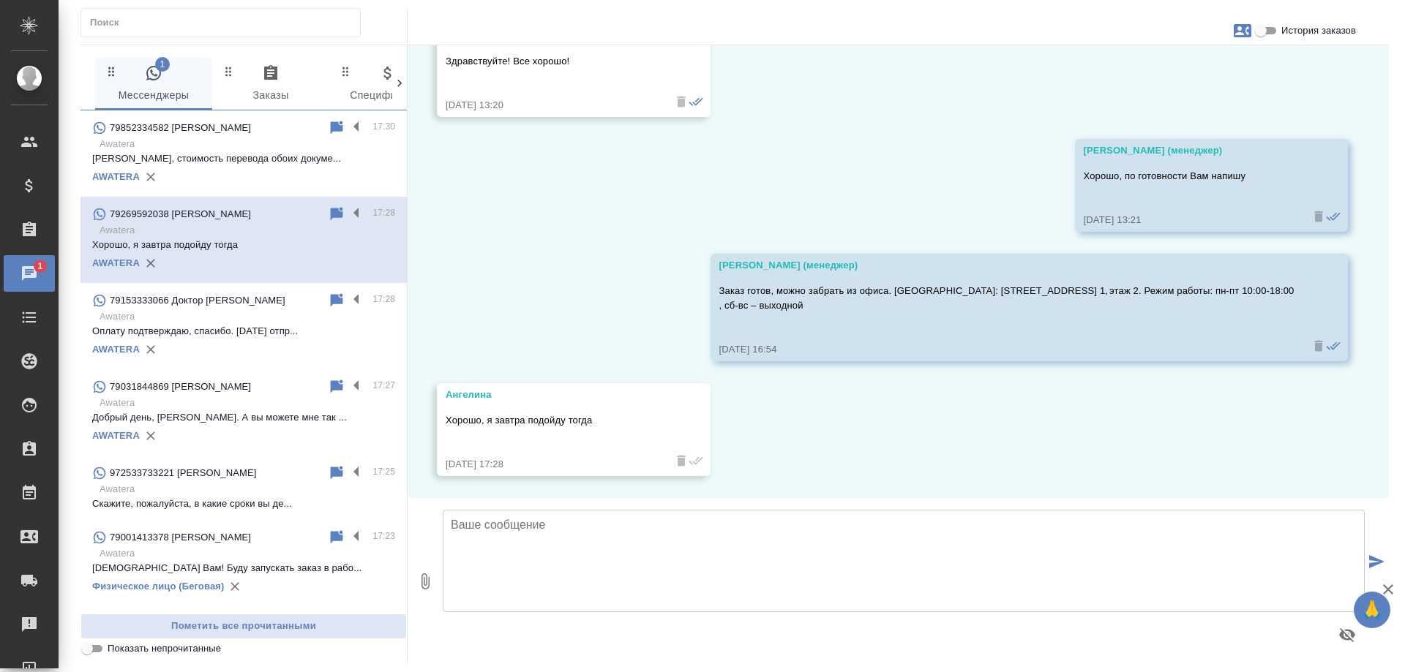
scroll to position [493, 0]
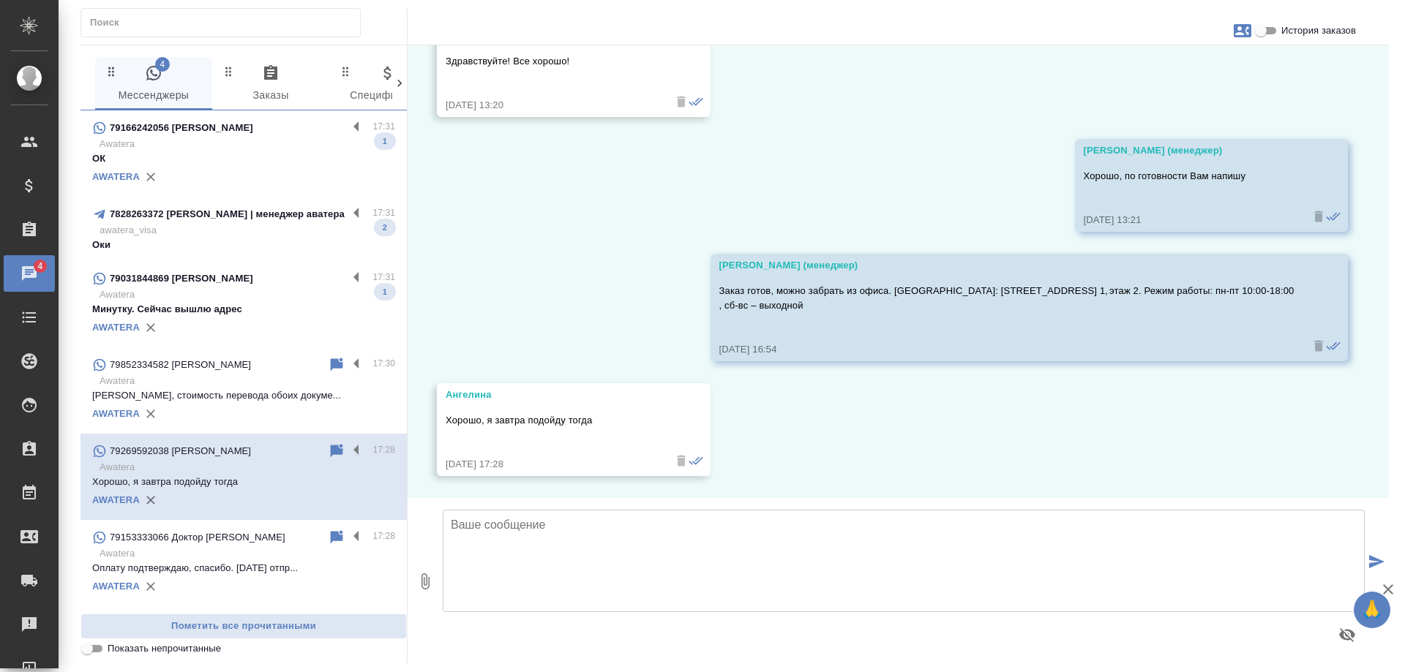
click at [224, 293] on p "Awatera" at bounding box center [248, 295] width 296 height 15
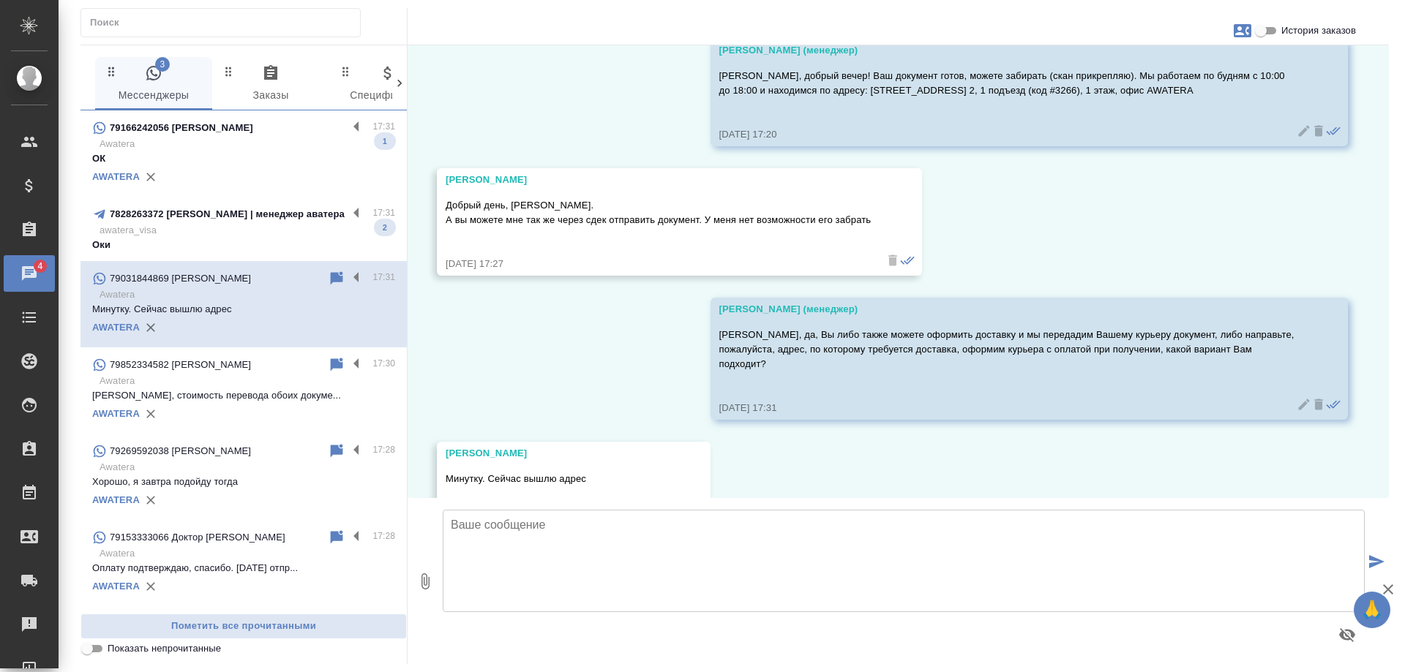
scroll to position [7221, 0]
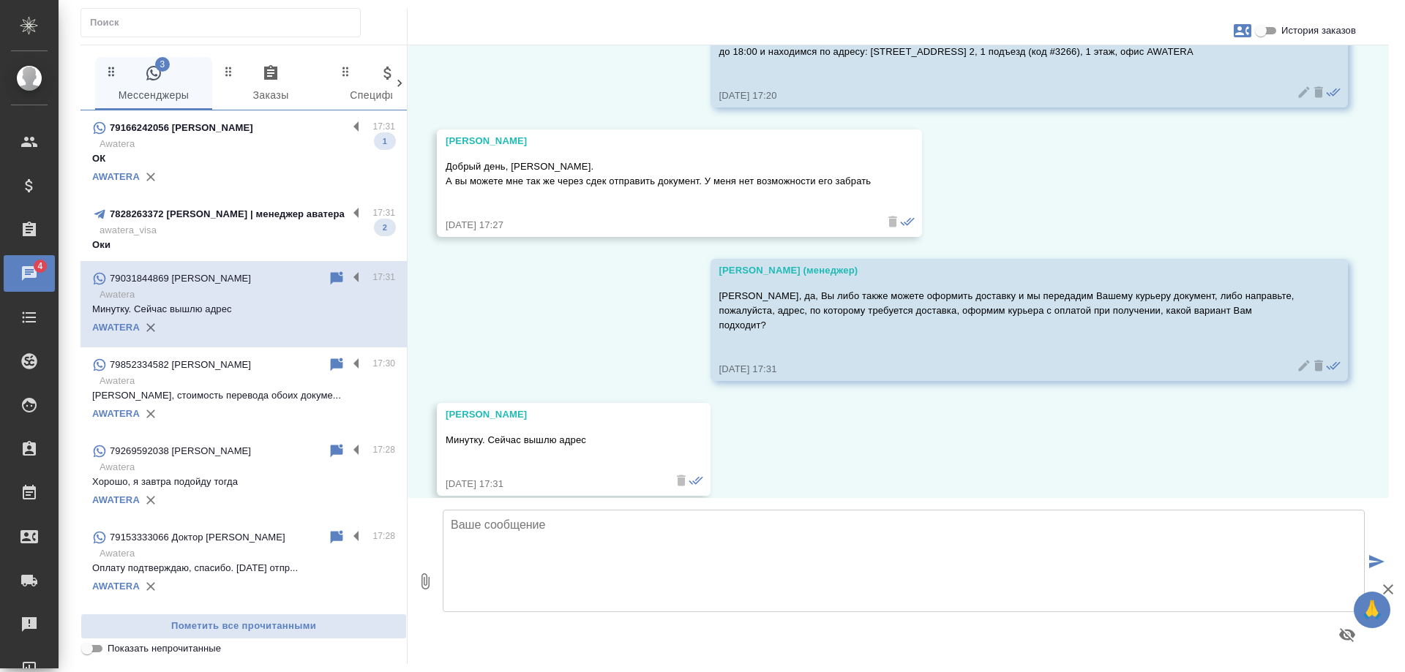
click at [224, 220] on p "7828263372 кристина | менеджер аватера" at bounding box center [227, 214] width 235 height 15
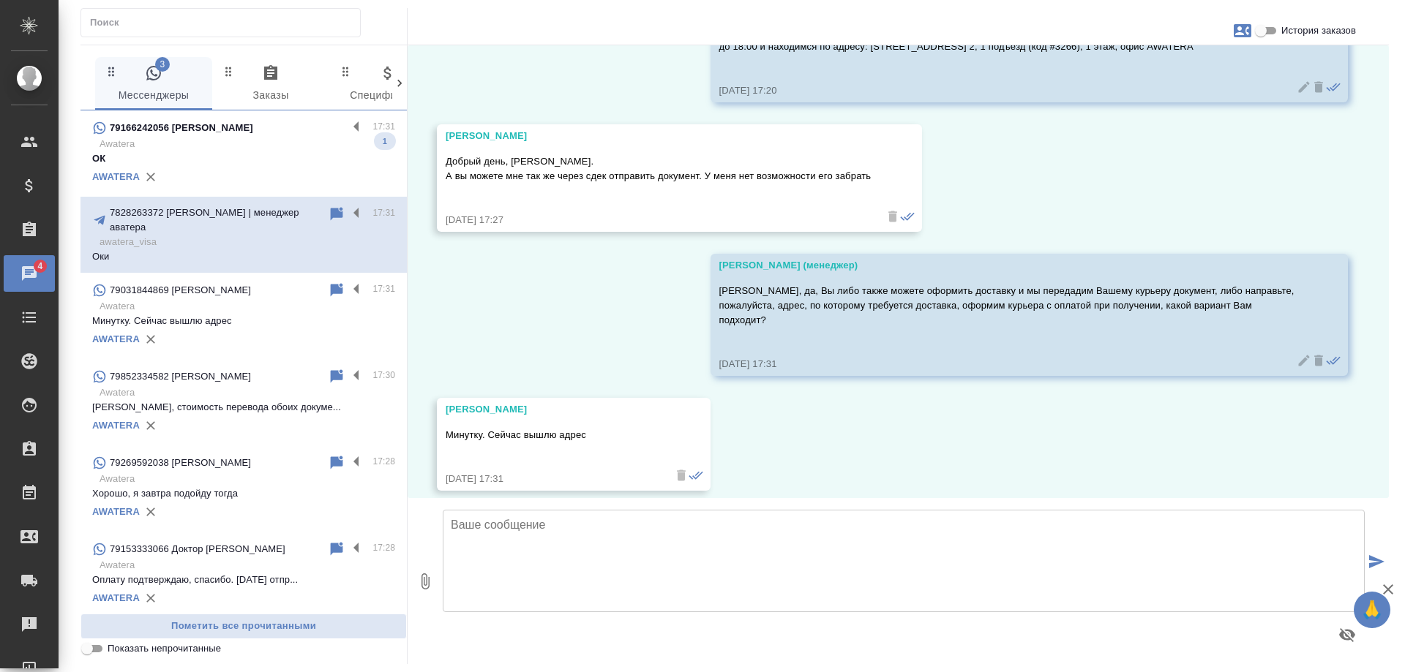
click at [241, 124] on div "79166242056 Дмитрий" at bounding box center [219, 128] width 255 height 18
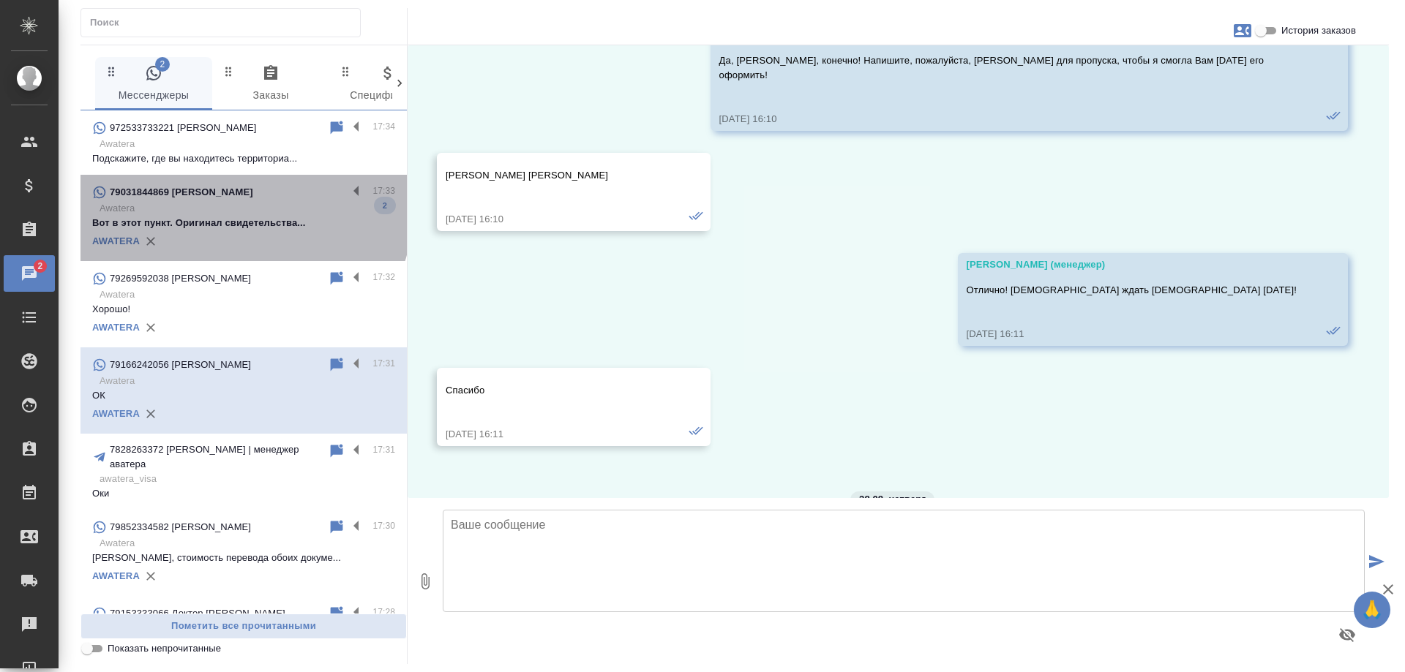
scroll to position [11779, 0]
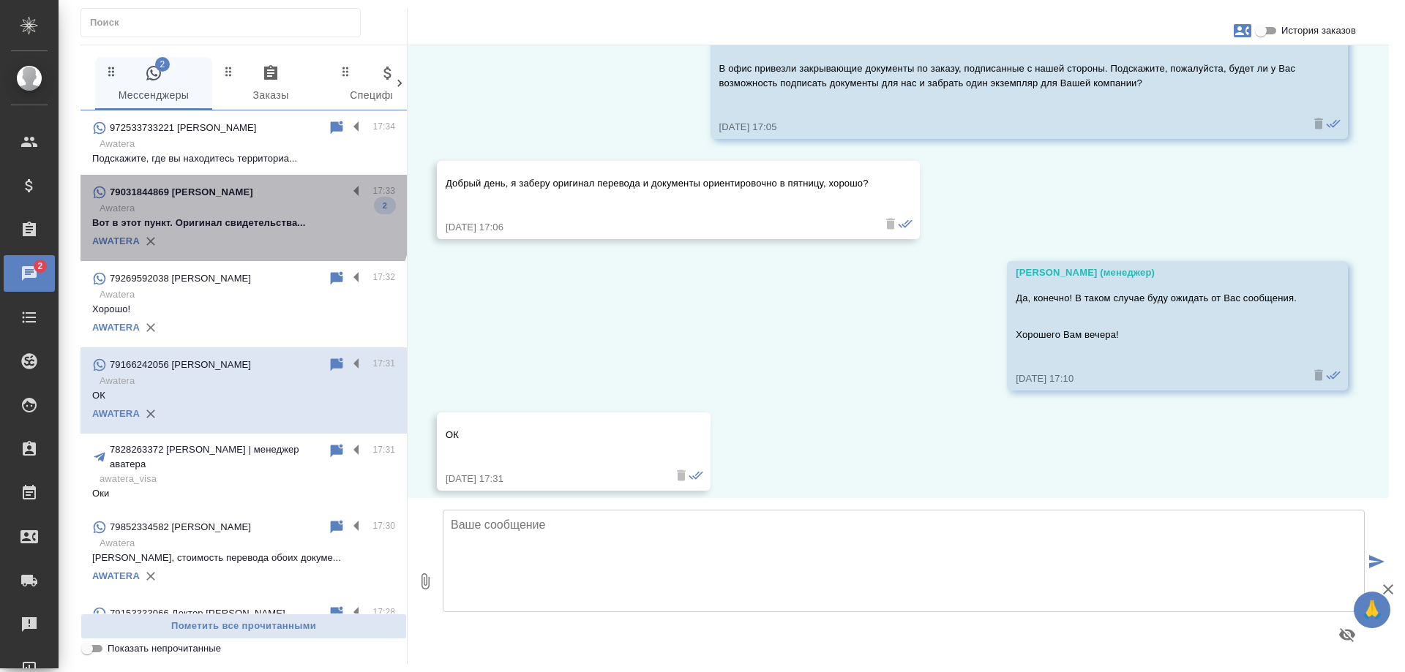
click at [242, 211] on p "Awatera" at bounding box center [248, 208] width 296 height 15
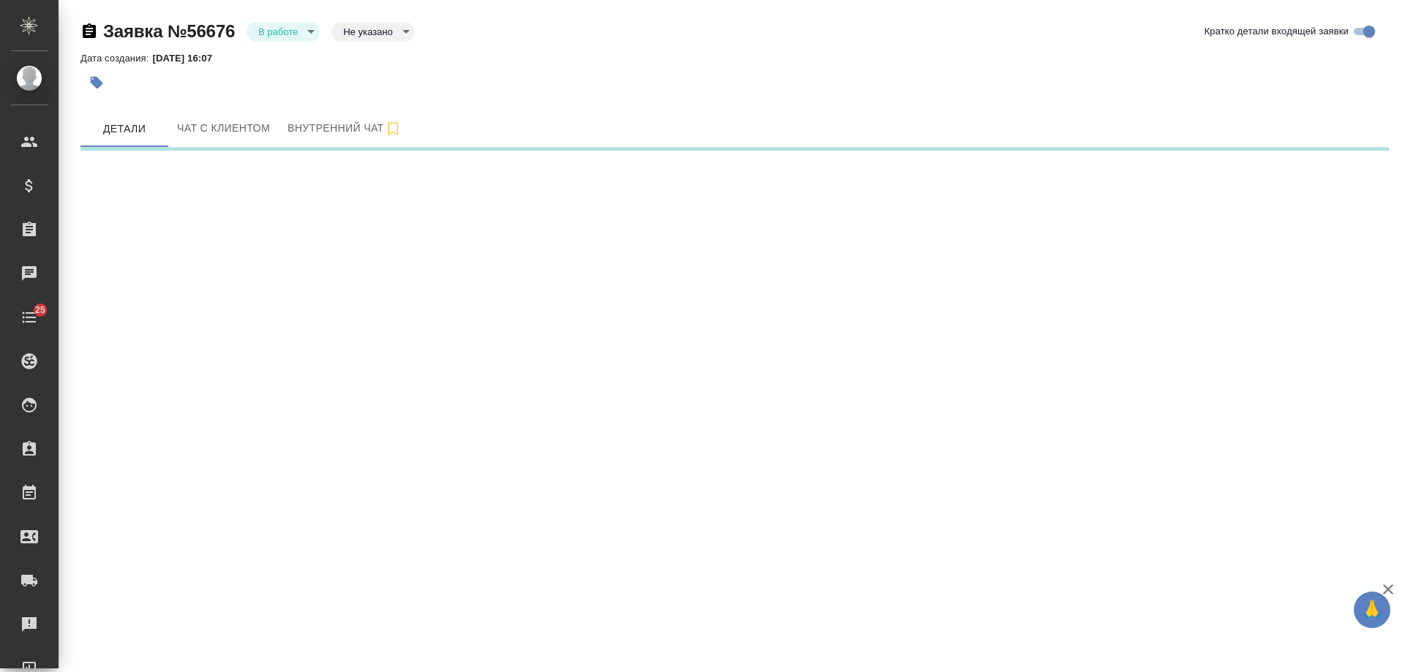
select select "RU"
select select "IL"
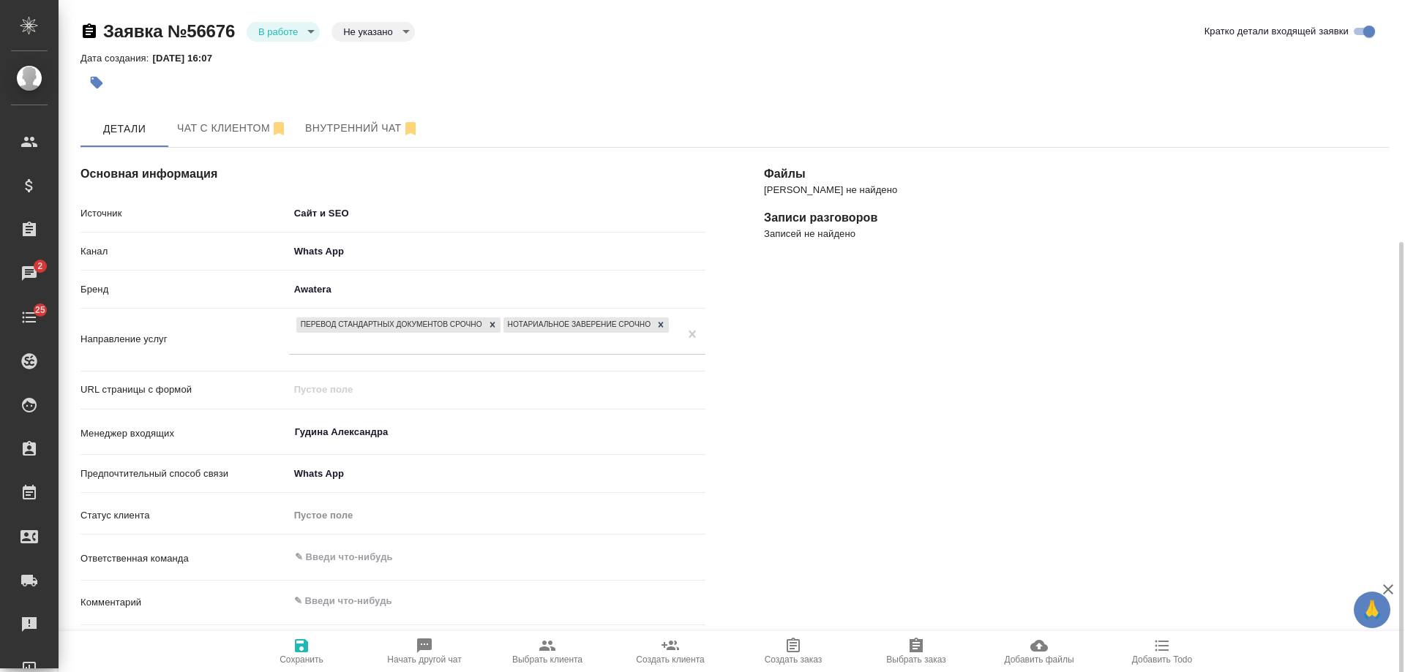
scroll to position [293, 0]
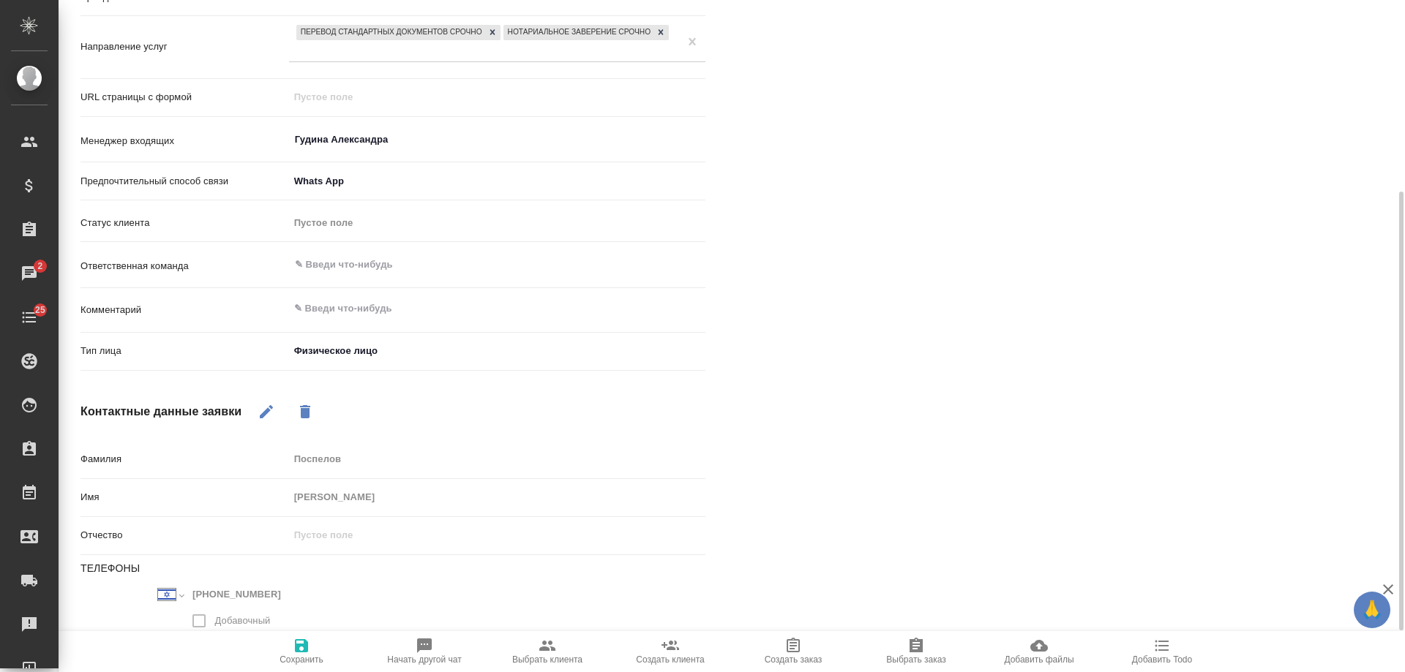
click at [550, 658] on span "Выбрать клиента" at bounding box center [547, 660] width 70 height 10
type textarea "x"
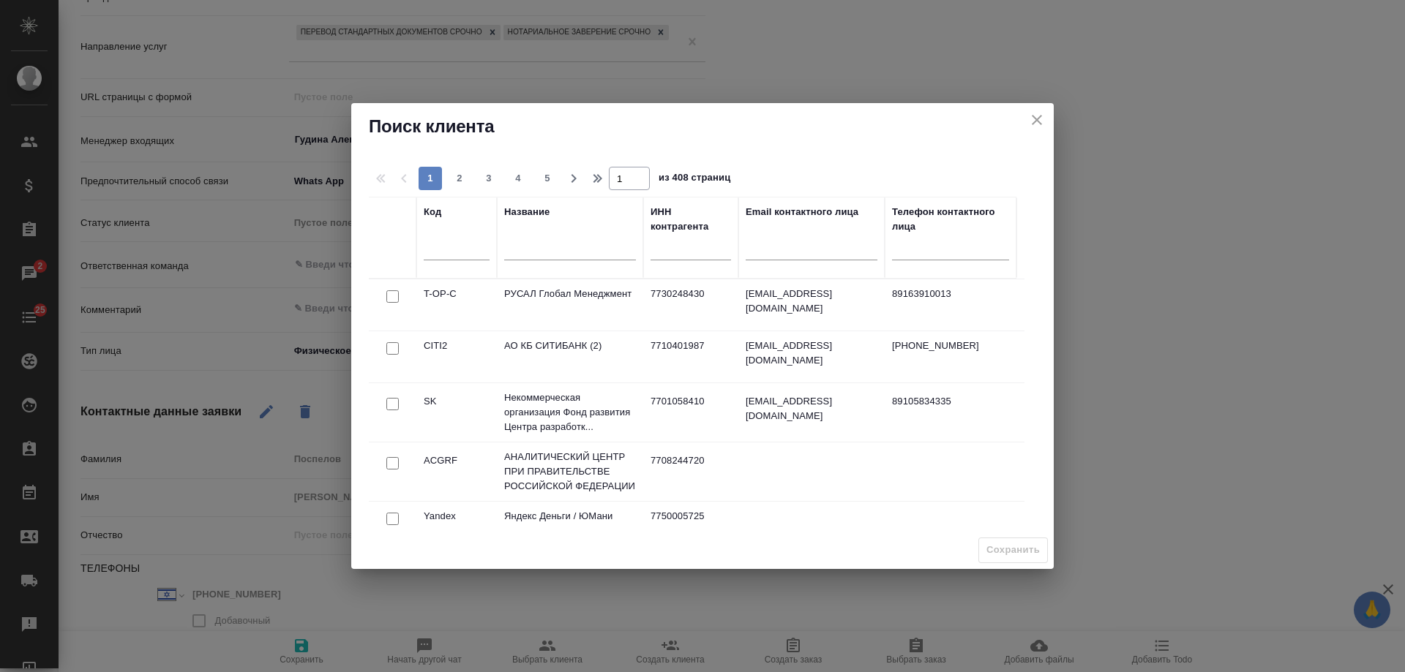
click at [559, 251] on input "text" at bounding box center [570, 250] width 132 height 18
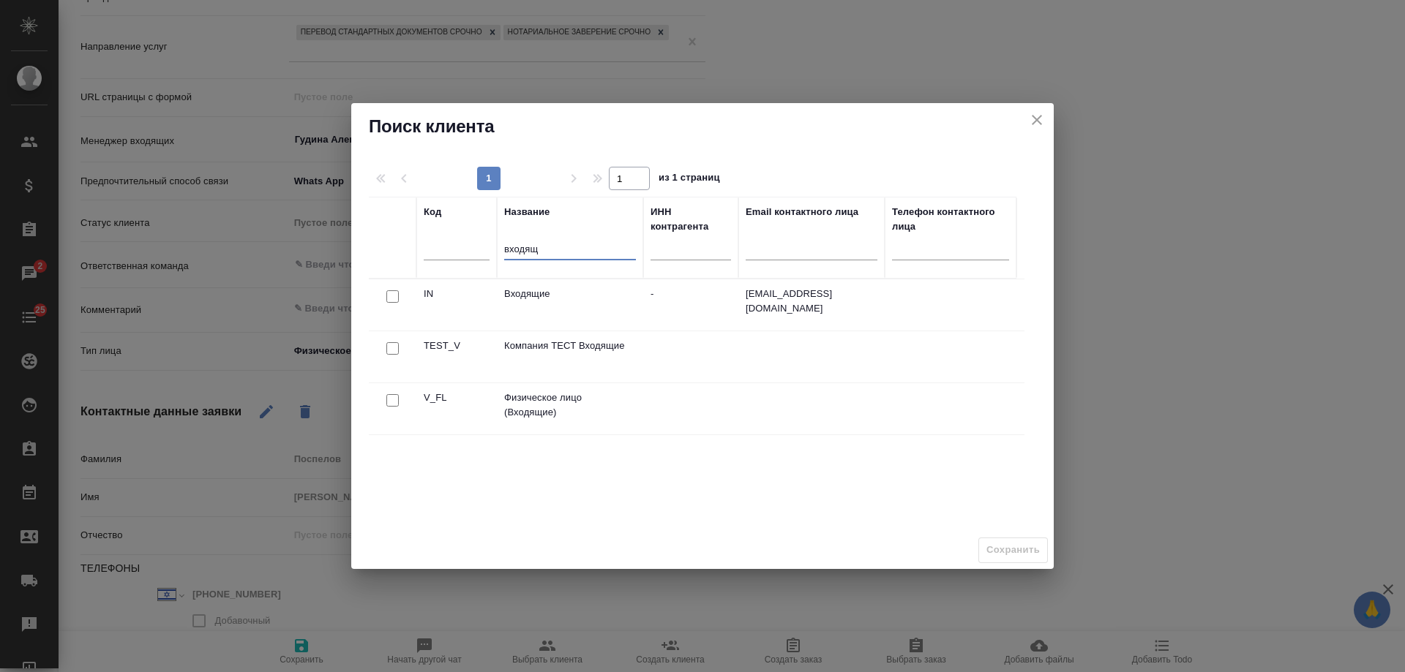
type input "входящ"
click at [392, 404] on input "checkbox" at bounding box center [392, 400] width 12 height 12
checkbox input "true"
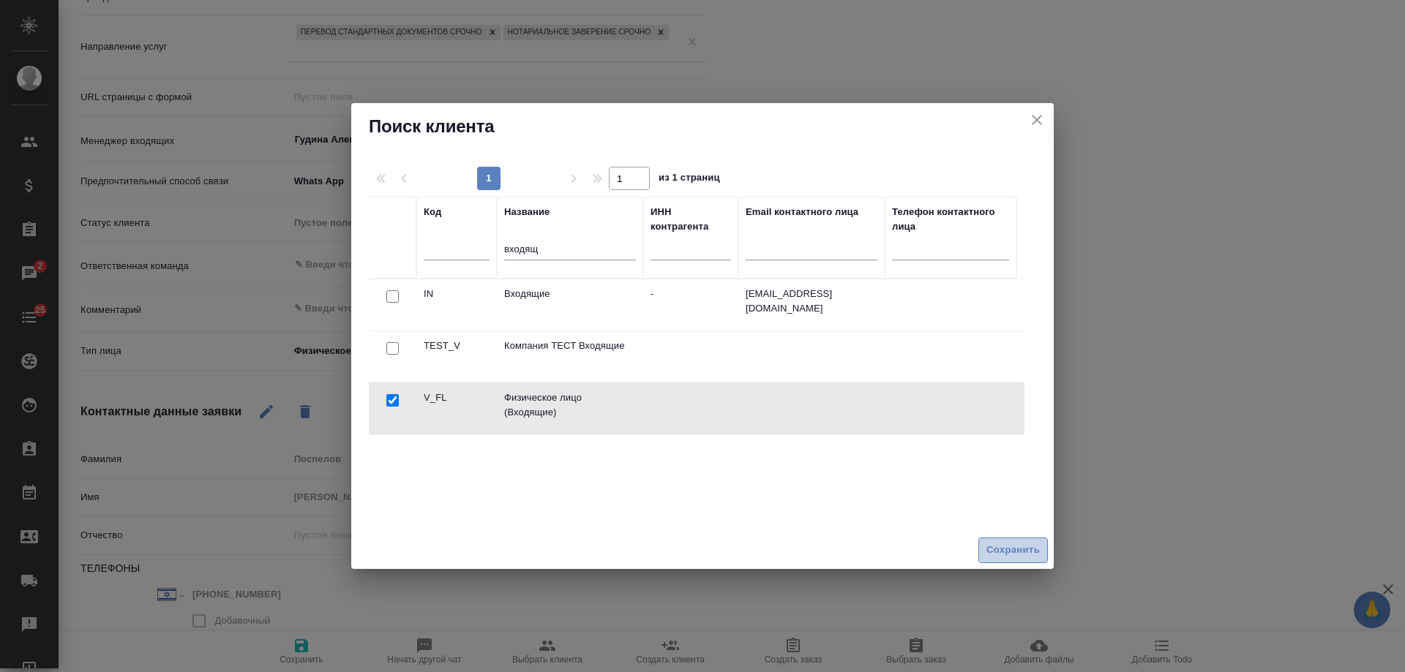
click at [998, 543] on span "Сохранить" at bounding box center [1012, 550] width 53 height 17
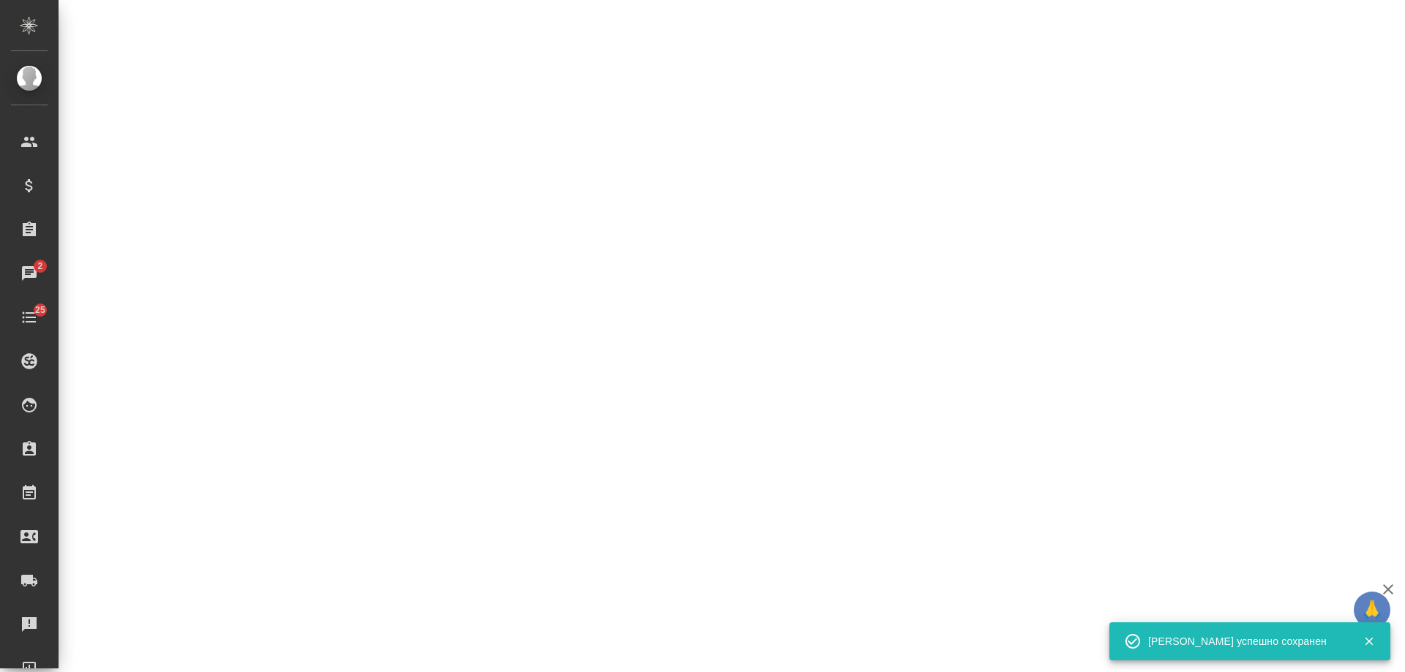
select select "RU"
select select "IL"
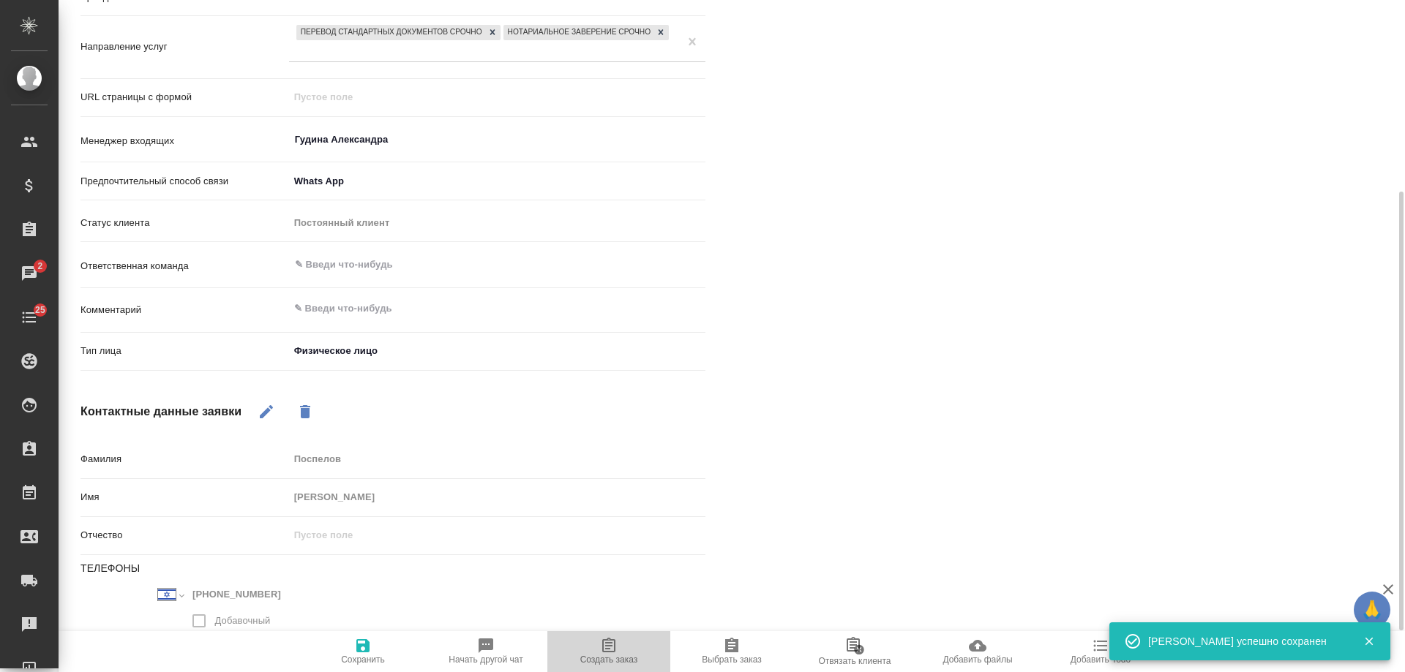
click at [616, 660] on span "Создать заказ" at bounding box center [609, 660] width 58 height 10
type textarea "x"
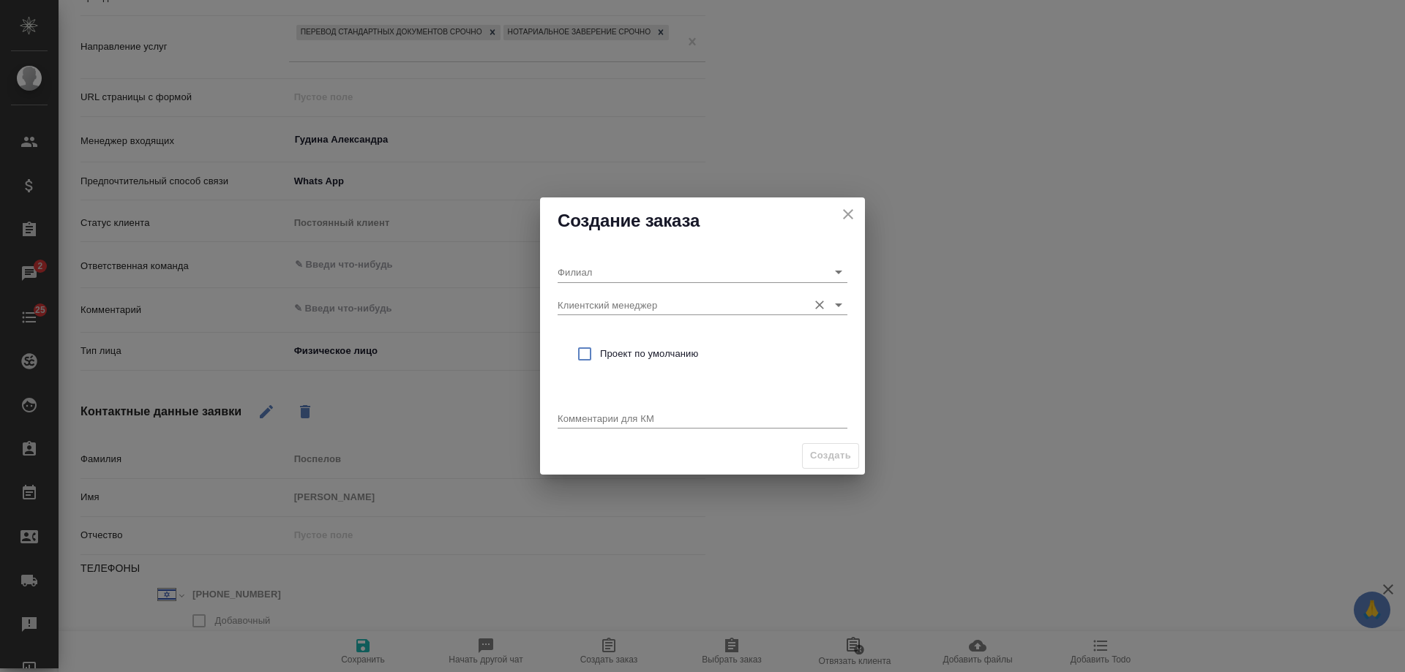
click at [685, 312] on input "Клиентский менеджер" at bounding box center [679, 305] width 243 height 20
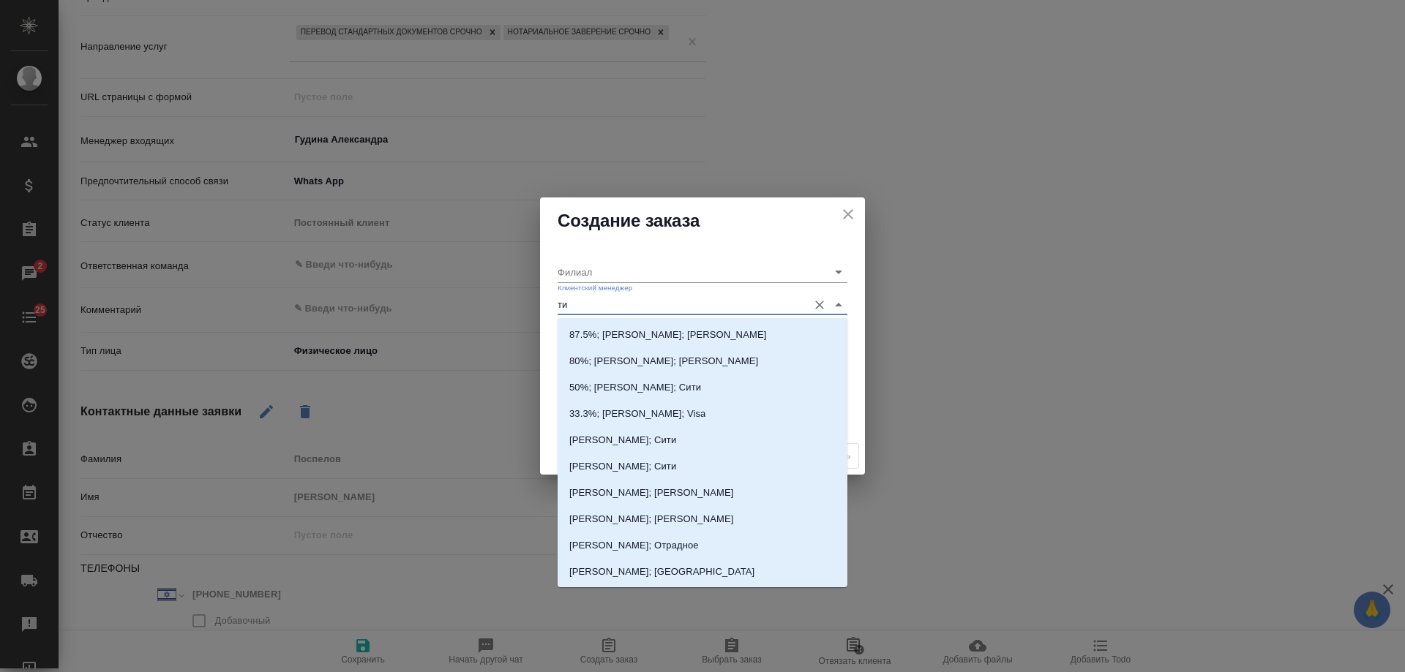
type input "тим"
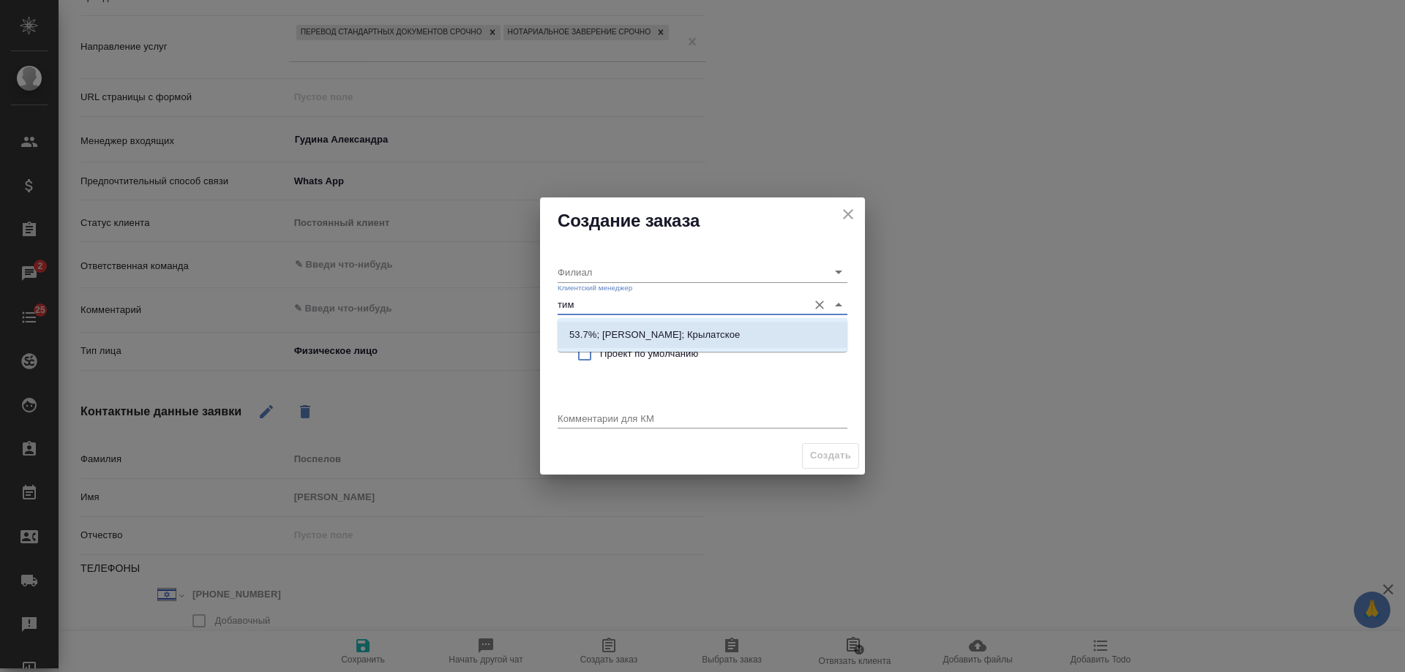
drag, startPoint x: 671, startPoint y: 329, endPoint x: 651, endPoint y: 353, distance: 31.2
click at [670, 329] on p "53.7%; Касымов Тимур; Крылатское" at bounding box center [654, 335] width 170 height 15
type input "Крылатское"
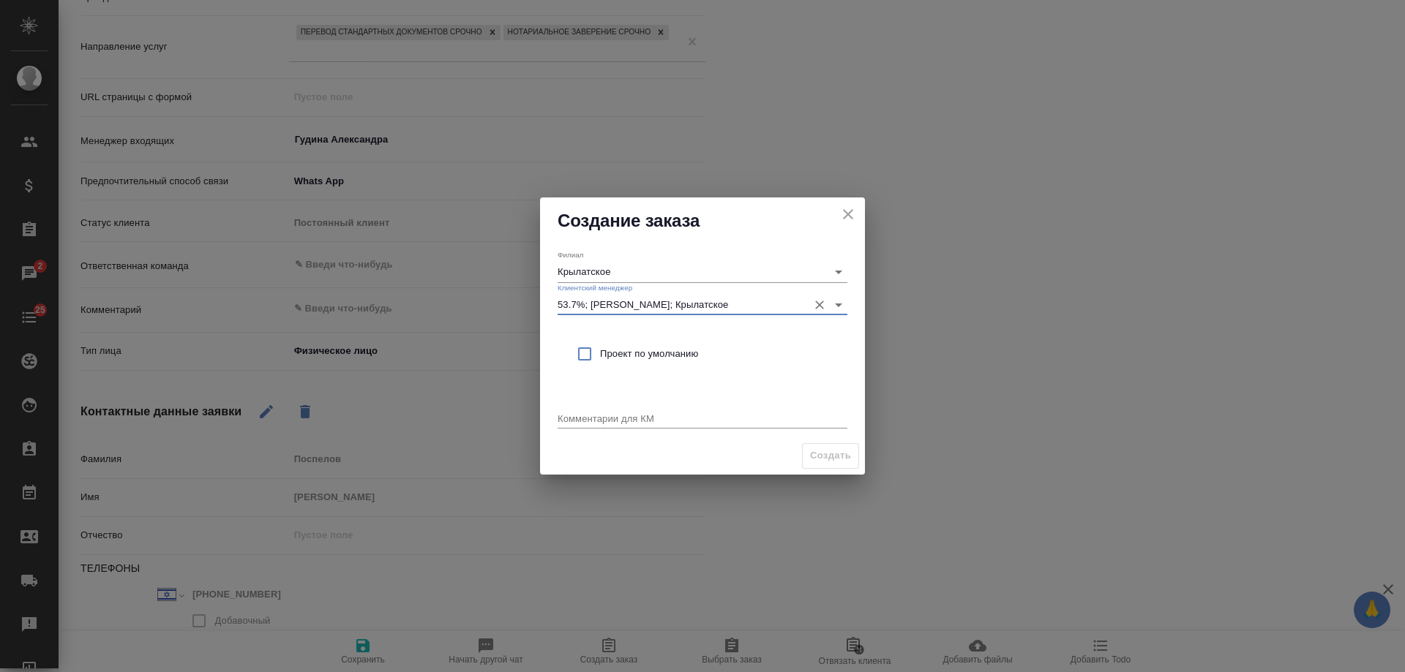
type input "53.7%; Касымов Тимур; Крылатское"
drag, startPoint x: 651, startPoint y: 353, endPoint x: 642, endPoint y: 414, distance: 61.5
click at [651, 355] on span "Проект по умолчанию" at bounding box center [718, 354] width 236 height 15
checkbox input "true"
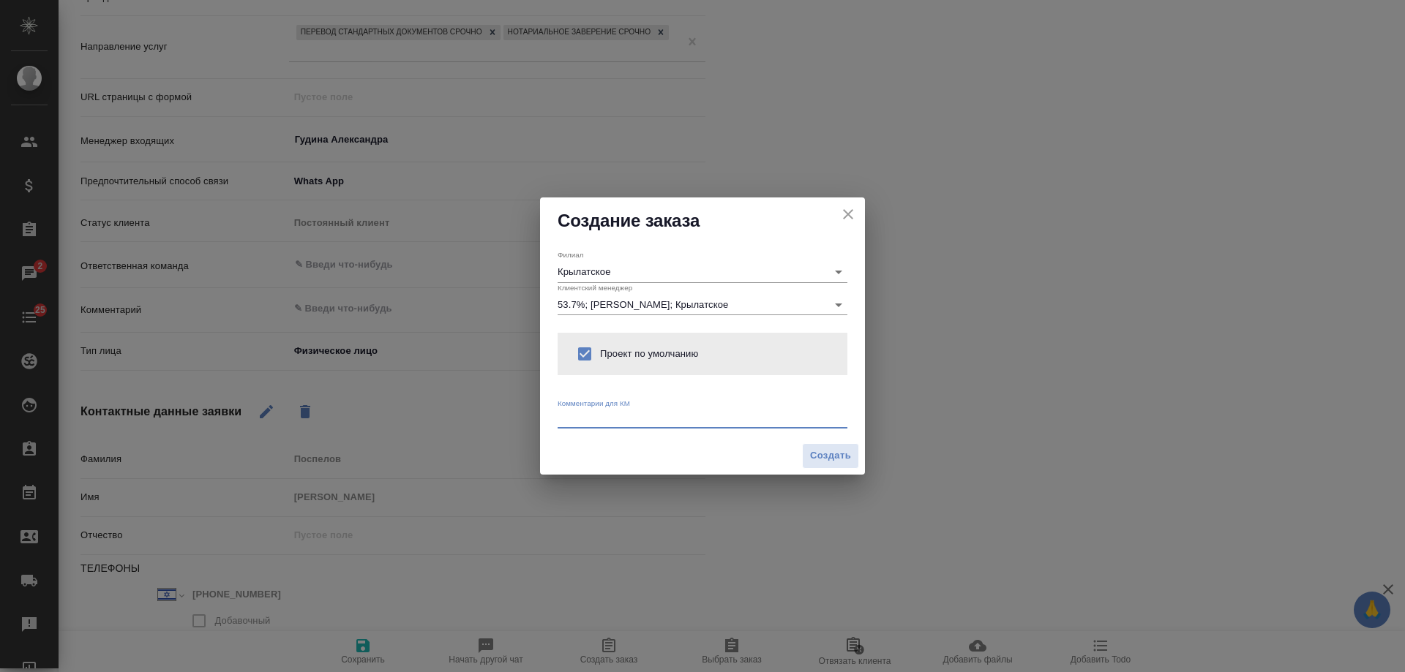
click at [643, 417] on textarea at bounding box center [703, 418] width 290 height 11
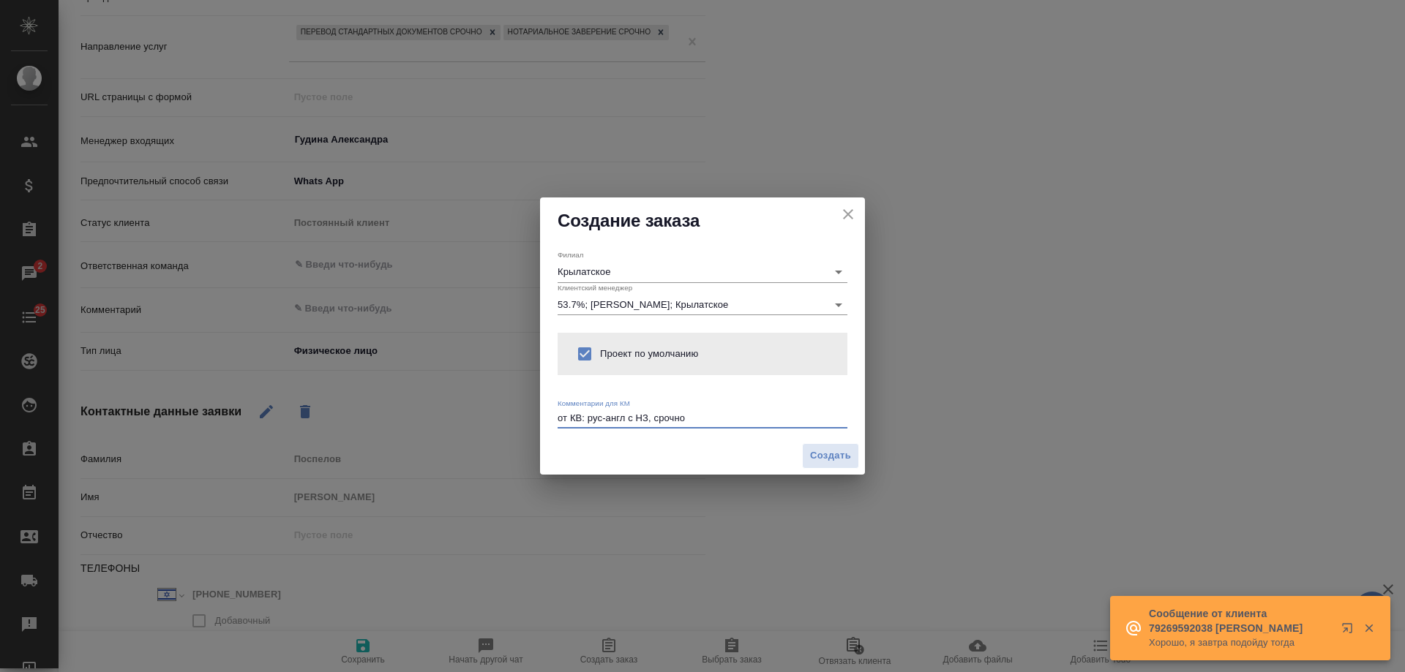
type textarea "от КВ: рус-англ с НЗ, срочно"
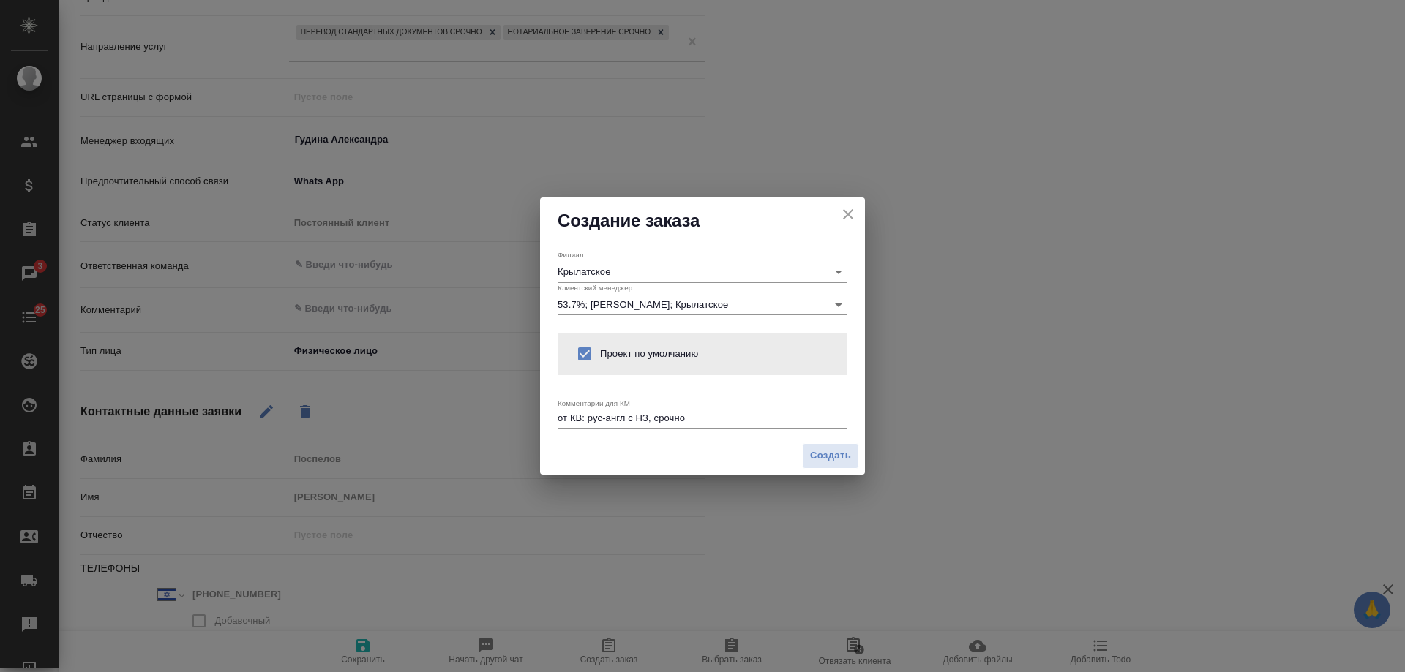
type textarea "x"
click at [835, 462] on span "Создать" at bounding box center [830, 456] width 41 height 17
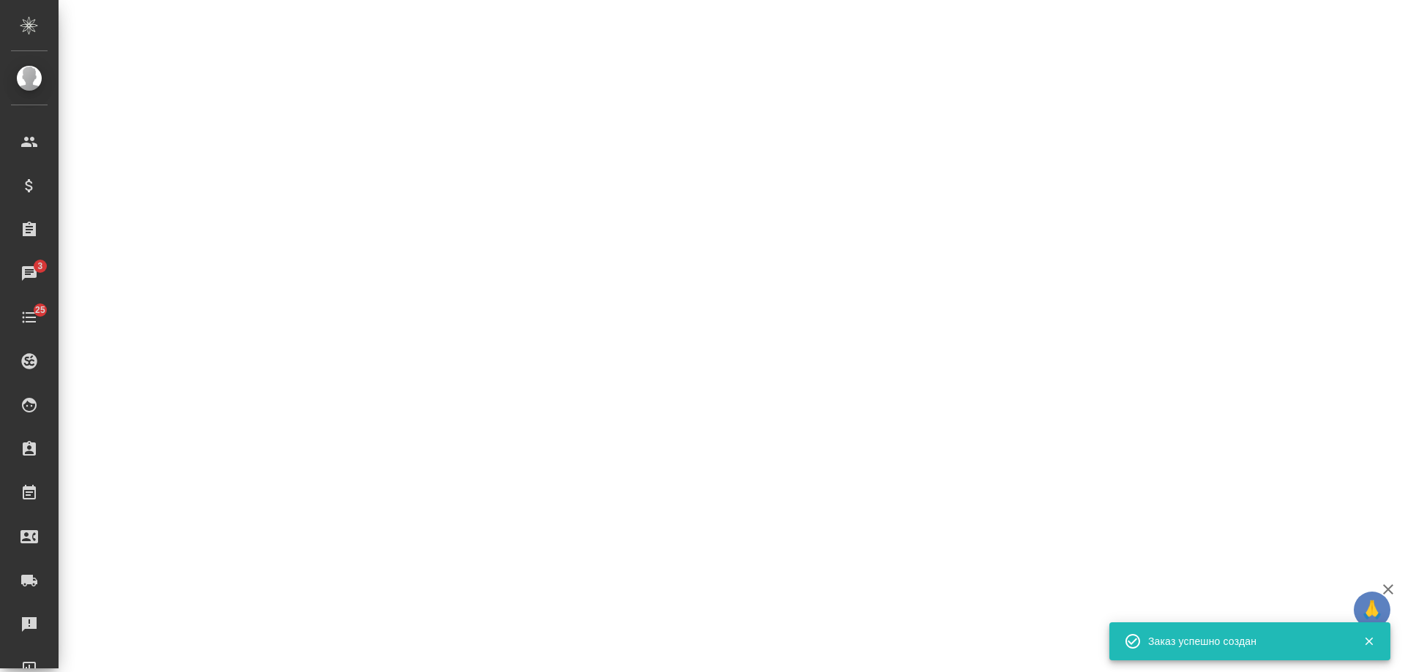
select select "RU"
select select "IL"
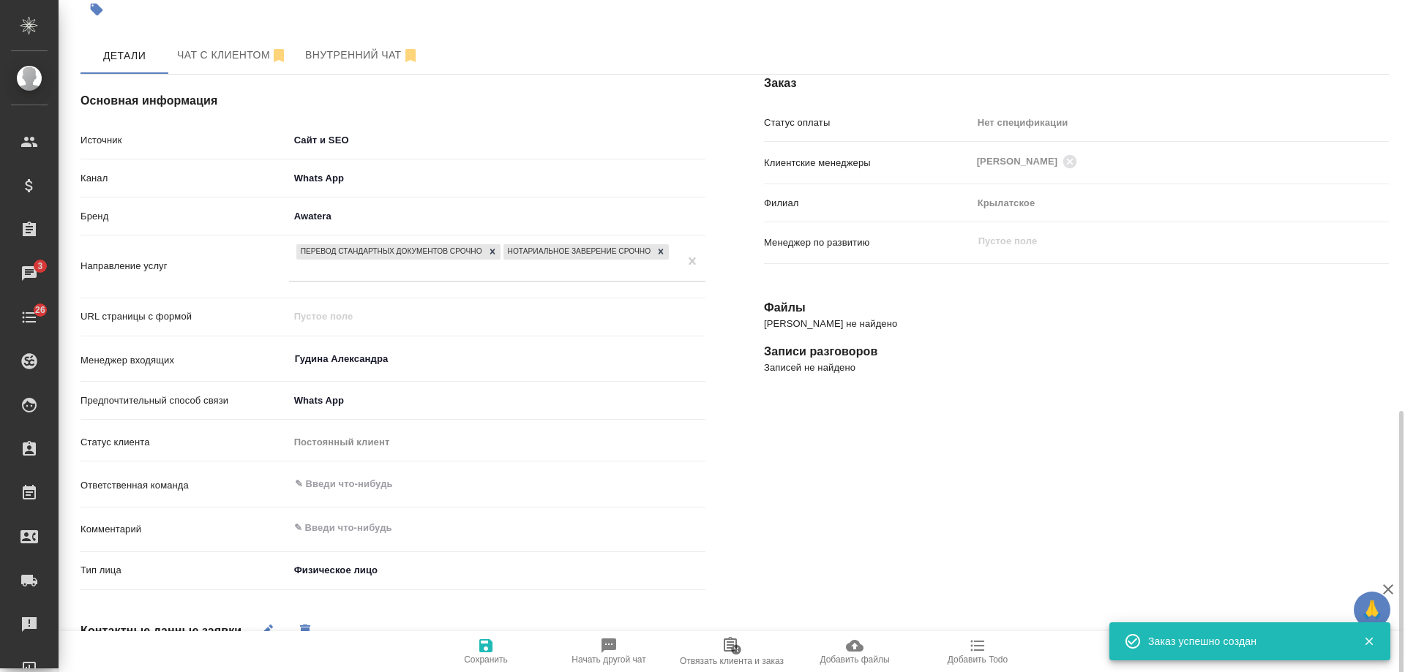
scroll to position [0, 0]
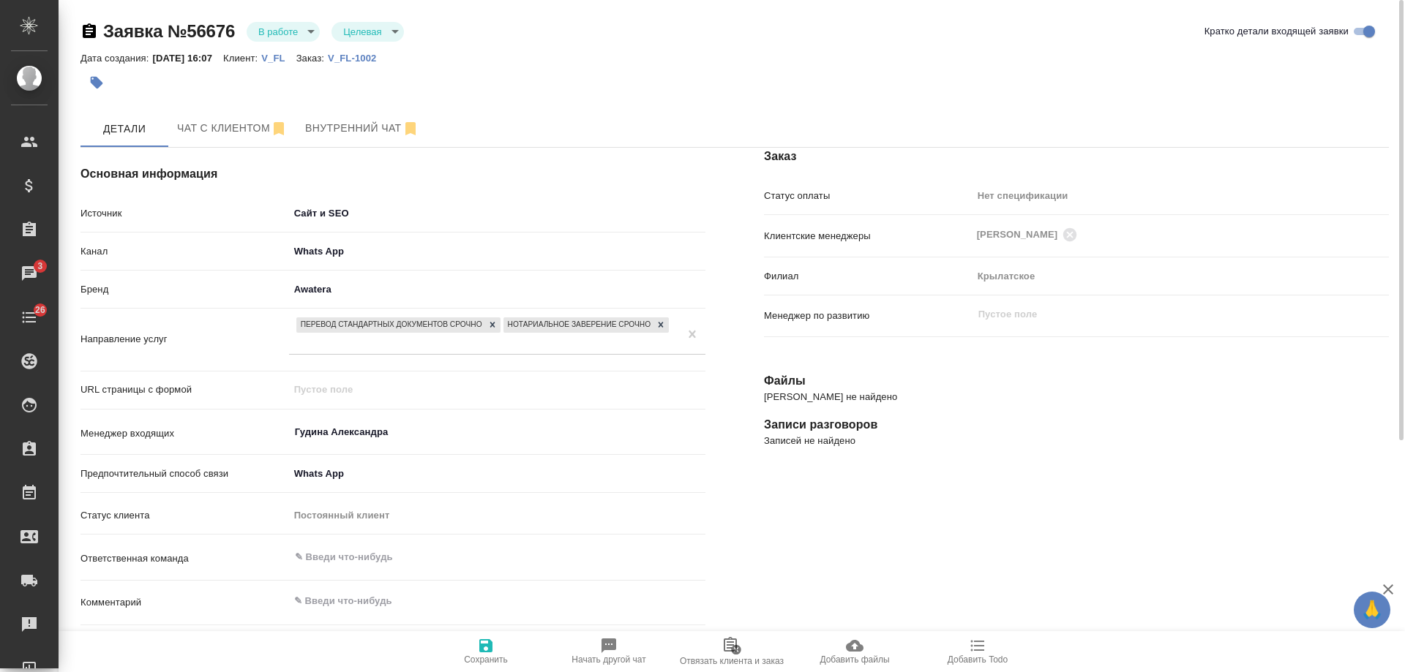
type textarea "x"
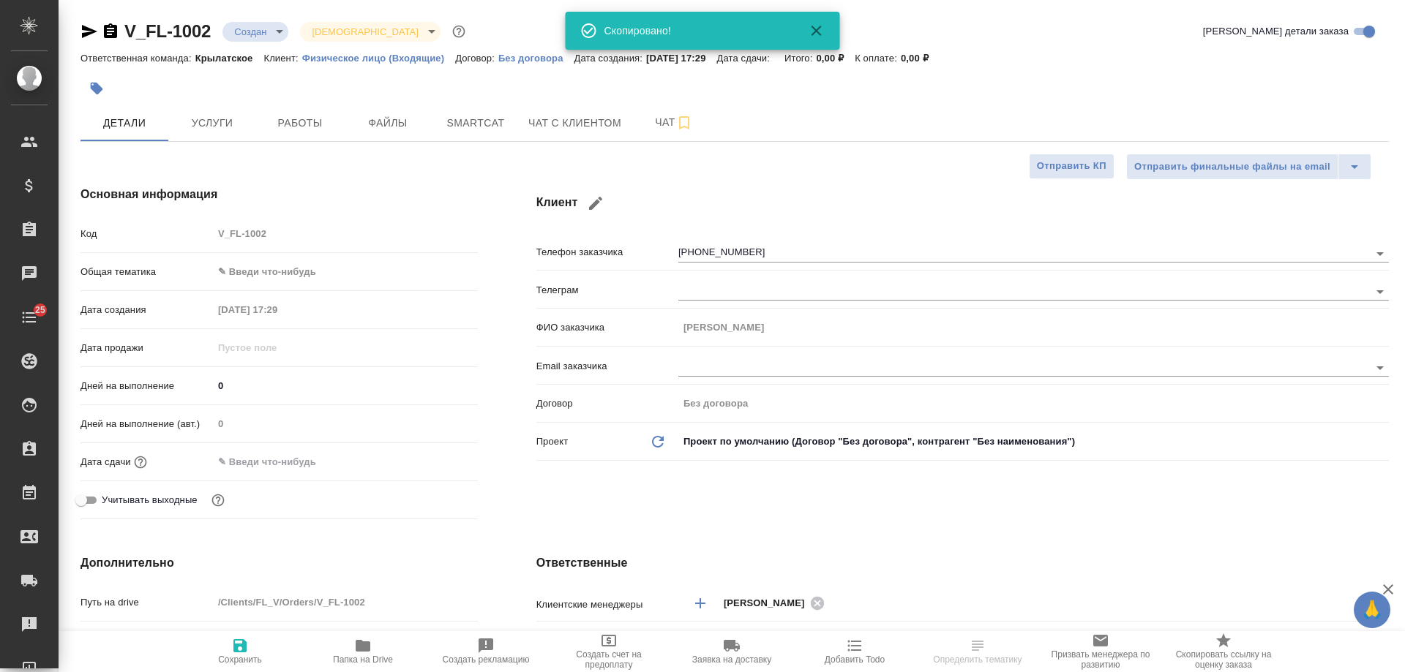
select select "RU"
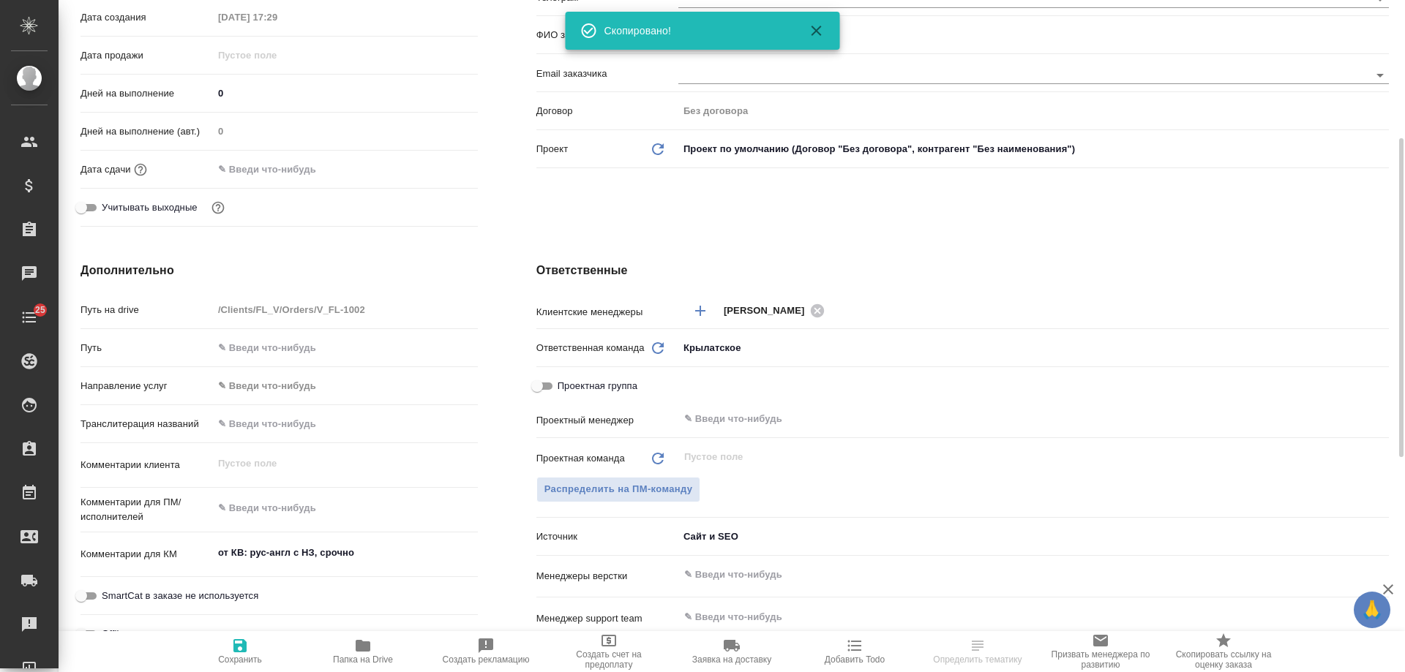
scroll to position [512, 0]
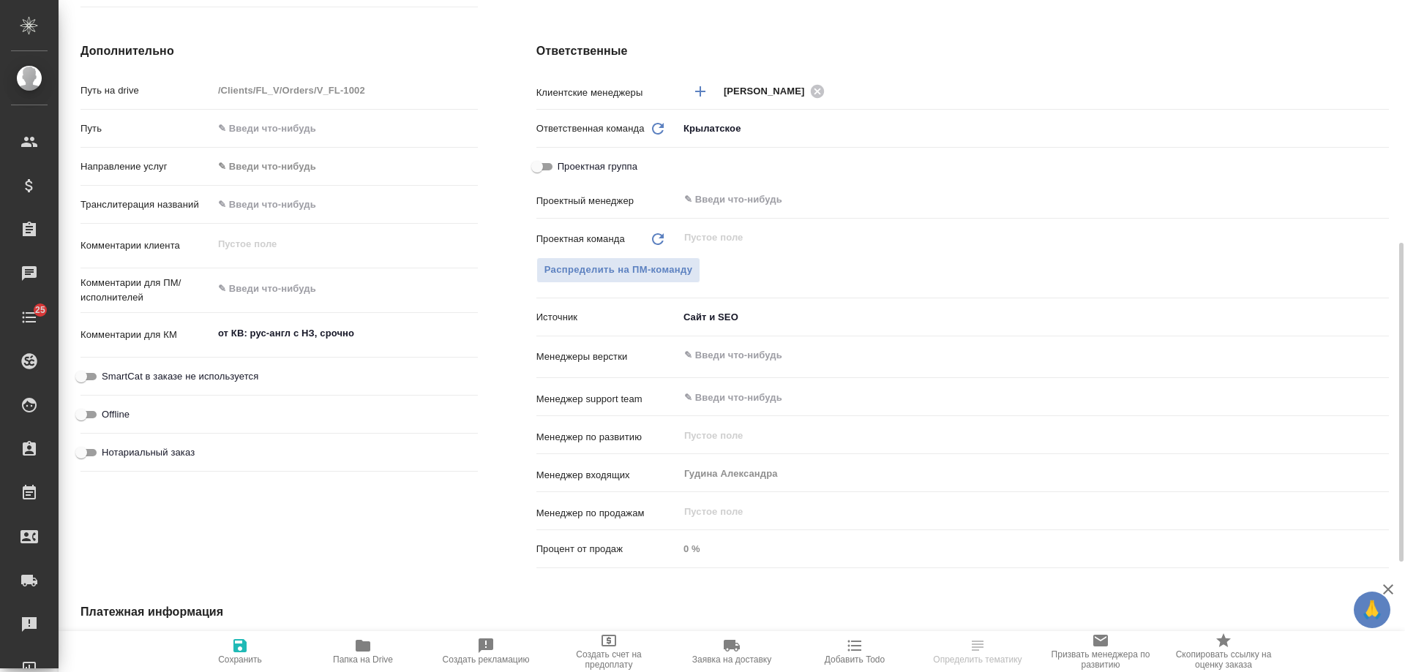
click at [179, 451] on span "Нотариальный заказ" at bounding box center [148, 453] width 93 height 15
click at [108, 451] on input "Нотариальный заказ" at bounding box center [81, 453] width 53 height 18
checkbox input "true"
click at [245, 645] on icon "button" at bounding box center [239, 646] width 13 height 13
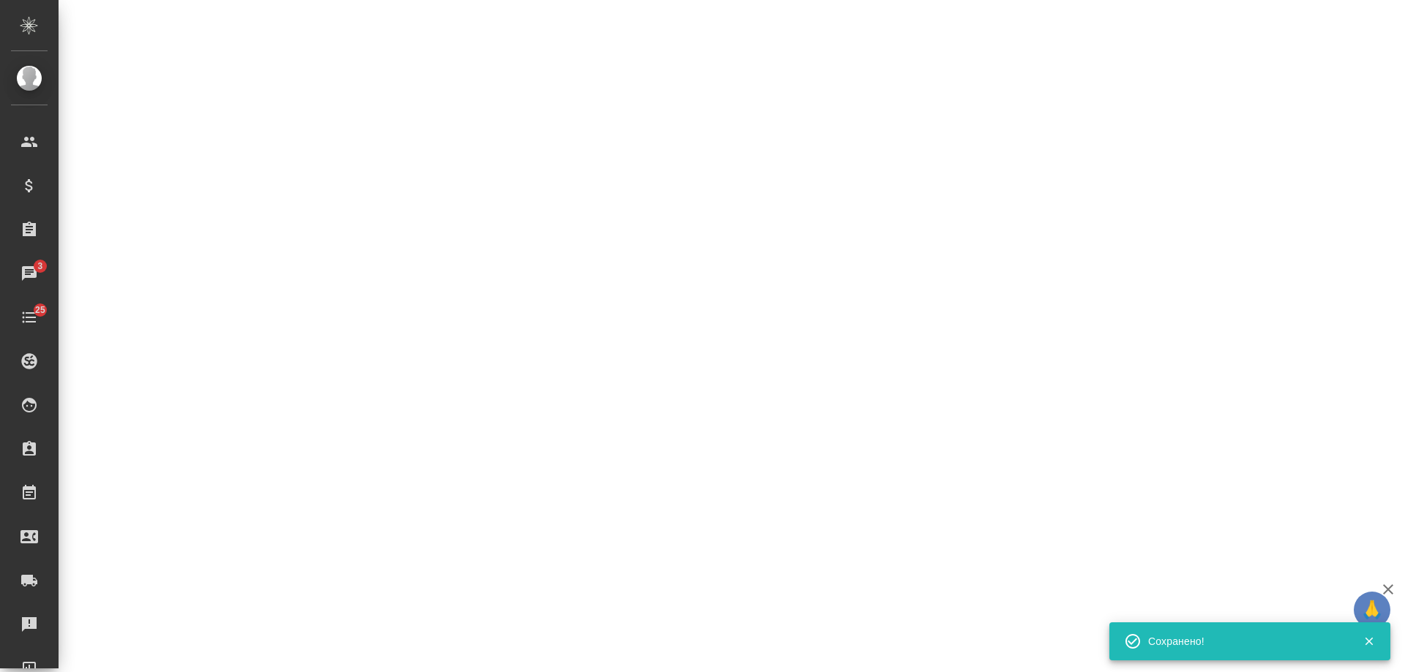
select select "RU"
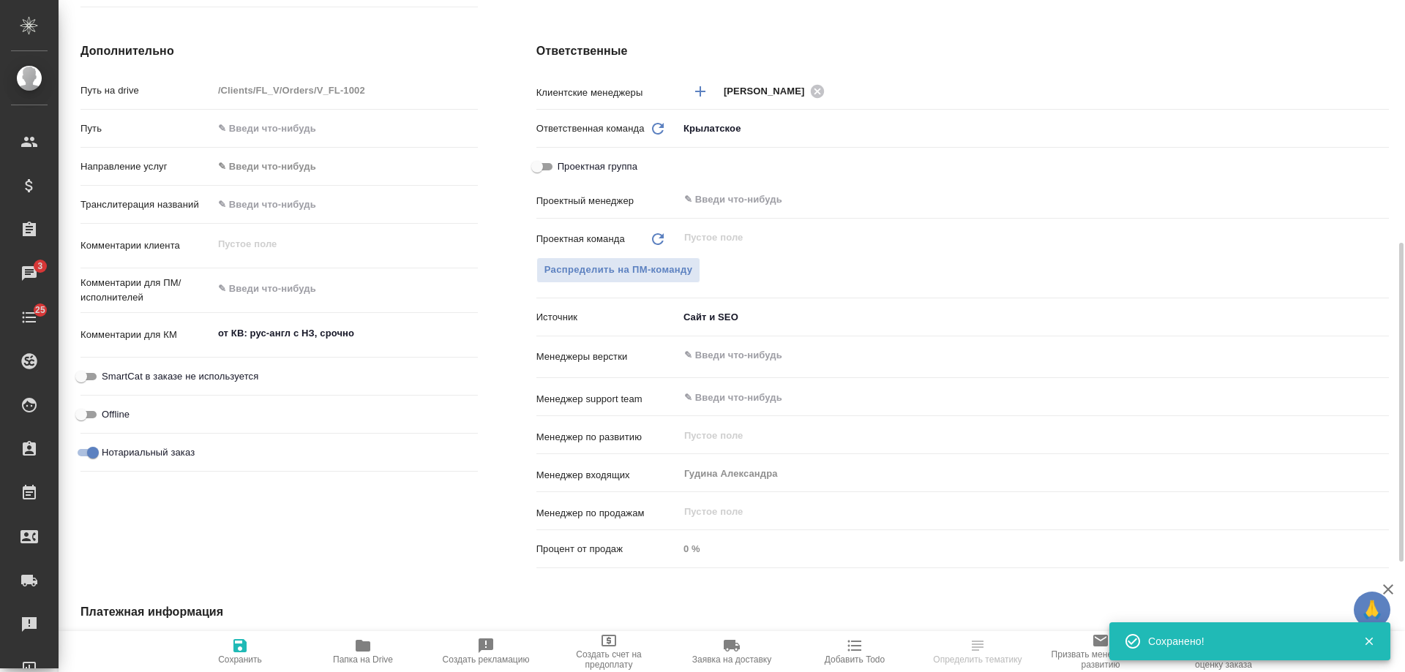
type textarea "x"
click at [858, 648] on icon "button" at bounding box center [855, 646] width 18 height 18
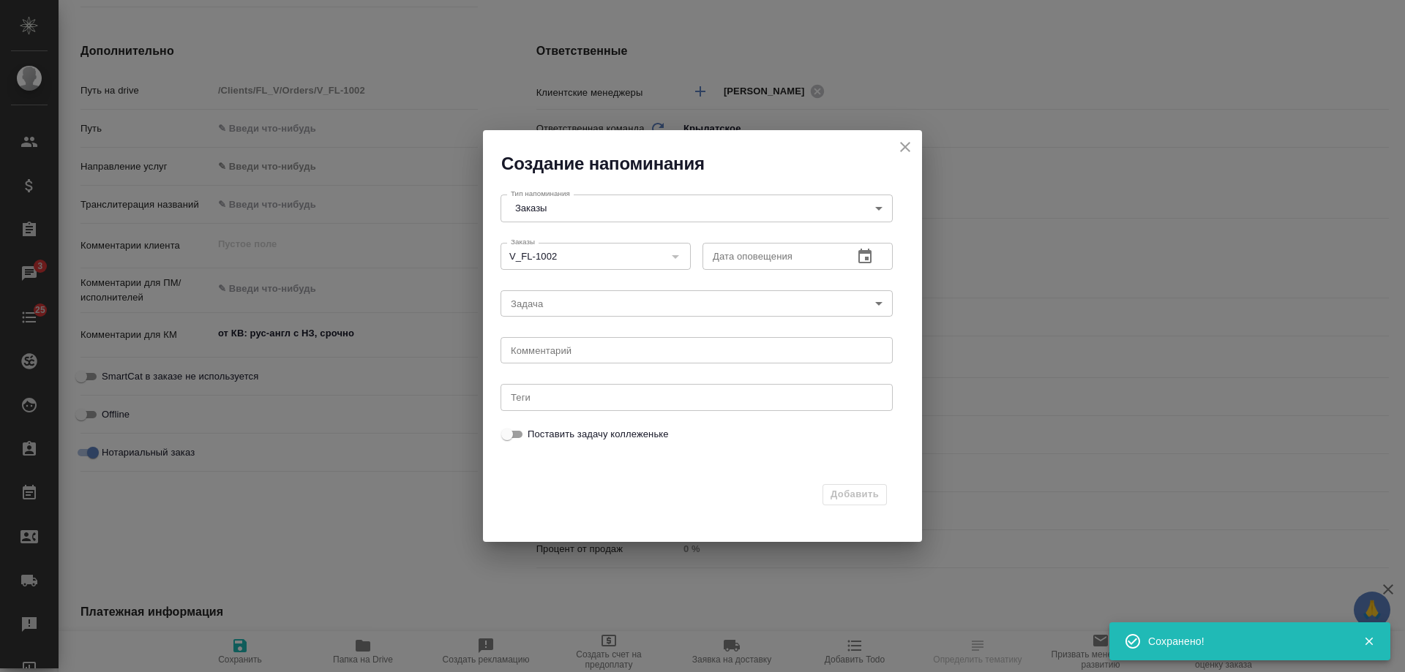
click at [861, 258] on icon "button" at bounding box center [865, 257] width 18 height 18
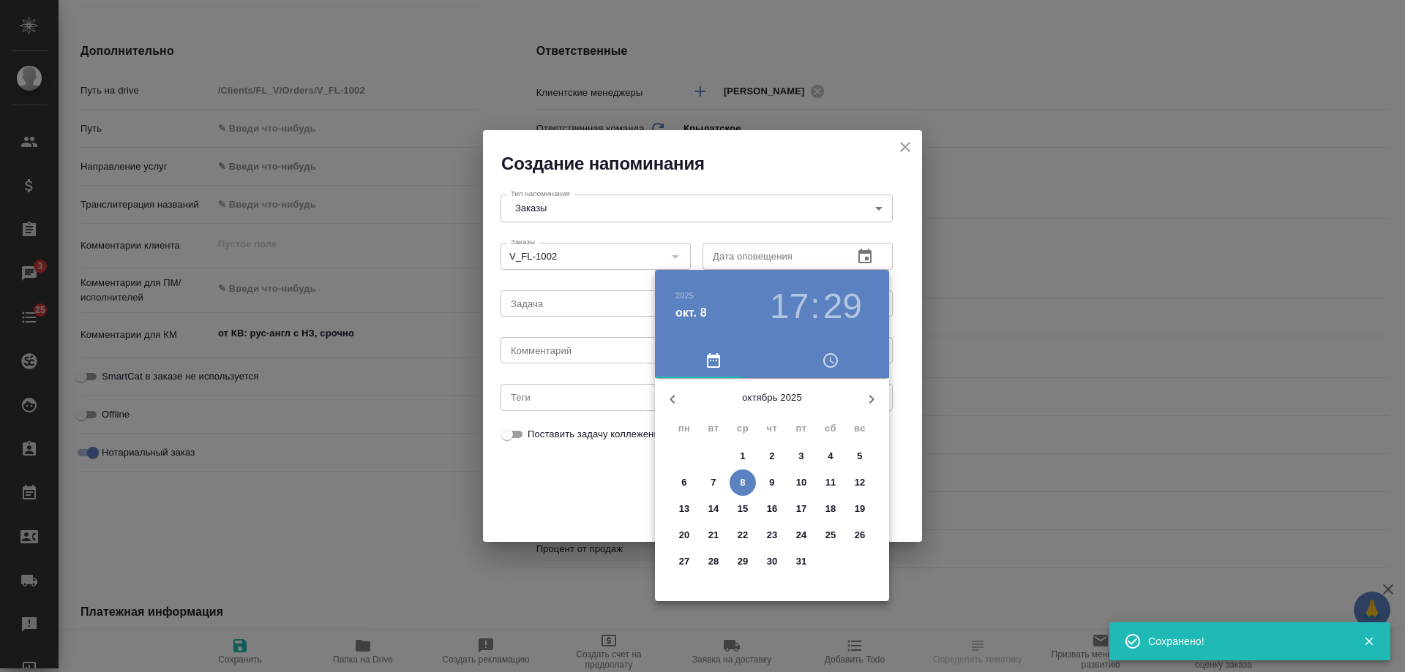
click at [772, 485] on p "9" at bounding box center [771, 483] width 5 height 15
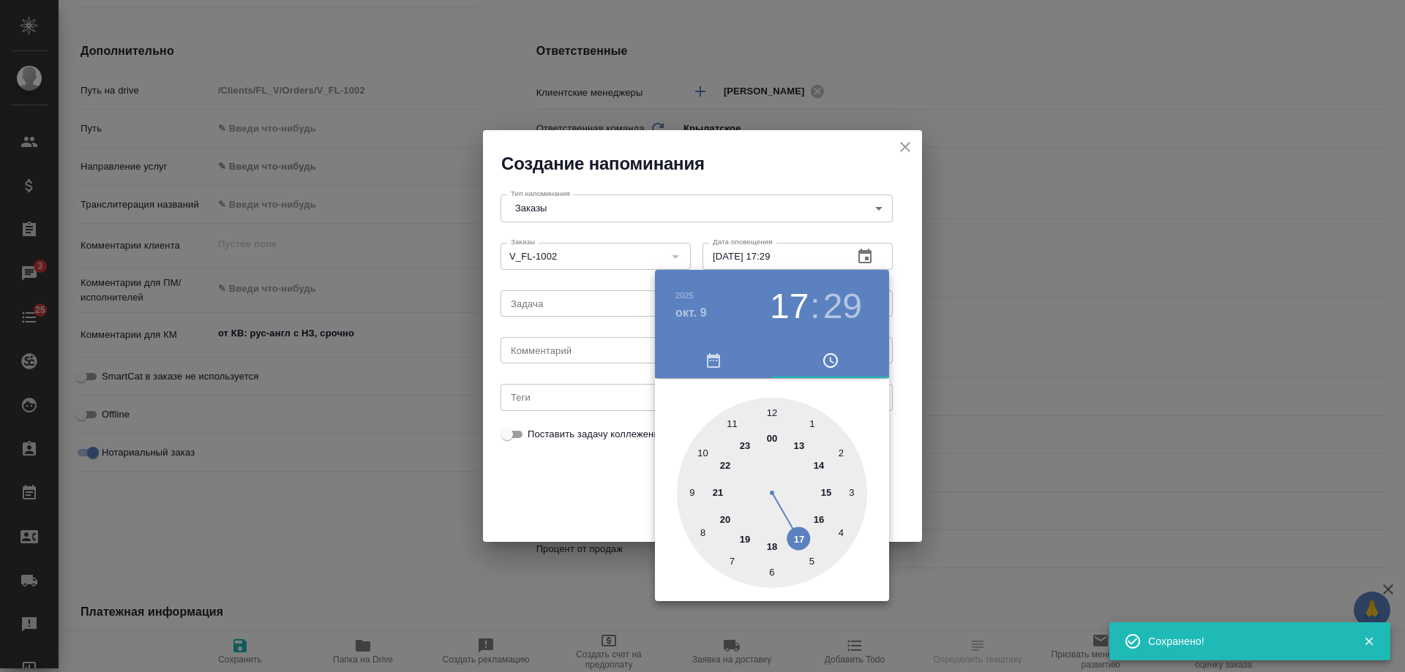
type input "[DATE] 17:29"
click at [570, 358] on div at bounding box center [702, 336] width 1405 height 672
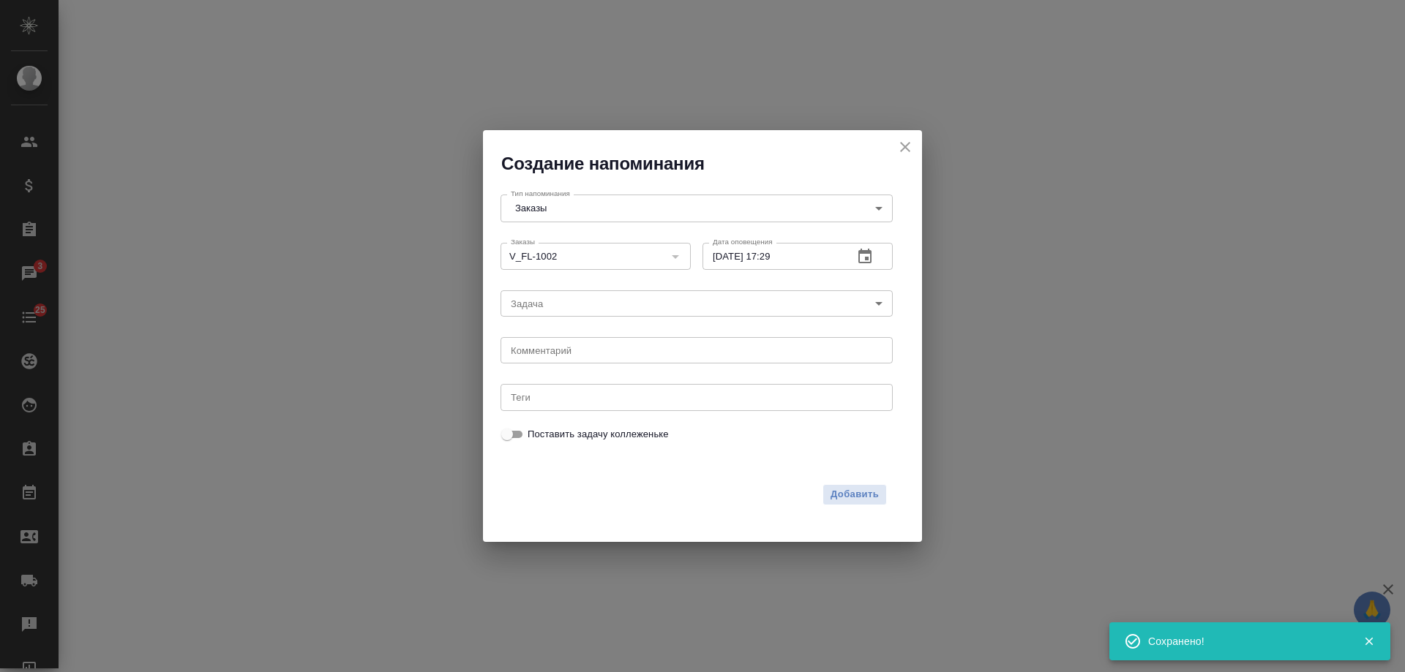
click at [570, 356] on div "[DATE] 17 : 29 00 1 2 3 4 5 6 7 8 9 10 11 12 13 14 15 16 17 18 19 20 21 22 23" at bounding box center [702, 336] width 1405 height 672
click at [569, 356] on div "[DATE] 17 : 29 00 1 2 3 4 5 6 7 8 9 10 11 12 13 14 15 16 17 18 19 20 21 22 23" at bounding box center [702, 336] width 1405 height 672
click at [569, 350] on textarea at bounding box center [697, 350] width 372 height 11
type textarea "и"
select select "RU"
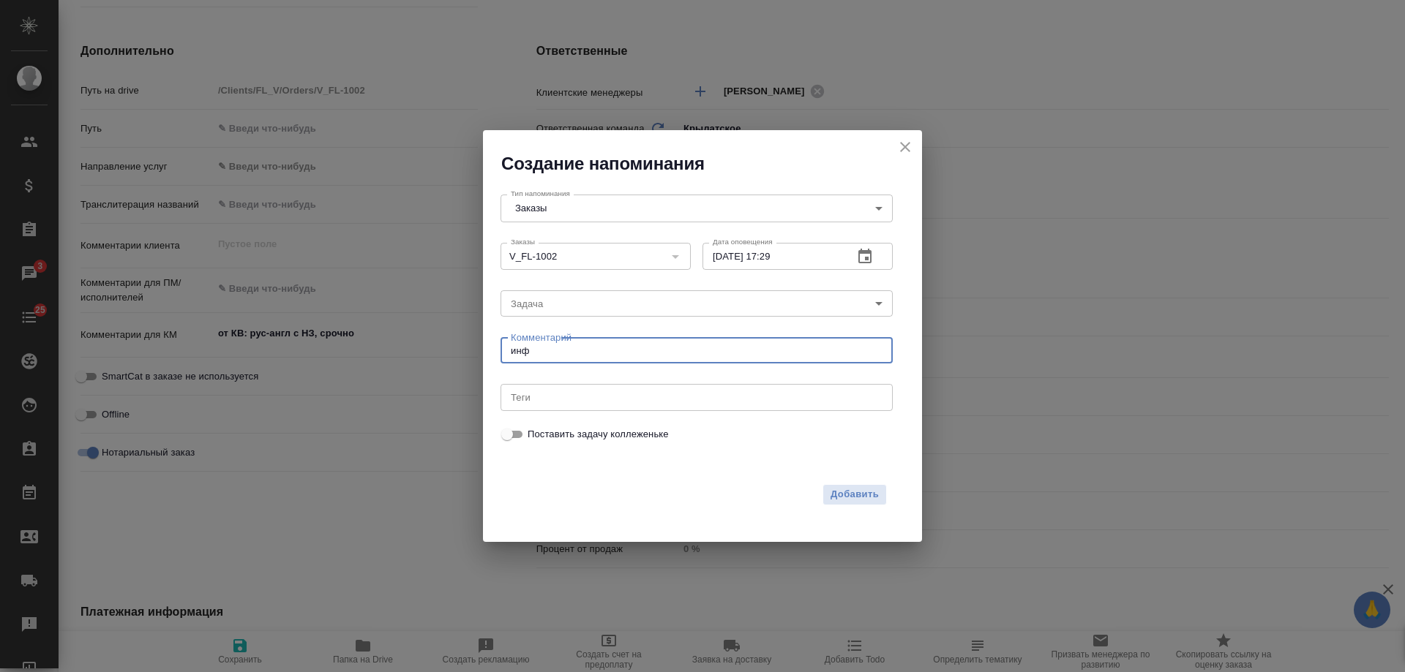
type textarea "инфа"
type textarea "x"
type textarea "[PERSON_NAME]"
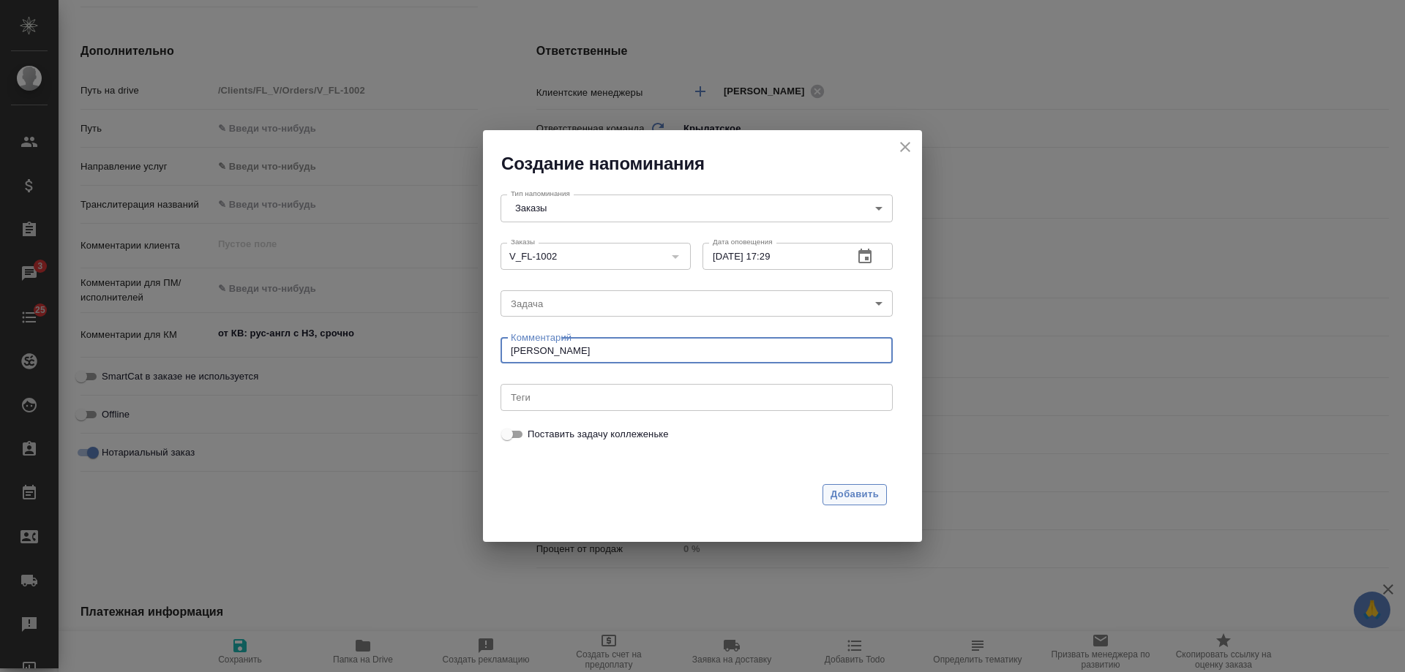
click at [849, 492] on span "Добавить" at bounding box center [855, 495] width 48 height 17
type textarea "x"
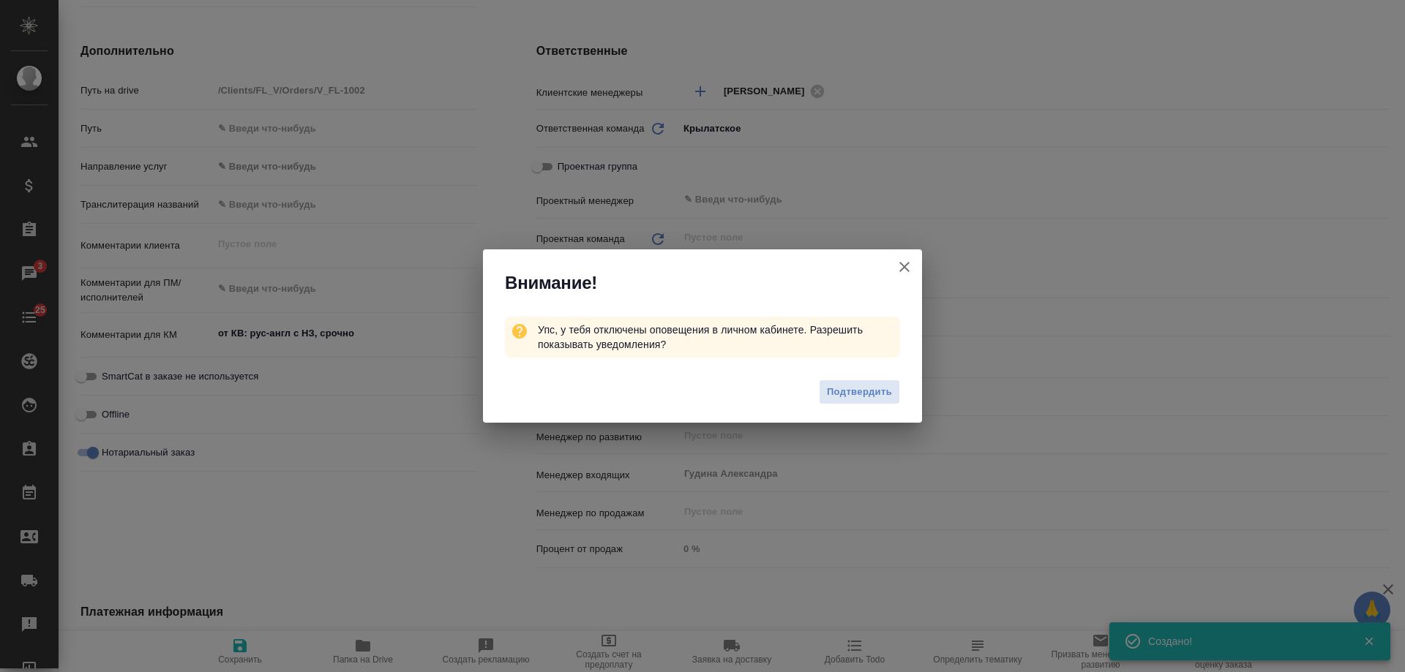
type textarea "x"
click at [907, 269] on icon "button" at bounding box center [905, 267] width 18 height 18
type textarea "x"
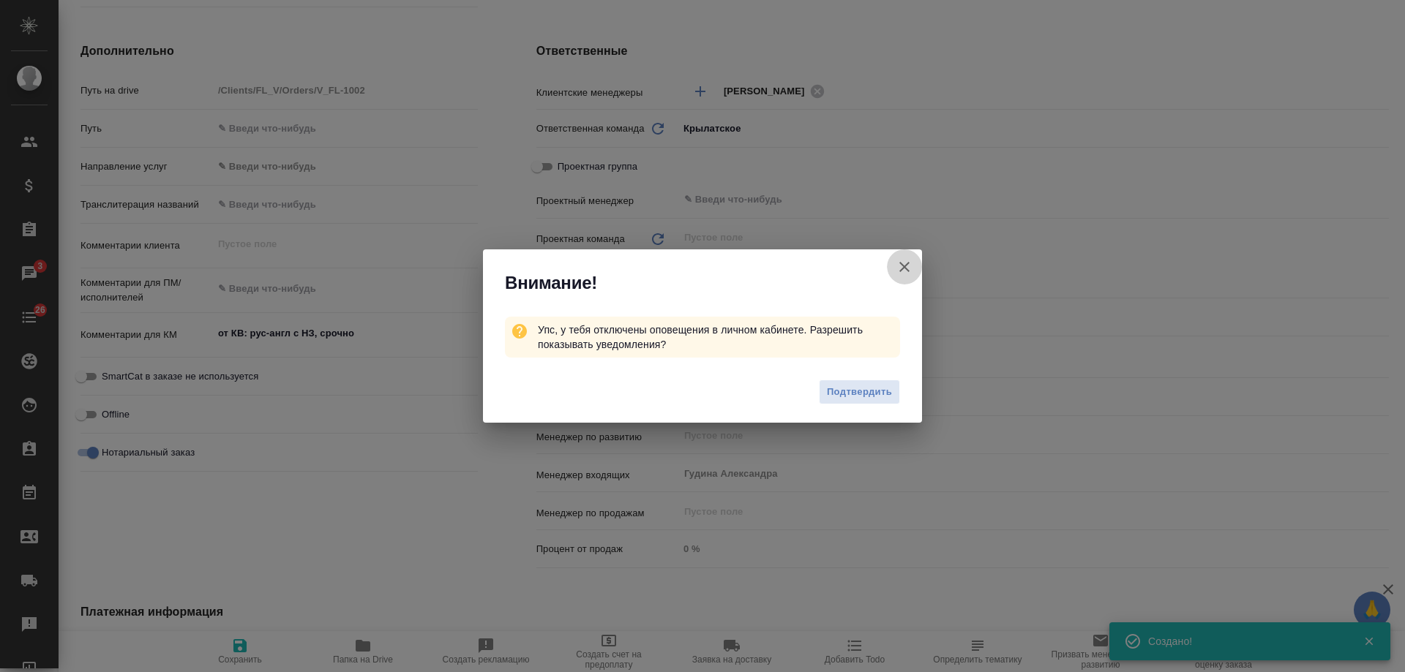
type textarea "x"
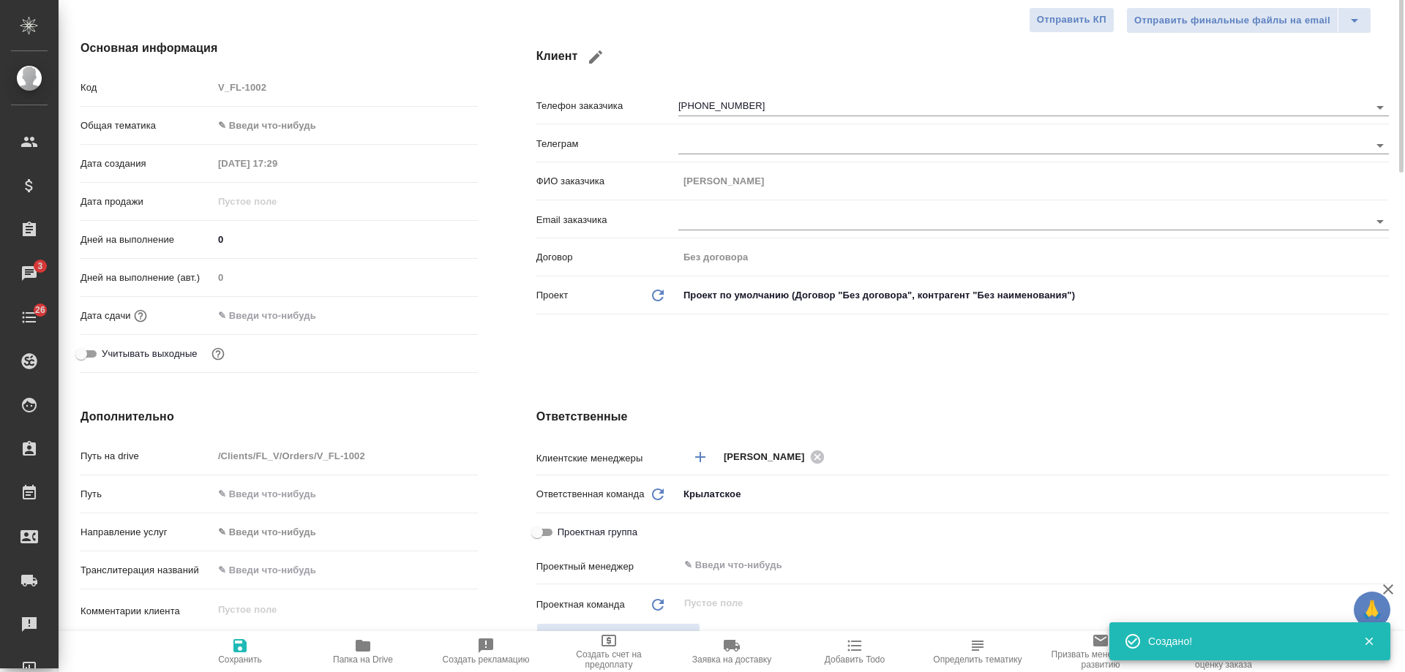
scroll to position [0, 0]
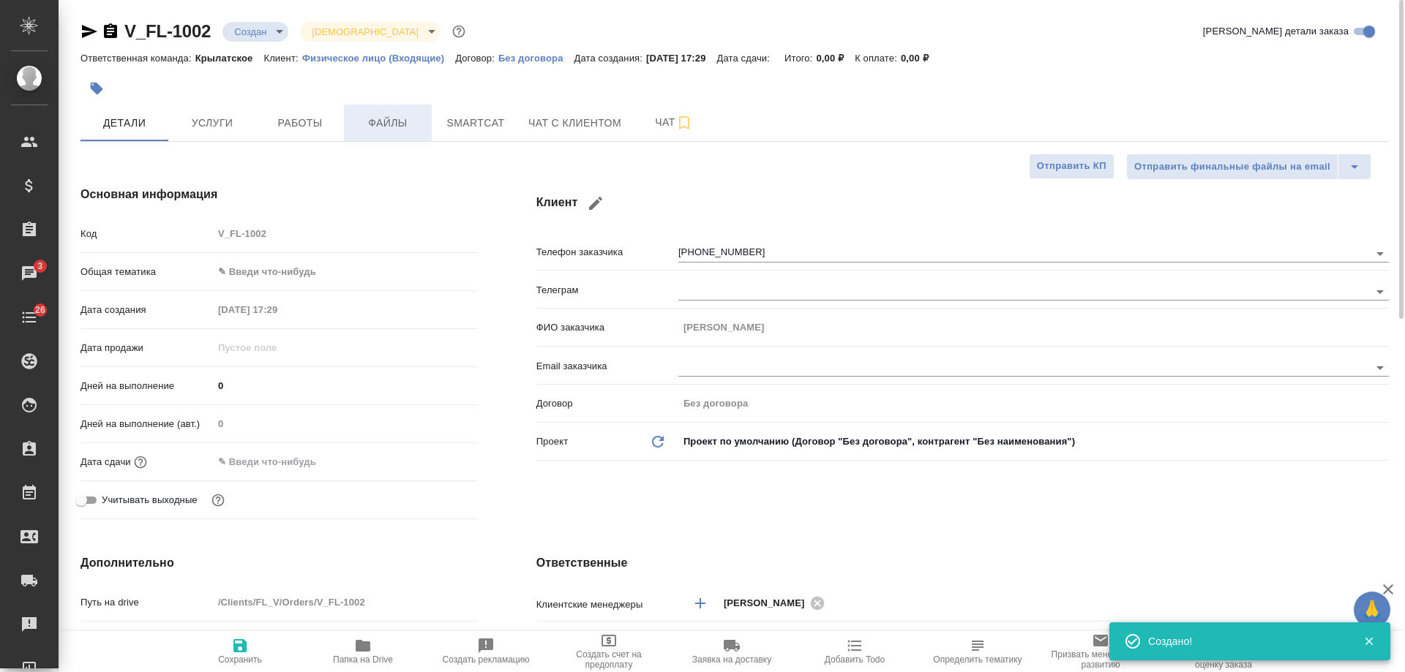
click at [390, 124] on span "Файлы" at bounding box center [388, 123] width 70 height 18
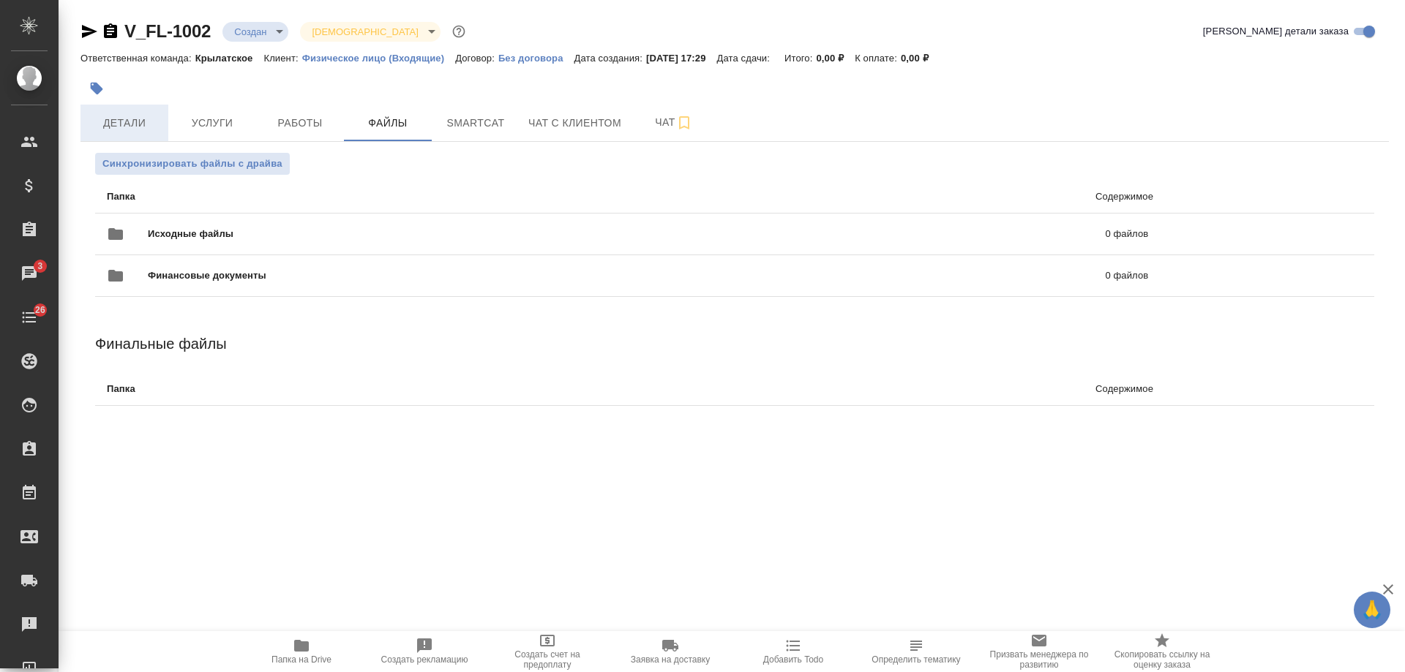
click at [127, 124] on span "Детали" at bounding box center [124, 123] width 70 height 18
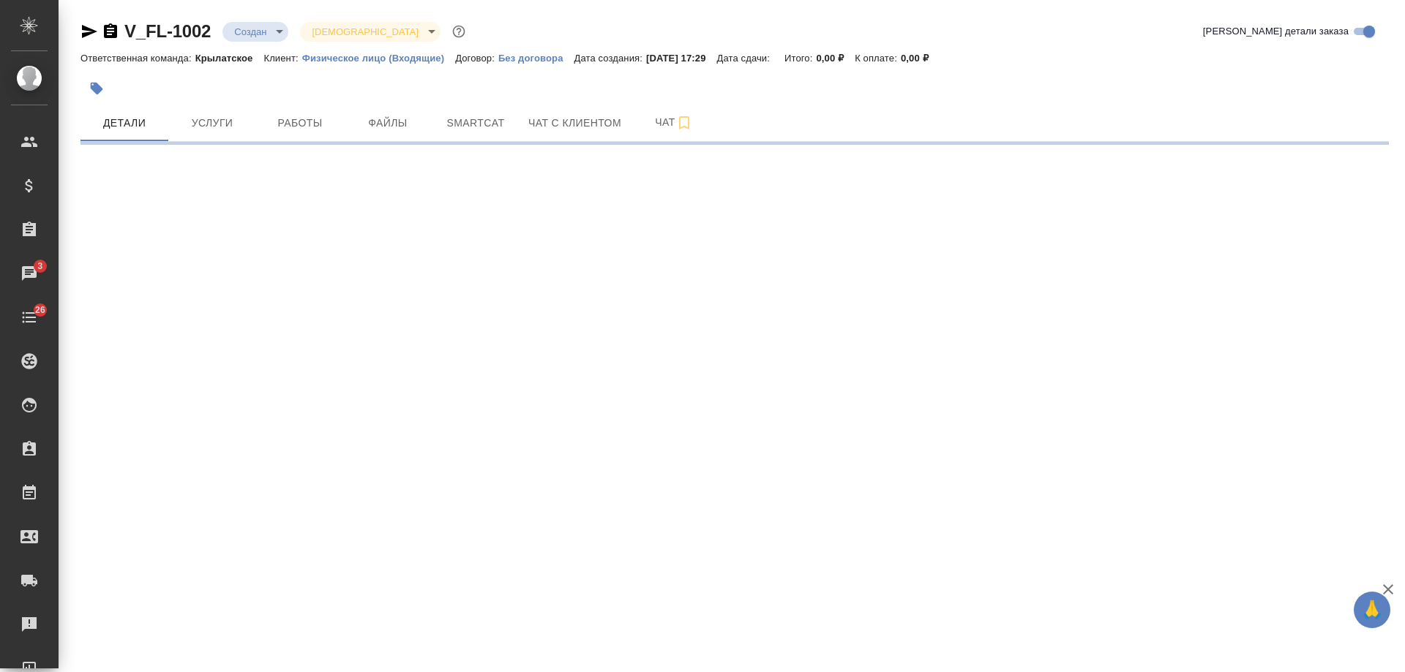
click at [91, 31] on icon "button" at bounding box center [89, 32] width 18 height 18
select select "RU"
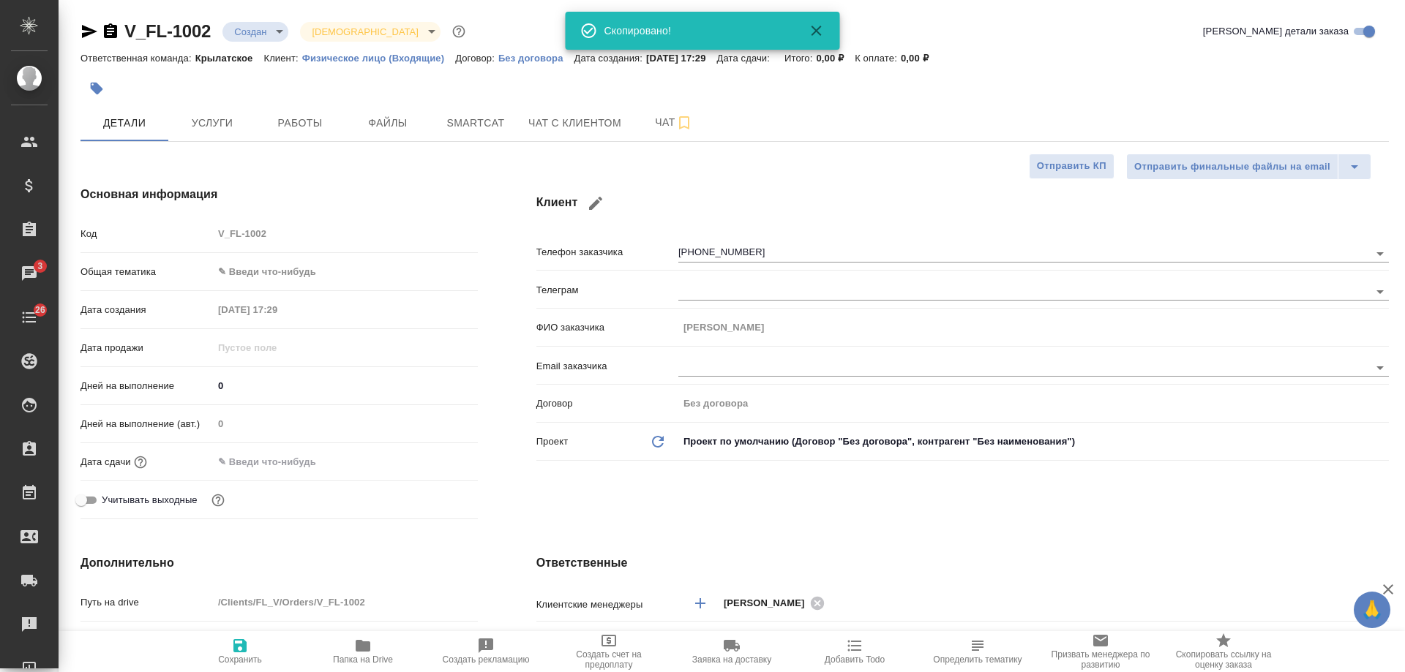
type textarea "x"
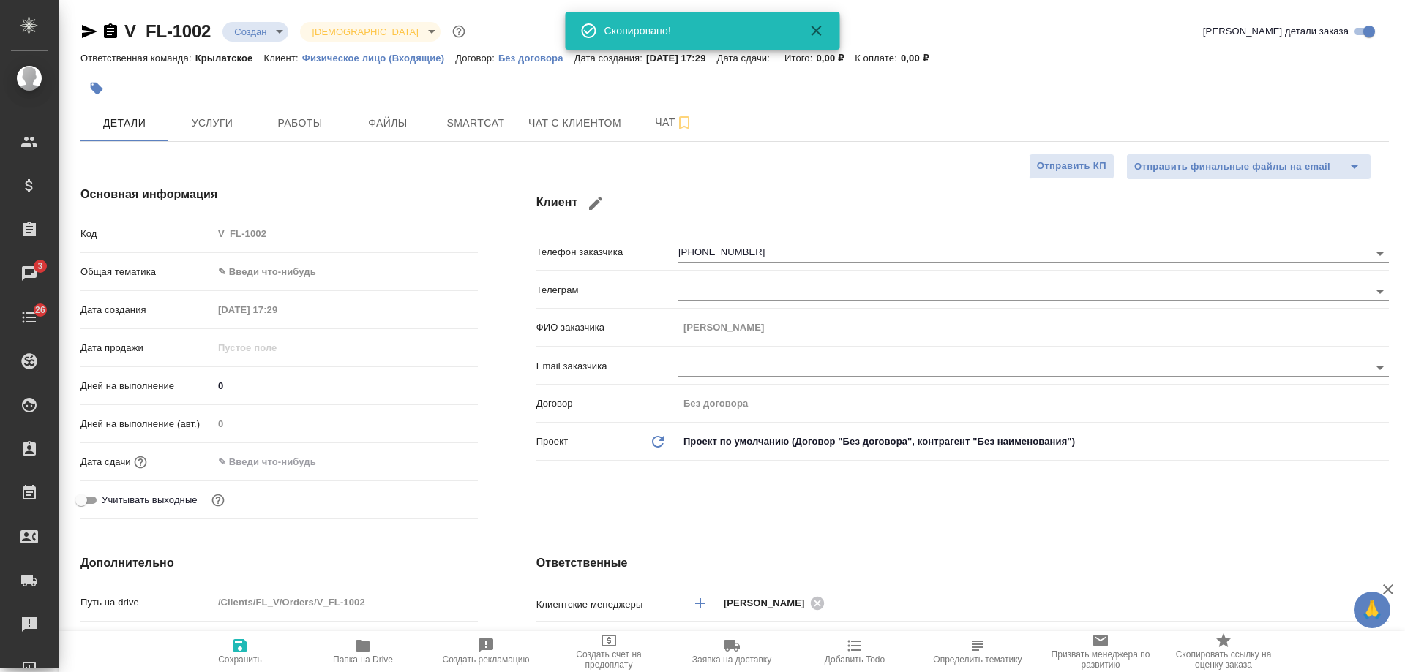
type textarea "x"
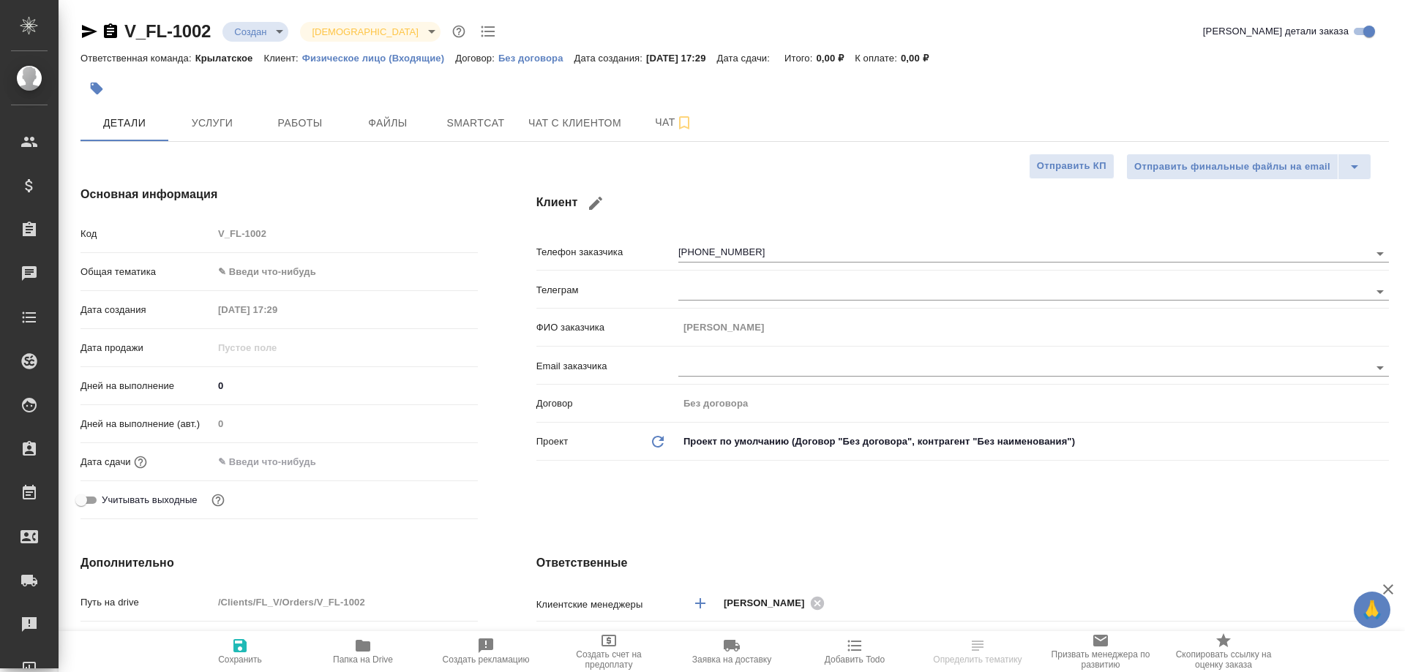
select select "RU"
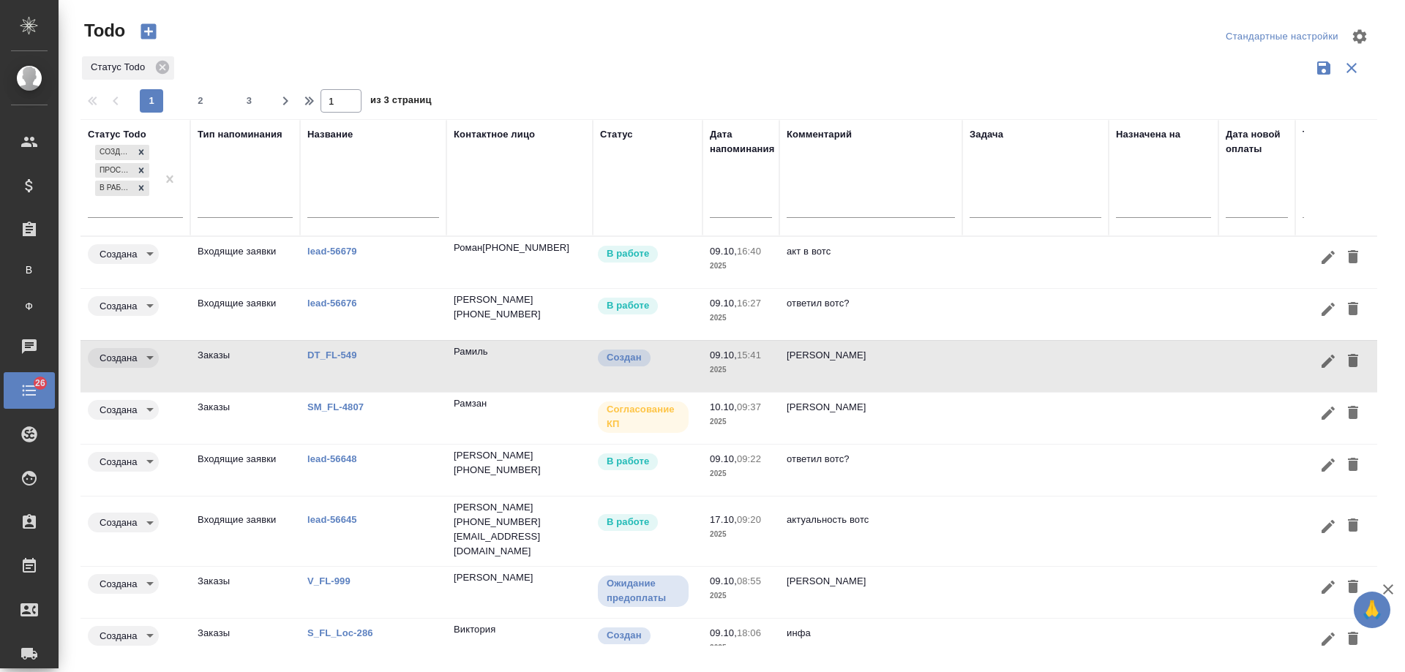
click at [985, 307] on td at bounding box center [1035, 314] width 146 height 51
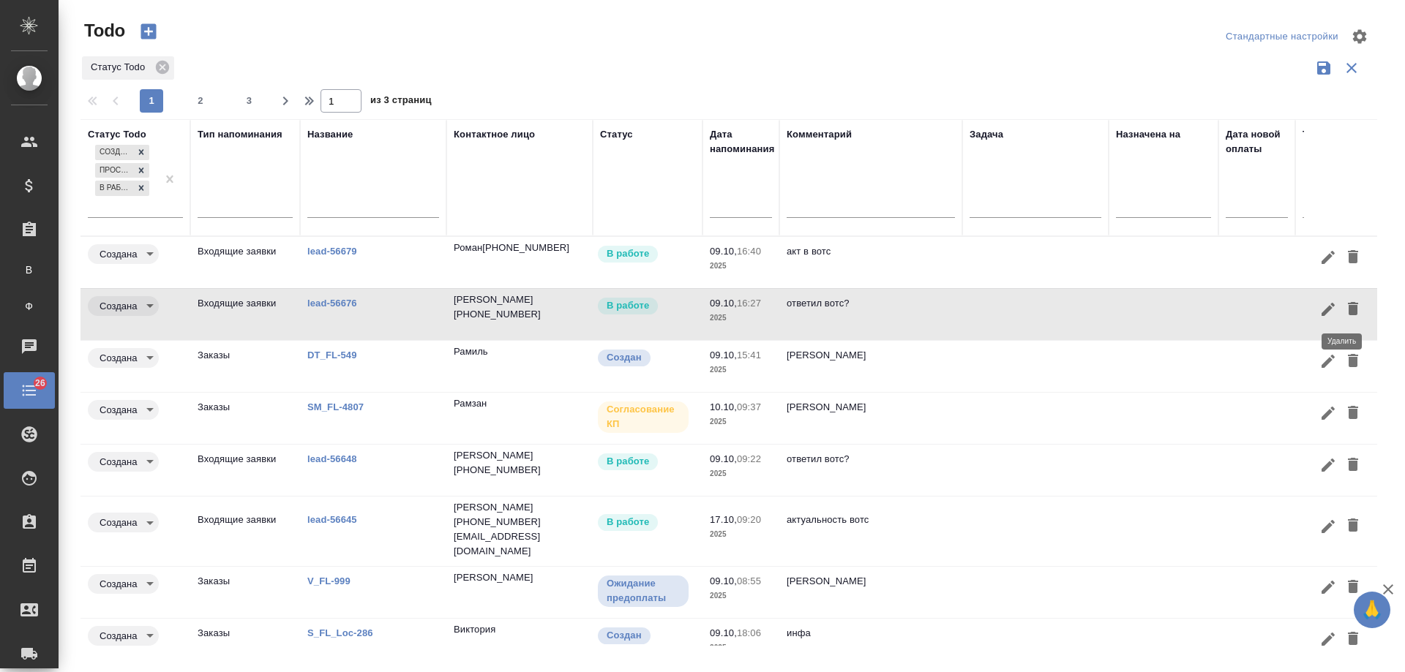
click at [1348, 307] on icon "button" at bounding box center [1353, 308] width 10 height 13
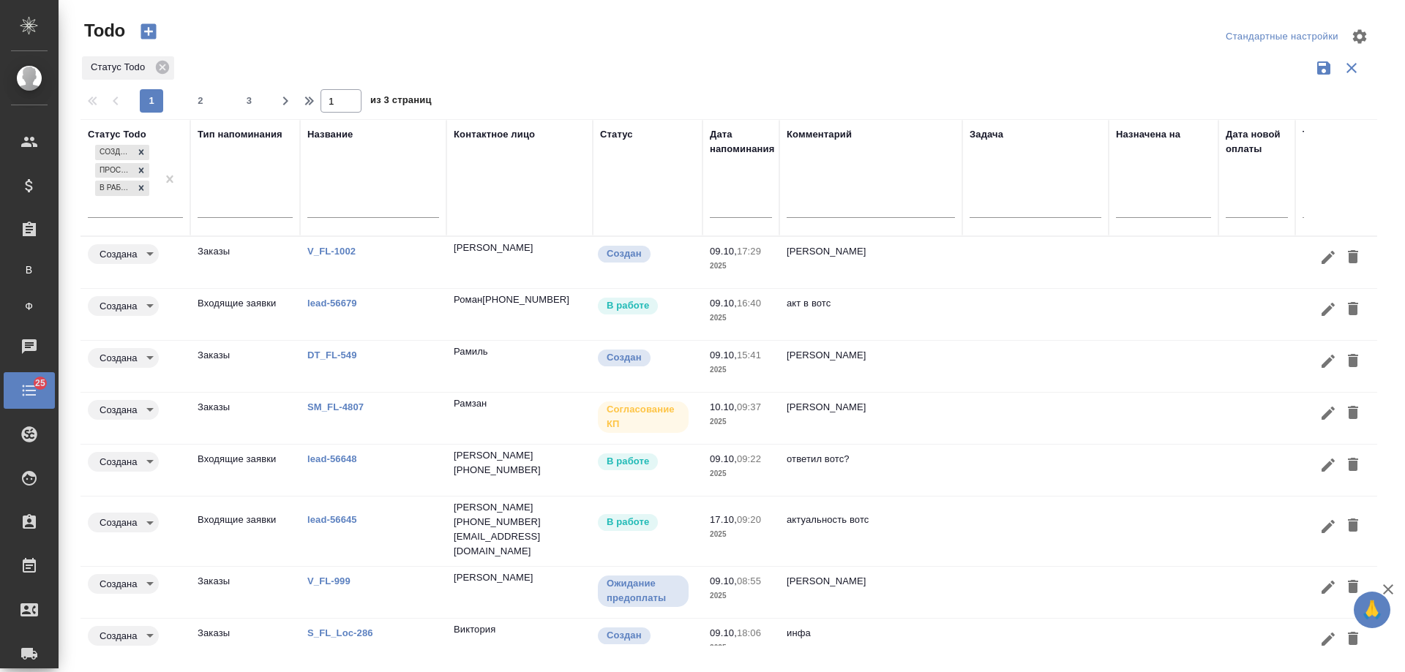
click at [341, 251] on link "V_FL-1002" at bounding box center [331, 251] width 48 height 11
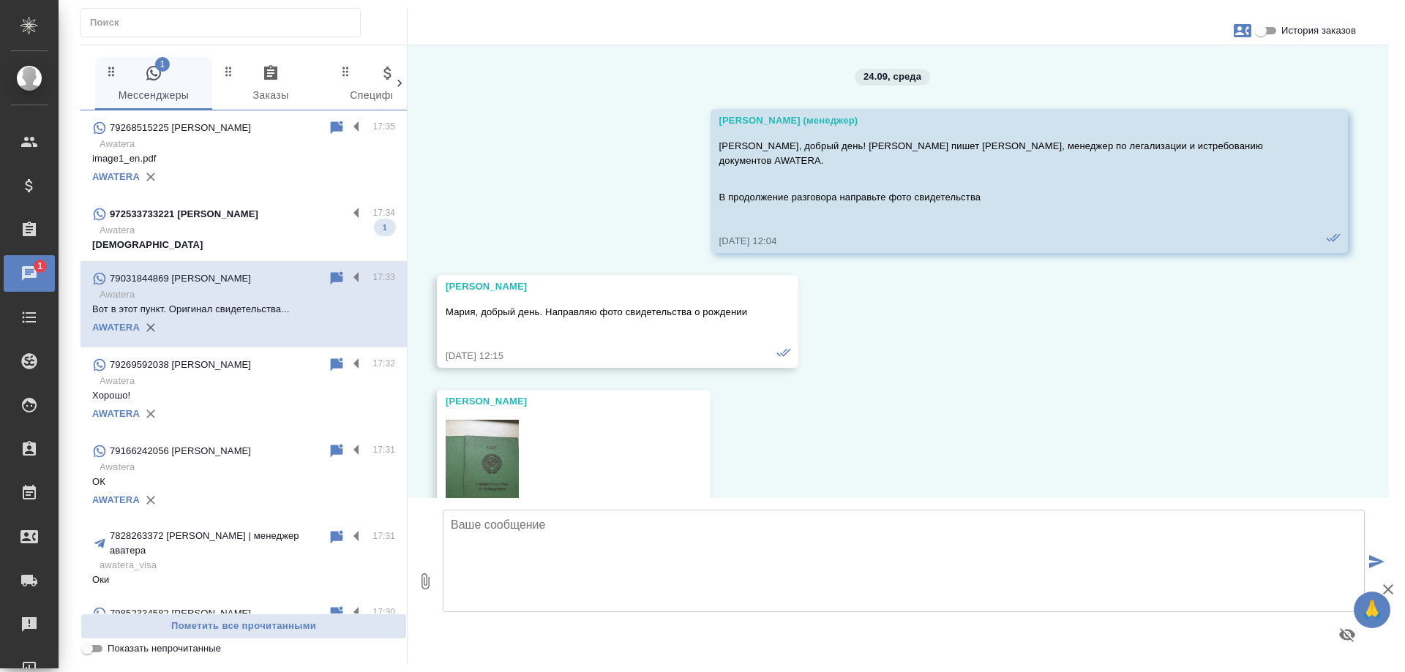
scroll to position [7443, 0]
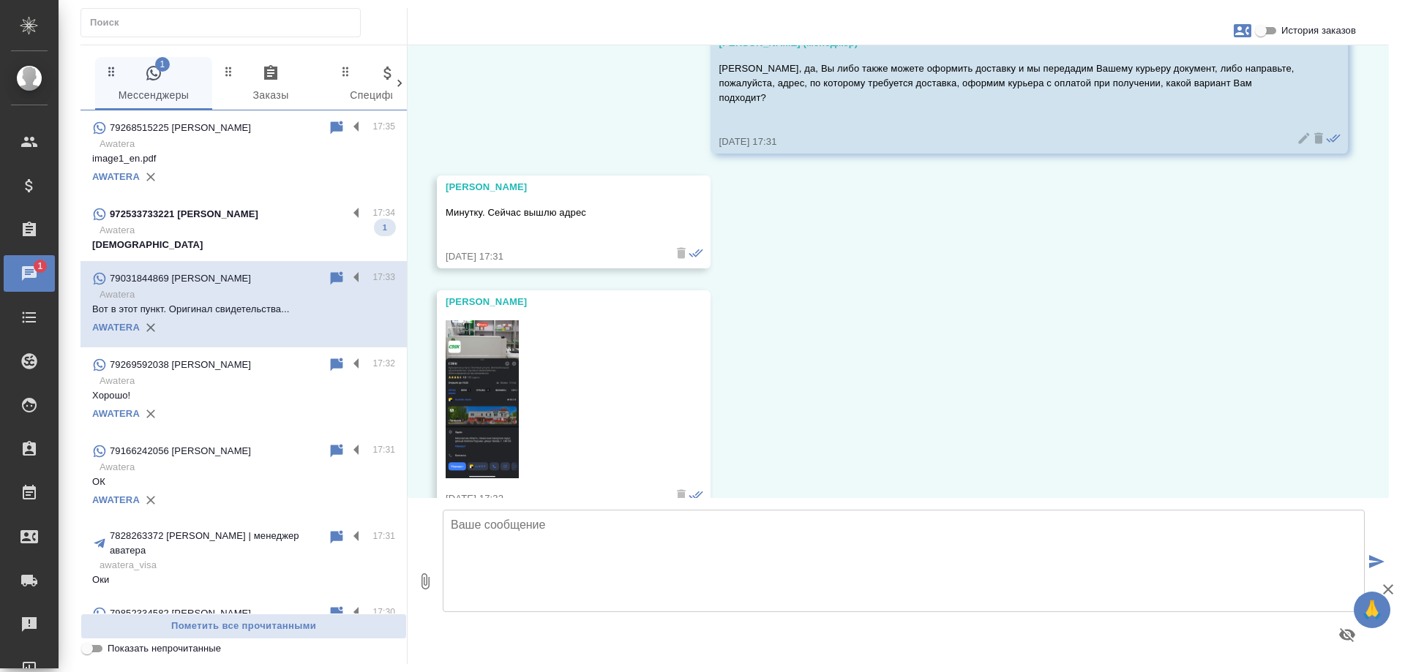
click at [293, 209] on div "972533733221 Alexey Pospelov" at bounding box center [219, 215] width 255 height 18
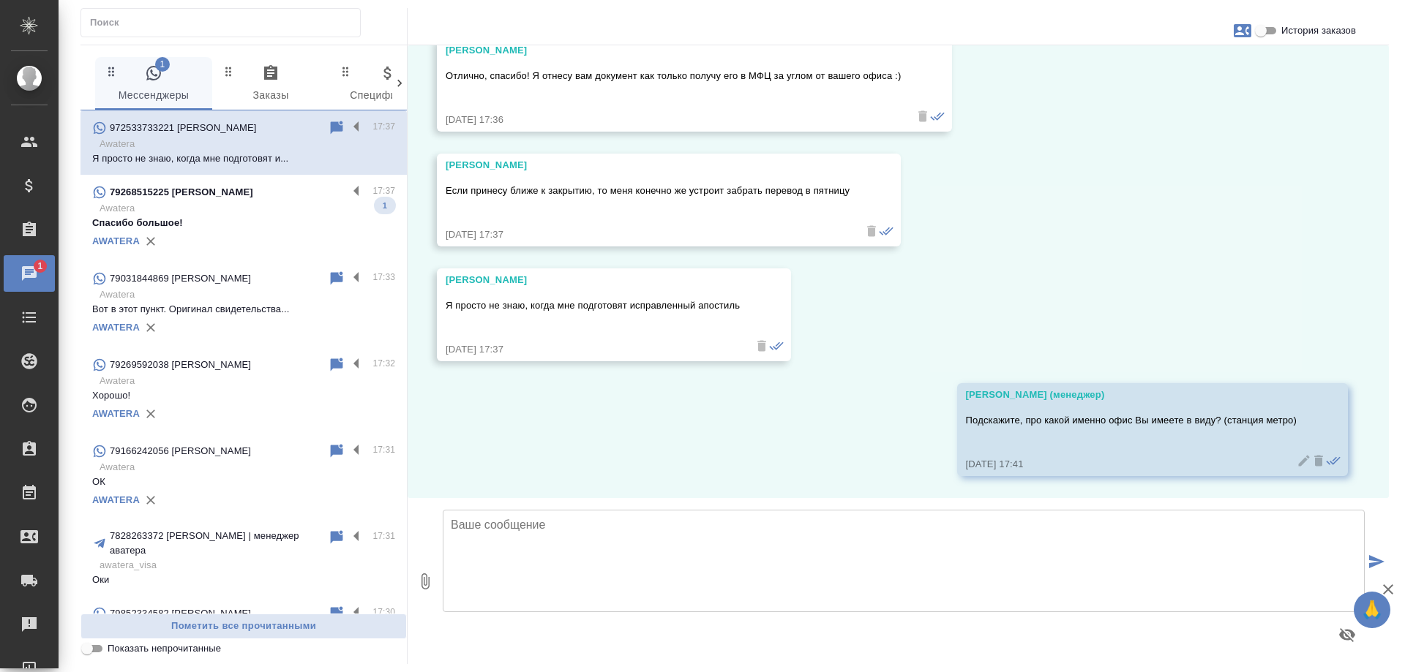
scroll to position [1098, 0]
click at [271, 196] on div "79268515225 [PERSON_NAME]" at bounding box center [219, 193] width 255 height 18
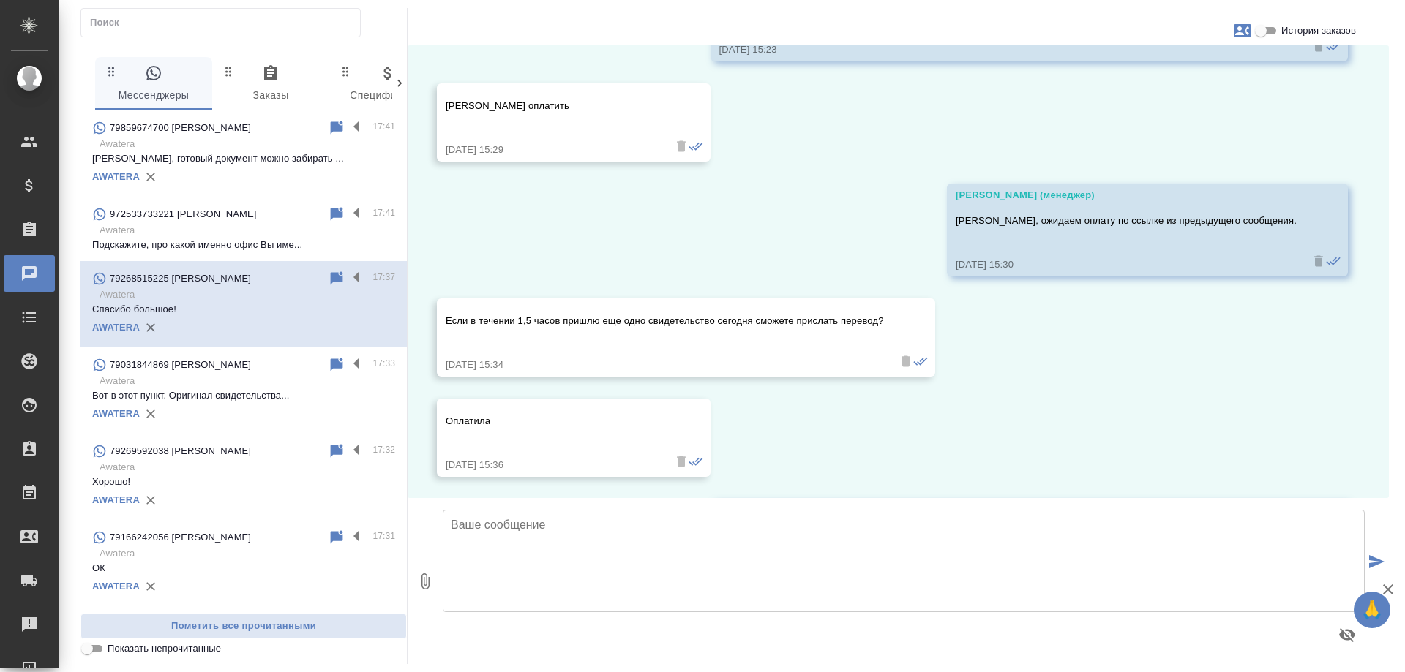
scroll to position [4917, 0]
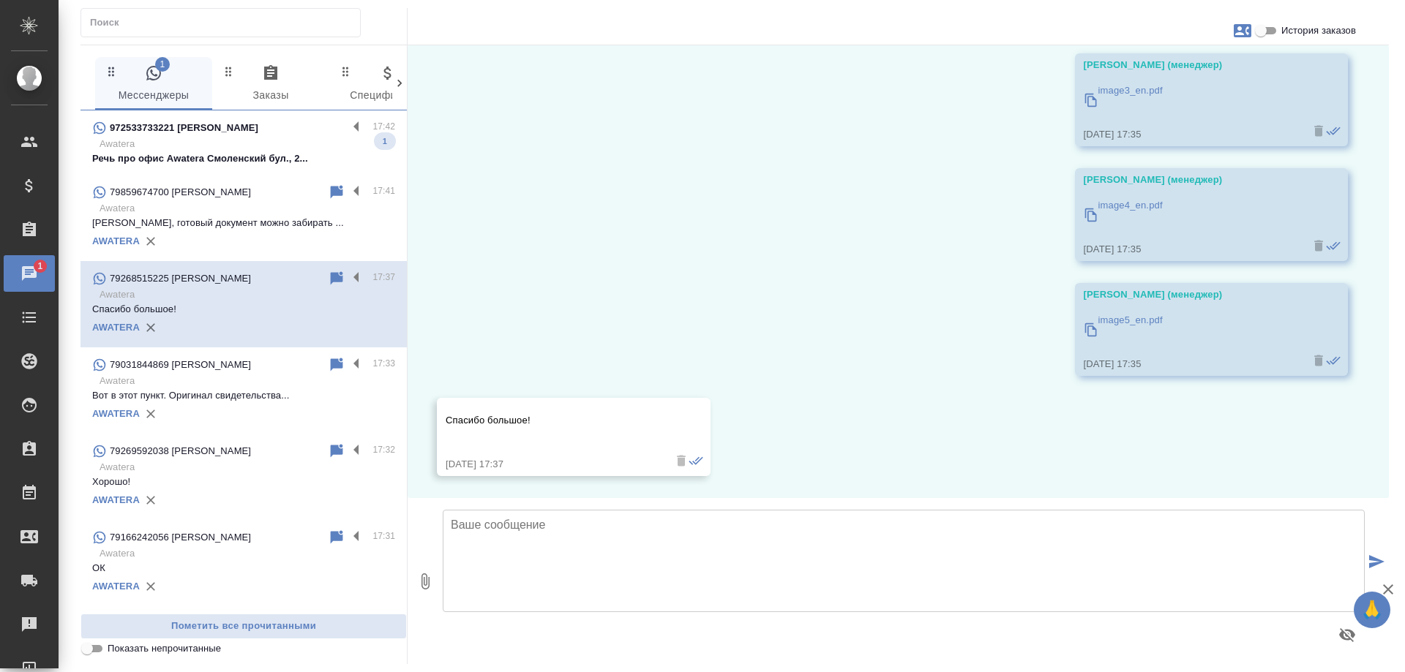
click at [234, 154] on p "Речь про офис Awatera Смоленский бул., 2..." at bounding box center [243, 158] width 303 height 15
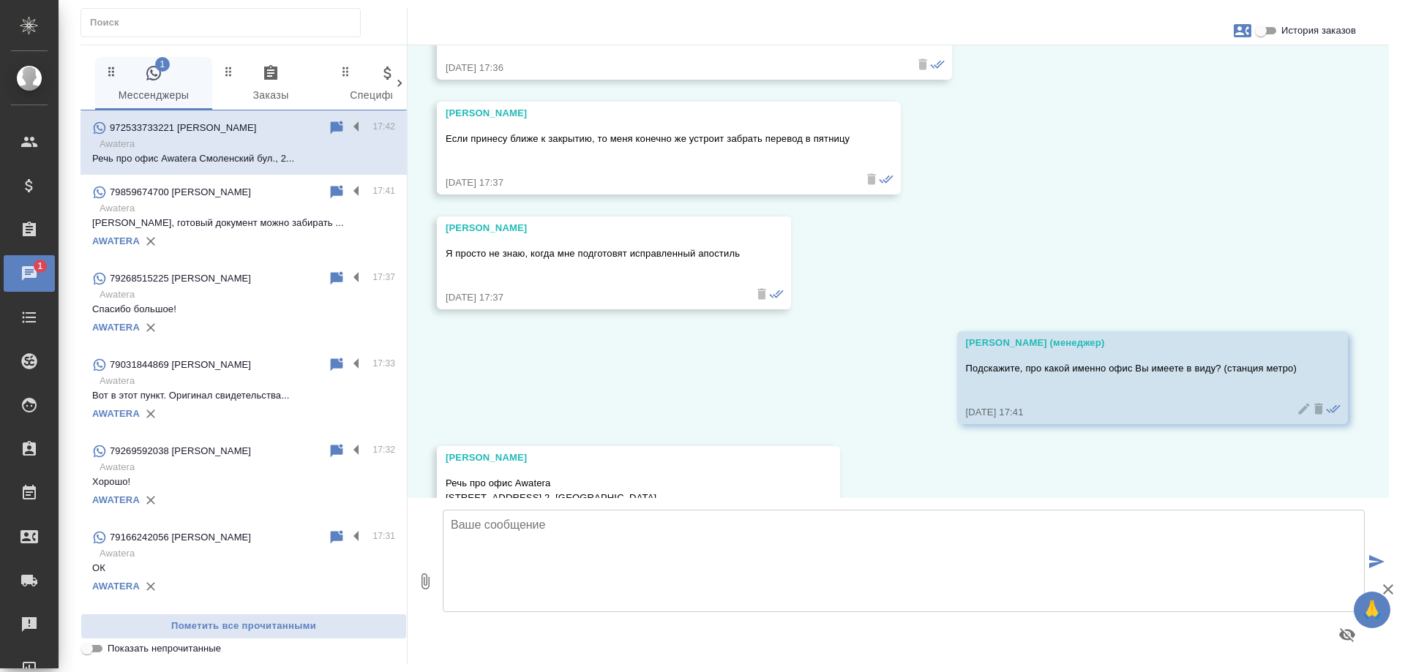
scroll to position [1257, 0]
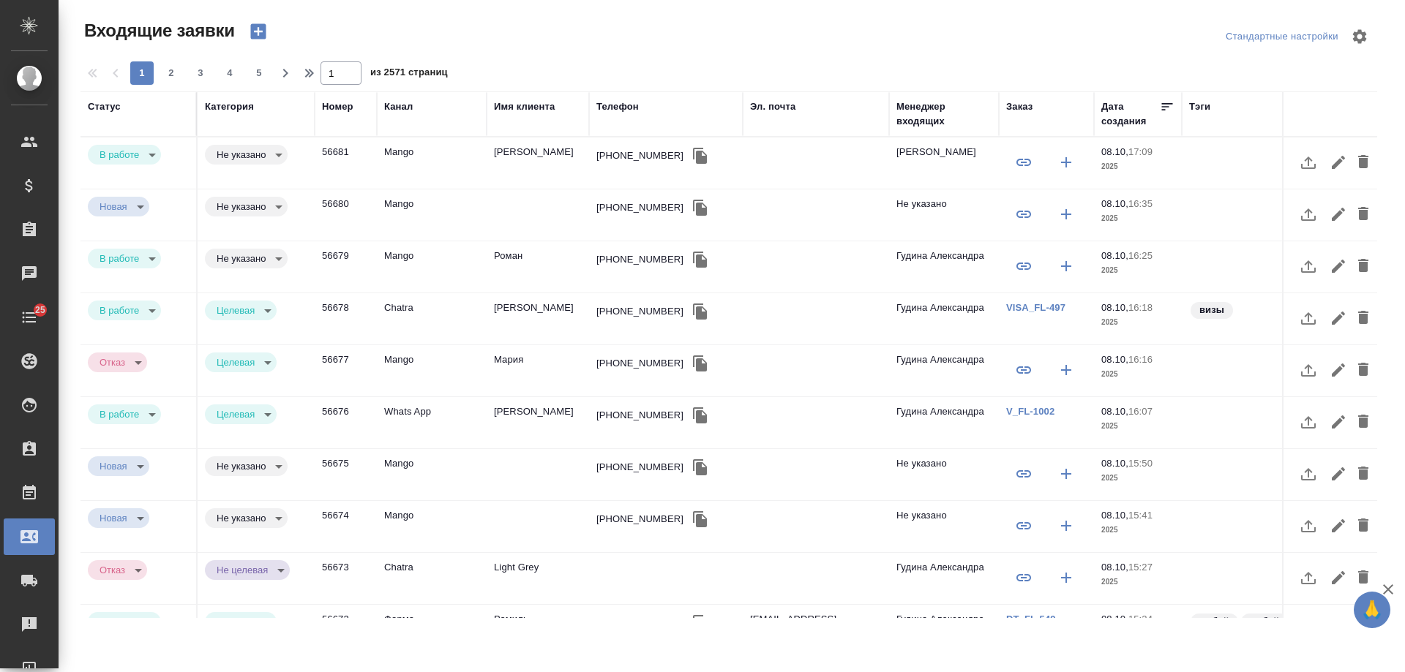
select select "RU"
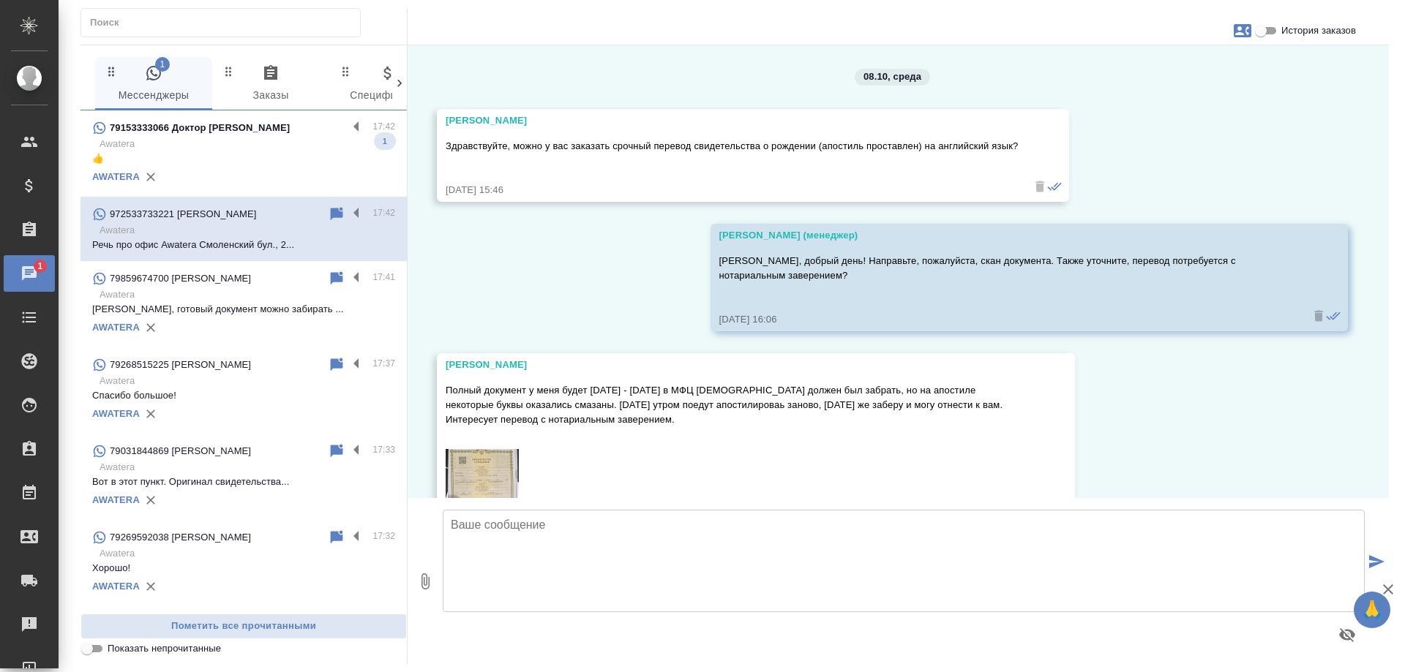
scroll to position [1257, 0]
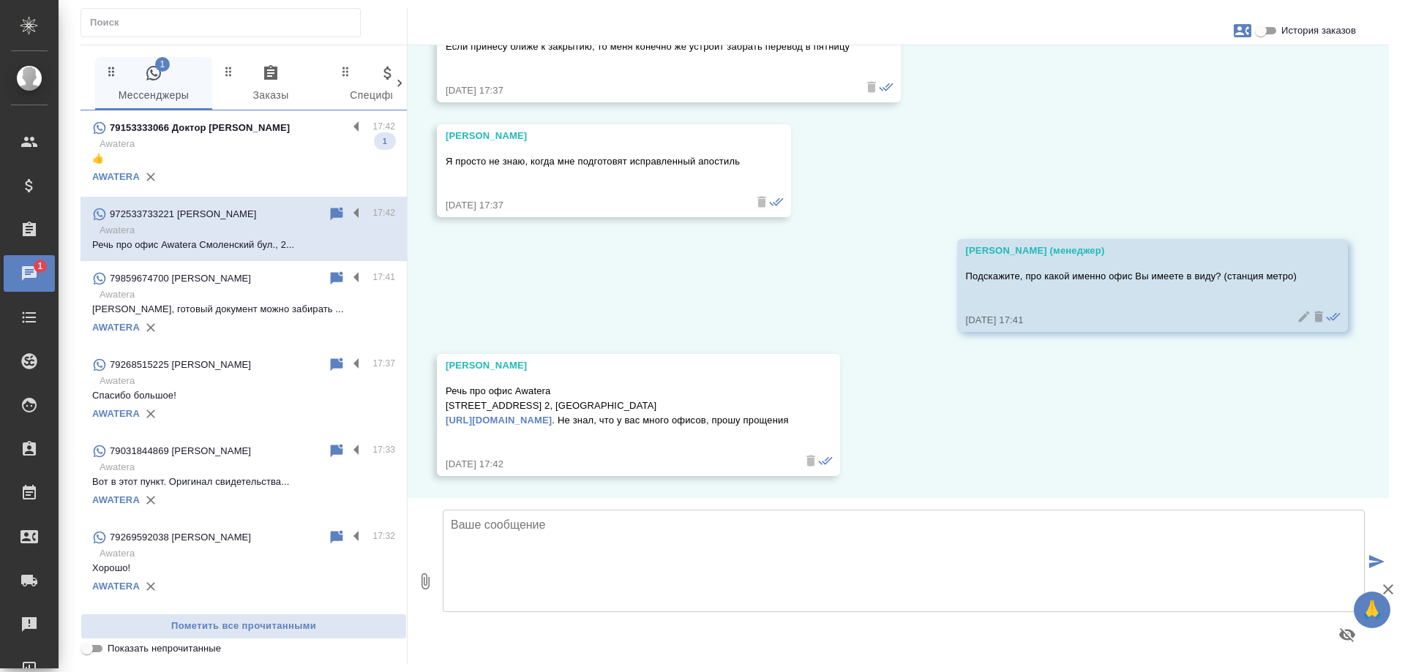
click at [290, 141] on p "Awatera" at bounding box center [248, 144] width 296 height 15
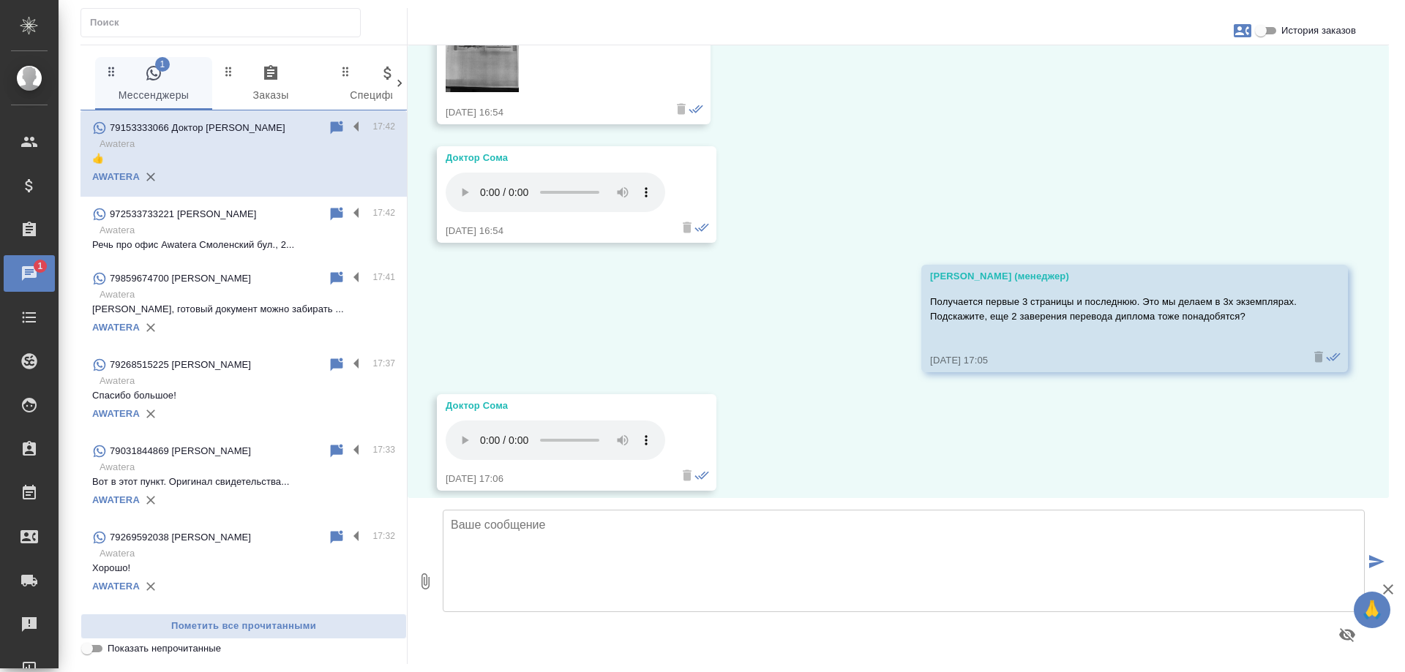
scroll to position [2787, 0]
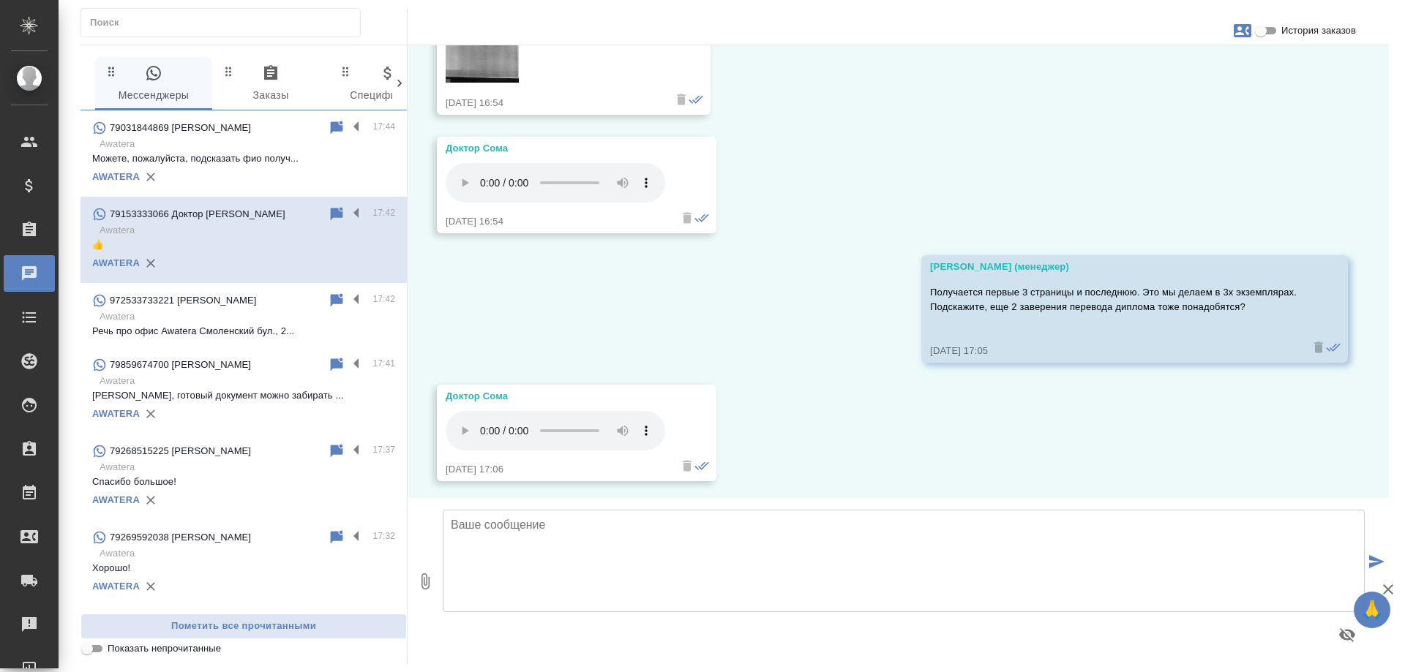
click at [229, 324] on p "Awatera" at bounding box center [248, 317] width 296 height 15
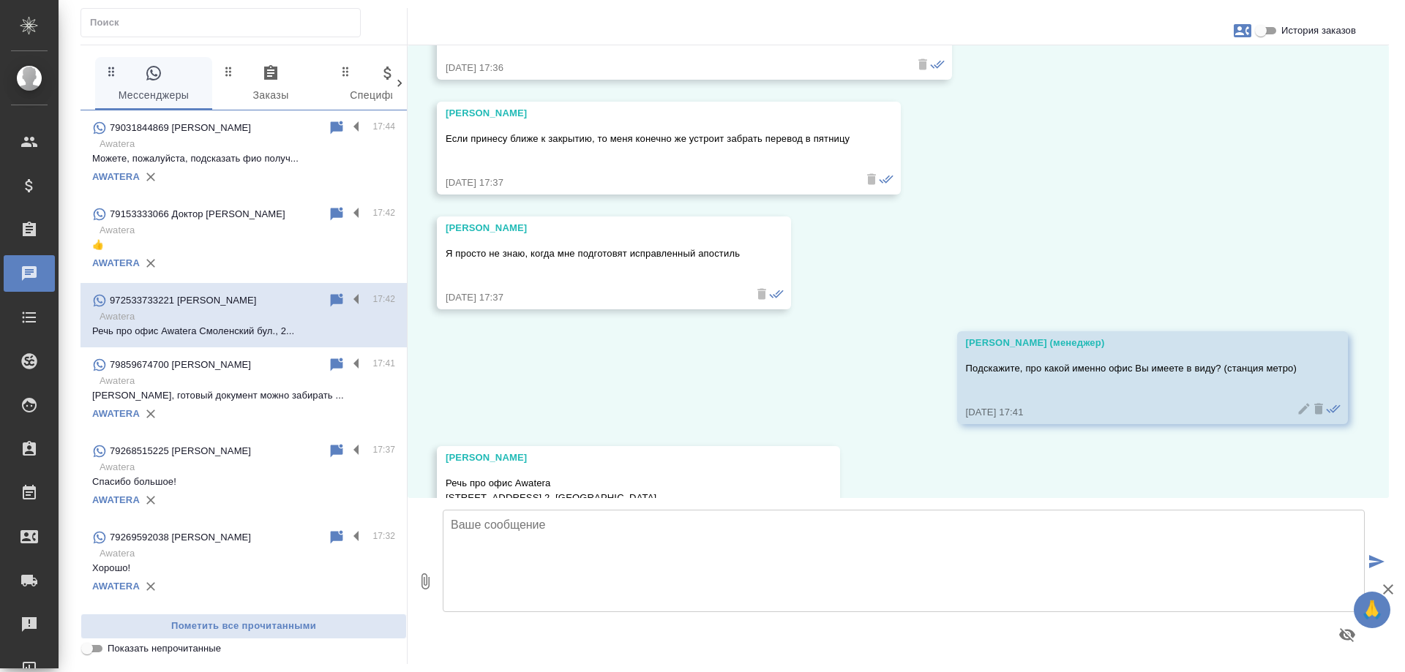
scroll to position [1257, 0]
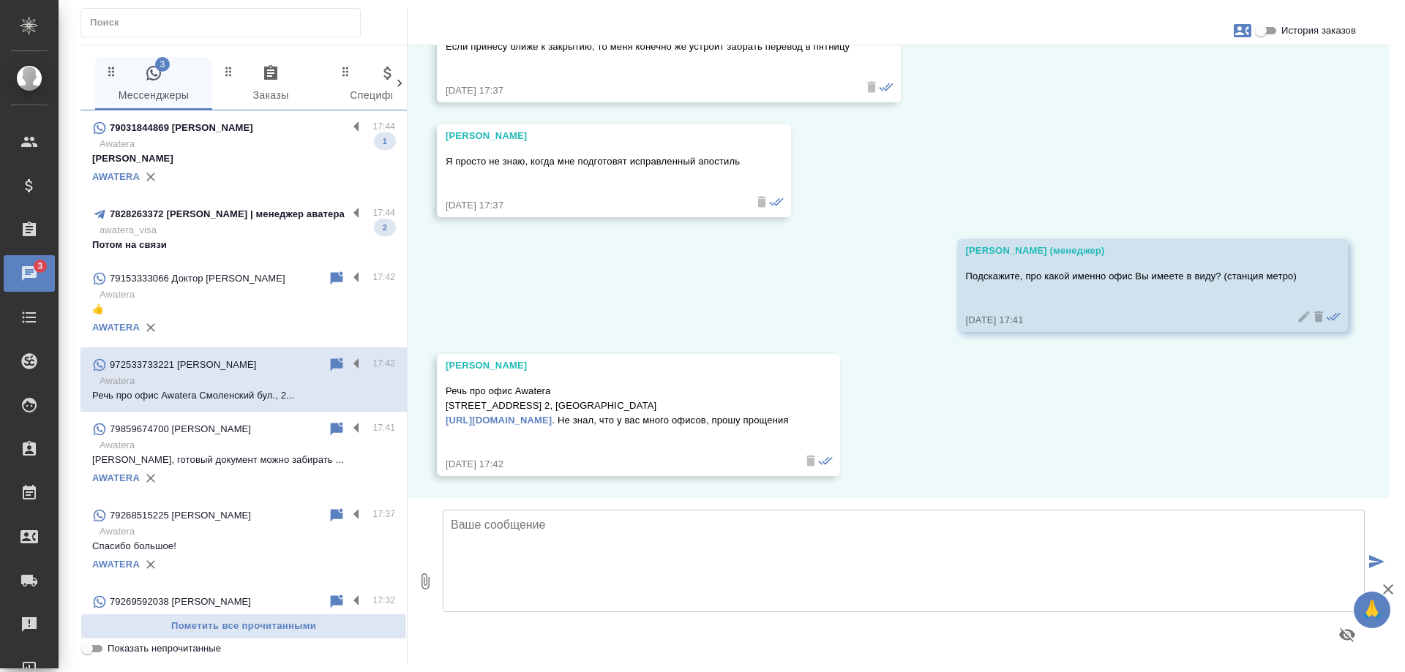
click at [582, 547] on textarea at bounding box center [904, 561] width 922 height 102
click at [592, 523] on textarea at bounding box center [904, 561] width 922 height 102
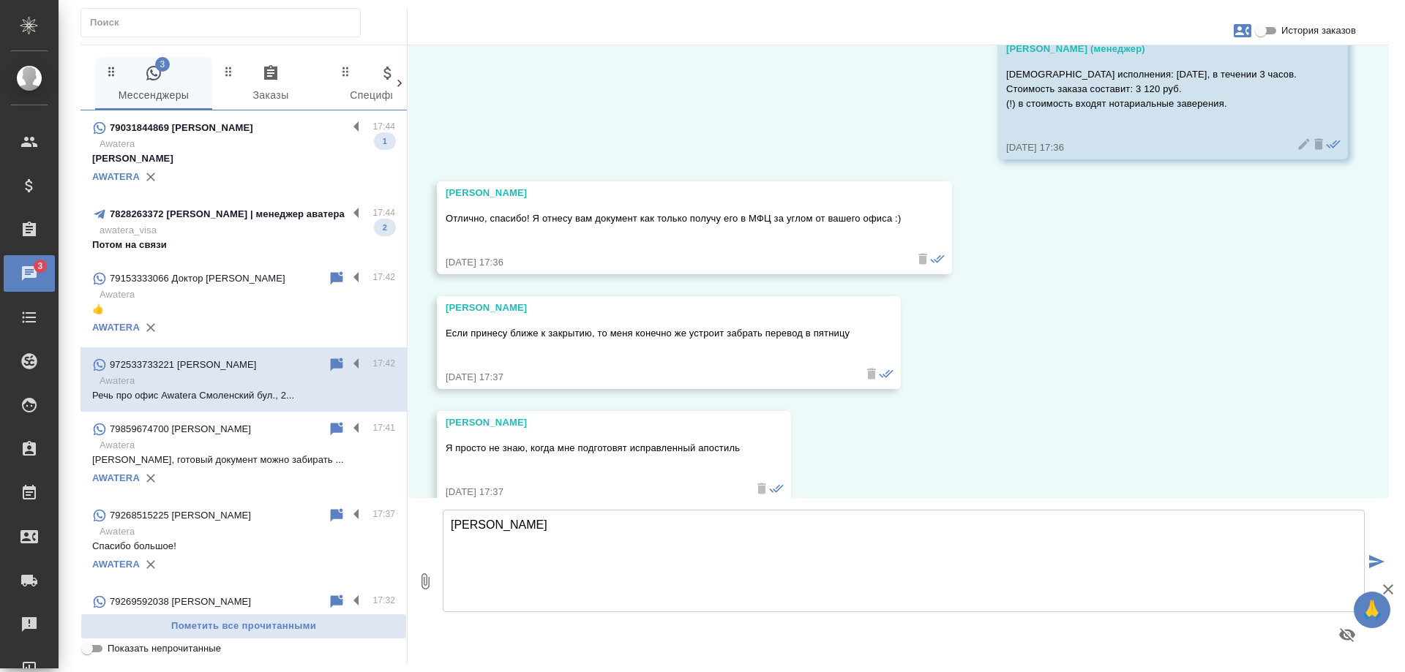
scroll to position [964, 0]
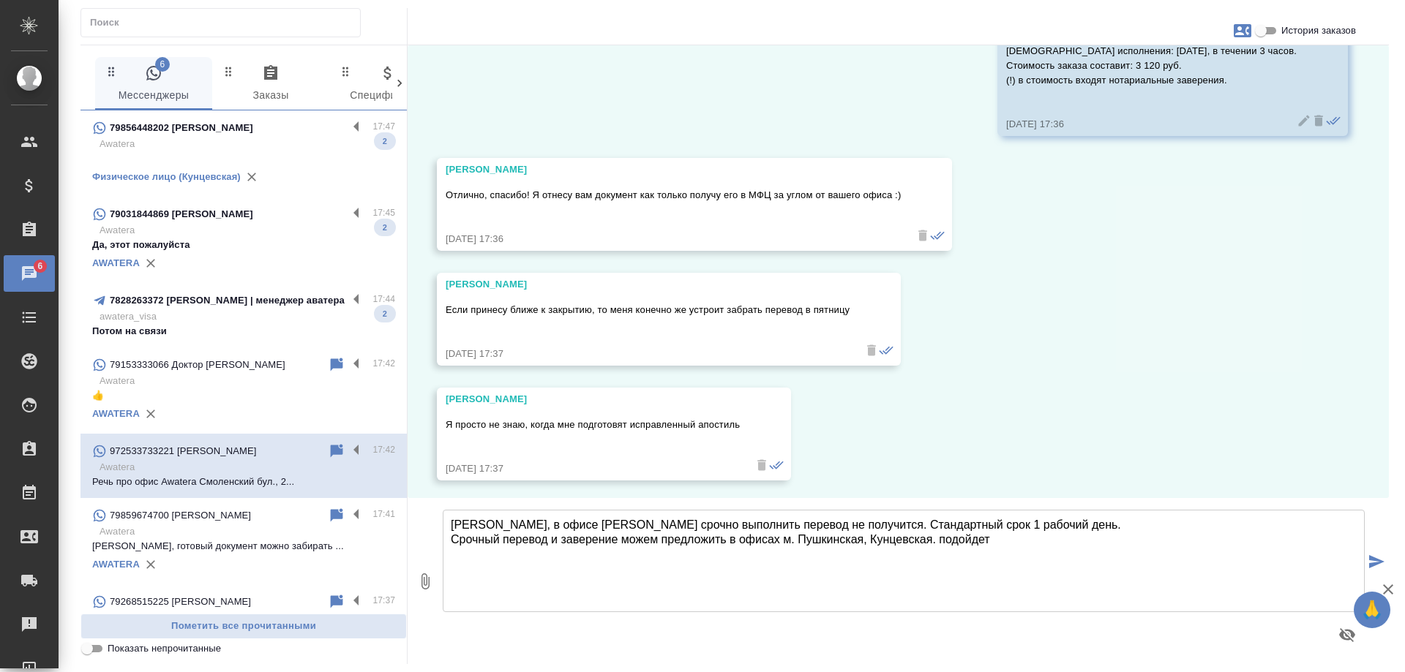
click at [941, 542] on textarea "Алексей, в офисе Смоленская срочно выполнить перевод не получится. Стандартный …" at bounding box center [904, 561] width 922 height 102
click at [1046, 542] on textarea "Алексей, в офисе Смоленская срочно выполнить перевод не получится. Стандартный …" at bounding box center [904, 561] width 922 height 102
drag, startPoint x: 783, startPoint y: 525, endPoint x: 842, endPoint y: 521, distance: 59.4
click at [842, 521] on textarea "Алексей, в офисе Смоленская срочно выполнить перевод не получится. Стандартный …" at bounding box center [904, 561] width 922 height 102
click at [724, 524] on textarea "Алексей, в офисе Смоленская срочно выполнить перевод нет технической возможност…" at bounding box center [904, 561] width 922 height 102
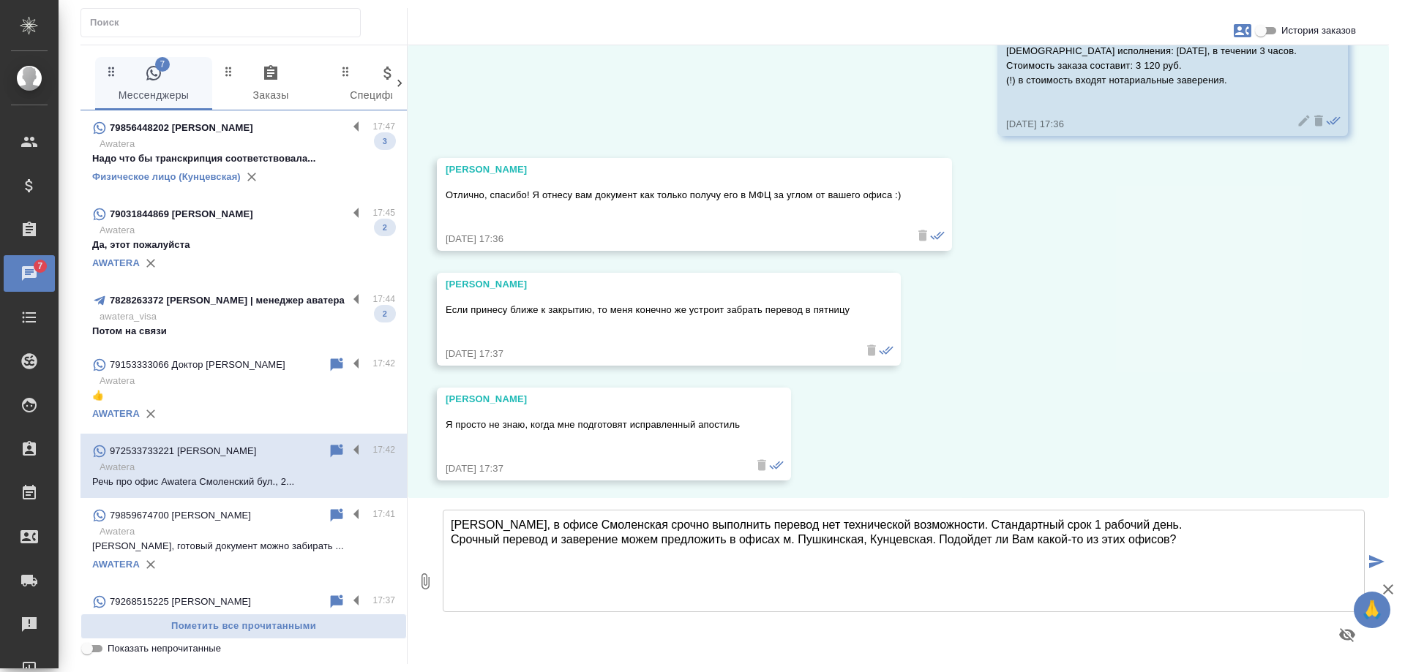
click at [1198, 542] on textarea "Алексей, в офисе Смоленская срочно выполнить перевод нет технической возможност…" at bounding box center [904, 561] width 922 height 102
type textarea "Алексей, в офисе Смоленская срочно выполнить перевод нет технической возможност…"
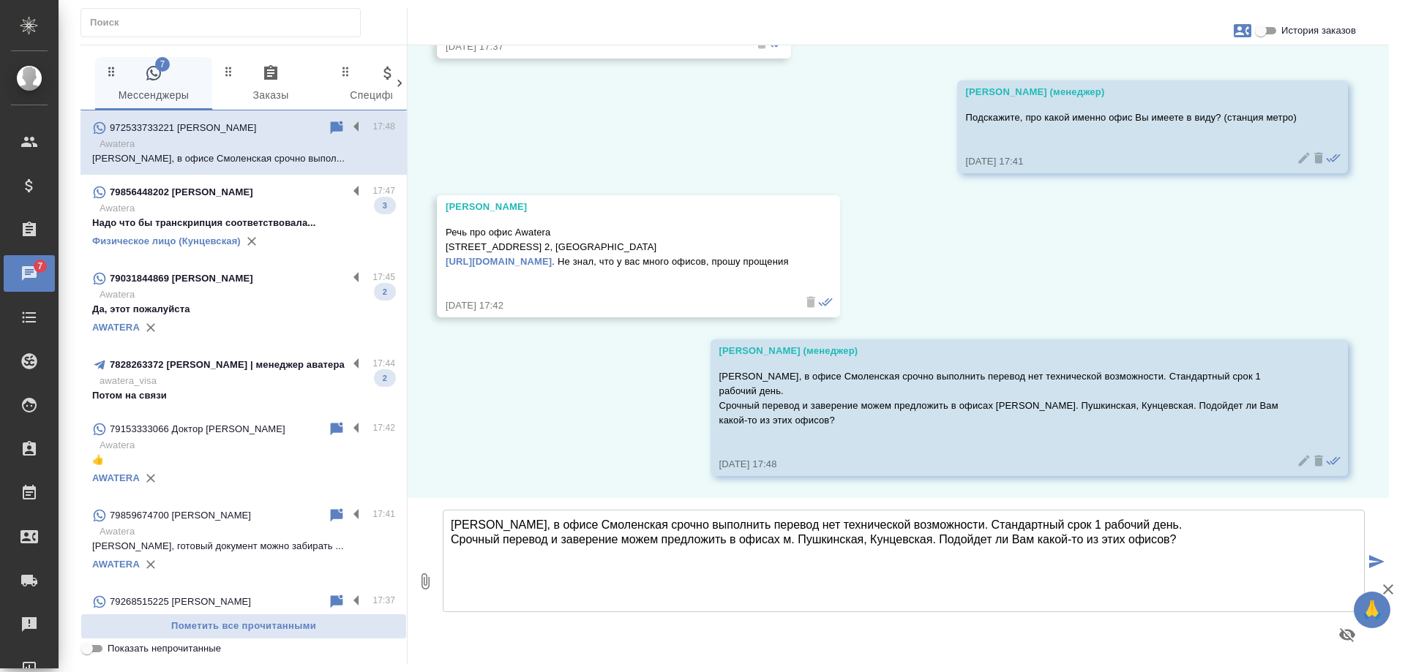
scroll to position [1401, 0]
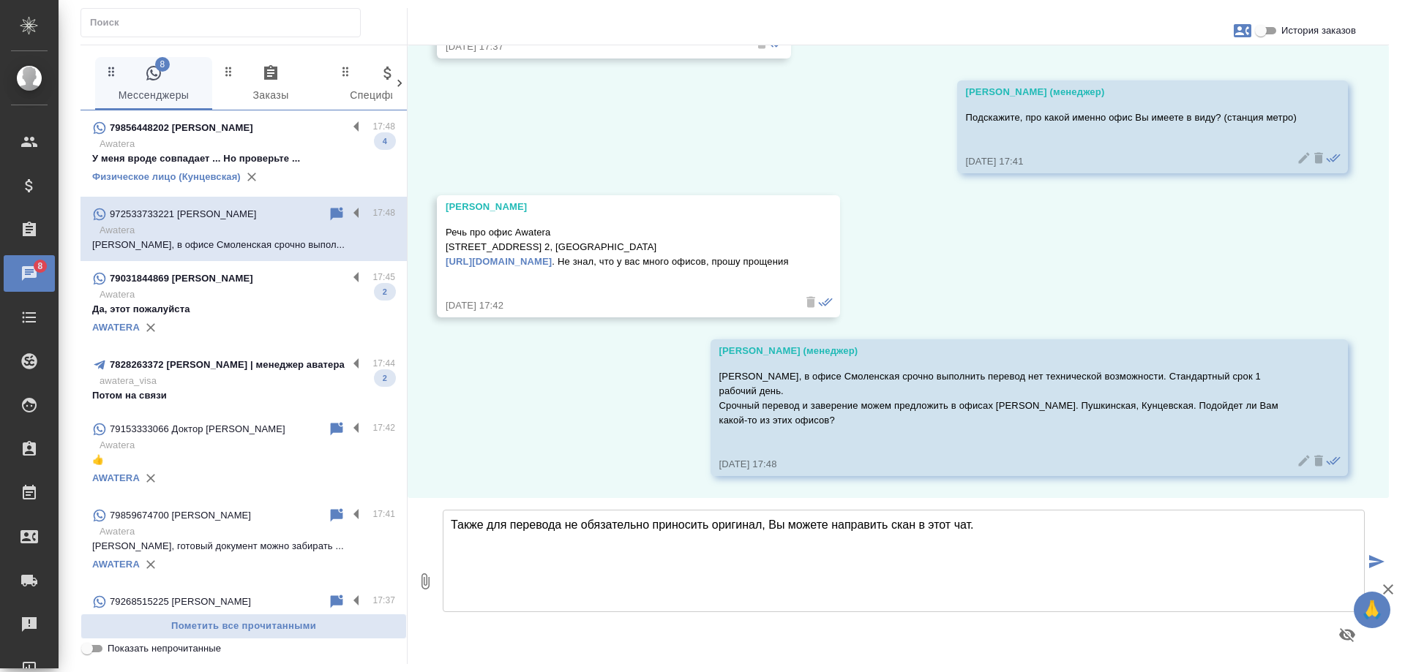
click at [916, 525] on textarea "Также для перевода не обязательно приносить оригинал, Вы можете направить скан …" at bounding box center [904, 561] width 922 height 102
click at [1030, 525] on textarea "Также для перевода не обязательно приносить оригинал, Вы можете направить скан …" at bounding box center [904, 561] width 922 height 102
type textarea "Также для перевода не обязательно приносить оригинал, Вы можете направить скан …"
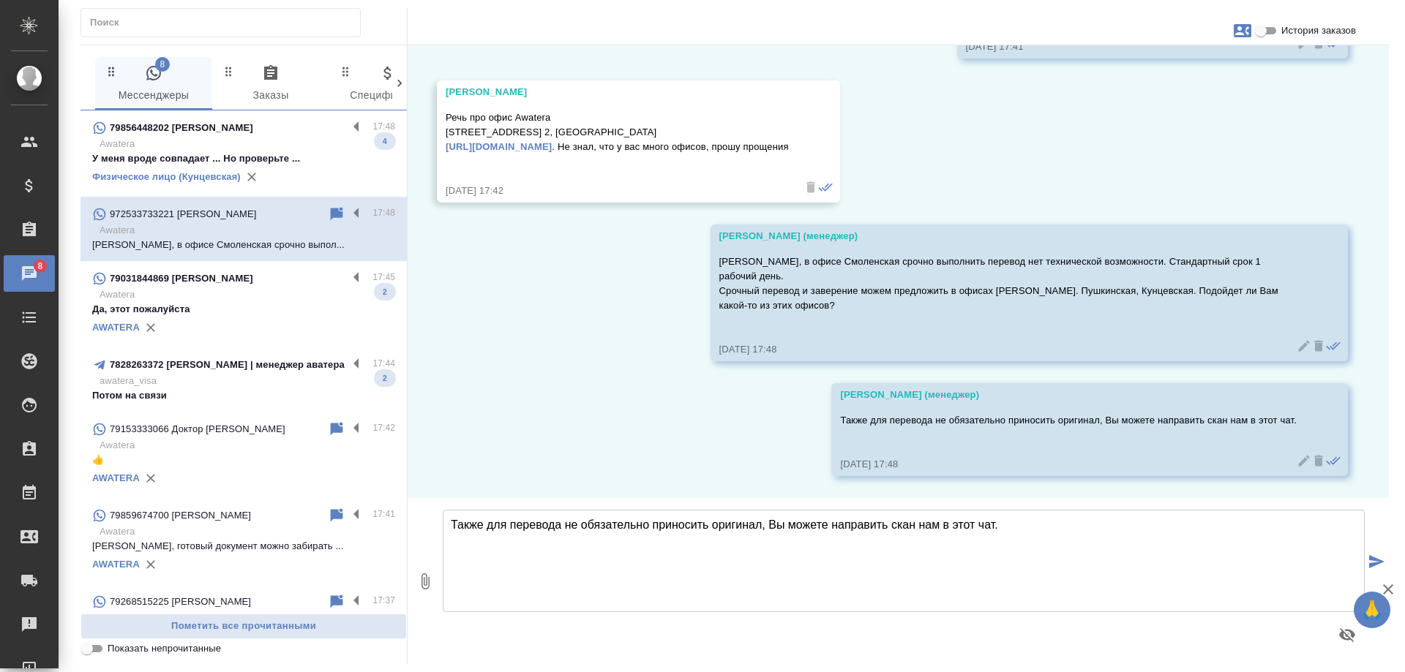
scroll to position [1516, 0]
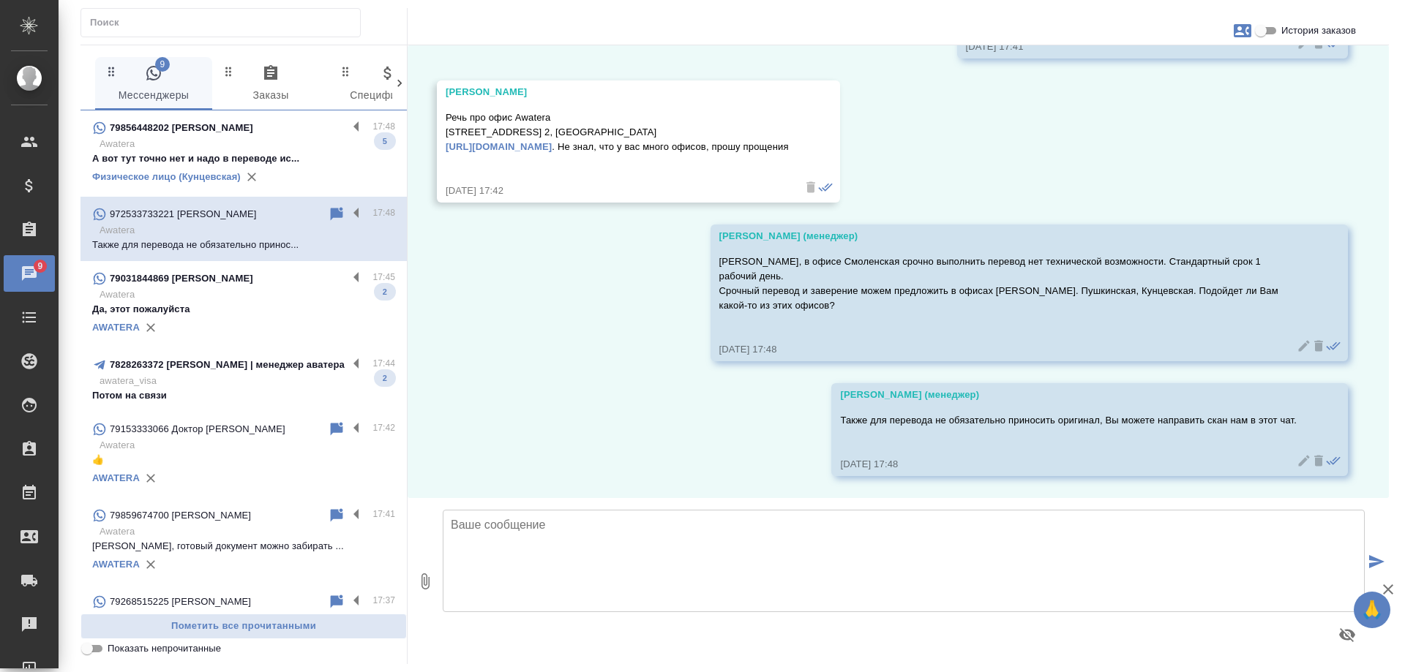
click at [326, 136] on div "79856448202 Подольский Илья Михайлович" at bounding box center [219, 128] width 255 height 18
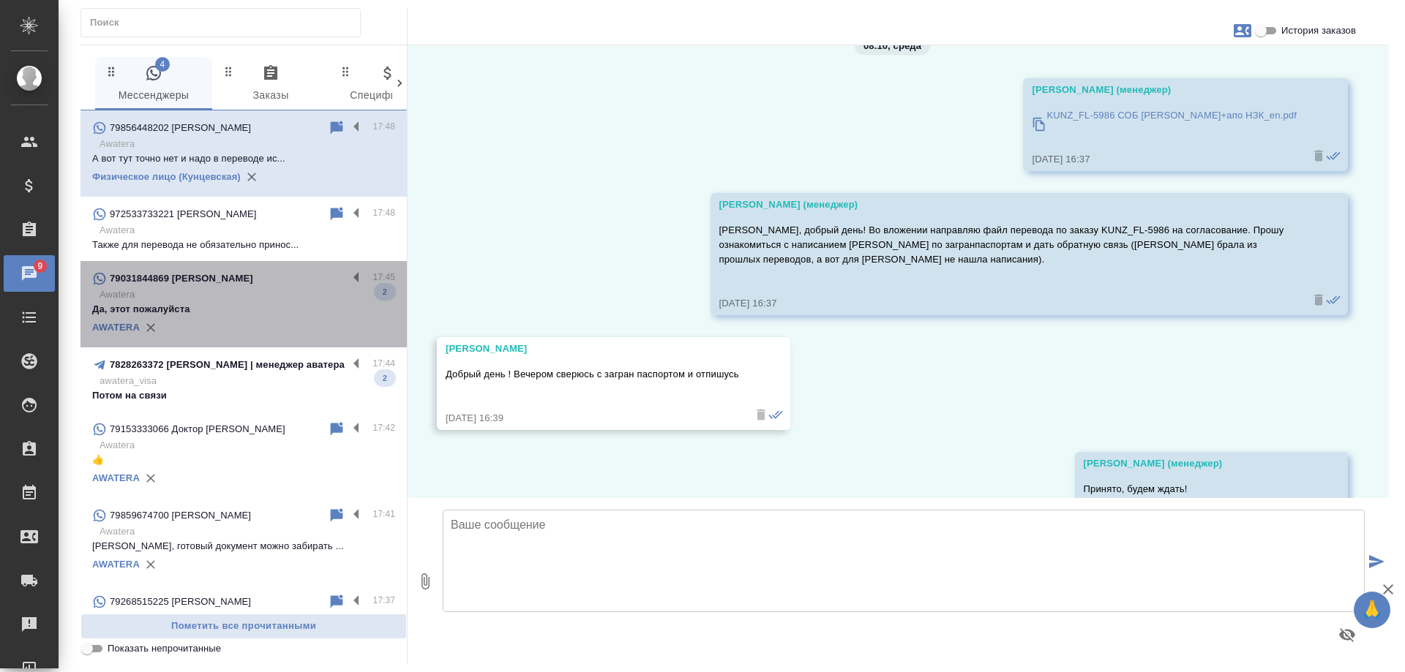
click at [293, 288] on p "Awatera" at bounding box center [248, 295] width 296 height 15
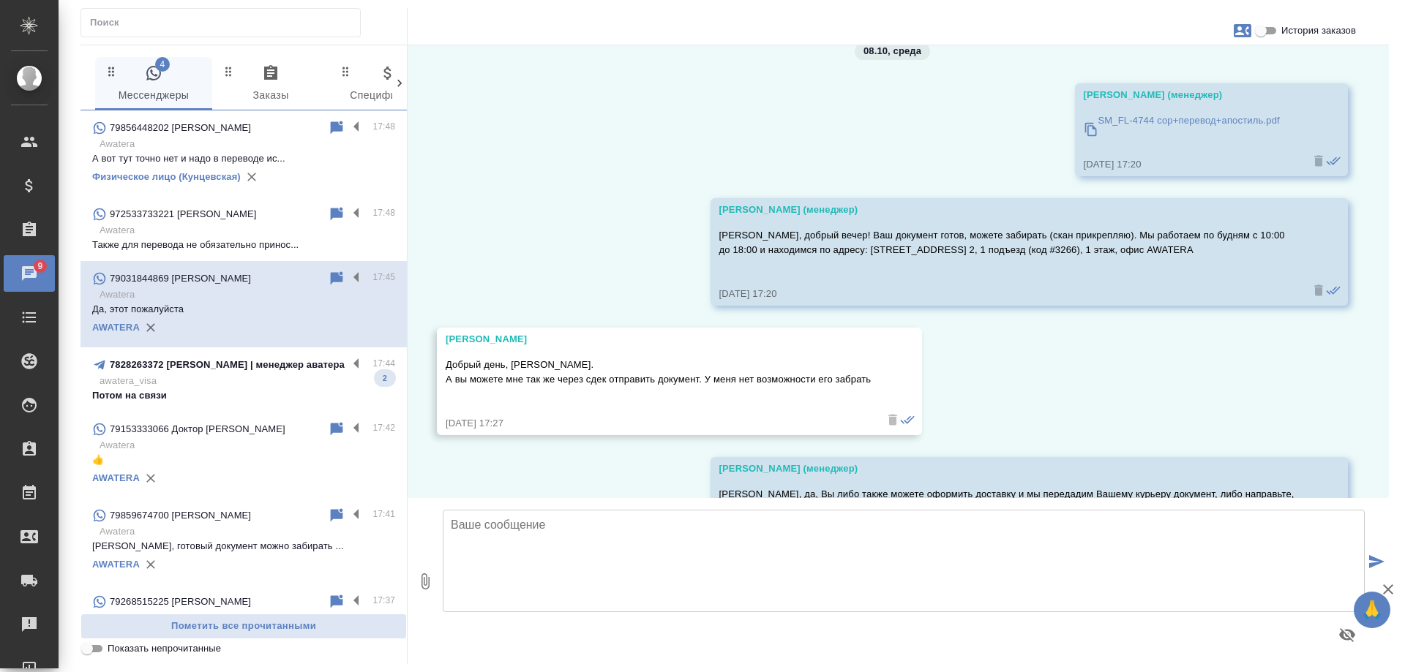
scroll to position [7056, 0]
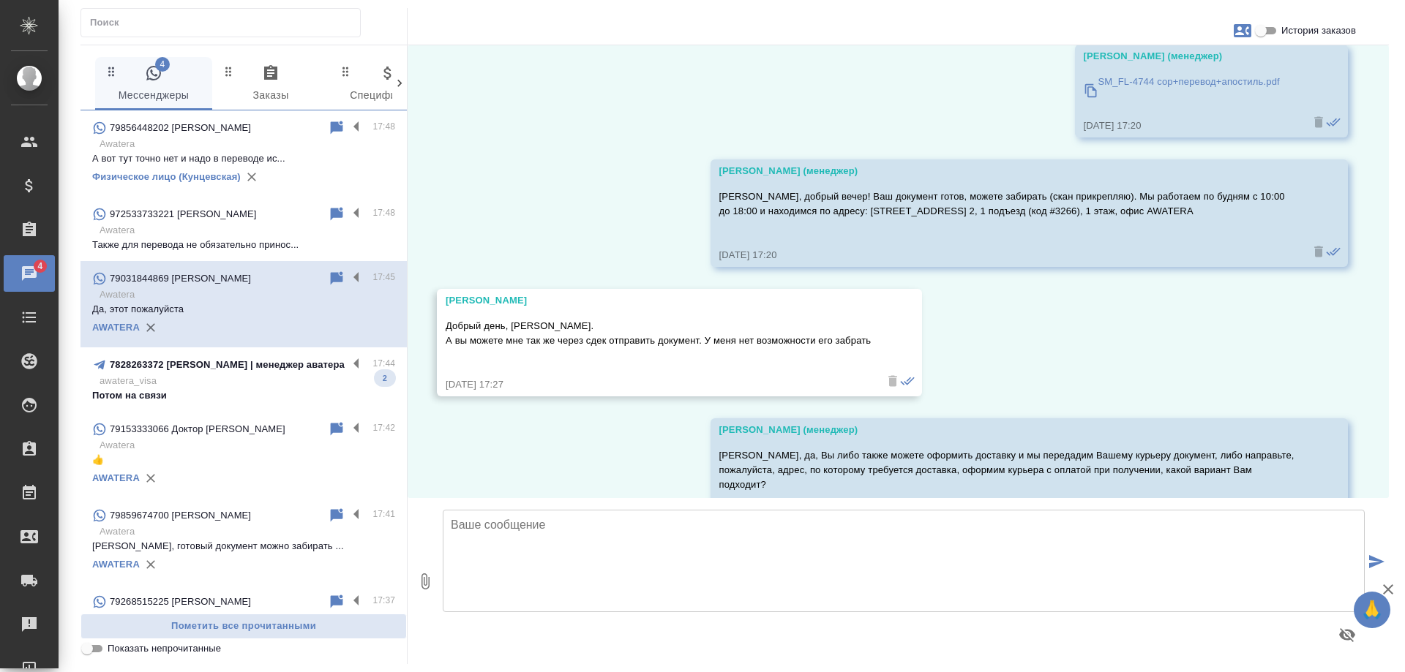
click at [259, 389] on p "awatera_visa" at bounding box center [248, 381] width 296 height 15
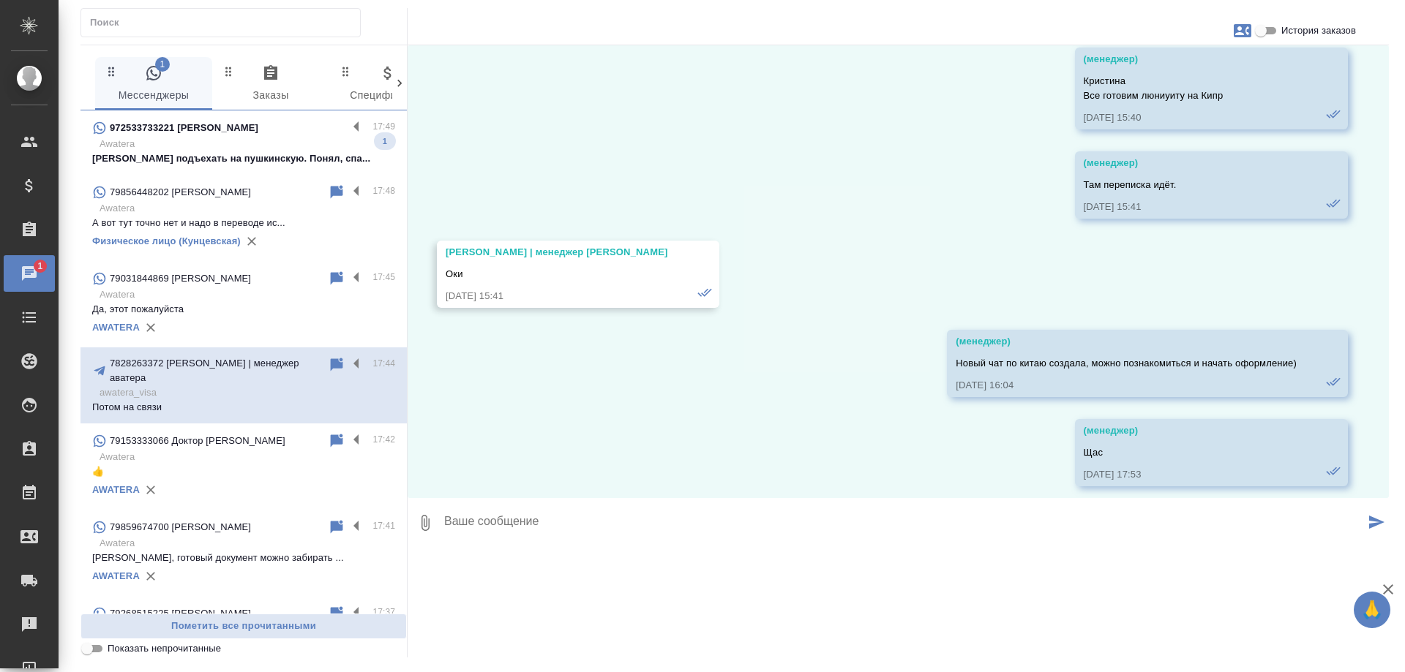
click at [238, 166] on p "Могу подъехать на пушкинскую. Понял, спа..." at bounding box center [243, 158] width 303 height 15
click at [233, 151] on p "Awatera" at bounding box center [248, 144] width 296 height 15
click at [222, 151] on p "Awatera" at bounding box center [248, 144] width 296 height 15
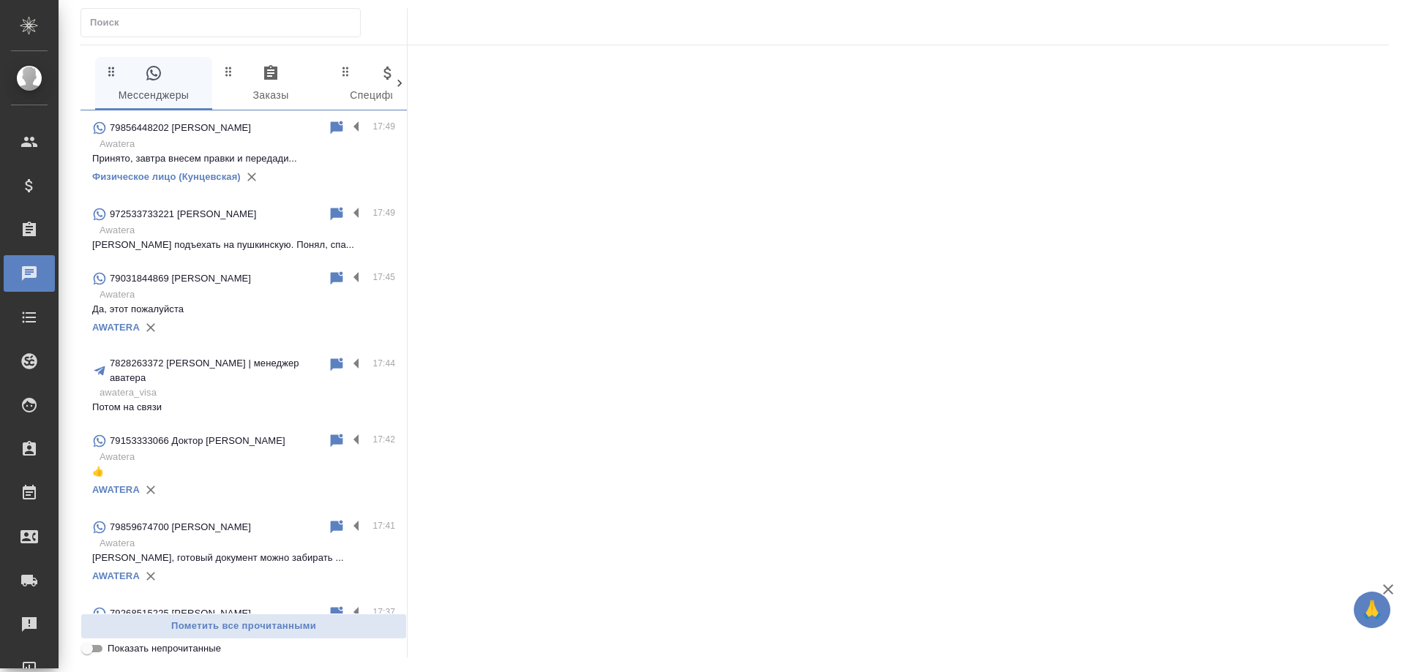
click at [266, 237] on p "Awatera" at bounding box center [248, 230] width 296 height 15
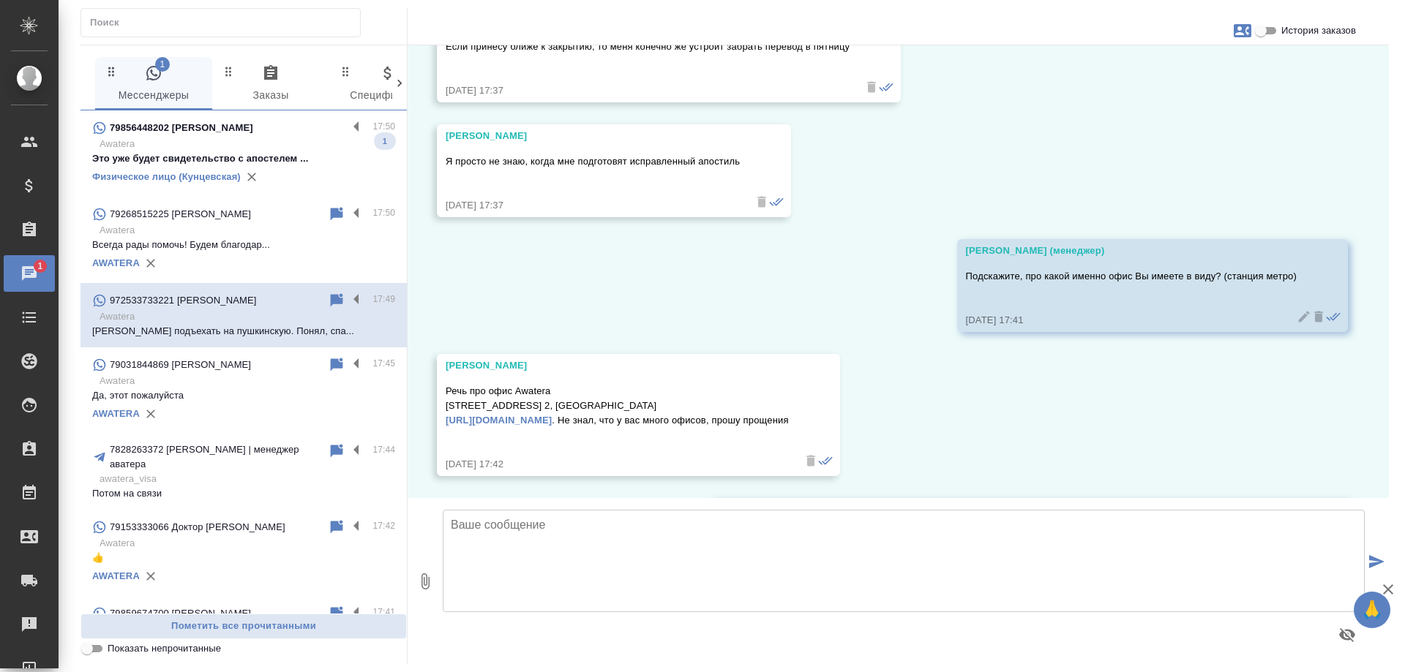
scroll to position [1631, 0]
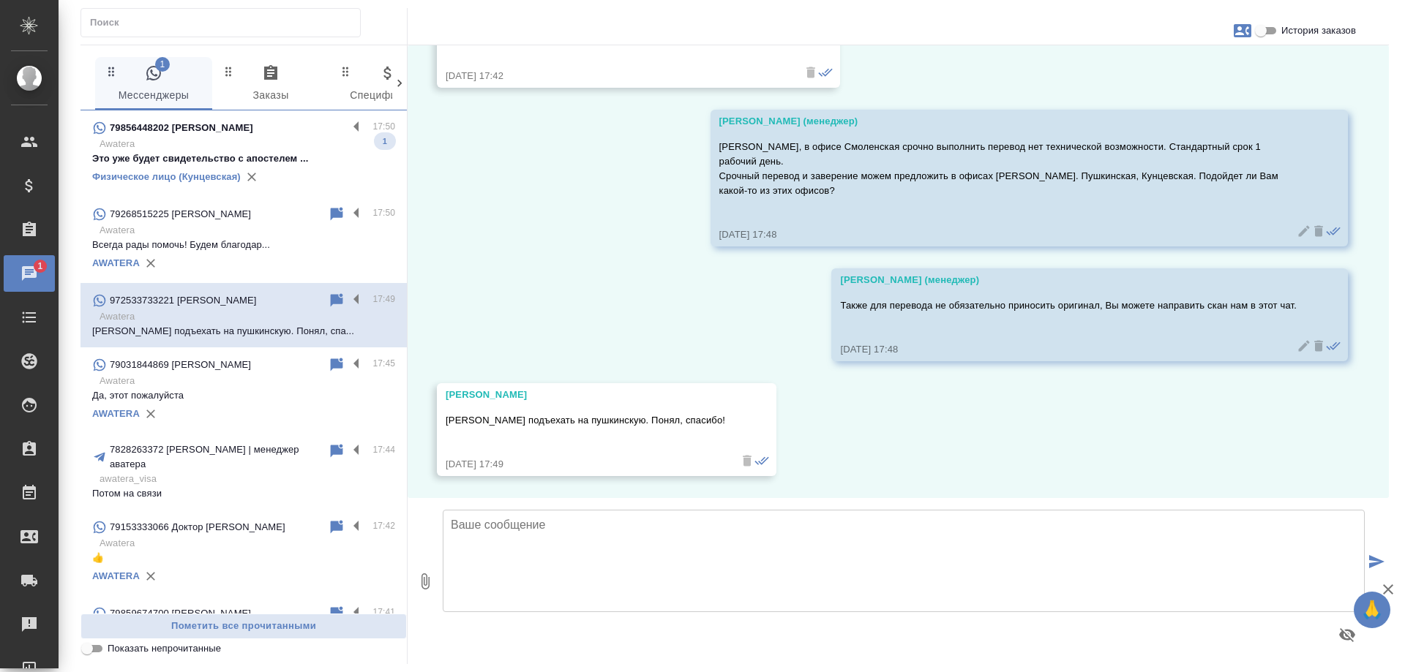
click at [640, 551] on textarea at bounding box center [904, 561] width 922 height 102
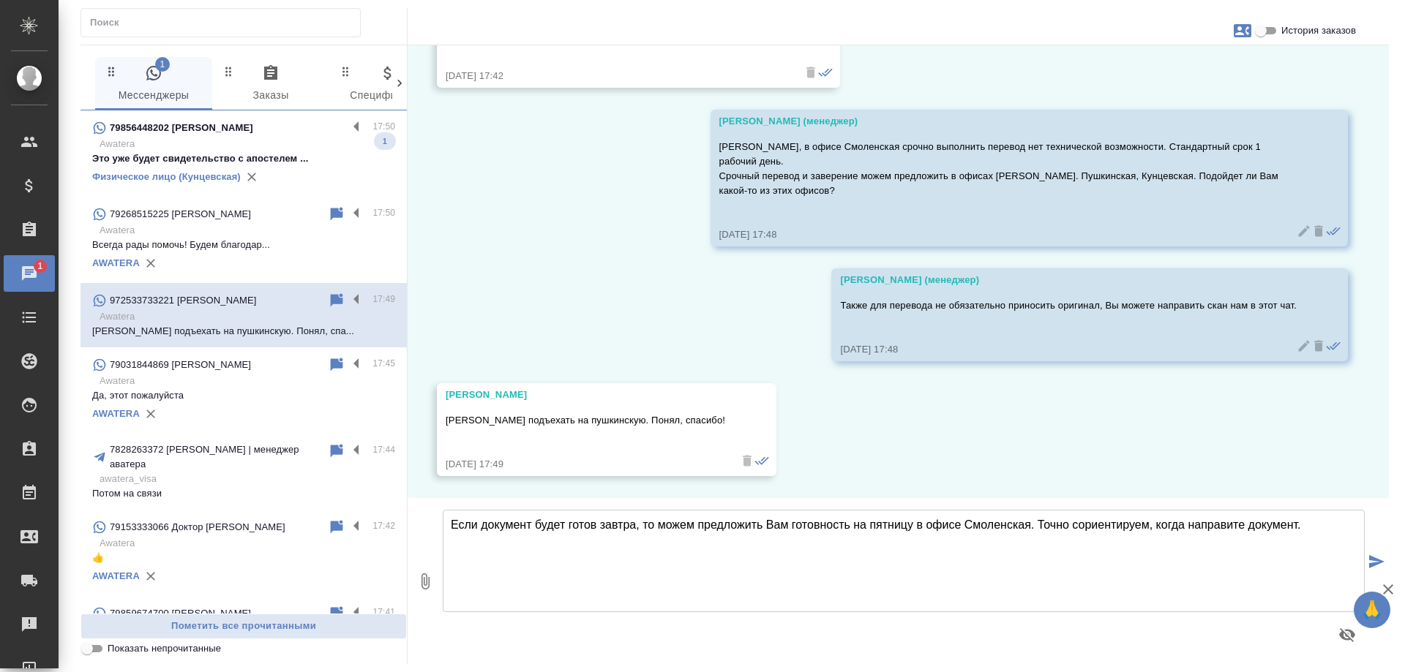
click at [1101, 547] on textarea "Если документ будет готов завтра, то можем предложить Вам готовность на пятницу…" at bounding box center [904, 561] width 922 height 102
click at [1309, 527] on textarea "Если документ будет готов завтра, то можем предложить Вам готовность на пятницу…" at bounding box center [904, 561] width 922 height 102
type textarea "Если документ будет готов завтра, то можем предложить Вам готовность на пятницу…"
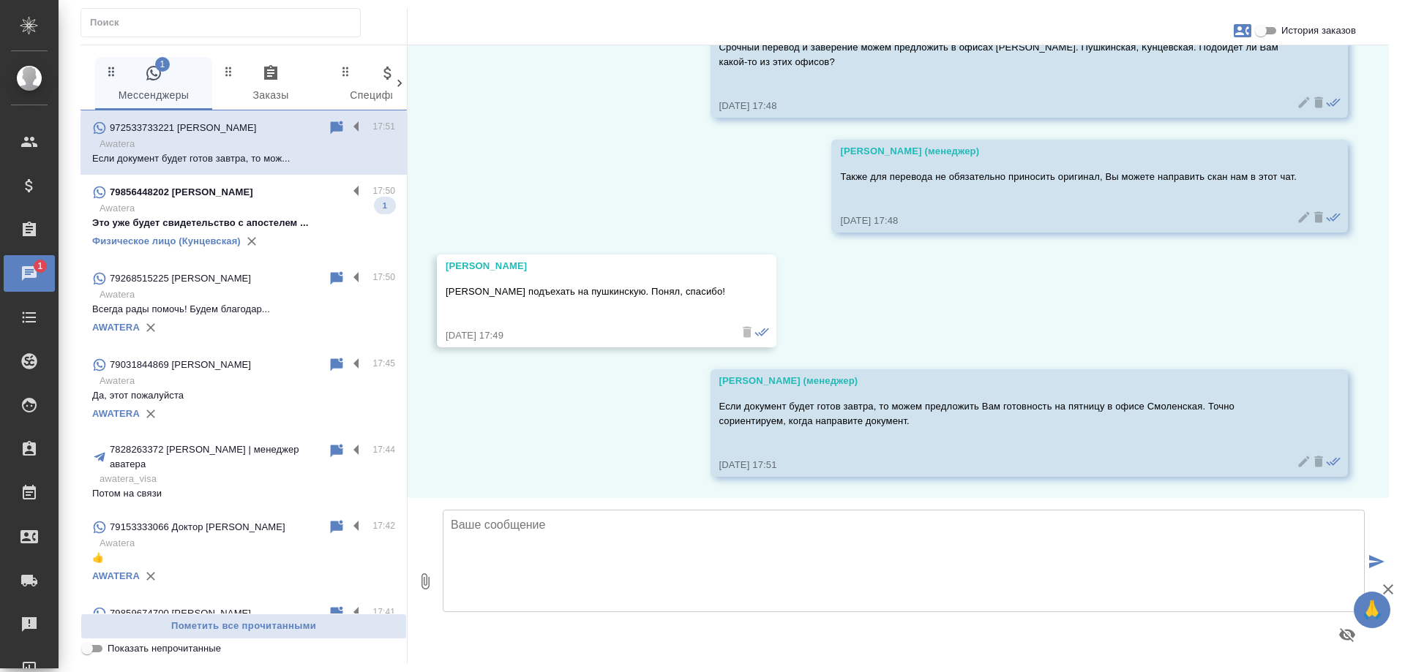
scroll to position [1761, 0]
click at [295, 214] on p "Awatera" at bounding box center [248, 208] width 296 height 15
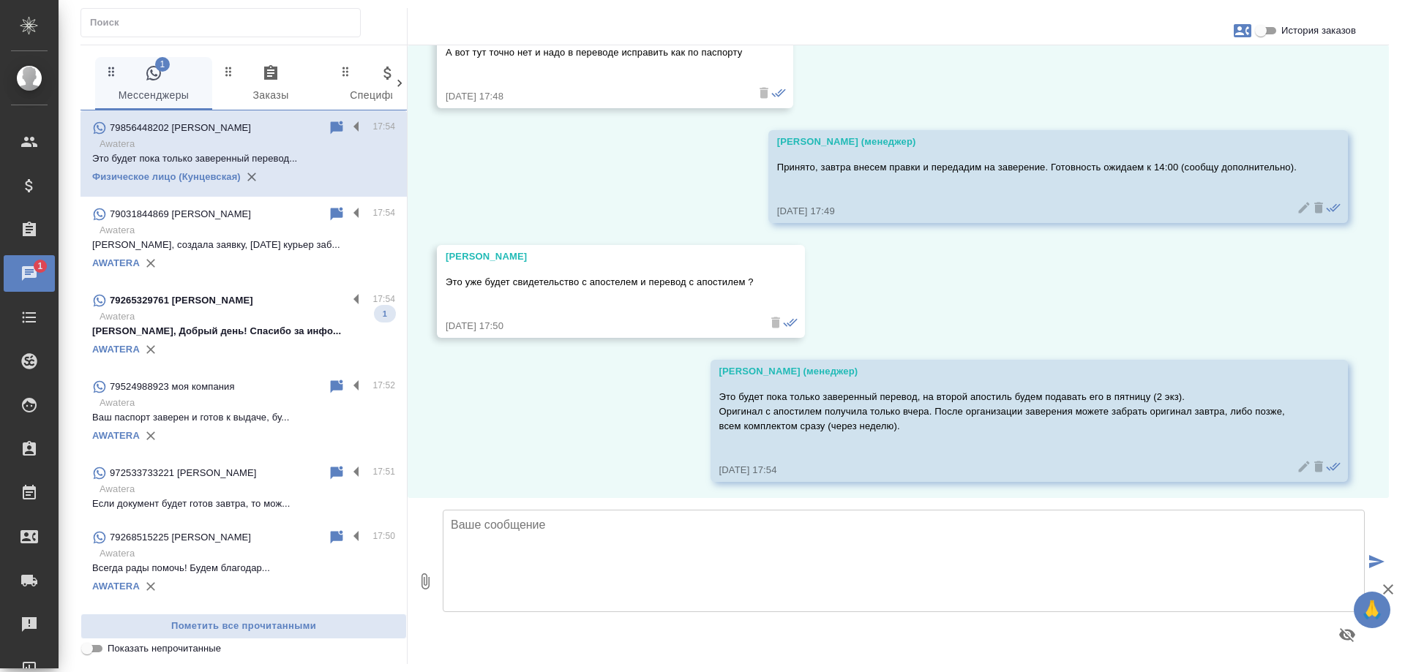
scroll to position [11204, 0]
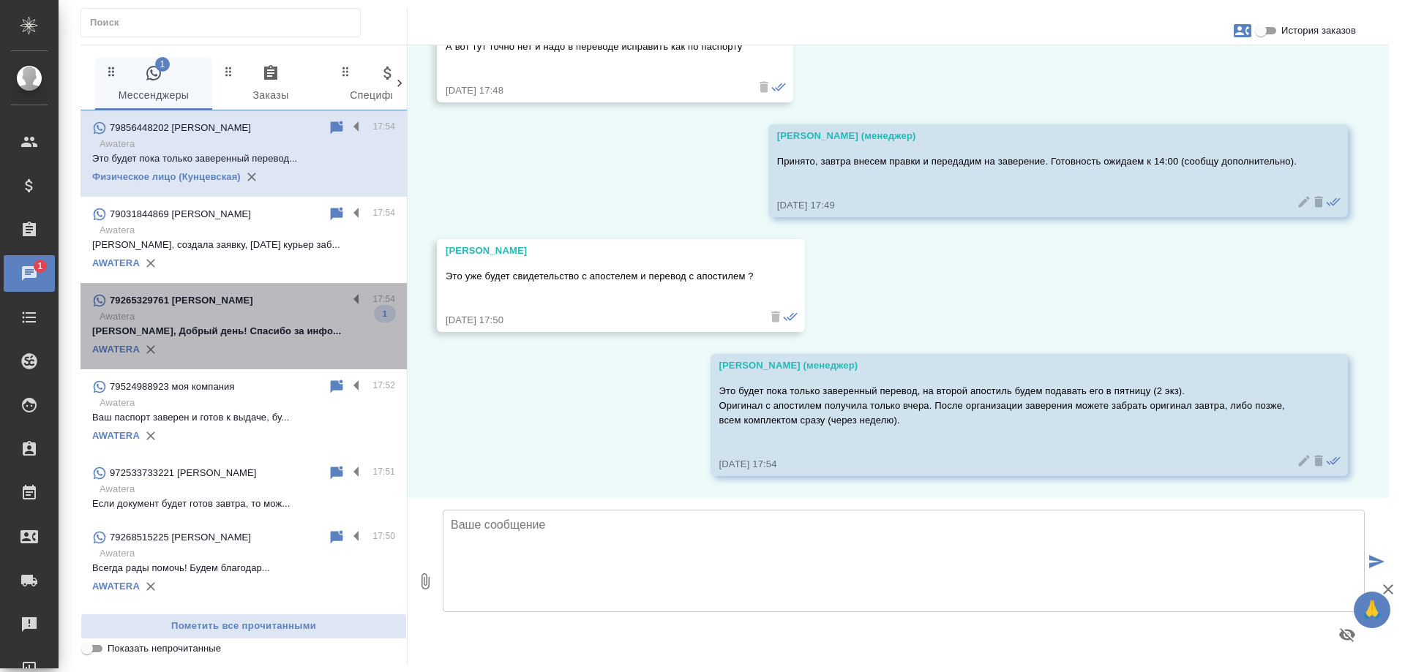
click at [250, 351] on div "AWATERA" at bounding box center [243, 350] width 303 height 22
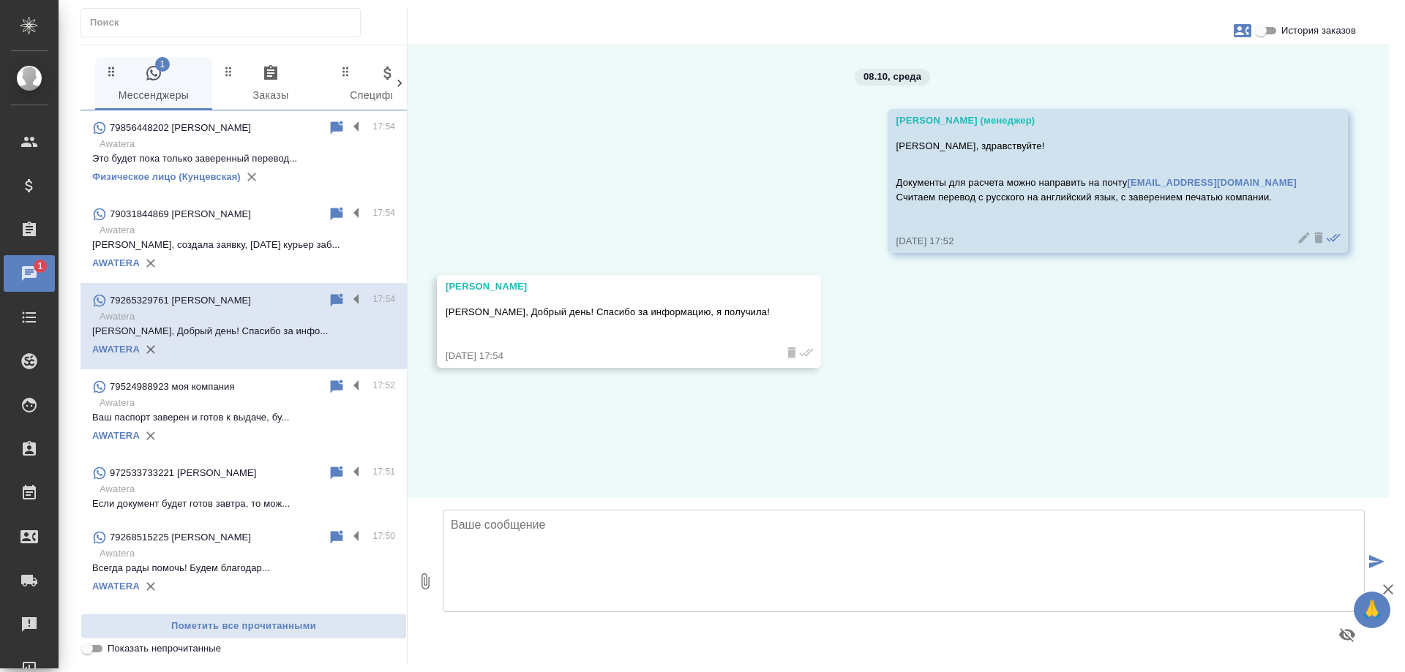
scroll to position [0, 0]
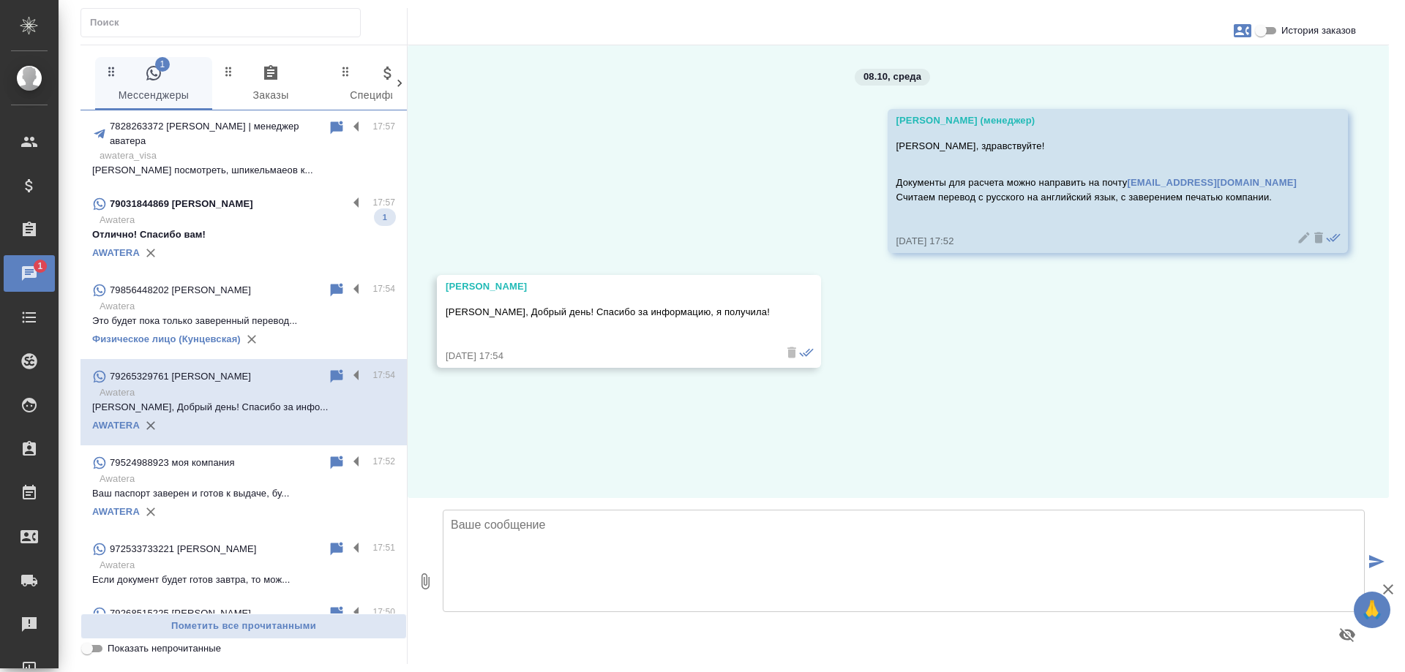
click at [299, 213] on p "Awatera" at bounding box center [248, 220] width 296 height 15
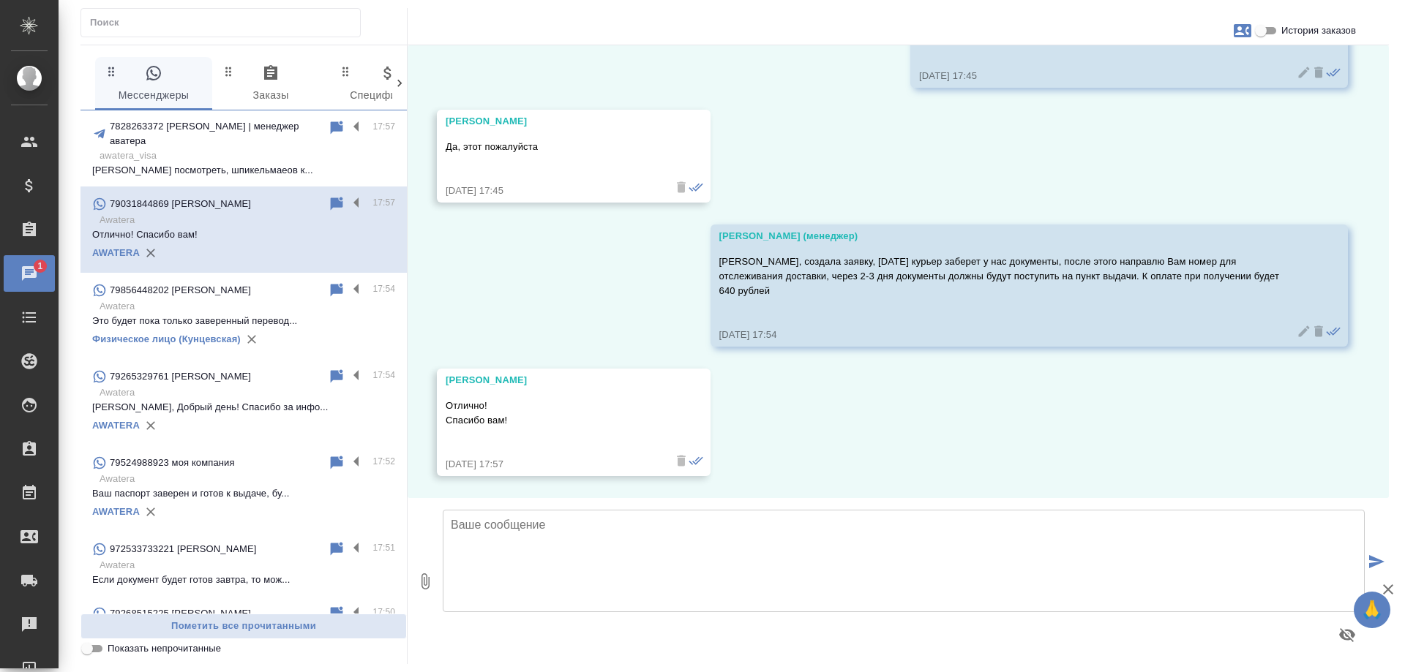
scroll to position [8311, 0]
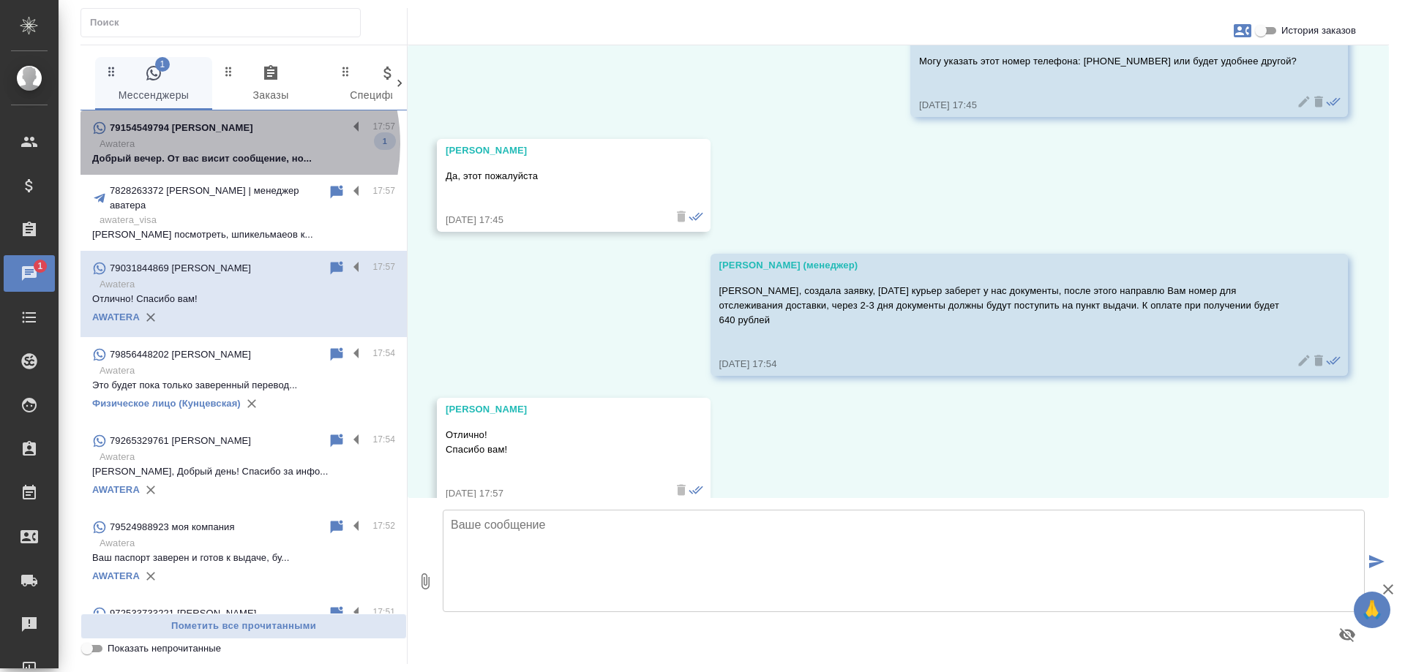
click at [221, 144] on p "Awatera" at bounding box center [248, 144] width 296 height 15
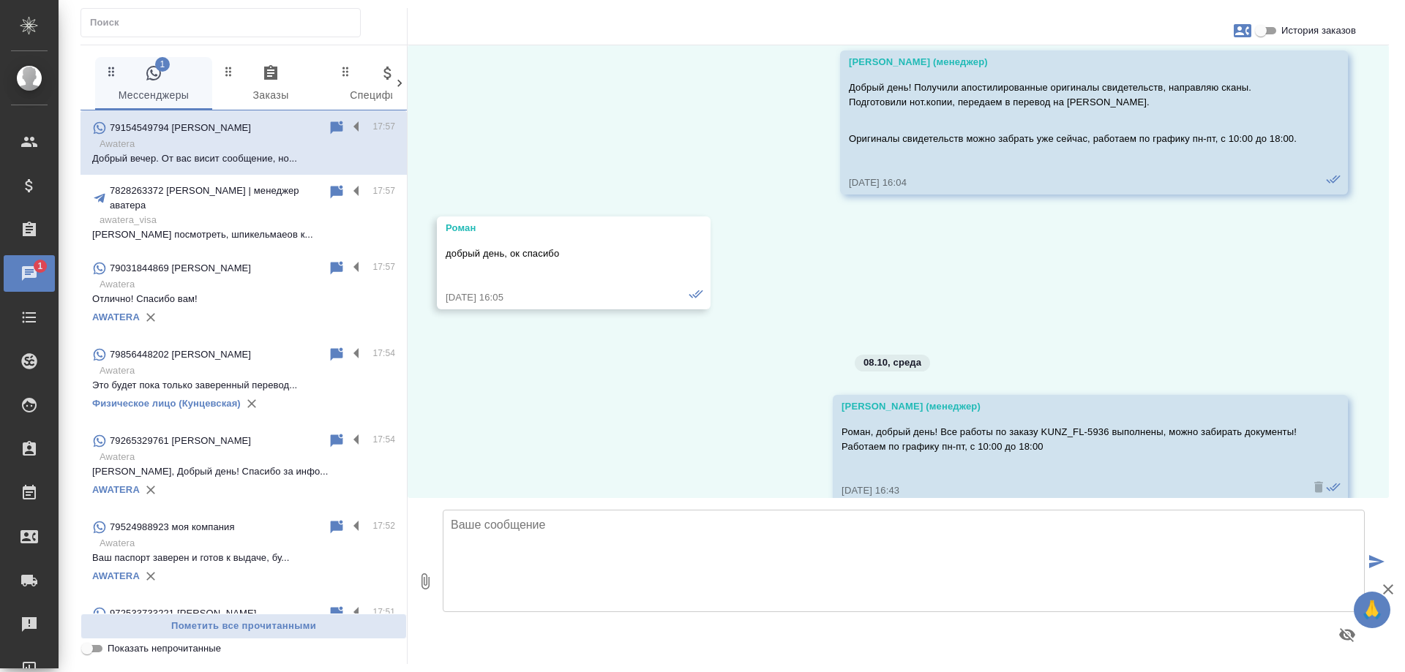
scroll to position [1515, 0]
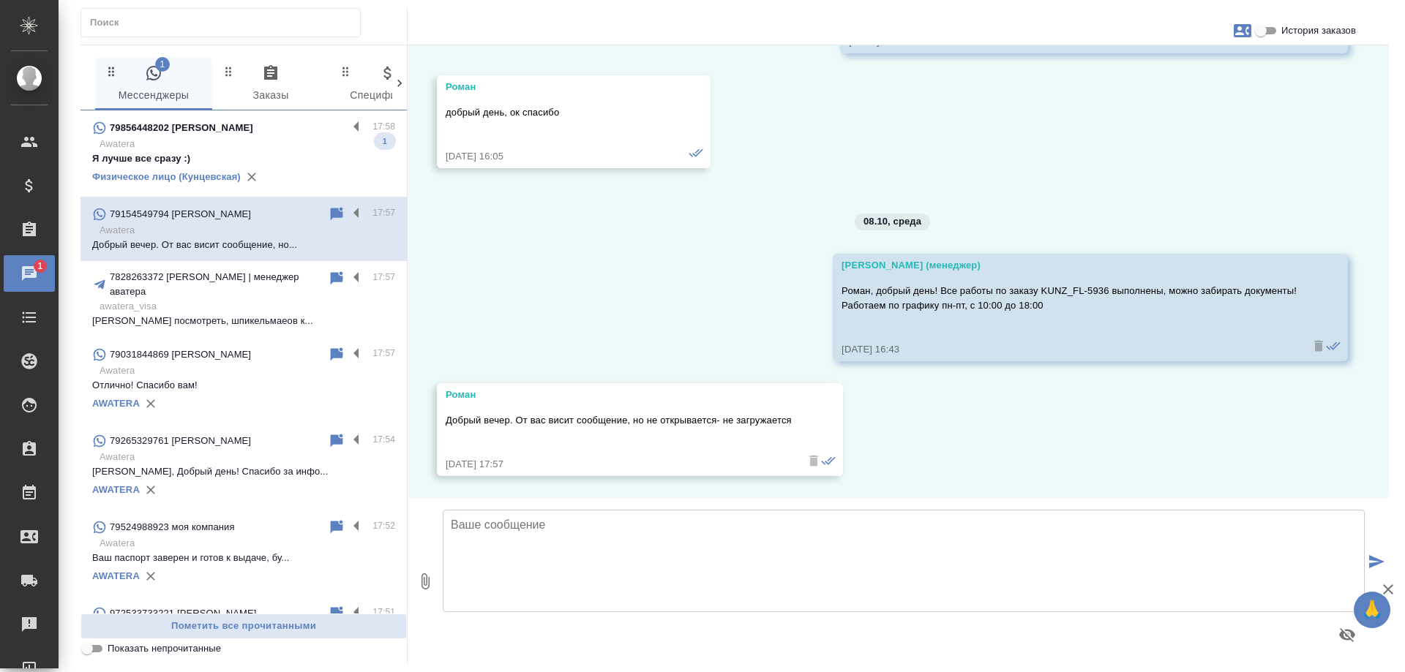
drag, startPoint x: 307, startPoint y: 134, endPoint x: 468, endPoint y: 17, distance: 199.1
click at [253, 133] on p "79856448202 Подольский Илья Михайлович" at bounding box center [181, 128] width 143 height 15
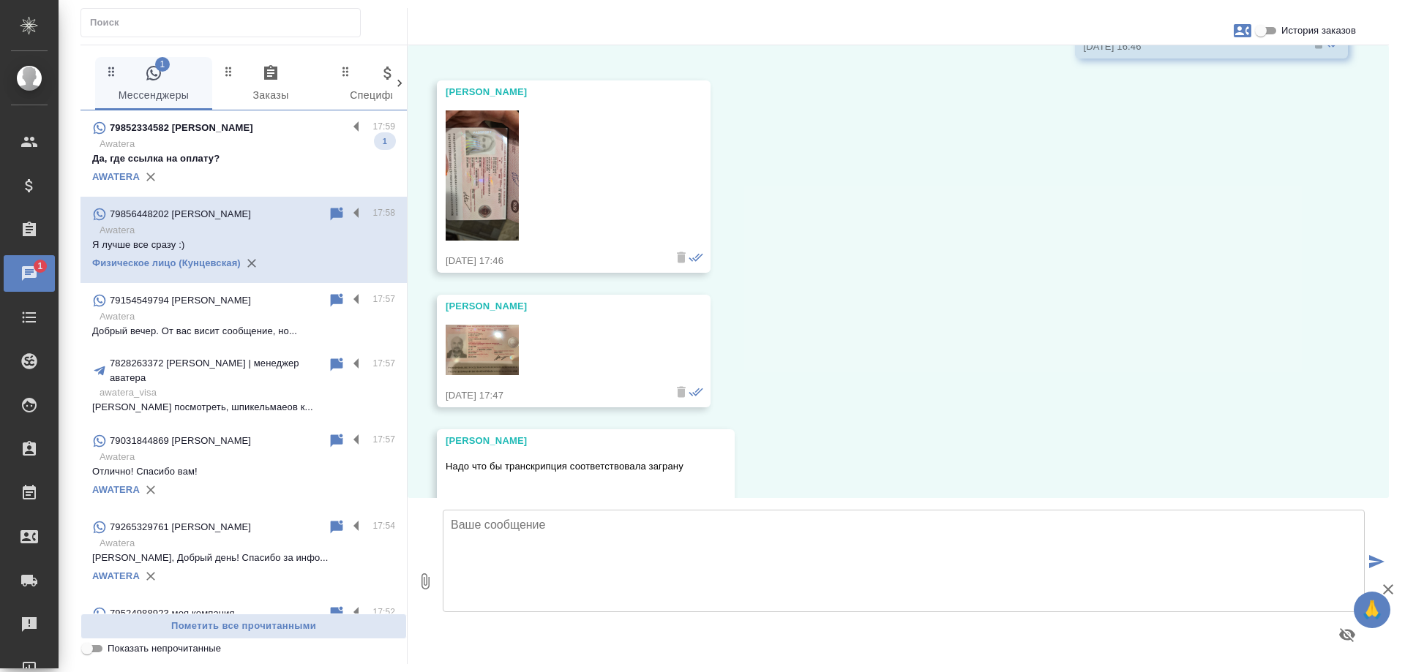
scroll to position [10566, 0]
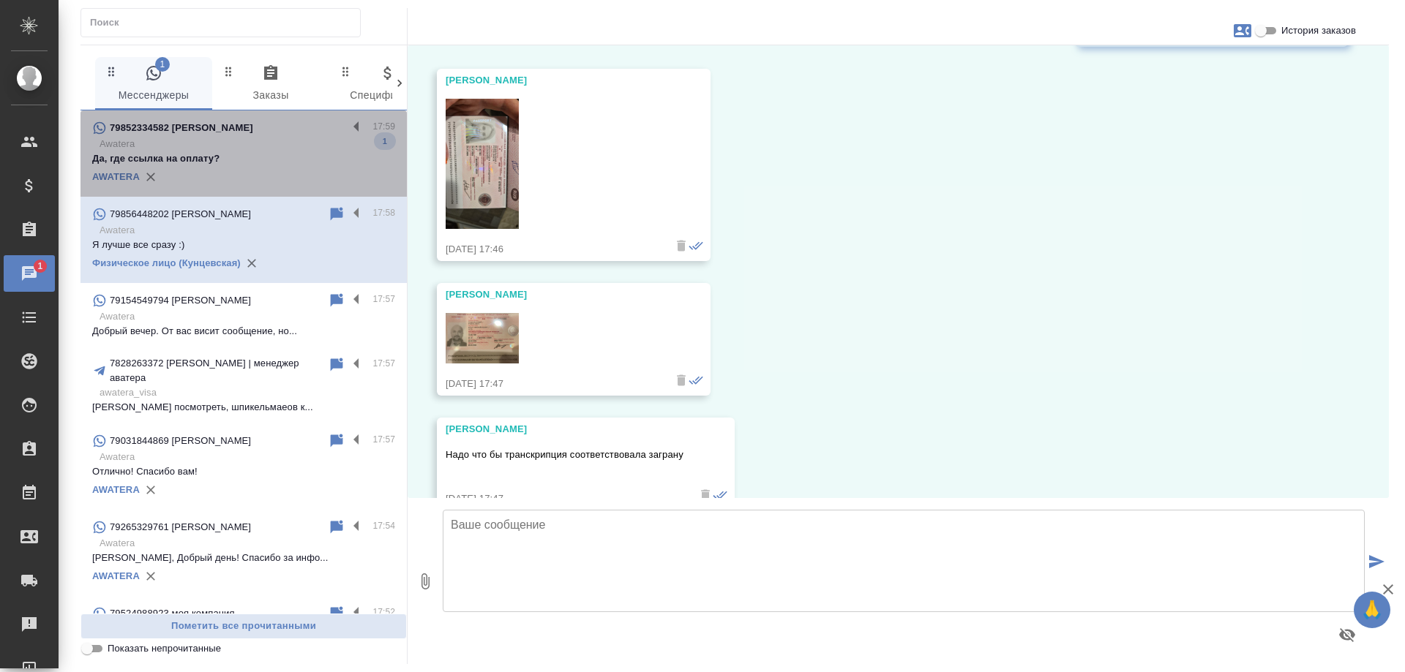
click at [268, 149] on p "Awatera" at bounding box center [248, 144] width 296 height 15
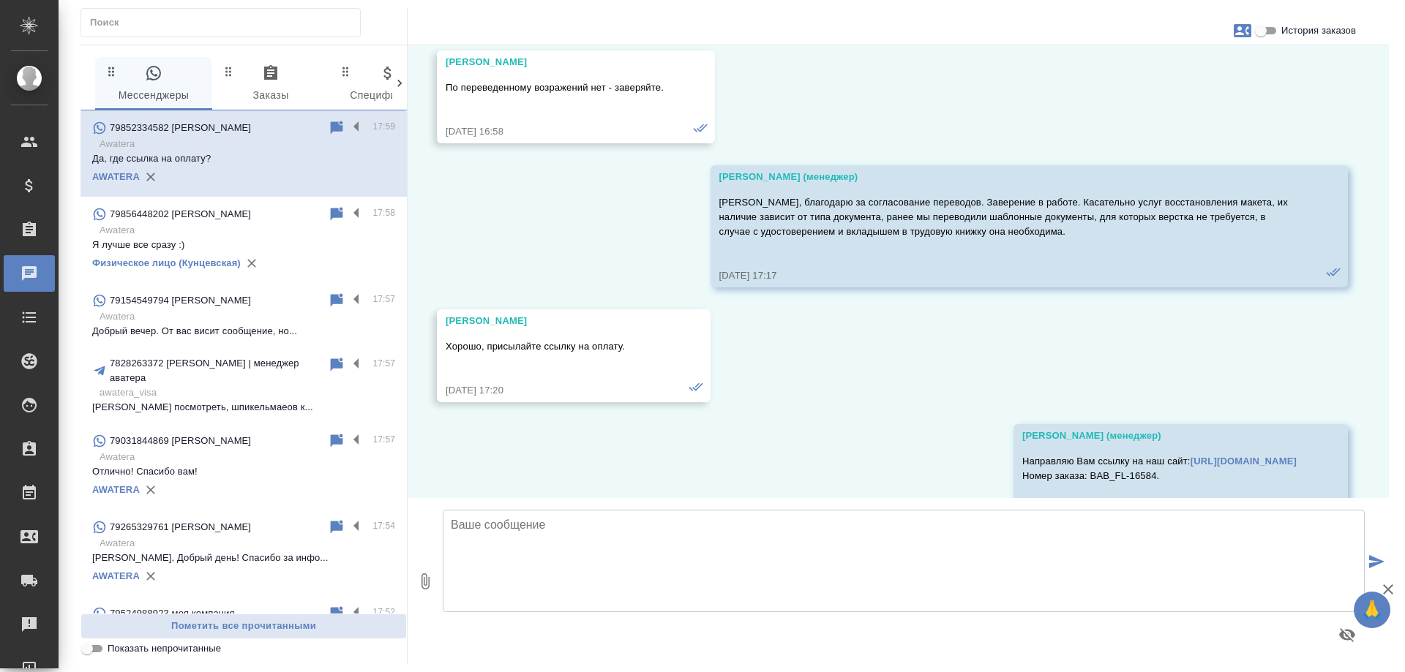
scroll to position [11592, 0]
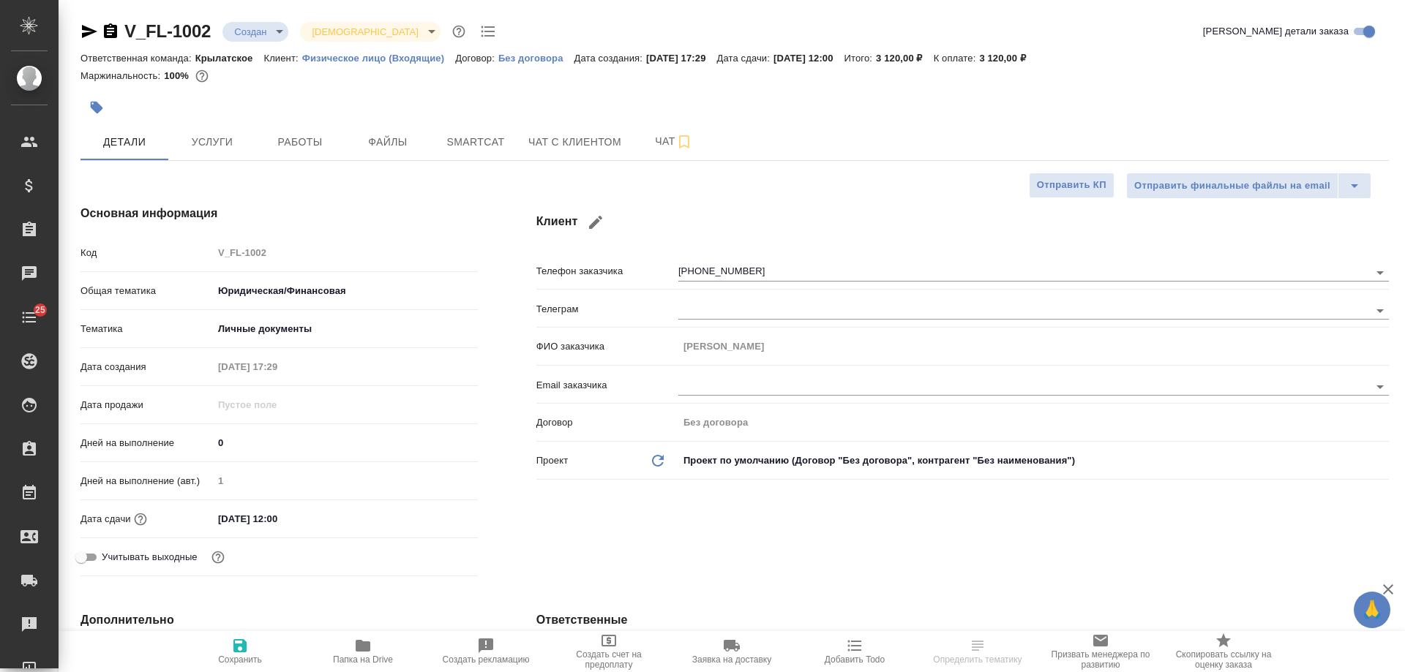
select select "RU"
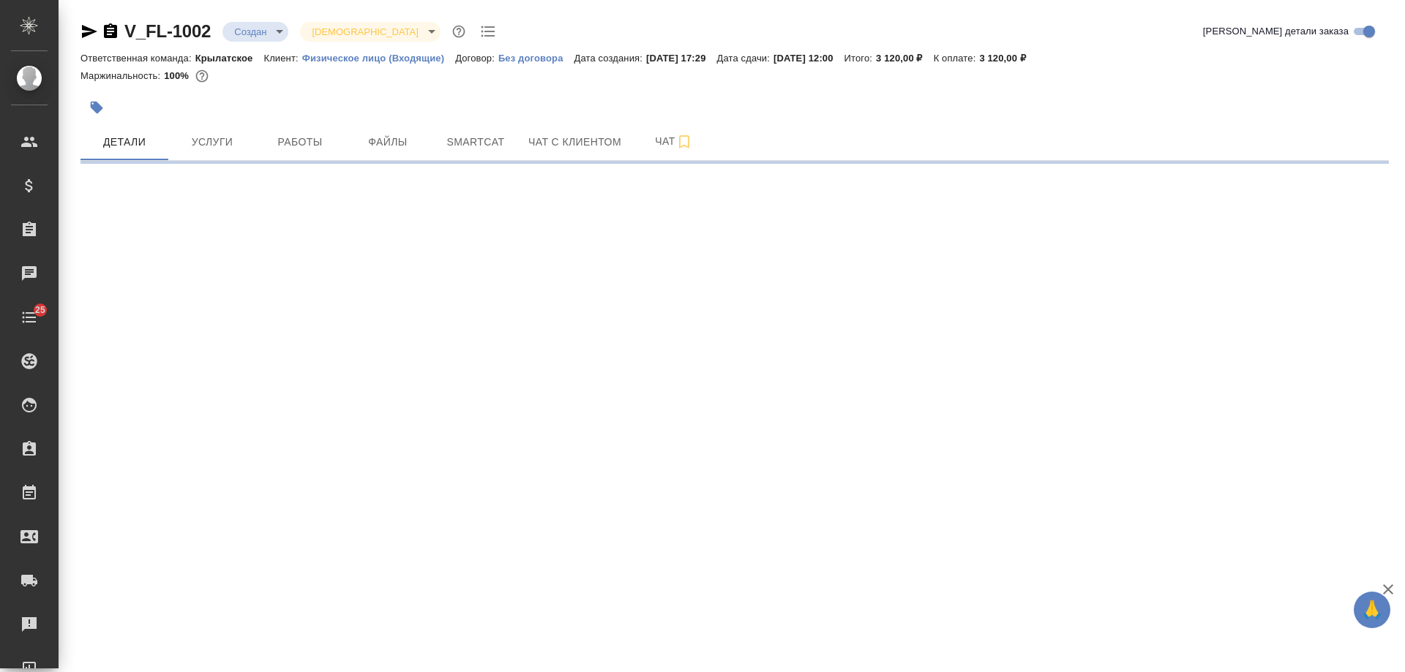
select select "RU"
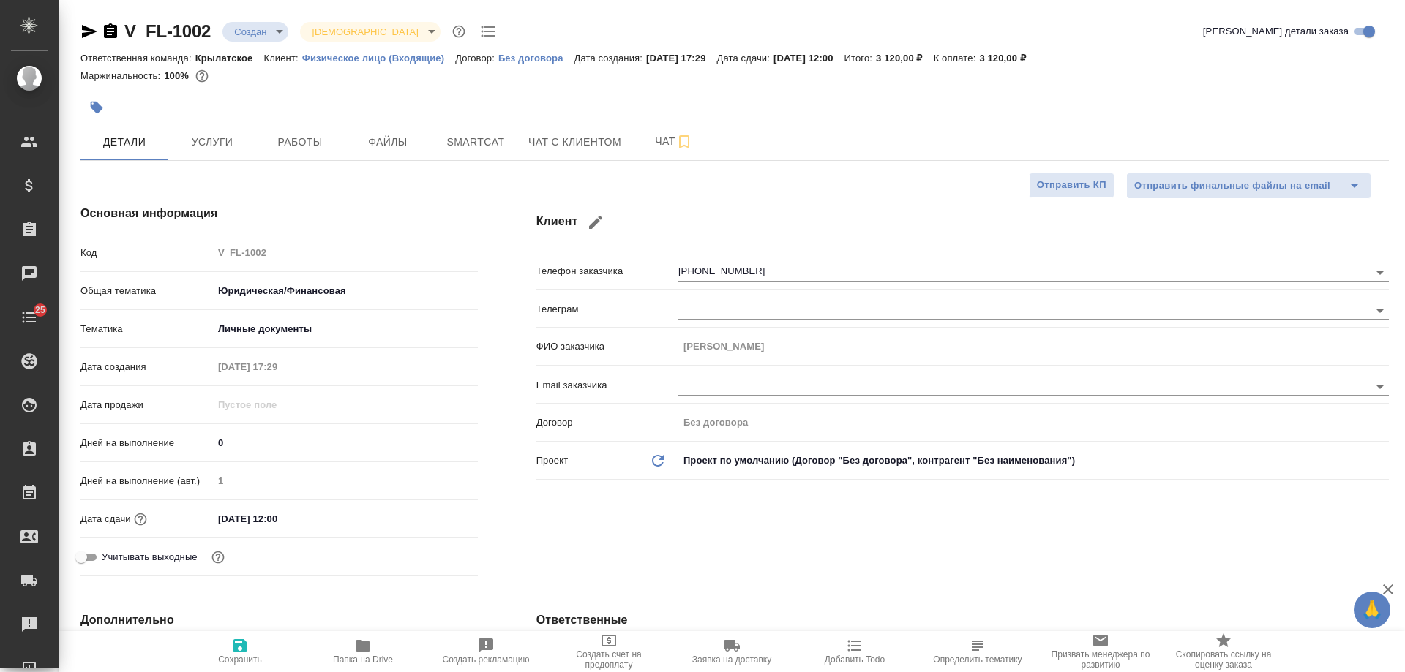
type textarea "x"
click at [580, 151] on button "Чат с клиентом" at bounding box center [575, 142] width 110 height 37
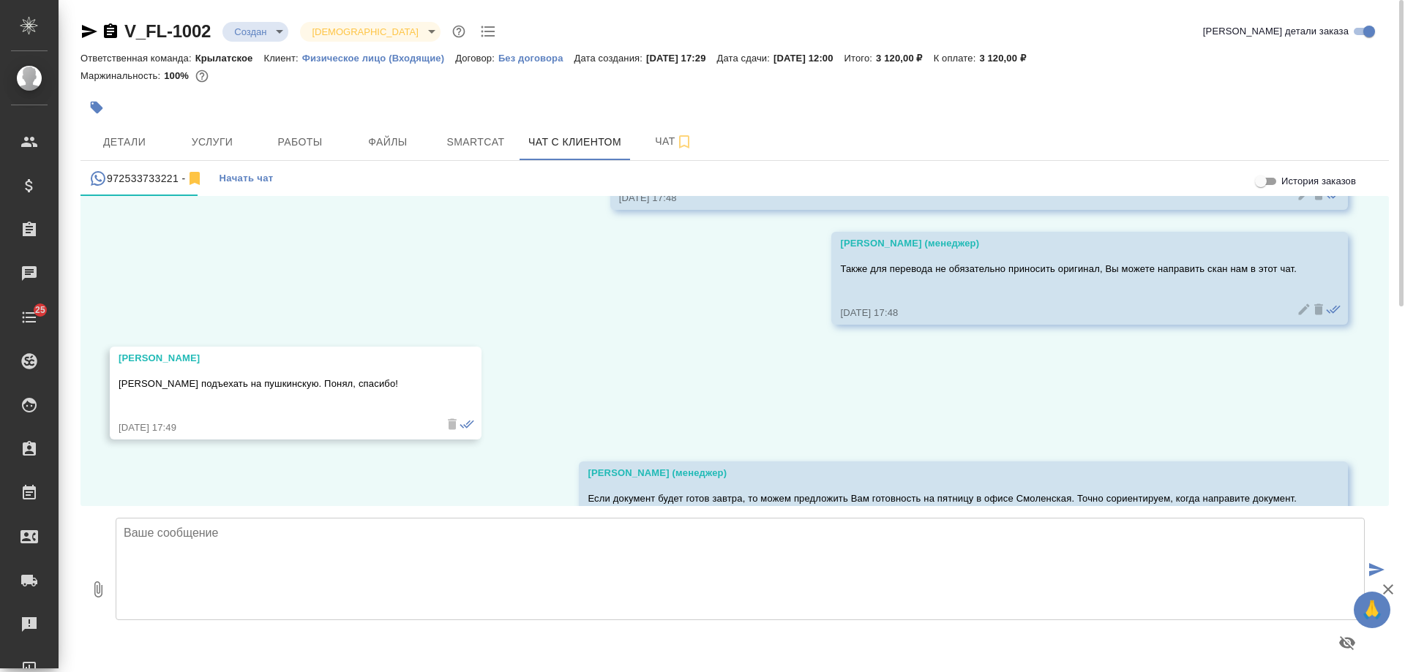
scroll to position [1815, 0]
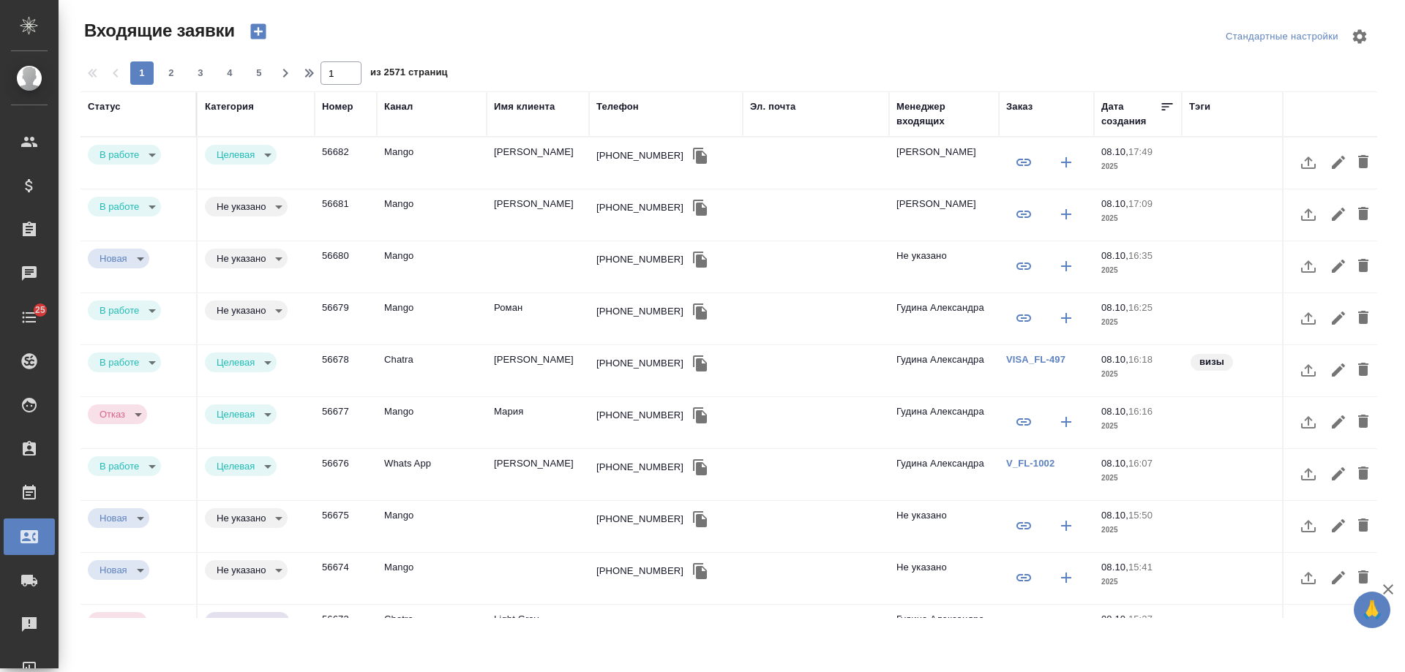
select select "RU"
